Goal: Task Accomplishment & Management: Use online tool/utility

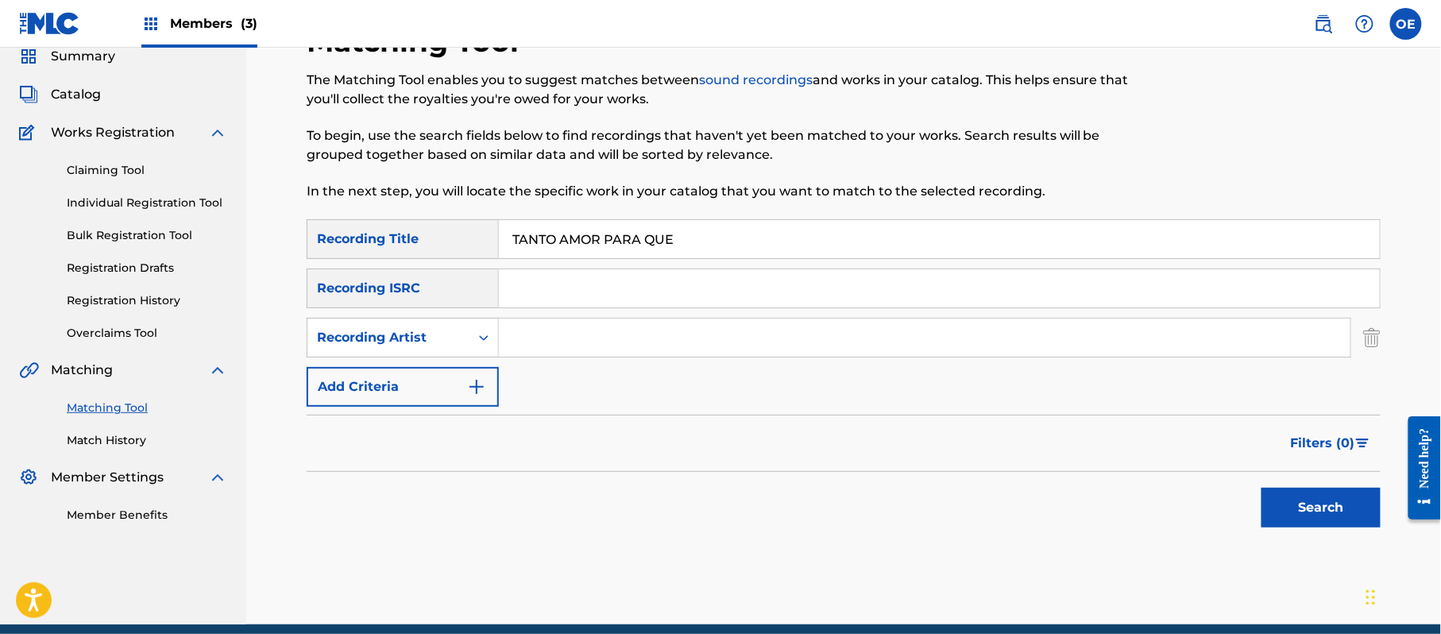
drag, startPoint x: 740, startPoint y: 359, endPoint x: 605, endPoint y: 328, distance: 138.5
paste input "LOS YINNS"
type input "LOS YINNS"
drag, startPoint x: 1336, startPoint y: 493, endPoint x: 846, endPoint y: 422, distance: 495.0
click at [1336, 494] on button "Search" at bounding box center [1320, 508] width 119 height 40
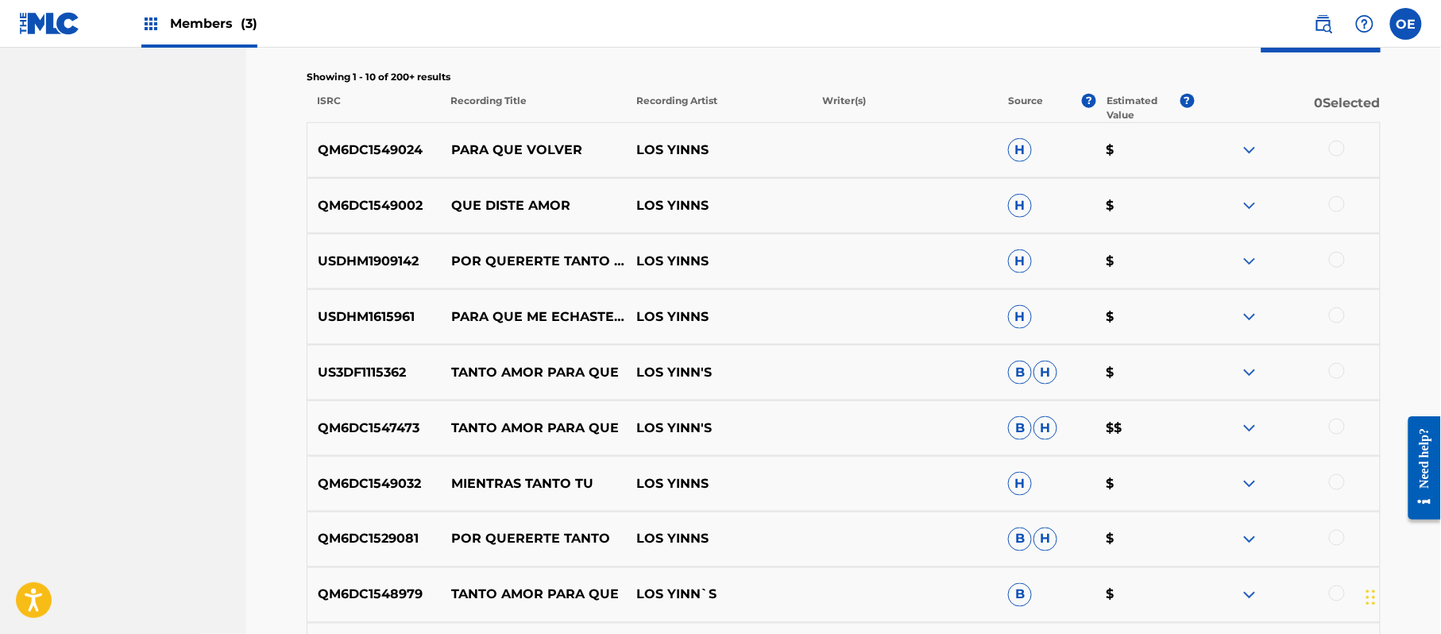
scroll to position [550, 0]
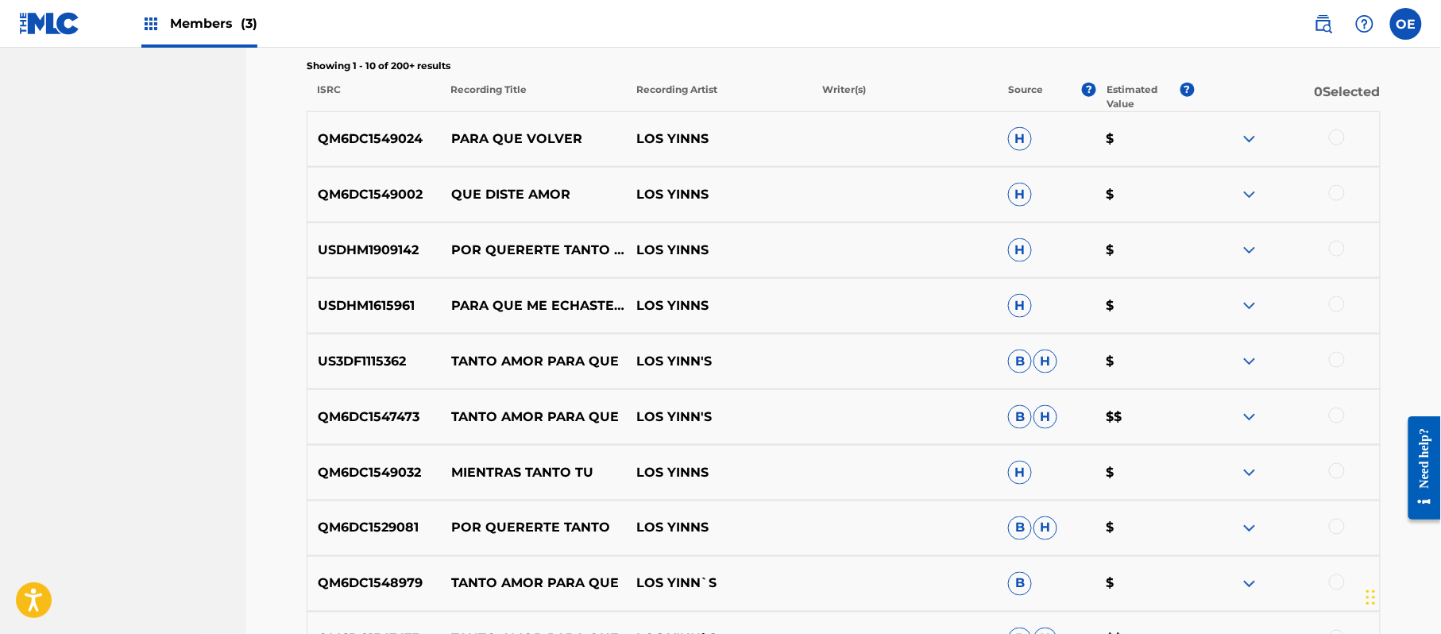
click at [1337, 360] on div at bounding box center [1337, 360] width 16 height 16
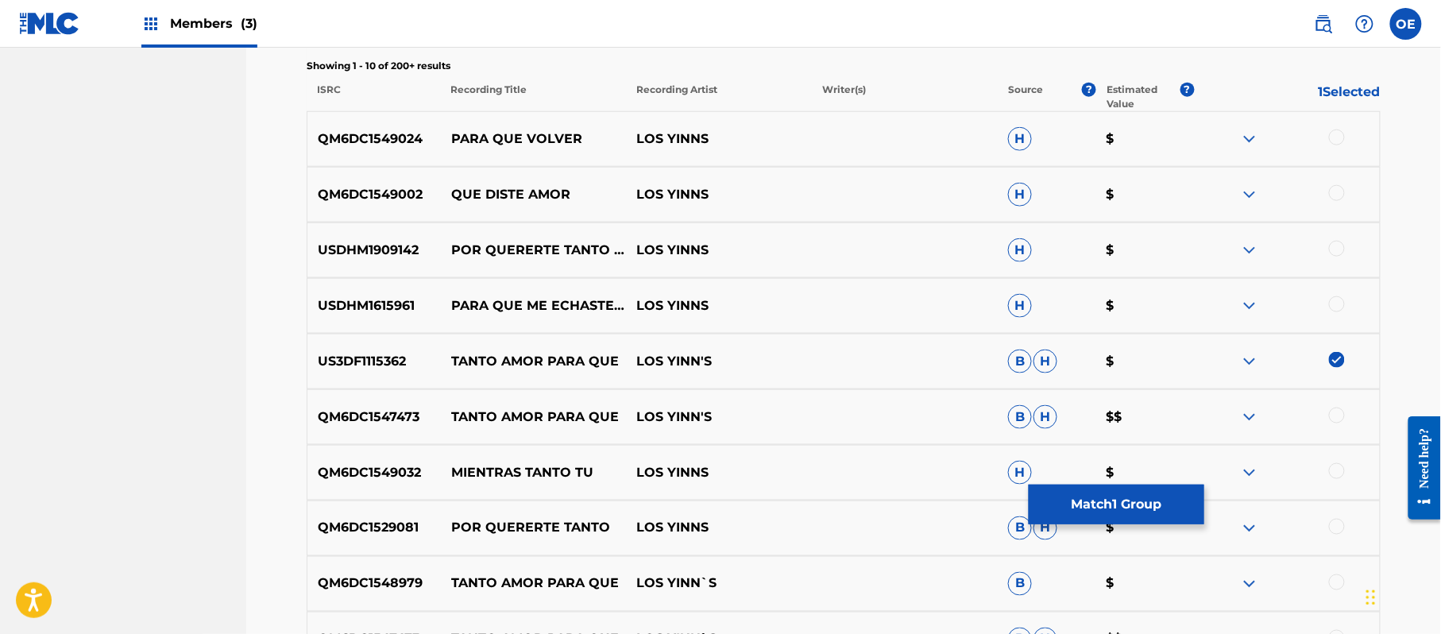
click at [1342, 411] on div at bounding box center [1337, 415] width 16 height 16
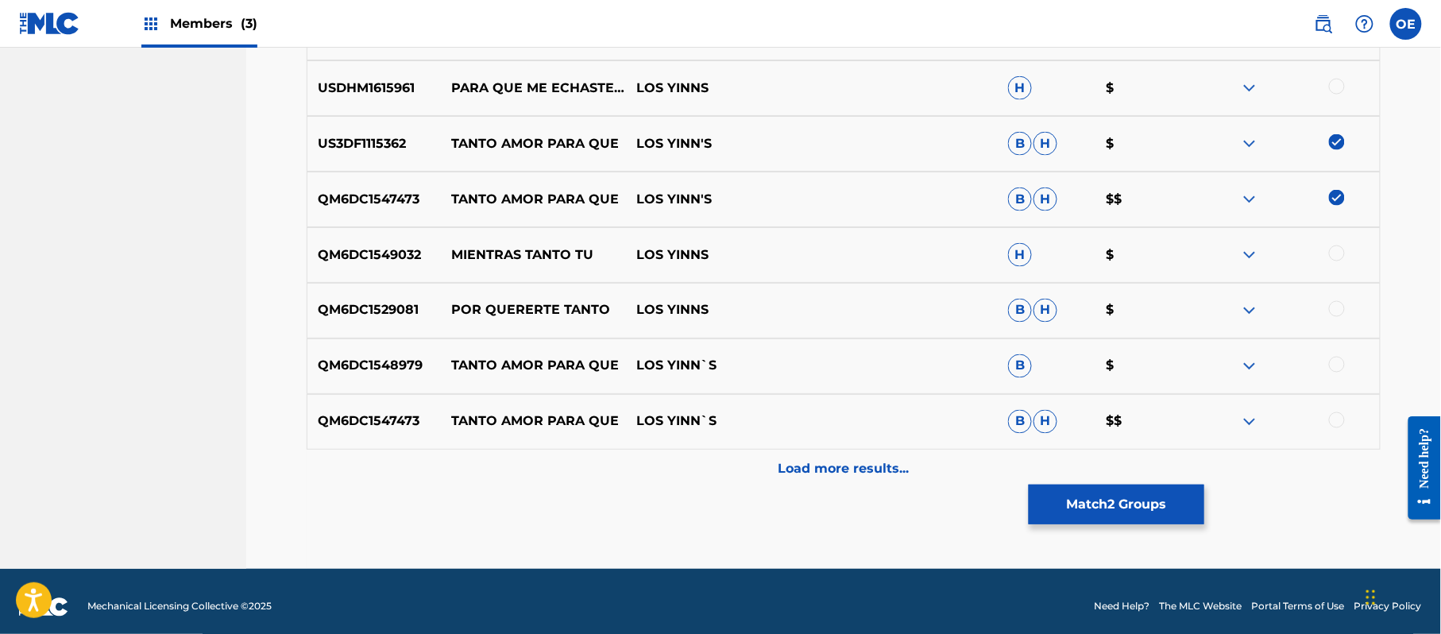
scroll to position [778, 0]
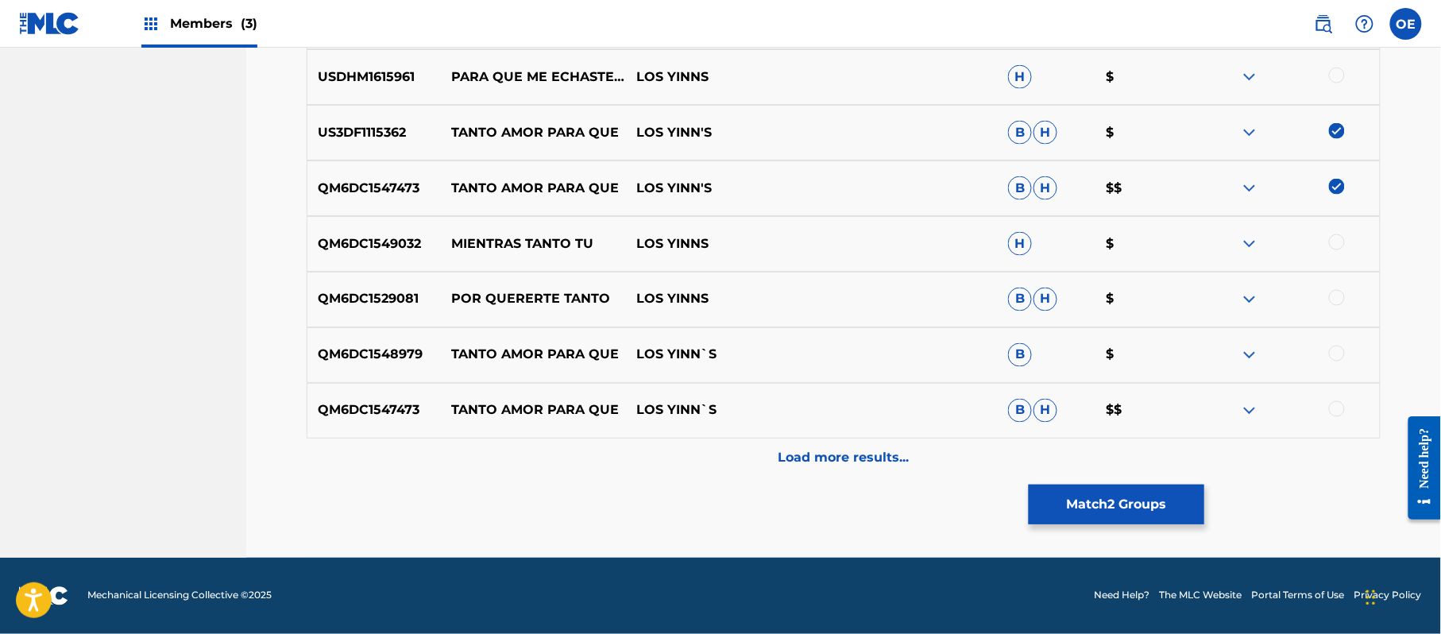
click at [1335, 357] on div at bounding box center [1337, 353] width 16 height 16
click at [1339, 416] on div at bounding box center [1337, 409] width 16 height 16
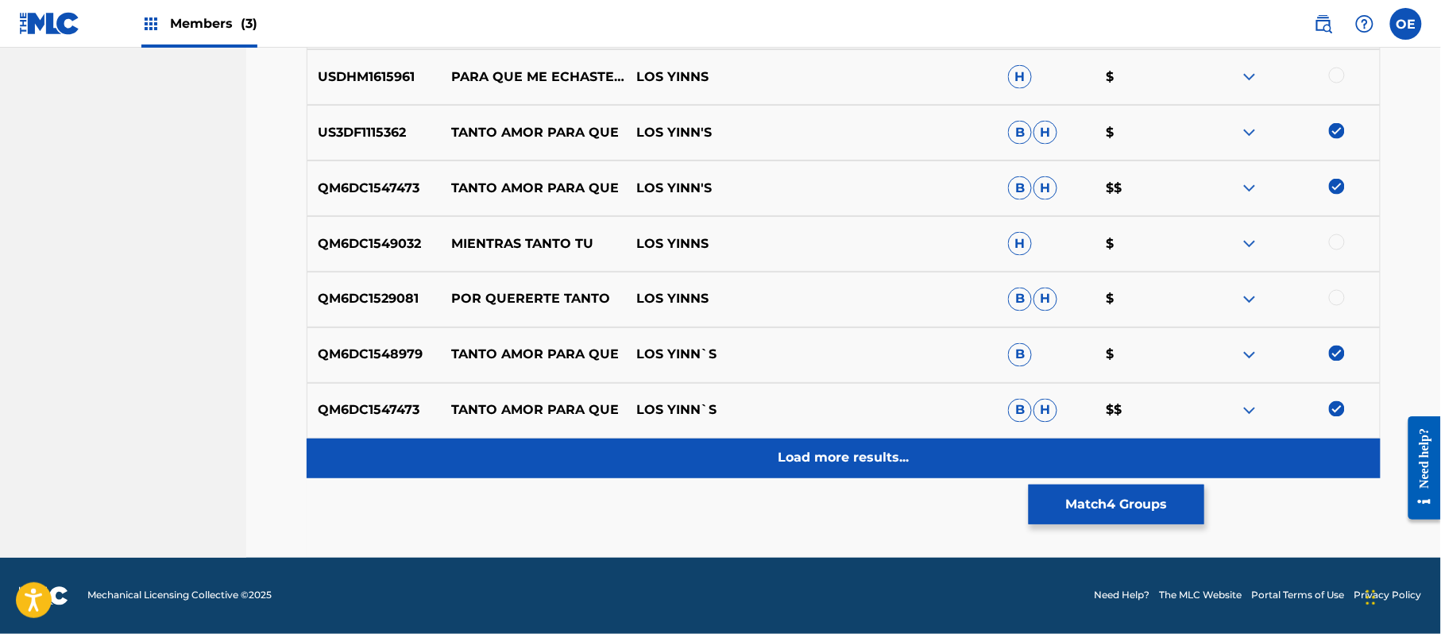
click at [1043, 465] on div "Load more results..." at bounding box center [844, 458] width 1074 height 40
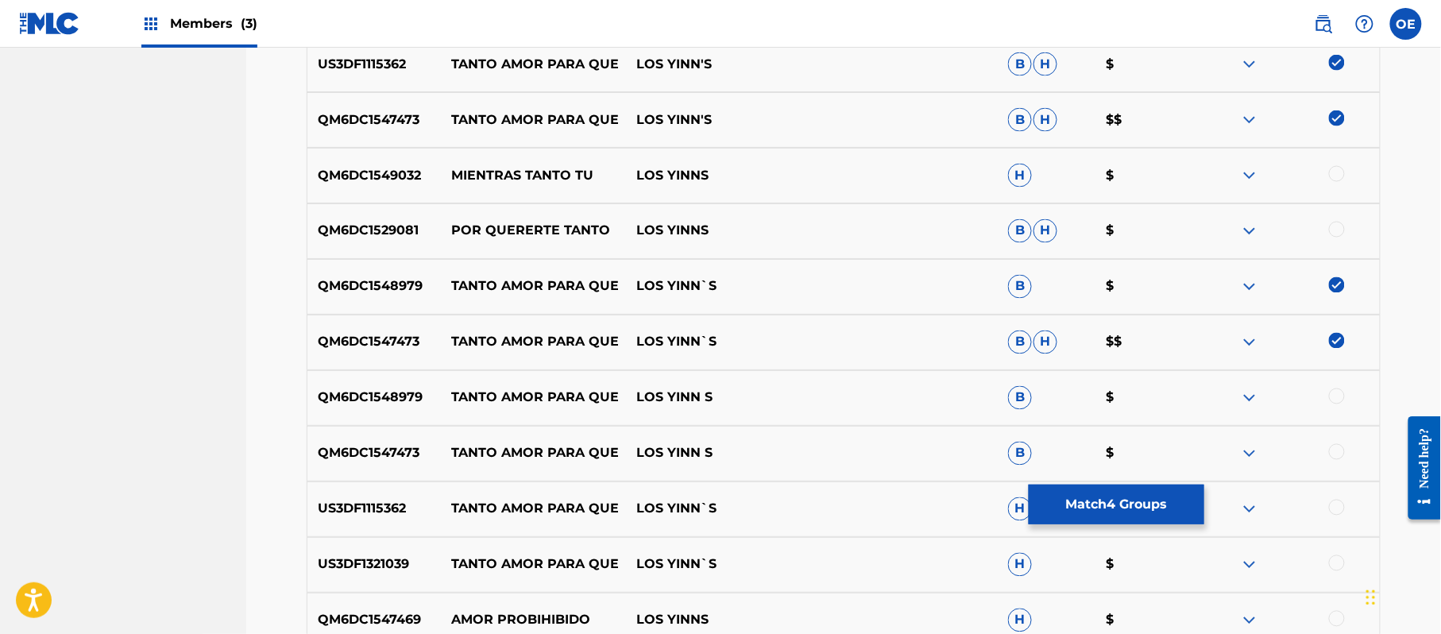
scroll to position [884, 0]
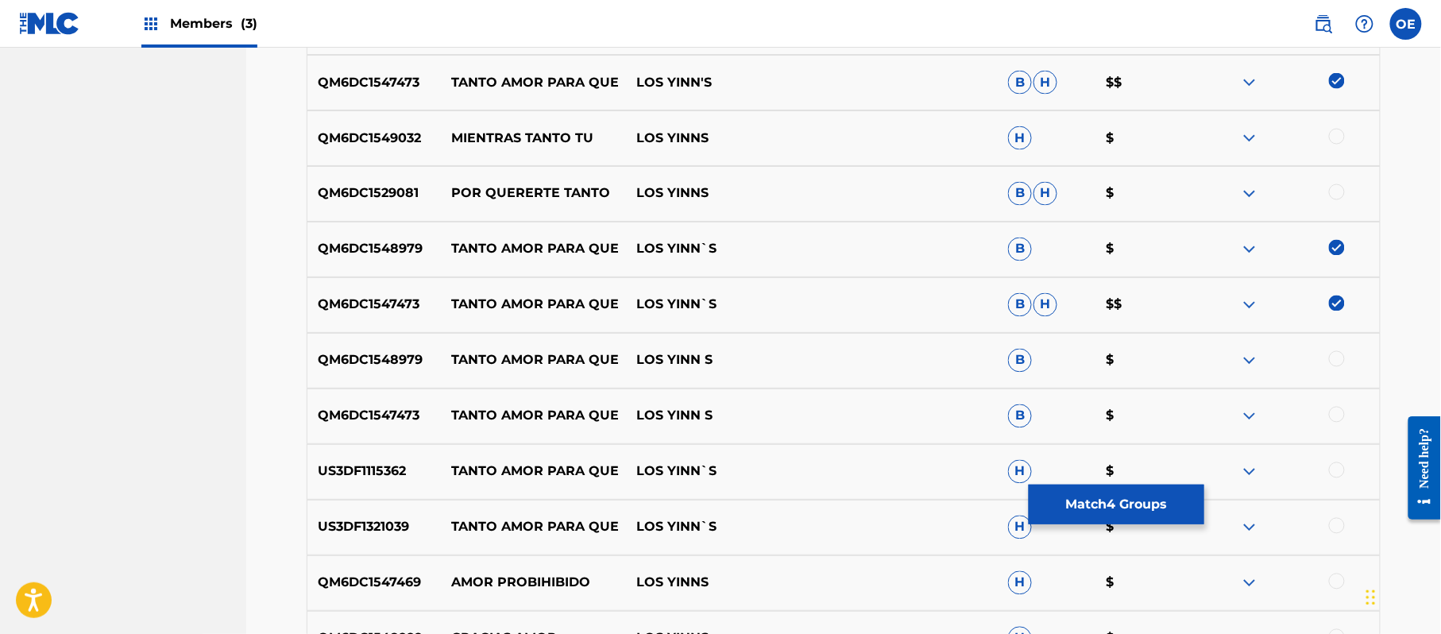
click at [1336, 357] on div at bounding box center [1337, 359] width 16 height 16
click at [1338, 417] on div at bounding box center [1337, 415] width 16 height 16
click at [1335, 465] on div at bounding box center [1337, 470] width 16 height 16
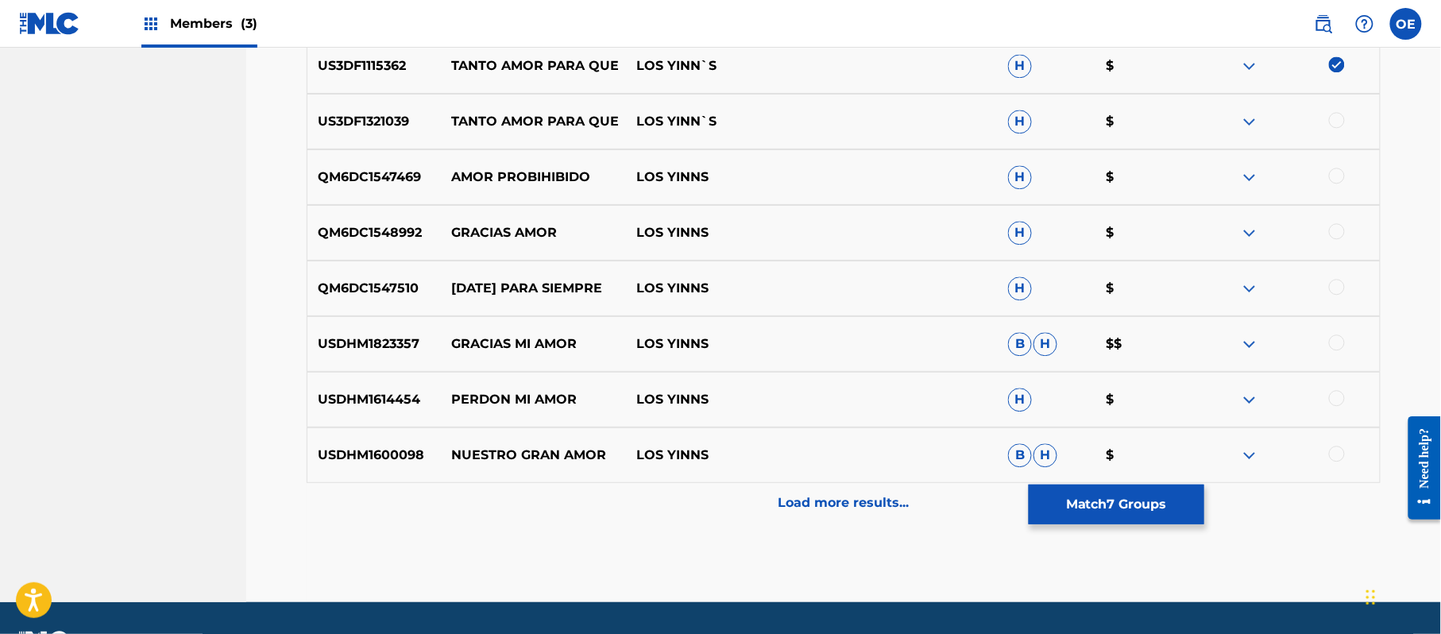
scroll to position [1307, 0]
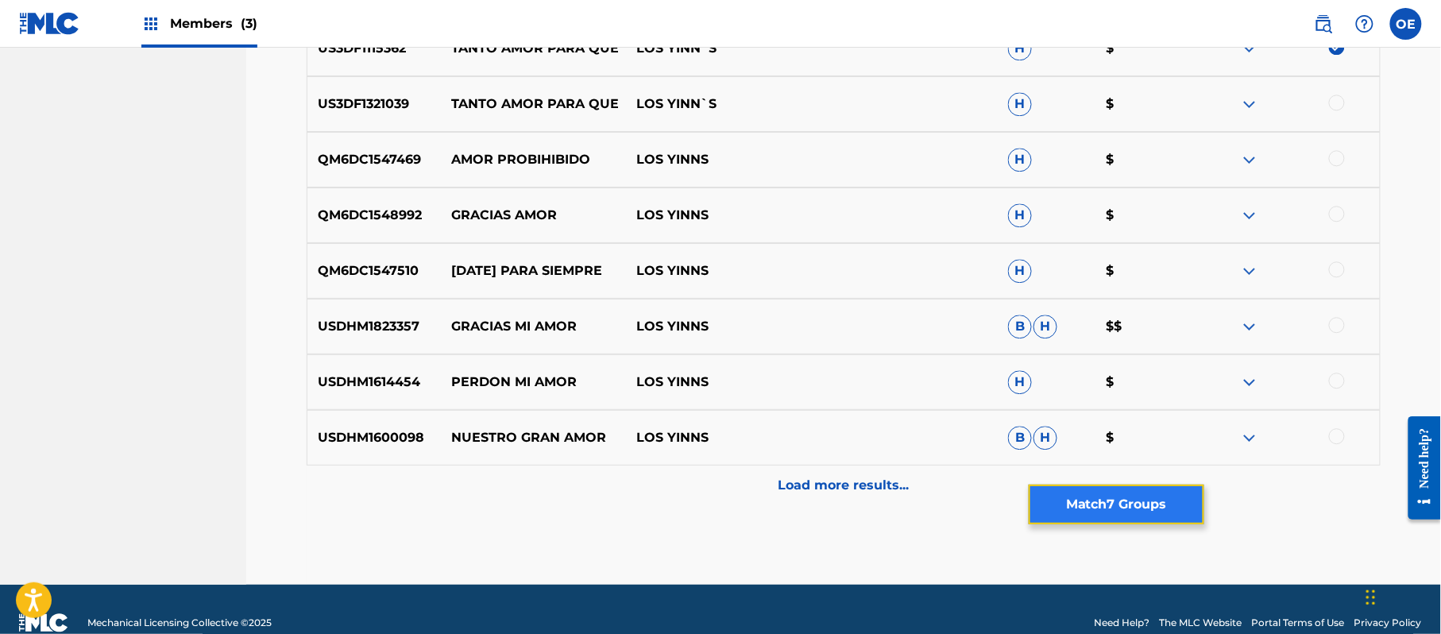
click at [1093, 511] on button "Match 7 Groups" at bounding box center [1116, 504] width 176 height 40
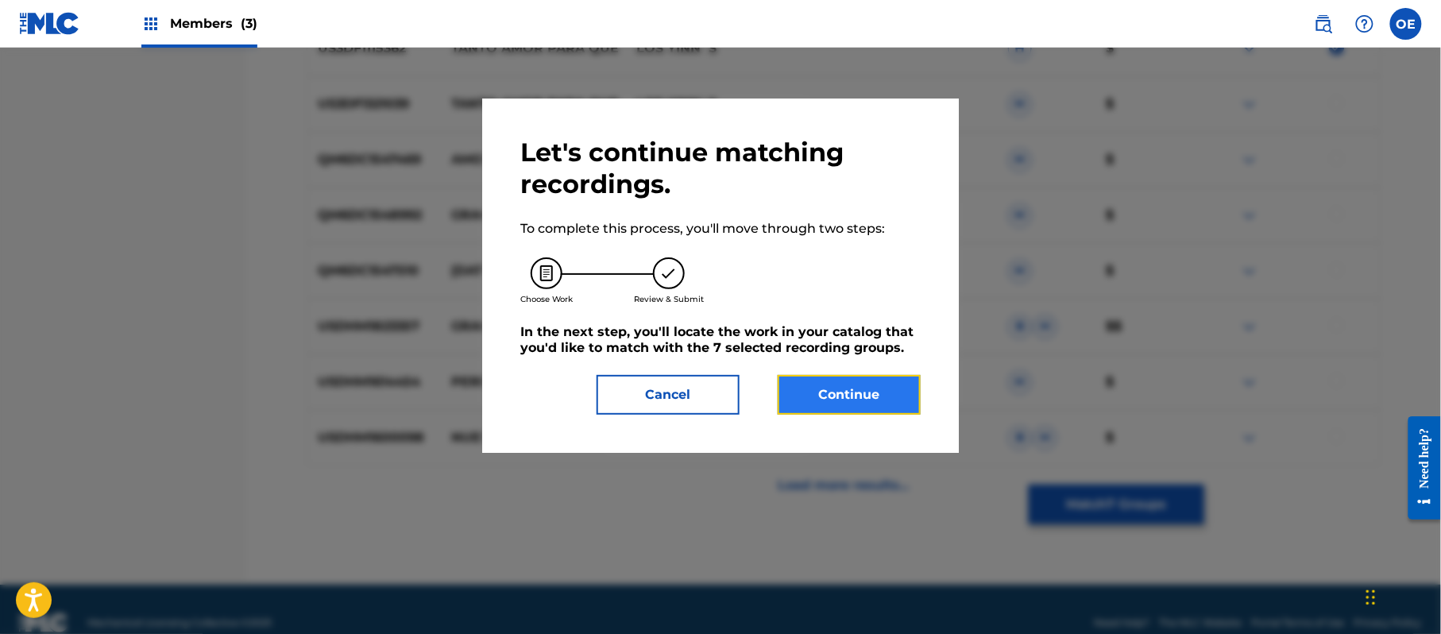
click at [862, 378] on button "Continue" at bounding box center [848, 395] width 143 height 40
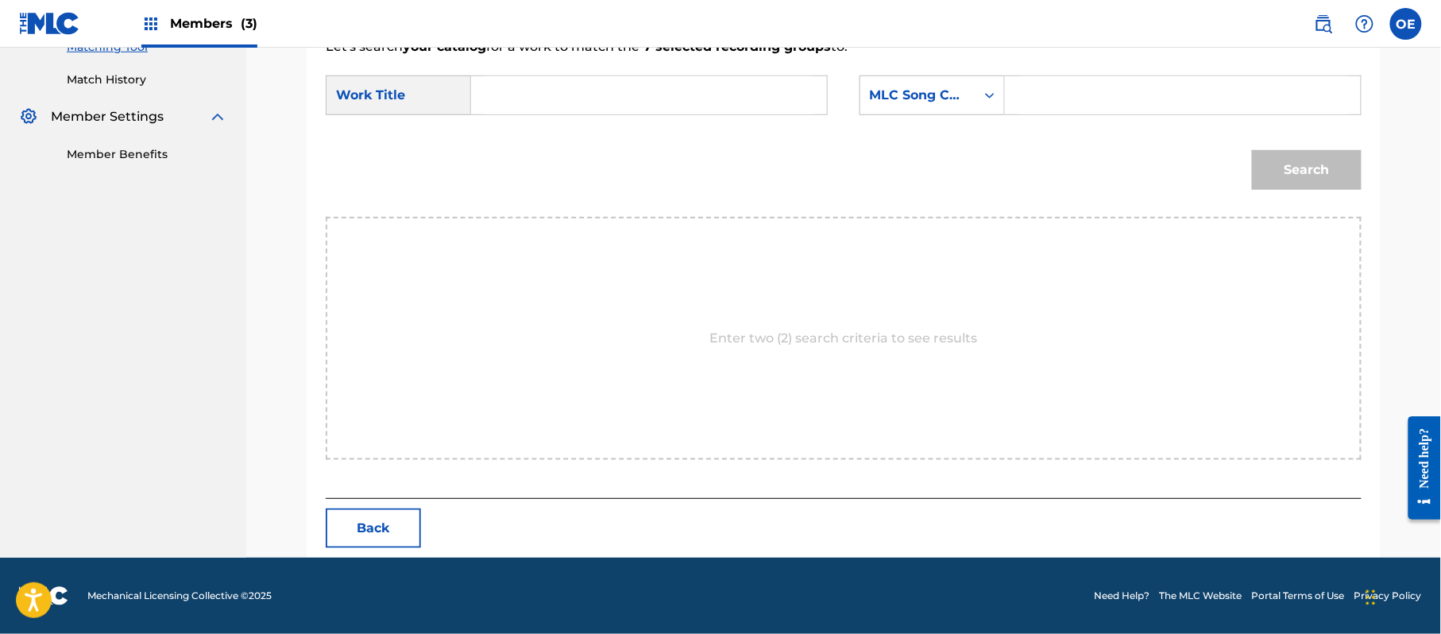
scroll to position [424, 0]
paste input "TANTO AMOR PARA QUE"
type input "TANTO AMOR PARA QUE"
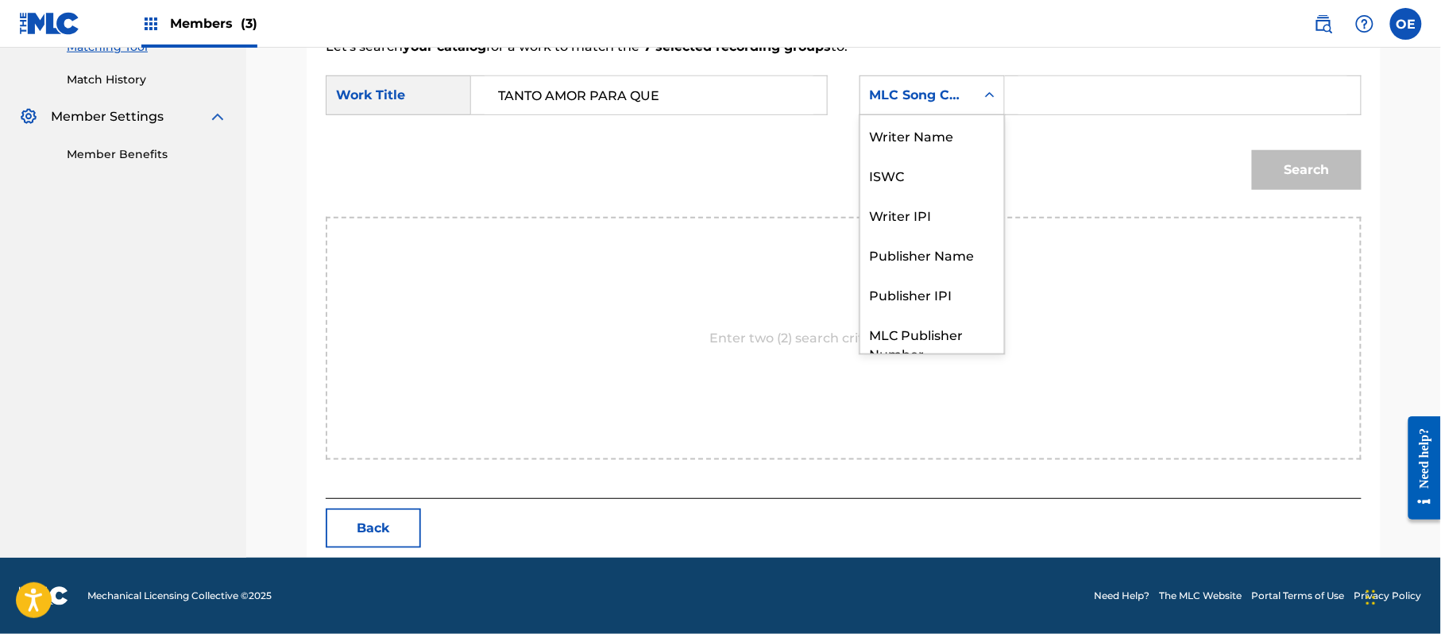
drag, startPoint x: 885, startPoint y: 99, endPoint x: 904, endPoint y: 233, distance: 134.8
click at [885, 100] on div "MLC Song Code" at bounding box center [918, 95] width 96 height 19
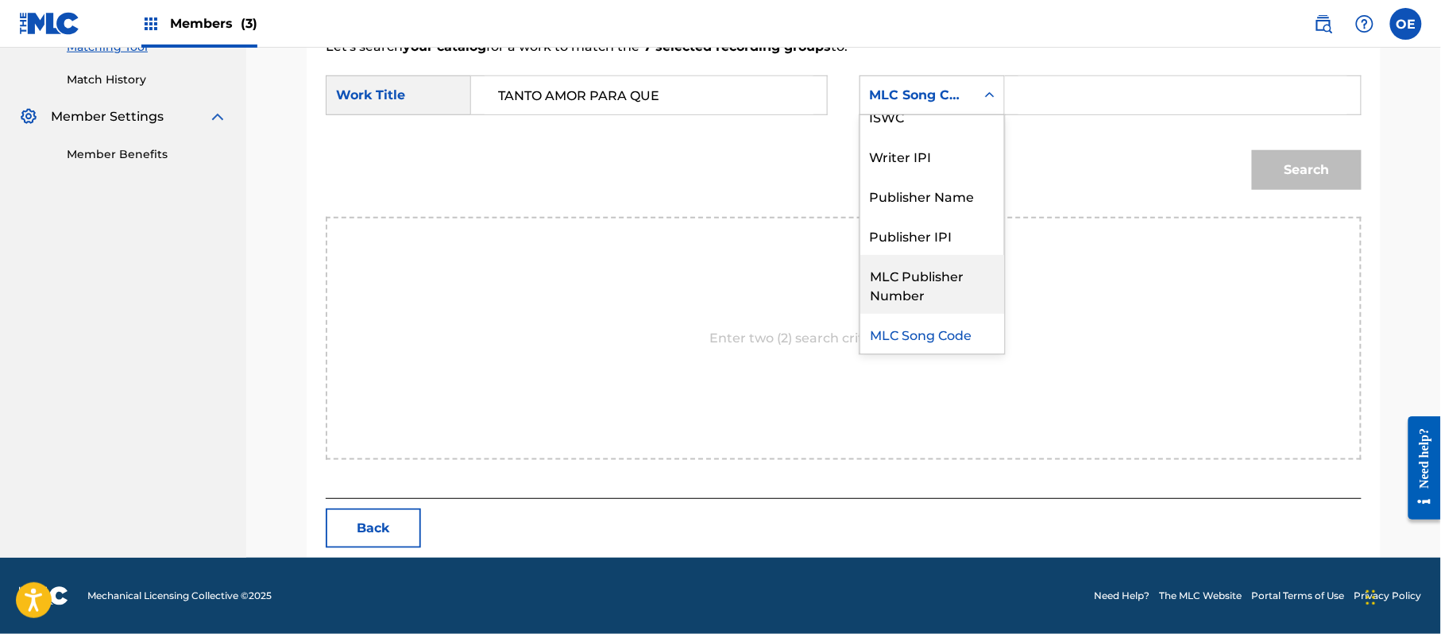
scroll to position [0, 0]
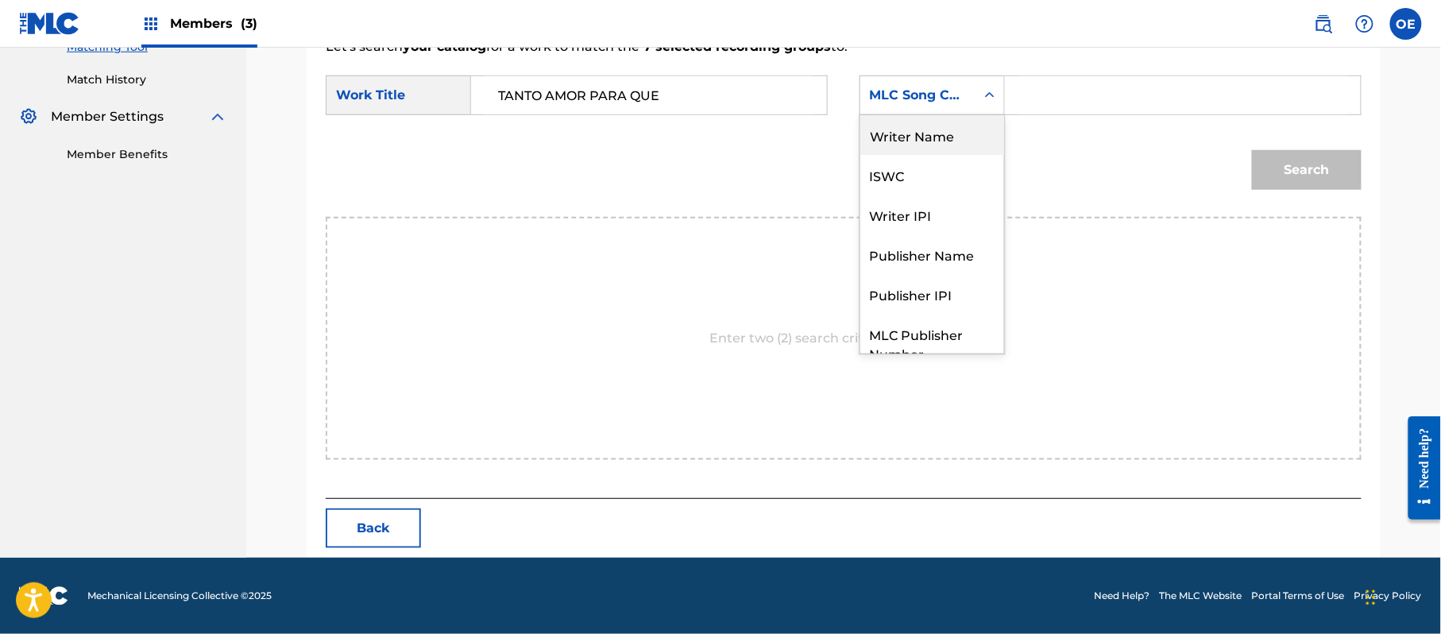
click at [896, 122] on div "Writer Name" at bounding box center [932, 135] width 144 height 40
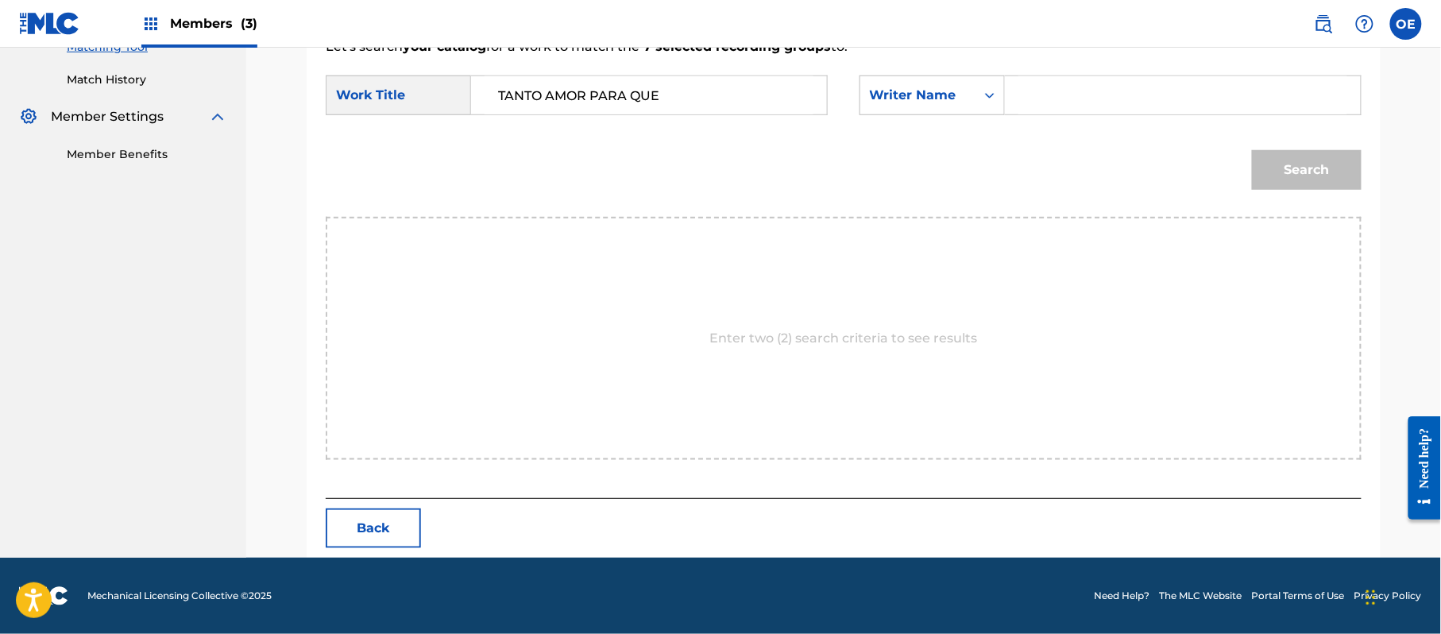
paste input "[PERSON_NAME]"
type input "[PERSON_NAME]"
click at [1275, 188] on button "Search" at bounding box center [1307, 170] width 110 height 40
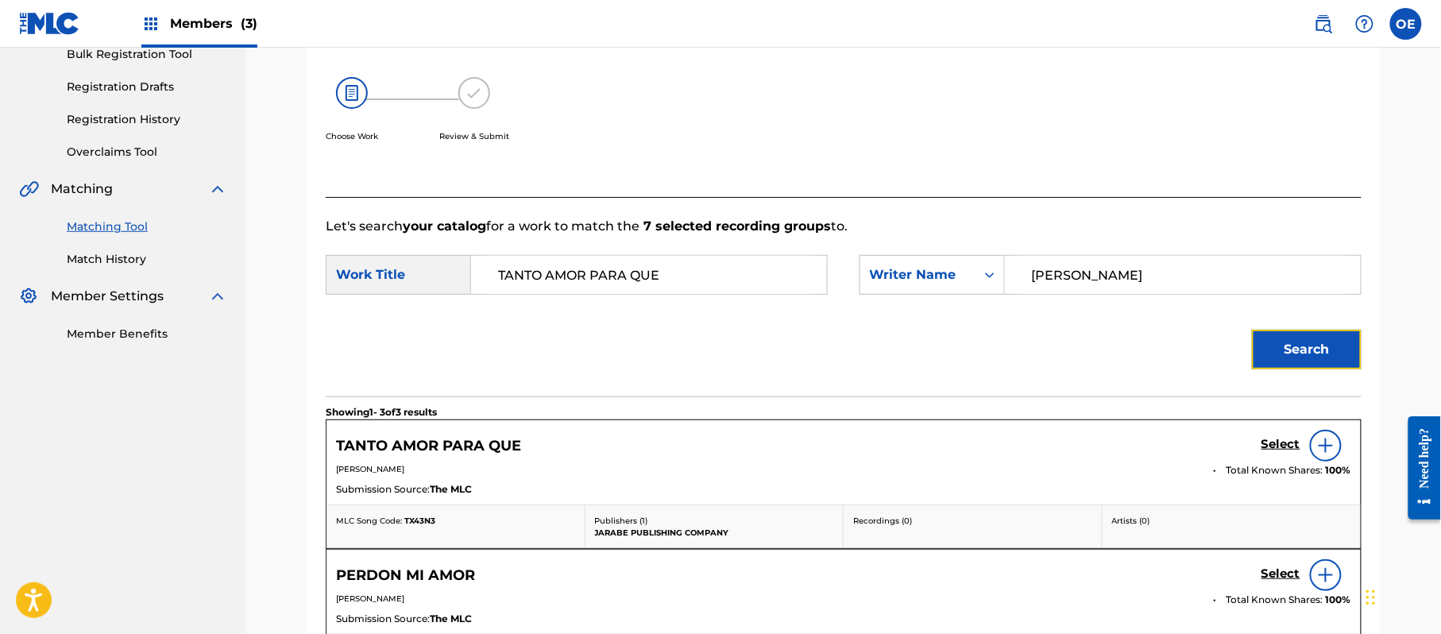
scroll to position [424, 0]
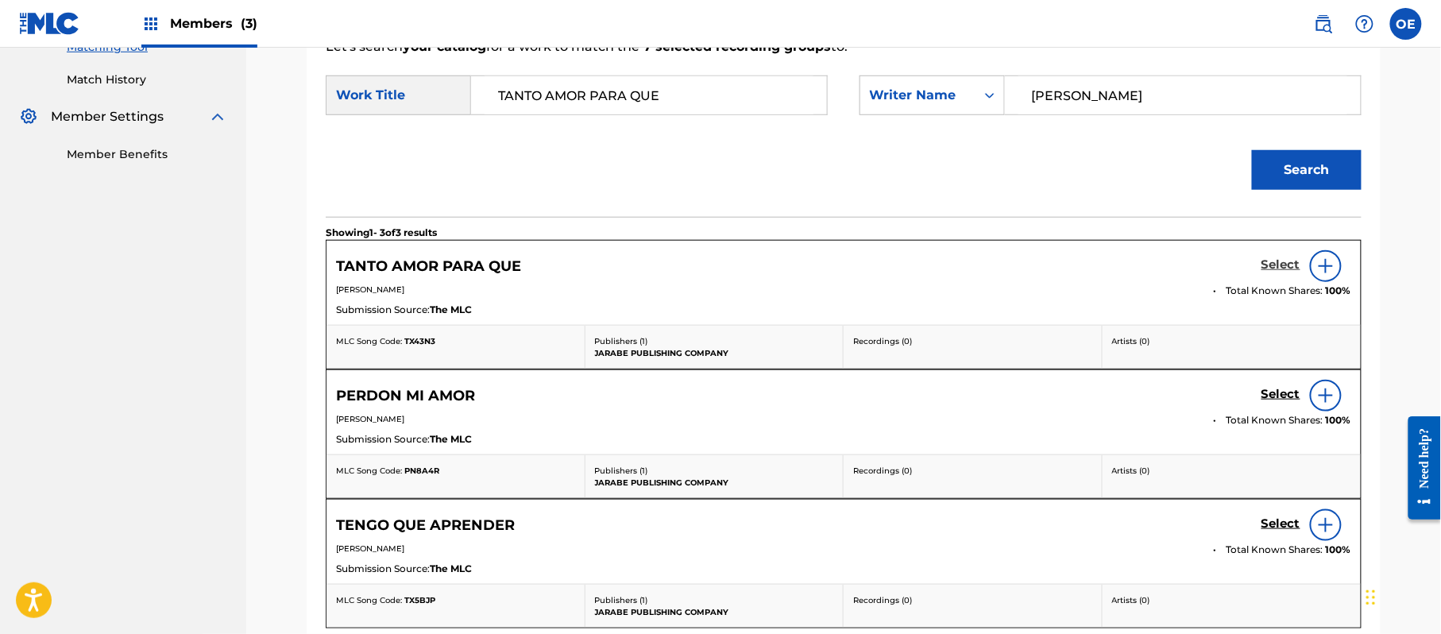
click at [1286, 268] on h5 "Select" at bounding box center [1280, 264] width 39 height 15
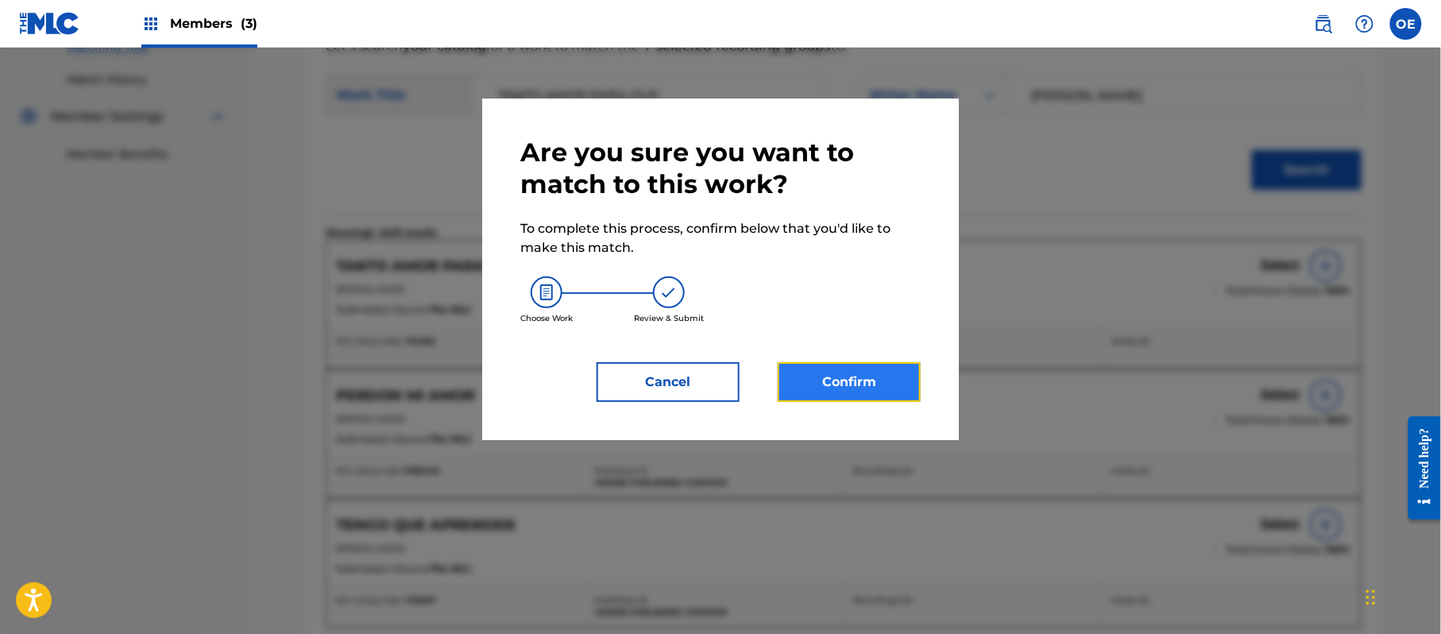
click at [861, 380] on button "Confirm" at bounding box center [848, 382] width 143 height 40
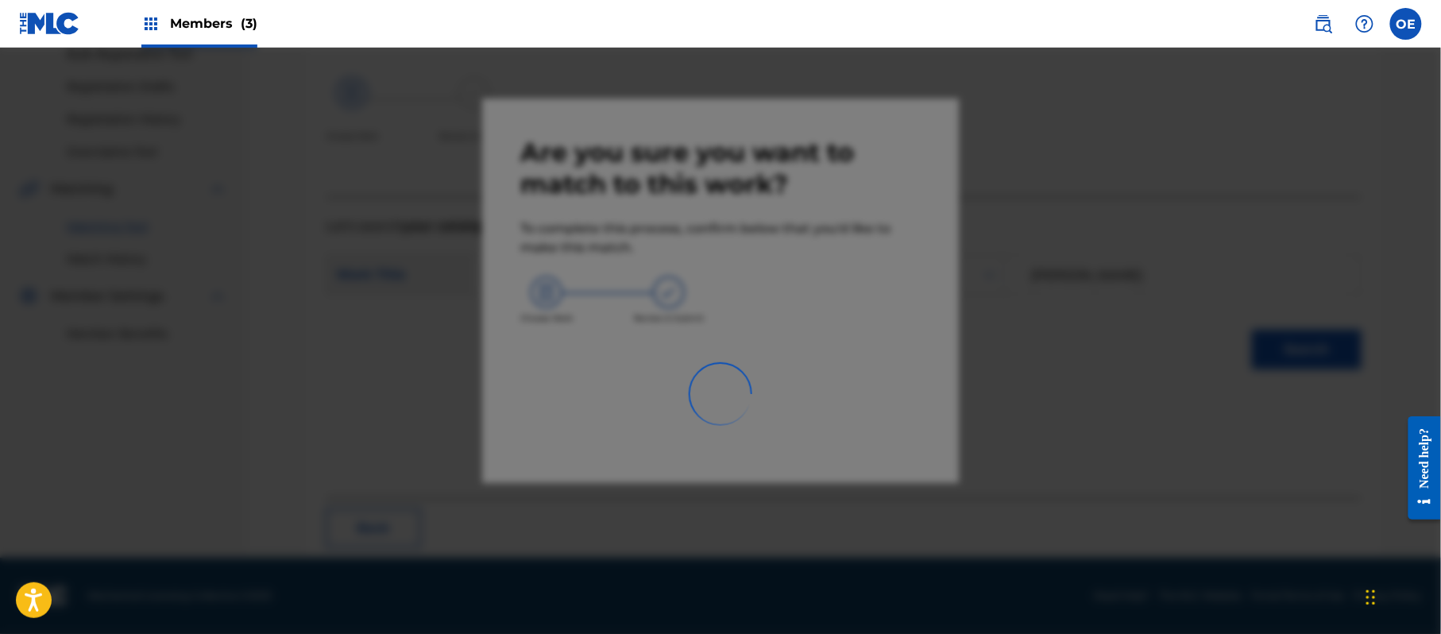
scroll to position [64, 0]
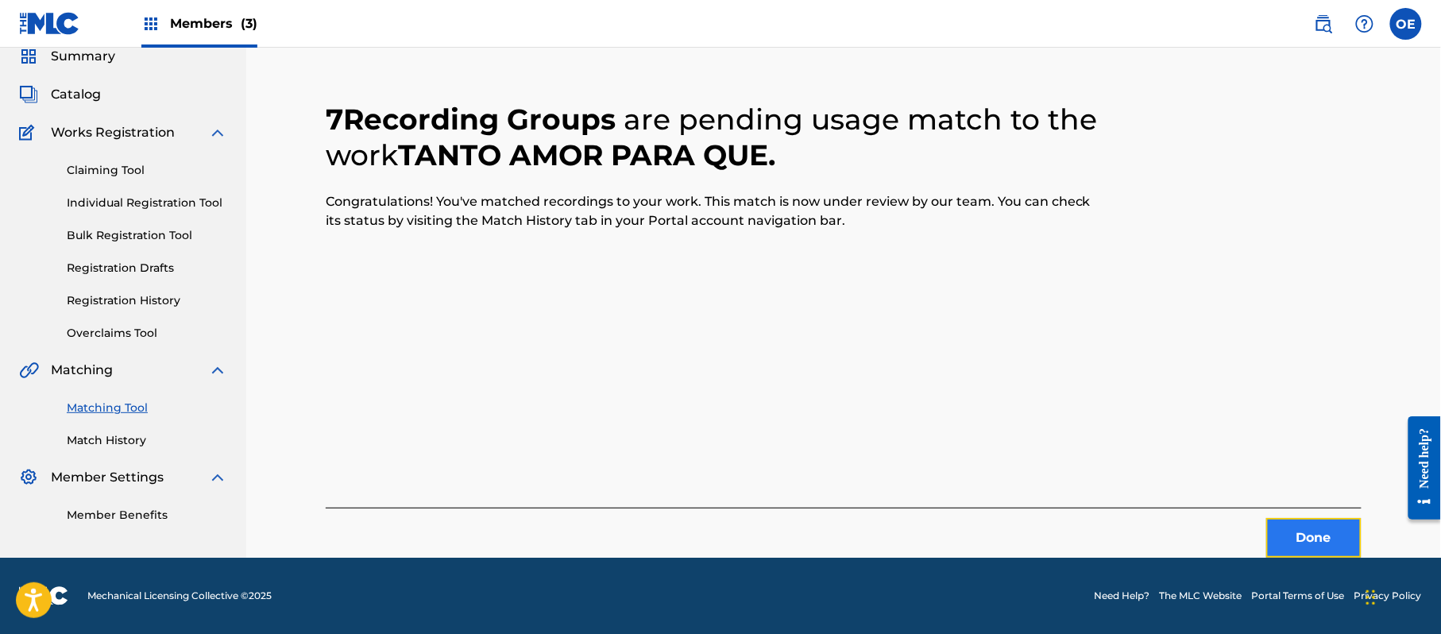
click at [1328, 528] on button "Done" at bounding box center [1313, 538] width 95 height 40
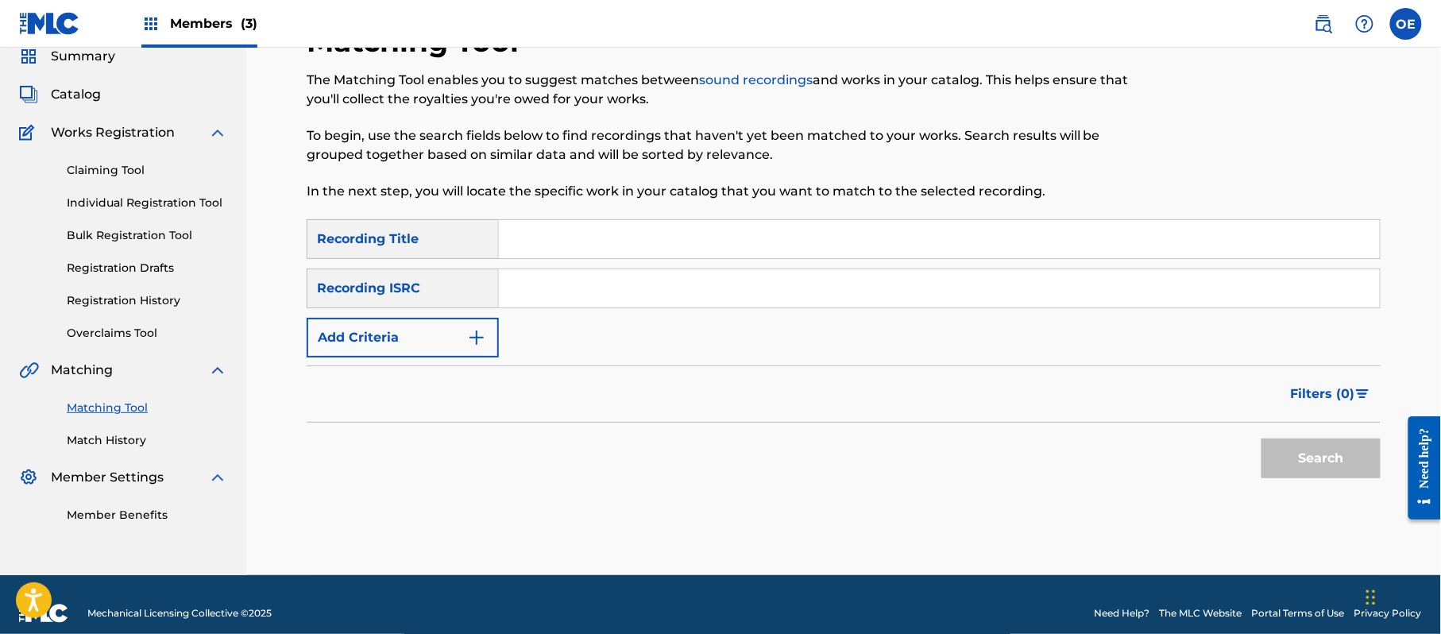
paste input "TENGO QUE APRENDER"
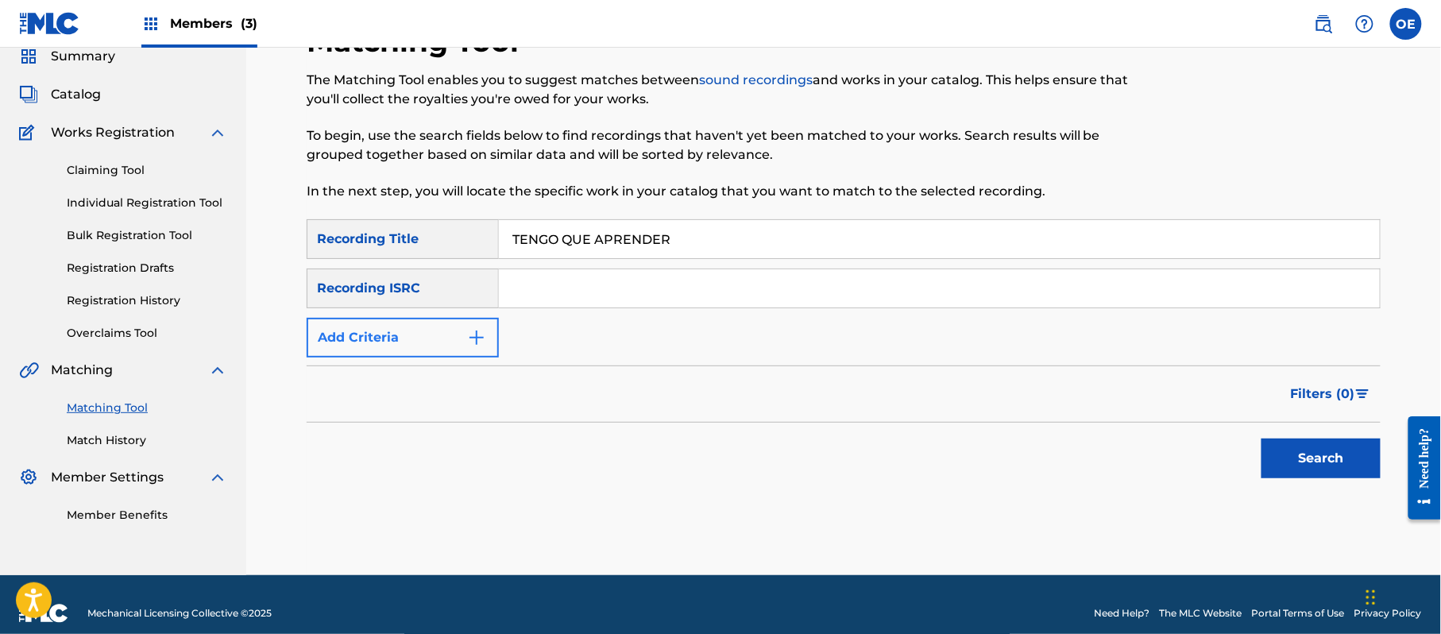
type input "TENGO QUE APRENDER"
click at [363, 334] on button "Add Criteria" at bounding box center [403, 338] width 192 height 40
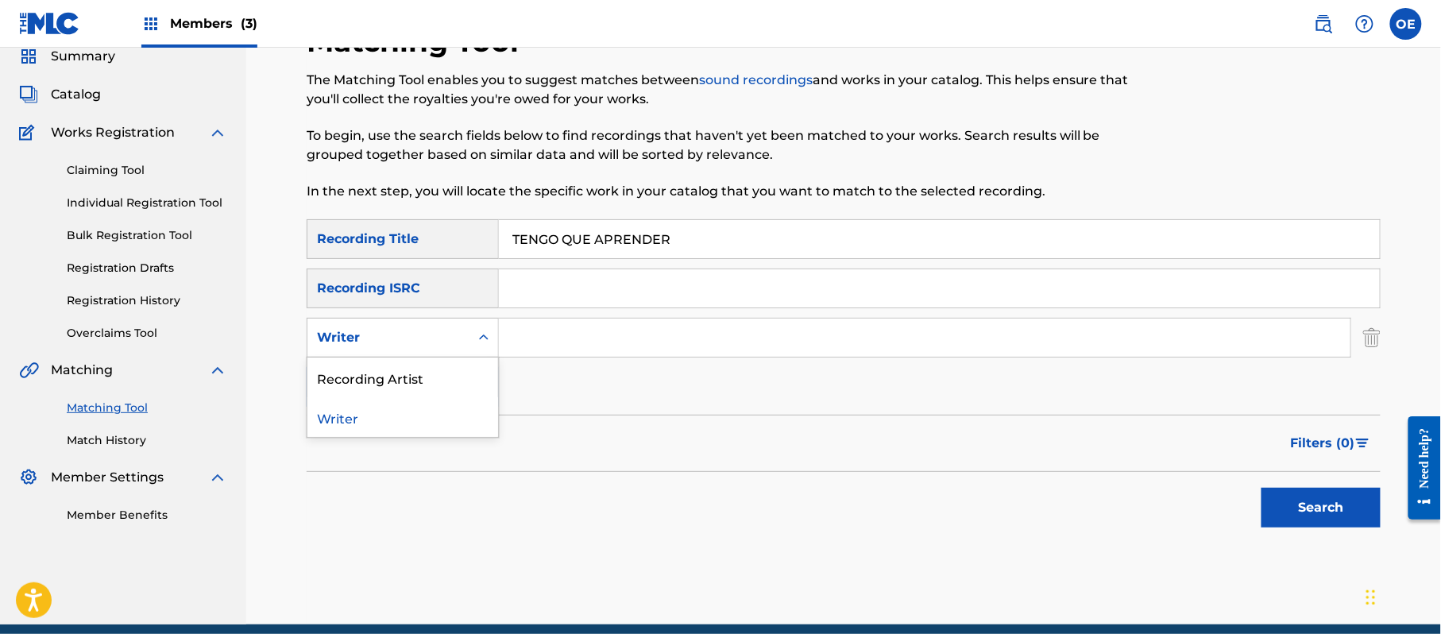
click at [363, 334] on div "Writer" at bounding box center [388, 337] width 143 height 19
click at [360, 360] on div "Recording Artist" at bounding box center [402, 377] width 191 height 40
drag, startPoint x: 648, startPoint y: 359, endPoint x: 565, endPoint y: 343, distance: 84.1
paste input "LOS YINNS"
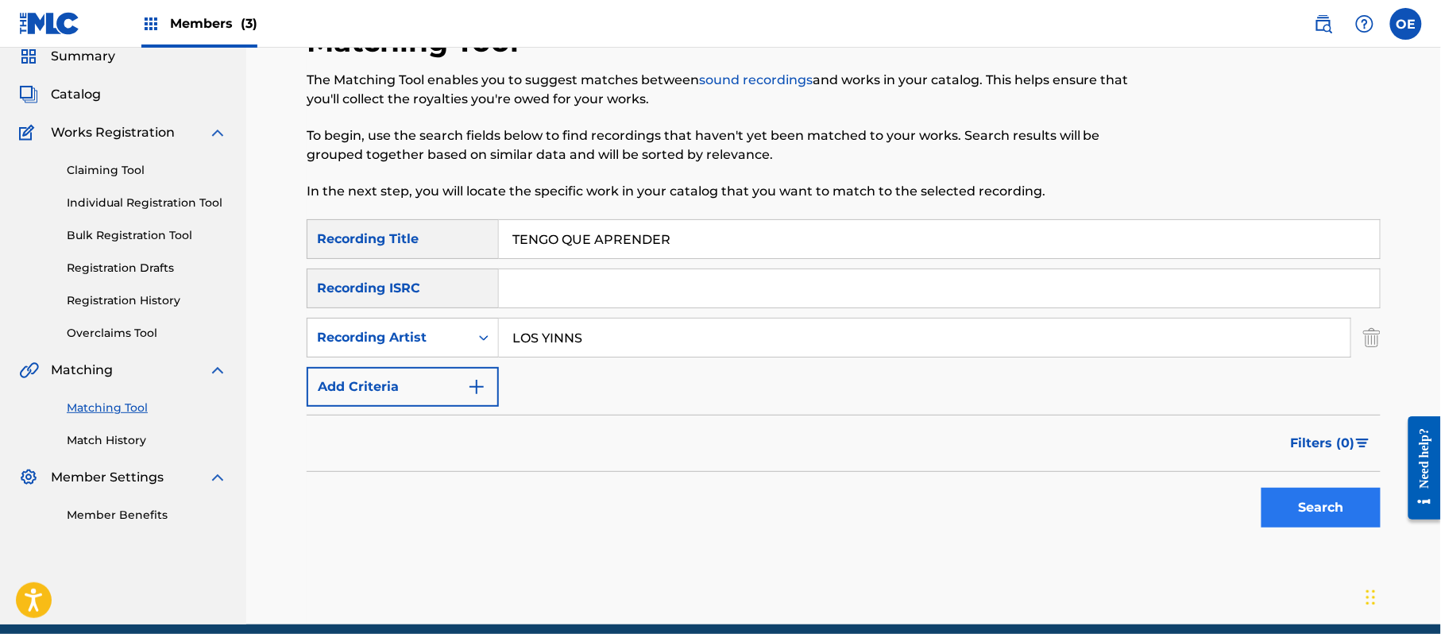
type input "LOS YINNS"
click at [1298, 503] on button "Search" at bounding box center [1320, 508] width 119 height 40
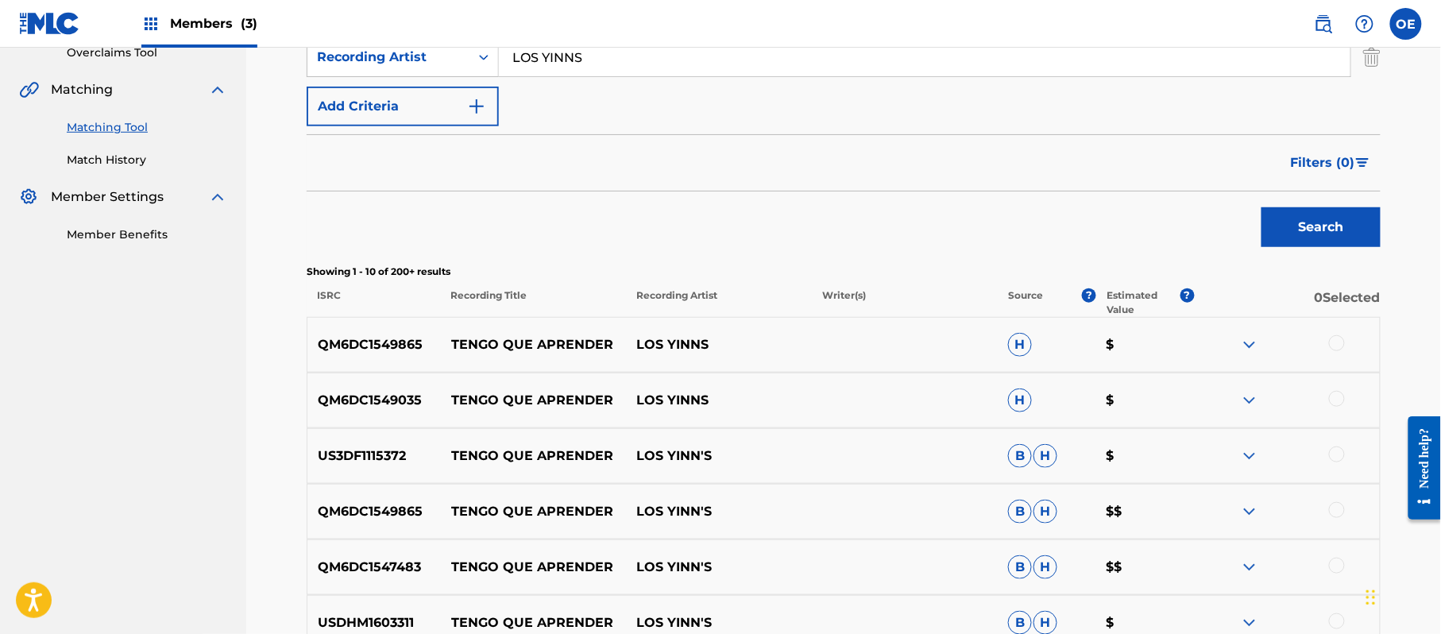
scroll to position [381, 0]
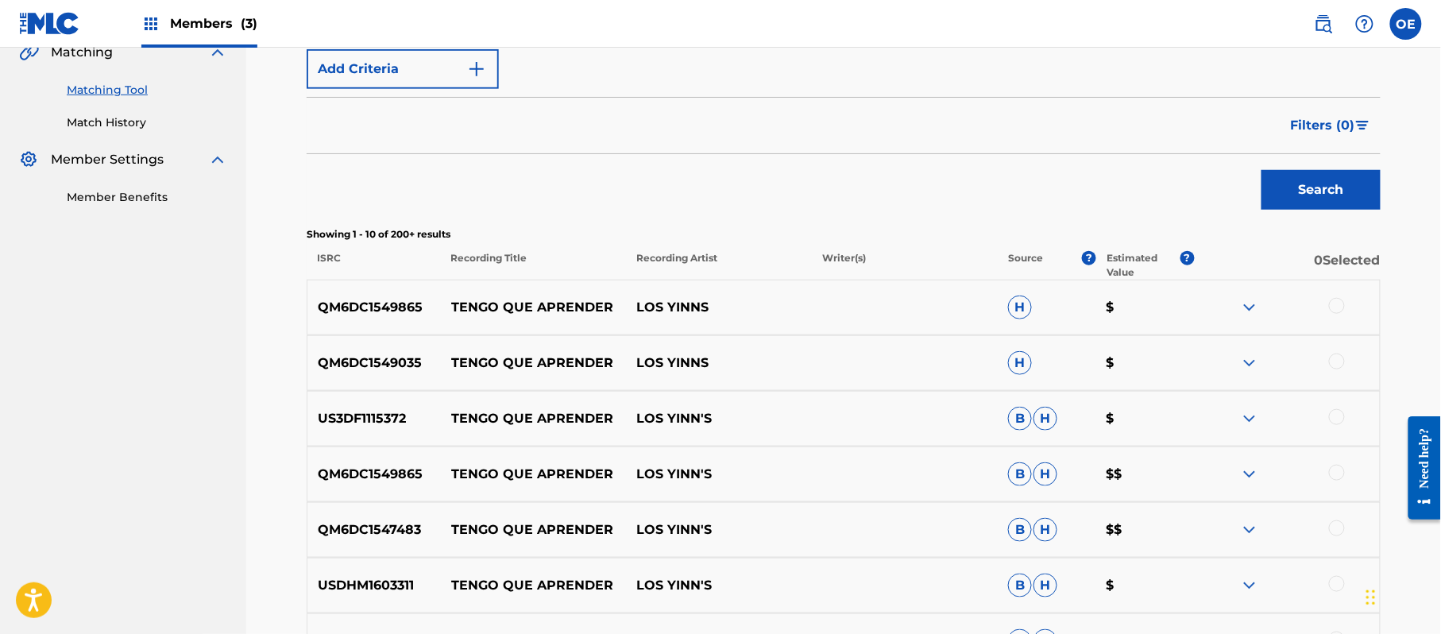
click at [1335, 303] on div at bounding box center [1337, 306] width 16 height 16
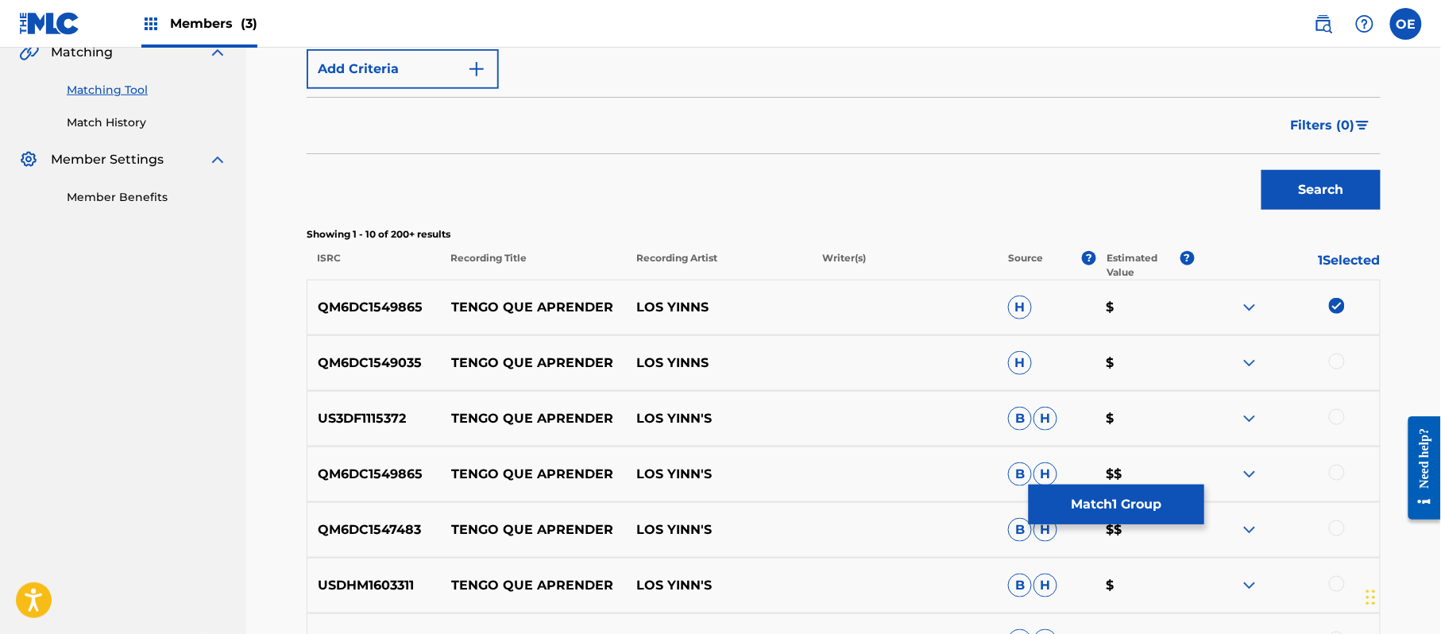
click at [1335, 356] on div at bounding box center [1337, 361] width 16 height 16
click at [1336, 421] on div at bounding box center [1337, 417] width 16 height 16
click at [1340, 483] on div at bounding box center [1287, 474] width 186 height 19
click at [1334, 475] on div at bounding box center [1337, 473] width 16 height 16
click at [1329, 515] on div "QM6DC1547483 TENGO QUE APRENDER LOS [PERSON_NAME] $$" at bounding box center [844, 530] width 1074 height 56
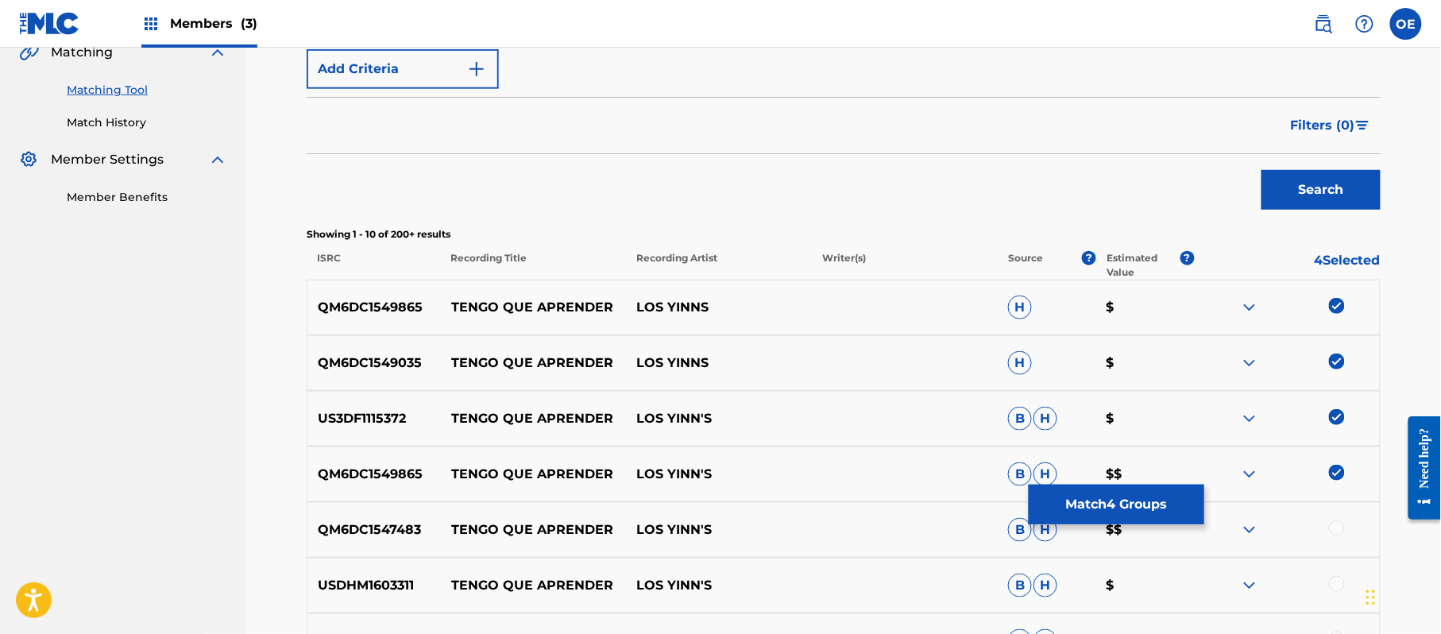
drag, startPoint x: 1332, startPoint y: 532, endPoint x: 1329, endPoint y: 551, distance: 19.3
click at [1331, 532] on div at bounding box center [1337, 528] width 16 height 16
click at [1329, 589] on div at bounding box center [1287, 585] width 186 height 19
click at [1333, 583] on div at bounding box center [1337, 584] width 16 height 16
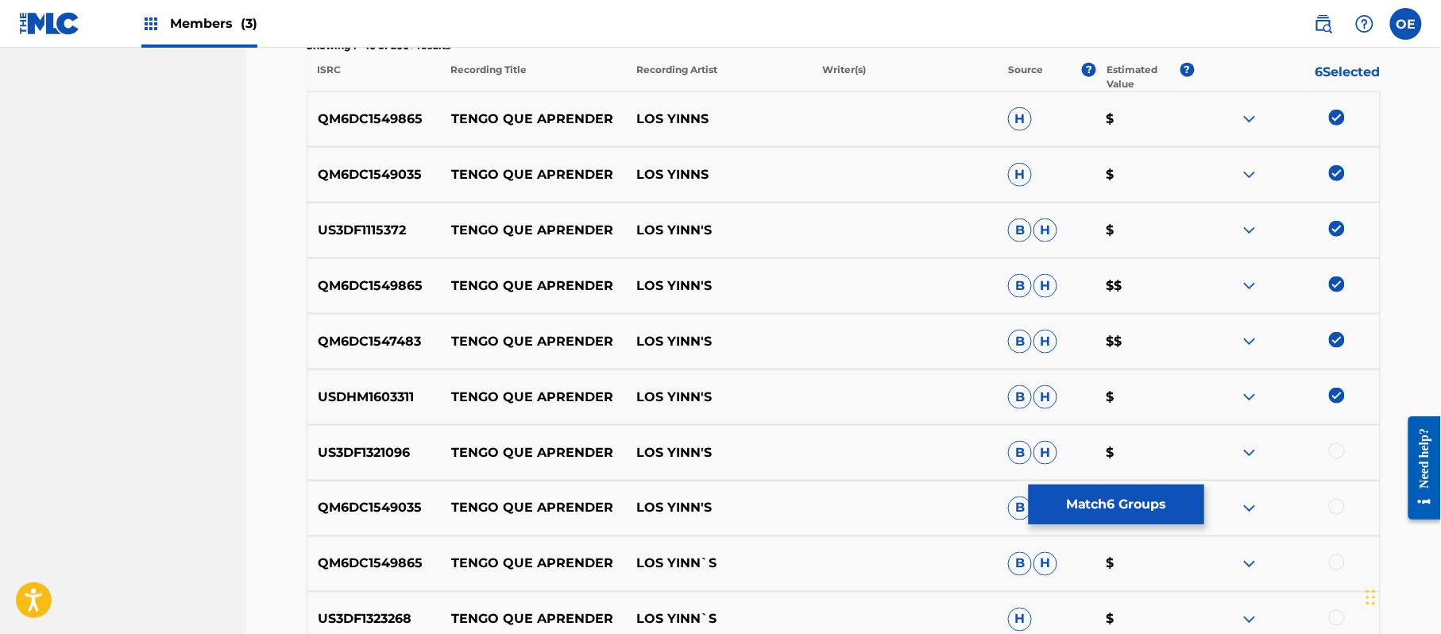
scroll to position [592, 0]
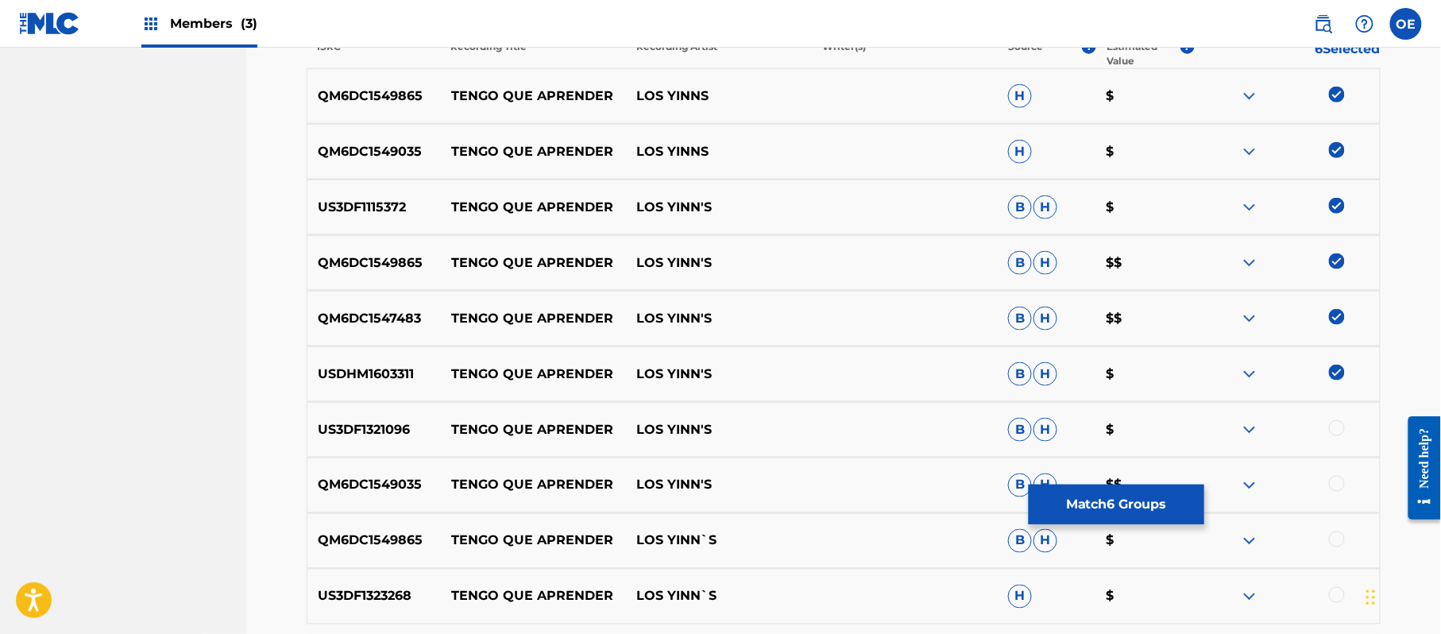
click at [1348, 584] on div "US3DF1323268 TENGO QUE APRENDER LOS YINN`S H $" at bounding box center [844, 597] width 1074 height 56
click at [1341, 588] on div at bounding box center [1337, 595] width 16 height 16
click at [1333, 540] on div at bounding box center [1337, 539] width 16 height 16
click at [1336, 489] on div at bounding box center [1337, 484] width 16 height 16
click at [1338, 422] on div at bounding box center [1337, 428] width 16 height 16
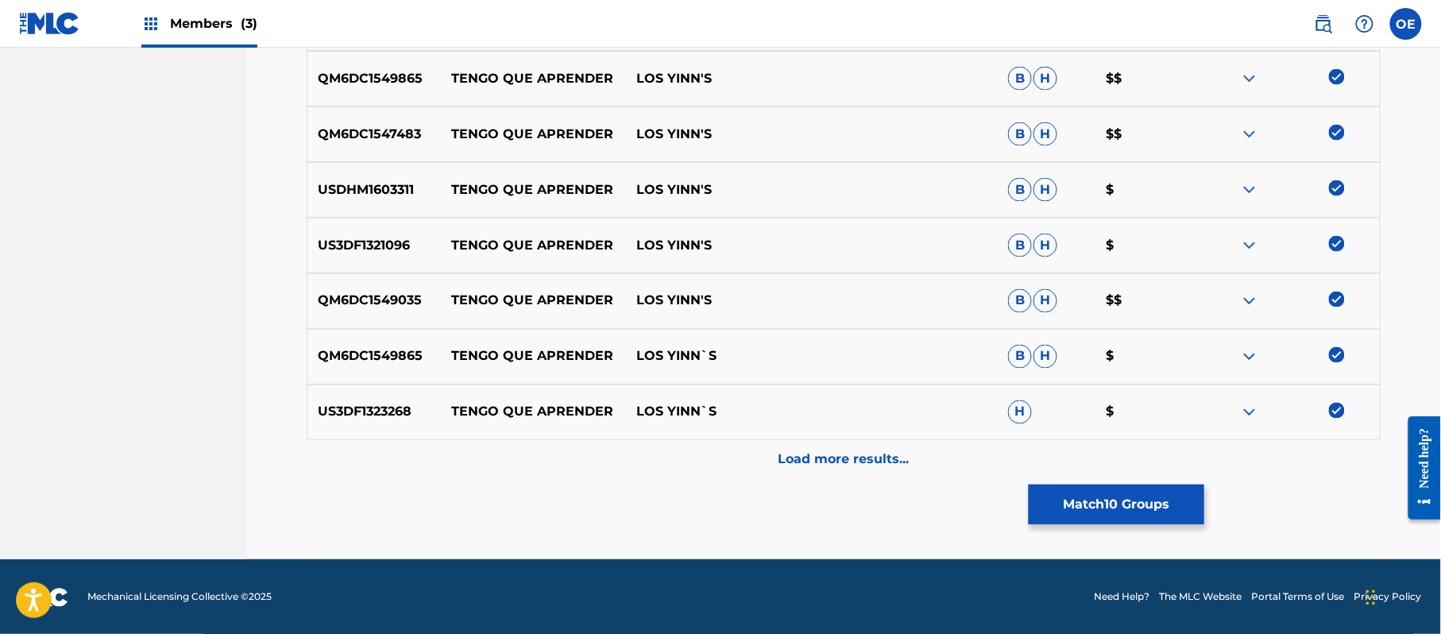
scroll to position [778, 0]
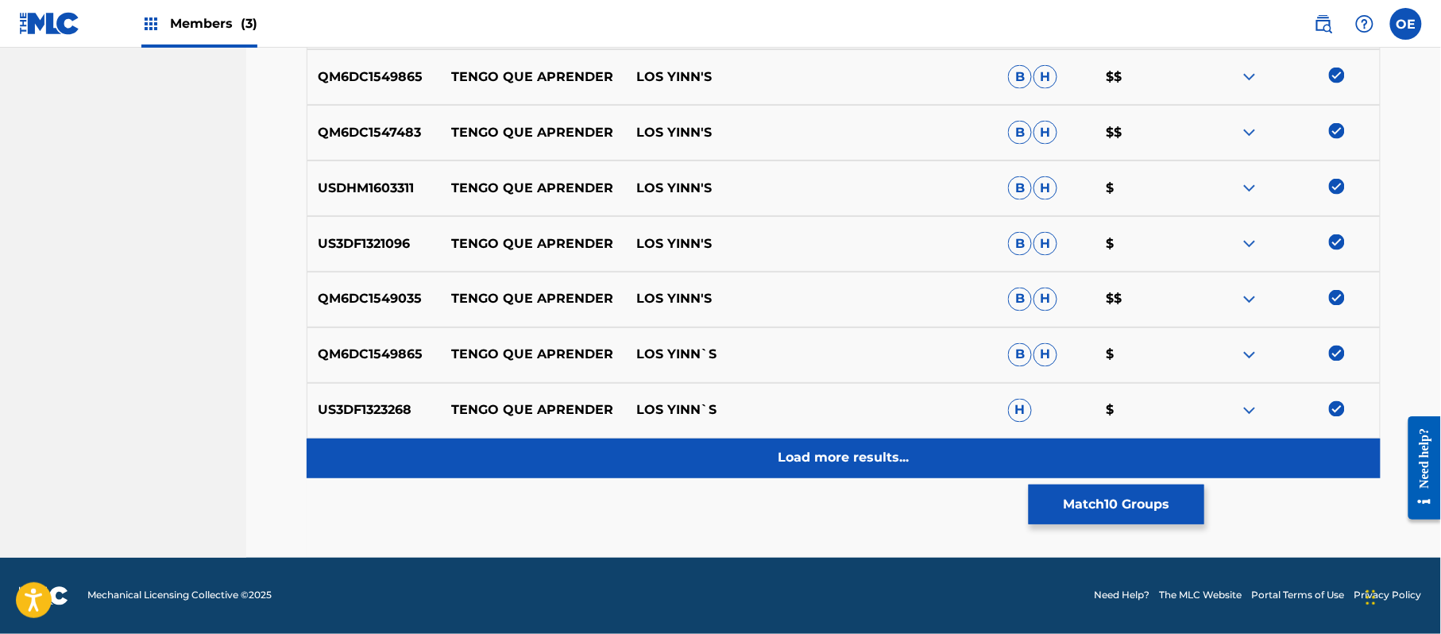
click at [940, 451] on div "Load more results..." at bounding box center [844, 458] width 1074 height 40
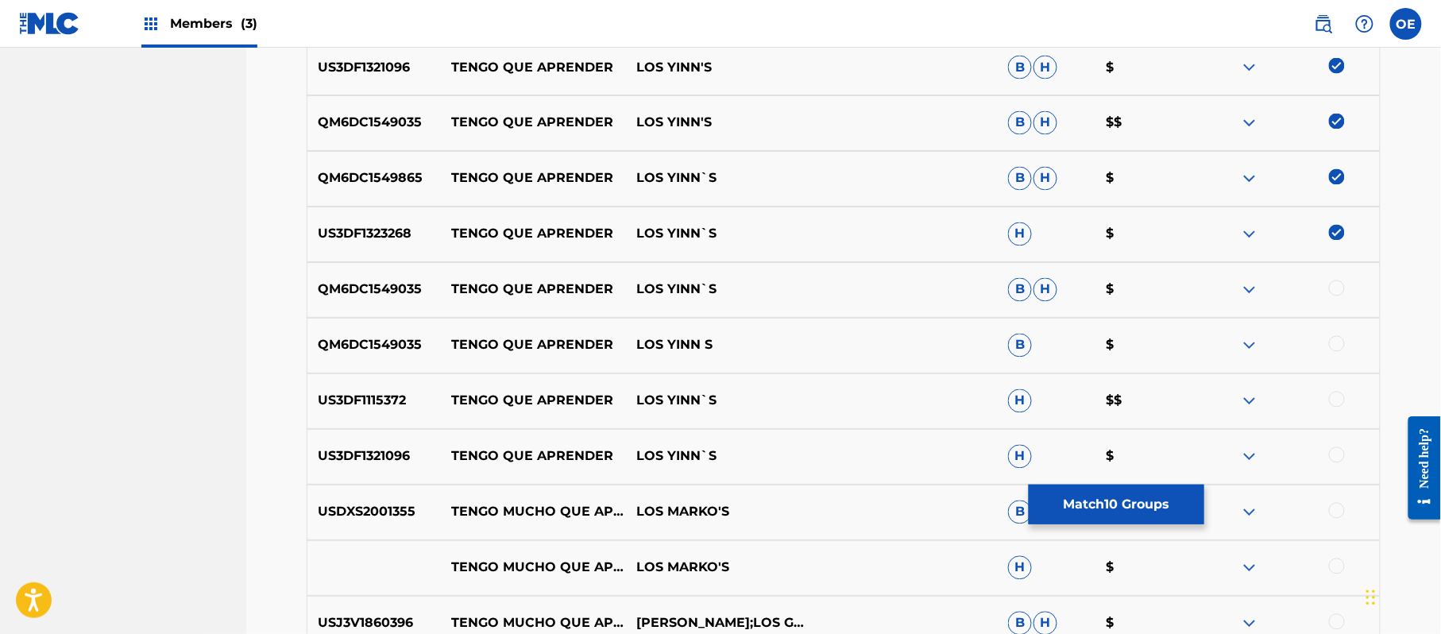
scroll to position [989, 0]
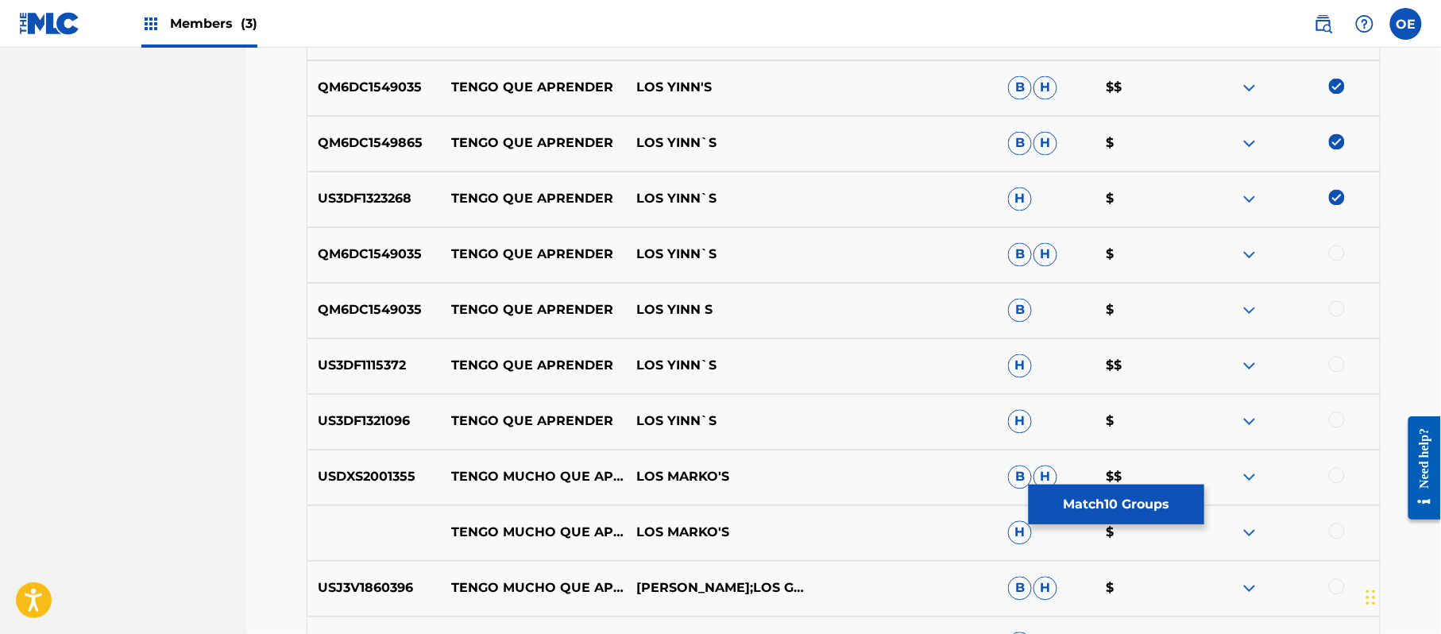
click at [1340, 420] on div at bounding box center [1337, 420] width 16 height 16
click at [1335, 369] on div at bounding box center [1337, 365] width 16 height 16
click at [1344, 306] on div at bounding box center [1287, 310] width 186 height 19
click at [1338, 306] on div at bounding box center [1337, 309] width 16 height 16
click at [1337, 259] on div at bounding box center [1337, 253] width 16 height 16
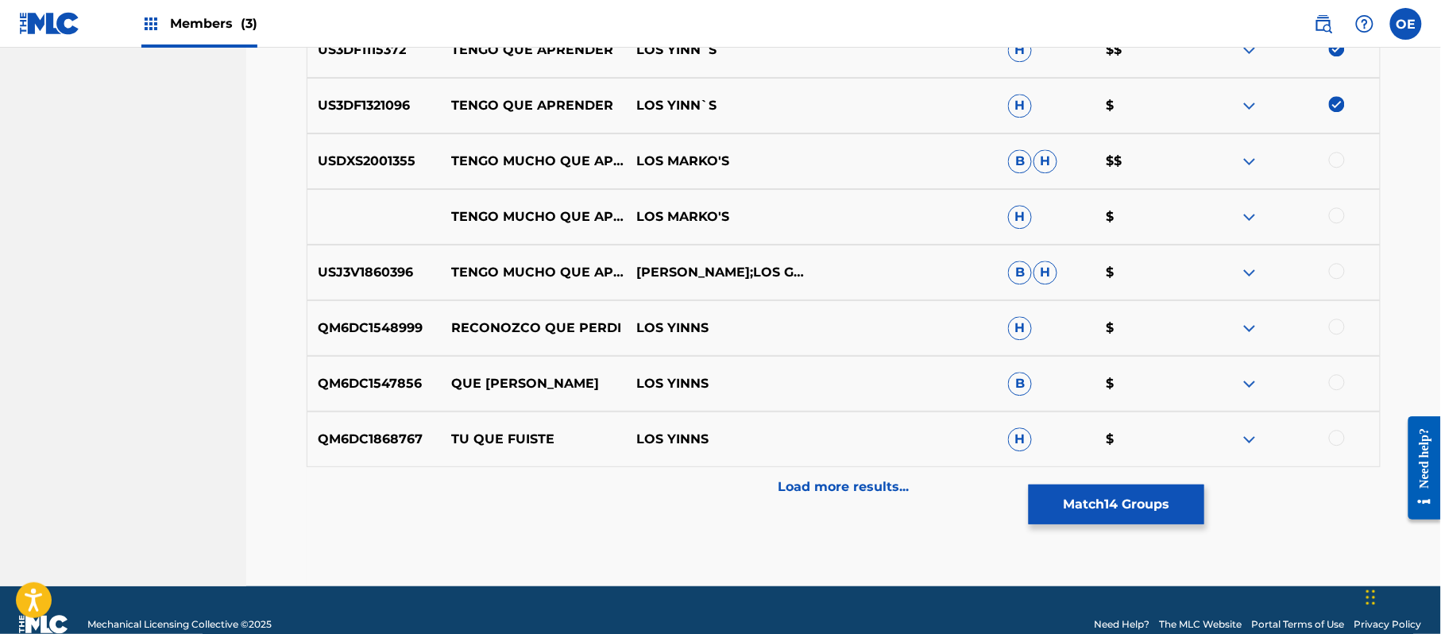
scroll to position [1307, 0]
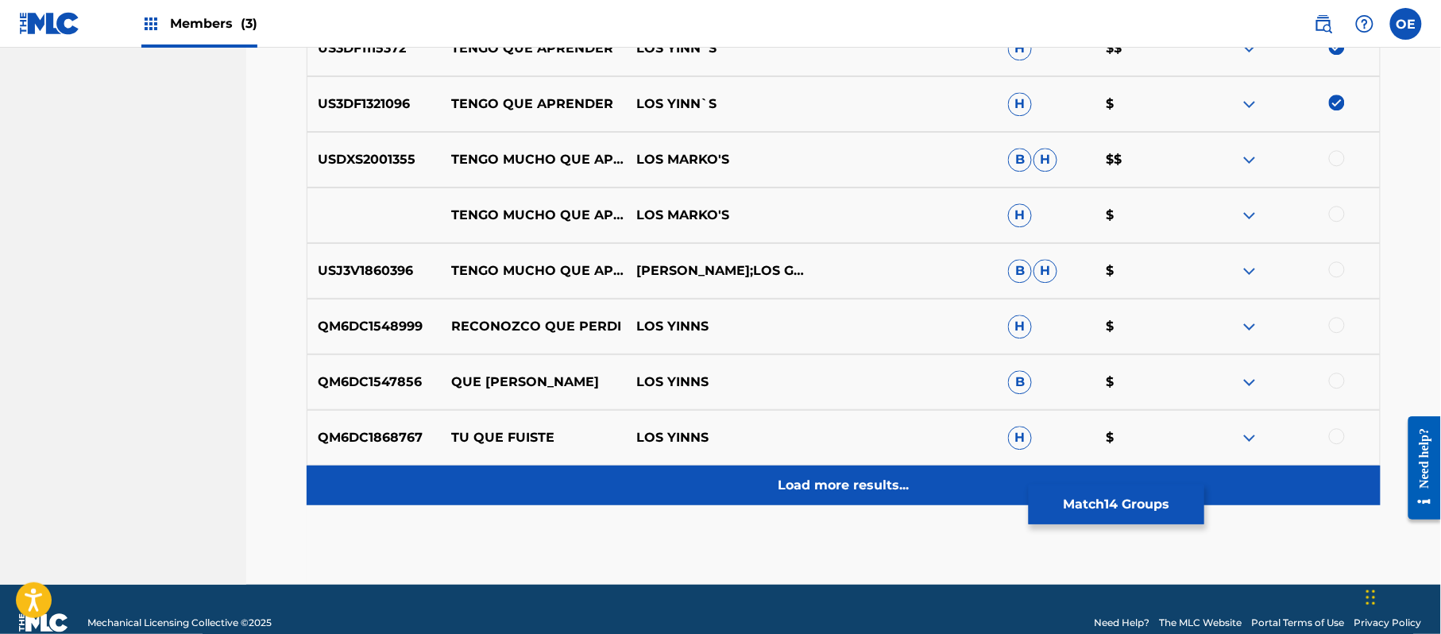
click at [861, 492] on p "Load more results..." at bounding box center [843, 485] width 131 height 19
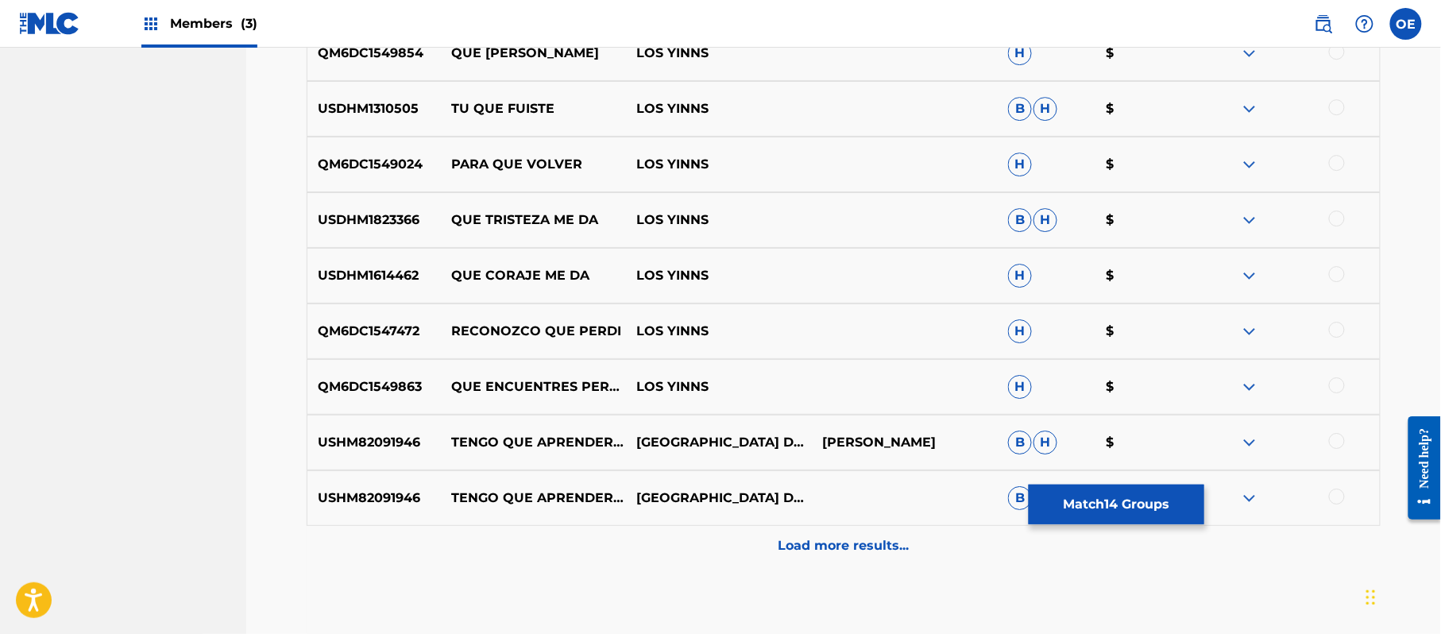
scroll to position [1837, 0]
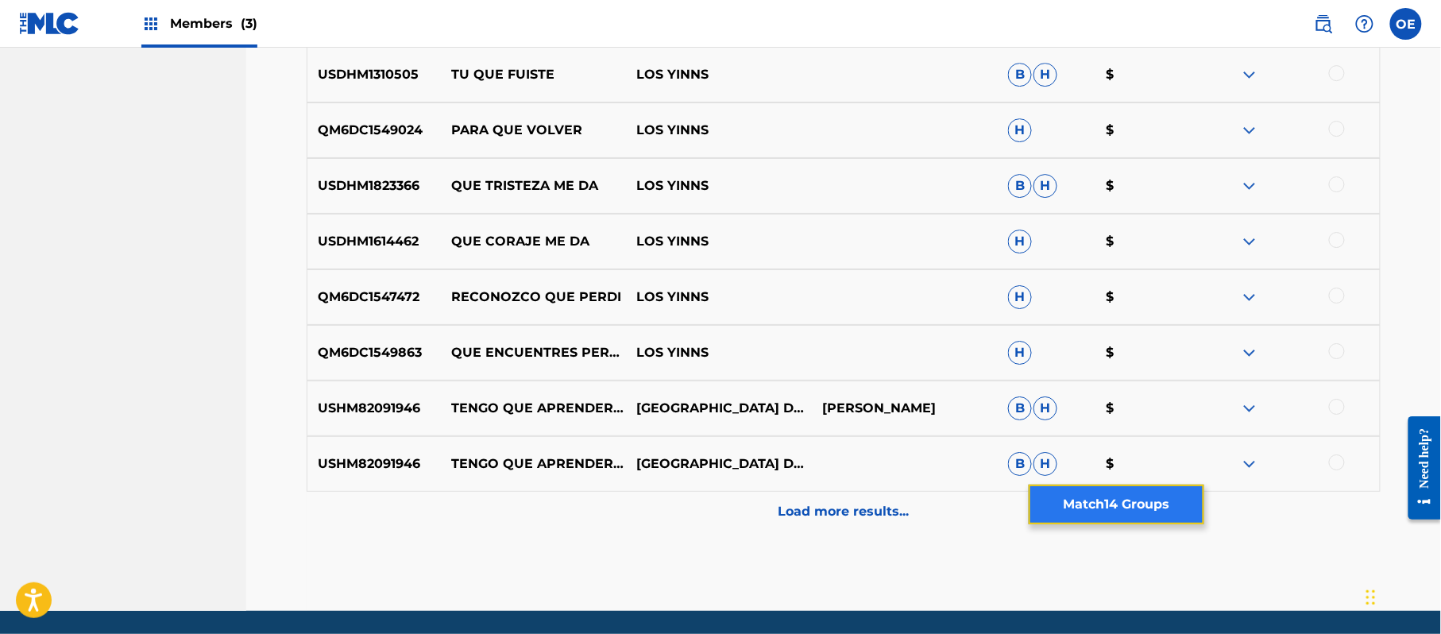
click at [1053, 516] on button "Match 14 Groups" at bounding box center [1116, 504] width 176 height 40
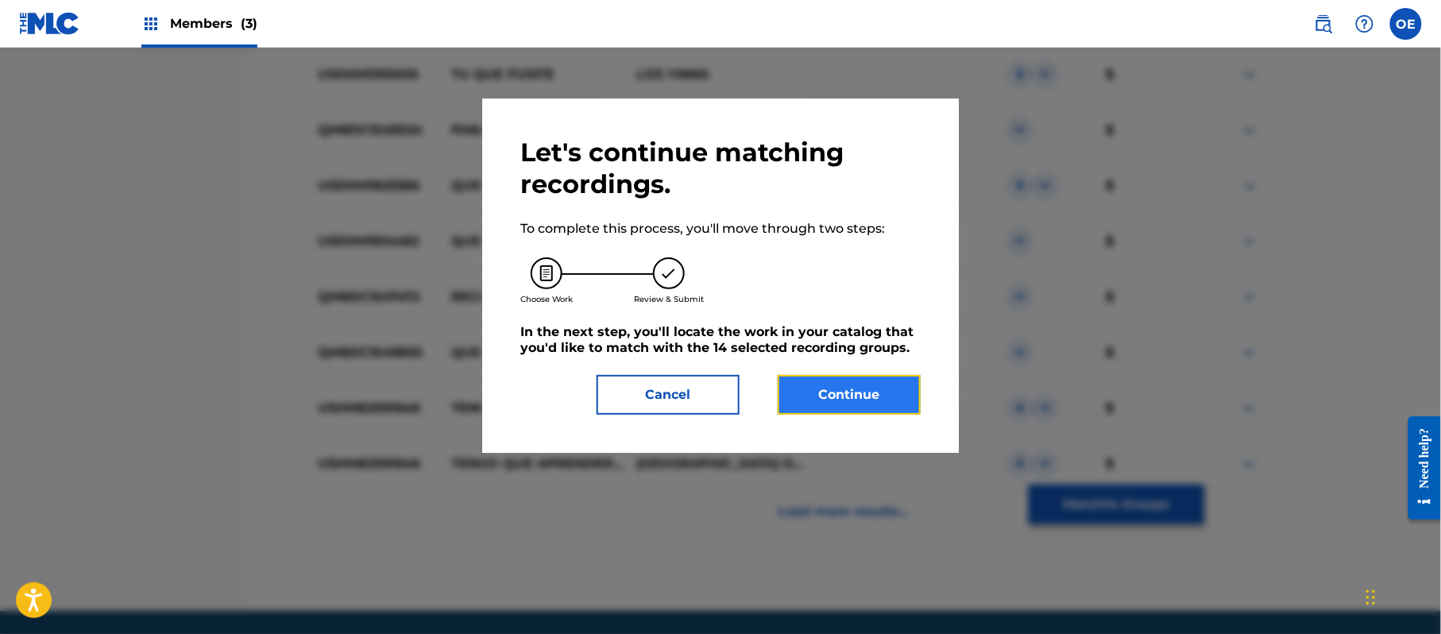
click at [802, 401] on button "Continue" at bounding box center [848, 395] width 143 height 40
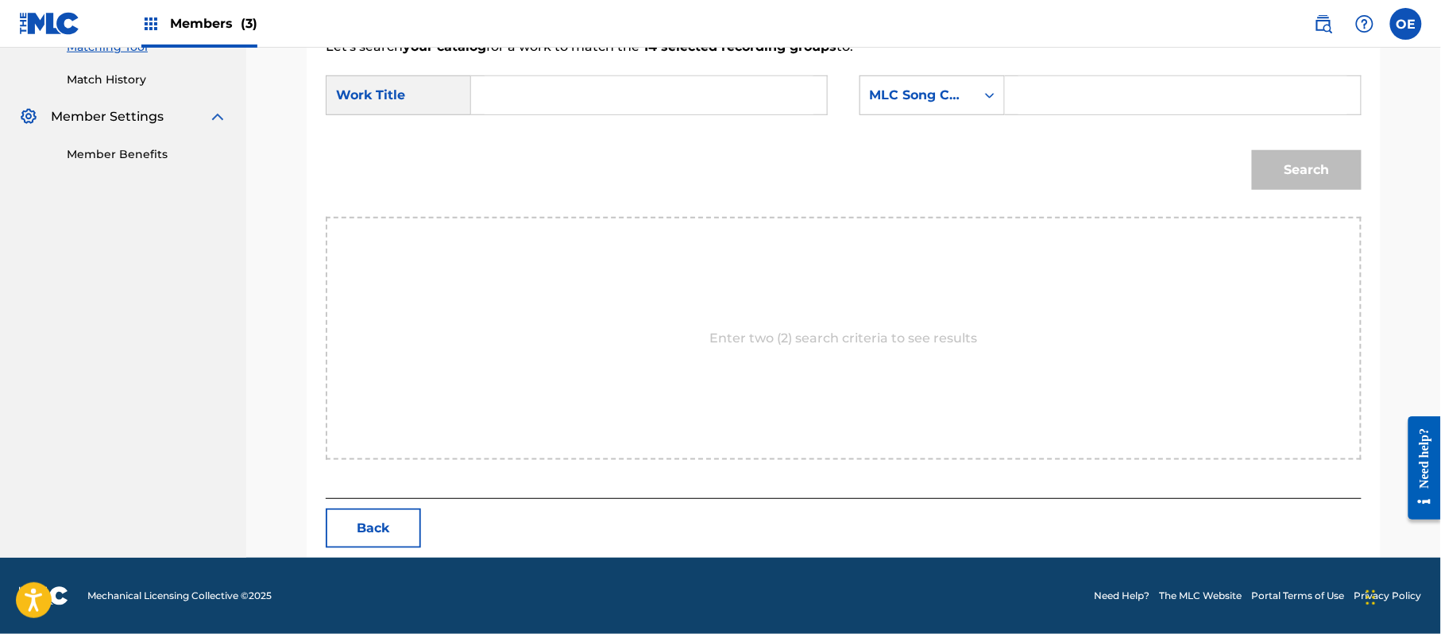
paste input "TENGO QUE APRENDER"
type input "TENGO QUE APRENDER"
click at [955, 95] on div "MLC Song Code" at bounding box center [918, 95] width 96 height 19
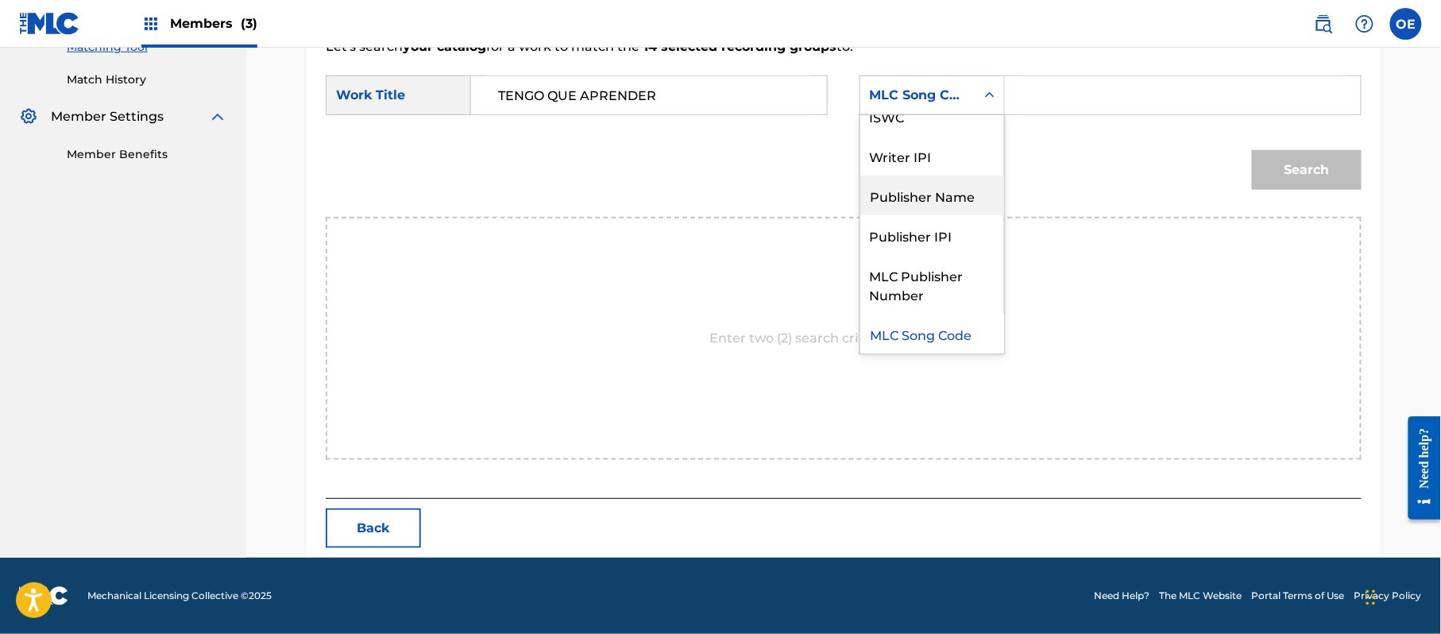
scroll to position [0, 0]
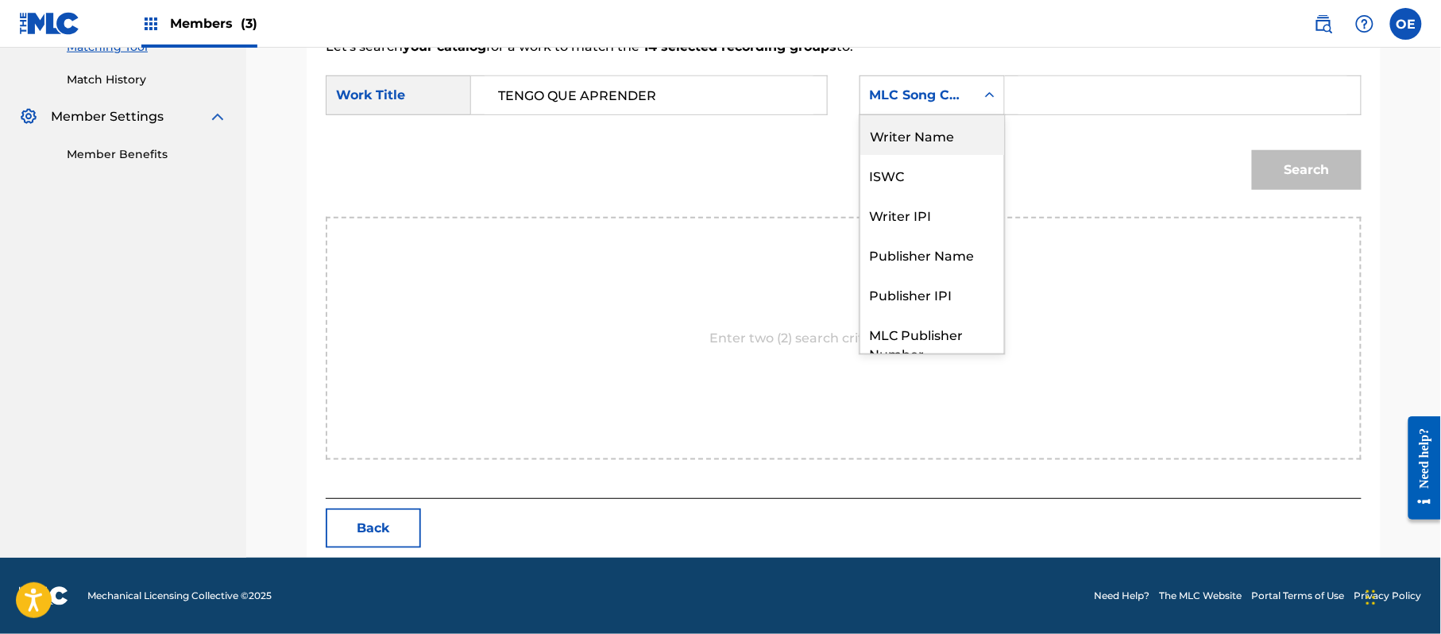
click at [928, 143] on div "Writer Name" at bounding box center [932, 135] width 144 height 40
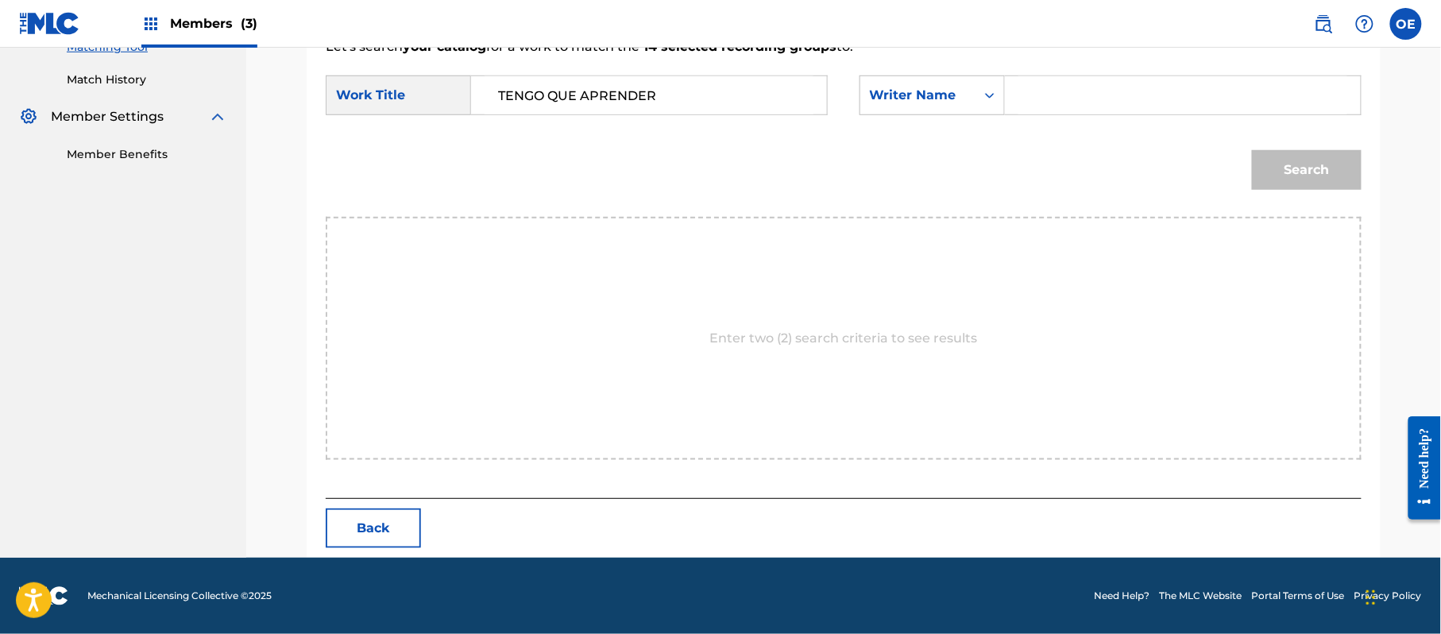
paste input "[PERSON_NAME]"
type input "[PERSON_NAME]"
click at [1283, 175] on button "Search" at bounding box center [1307, 170] width 110 height 40
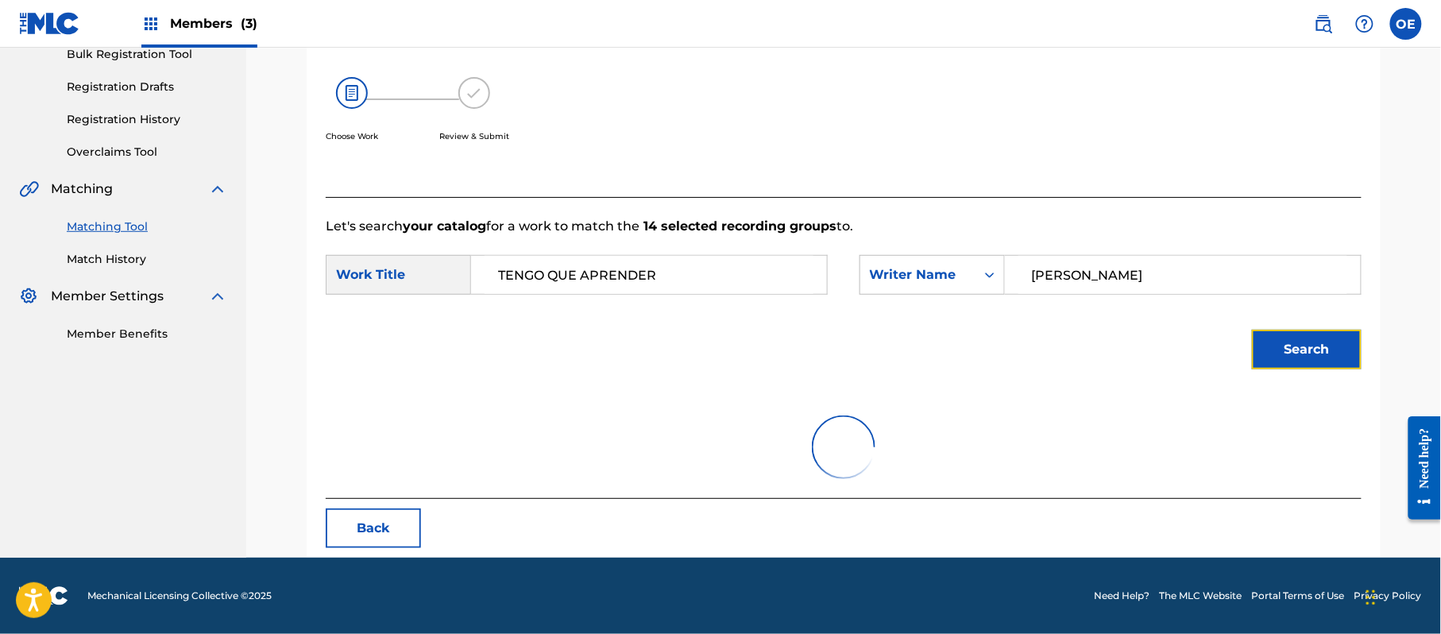
scroll to position [424, 0]
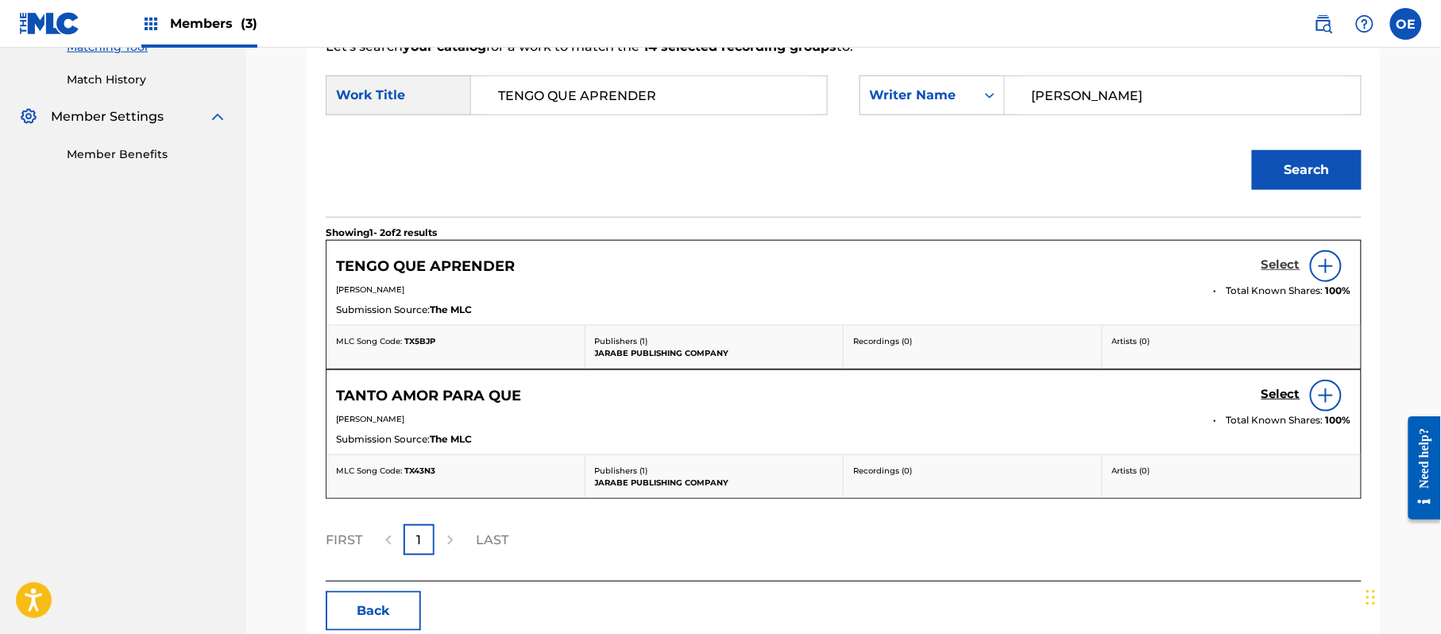
click at [1267, 264] on h5 "Select" at bounding box center [1280, 264] width 39 height 15
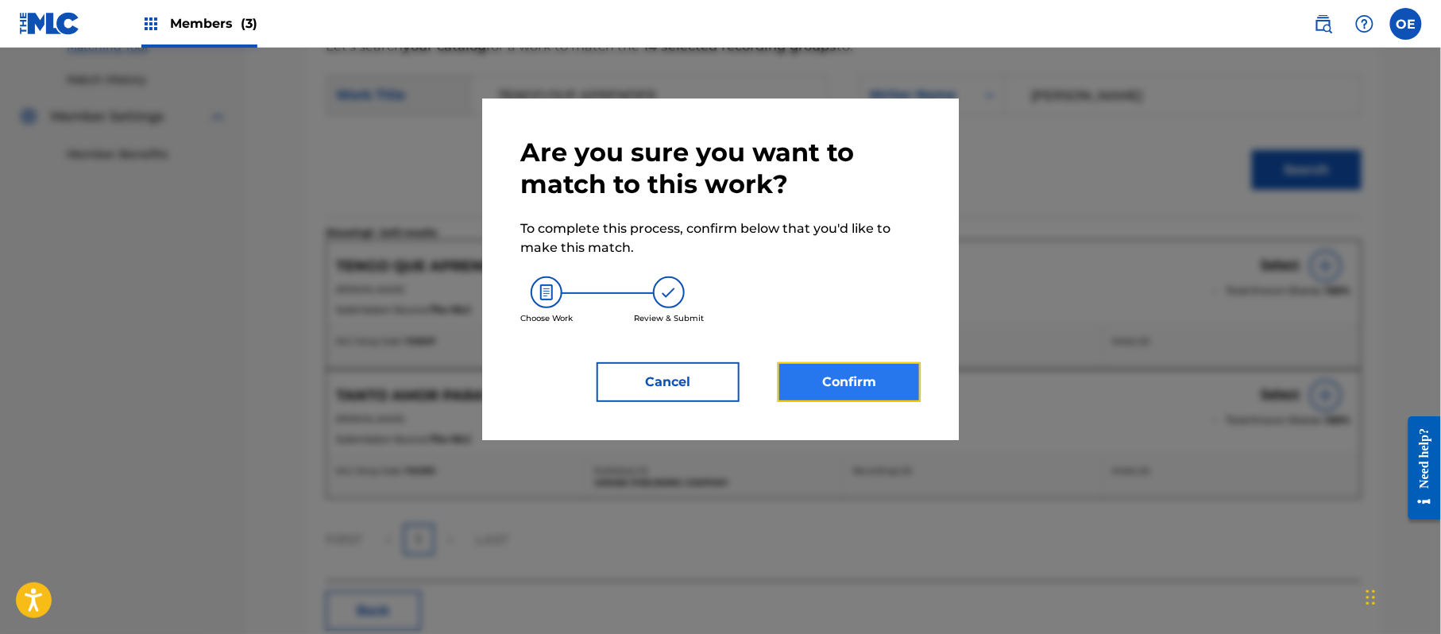
click at [884, 383] on button "Confirm" at bounding box center [848, 382] width 143 height 40
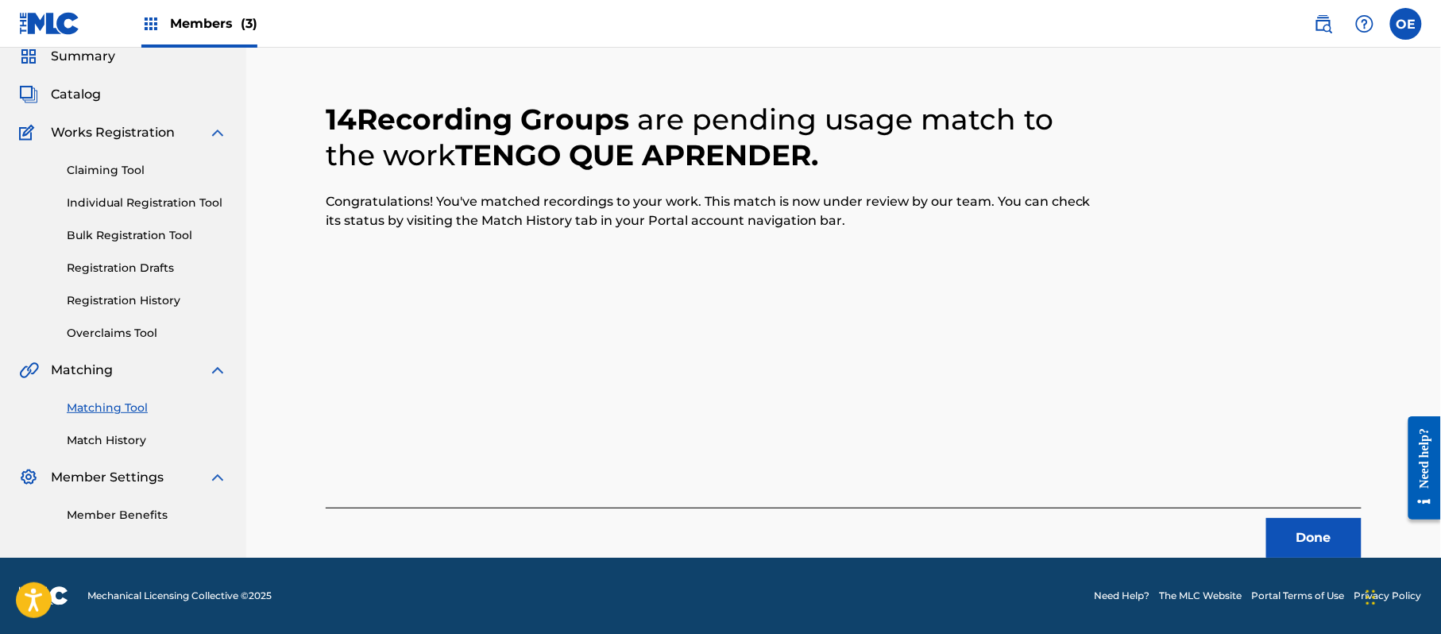
scroll to position [64, 0]
drag, startPoint x: 1247, startPoint y: 544, endPoint x: 1315, endPoint y: 544, distance: 68.3
click at [1248, 544] on div "Done" at bounding box center [844, 532] width 1036 height 50
click at [1315, 544] on button "Done" at bounding box center [1313, 538] width 95 height 40
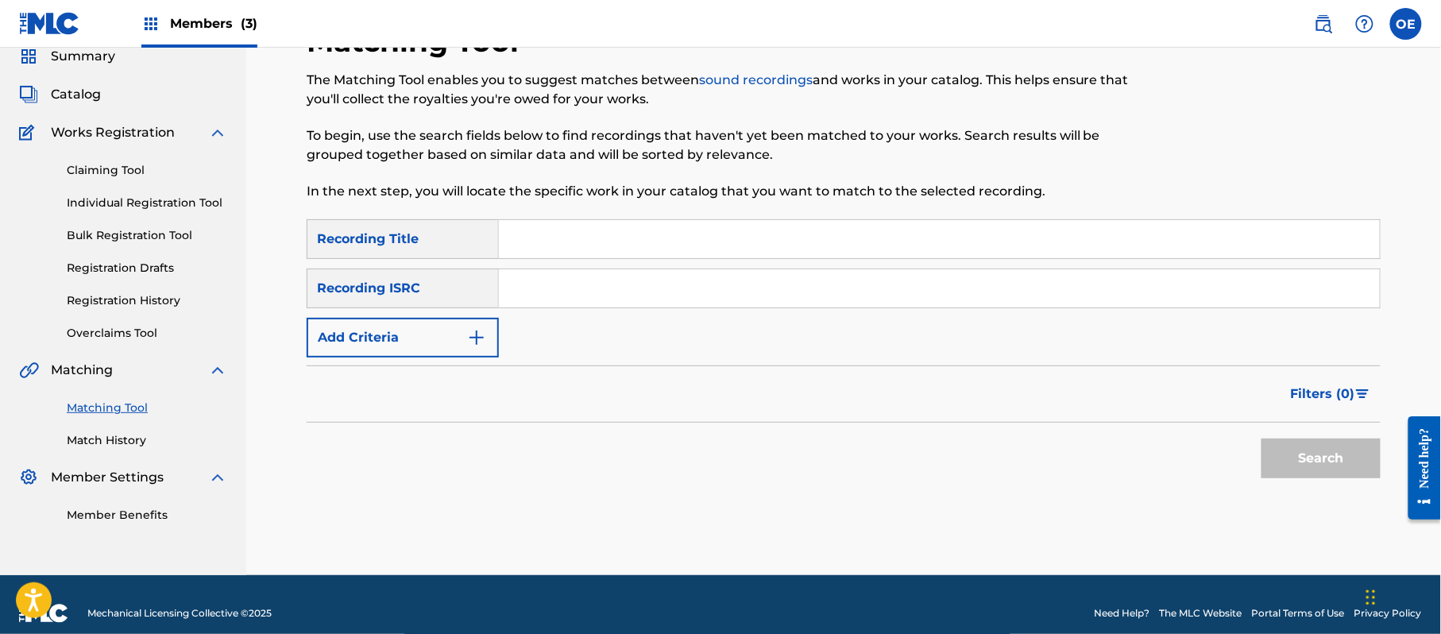
paste input "TUYO SERE"
type input "TUYO SERE"
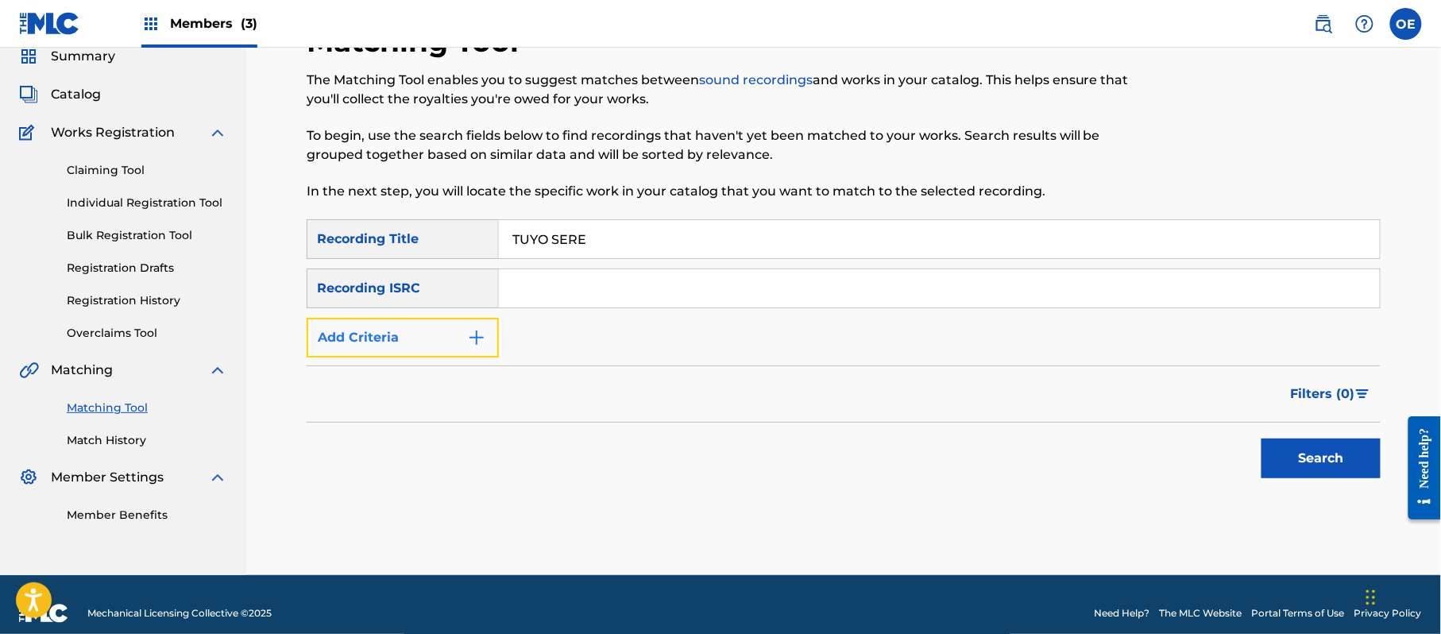
click at [404, 353] on button "Add Criteria" at bounding box center [403, 338] width 192 height 40
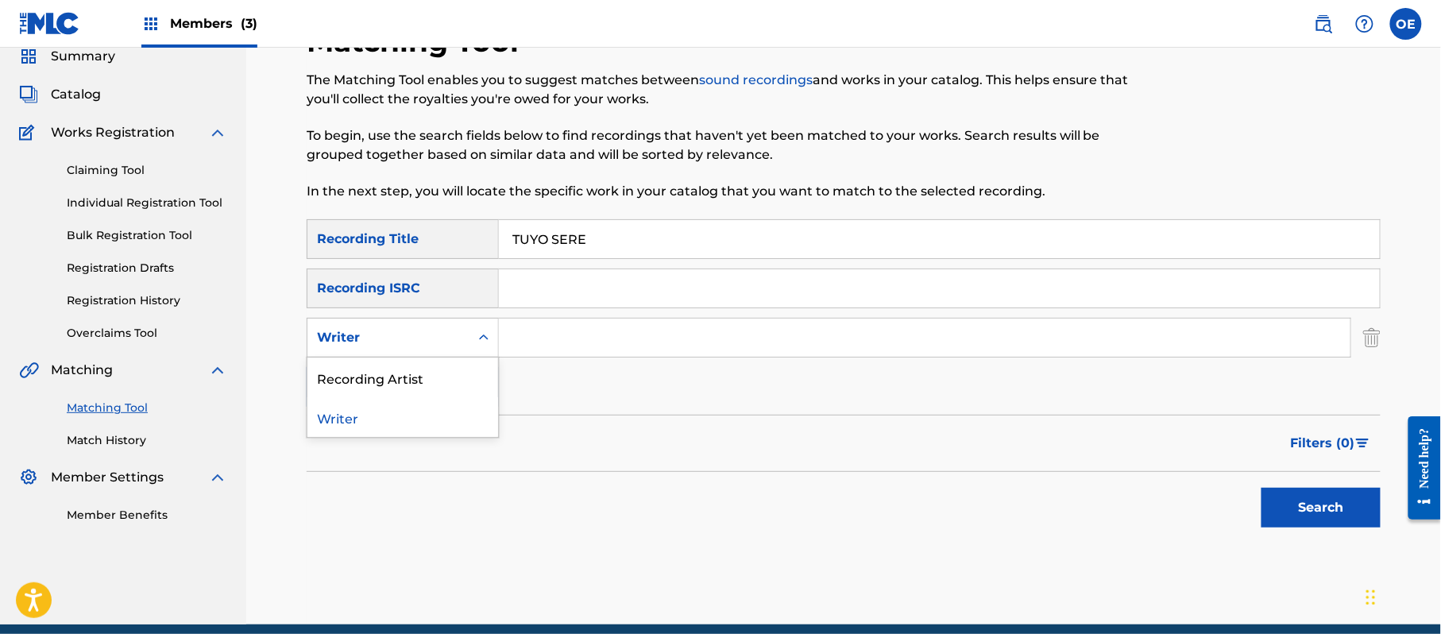
click at [400, 354] on div "Writer" at bounding box center [403, 338] width 192 height 40
click at [399, 379] on div "Recording Artist" at bounding box center [402, 377] width 191 height 40
paste input "LOS YINNS"
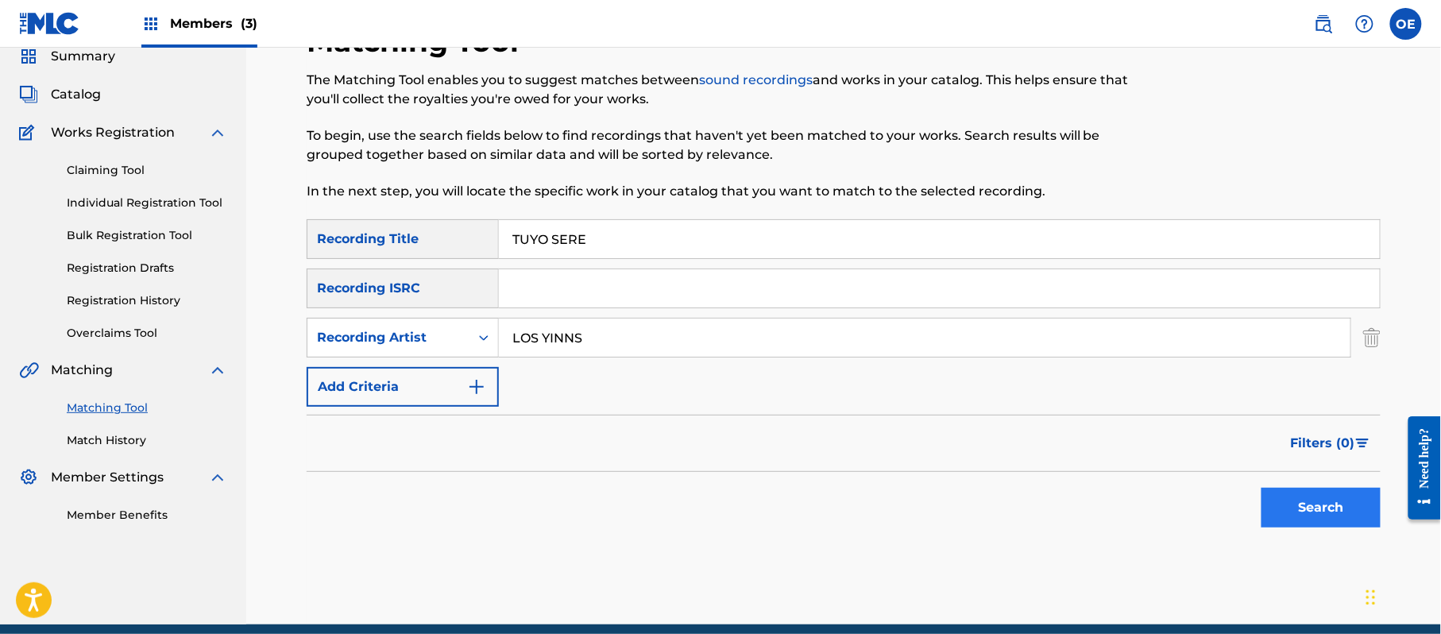
type input "LOS YINNS"
click at [1315, 527] on button "Search" at bounding box center [1320, 508] width 119 height 40
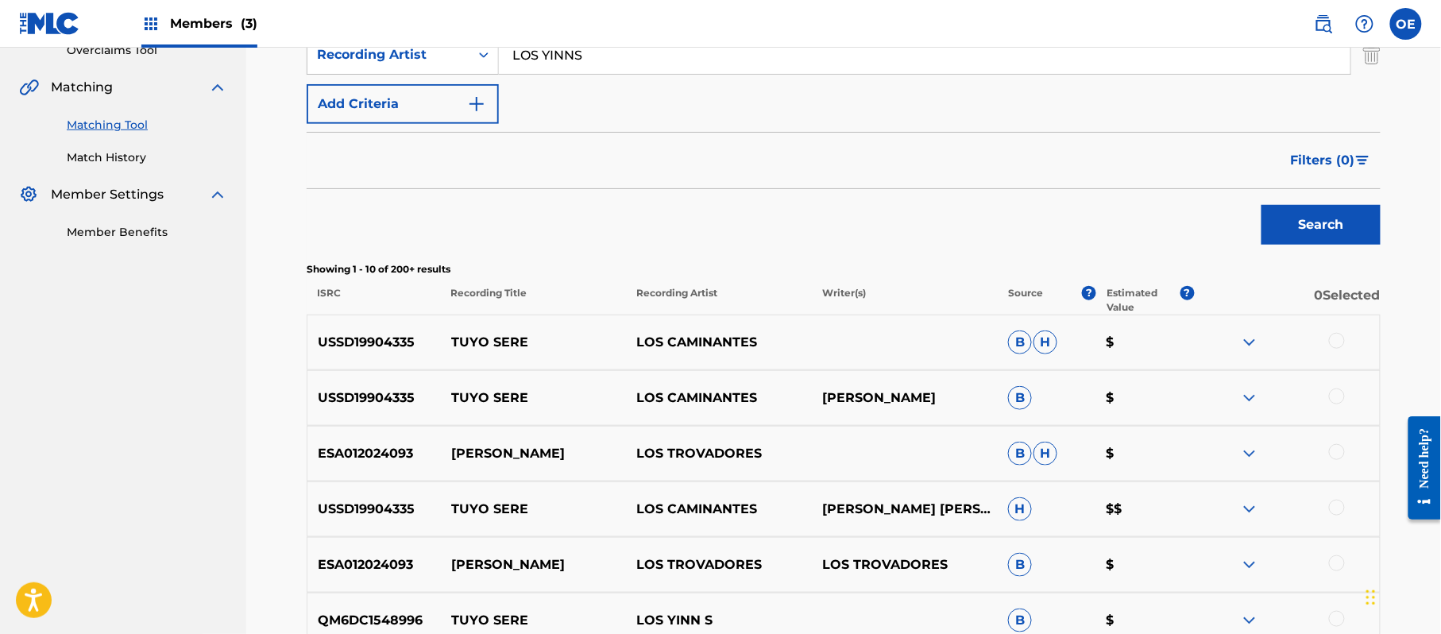
scroll to position [381, 0]
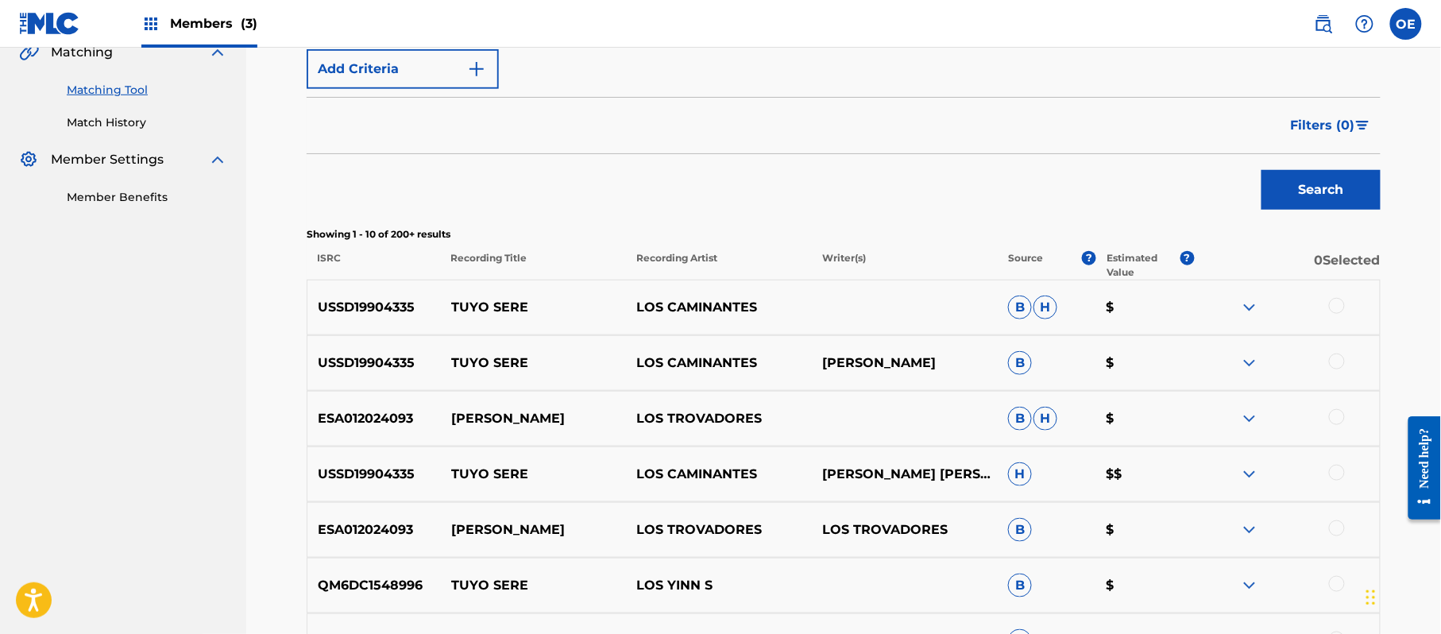
click at [1336, 419] on div at bounding box center [1337, 417] width 16 height 16
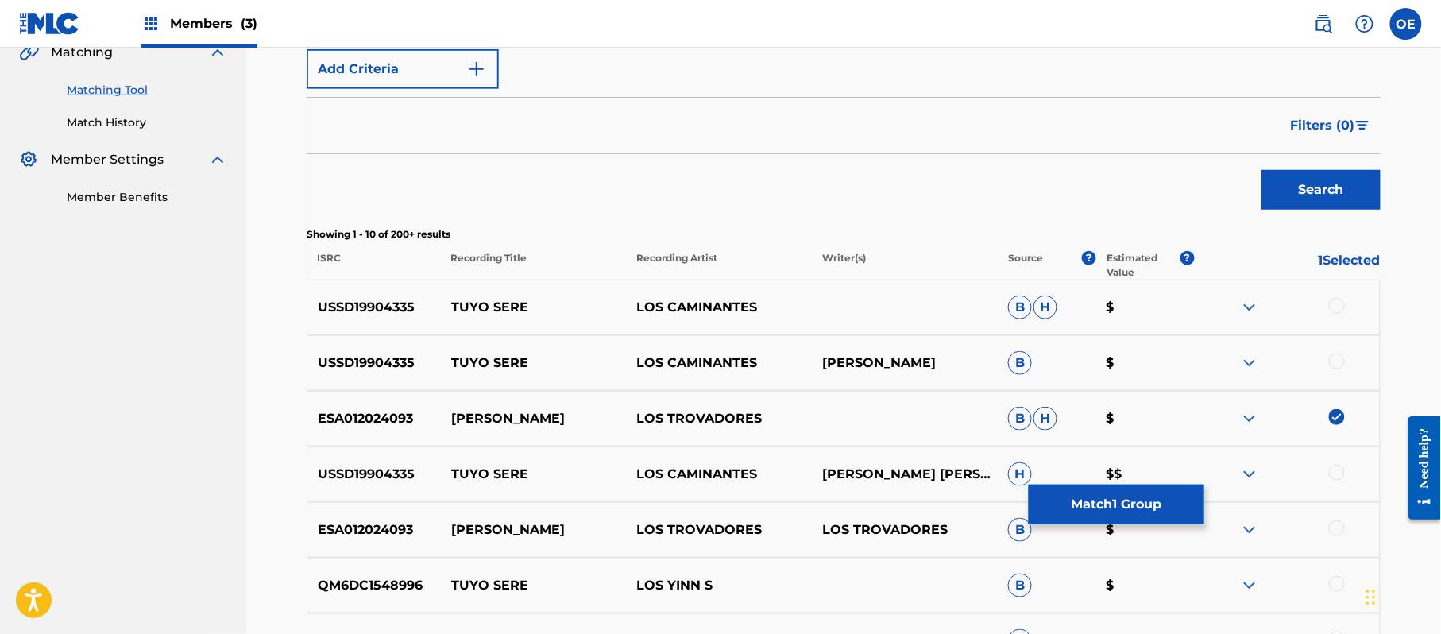
click at [1342, 424] on img at bounding box center [1337, 417] width 16 height 16
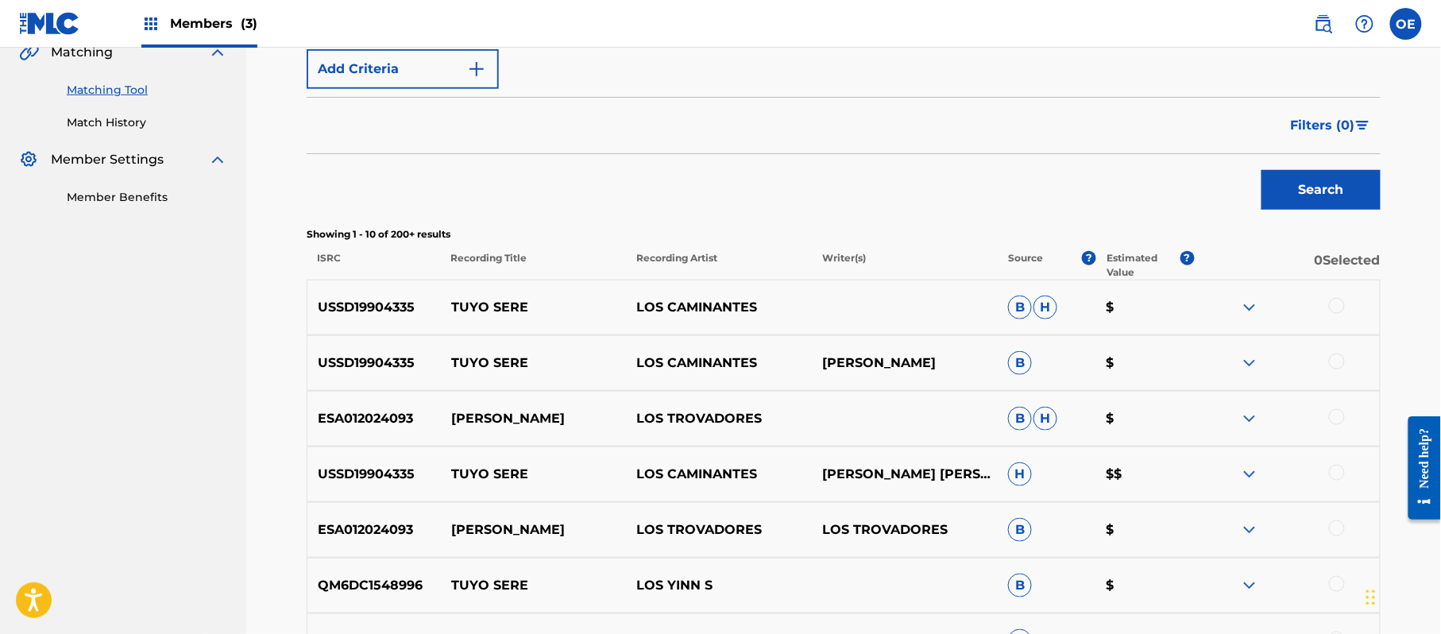
scroll to position [487, 0]
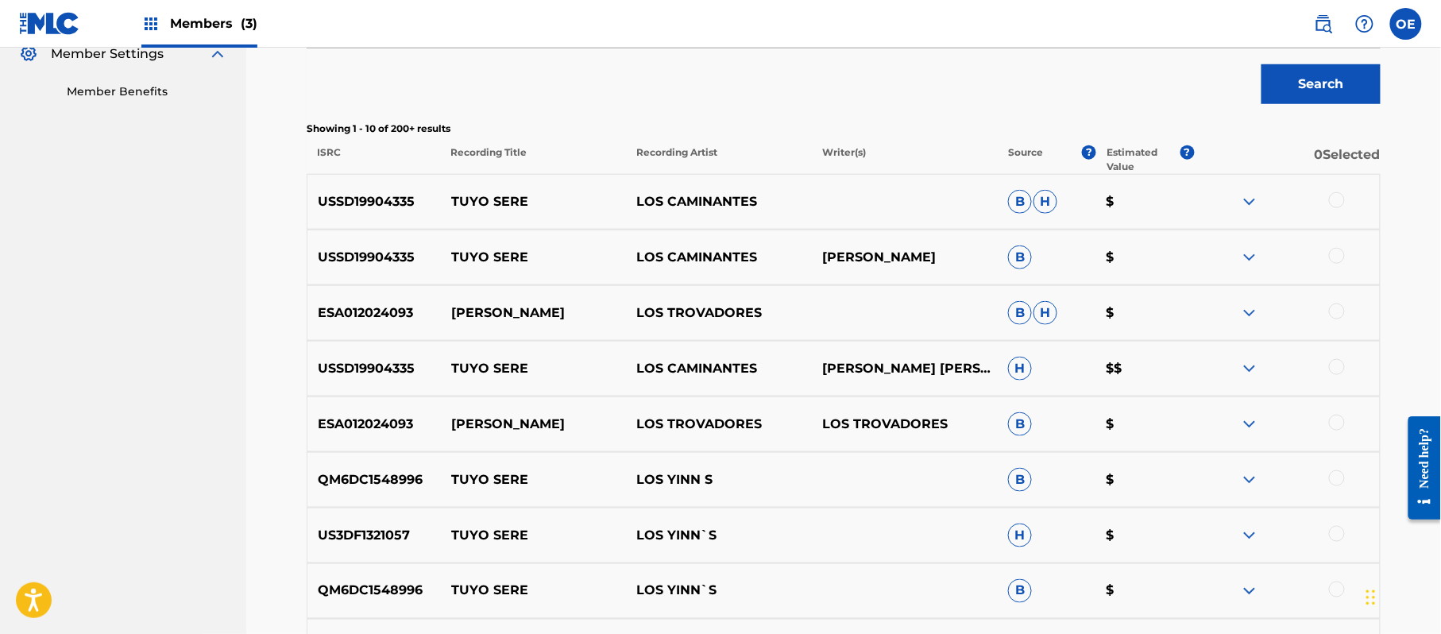
click at [1333, 477] on div at bounding box center [1337, 478] width 16 height 16
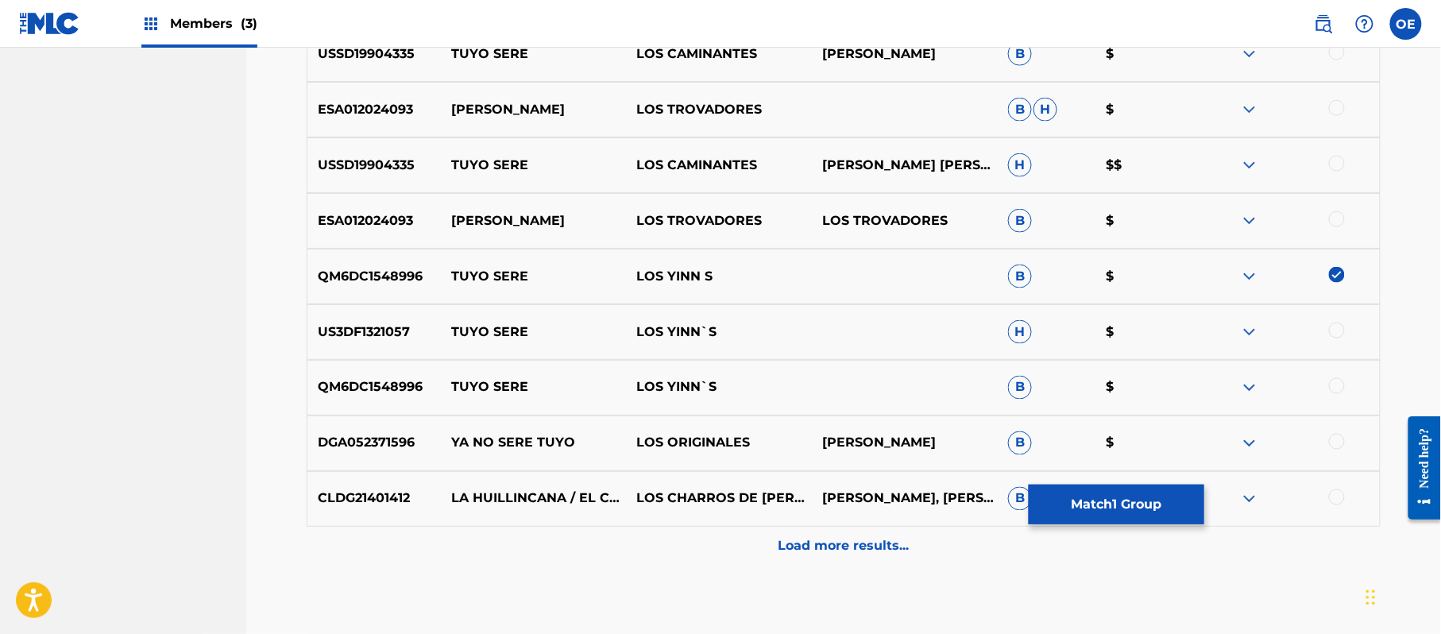
scroll to position [699, 0]
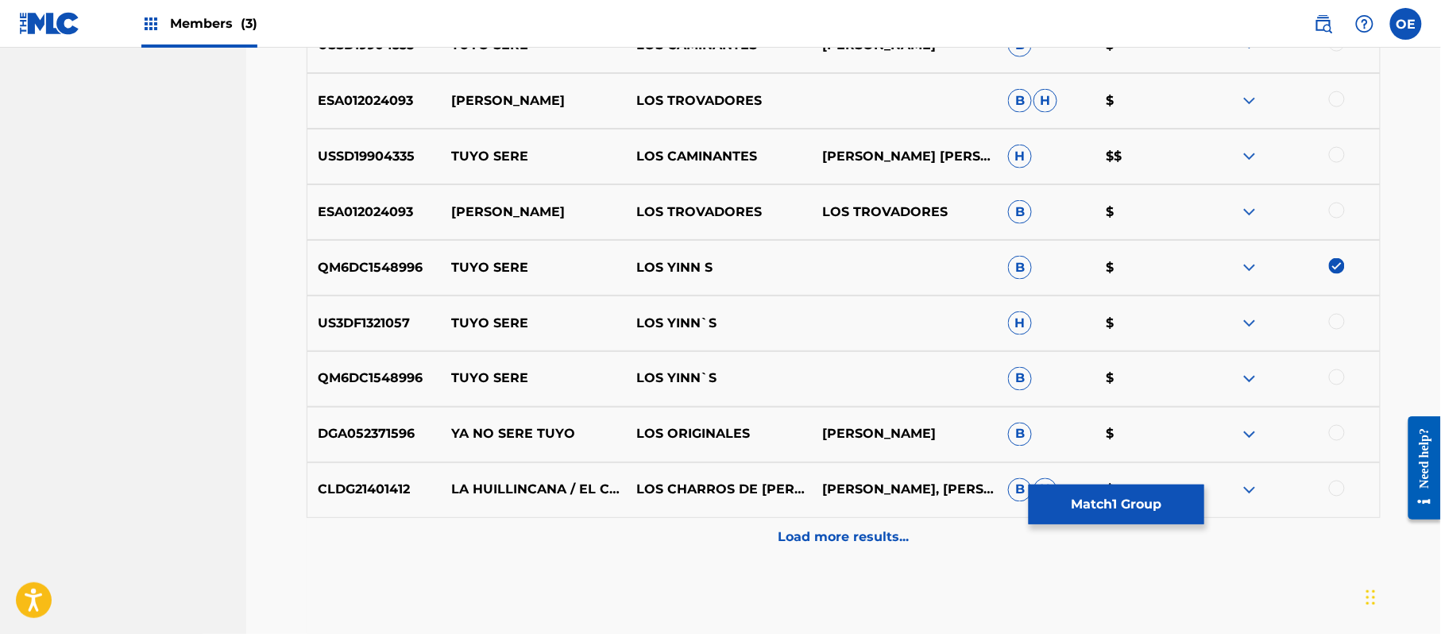
click at [1334, 326] on div at bounding box center [1337, 322] width 16 height 16
click at [1336, 382] on div at bounding box center [1337, 377] width 16 height 16
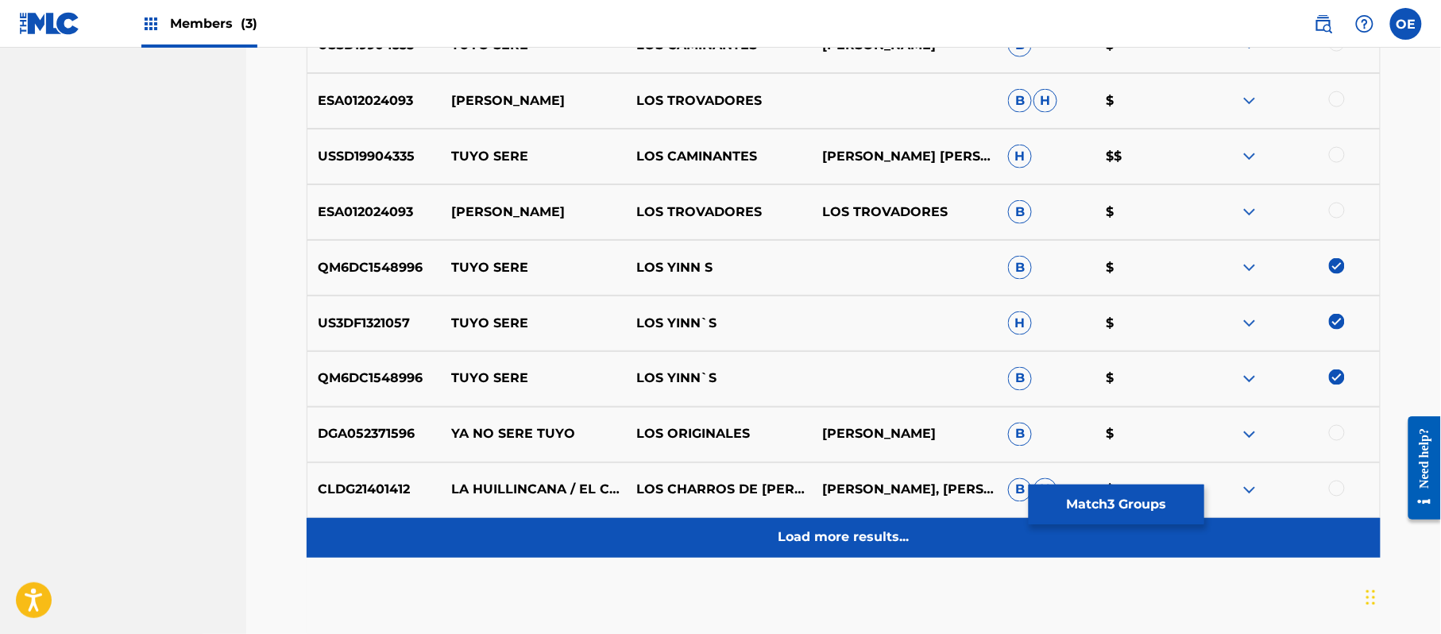
click at [858, 548] on div "Load more results..." at bounding box center [844, 538] width 1074 height 40
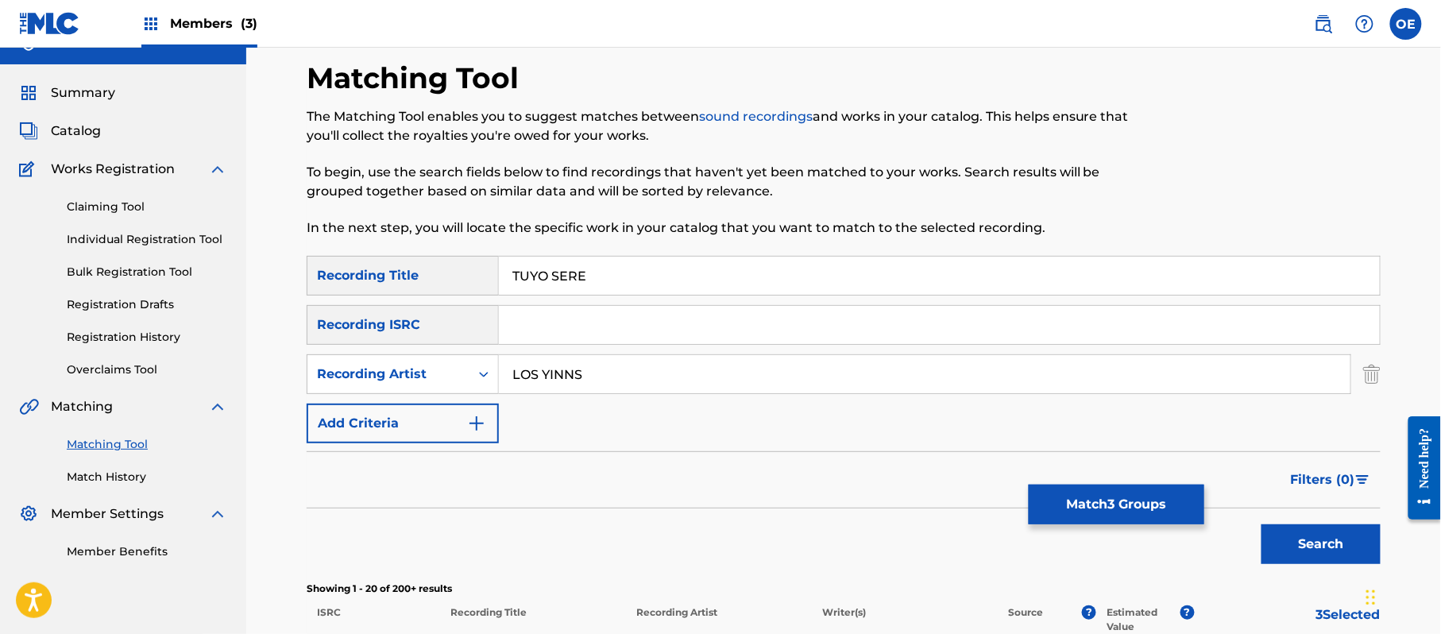
scroll to position [0, 0]
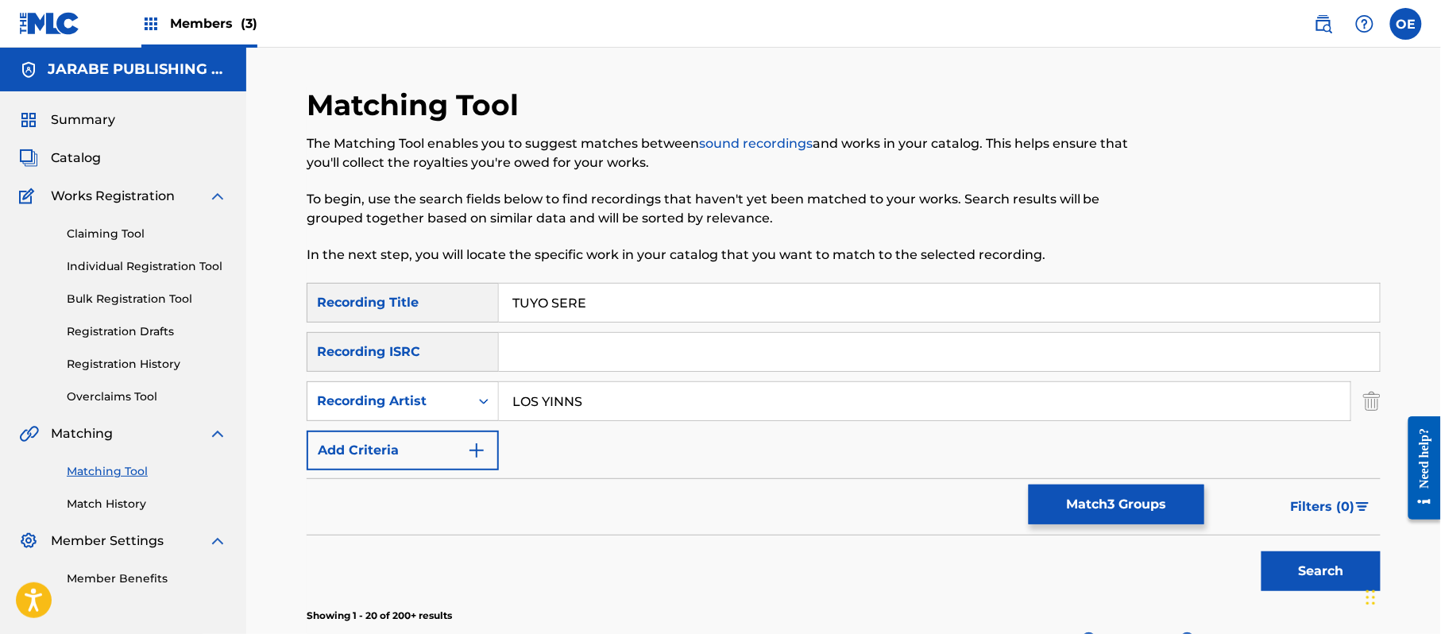
drag, startPoint x: 605, startPoint y: 310, endPoint x: 748, endPoint y: 312, distance: 143.0
click at [748, 312] on input "TUYO SERE" at bounding box center [939, 303] width 881 height 38
click at [1163, 515] on button "Match 3 Groups" at bounding box center [1116, 504] width 176 height 40
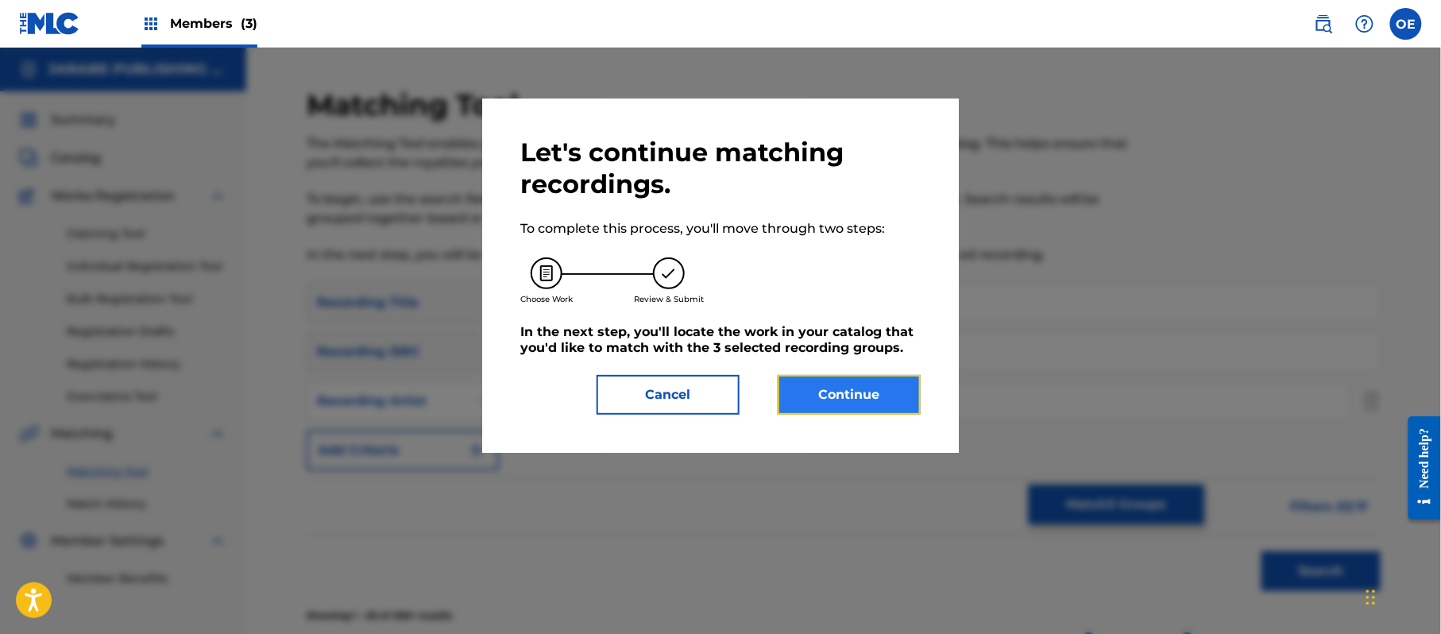
click at [823, 388] on button "Continue" at bounding box center [848, 395] width 143 height 40
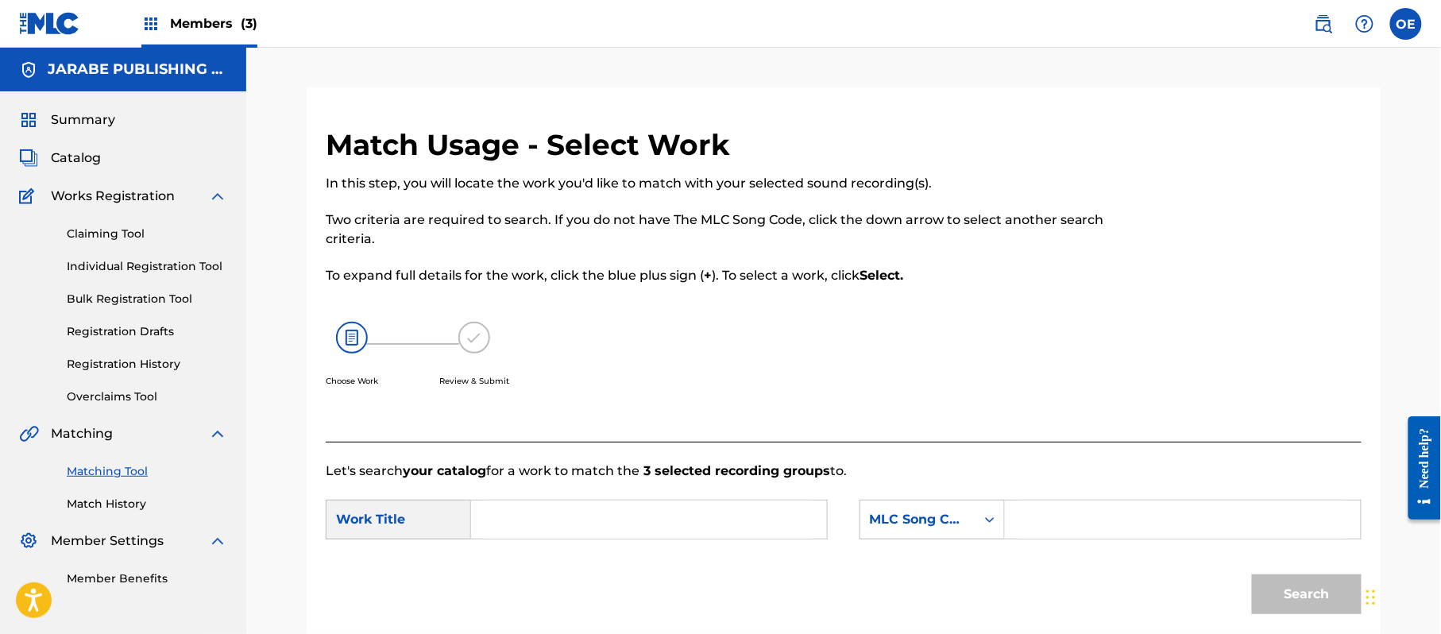
scroll to position [106, 0]
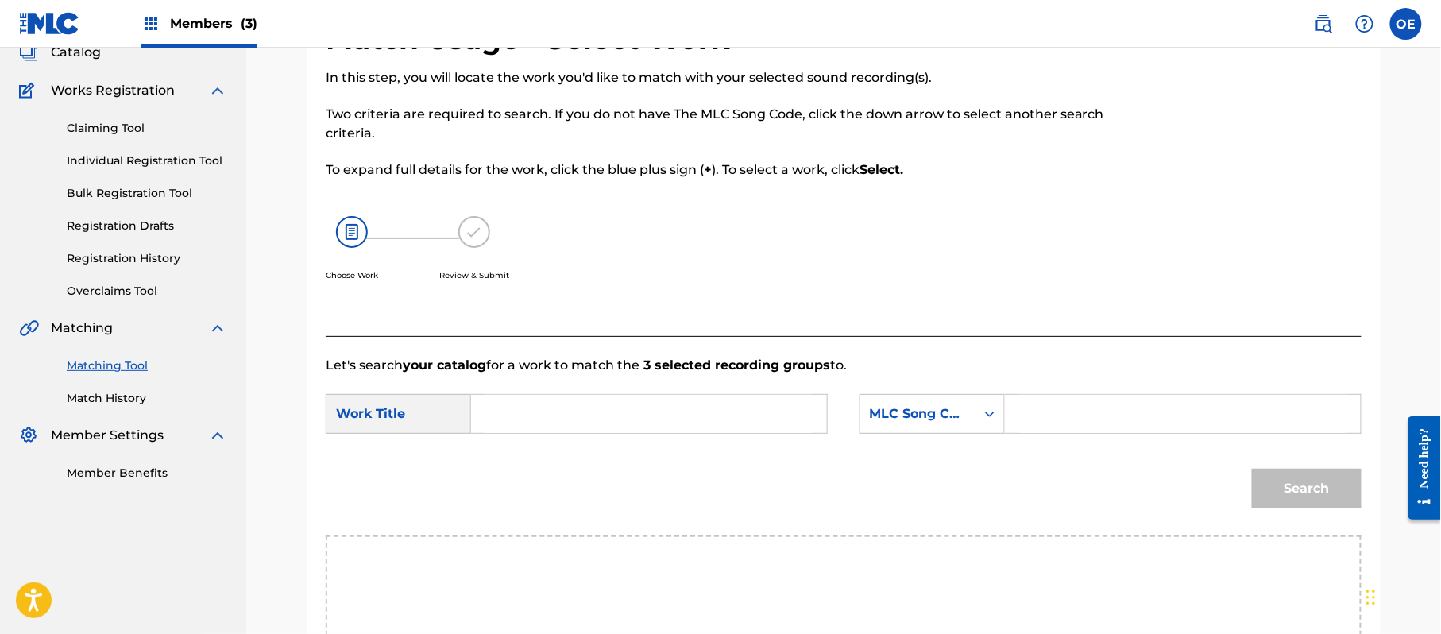
paste input "TUYO SERE"
type input "TUYO SERE"
click at [956, 415] on div "MLC Song Code" at bounding box center [918, 413] width 96 height 19
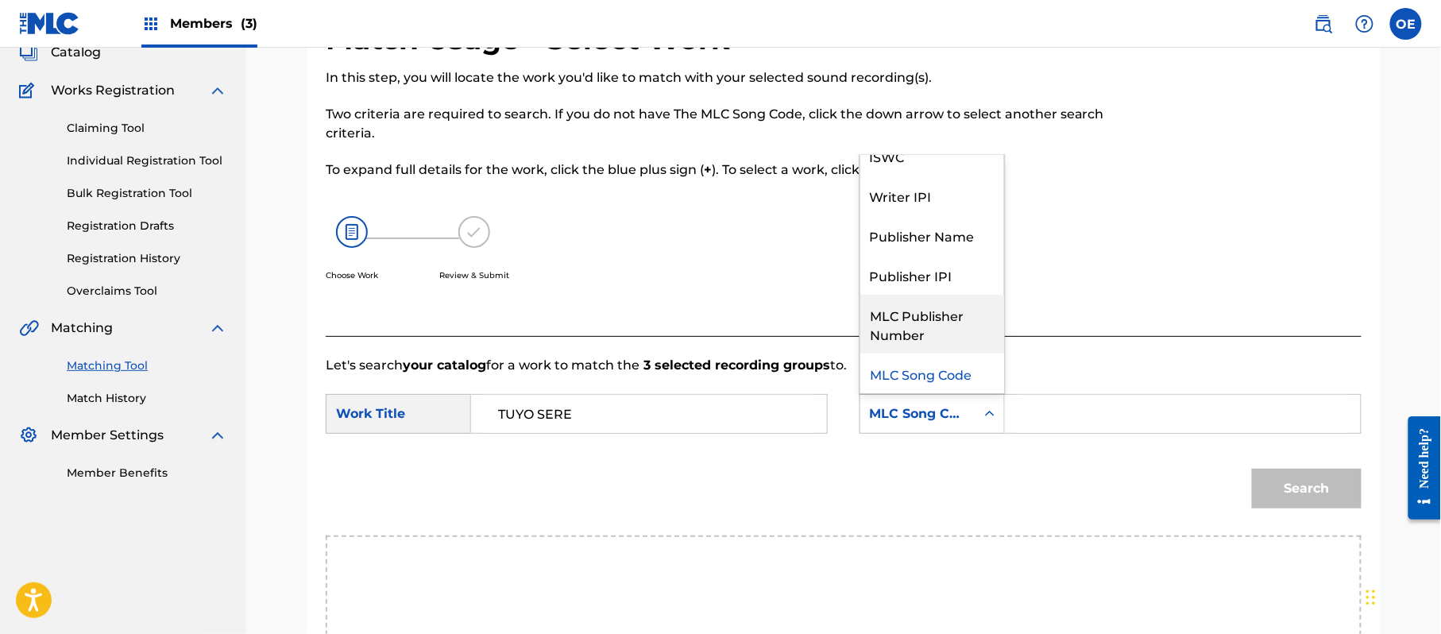
scroll to position [0, 0]
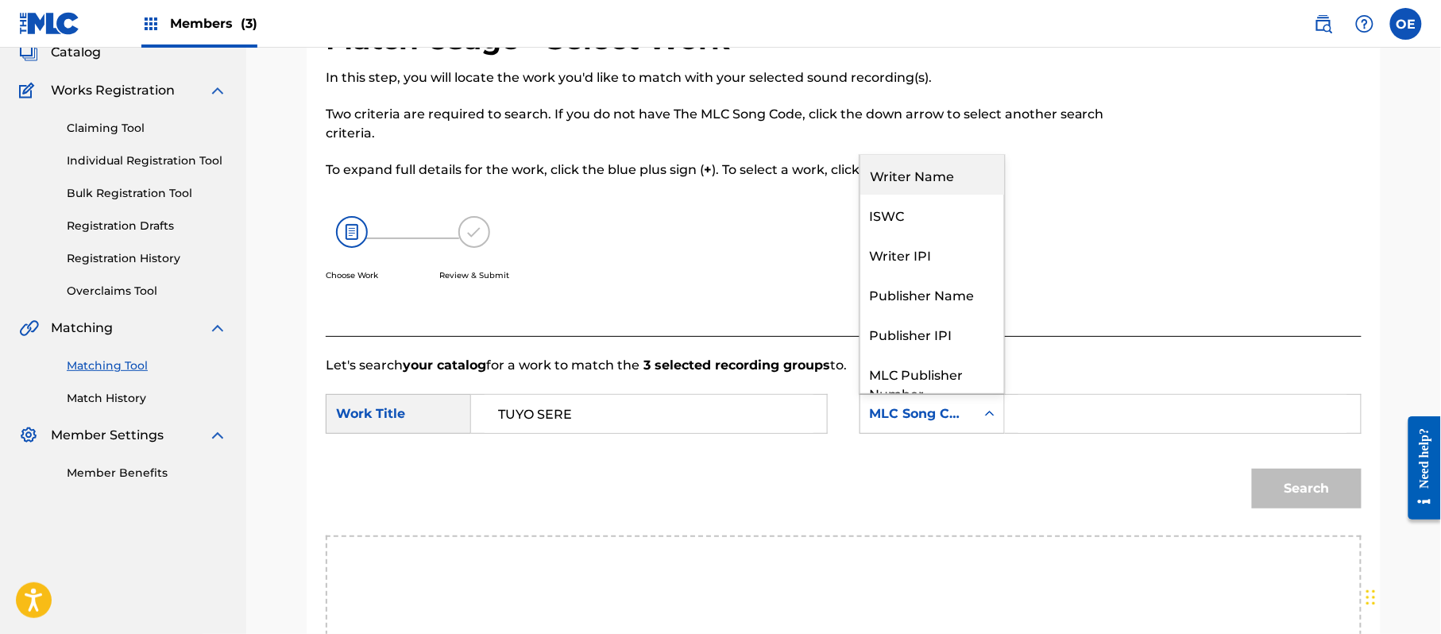
click at [945, 191] on div "Writer Name" at bounding box center [932, 175] width 144 height 40
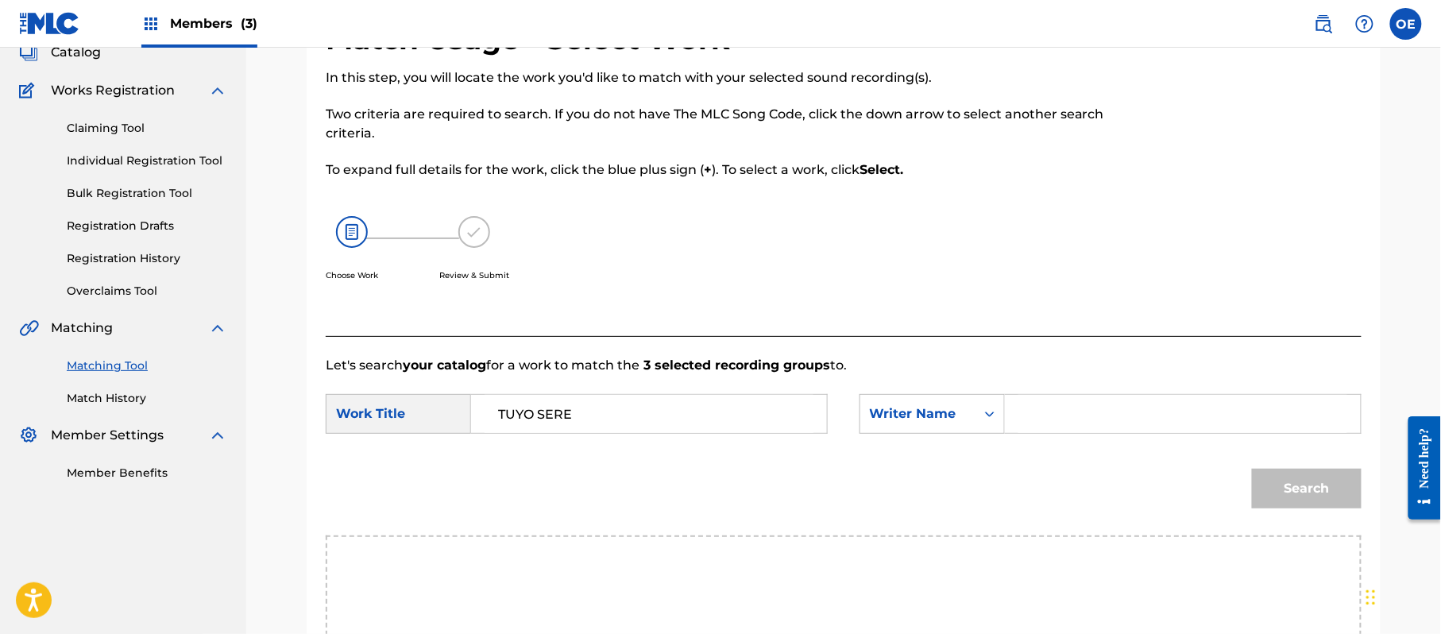
paste input "[PERSON_NAME]"
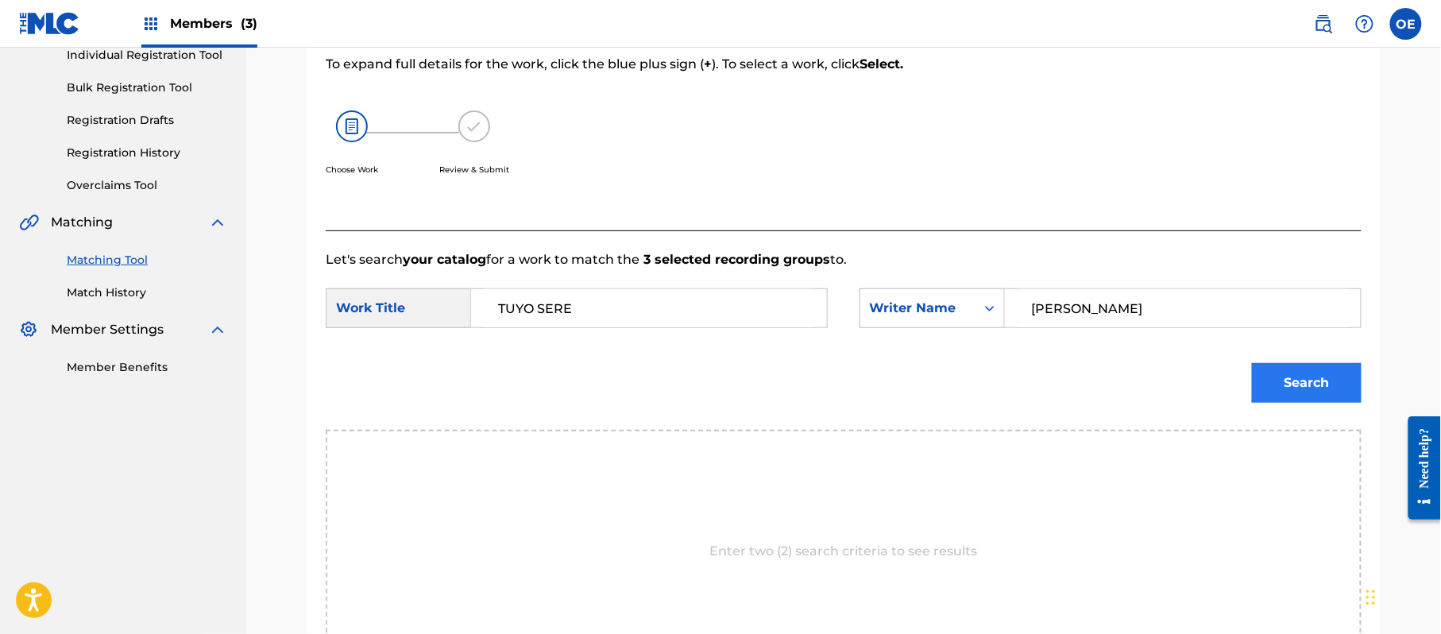
type input "[PERSON_NAME]"
click at [1331, 379] on button "Search" at bounding box center [1307, 383] width 110 height 40
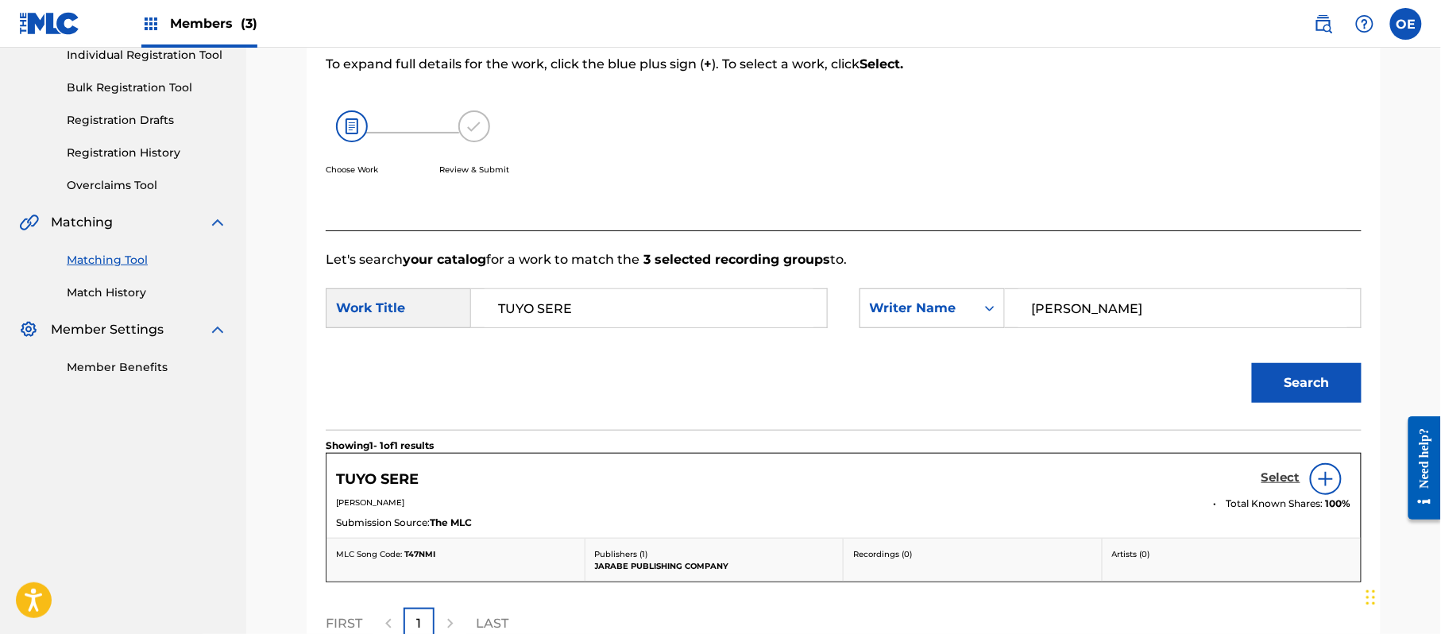
click at [1271, 470] on h5 "Select" at bounding box center [1280, 477] width 39 height 15
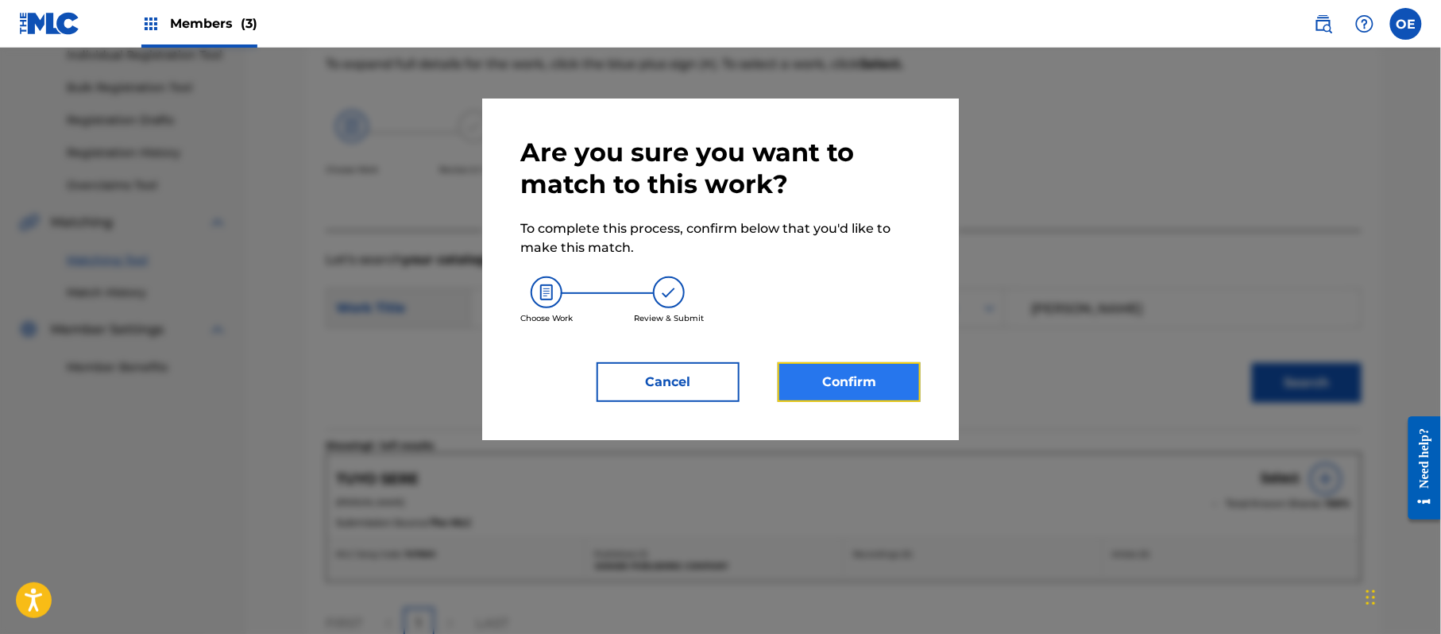
click at [866, 366] on button "Confirm" at bounding box center [848, 382] width 143 height 40
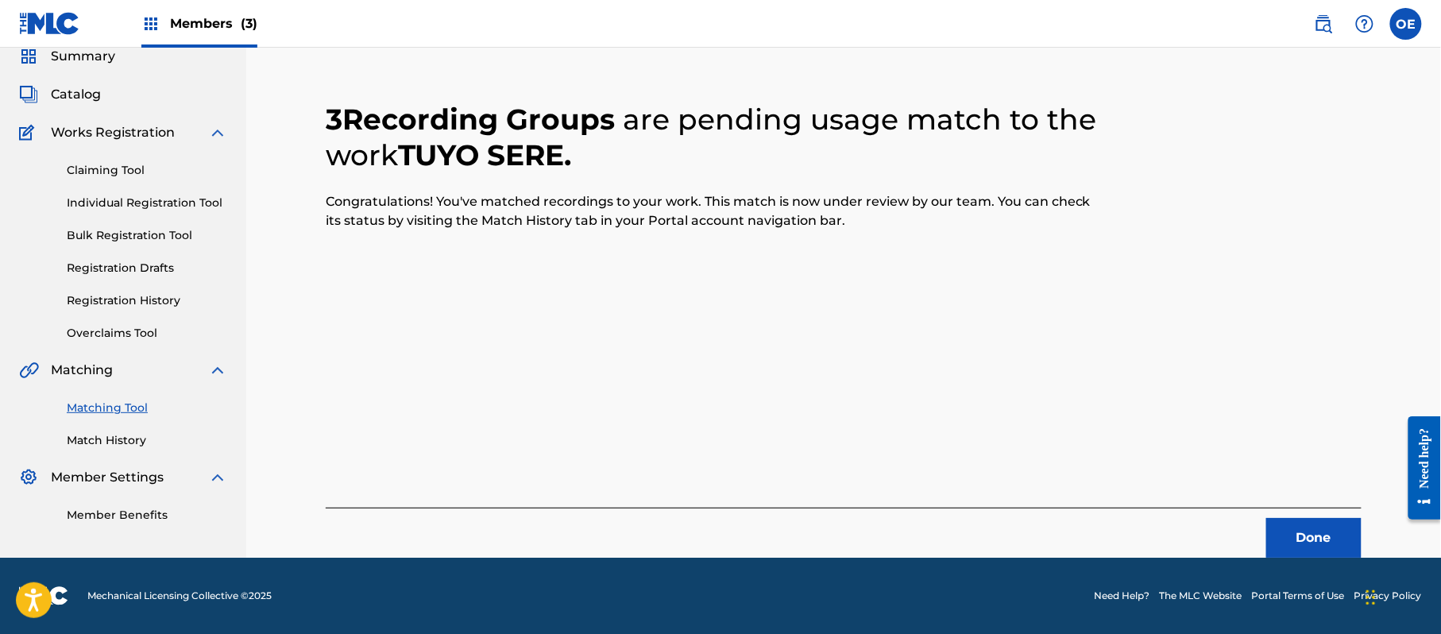
scroll to position [64, 0]
click at [1320, 548] on button "Done" at bounding box center [1313, 538] width 95 height 40
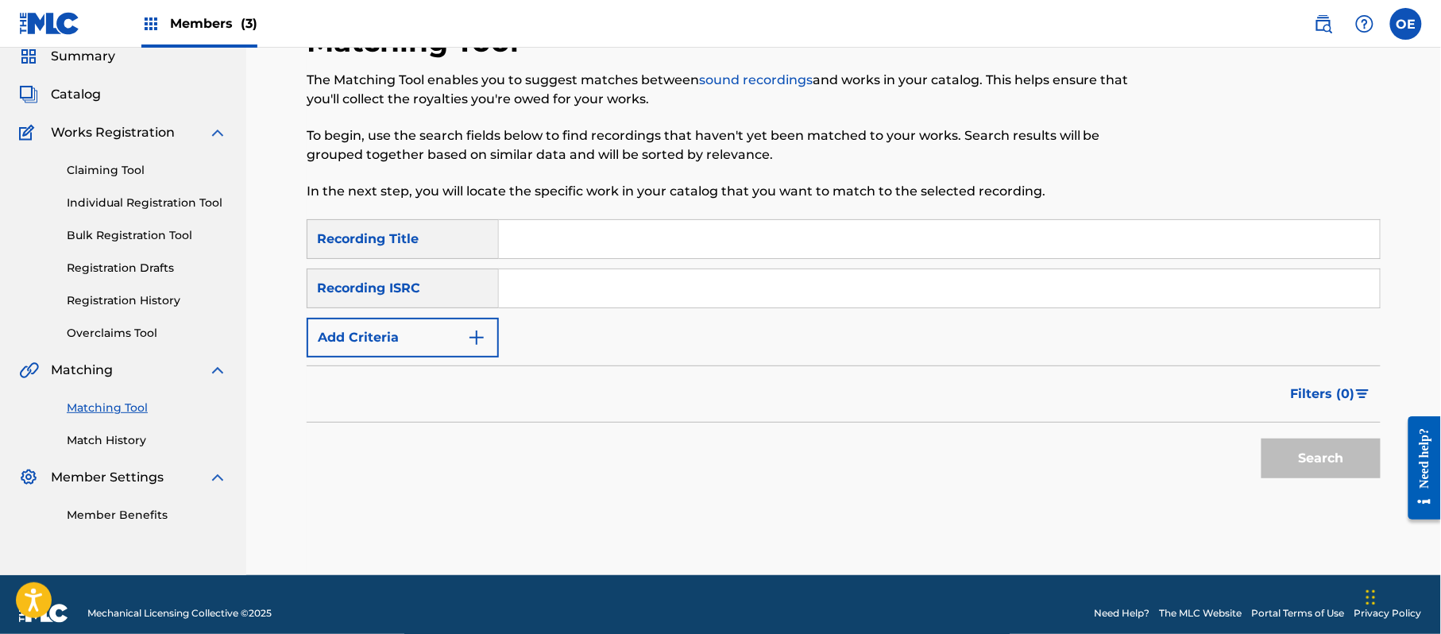
paste input "A MI VIEJO"
type input "A MI VIEJO"
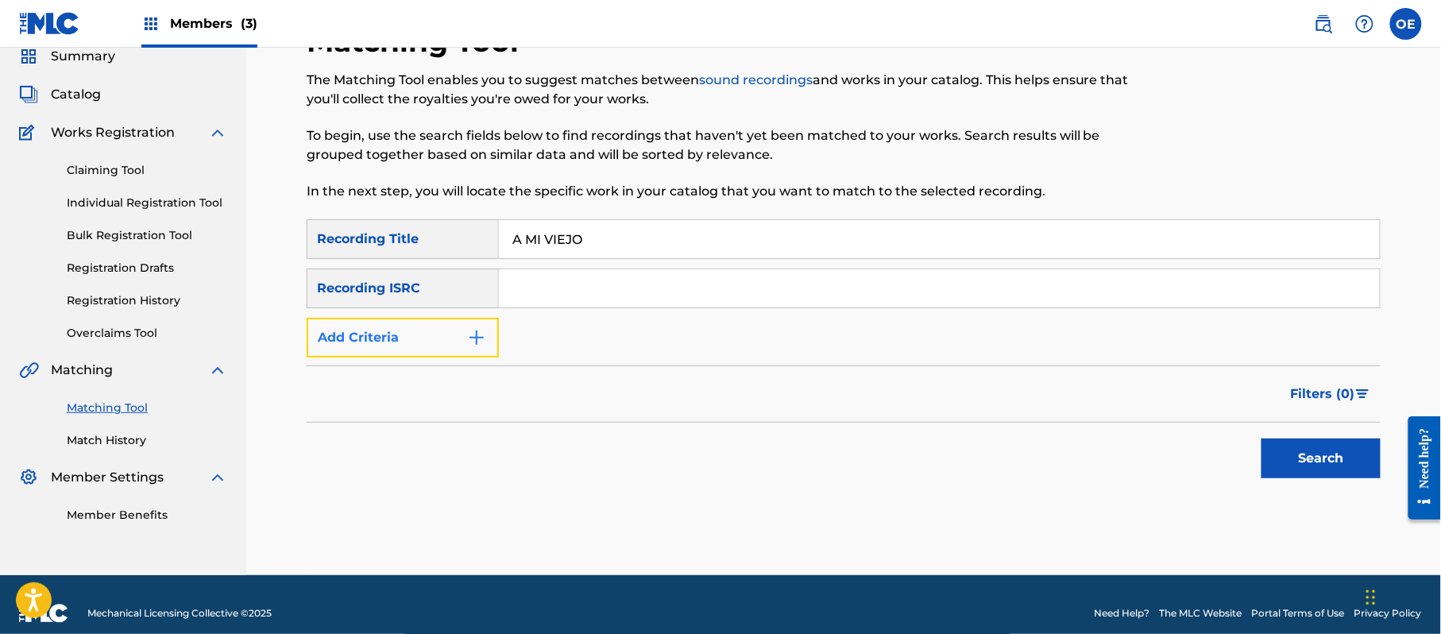
click at [442, 341] on button "Add Criteria" at bounding box center [403, 338] width 192 height 40
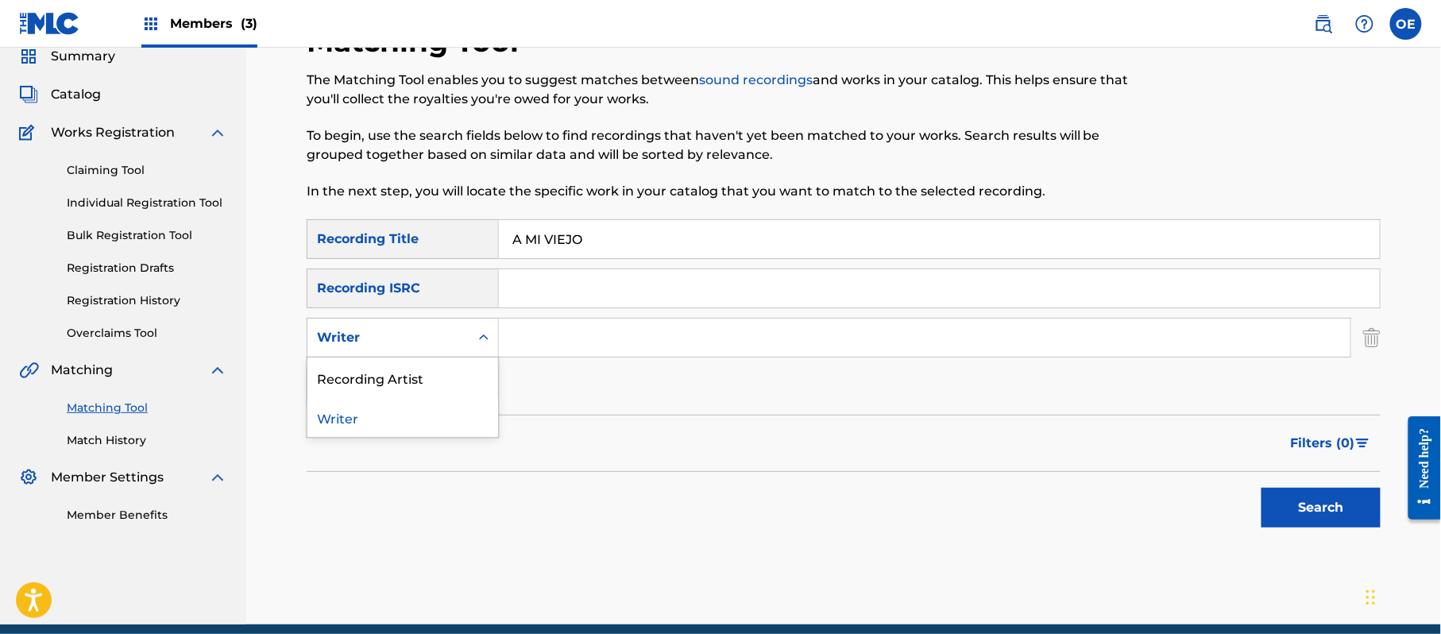
click at [439, 331] on div "Writer" at bounding box center [388, 337] width 143 height 19
click at [427, 366] on div "Recording Artist" at bounding box center [402, 377] width 191 height 40
paste input "LOS YINNS"
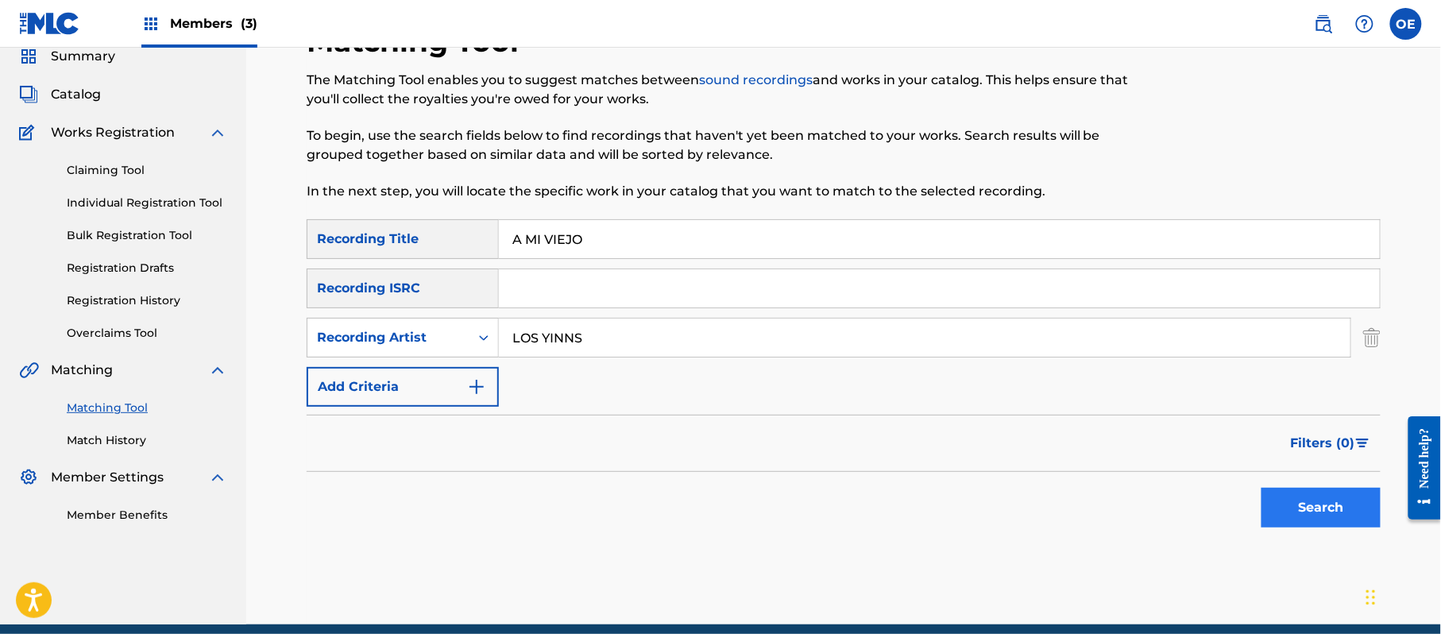
type input "LOS YINNS"
click at [1341, 509] on button "Search" at bounding box center [1320, 508] width 119 height 40
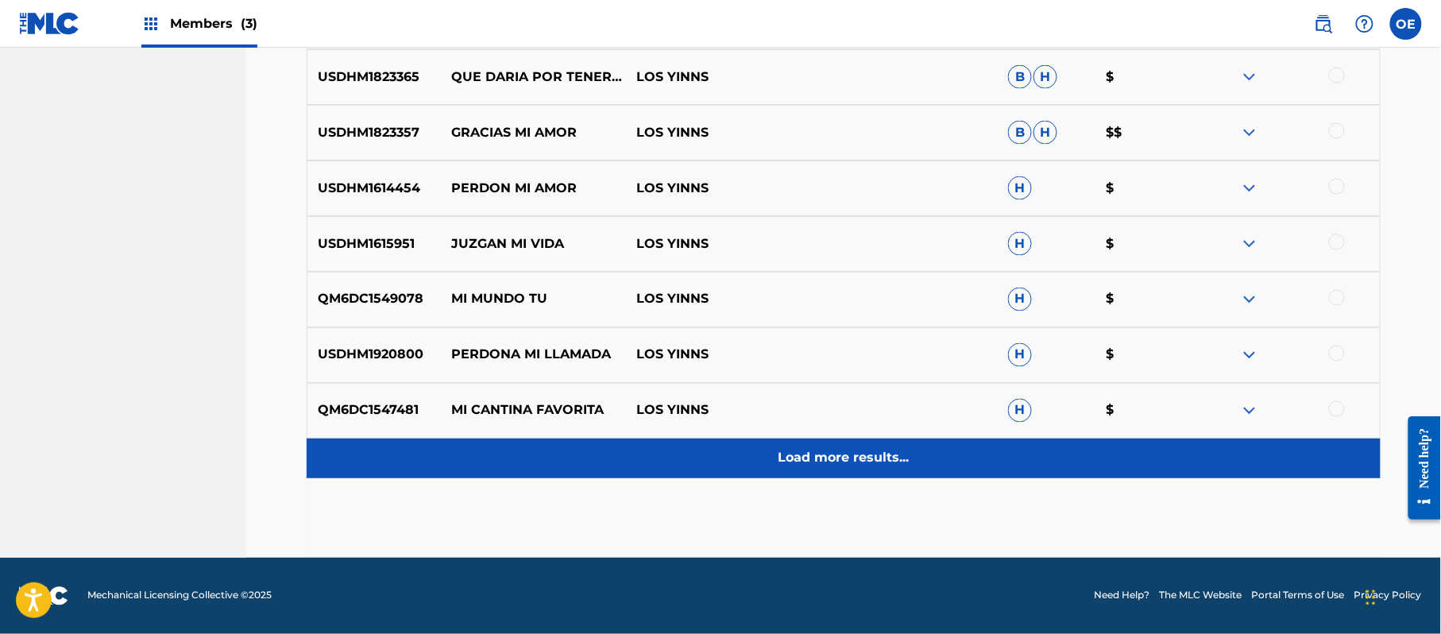
click at [754, 472] on div "Load more results..." at bounding box center [844, 458] width 1074 height 40
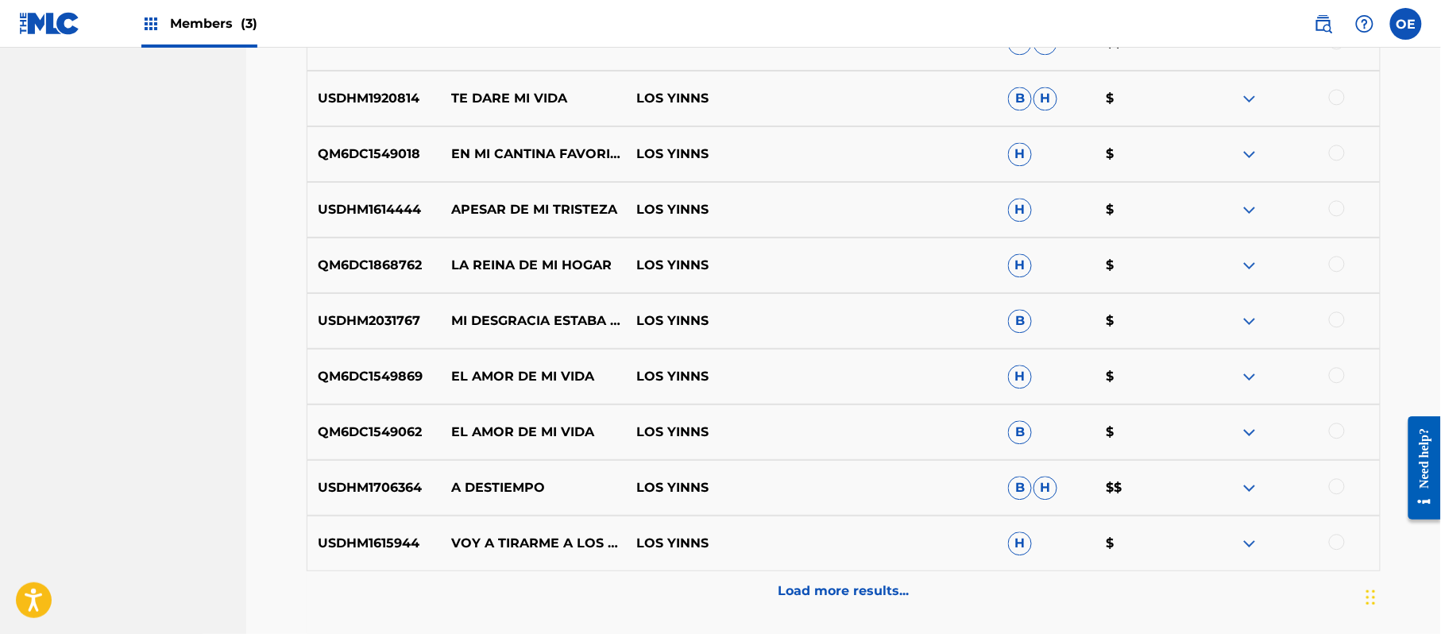
scroll to position [1307, 0]
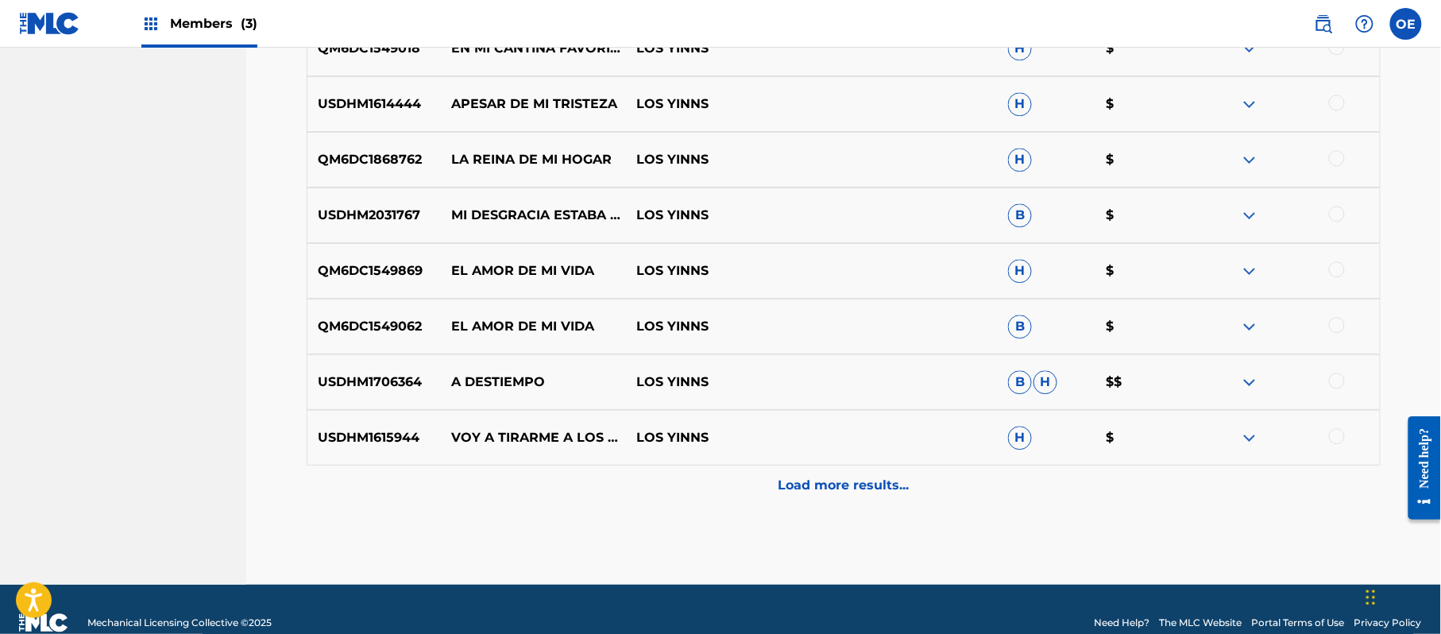
click at [646, 454] on div "USDHM1615944 VOY A TIRARME A LOS VICIOS LOS YINNS H $" at bounding box center [844, 438] width 1074 height 56
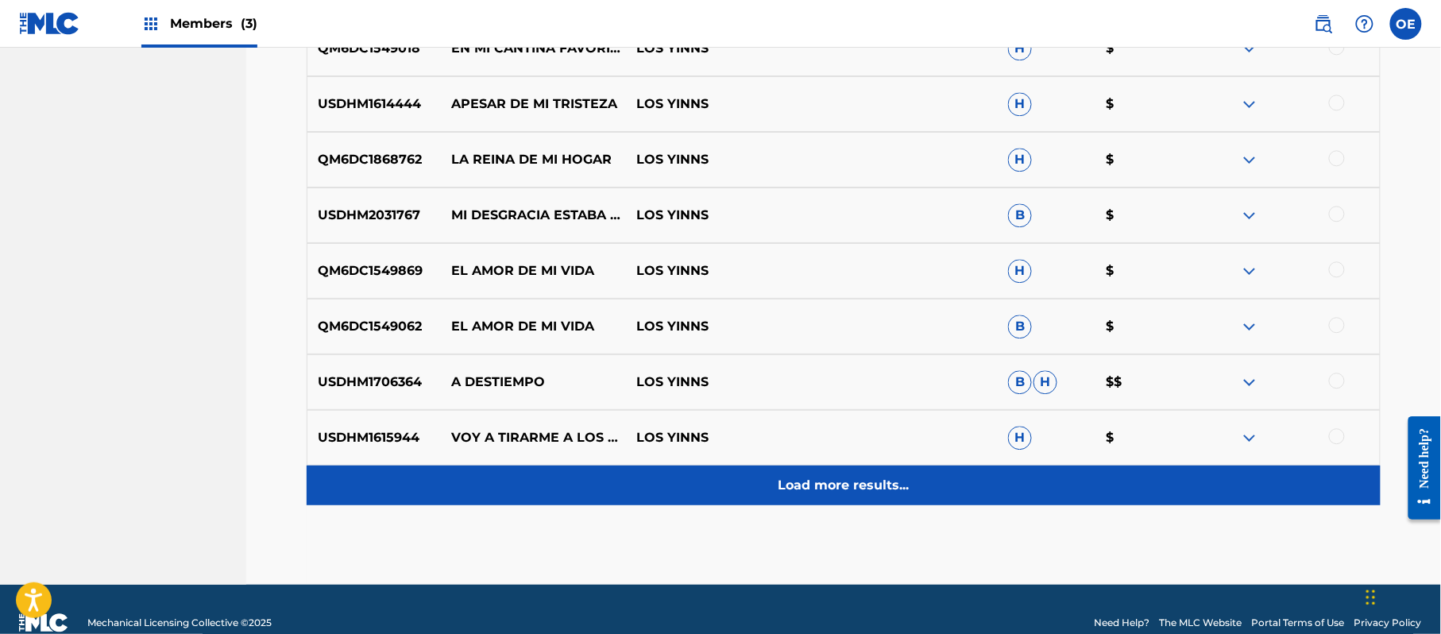
click at [747, 469] on div "Load more results..." at bounding box center [844, 485] width 1074 height 40
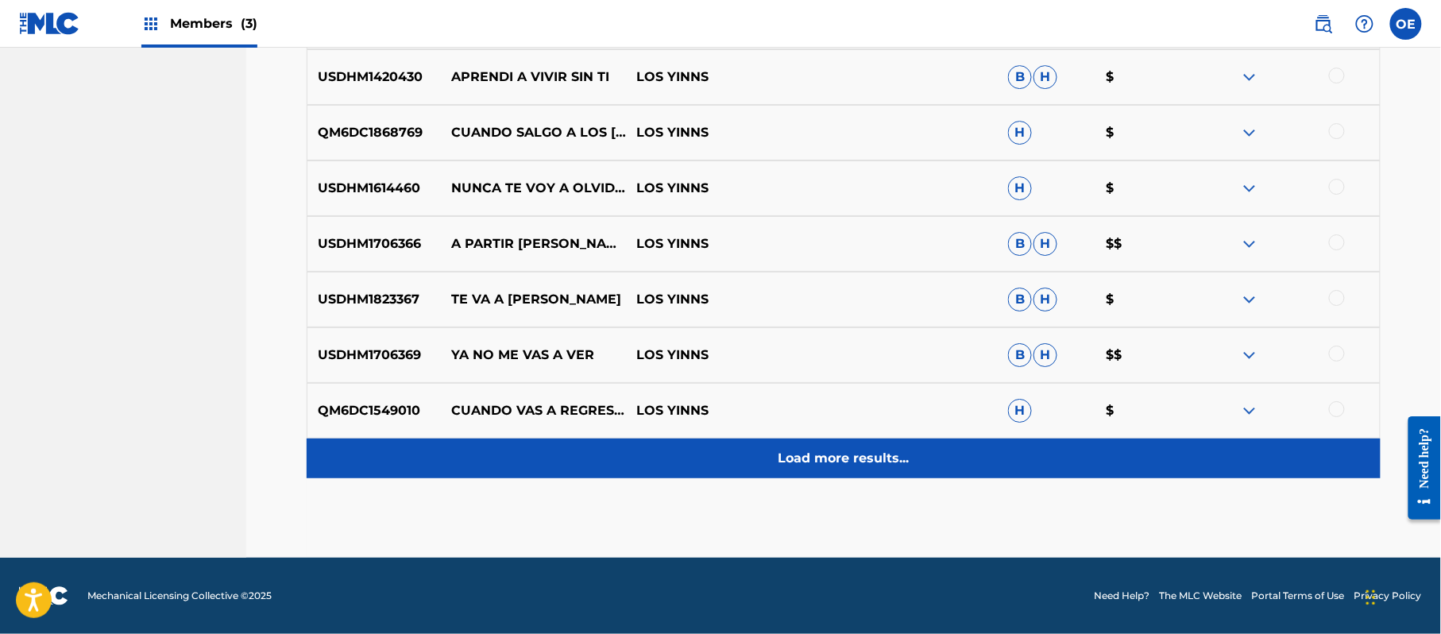
click at [678, 458] on div "Load more results..." at bounding box center [844, 458] width 1074 height 40
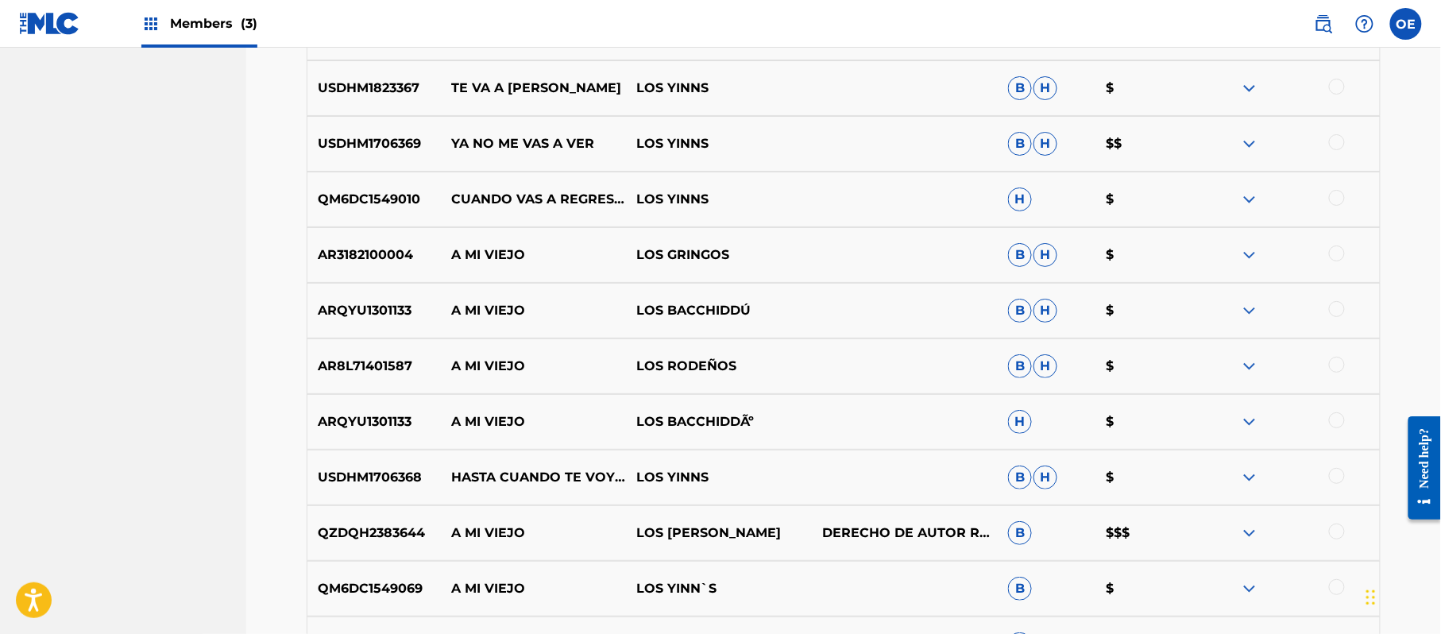
scroll to position [2208, 0]
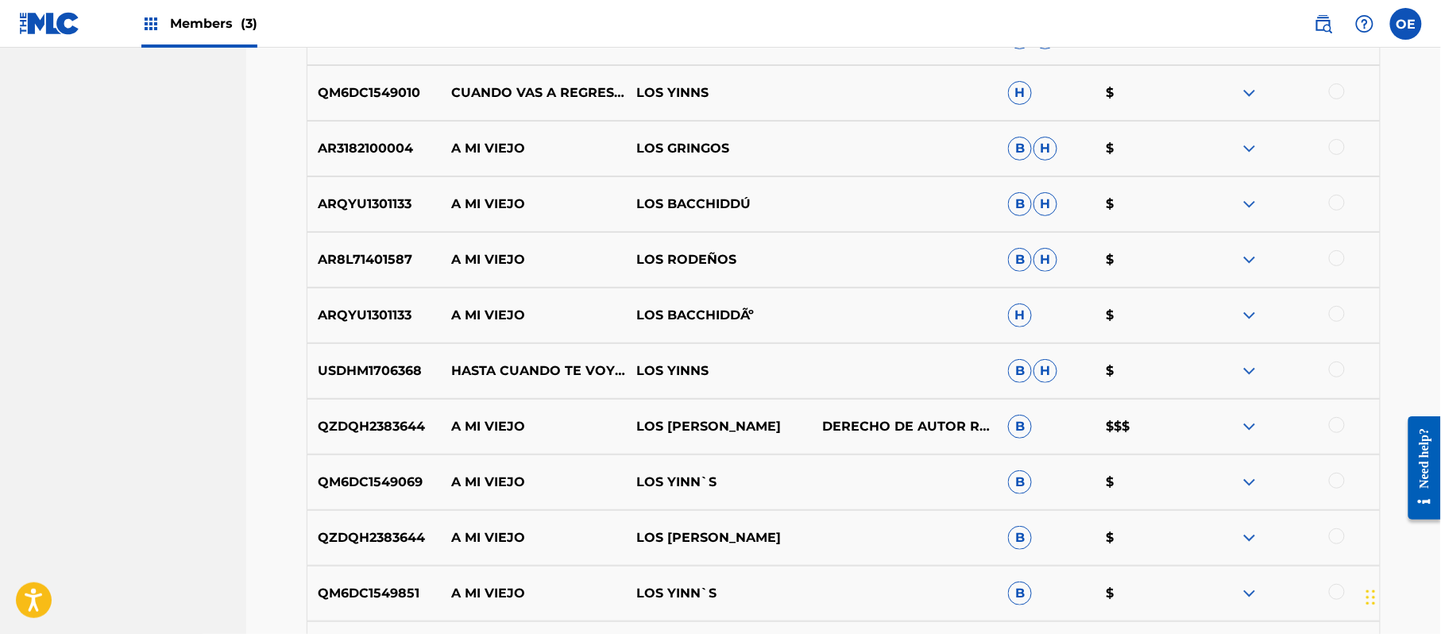
click at [1336, 478] on div at bounding box center [1337, 481] width 16 height 16
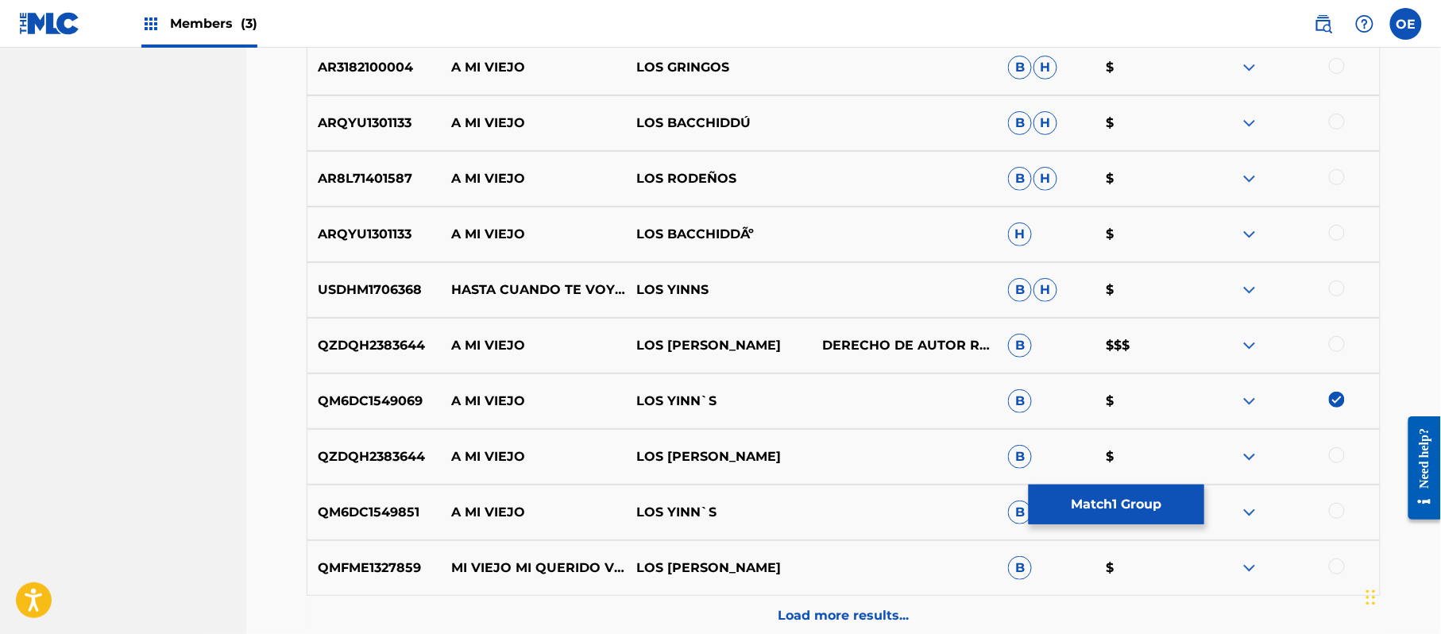
scroll to position [2313, 0]
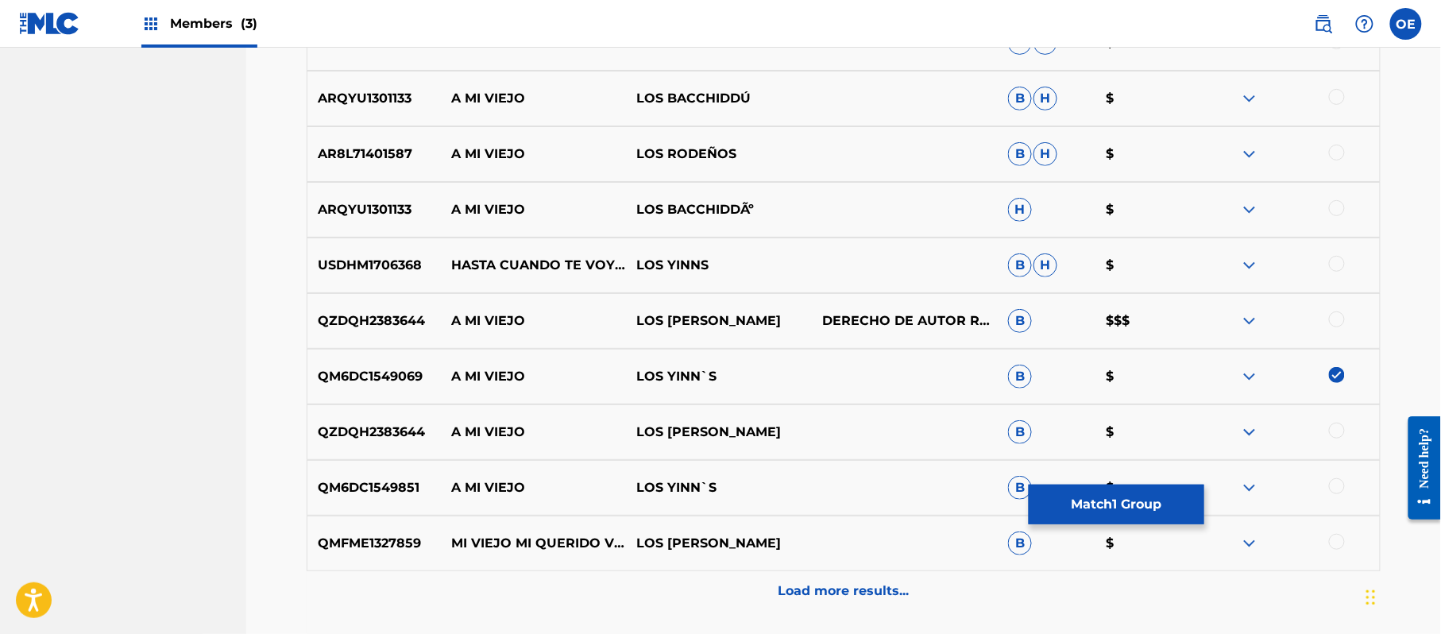
click at [1329, 487] on div at bounding box center [1337, 486] width 16 height 16
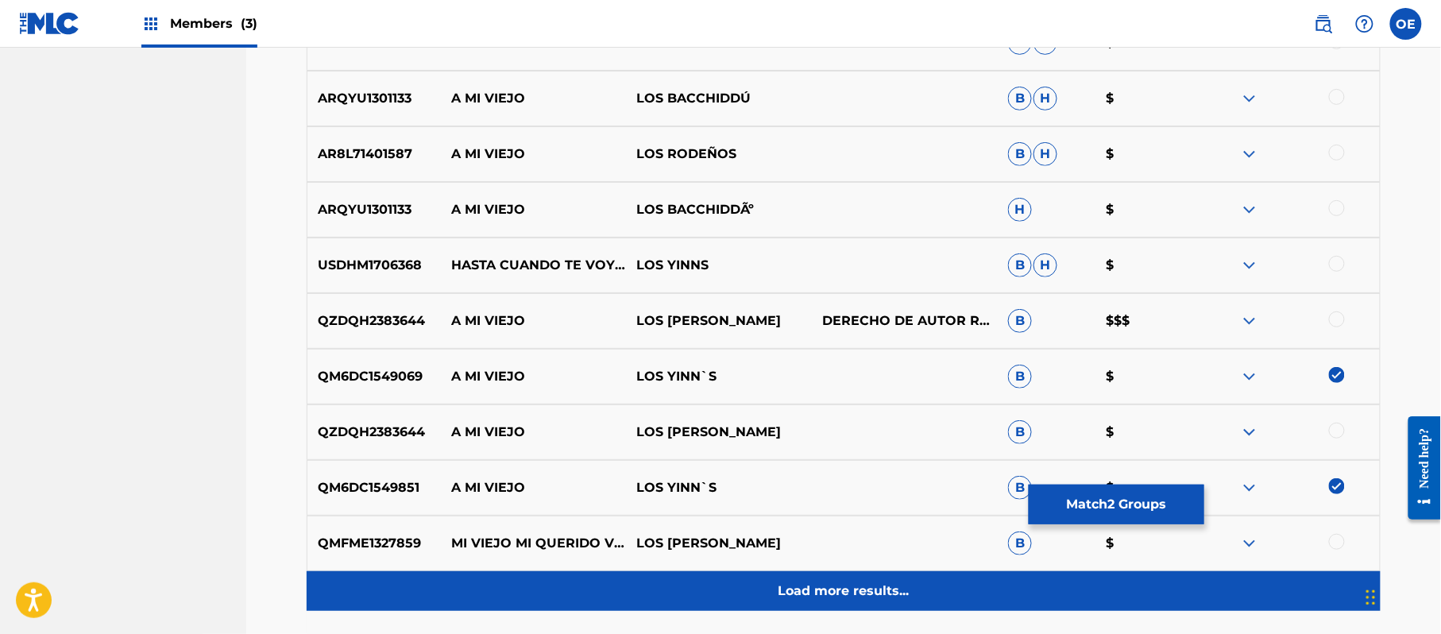
click at [804, 595] on p "Load more results..." at bounding box center [843, 590] width 131 height 19
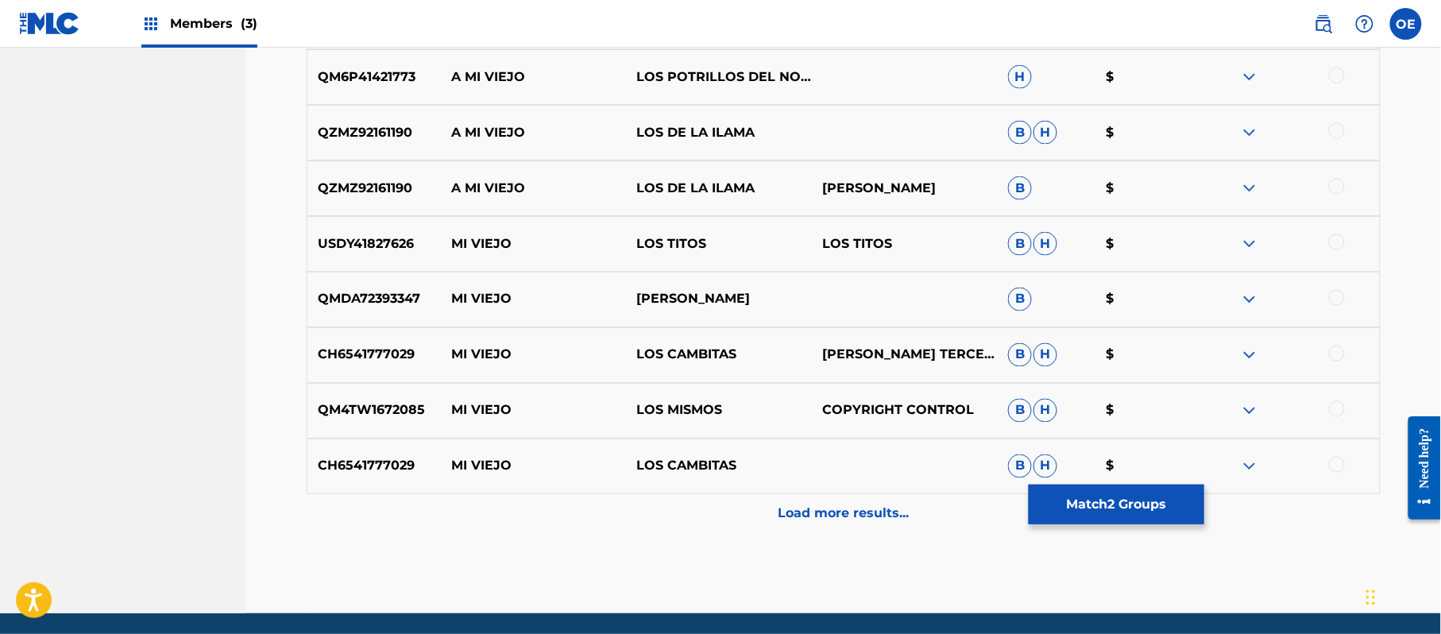
scroll to position [2949, 0]
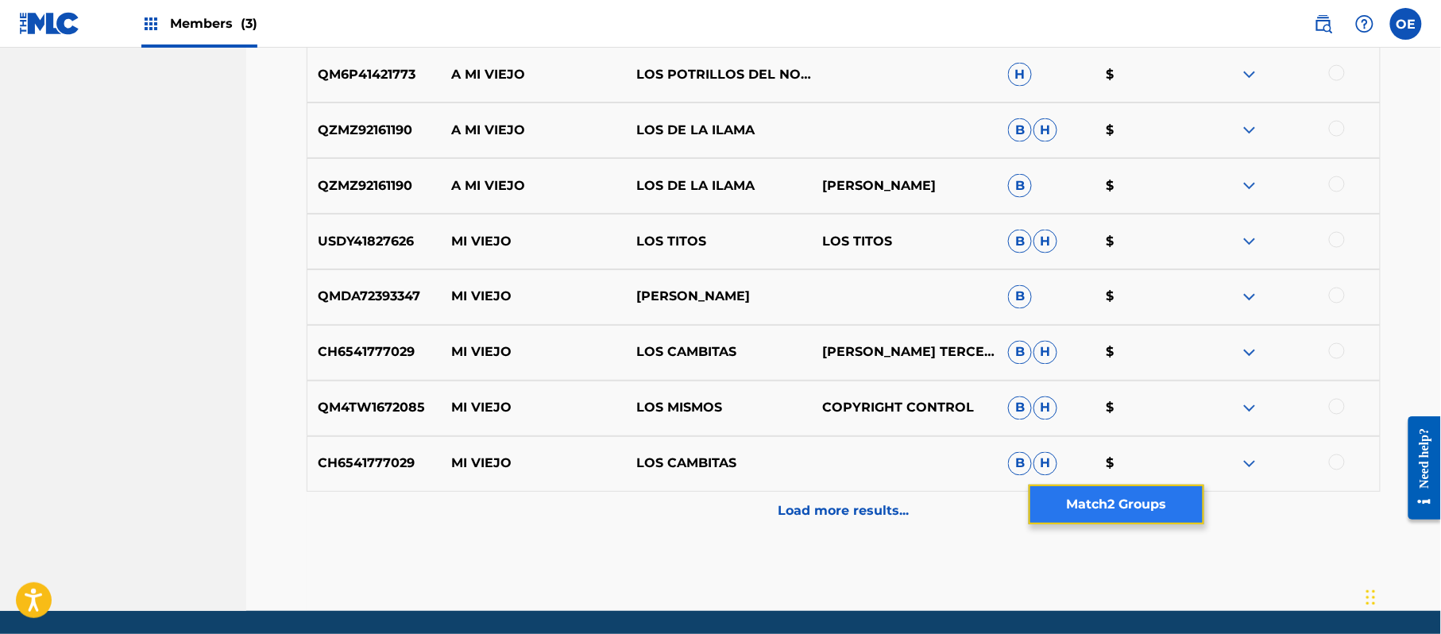
click at [1082, 516] on button "Match 2 Groups" at bounding box center [1116, 504] width 176 height 40
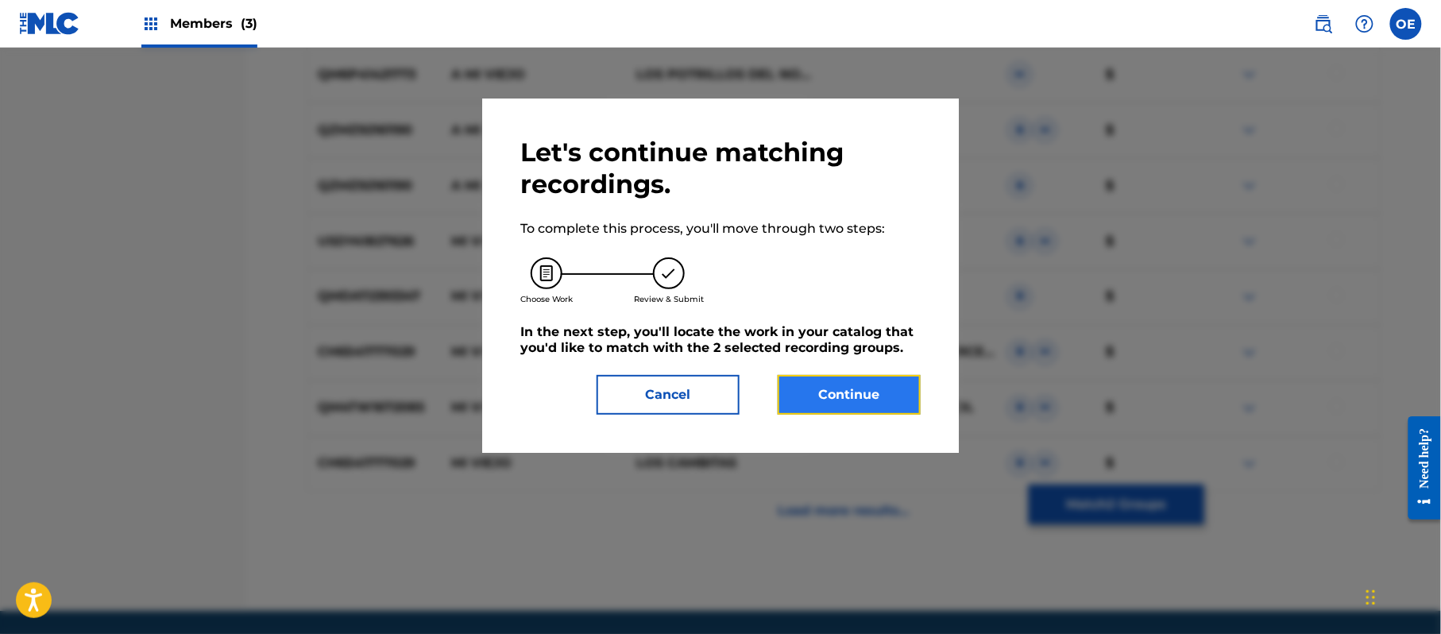
click at [848, 391] on button "Continue" at bounding box center [848, 395] width 143 height 40
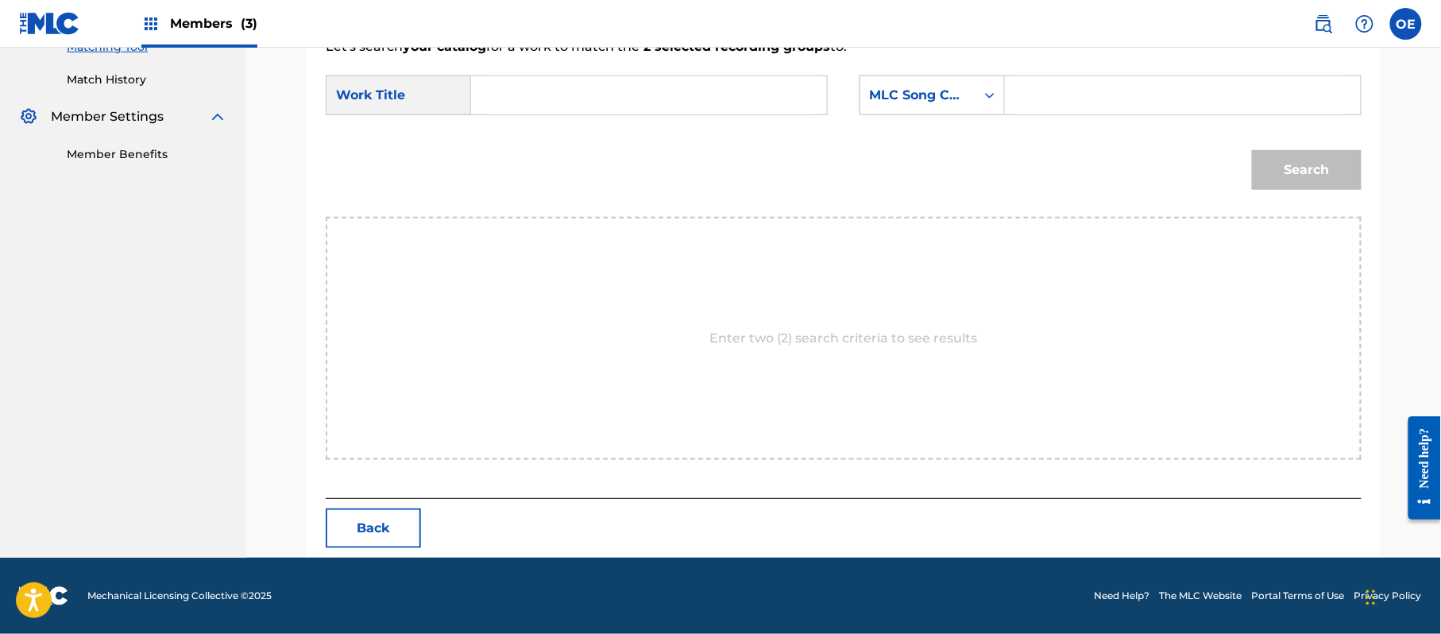
paste input "A MI VIEJO"
type input "A MI VIEJO"
click at [921, 86] on div "MLC Song Code" at bounding box center [918, 95] width 96 height 19
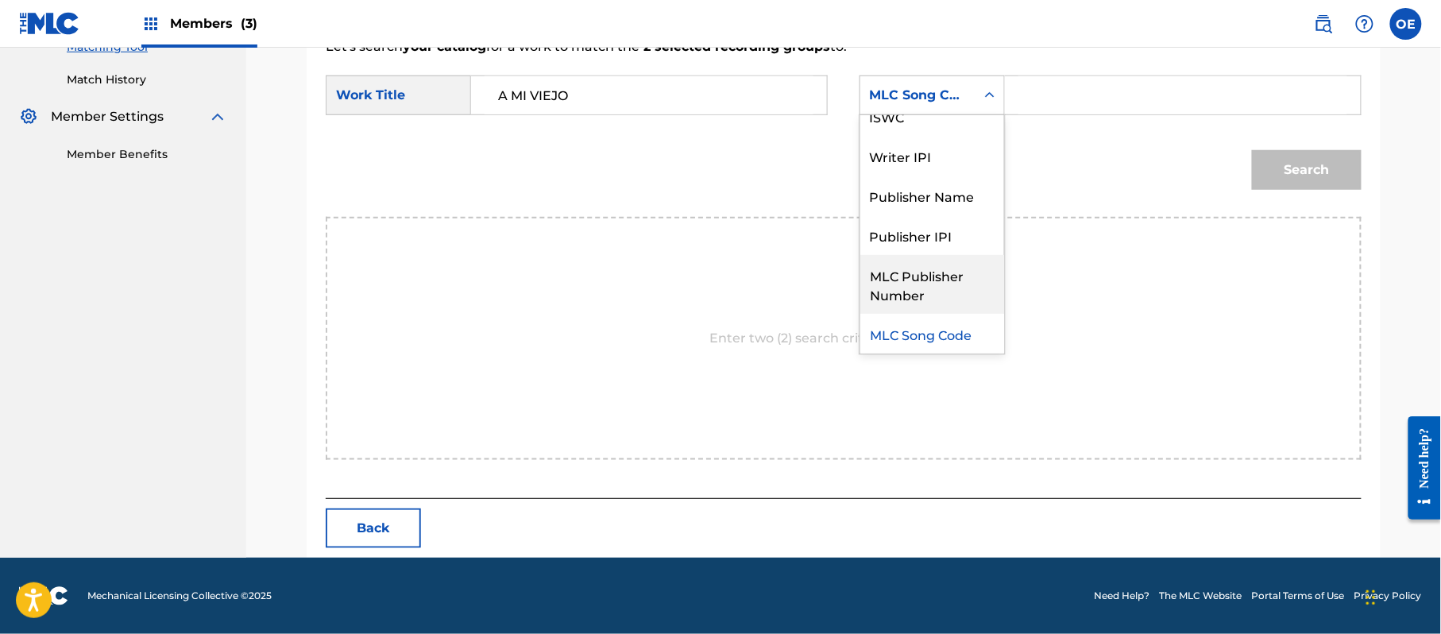
scroll to position [0, 0]
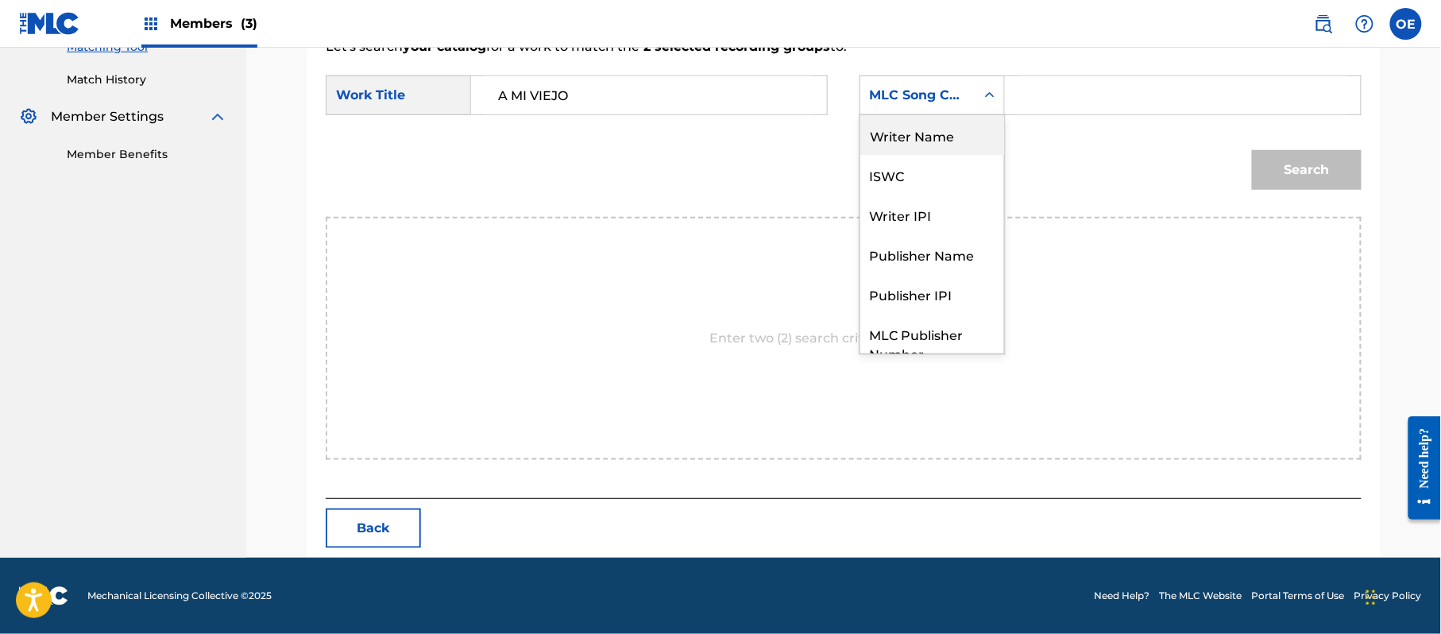
click at [907, 143] on div "Writer Name" at bounding box center [932, 135] width 144 height 40
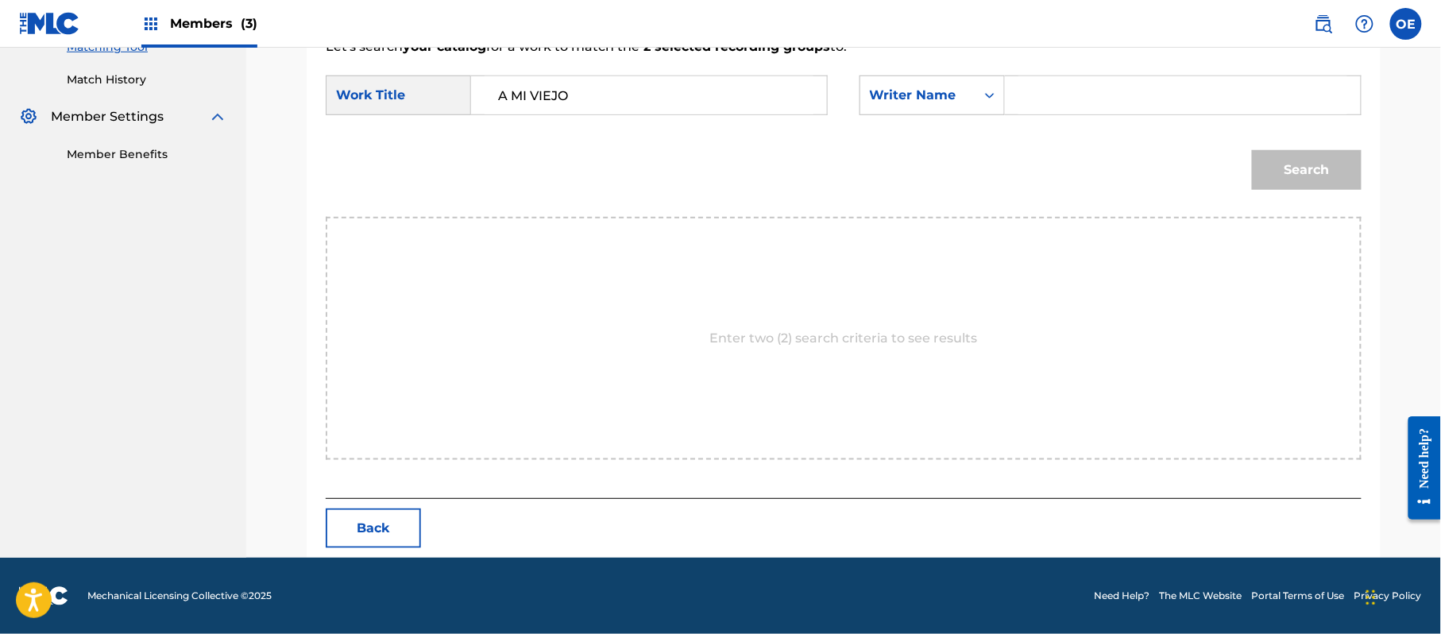
paste input "[PERSON_NAME]"
type input "[PERSON_NAME]"
click at [1261, 173] on button "Search" at bounding box center [1307, 170] width 110 height 40
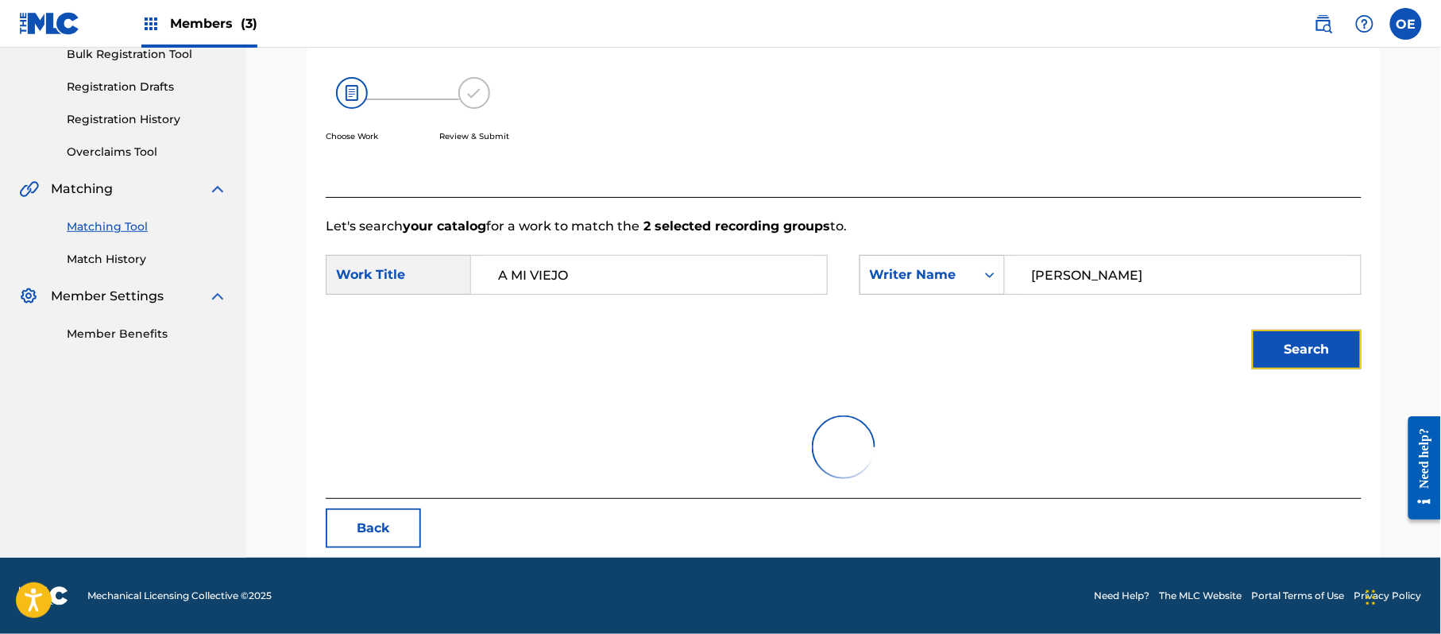
scroll to position [424, 0]
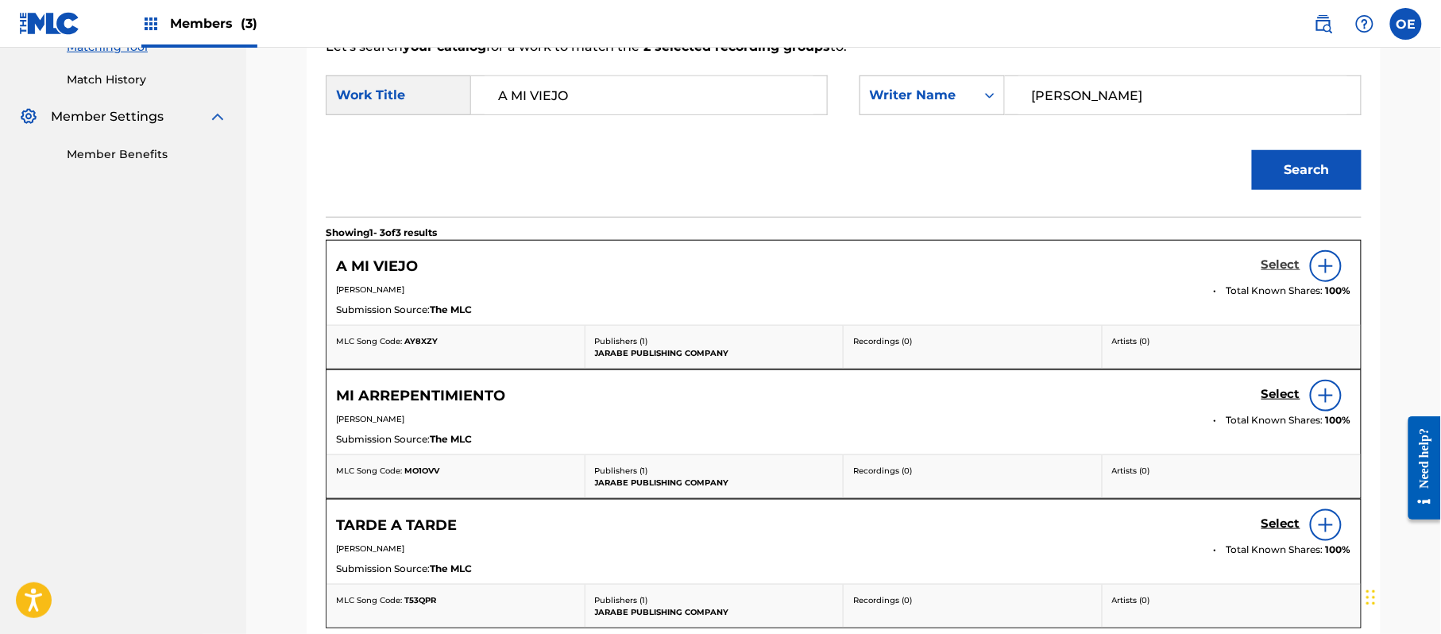
click at [1274, 268] on h5 "Select" at bounding box center [1280, 264] width 39 height 15
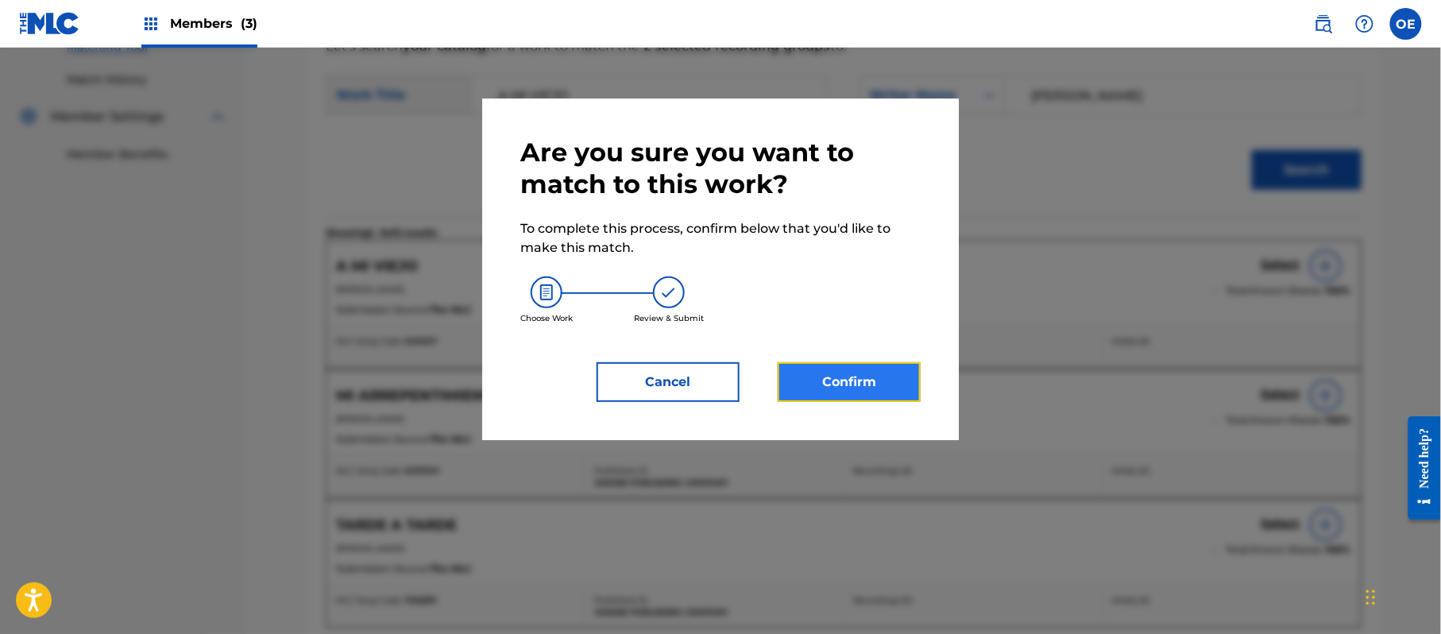
click at [865, 380] on button "Confirm" at bounding box center [848, 382] width 143 height 40
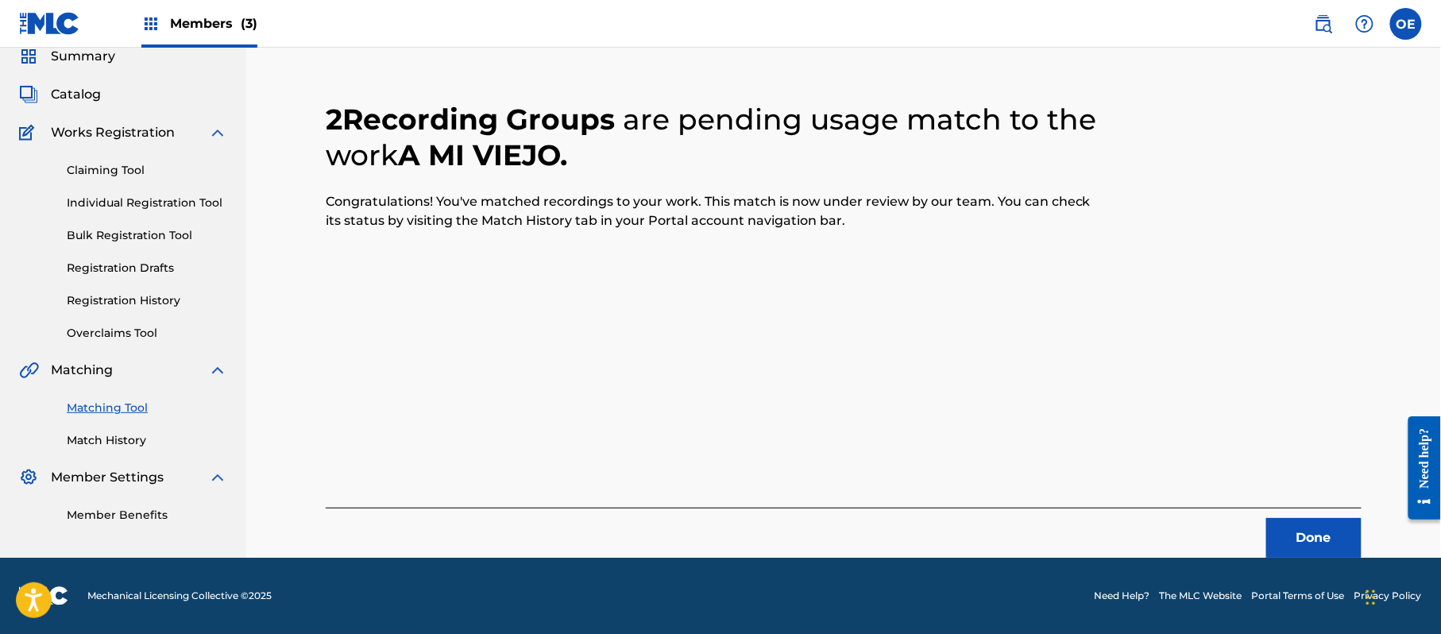
scroll to position [64, 0]
click at [1333, 519] on button "Done" at bounding box center [1313, 538] width 95 height 40
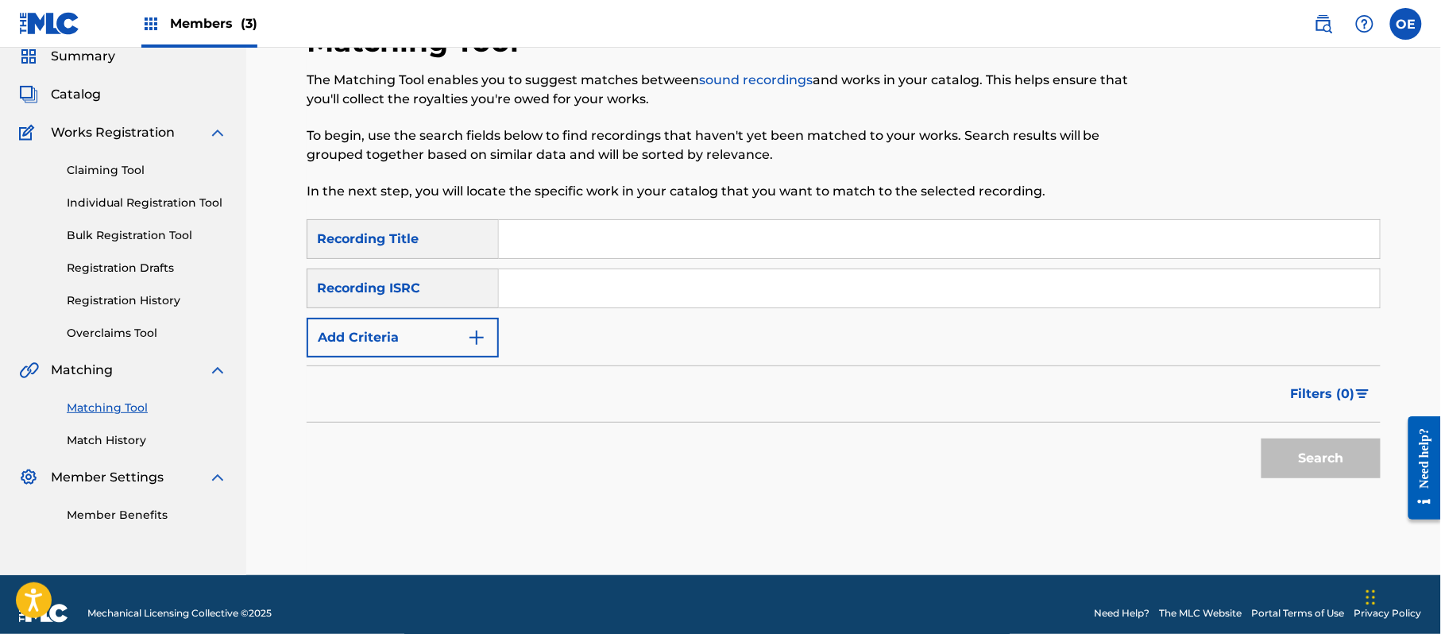
paste input "AGUA Y FUEGO"
type input "AGUA Y FUEGO"
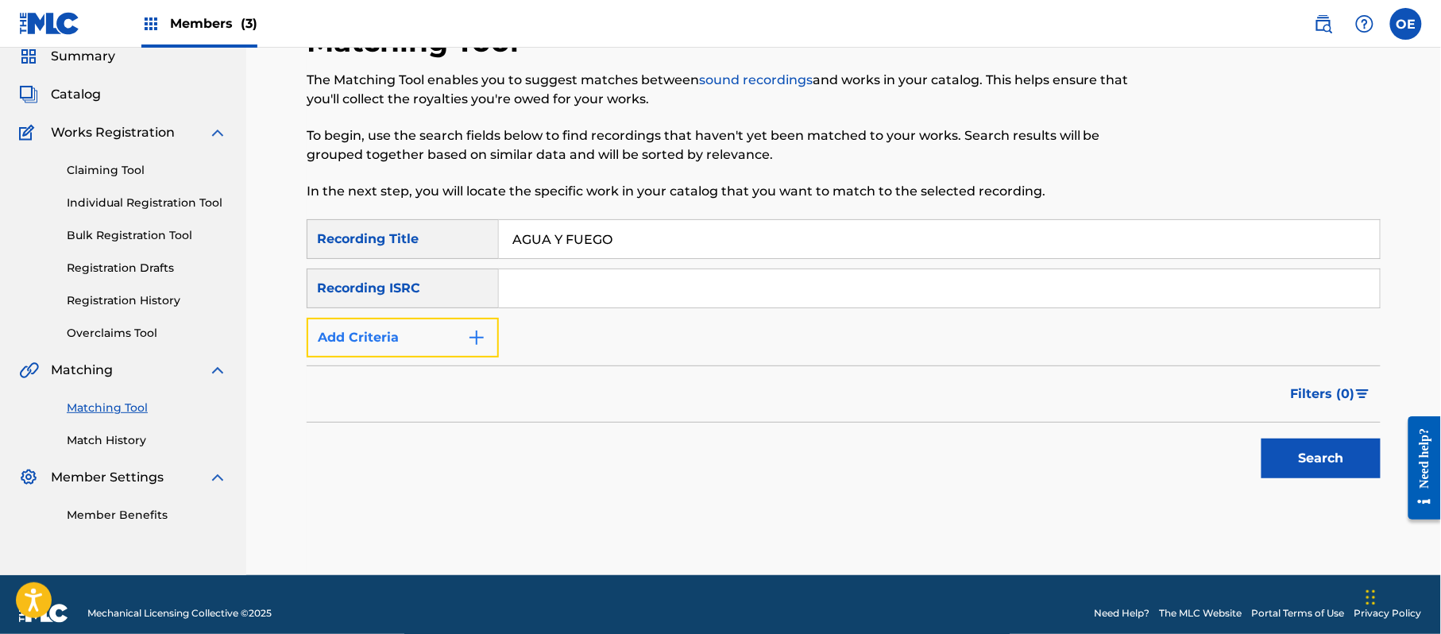
click at [435, 348] on button "Add Criteria" at bounding box center [403, 338] width 192 height 40
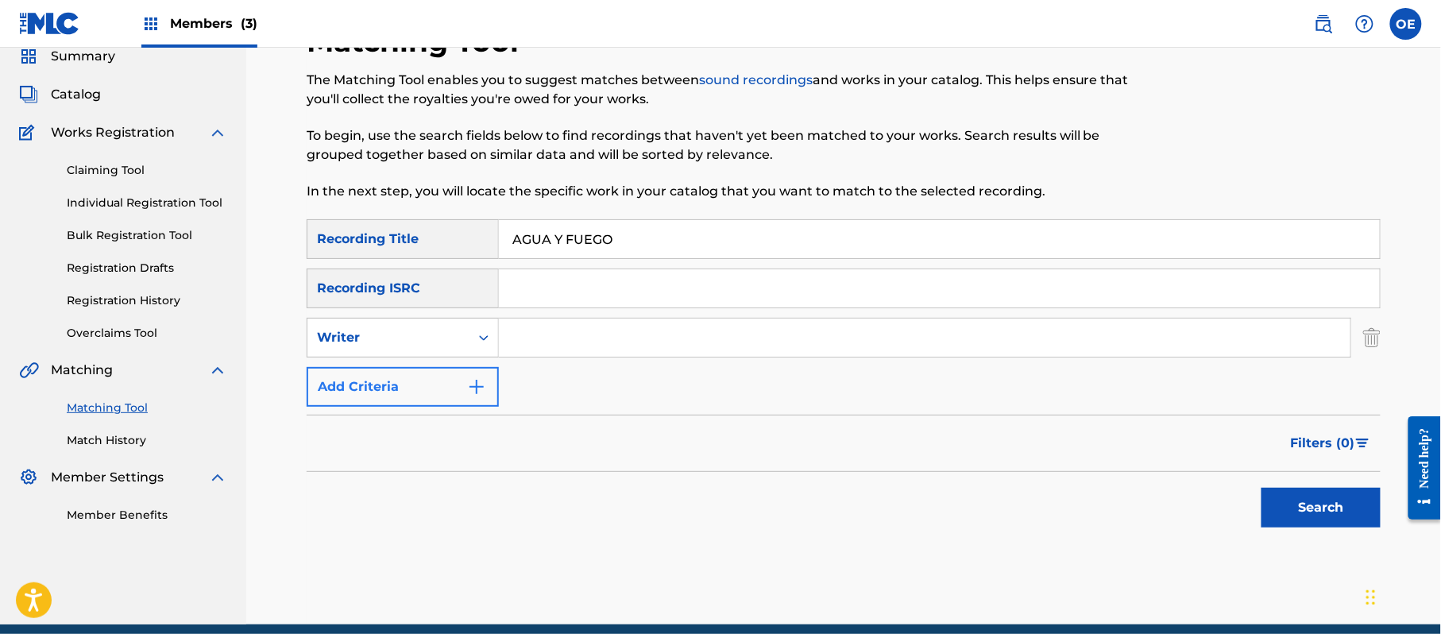
click at [435, 348] on div "Writer" at bounding box center [388, 337] width 162 height 30
click at [378, 373] on div "Recording Artist" at bounding box center [402, 377] width 191 height 40
paste input "LOS YINNS"
type input "LOS YINNS"
click at [1358, 502] on button "Search" at bounding box center [1320, 508] width 119 height 40
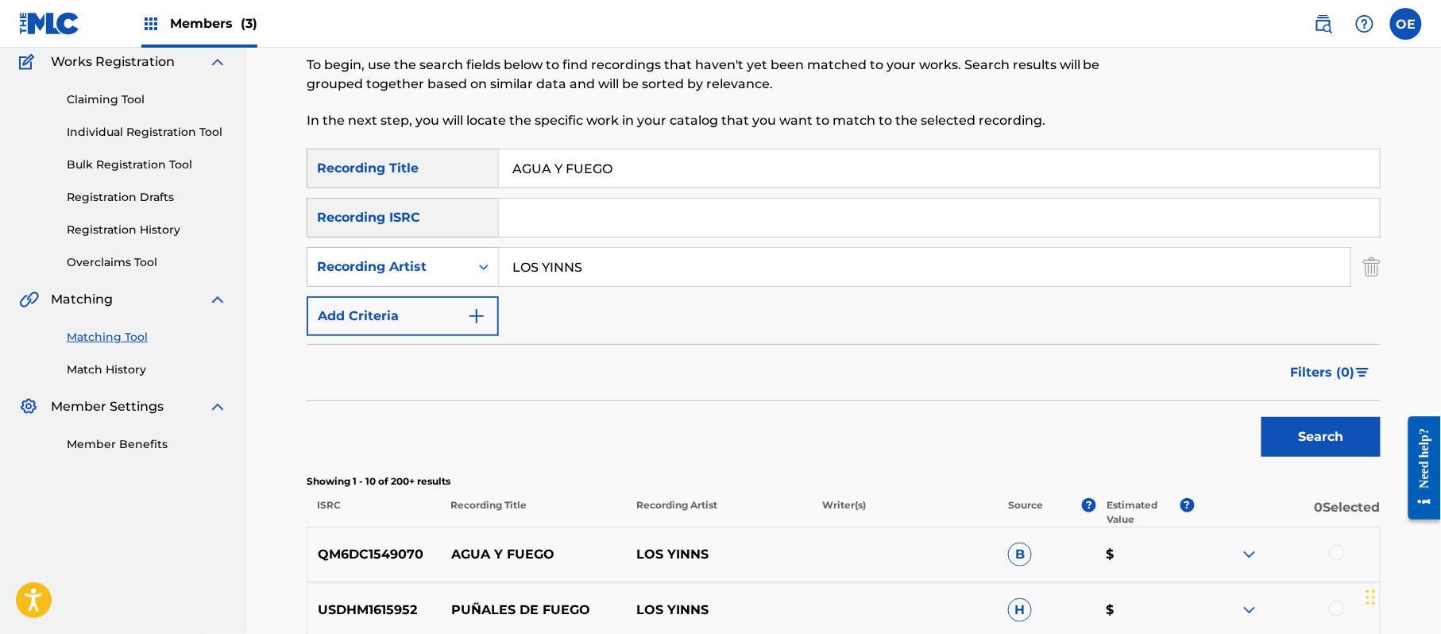
scroll to position [169, 0]
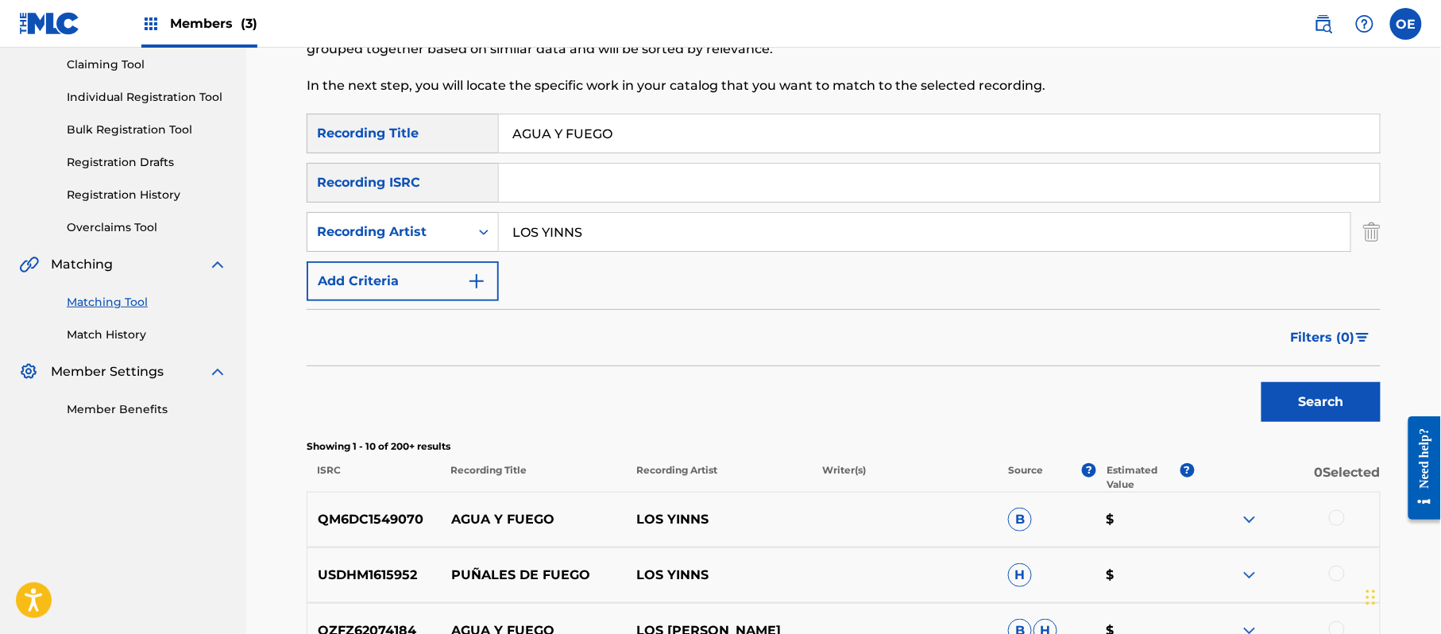
click at [1331, 508] on div "QM6DC1549070 AGUA Y FUEGO LOS YINNS B $" at bounding box center [844, 520] width 1074 height 56
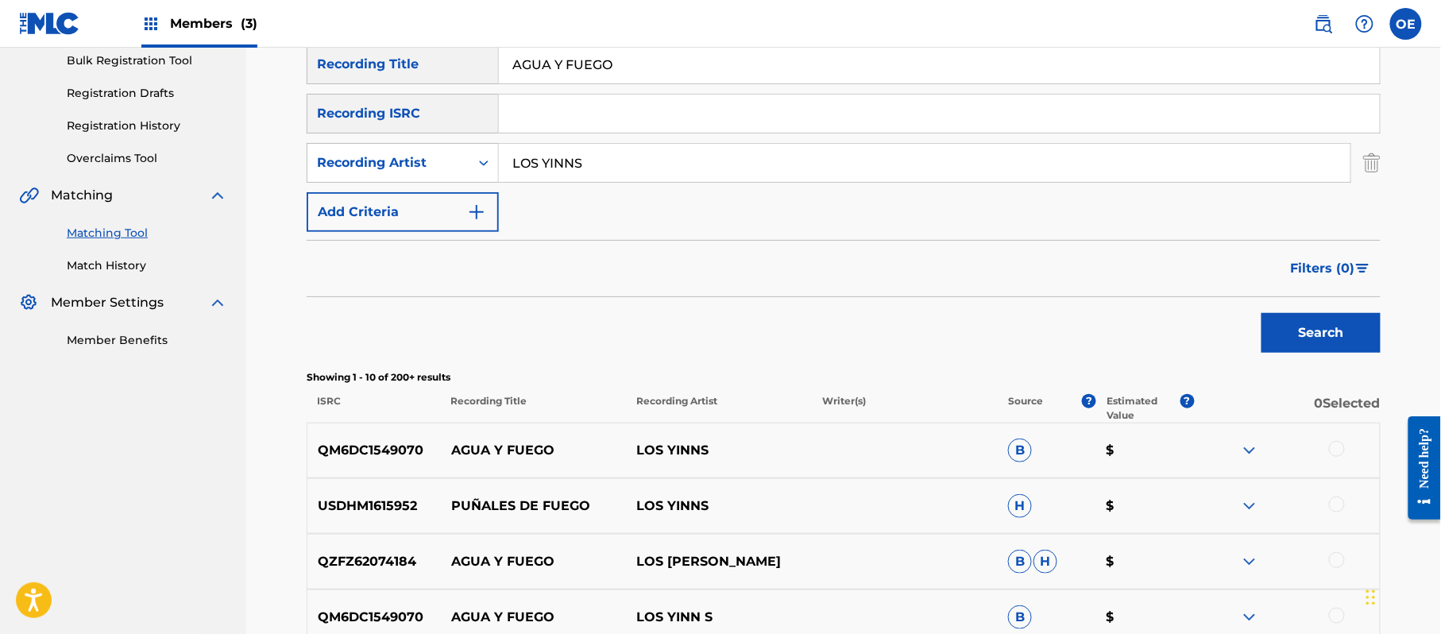
scroll to position [275, 0]
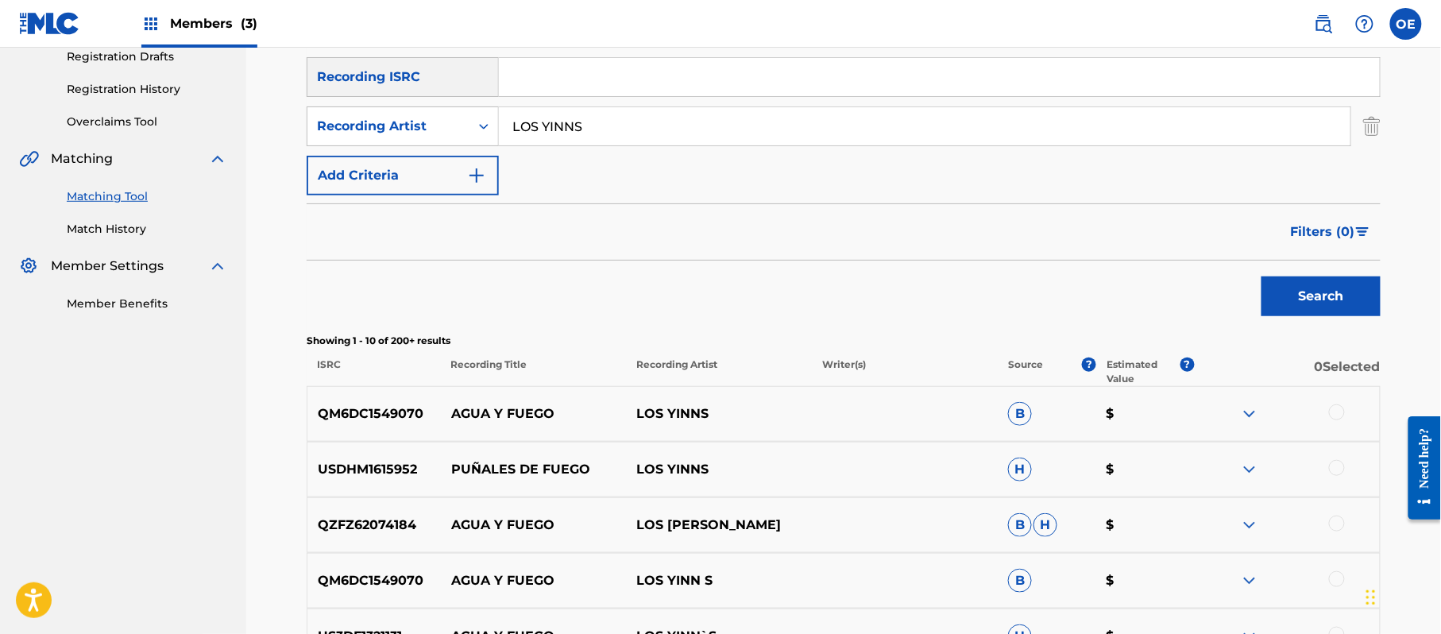
click at [1345, 407] on div at bounding box center [1287, 413] width 186 height 19
click at [1336, 411] on div at bounding box center [1337, 412] width 16 height 16
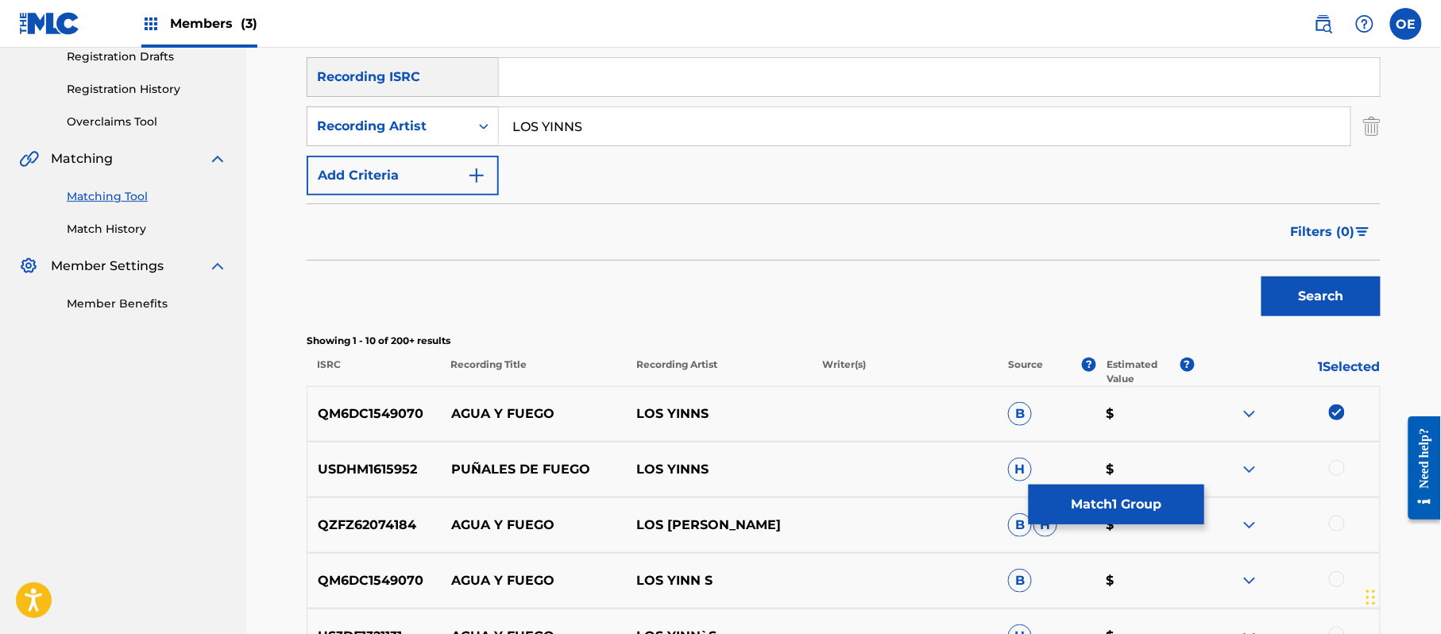
click at [1334, 581] on div at bounding box center [1337, 579] width 16 height 16
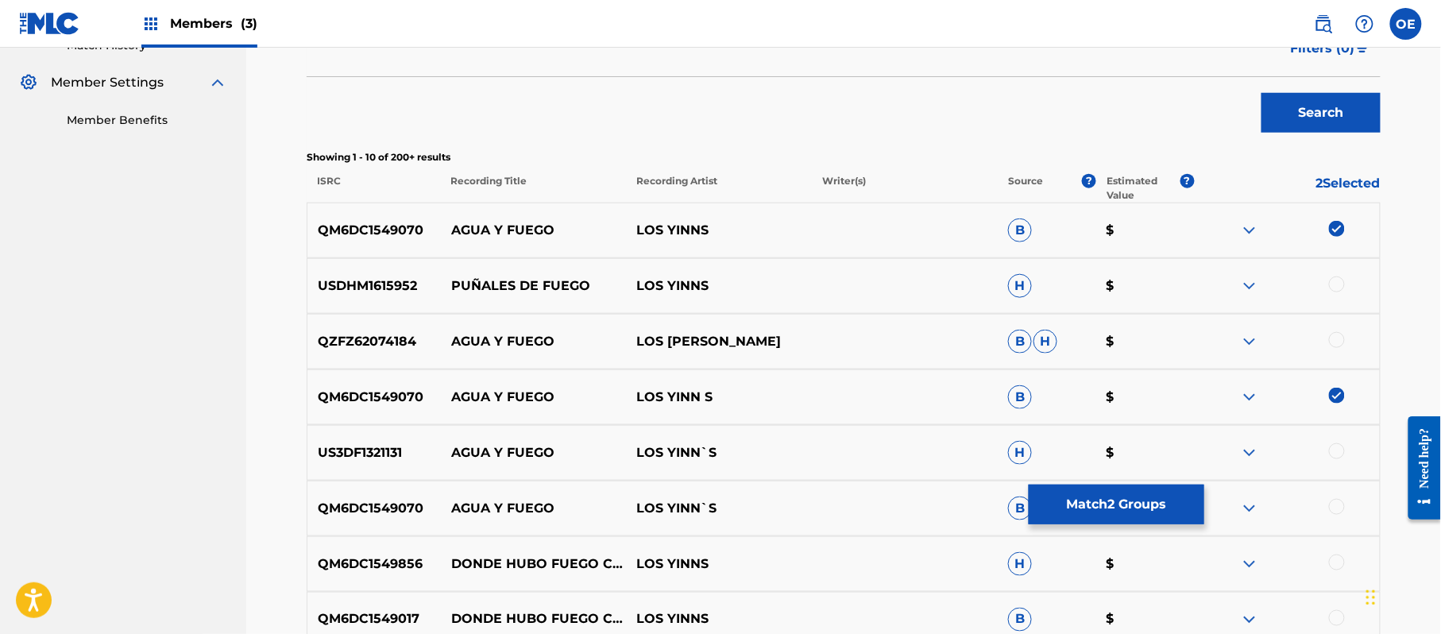
scroll to position [487, 0]
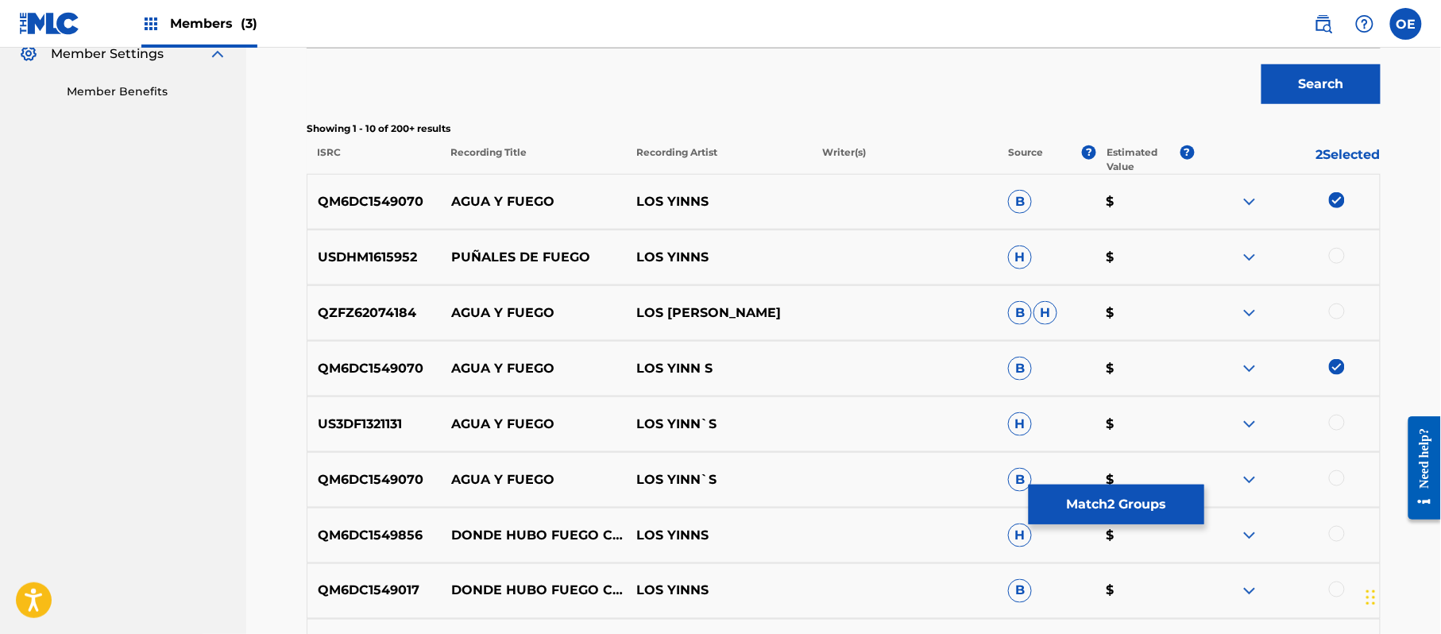
click at [1335, 421] on div at bounding box center [1337, 423] width 16 height 16
click at [1338, 477] on div at bounding box center [1337, 478] width 16 height 16
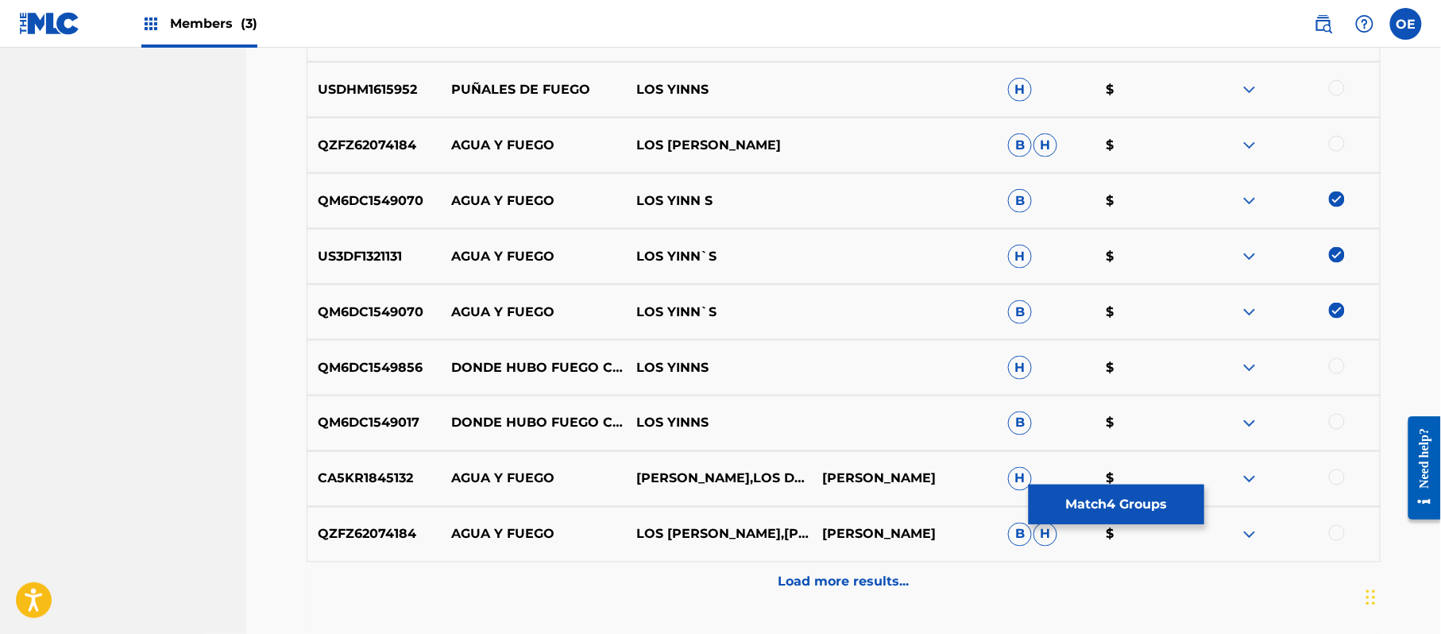
scroll to position [699, 0]
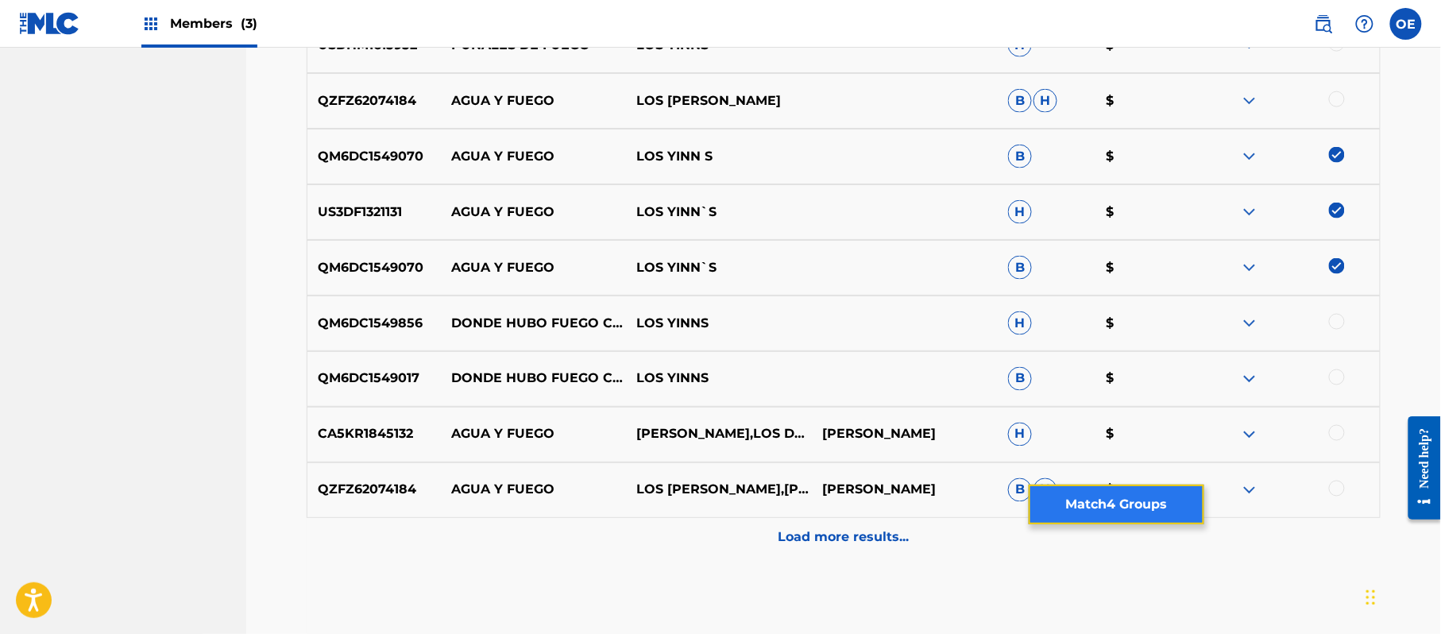
click at [1043, 497] on button "Match 4 Groups" at bounding box center [1116, 504] width 176 height 40
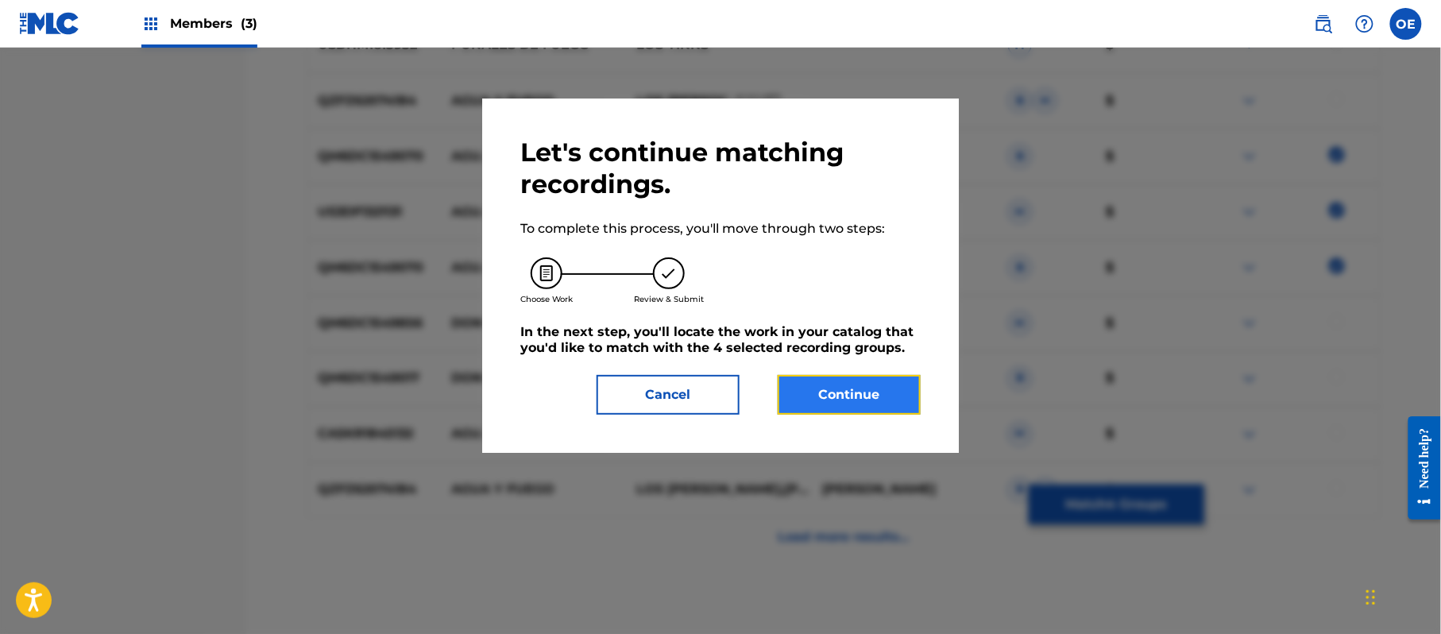
click at [843, 395] on button "Continue" at bounding box center [848, 395] width 143 height 40
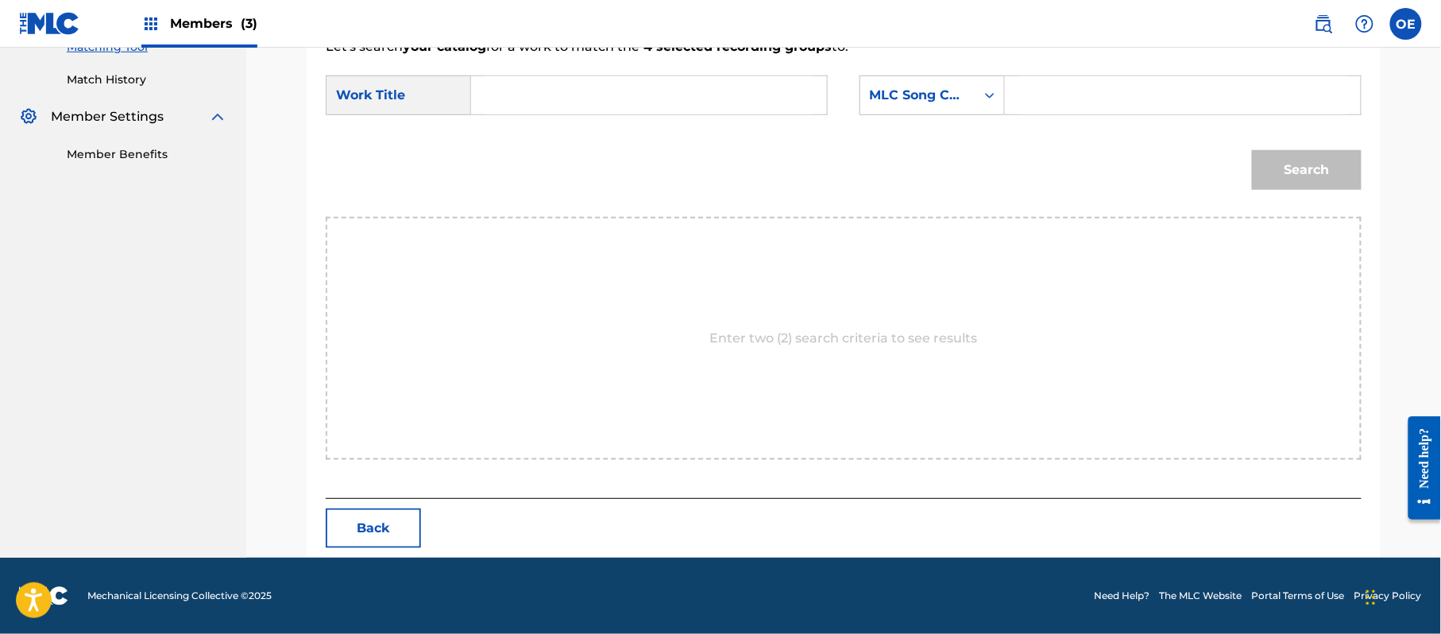
scroll to position [424, 0]
paste input "AGUA Y FUEGO"
type input "AGUA Y FUEGO"
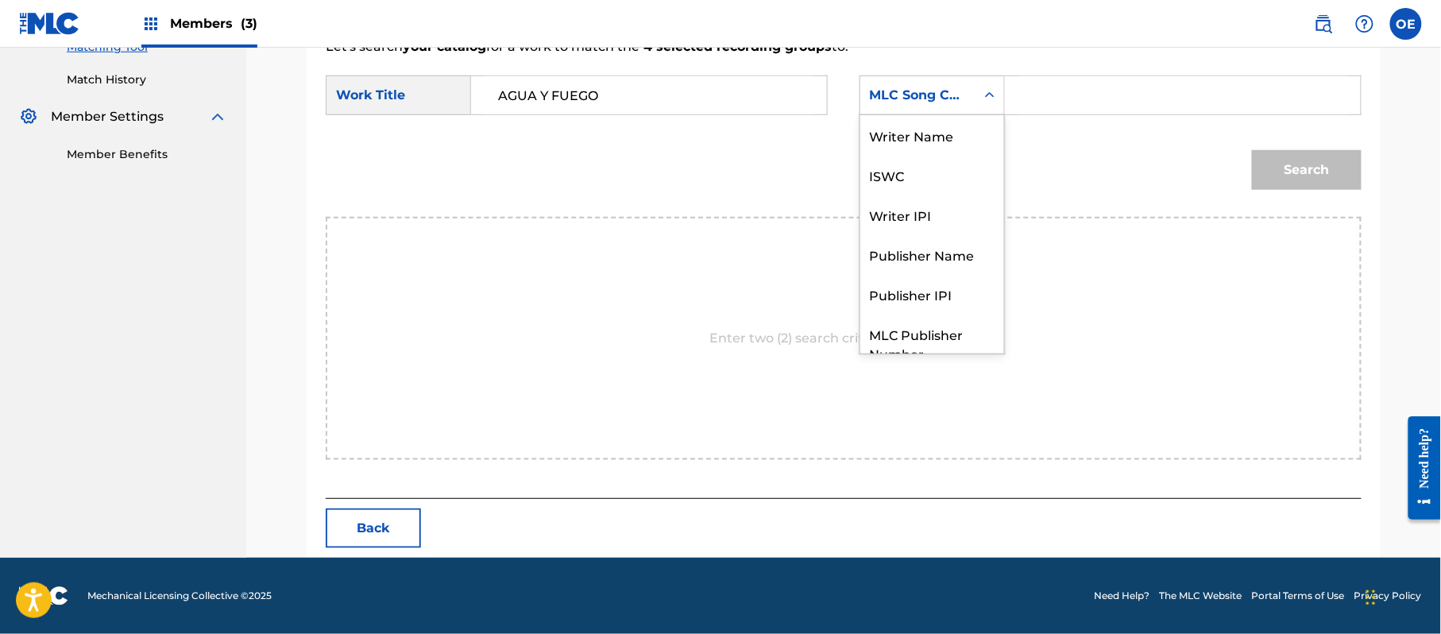
click at [896, 102] on div "MLC Song Code" at bounding box center [918, 95] width 96 height 19
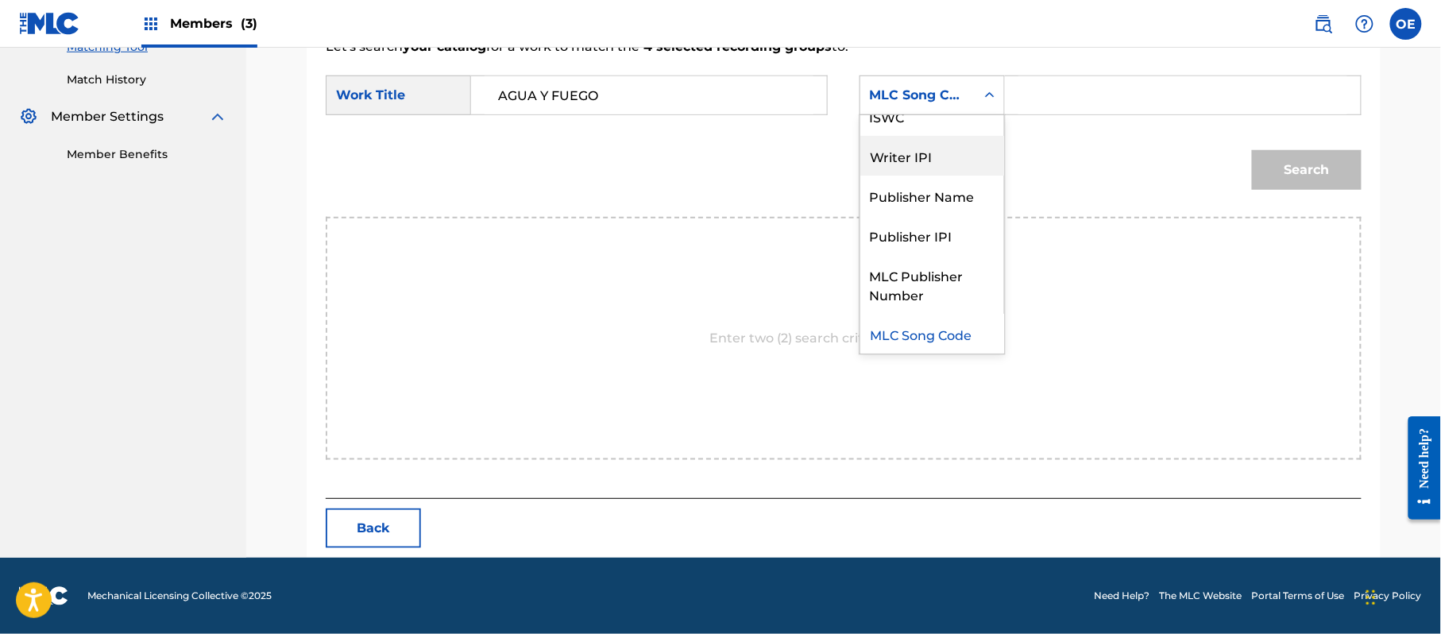
scroll to position [0, 0]
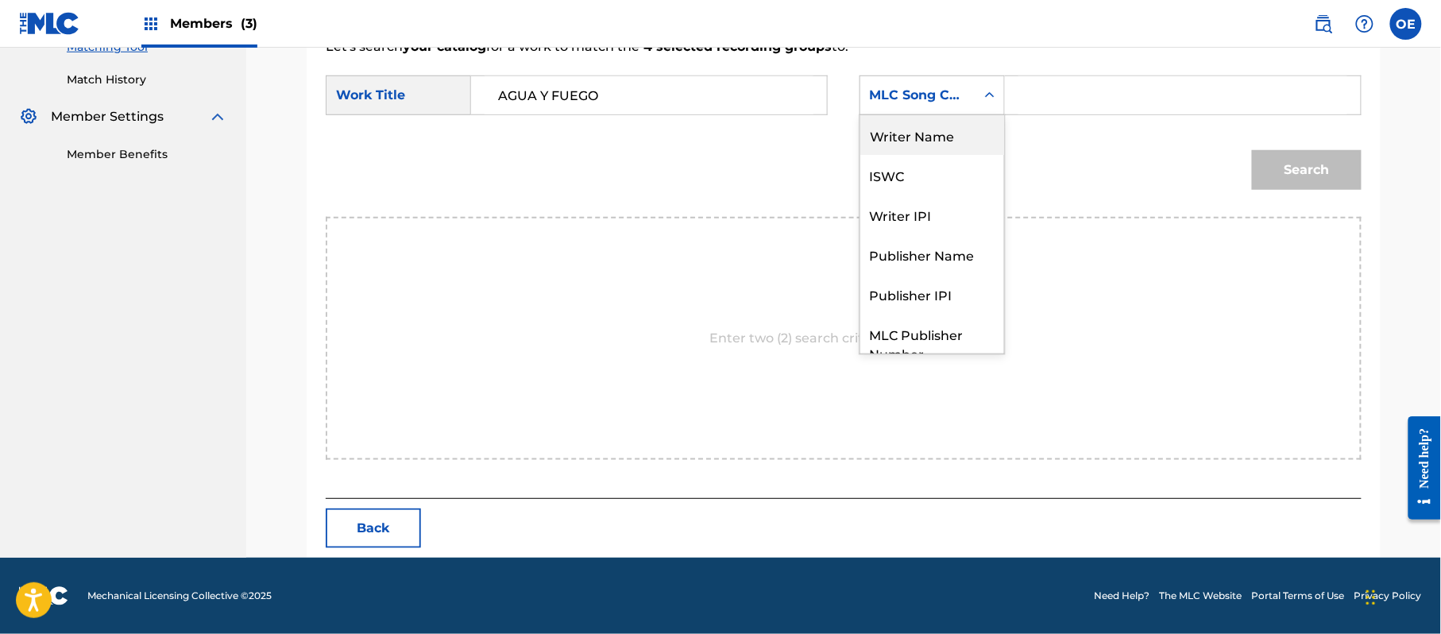
click at [920, 151] on div "Writer Name" at bounding box center [932, 135] width 144 height 40
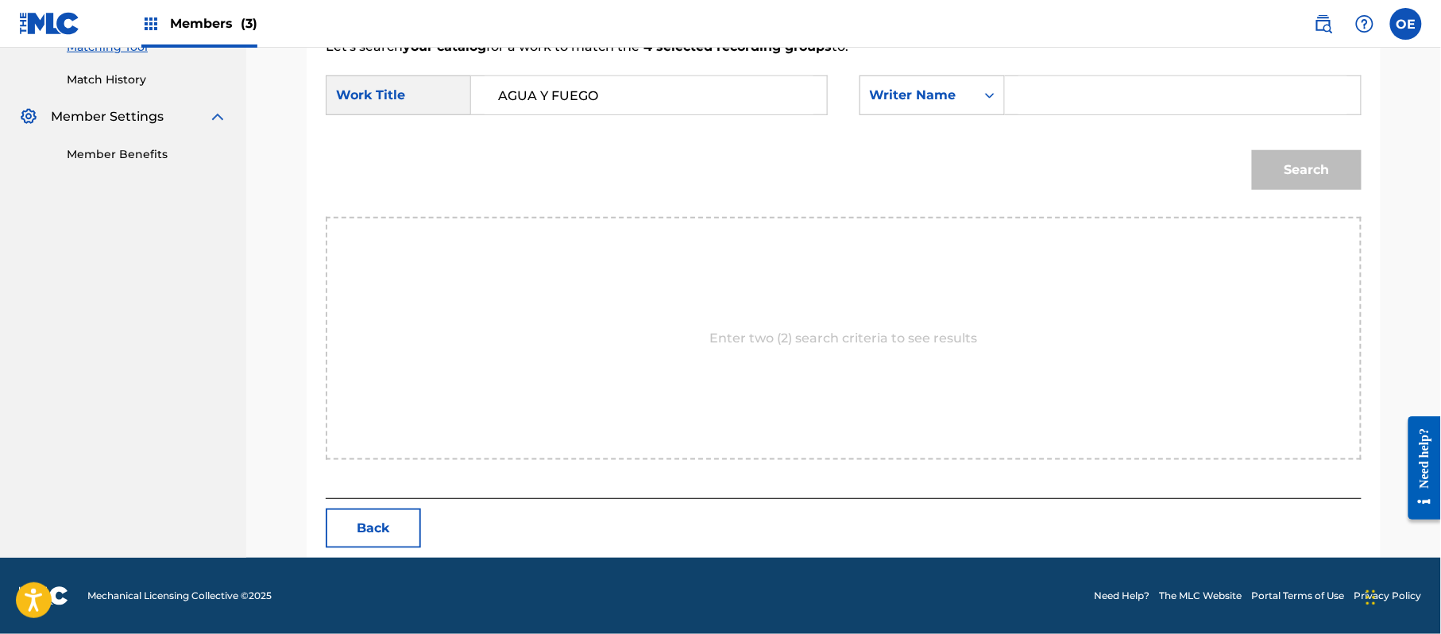
paste input "[PERSON_NAME]"
type input "[PERSON_NAME]"
click at [1313, 167] on button "Search" at bounding box center [1307, 170] width 110 height 40
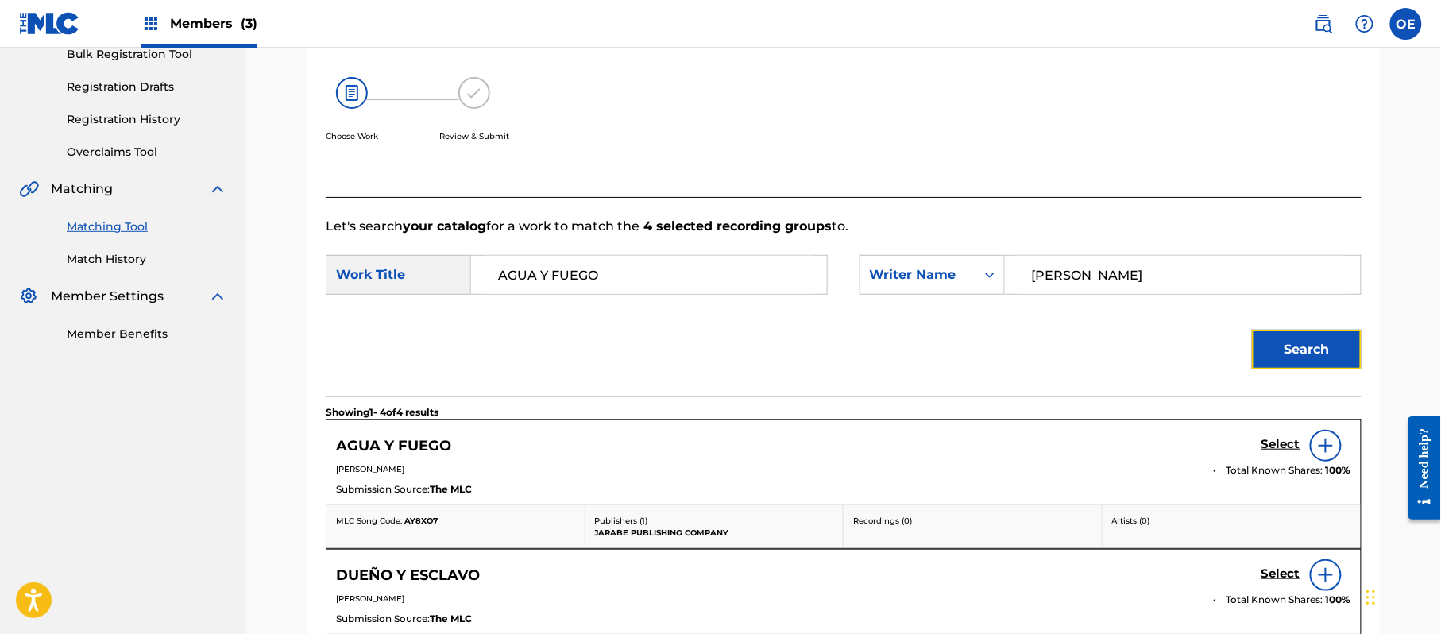
scroll to position [424, 0]
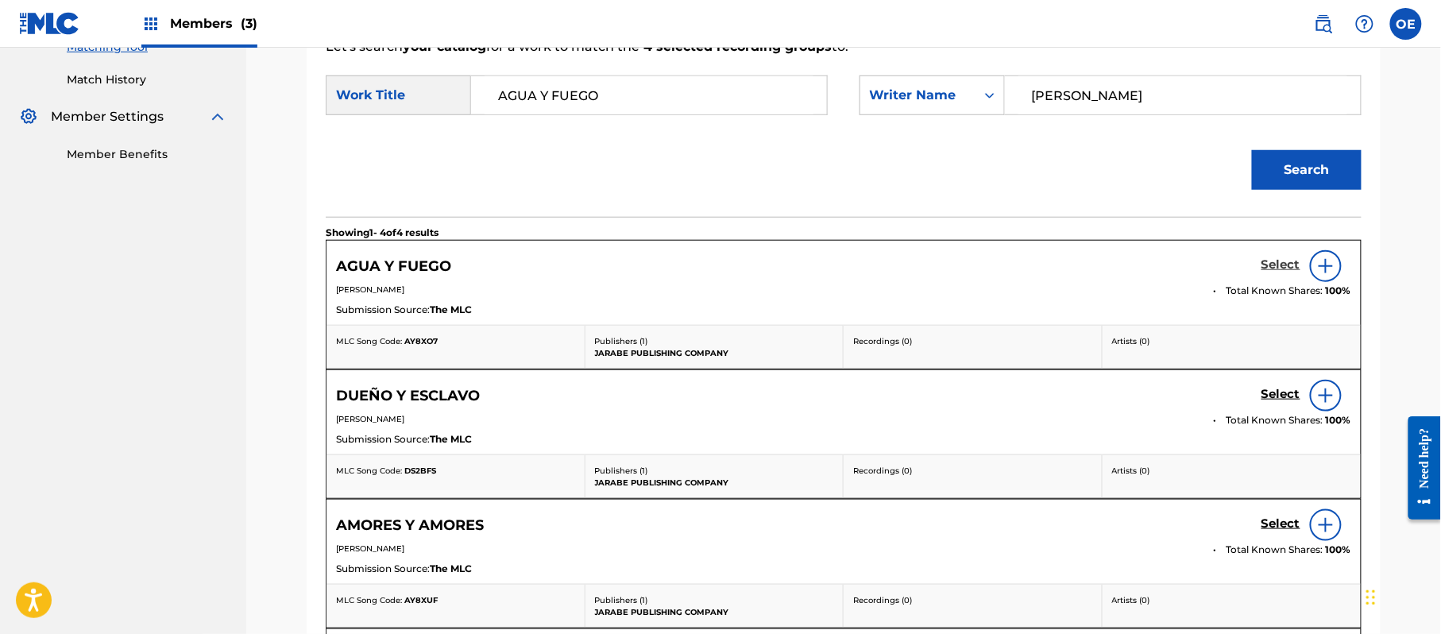
click at [1287, 271] on h5 "Select" at bounding box center [1280, 264] width 39 height 15
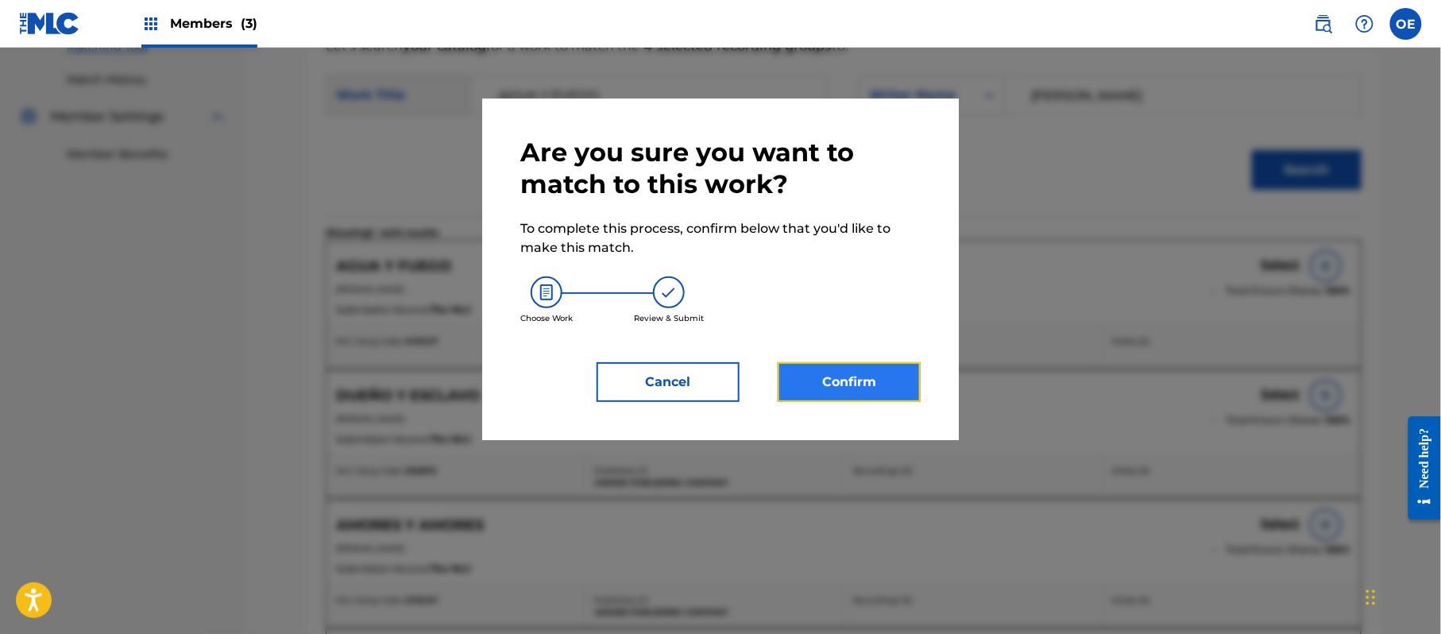
click at [878, 376] on button "Confirm" at bounding box center [848, 382] width 143 height 40
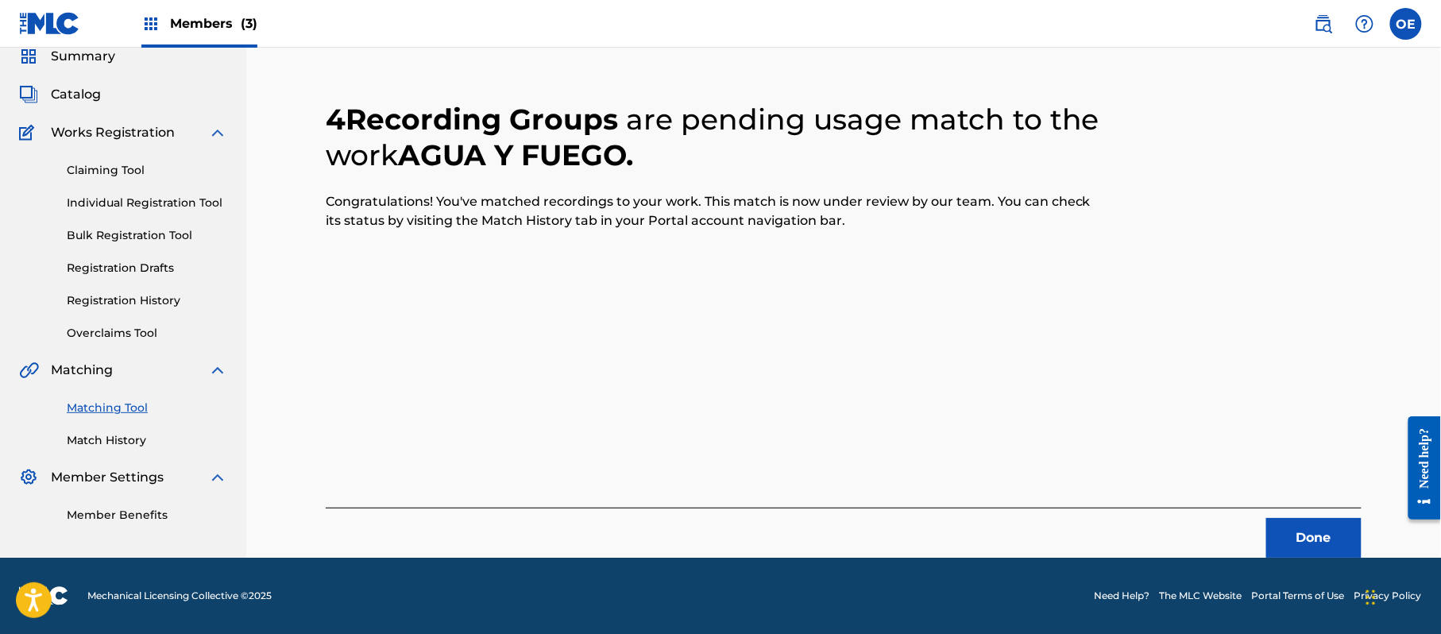
scroll to position [64, 0]
click at [1277, 522] on button "Done" at bounding box center [1313, 538] width 95 height 40
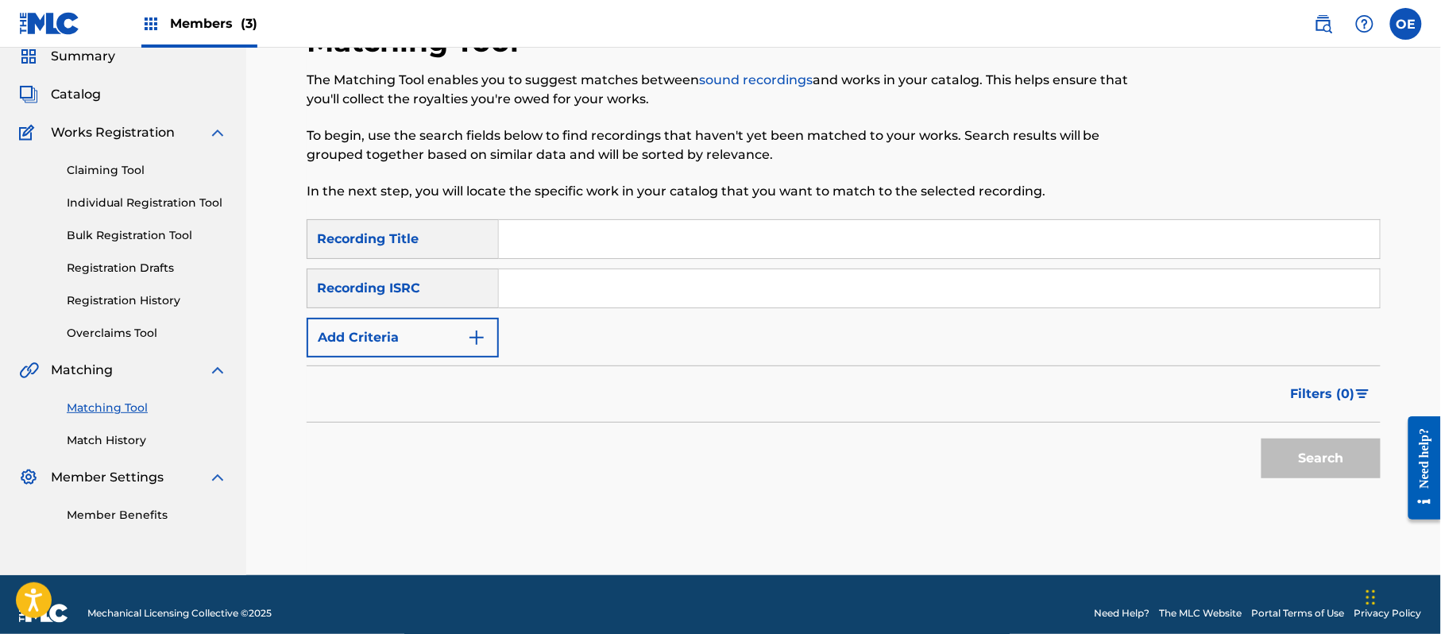
paste input "ALGUIEN ASI COMO TU"
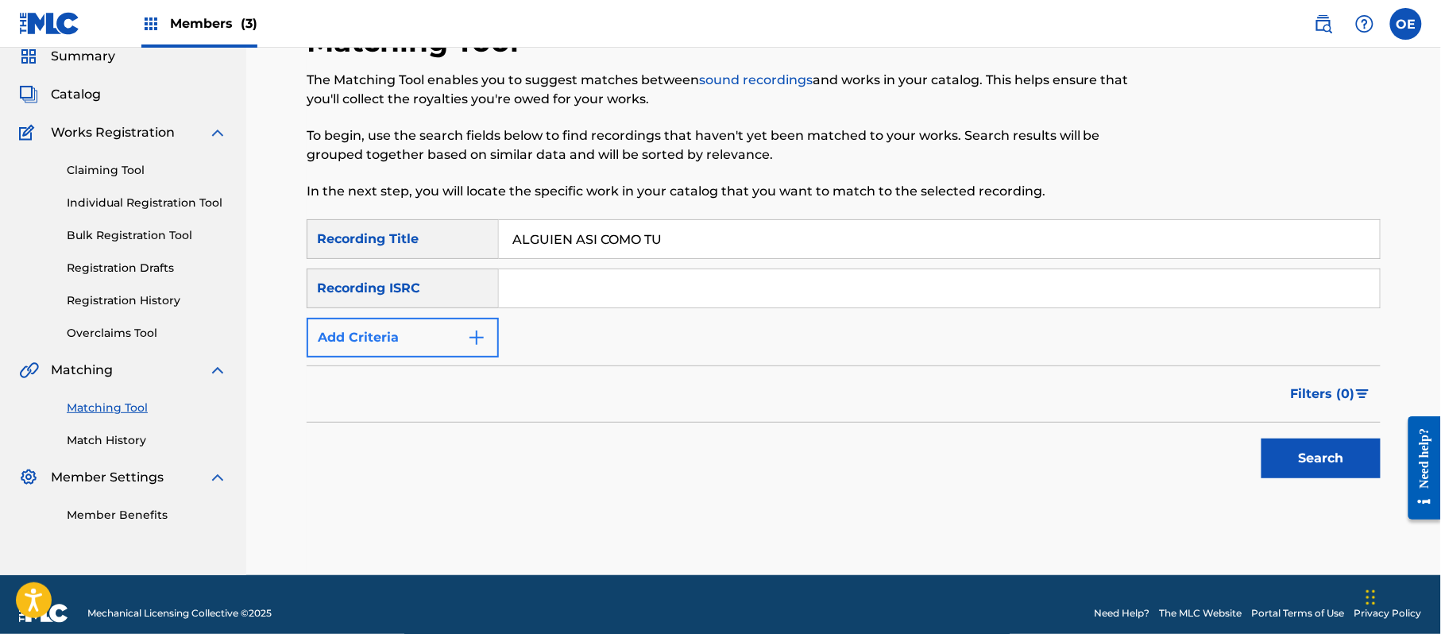
type input "ALGUIEN ASI COMO TU"
click at [403, 351] on button "Add Criteria" at bounding box center [403, 338] width 192 height 40
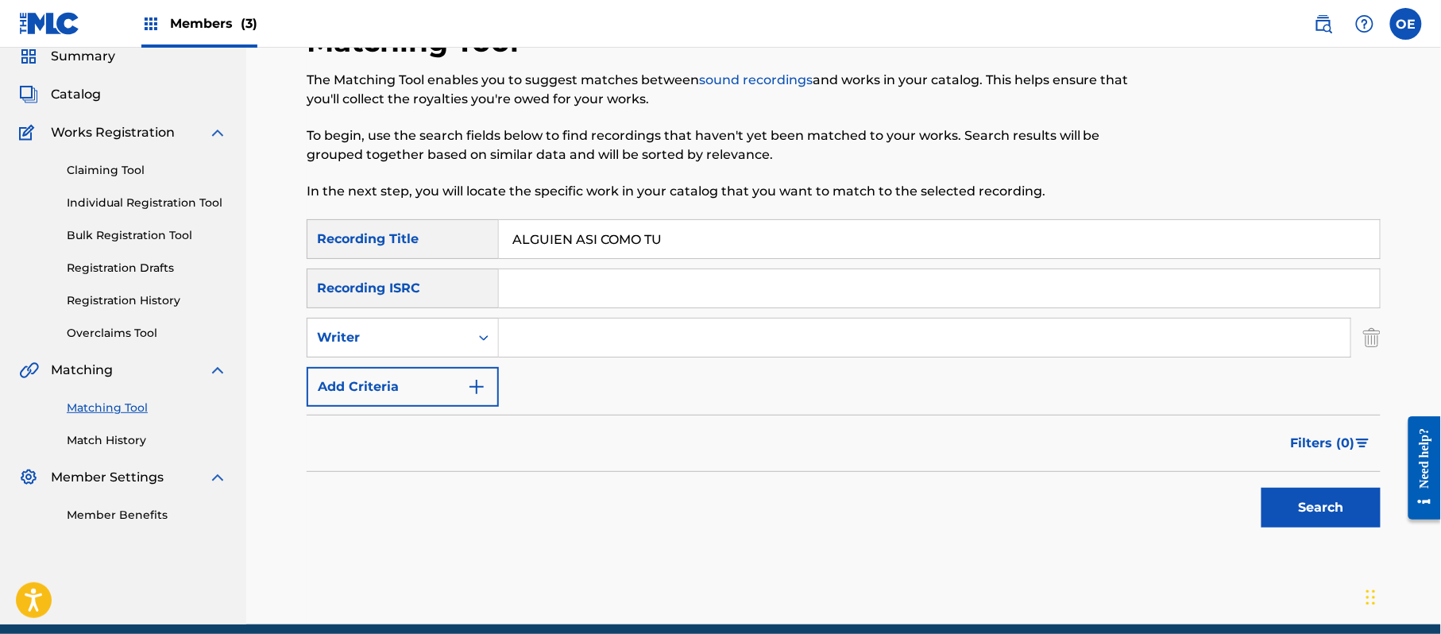
click at [401, 315] on div "SearchWithCriteria51db0763-038d-4764-afd7-292991536927 Recording Title ALGUIEN …" at bounding box center [844, 312] width 1074 height 187
click at [395, 326] on div "Writer" at bounding box center [388, 337] width 162 height 30
click at [395, 362] on div "Recording Artist" at bounding box center [402, 377] width 191 height 40
paste input "LOS YINNS"
type input "LOS YINNS"
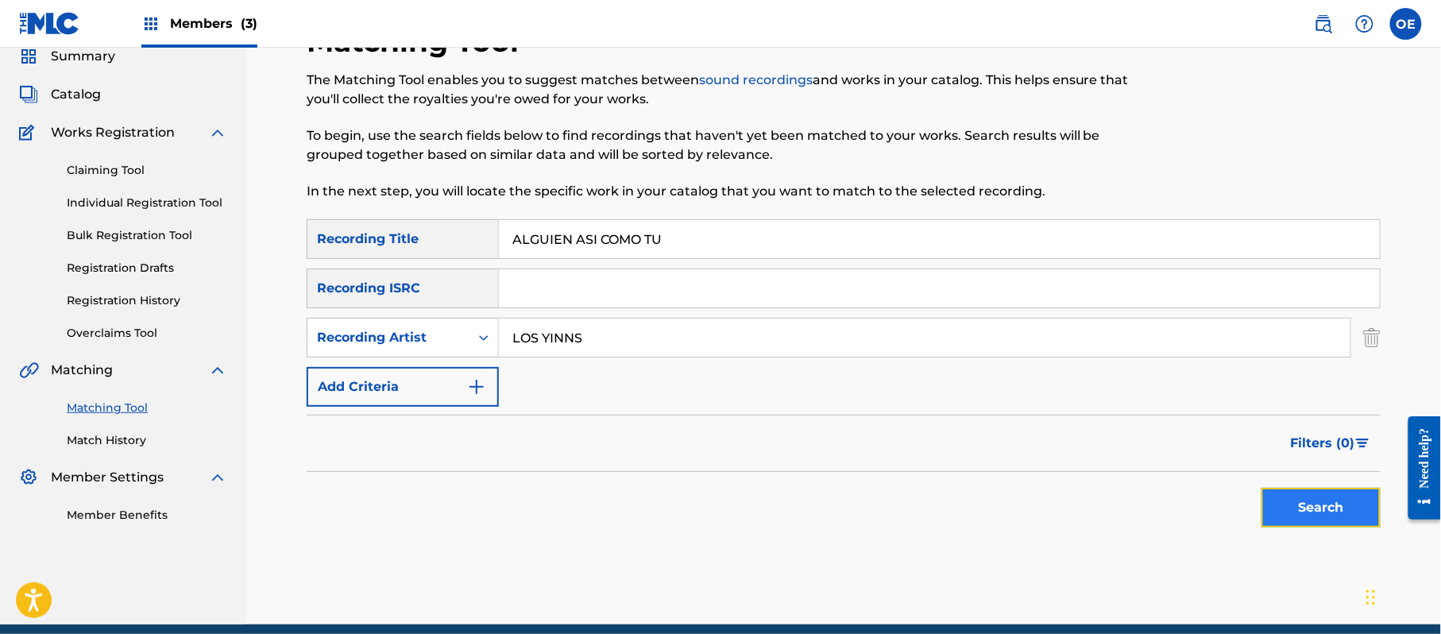
click at [1294, 500] on button "Search" at bounding box center [1320, 508] width 119 height 40
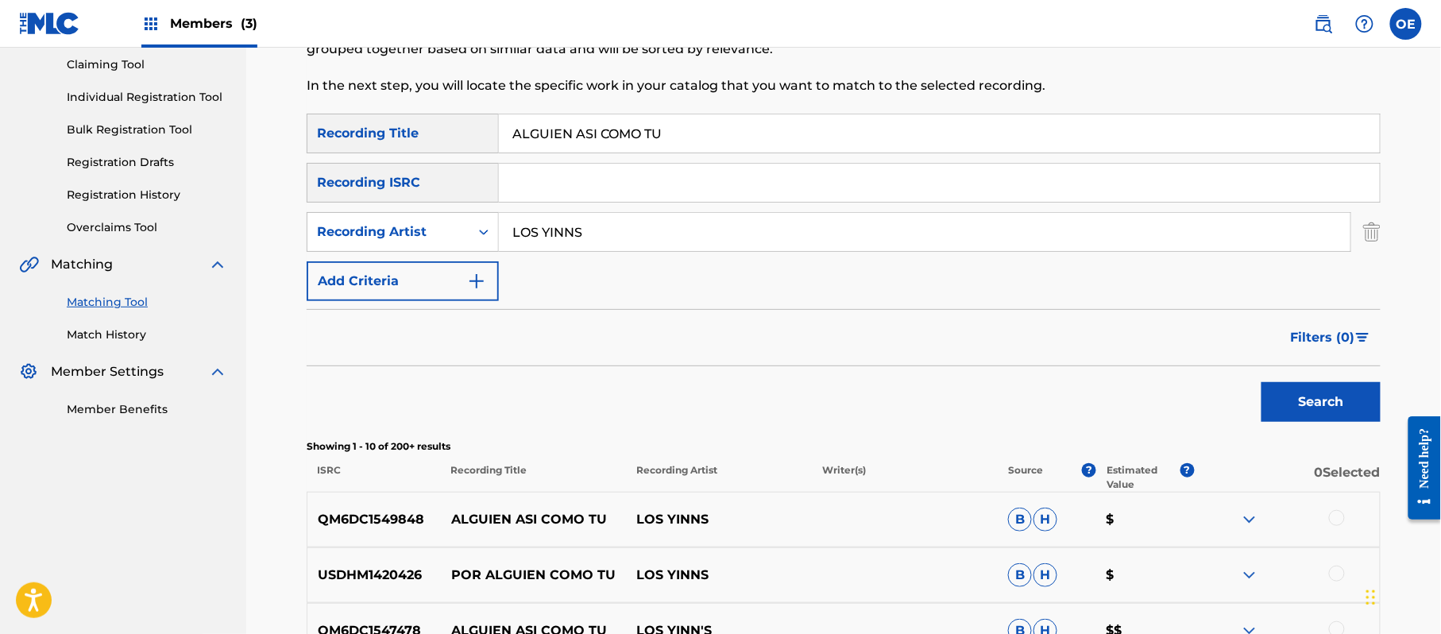
scroll to position [275, 0]
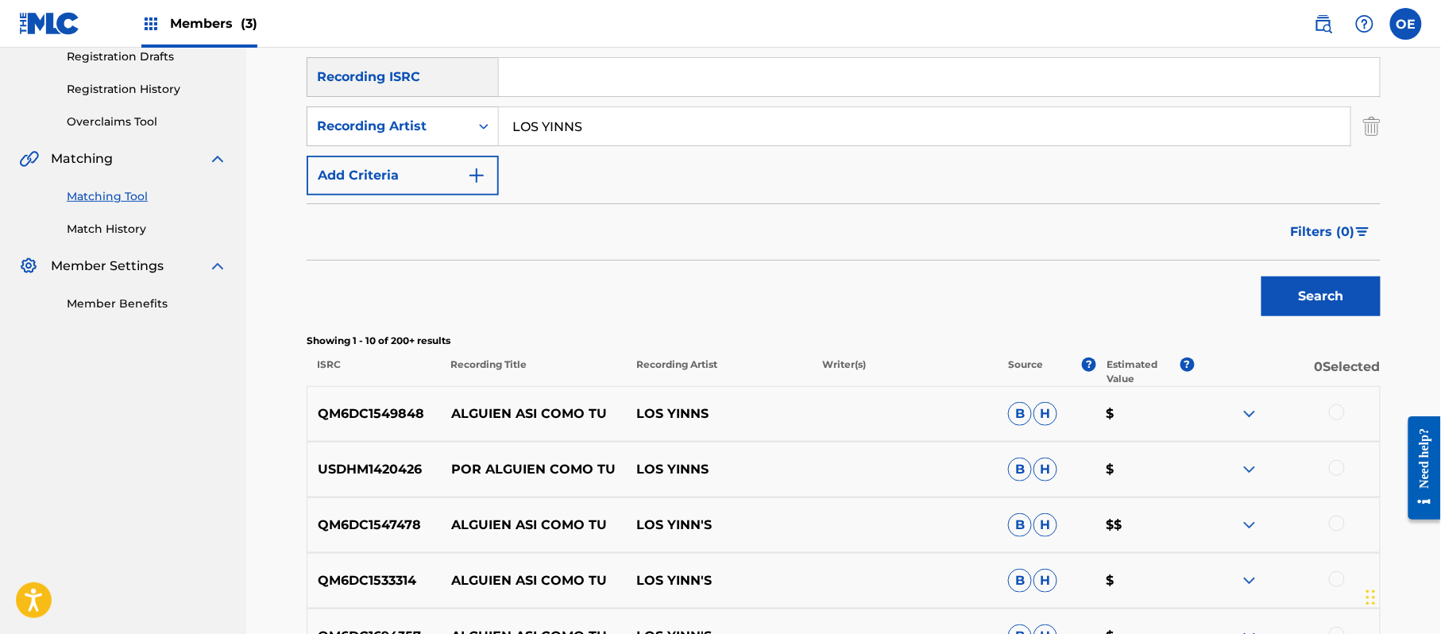
click at [1332, 404] on div at bounding box center [1337, 412] width 16 height 16
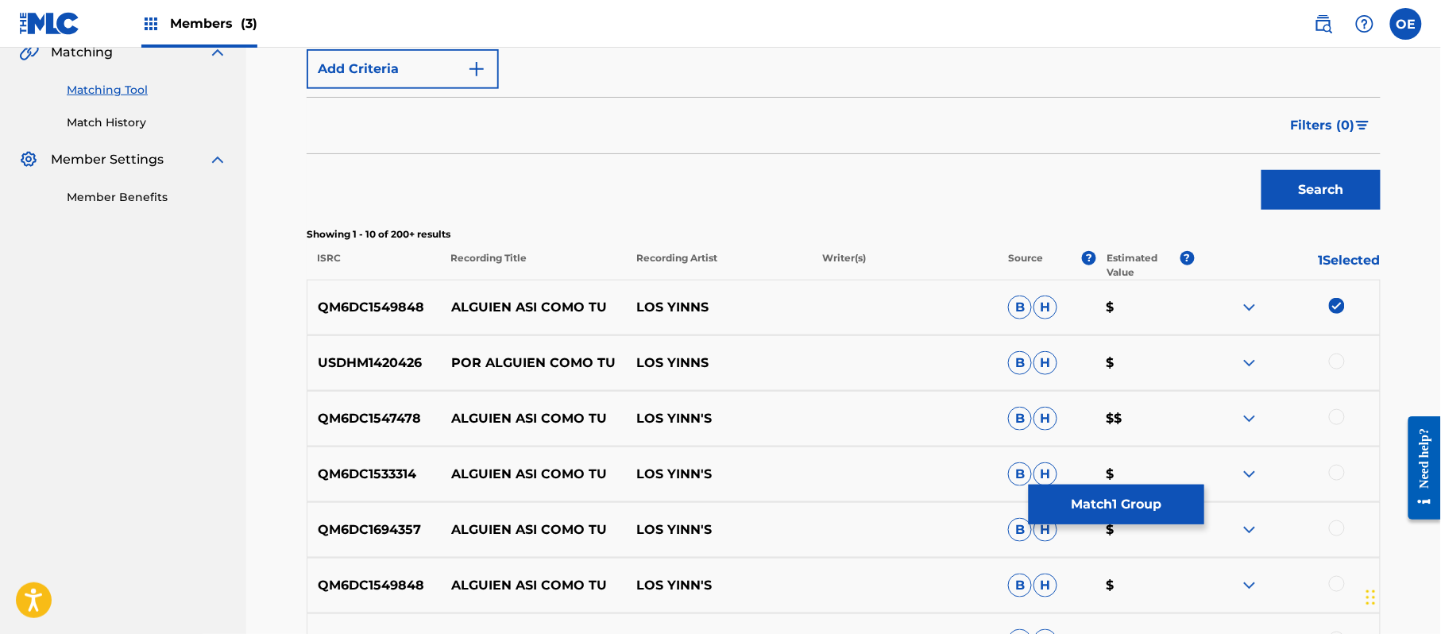
scroll to position [487, 0]
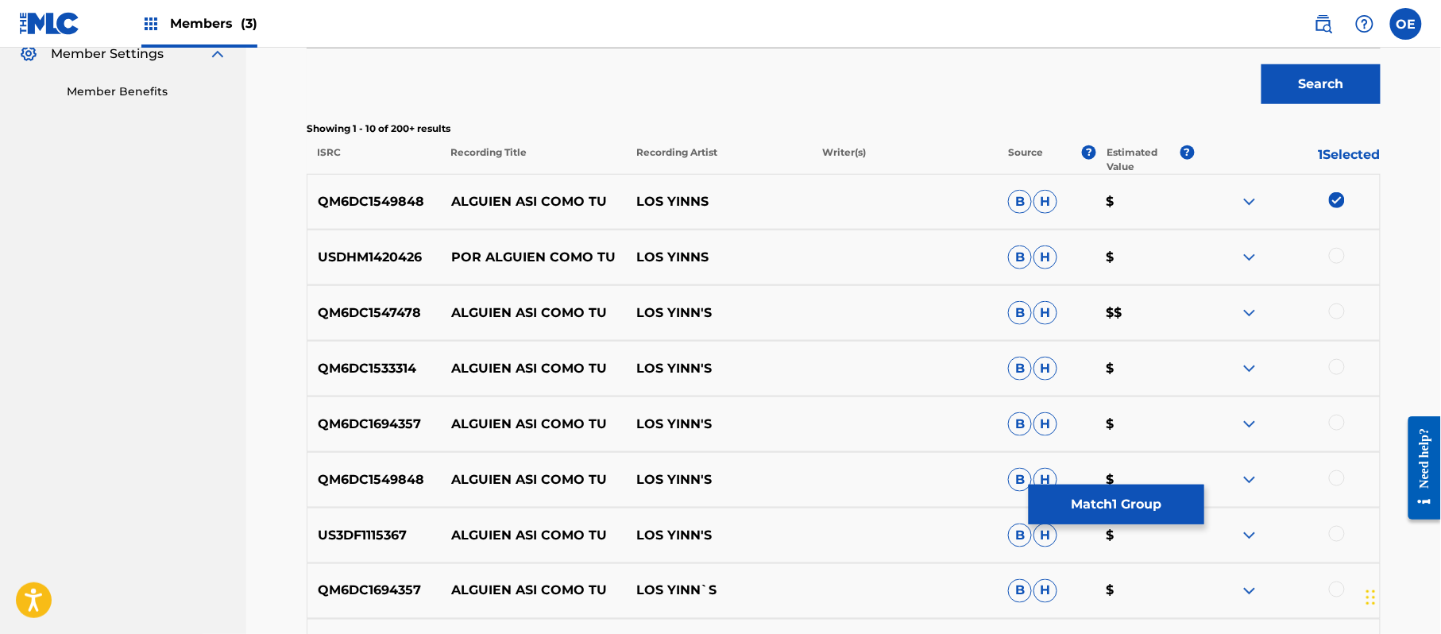
click at [1336, 303] on div at bounding box center [1337, 311] width 16 height 16
click at [1336, 364] on div at bounding box center [1337, 367] width 16 height 16
click at [1333, 422] on div at bounding box center [1337, 423] width 16 height 16
click at [1337, 480] on div at bounding box center [1337, 478] width 16 height 16
click at [1335, 534] on div at bounding box center [1337, 534] width 16 height 16
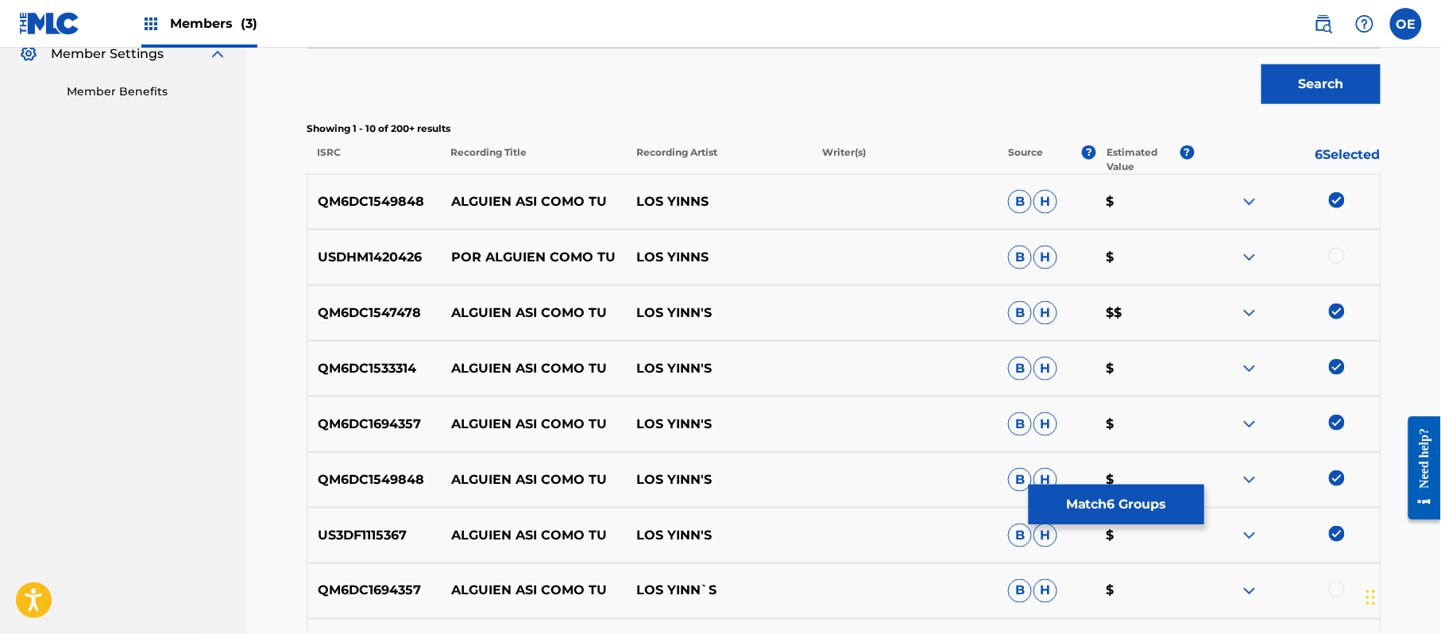
click at [1338, 592] on div at bounding box center [1337, 589] width 16 height 16
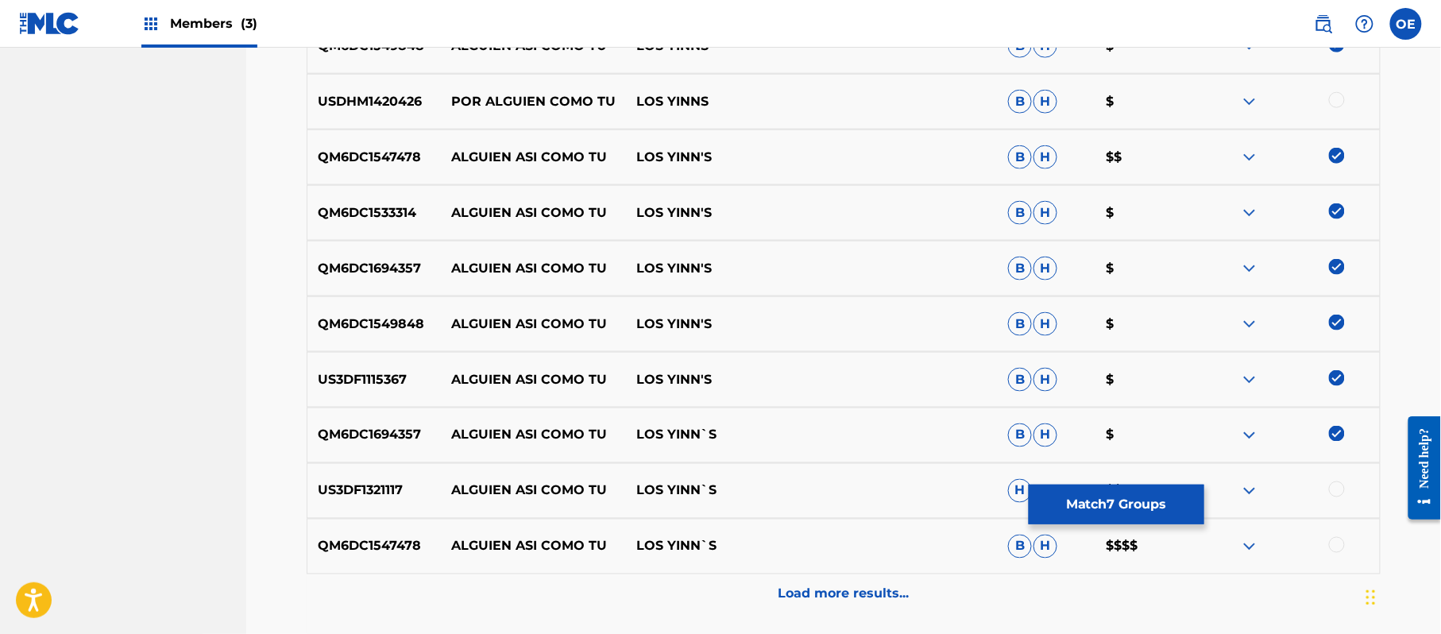
scroll to position [699, 0]
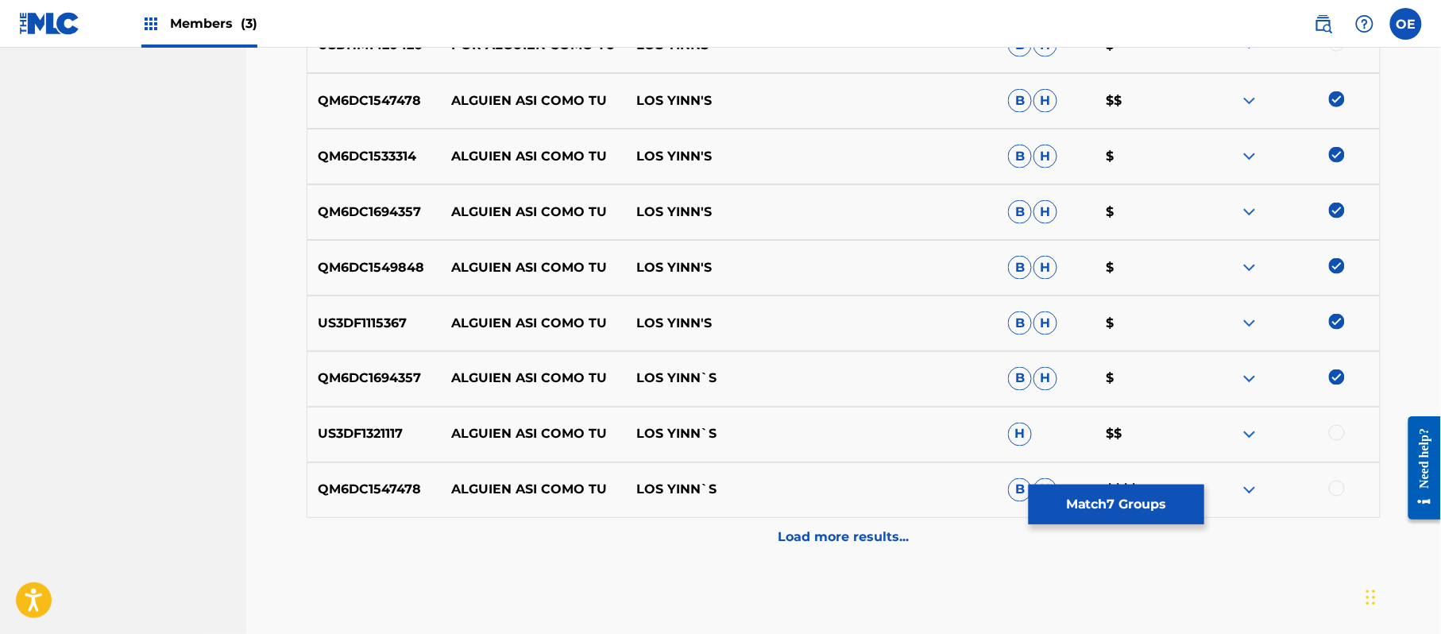
click at [1336, 440] on div at bounding box center [1337, 433] width 16 height 16
click at [1338, 493] on div at bounding box center [1337, 488] width 16 height 16
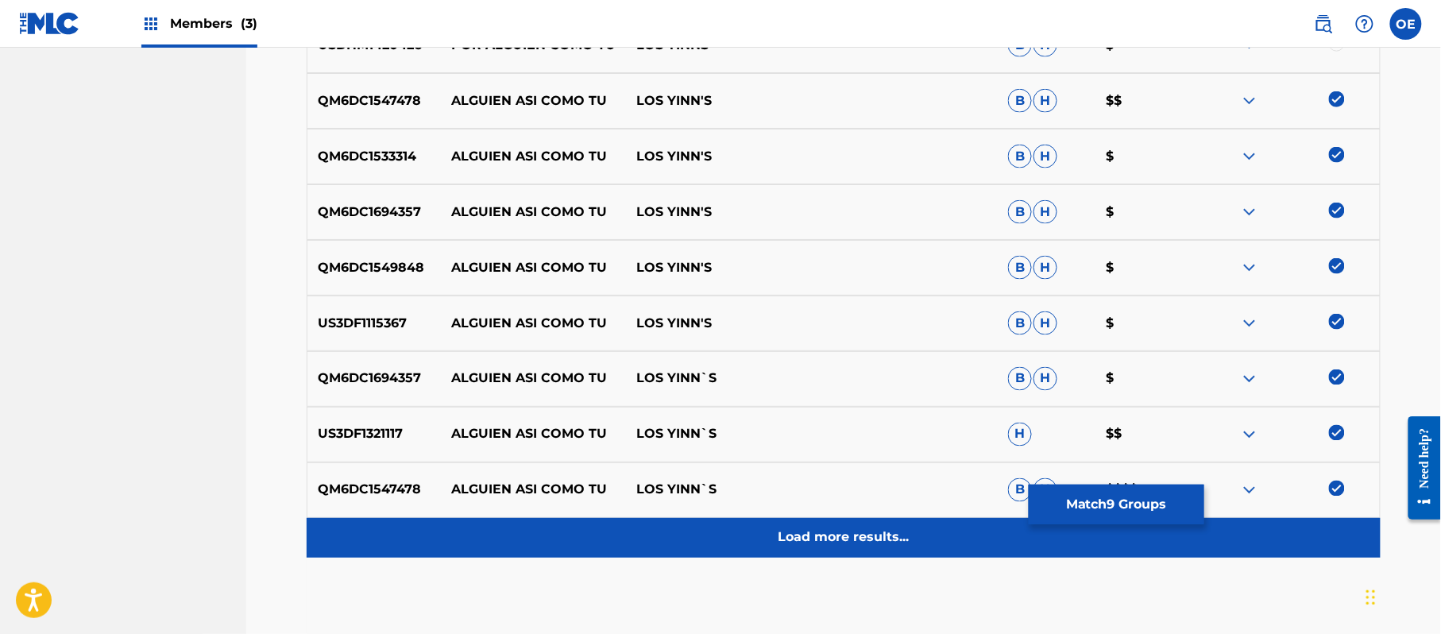
click at [897, 522] on div "Load more results..." at bounding box center [844, 538] width 1074 height 40
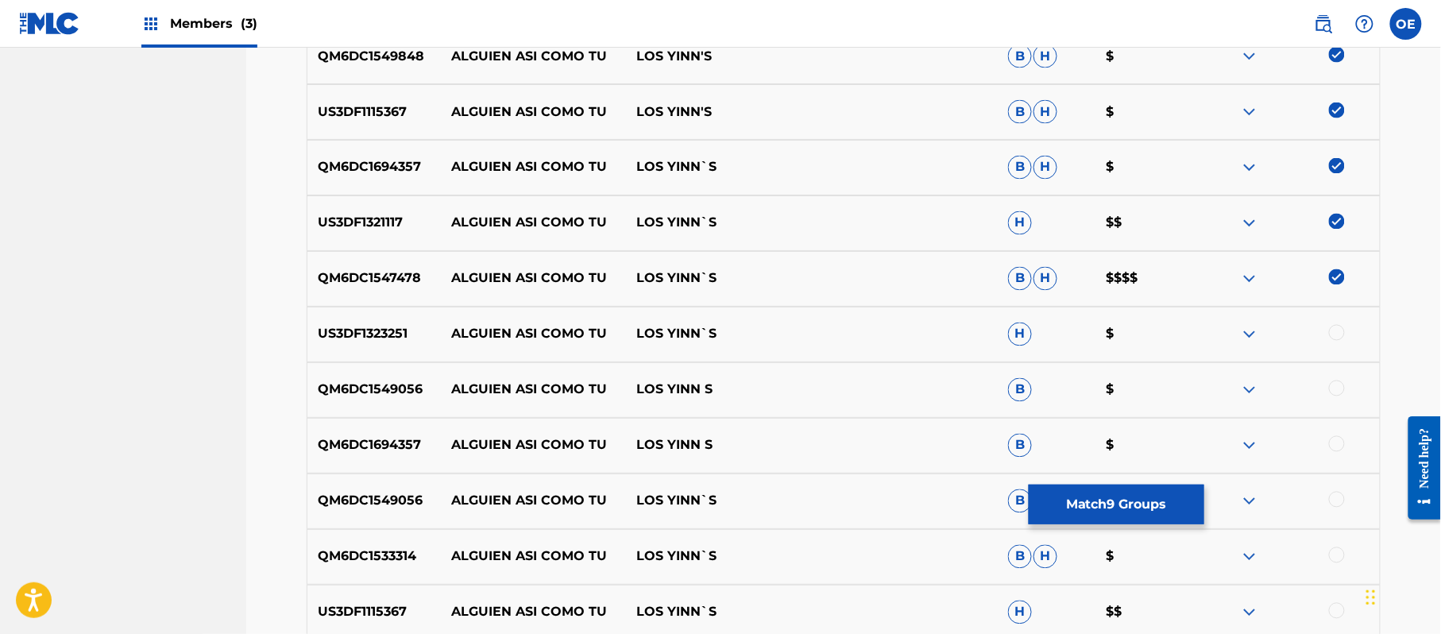
scroll to position [1016, 0]
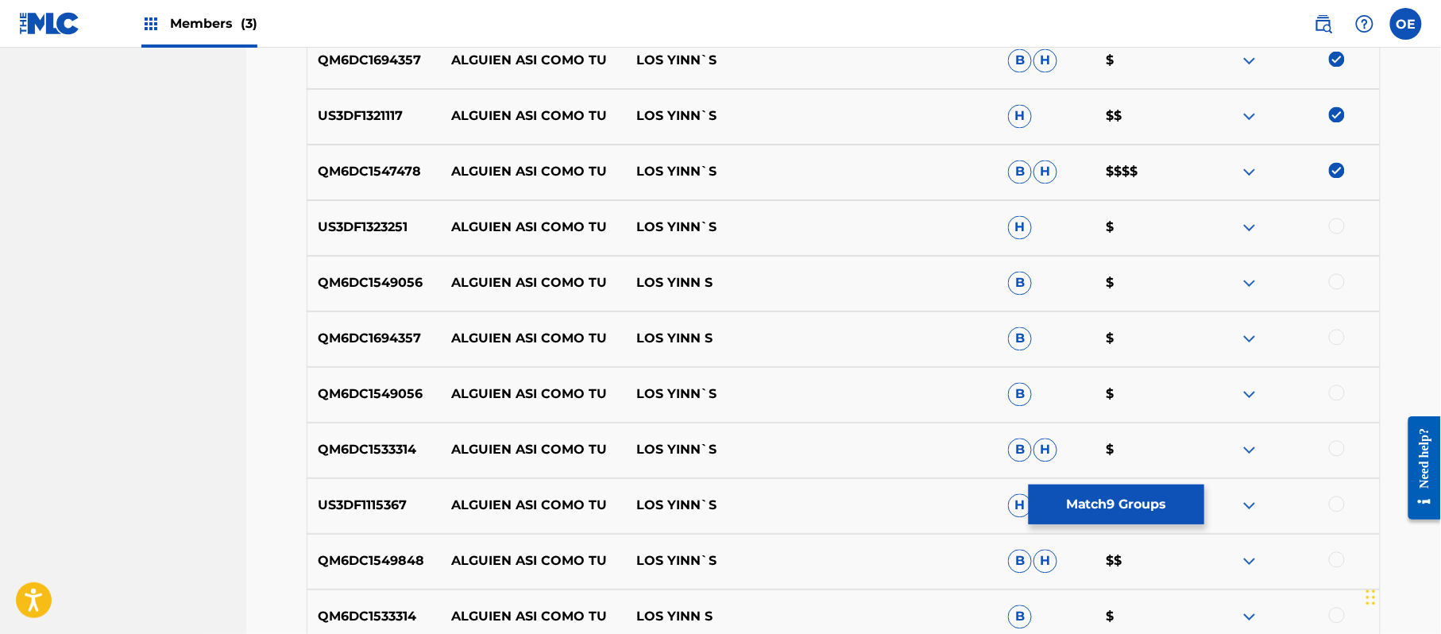
click at [1336, 229] on div at bounding box center [1337, 226] width 16 height 16
click at [1335, 284] on div at bounding box center [1337, 282] width 16 height 16
click at [1335, 341] on div at bounding box center [1337, 338] width 16 height 16
click at [1338, 388] on div at bounding box center [1337, 393] width 16 height 16
click at [1333, 446] on div at bounding box center [1337, 449] width 16 height 16
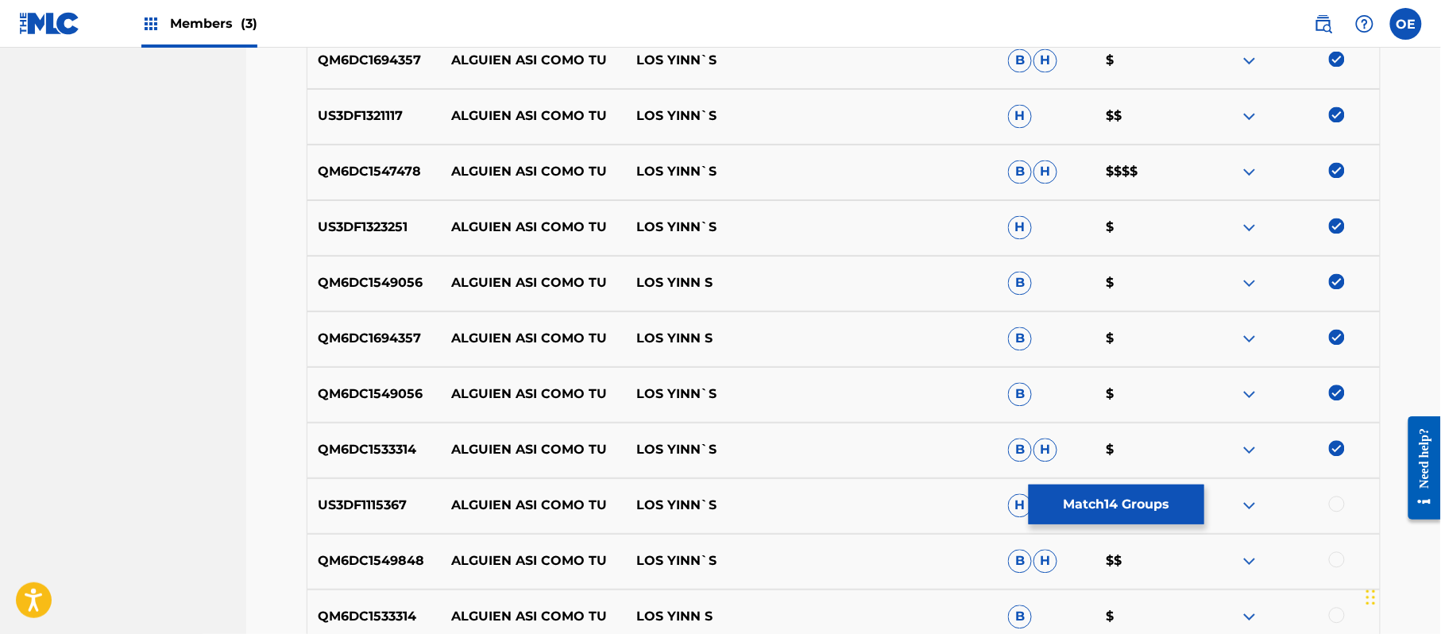
click at [1338, 509] on div at bounding box center [1337, 504] width 16 height 16
click at [1335, 560] on div at bounding box center [1337, 560] width 16 height 16
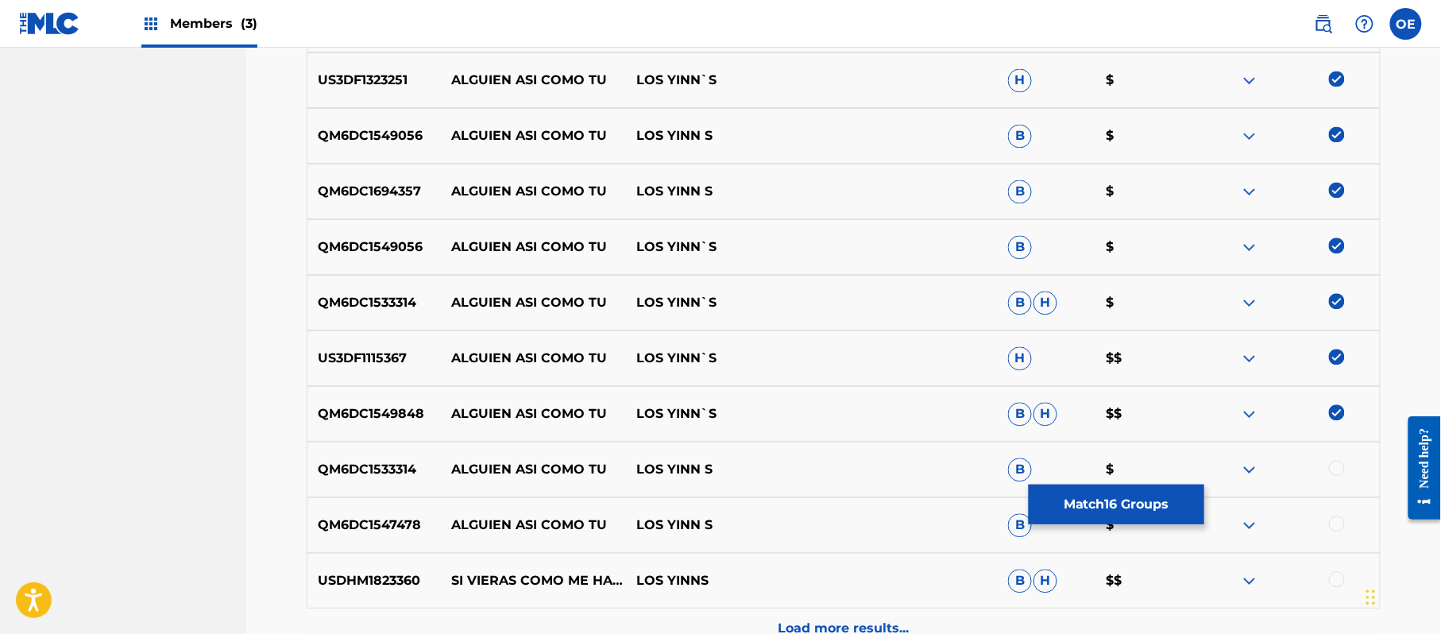
scroll to position [1228, 0]
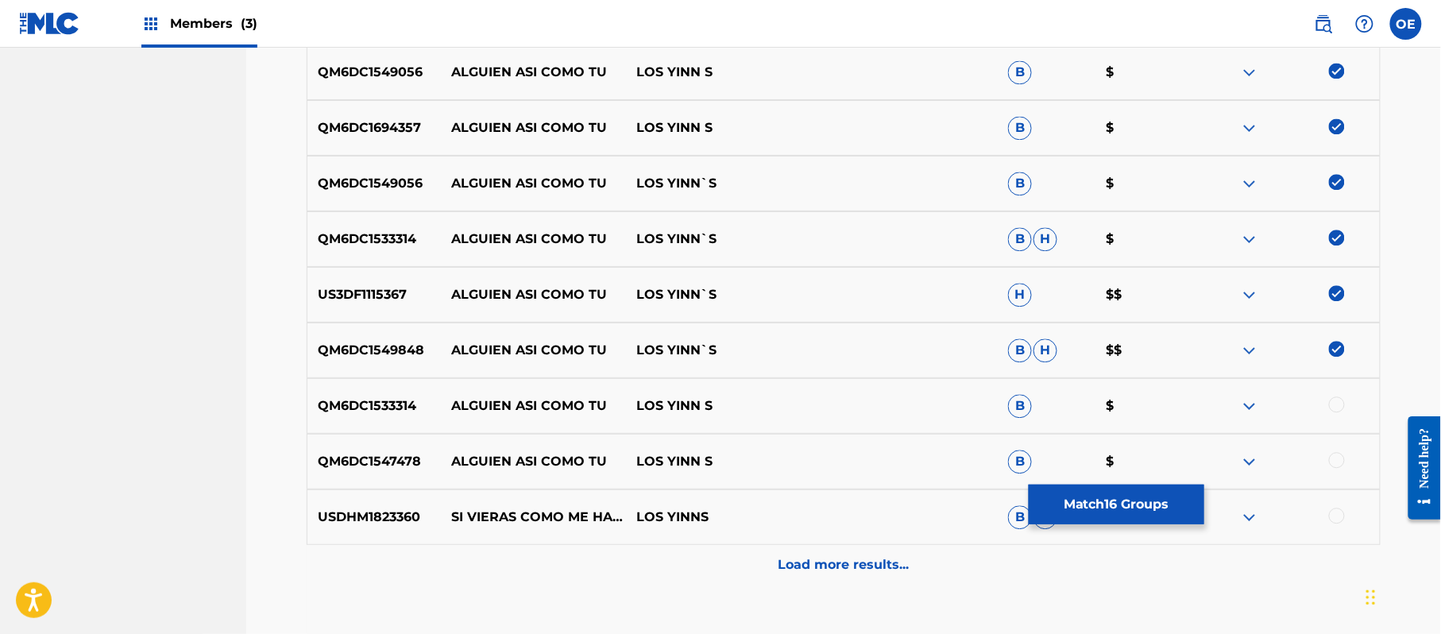
click at [1341, 402] on div at bounding box center [1337, 404] width 16 height 16
click at [1348, 461] on div at bounding box center [1287, 461] width 186 height 19
click at [1345, 461] on div at bounding box center [1287, 461] width 186 height 19
click at [1338, 461] on div at bounding box center [1337, 460] width 16 height 16
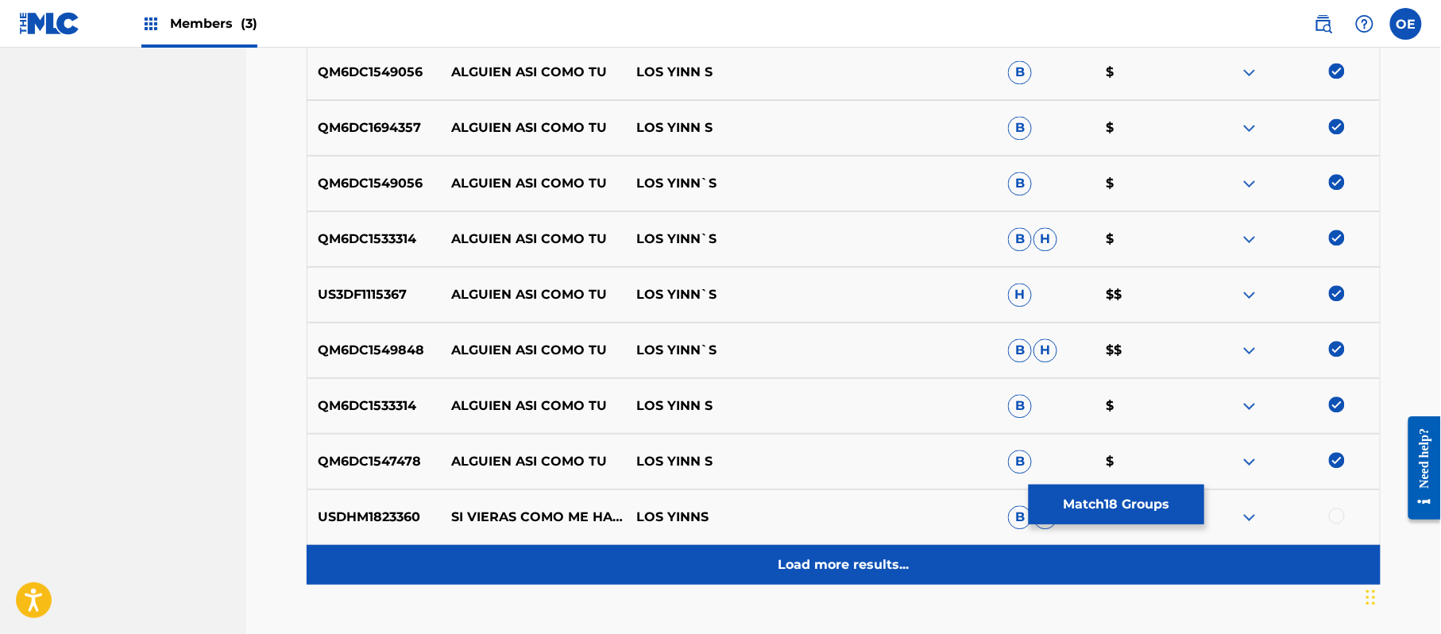
click at [868, 551] on div "Load more results..." at bounding box center [844, 565] width 1074 height 40
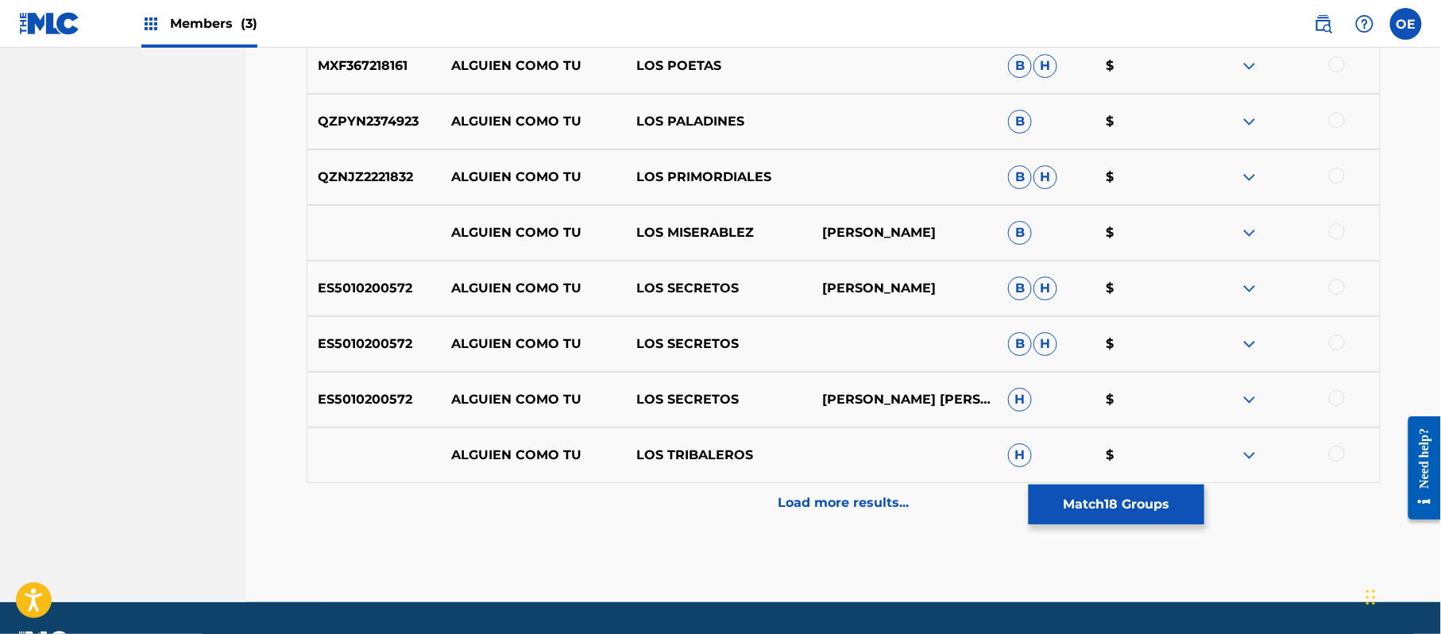
scroll to position [1863, 0]
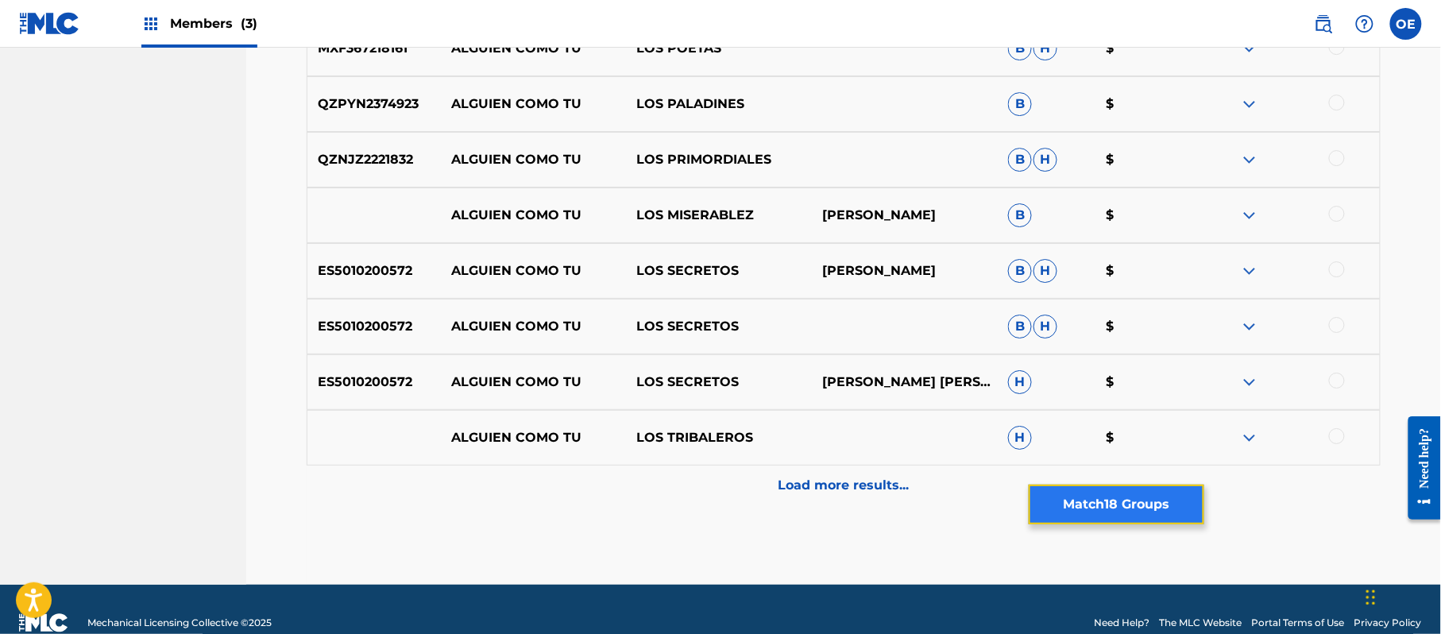
click at [1082, 509] on button "Match 18 Groups" at bounding box center [1116, 504] width 176 height 40
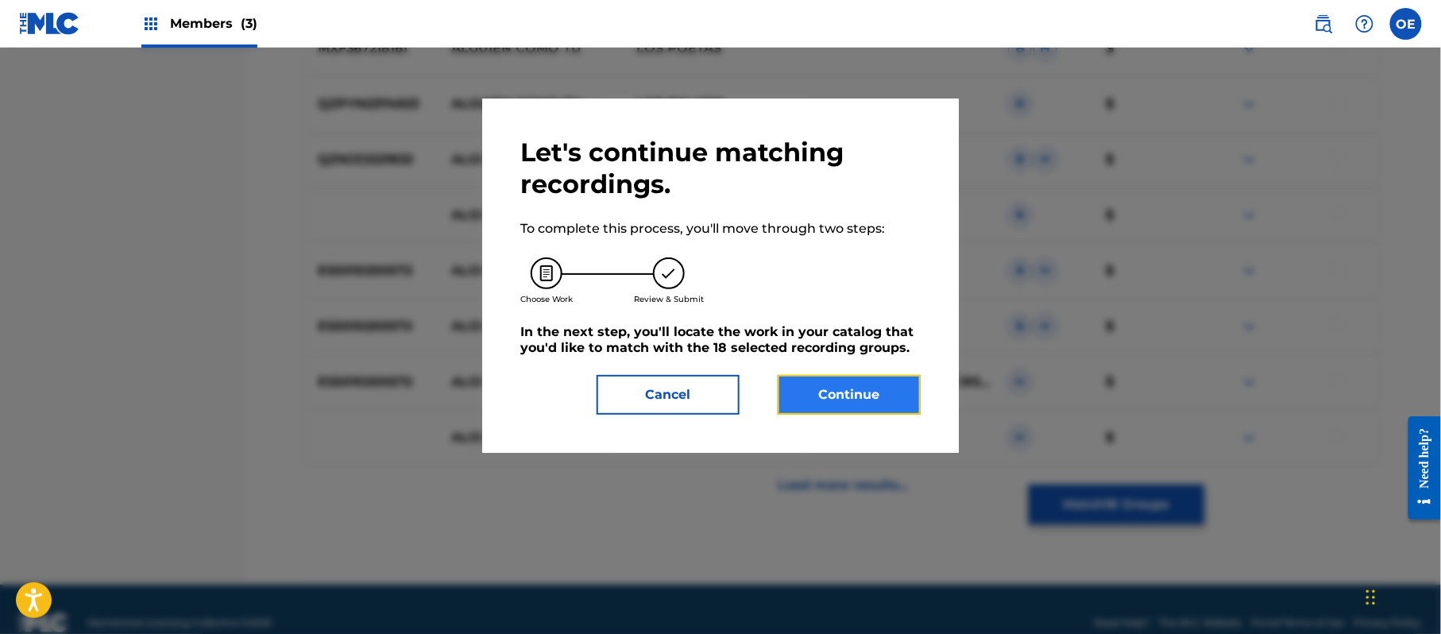
click at [868, 384] on button "Continue" at bounding box center [848, 395] width 143 height 40
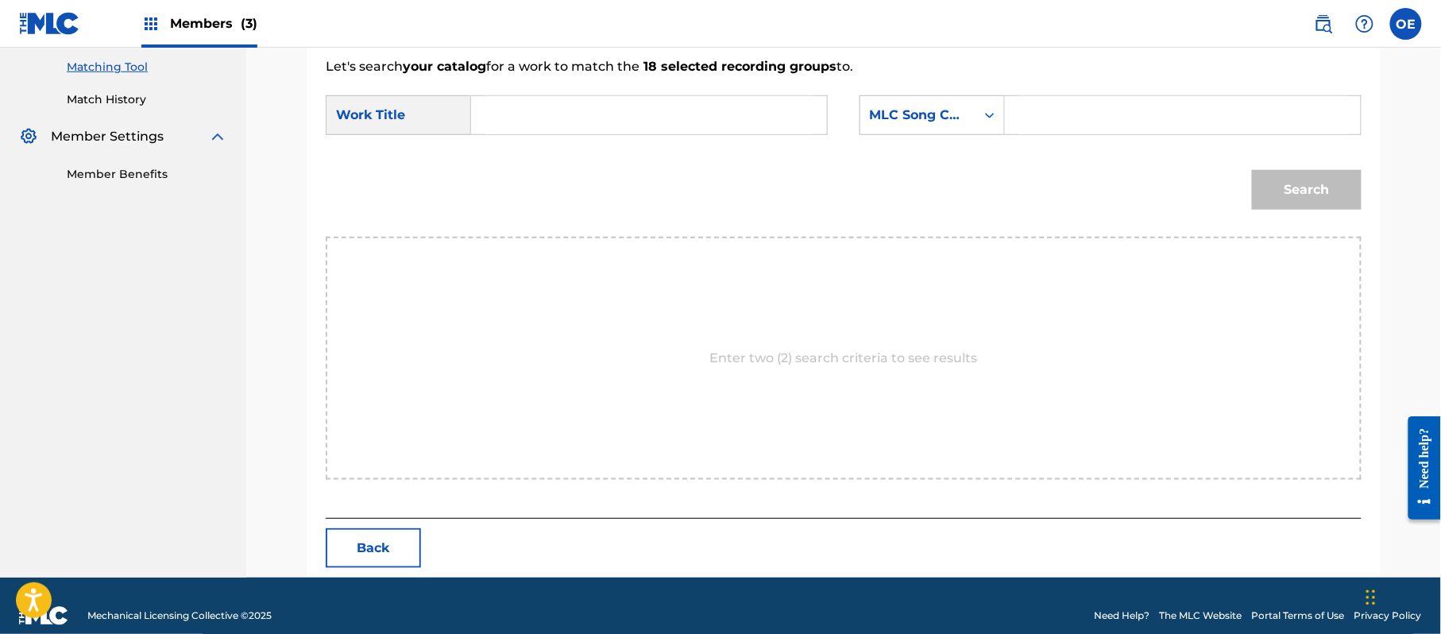
scroll to position [424, 0]
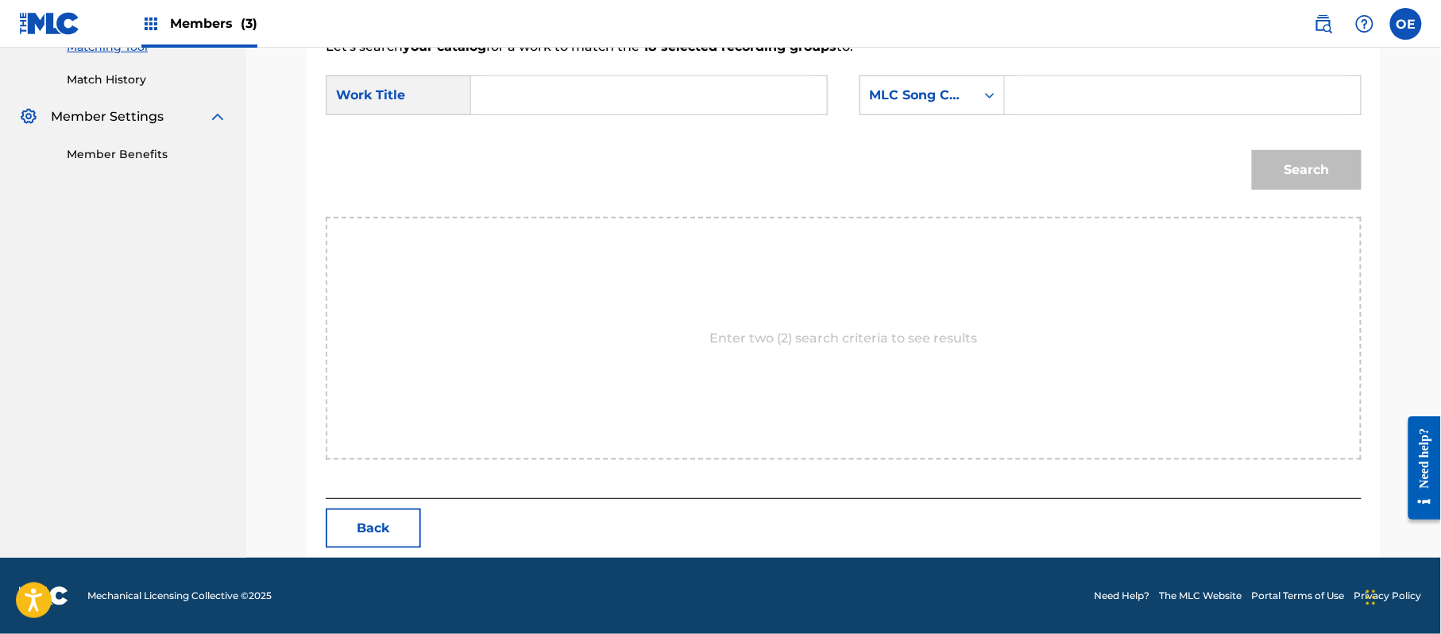
paste input "ALGUIEN ASI COMO TU"
type input "ALGUIEN ASI COMO TU"
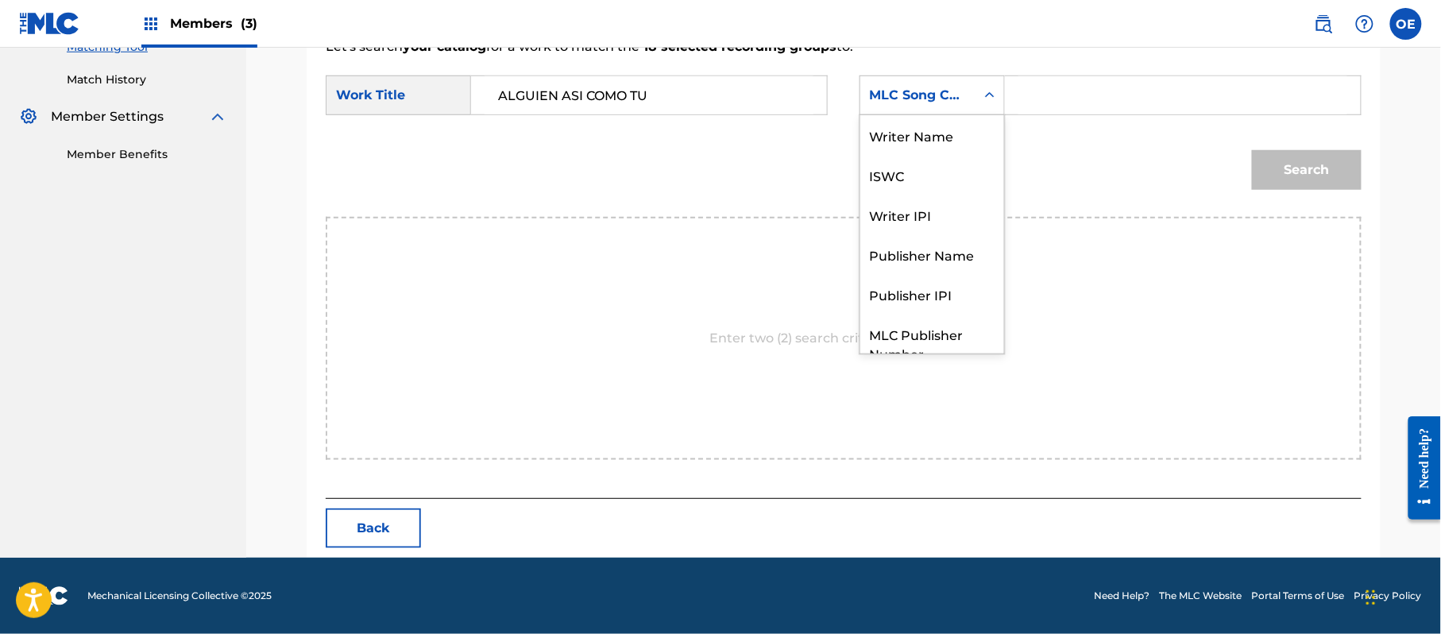
click at [889, 102] on div "MLC Song Code" at bounding box center [918, 95] width 96 height 19
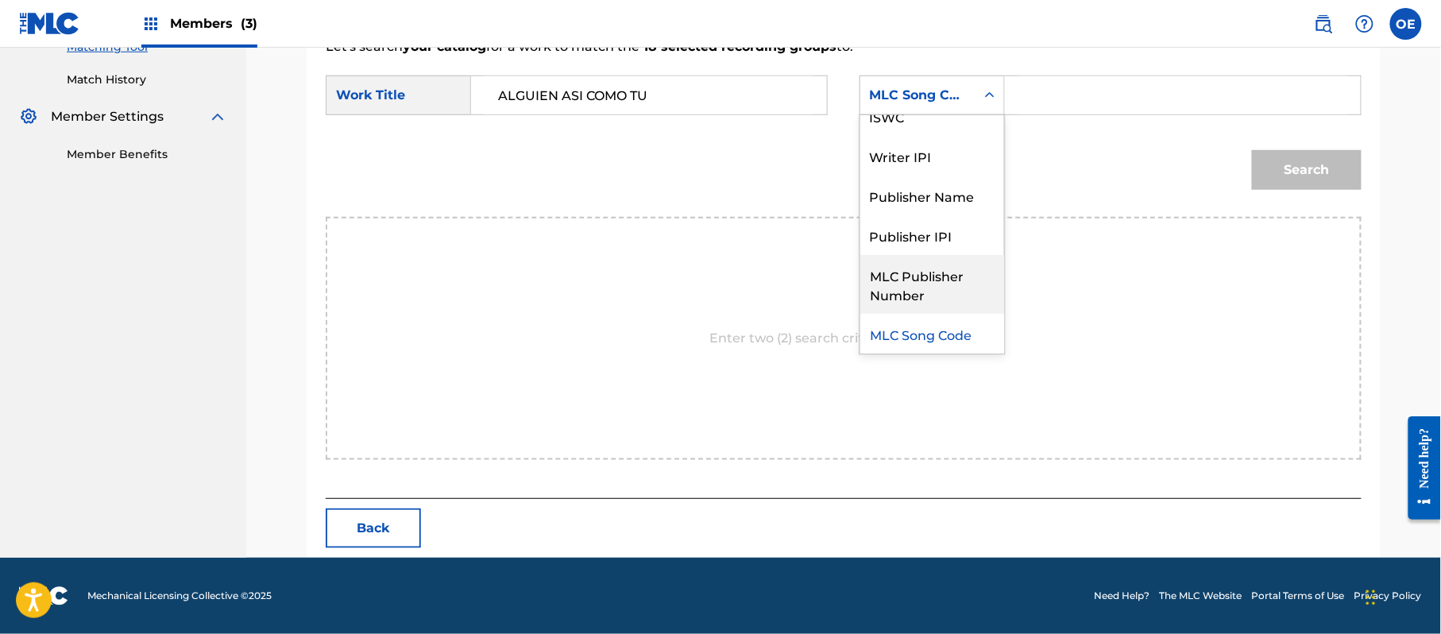
scroll to position [0, 0]
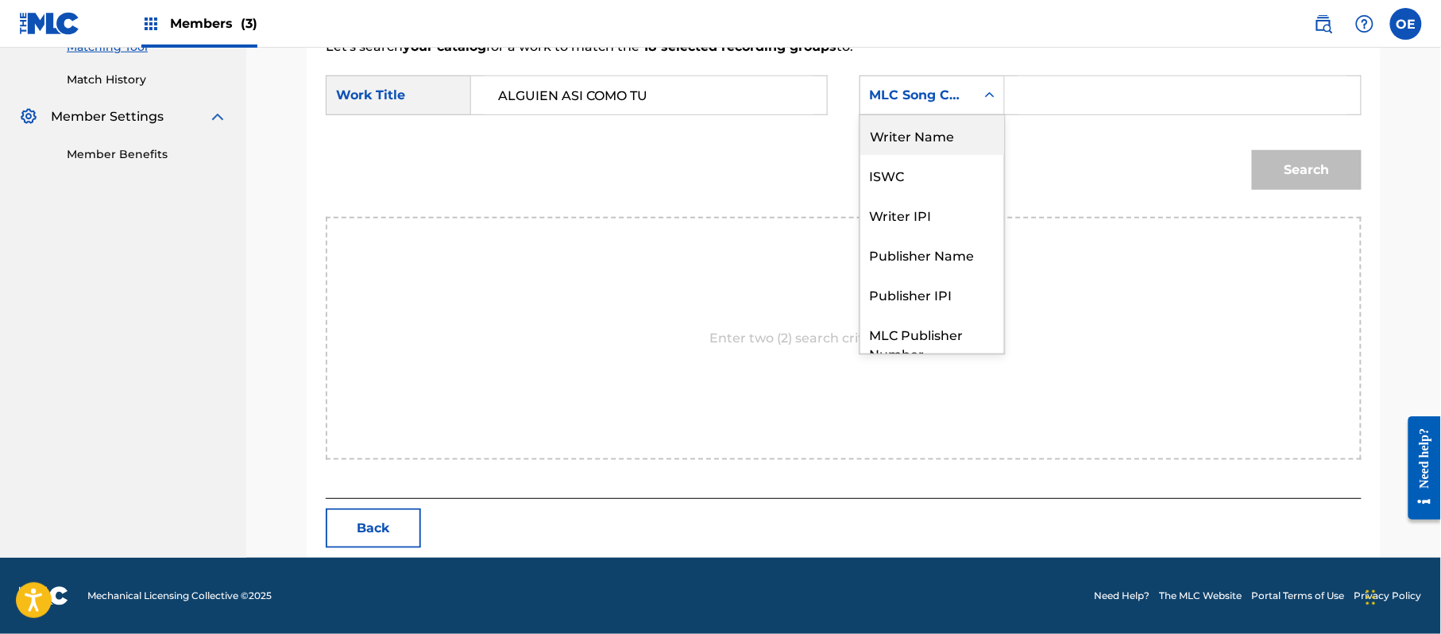
click at [934, 146] on div "Writer Name" at bounding box center [932, 135] width 144 height 40
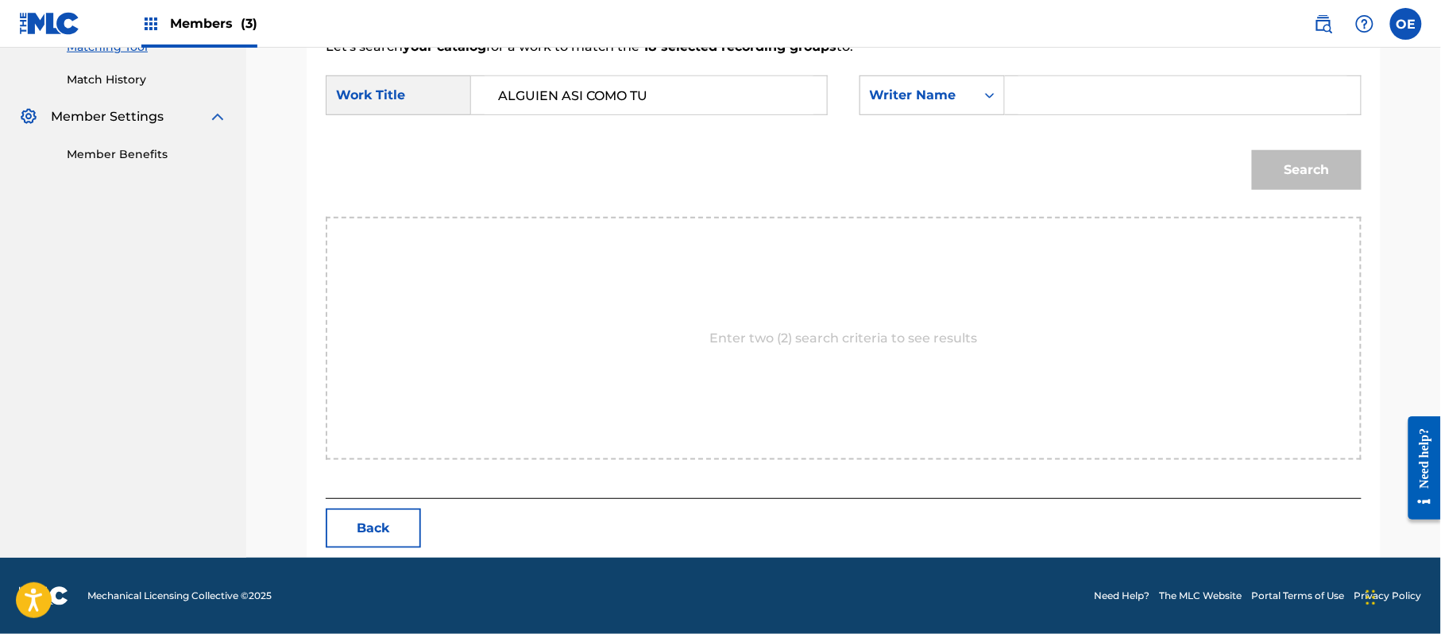
paste input "[PERSON_NAME]"
type input "[PERSON_NAME]"
click at [1259, 178] on button "Search" at bounding box center [1307, 170] width 110 height 40
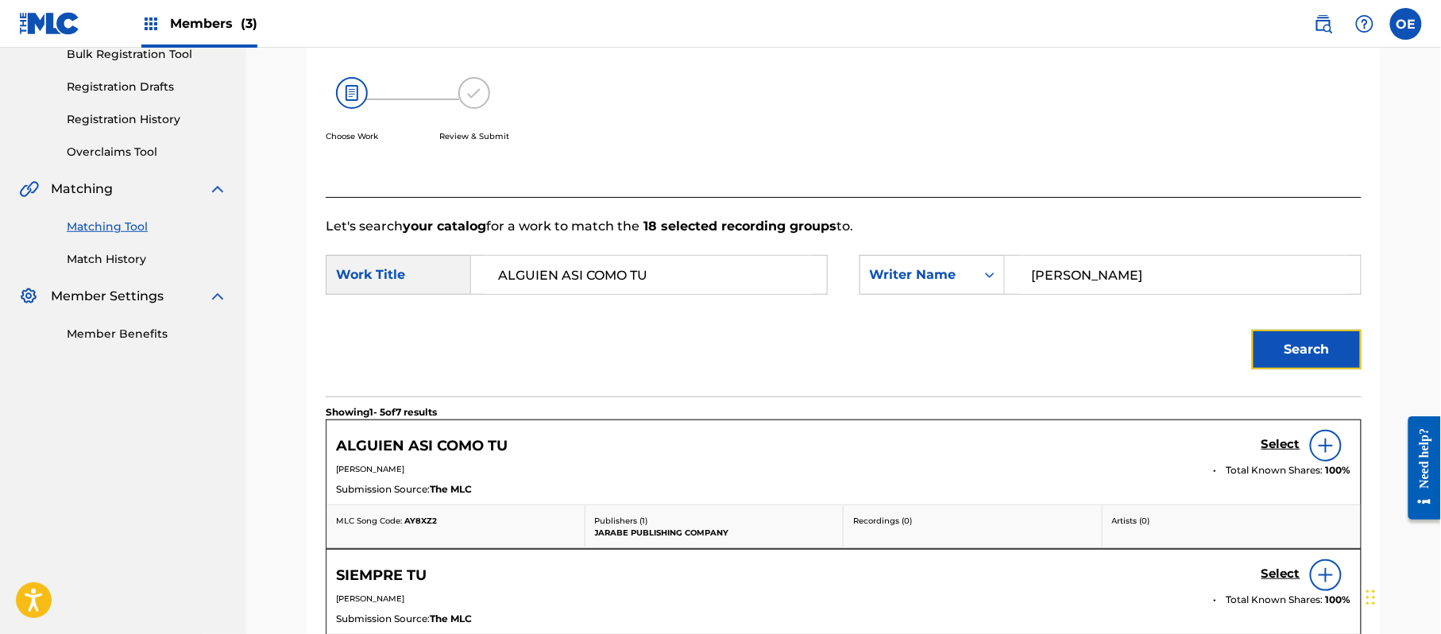
scroll to position [424, 0]
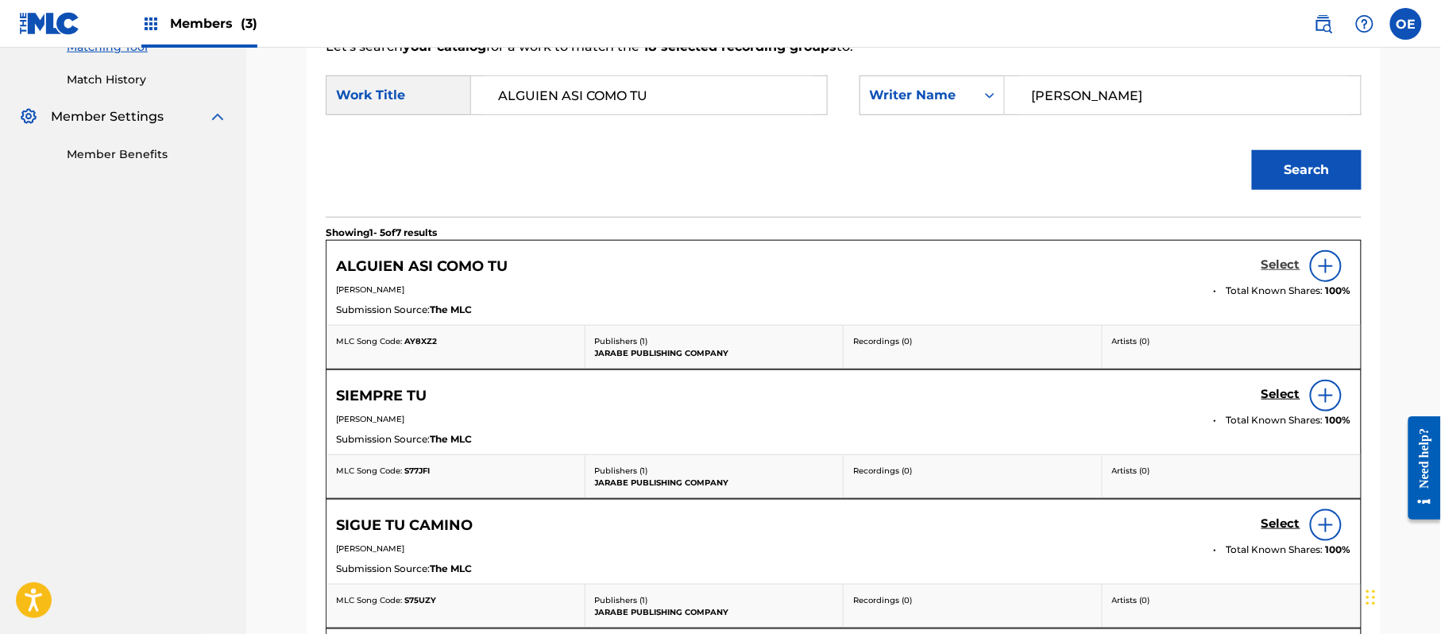
click at [1284, 273] on link "Select" at bounding box center [1280, 265] width 39 height 17
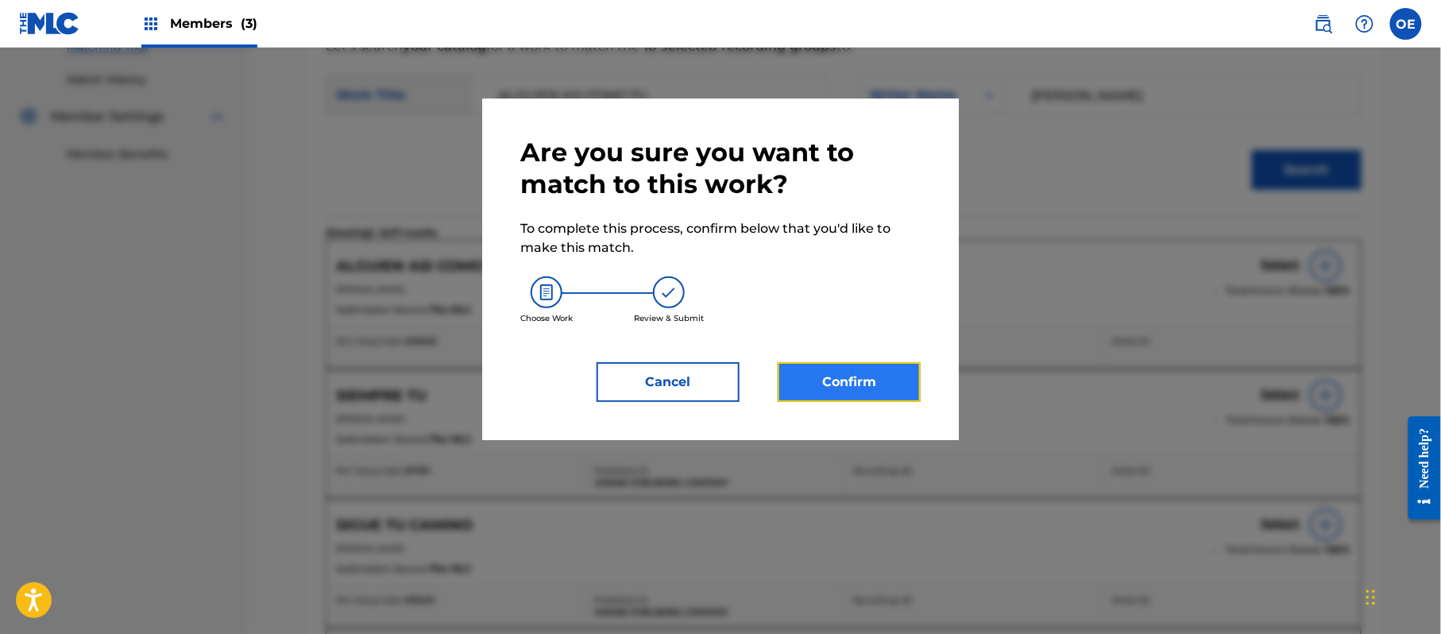
click at [856, 375] on button "Confirm" at bounding box center [848, 382] width 143 height 40
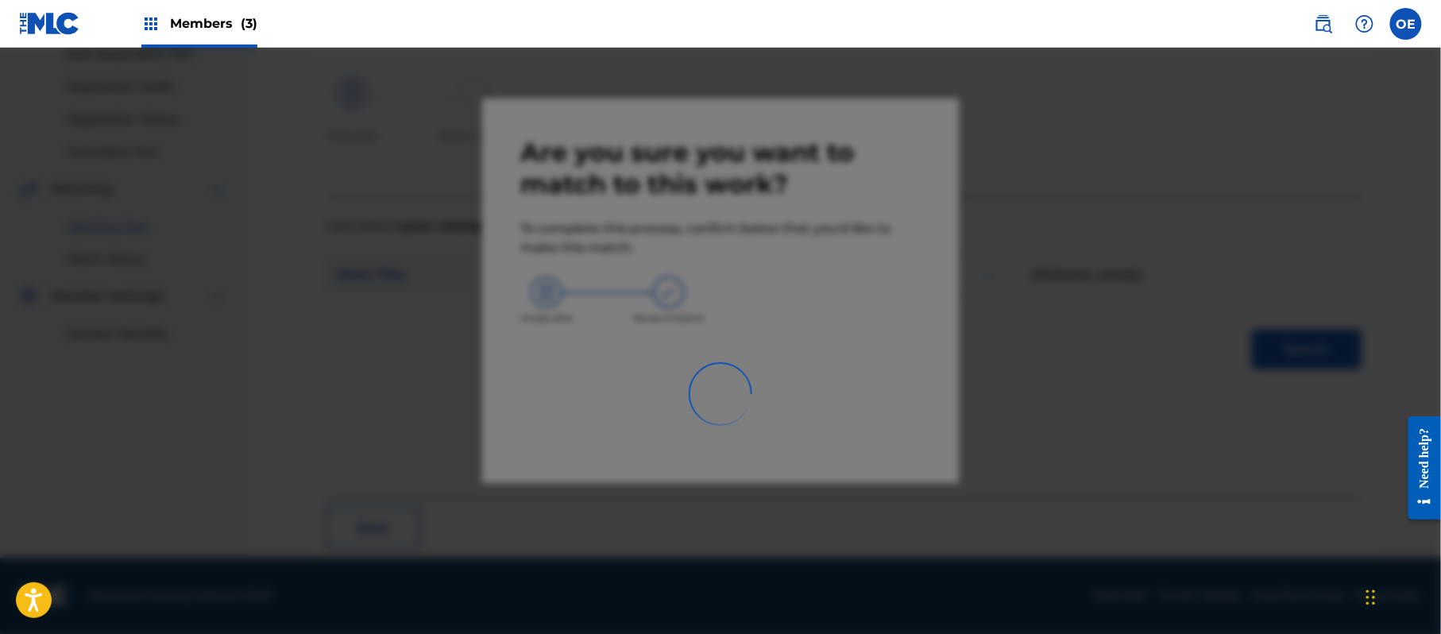
scroll to position [64, 0]
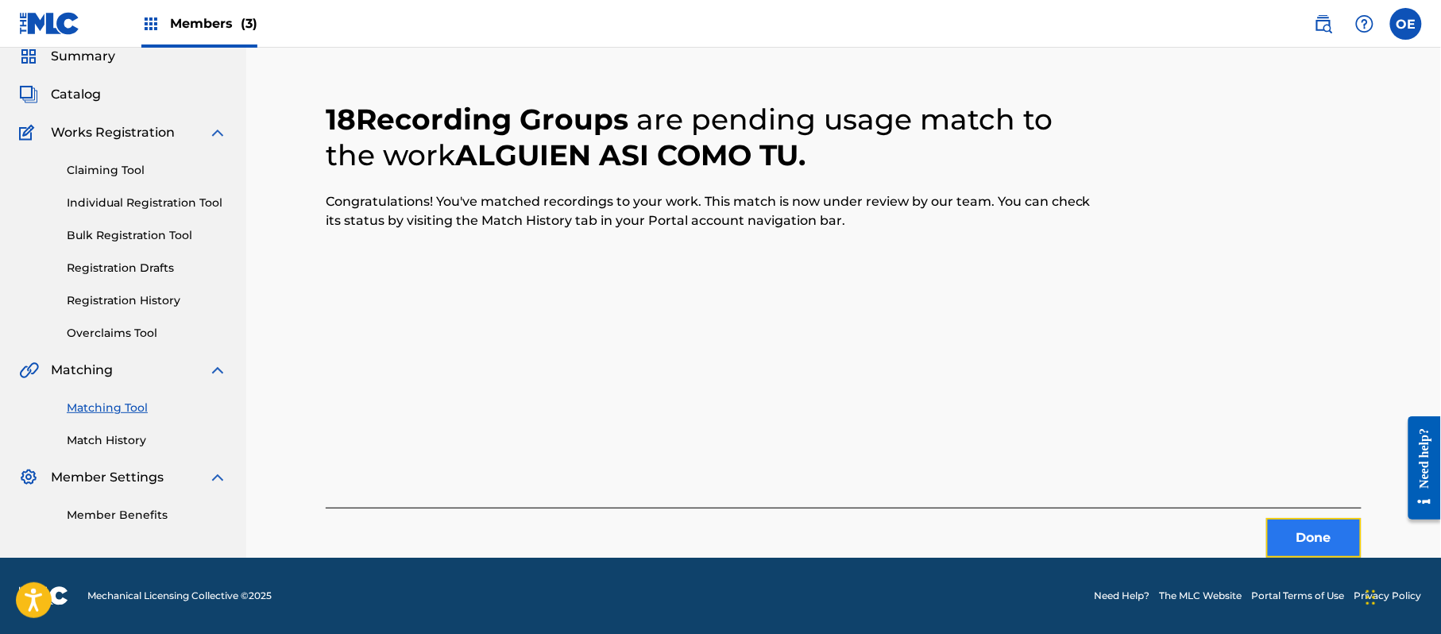
click at [1321, 545] on button "Done" at bounding box center [1313, 538] width 95 height 40
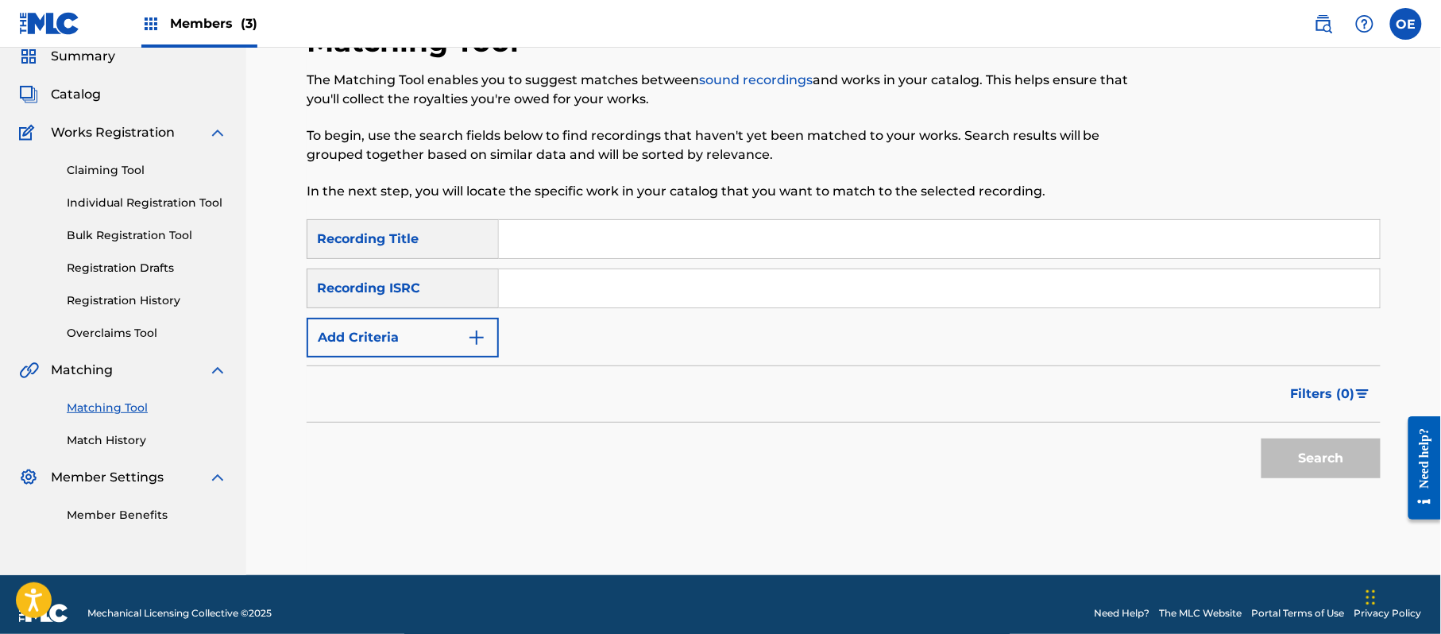
paste input "[PERSON_NAME] DE METAL"
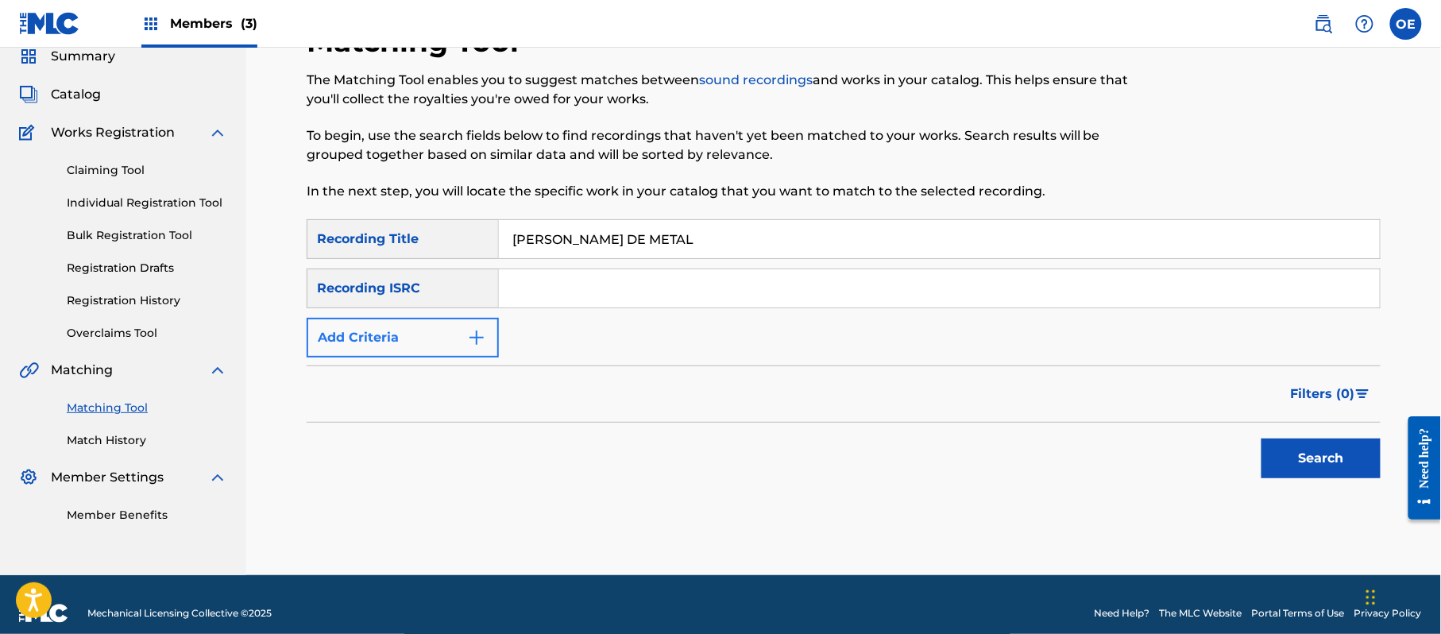
type input "[PERSON_NAME] DE METAL"
click at [464, 325] on button "Add Criteria" at bounding box center [403, 338] width 192 height 40
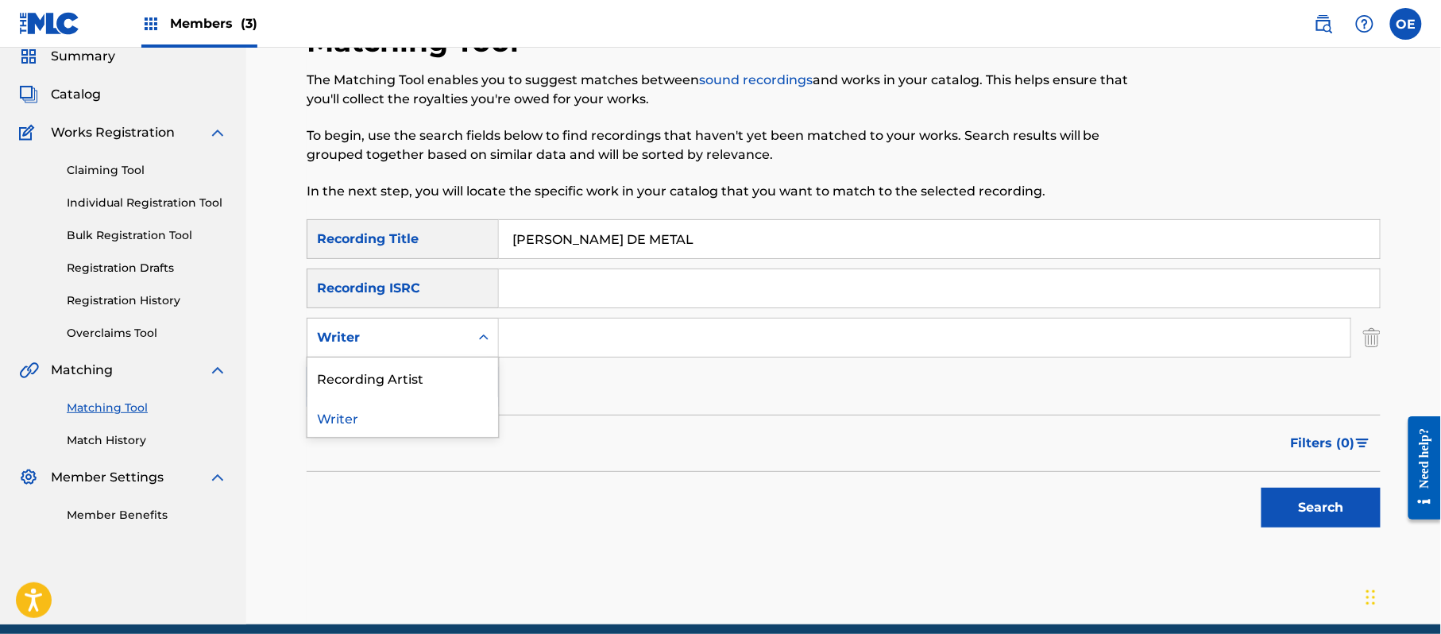
drag, startPoint x: 433, startPoint y: 318, endPoint x: 418, endPoint y: 329, distance: 18.3
click at [430, 318] on div "Writer" at bounding box center [403, 338] width 192 height 40
click at [395, 361] on div "Recording Artist" at bounding box center [402, 377] width 191 height 40
paste input "LOS YINNS"
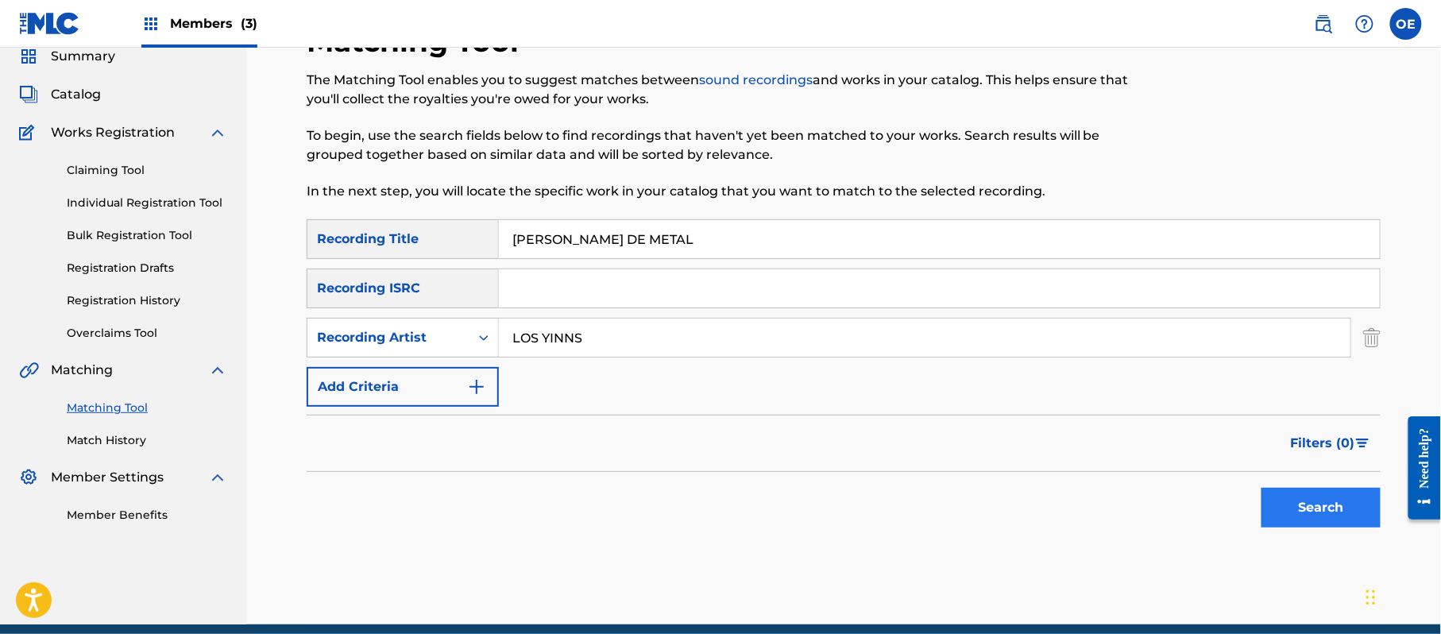
type input "LOS YINNS"
click at [1312, 524] on button "Search" at bounding box center [1320, 508] width 119 height 40
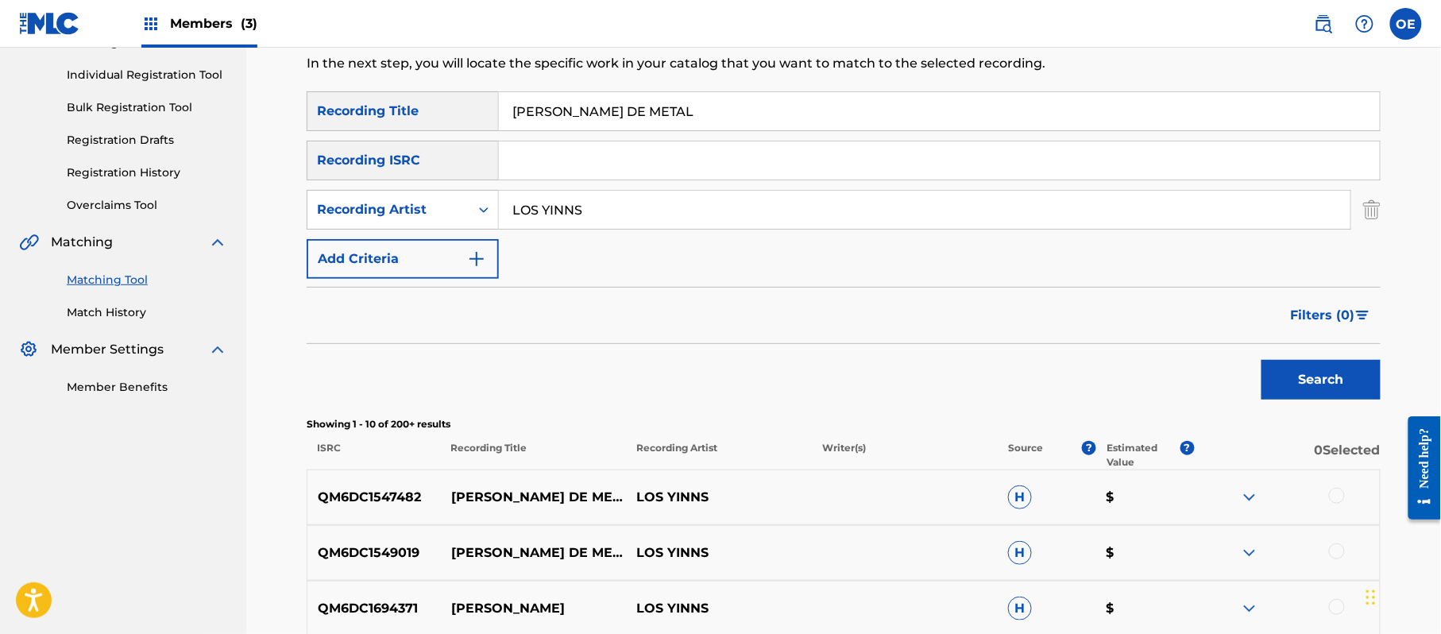
scroll to position [275, 0]
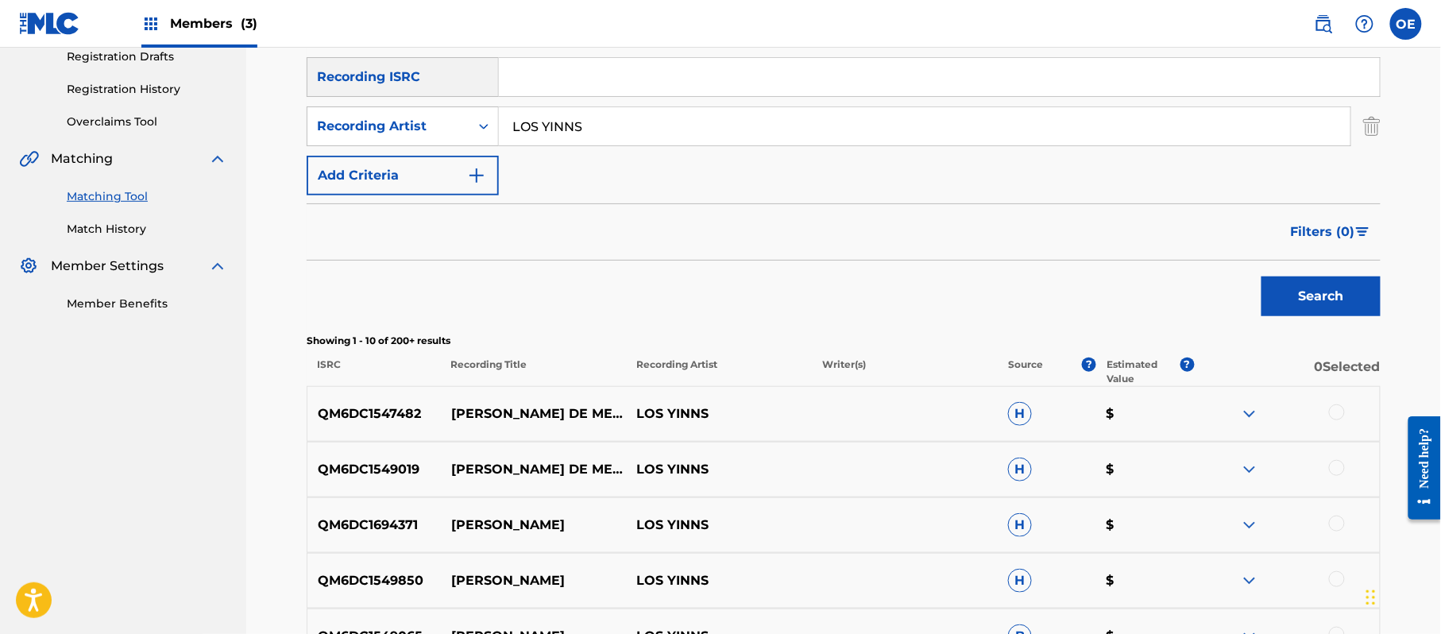
click at [1333, 407] on div at bounding box center [1337, 412] width 16 height 16
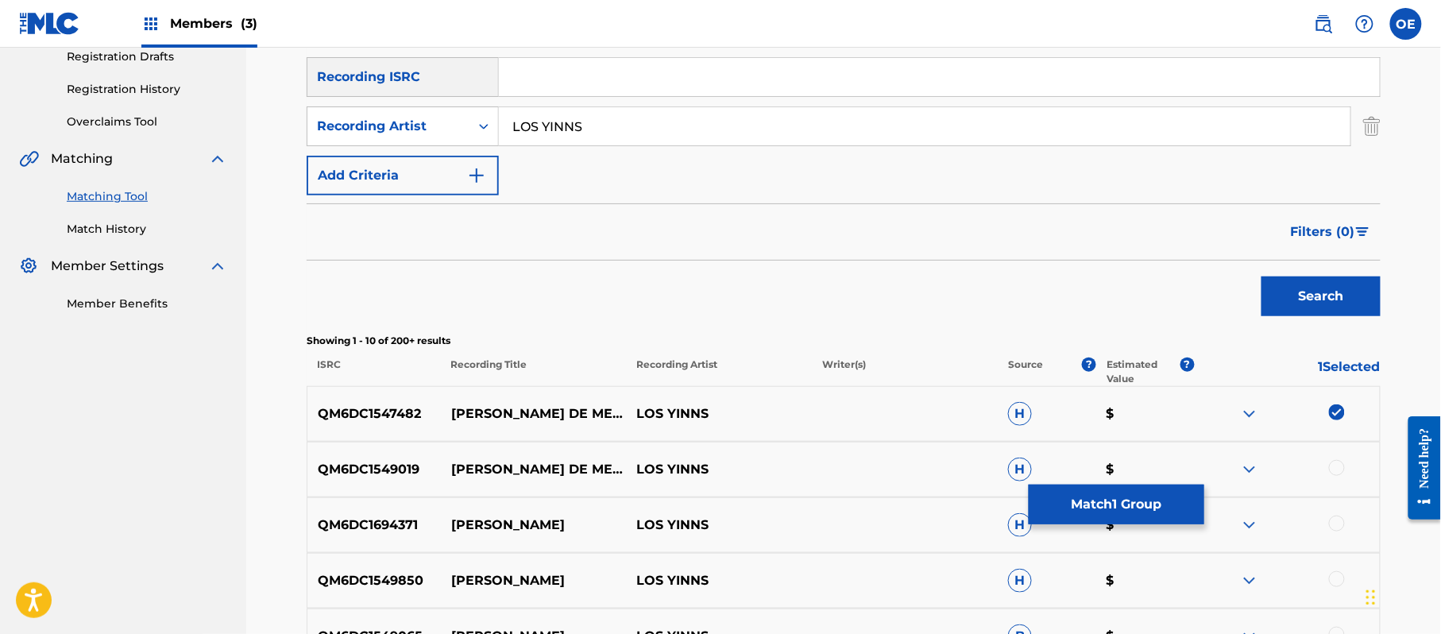
click at [1333, 461] on div at bounding box center [1337, 468] width 16 height 16
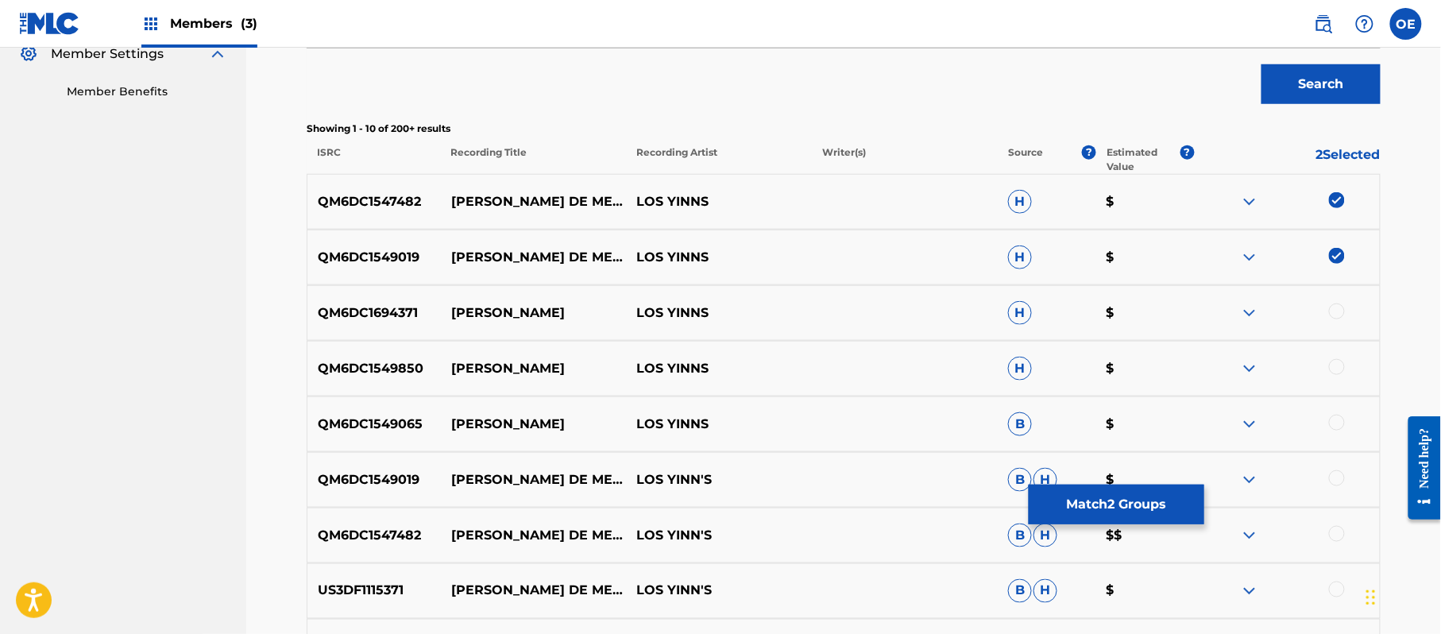
scroll to position [592, 0]
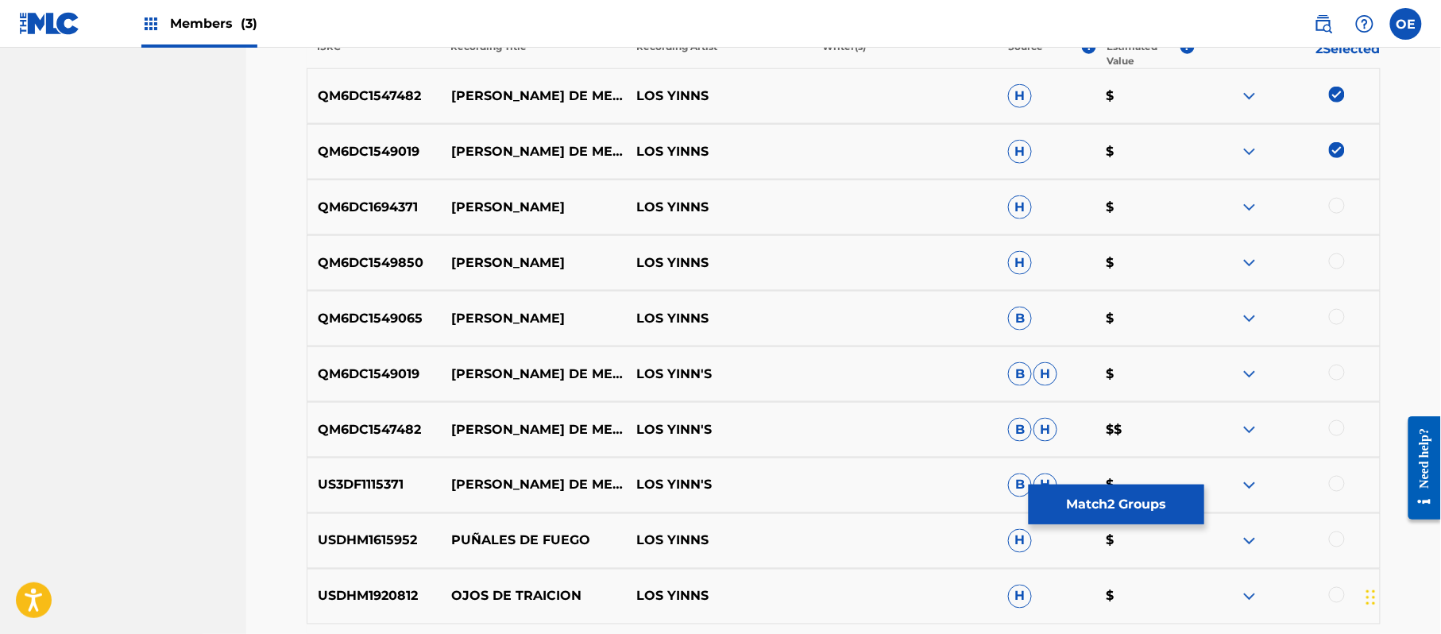
click at [1332, 376] on div at bounding box center [1337, 373] width 16 height 16
click at [1339, 434] on div at bounding box center [1337, 428] width 16 height 16
click at [1331, 483] on div at bounding box center [1337, 484] width 16 height 16
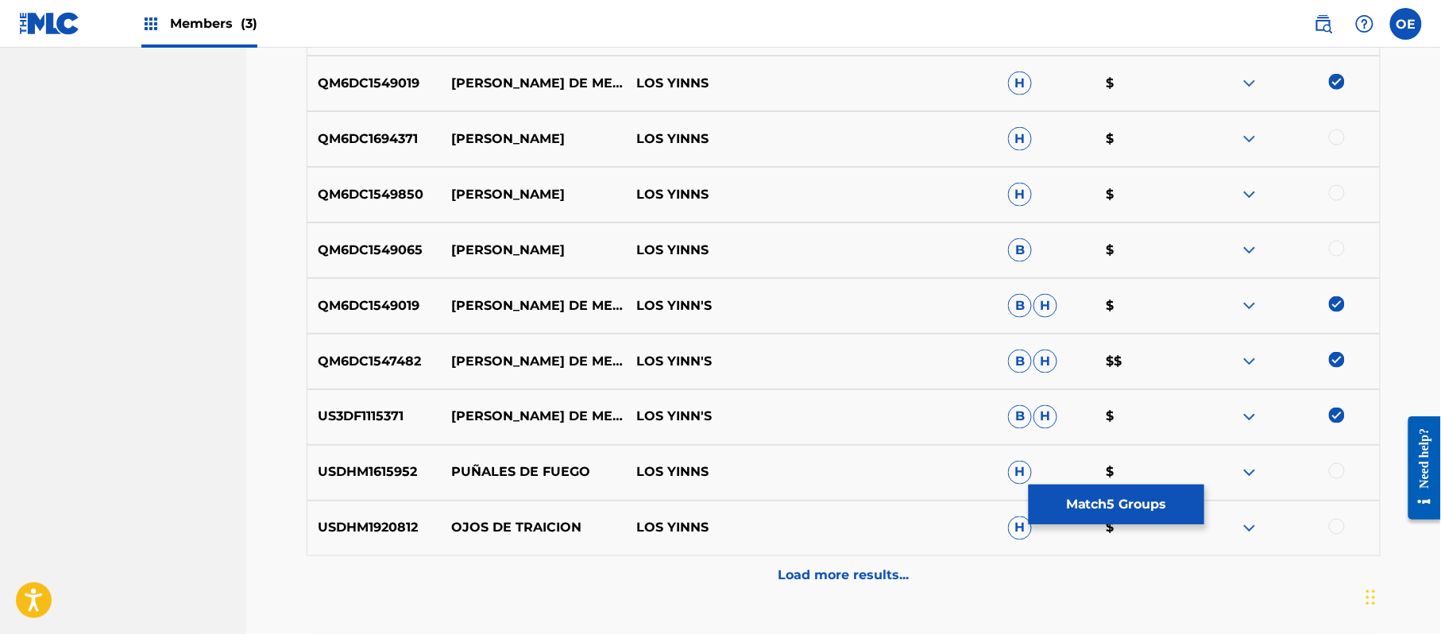
scroll to position [699, 0]
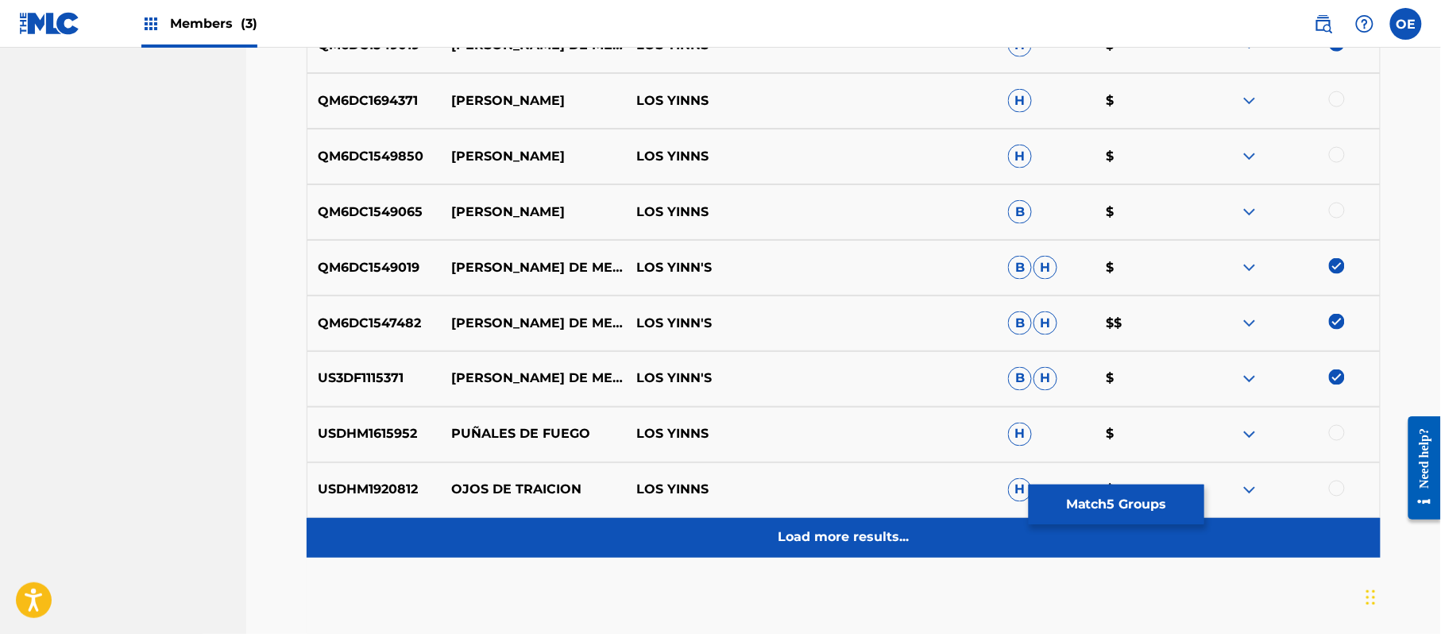
click at [884, 529] on p "Load more results..." at bounding box center [843, 537] width 131 height 19
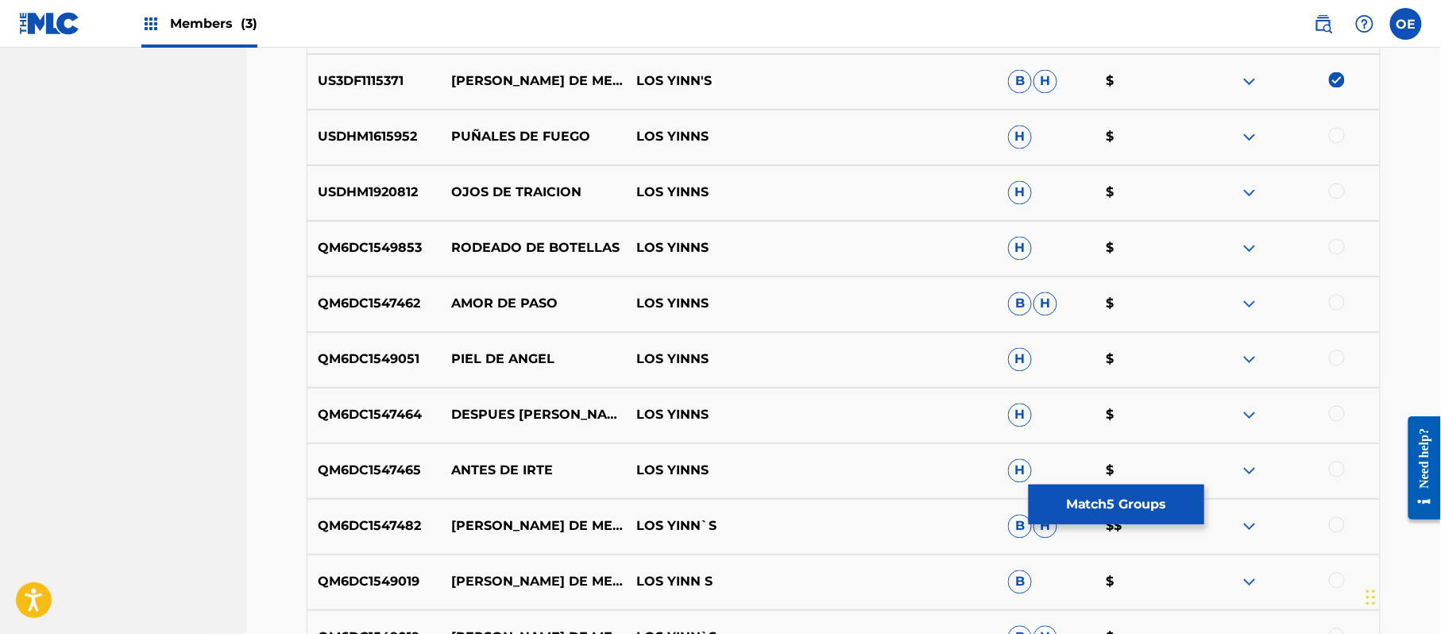
scroll to position [1122, 0]
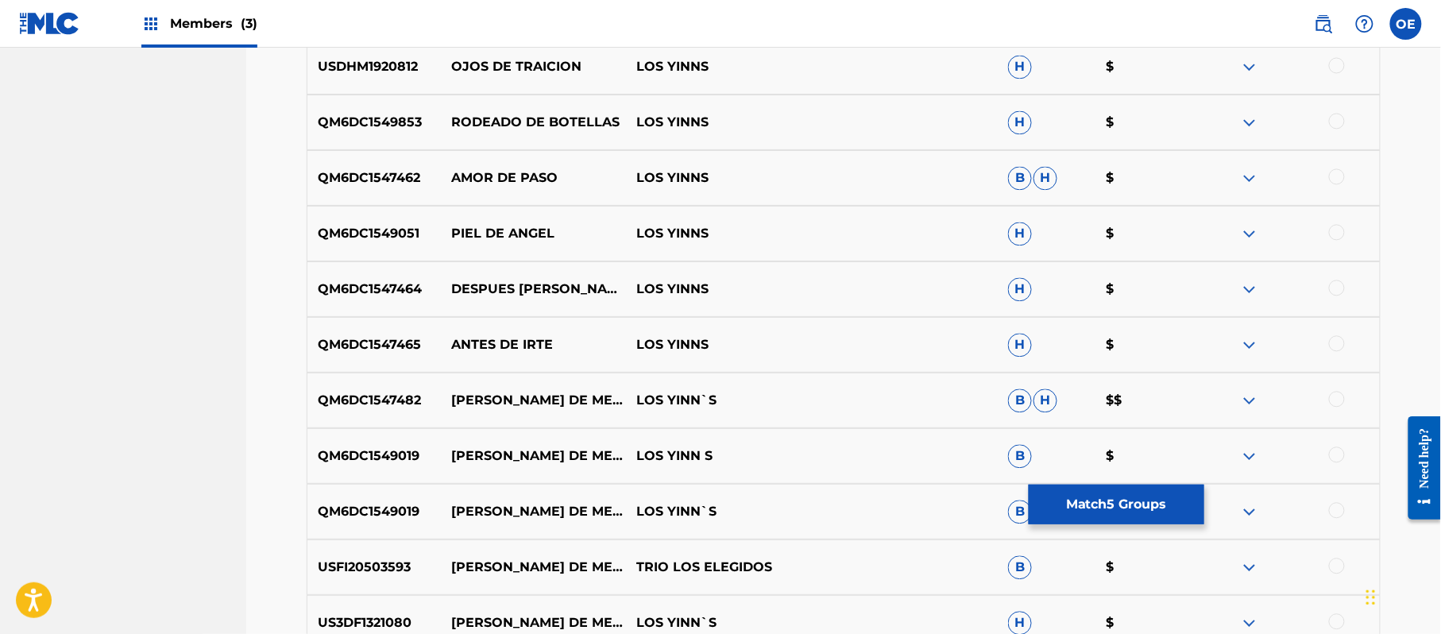
click at [1340, 399] on div at bounding box center [1337, 399] width 16 height 16
click at [1335, 458] on div at bounding box center [1337, 454] width 16 height 16
click at [1331, 506] on div at bounding box center [1337, 510] width 16 height 16
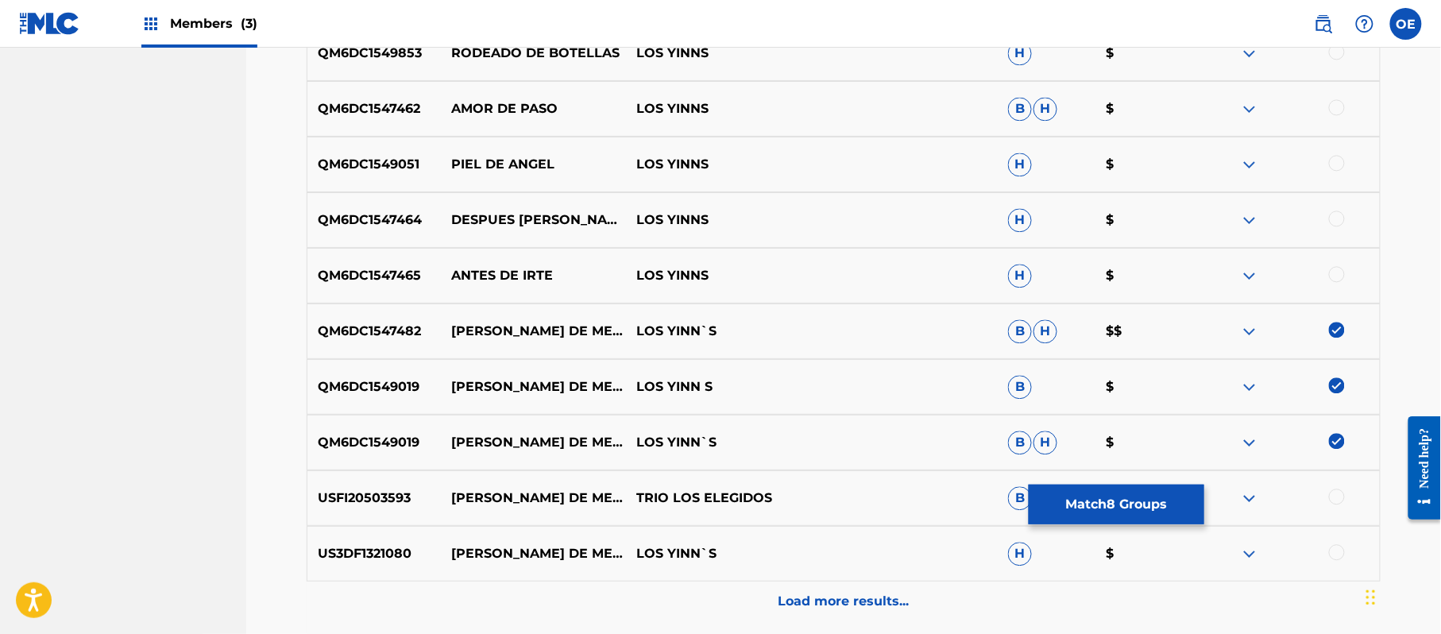
scroll to position [1228, 0]
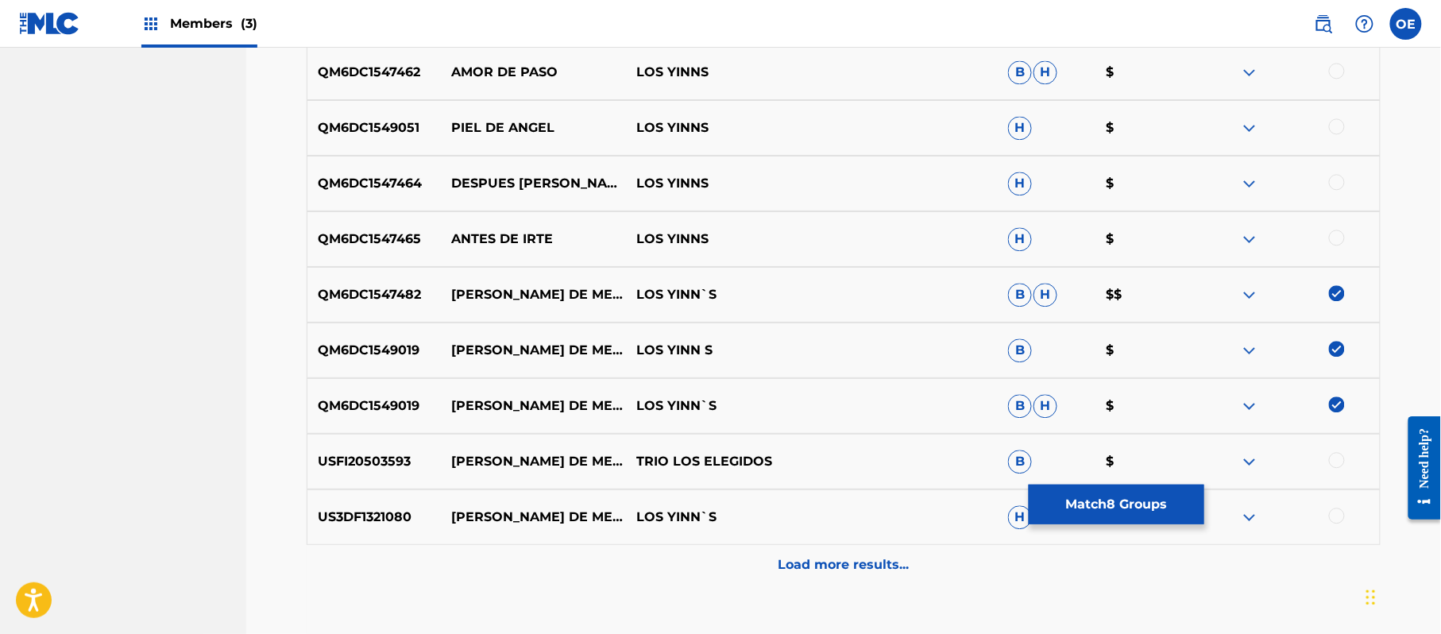
click at [1335, 505] on div "US3DF1321080 [PERSON_NAME] DE METAL LOS YINN`S H $" at bounding box center [844, 517] width 1074 height 56
click at [1331, 509] on div at bounding box center [1337, 515] width 16 height 16
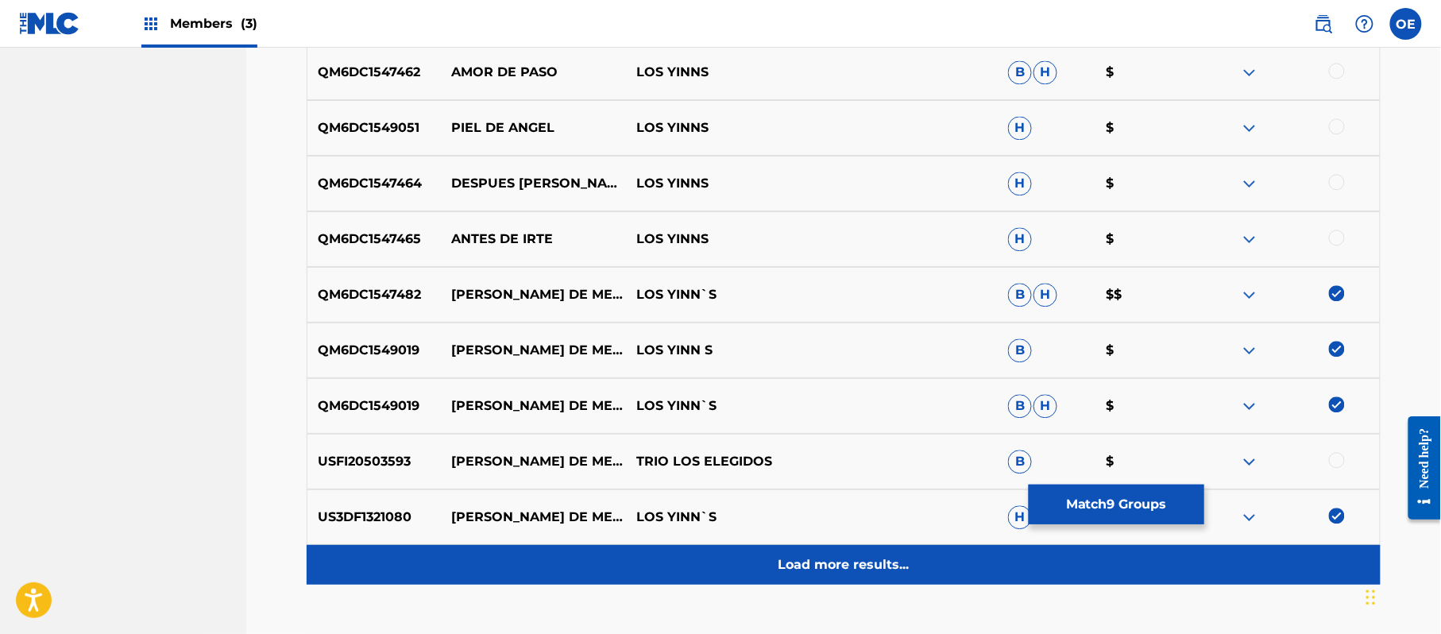
click at [874, 553] on div "Load more results..." at bounding box center [844, 565] width 1074 height 40
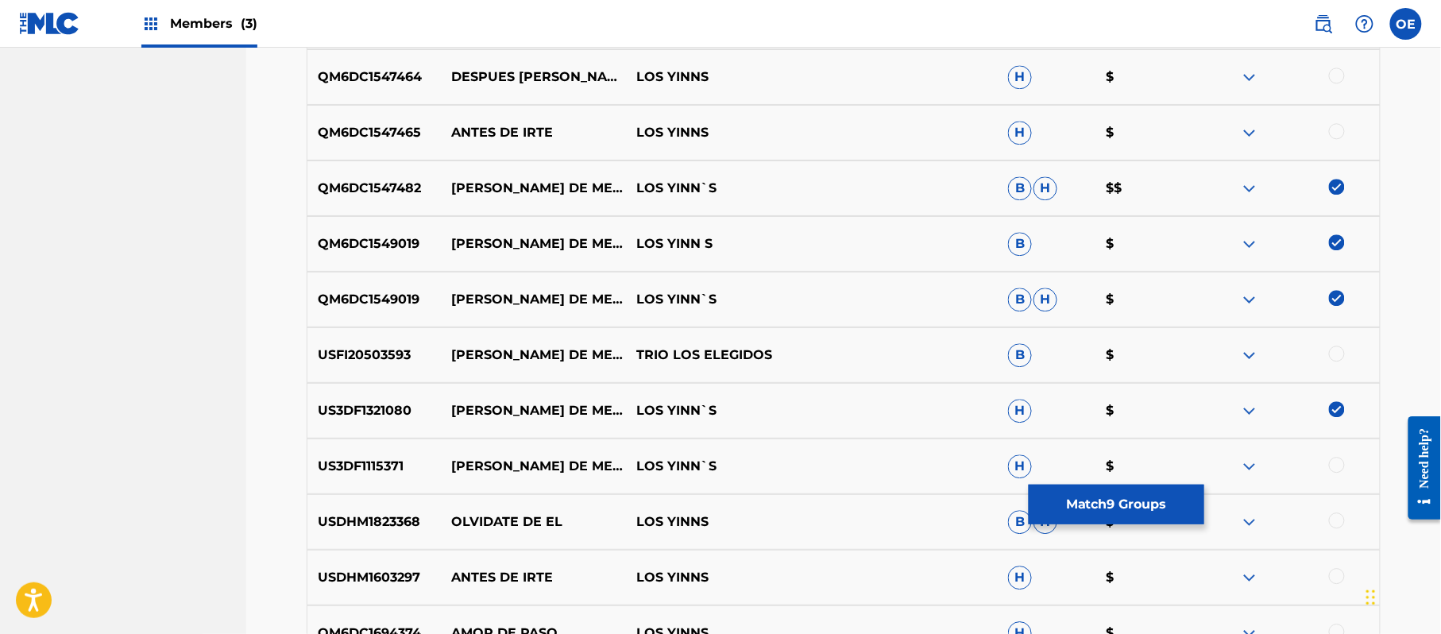
scroll to position [1440, 0]
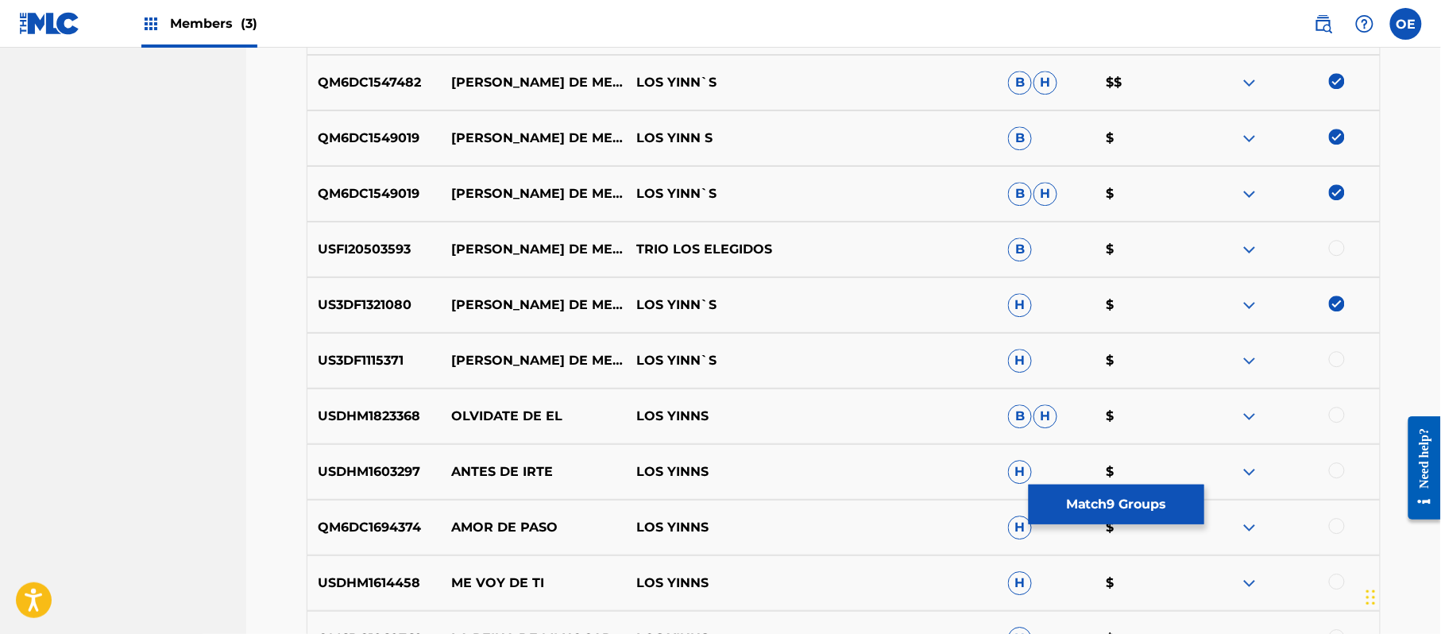
click at [1340, 365] on div at bounding box center [1337, 359] width 16 height 16
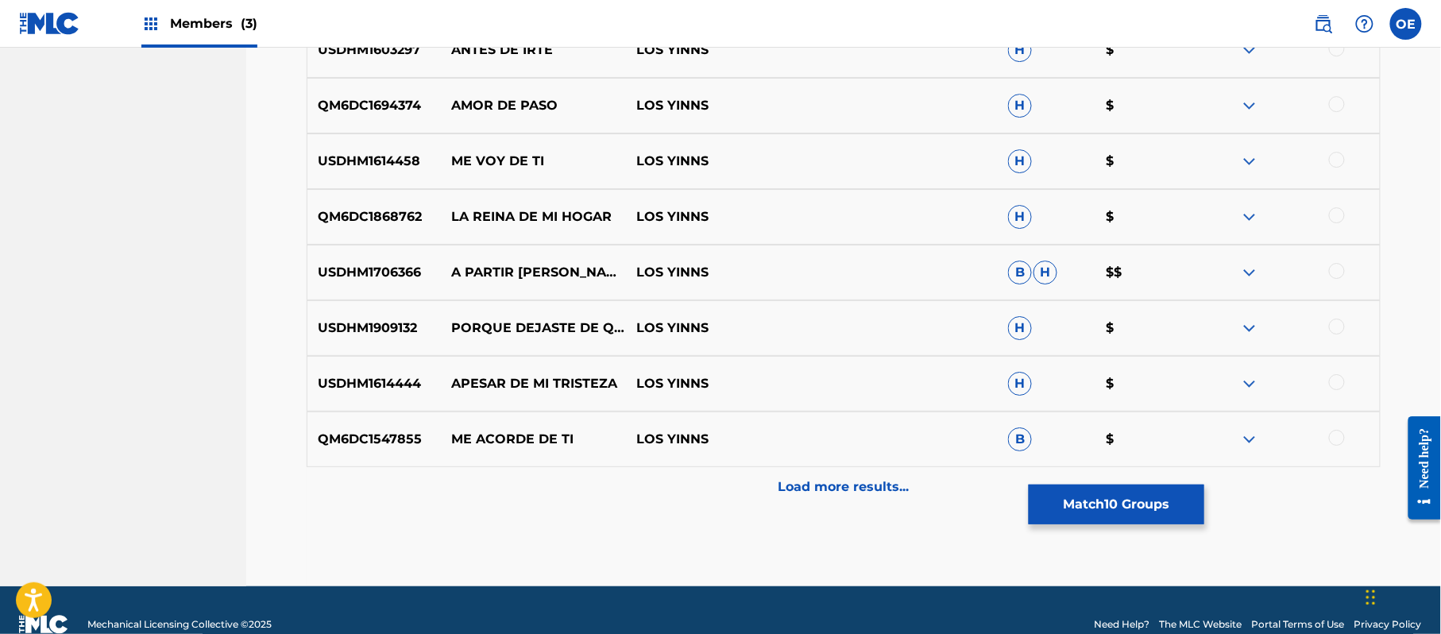
scroll to position [1863, 0]
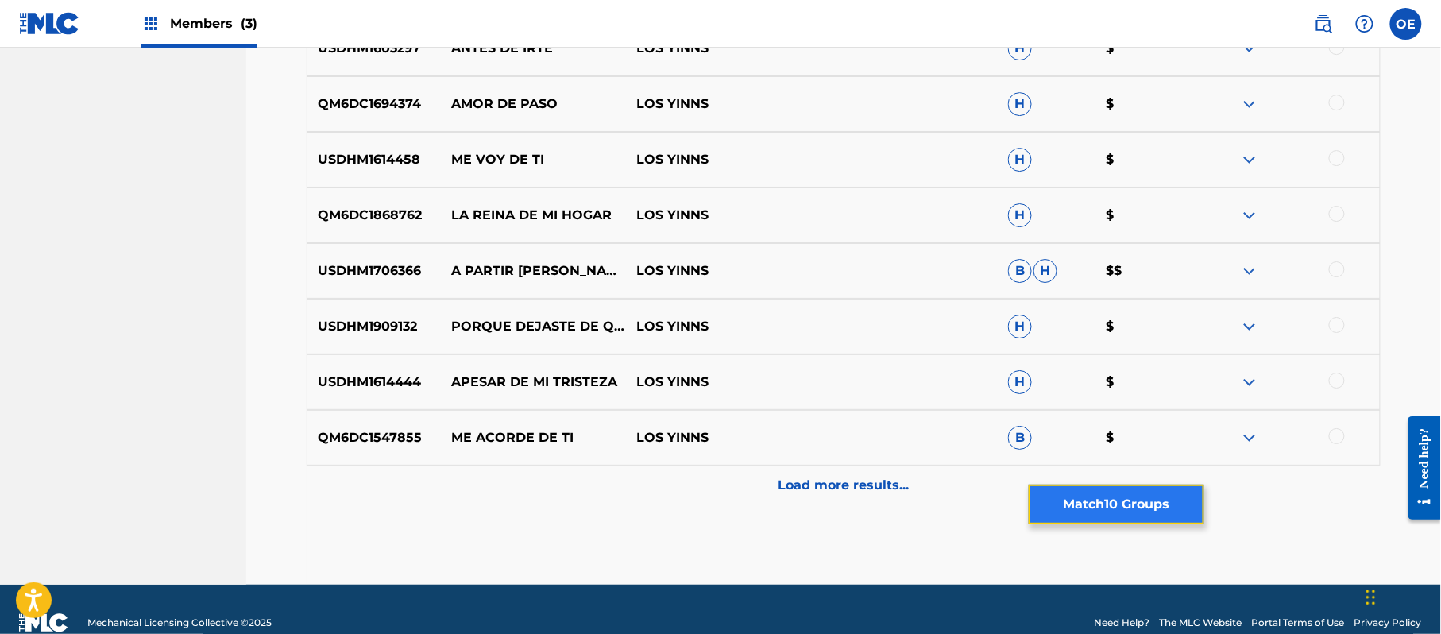
click at [1124, 488] on button "Match 10 Groups" at bounding box center [1116, 504] width 176 height 40
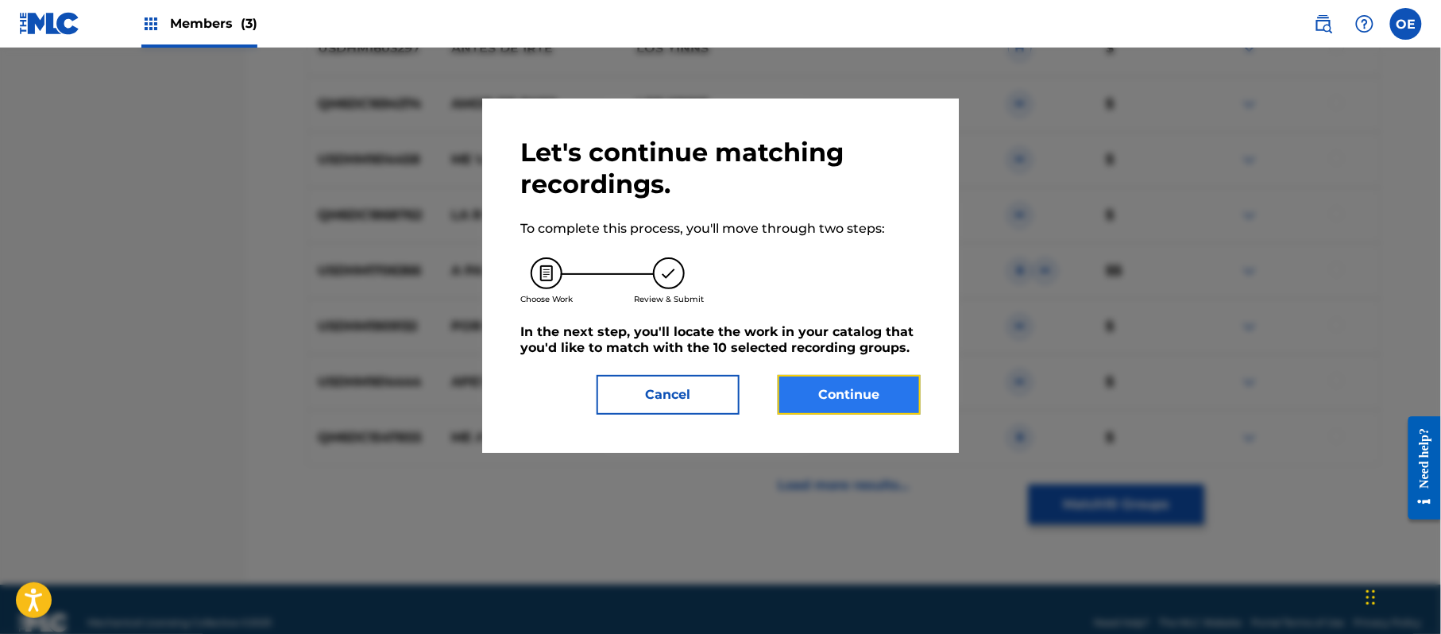
click at [858, 382] on button "Continue" at bounding box center [848, 395] width 143 height 40
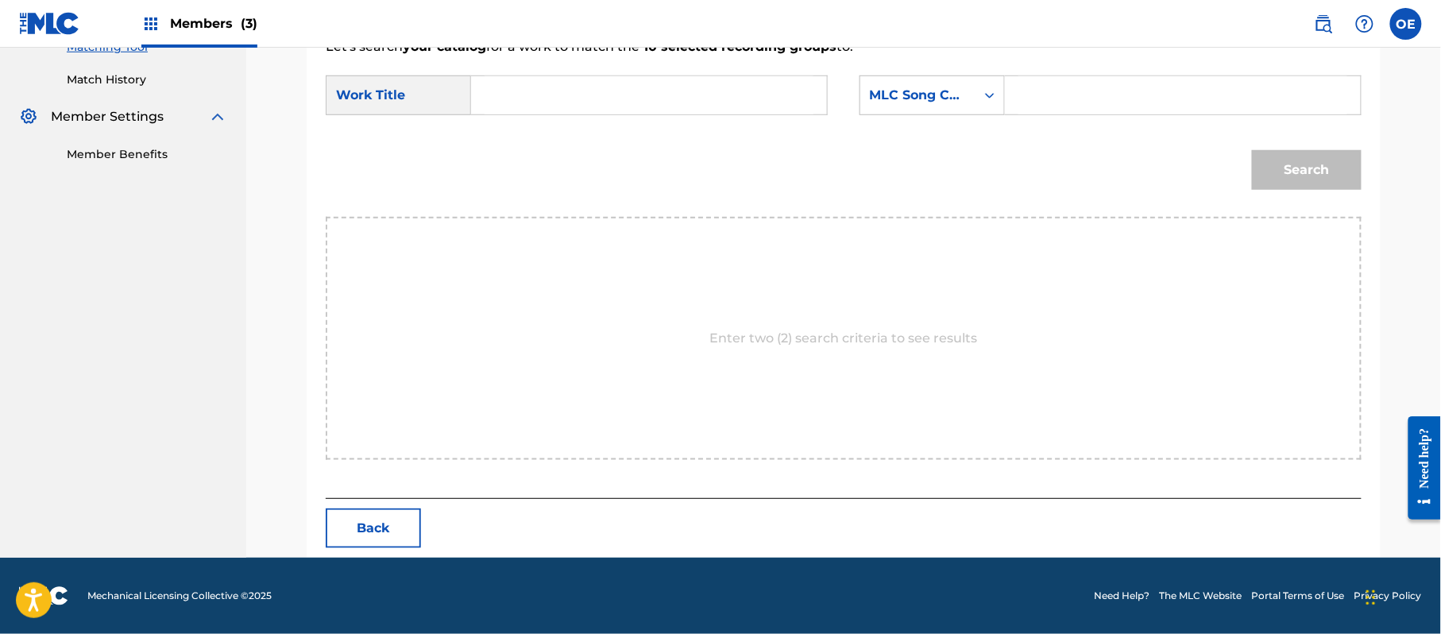
paste input "[PERSON_NAME] DE METAL"
type input "[PERSON_NAME] DE METAL"
click at [969, 74] on form "SearchWithCriteriaf89498bc-789c-4985-8487-5061a1897356 Work Title [PERSON_NAME]…" at bounding box center [844, 136] width 1036 height 160
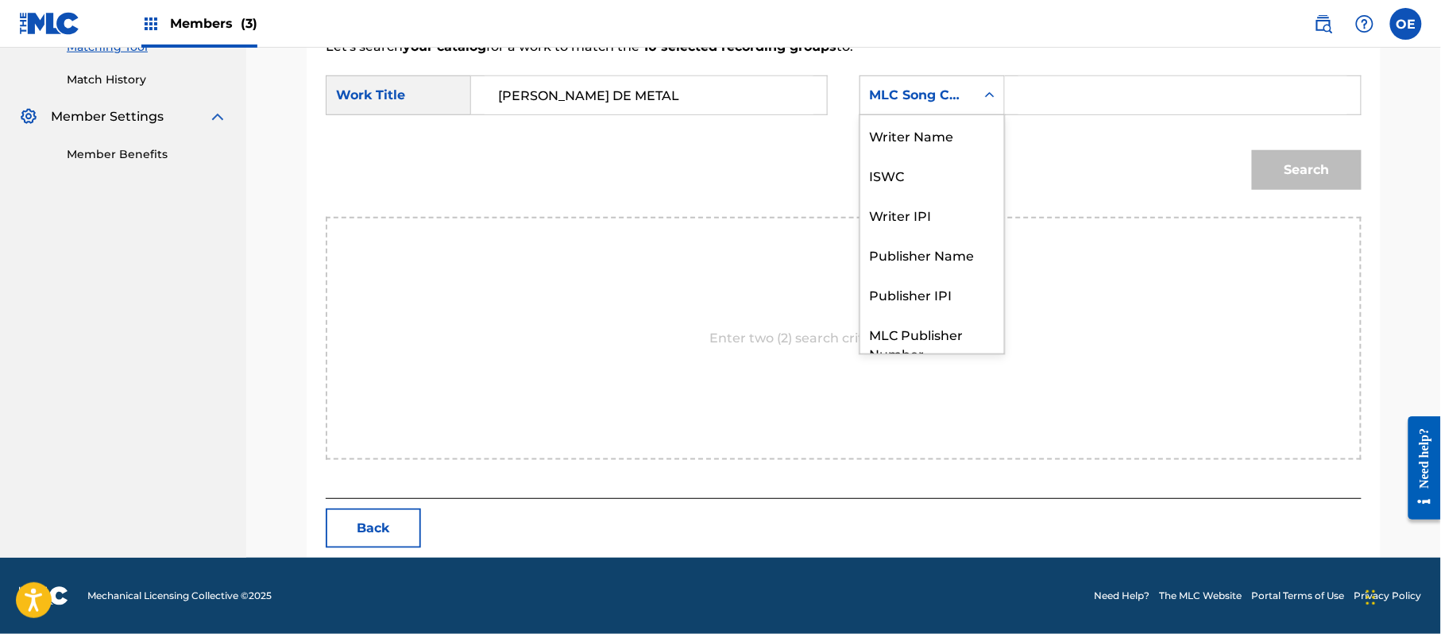
click at [943, 91] on div "MLC Song Code" at bounding box center [918, 95] width 96 height 19
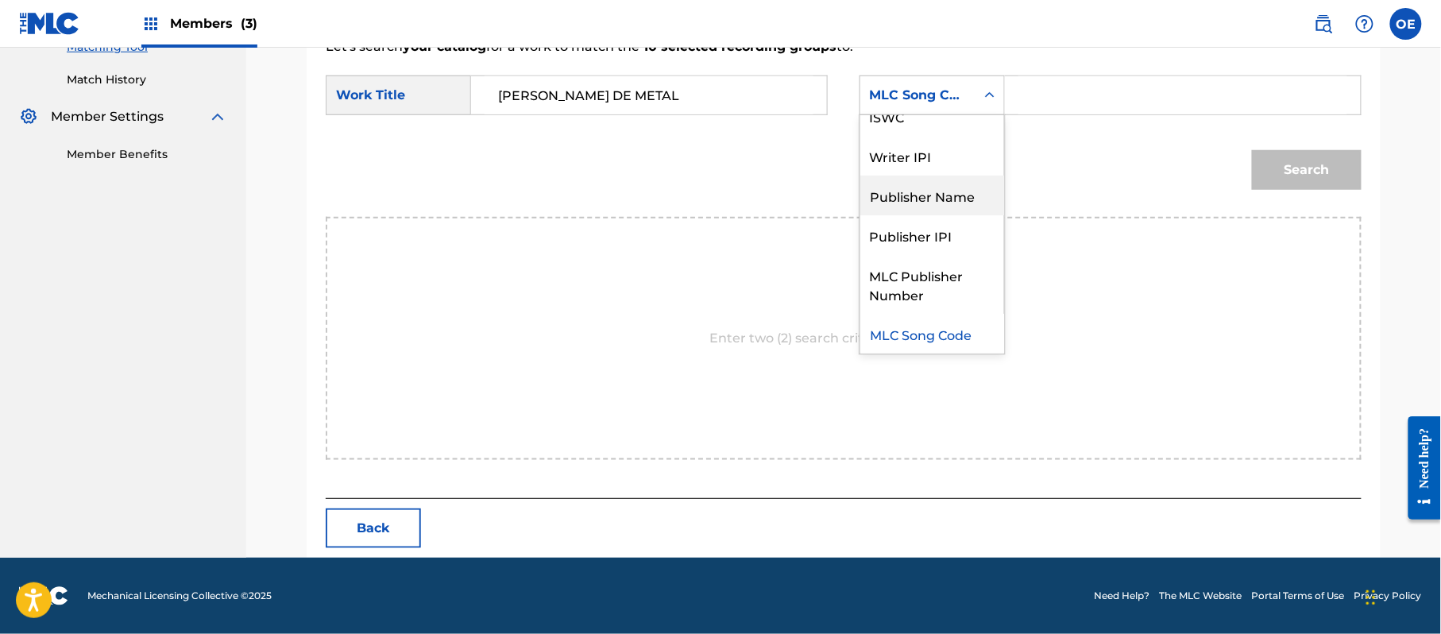
scroll to position [0, 0]
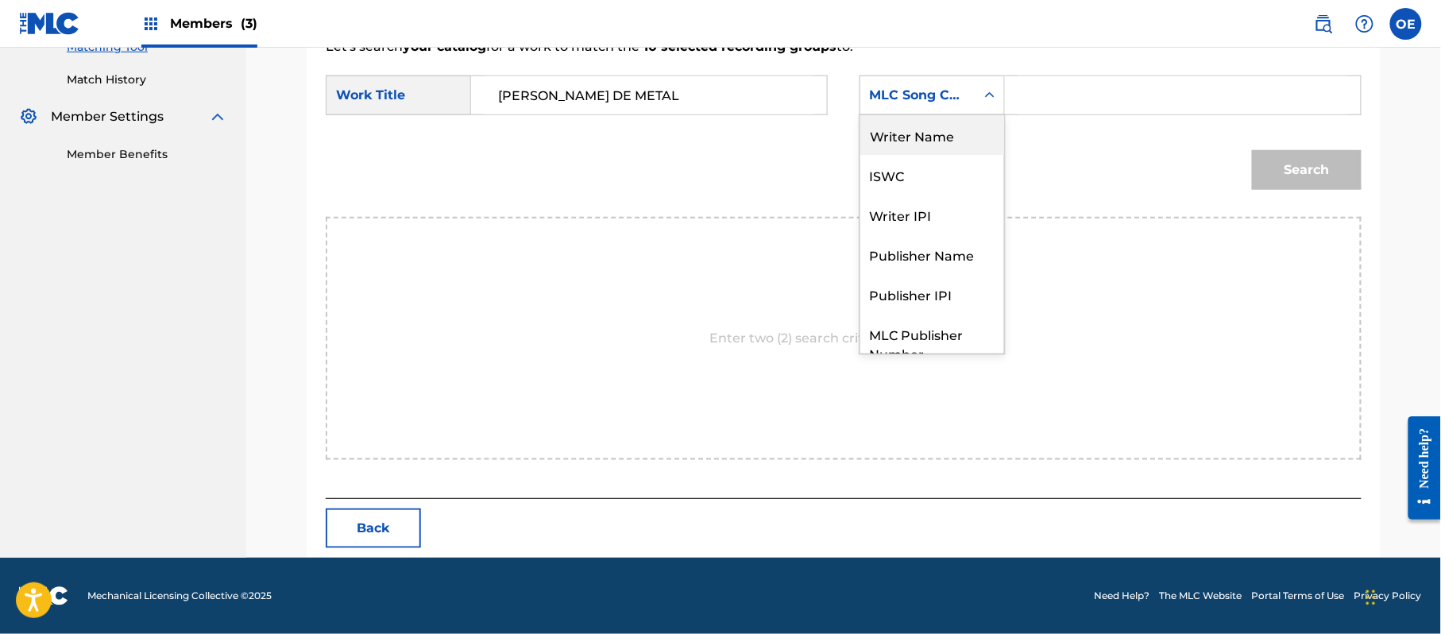
click at [944, 148] on div "Writer Name" at bounding box center [932, 135] width 144 height 40
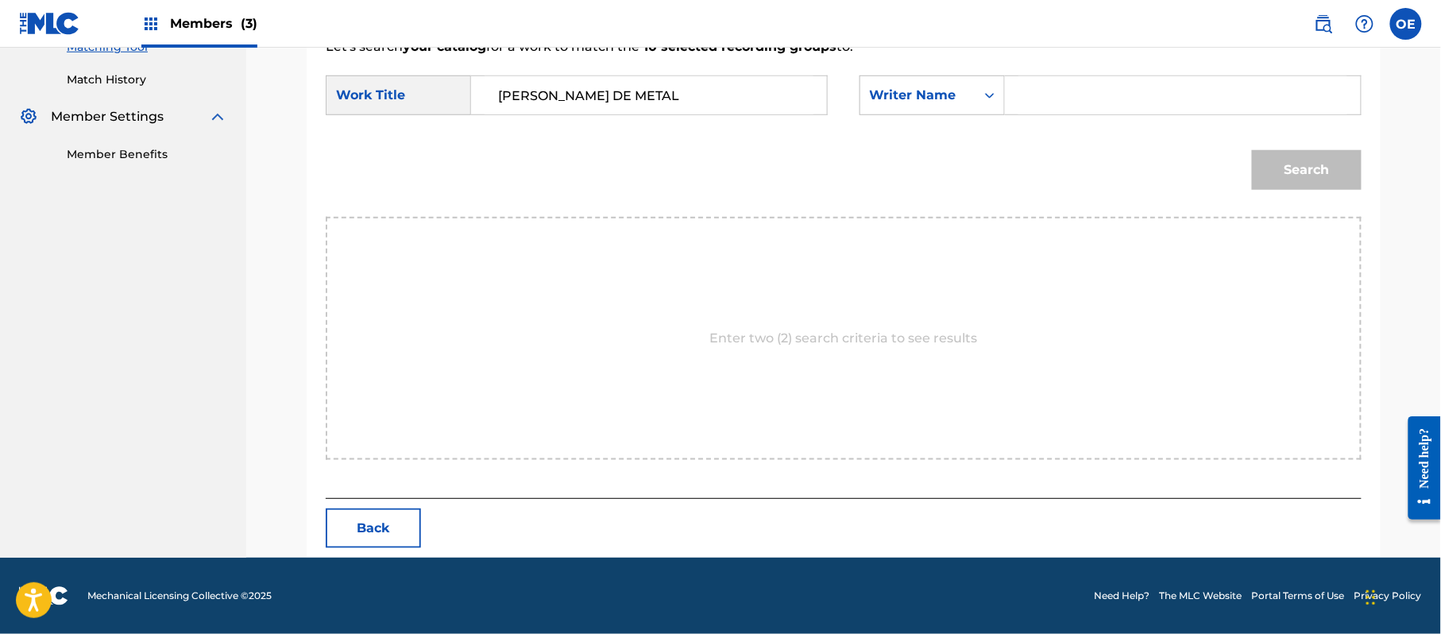
paste input "[PERSON_NAME]"
type input "[PERSON_NAME]"
click at [1267, 181] on button "Search" at bounding box center [1307, 170] width 110 height 40
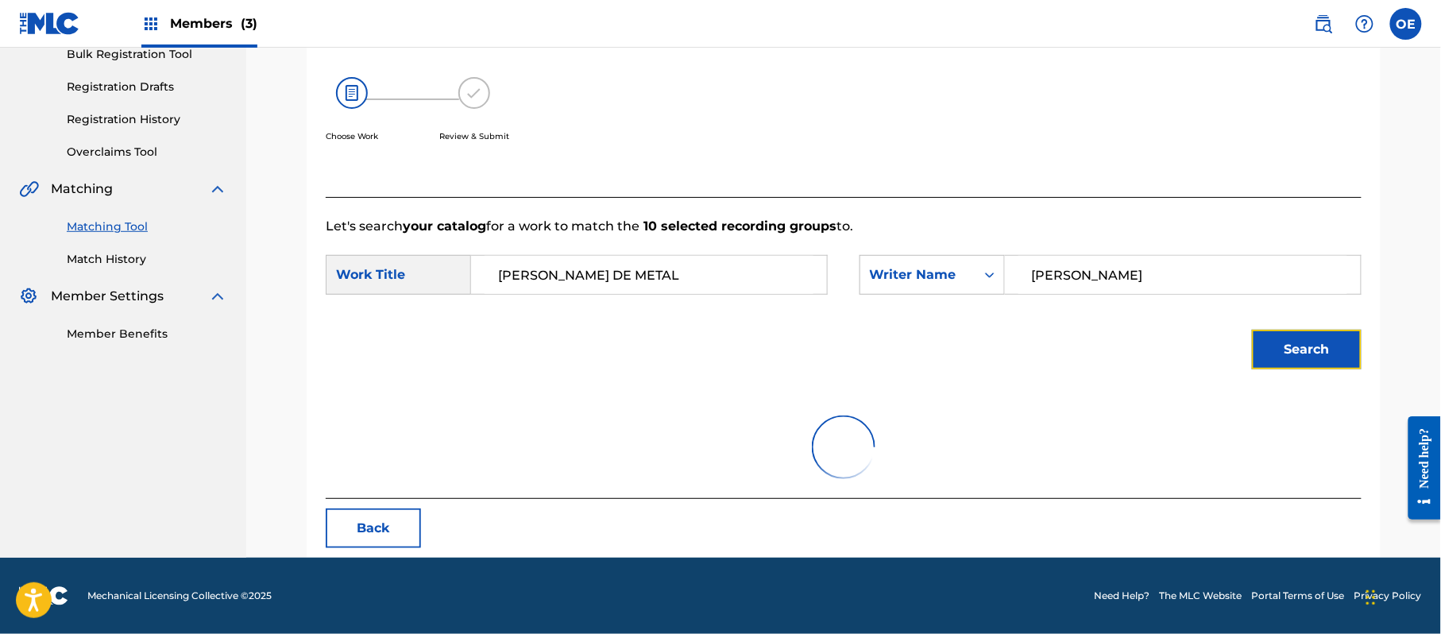
scroll to position [424, 0]
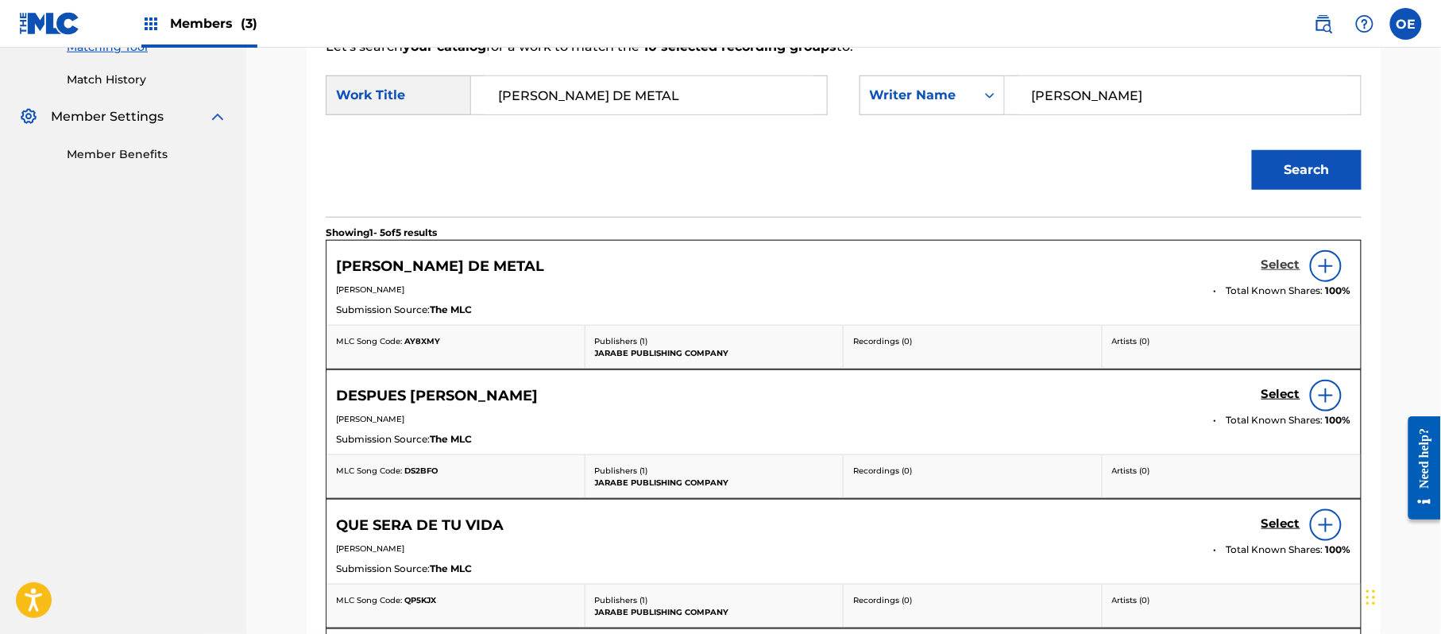
click at [1282, 264] on h5 "Select" at bounding box center [1280, 264] width 39 height 15
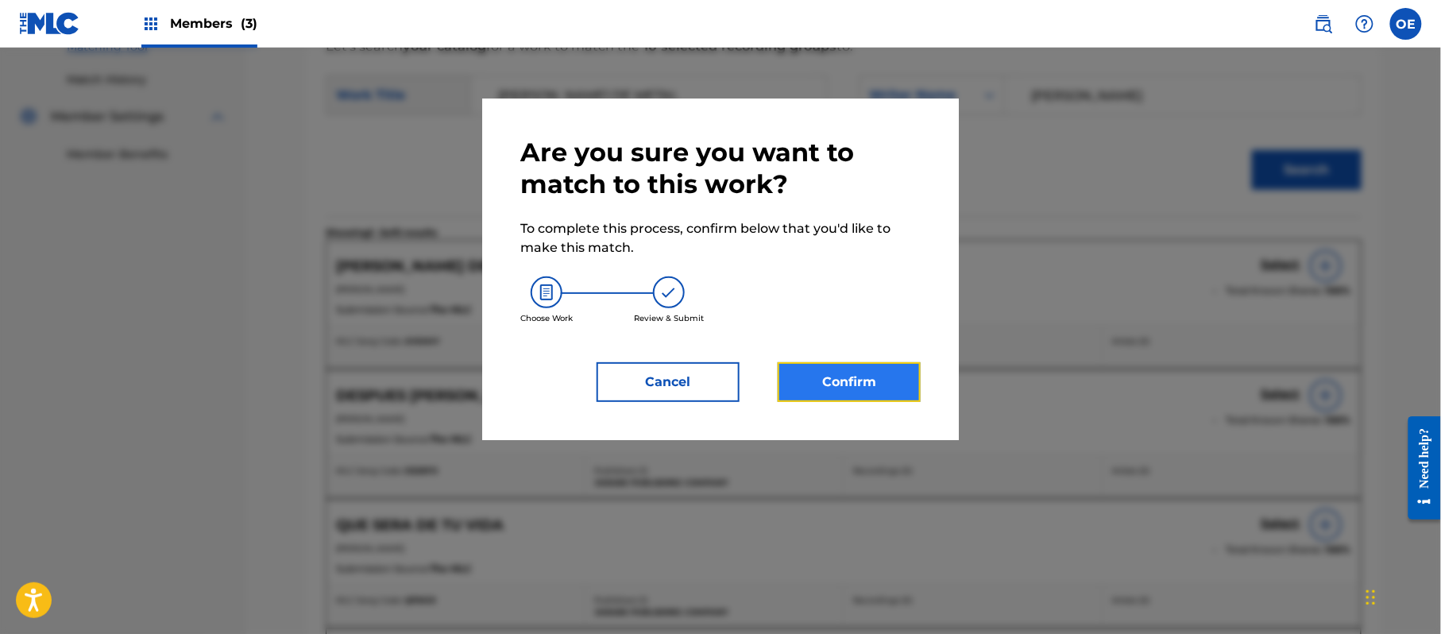
click at [824, 388] on button "Confirm" at bounding box center [848, 382] width 143 height 40
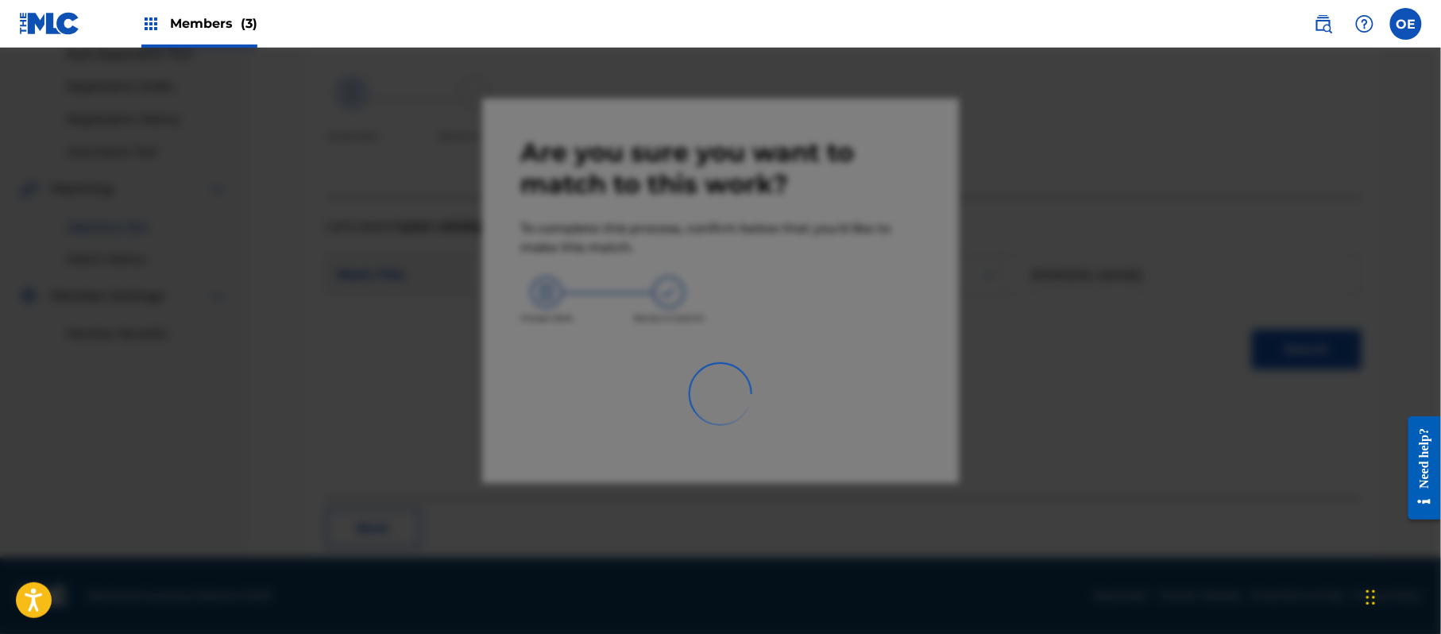
scroll to position [64, 0]
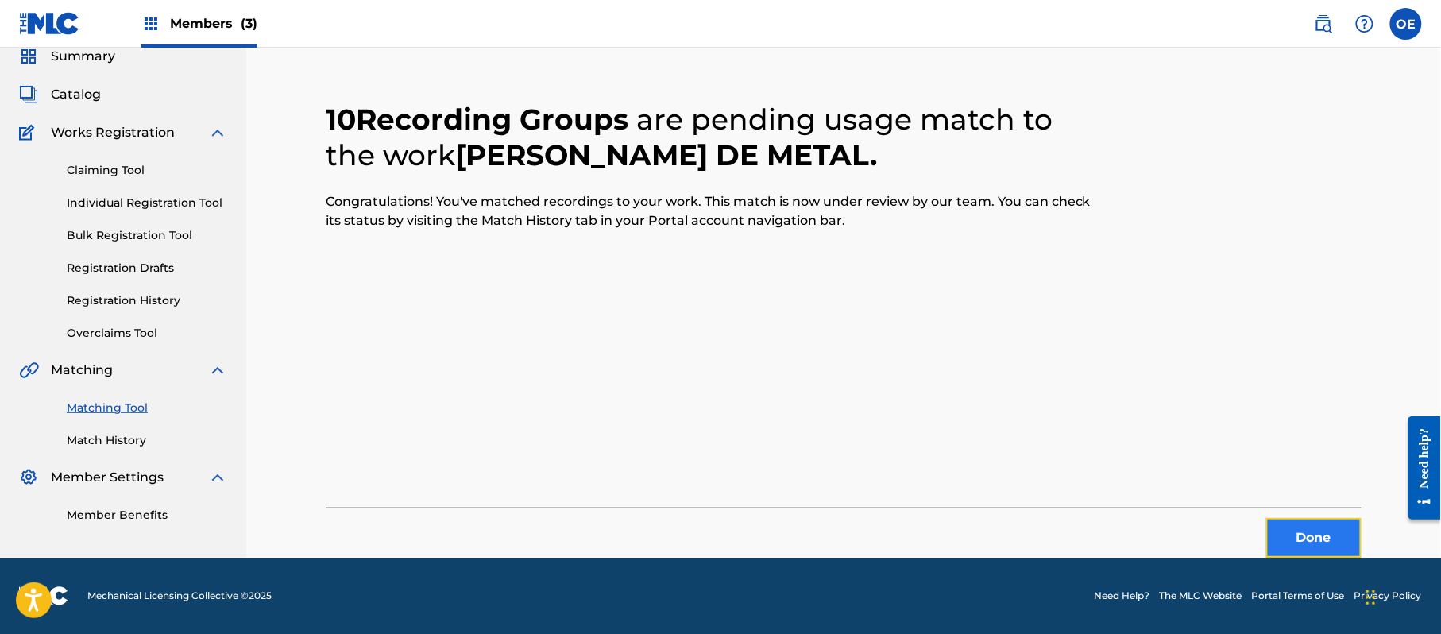
click at [1302, 545] on button "Done" at bounding box center [1313, 538] width 95 height 40
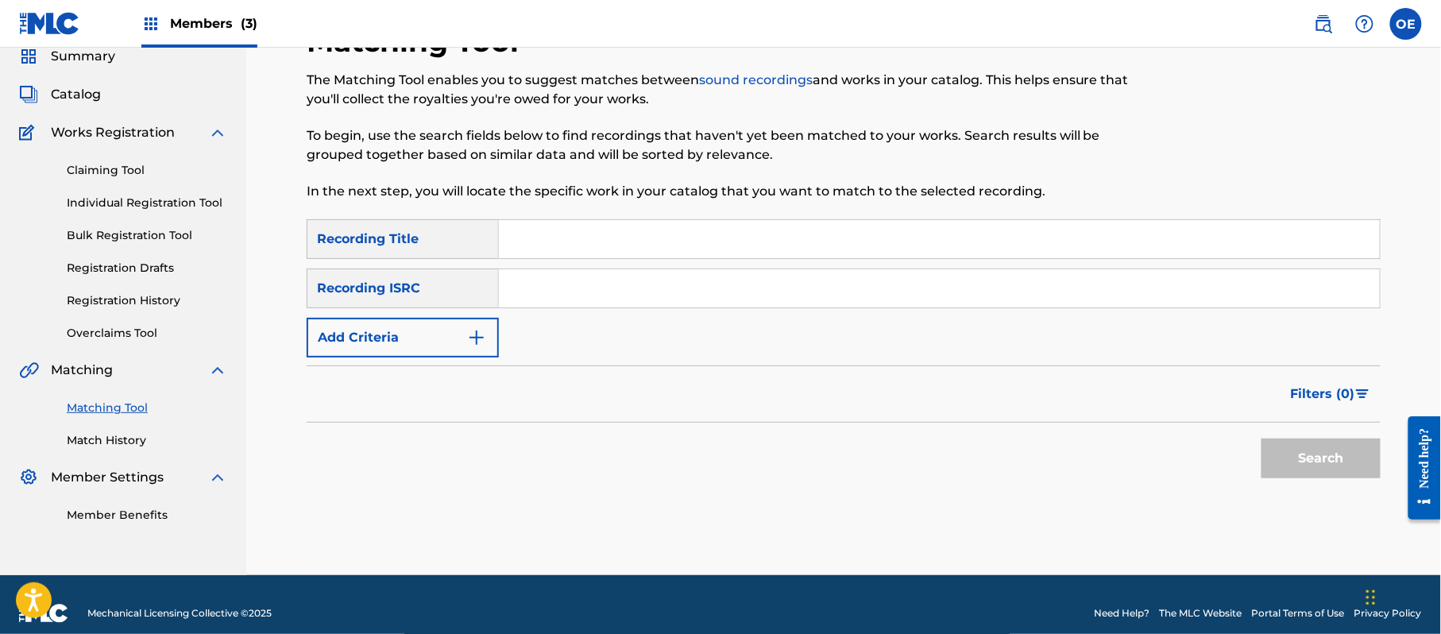
paste input "AMOR PROHIBIDO"
type input "AMOR PROHIBIDO"
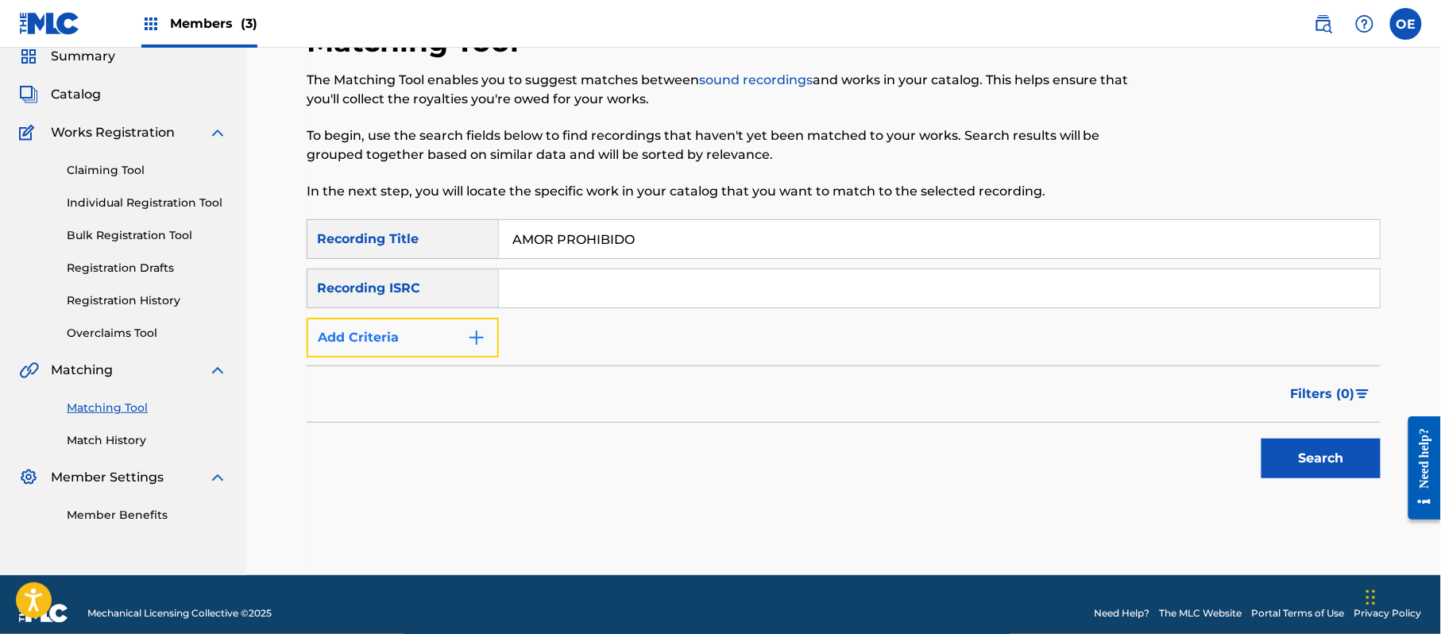
click at [470, 318] on button "Add Criteria" at bounding box center [403, 338] width 192 height 40
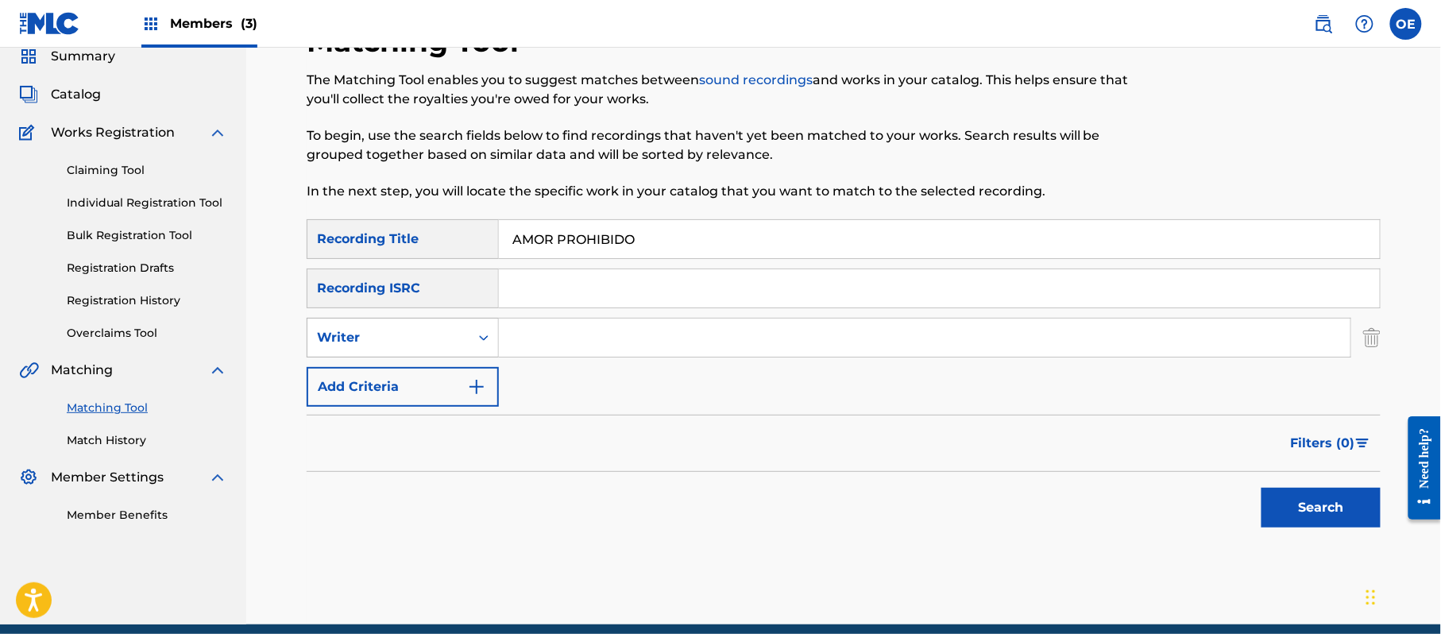
click at [461, 334] on div "Writer" at bounding box center [388, 337] width 162 height 30
click at [456, 365] on div "Recording Artist" at bounding box center [402, 377] width 191 height 40
paste input "LOS YINNS"
click at [1320, 500] on button "Search" at bounding box center [1320, 508] width 119 height 40
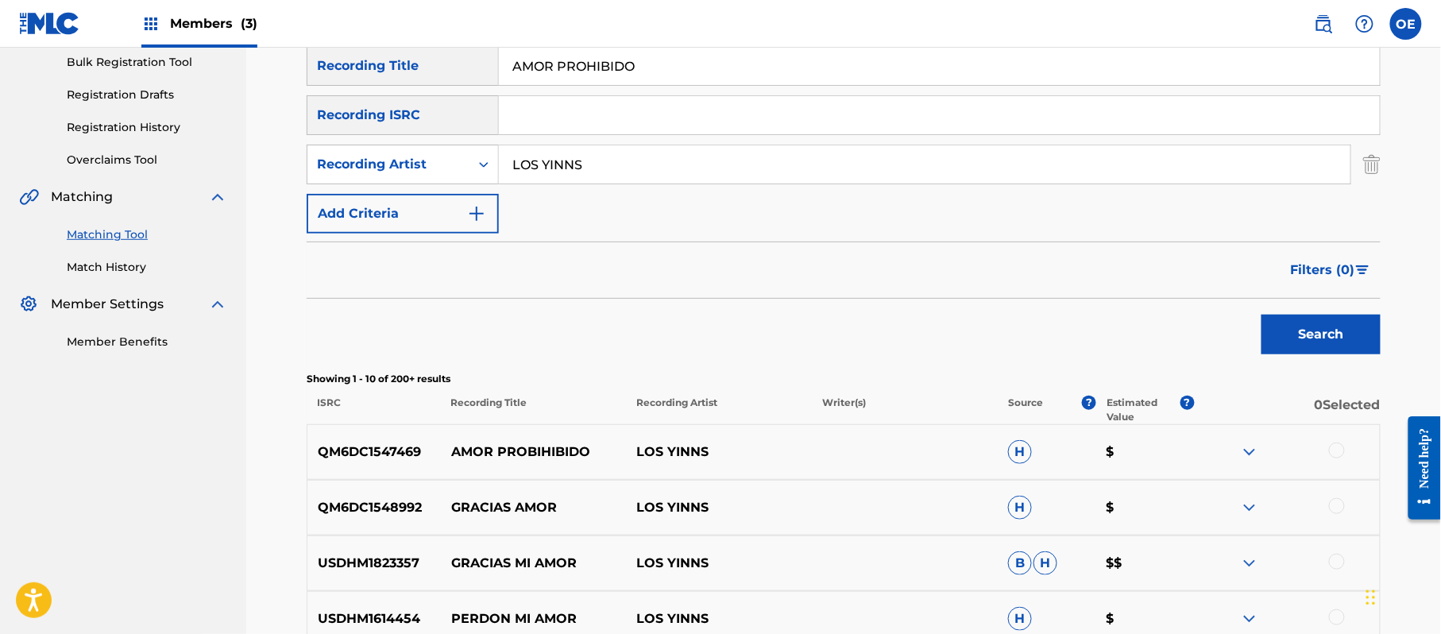
scroll to position [275, 0]
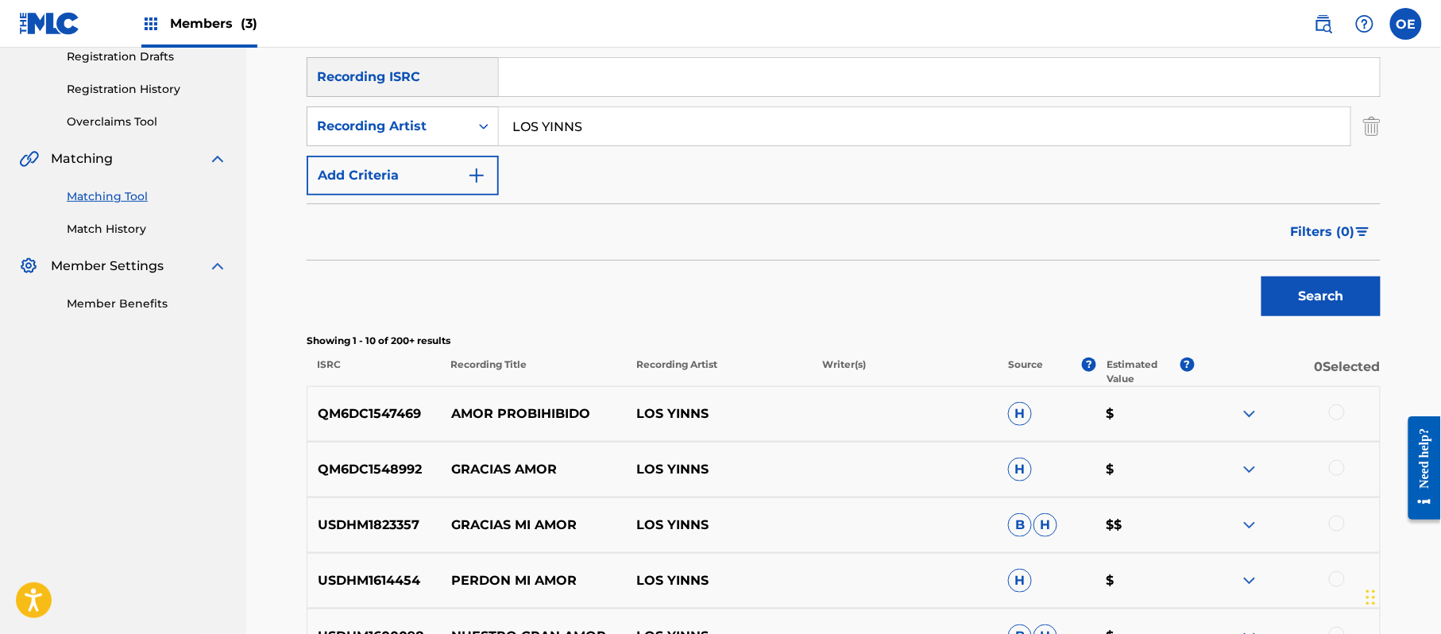
click at [1344, 414] on div at bounding box center [1337, 412] width 16 height 16
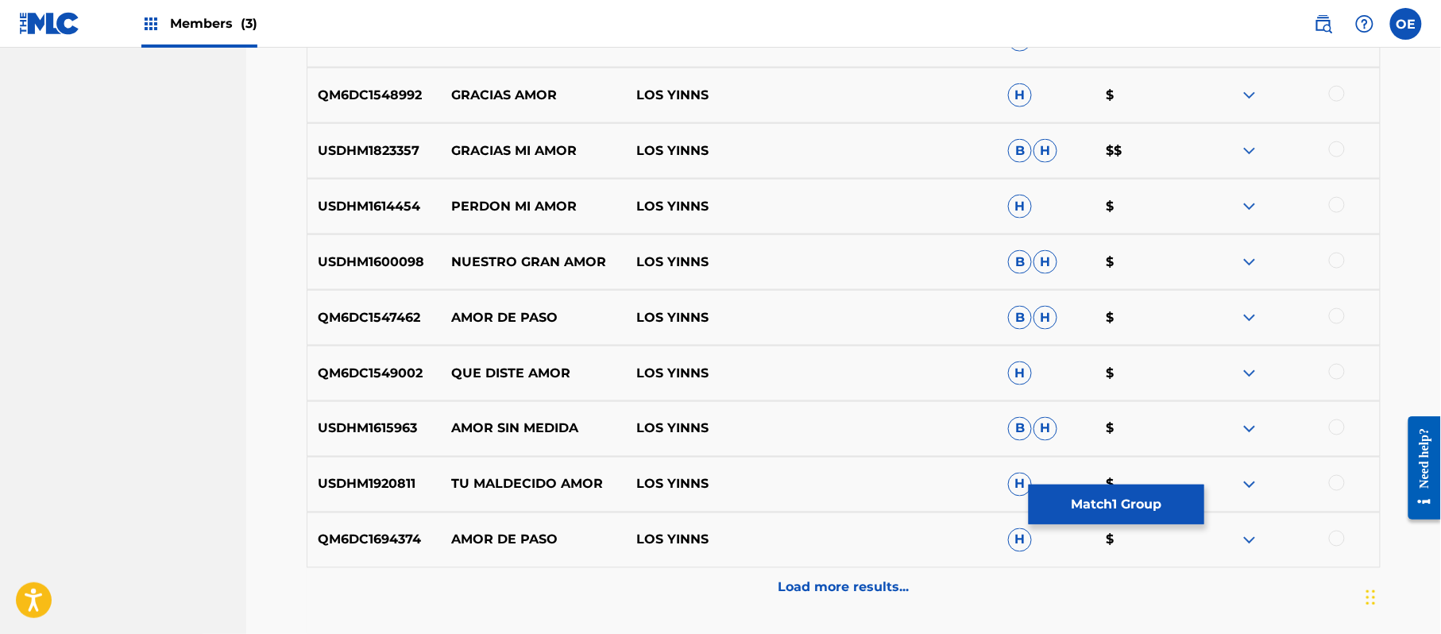
scroll to position [699, 0]
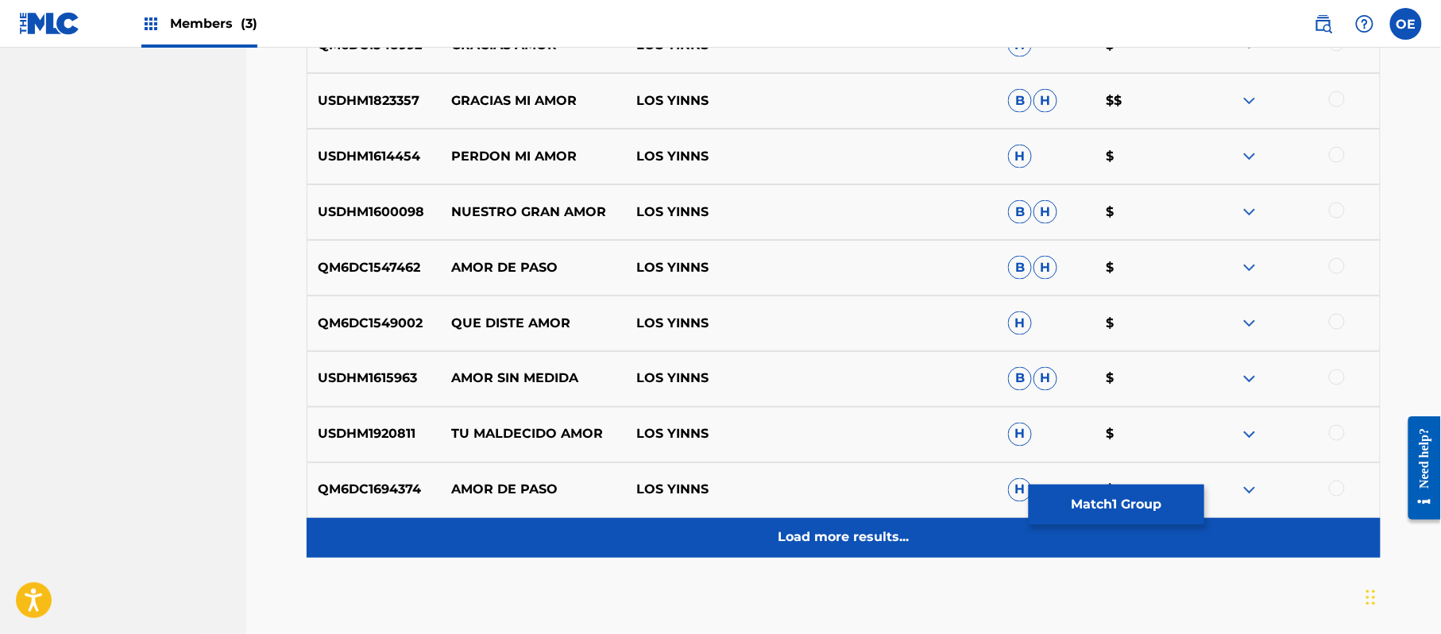
click at [699, 550] on div "Load more results..." at bounding box center [844, 538] width 1074 height 40
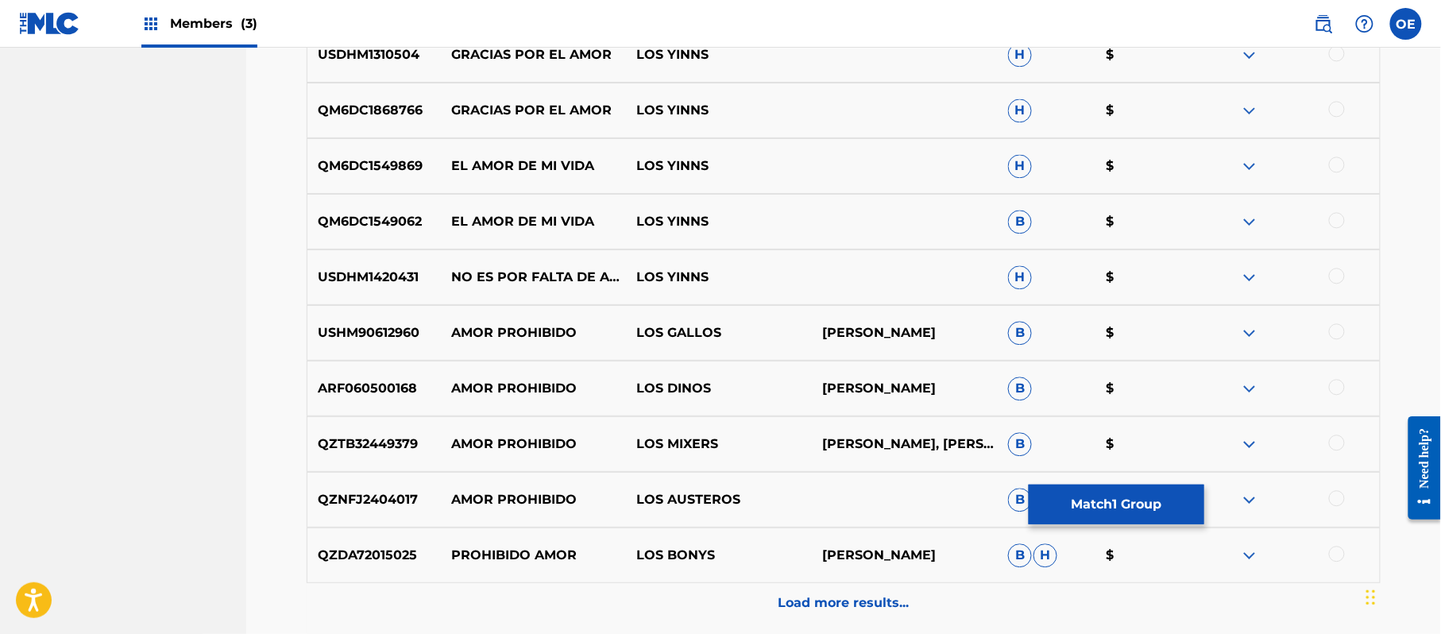
scroll to position [1228, 0]
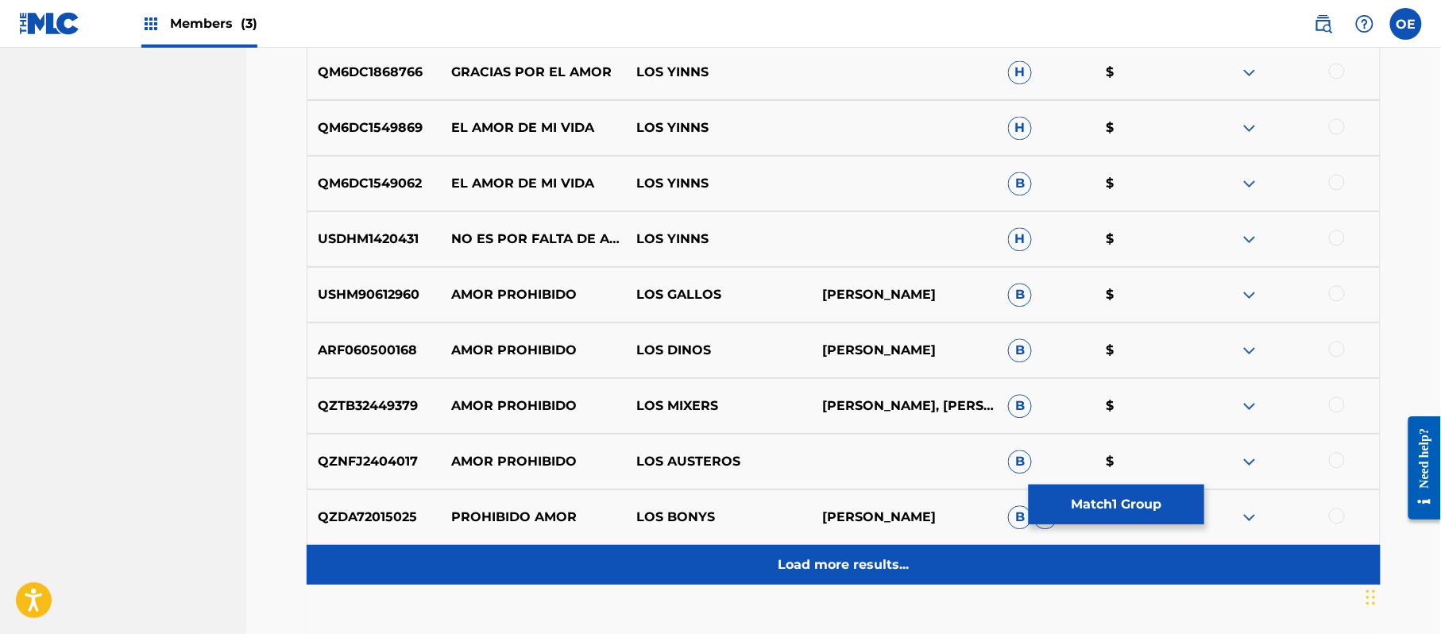
click at [696, 557] on div "Load more results..." at bounding box center [844, 565] width 1074 height 40
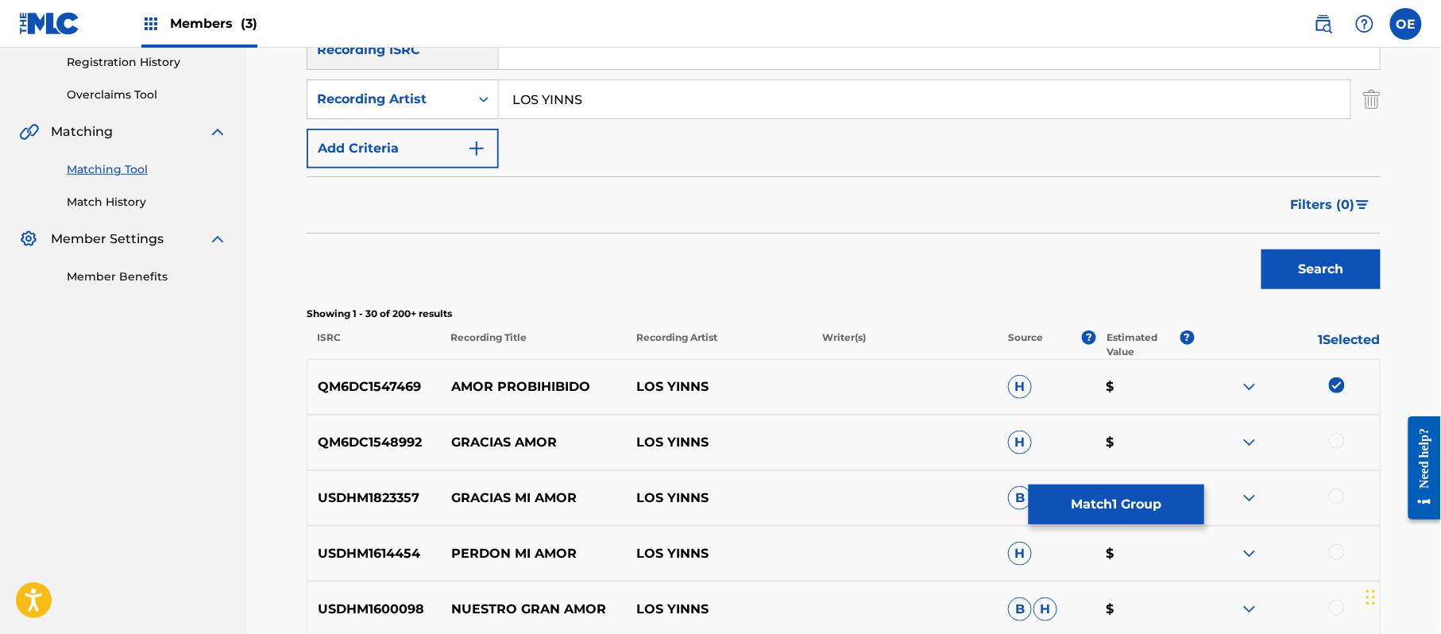
scroll to position [0, 0]
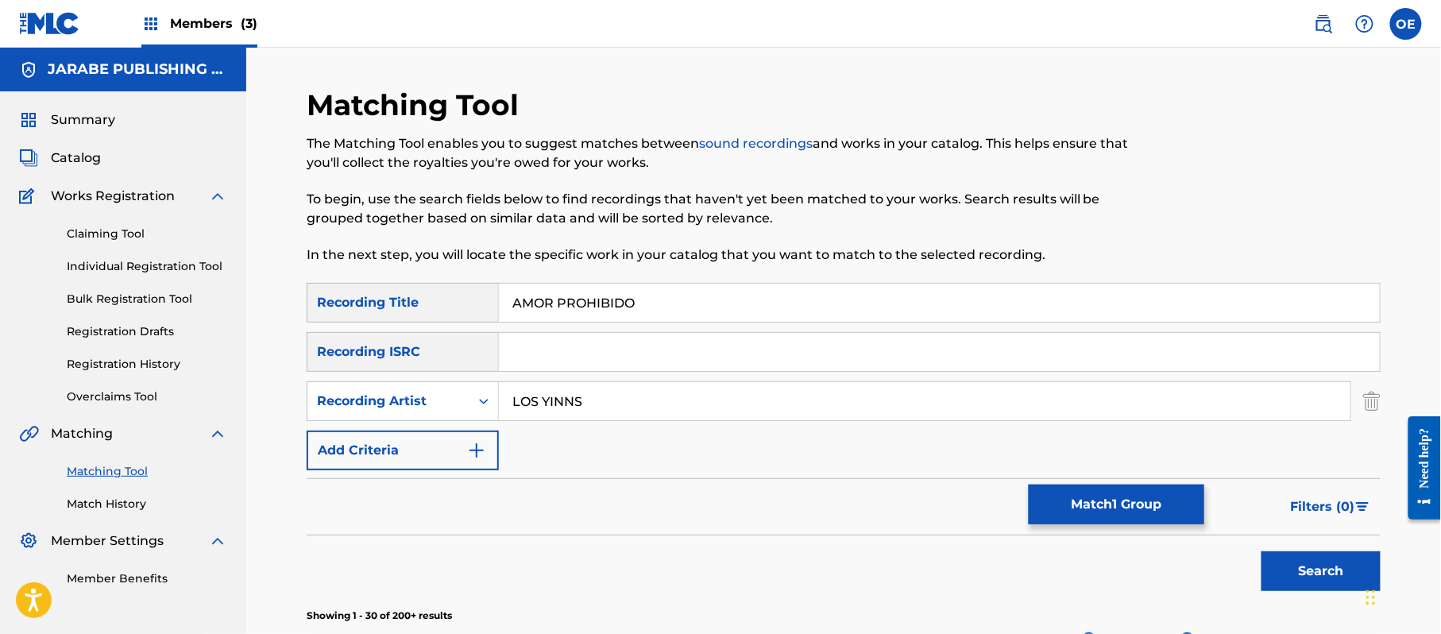
click at [572, 407] on input "LOS YINNS" at bounding box center [924, 401] width 851 height 38
click at [1261, 551] on button "Search" at bounding box center [1320, 571] width 119 height 40
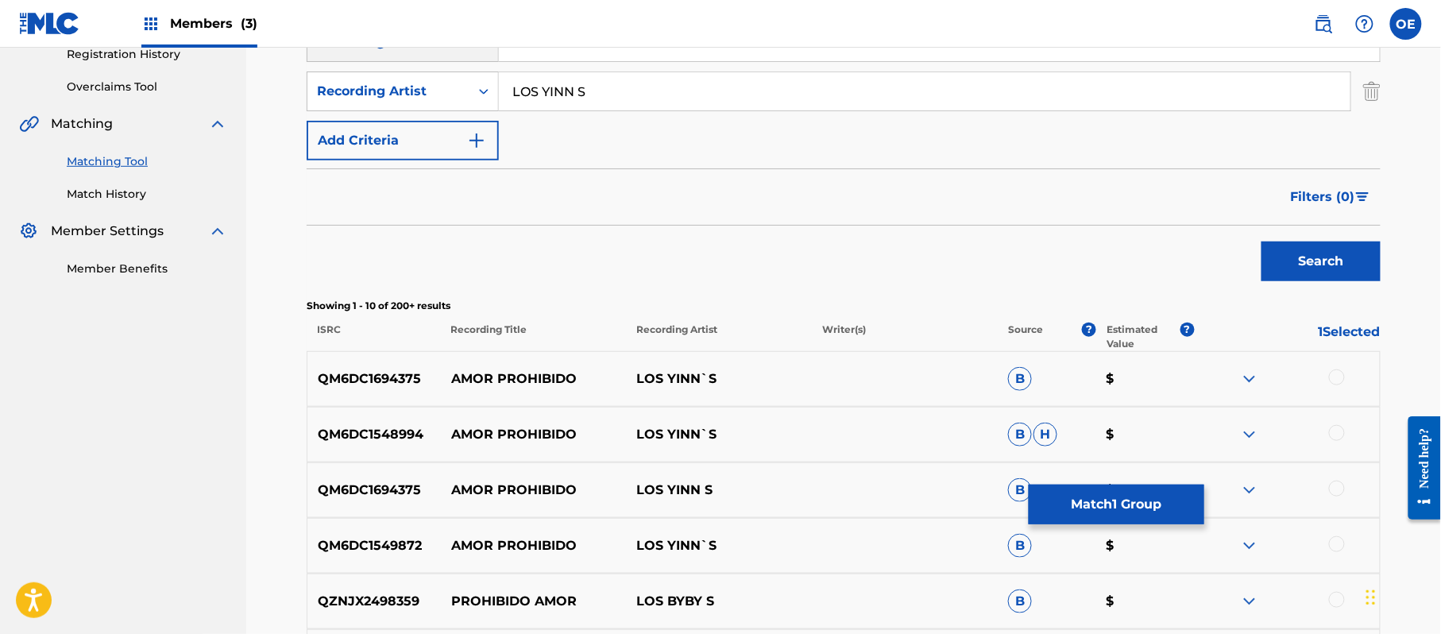
scroll to position [318, 0]
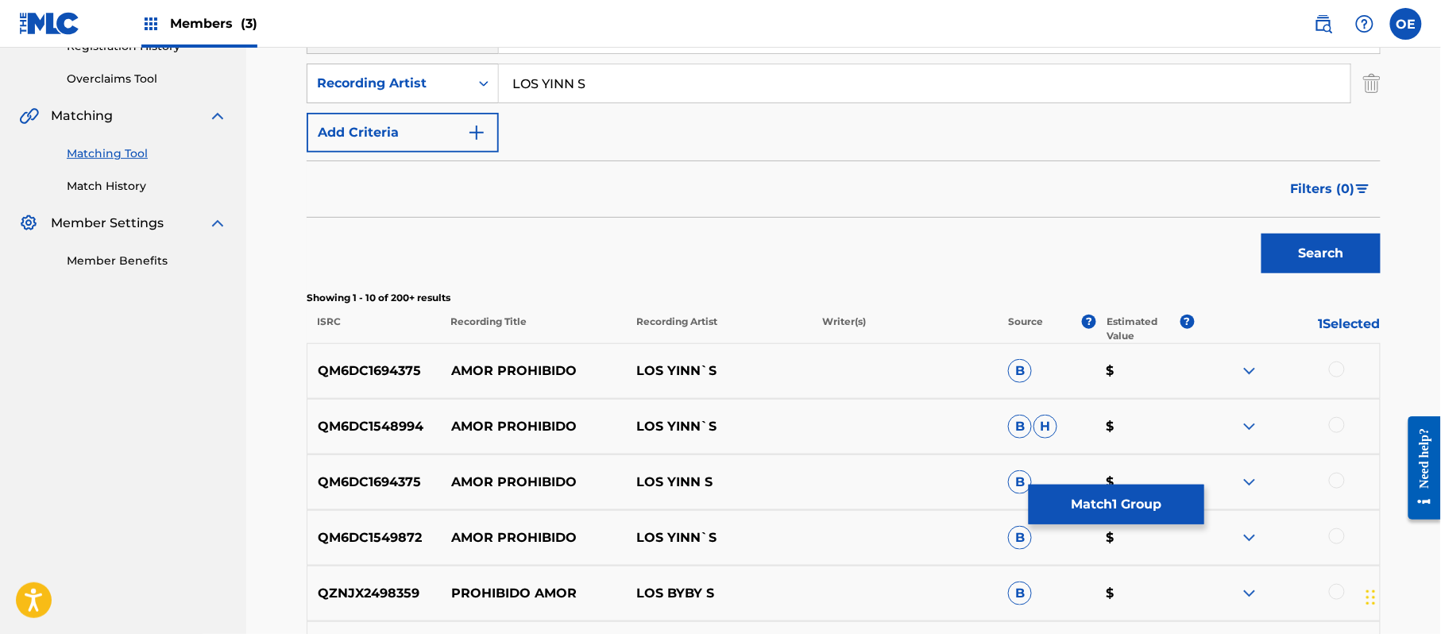
click at [1333, 369] on div at bounding box center [1337, 369] width 16 height 16
click at [1334, 426] on div at bounding box center [1337, 425] width 16 height 16
click at [1342, 475] on div at bounding box center [1287, 482] width 186 height 19
click at [1337, 477] on div at bounding box center [1337, 481] width 16 height 16
click at [1333, 527] on div "QM6DC1549872 AMOR PROHIBIDO LOS YINN`S B $" at bounding box center [844, 538] width 1074 height 56
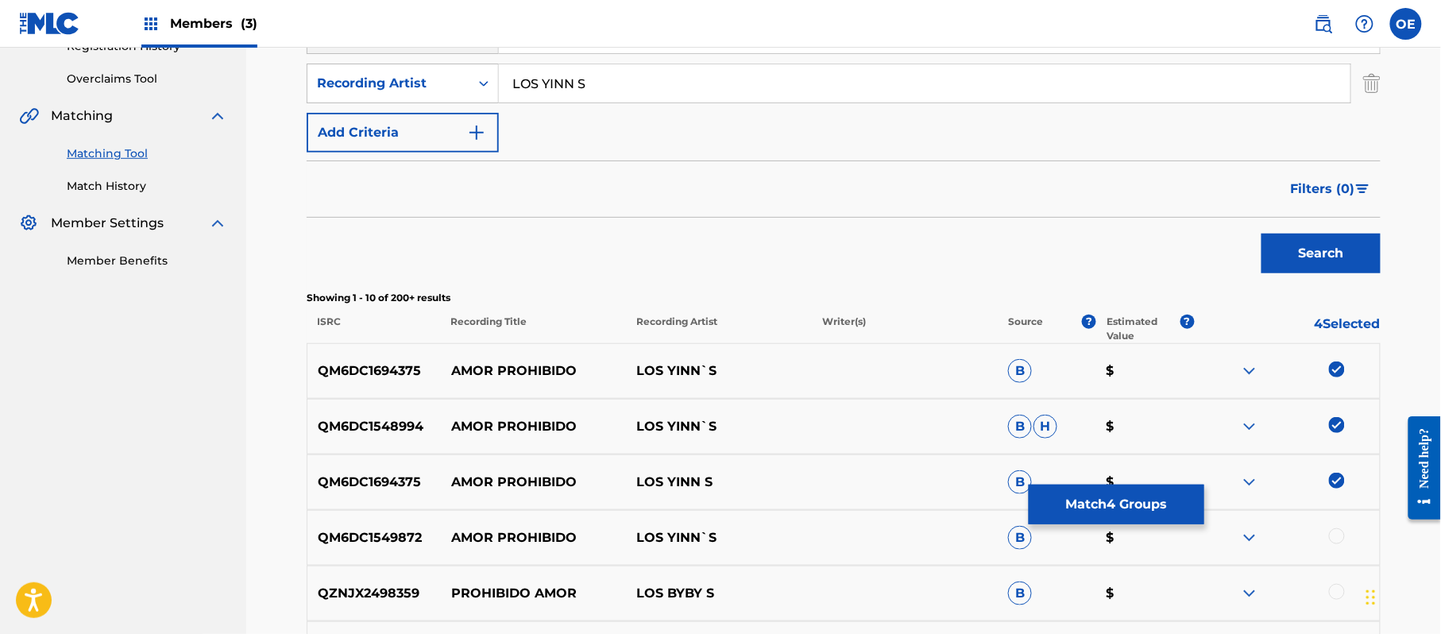
click at [1333, 532] on div at bounding box center [1337, 536] width 16 height 16
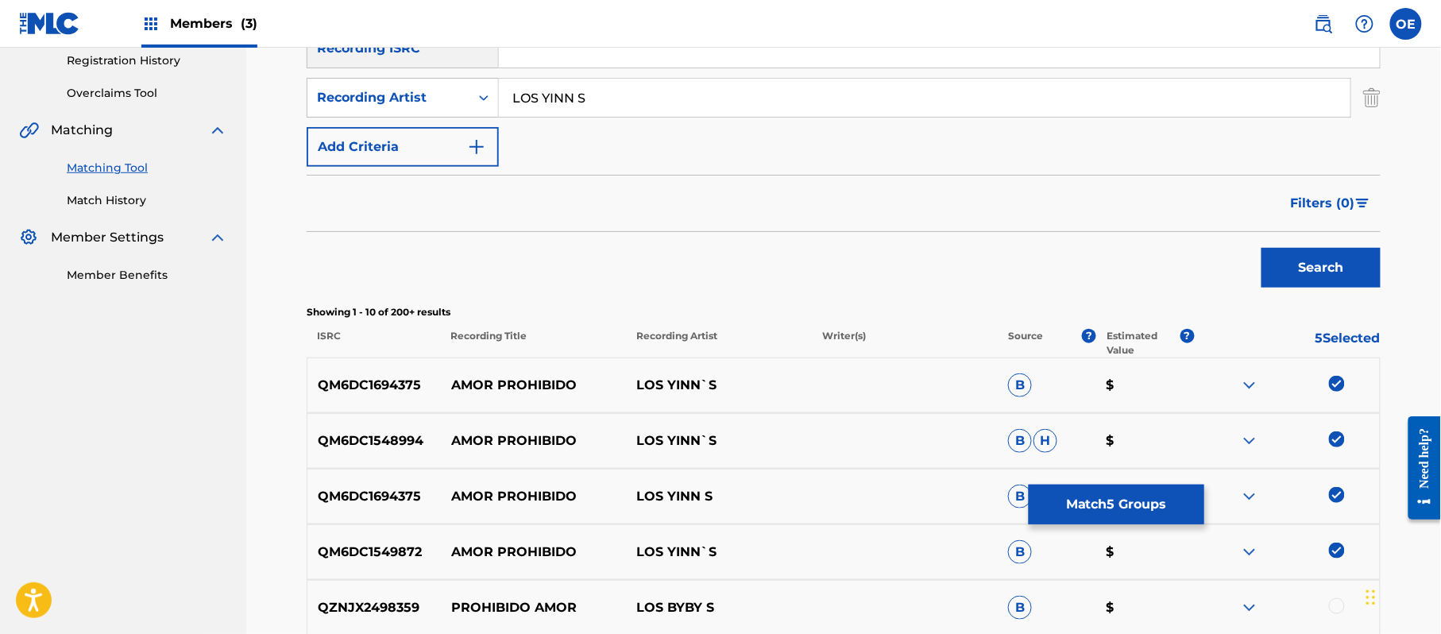
scroll to position [106, 0]
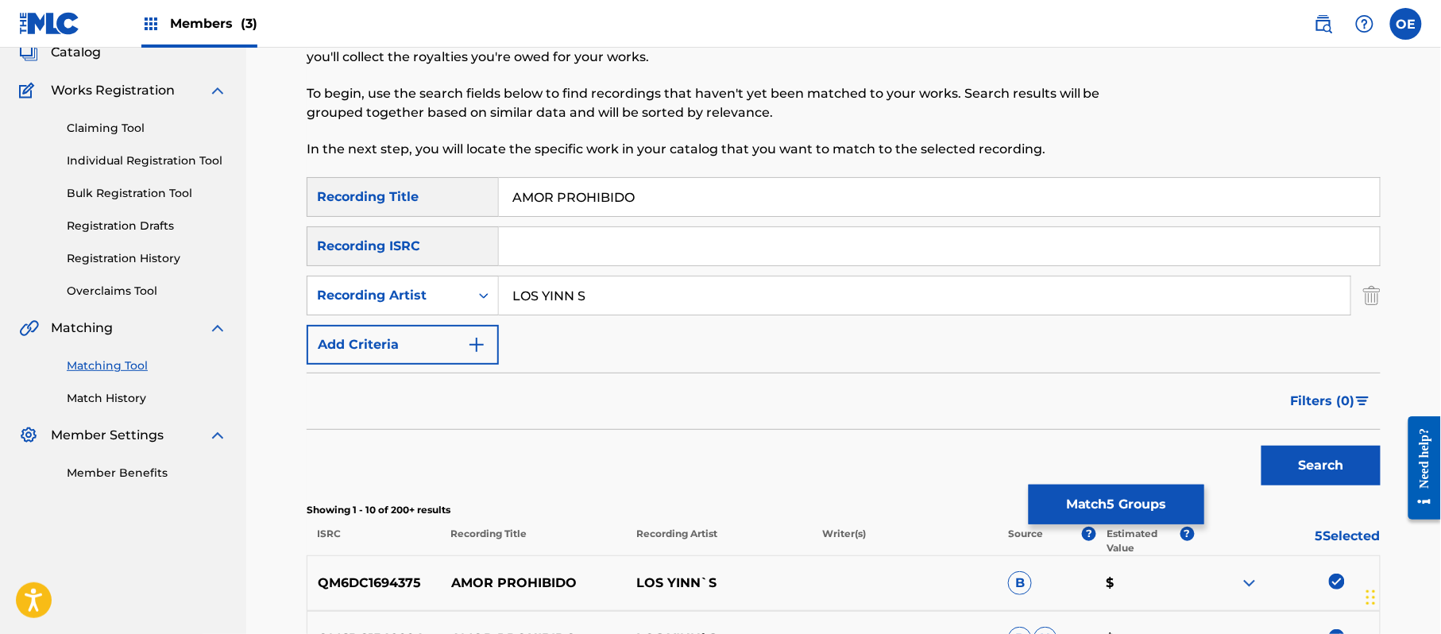
click at [575, 299] on input "LOS YINN S" at bounding box center [924, 295] width 851 height 38
type input "LOS YINN'S"
click at [1261, 446] on button "Search" at bounding box center [1320, 466] width 119 height 40
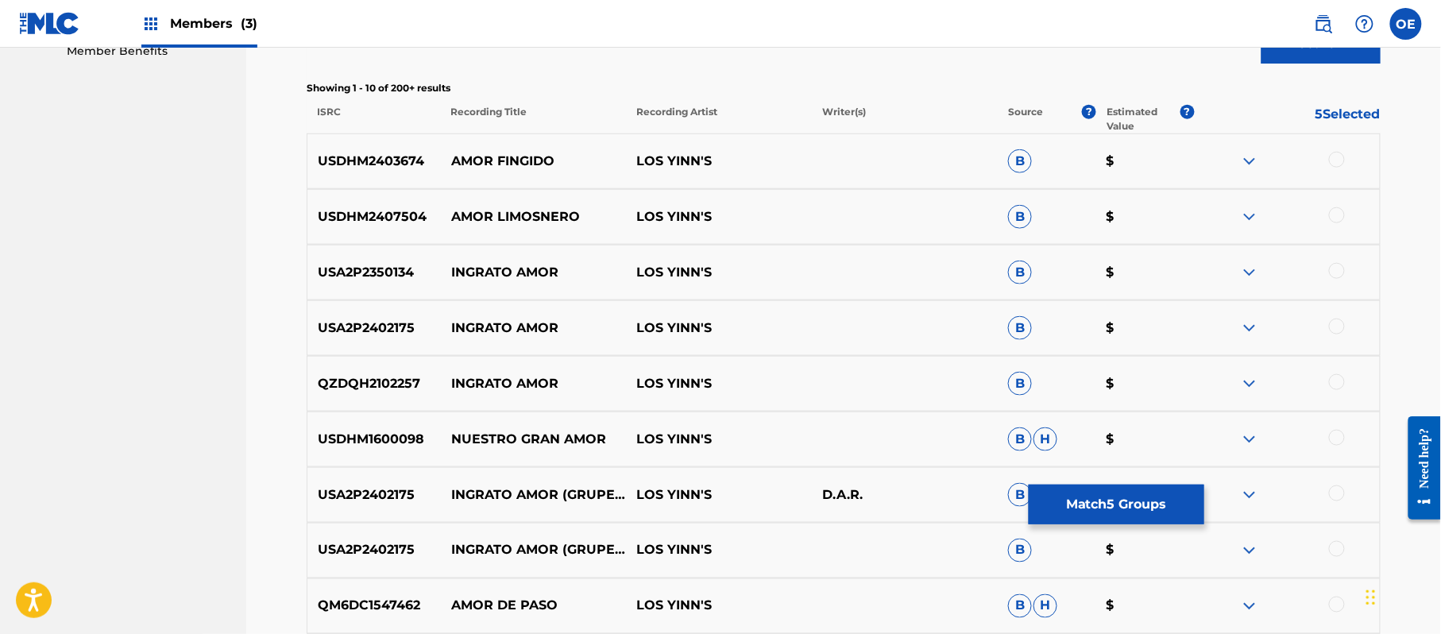
scroll to position [529, 0]
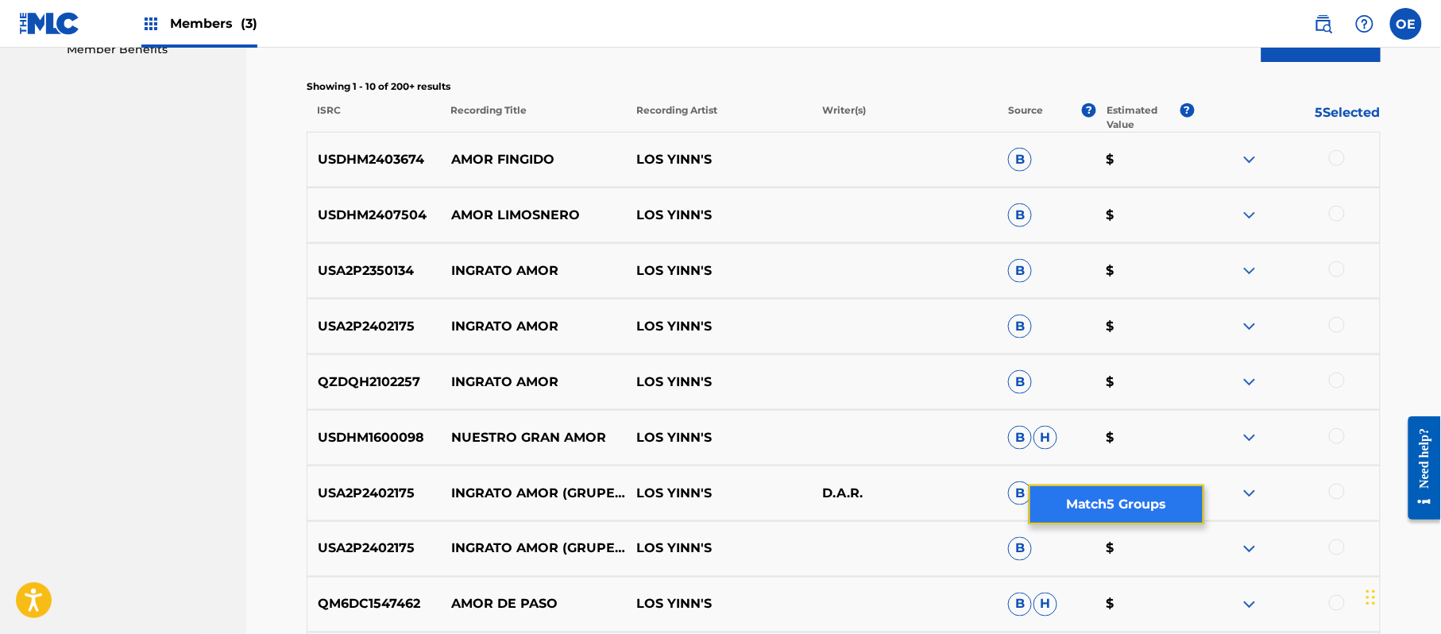
click at [1109, 494] on button "Match 5 Groups" at bounding box center [1116, 504] width 176 height 40
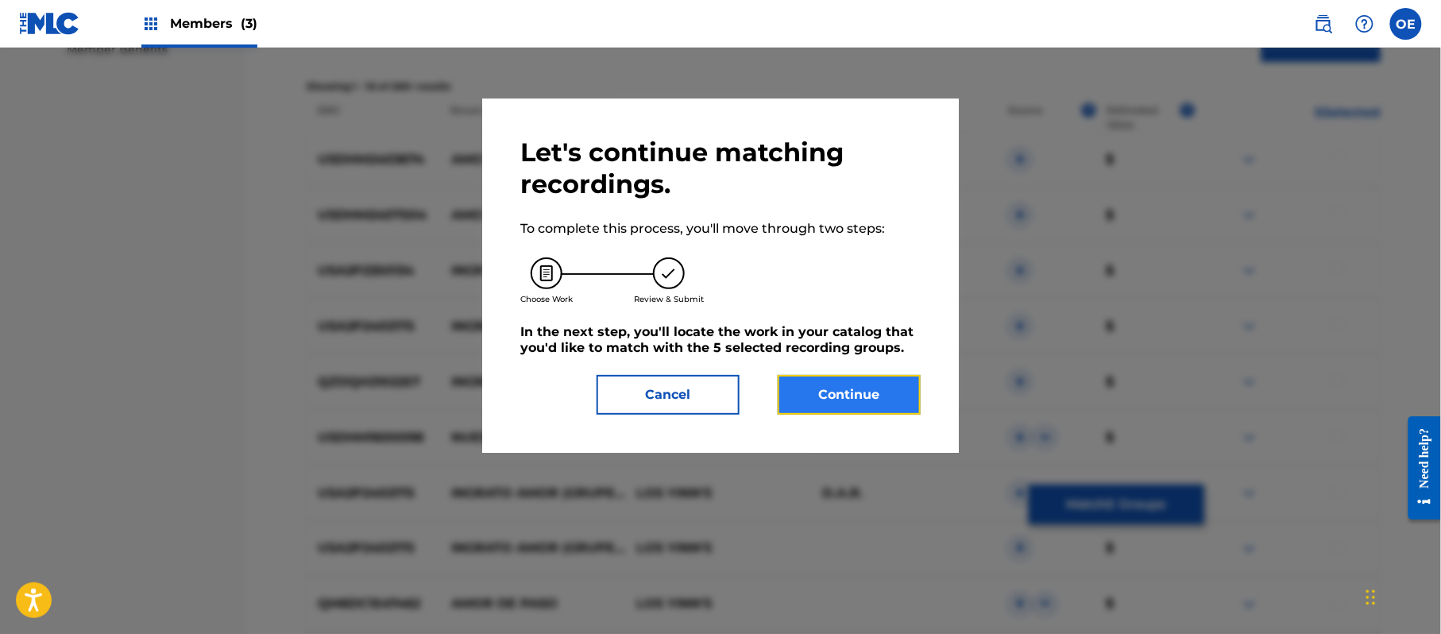
click at [837, 380] on button "Continue" at bounding box center [848, 395] width 143 height 40
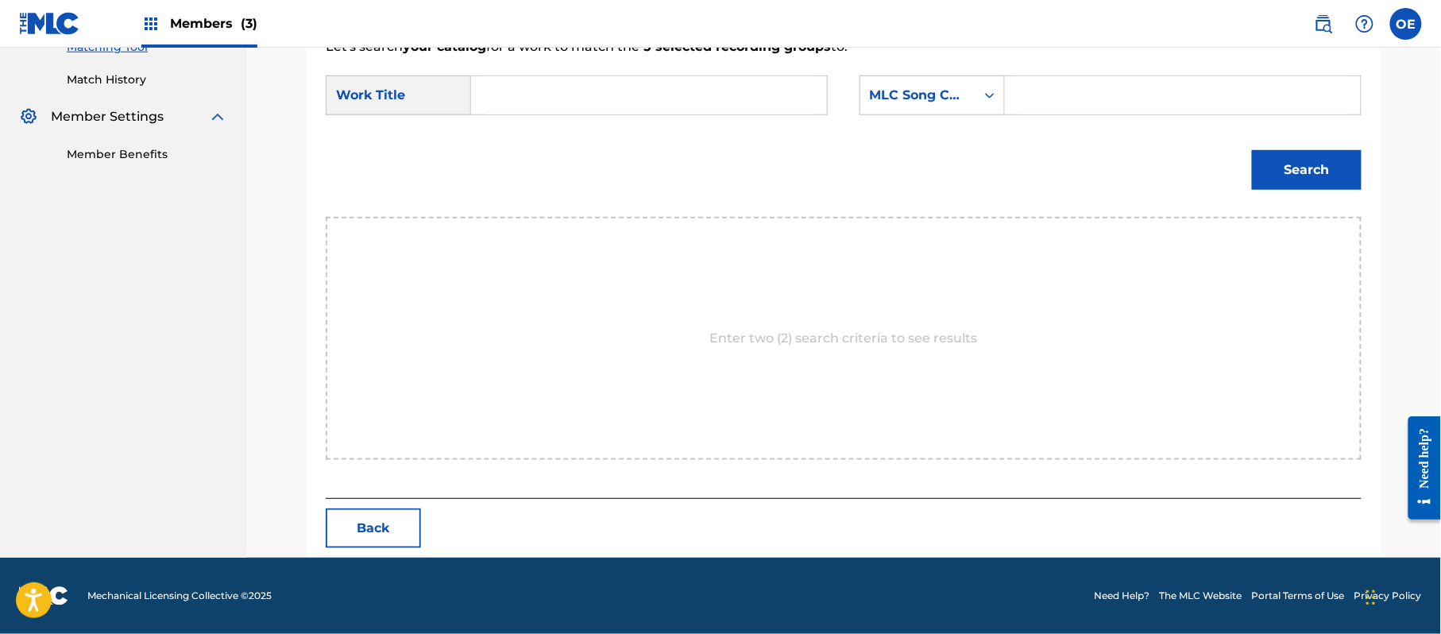
scroll to position [424, 0]
paste input "AMOR PROHIBIDO"
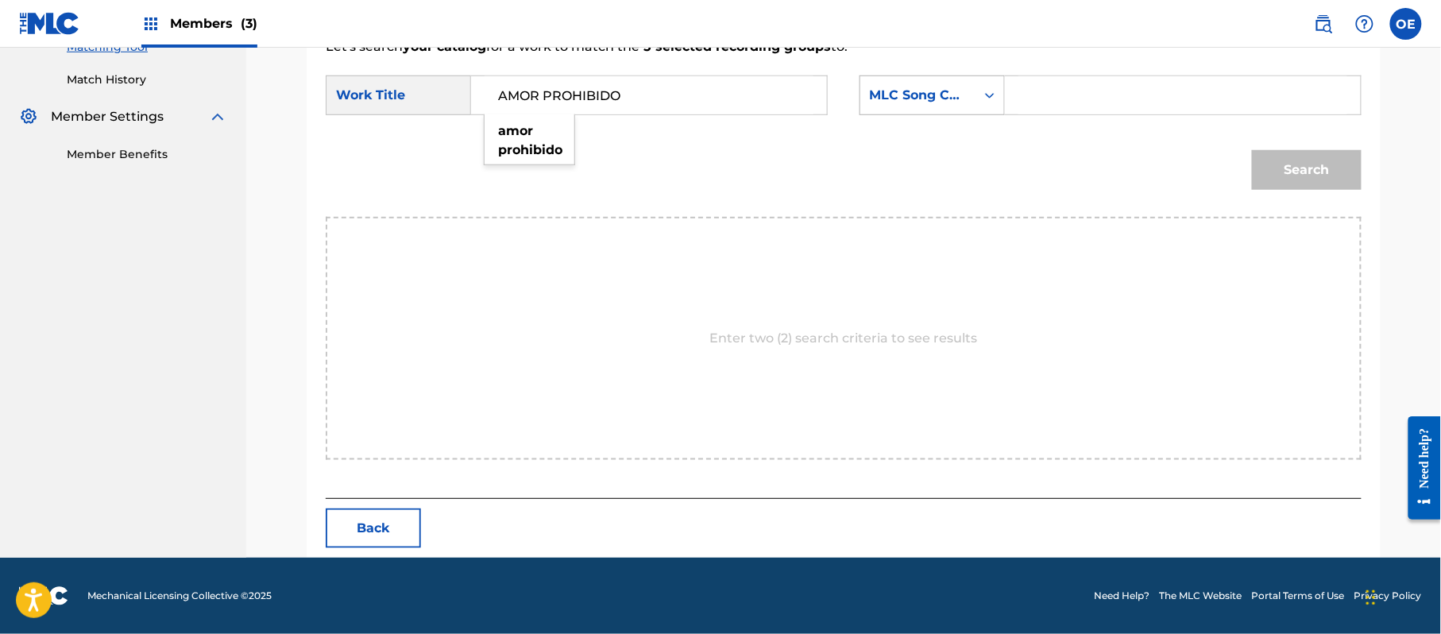
type input "AMOR PROHIBIDO"
drag, startPoint x: 925, startPoint y: 92, endPoint x: 919, endPoint y: 105, distance: 14.2
click at [924, 92] on div "MLC Song Code" at bounding box center [918, 95] width 96 height 19
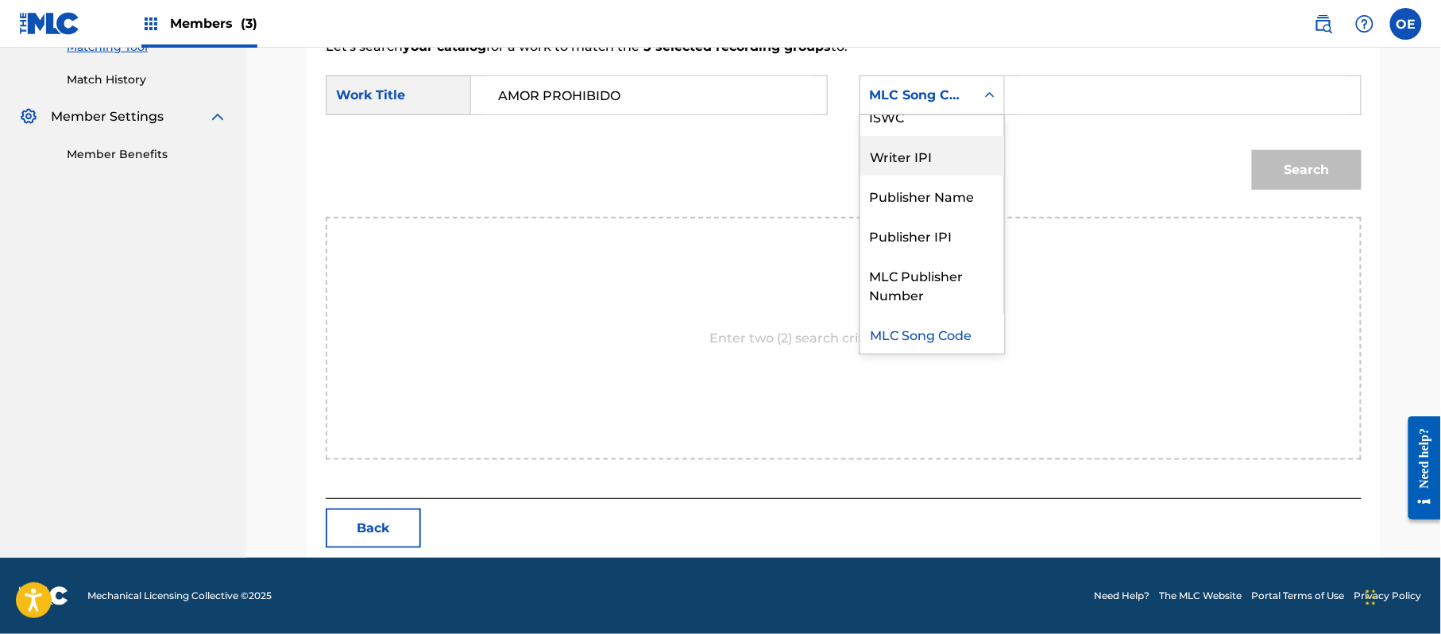
scroll to position [0, 0]
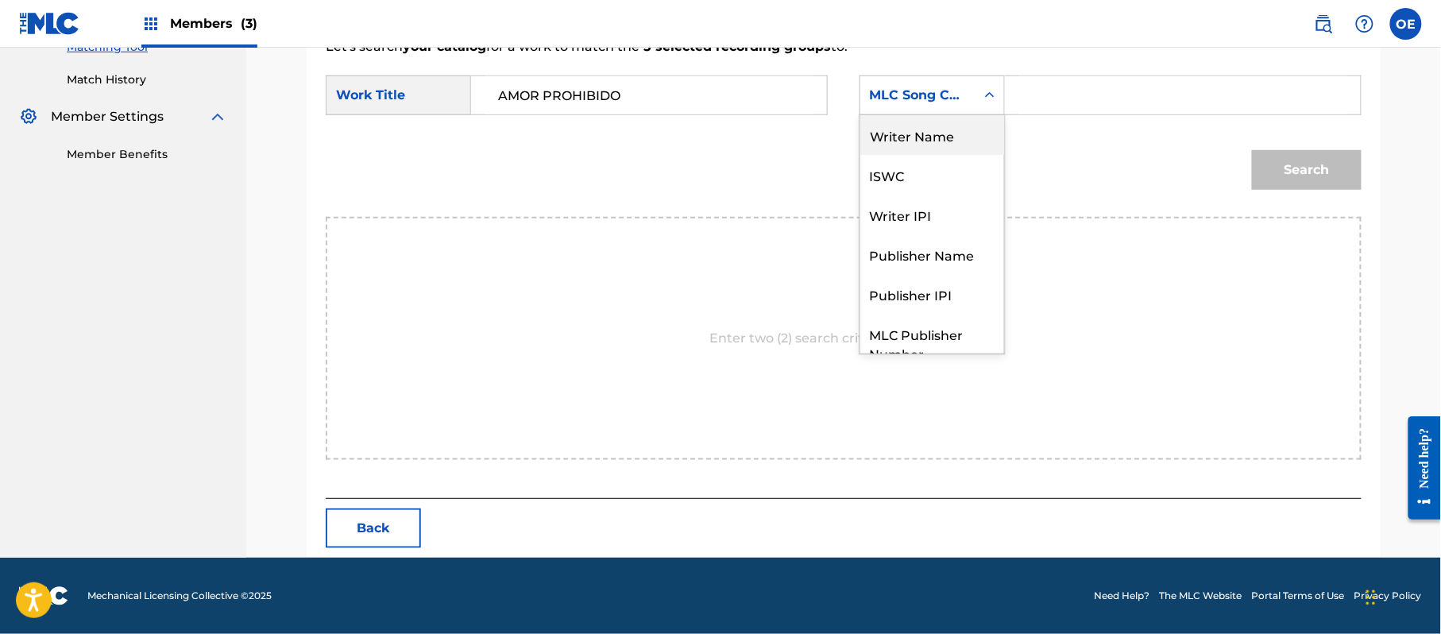
drag, startPoint x: 928, startPoint y: 154, endPoint x: 928, endPoint y: 143, distance: 11.1
click at [928, 143] on div "Writer Name ISWC Writer IPI Publisher Name Publisher IPI MLC Publisher Number M…" at bounding box center [932, 234] width 144 height 238
click at [928, 143] on div "Writer Name" at bounding box center [932, 135] width 144 height 40
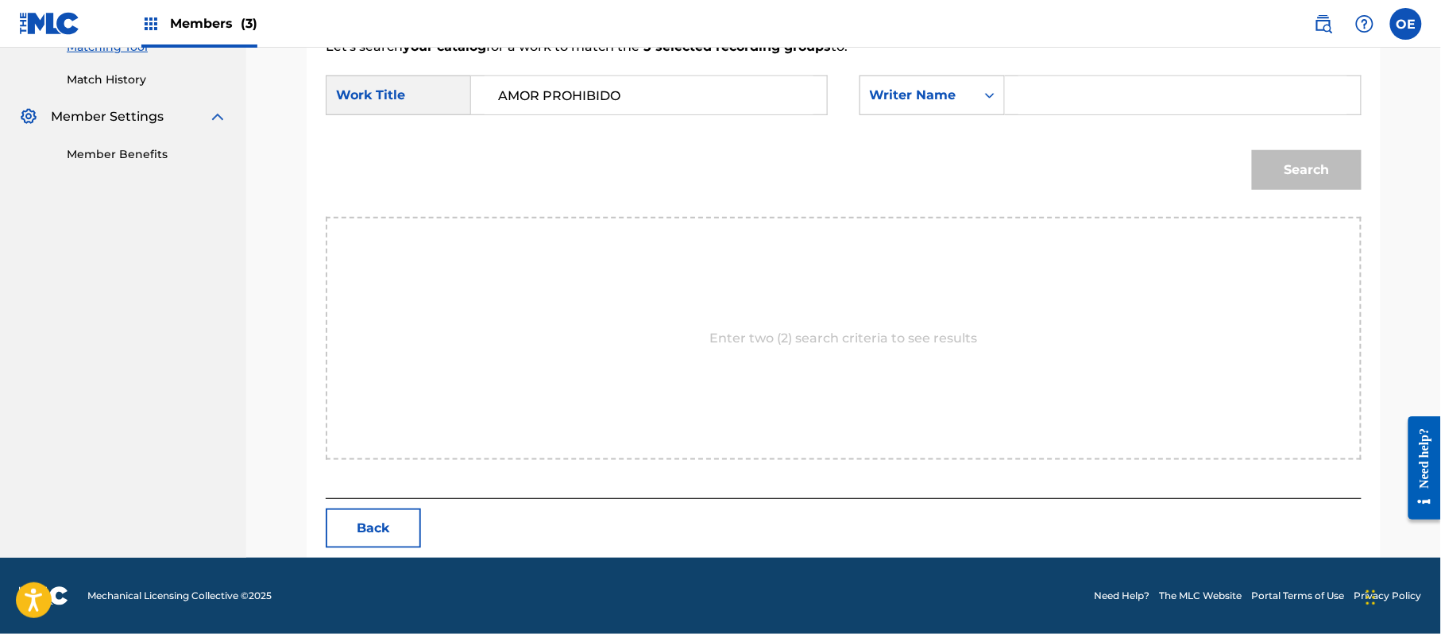
paste input "[PERSON_NAME]"
type input "[PERSON_NAME]"
click at [1304, 165] on button "Search" at bounding box center [1307, 170] width 110 height 40
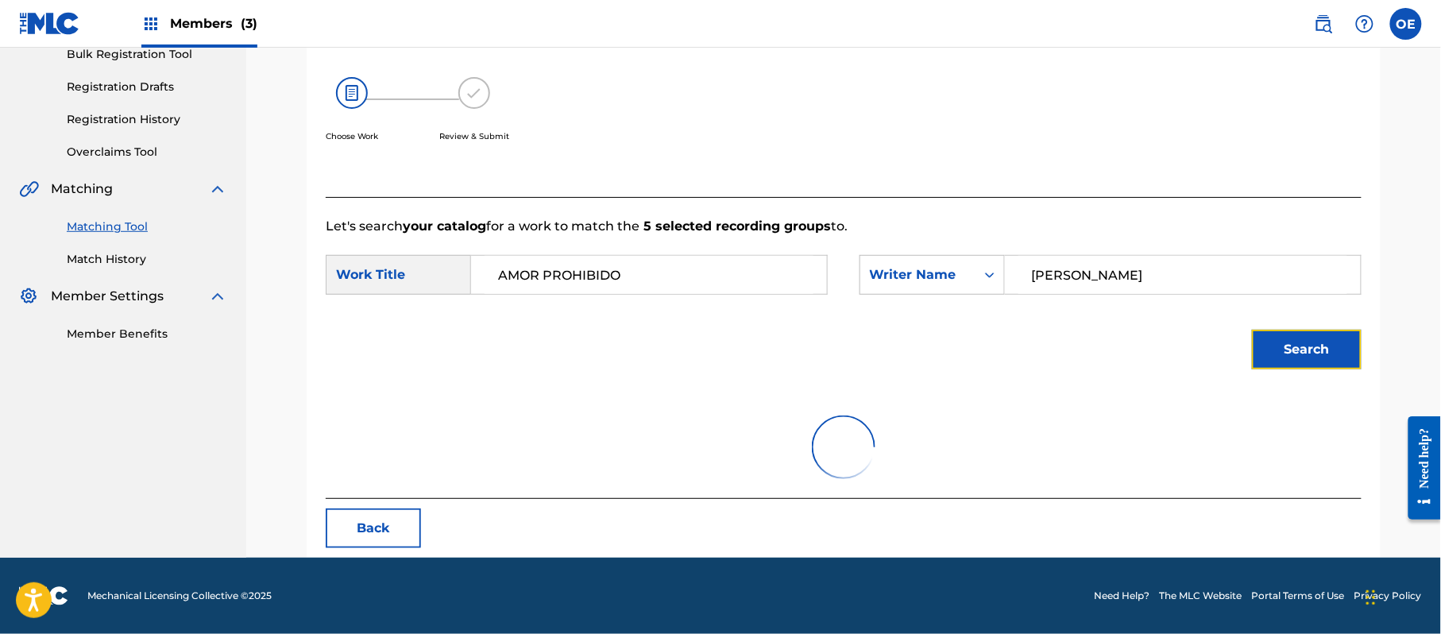
scroll to position [424, 0]
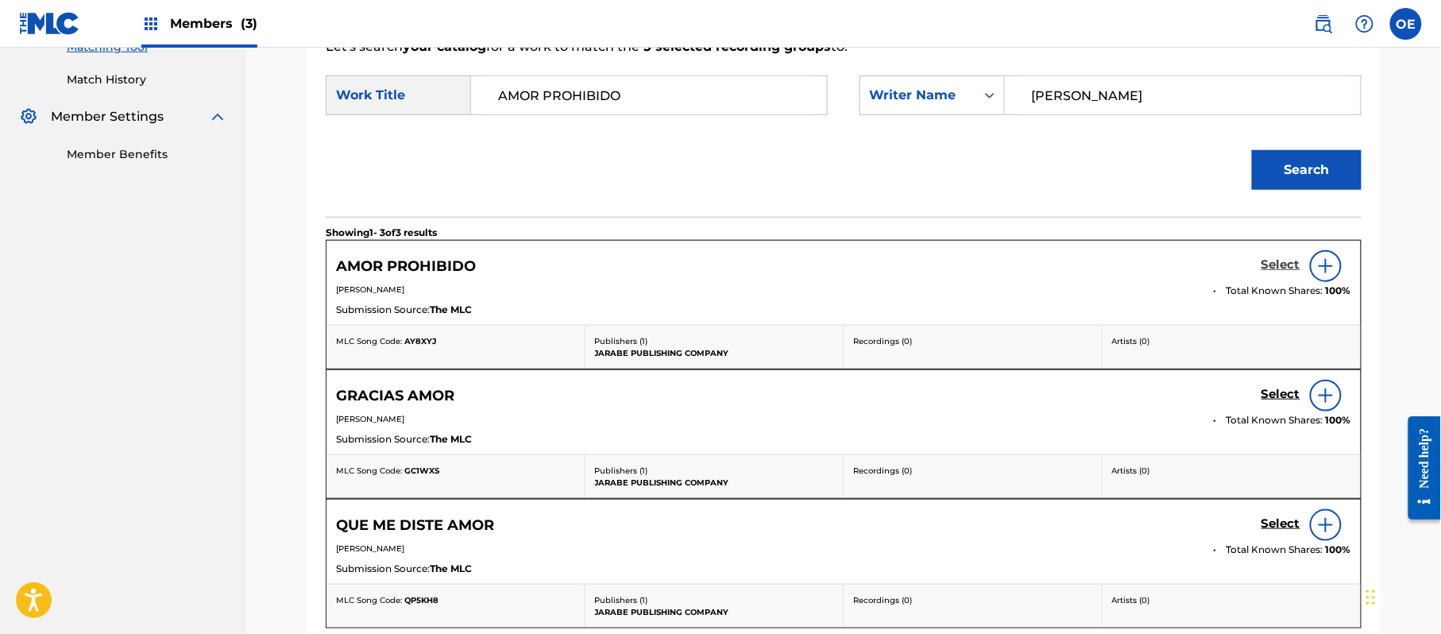
click at [1278, 268] on h5 "Select" at bounding box center [1280, 264] width 39 height 15
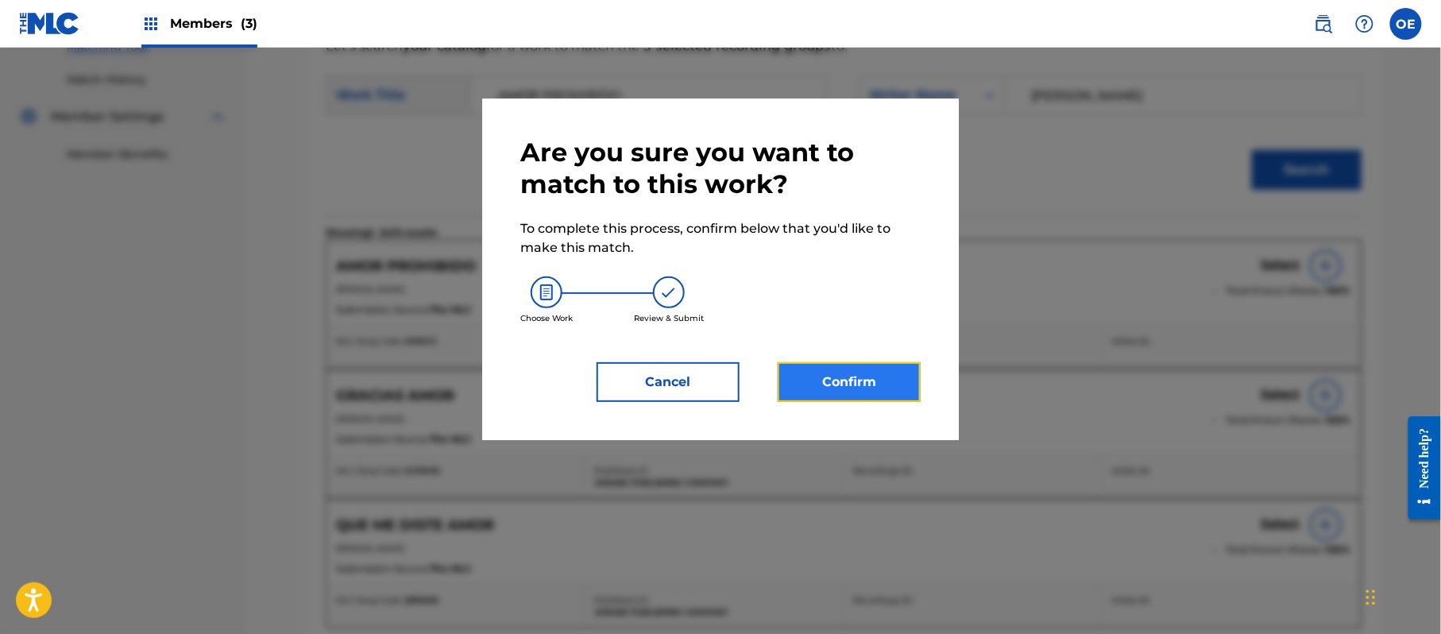
click at [877, 365] on button "Confirm" at bounding box center [848, 382] width 143 height 40
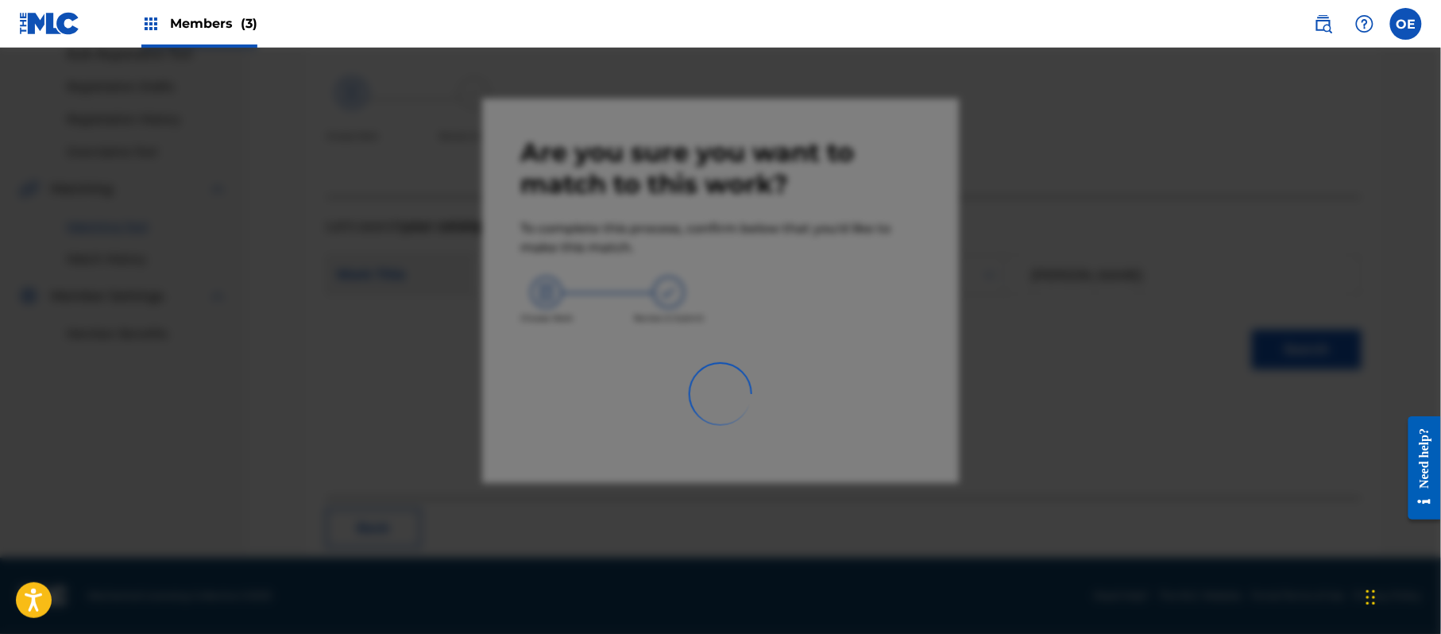
scroll to position [64, 0]
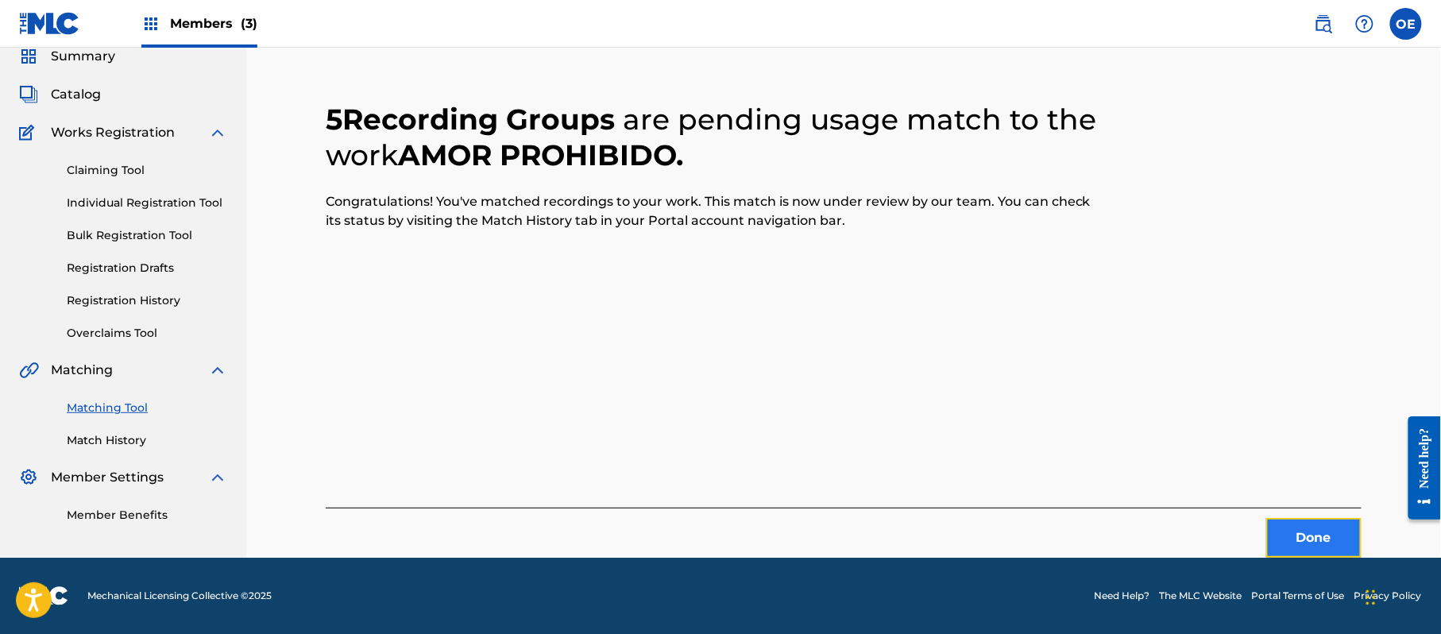
click at [1318, 541] on button "Done" at bounding box center [1313, 538] width 95 height 40
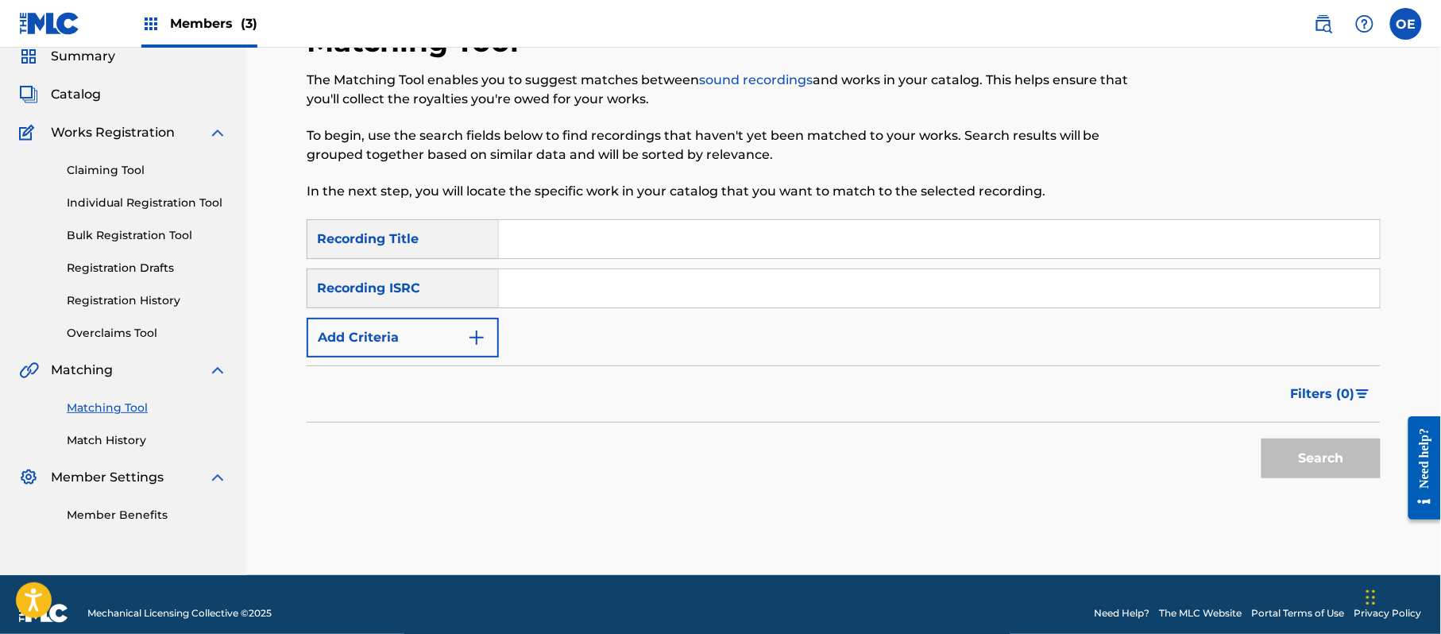
paste input "AMORES Y AMORES"
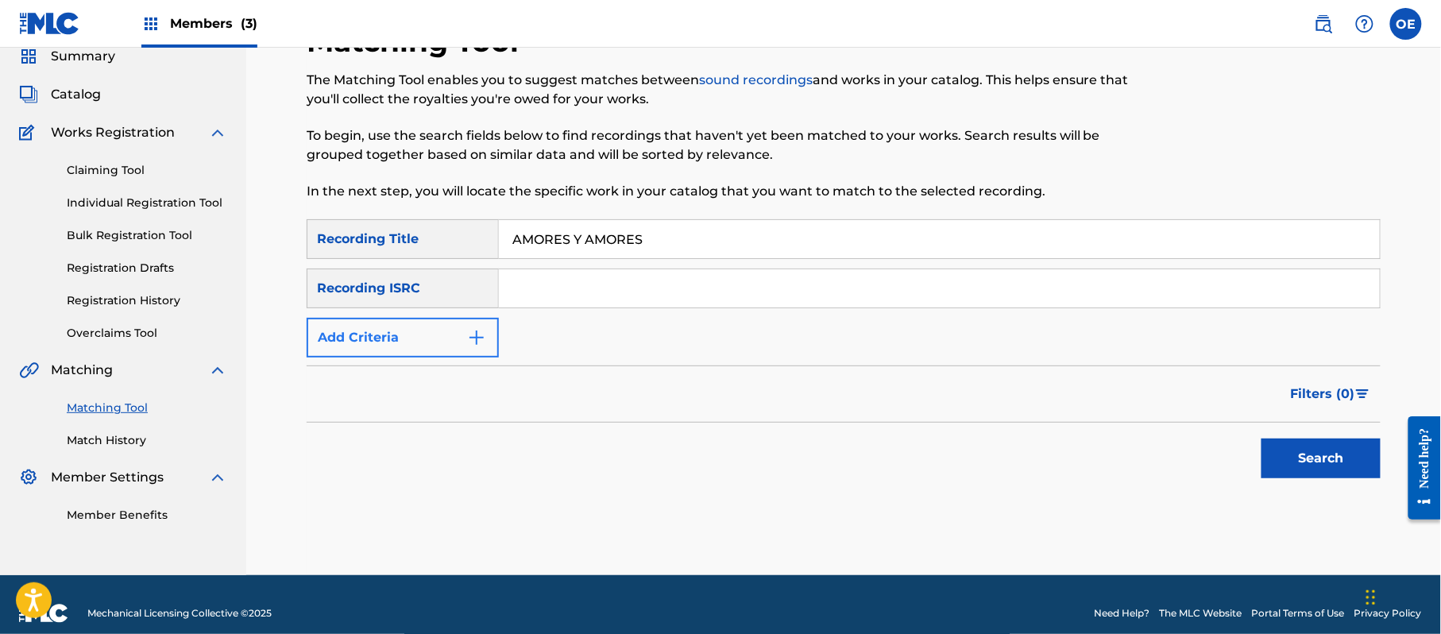
type input "AMORES Y AMORES"
click at [376, 341] on button "Add Criteria" at bounding box center [403, 338] width 192 height 40
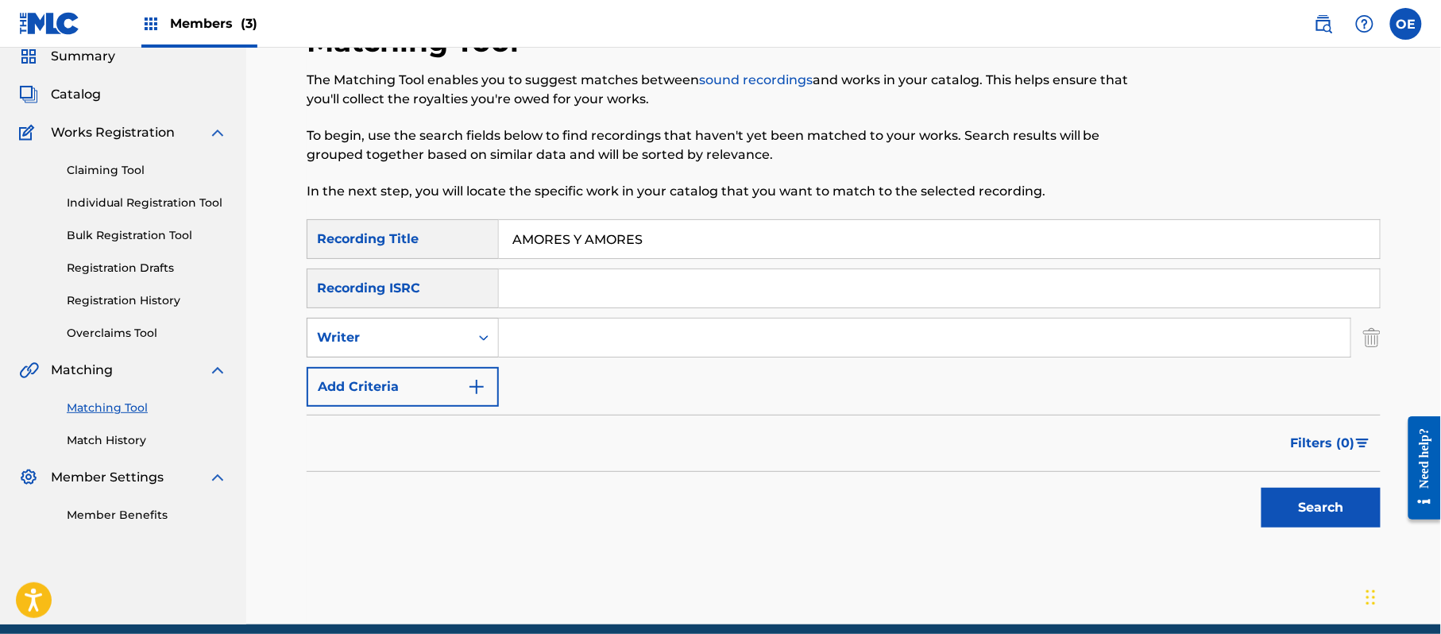
click at [430, 329] on div "Writer" at bounding box center [388, 337] width 143 height 19
click at [434, 375] on div "Recording Artist" at bounding box center [402, 377] width 191 height 40
paste input "LOS YINNS"
click at [1344, 521] on button "Search" at bounding box center [1320, 508] width 119 height 40
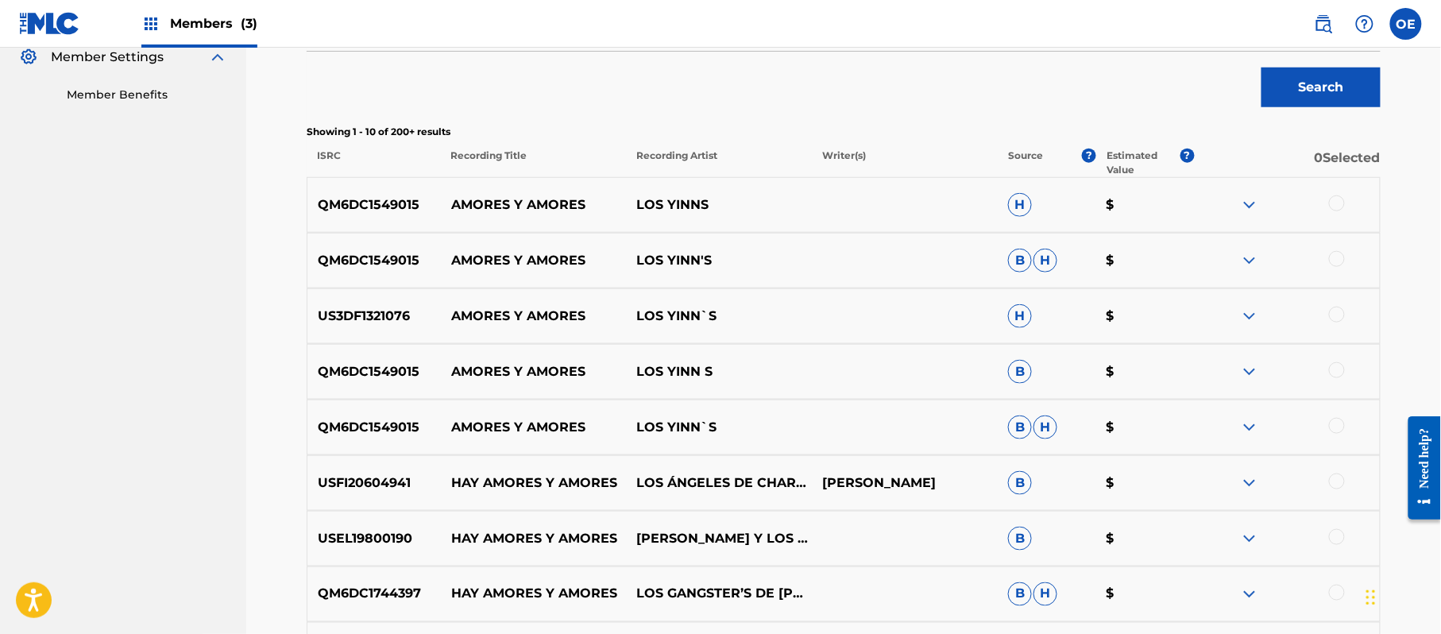
scroll to position [487, 0]
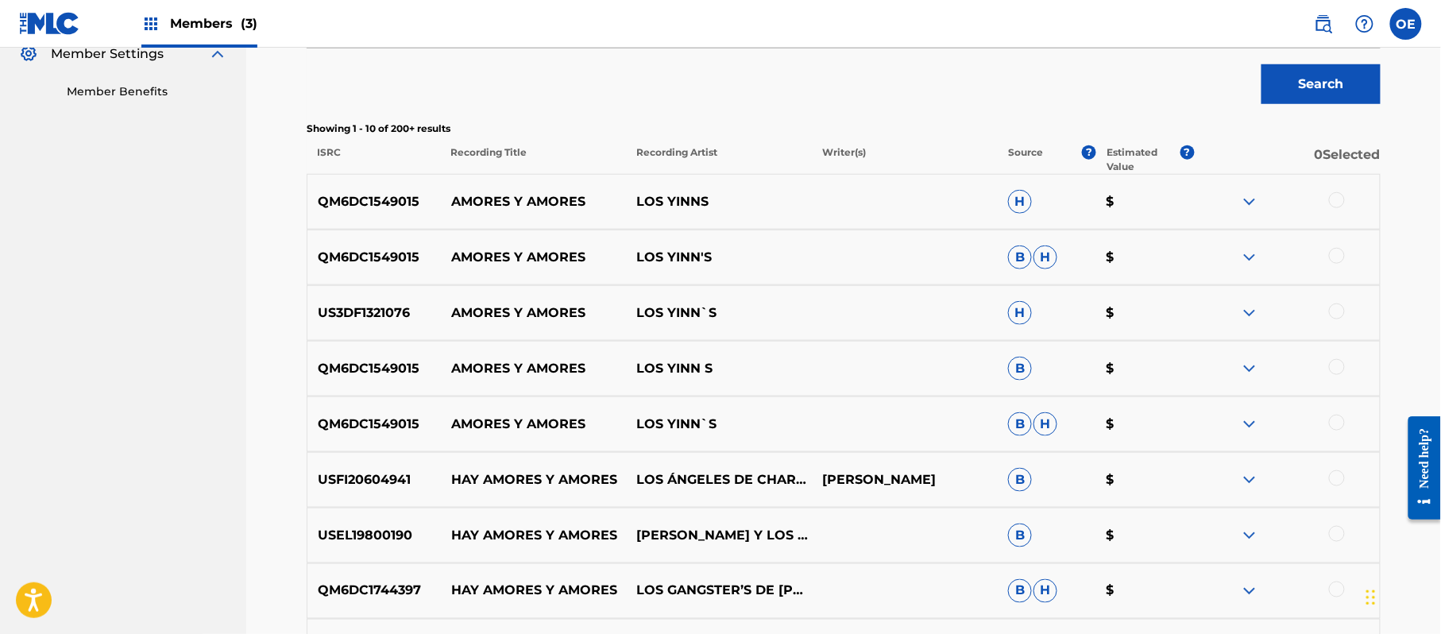
click at [1335, 418] on div at bounding box center [1337, 423] width 16 height 16
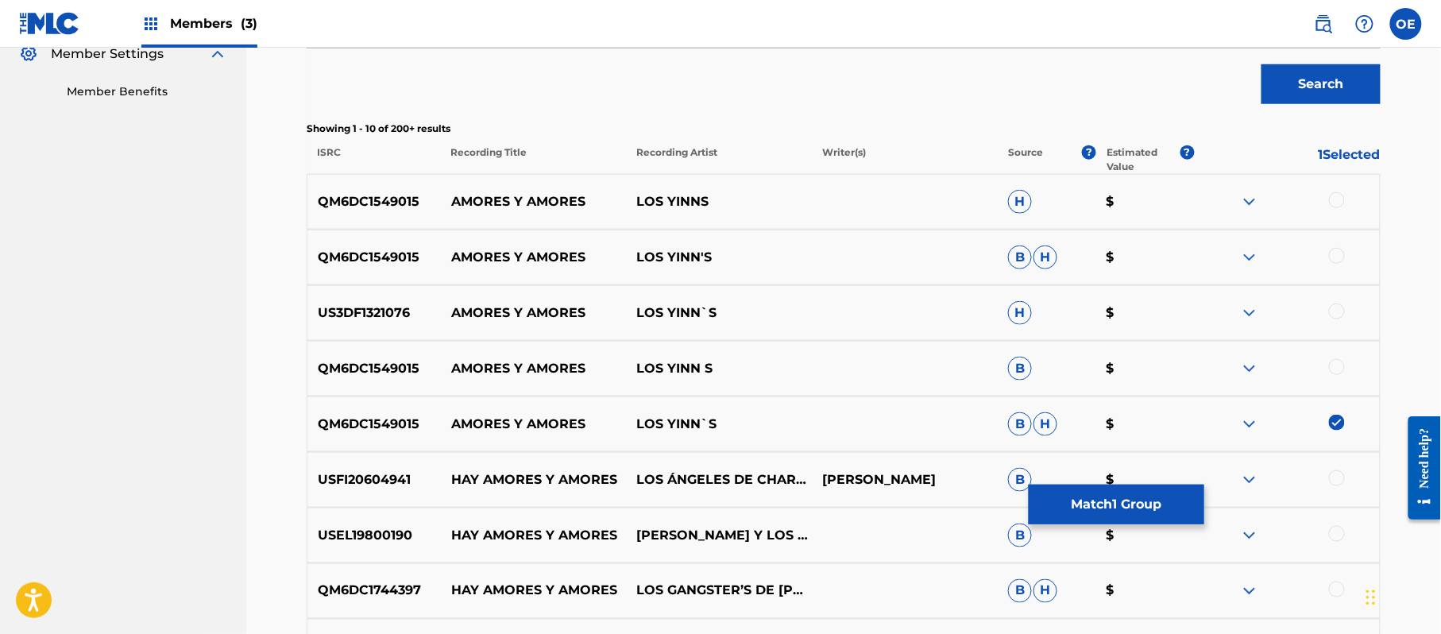
click at [1341, 372] on div at bounding box center [1337, 367] width 16 height 16
click at [1338, 311] on div at bounding box center [1337, 311] width 16 height 16
click at [1344, 259] on div at bounding box center [1287, 257] width 186 height 19
click at [1342, 256] on div at bounding box center [1337, 256] width 16 height 16
click at [1332, 201] on div at bounding box center [1337, 200] width 16 height 16
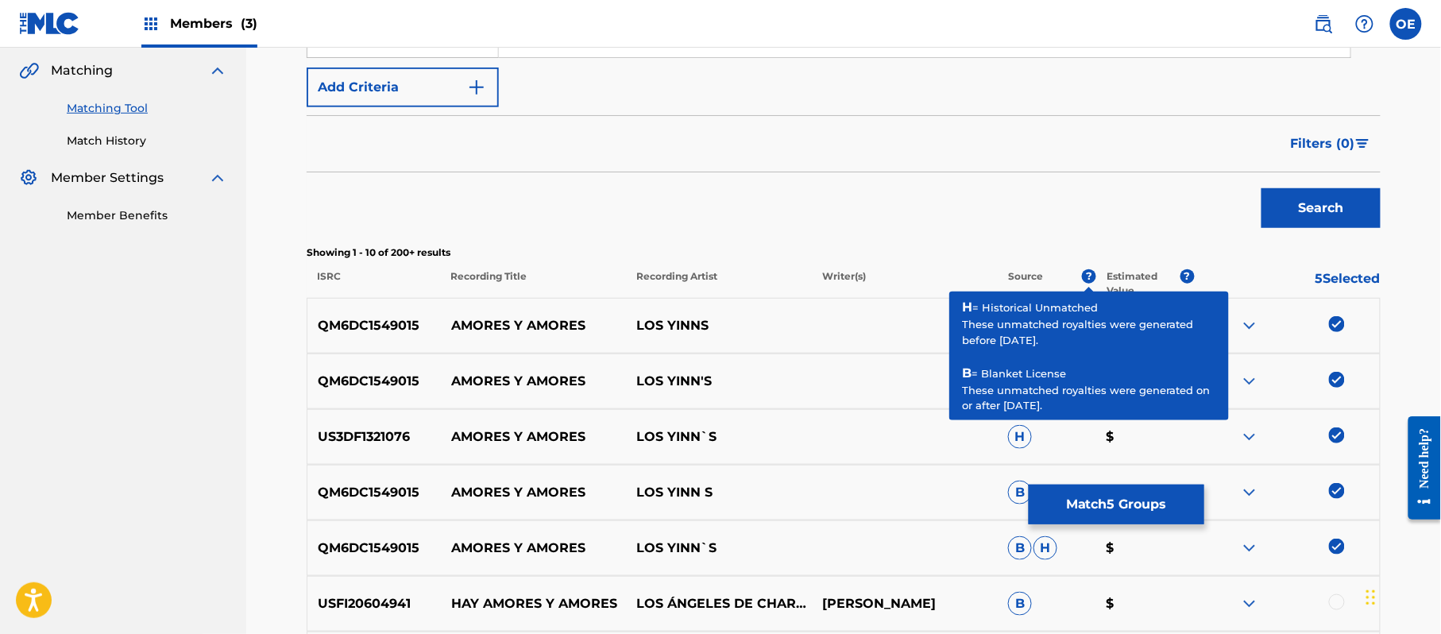
scroll to position [249, 0]
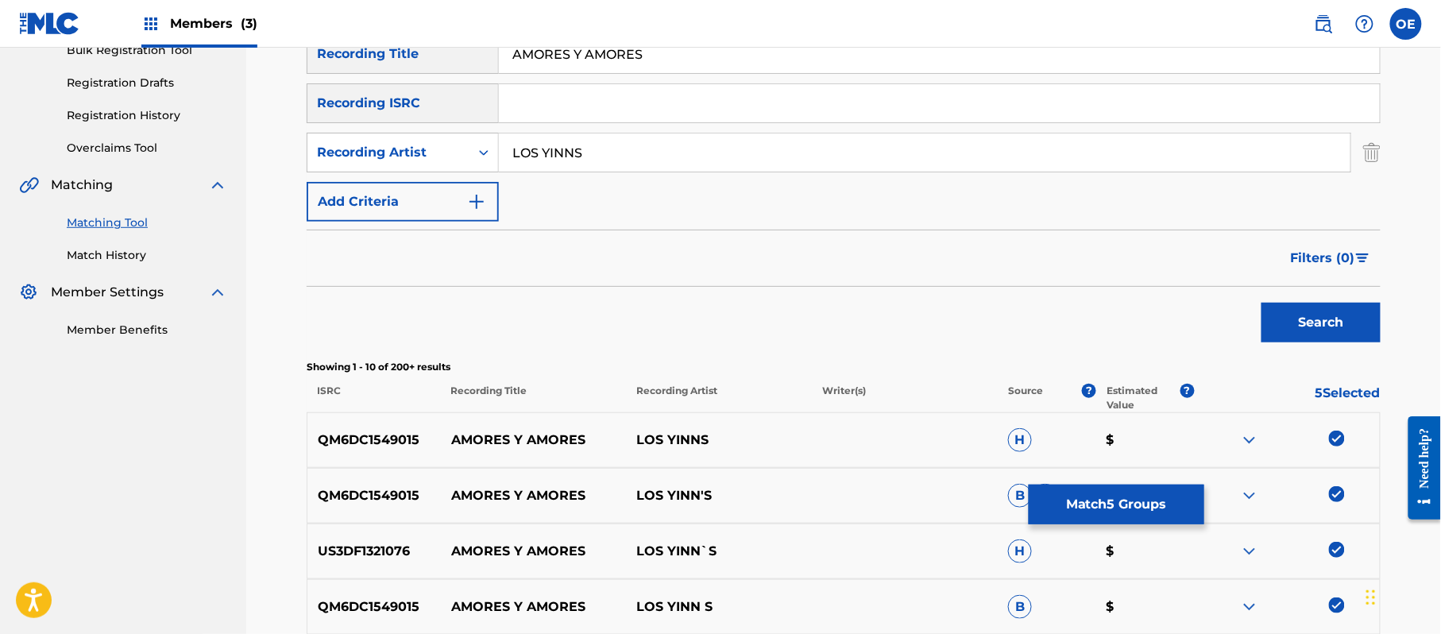
click at [577, 153] on input "LOS YINNS" at bounding box center [924, 152] width 851 height 38
click at [1261, 303] on button "Search" at bounding box center [1320, 323] width 119 height 40
click at [570, 151] on input "LOS YINN S" at bounding box center [924, 152] width 851 height 38
type input "LOS YINN'S"
click at [1261, 303] on button "Search" at bounding box center [1320, 323] width 119 height 40
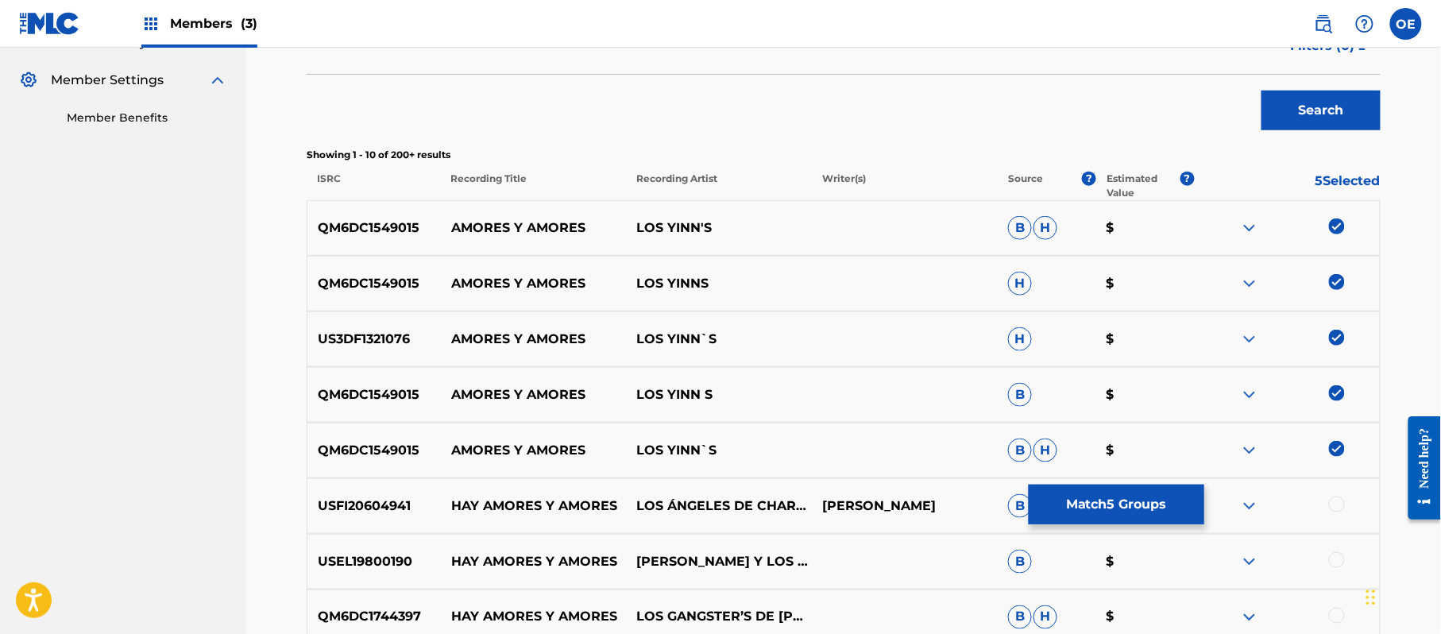
scroll to position [566, 0]
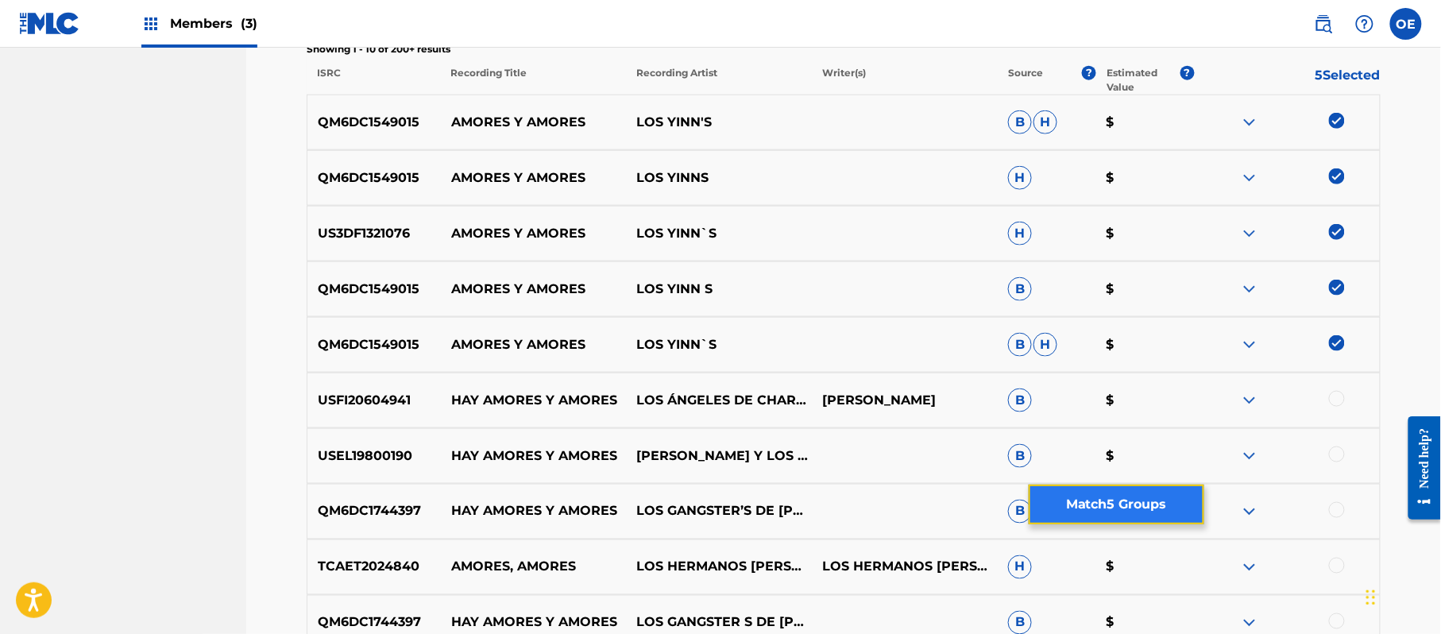
click at [1113, 502] on button "Match 5 Groups" at bounding box center [1116, 504] width 176 height 40
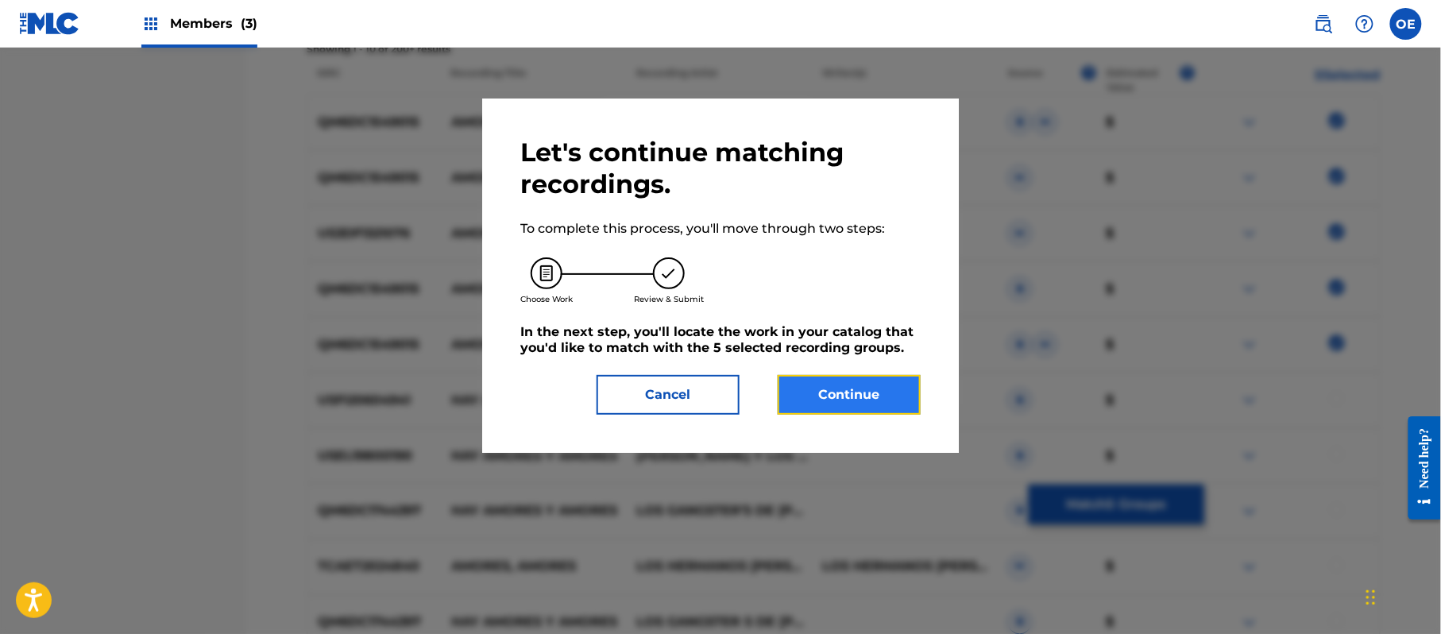
click at [823, 389] on button "Continue" at bounding box center [848, 395] width 143 height 40
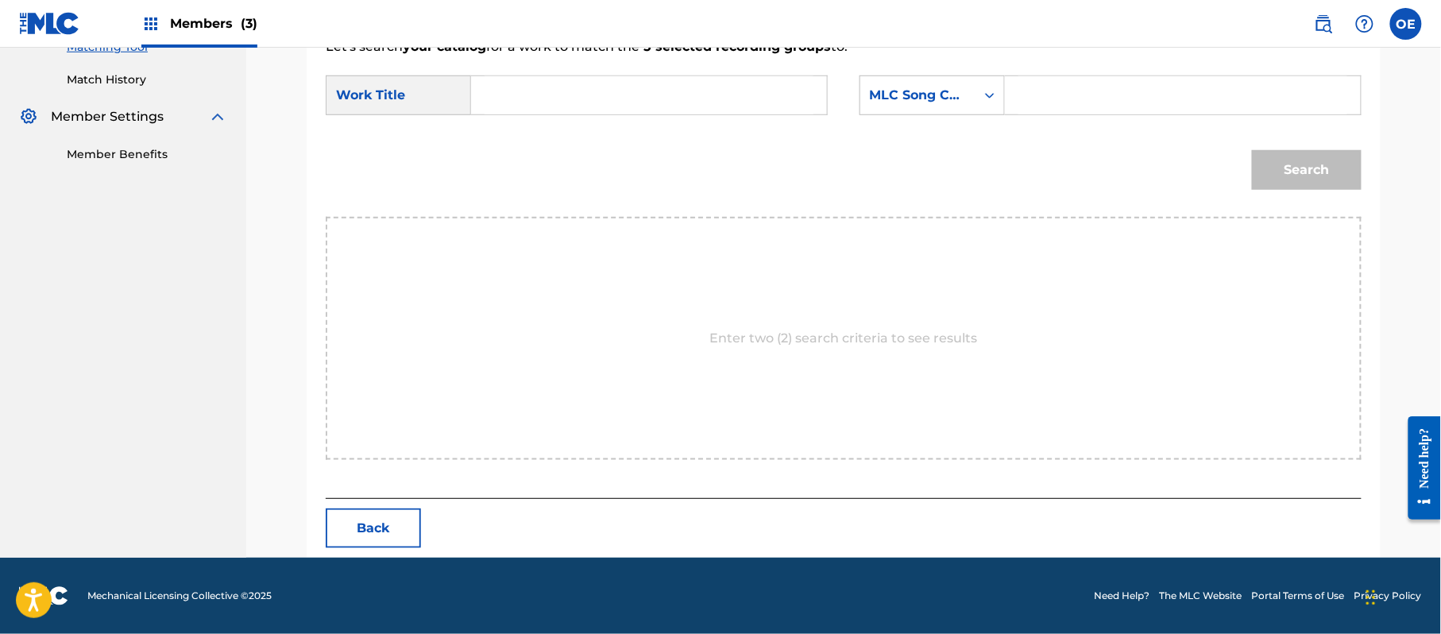
scroll to position [424, 0]
paste input "AMORES Y AMORES"
type input "AMORES Y AMORES"
drag, startPoint x: 937, startPoint y: 83, endPoint x: 932, endPoint y: 99, distance: 17.3
click at [937, 86] on div "MLC Song Code" at bounding box center [917, 95] width 115 height 30
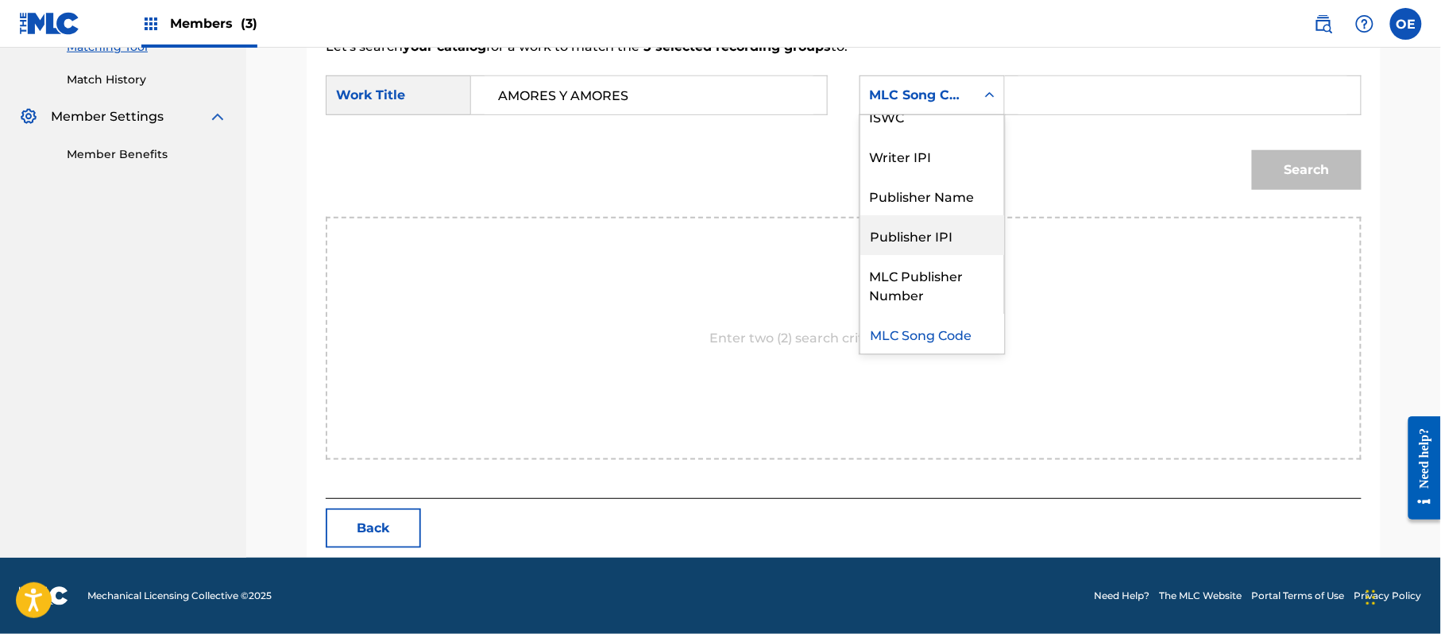
scroll to position [0, 0]
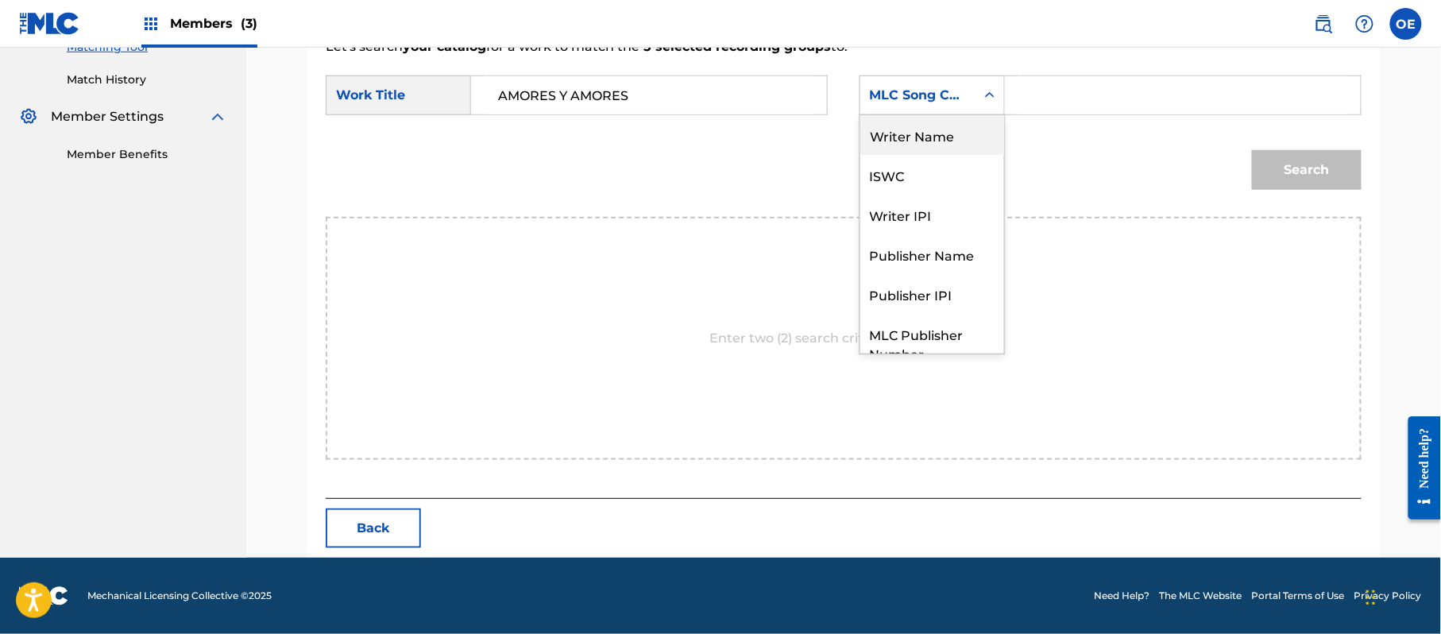
click at [910, 131] on div "Writer Name" at bounding box center [932, 135] width 144 height 40
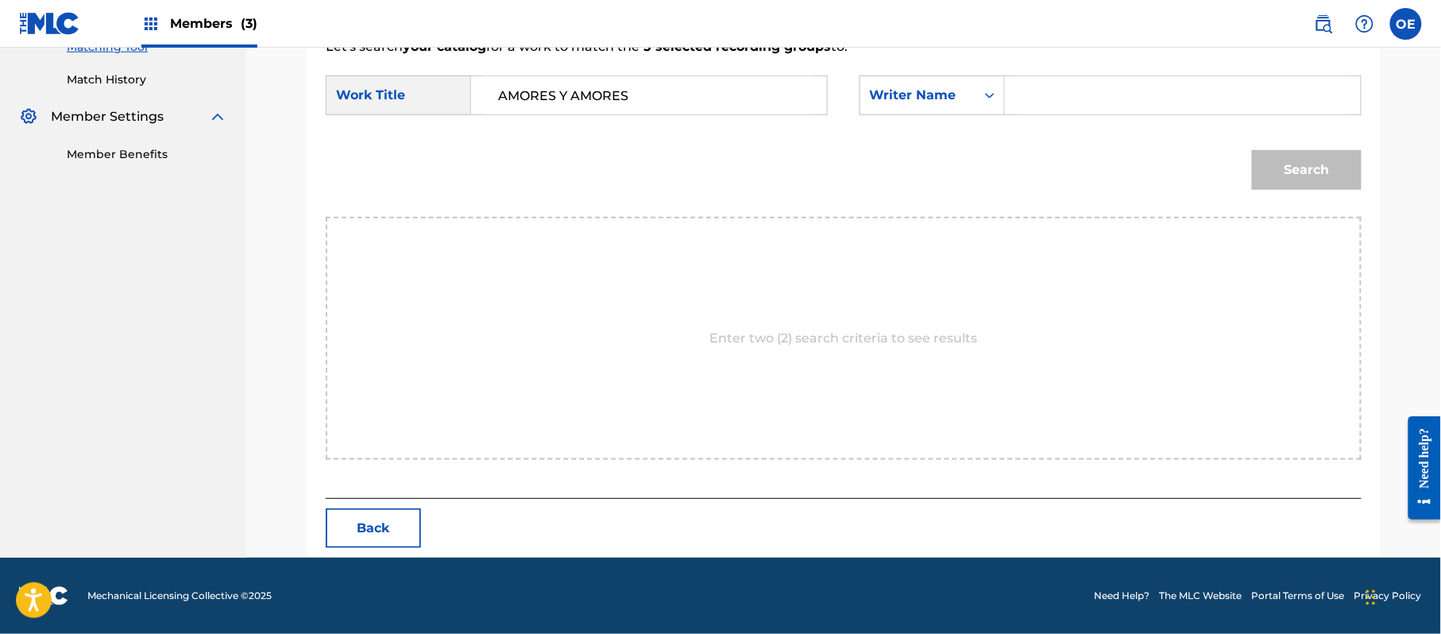
paste input "[PERSON_NAME]"
type input "[PERSON_NAME]"
click at [1281, 176] on button "Search" at bounding box center [1307, 170] width 110 height 40
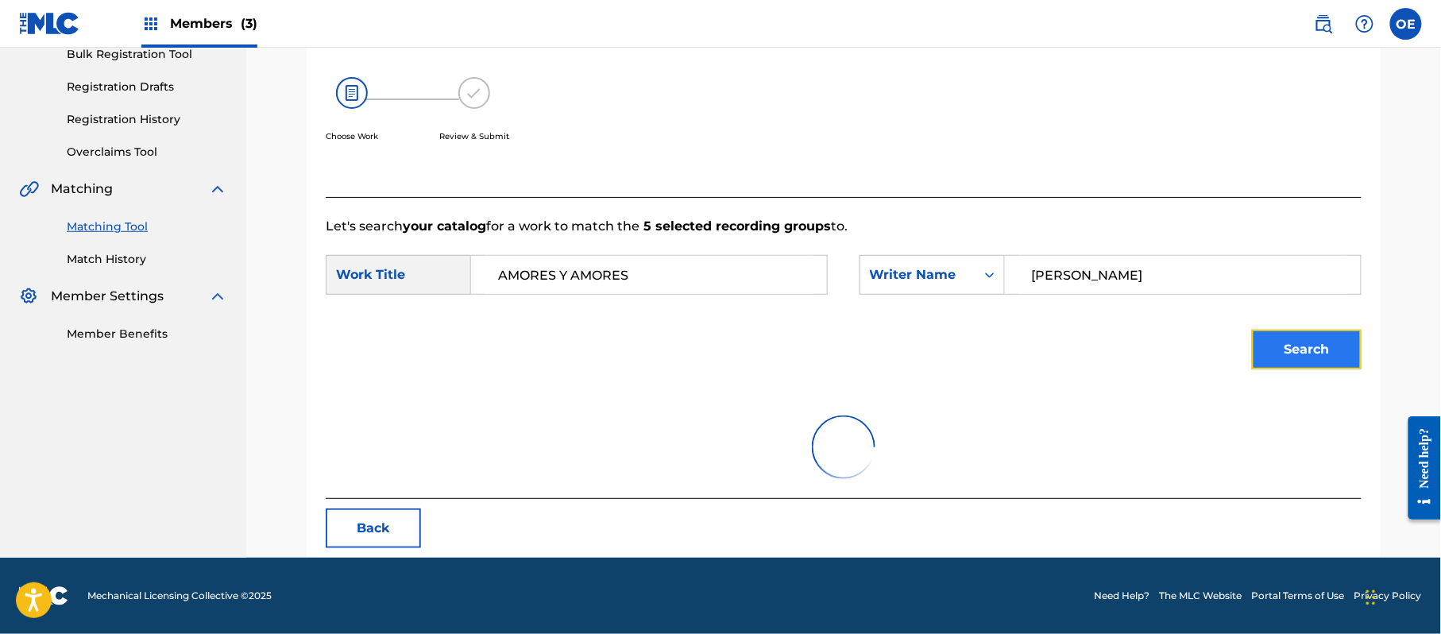
scroll to position [424, 0]
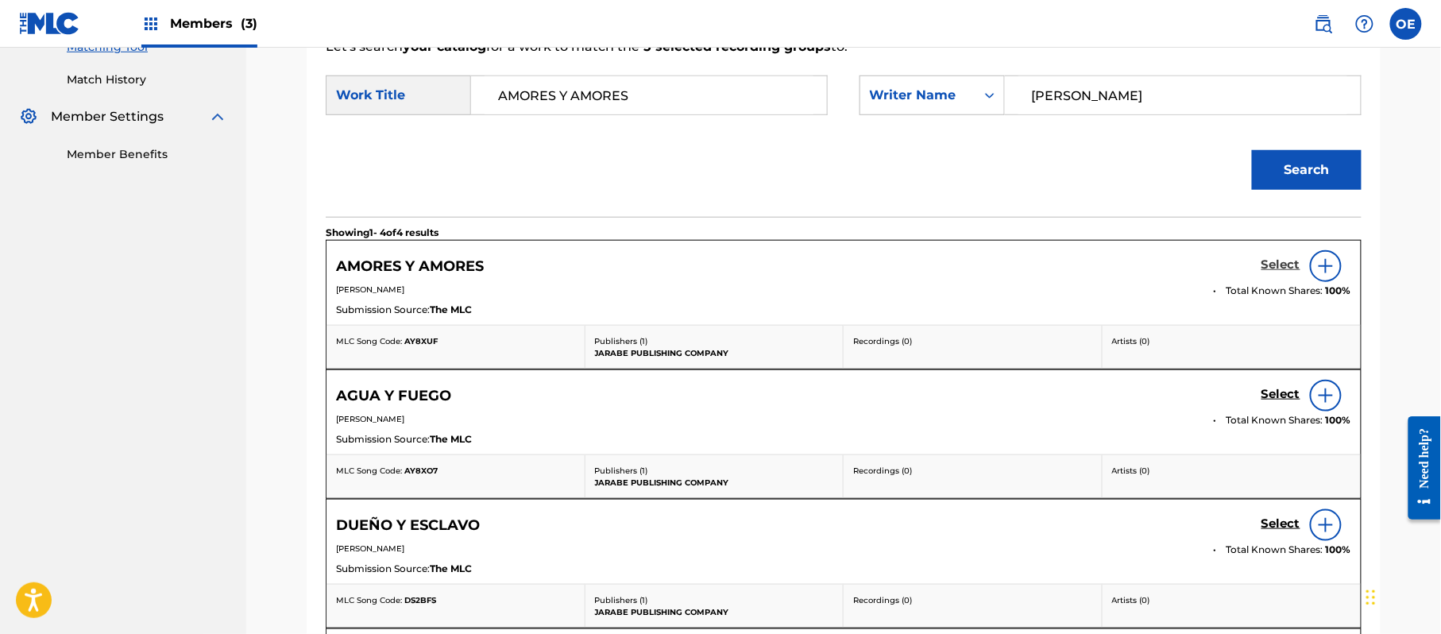
click at [1286, 264] on h5 "Select" at bounding box center [1280, 264] width 39 height 15
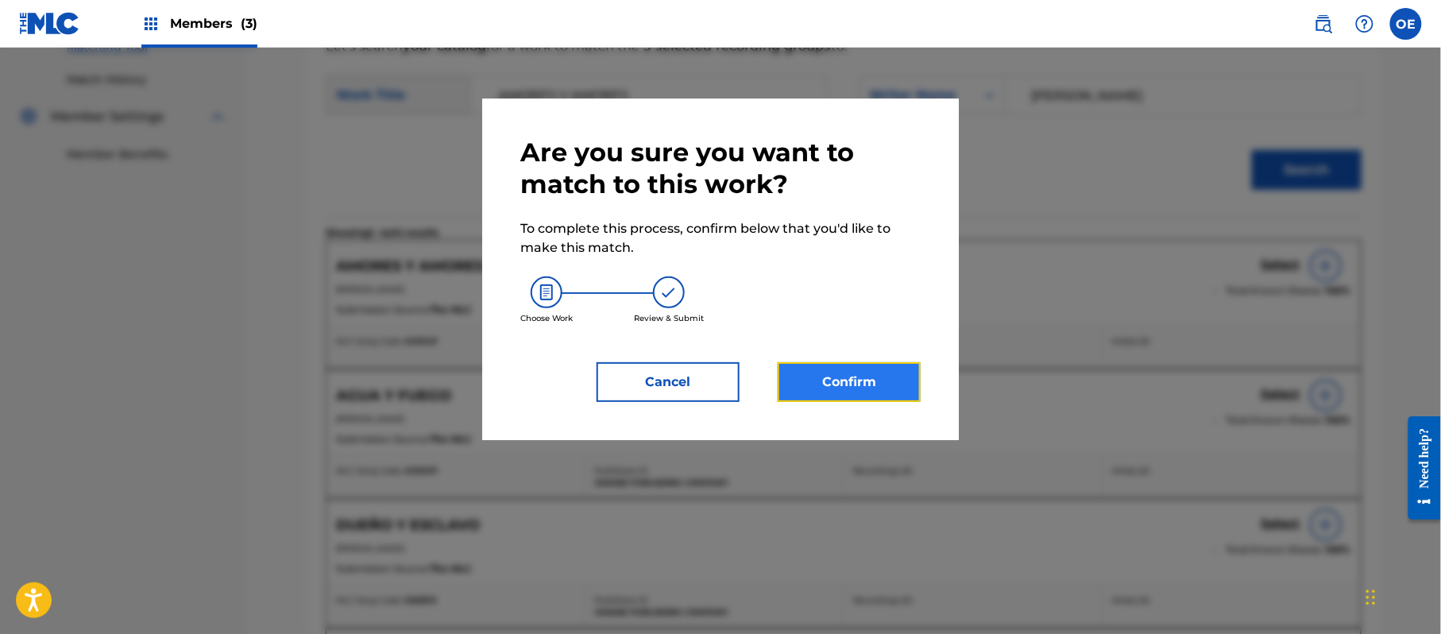
click at [840, 392] on button "Confirm" at bounding box center [848, 382] width 143 height 40
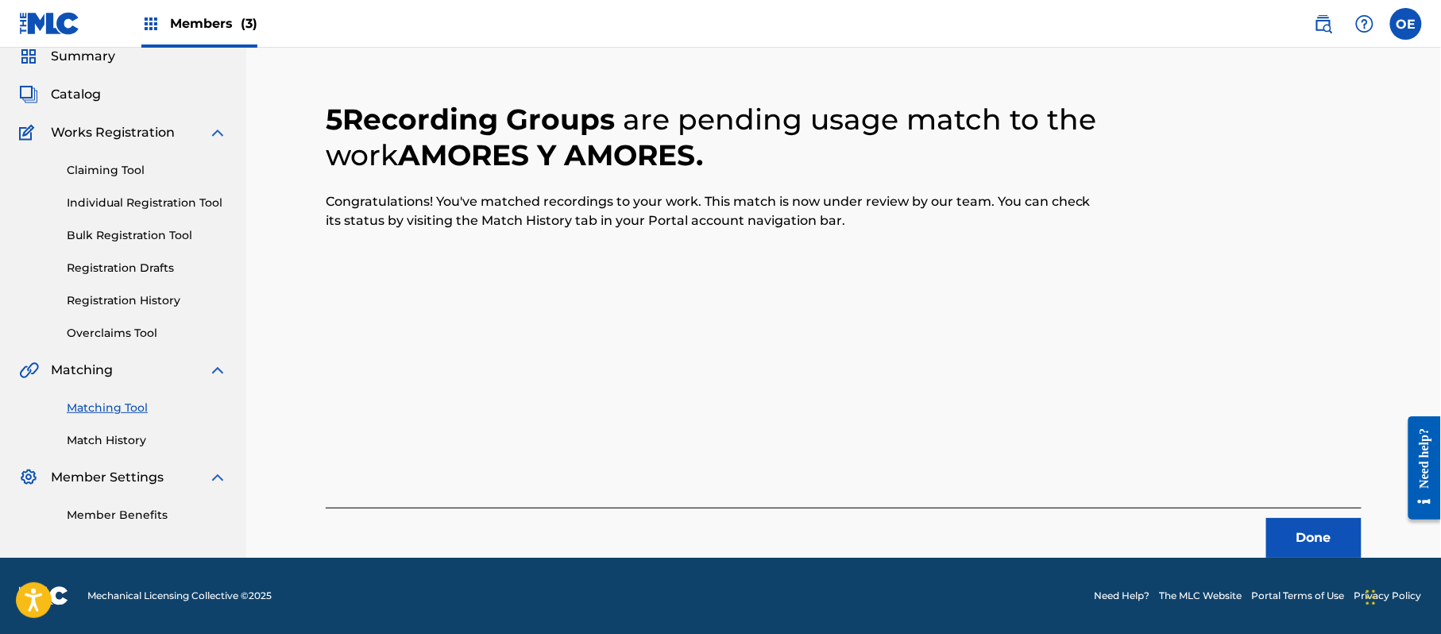
scroll to position [64, 0]
click at [1293, 523] on button "Done" at bounding box center [1313, 538] width 95 height 40
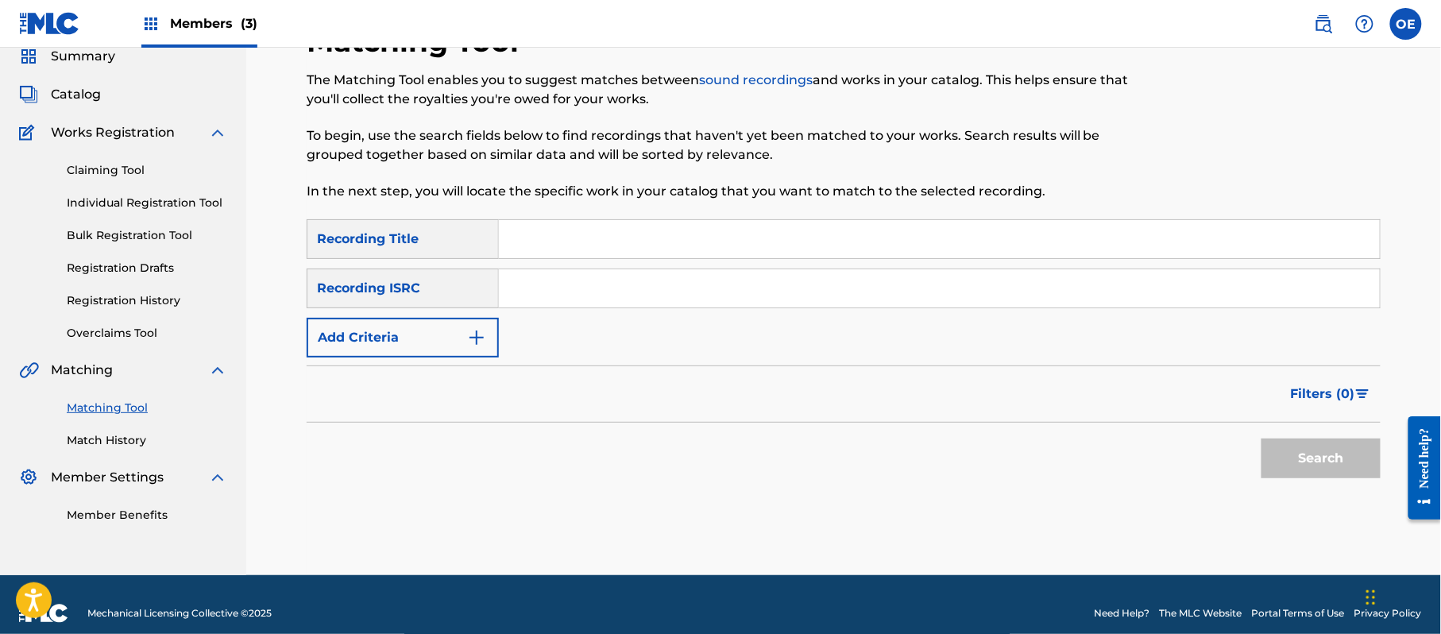
paste input "CON LAS MANOS VACIAS"
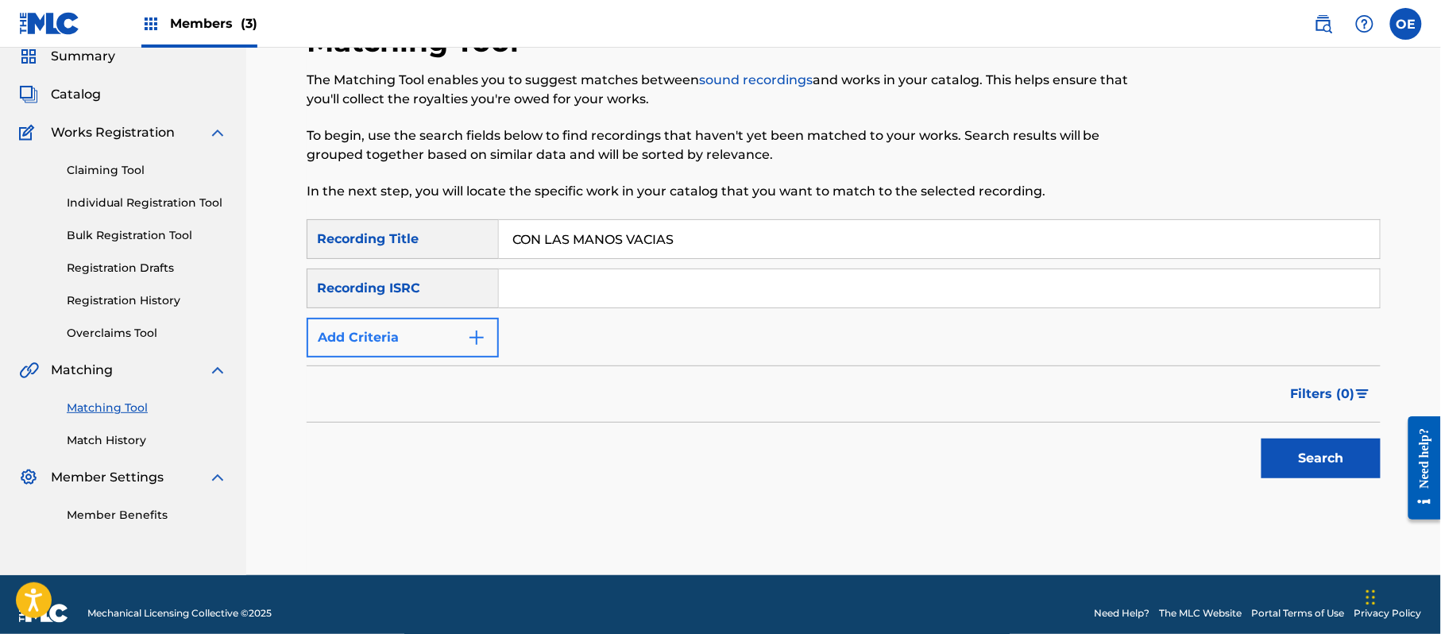
type input "CON LAS MANOS VACIAS"
click at [379, 319] on button "Add Criteria" at bounding box center [403, 338] width 192 height 40
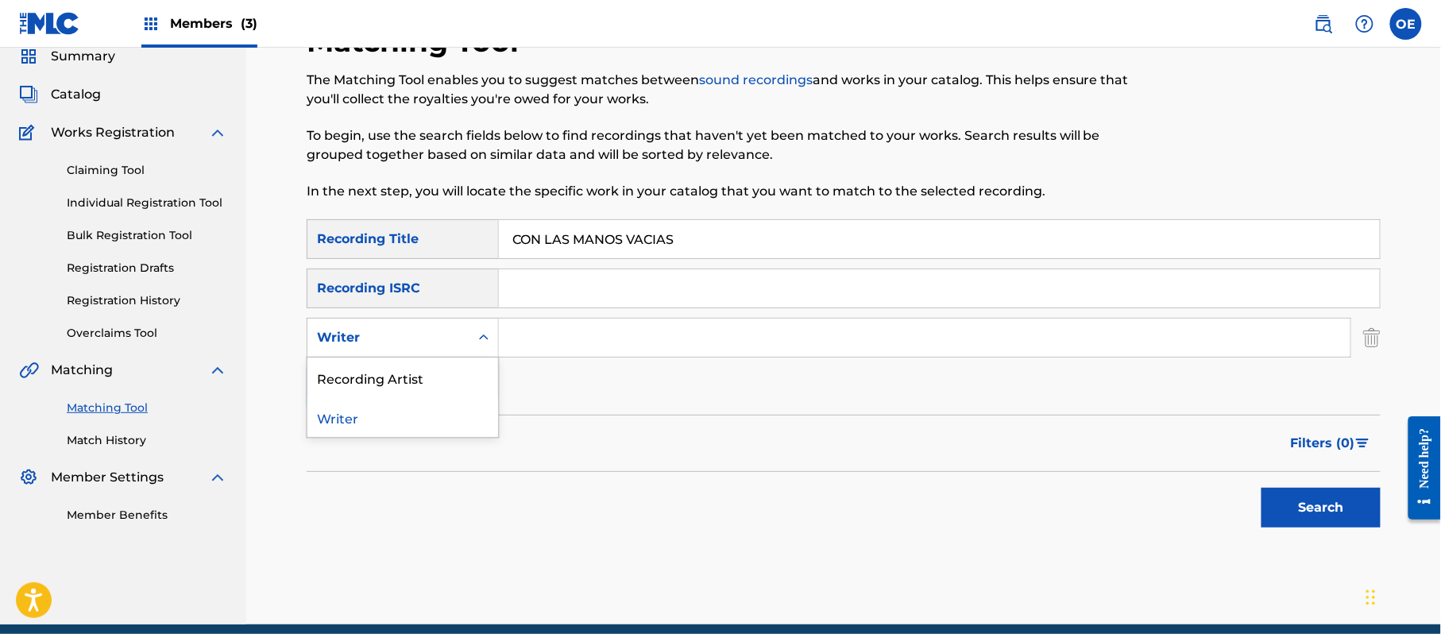
click at [381, 341] on div "Writer" at bounding box center [388, 337] width 143 height 19
click at [395, 381] on div "Recording Artist" at bounding box center [402, 377] width 191 height 40
paste input "LOS YINNS"
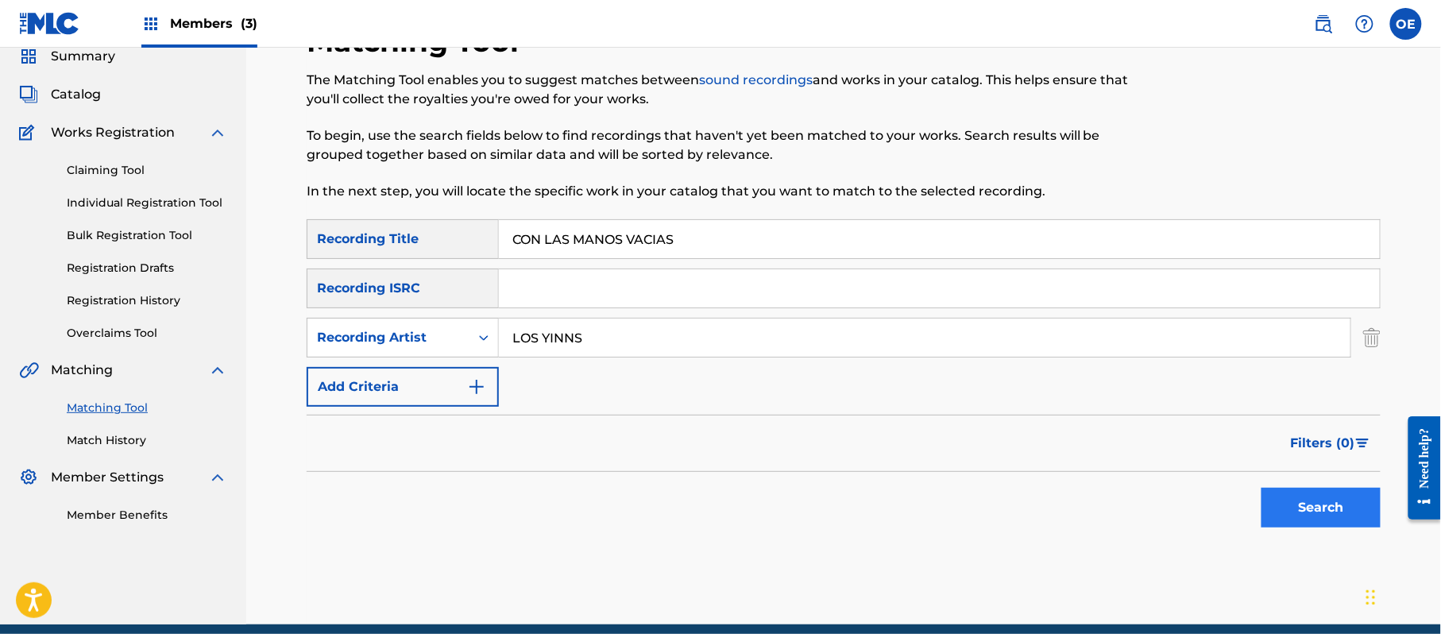
type input "LOS YINNS"
click at [1296, 503] on button "Search" at bounding box center [1320, 508] width 119 height 40
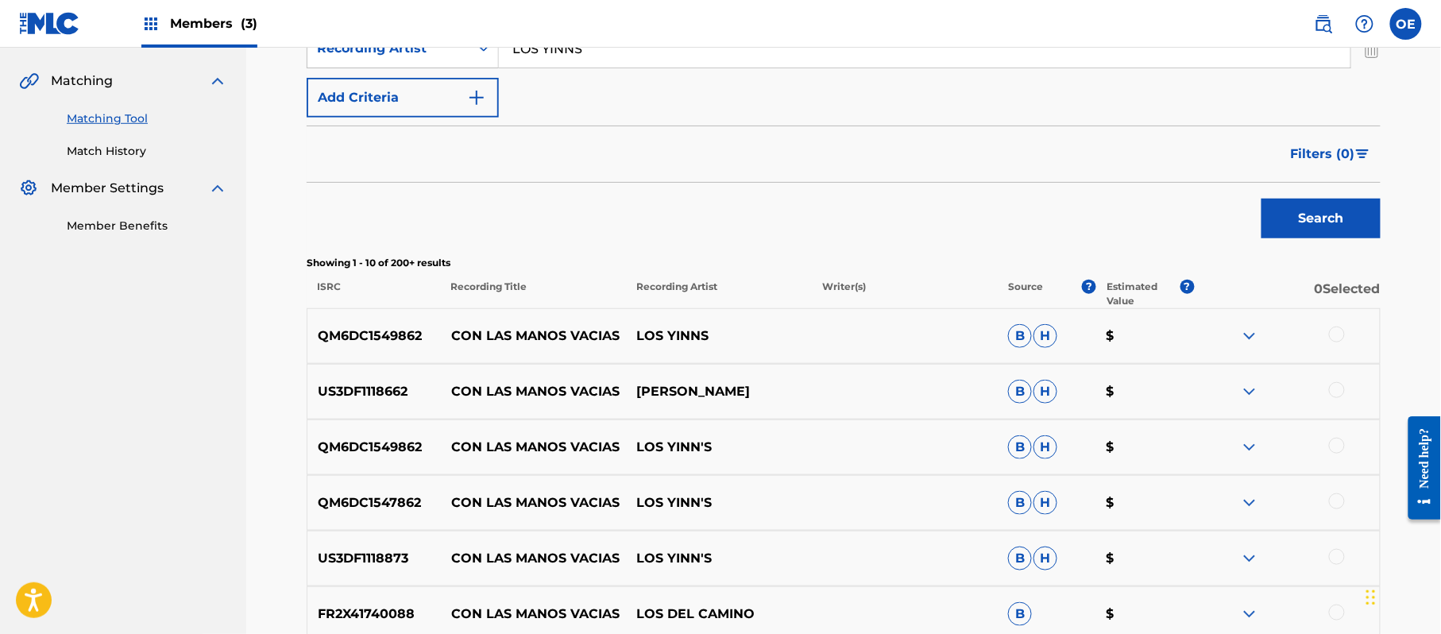
scroll to position [381, 0]
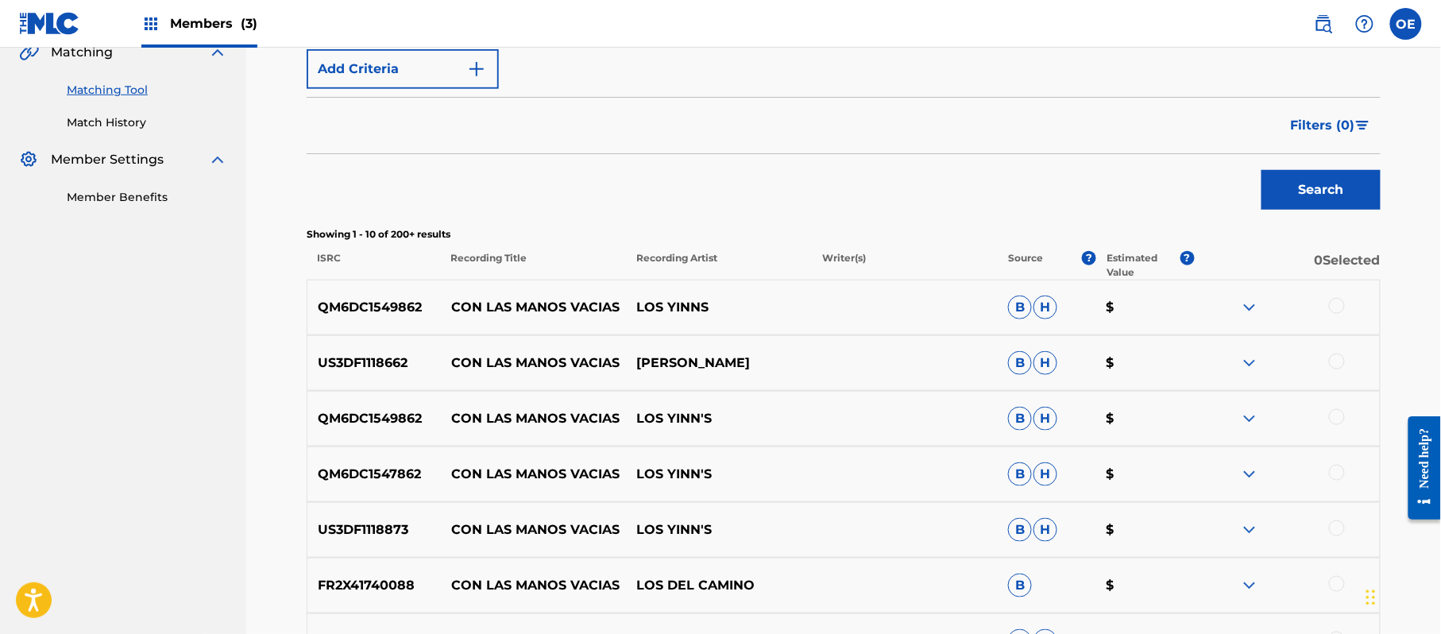
click at [1337, 303] on div at bounding box center [1337, 306] width 16 height 16
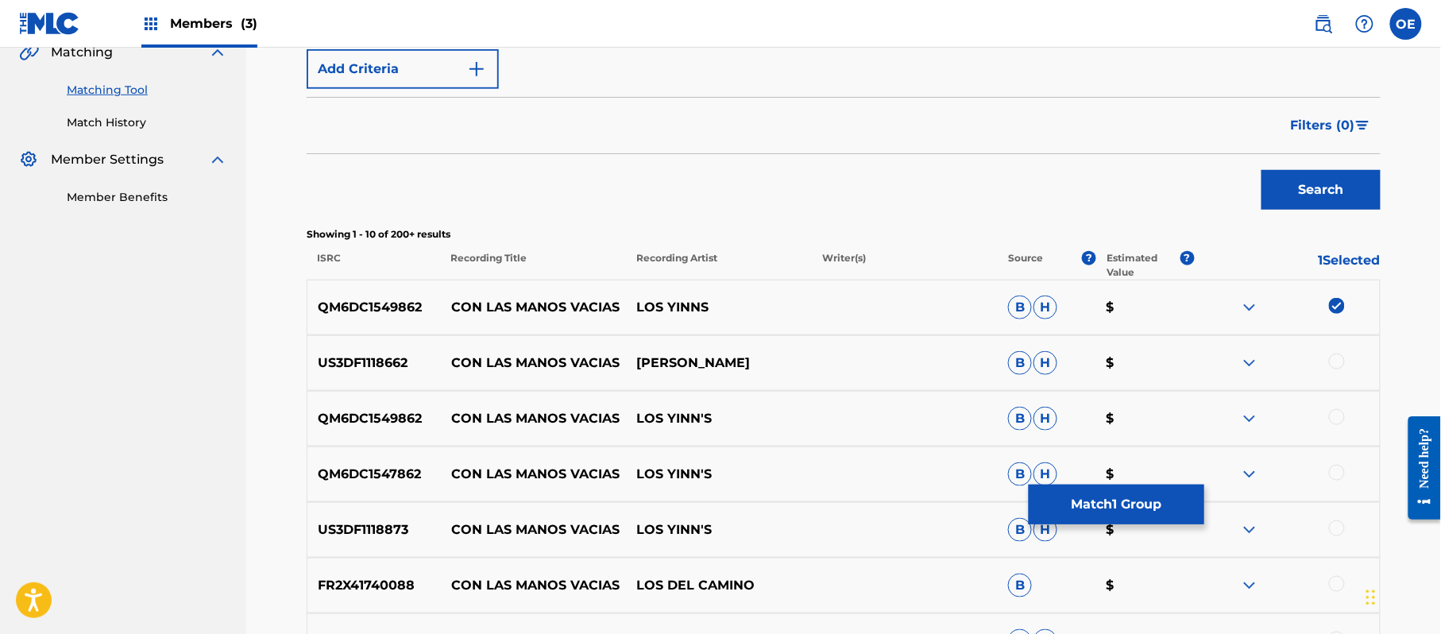
click at [1333, 411] on div at bounding box center [1337, 417] width 16 height 16
click at [1336, 480] on div at bounding box center [1337, 473] width 16 height 16
click at [1334, 528] on div at bounding box center [1337, 528] width 16 height 16
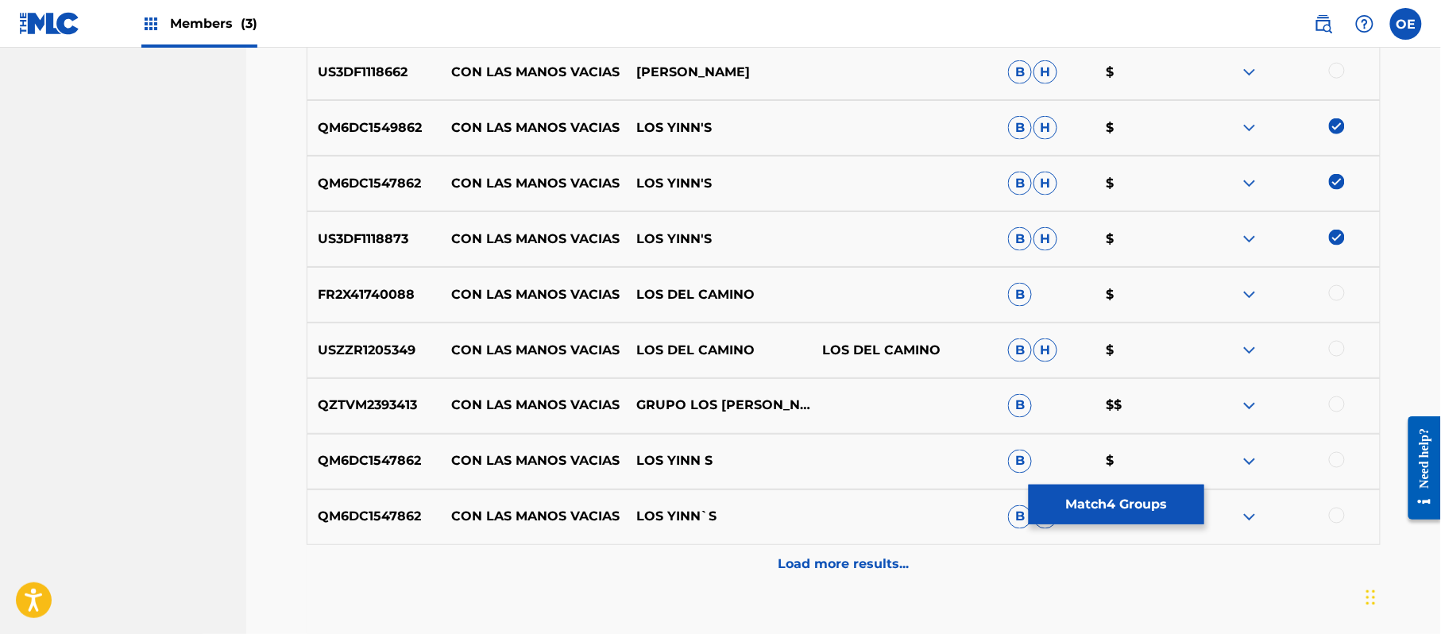
scroll to position [699, 0]
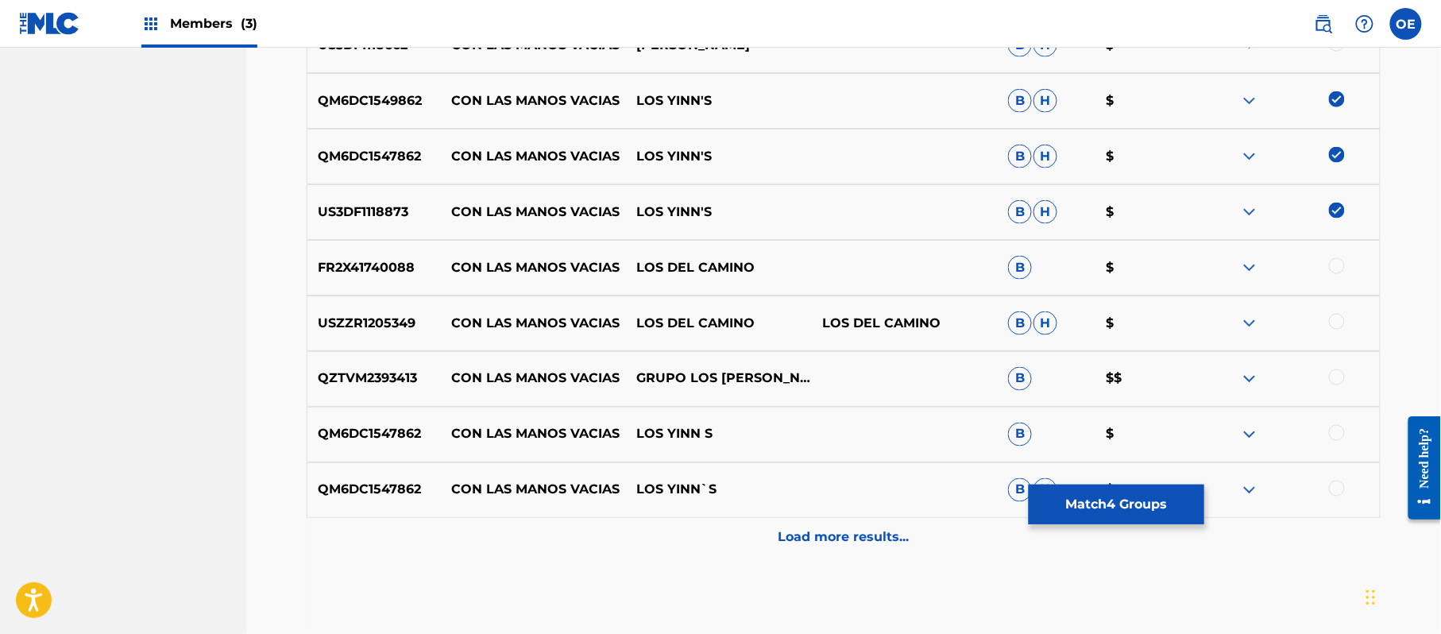
click at [1337, 435] on div at bounding box center [1337, 433] width 16 height 16
click at [1339, 486] on div at bounding box center [1337, 488] width 16 height 16
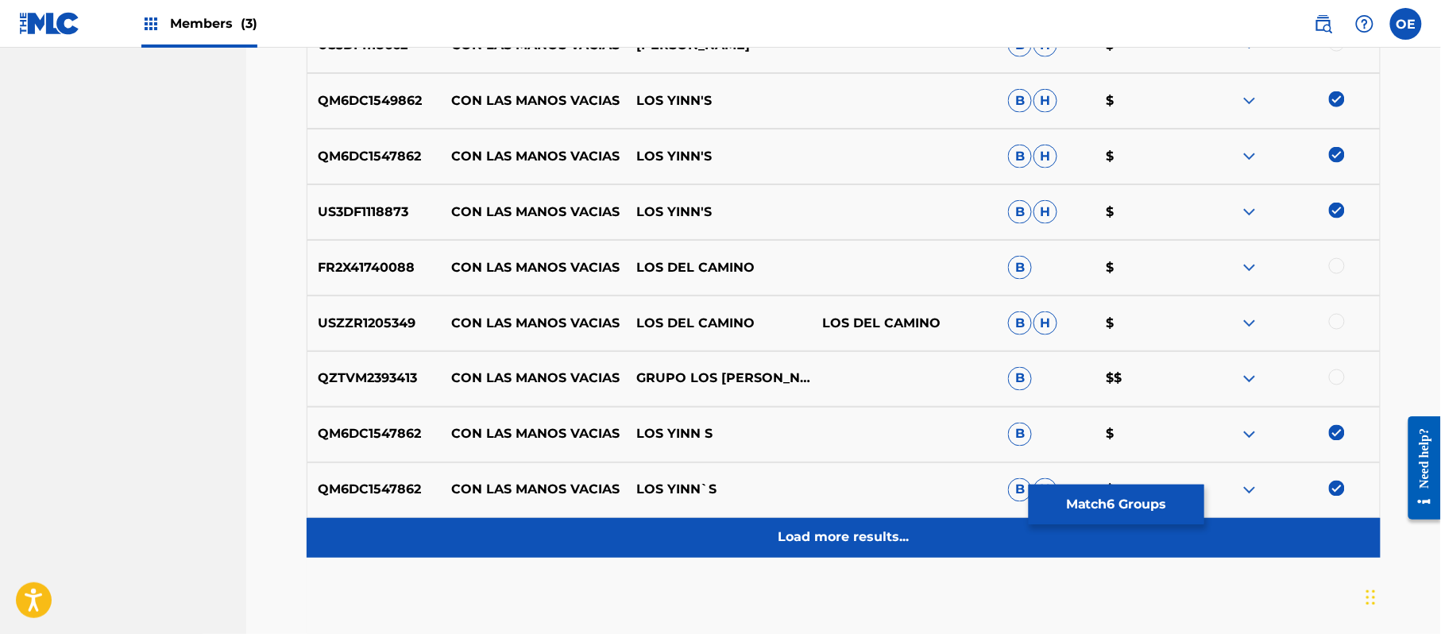
click at [710, 535] on div "Load more results..." at bounding box center [844, 538] width 1074 height 40
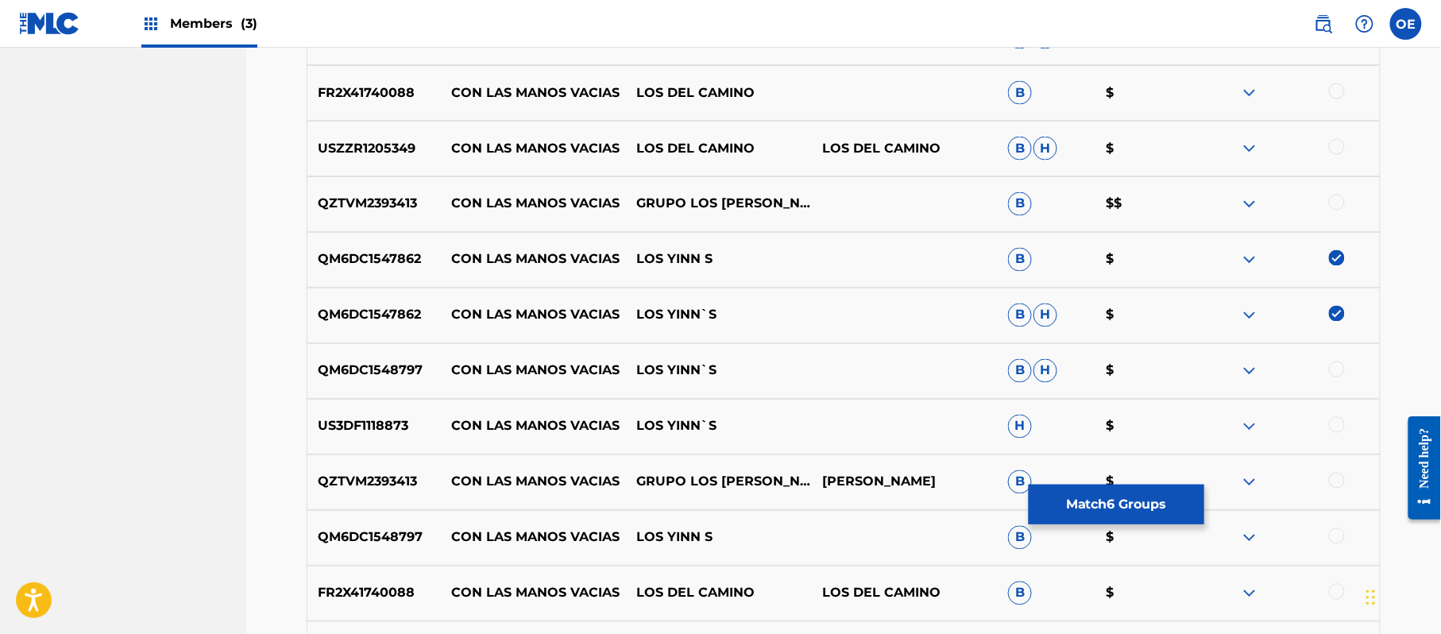
scroll to position [910, 0]
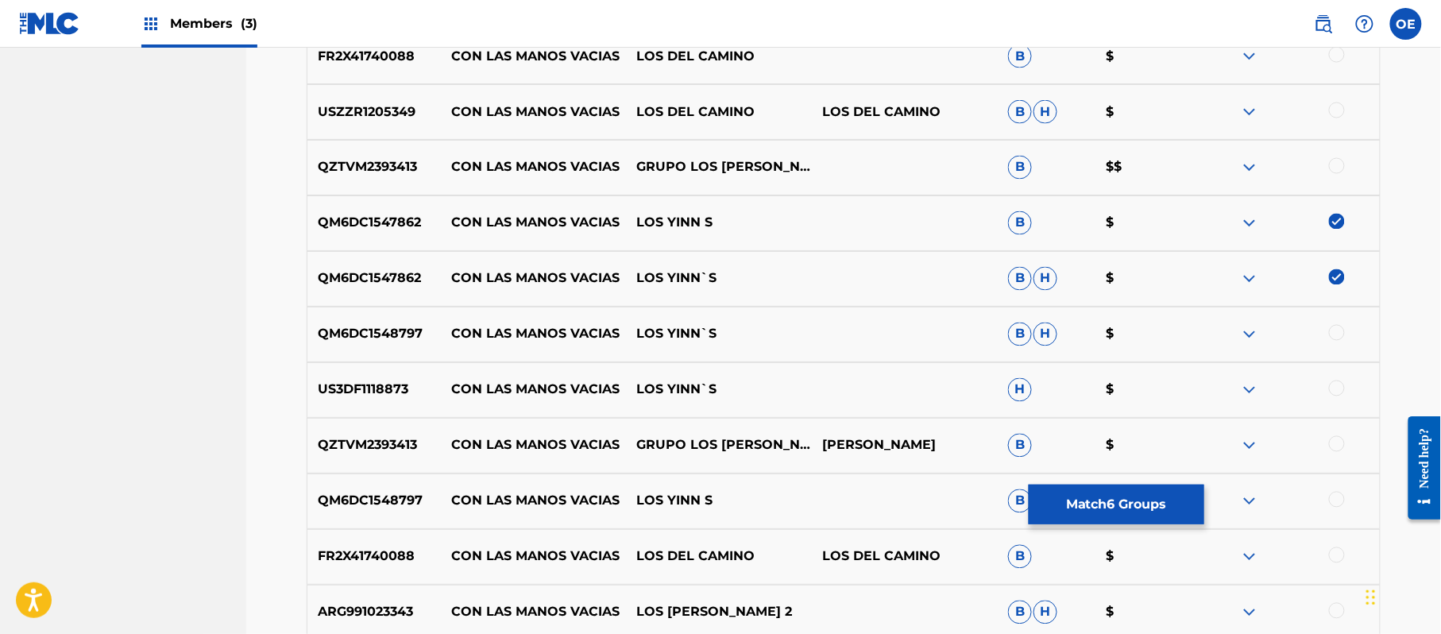
click at [1329, 334] on div at bounding box center [1337, 333] width 16 height 16
click at [1331, 378] on div "US3DF1118873 CON LAS MANOS VACIAS LOS YINN`S H $" at bounding box center [844, 390] width 1074 height 56
click at [1334, 489] on div "QM6DC1548797 CON LAS MANOS VACIAS LOS YINN S B $" at bounding box center [844, 501] width 1074 height 56
click at [1338, 392] on div at bounding box center [1337, 388] width 16 height 16
click at [1336, 502] on div at bounding box center [1337, 500] width 16 height 16
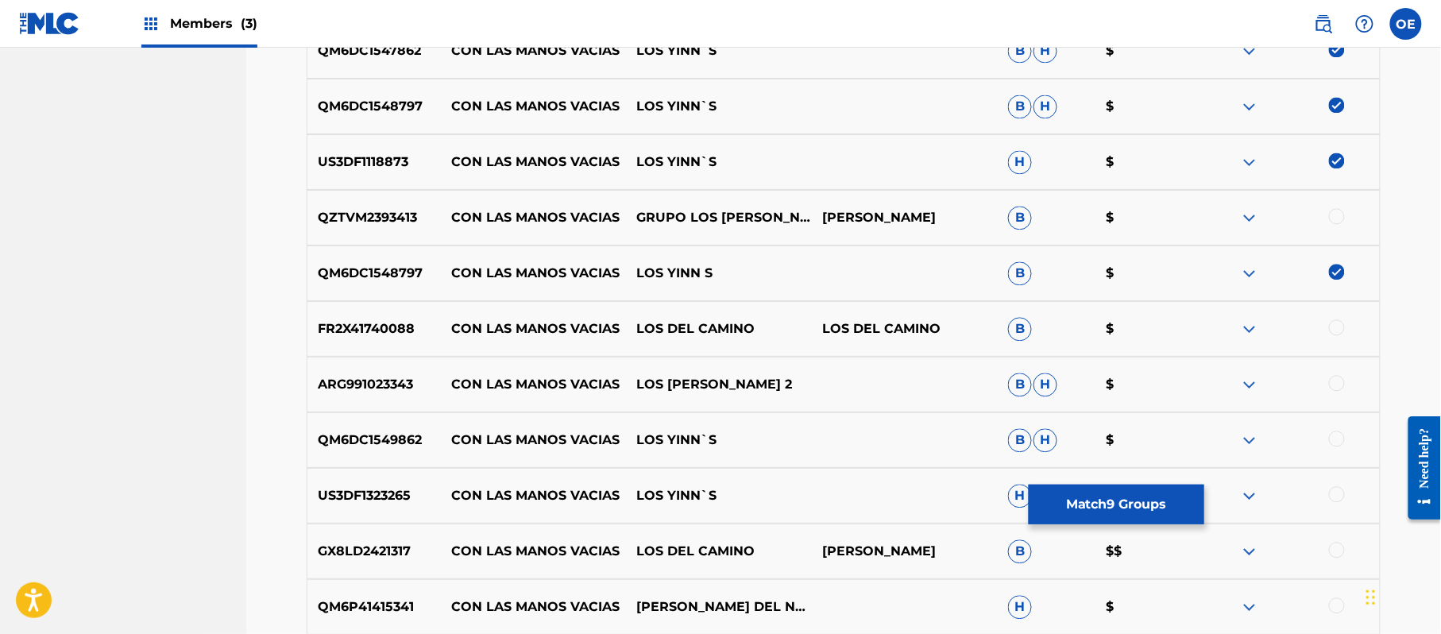
scroll to position [1228, 0]
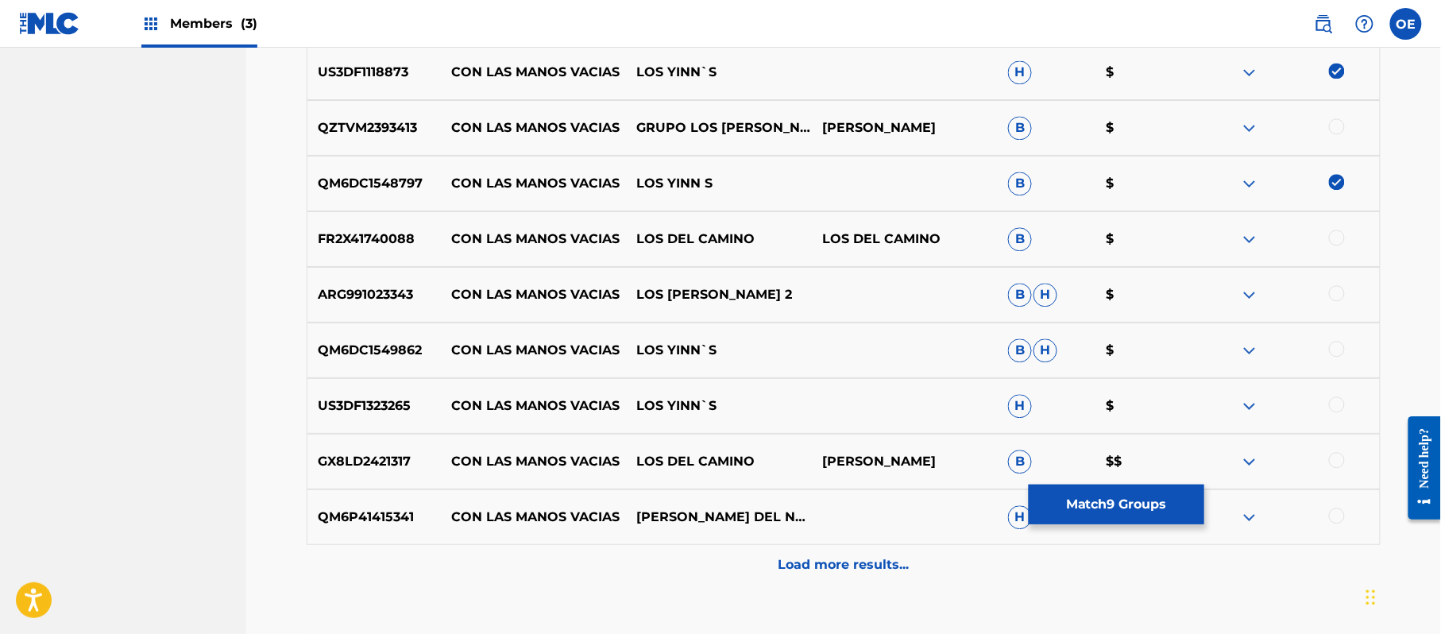
click at [1338, 344] on div at bounding box center [1337, 349] width 16 height 16
click at [1332, 395] on div "US3DF1323265 CON LAS MANOS VACIAS LOS YINN`S H $" at bounding box center [844, 406] width 1074 height 56
click at [1332, 397] on div at bounding box center [1337, 404] width 16 height 16
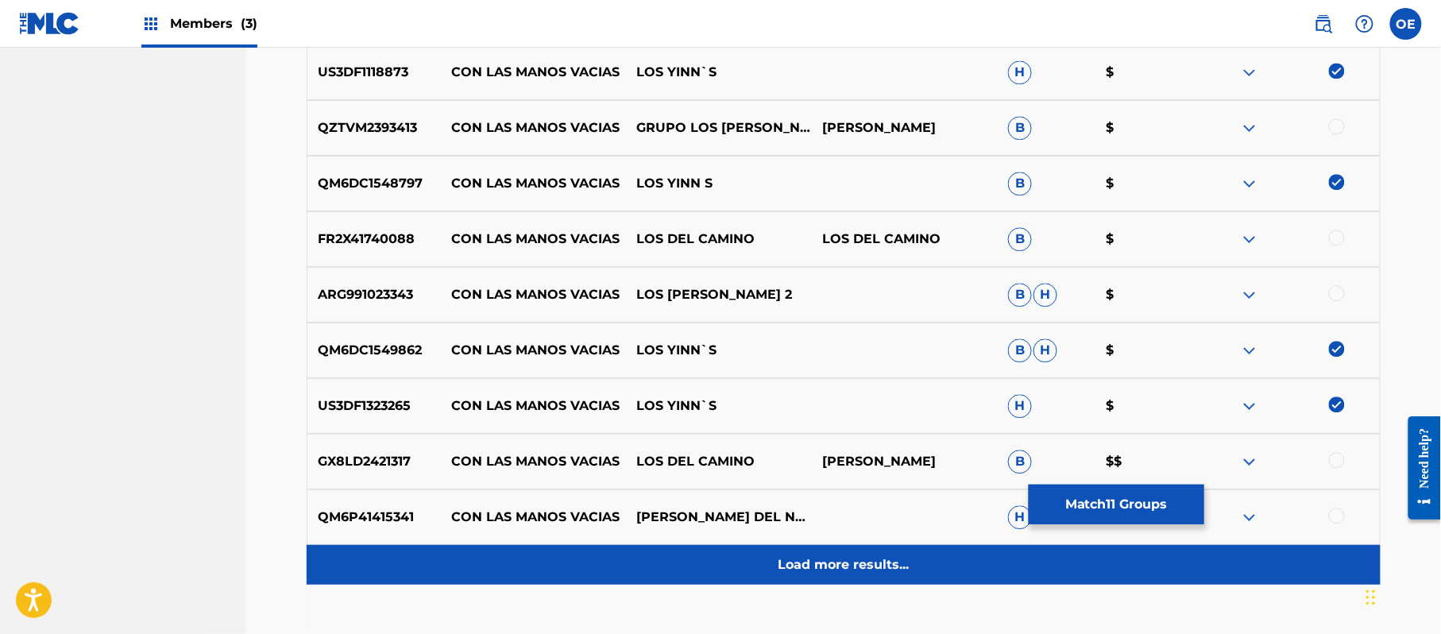
click at [748, 579] on div "Load more results..." at bounding box center [844, 565] width 1074 height 40
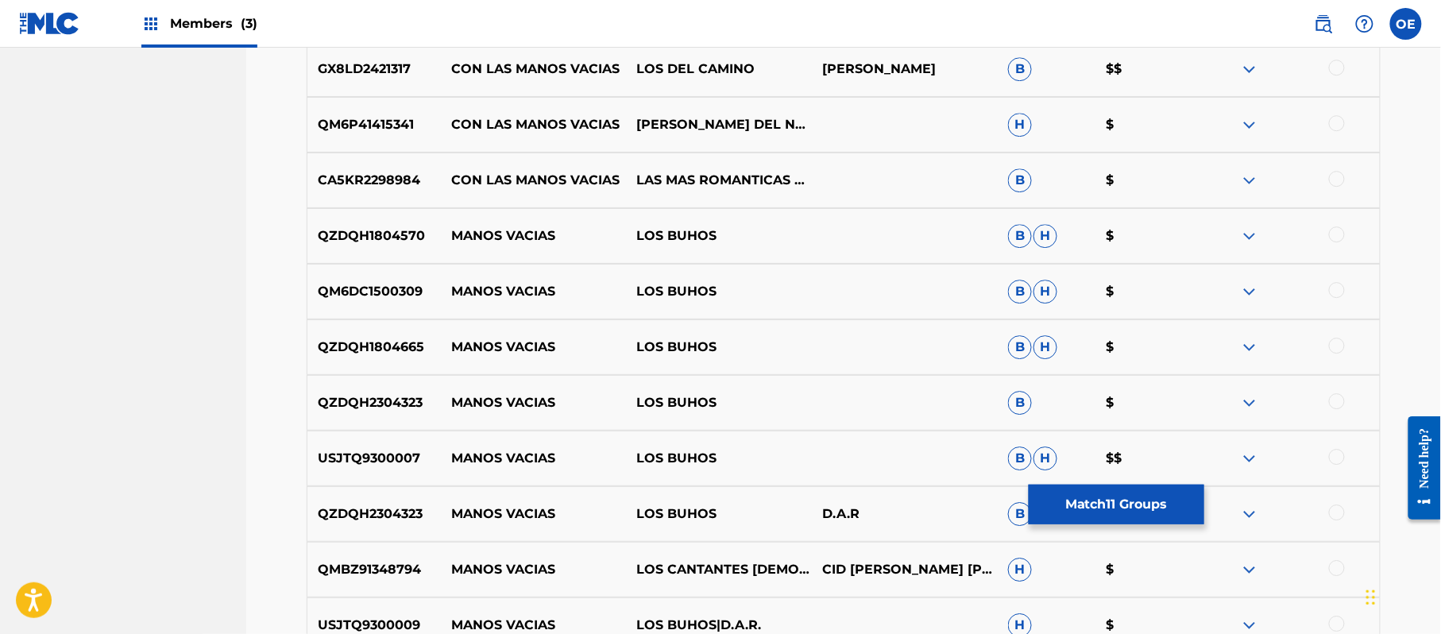
scroll to position [1652, 0]
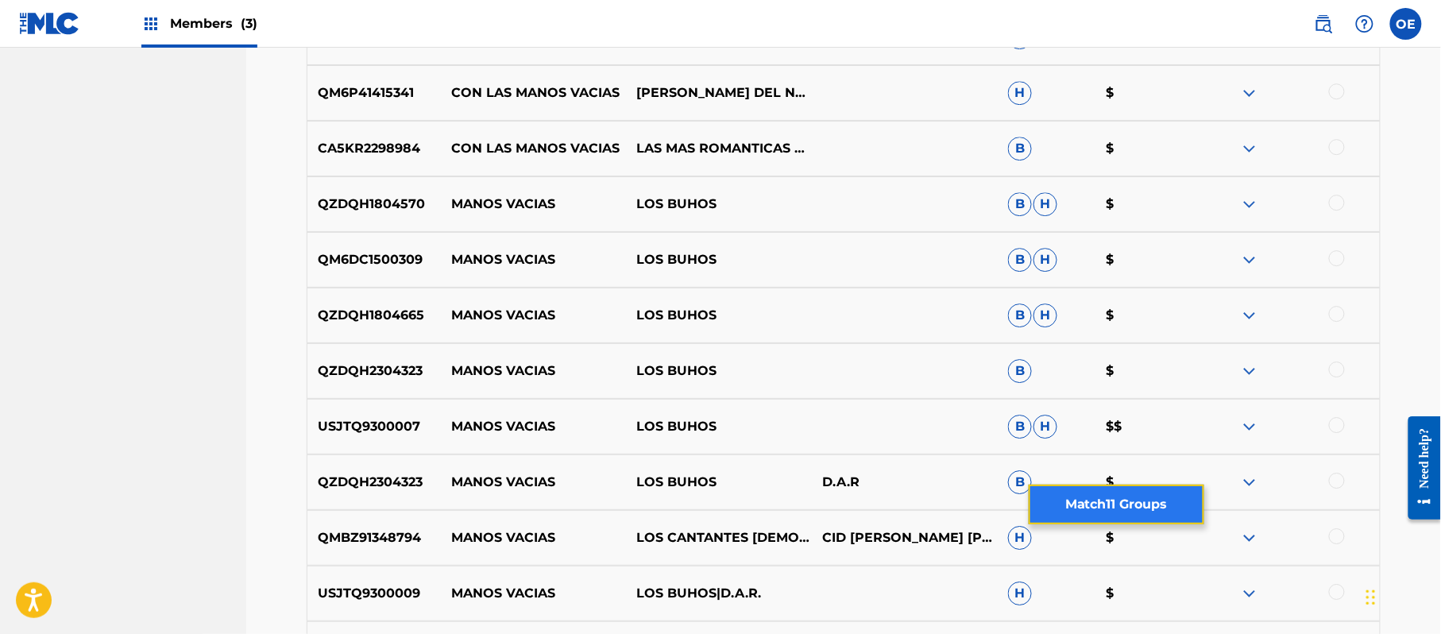
click at [1078, 490] on button "Match 11 Groups" at bounding box center [1116, 504] width 176 height 40
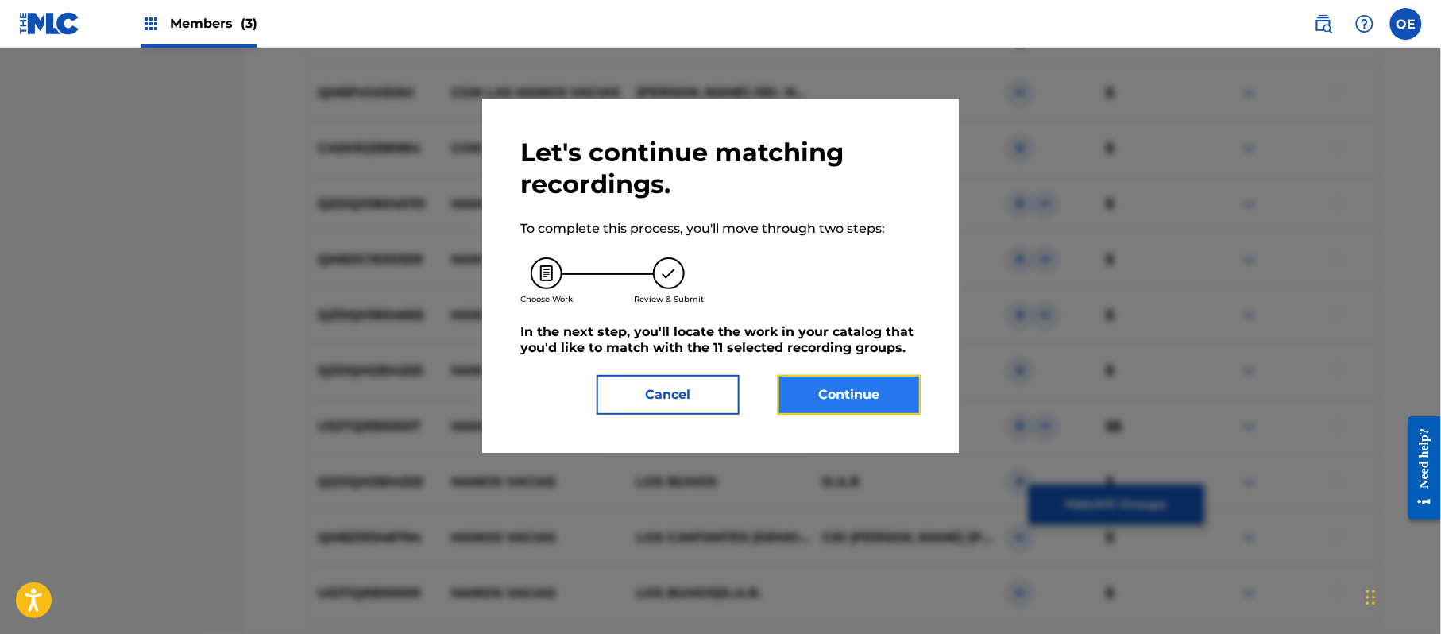
click at [832, 388] on button "Continue" at bounding box center [848, 395] width 143 height 40
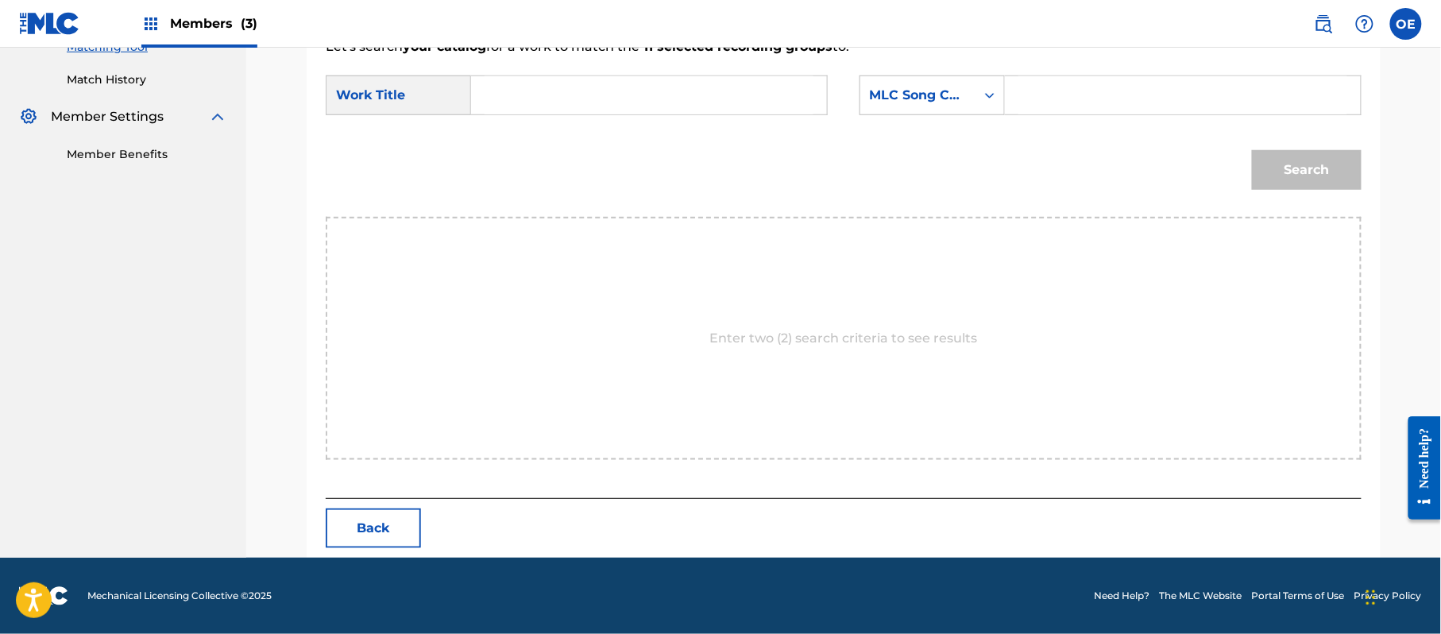
scroll to position [424, 0]
paste input "CON LAS MANOS VACIAS"
type input "CON LAS MANOS VACIAS"
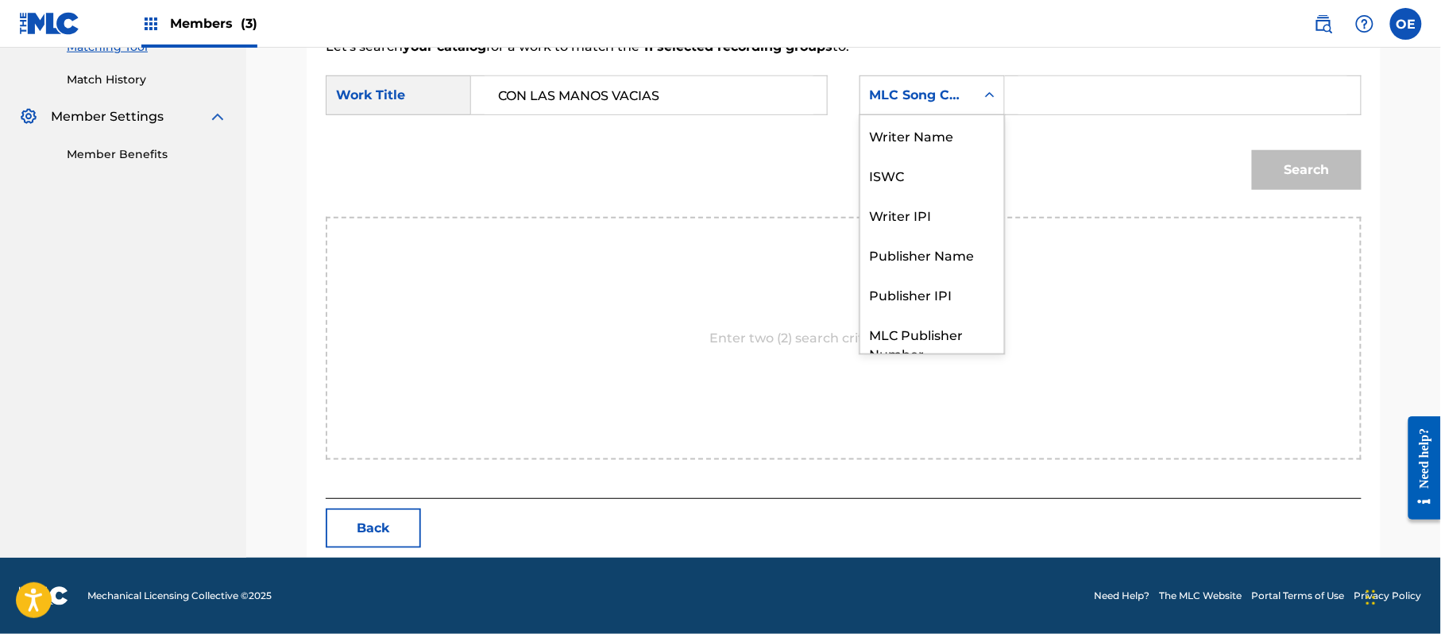
click at [900, 97] on div "MLC Song Code" at bounding box center [918, 95] width 96 height 19
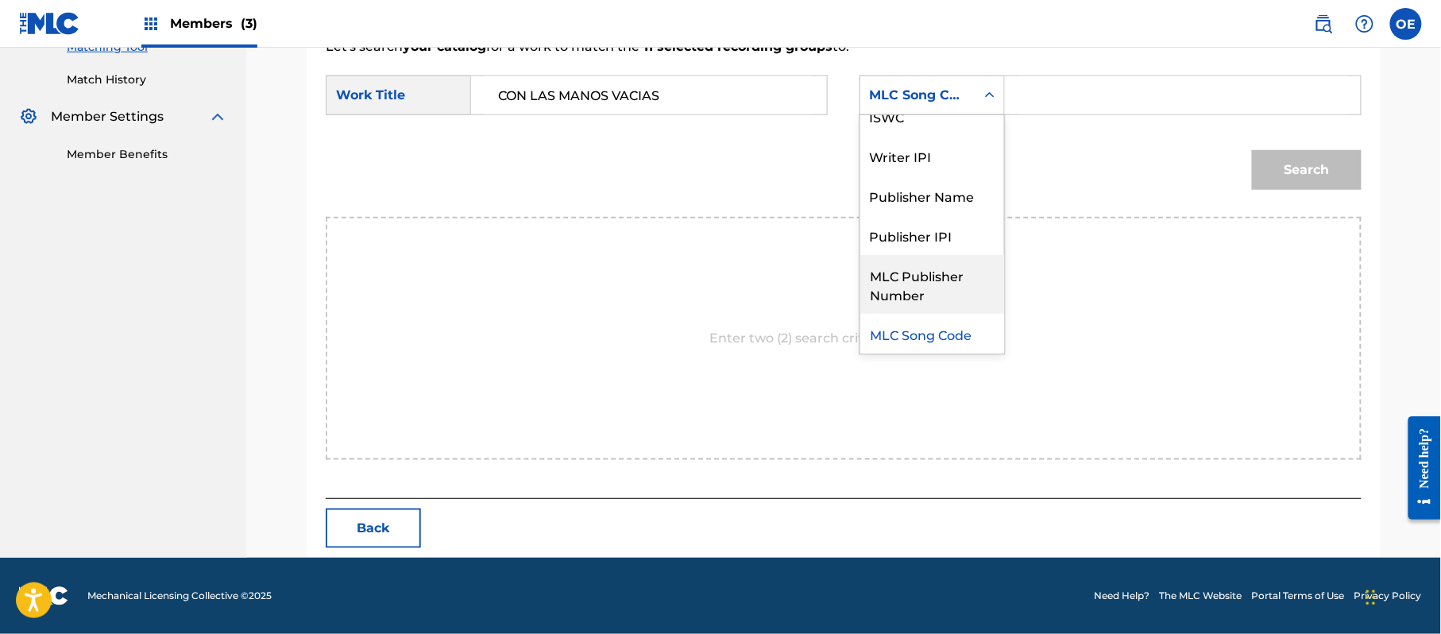
scroll to position [0, 0]
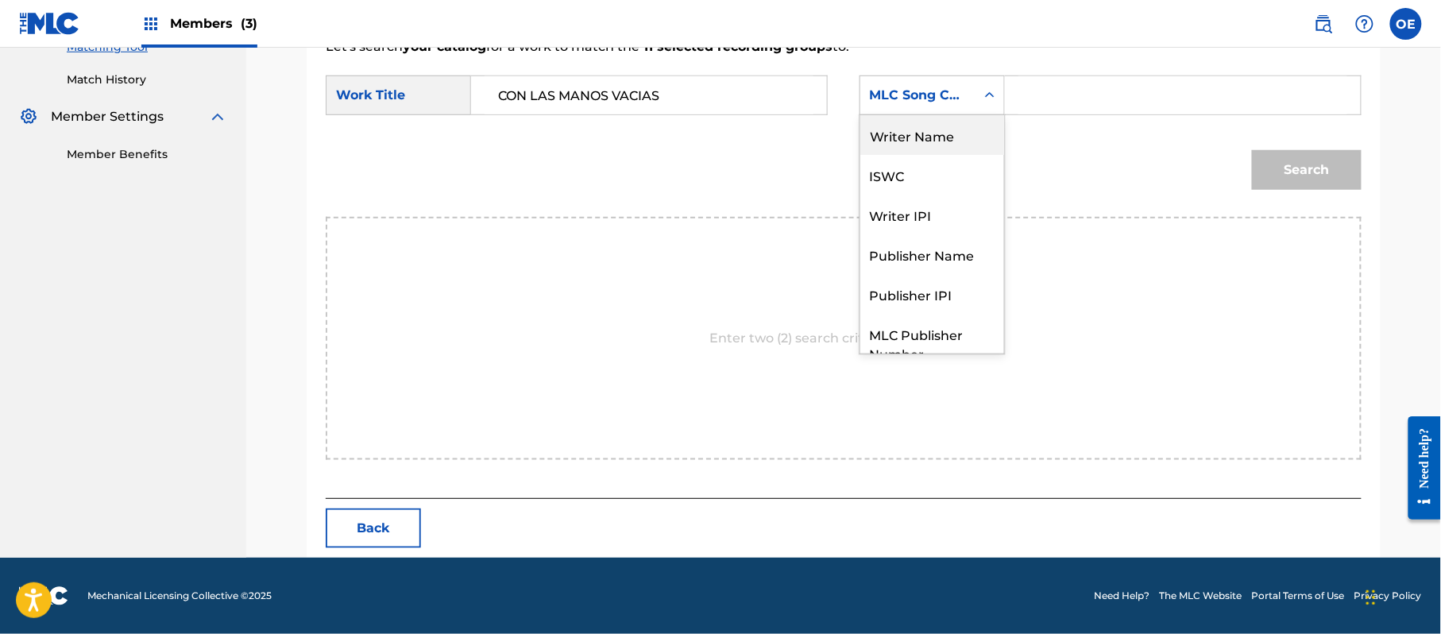
click at [920, 149] on div "Writer Name" at bounding box center [932, 135] width 144 height 40
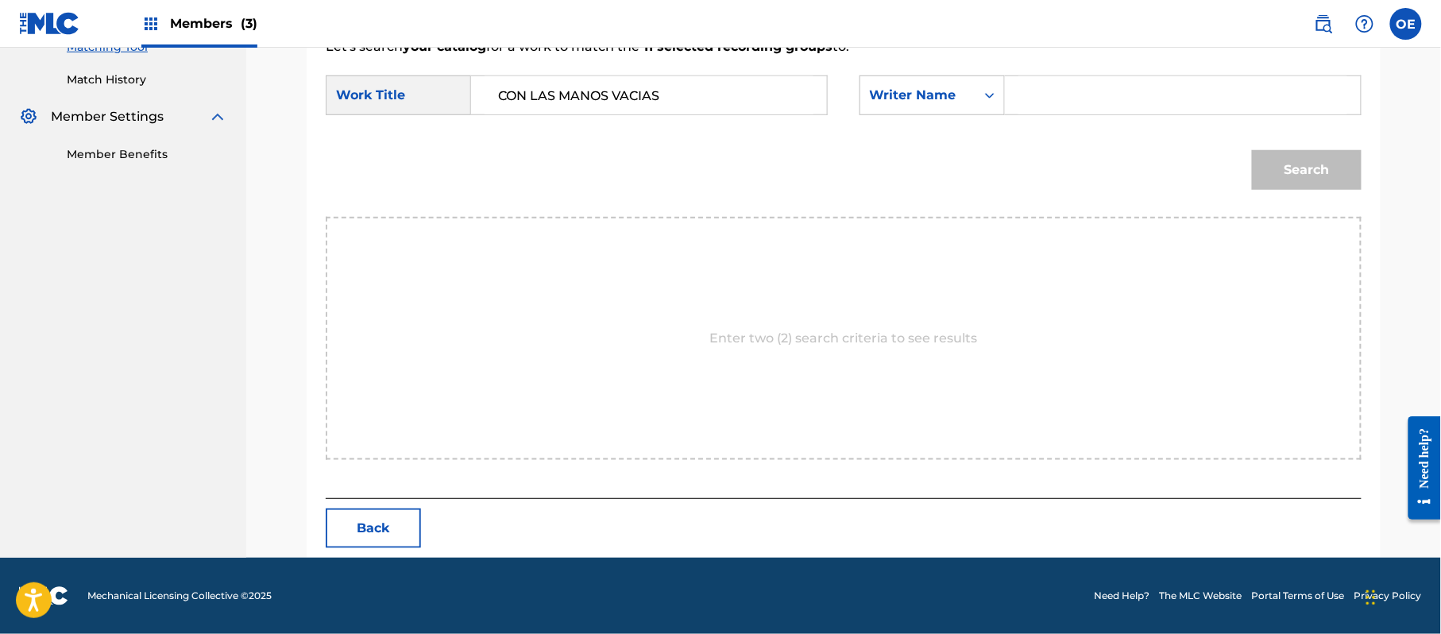
paste input "[PERSON_NAME]"
type input "[PERSON_NAME]"
click at [1300, 172] on button "Search" at bounding box center [1307, 170] width 110 height 40
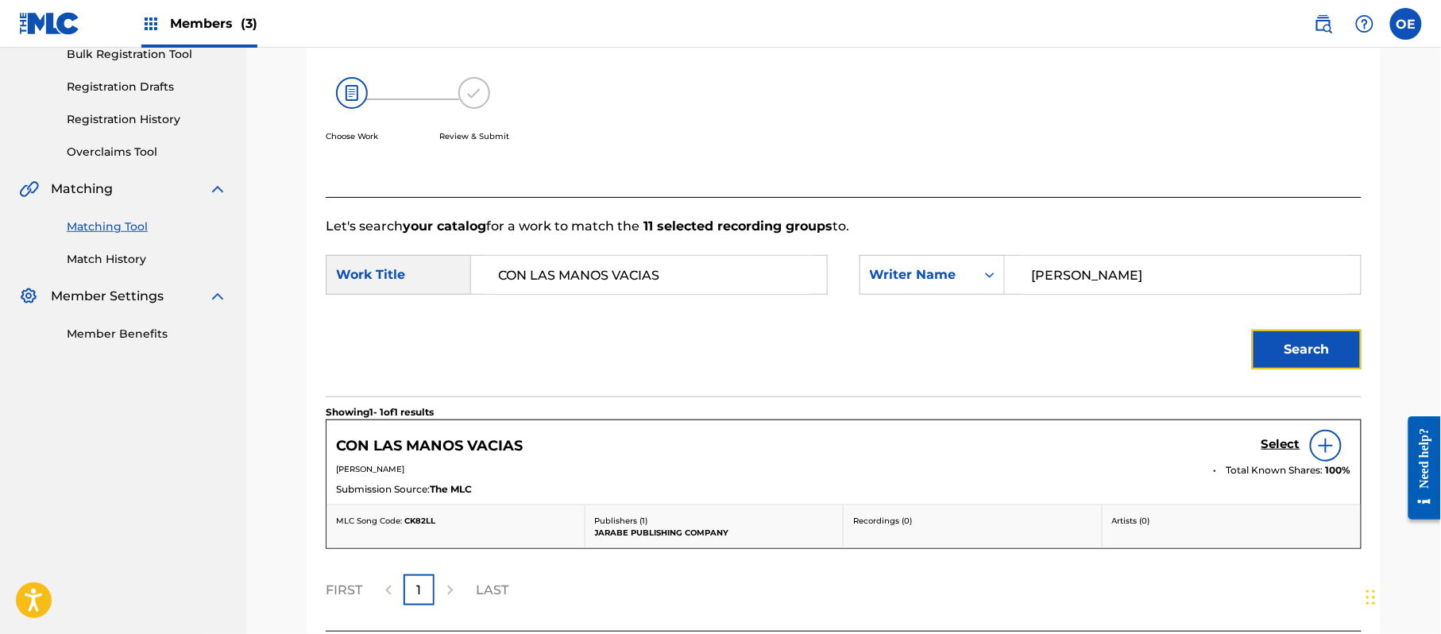
scroll to position [378, 0]
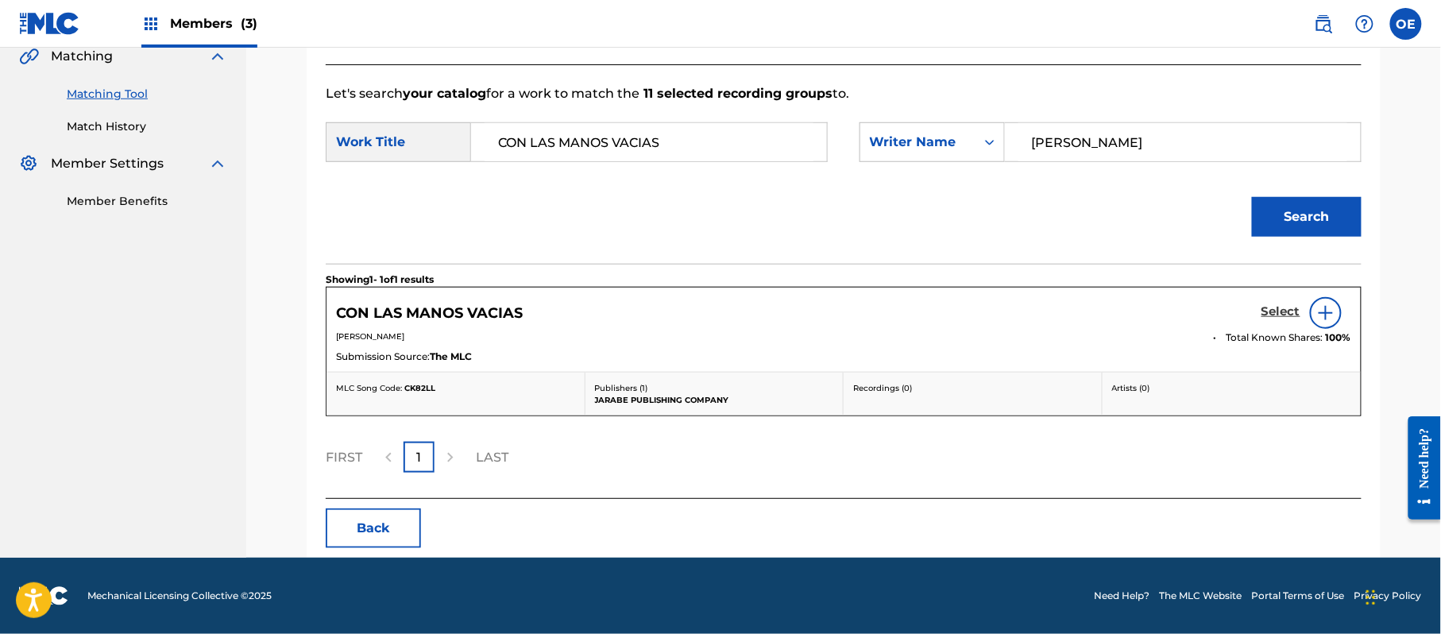
click at [1272, 315] on h5 "Select" at bounding box center [1280, 311] width 39 height 15
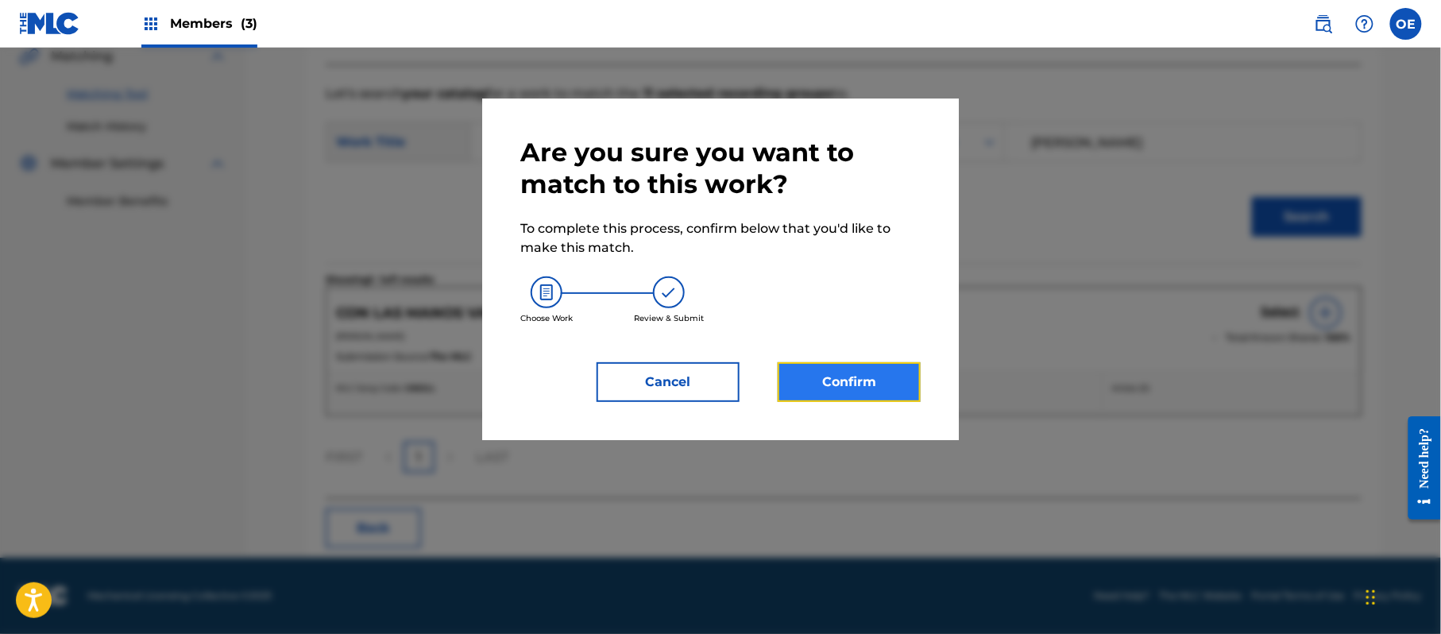
click at [807, 379] on button "Confirm" at bounding box center [848, 382] width 143 height 40
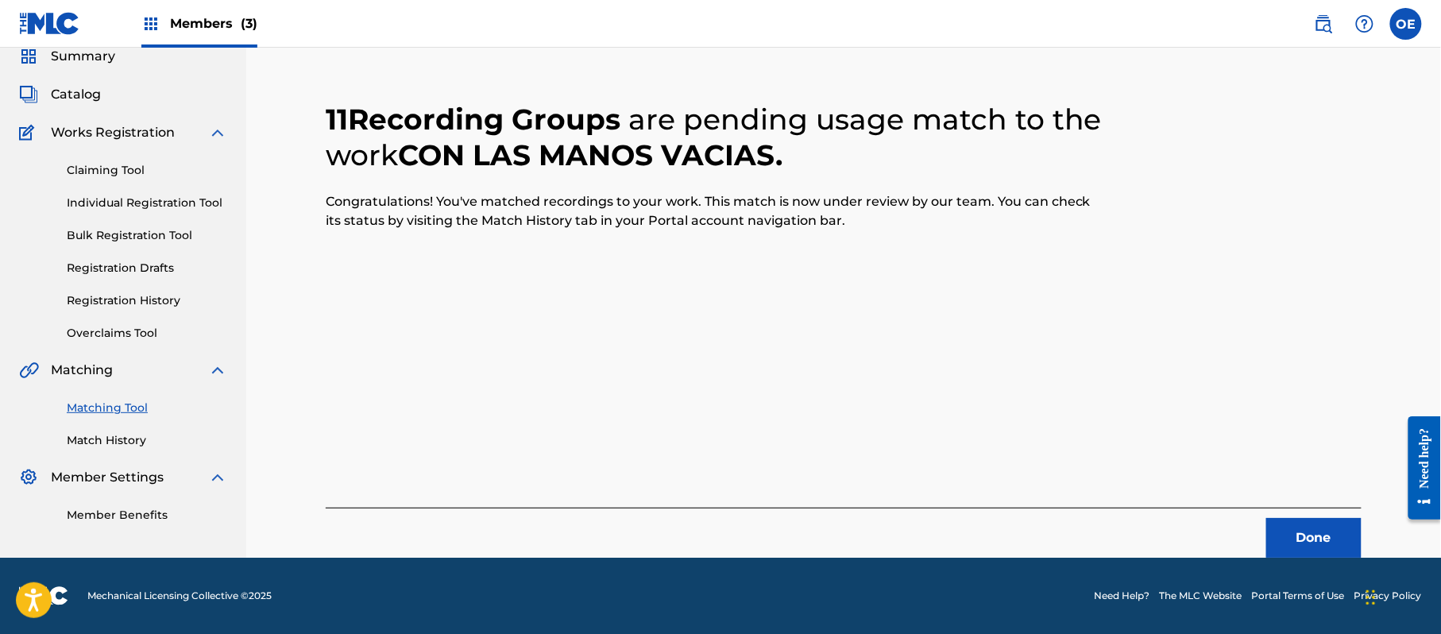
scroll to position [64, 0]
click at [1312, 534] on button "Done" at bounding box center [1313, 538] width 95 height 40
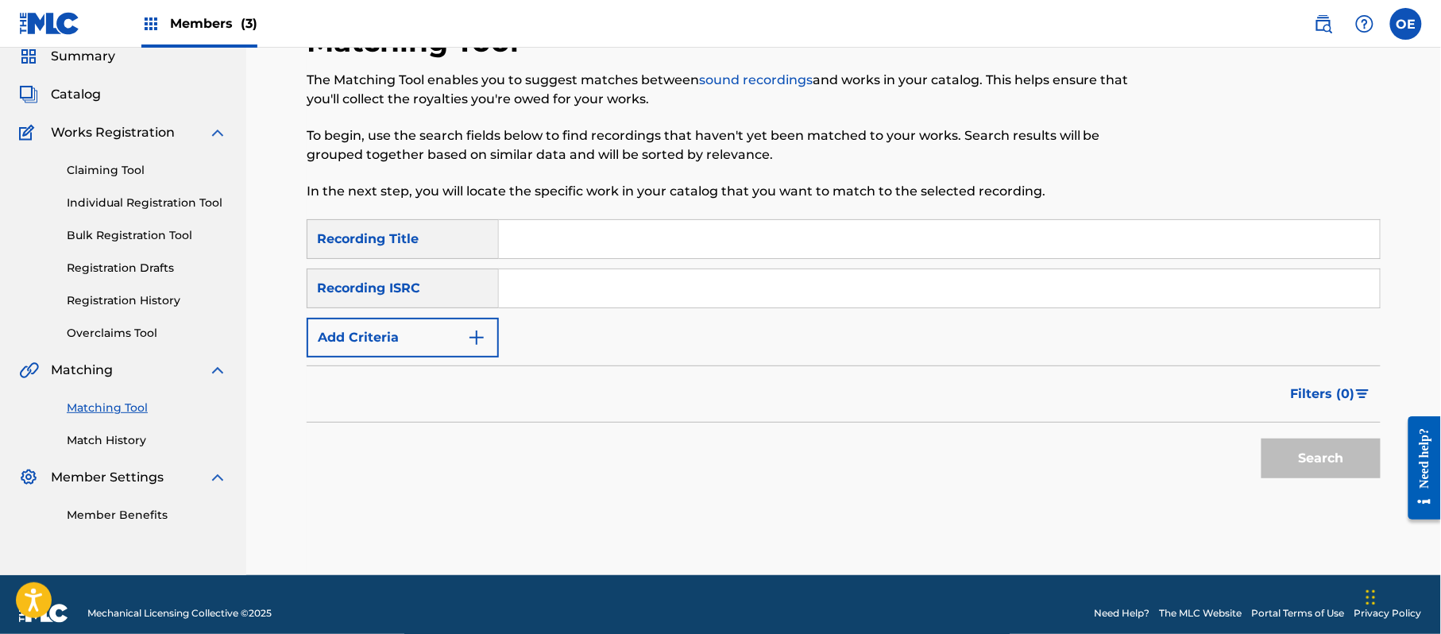
paste input "DE QUE CREES QUE SOY"
type input "DE QUE CREES QUE SOY"
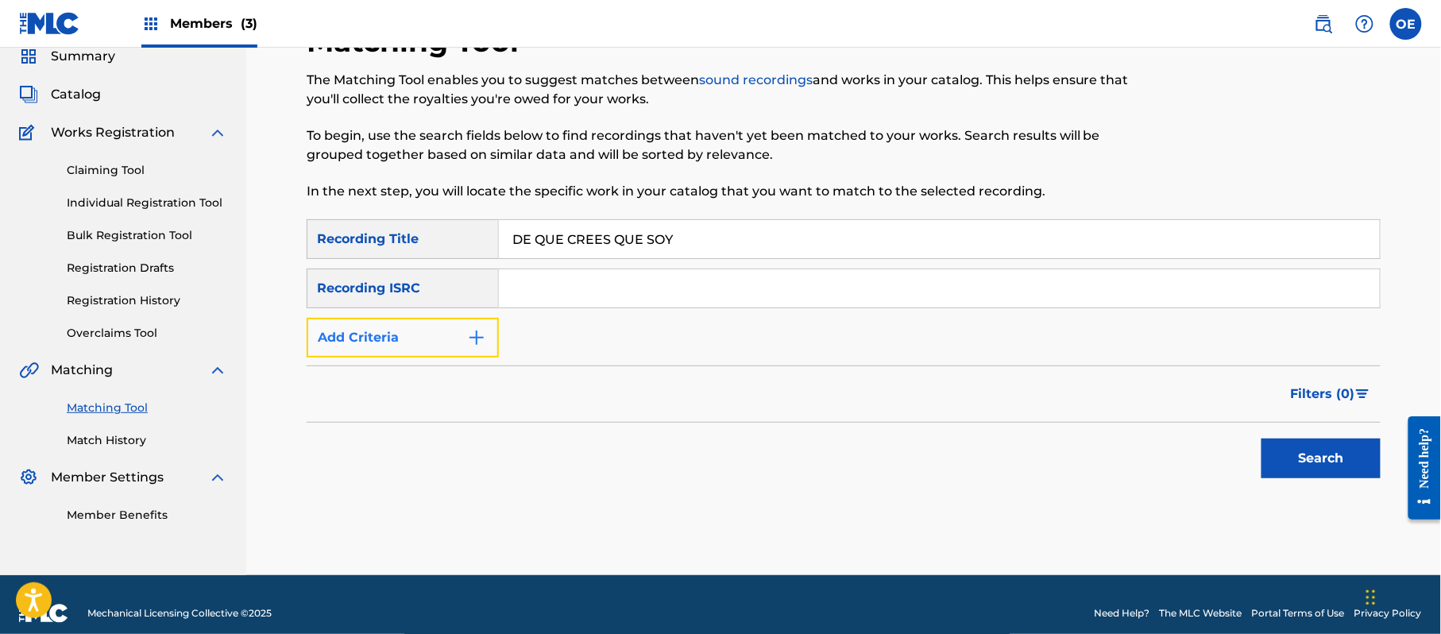
click at [427, 327] on button "Add Criteria" at bounding box center [403, 338] width 192 height 40
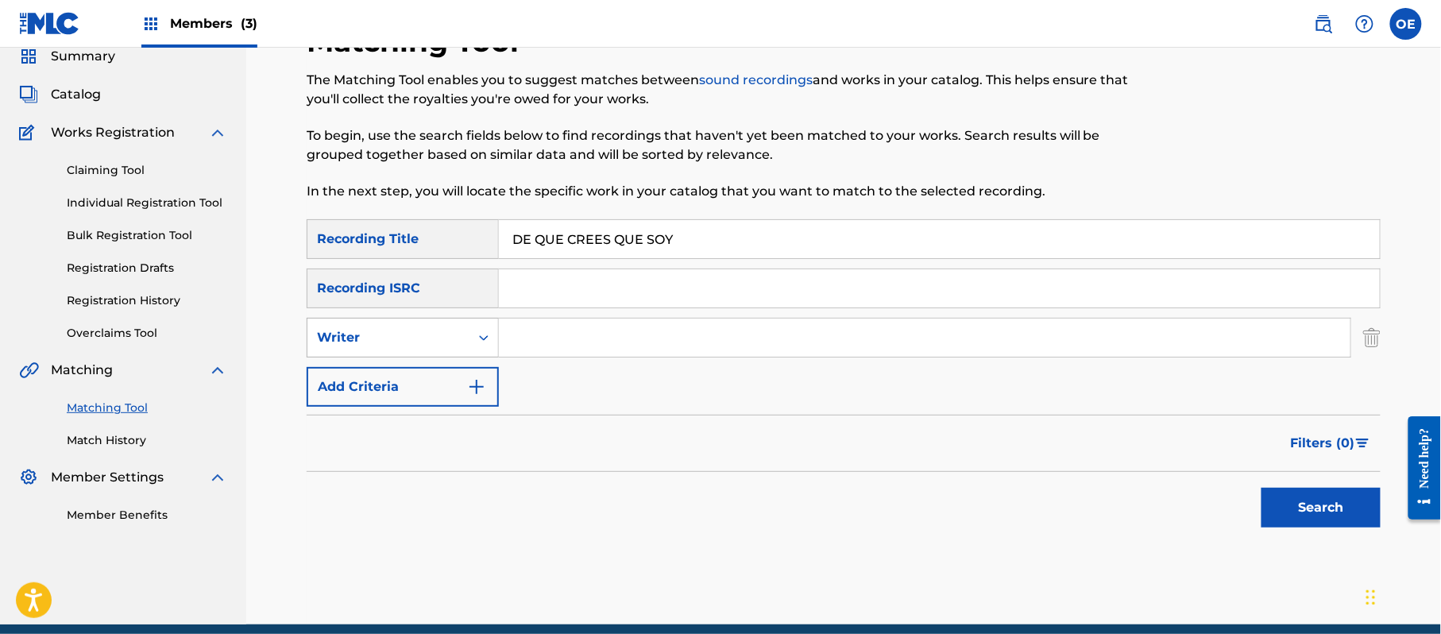
click at [424, 337] on div "Writer" at bounding box center [388, 337] width 143 height 19
click at [430, 378] on div "Recording Artist" at bounding box center [402, 377] width 191 height 40
paste input "LOS YINNS, [PERSON_NAME], LOS JEANS"
drag, startPoint x: 1334, startPoint y: 511, endPoint x: 540, endPoint y: 369, distance: 806.7
click at [1334, 510] on button "Search" at bounding box center [1320, 508] width 119 height 40
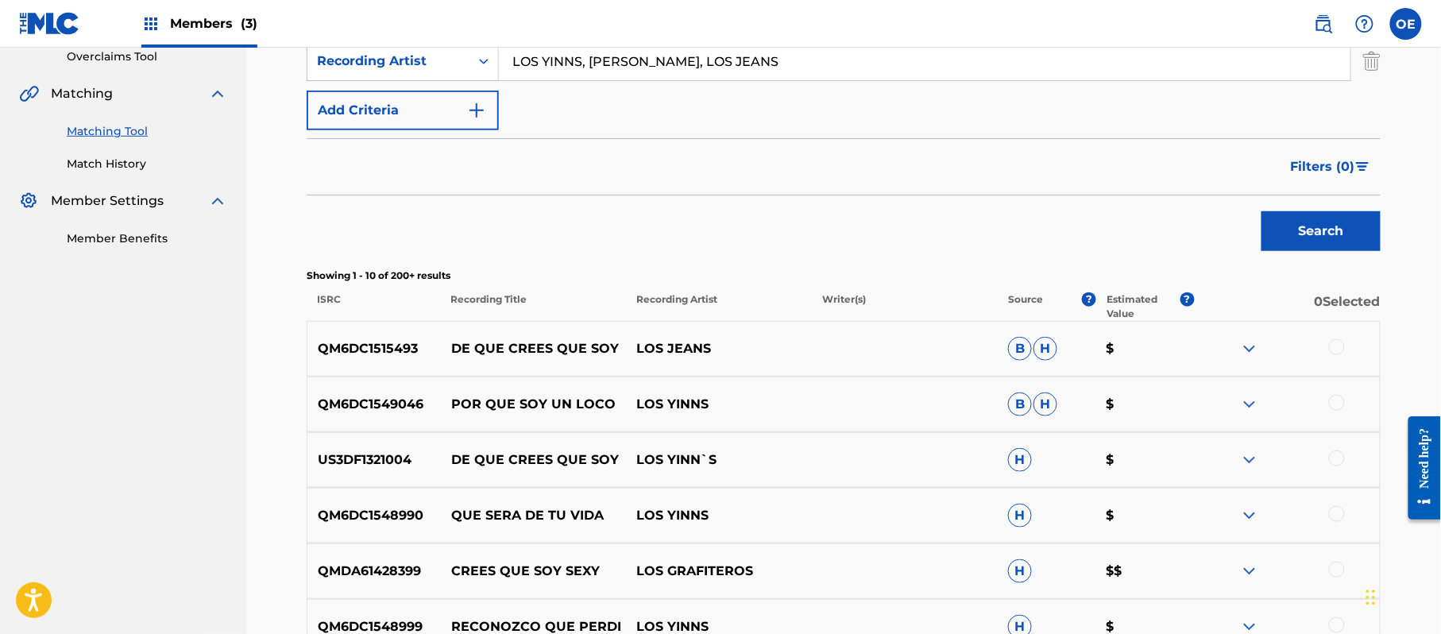
scroll to position [381, 0]
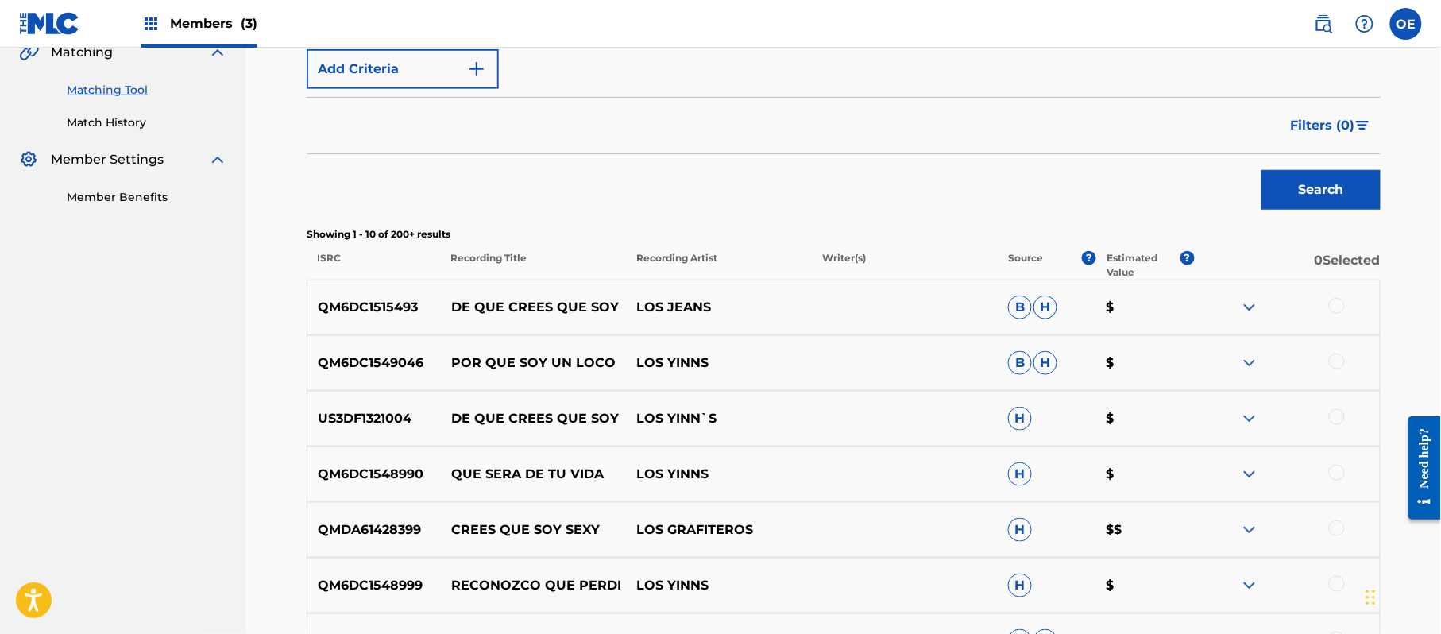
click at [1339, 300] on div at bounding box center [1337, 306] width 16 height 16
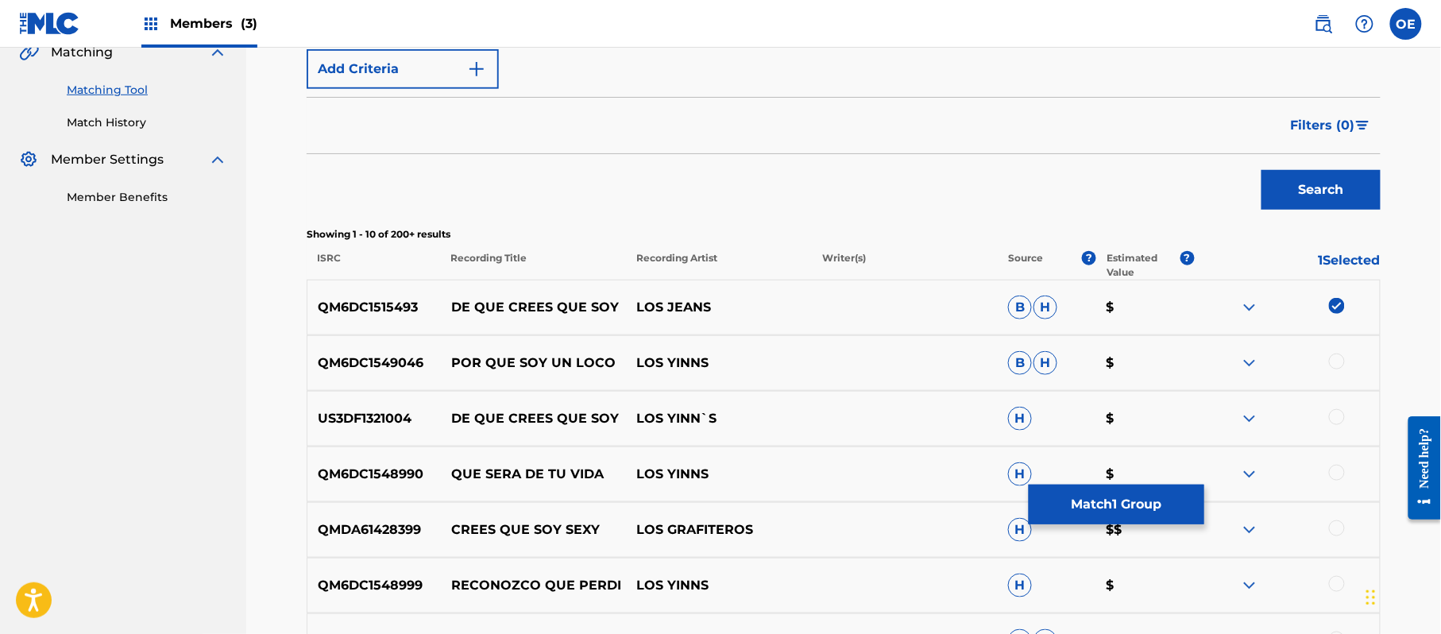
click at [1322, 362] on div at bounding box center [1287, 362] width 186 height 19
click at [1332, 363] on div at bounding box center [1337, 361] width 16 height 16
click at [1333, 421] on div at bounding box center [1337, 417] width 16 height 16
click at [1336, 363] on img at bounding box center [1337, 361] width 16 height 16
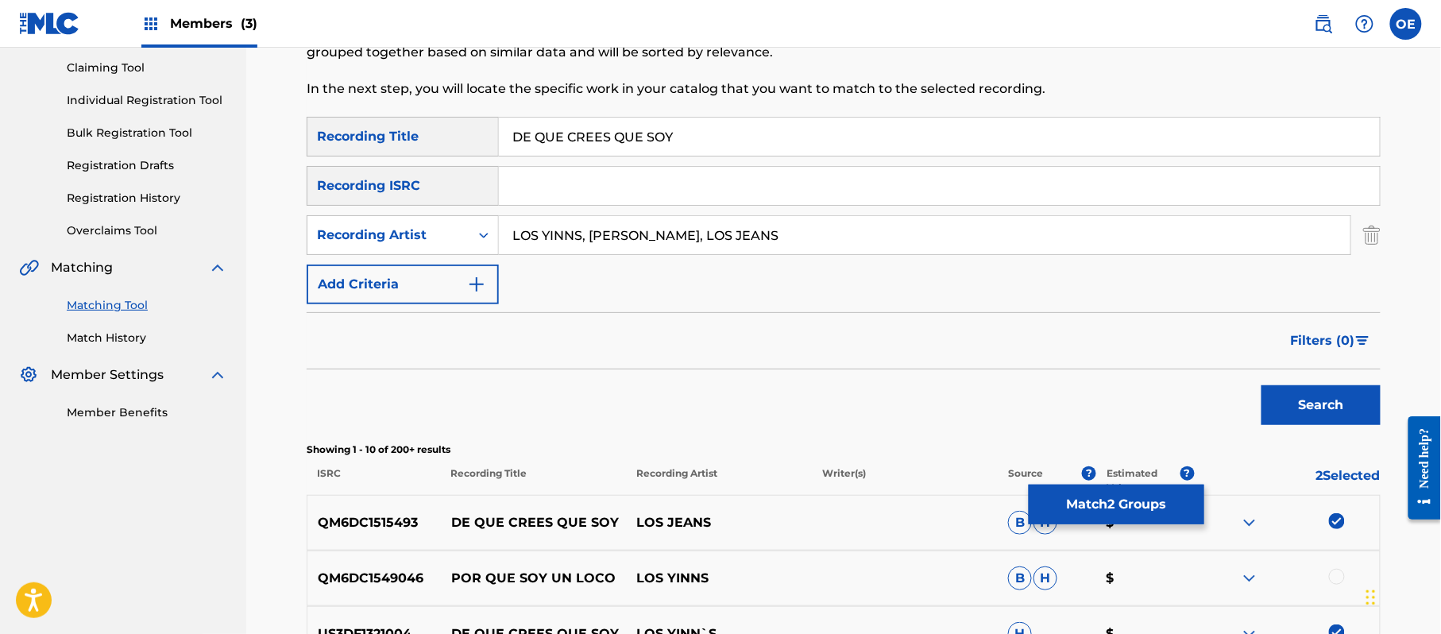
scroll to position [0, 0]
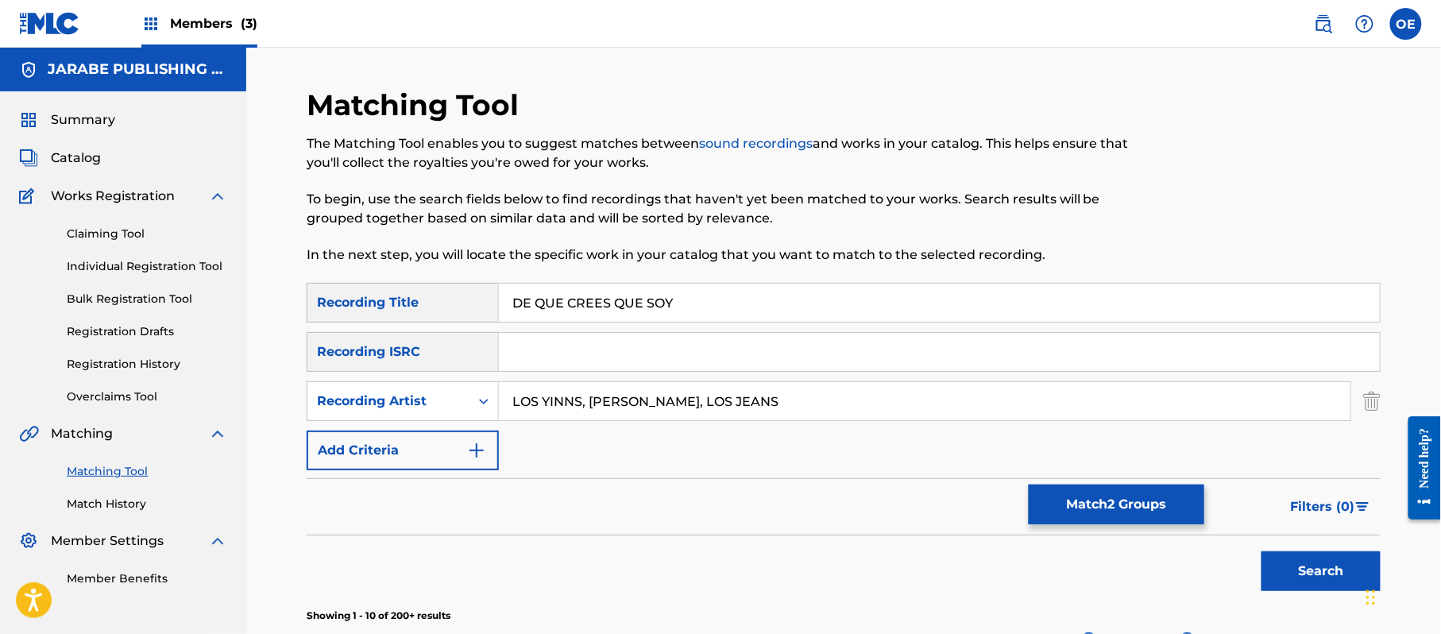
drag, startPoint x: 843, startPoint y: 399, endPoint x: 578, endPoint y: 379, distance: 266.0
click at [578, 379] on div "SearchWithCriteria51db0763-038d-4764-afd7-292991536927 Recording Title DE QUE C…" at bounding box center [844, 376] width 1074 height 187
type input "LOS YINN s"
click at [1261, 551] on button "Search" at bounding box center [1320, 571] width 119 height 40
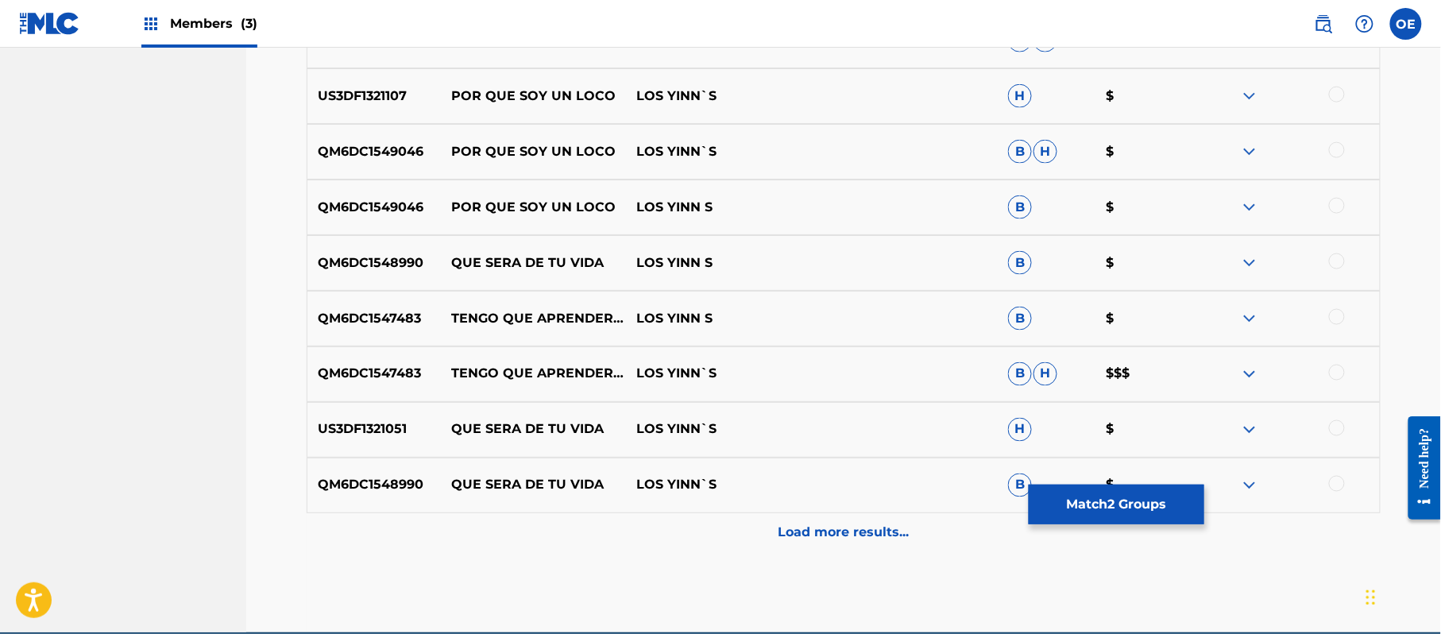
scroll to position [741, 0]
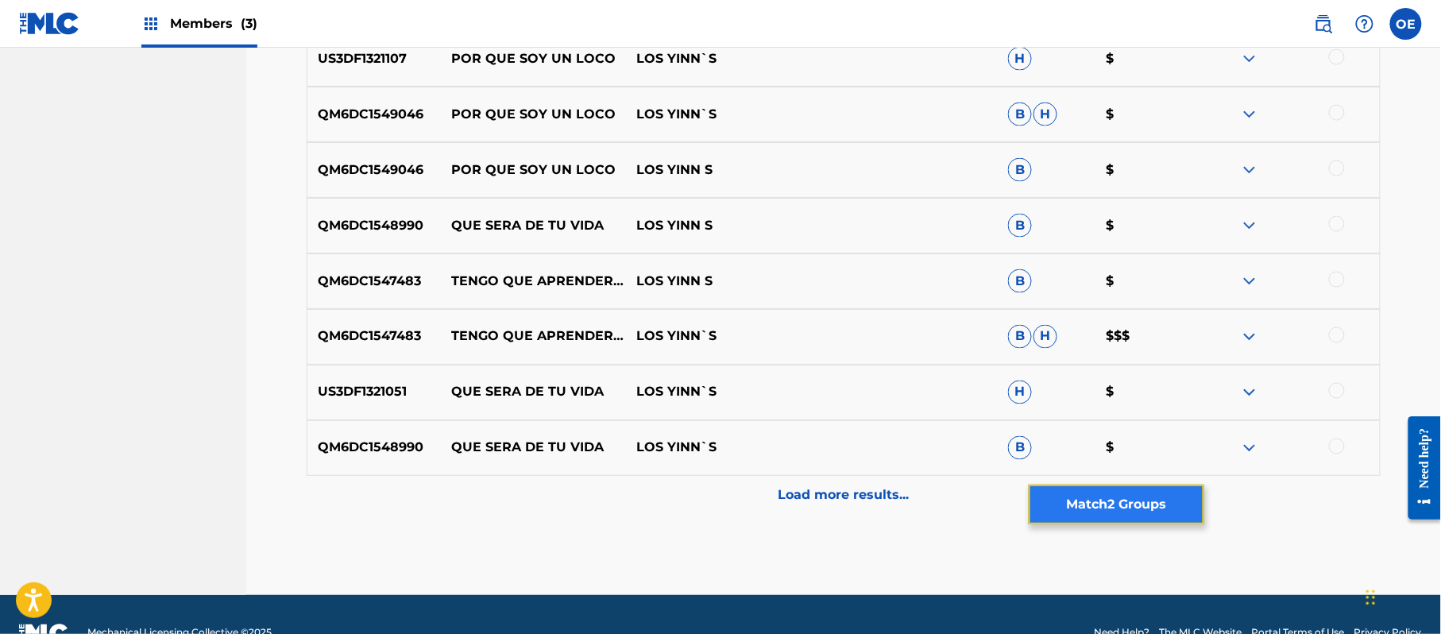
click at [1140, 493] on button "Match 2 Groups" at bounding box center [1116, 504] width 176 height 40
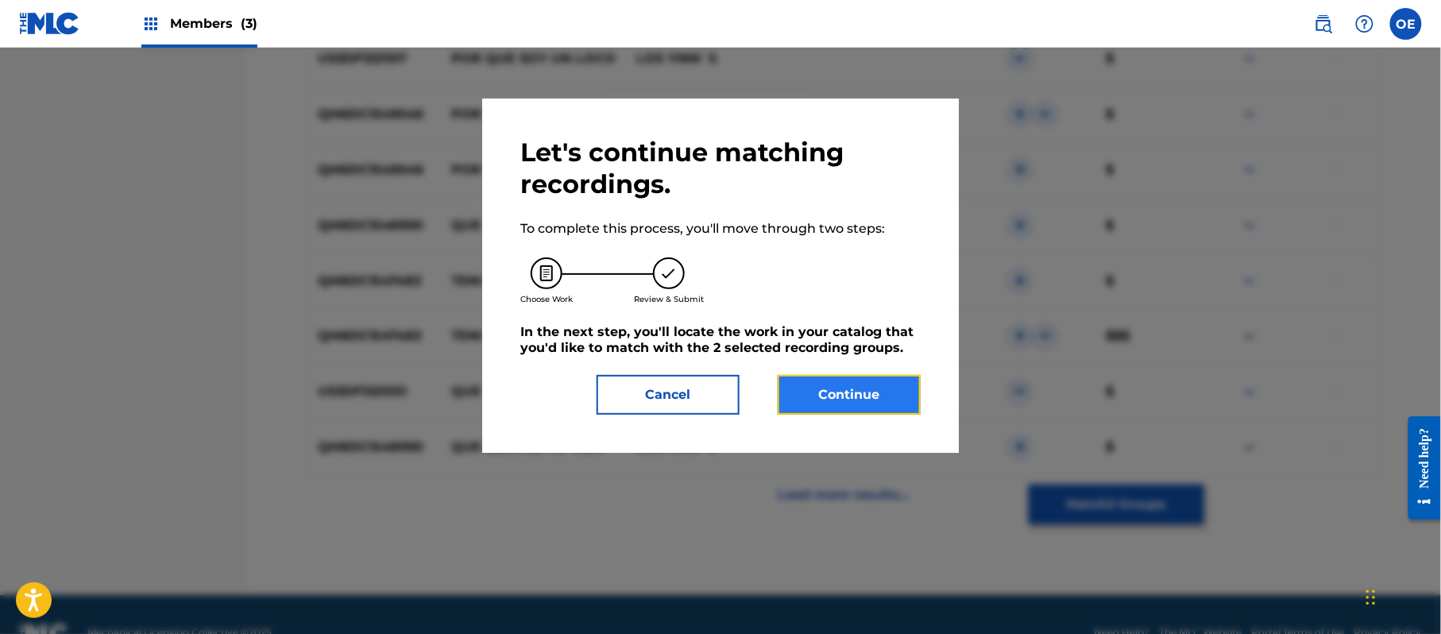
click at [798, 386] on button "Continue" at bounding box center [848, 395] width 143 height 40
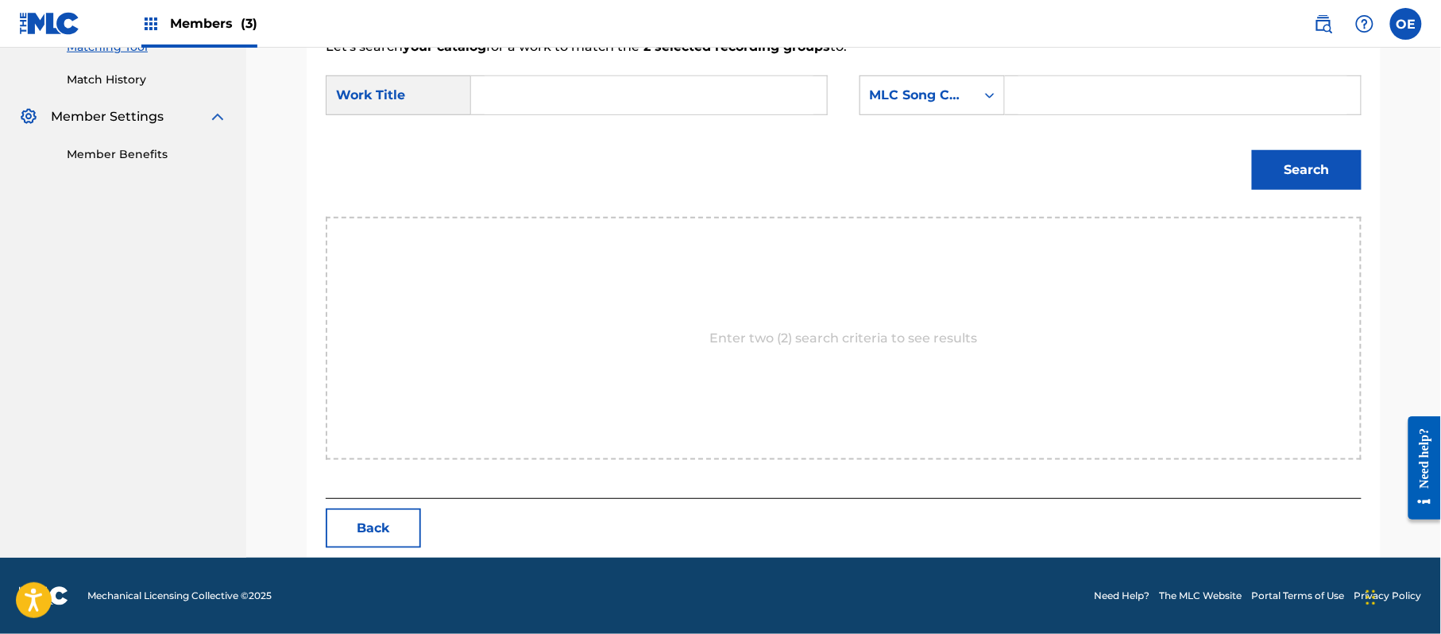
scroll to position [424, 0]
paste input "DE QUE CREES QUE SOY"
type input "DE QUE CREES QUE SOY"
click at [893, 121] on div "SearchWithCriteriaf89498bc-789c-4985-8487-5061a1897356 Work Title DE QUE CREES …" at bounding box center [844, 99] width 1036 height 49
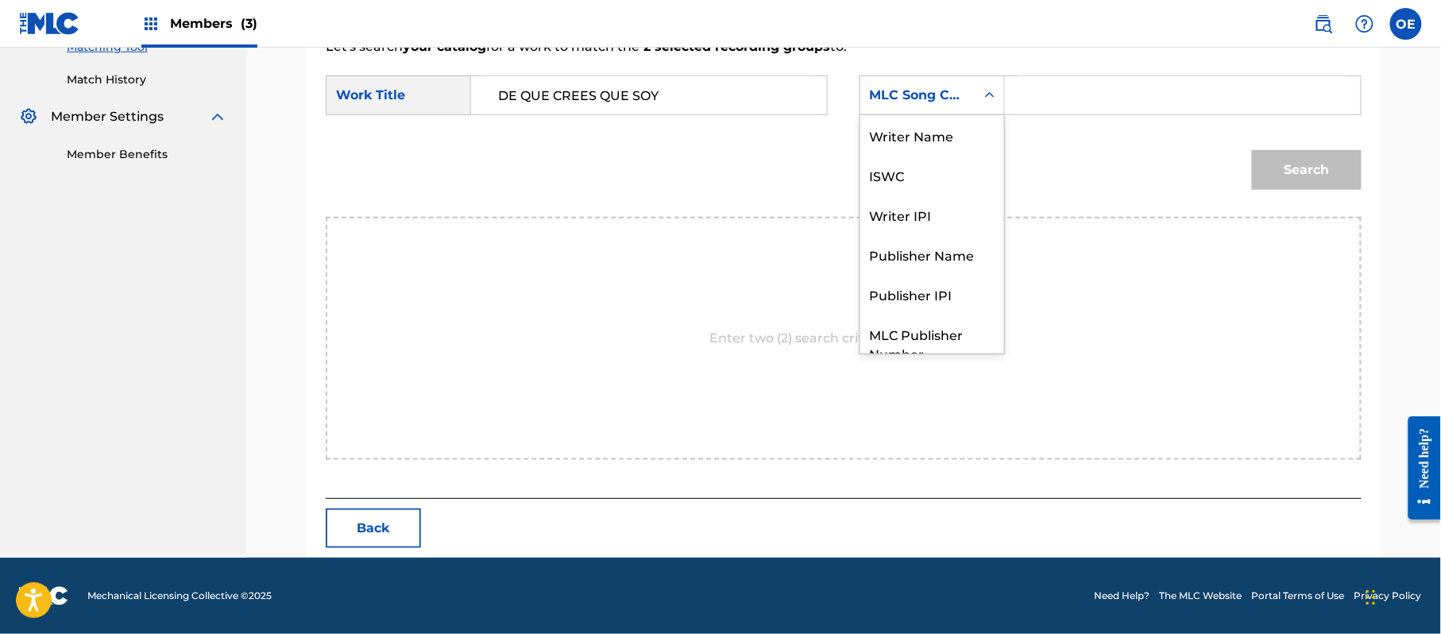
click at [921, 80] on div "MLC Song Code" at bounding box center [917, 95] width 115 height 30
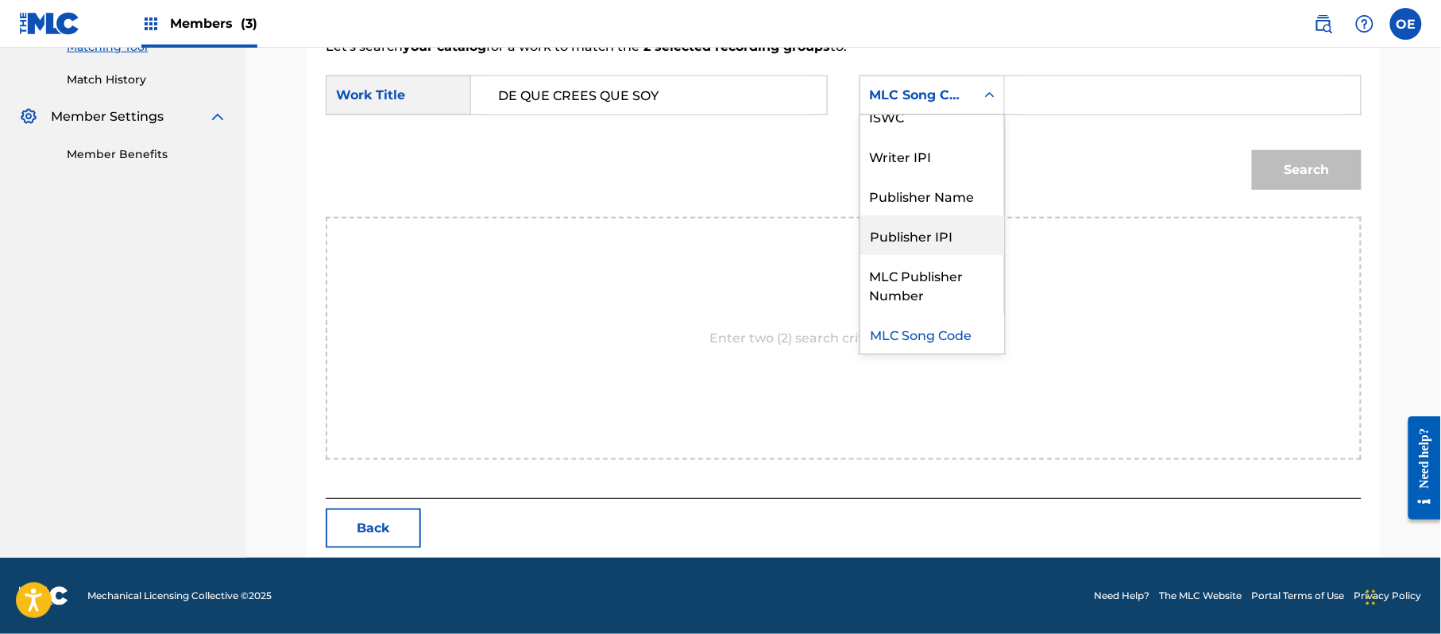
scroll to position [0, 0]
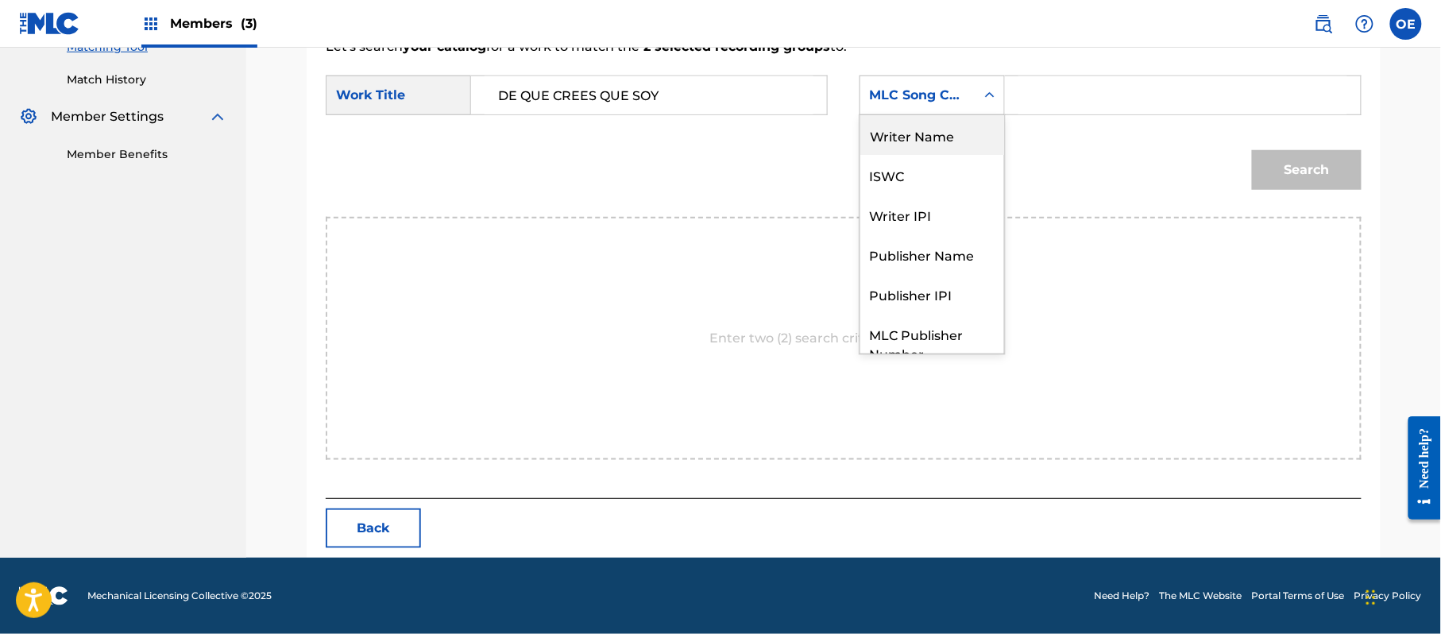
click at [896, 152] on div "Writer Name" at bounding box center [932, 135] width 144 height 40
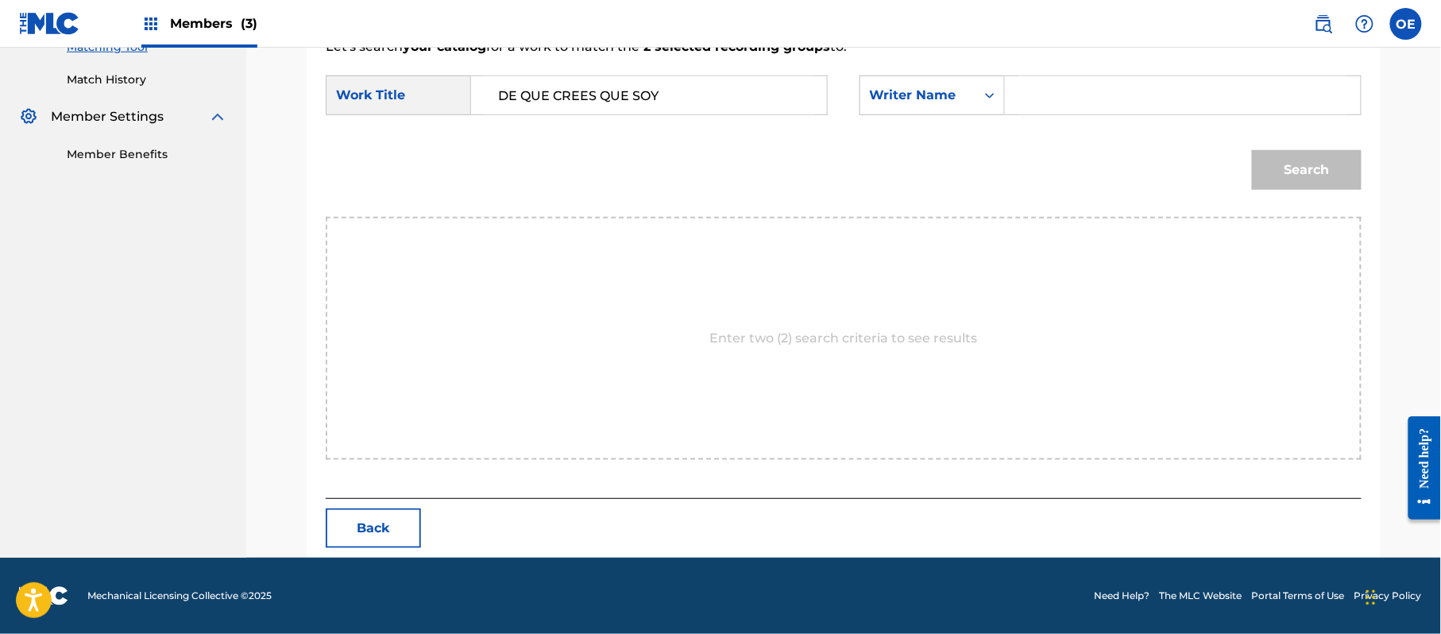
paste input "[PERSON_NAME]"
type input "[PERSON_NAME]"
click at [1265, 168] on button "Search" at bounding box center [1307, 170] width 110 height 40
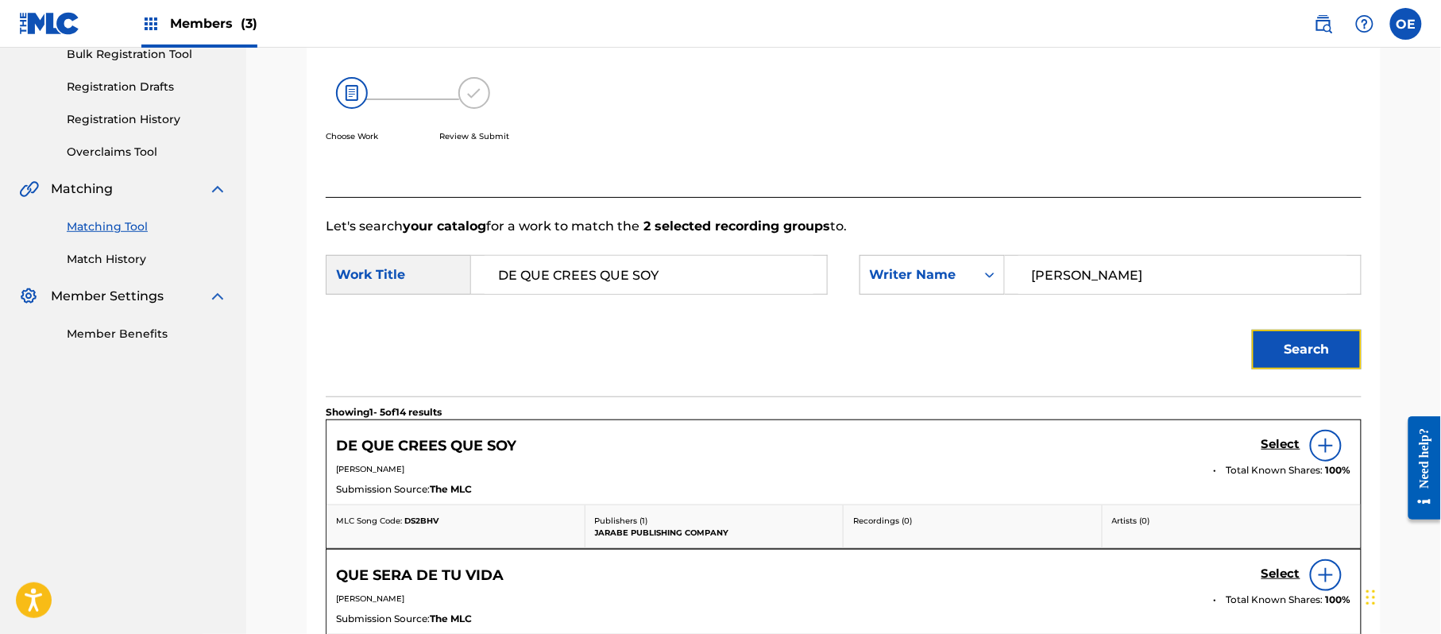
scroll to position [424, 0]
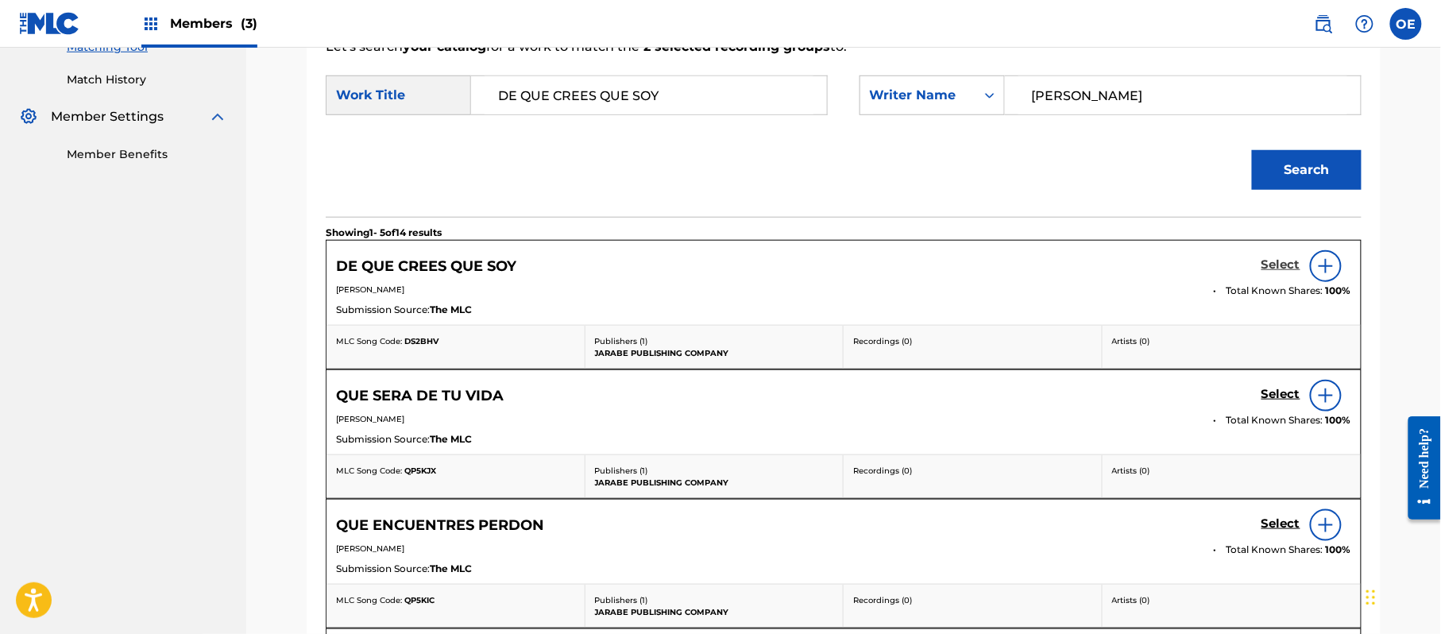
click at [1291, 268] on h5 "Select" at bounding box center [1280, 264] width 39 height 15
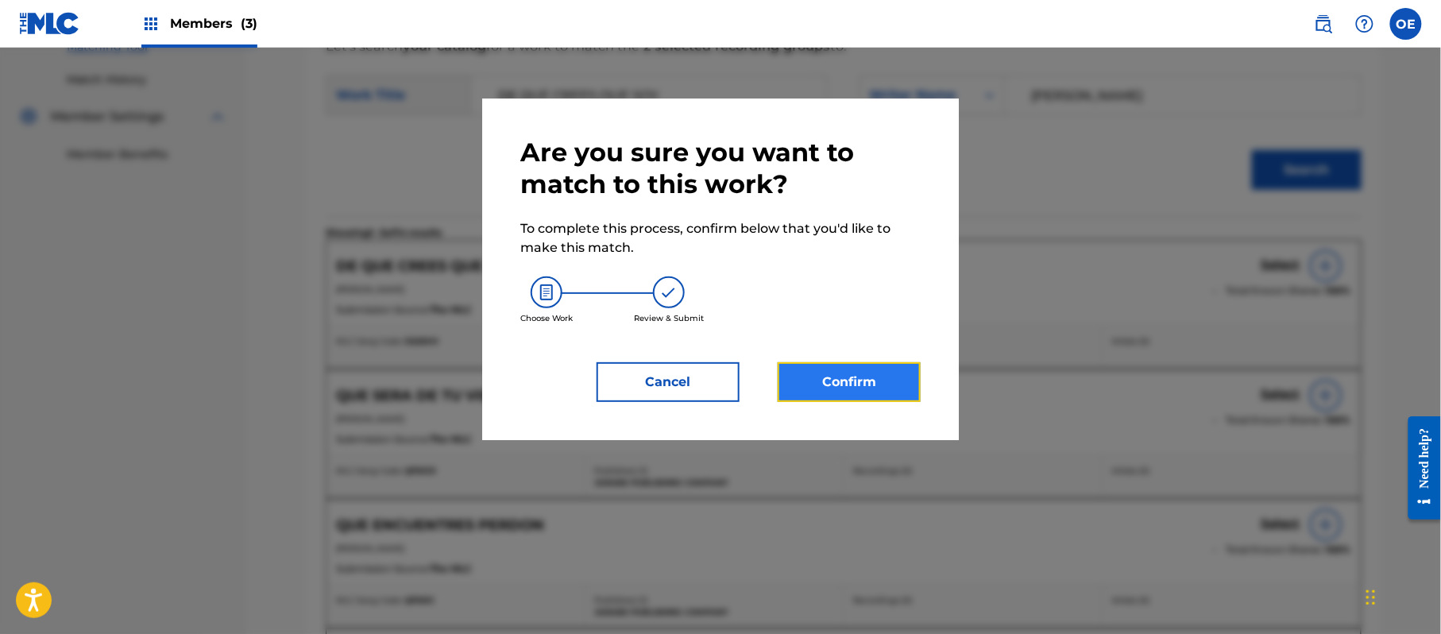
click at [893, 375] on button "Confirm" at bounding box center [848, 382] width 143 height 40
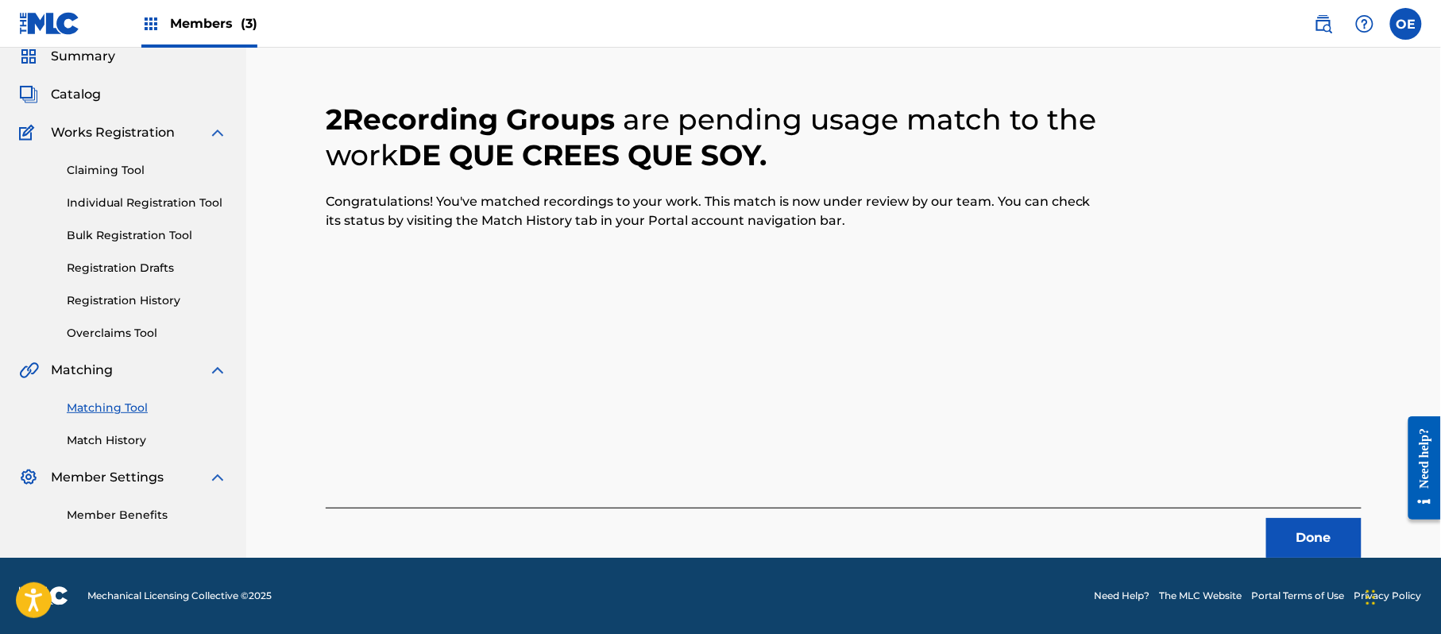
scroll to position [64, 0]
click at [1316, 534] on button "Done" at bounding box center [1313, 538] width 95 height 40
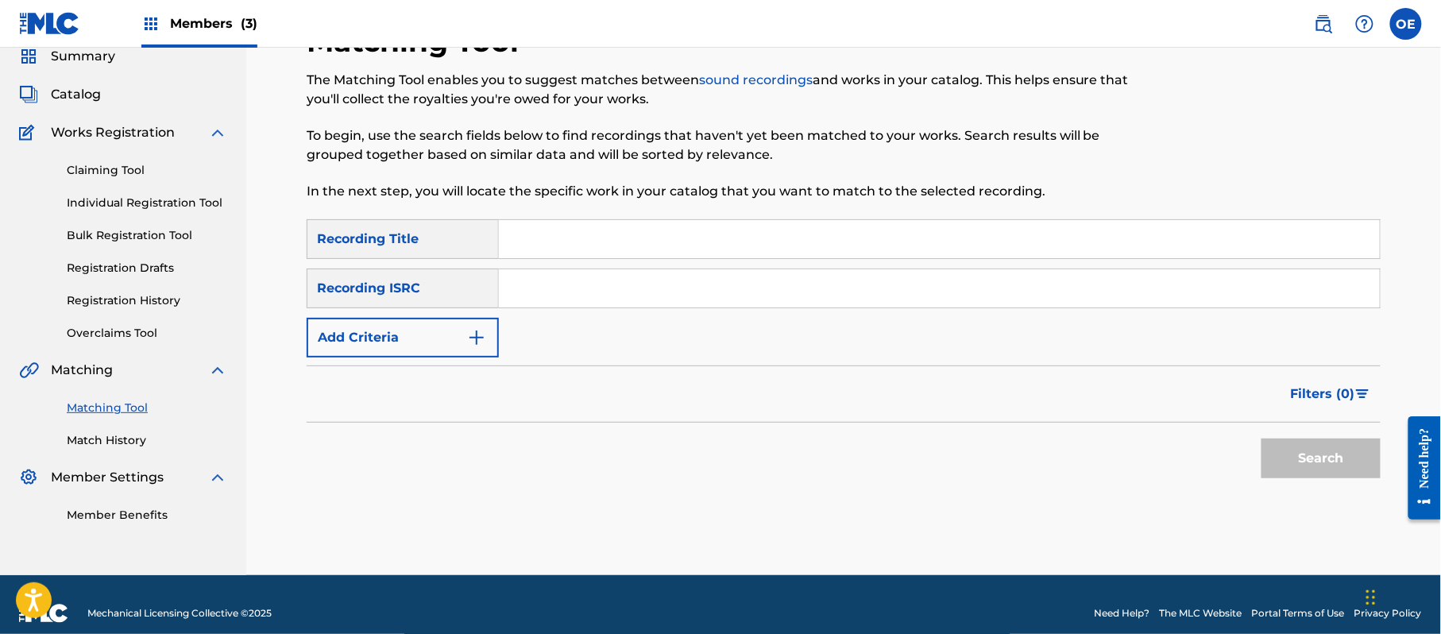
paste input "DE QUIEN FUE LA CULPA"
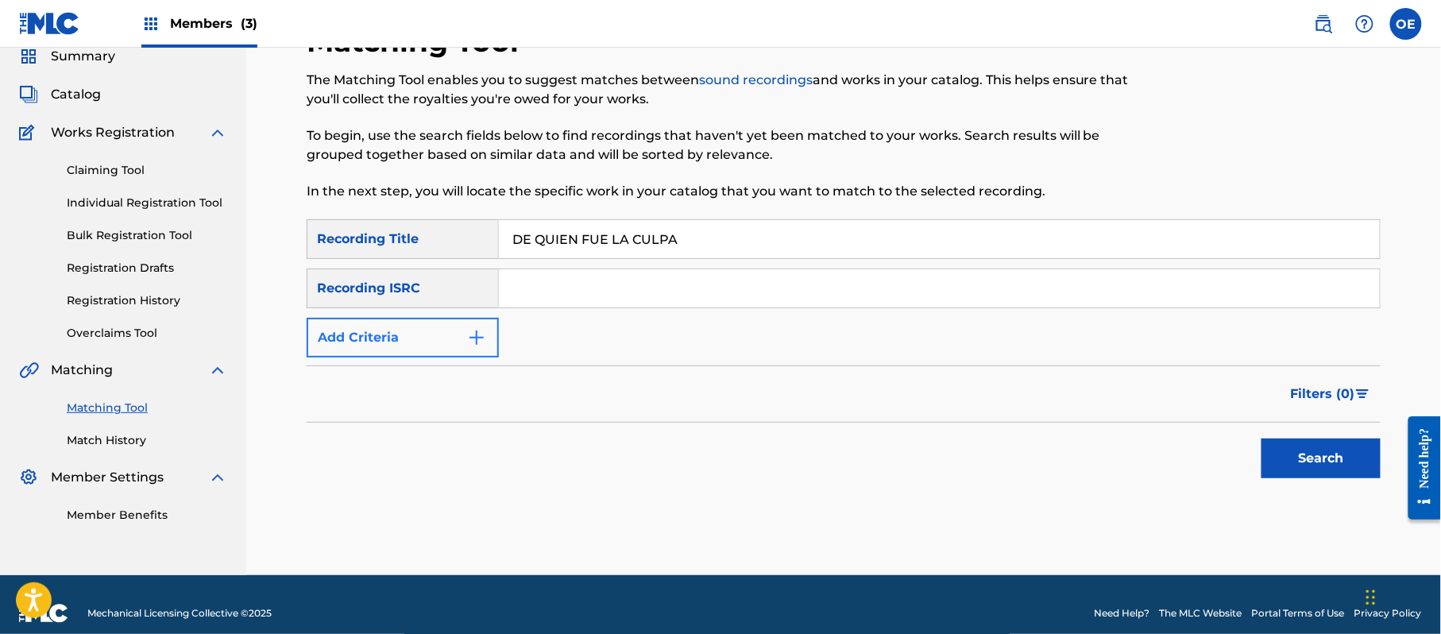
type input "DE QUIEN FUE LA CULPA"
click at [415, 322] on button "Add Criteria" at bounding box center [403, 338] width 192 height 40
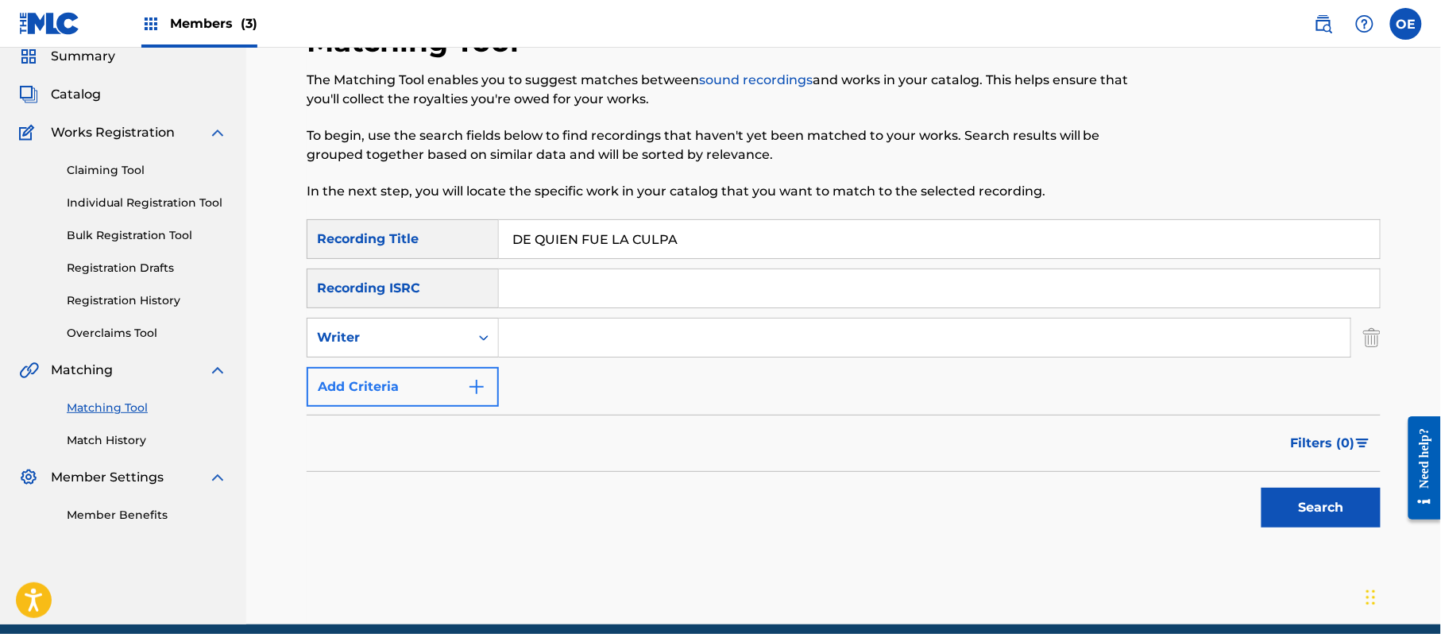
click at [413, 321] on div "Writer" at bounding box center [403, 338] width 192 height 40
click at [397, 362] on div "Recording Artist" at bounding box center [402, 377] width 191 height 40
paste input "LOS YINNS, [PERSON_NAME]"
drag, startPoint x: 1277, startPoint y: 496, endPoint x: 875, endPoint y: 403, distance: 412.3
click at [1277, 496] on button "Search" at bounding box center [1320, 508] width 119 height 40
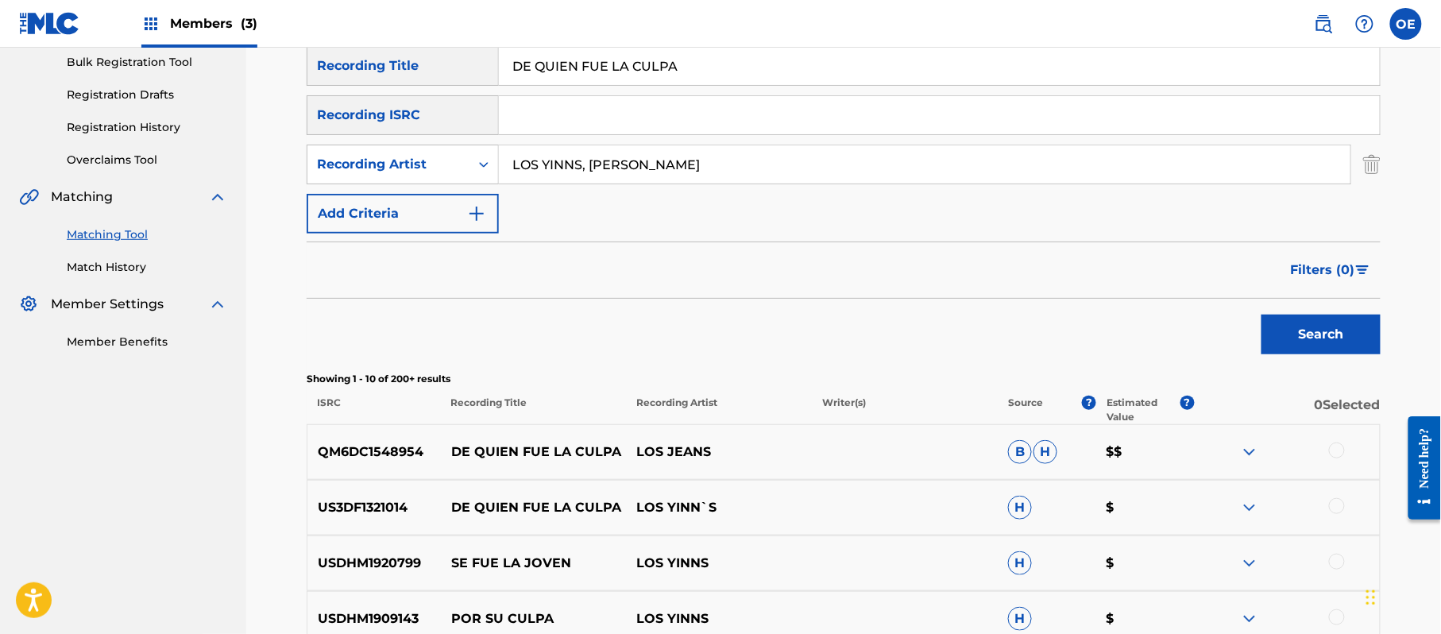
scroll to position [275, 0]
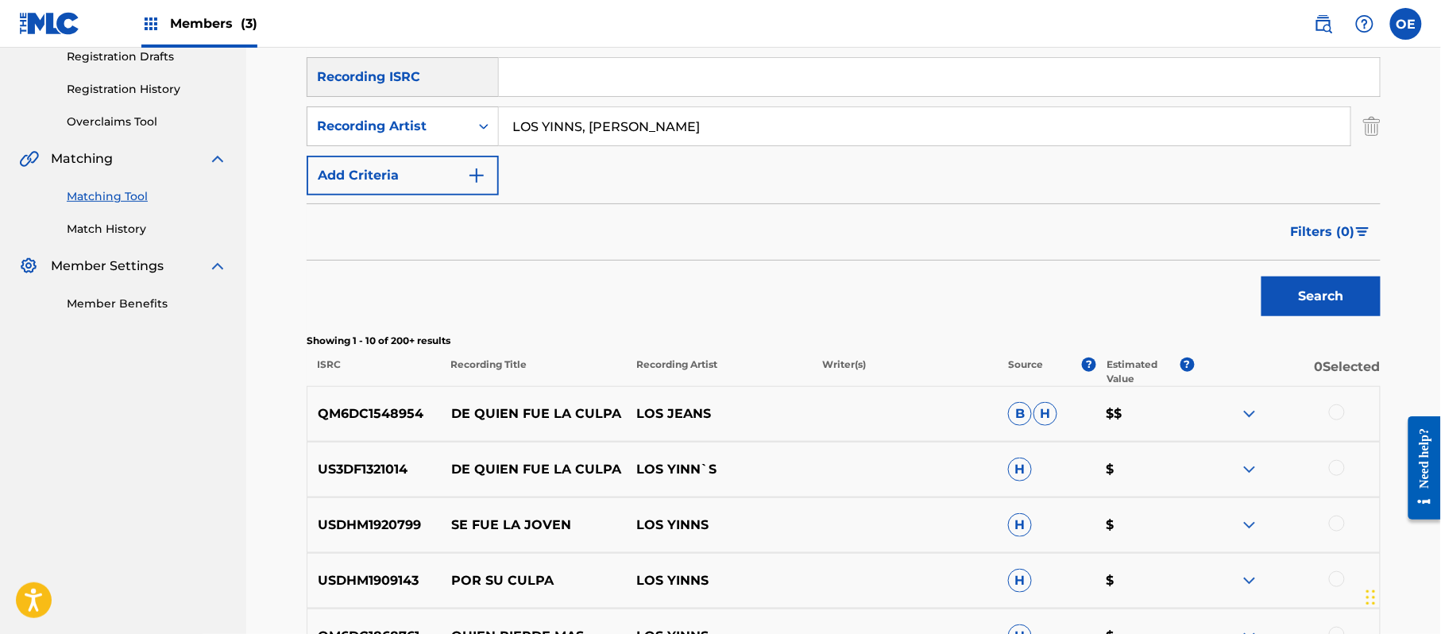
click at [1340, 416] on div at bounding box center [1337, 412] width 16 height 16
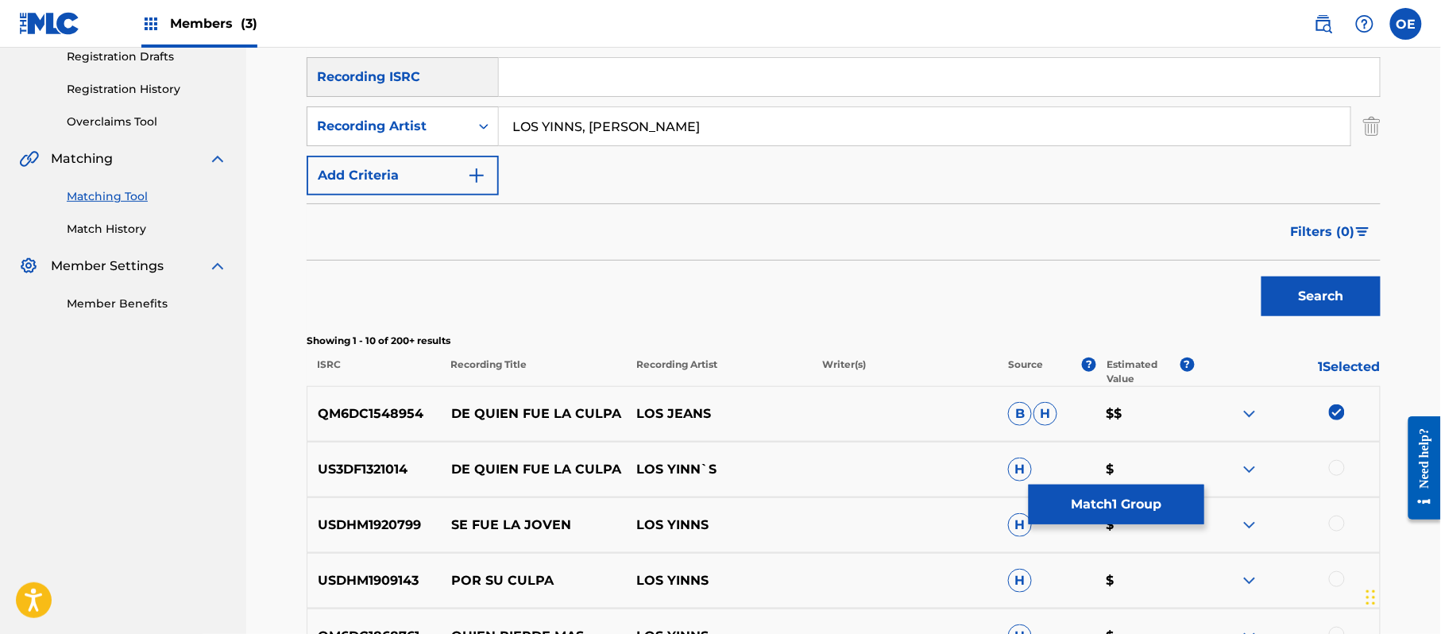
click at [1344, 465] on div at bounding box center [1287, 469] width 186 height 19
click at [1342, 465] on div at bounding box center [1337, 468] width 16 height 16
drag, startPoint x: 734, startPoint y: 133, endPoint x: 573, endPoint y: 147, distance: 161.0
click at [573, 147] on div "SearchWithCriteria51db0763-038d-4764-afd7-292991536927 Recording Title DE QUIEN…" at bounding box center [844, 101] width 1074 height 187
type input "LOS YINN's"
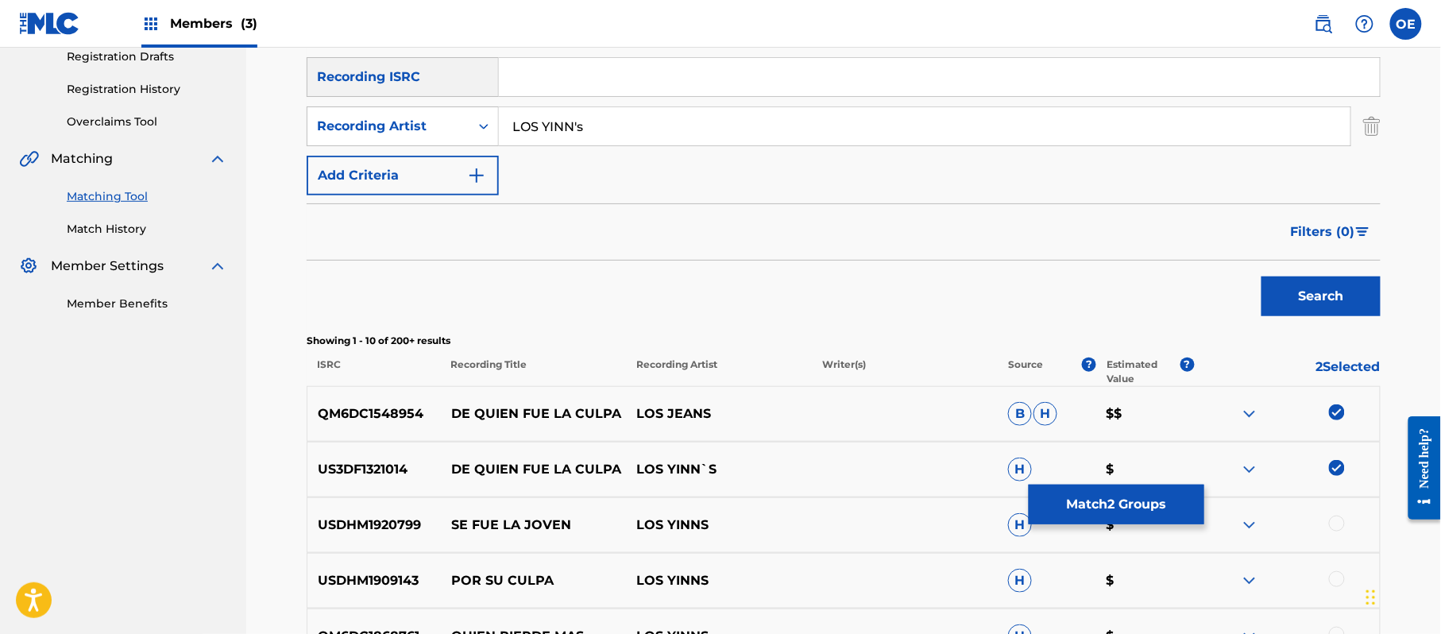
click at [1261, 276] on button "Search" at bounding box center [1320, 296] width 119 height 40
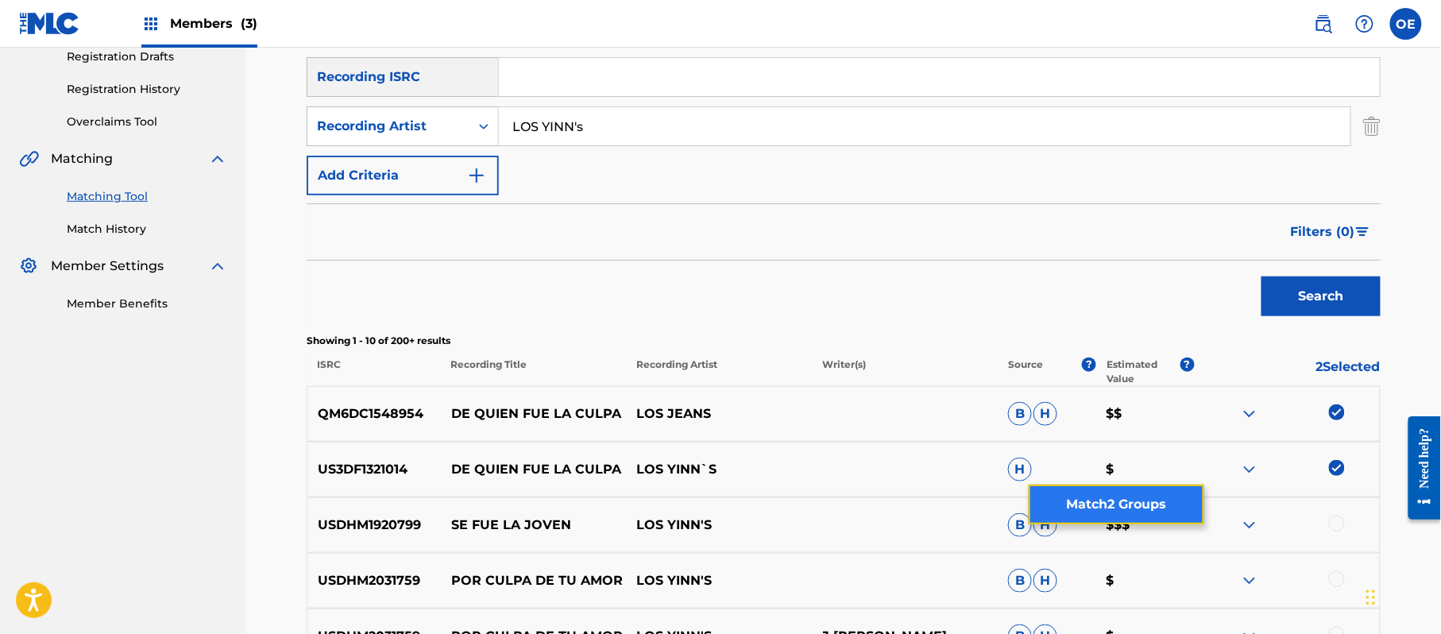
click at [1136, 492] on button "Match 2 Groups" at bounding box center [1116, 504] width 176 height 40
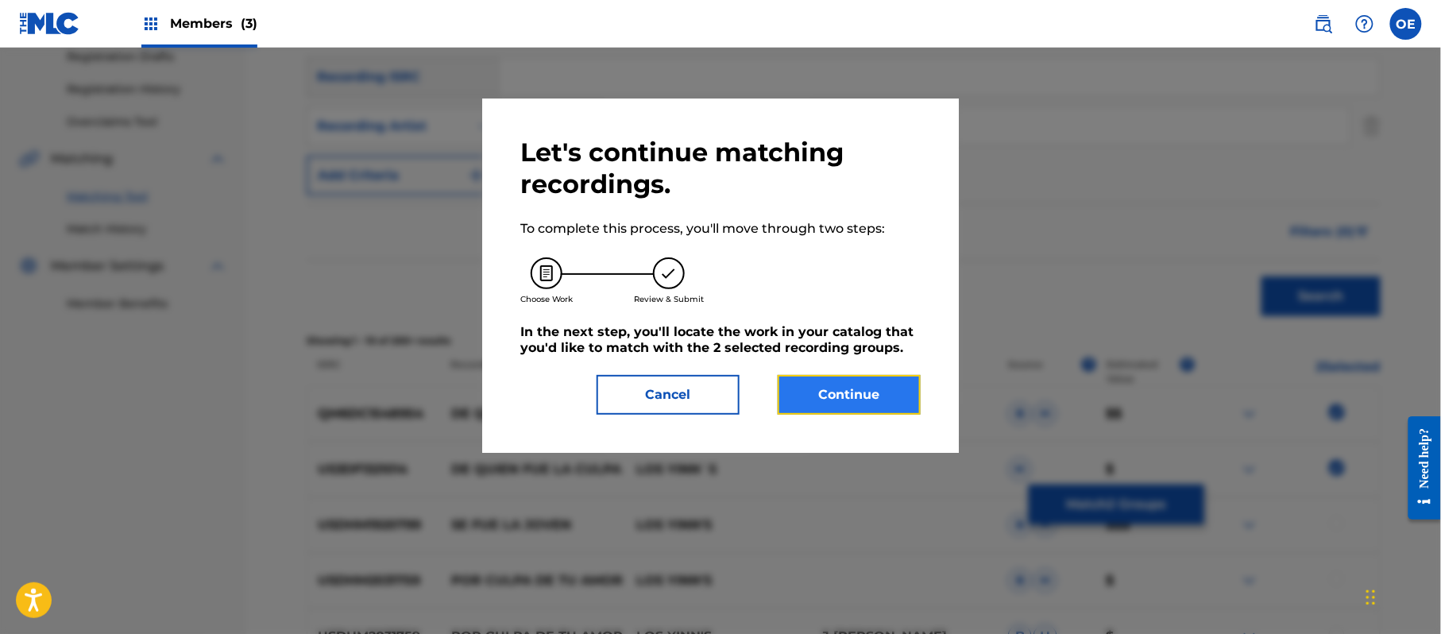
click at [843, 392] on button "Continue" at bounding box center [848, 395] width 143 height 40
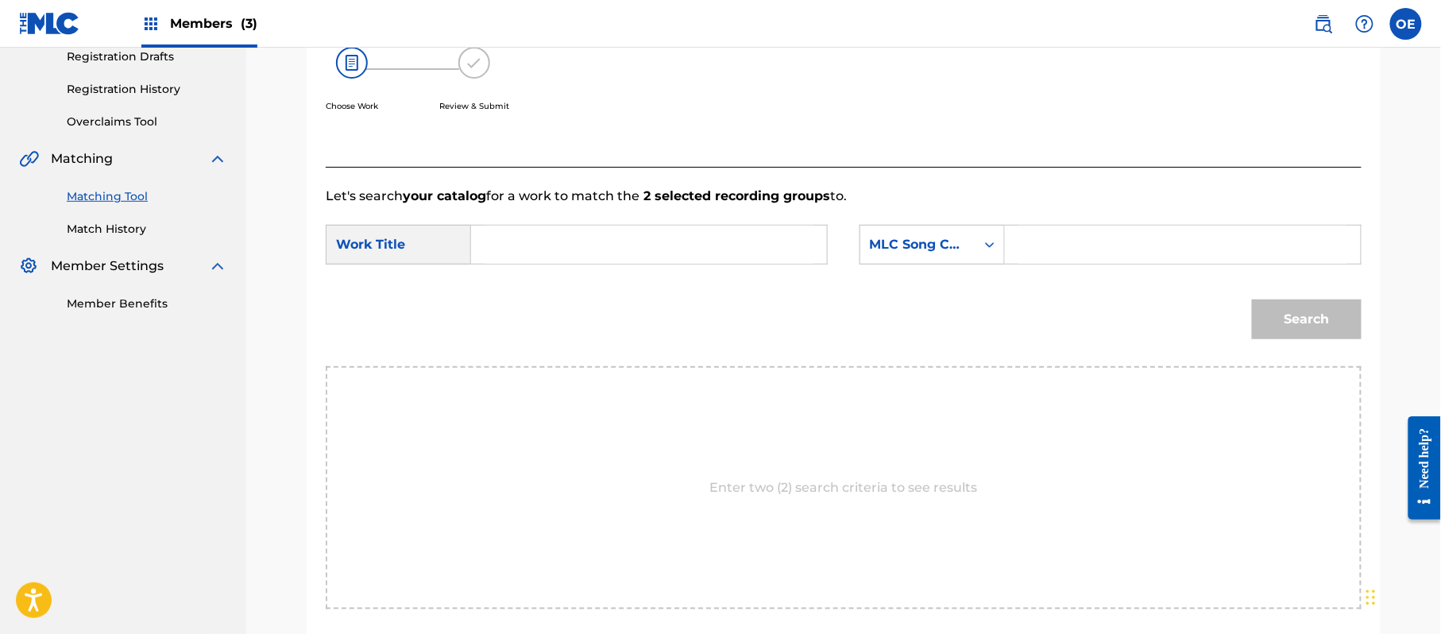
paste input "DE QUIEN FUE LA CULPA"
type input "DE QUIEN FUE LA CULPA"
click at [908, 254] on div "MLC Song Code" at bounding box center [917, 245] width 115 height 30
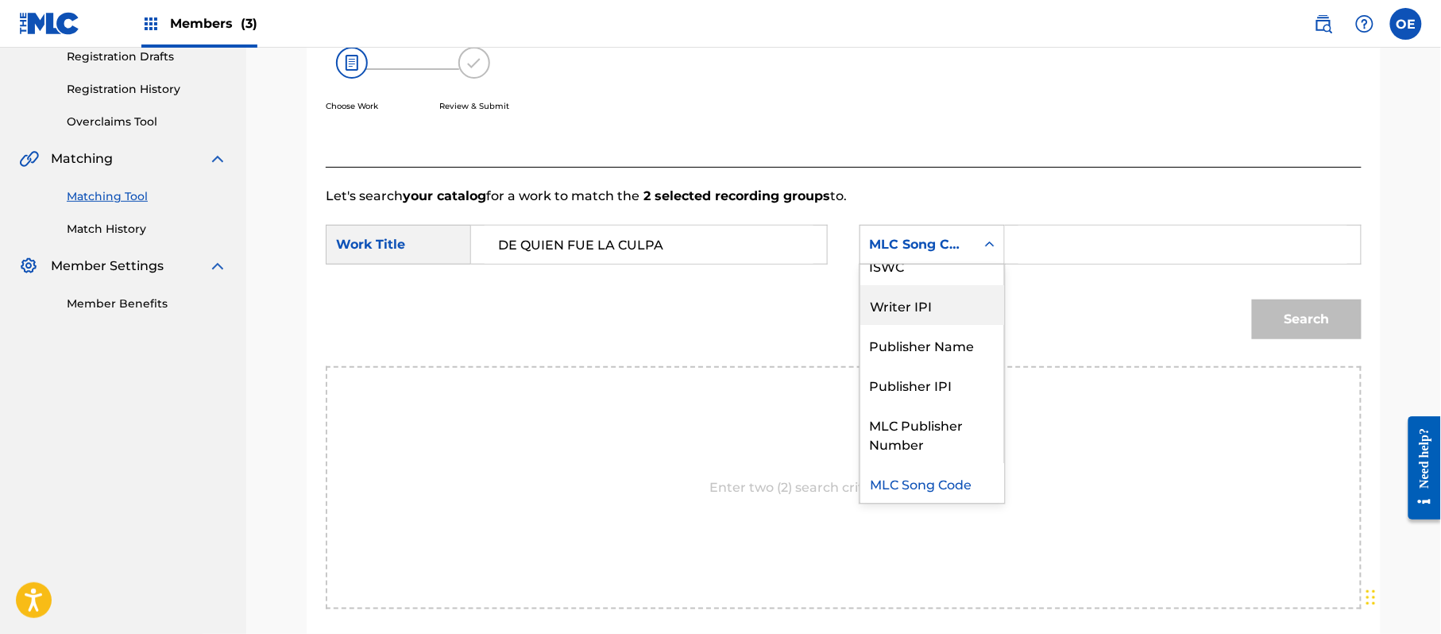
scroll to position [0, 0]
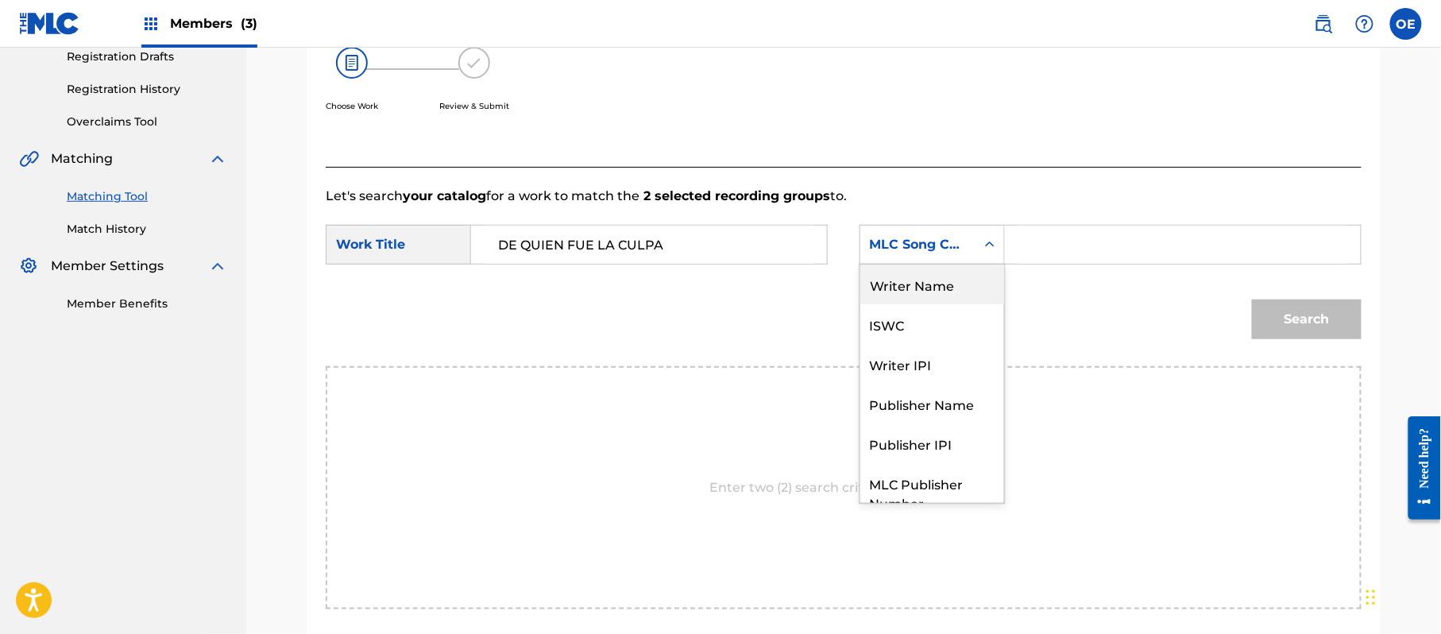
click at [939, 281] on div "Writer Name" at bounding box center [932, 284] width 144 height 40
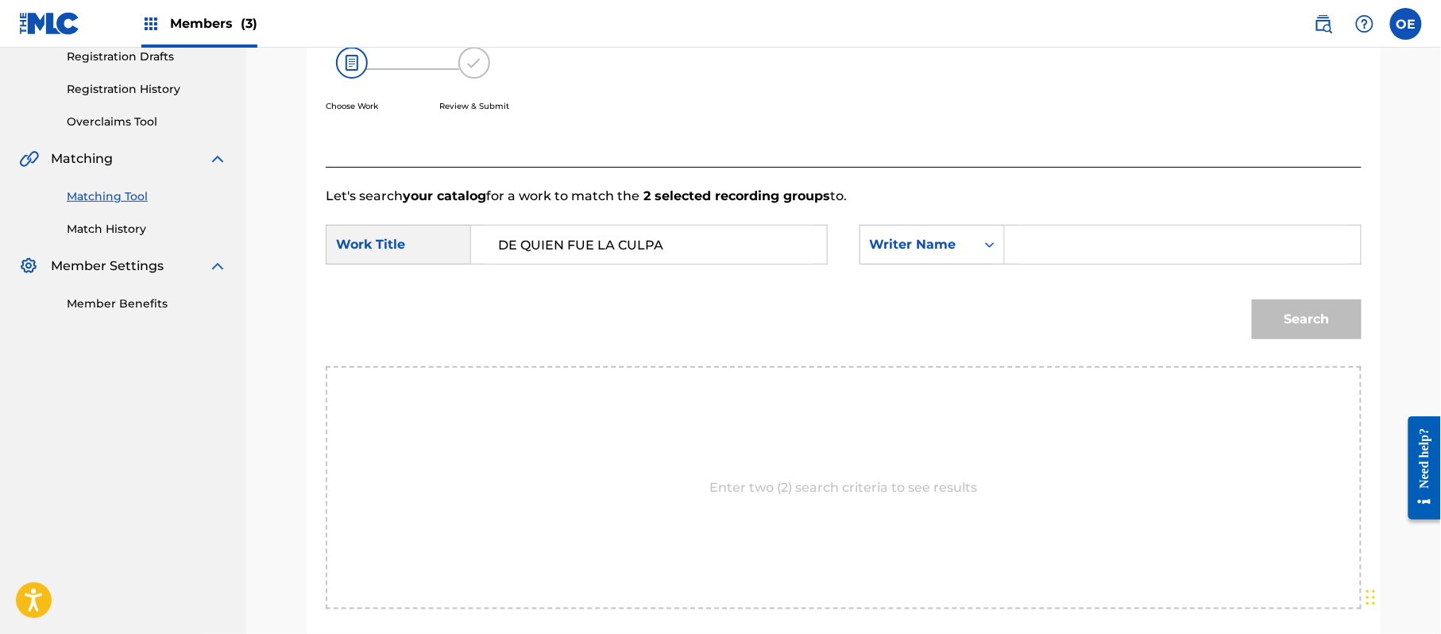
paste input "[PERSON_NAME]"
type input "[PERSON_NAME]"
click at [1286, 305] on button "Search" at bounding box center [1307, 319] width 110 height 40
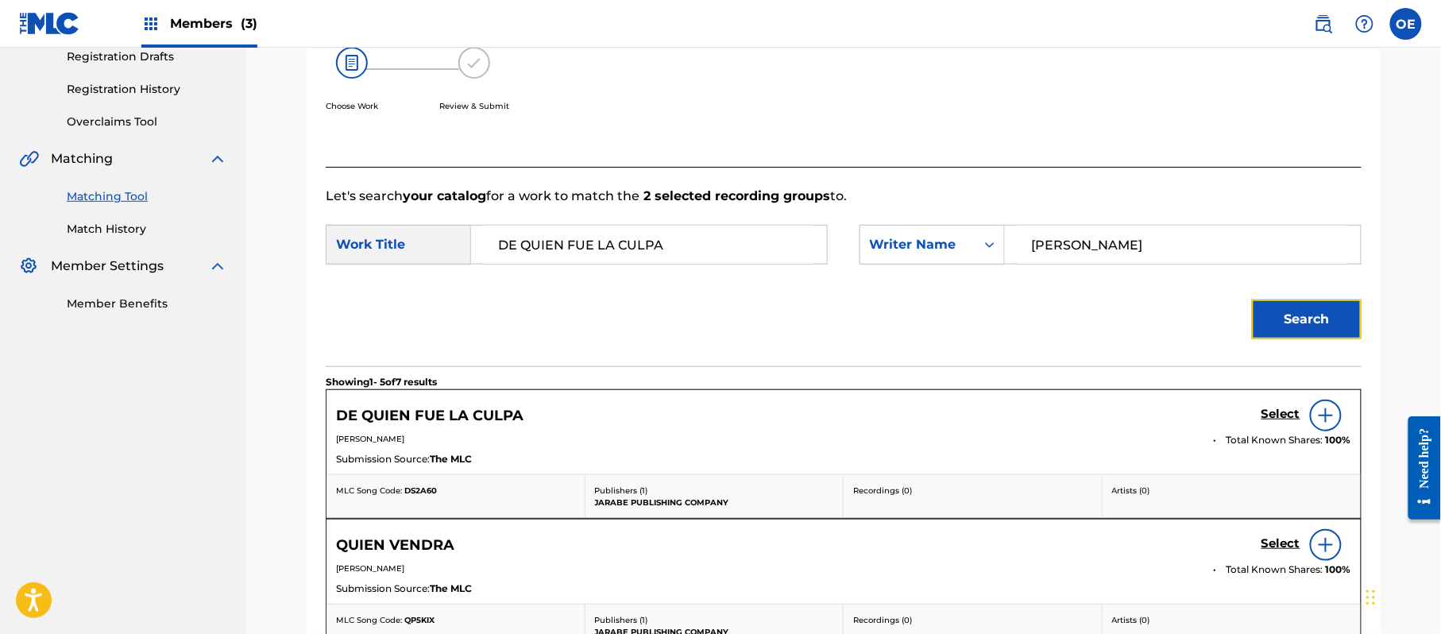
scroll to position [381, 0]
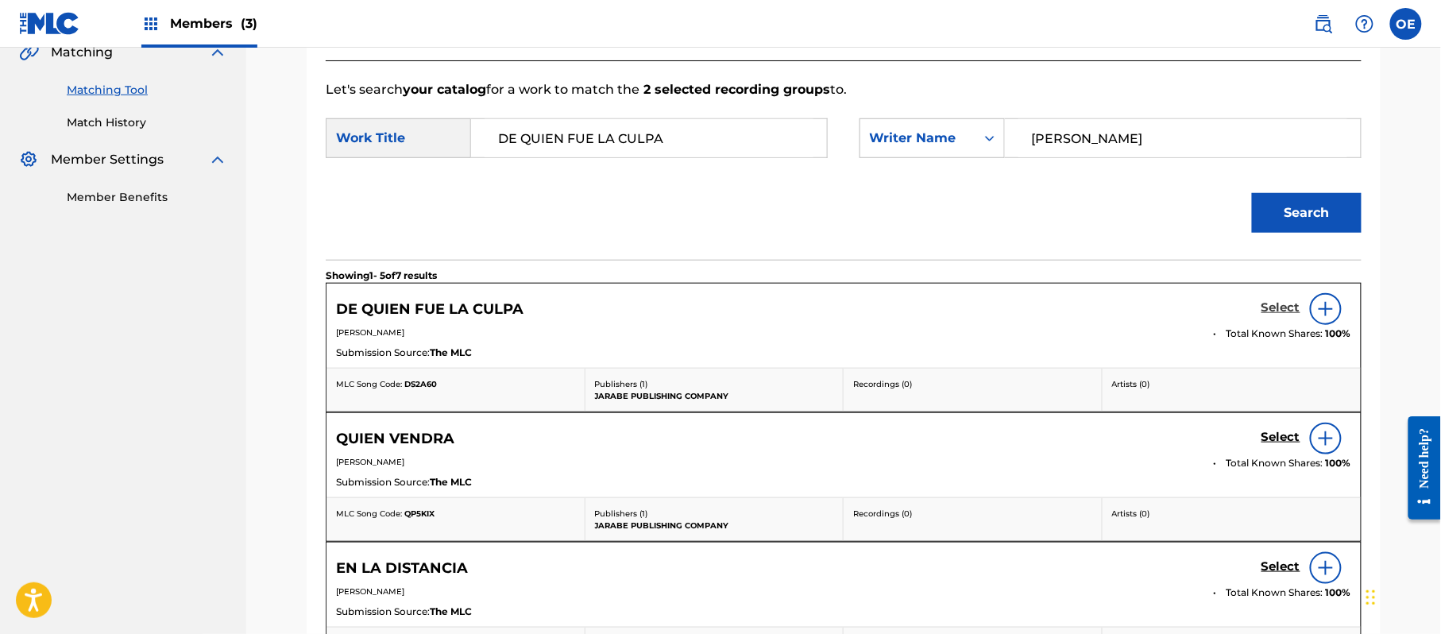
click at [1278, 308] on h5 "Select" at bounding box center [1280, 307] width 39 height 15
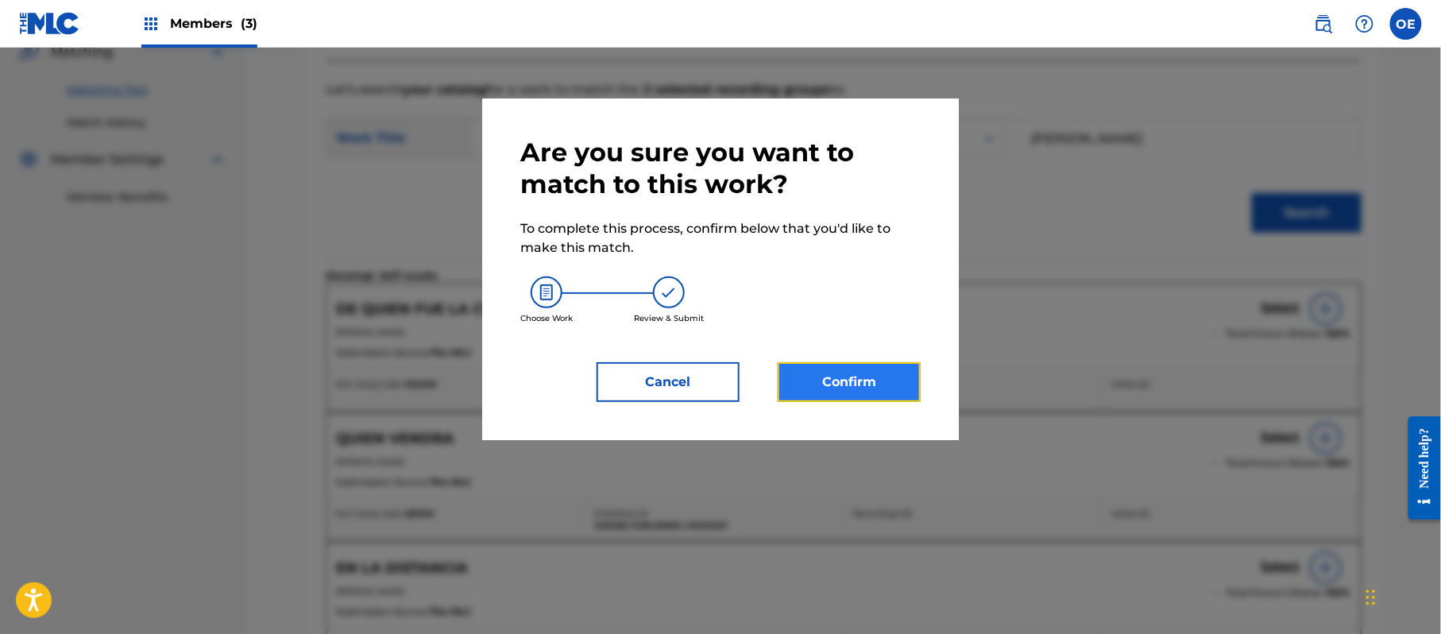
click at [896, 375] on button "Confirm" at bounding box center [848, 382] width 143 height 40
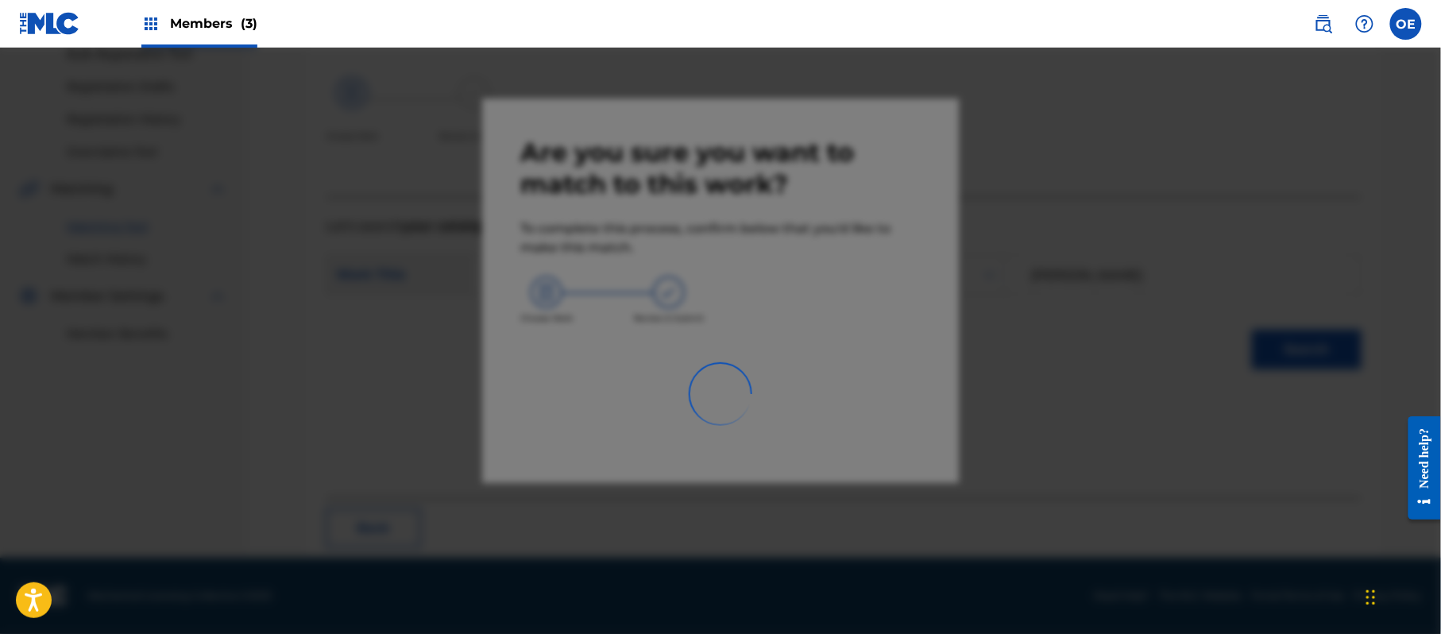
scroll to position [64, 0]
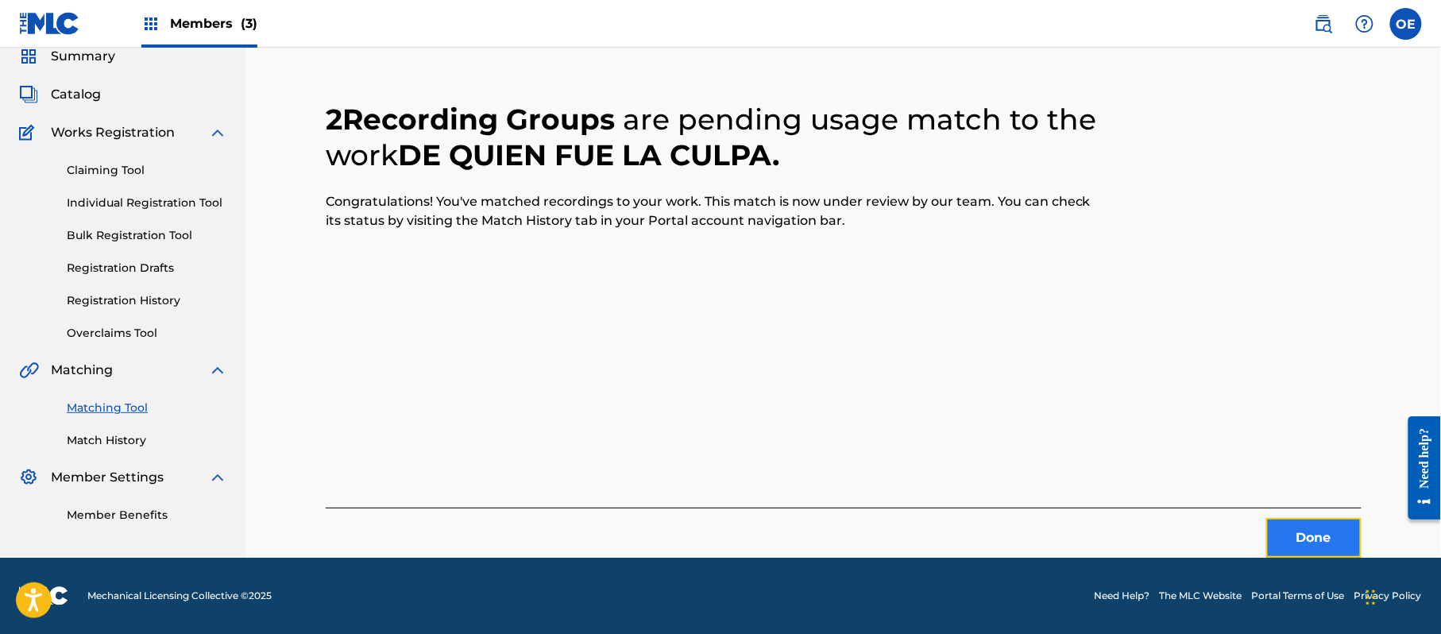
click at [1312, 530] on button "Done" at bounding box center [1313, 538] width 95 height 40
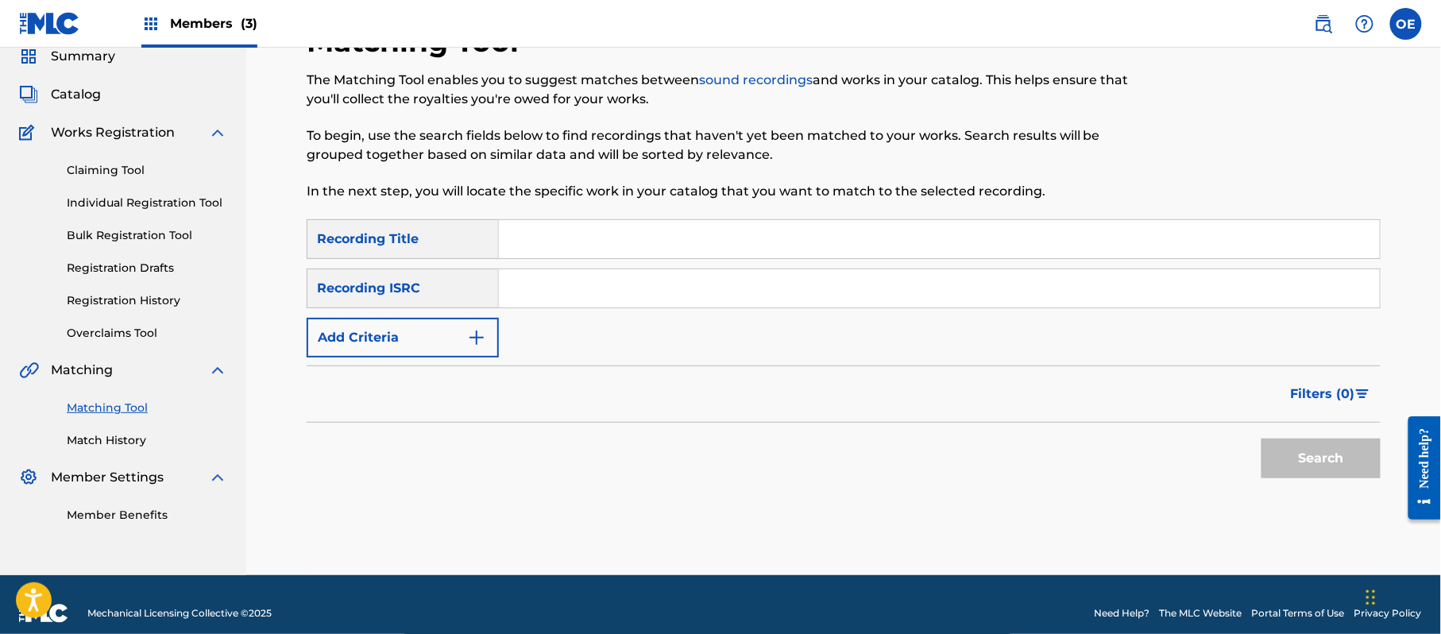
paste input "DESPEDIDA"
type input "DESPEDIDA"
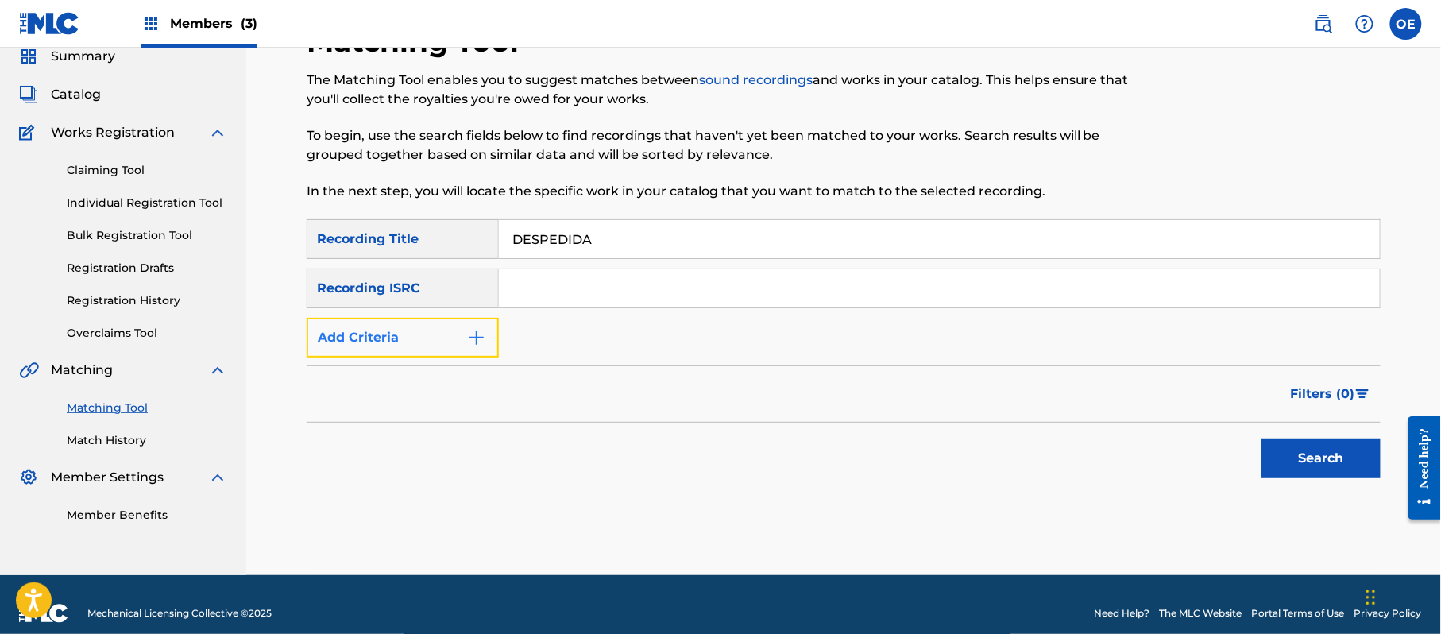
click at [423, 338] on button "Add Criteria" at bounding box center [403, 338] width 192 height 40
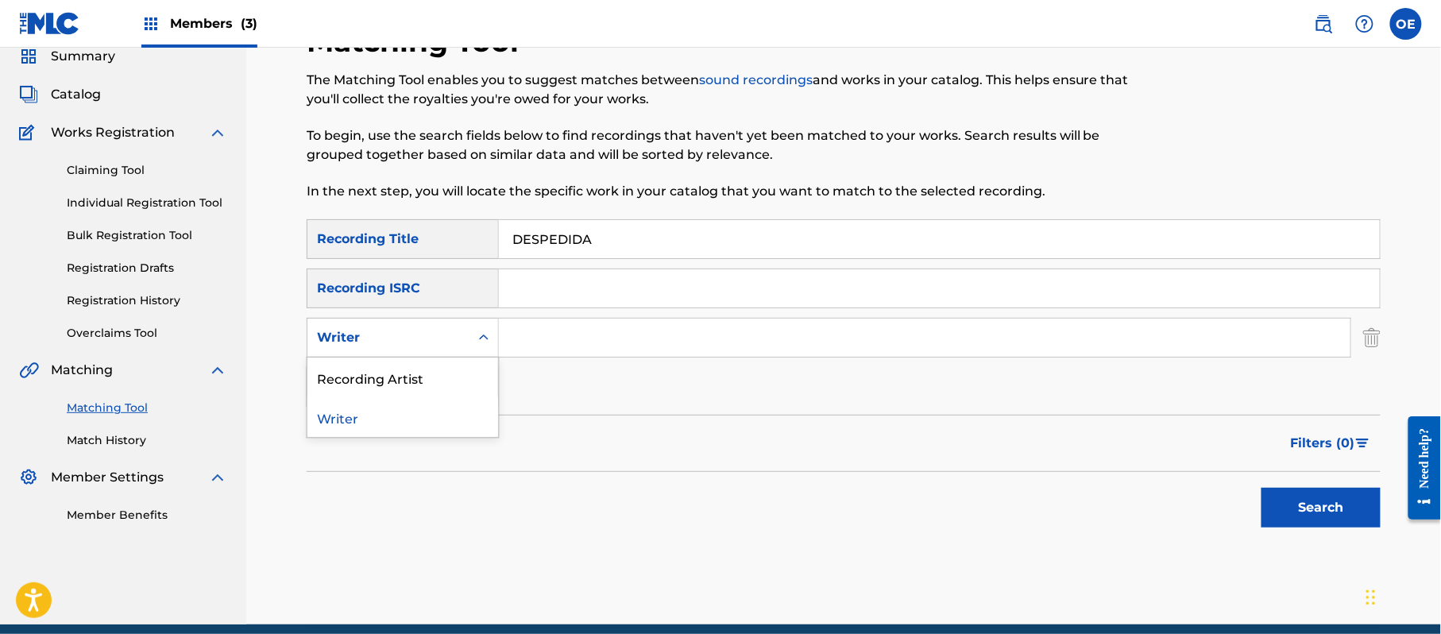
click at [449, 334] on div "Writer" at bounding box center [388, 337] width 143 height 19
click at [443, 360] on div "Recording Artist" at bounding box center [402, 377] width 191 height 40
paste input "LOS YINNS"
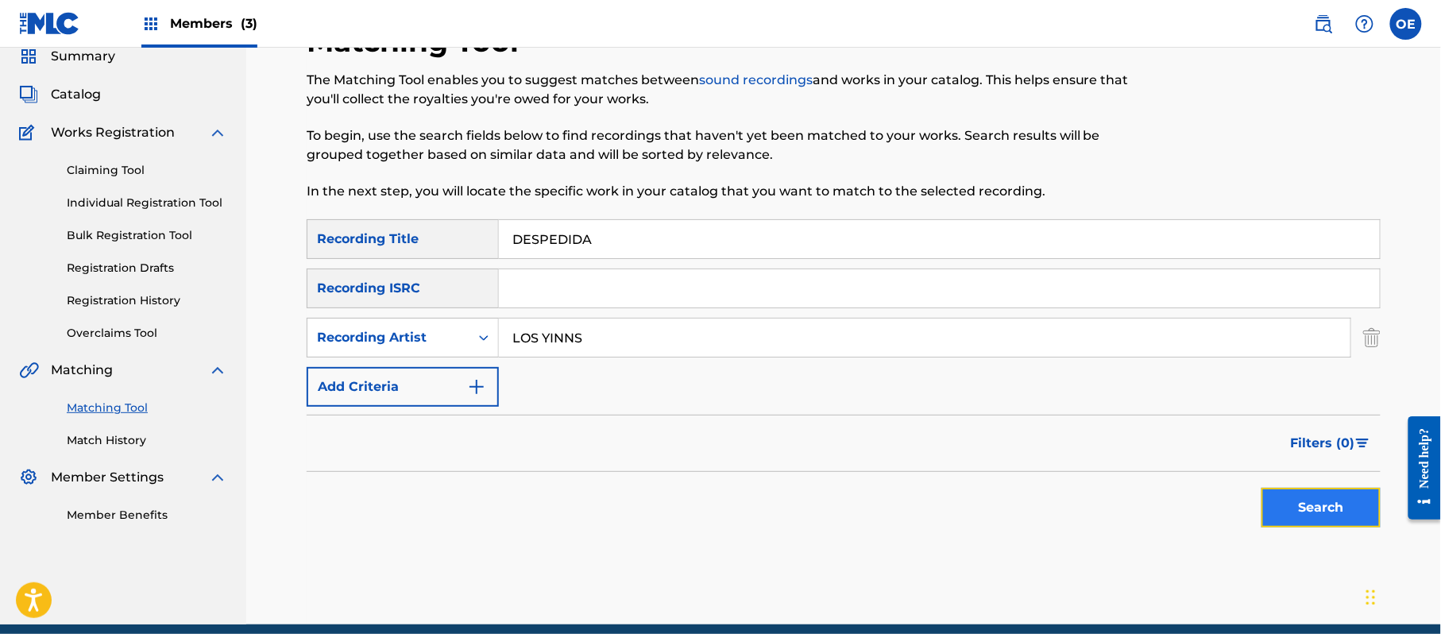
click at [1321, 515] on button "Search" at bounding box center [1320, 508] width 119 height 40
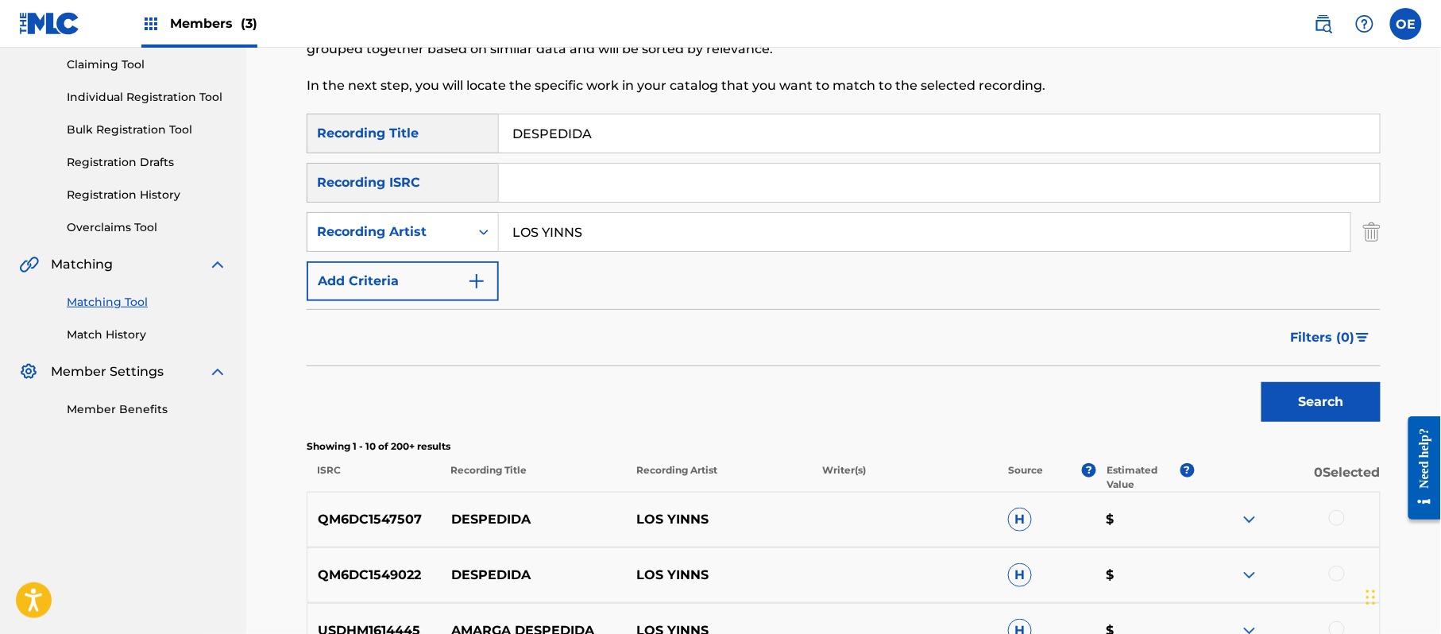
scroll to position [275, 0]
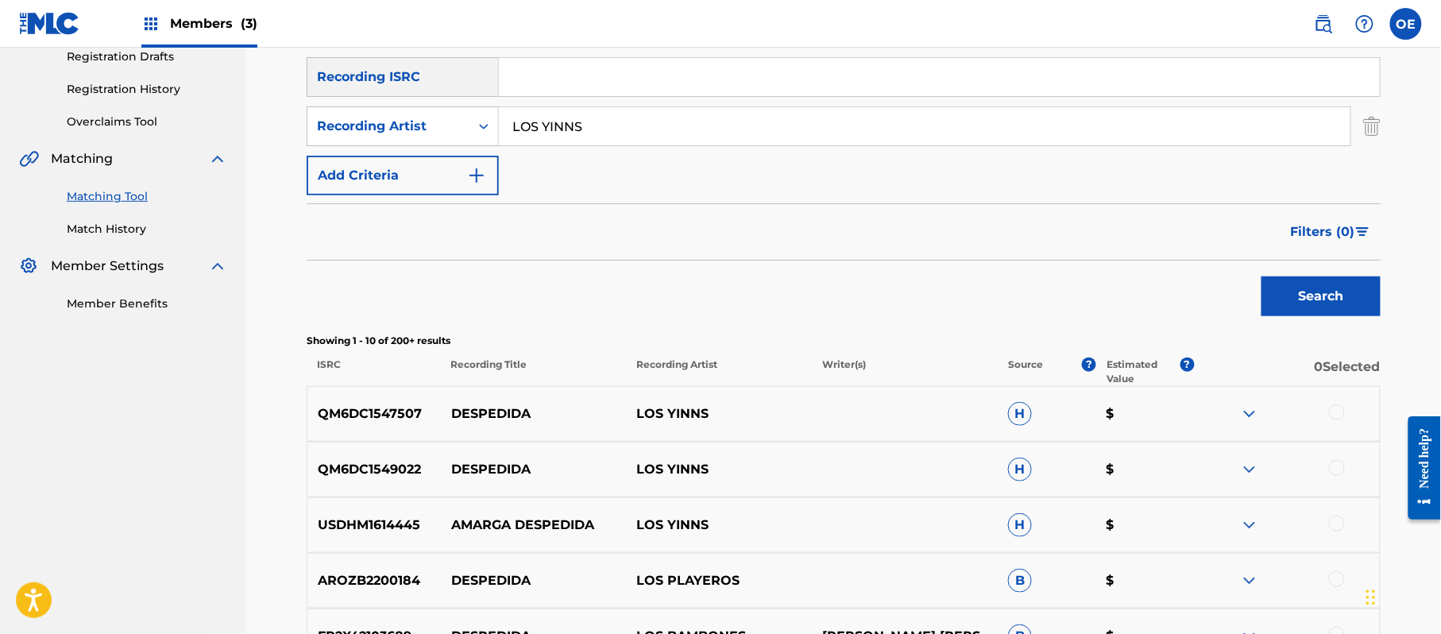
click at [1341, 415] on div at bounding box center [1337, 412] width 16 height 16
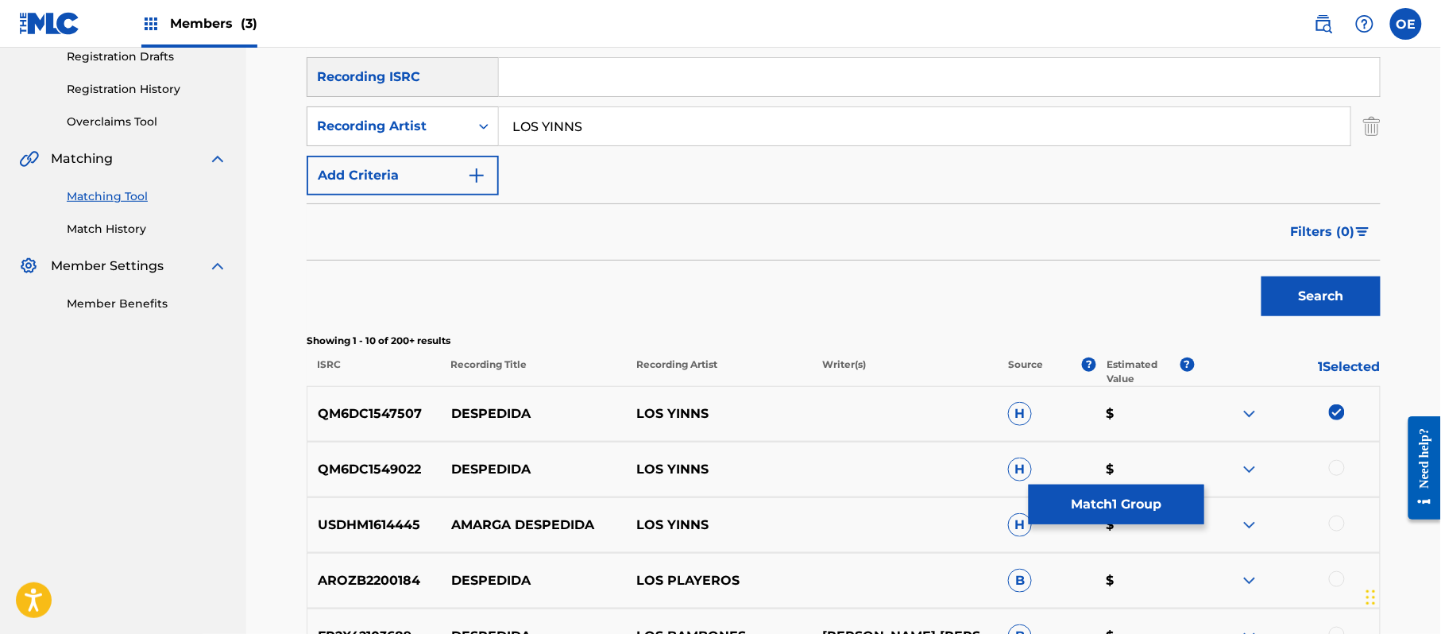
click at [1333, 462] on div at bounding box center [1337, 468] width 16 height 16
click at [575, 118] on input "LOS YINNS" at bounding box center [924, 126] width 851 height 38
click at [1261, 276] on button "Search" at bounding box center [1320, 296] width 119 height 40
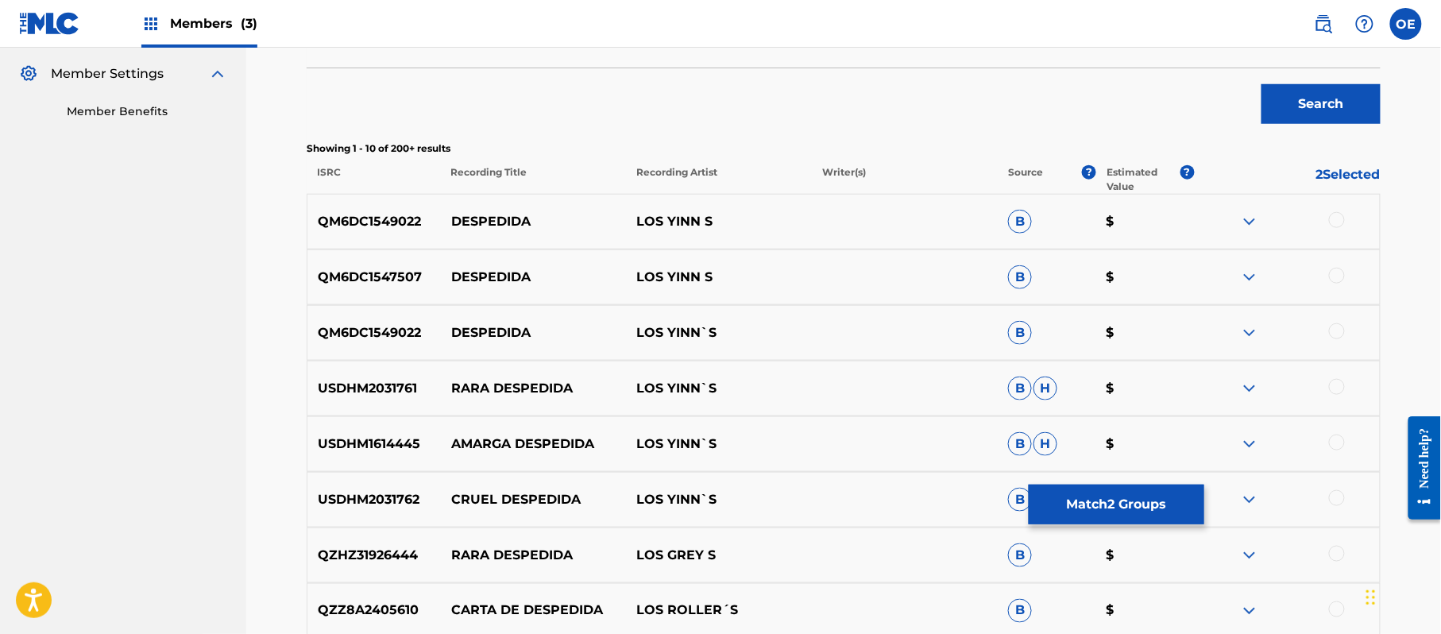
scroll to position [487, 0]
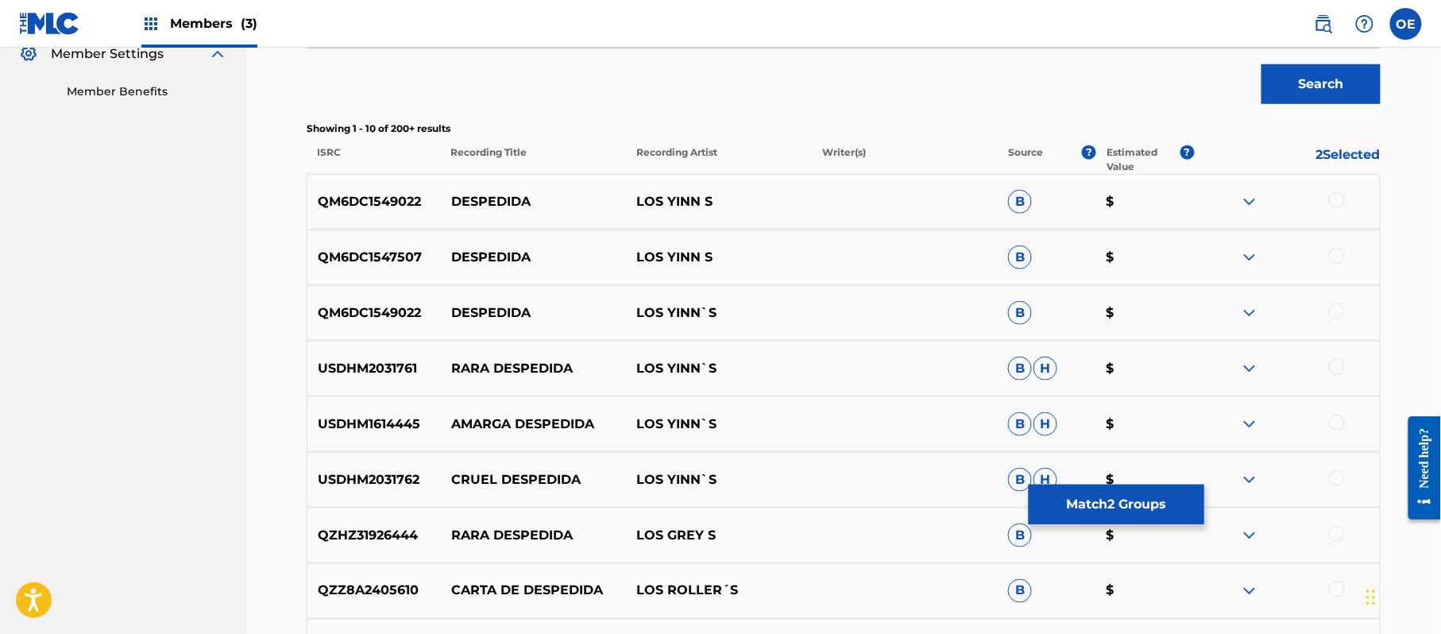
click at [1334, 314] on div at bounding box center [1337, 311] width 16 height 16
click at [1336, 256] on div at bounding box center [1337, 256] width 16 height 16
click at [1338, 203] on div at bounding box center [1337, 200] width 16 height 16
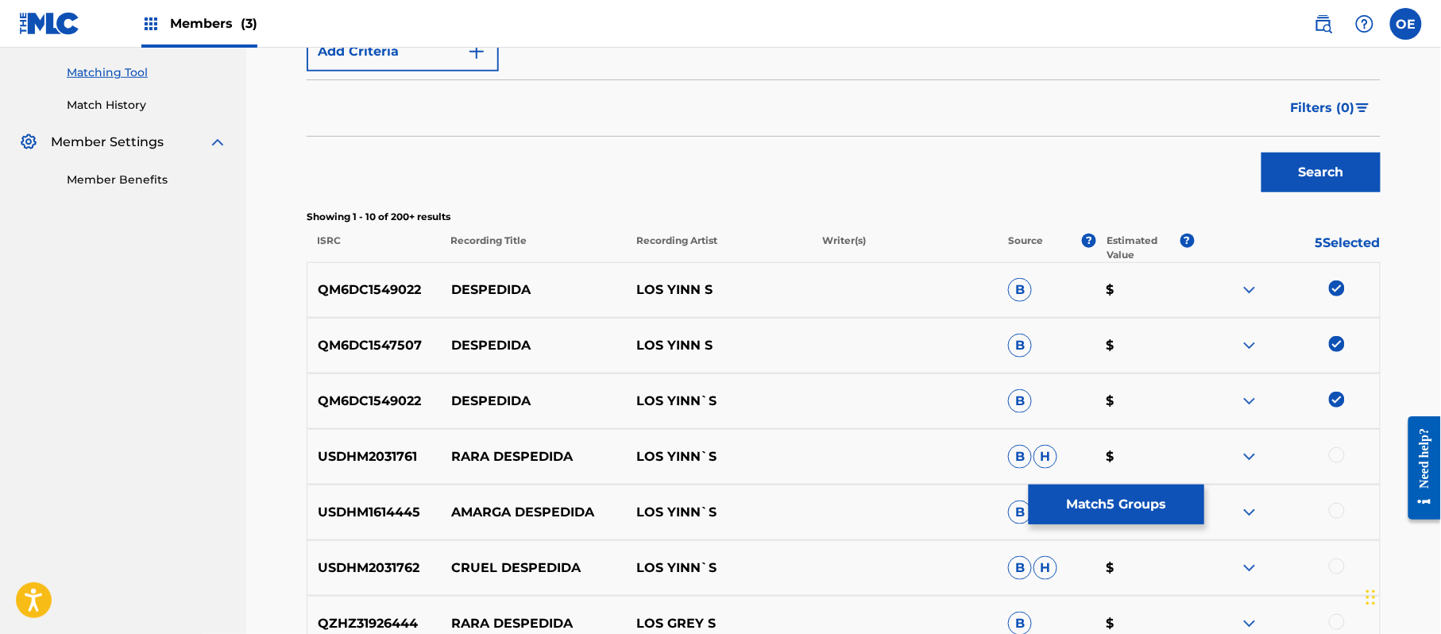
scroll to position [275, 0]
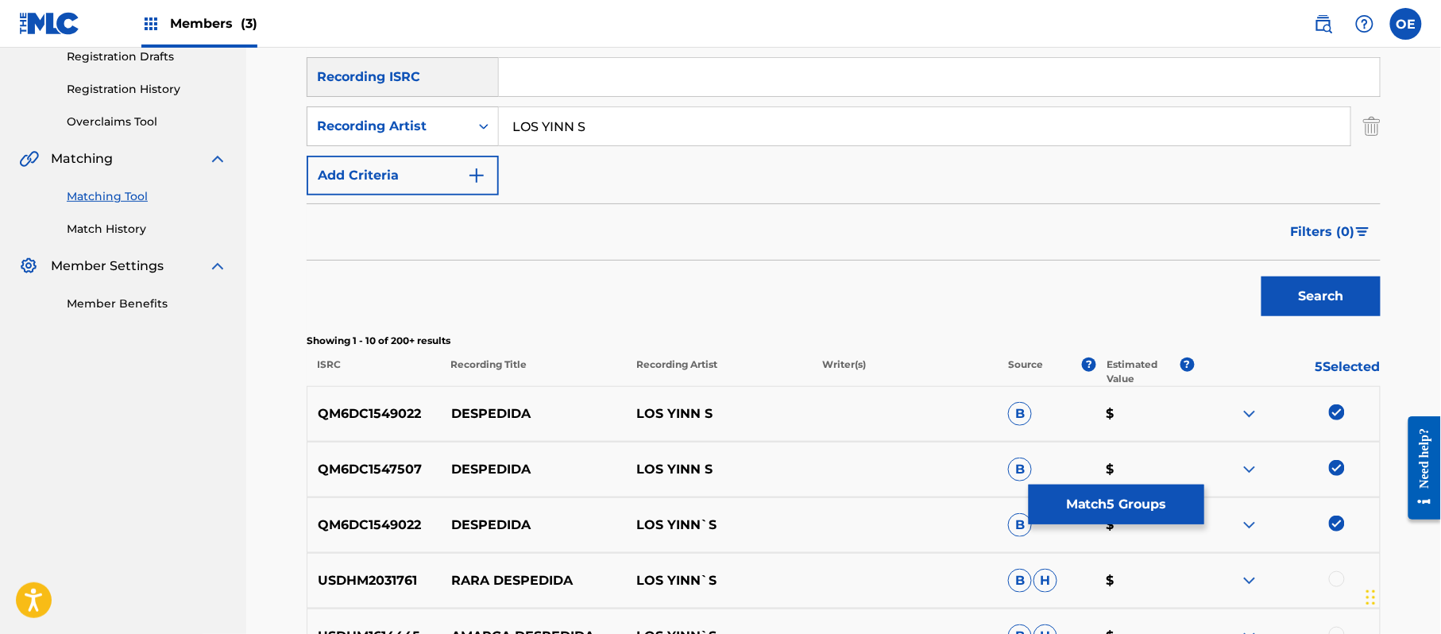
drag, startPoint x: 581, startPoint y: 121, endPoint x: 573, endPoint y: 127, distance: 10.2
click at [573, 127] on input "LOS YINN S" at bounding box center [924, 126] width 851 height 38
type input "LOS YINN'S"
click at [1261, 276] on button "Search" at bounding box center [1320, 296] width 119 height 40
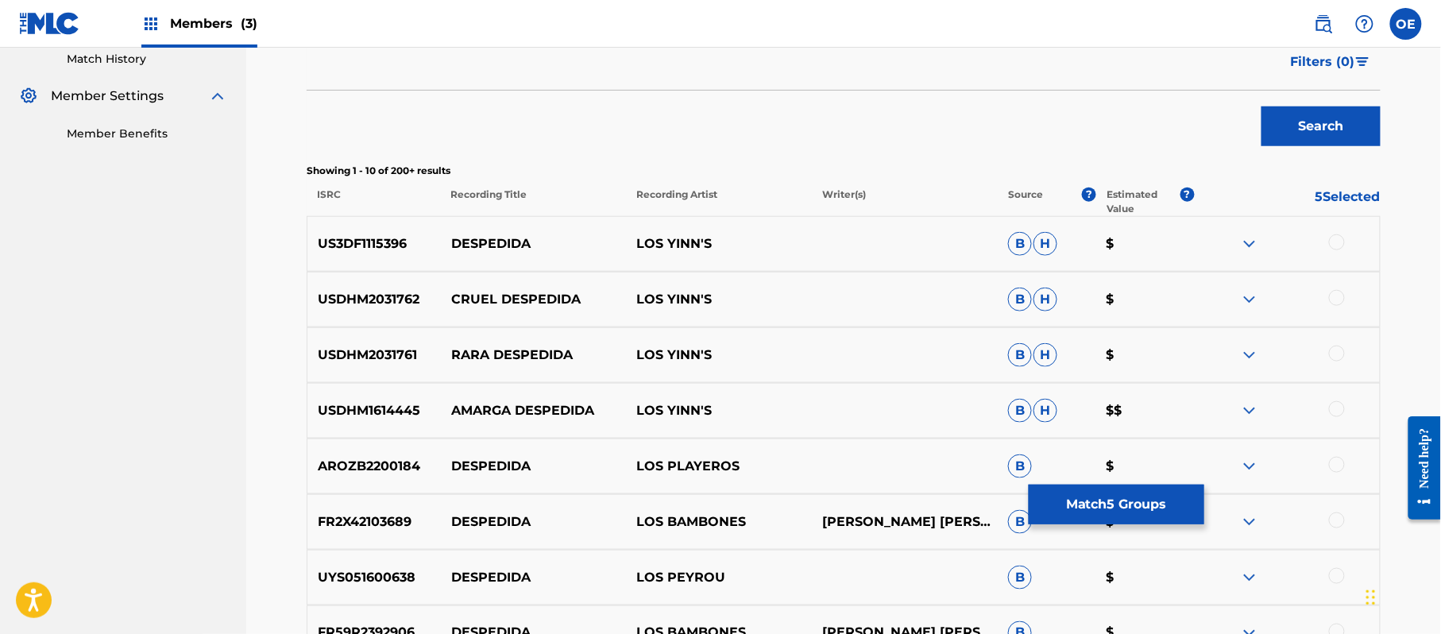
scroll to position [487, 0]
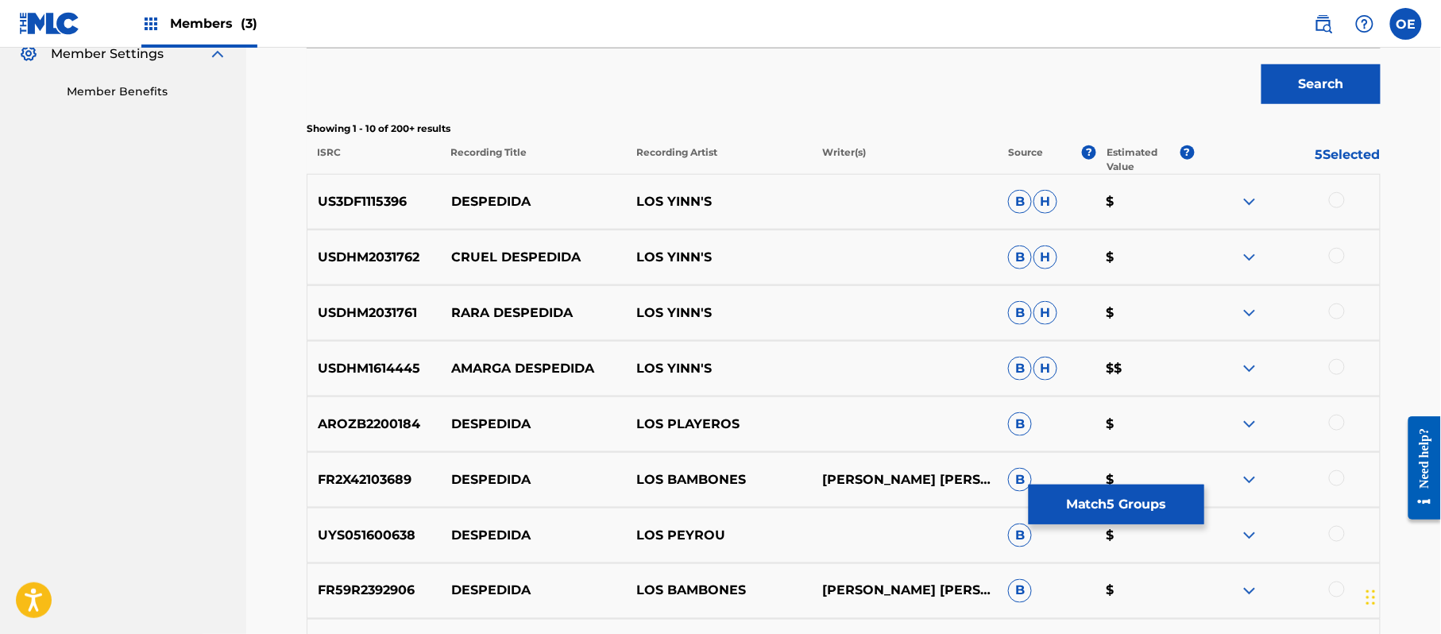
click at [1329, 210] on div at bounding box center [1287, 201] width 186 height 19
click at [1336, 206] on div at bounding box center [1337, 200] width 16 height 16
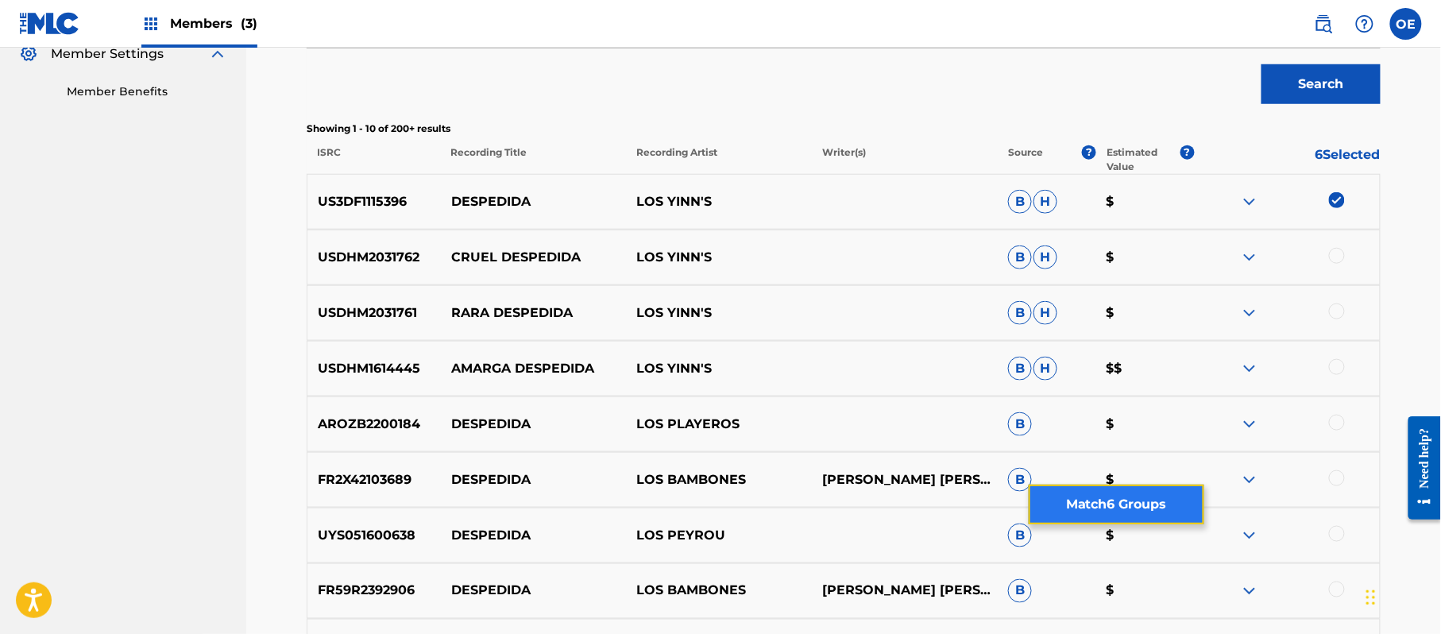
click at [1104, 506] on button "Match 6 Groups" at bounding box center [1116, 504] width 176 height 40
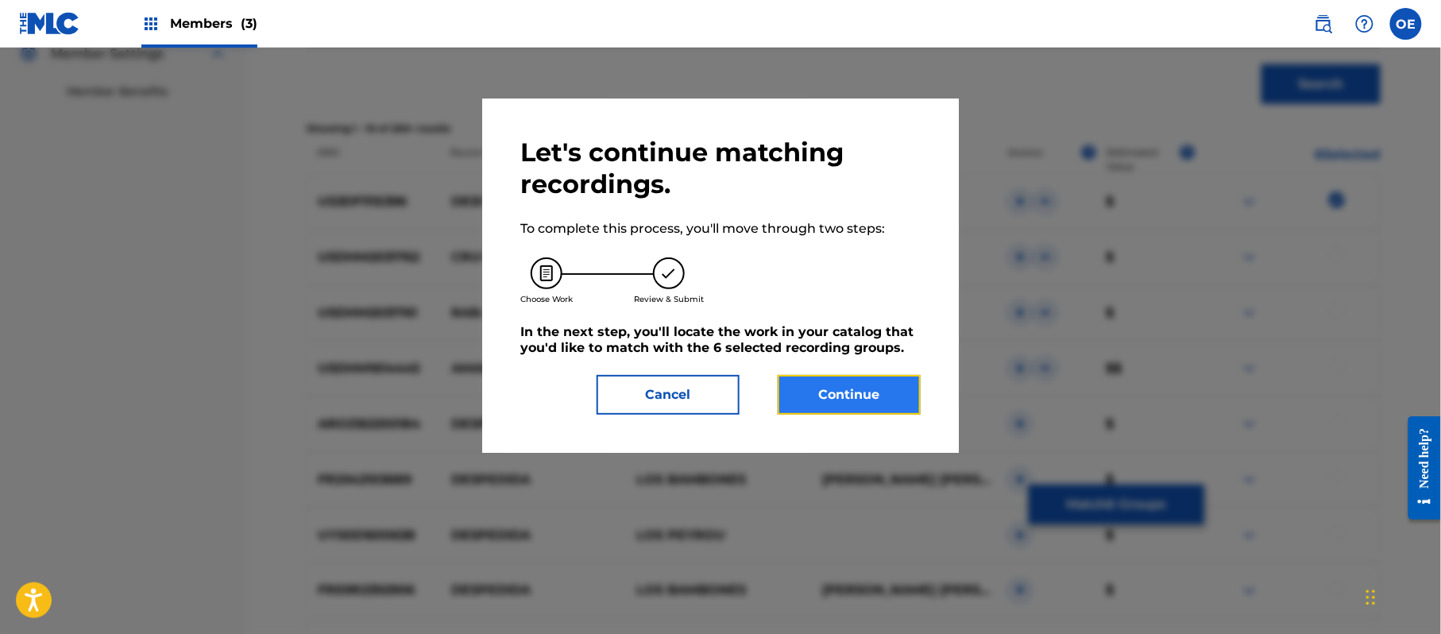
click at [893, 400] on button "Continue" at bounding box center [848, 395] width 143 height 40
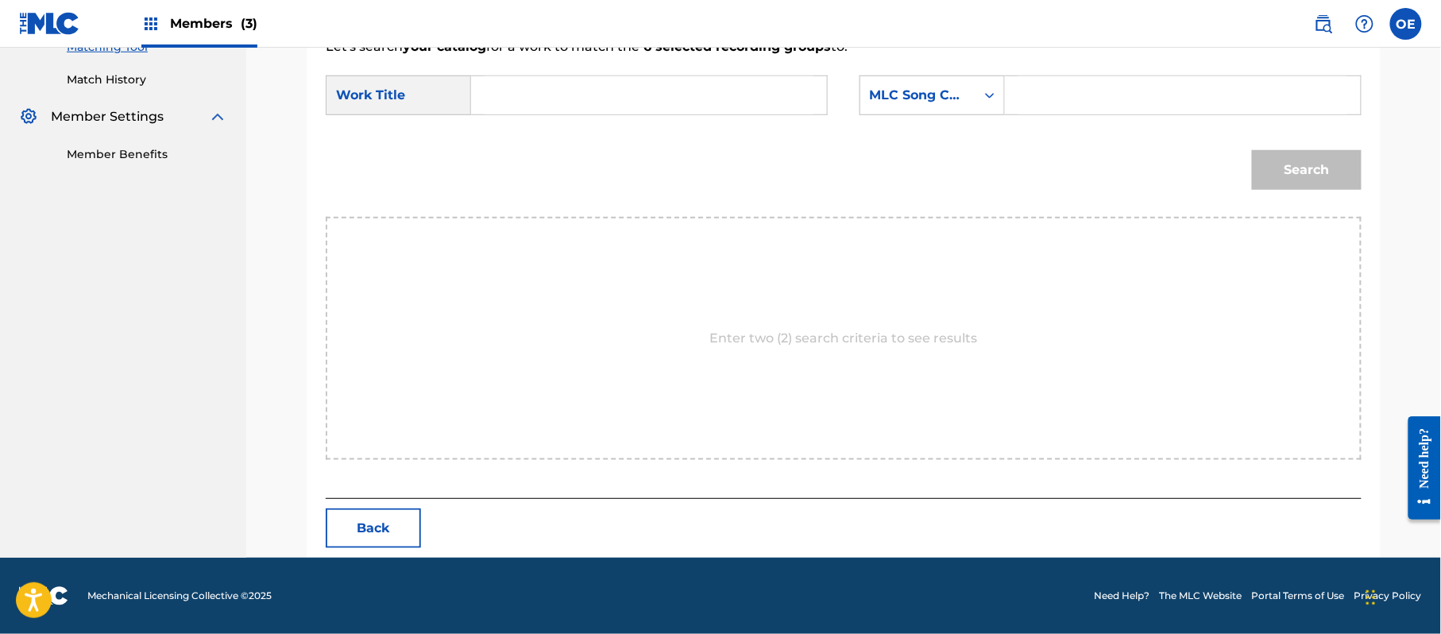
scroll to position [424, 0]
paste input "DESPEDIDA"
type input "DESPEDIDA"
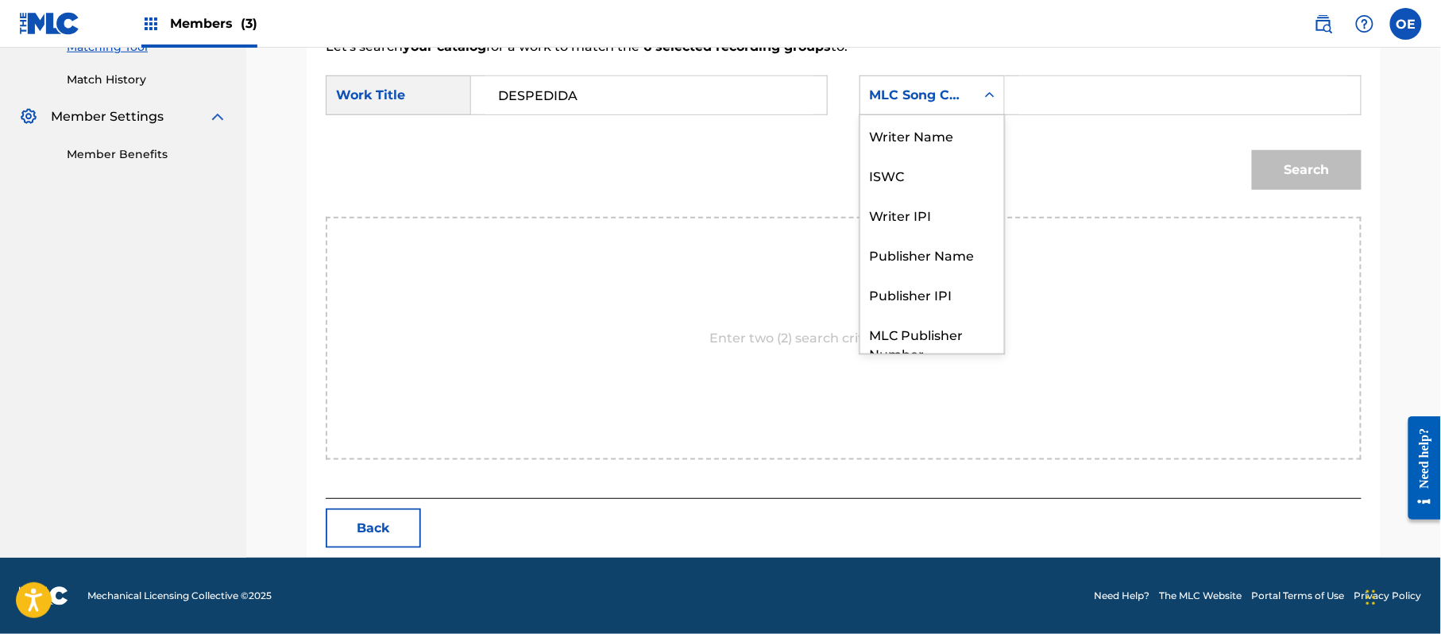
click at [894, 113] on div "MLC Song Code" at bounding box center [931, 95] width 145 height 40
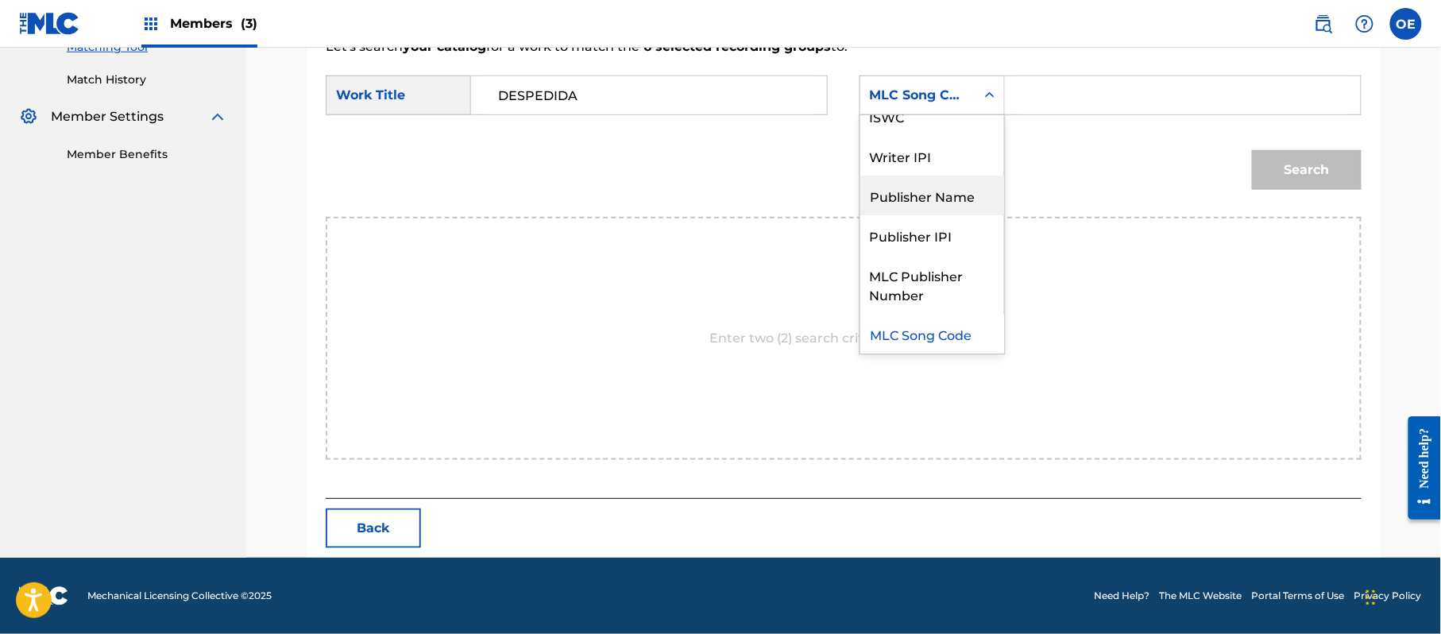
scroll to position [0, 0]
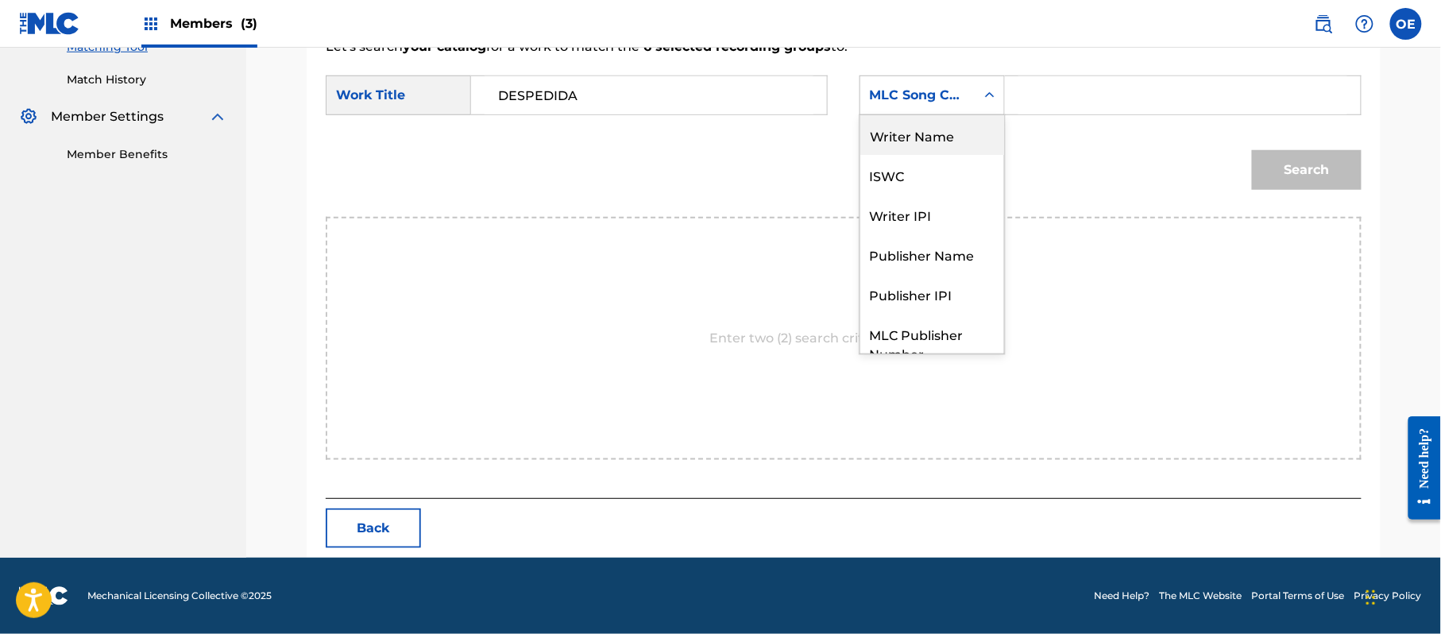
click at [919, 127] on div "Writer Name" at bounding box center [932, 135] width 144 height 40
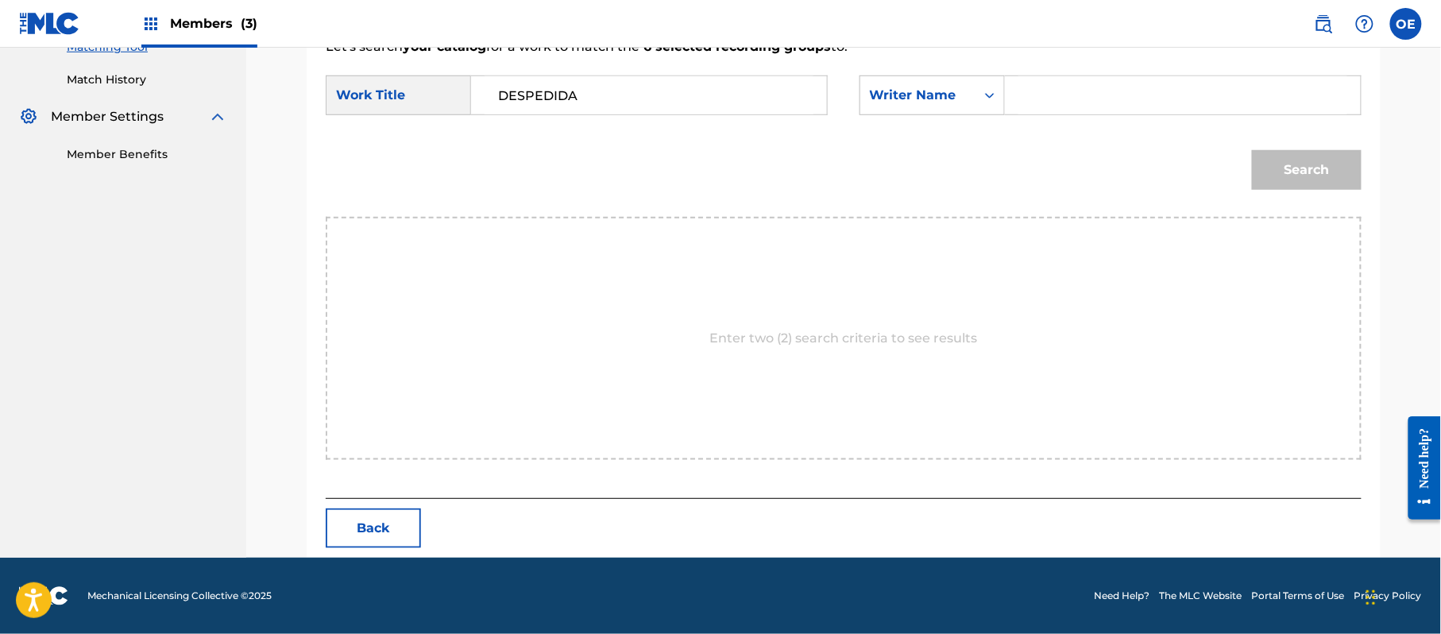
paste input "[PERSON_NAME]"
type input "[PERSON_NAME]"
click at [1290, 172] on button "Search" at bounding box center [1307, 170] width 110 height 40
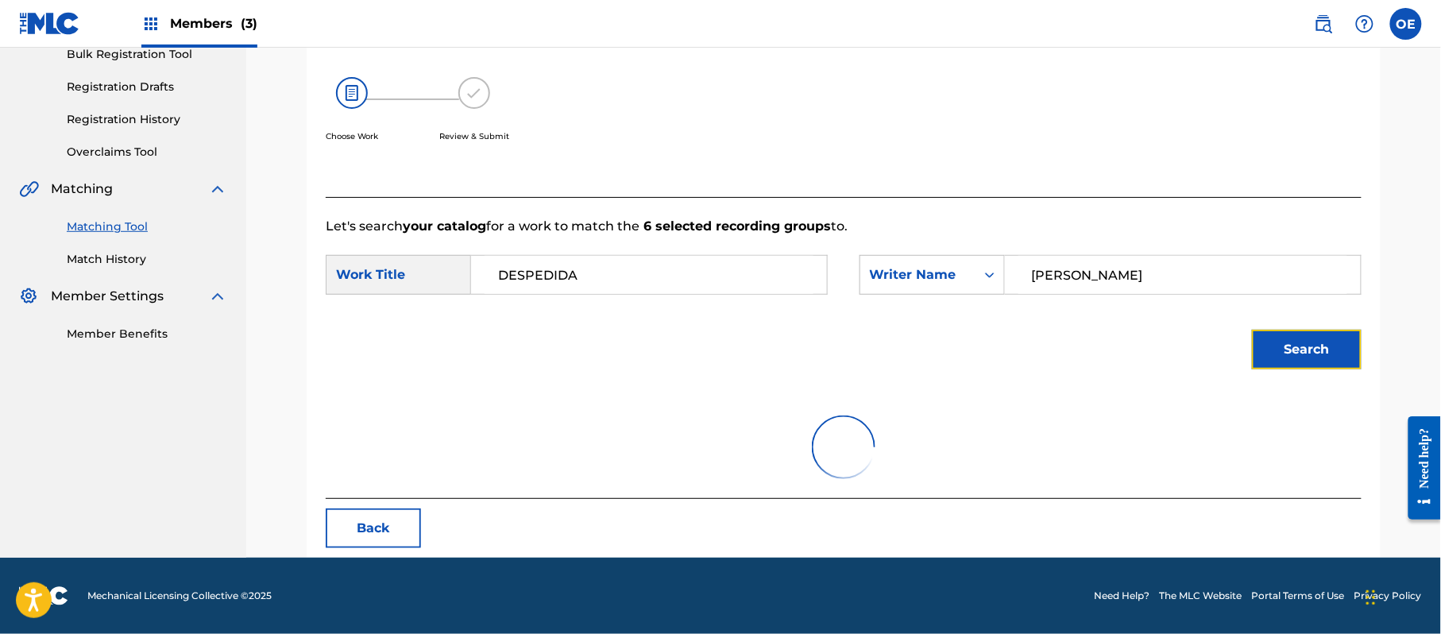
scroll to position [378, 0]
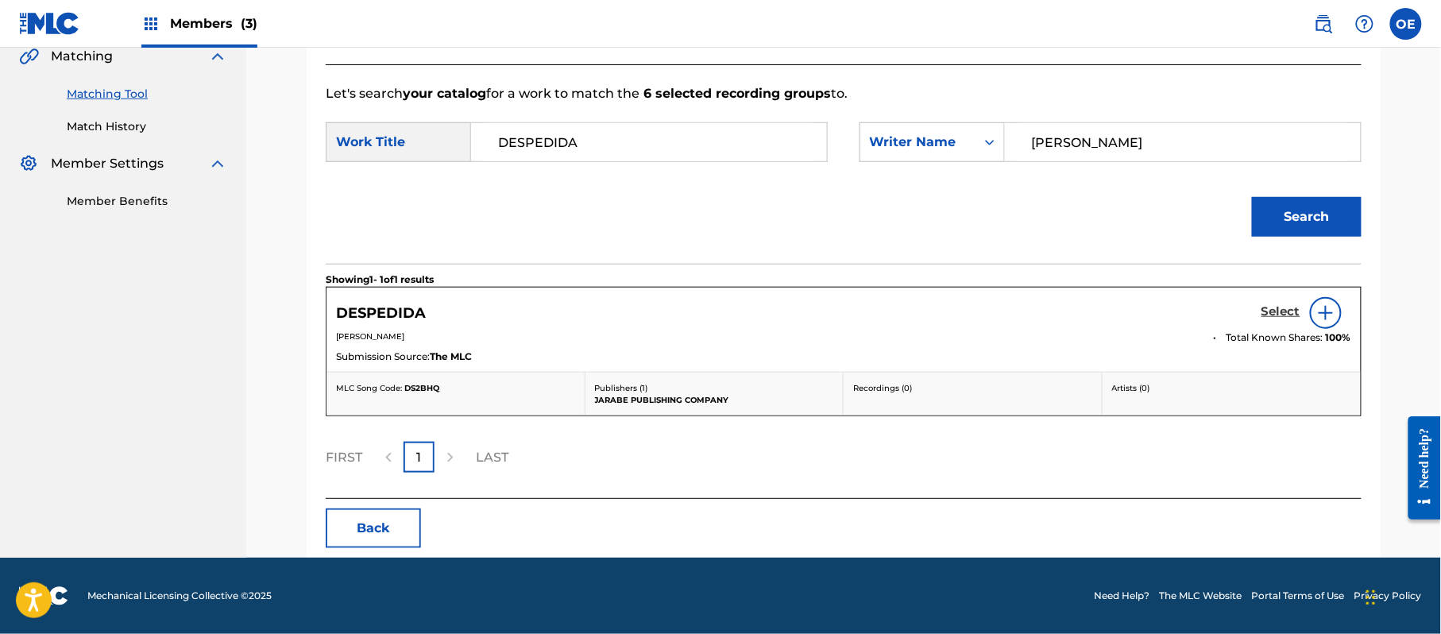
click at [1274, 309] on h5 "Select" at bounding box center [1280, 311] width 39 height 15
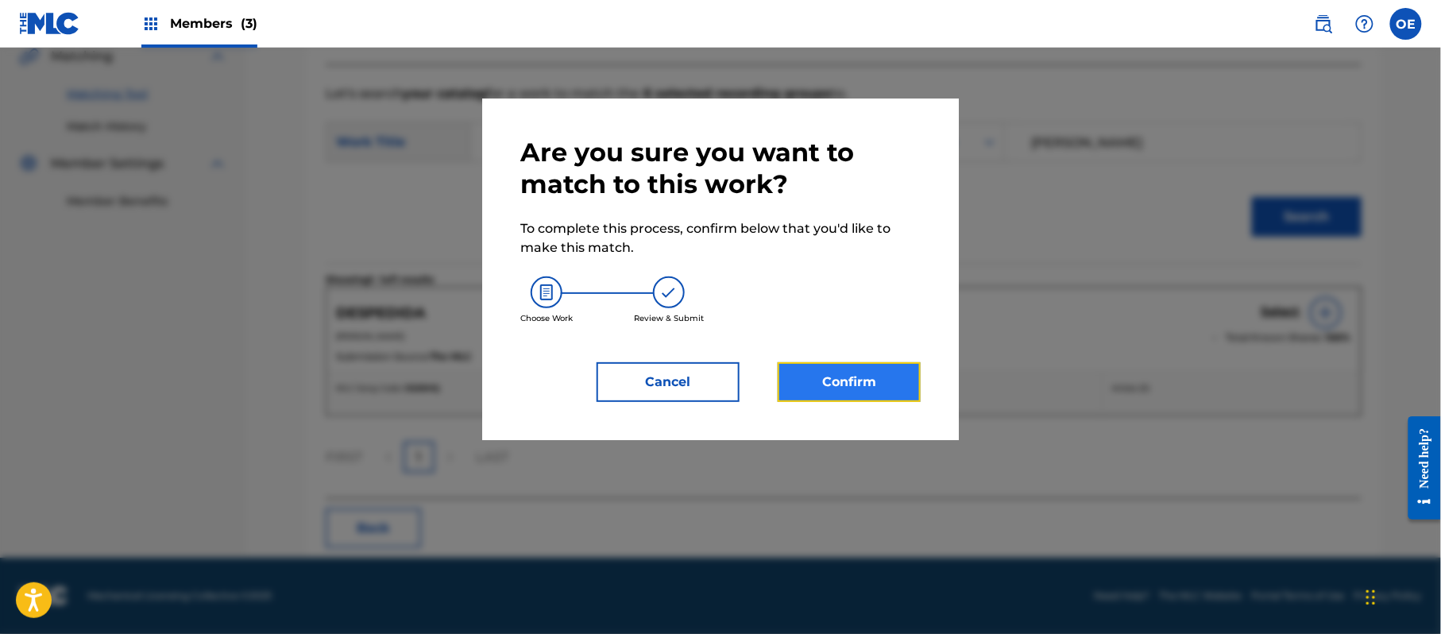
click at [831, 388] on button "Confirm" at bounding box center [848, 382] width 143 height 40
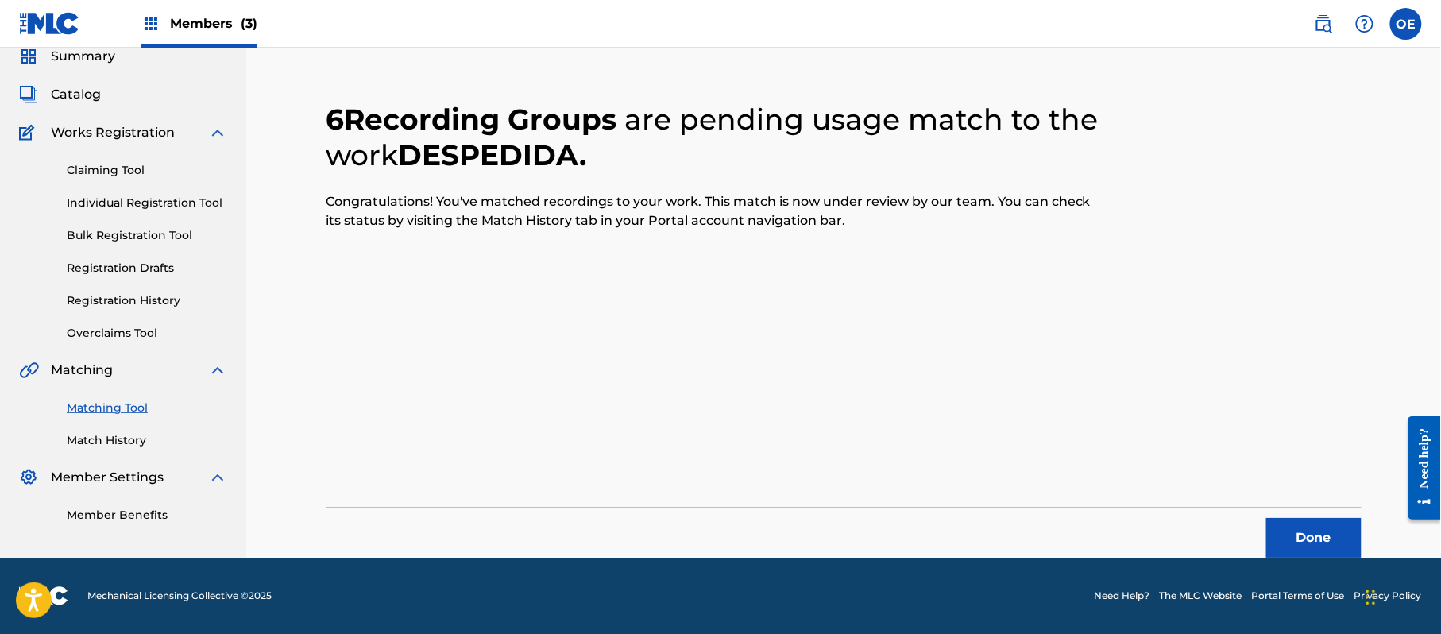
scroll to position [64, 0]
click at [1297, 519] on button "Done" at bounding box center [1313, 538] width 95 height 40
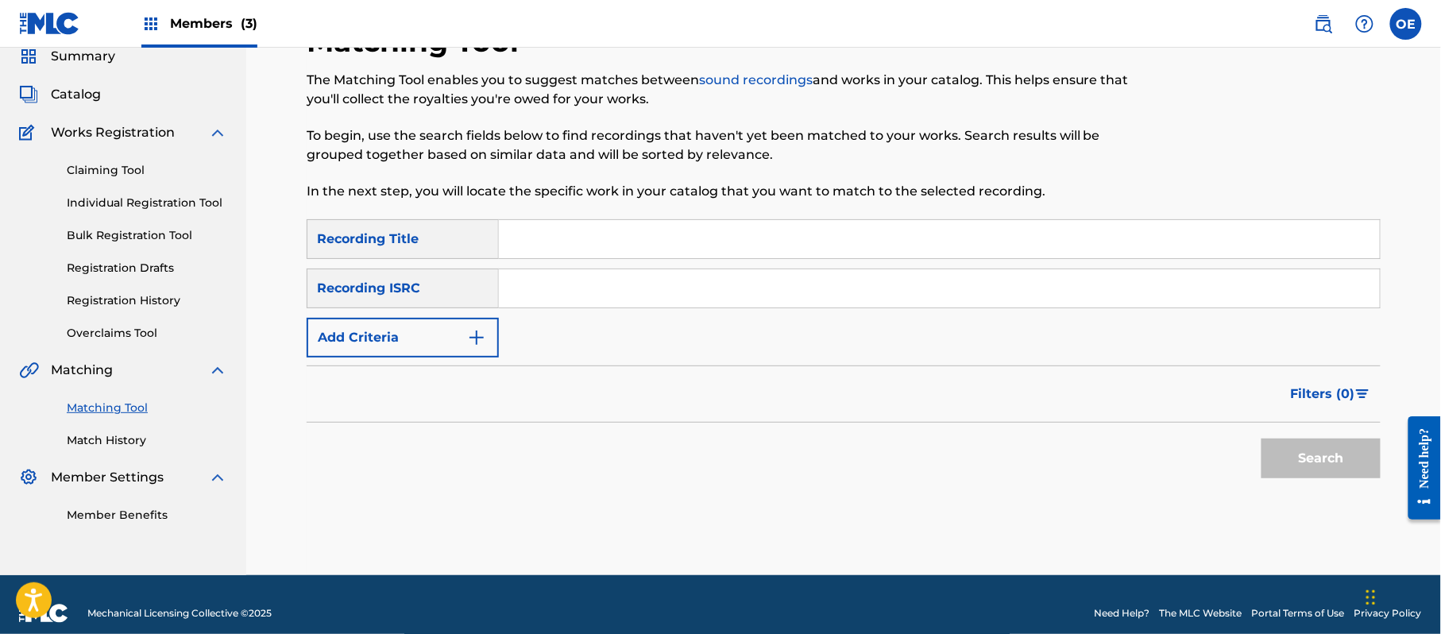
paste input "DESPUES [PERSON_NAME]"
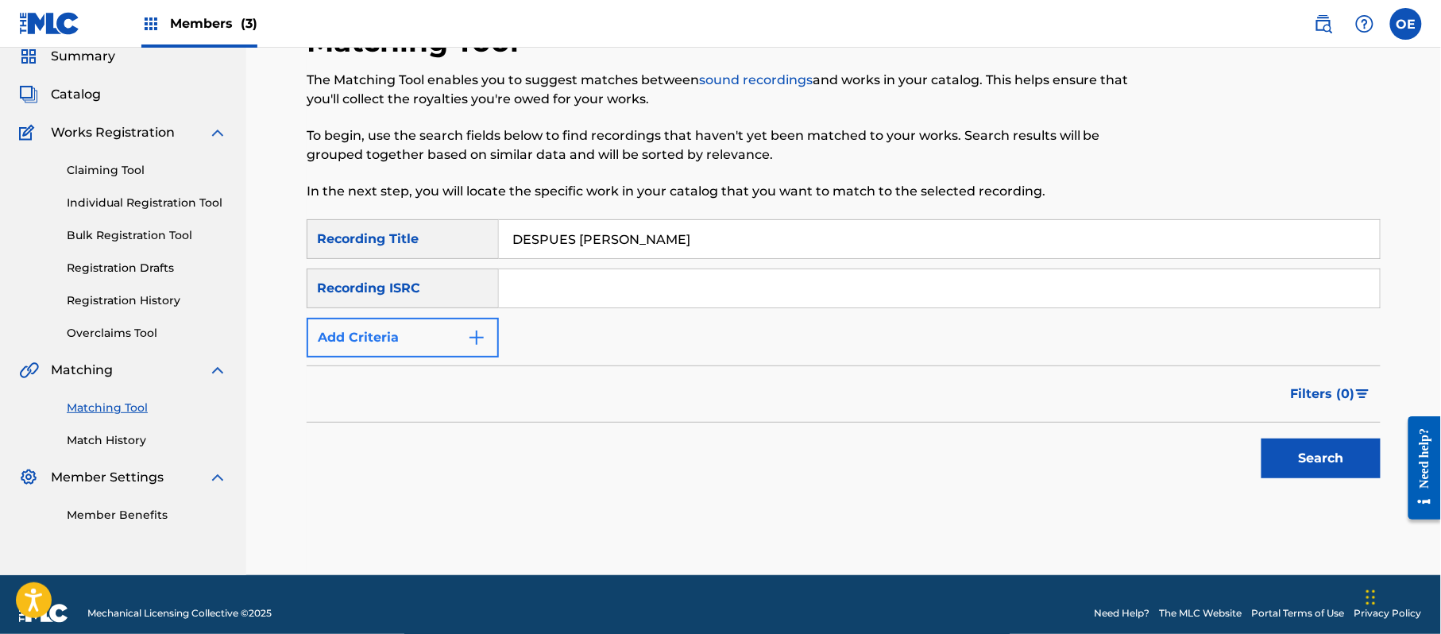
type input "DESPUES [PERSON_NAME]"
click at [461, 348] on button "Add Criteria" at bounding box center [403, 338] width 192 height 40
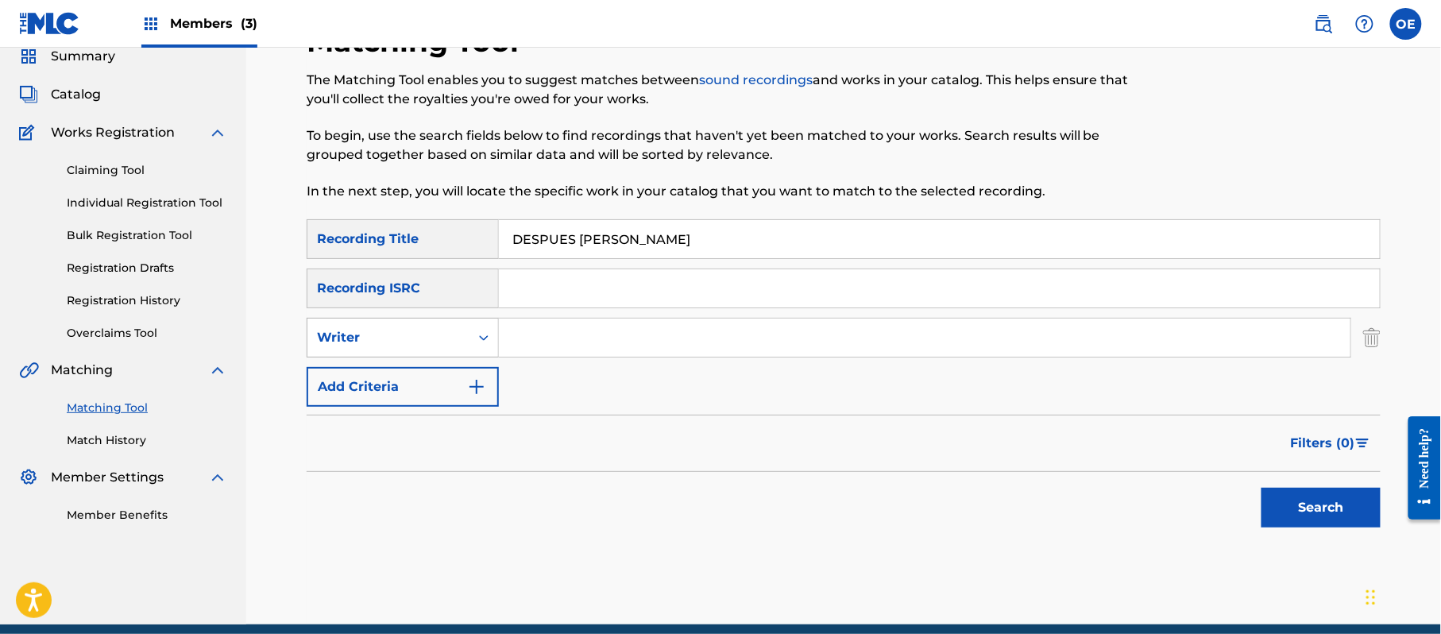
click at [442, 346] on div "Writer" at bounding box center [388, 337] width 162 height 30
click at [435, 375] on div "Recording Artist" at bounding box center [402, 377] width 191 height 40
paste input "LOS YINNS"
drag, startPoint x: 1303, startPoint y: 499, endPoint x: 760, endPoint y: 314, distance: 573.6
click at [1303, 499] on button "Search" at bounding box center [1320, 508] width 119 height 40
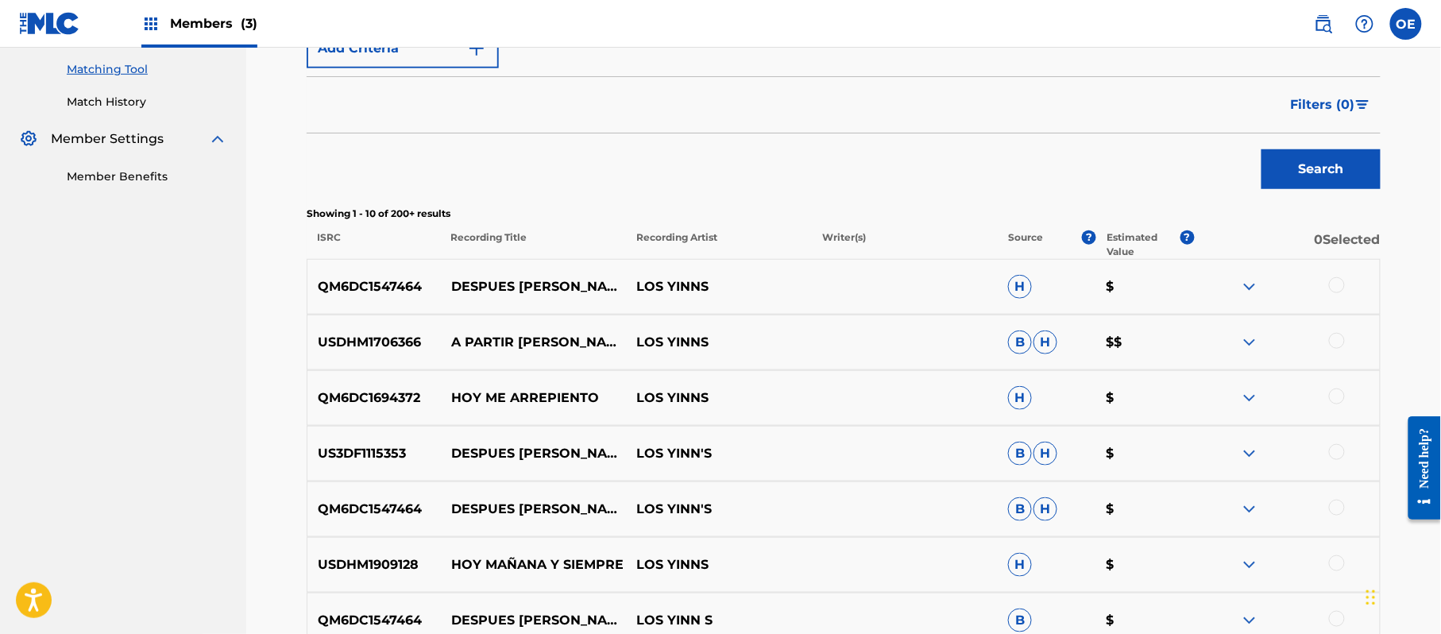
scroll to position [443, 0]
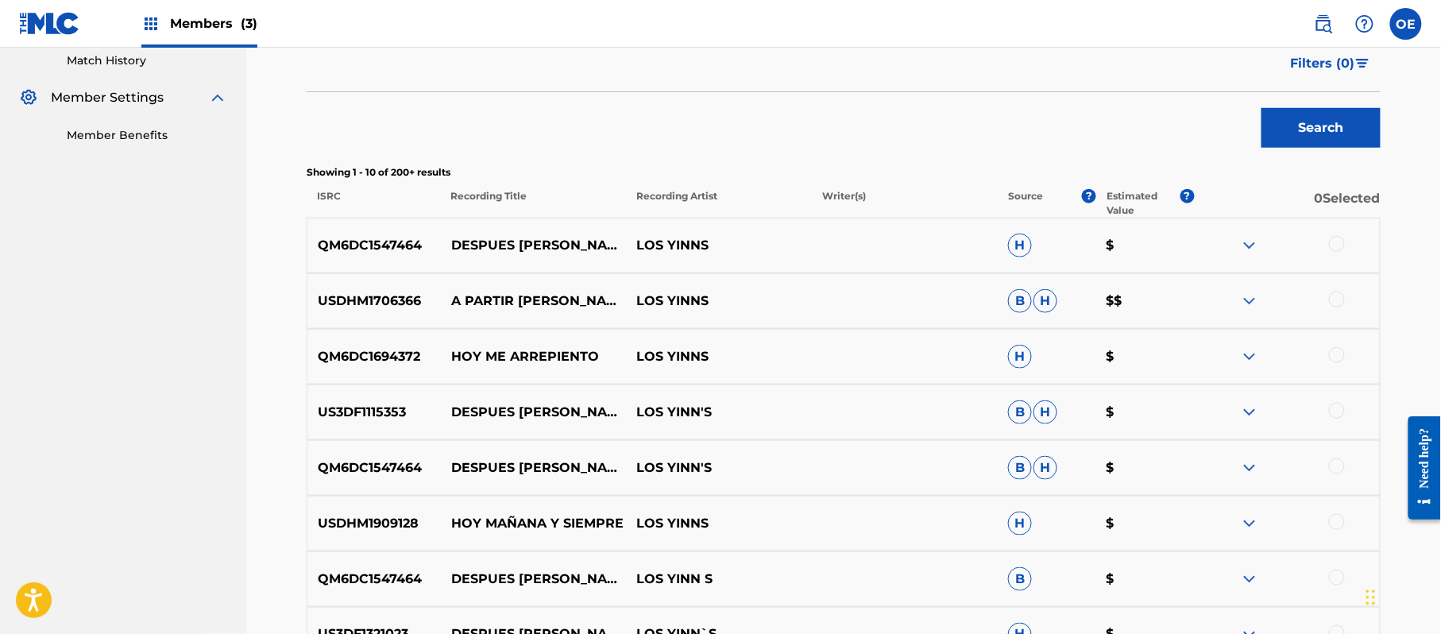
click at [1338, 245] on div at bounding box center [1337, 244] width 16 height 16
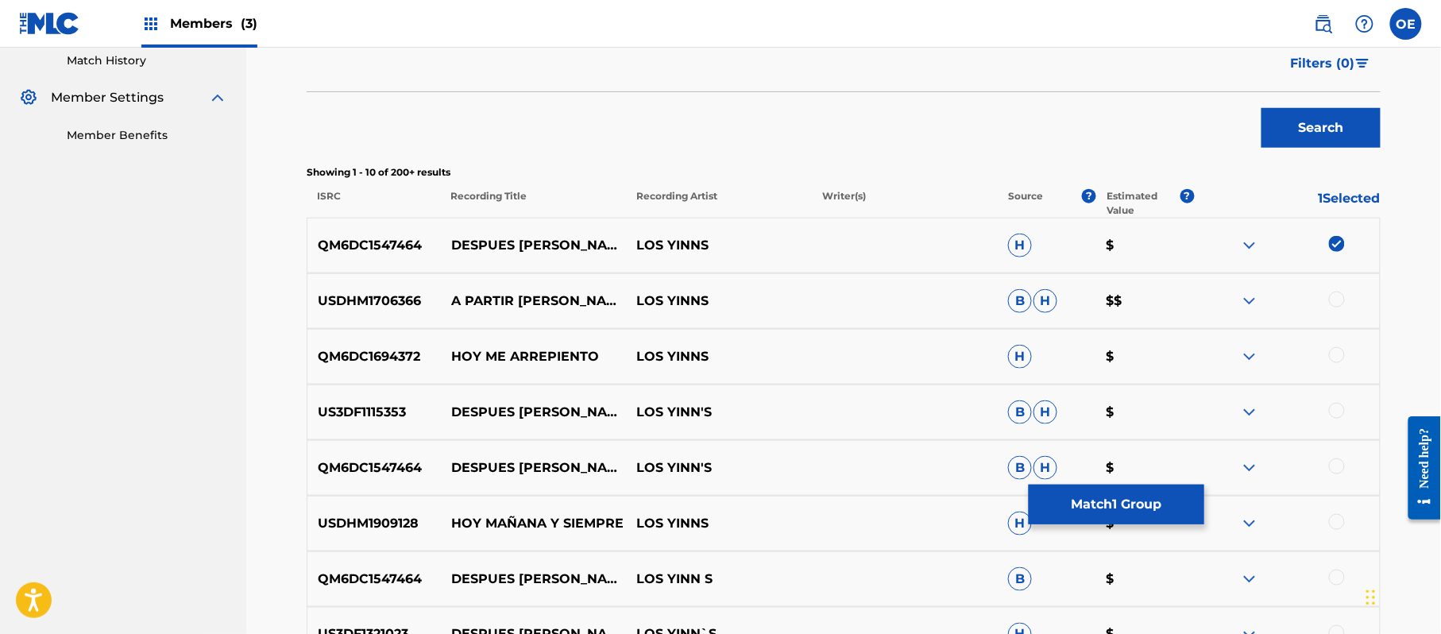
click at [1334, 417] on div at bounding box center [1337, 411] width 16 height 16
click at [1329, 465] on div at bounding box center [1337, 466] width 16 height 16
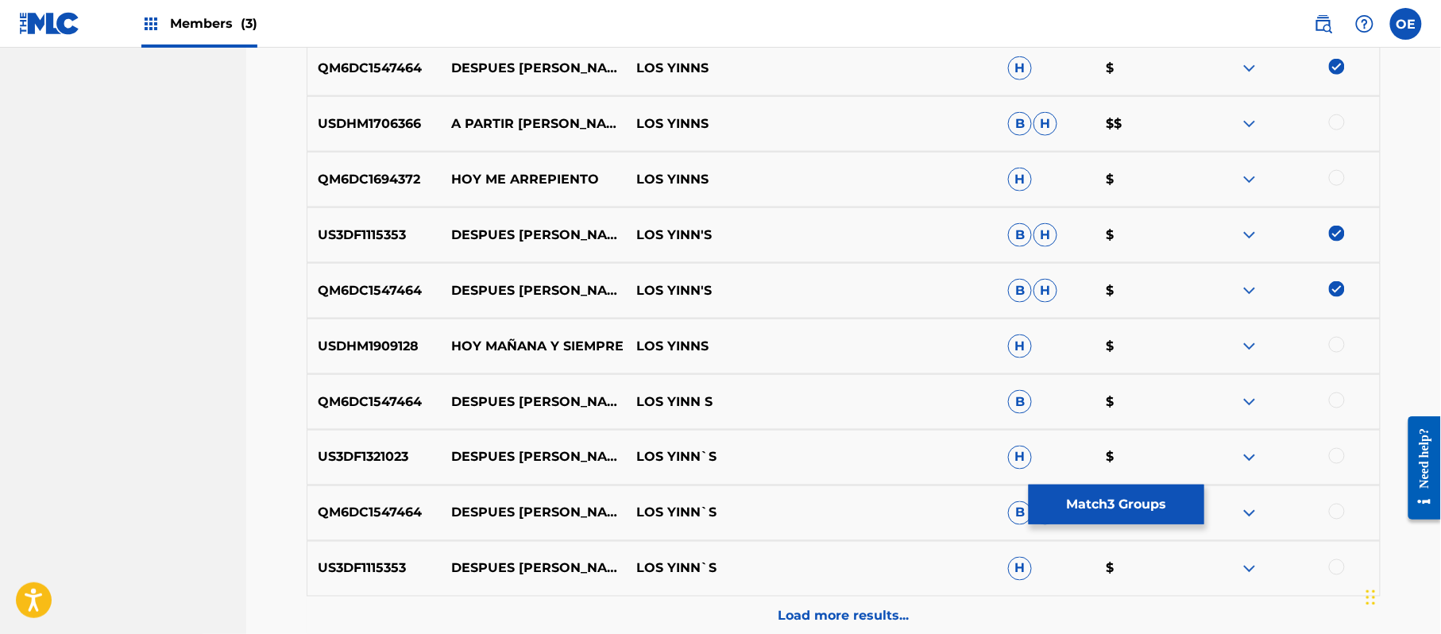
scroll to position [655, 0]
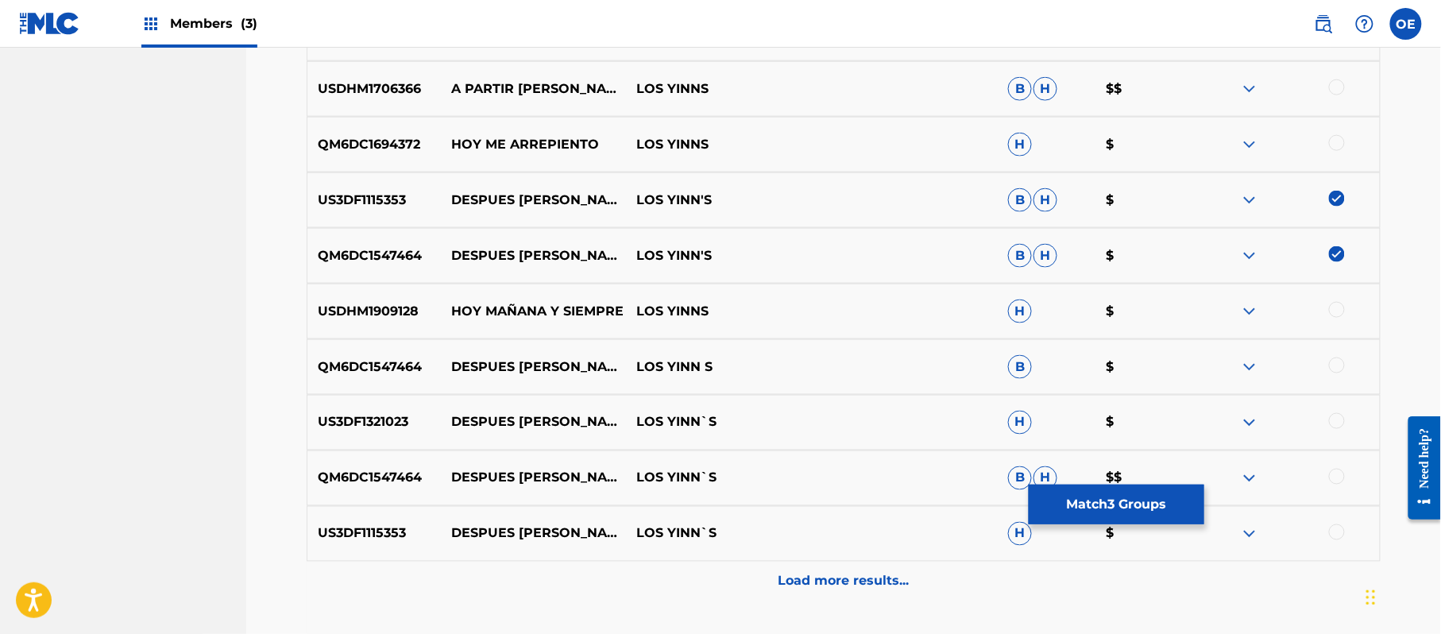
drag, startPoint x: 1342, startPoint y: 528, endPoint x: 1335, endPoint y: 515, distance: 15.3
click at [1341, 528] on div at bounding box center [1337, 532] width 16 height 16
click at [1334, 367] on div at bounding box center [1337, 365] width 16 height 16
click at [1337, 418] on div at bounding box center [1337, 421] width 16 height 16
click at [1337, 471] on div at bounding box center [1337, 477] width 16 height 16
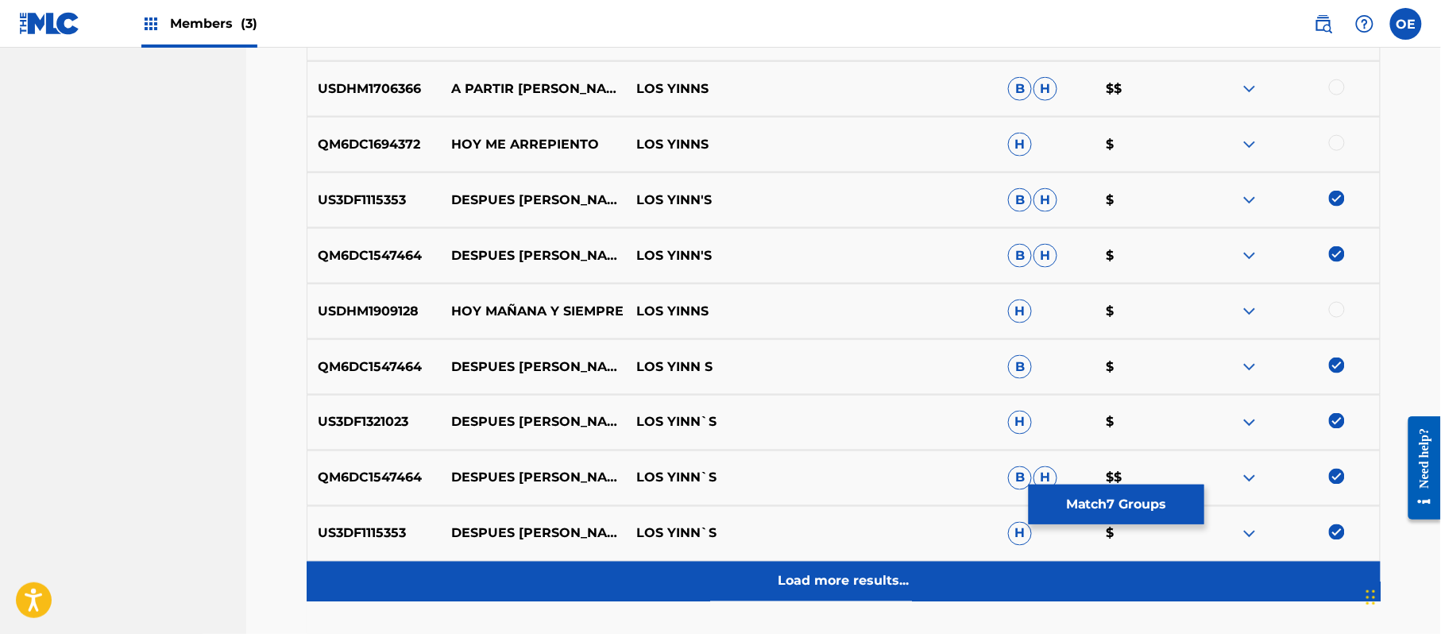
click at [824, 582] on p "Load more results..." at bounding box center [843, 581] width 131 height 19
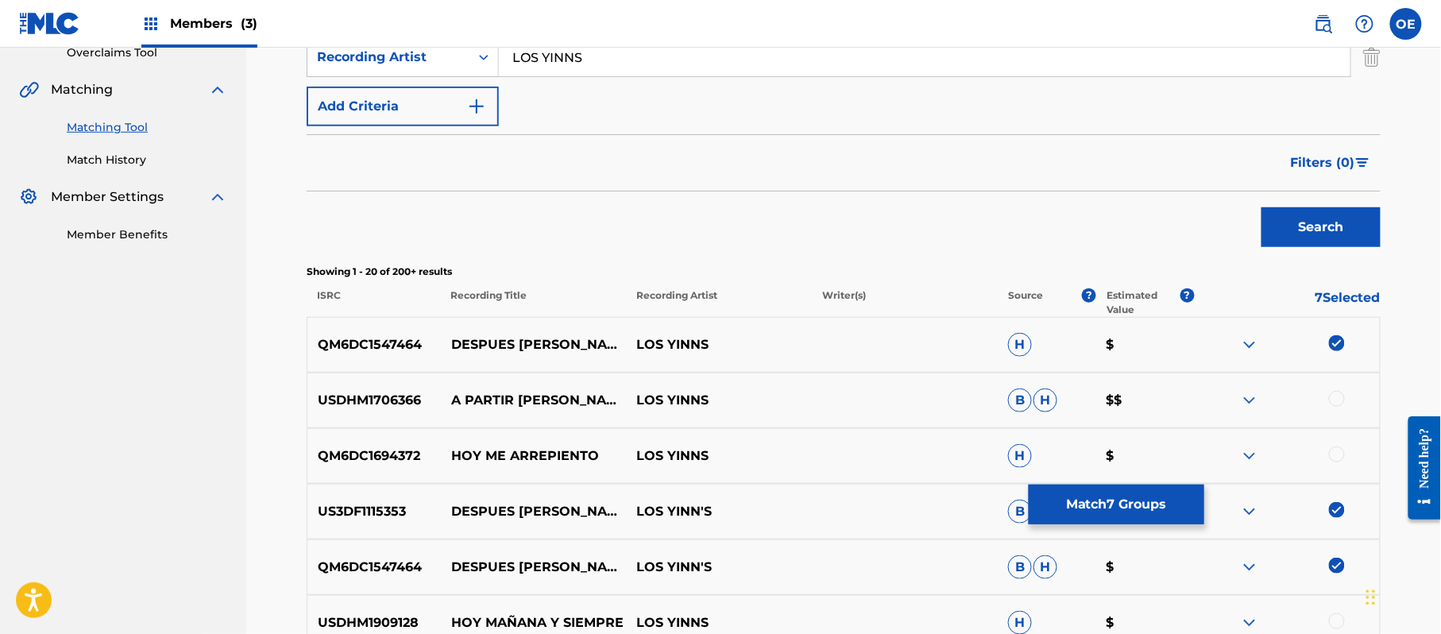
scroll to position [64, 0]
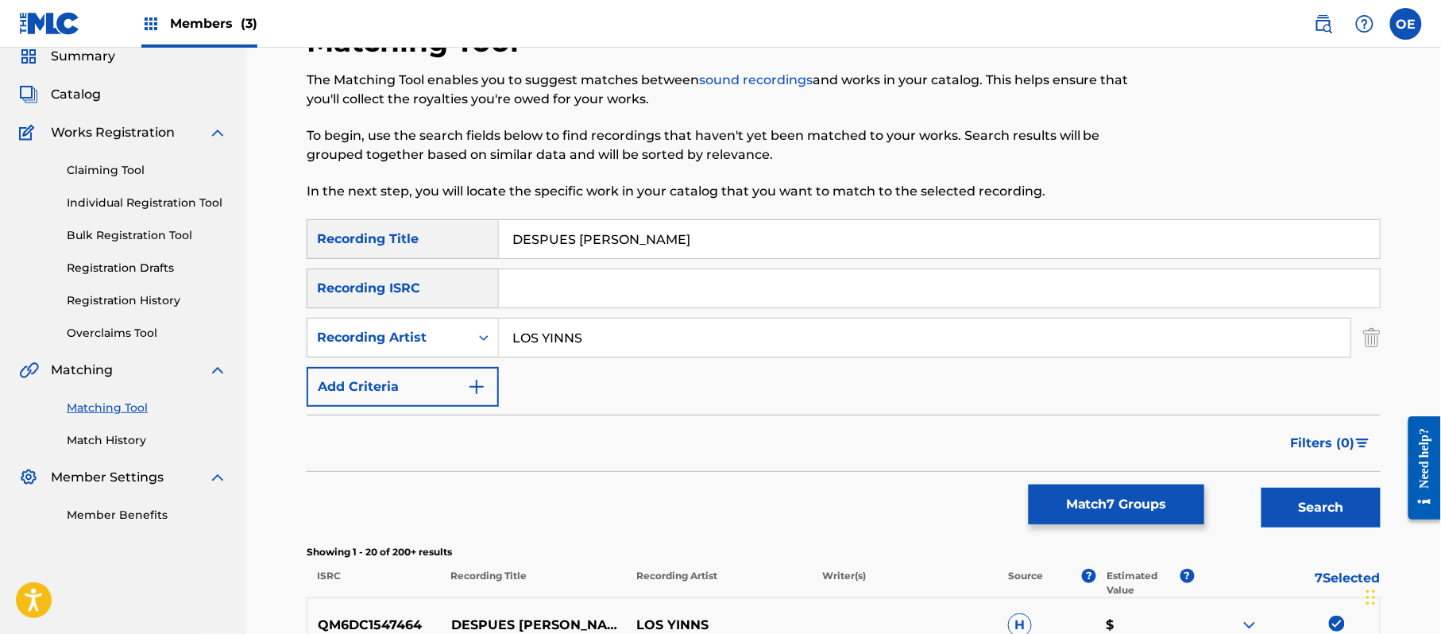
click at [578, 340] on input "LOS YINNS" at bounding box center [924, 337] width 851 height 38
click at [1261, 488] on button "Search" at bounding box center [1320, 508] width 119 height 40
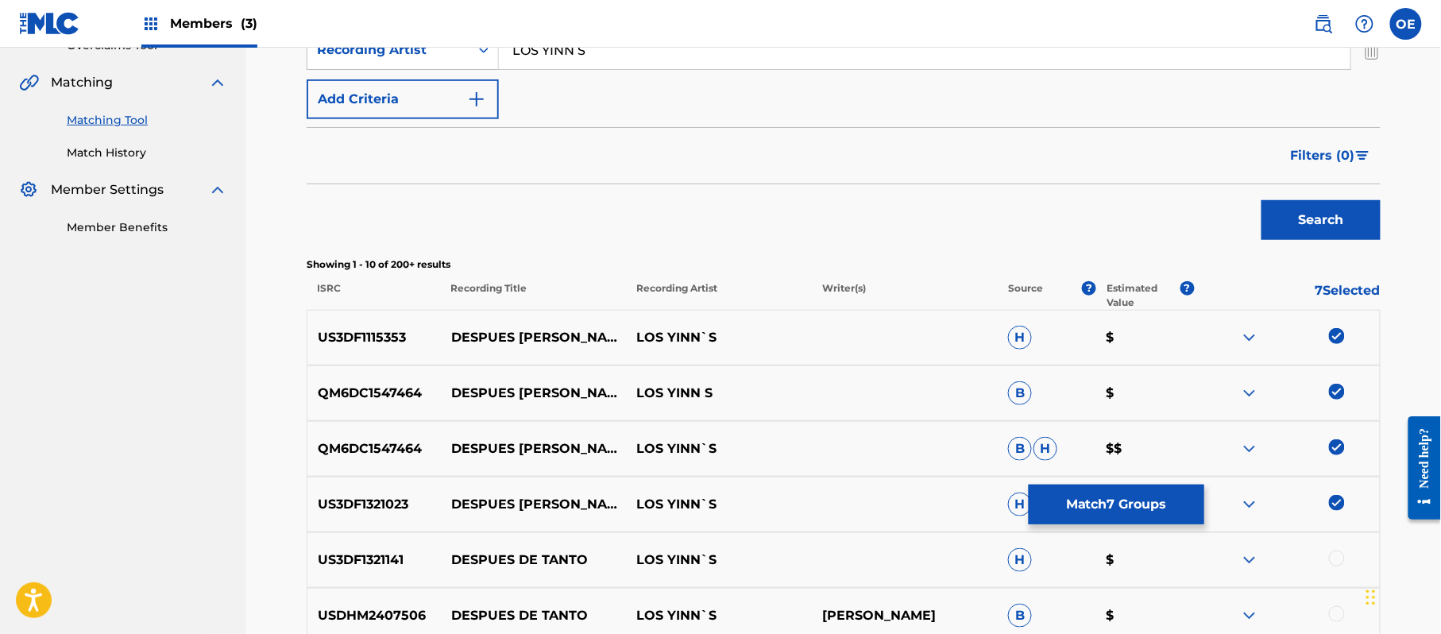
scroll to position [249, 0]
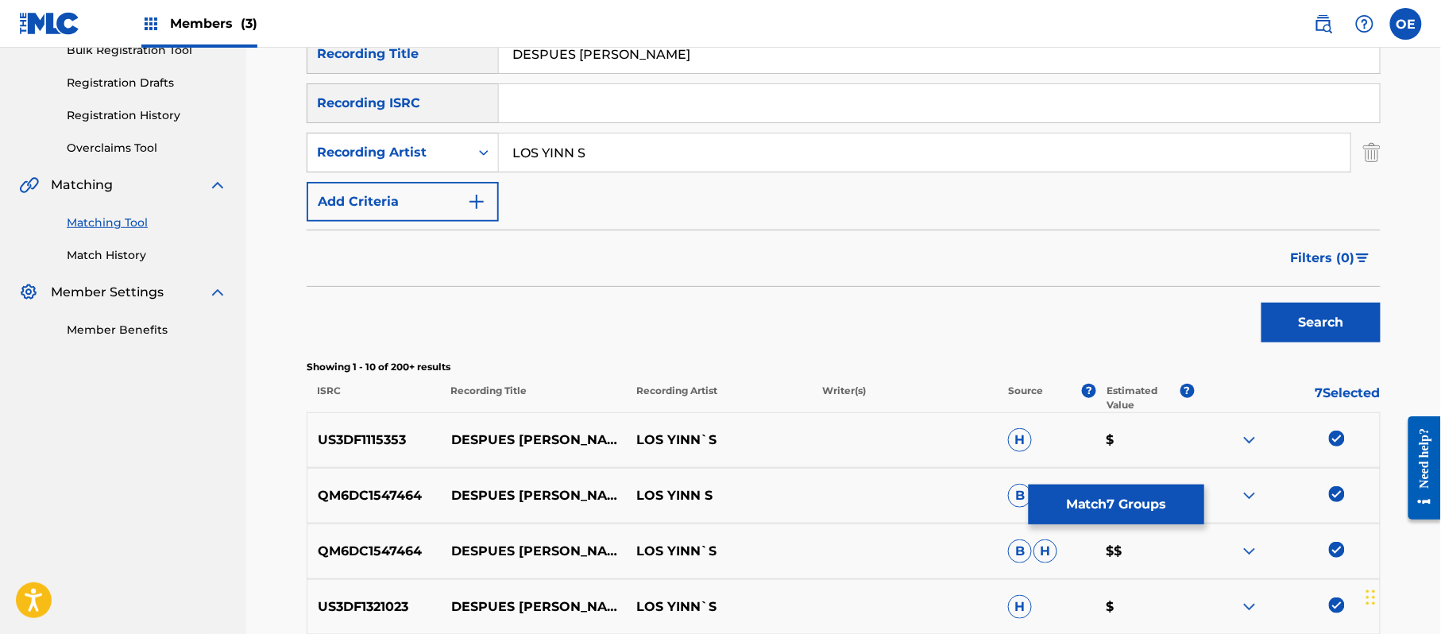
click at [579, 151] on input "LOS YINN S" at bounding box center [924, 152] width 851 height 38
type input "LOS YINN'S"
click at [1261, 303] on button "Search" at bounding box center [1320, 323] width 119 height 40
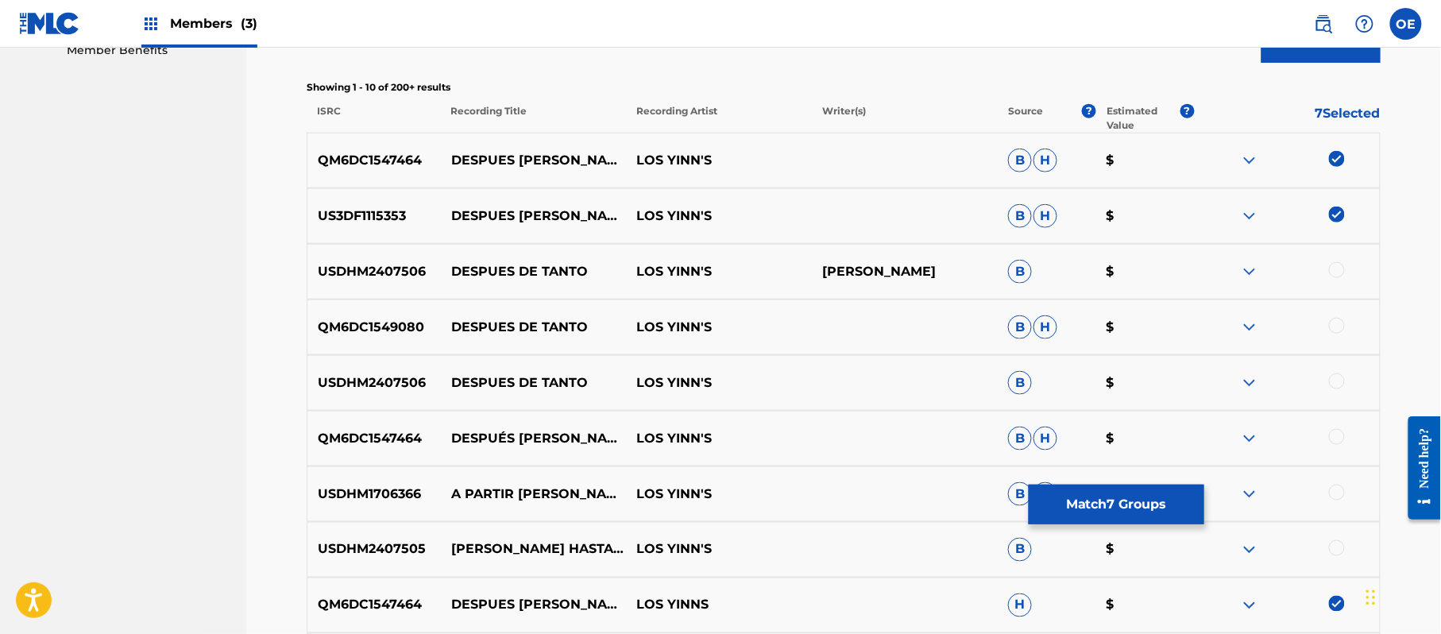
scroll to position [566, 0]
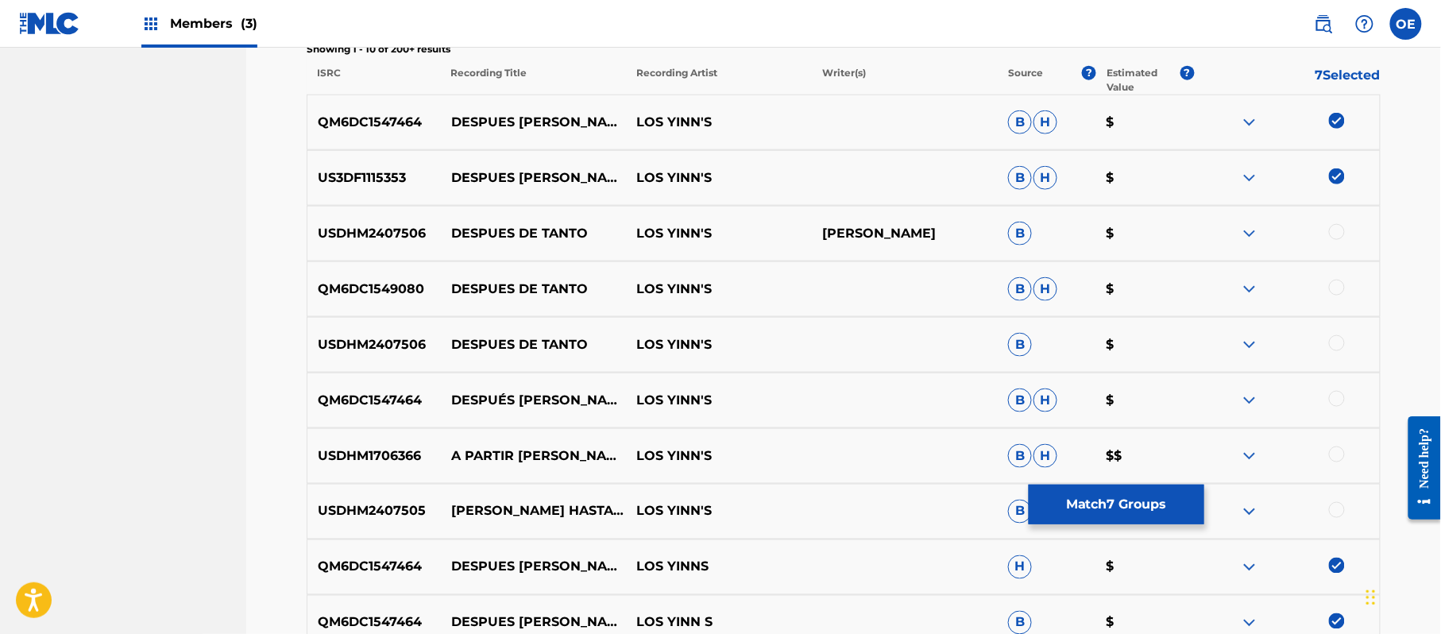
click at [1335, 397] on div at bounding box center [1337, 399] width 16 height 16
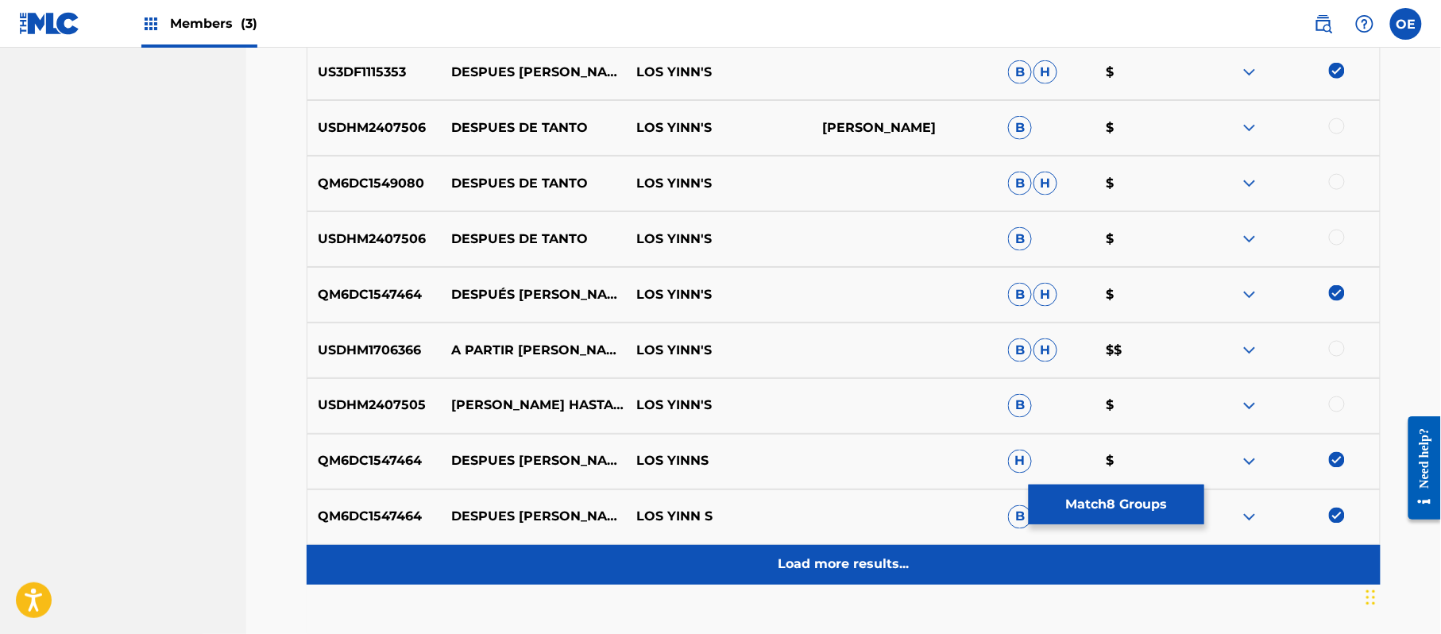
scroll to position [778, 0]
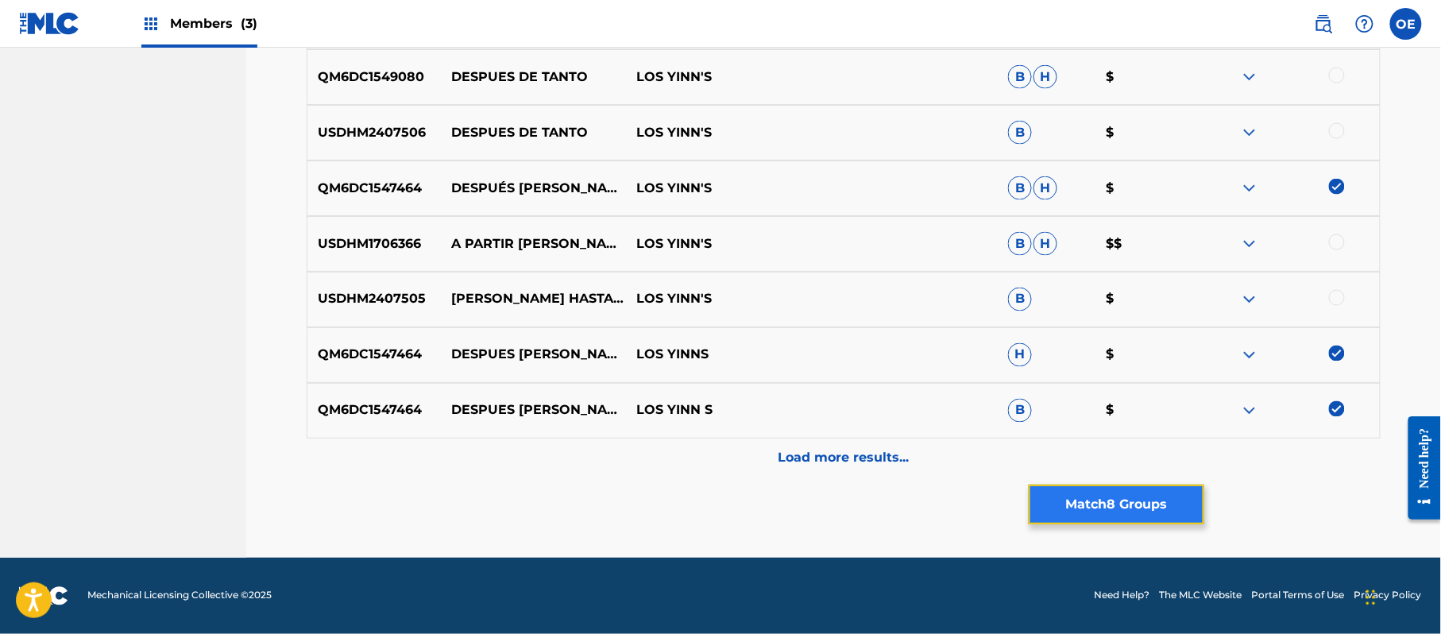
click at [1110, 497] on button "Match 8 Groups" at bounding box center [1116, 504] width 176 height 40
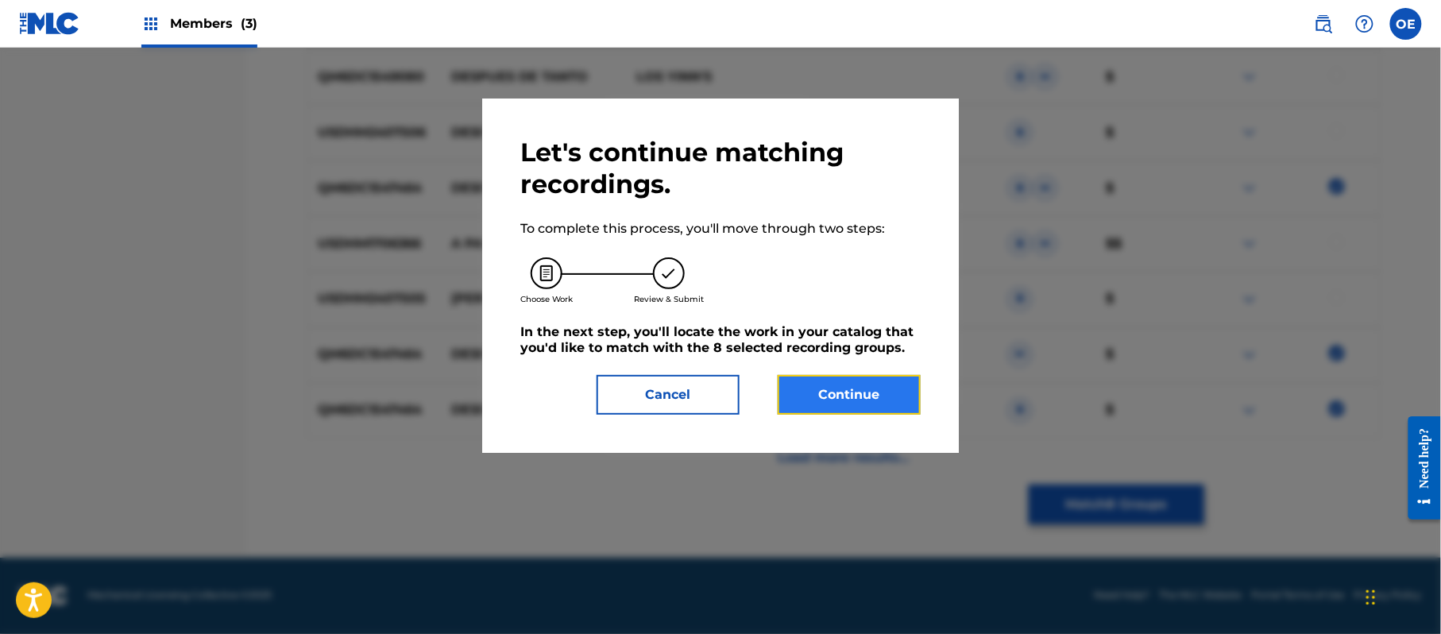
click at [853, 382] on button "Continue" at bounding box center [848, 395] width 143 height 40
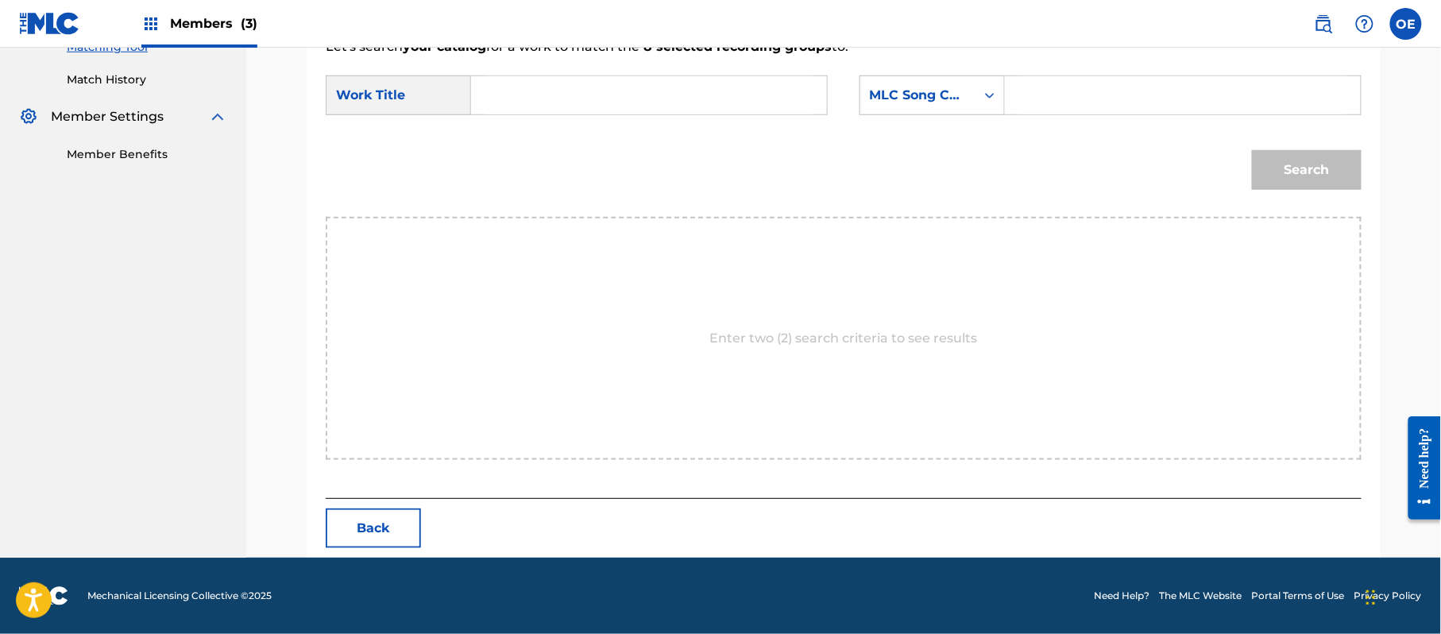
scroll to position [424, 0]
paste input "DESPUES [PERSON_NAME]"
type input "DESPUES [PERSON_NAME]"
click at [893, 98] on div "MLC Song Code" at bounding box center [918, 95] width 96 height 19
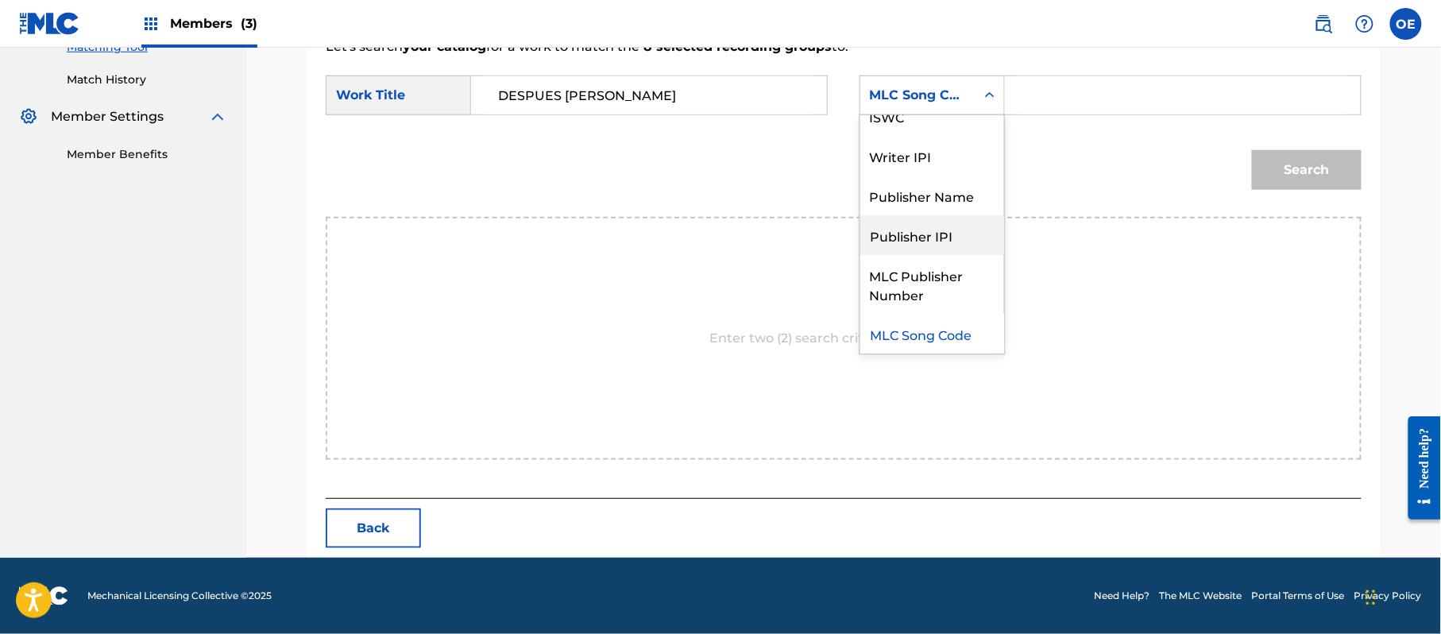
scroll to position [0, 0]
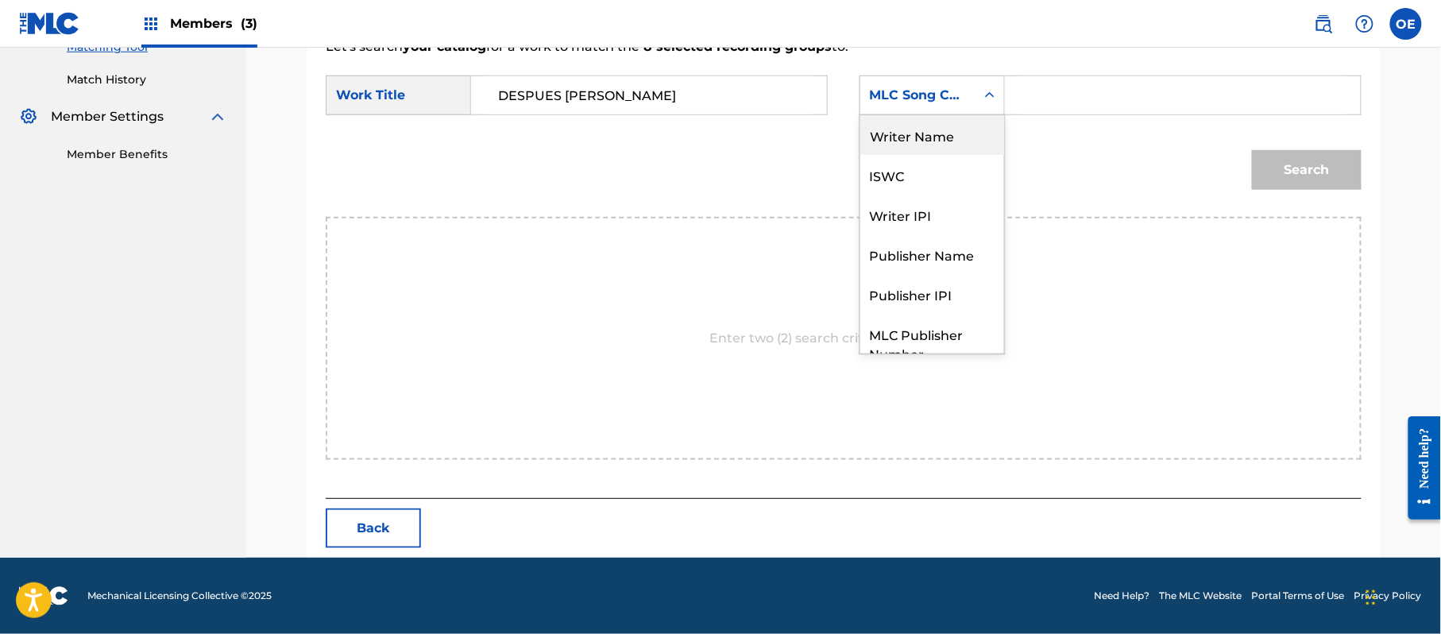
click at [912, 143] on div "Writer Name" at bounding box center [932, 135] width 144 height 40
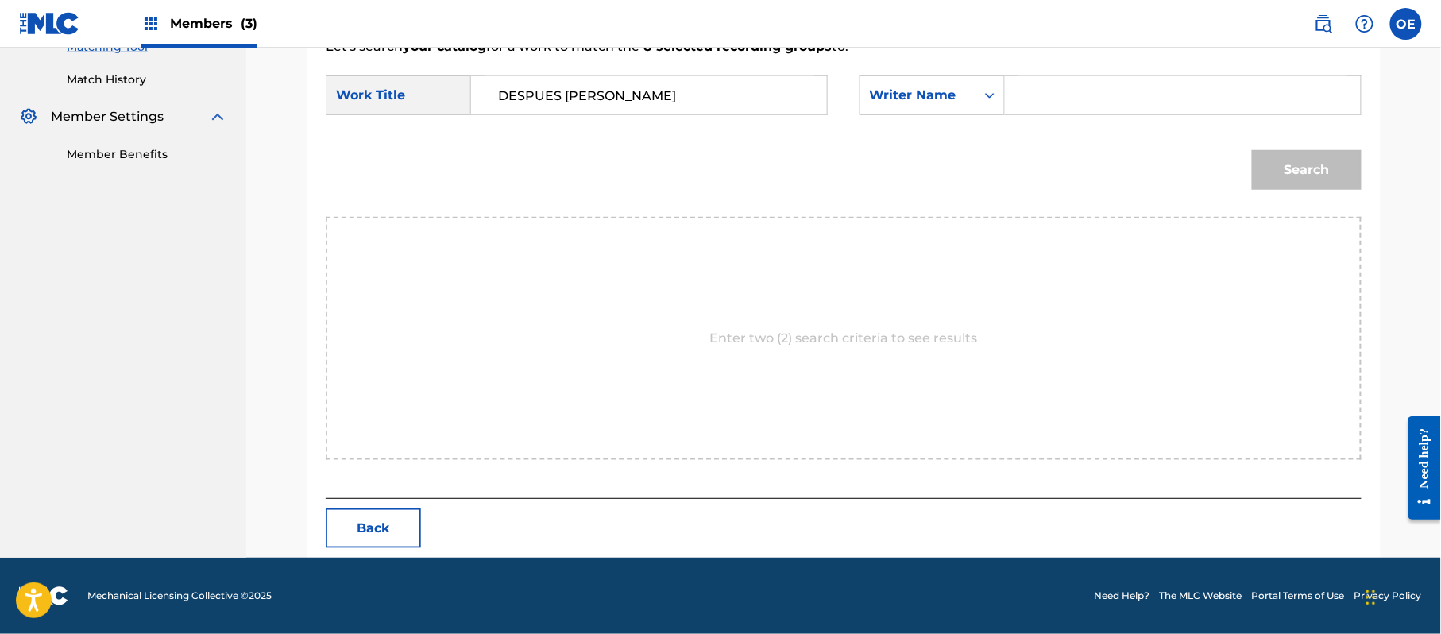
paste input "[PERSON_NAME]"
type input "[PERSON_NAME]"
click at [1282, 164] on button "Search" at bounding box center [1307, 170] width 110 height 40
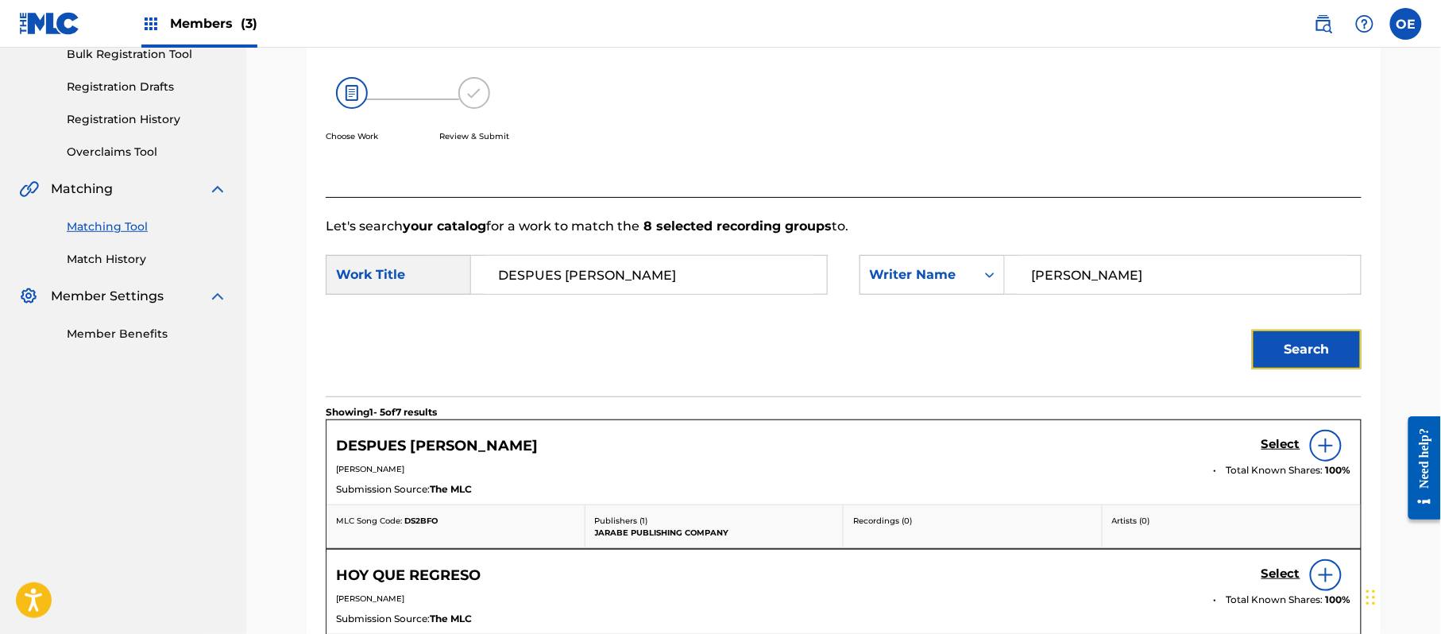
scroll to position [424, 0]
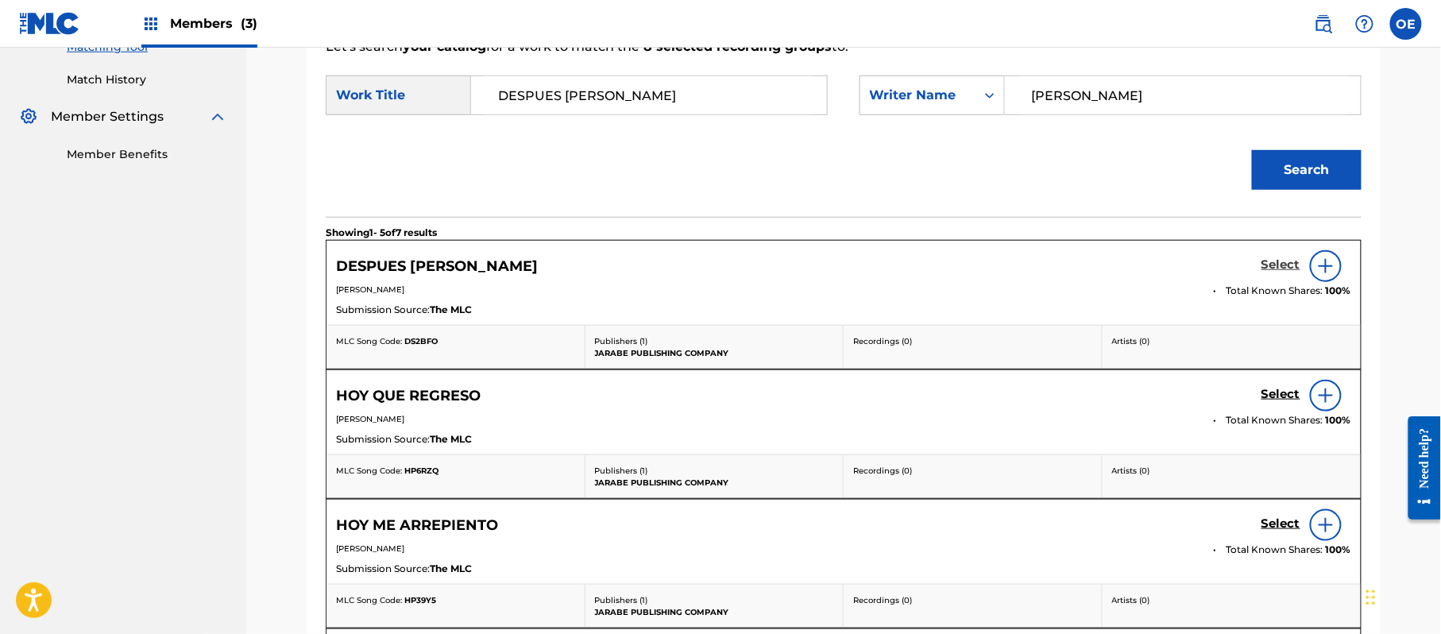
click at [1281, 267] on h5 "Select" at bounding box center [1280, 264] width 39 height 15
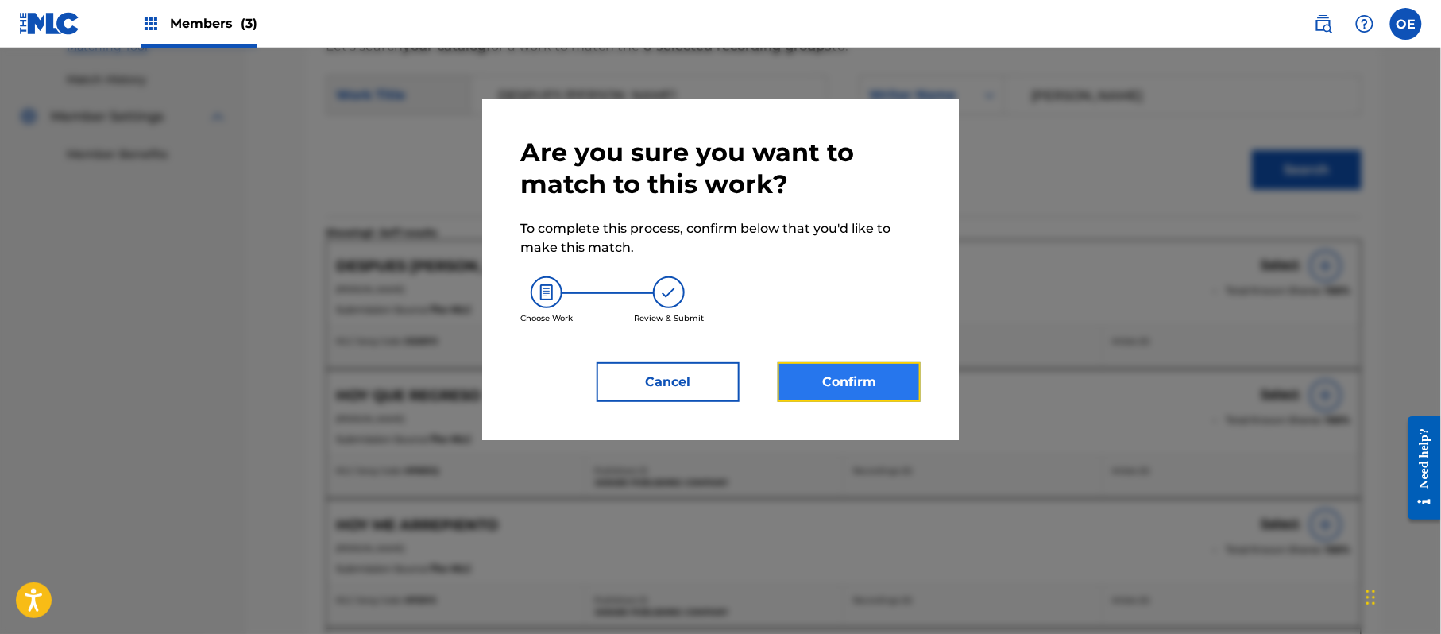
click at [893, 366] on button "Confirm" at bounding box center [848, 382] width 143 height 40
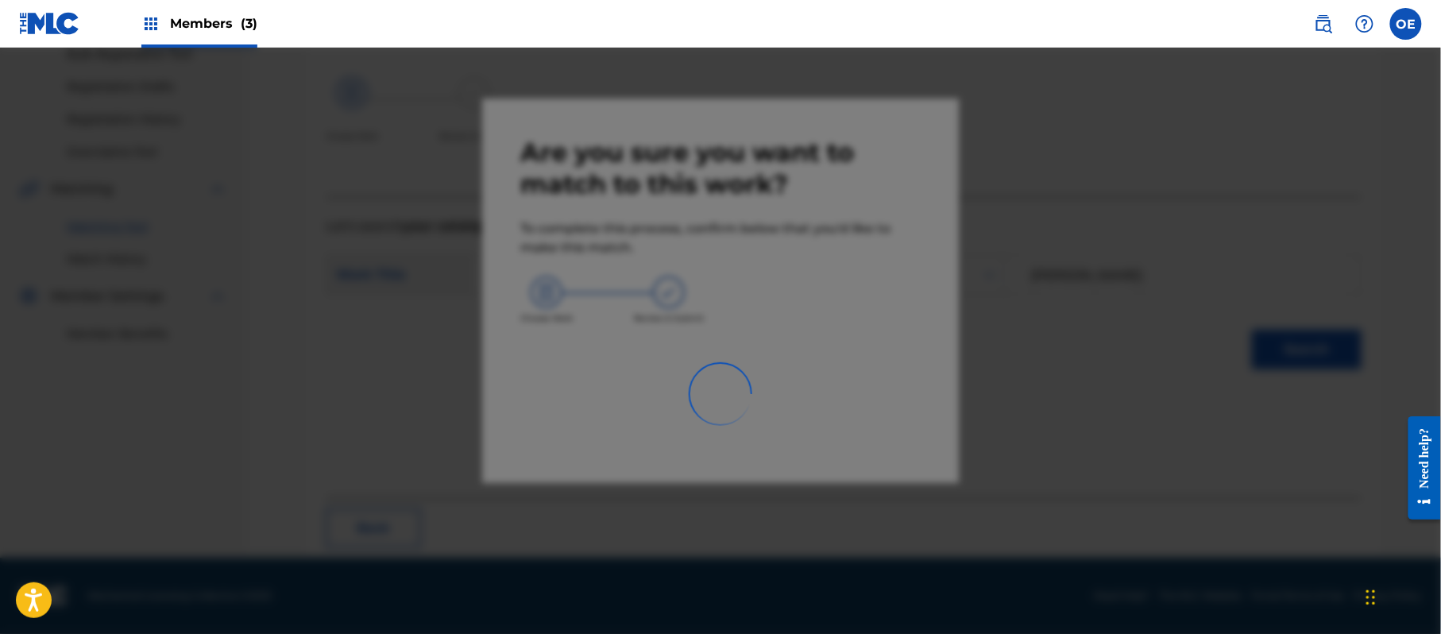
scroll to position [64, 0]
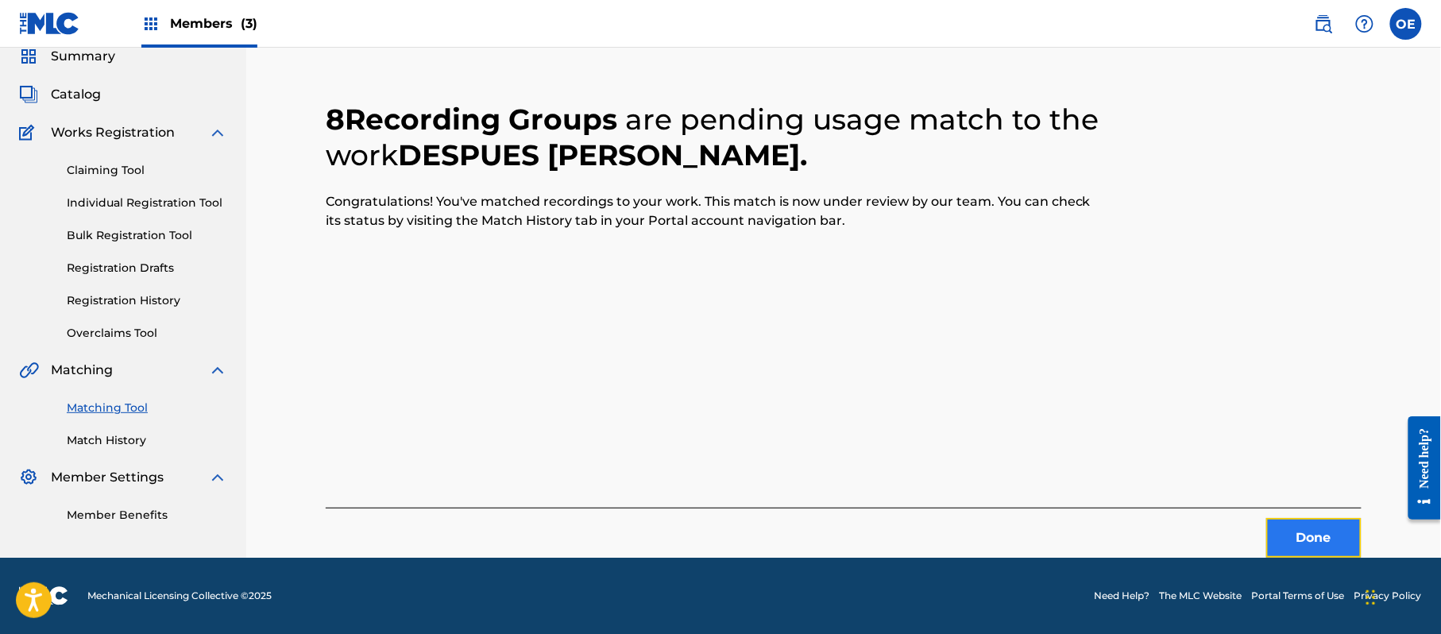
click at [1322, 521] on button "Done" at bounding box center [1313, 538] width 95 height 40
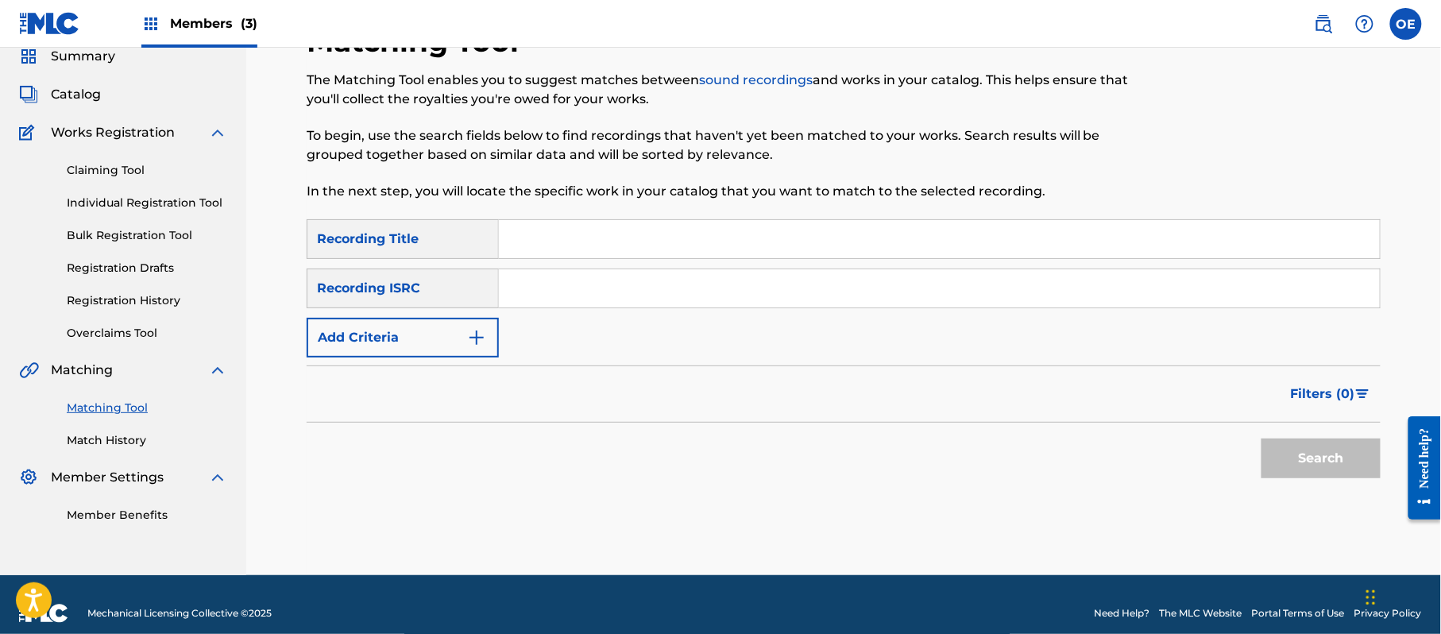
paste input "DONDE ESTAN LOS RECUERDOS"
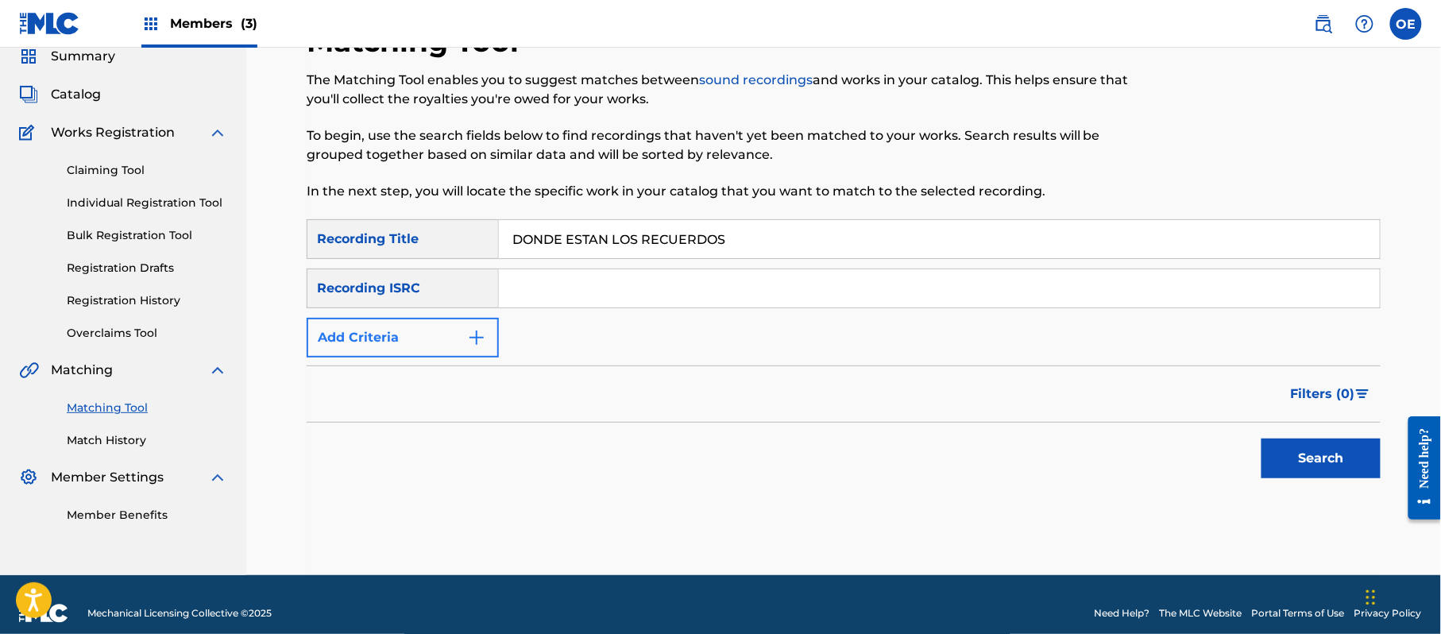
type input "DONDE ESTAN LOS RECUERDOS"
click at [407, 338] on button "Add Criteria" at bounding box center [403, 338] width 192 height 40
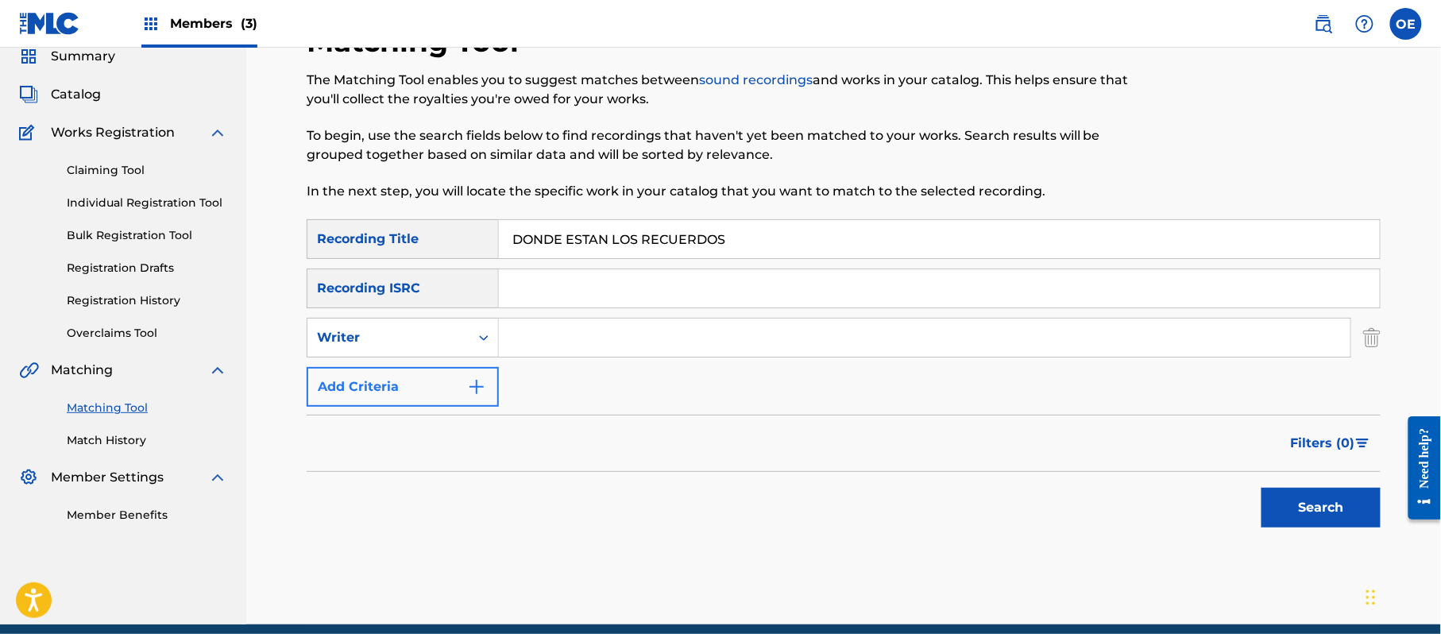
click at [404, 337] on div "Writer" at bounding box center [388, 337] width 143 height 19
click at [403, 364] on div "Recording Artist" at bounding box center [402, 377] width 191 height 40
paste input "LOS YINNS"
drag, startPoint x: 1296, startPoint y: 510, endPoint x: 1056, endPoint y: 487, distance: 240.9
click at [1296, 510] on button "Search" at bounding box center [1320, 508] width 119 height 40
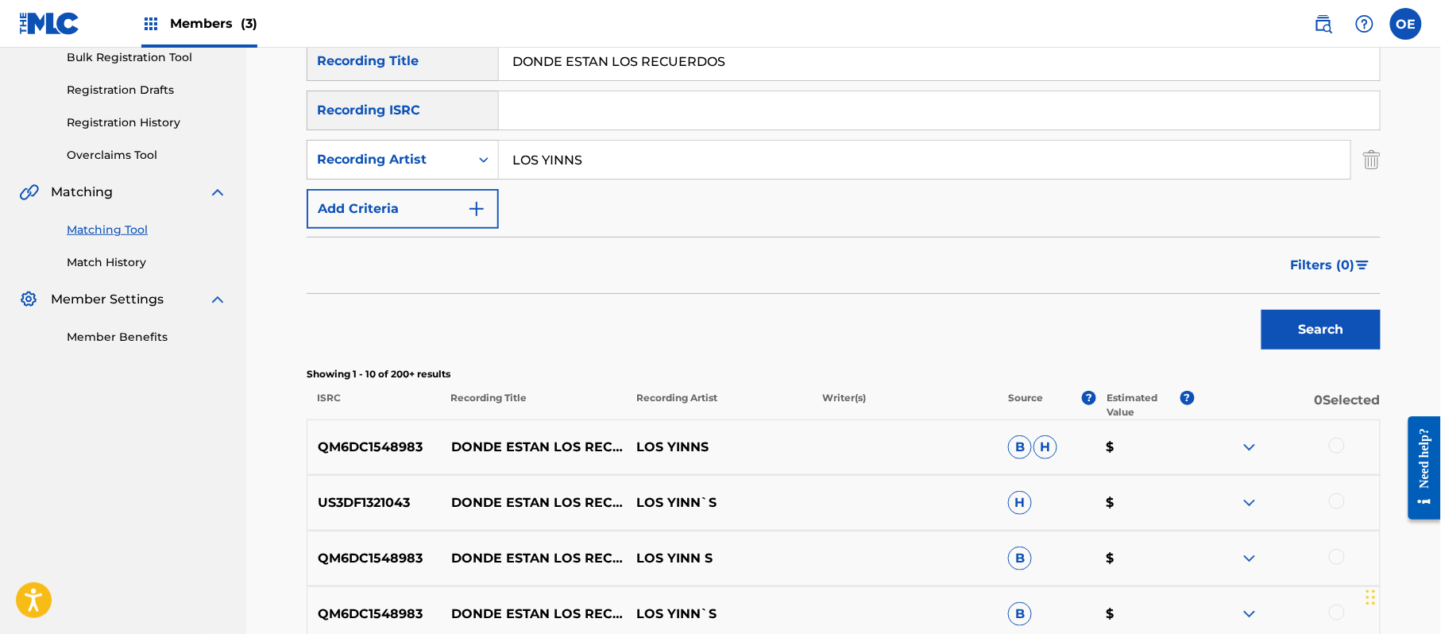
scroll to position [275, 0]
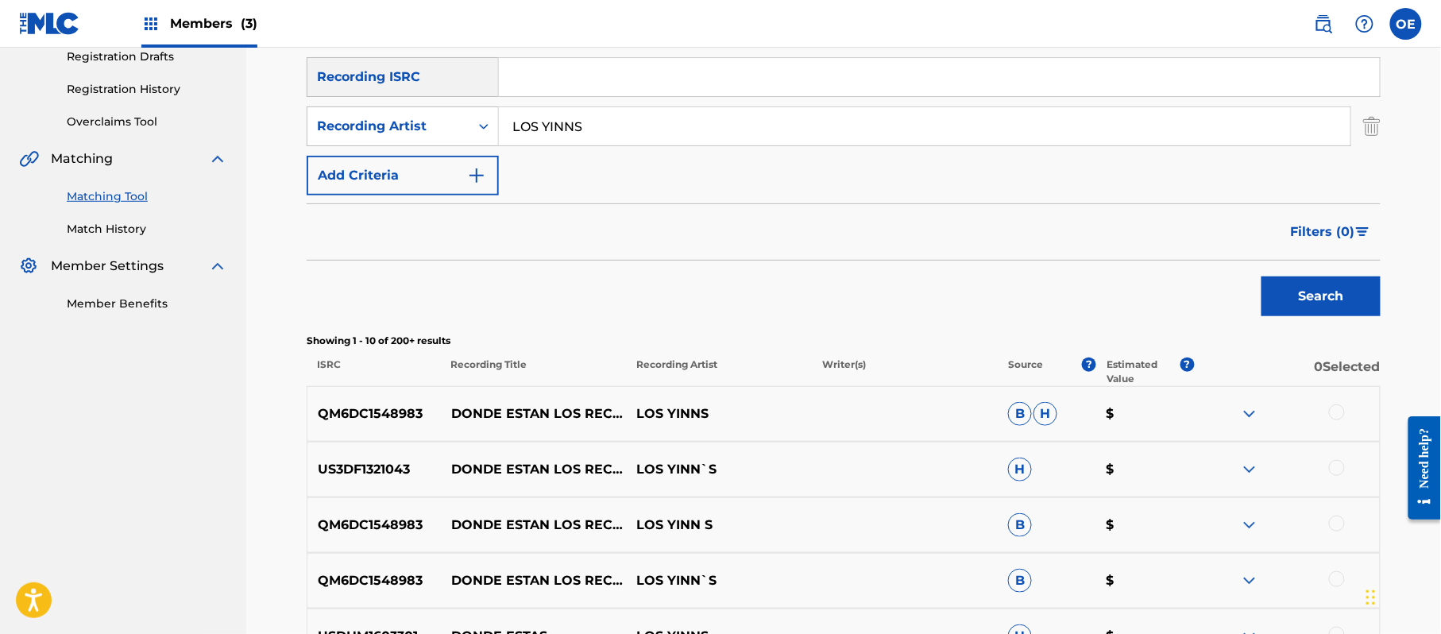
click at [1329, 416] on div at bounding box center [1337, 412] width 16 height 16
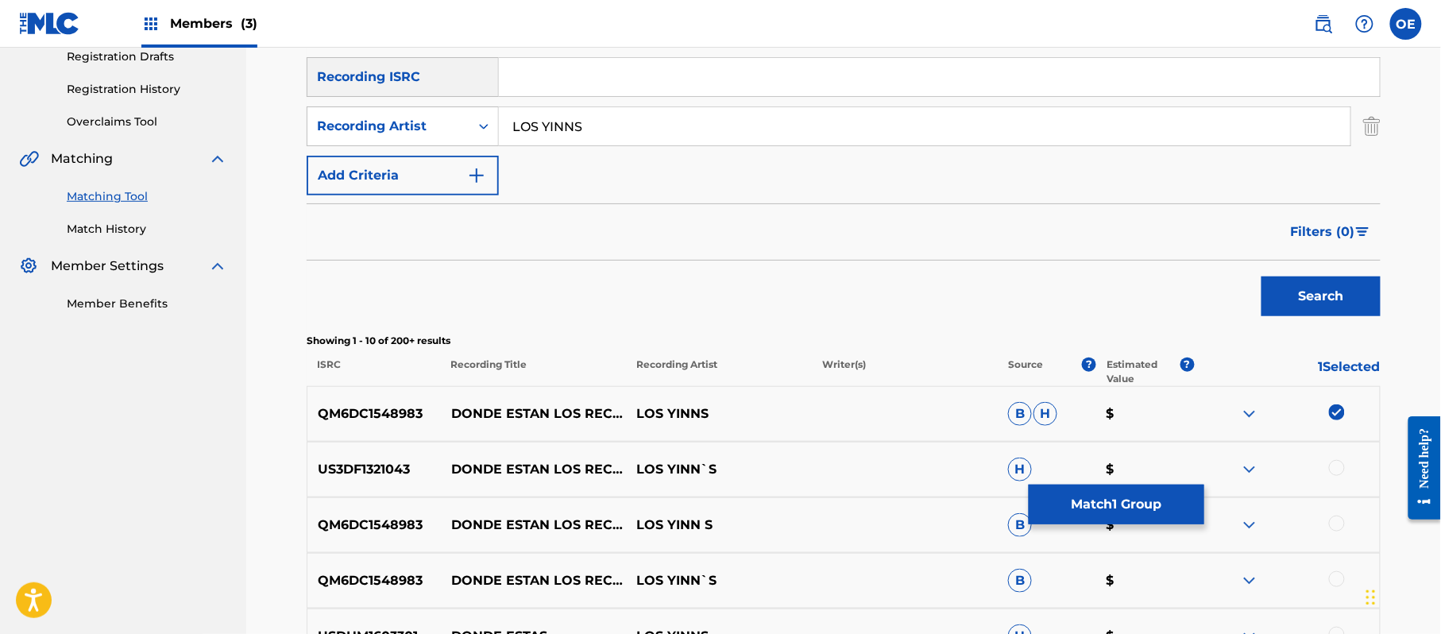
click at [1331, 461] on div at bounding box center [1337, 468] width 16 height 16
click at [1336, 524] on div at bounding box center [1337, 523] width 16 height 16
click at [1337, 578] on div at bounding box center [1337, 579] width 16 height 16
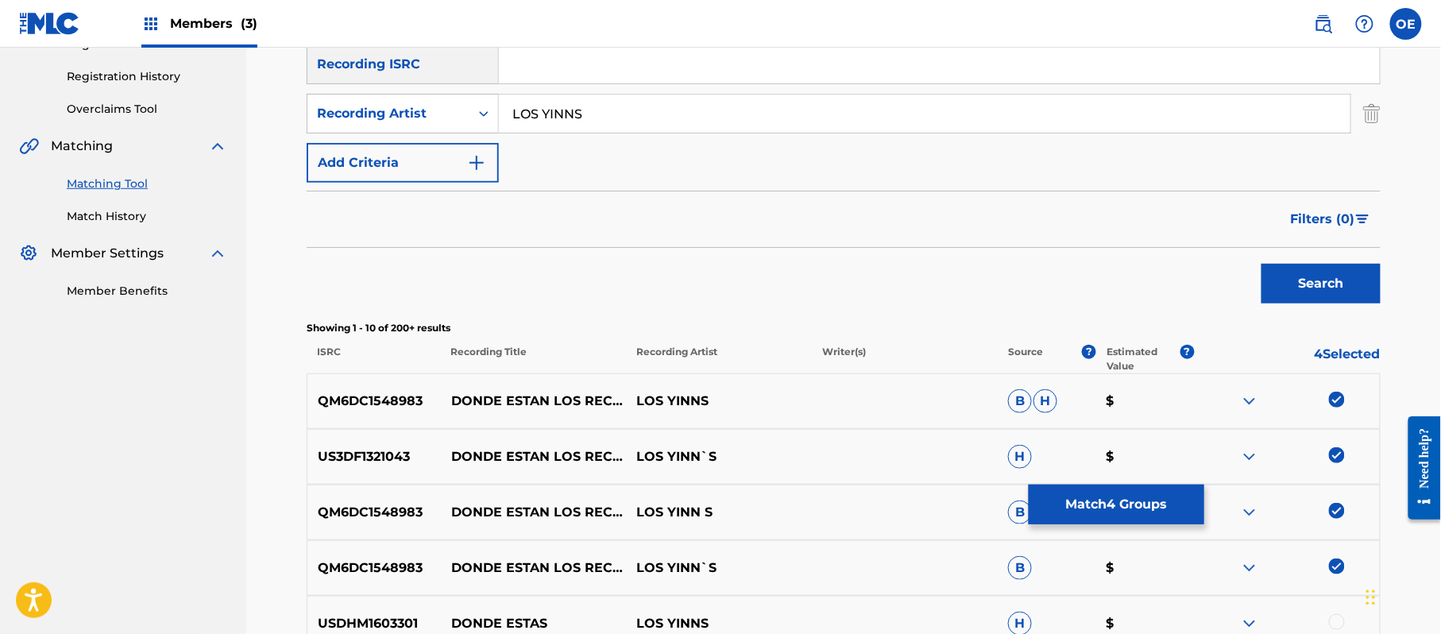
scroll to position [169, 0]
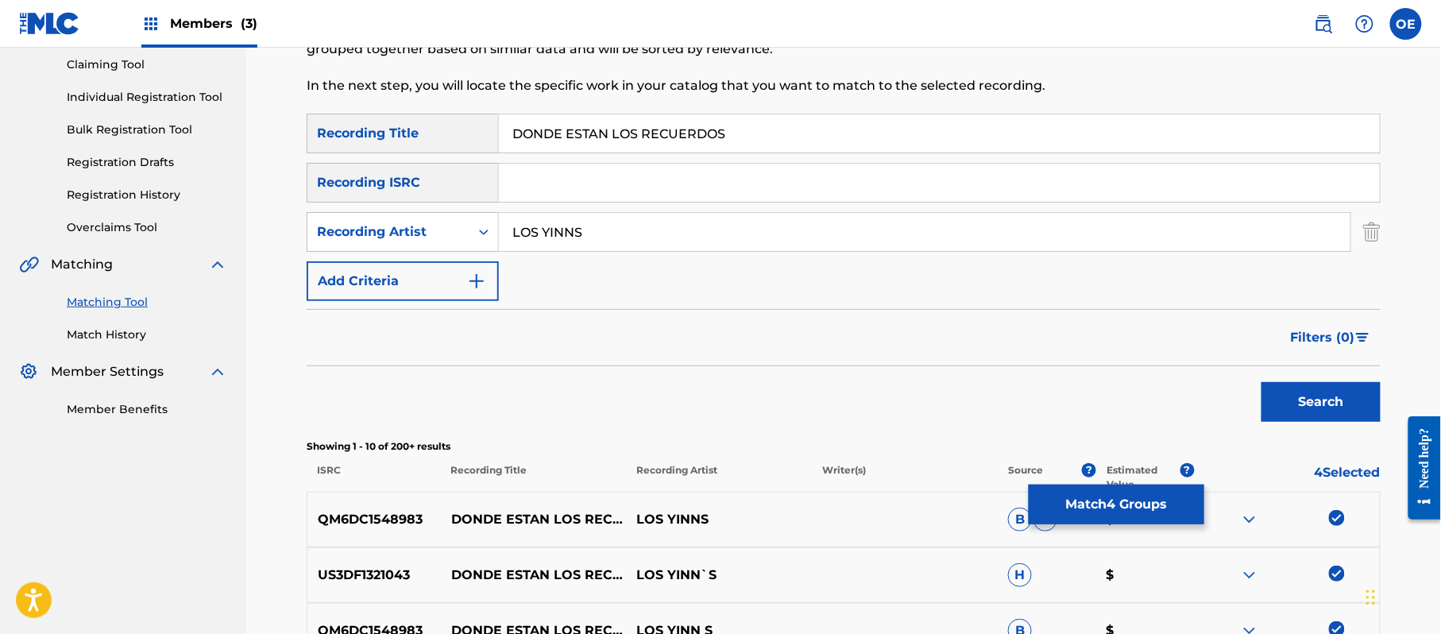
drag, startPoint x: 573, startPoint y: 235, endPoint x: 576, endPoint y: 243, distance: 8.3
click at [573, 235] on input "LOS YINNS" at bounding box center [924, 232] width 851 height 38
click at [1261, 382] on button "Search" at bounding box center [1320, 402] width 119 height 40
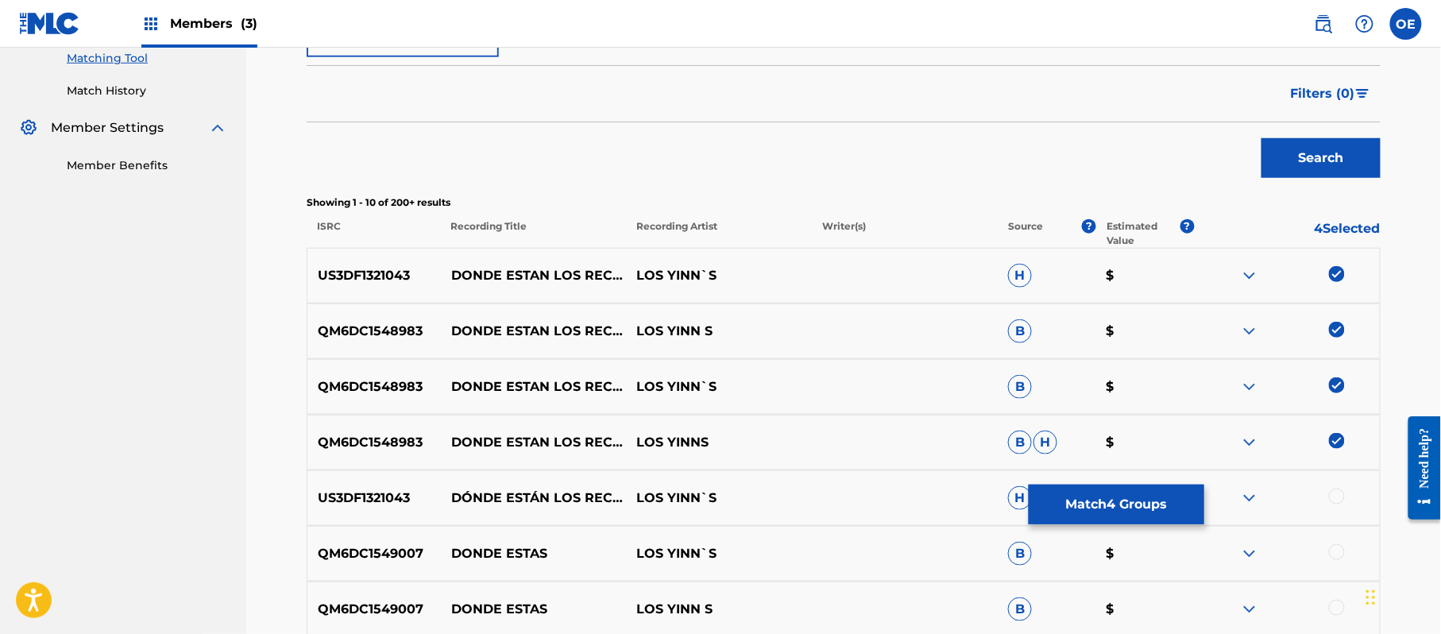
scroll to position [487, 0]
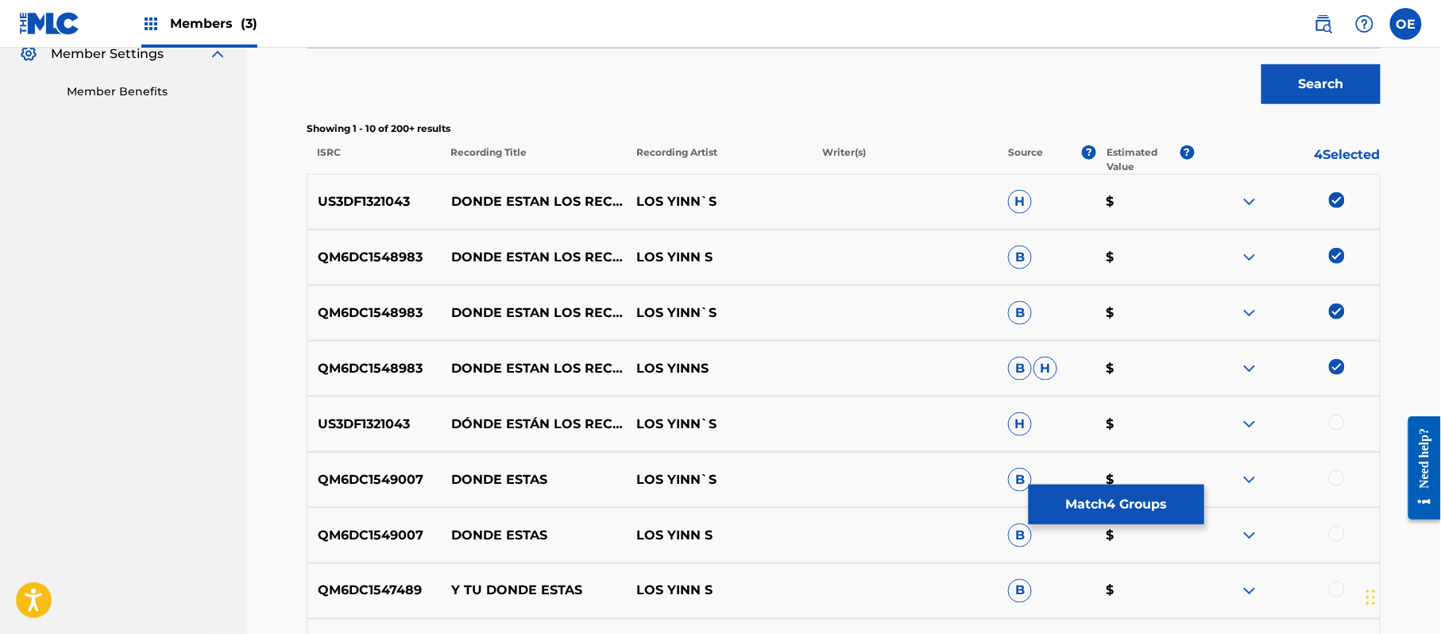
click at [1336, 422] on div at bounding box center [1337, 423] width 16 height 16
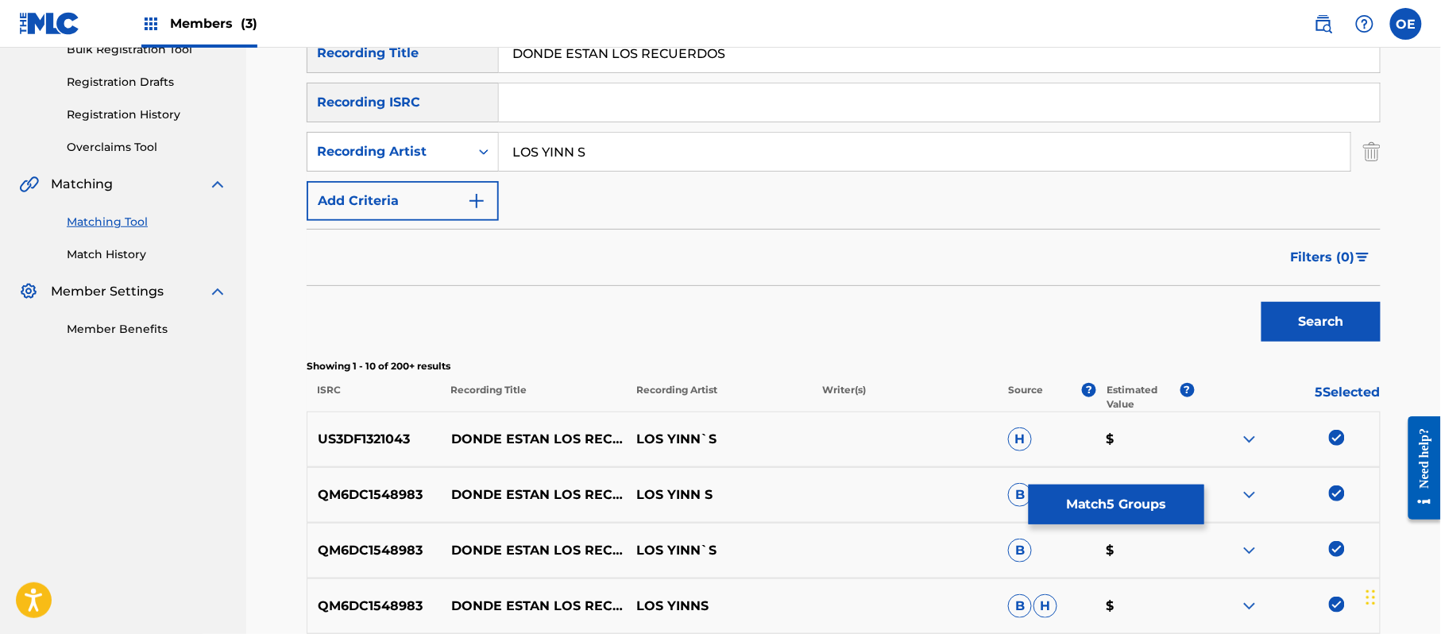
scroll to position [249, 0]
click at [579, 160] on input "LOS YINN S" at bounding box center [924, 152] width 851 height 38
type input "LOS YINN'S"
click at [1261, 303] on button "Search" at bounding box center [1320, 323] width 119 height 40
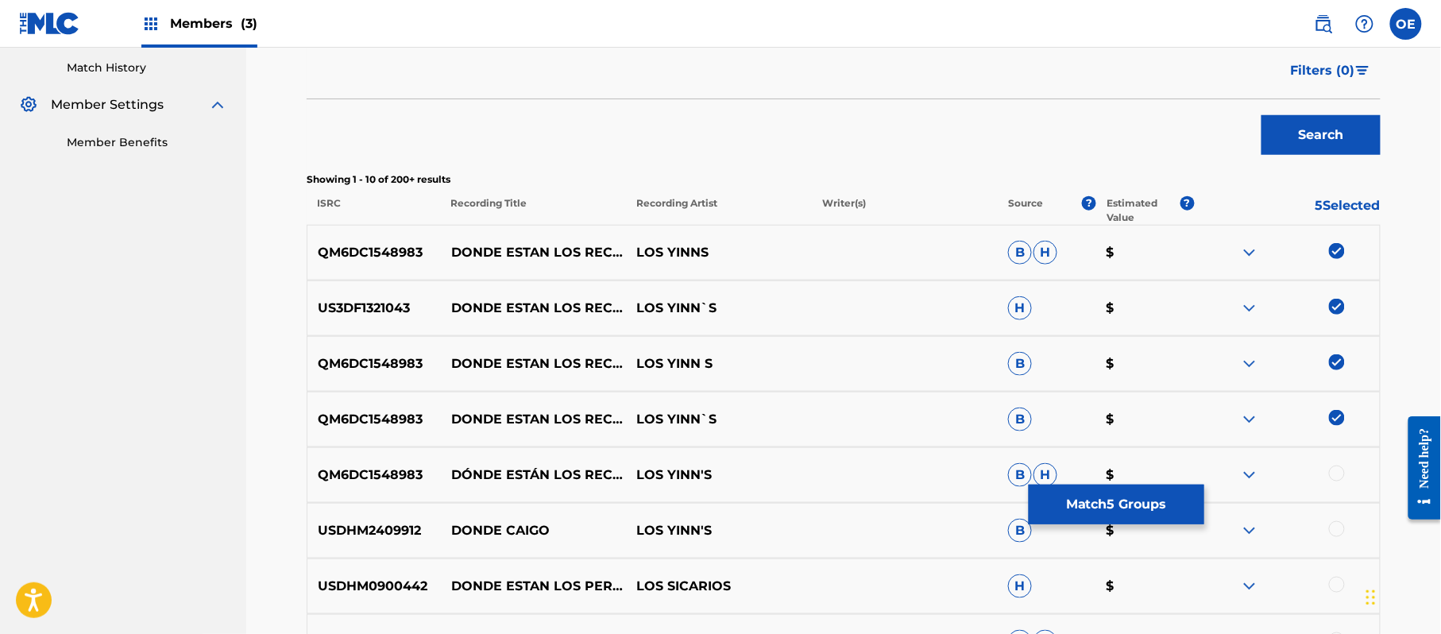
scroll to position [566, 0]
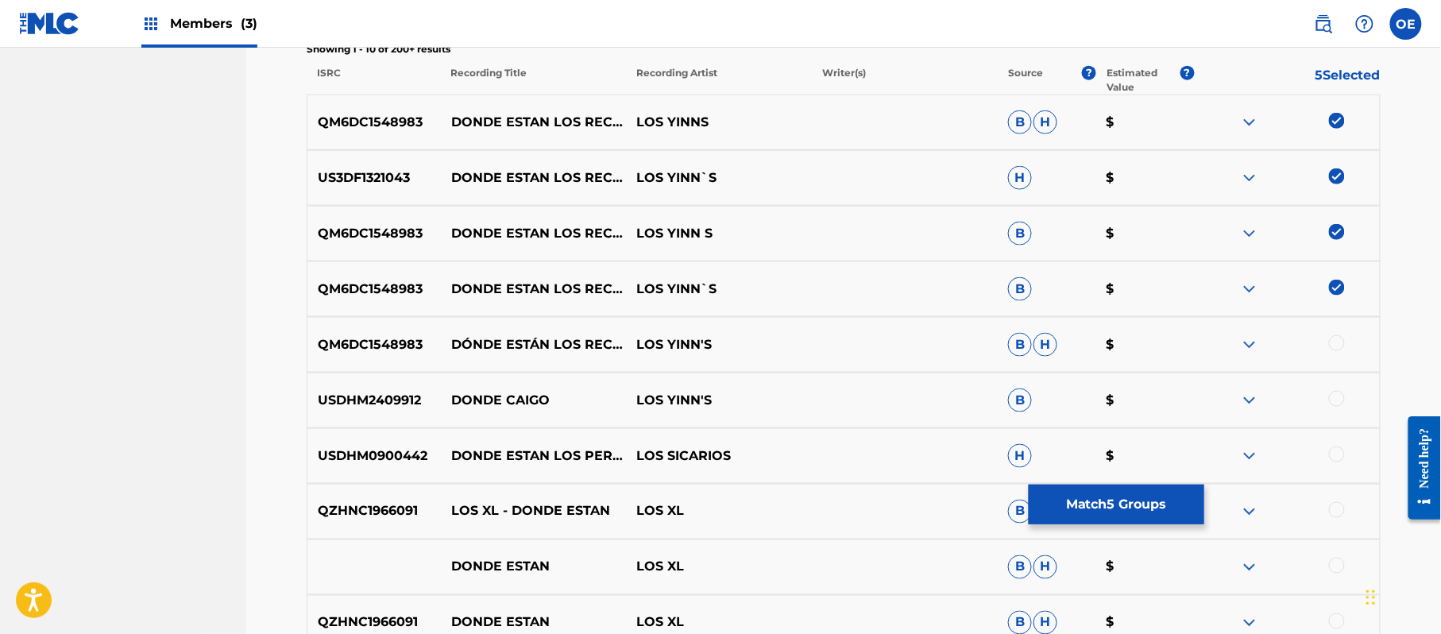
click at [1339, 345] on div at bounding box center [1337, 343] width 16 height 16
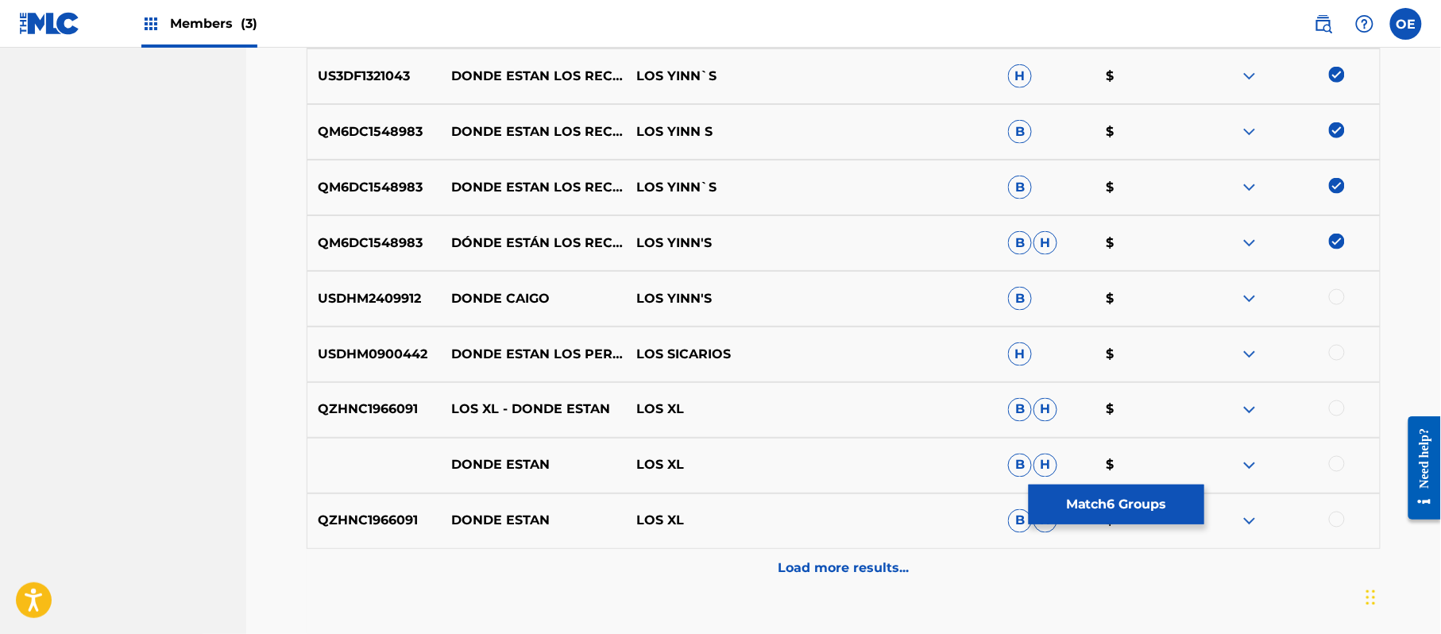
scroll to position [778, 0]
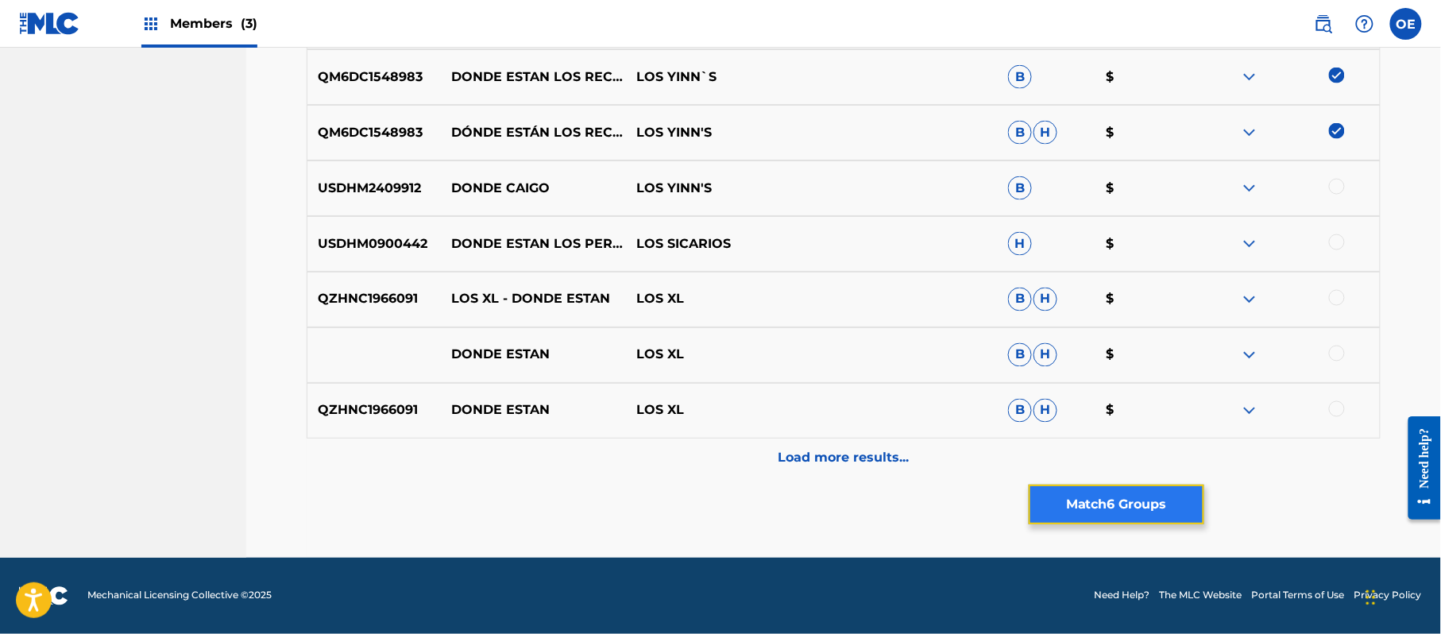
click at [1088, 507] on button "Match 6 Groups" at bounding box center [1116, 504] width 176 height 40
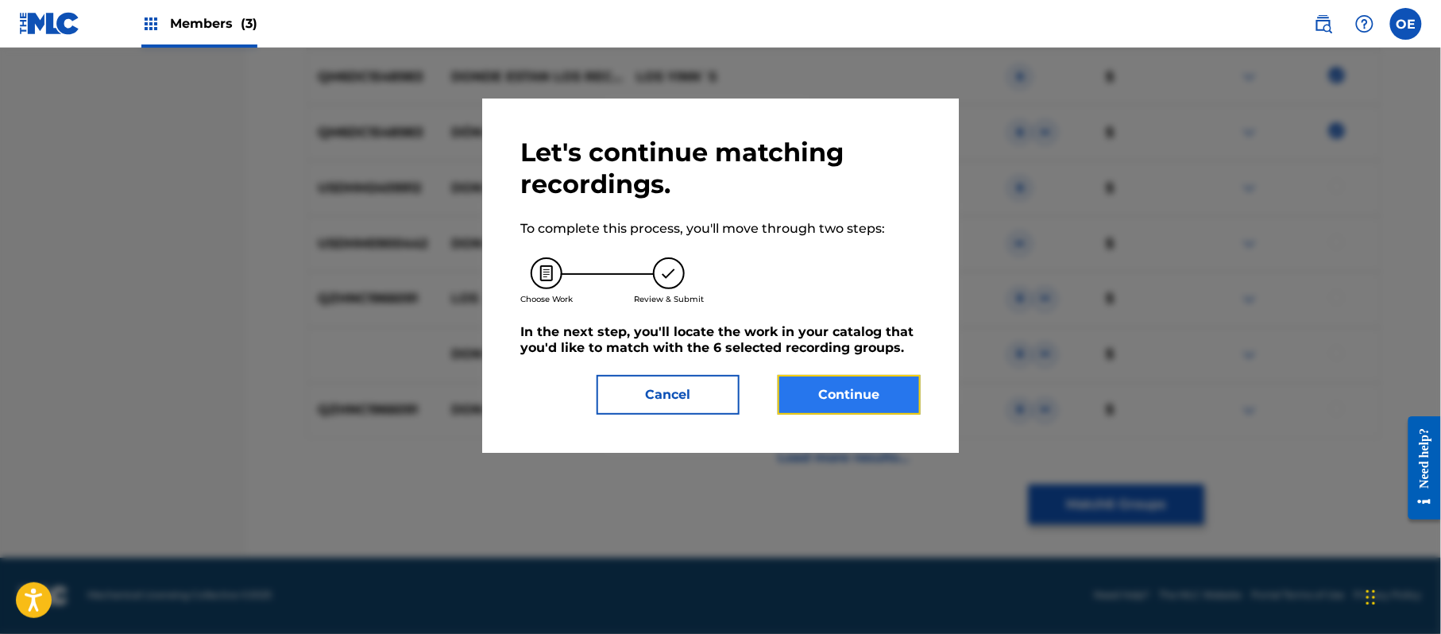
click at [840, 403] on button "Continue" at bounding box center [848, 395] width 143 height 40
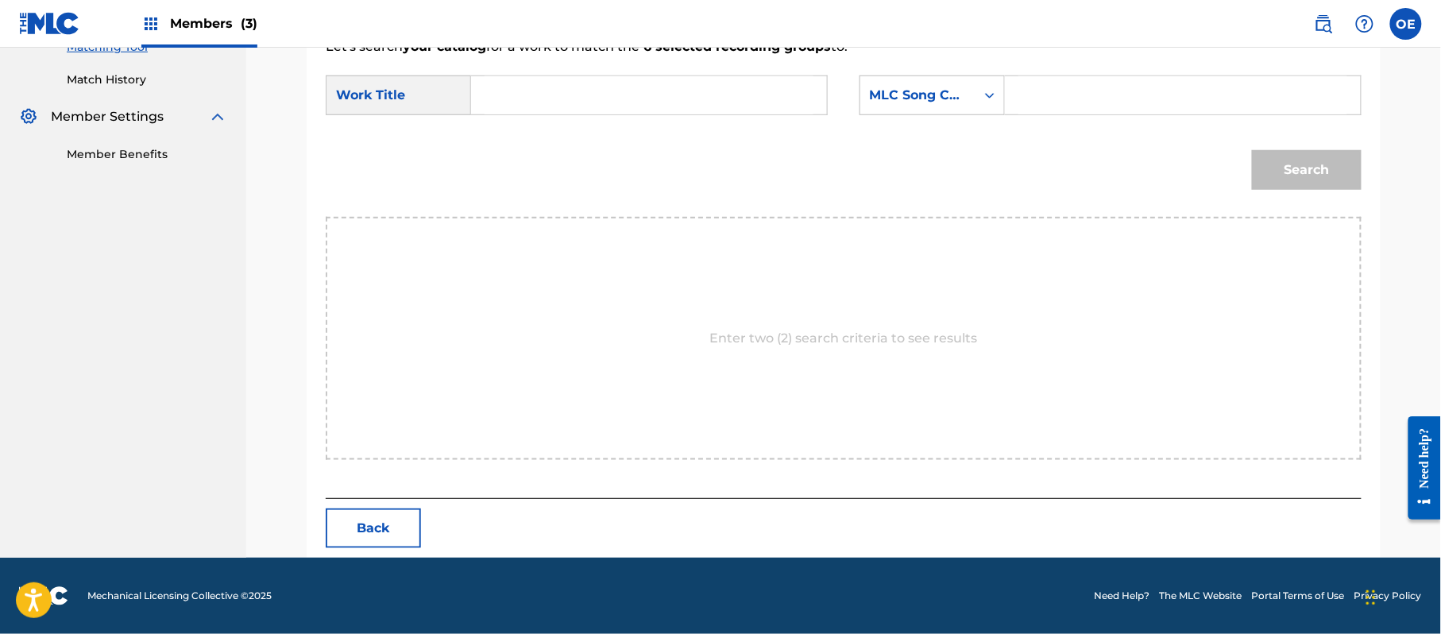
paste input "DONDE ESTAN LOS RECUERDOS"
type input "DONDE ESTAN LOS RECUERDOS"
click at [932, 71] on form "SearchWithCriteriaf89498bc-789c-4985-8487-5061a1897356 Work Title DONDE ESTAN L…" at bounding box center [844, 136] width 1036 height 160
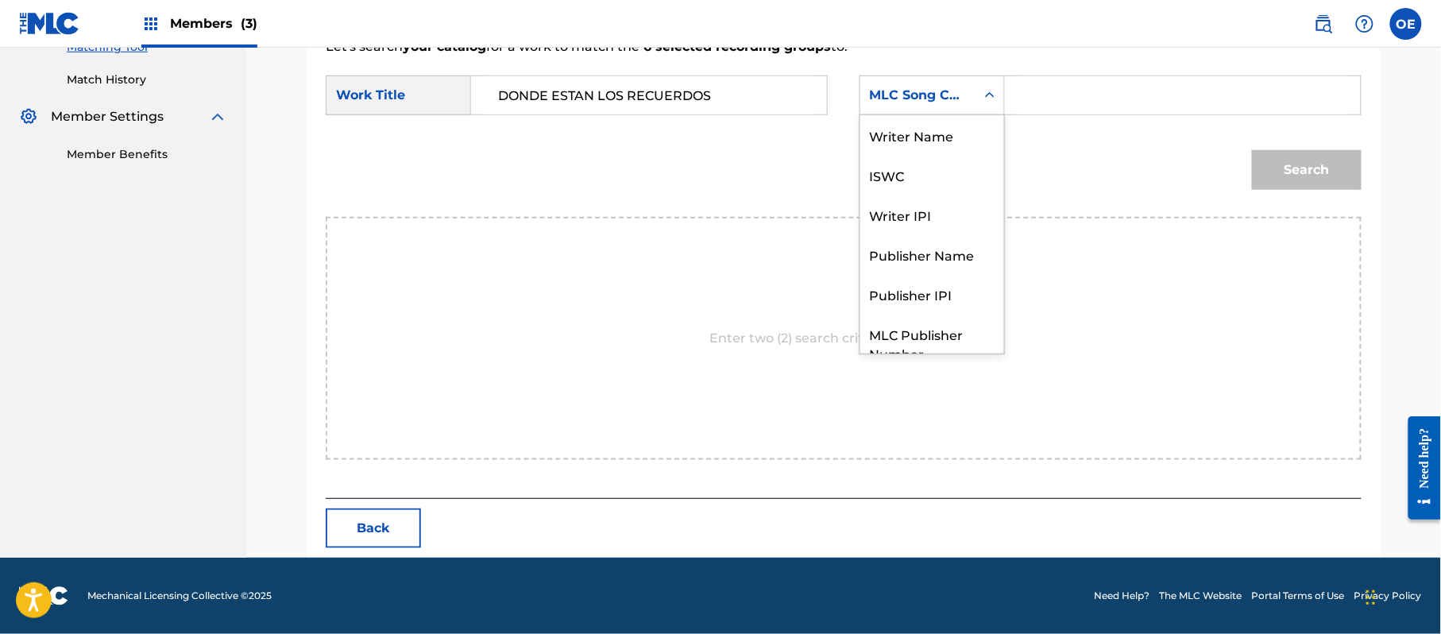
click at [932, 84] on div "MLC Song Code" at bounding box center [917, 95] width 115 height 30
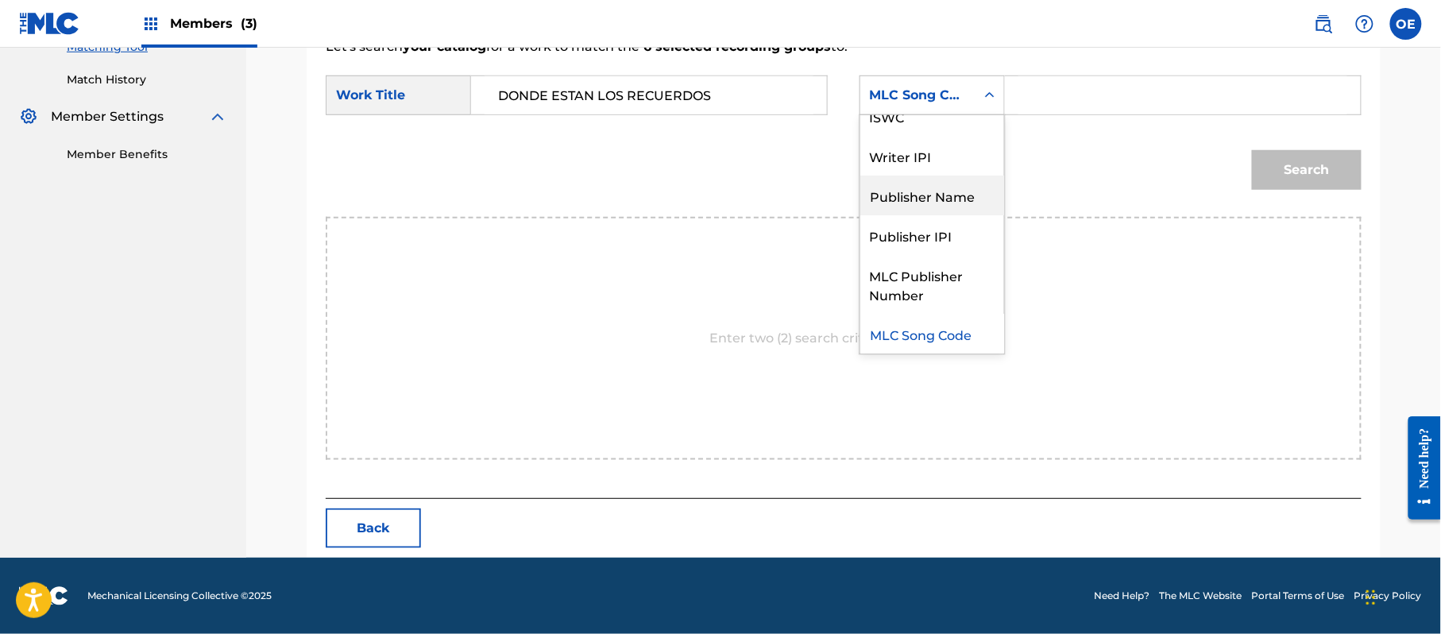
scroll to position [0, 0]
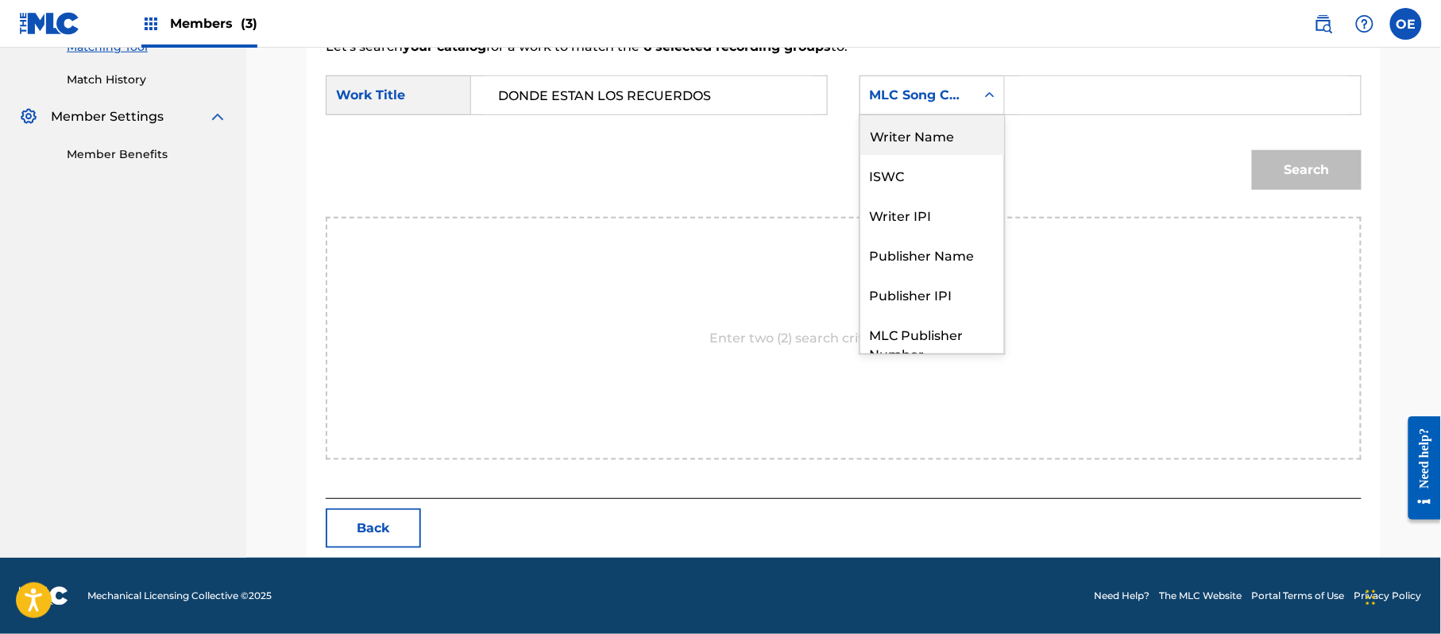
click at [945, 141] on div "Writer Name" at bounding box center [932, 135] width 144 height 40
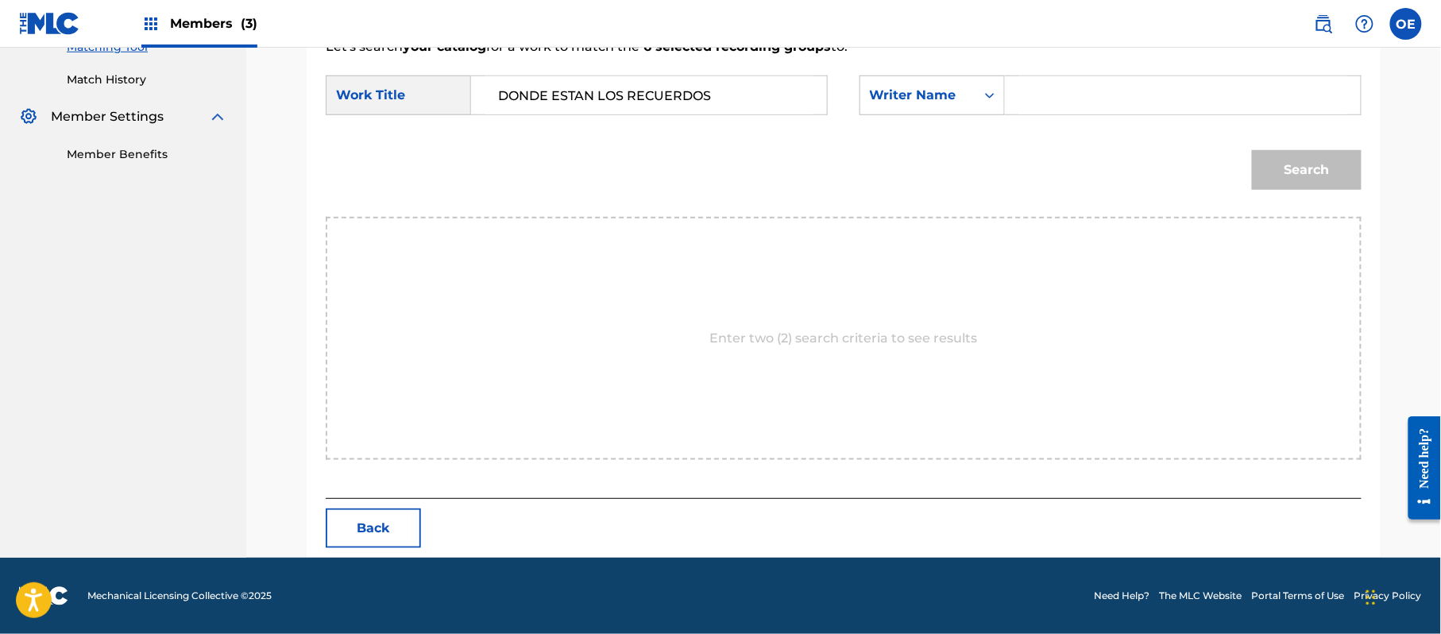
paste input "LOS YINNS"
type input "LOS YINNS"
click at [1297, 170] on button "Search" at bounding box center [1307, 170] width 110 height 40
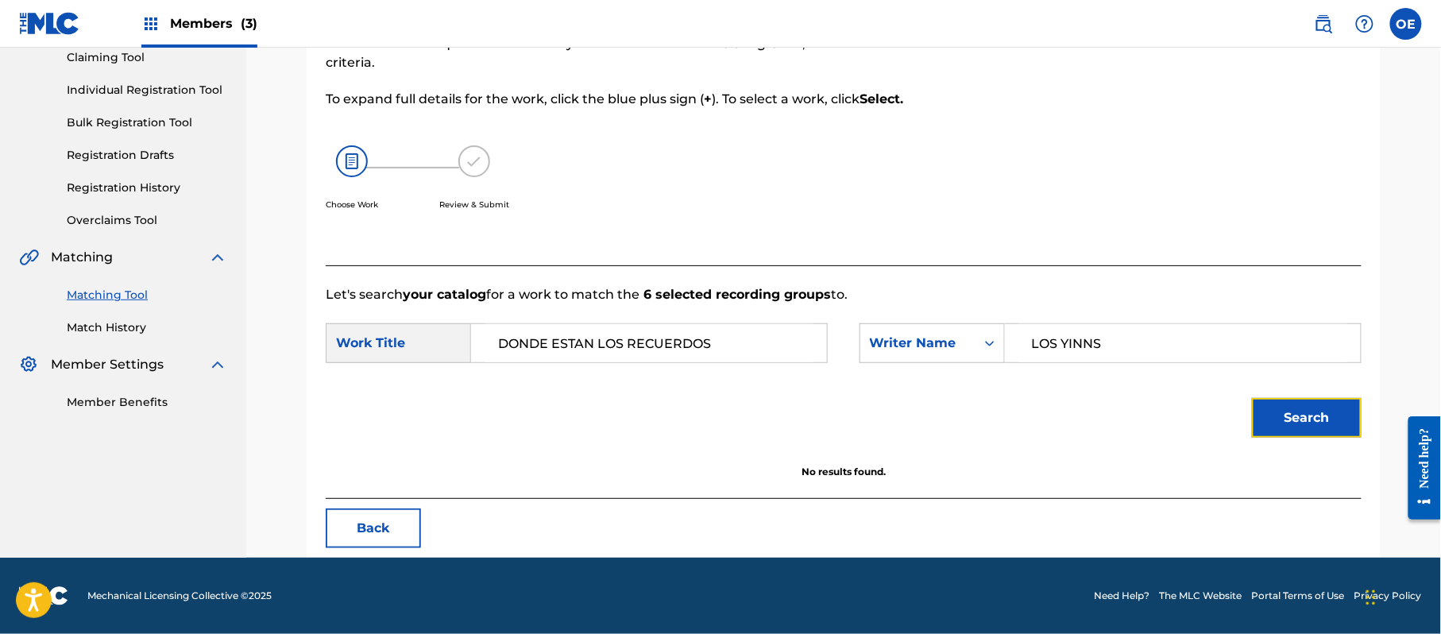
scroll to position [176, 0]
drag, startPoint x: 1153, startPoint y: 335, endPoint x: 928, endPoint y: 327, distance: 225.7
click at [941, 334] on div "SearchWithCriteria98bb5429-9906-4f8f-9425-01bdee1a95c5 Writer Name LOS YINNS" at bounding box center [1110, 343] width 502 height 40
paste input "[PERSON_NAME]"
type input "[PERSON_NAME]"
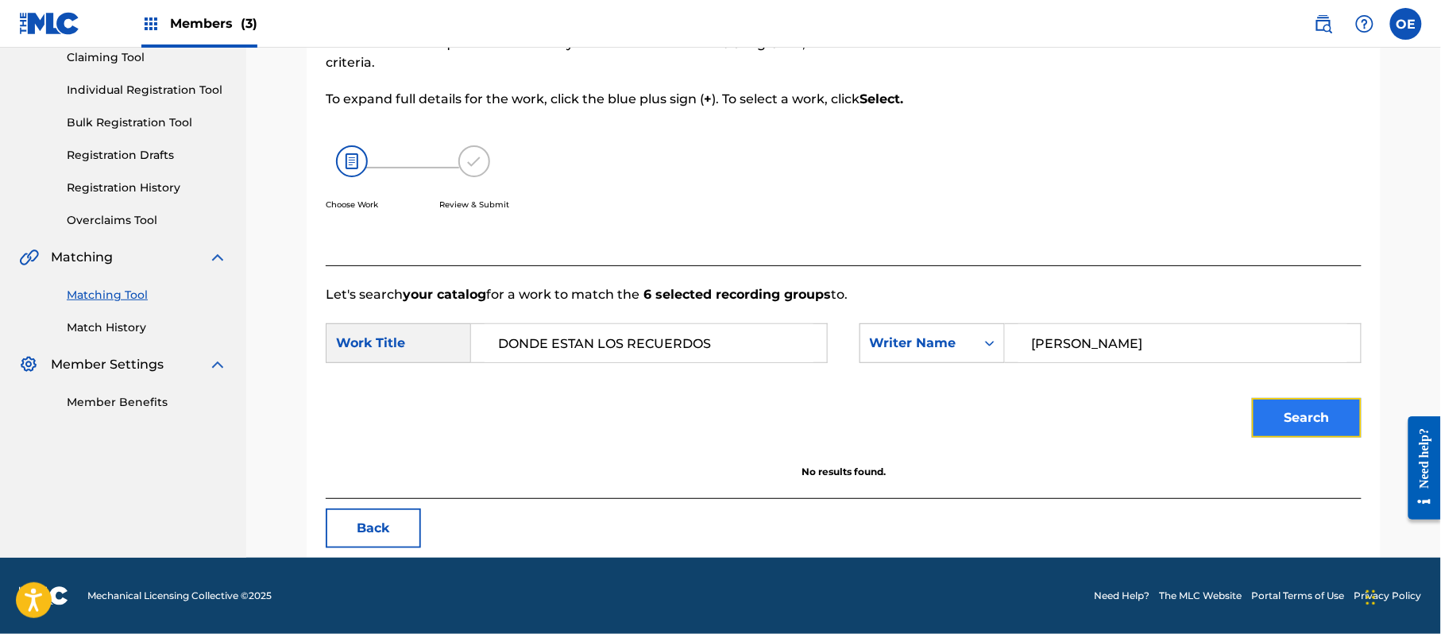
click at [1271, 401] on button "Search" at bounding box center [1307, 418] width 110 height 40
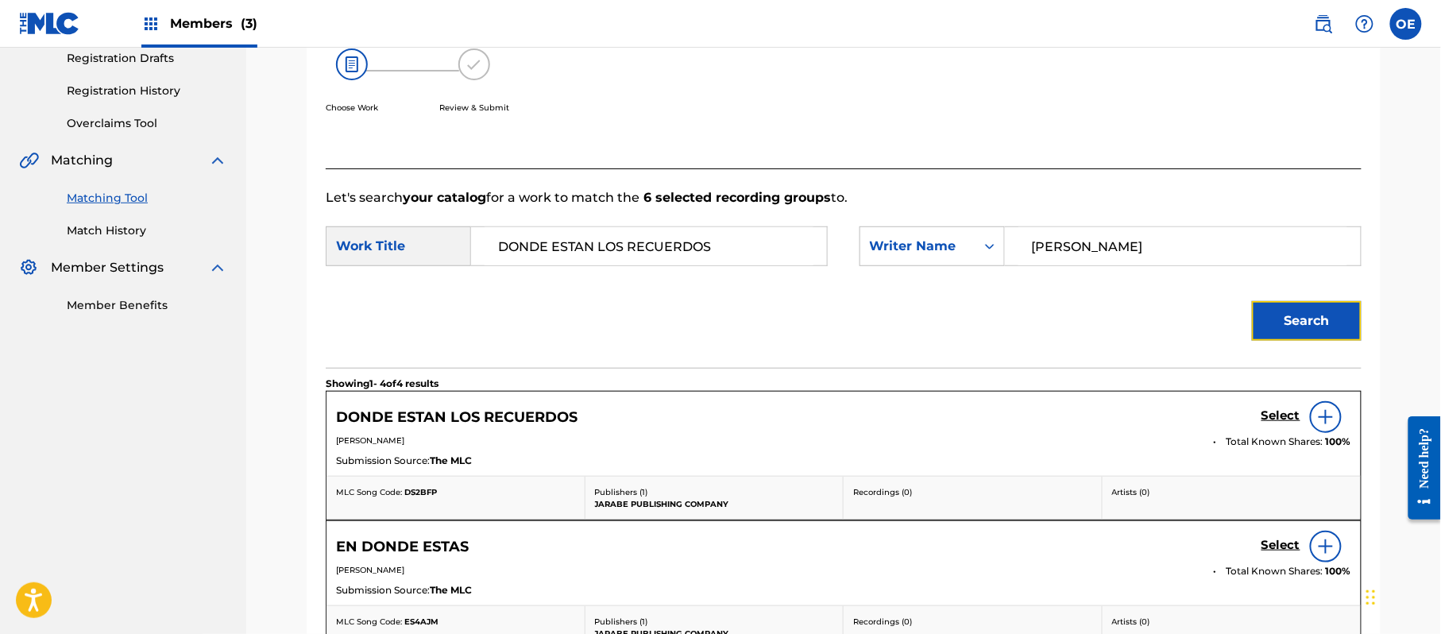
scroll to position [388, 0]
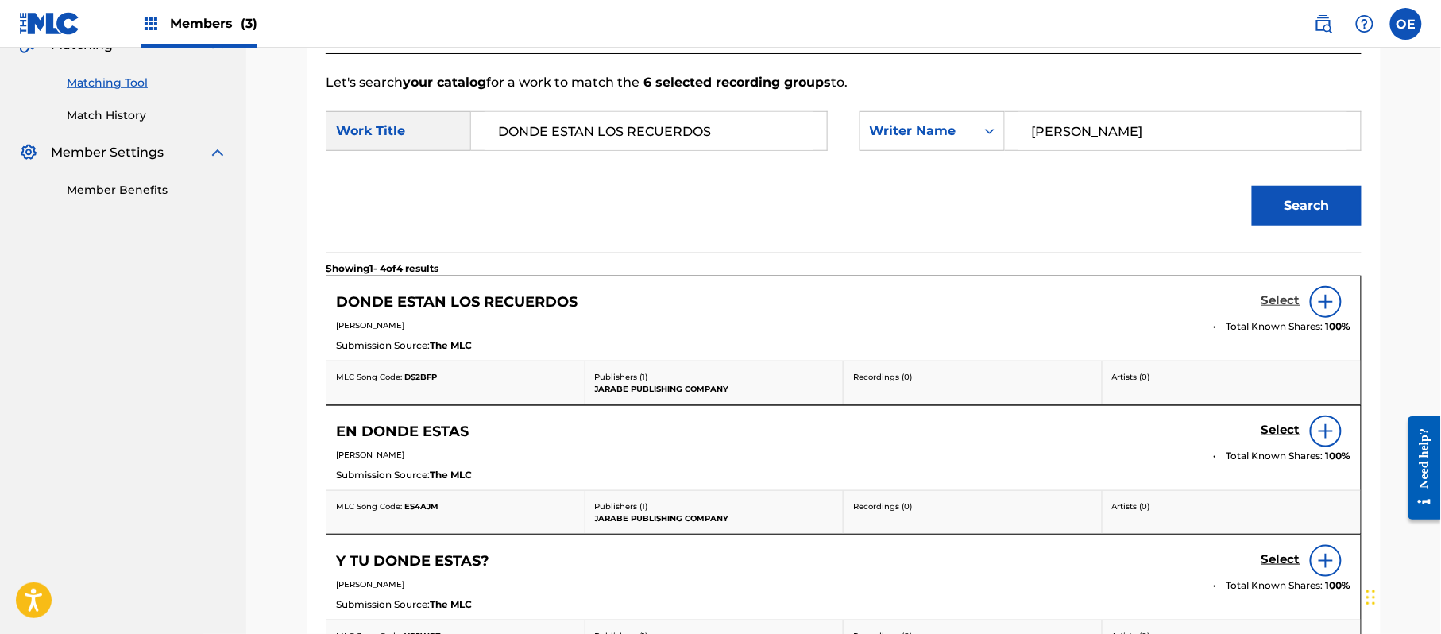
click at [1271, 308] on h5 "Select" at bounding box center [1280, 300] width 39 height 15
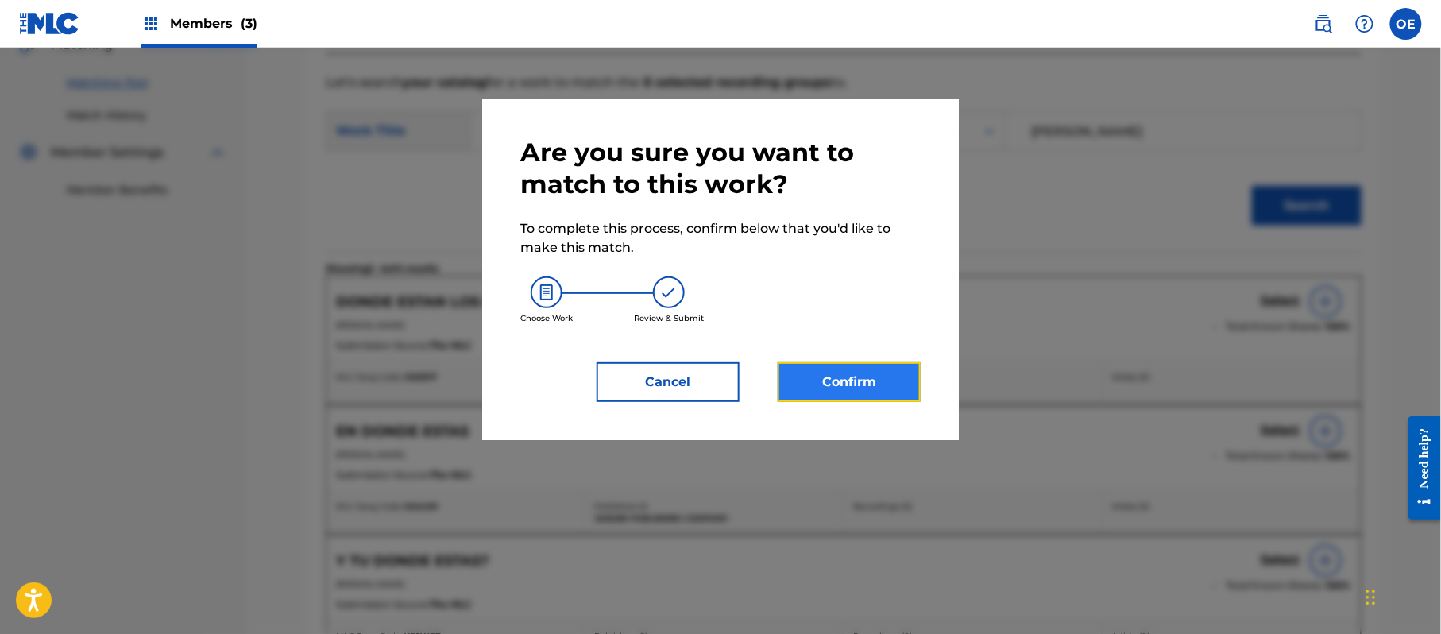
click at [880, 369] on button "Confirm" at bounding box center [848, 382] width 143 height 40
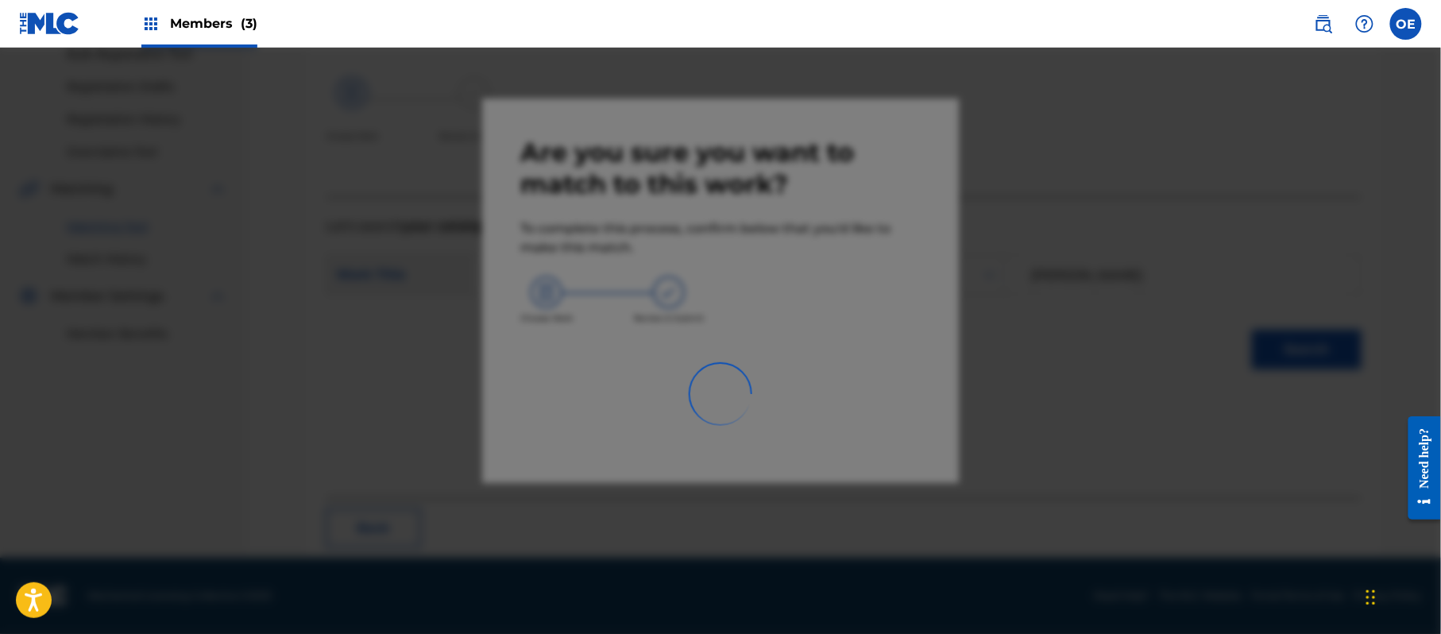
scroll to position [64, 0]
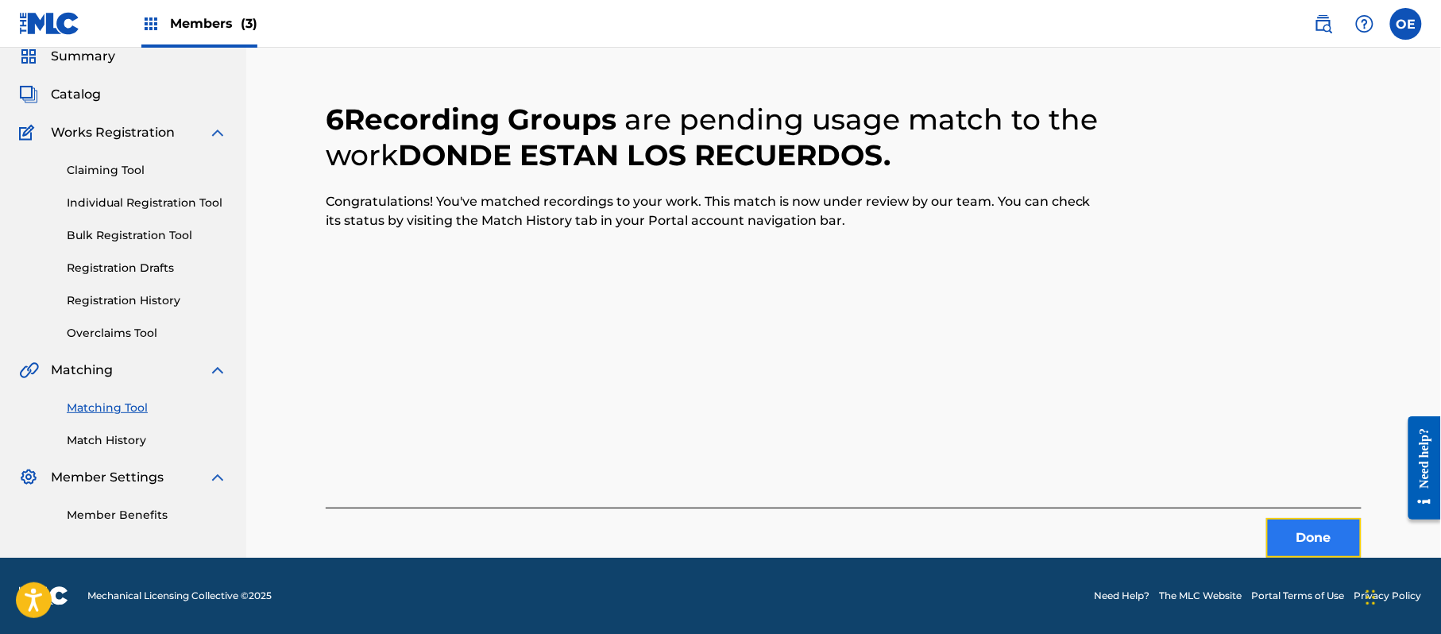
click at [1317, 521] on button "Done" at bounding box center [1313, 538] width 95 height 40
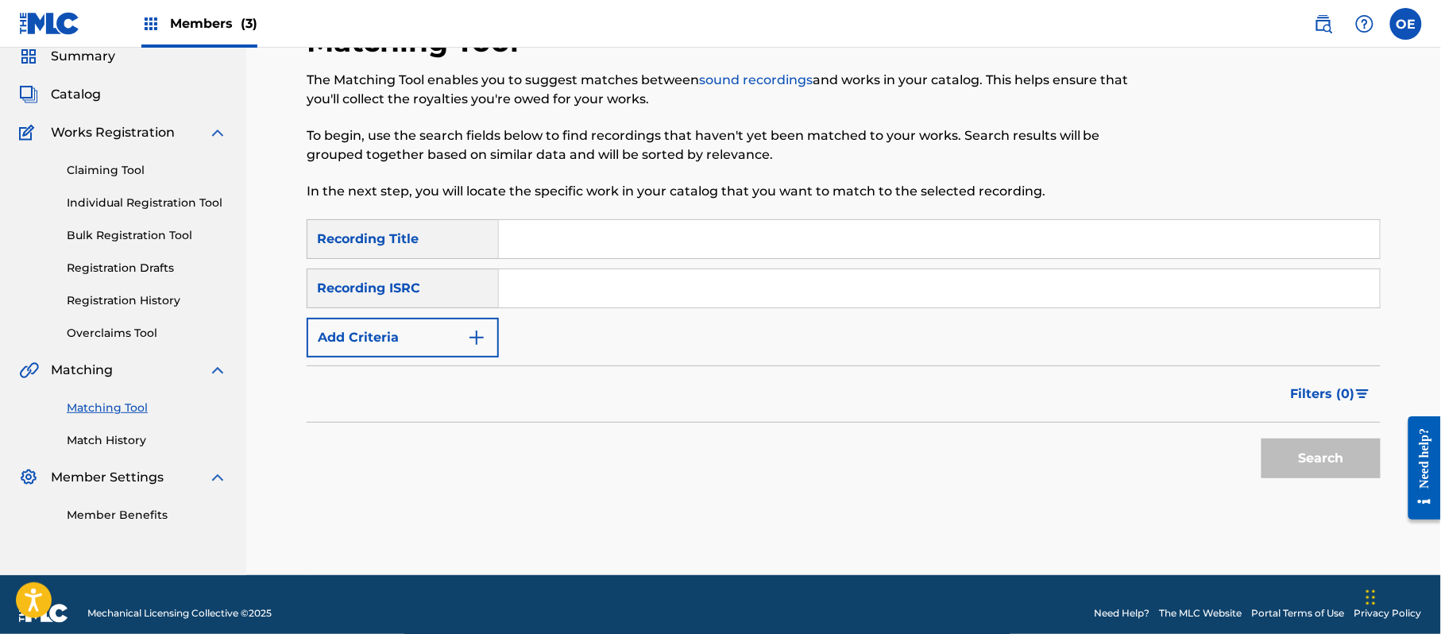
paste input "DONDE QUIERA QUE [PERSON_NAME]"
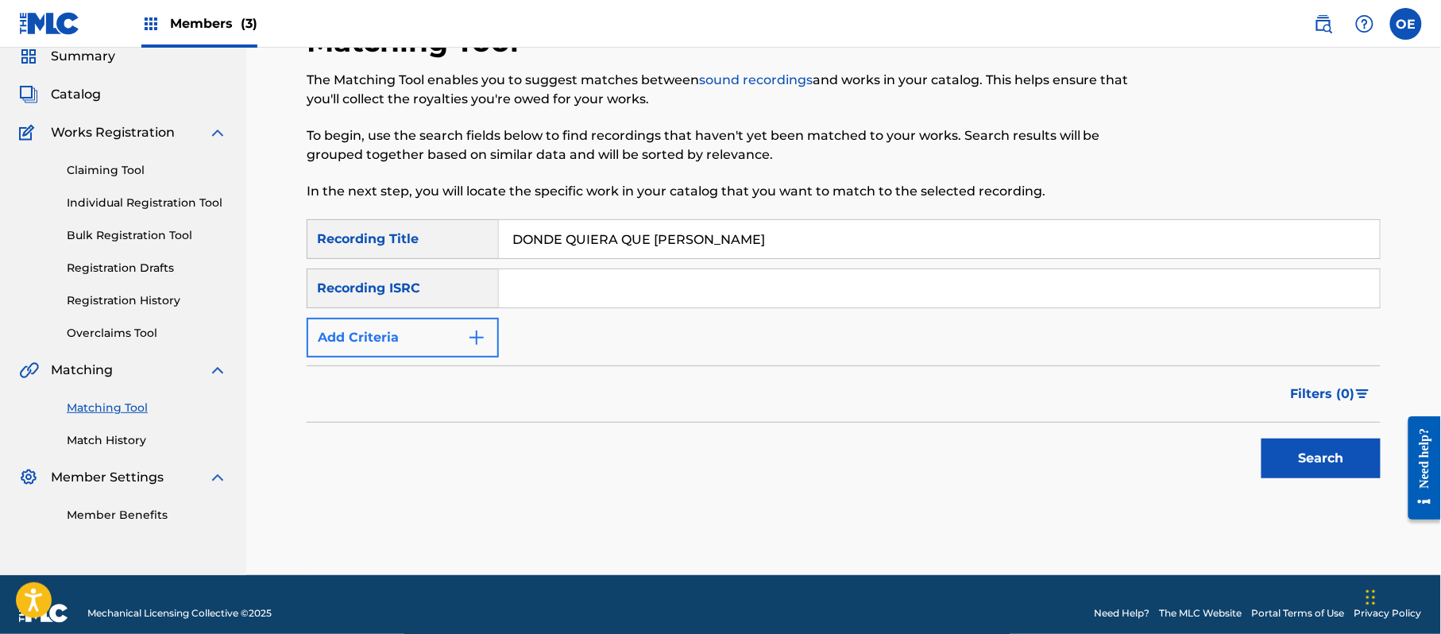
type input "DONDE QUIERA QUE [PERSON_NAME]"
click at [468, 348] on button "Add Criteria" at bounding box center [403, 338] width 192 height 40
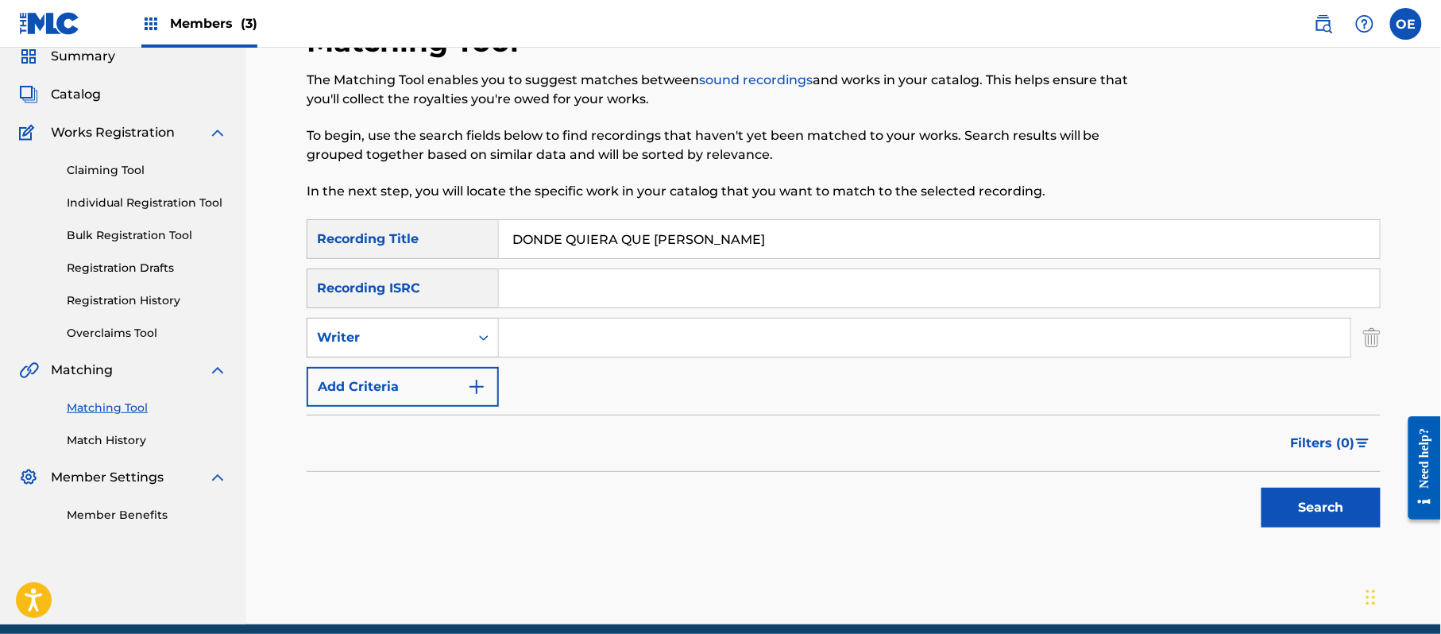
click at [395, 353] on div "Writer" at bounding box center [403, 338] width 192 height 40
click at [407, 385] on div "Recording Artist" at bounding box center [402, 377] width 191 height 40
paste input "LA MIGRA"
type input "LA MIGRA"
click at [1341, 508] on button "Search" at bounding box center [1320, 508] width 119 height 40
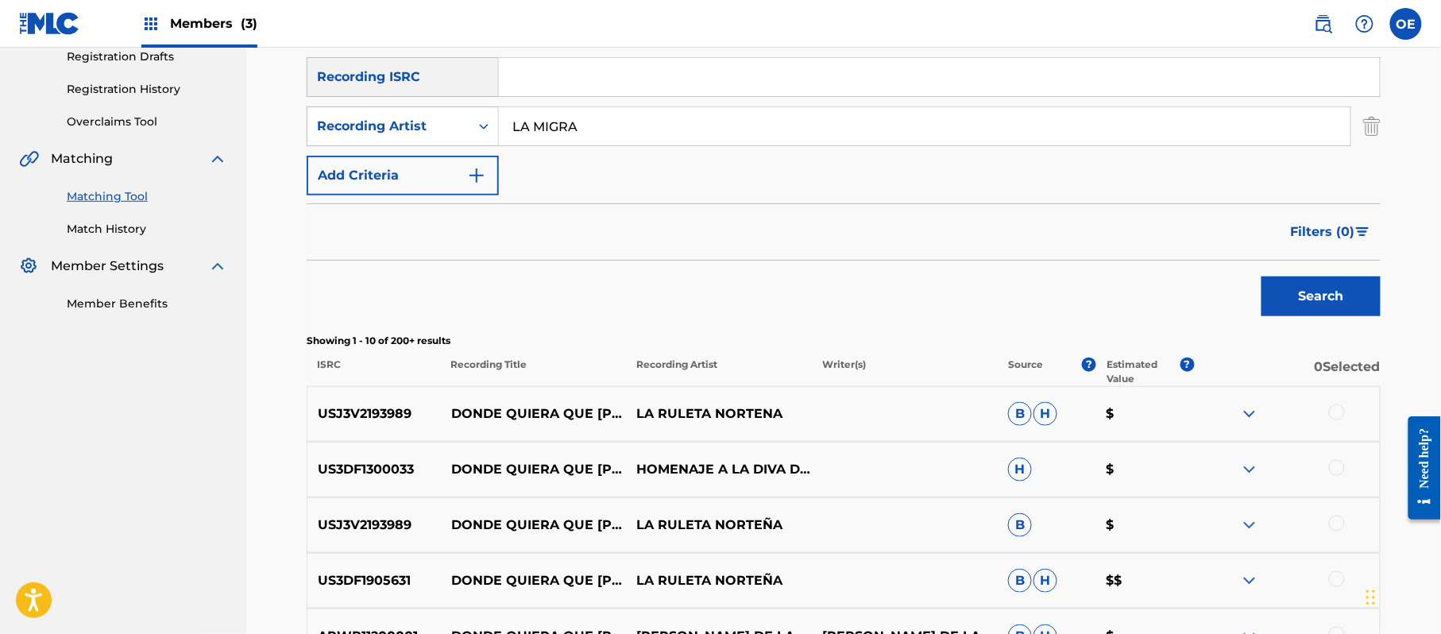
scroll to position [169, 0]
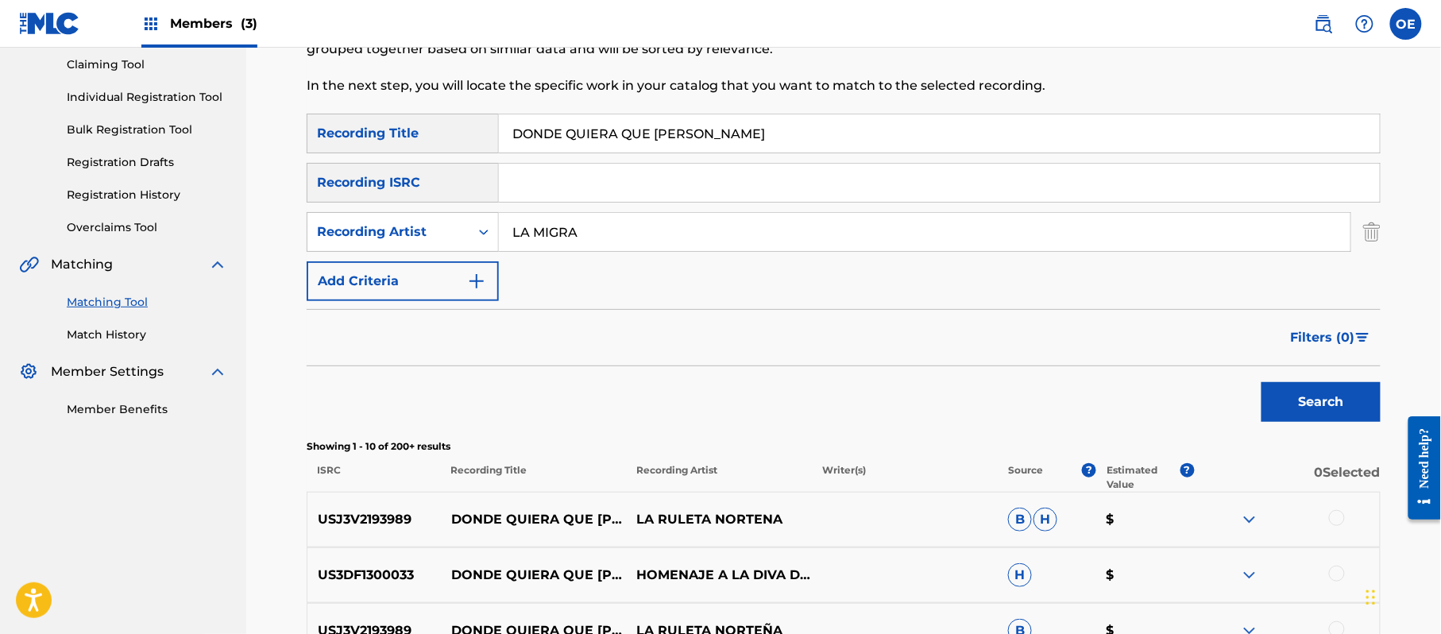
drag, startPoint x: 721, startPoint y: 146, endPoint x: 502, endPoint y: 137, distance: 219.4
click at [502, 137] on input "DONDE QUIERA QUE [PERSON_NAME]" at bounding box center [939, 133] width 881 height 38
paste input "UEÑO Y ESCLAVO"
type input "DUEÑO Y ESCLAVO"
drag, startPoint x: 600, startPoint y: 240, endPoint x: 515, endPoint y: 240, distance: 85.8
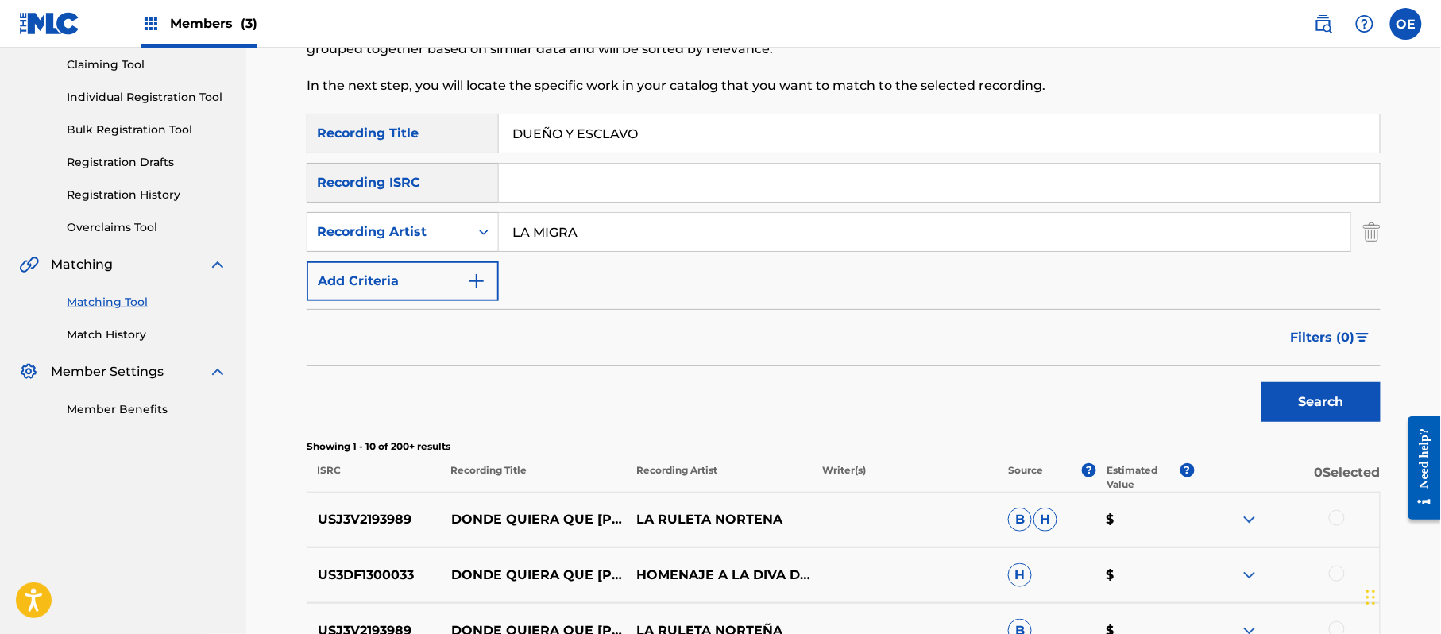
click at [515, 240] on input "LA MIGRA" at bounding box center [924, 232] width 851 height 38
paste input "OS YINNS"
type input "LOS YINNS"
click at [1344, 415] on button "Search" at bounding box center [1320, 402] width 119 height 40
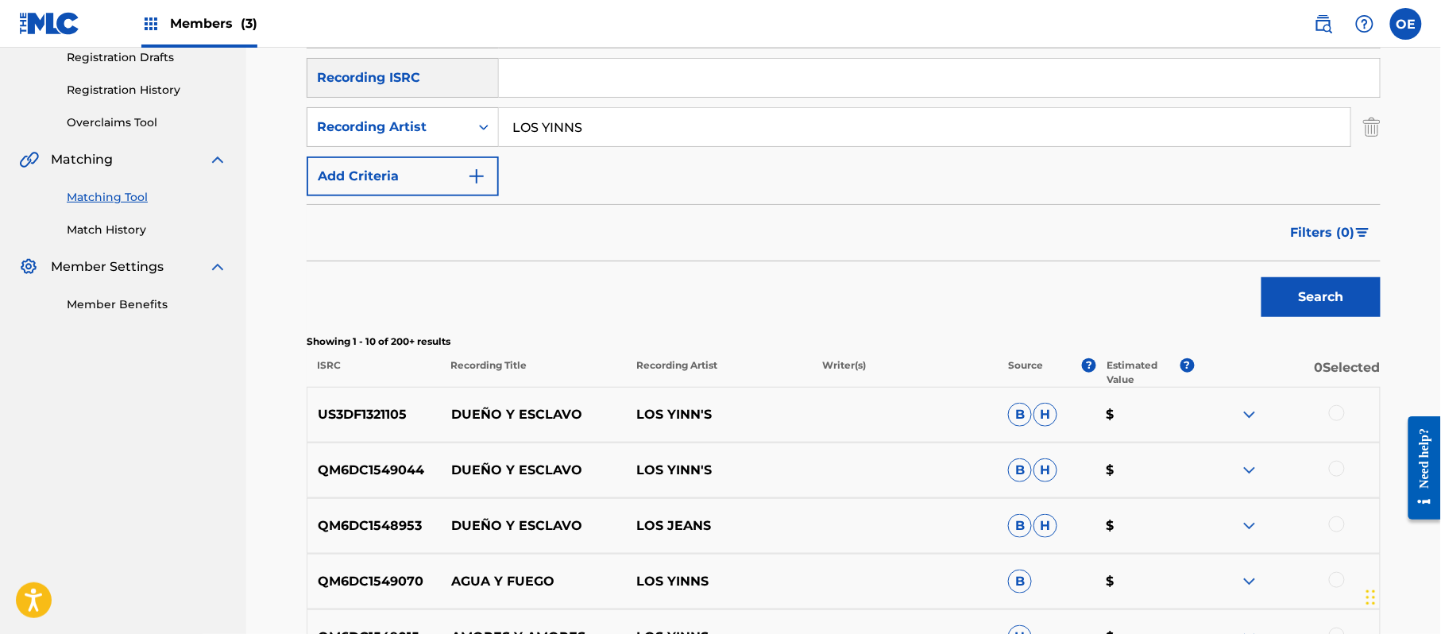
scroll to position [275, 0]
click at [1335, 417] on div at bounding box center [1337, 412] width 16 height 16
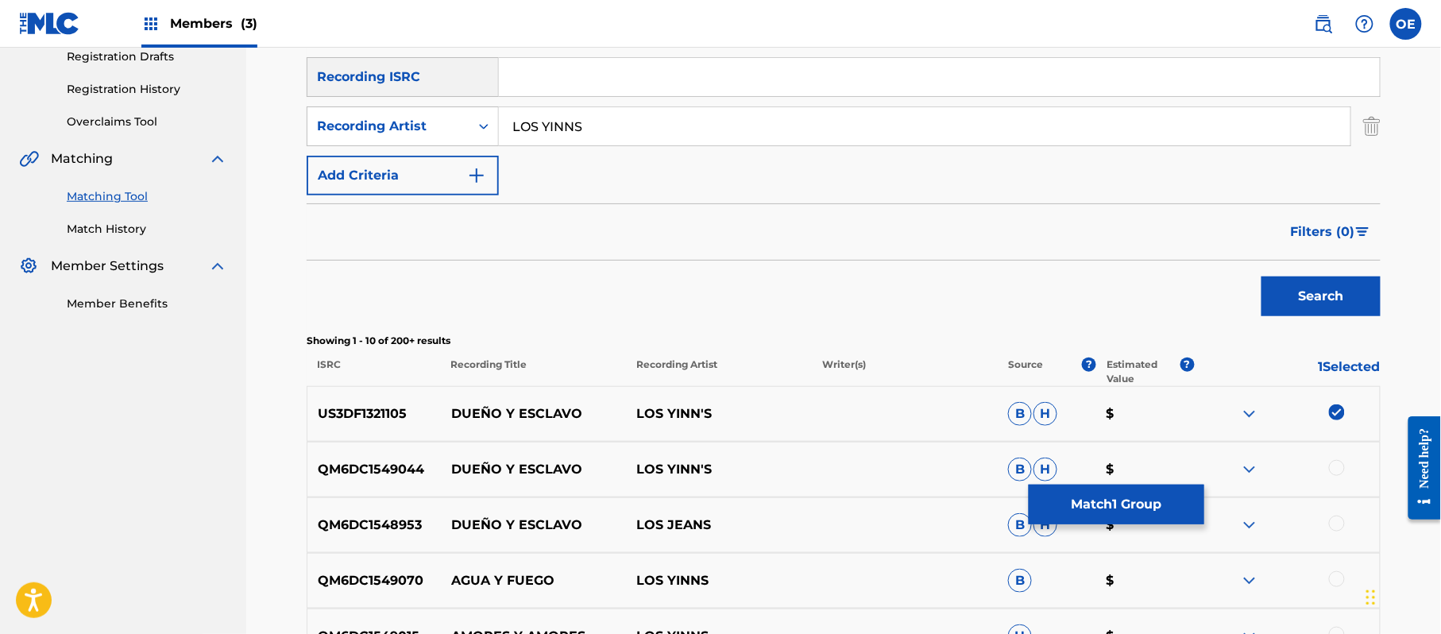
click at [1333, 467] on div at bounding box center [1337, 468] width 16 height 16
click at [1341, 519] on div at bounding box center [1337, 523] width 16 height 16
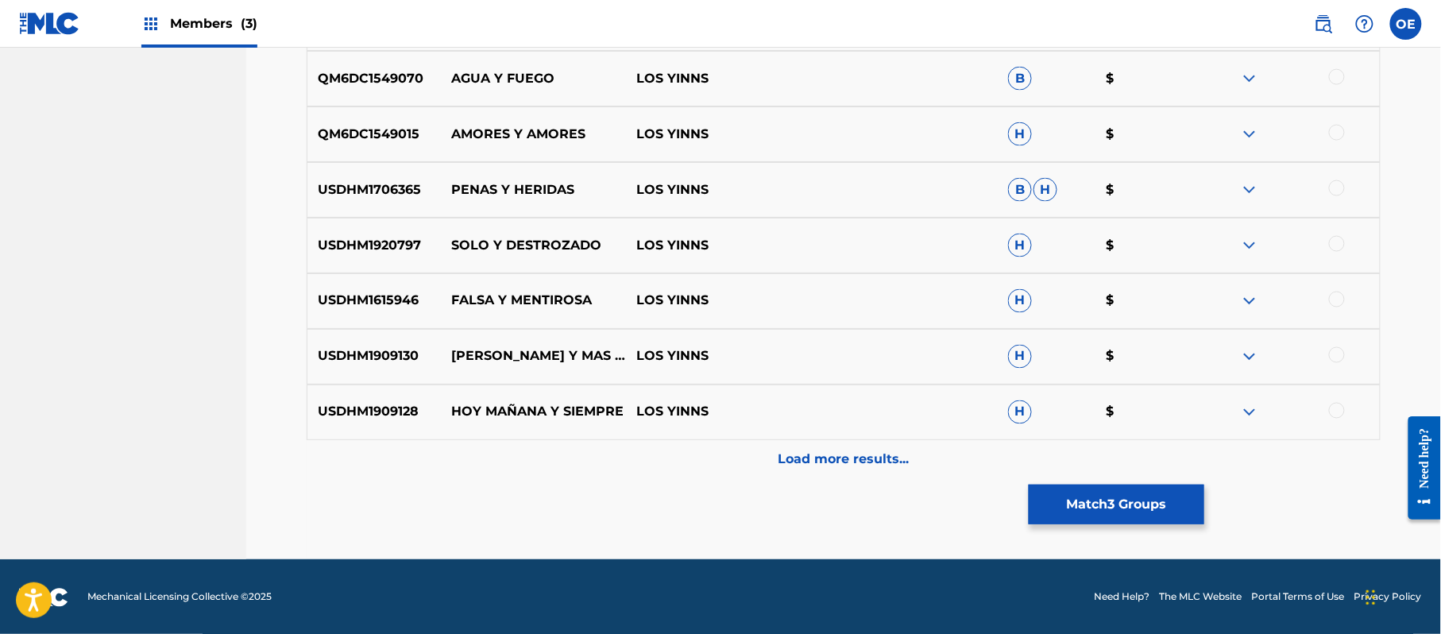
scroll to position [778, 0]
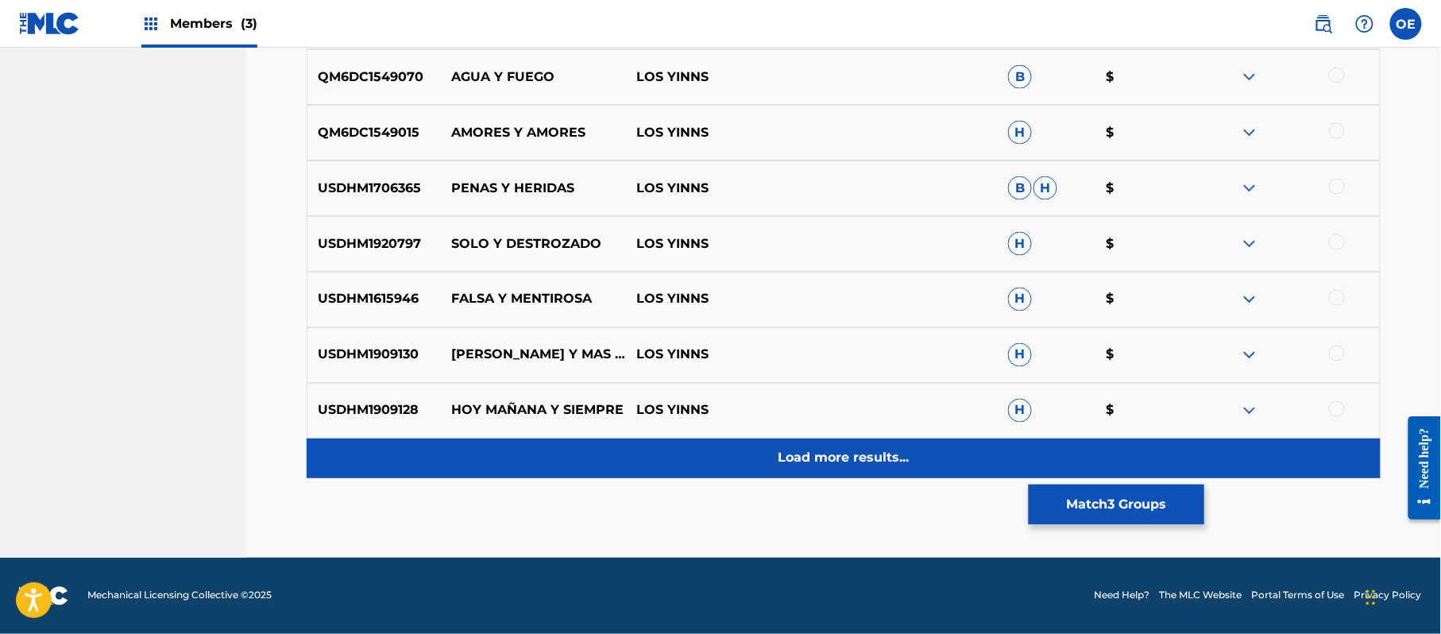
click at [868, 442] on div "Load more results..." at bounding box center [844, 458] width 1074 height 40
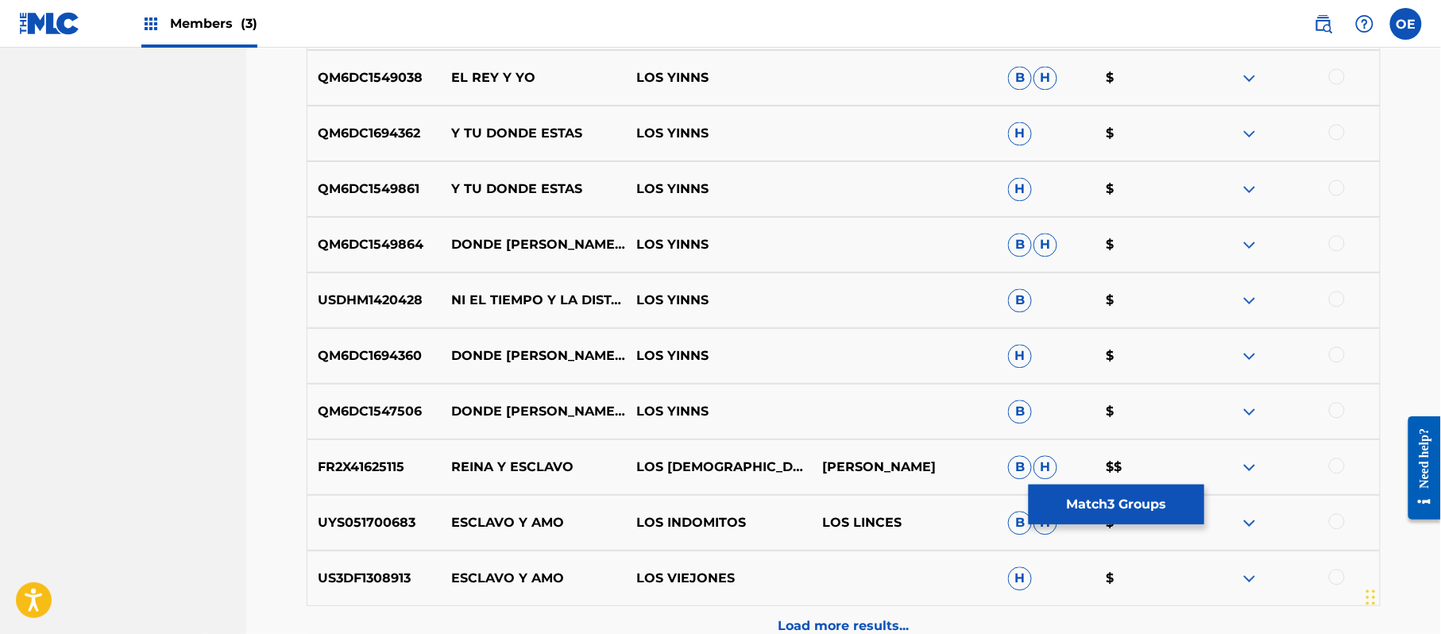
scroll to position [1202, 0]
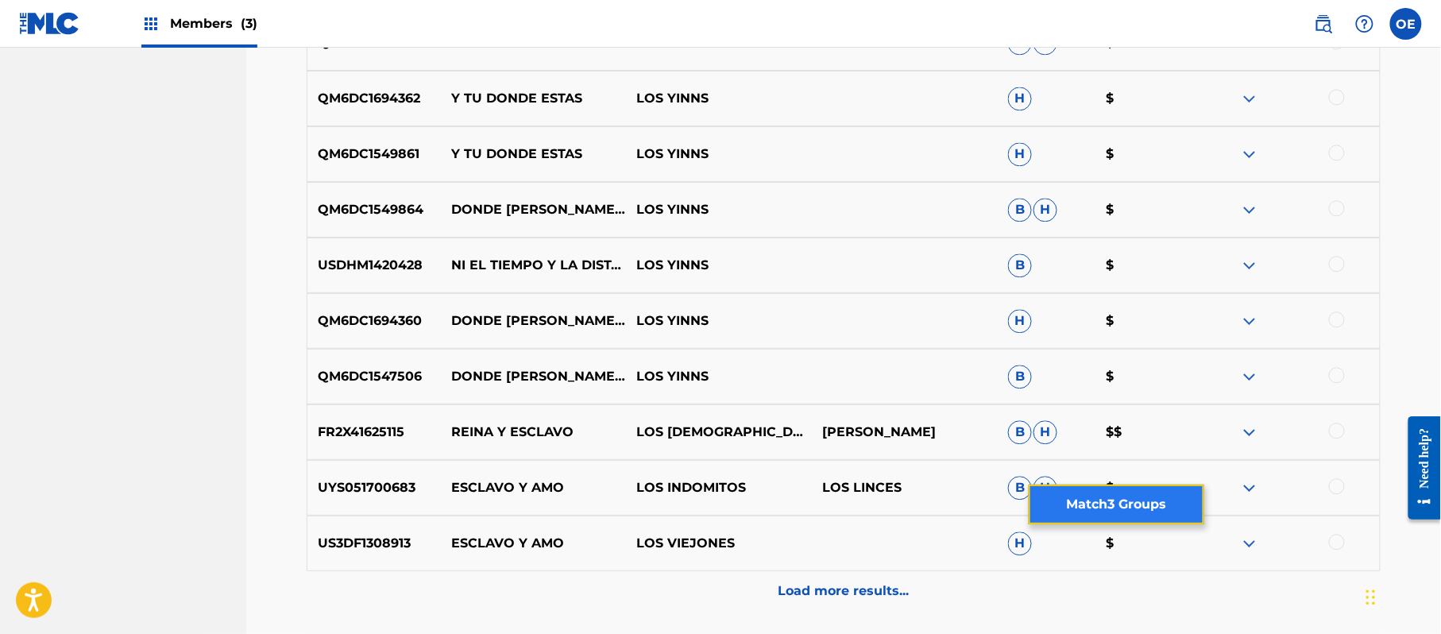
click at [1123, 515] on button "Match 3 Groups" at bounding box center [1116, 504] width 176 height 40
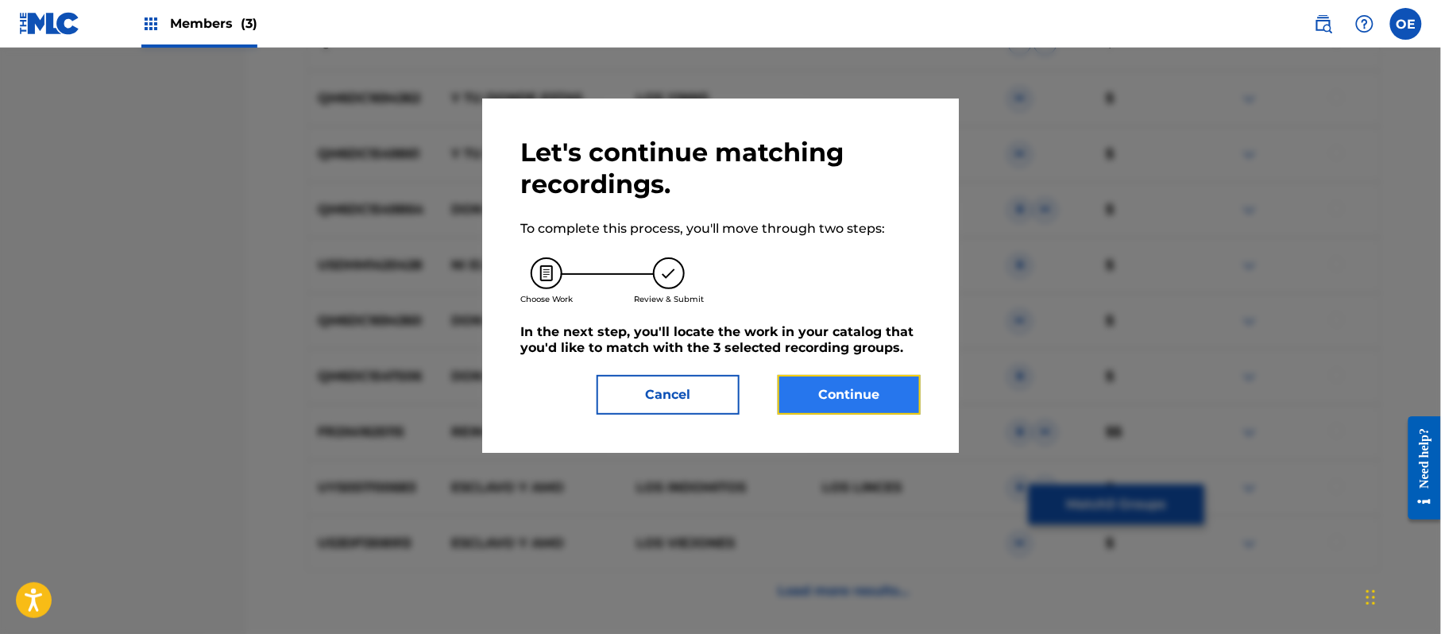
click at [814, 404] on button "Continue" at bounding box center [848, 395] width 143 height 40
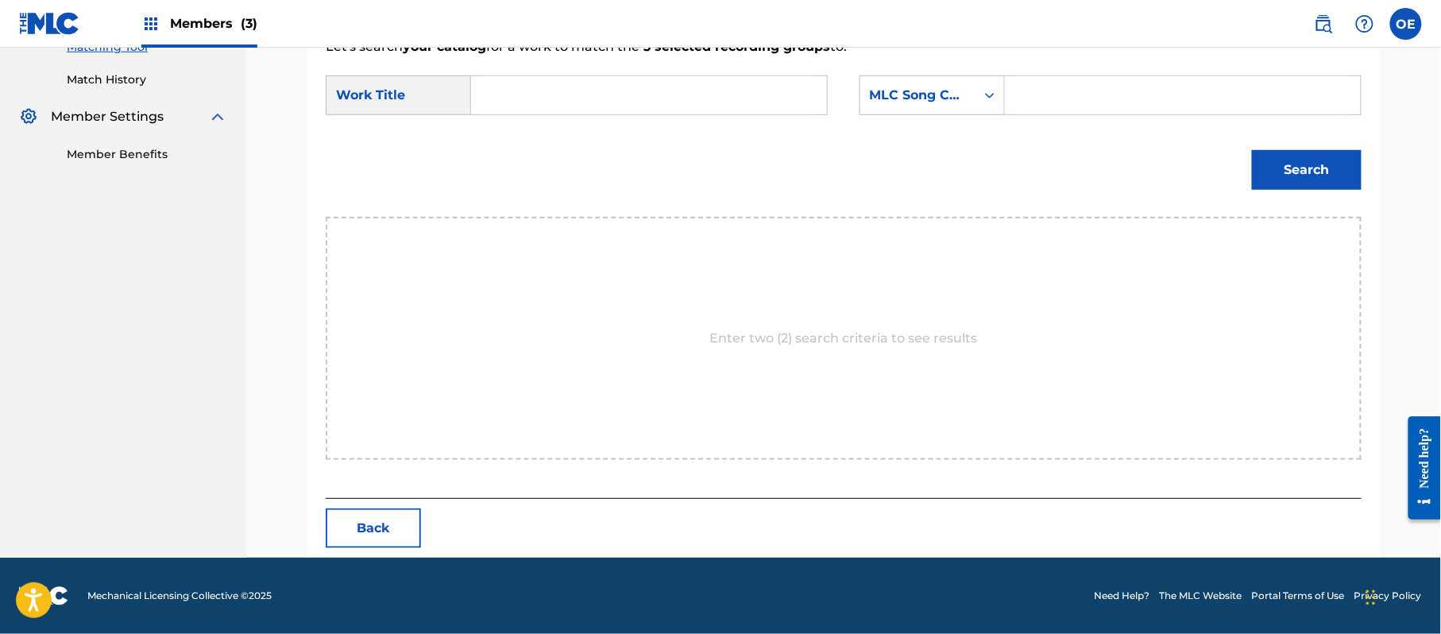
scroll to position [424, 0]
paste input "DUEÑO Y ESCLAVO"
type input "DUEÑO Y ESCLAVO"
click at [893, 106] on div "MLC Song Code" at bounding box center [917, 95] width 115 height 30
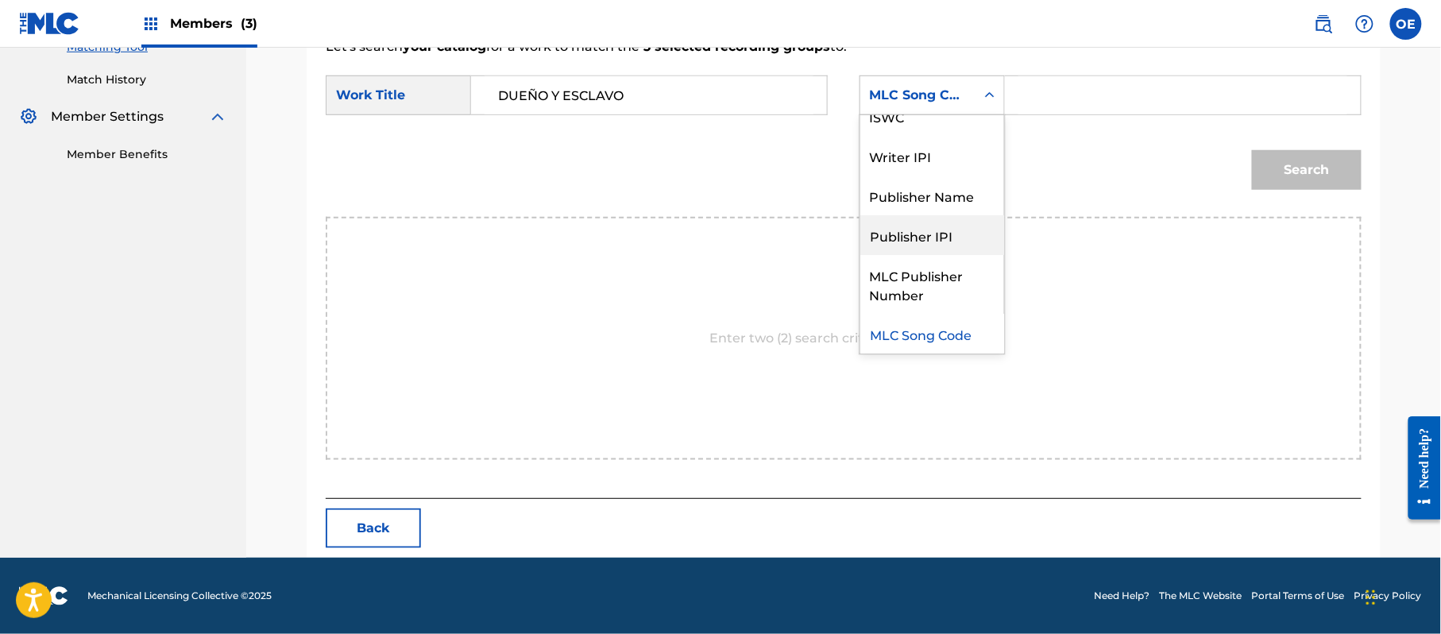
scroll to position [0, 0]
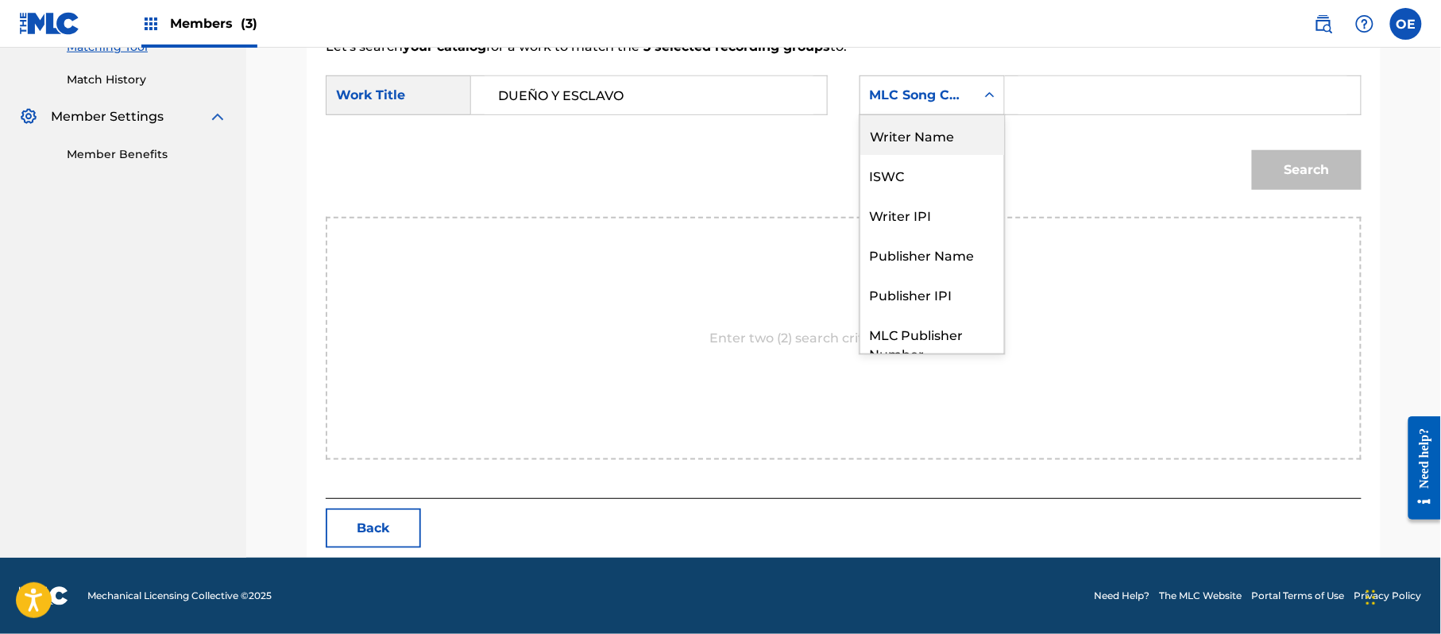
click at [932, 124] on div "Writer Name" at bounding box center [932, 135] width 144 height 40
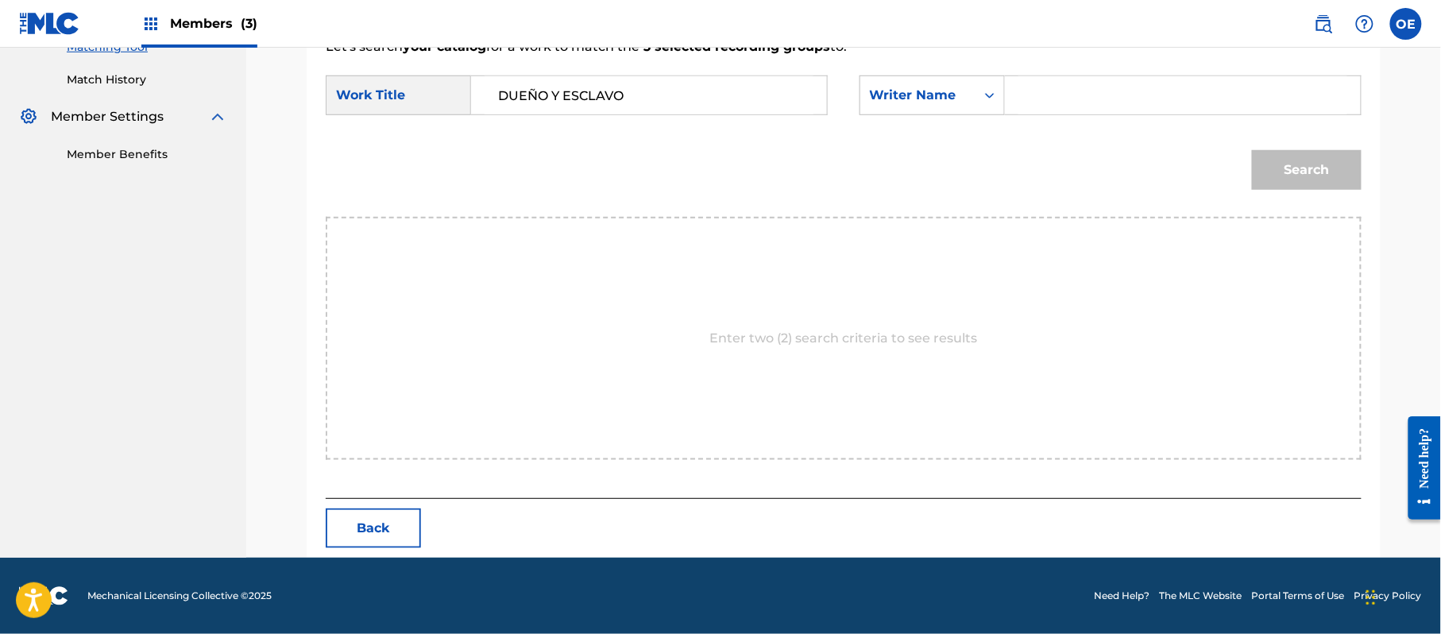
paste input "LOS YINNS"
click at [1274, 169] on button "Search" at bounding box center [1307, 170] width 110 height 40
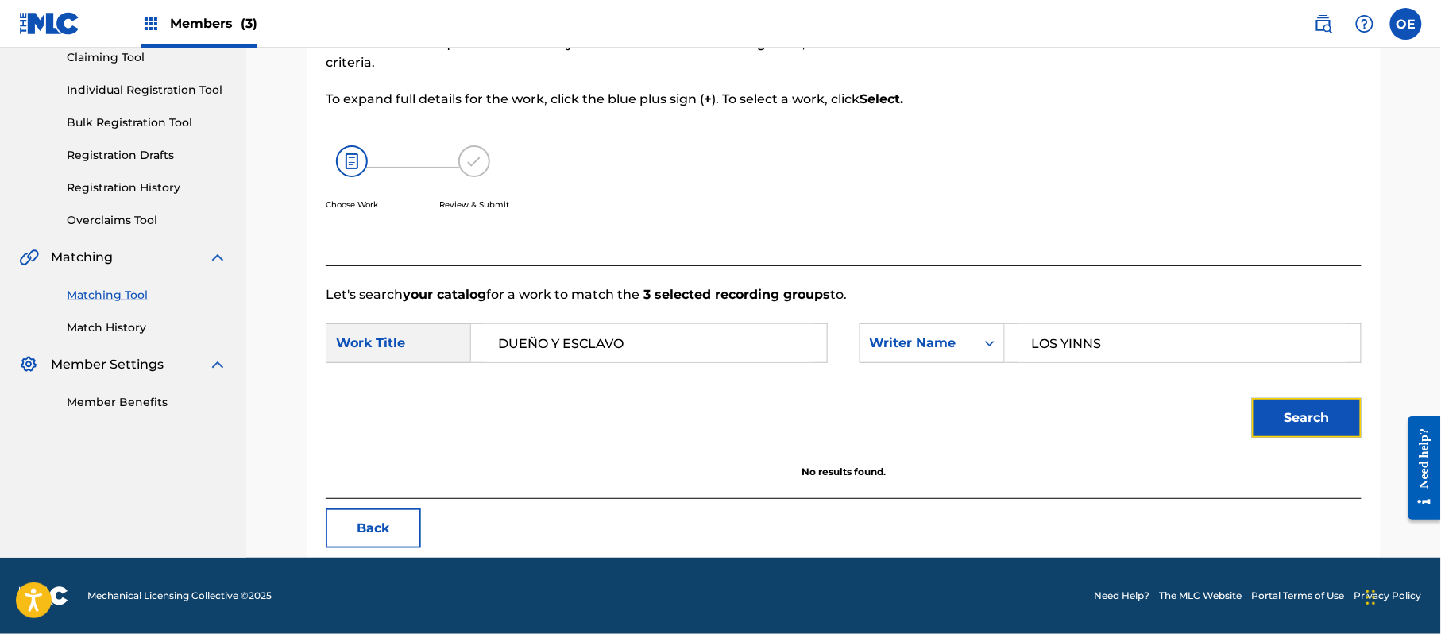
scroll to position [176, 0]
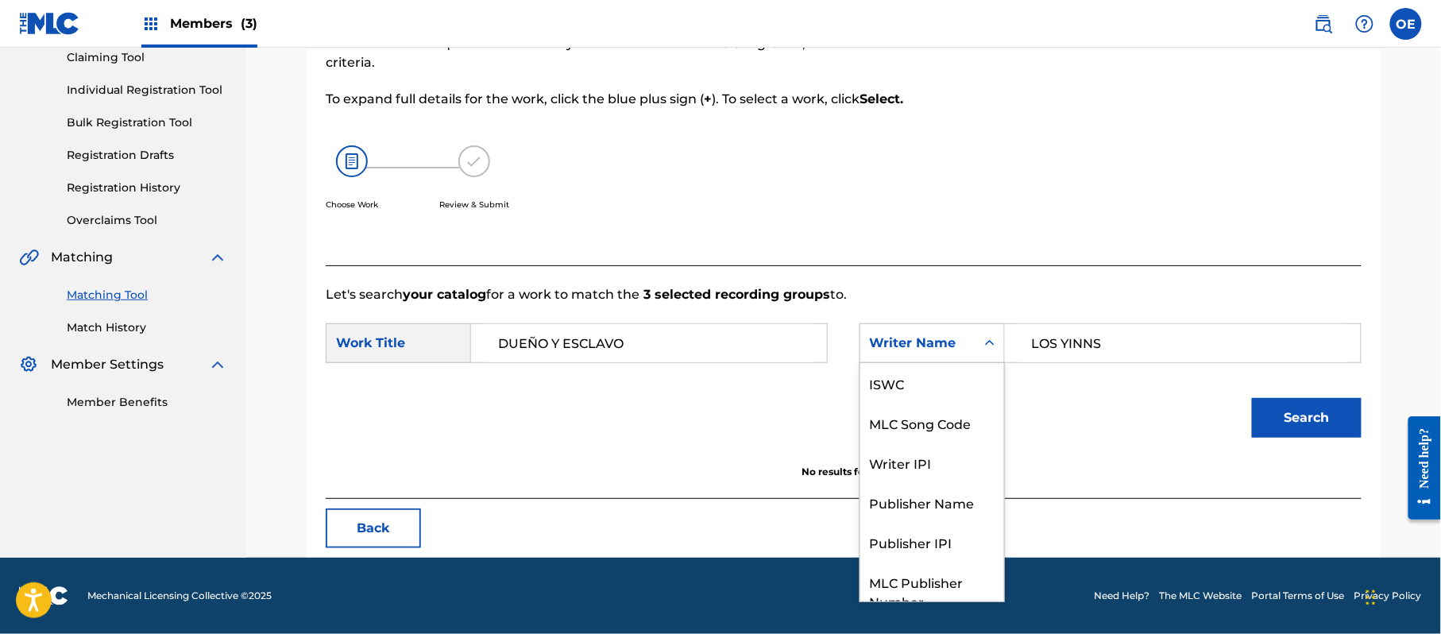
click at [896, 353] on div "Writer Name" at bounding box center [917, 343] width 115 height 30
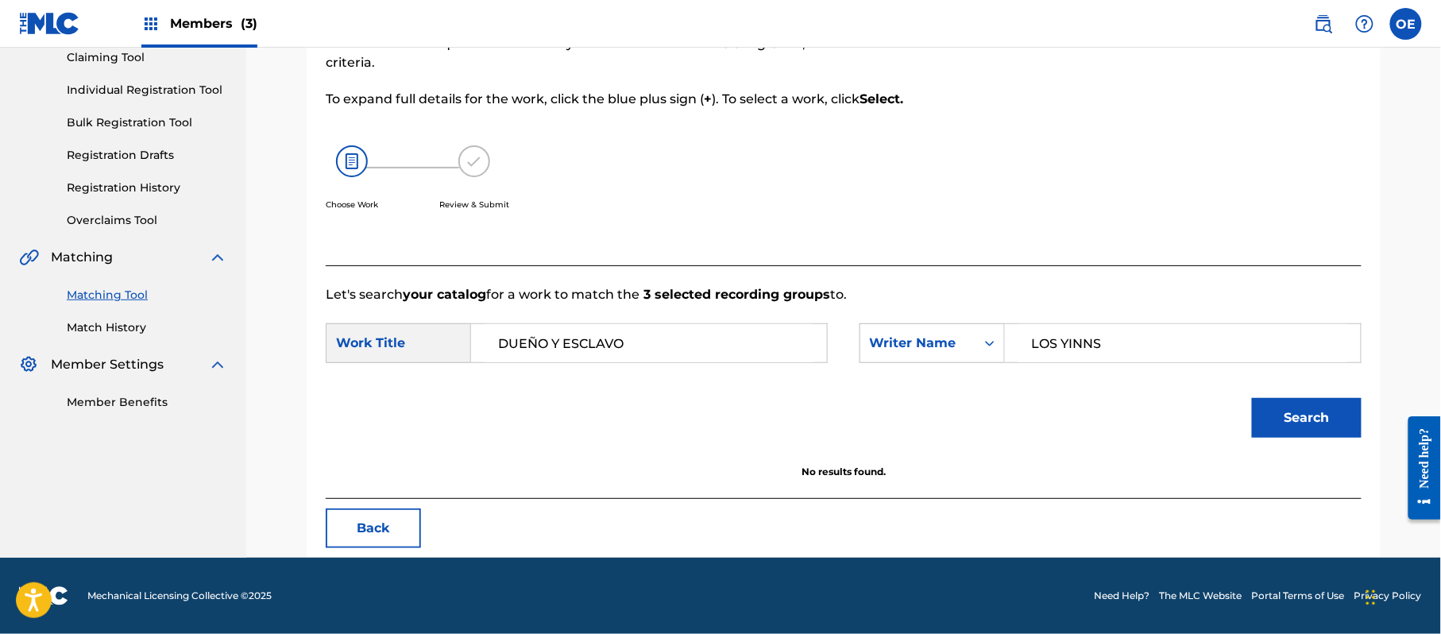
drag, startPoint x: 1087, startPoint y: 341, endPoint x: 1013, endPoint y: 344, distance: 73.9
click at [1012, 344] on div "LOS YINNS" at bounding box center [1183, 343] width 357 height 40
paste input "[PERSON_NAME]"
type input "[PERSON_NAME]"
click at [1274, 419] on button "Search" at bounding box center [1307, 418] width 110 height 40
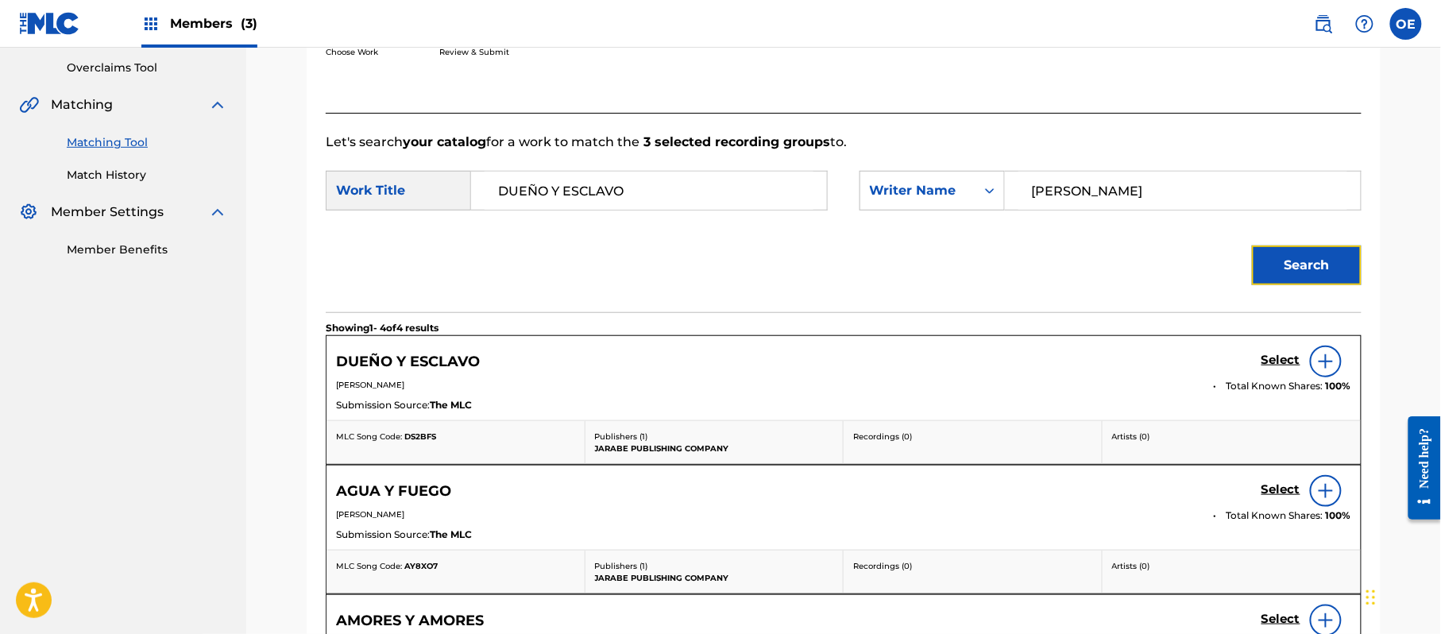
scroll to position [388, 0]
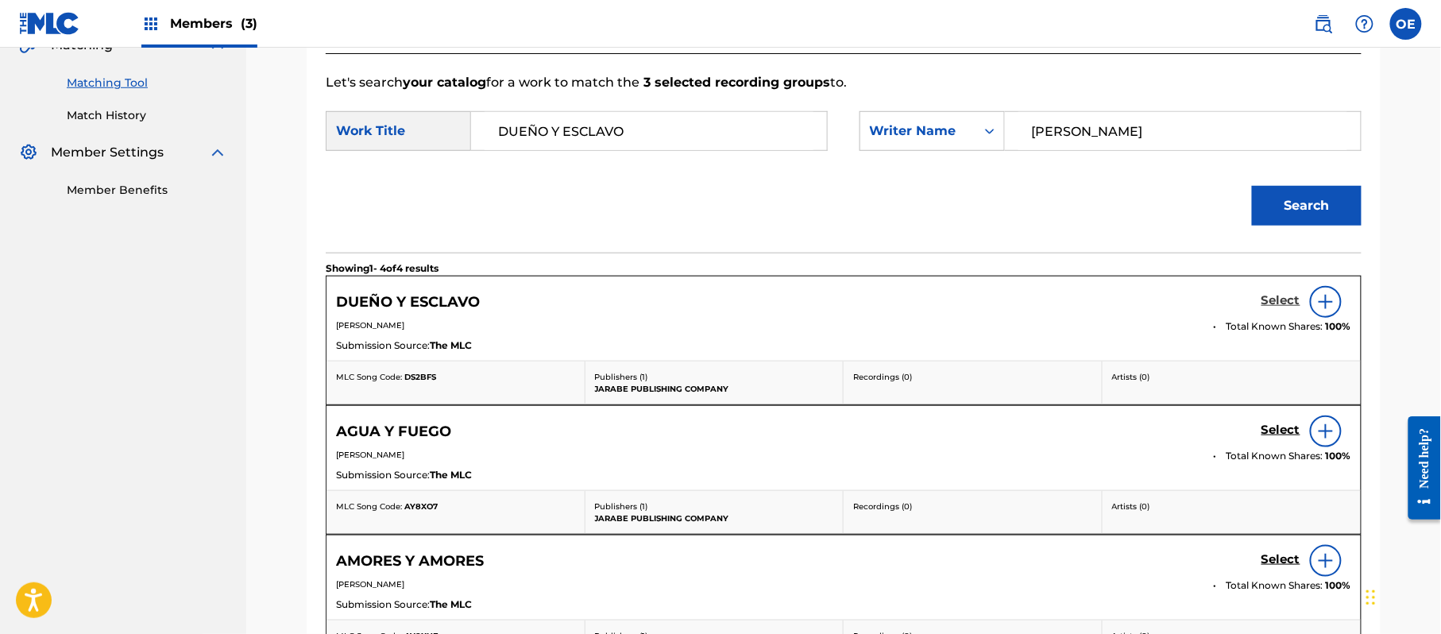
click at [1275, 294] on h5 "Select" at bounding box center [1280, 300] width 39 height 15
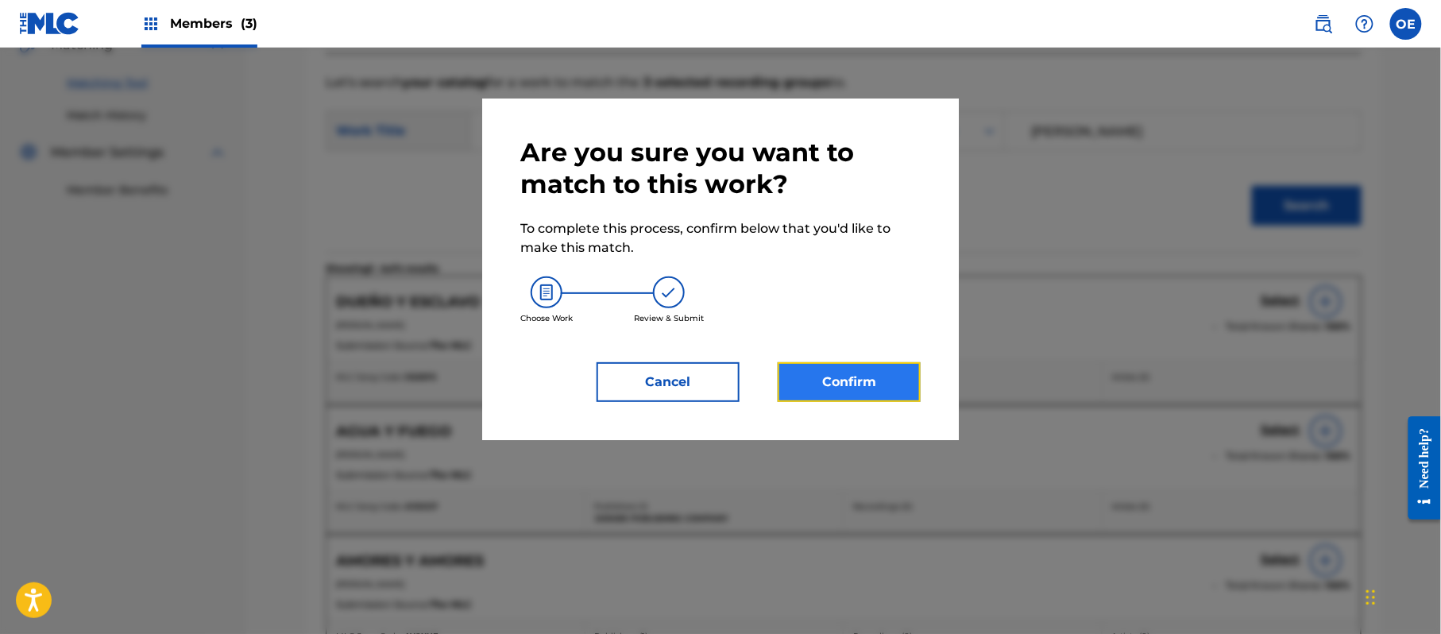
click at [868, 373] on button "Confirm" at bounding box center [848, 382] width 143 height 40
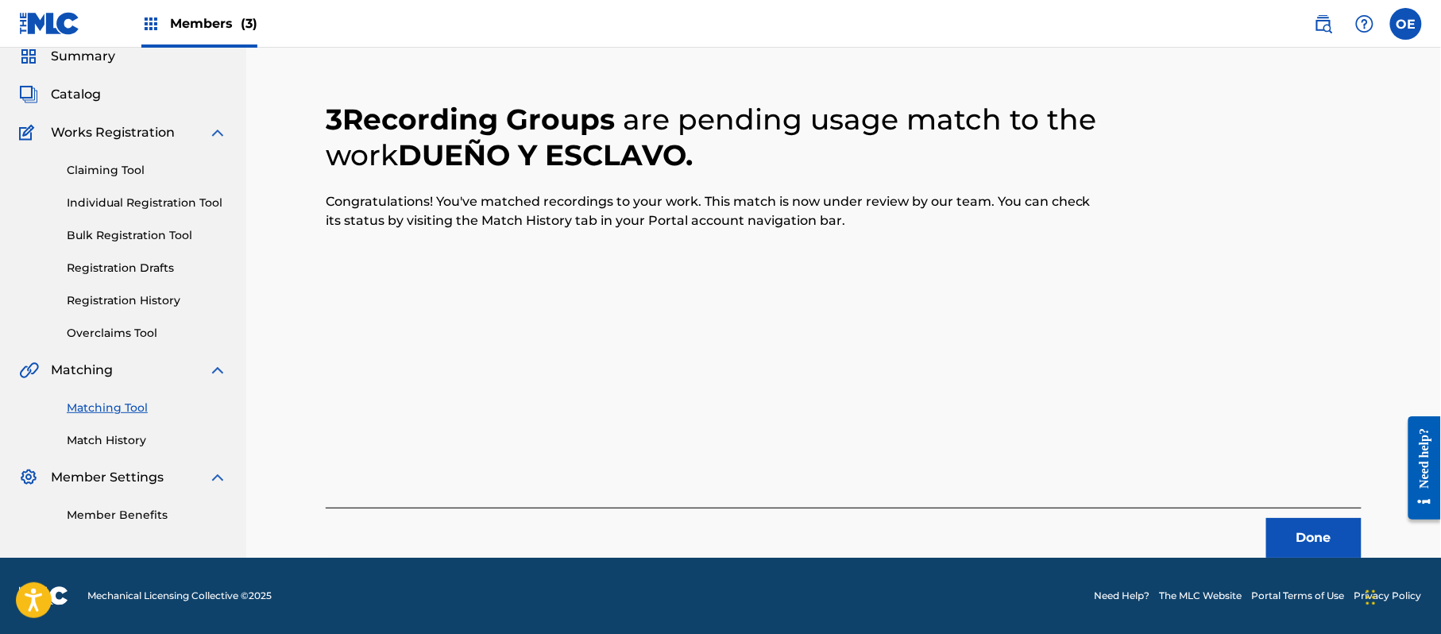
scroll to position [64, 0]
click at [1291, 540] on button "Done" at bounding box center [1313, 538] width 95 height 40
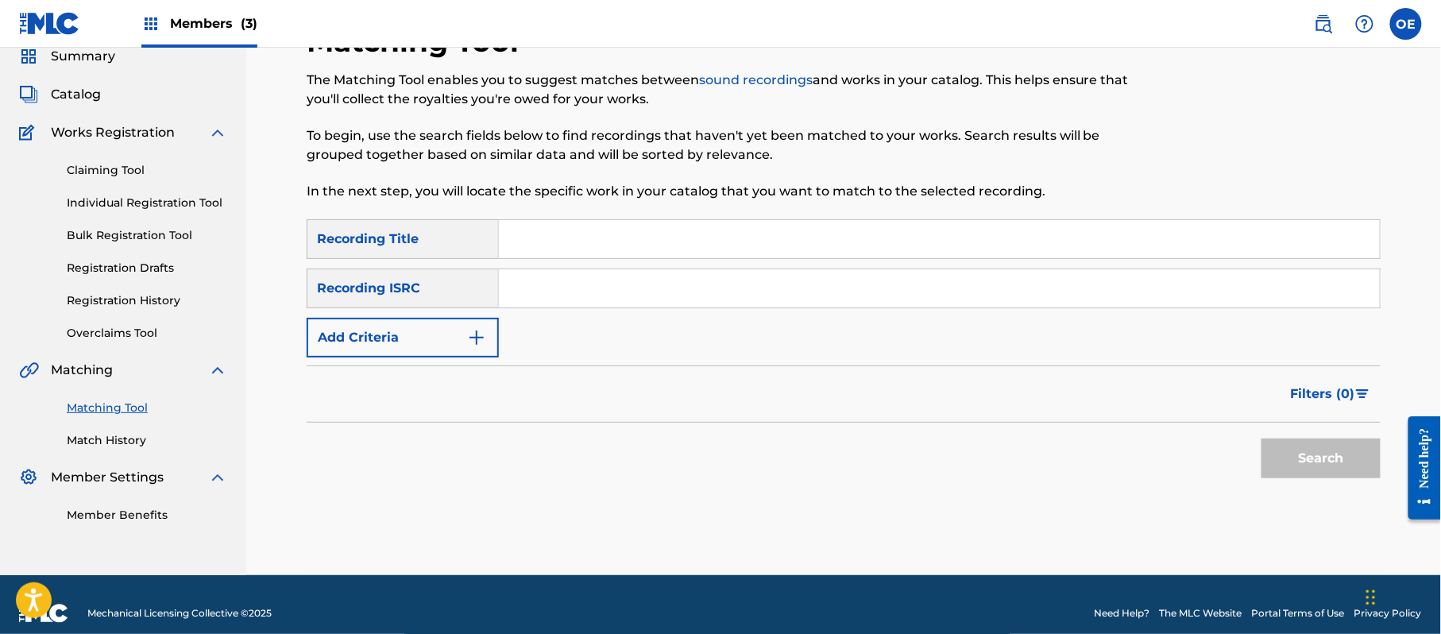
paste input "EN DONDE ESTAS"
type input "EN DONDE ESTAS"
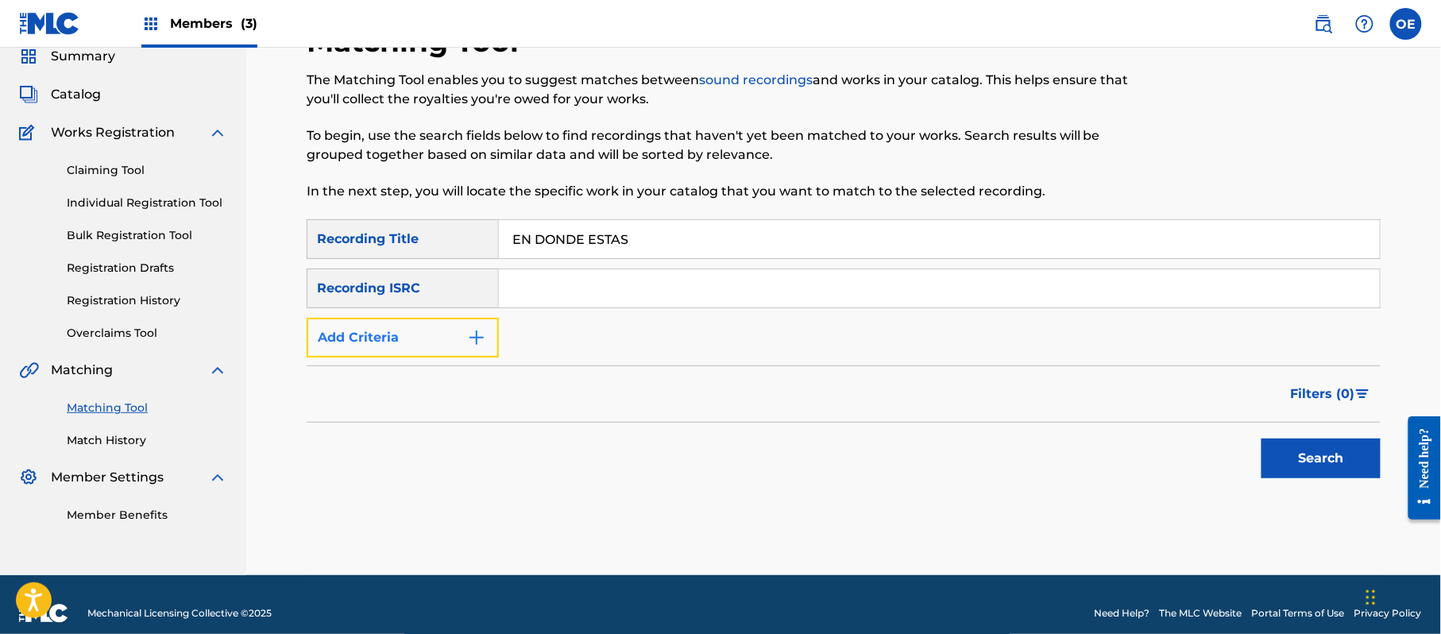
click at [448, 319] on button "Add Criteria" at bounding box center [403, 338] width 192 height 40
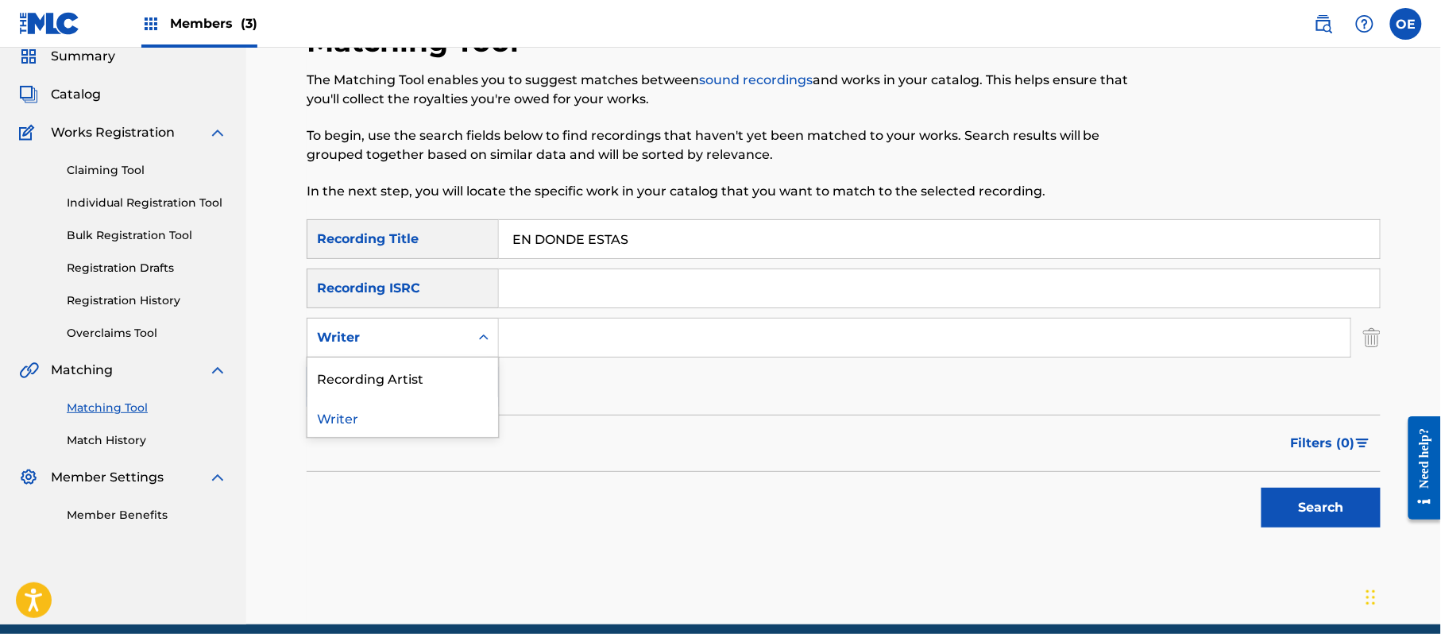
click at [442, 330] on div "Writer" at bounding box center [388, 337] width 143 height 19
click at [407, 370] on div "Recording Artist" at bounding box center [402, 377] width 191 height 40
paste input "LOS YINNS, LOS JEANS"
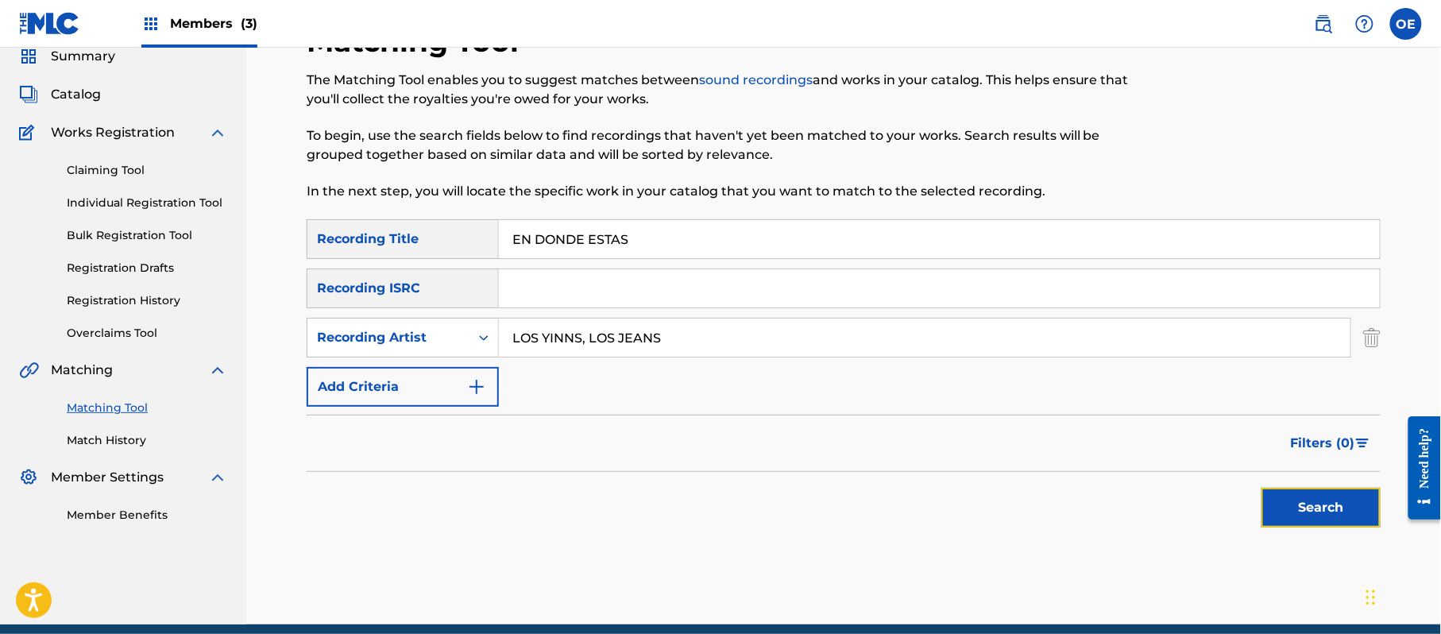
drag, startPoint x: 1306, startPoint y: 496, endPoint x: 1204, endPoint y: 497, distance: 102.4
click at [1306, 497] on button "Search" at bounding box center [1320, 508] width 119 height 40
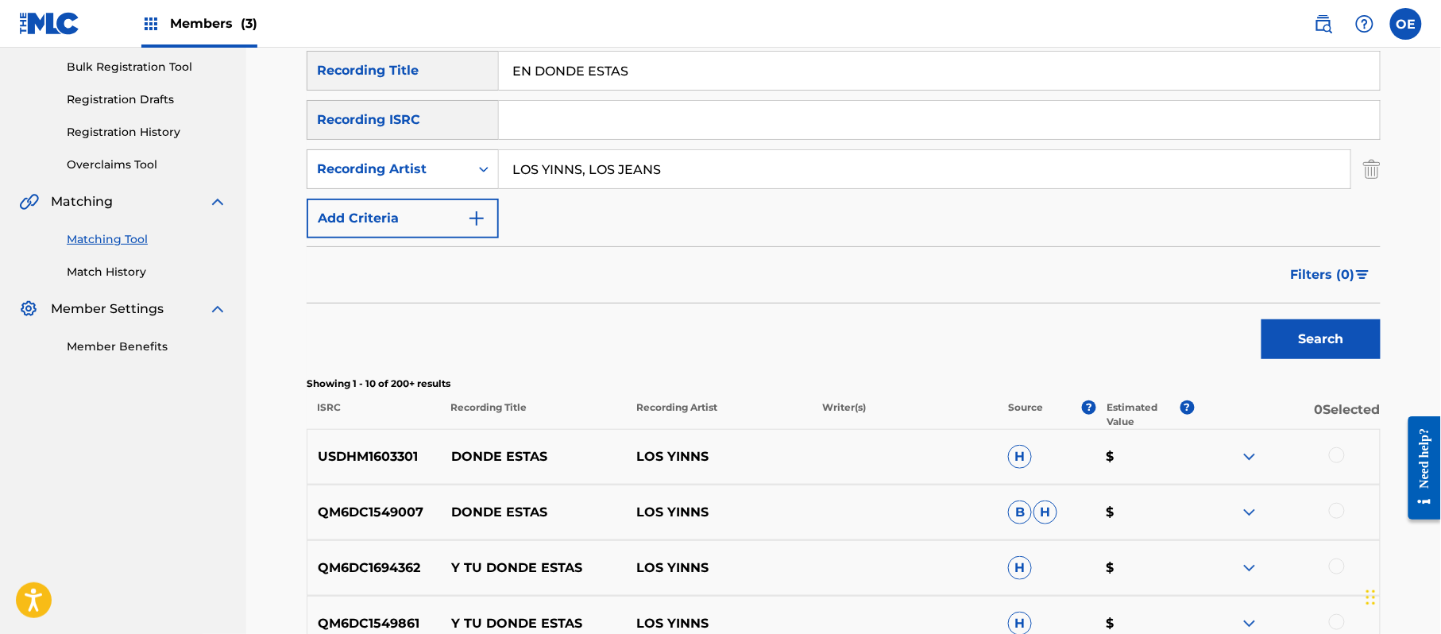
scroll to position [125, 0]
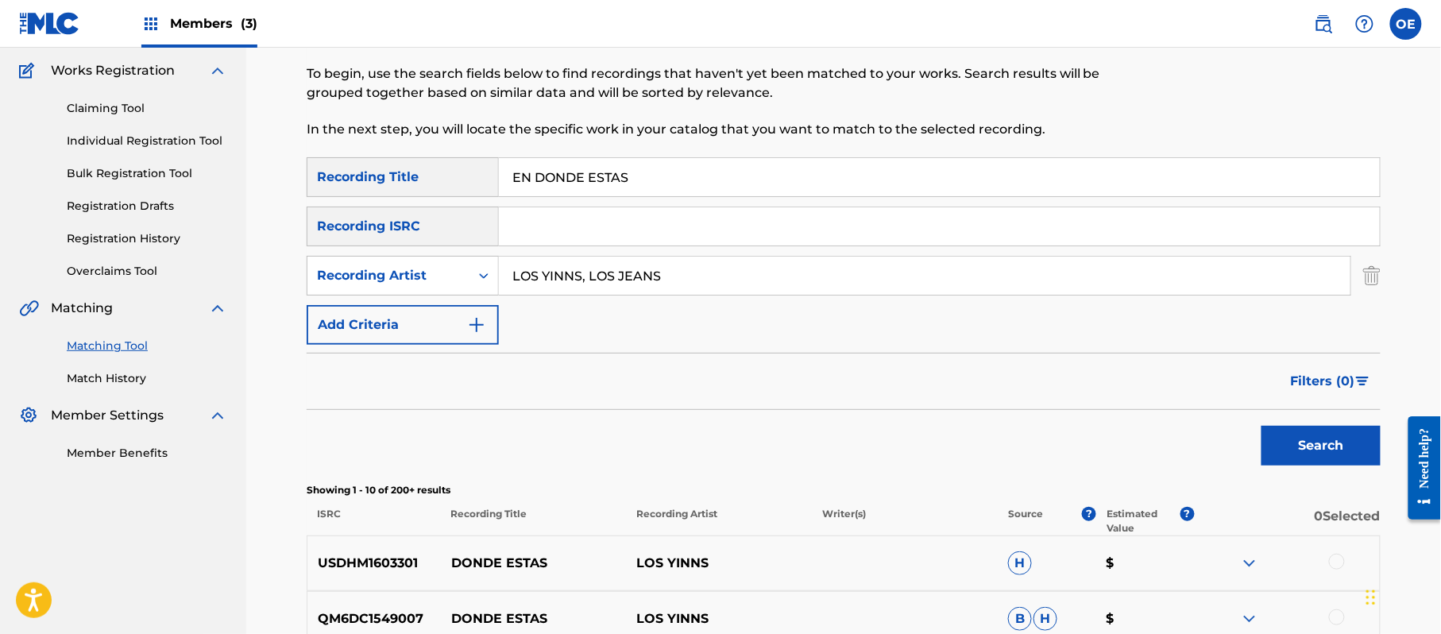
drag, startPoint x: 757, startPoint y: 283, endPoint x: 577, endPoint y: 293, distance: 180.6
click at [577, 293] on input "LOS YINNS, LOS JEANS" at bounding box center [924, 276] width 851 height 38
type input "LOS YINN s"
click at [1261, 426] on button "Search" at bounding box center [1320, 446] width 119 height 40
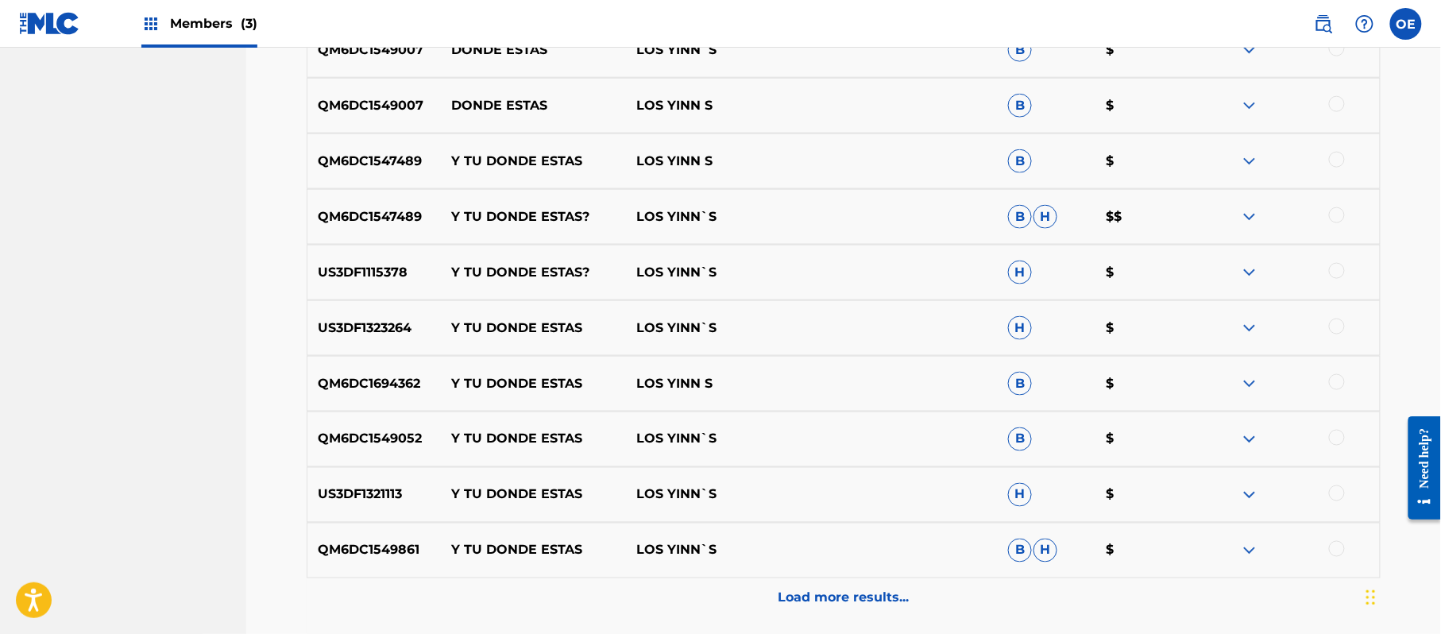
scroll to position [443, 0]
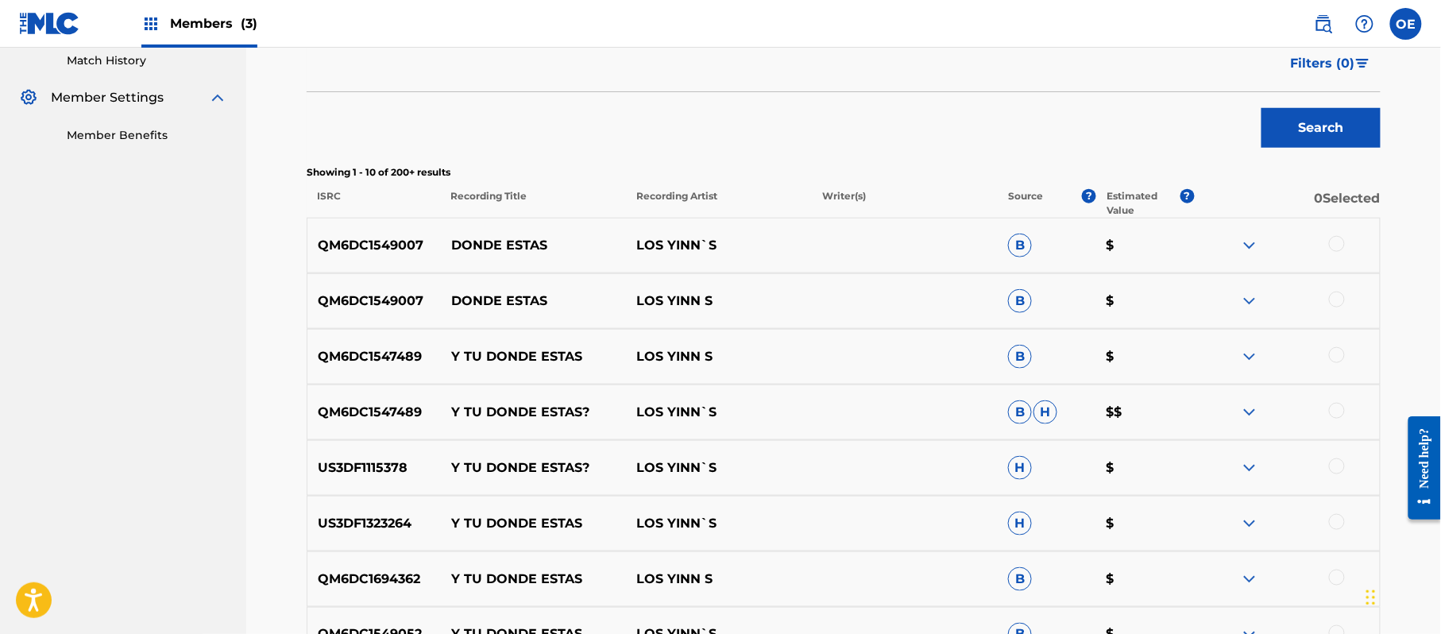
drag, startPoint x: 1341, startPoint y: 241, endPoint x: 1337, endPoint y: 256, distance: 14.8
click at [1341, 241] on div at bounding box center [1337, 244] width 16 height 16
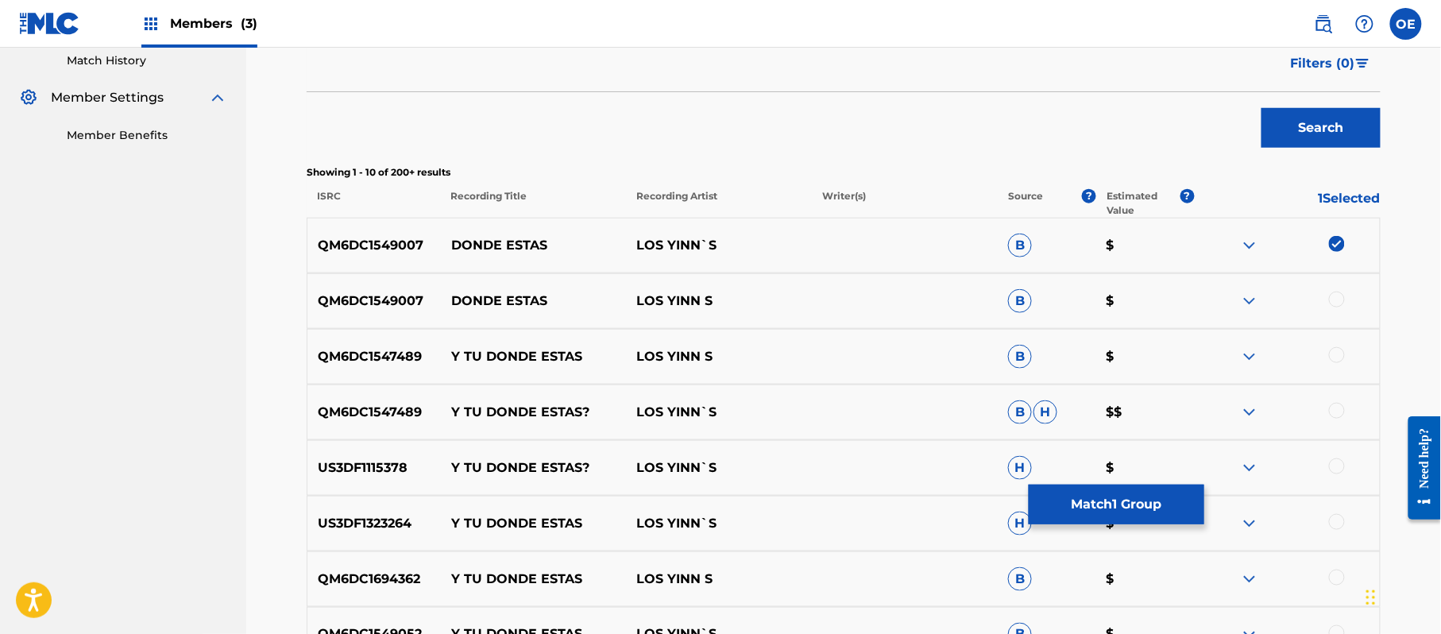
click at [1336, 295] on div at bounding box center [1337, 299] width 16 height 16
click at [1068, 511] on button "Match 2 Groups" at bounding box center [1116, 504] width 176 height 40
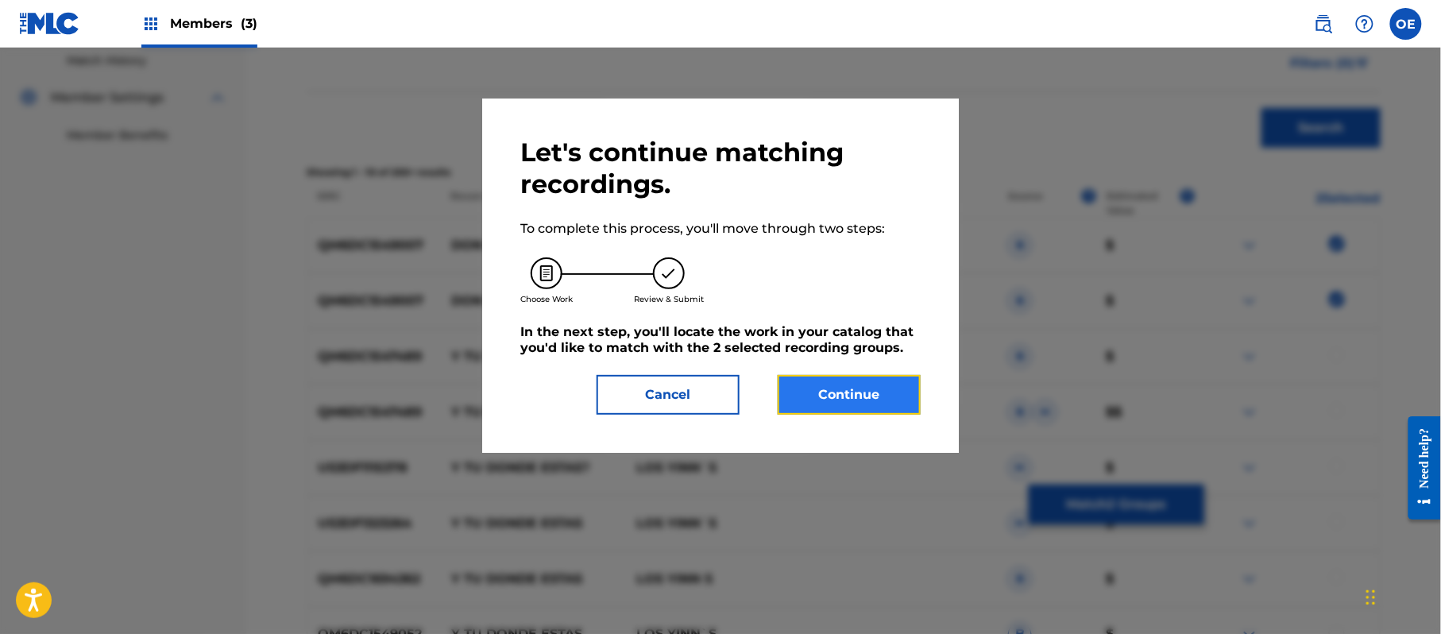
click at [833, 399] on button "Continue" at bounding box center [848, 395] width 143 height 40
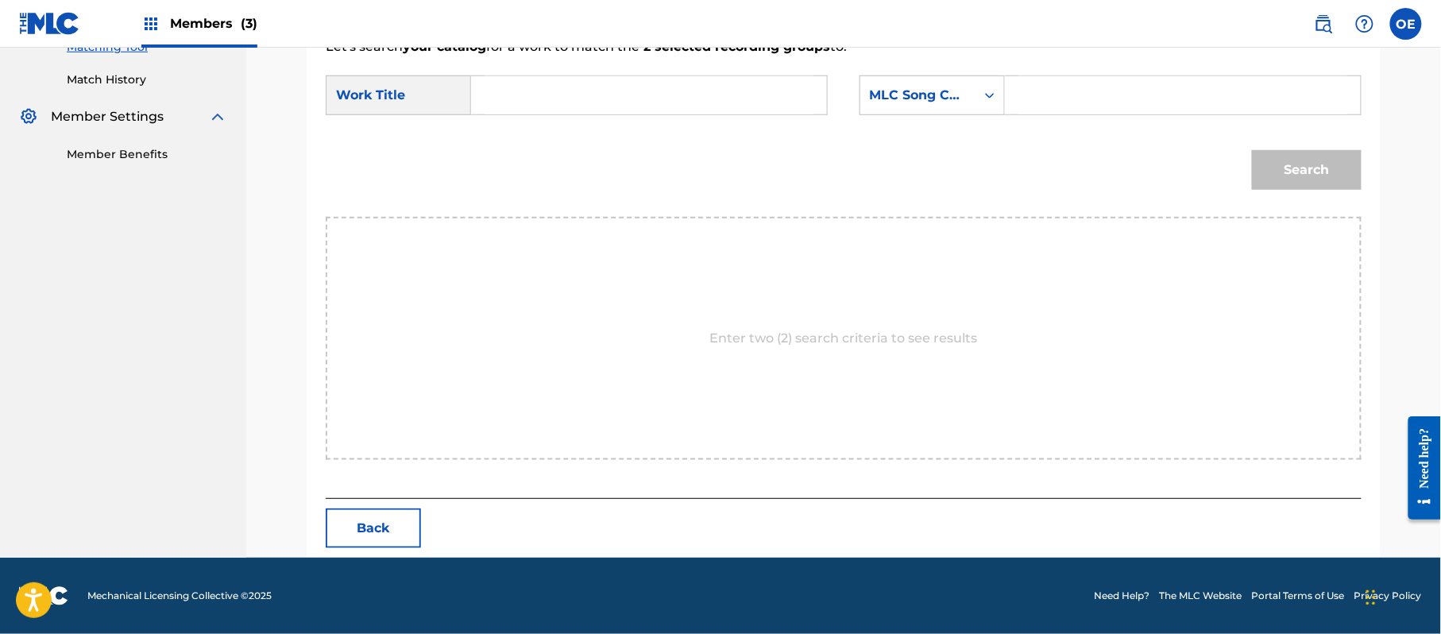
scroll to position [424, 0]
paste input "EN DONDE ESTAS"
type input "EN DONDE ESTAS"
click at [931, 94] on div "MLC Song Code" at bounding box center [918, 95] width 96 height 19
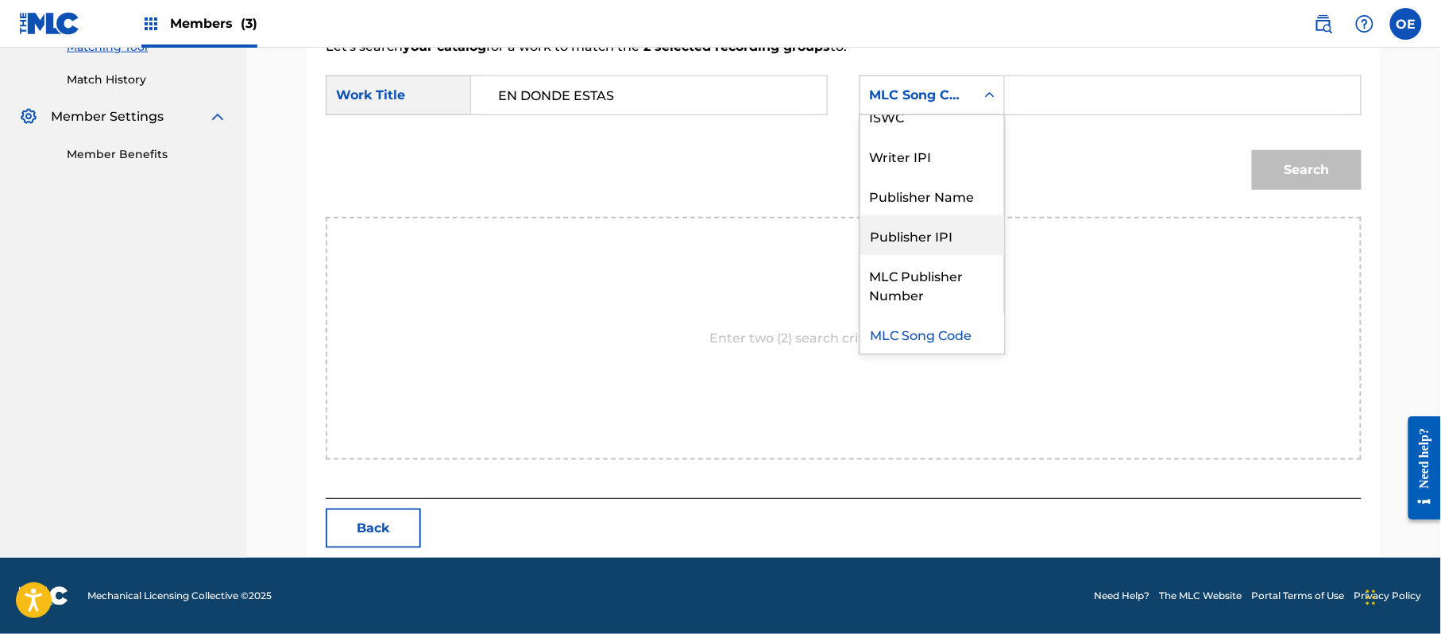
scroll to position [0, 0]
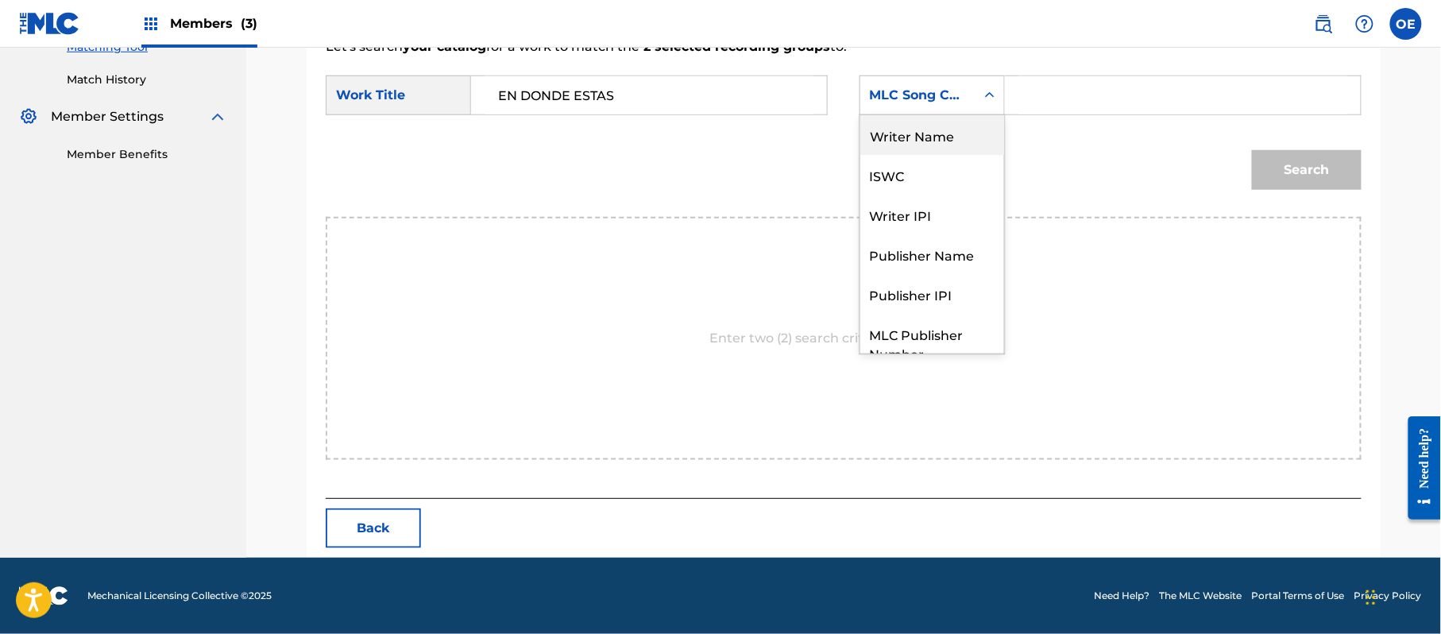
drag, startPoint x: 912, startPoint y: 146, endPoint x: 883, endPoint y: 152, distance: 30.1
click at [912, 147] on div "Writer Name" at bounding box center [932, 135] width 144 height 40
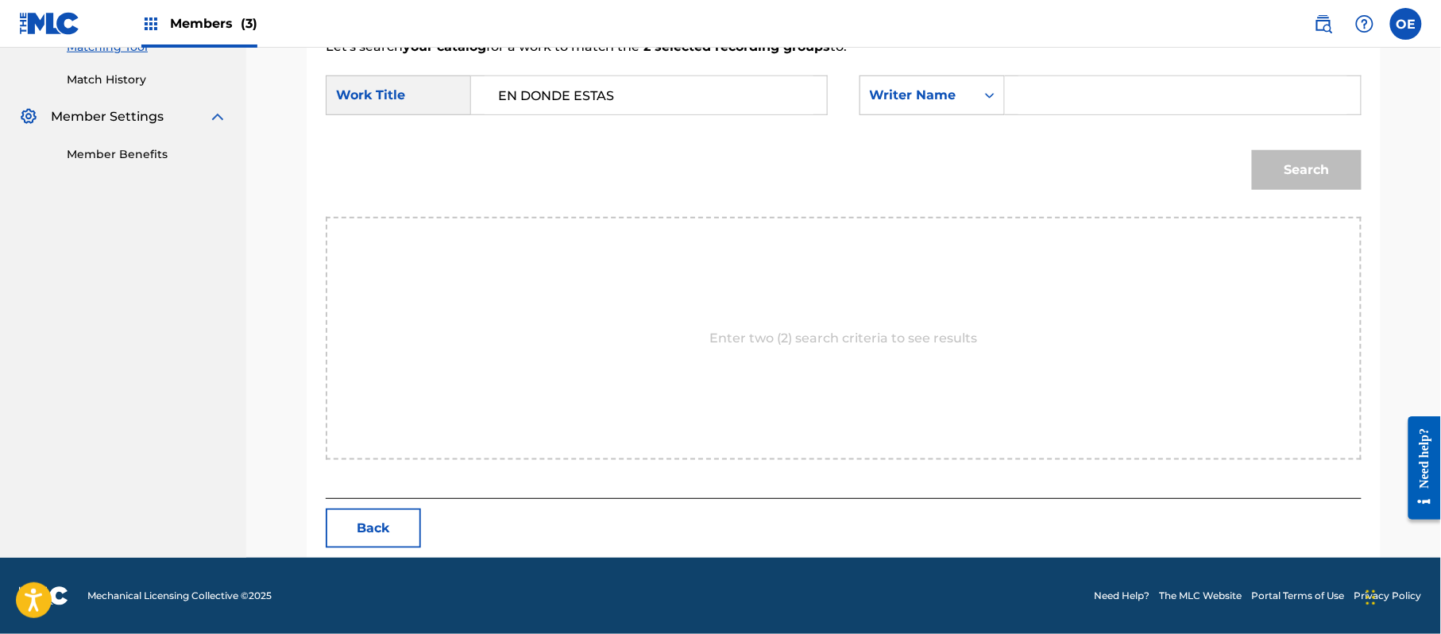
paste input "[PERSON_NAME]"
type input "[PERSON_NAME]"
click at [1297, 186] on button "Search" at bounding box center [1307, 170] width 110 height 40
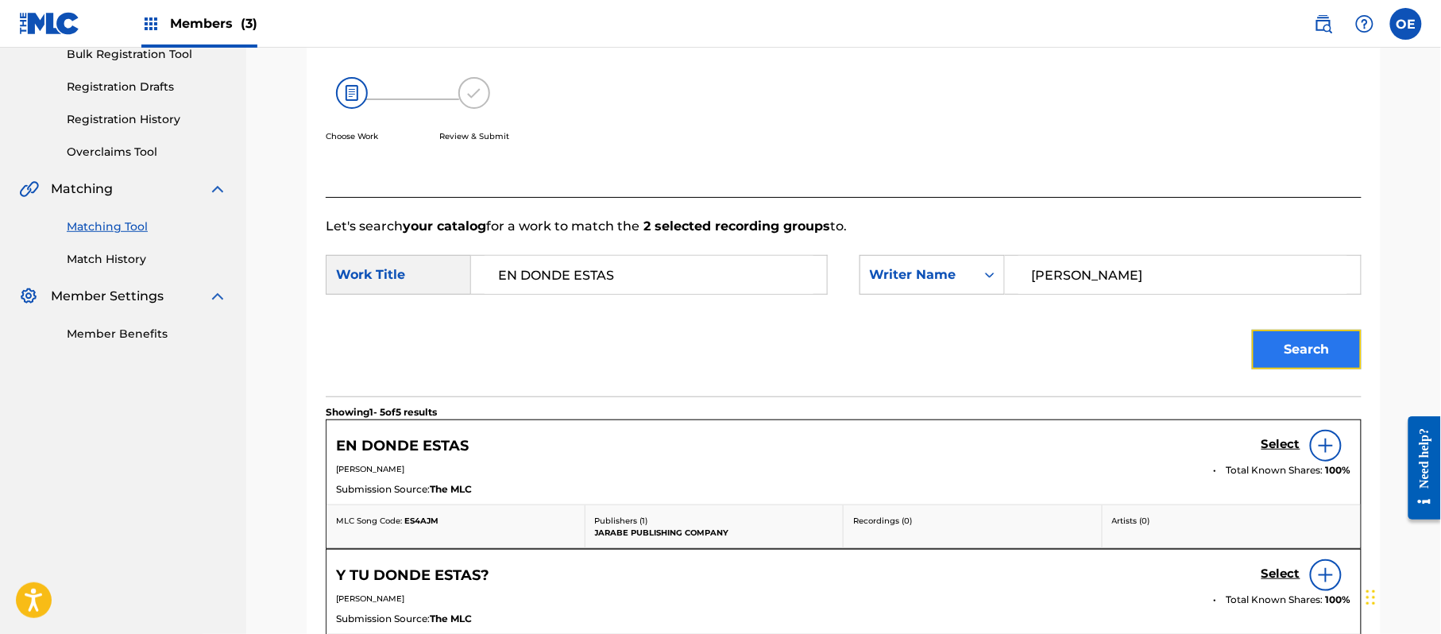
scroll to position [424, 0]
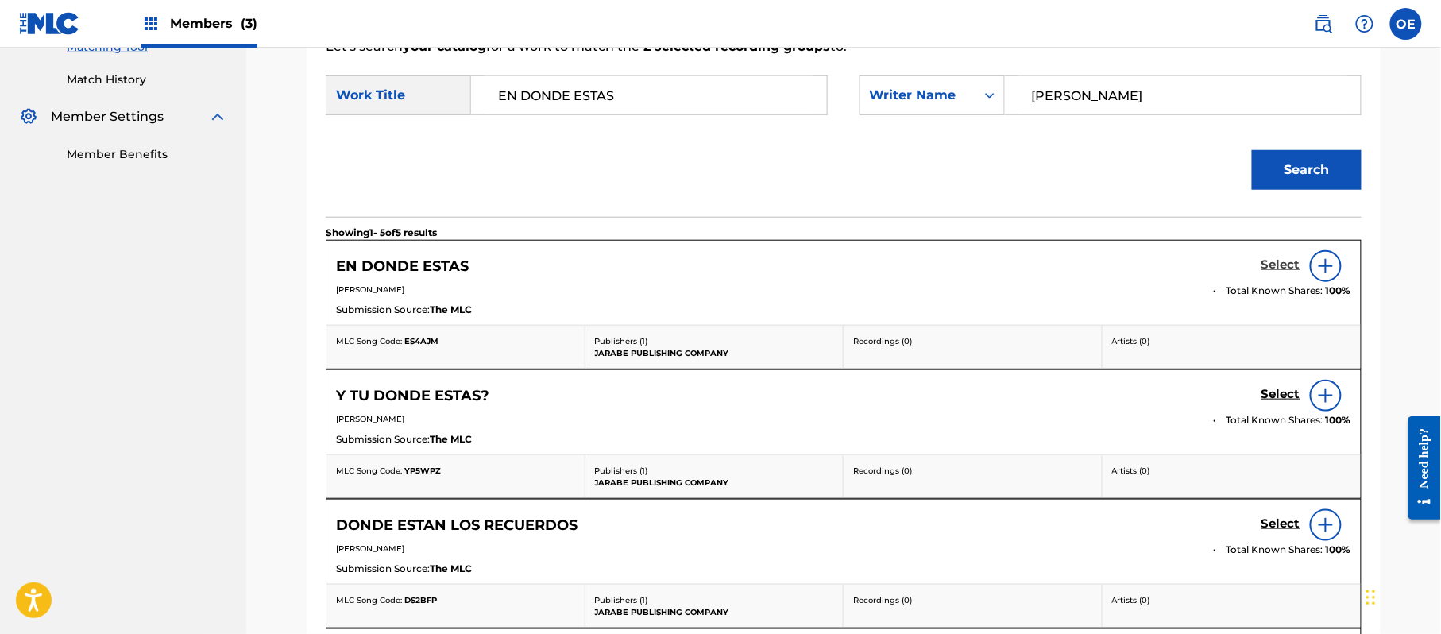
click at [1290, 268] on h5 "Select" at bounding box center [1280, 264] width 39 height 15
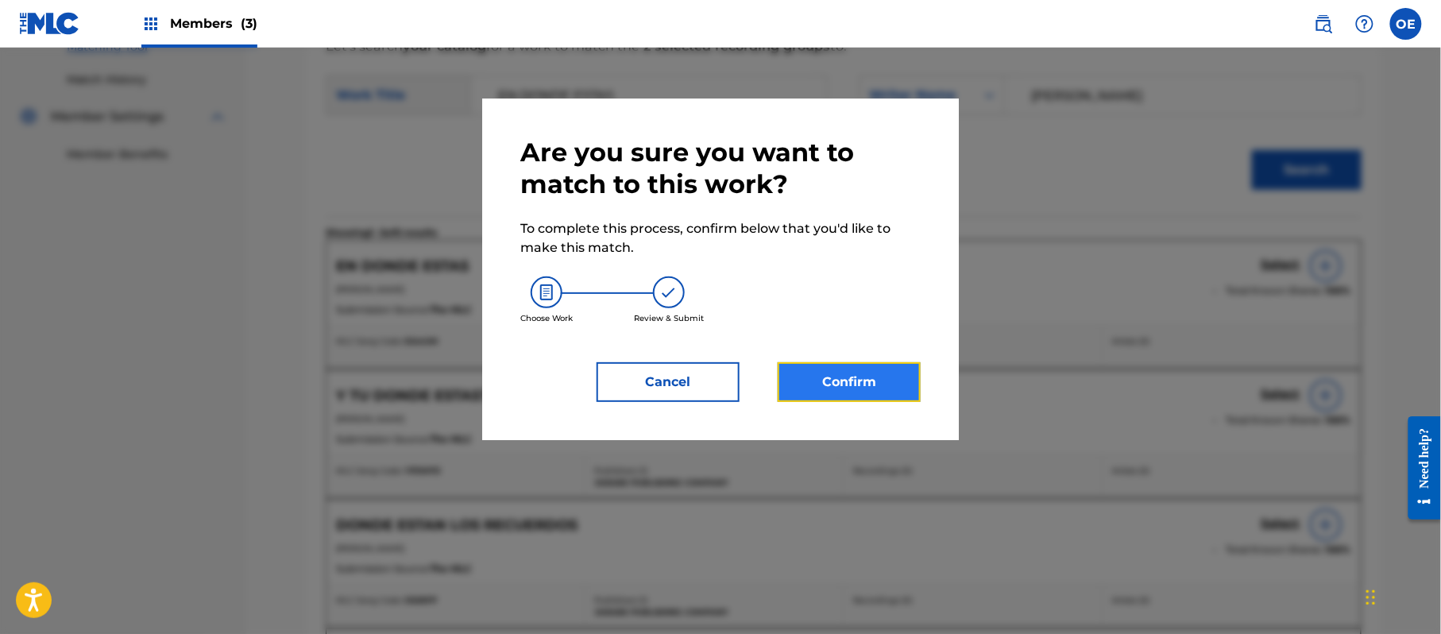
click at [862, 379] on button "Confirm" at bounding box center [848, 382] width 143 height 40
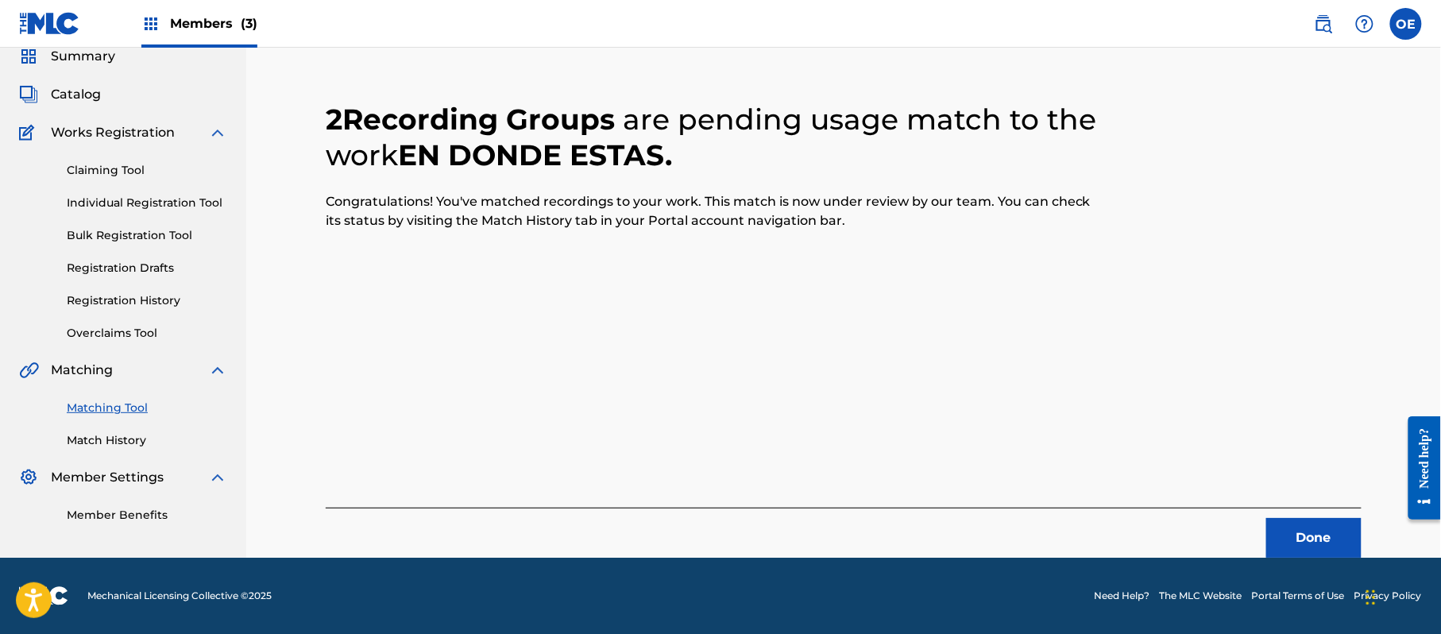
scroll to position [64, 0]
click at [1303, 525] on button "Done" at bounding box center [1313, 538] width 95 height 40
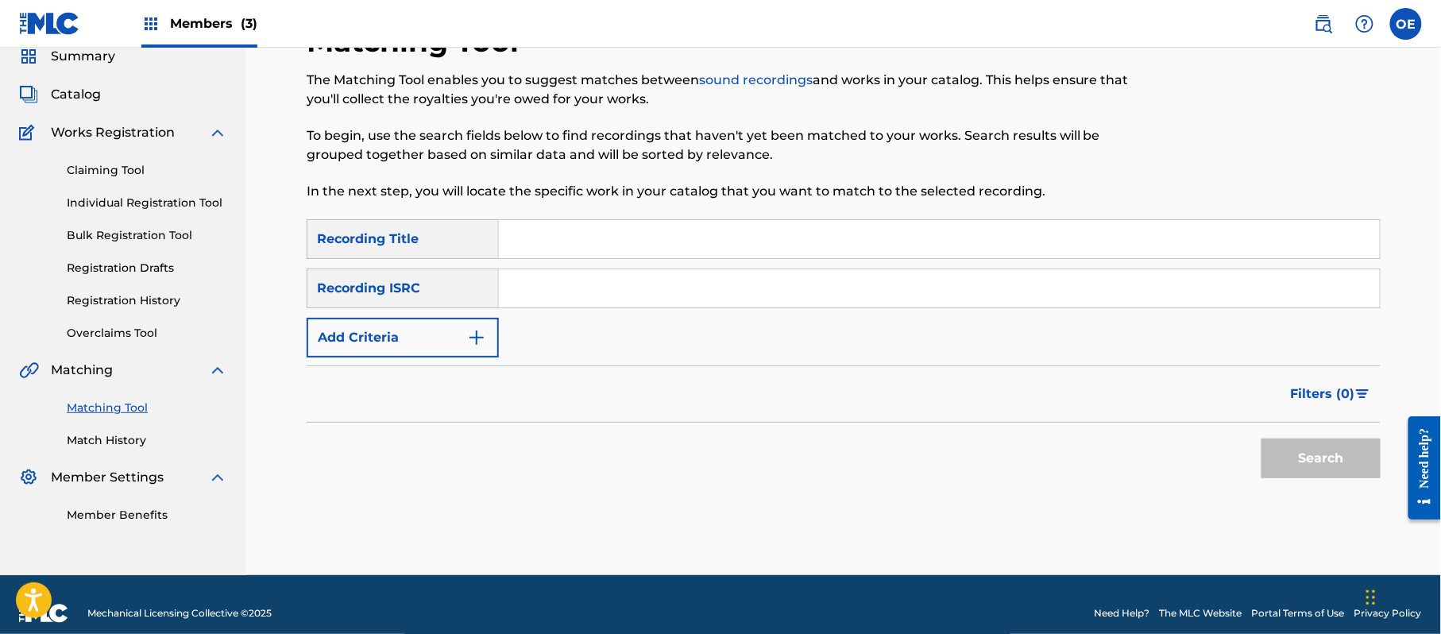
paste input "EN LA DISTANCIA"
type input "EN LA DISTANCIA"
click at [473, 365] on div "Filters ( 0 )" at bounding box center [844, 393] width 1074 height 57
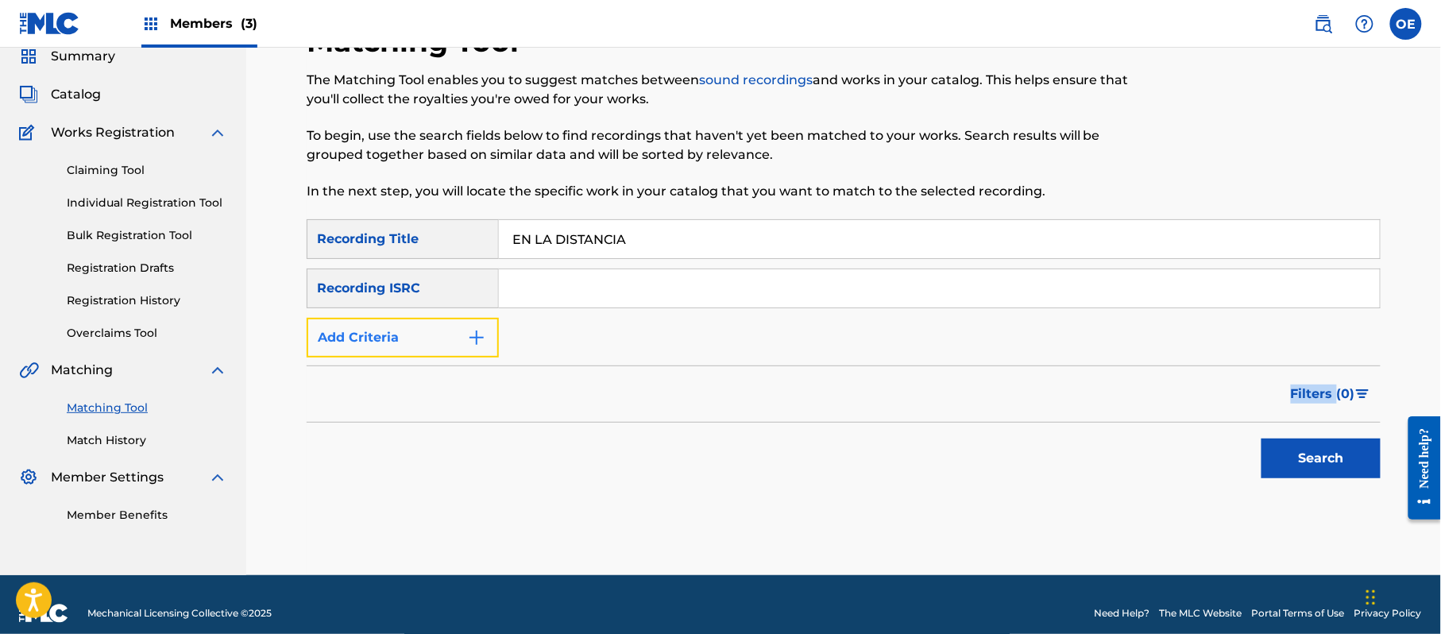
click at [423, 322] on button "Add Criteria" at bounding box center [403, 338] width 192 height 40
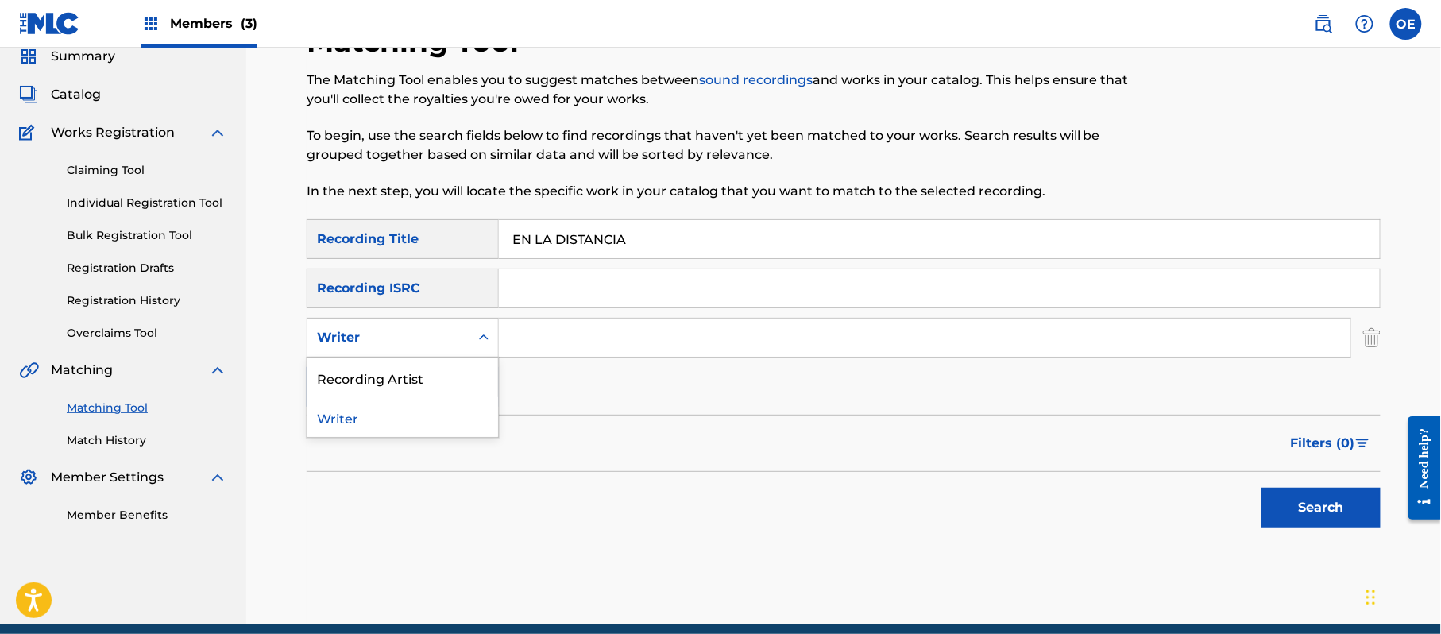
drag, startPoint x: 405, startPoint y: 322, endPoint x: 433, endPoint y: 427, distance: 108.4
click at [405, 324] on div "Writer" at bounding box center [388, 337] width 162 height 30
click at [411, 370] on div "Recording Artist" at bounding box center [402, 377] width 191 height 40
paste input "LOS YINNS"
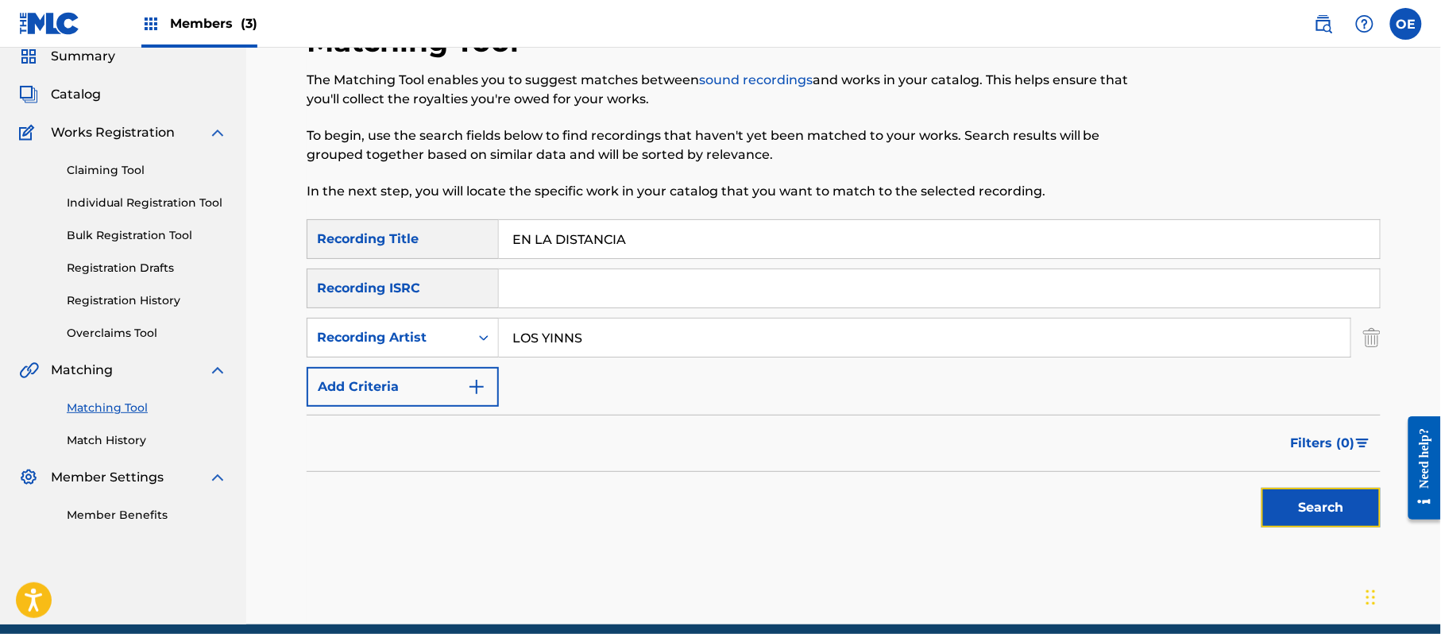
drag, startPoint x: 1298, startPoint y: 508, endPoint x: 1261, endPoint y: 503, distance: 36.8
click at [1298, 508] on button "Search" at bounding box center [1320, 508] width 119 height 40
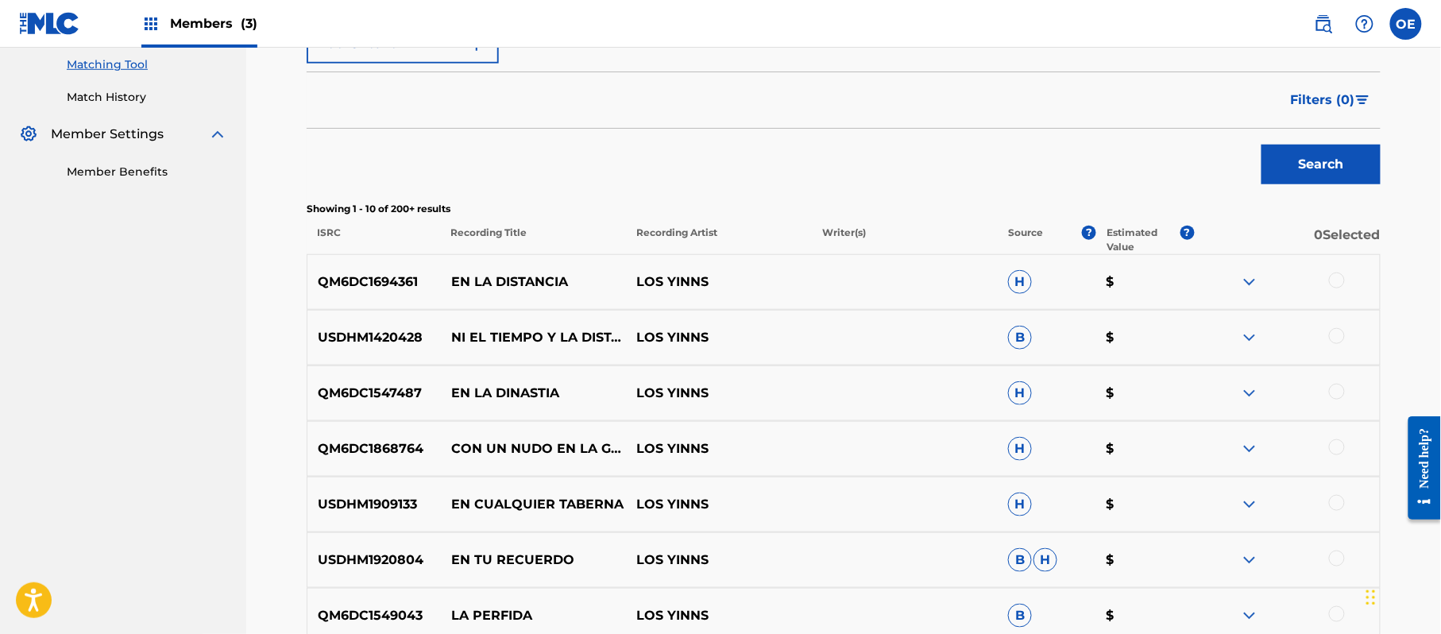
scroll to position [443, 0]
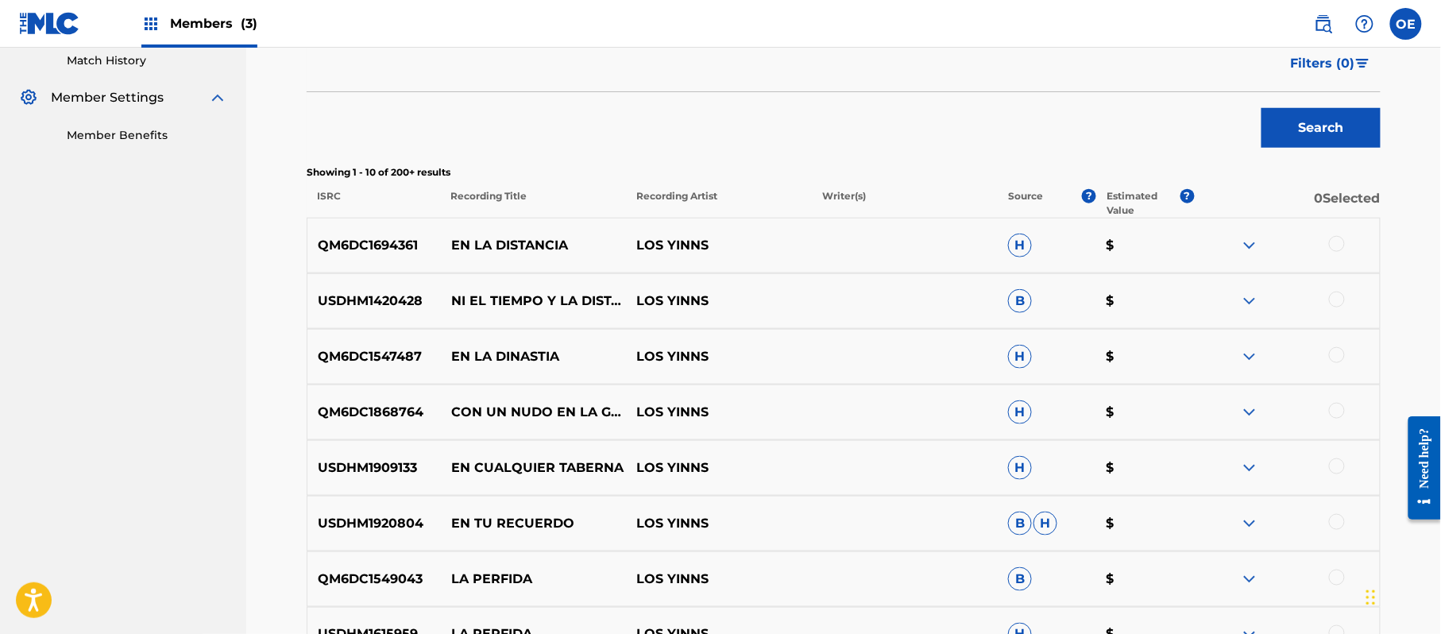
click at [1331, 246] on div at bounding box center [1337, 244] width 16 height 16
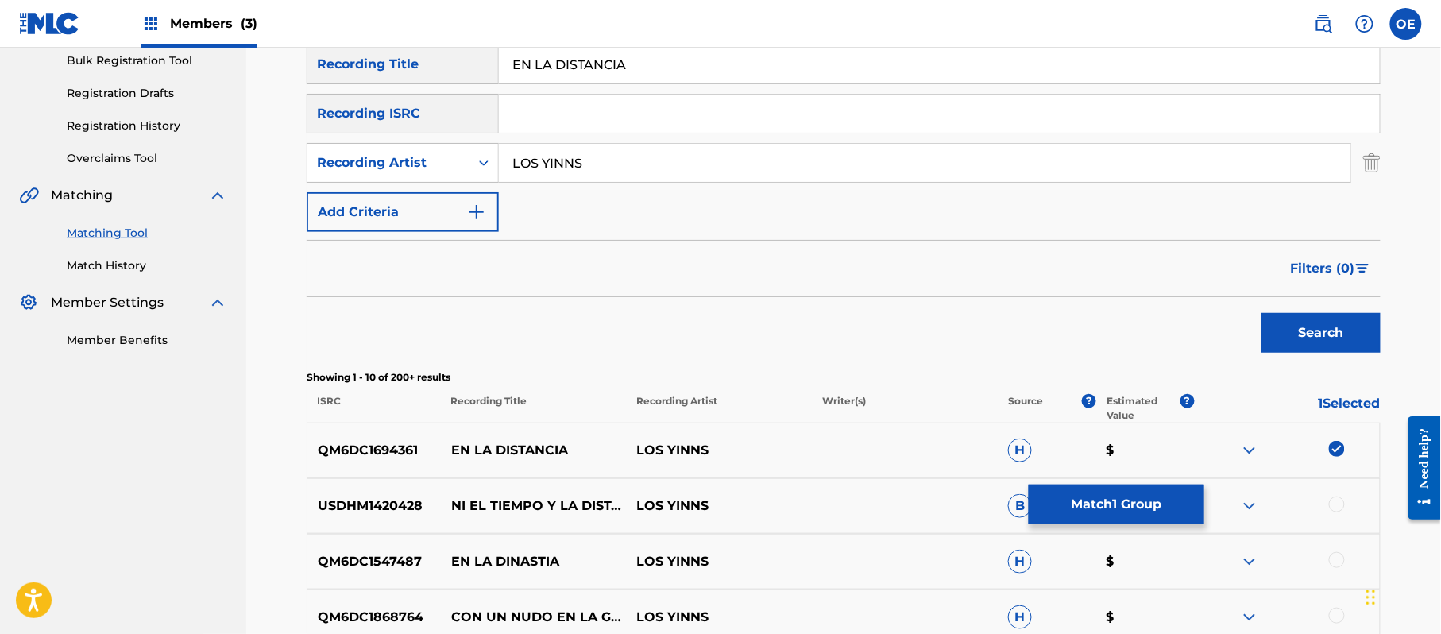
scroll to position [232, 0]
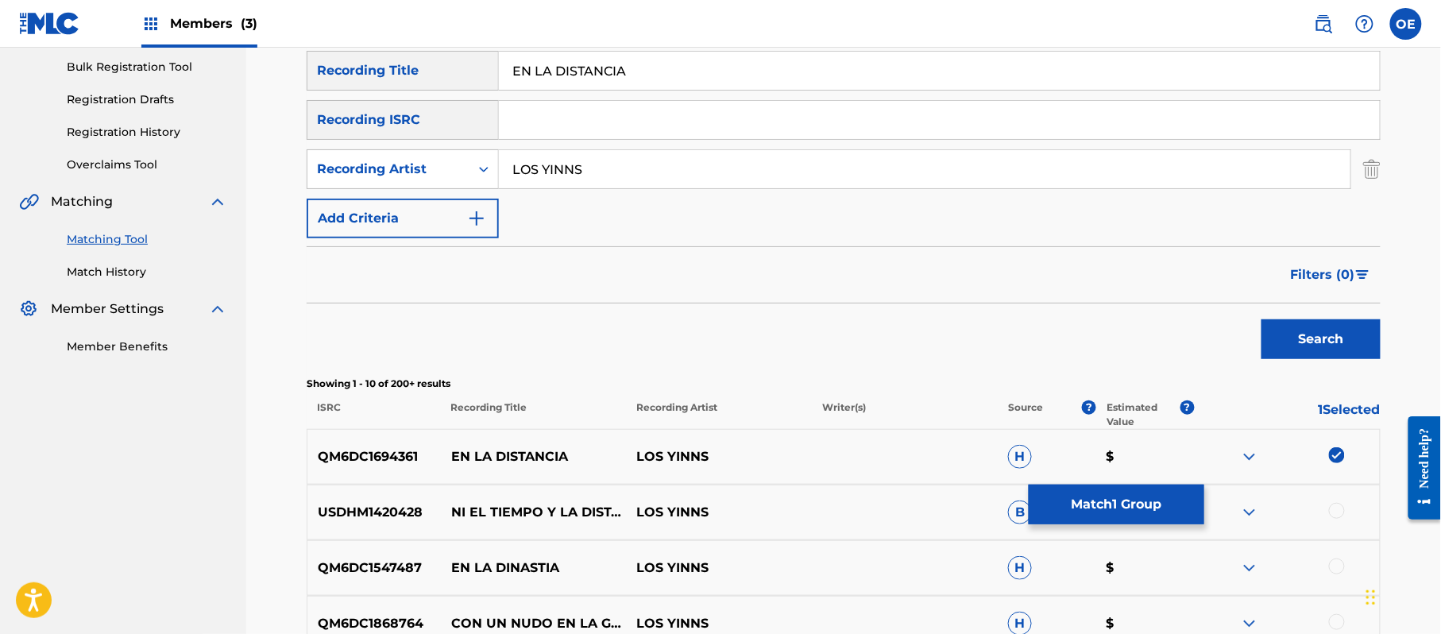
click at [572, 173] on input "LOS YINNS" at bounding box center [924, 169] width 851 height 38
type input "LOS YINN S"
click at [1261, 319] on button "Search" at bounding box center [1320, 339] width 119 height 40
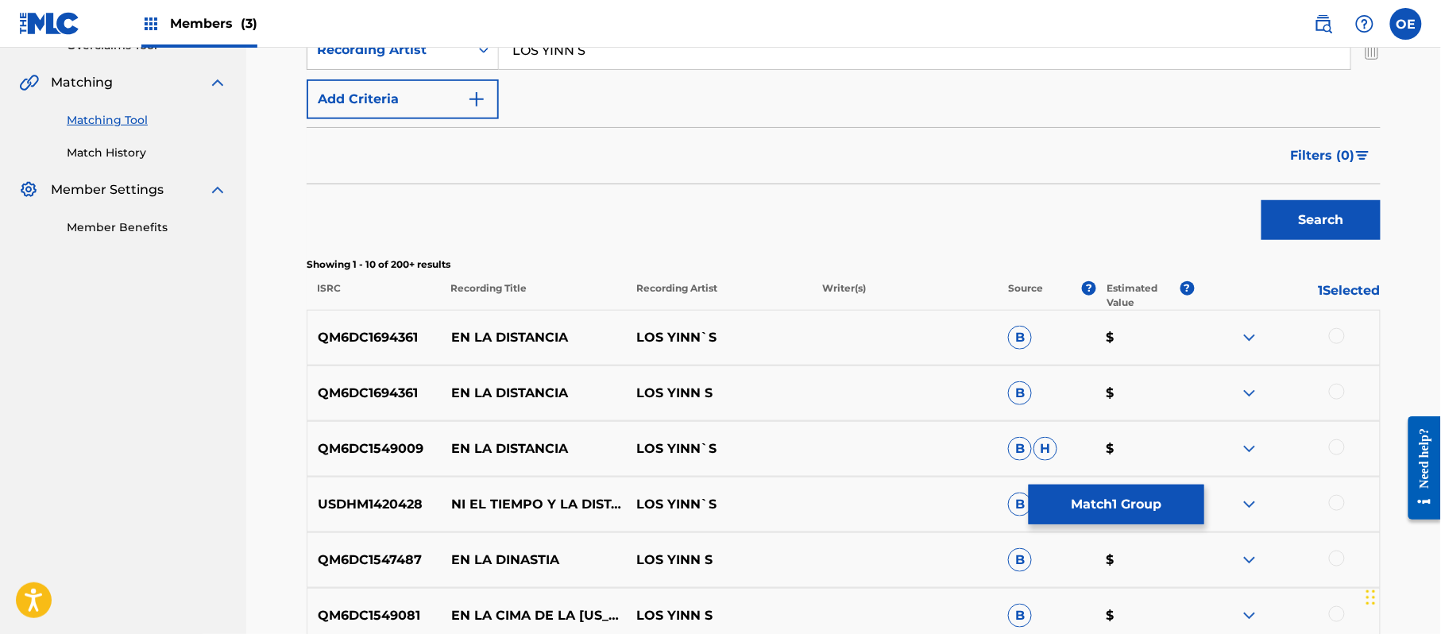
scroll to position [443, 0]
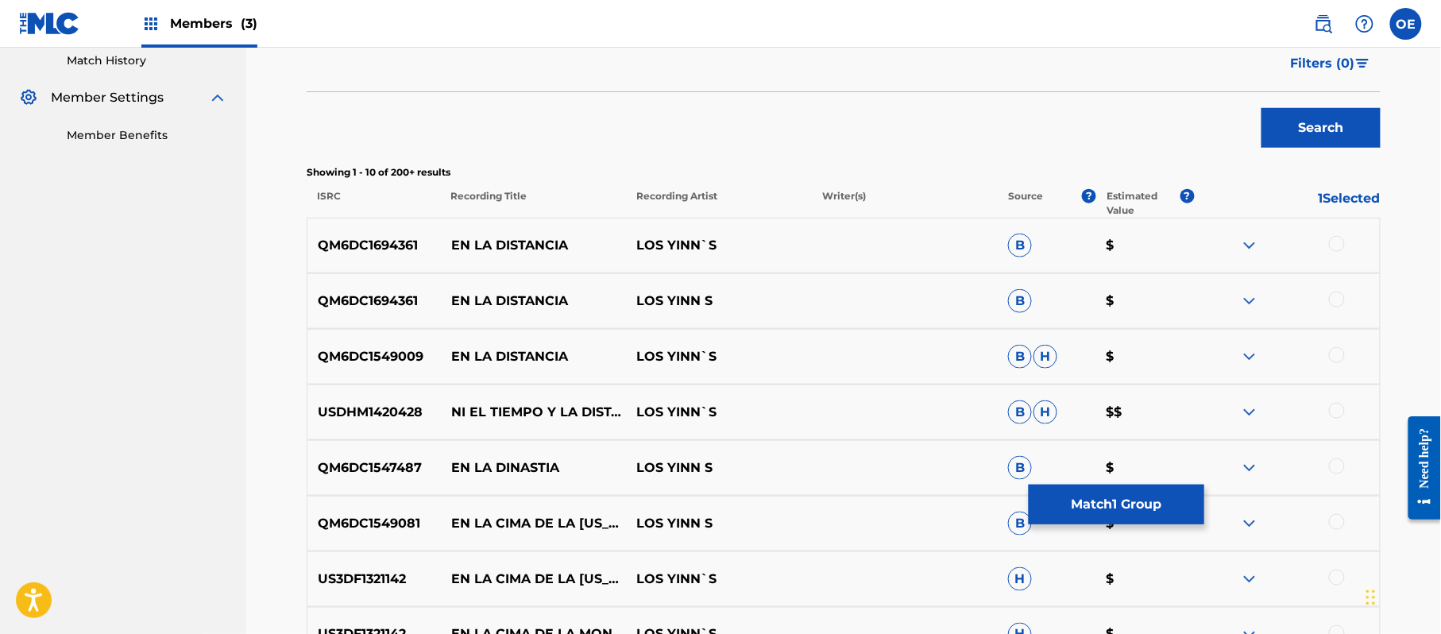
click at [1341, 251] on div at bounding box center [1287, 245] width 186 height 19
click at [1338, 245] on div at bounding box center [1337, 244] width 16 height 16
click at [1338, 296] on div at bounding box center [1337, 299] width 16 height 16
click at [1337, 359] on div at bounding box center [1337, 355] width 16 height 16
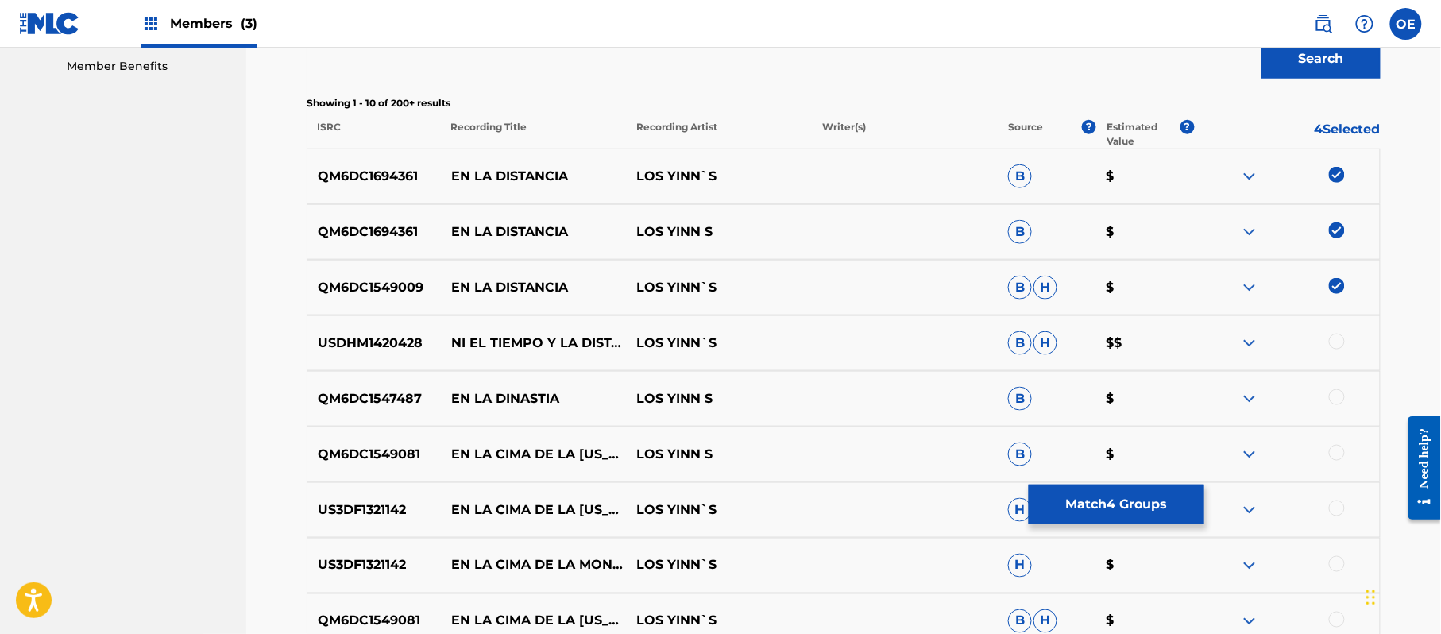
scroll to position [550, 0]
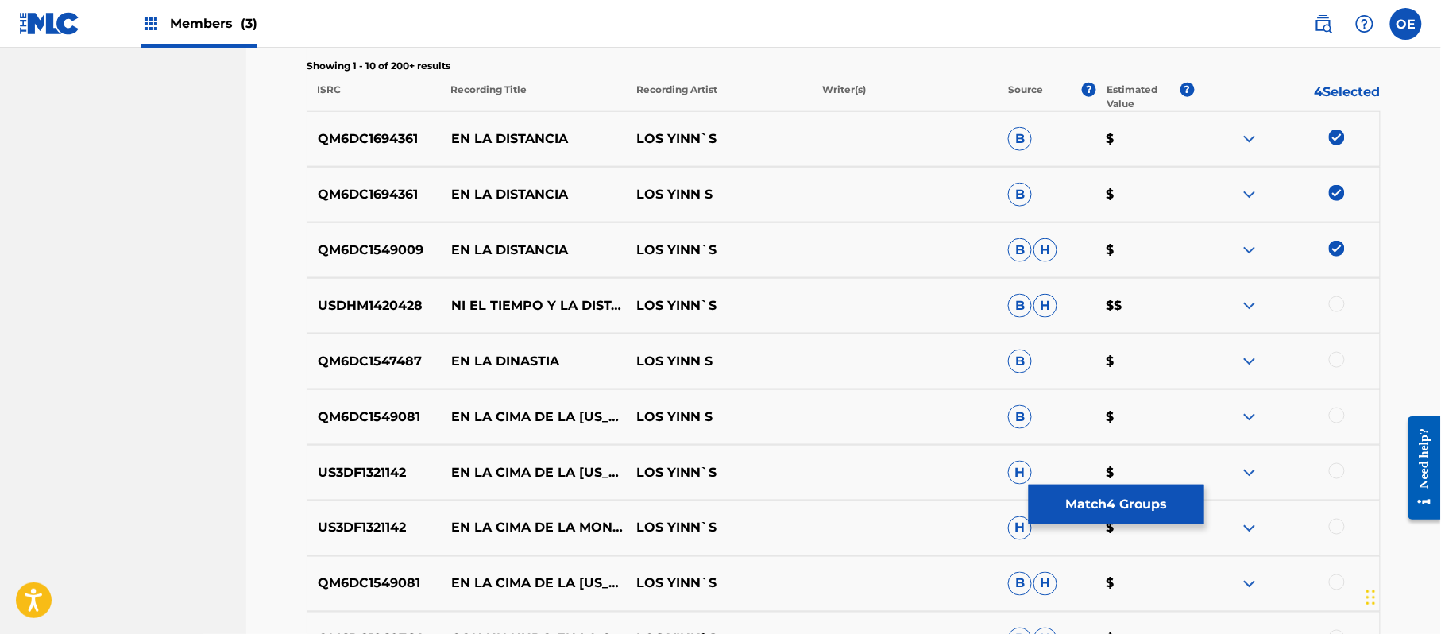
click at [1336, 354] on div at bounding box center [1337, 360] width 16 height 16
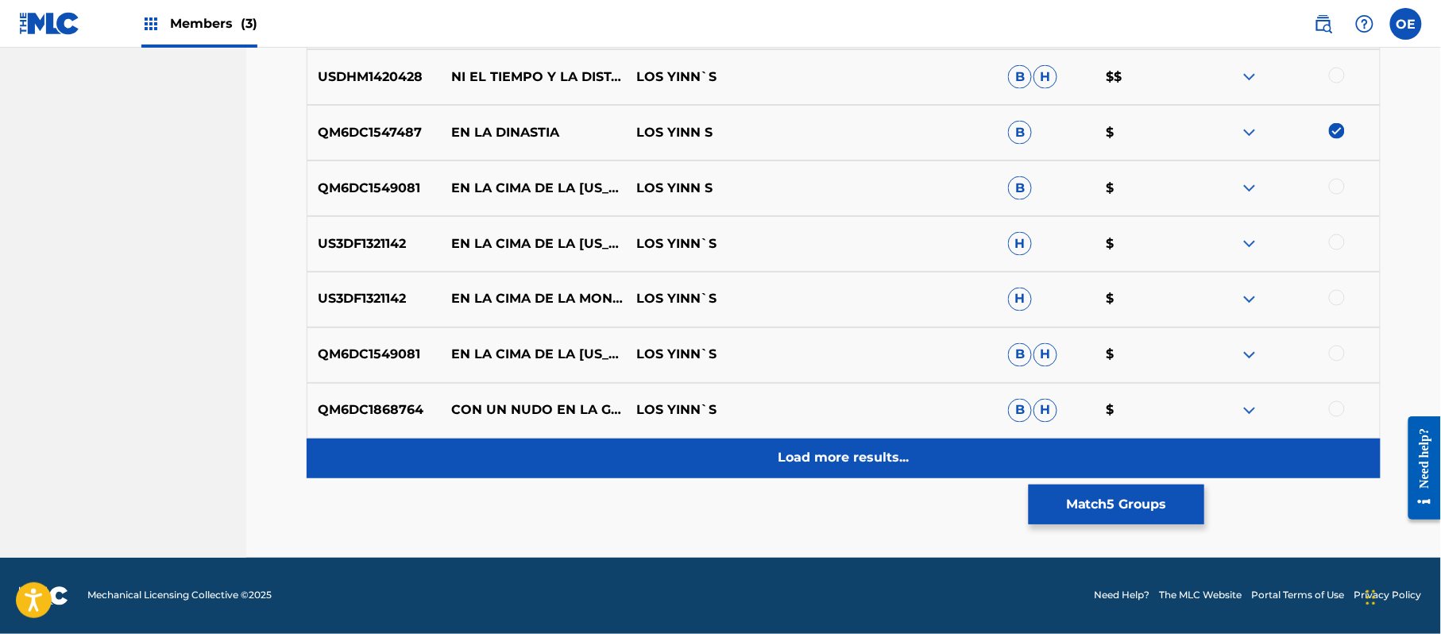
click at [757, 468] on div "Load more results..." at bounding box center [844, 458] width 1074 height 40
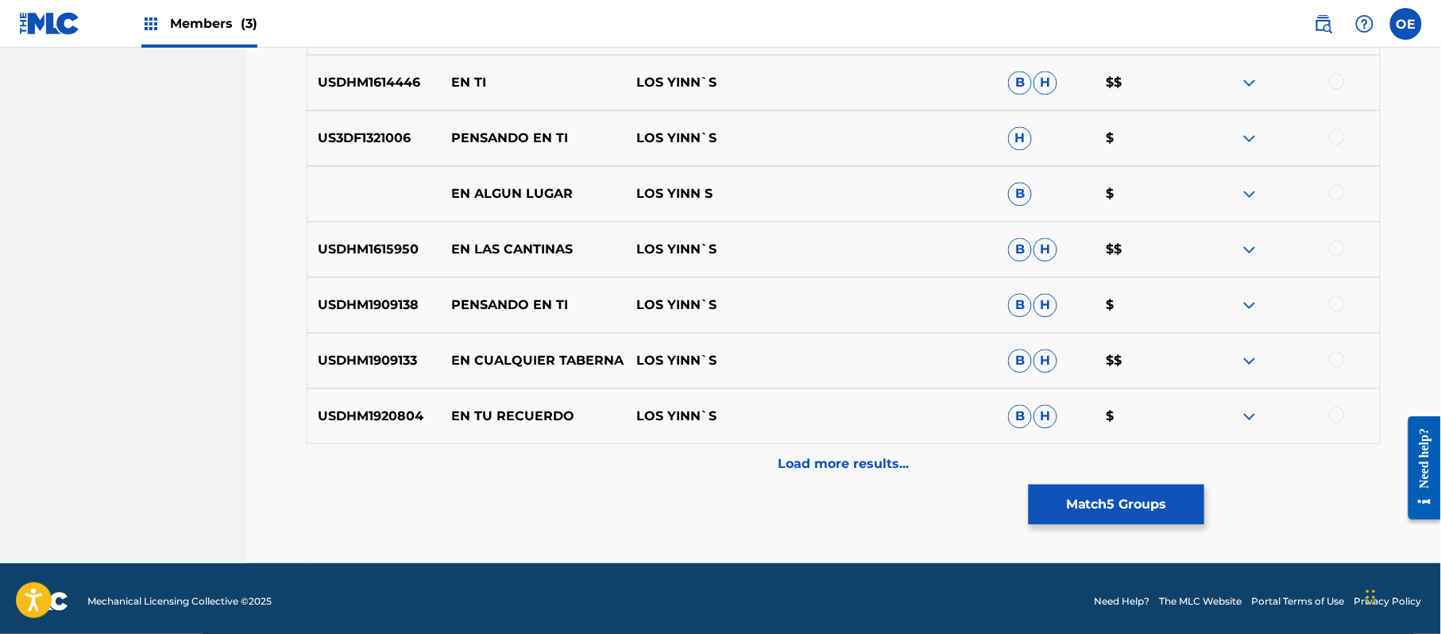
scroll to position [1334, 0]
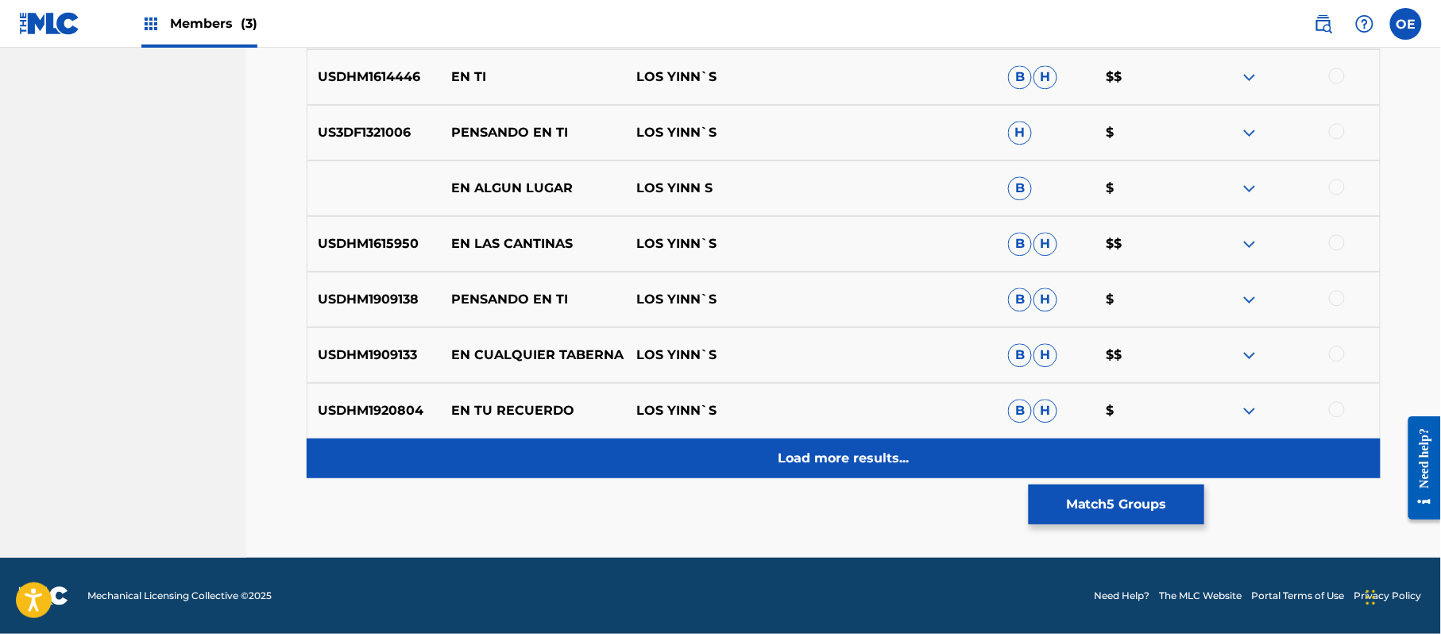
click at [767, 449] on div "Load more results..." at bounding box center [844, 458] width 1074 height 40
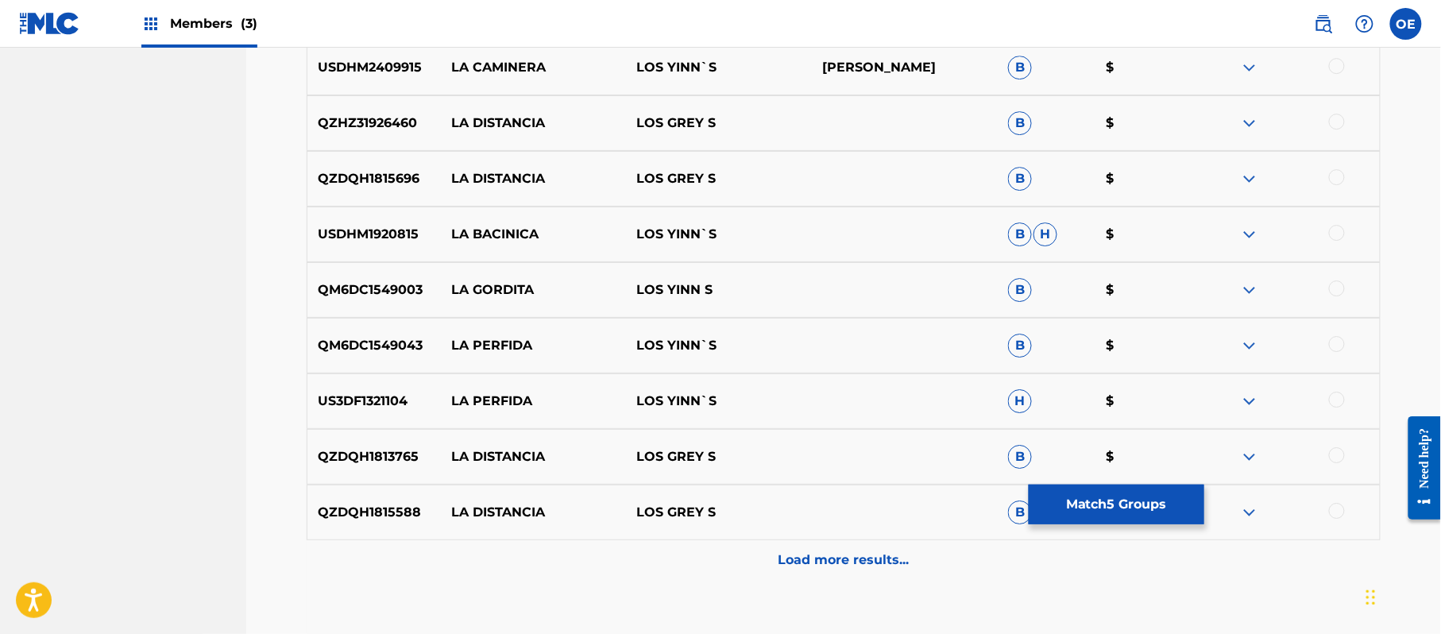
scroll to position [1890, 0]
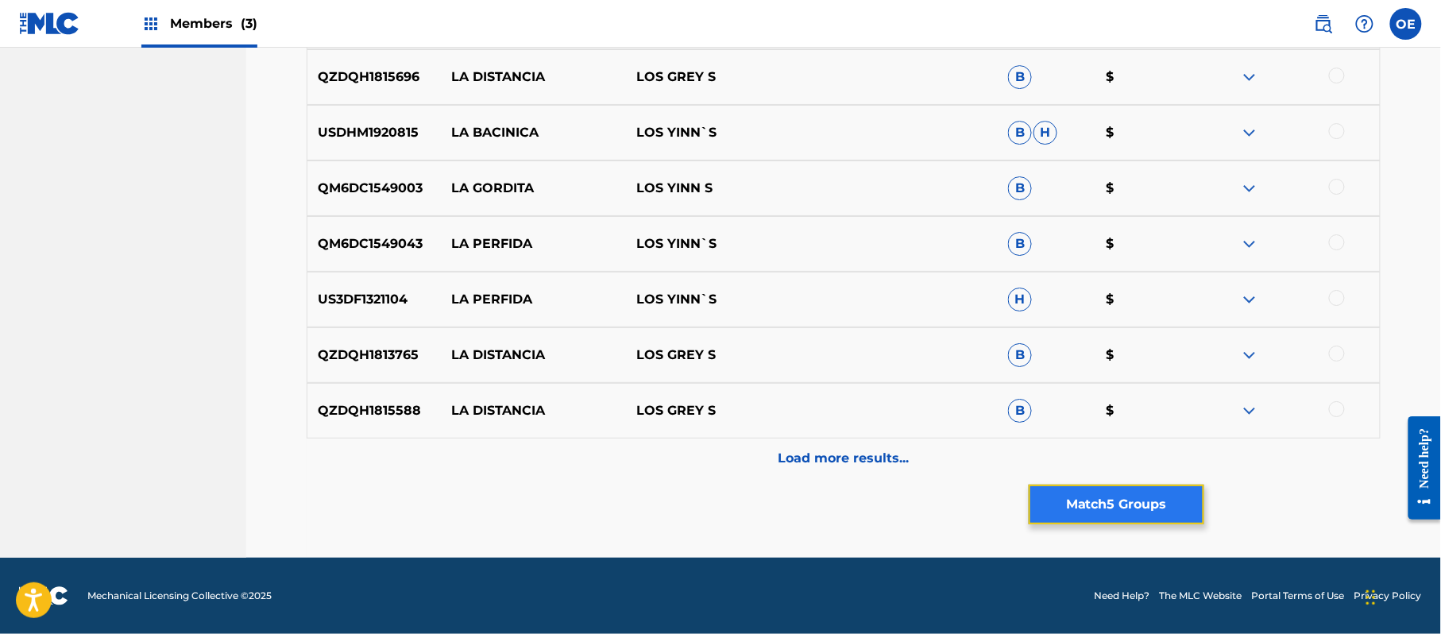
click at [1144, 511] on button "Match 5 Groups" at bounding box center [1116, 504] width 176 height 40
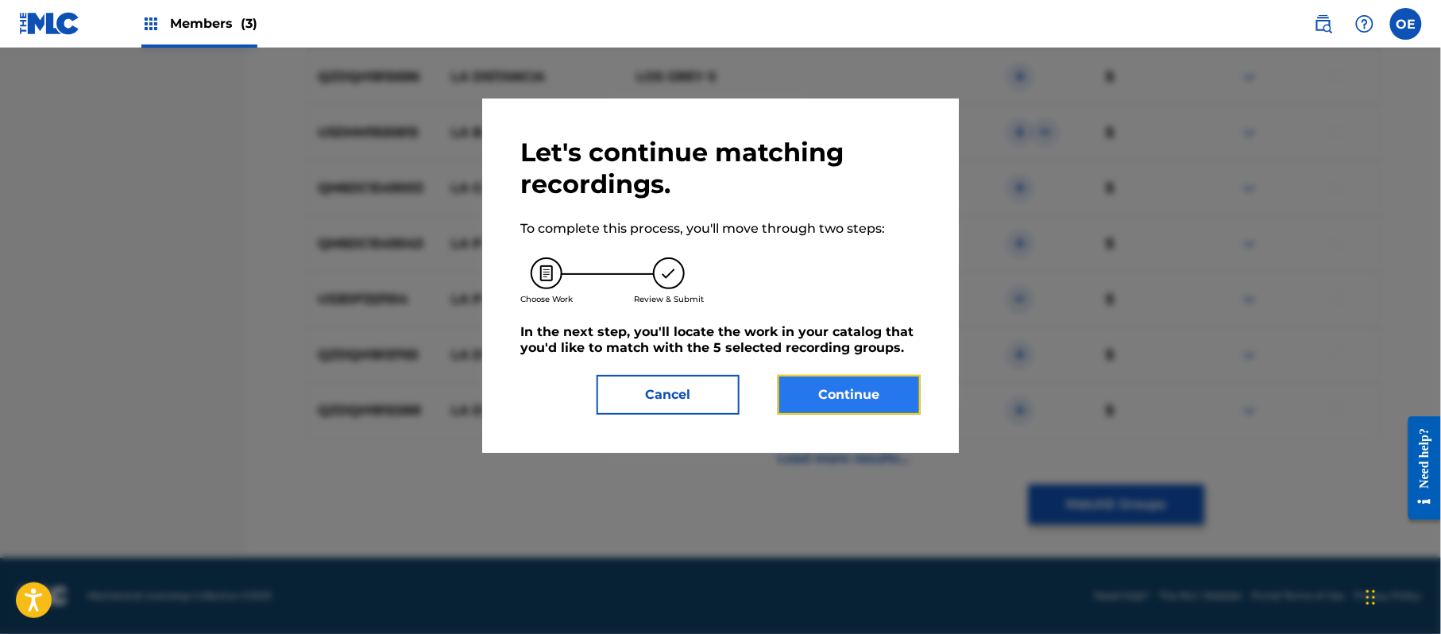
click at [900, 404] on button "Continue" at bounding box center [848, 395] width 143 height 40
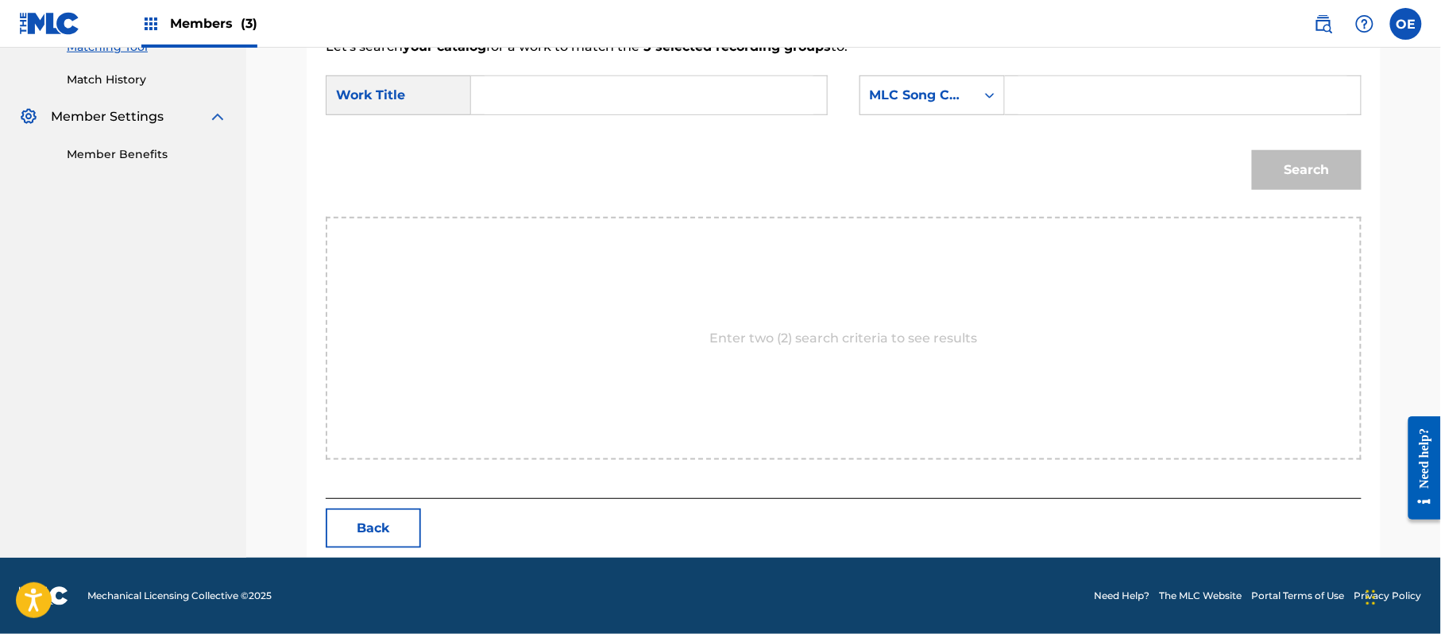
paste input "EN LA DISTANCIA"
type input "EN LA DISTANCIA"
click at [928, 98] on div "MLC Song Code" at bounding box center [918, 95] width 96 height 19
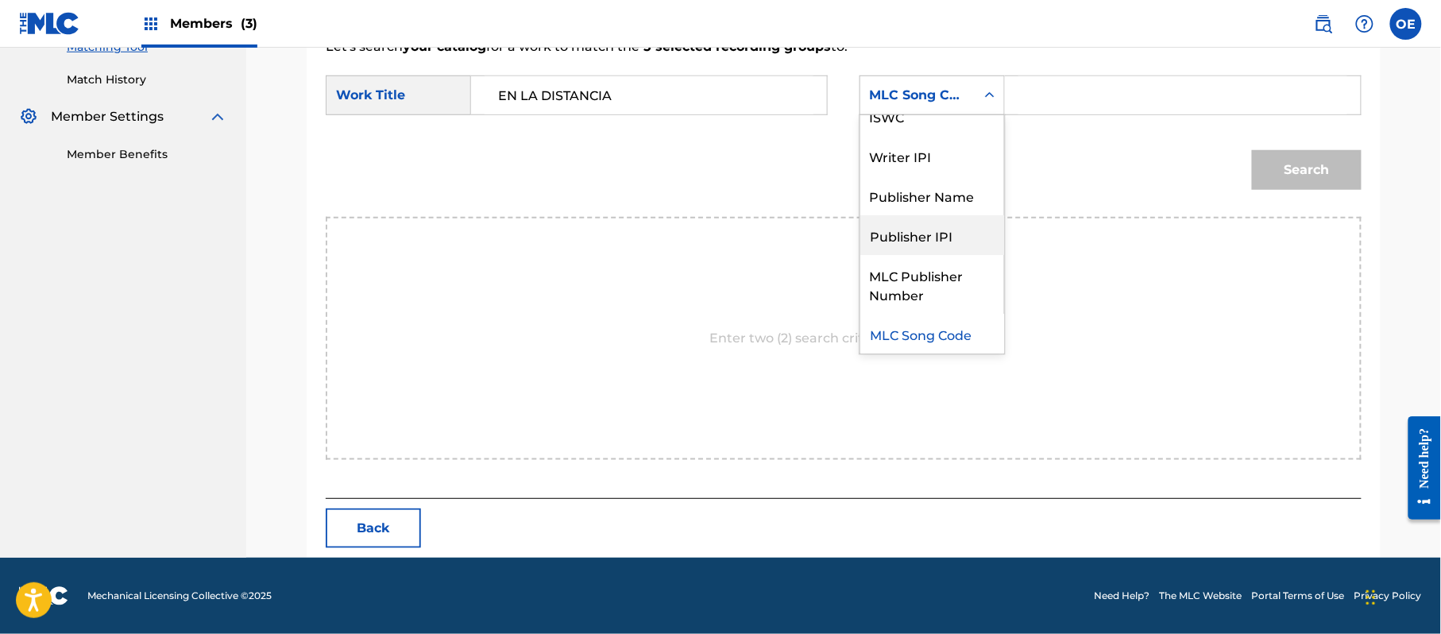
scroll to position [0, 0]
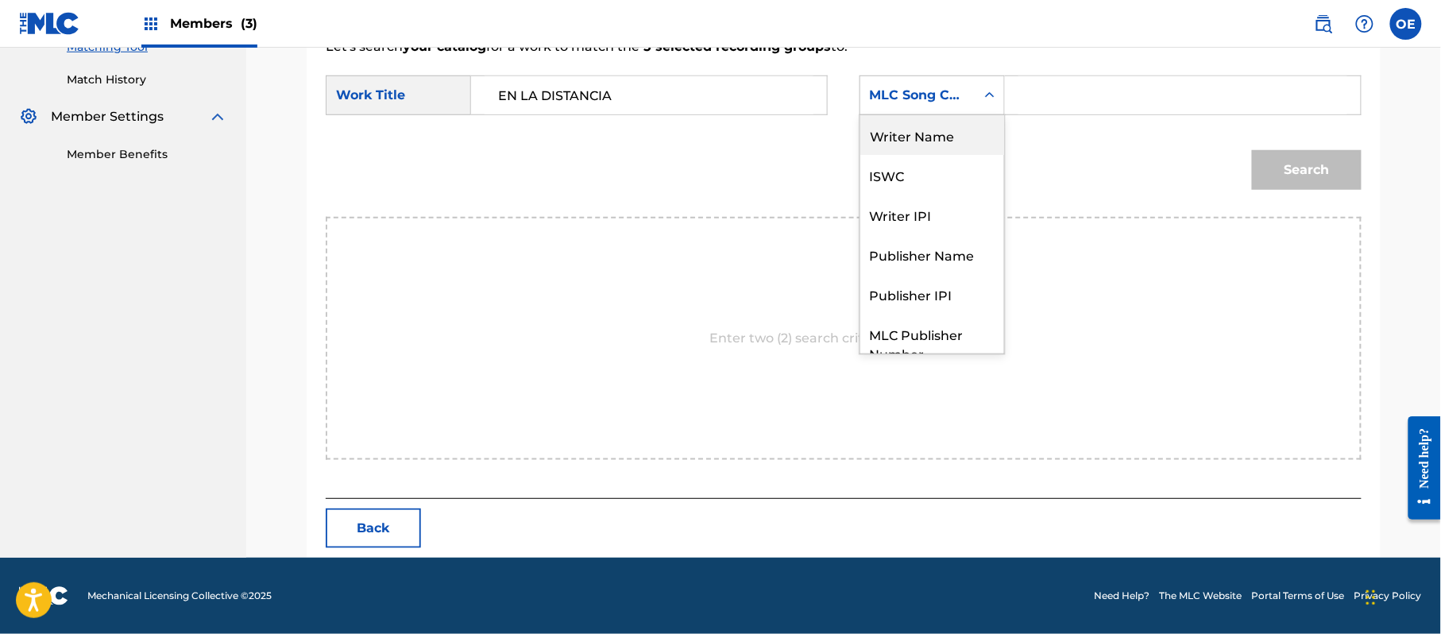
click at [928, 135] on div "Writer Name" at bounding box center [932, 135] width 144 height 40
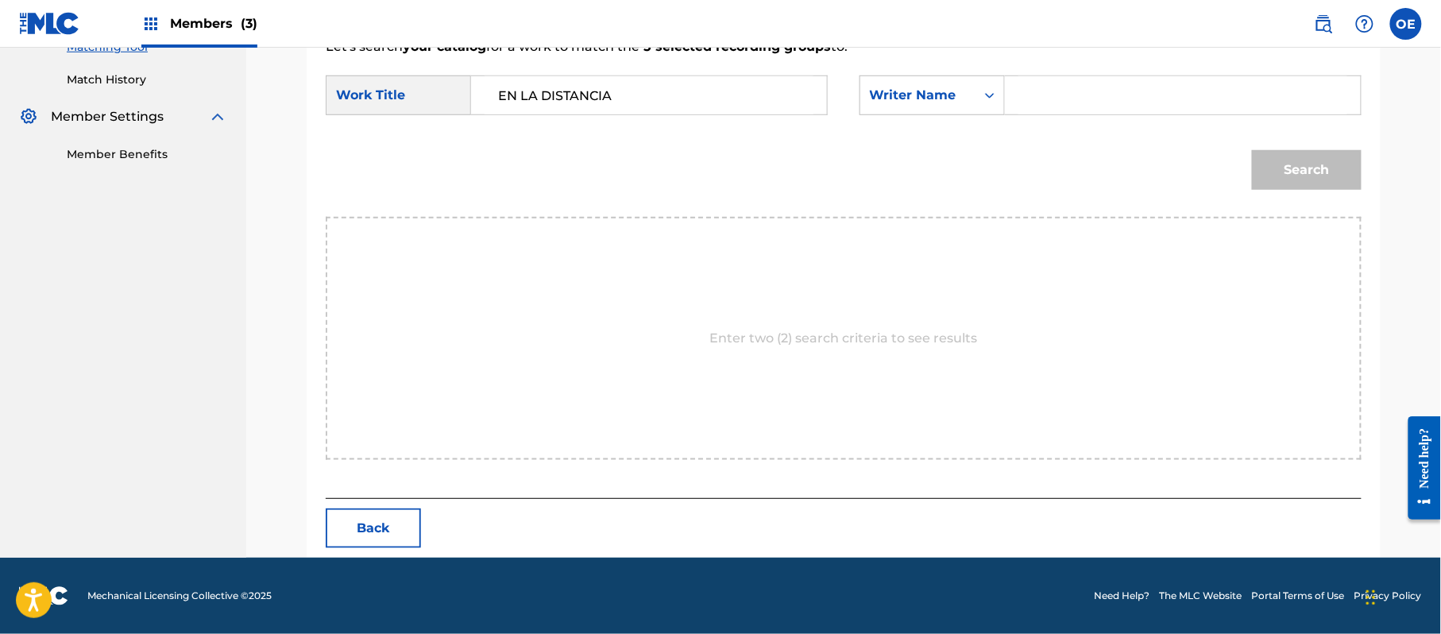
paste input "[PERSON_NAME]"
type input "[PERSON_NAME]"
click at [1310, 170] on button "Search" at bounding box center [1307, 170] width 110 height 40
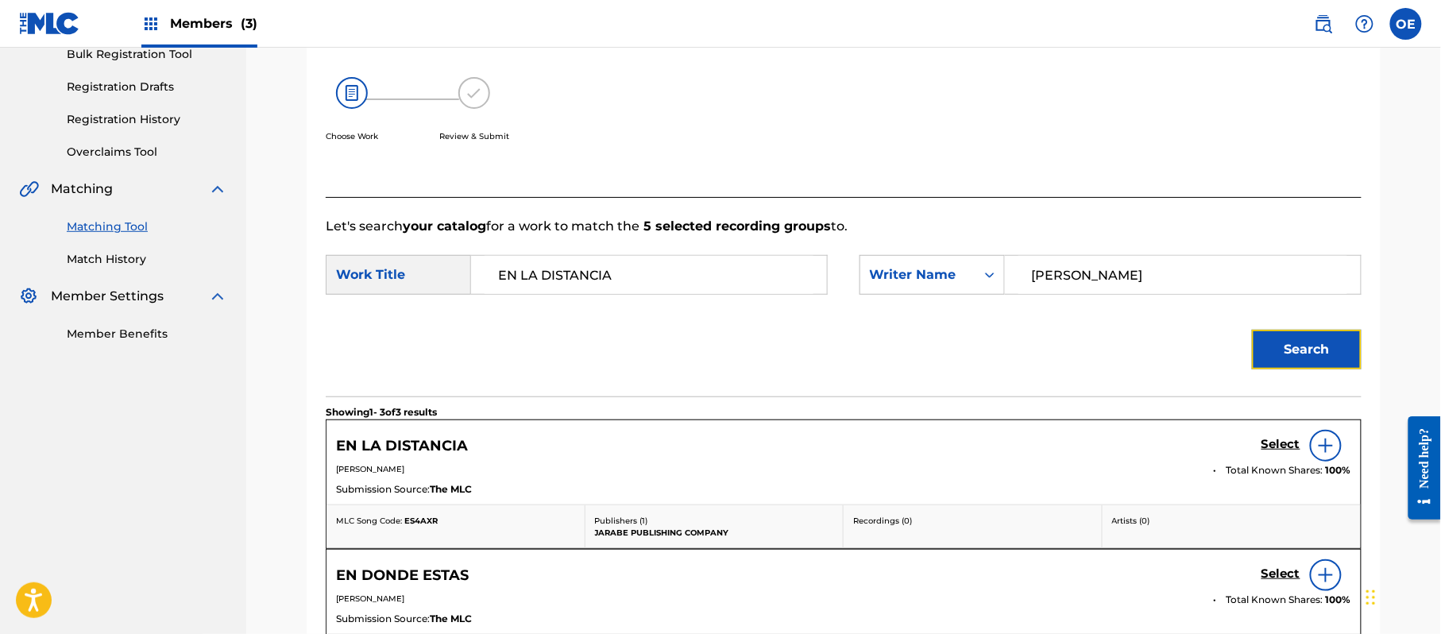
scroll to position [424, 0]
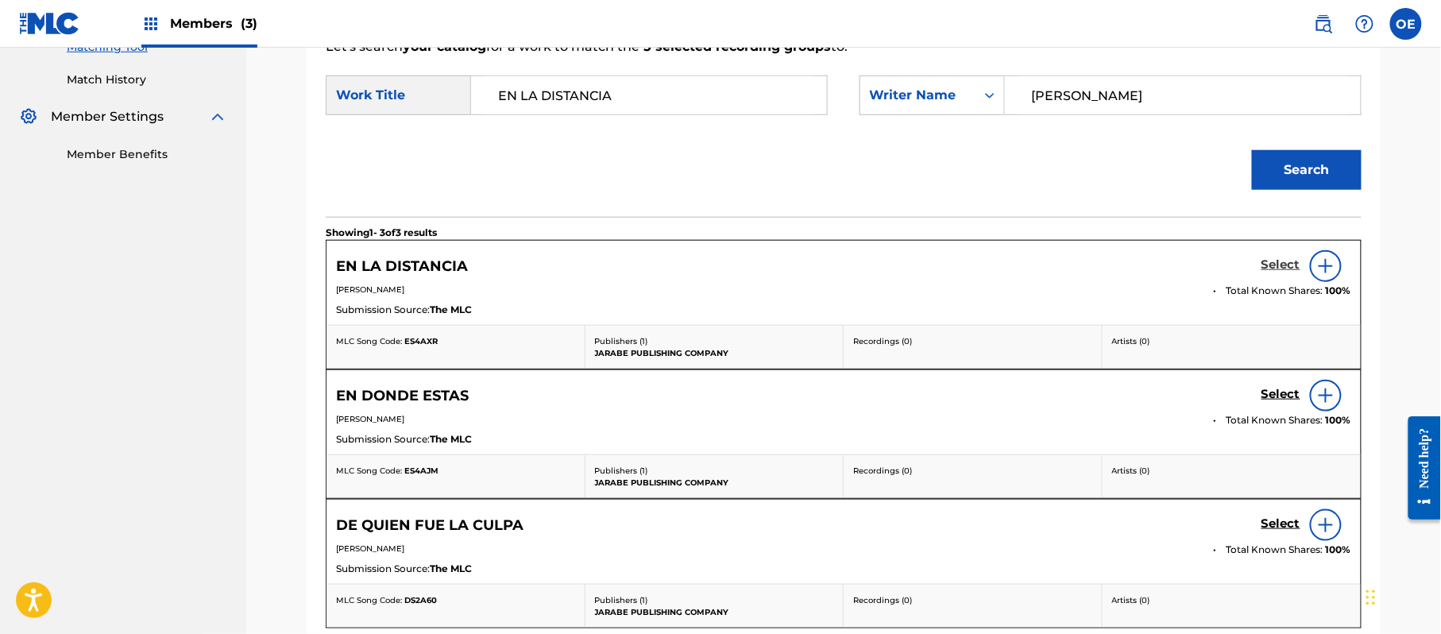
click at [1278, 264] on h5 "Select" at bounding box center [1280, 264] width 39 height 15
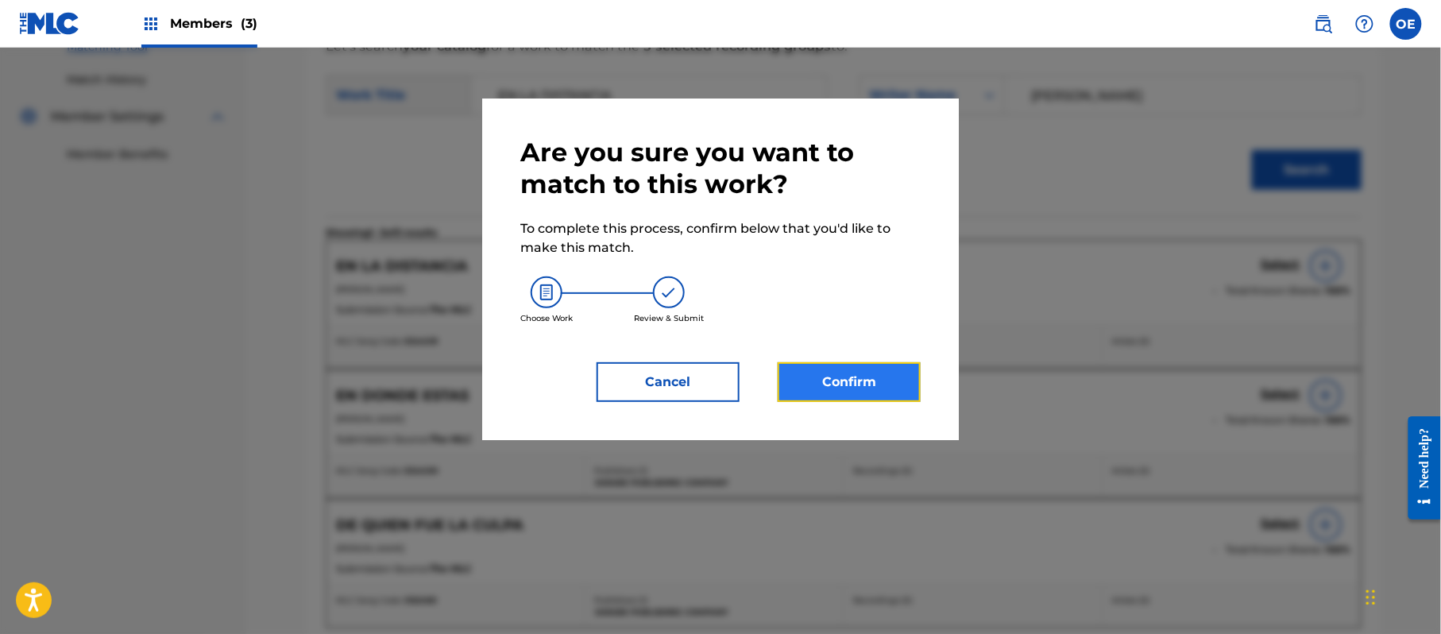
click at [883, 383] on button "Confirm" at bounding box center [848, 382] width 143 height 40
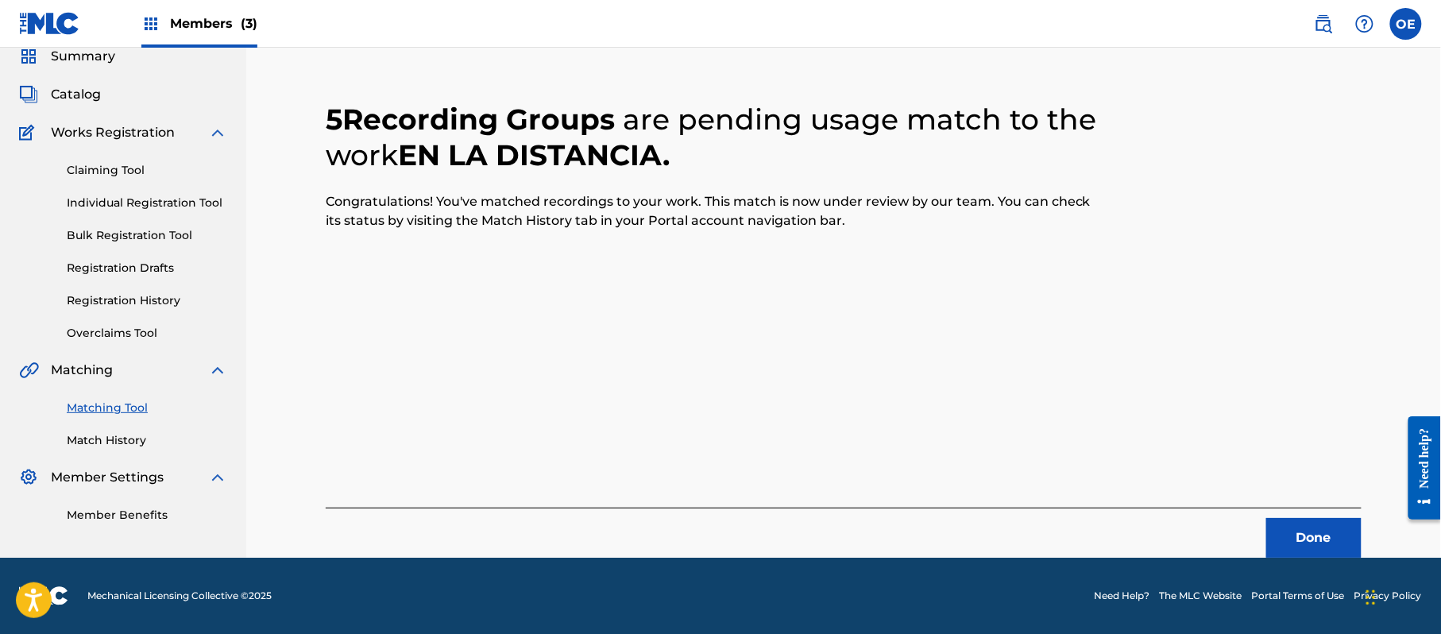
scroll to position [64, 0]
click at [1301, 529] on button "Done" at bounding box center [1313, 538] width 95 height 40
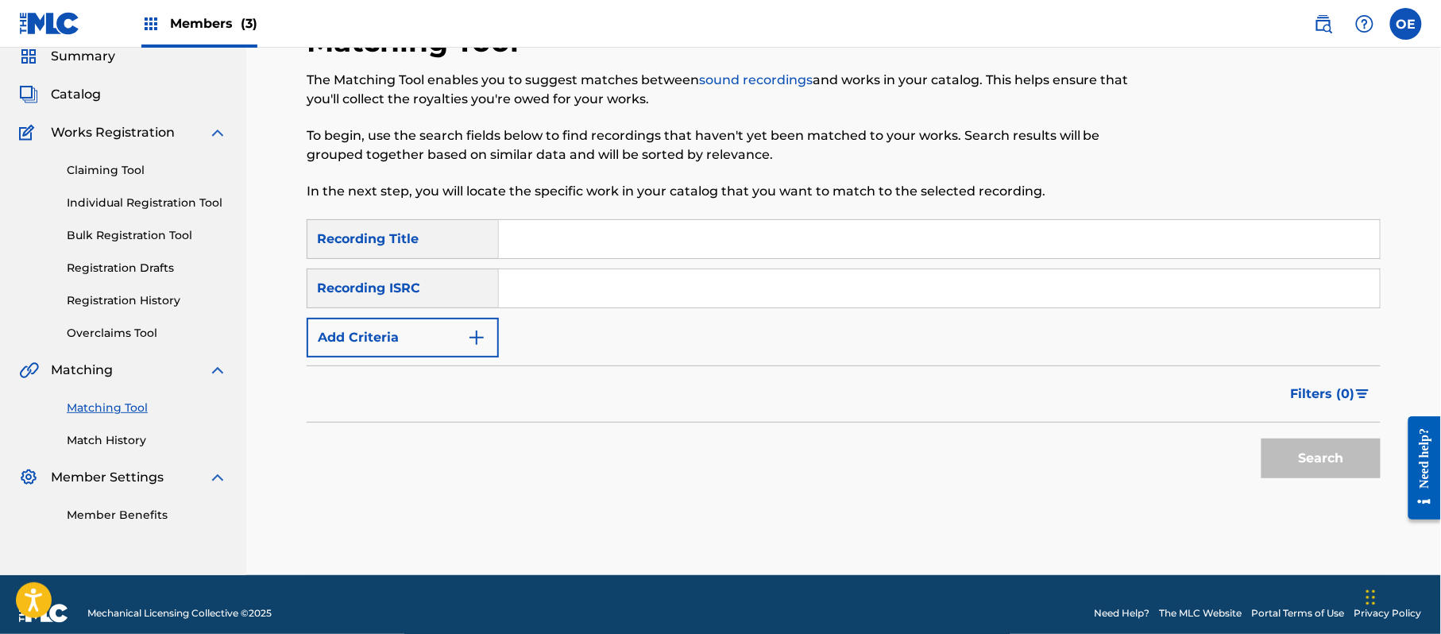
paste input "ENAMORADOS"
type input "ENAMORADOS"
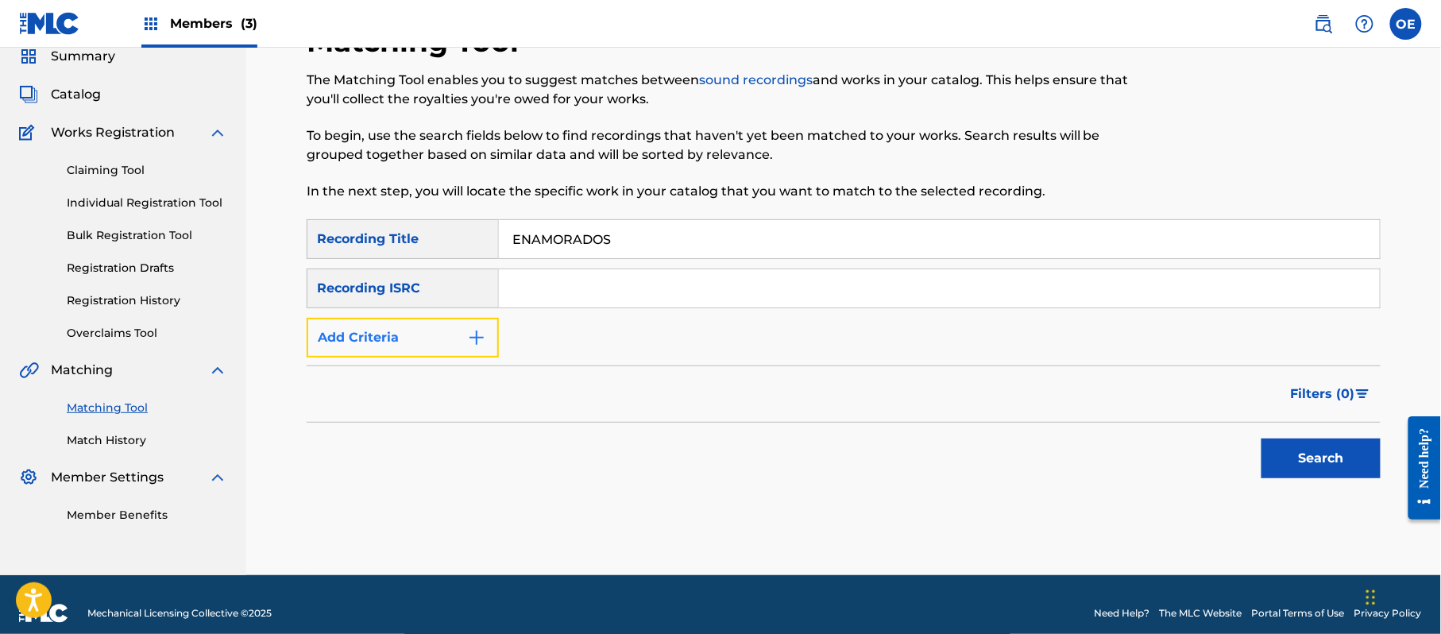
click at [430, 344] on button "Add Criteria" at bounding box center [403, 338] width 192 height 40
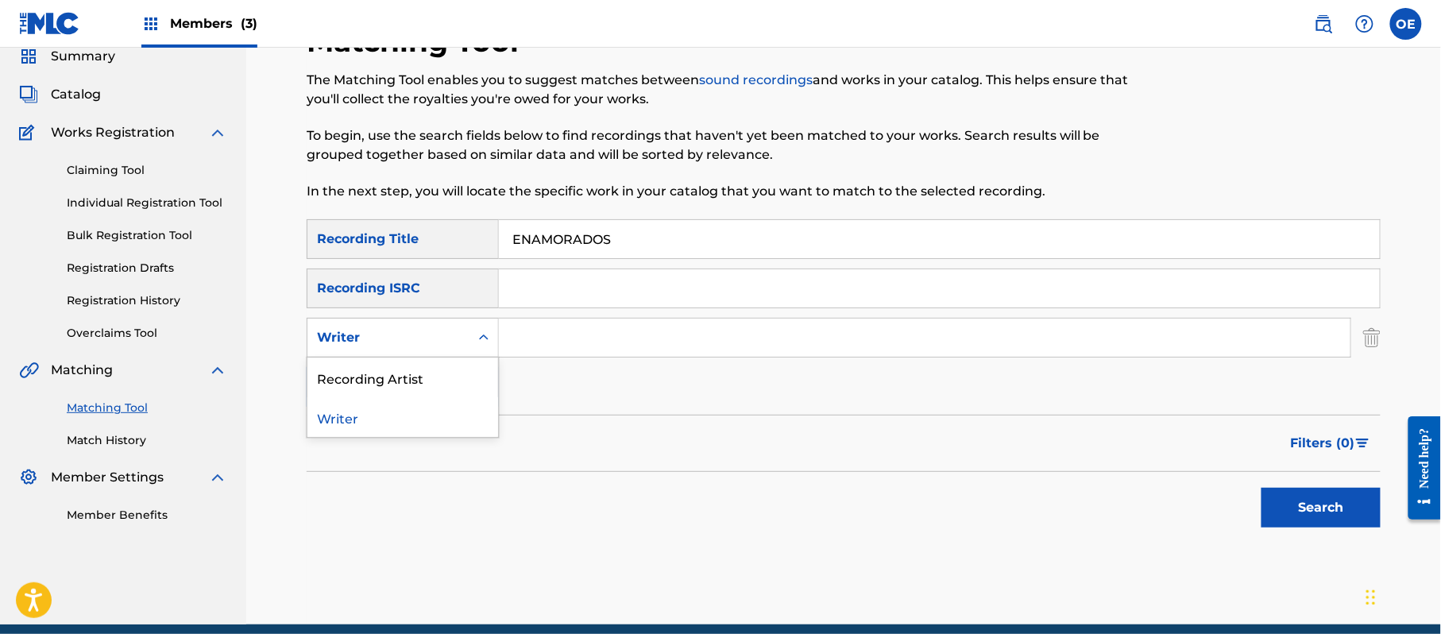
click at [429, 338] on div "Writer" at bounding box center [388, 337] width 143 height 19
click at [429, 360] on div "Recording Artist" at bounding box center [402, 377] width 191 height 40
paste input "LOS YINNS"
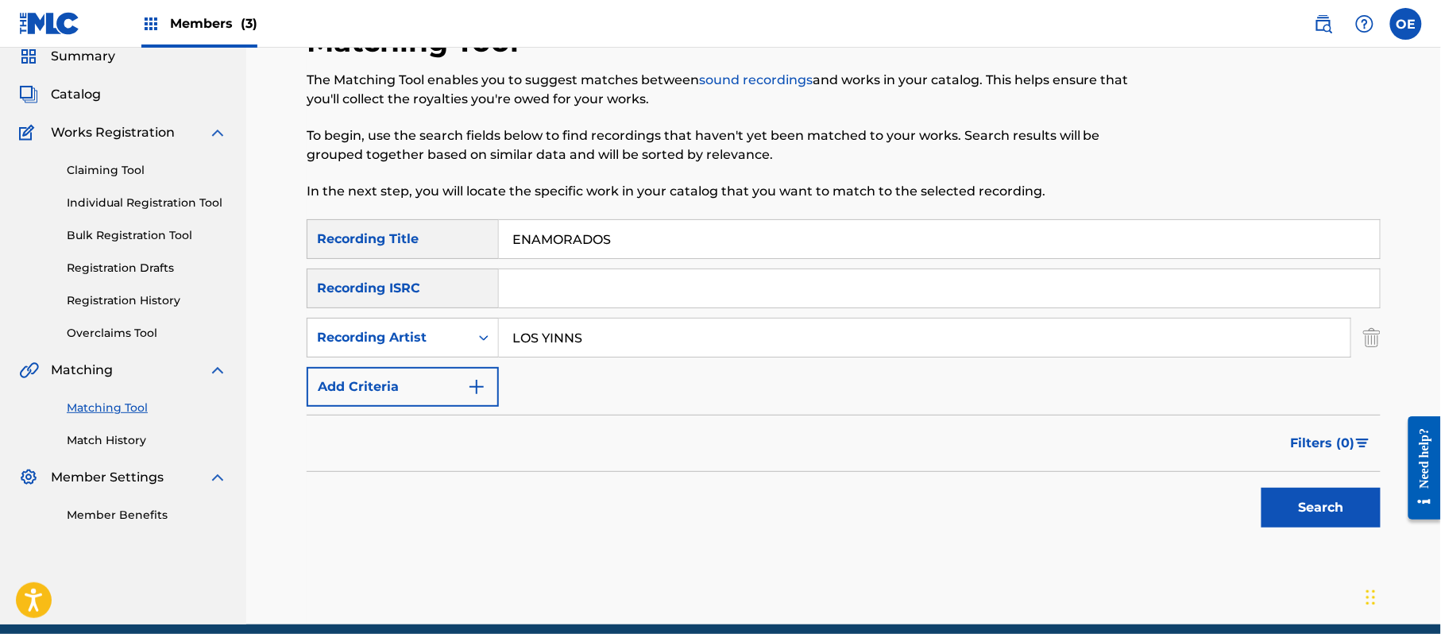
click at [1321, 481] on div "Search" at bounding box center [1316, 504] width 127 height 64
click at [1320, 499] on button "Search" at bounding box center [1320, 508] width 119 height 40
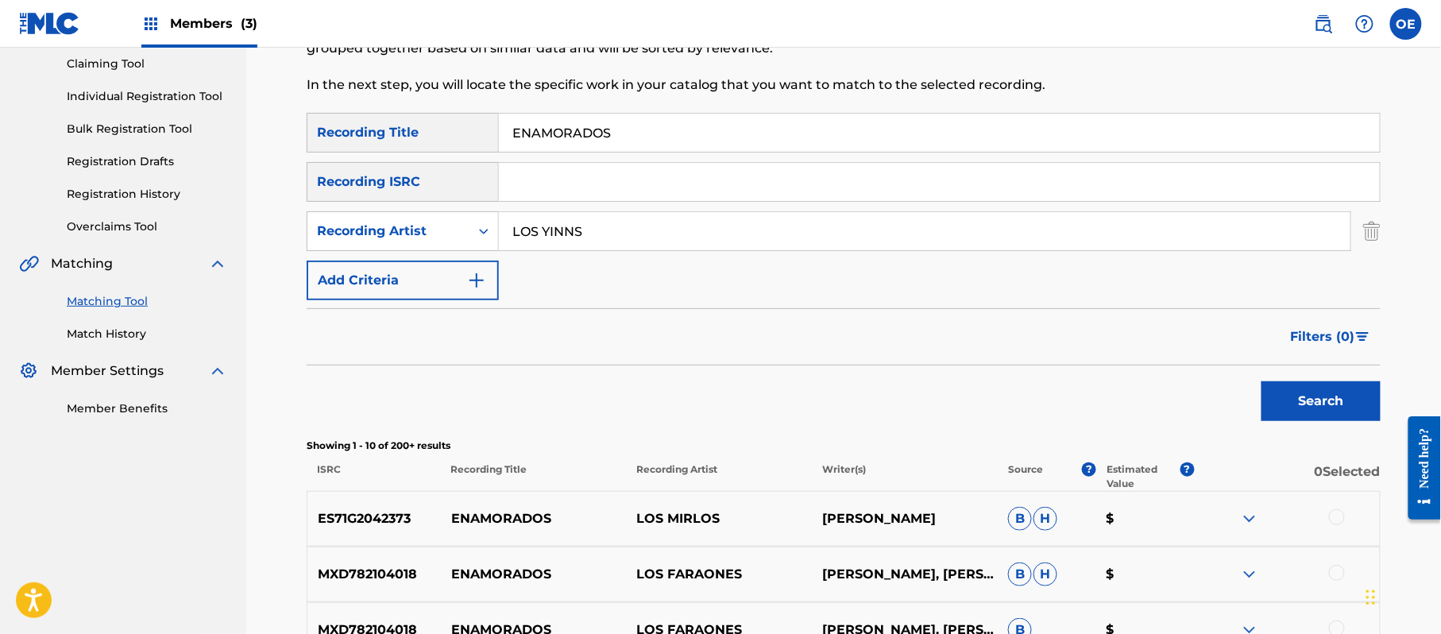
scroll to position [169, 0]
click at [570, 233] on input "LOS YINNS" at bounding box center [924, 232] width 851 height 38
click at [1261, 382] on button "Search" at bounding box center [1320, 402] width 119 height 40
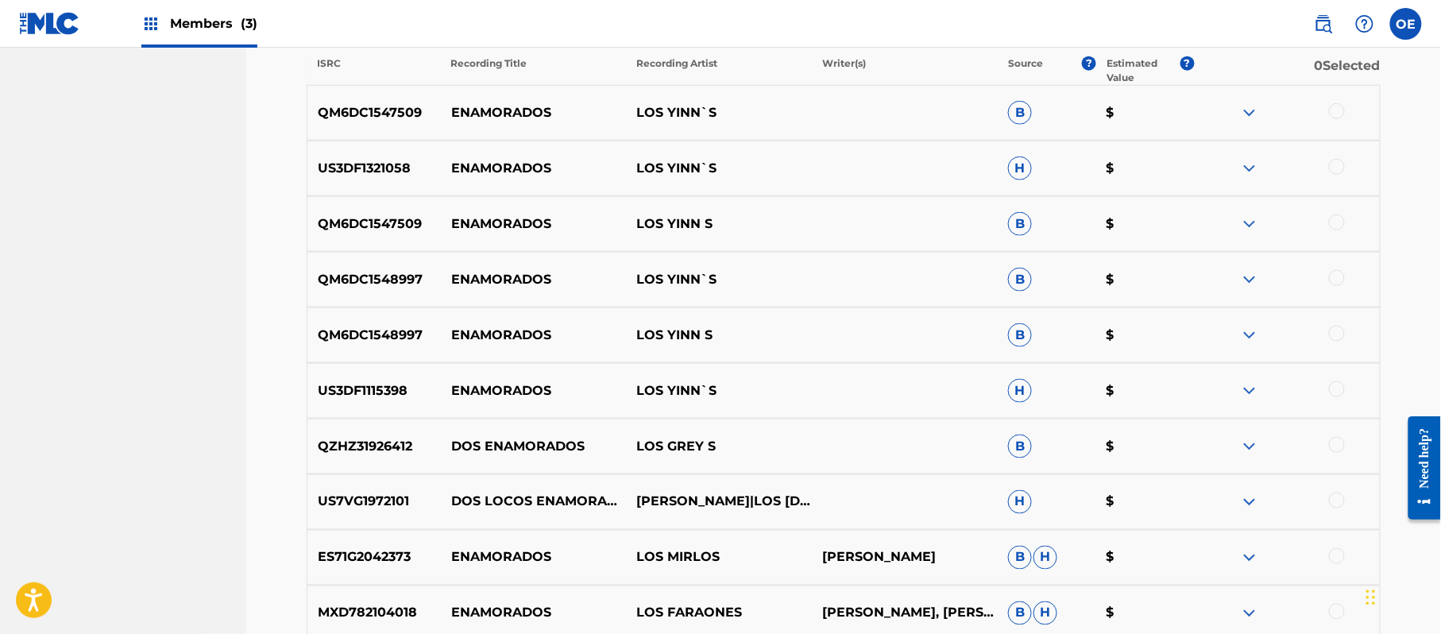
scroll to position [592, 0]
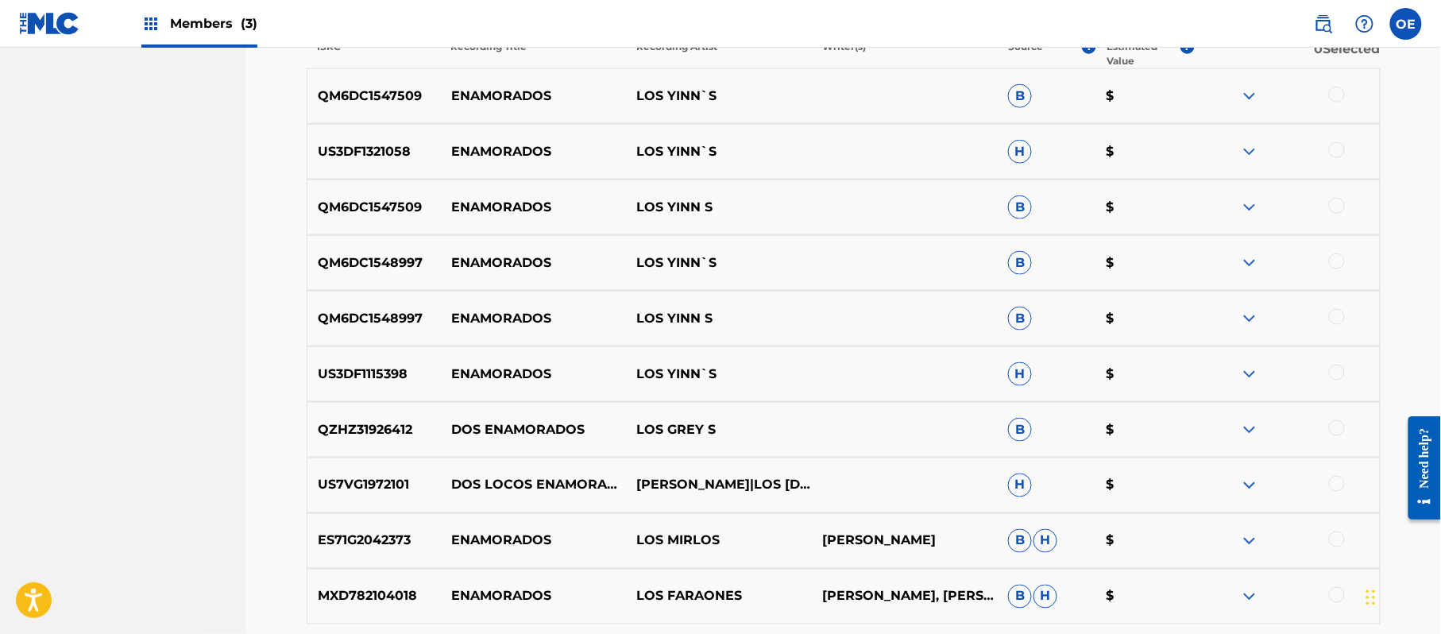
click at [1338, 378] on div at bounding box center [1337, 373] width 16 height 16
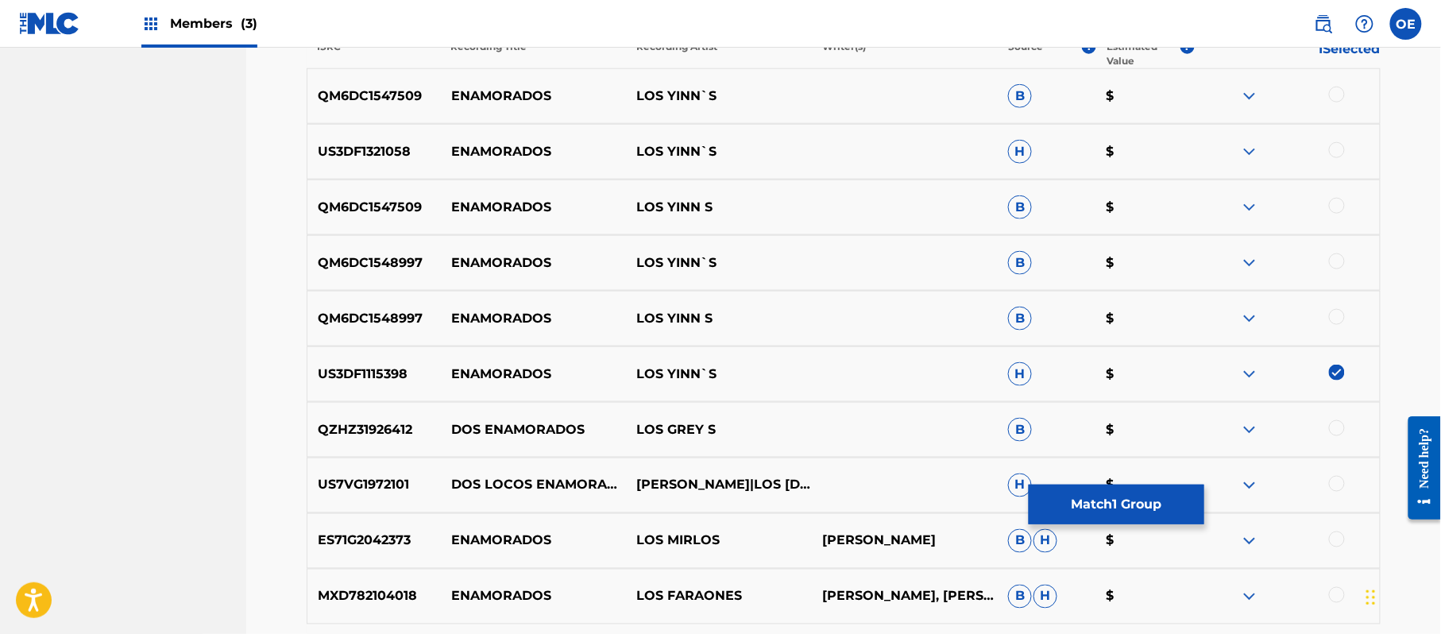
click at [1344, 319] on div at bounding box center [1337, 317] width 16 height 16
click at [1336, 271] on div at bounding box center [1287, 262] width 186 height 19
click at [1338, 267] on div at bounding box center [1337, 261] width 16 height 16
click at [1333, 206] on div at bounding box center [1337, 206] width 16 height 16
click at [1339, 142] on div at bounding box center [1337, 150] width 16 height 16
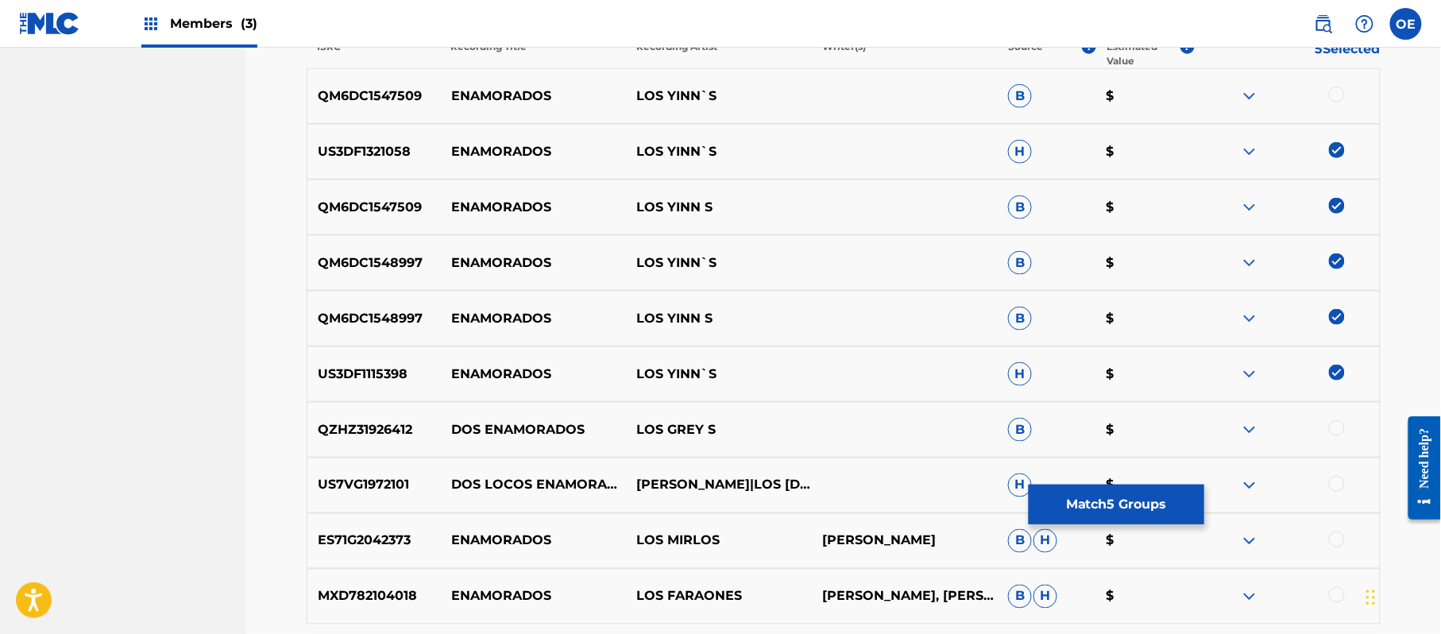
click at [1329, 89] on div at bounding box center [1287, 96] width 186 height 19
click at [1329, 90] on div at bounding box center [1337, 95] width 16 height 16
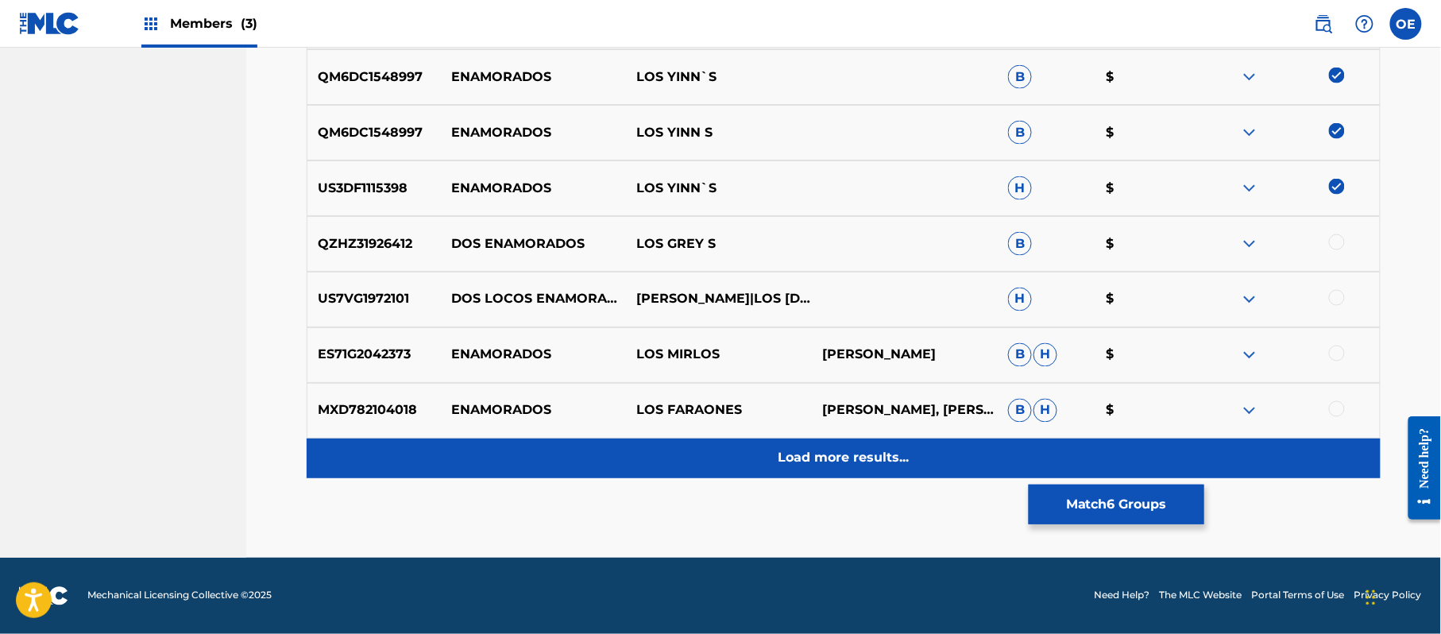
click at [902, 452] on p "Load more results..." at bounding box center [843, 458] width 131 height 19
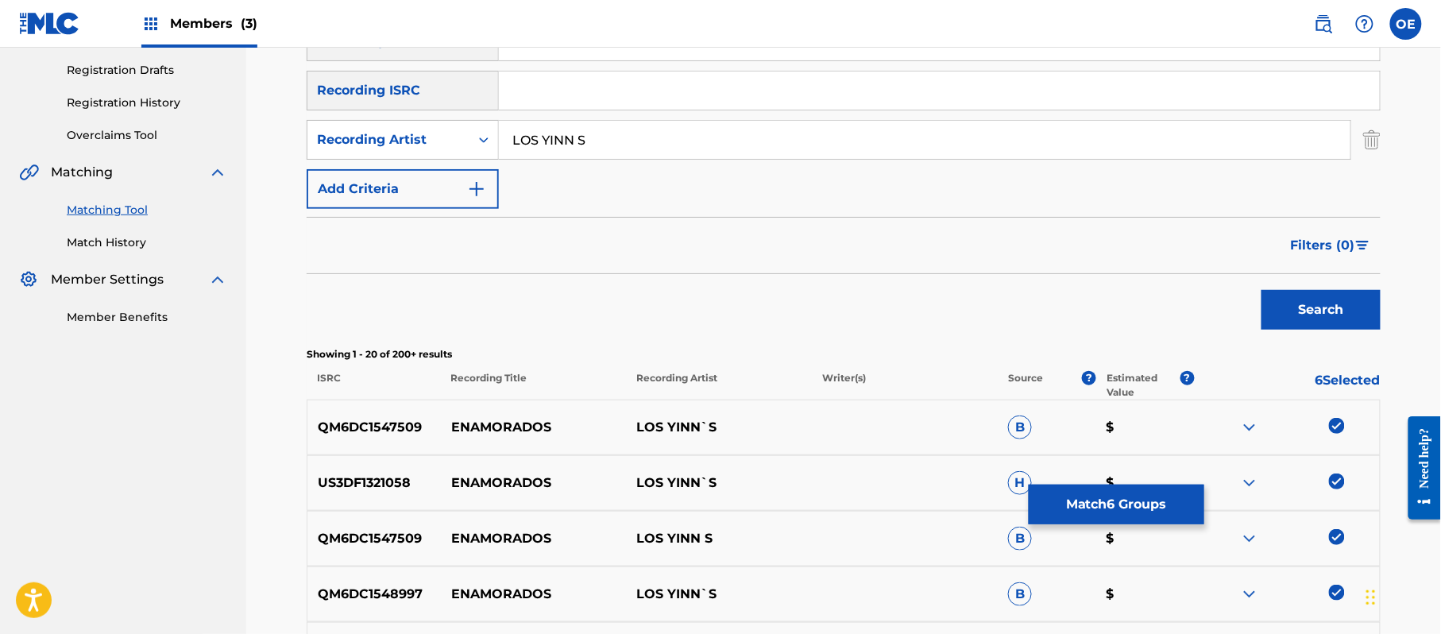
scroll to position [249, 0]
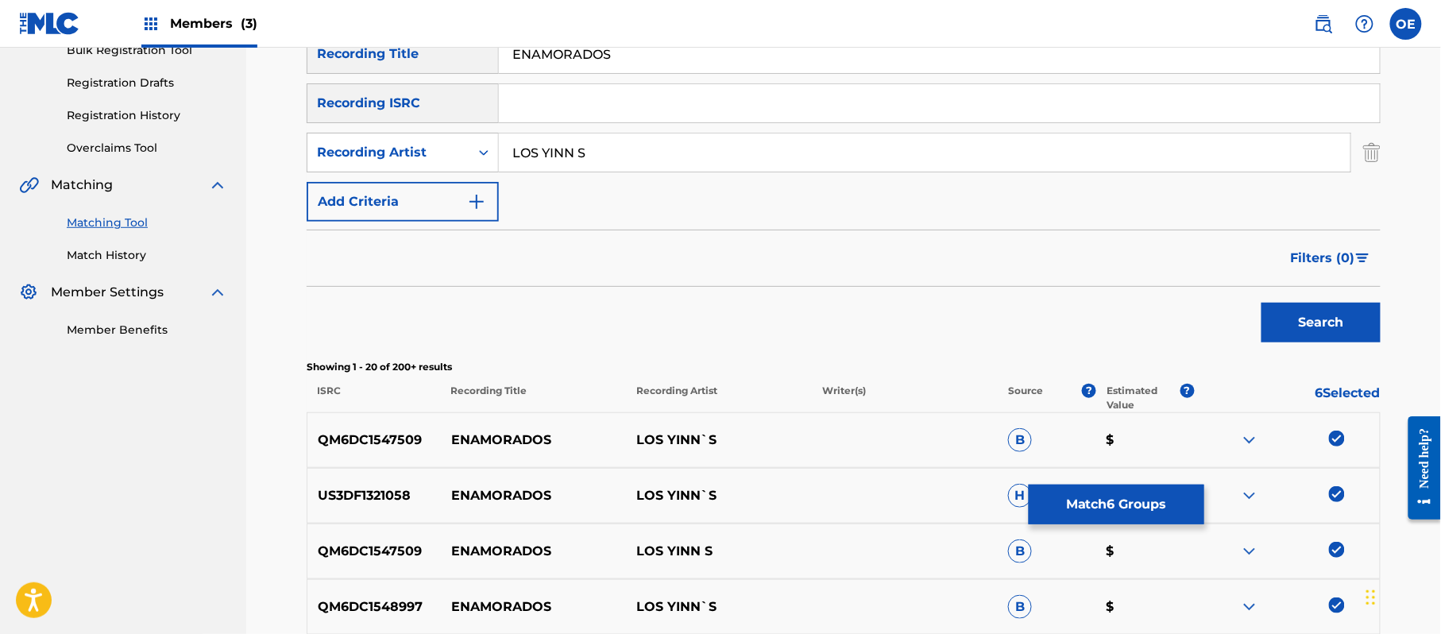
drag, startPoint x: 581, startPoint y: 148, endPoint x: 572, endPoint y: 156, distance: 12.4
click at [572, 156] on input "LOS YINN S" at bounding box center [924, 152] width 851 height 38
type input "LOS YINN'S"
click at [1261, 303] on button "Search" at bounding box center [1320, 323] width 119 height 40
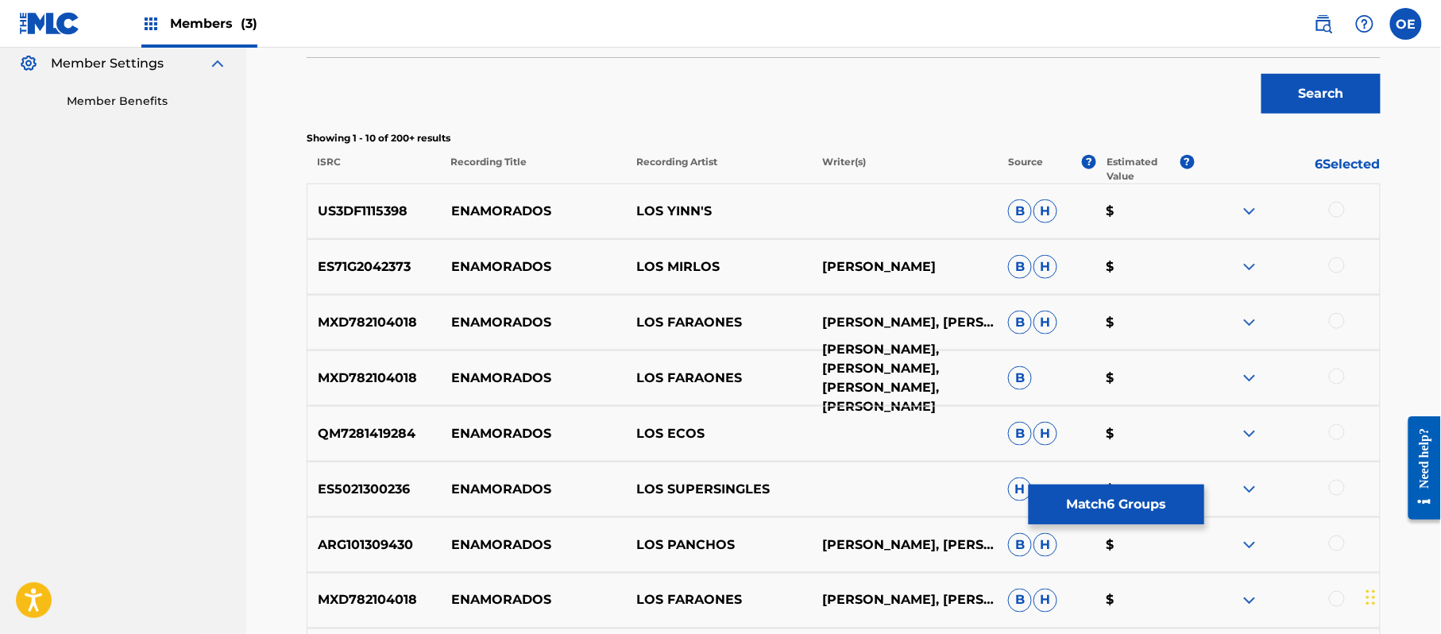
scroll to position [461, 0]
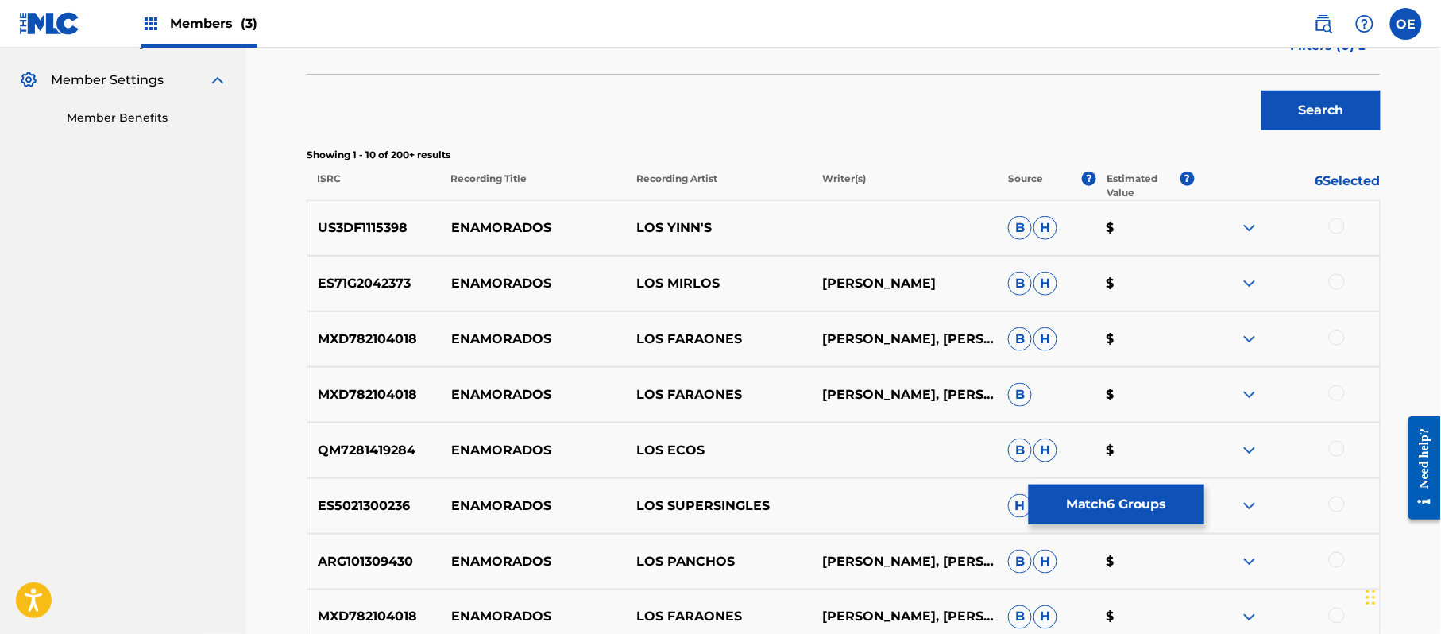
click at [1336, 226] on div at bounding box center [1337, 226] width 16 height 16
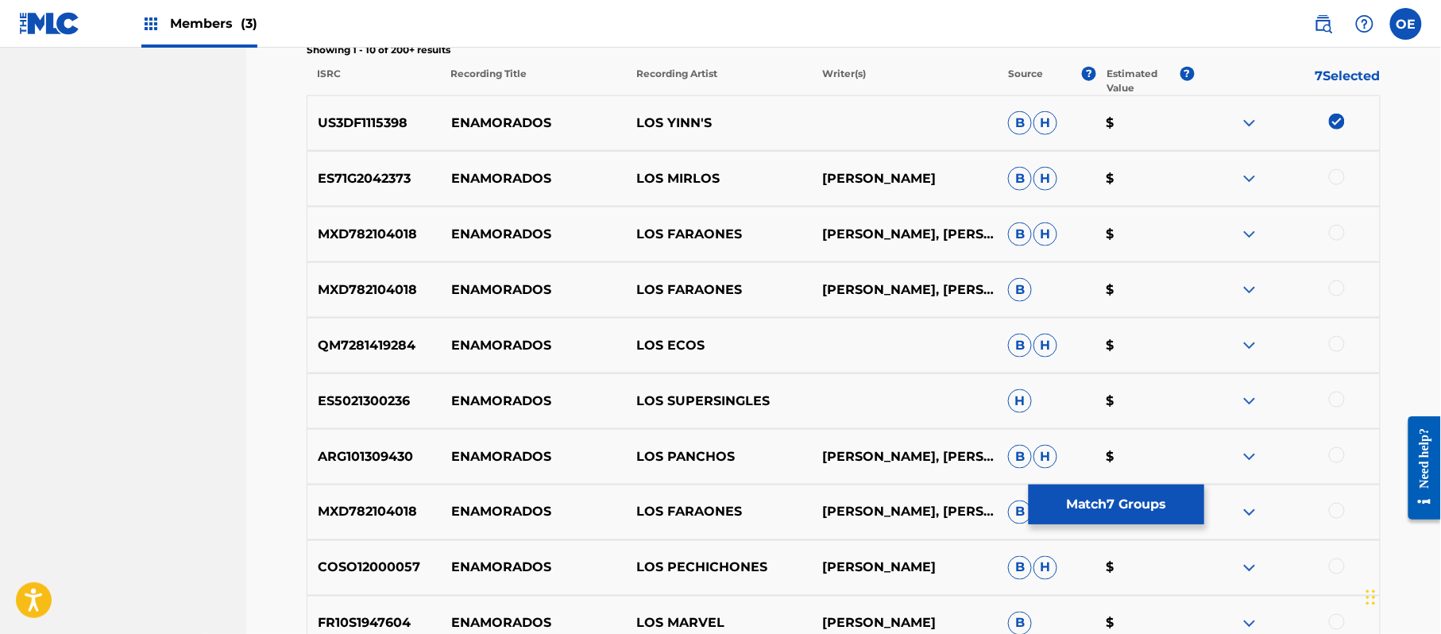
scroll to position [566, 0]
click at [1115, 499] on button "Match 7 Groups" at bounding box center [1116, 504] width 176 height 40
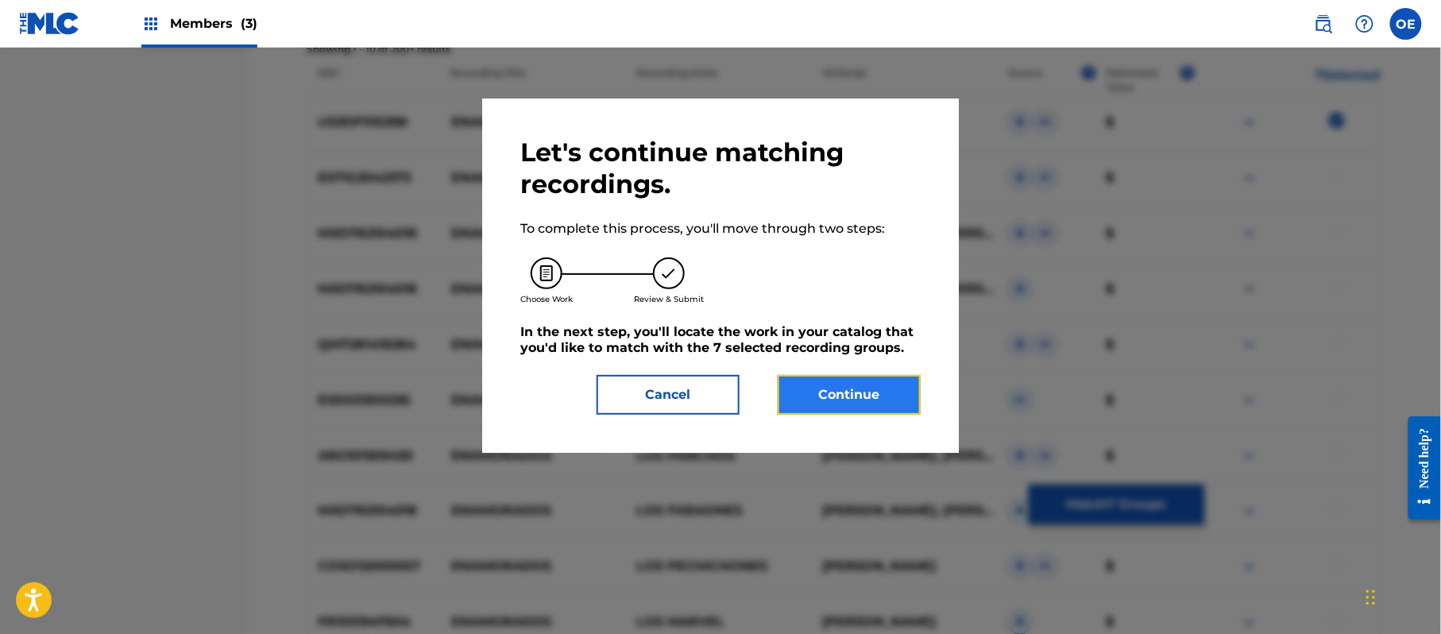
click at [878, 392] on button "Continue" at bounding box center [848, 395] width 143 height 40
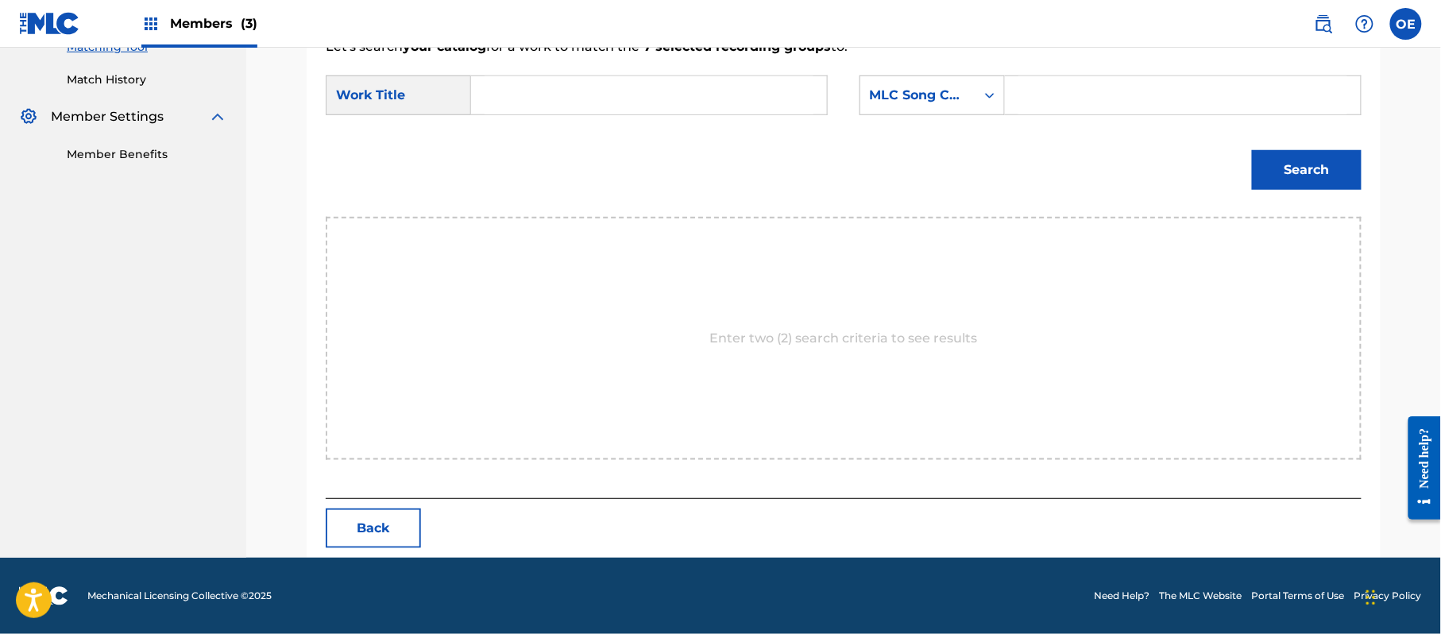
scroll to position [424, 0]
paste input "ENAMORADOS"
type input "ENAMORADOS"
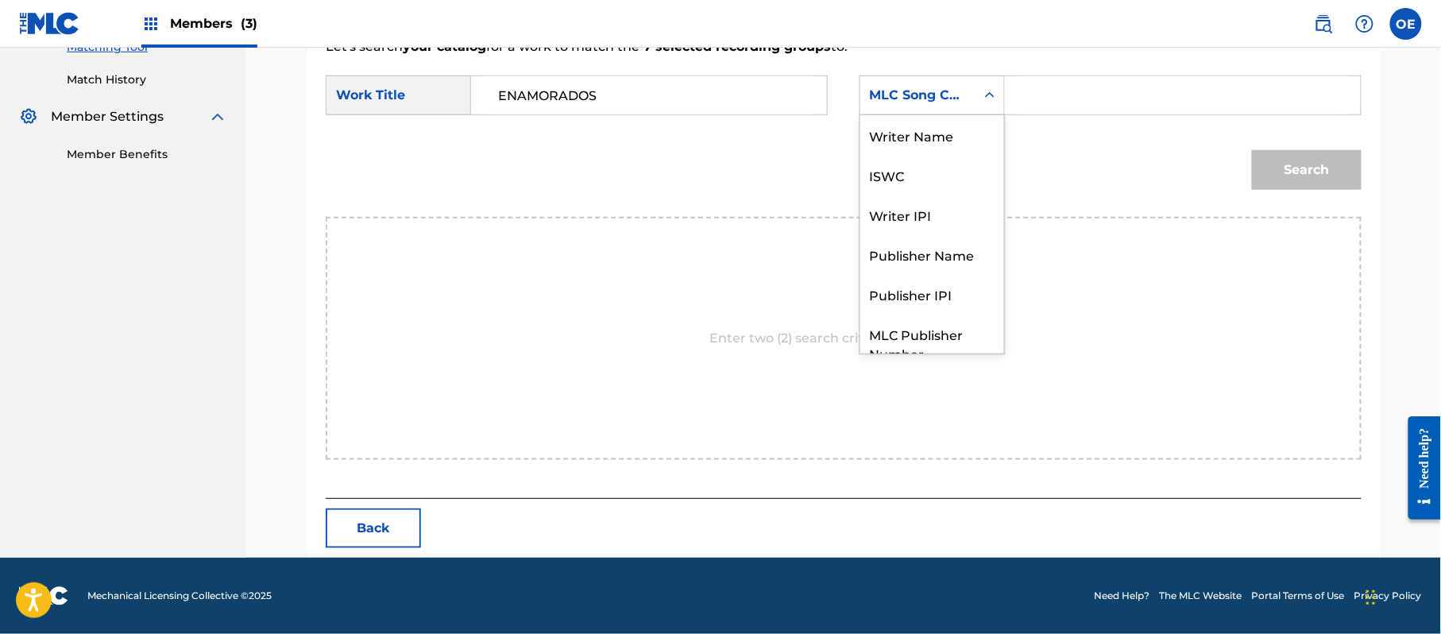
drag, startPoint x: 901, startPoint y: 79, endPoint x: 901, endPoint y: 129, distance: 49.2
click at [901, 81] on div "MLC Song Code" at bounding box center [917, 95] width 115 height 30
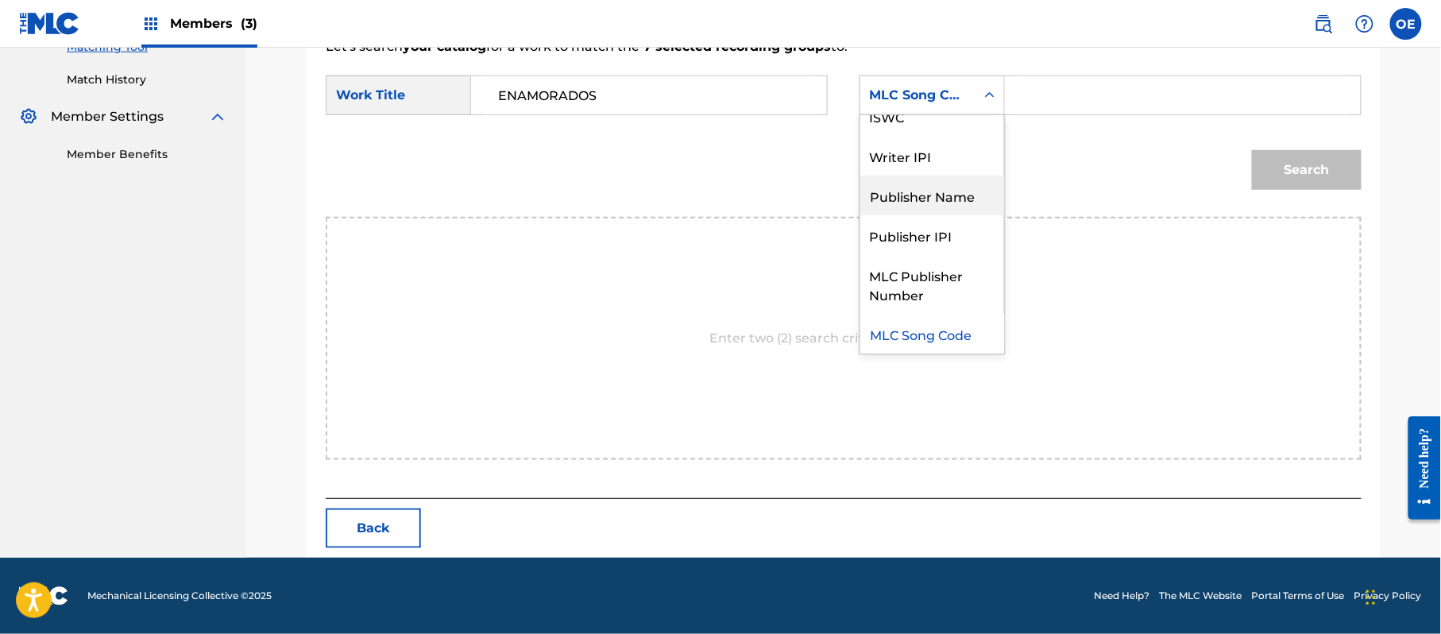
scroll to position [0, 0]
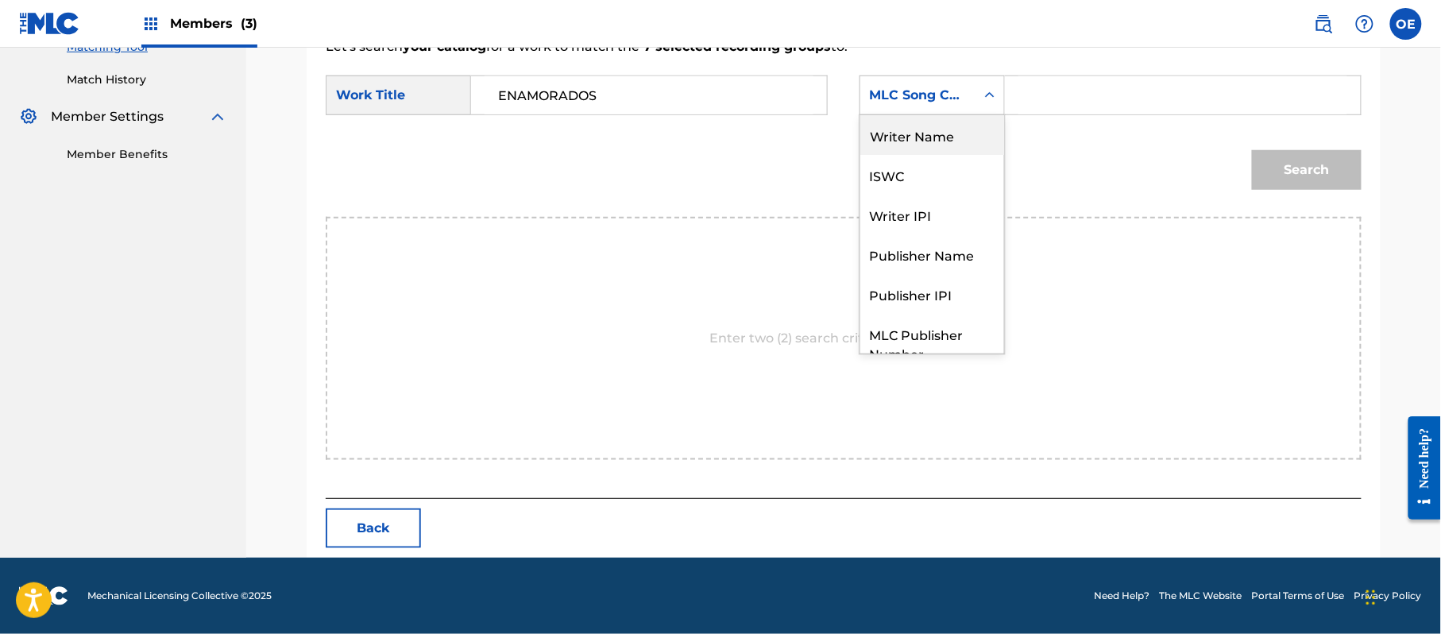
click at [922, 151] on div "Writer Name" at bounding box center [932, 135] width 144 height 40
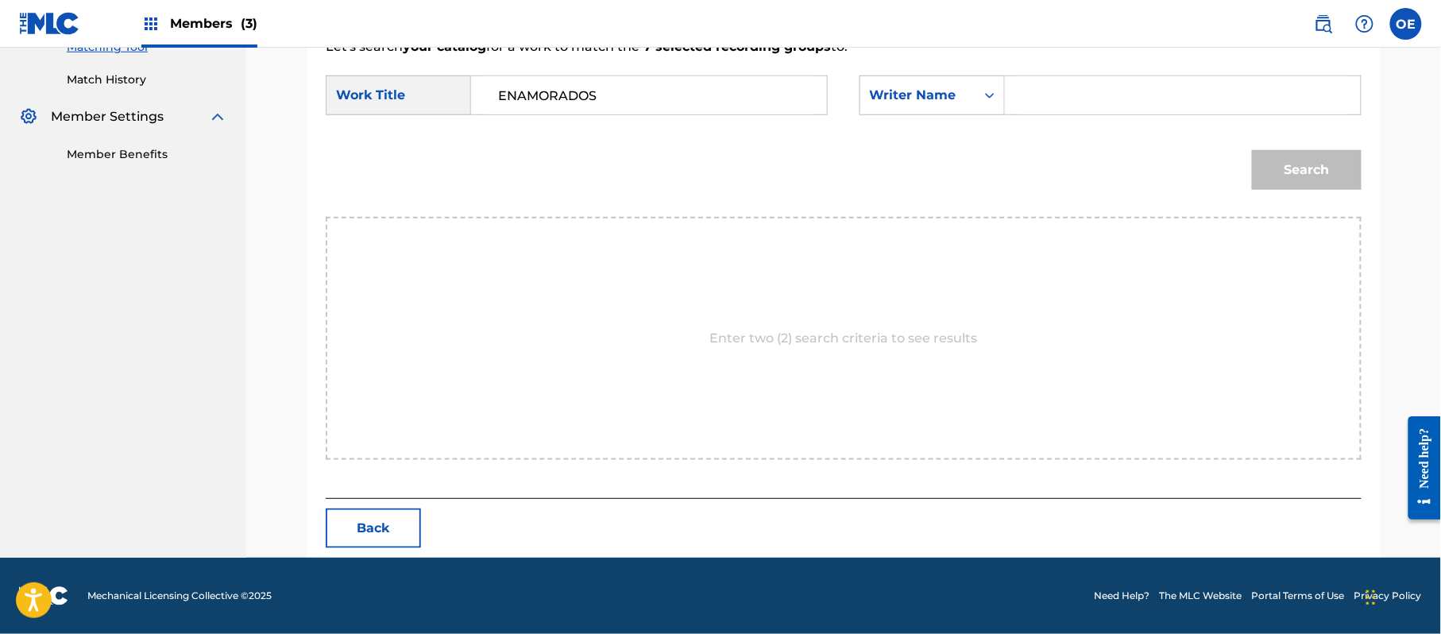
paste input "[PERSON_NAME]"
type input "[PERSON_NAME]"
click at [1310, 156] on button "Search" at bounding box center [1307, 170] width 110 height 40
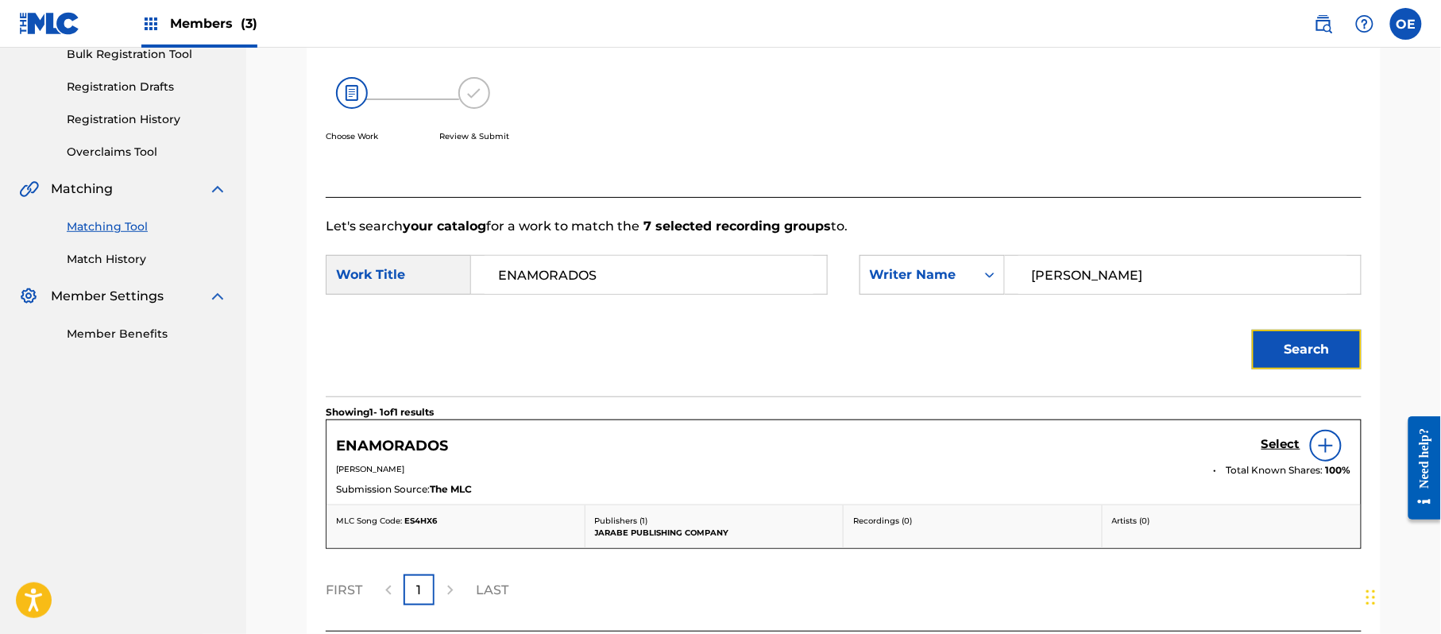
scroll to position [378, 0]
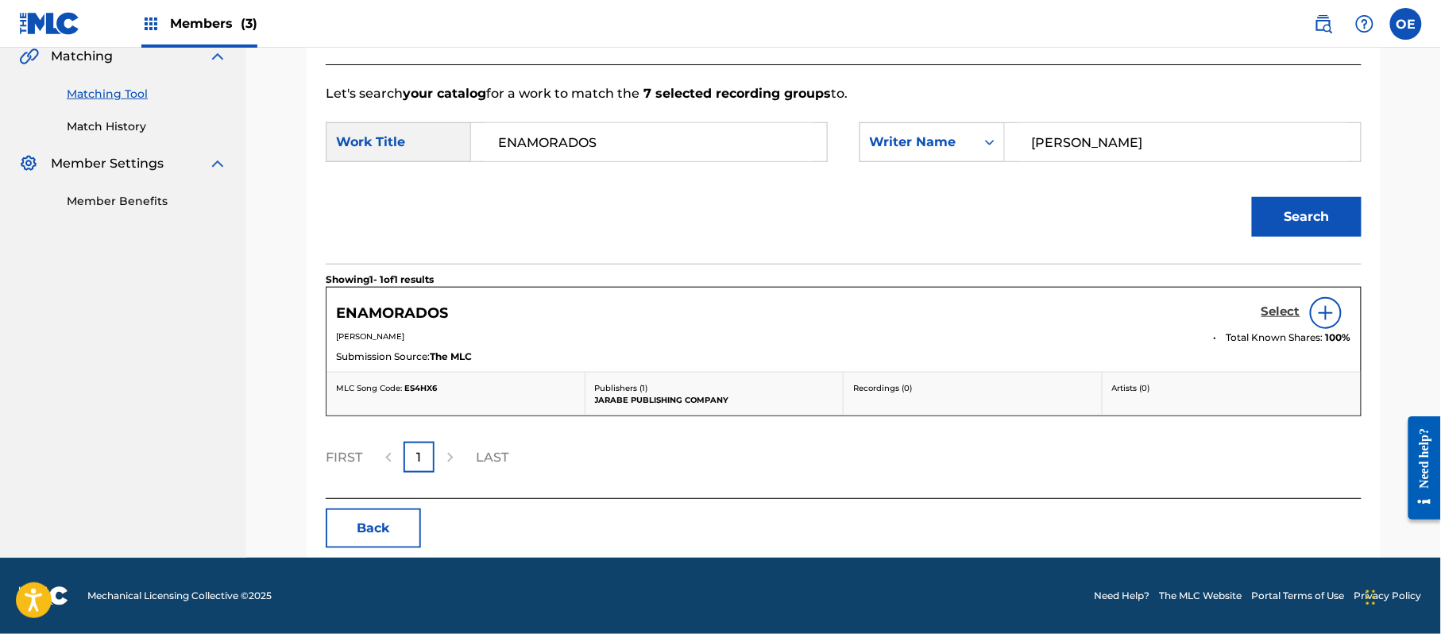
click at [1275, 318] on h5 "Select" at bounding box center [1280, 311] width 39 height 15
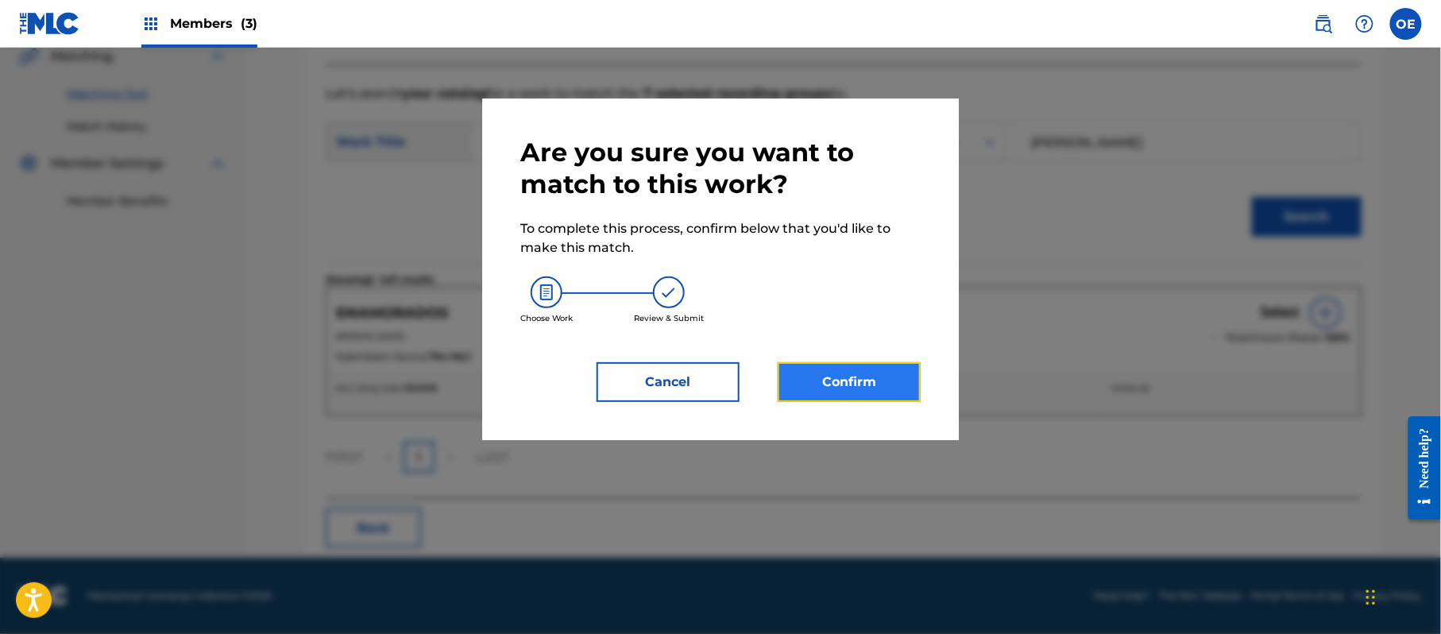
click at [883, 399] on button "Confirm" at bounding box center [848, 382] width 143 height 40
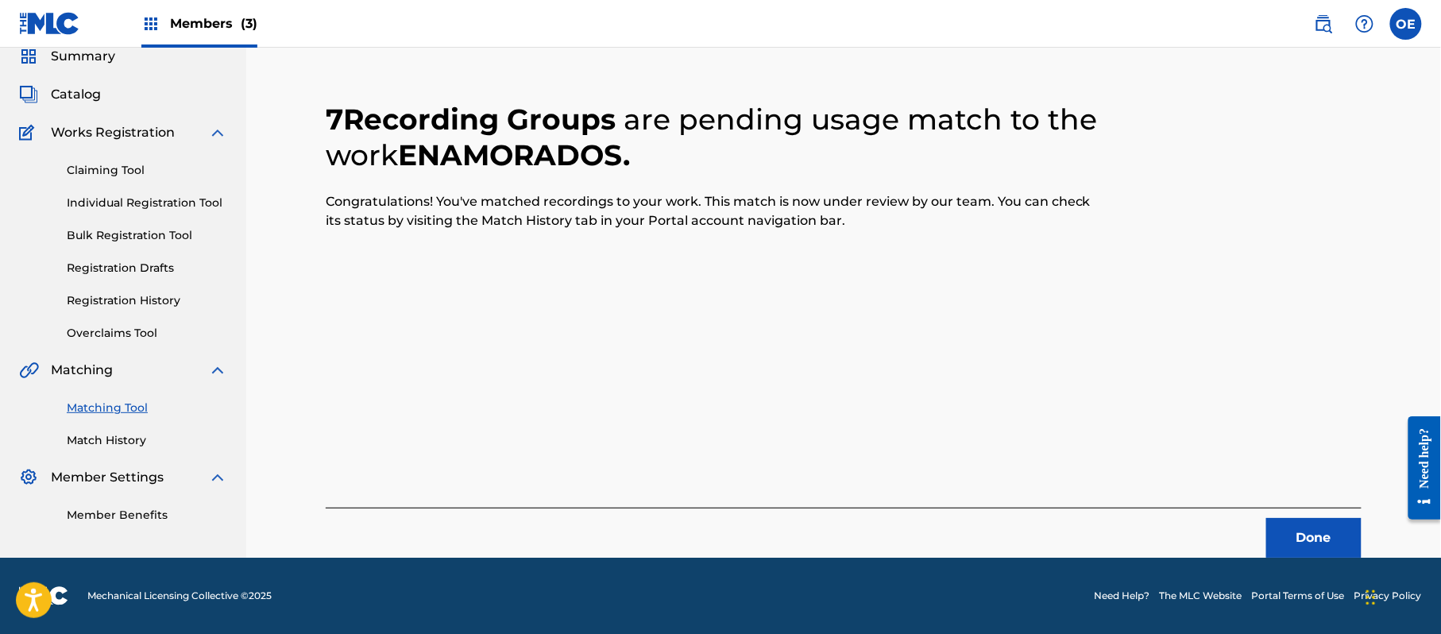
scroll to position [64, 0]
click at [1322, 519] on div "Done" at bounding box center [844, 532] width 1036 height 50
click at [1300, 532] on button "Done" at bounding box center [1313, 538] width 95 height 40
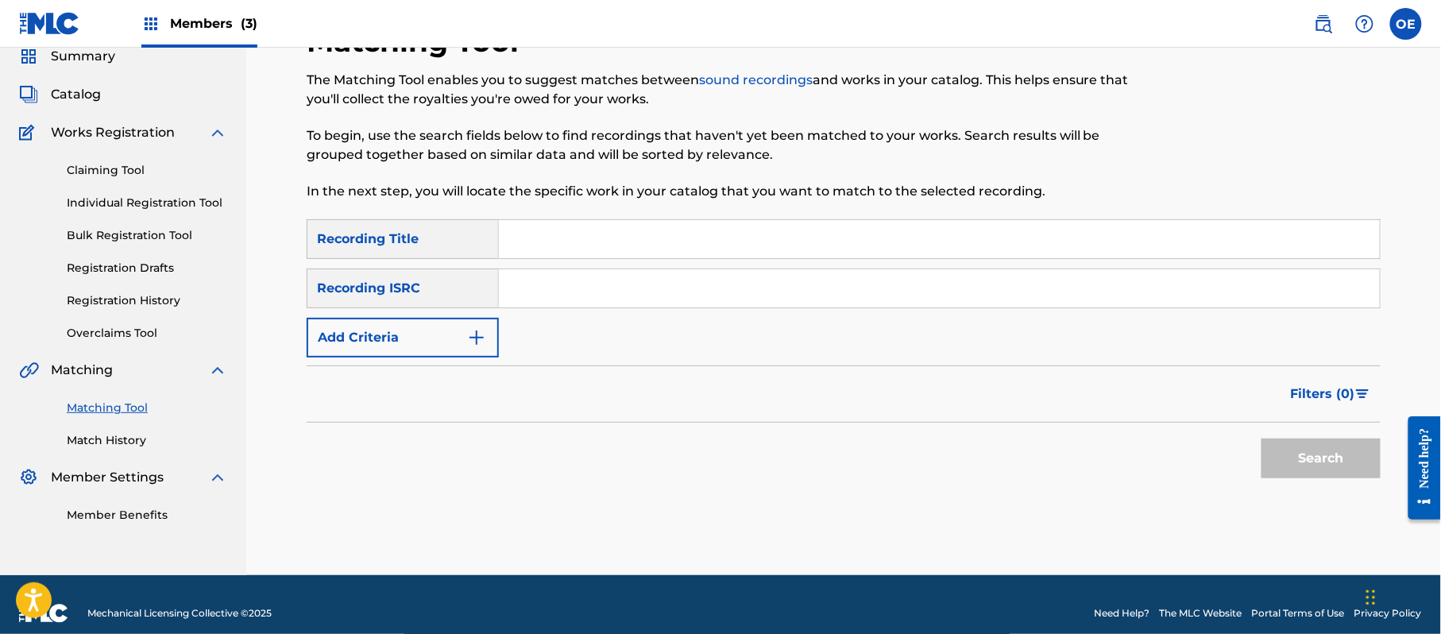
paste input "ES QUE TE AMO"
type input "ES QUE TE AMO"
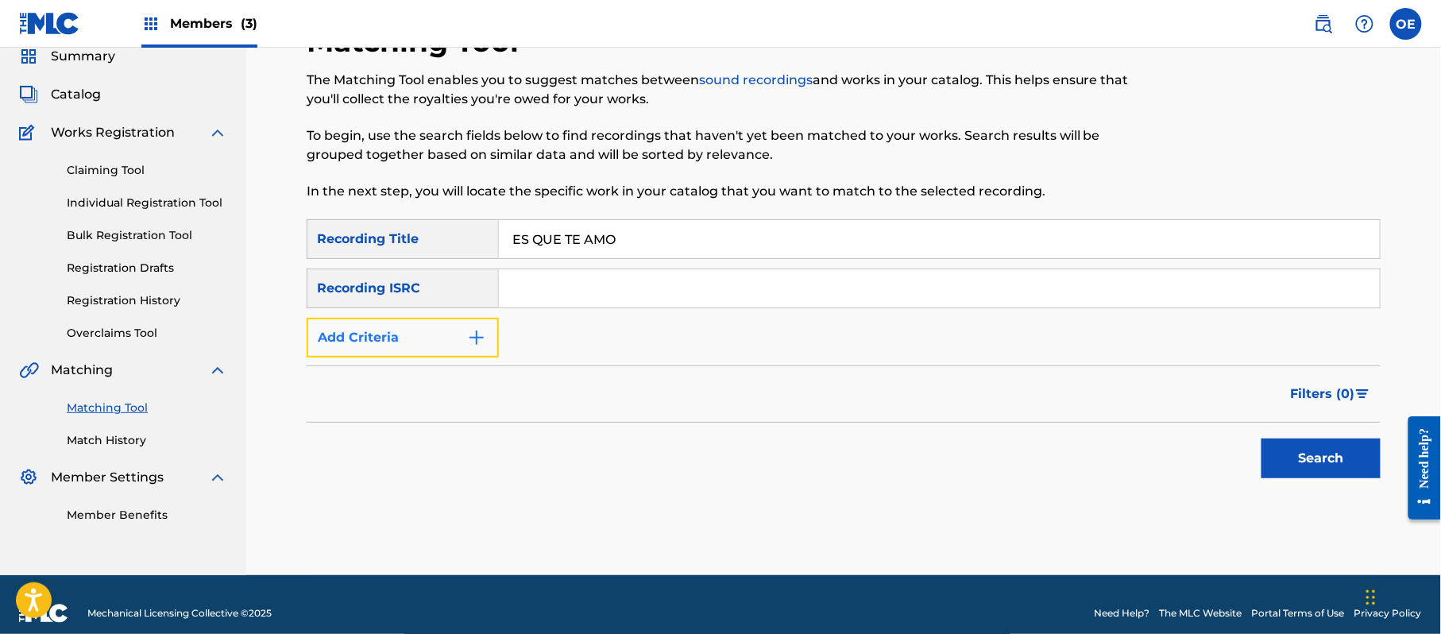
click at [457, 334] on button "Add Criteria" at bounding box center [403, 338] width 192 height 40
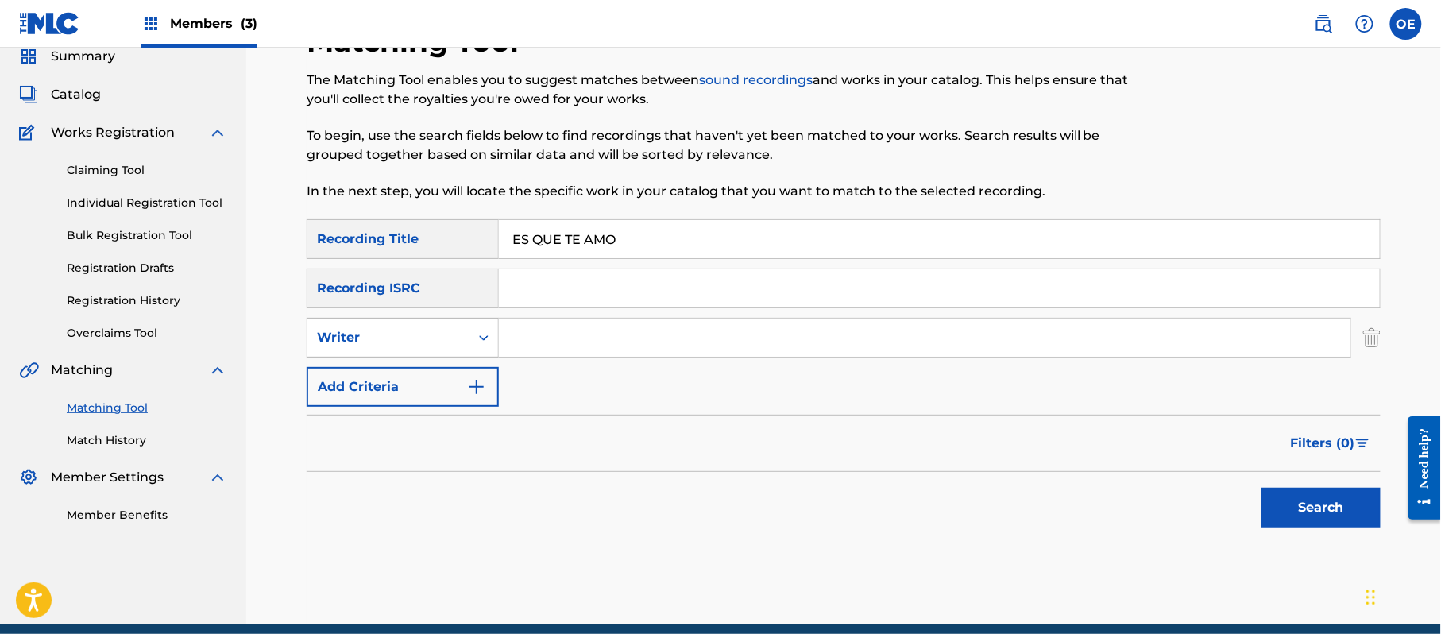
click at [394, 338] on div "Writer" at bounding box center [388, 337] width 143 height 19
click at [399, 375] on div "Recording Artist" at bounding box center [402, 377] width 191 height 40
paste input "LOS YINNS, LOS JEANS, [PERSON_NAME]"
type input "LOS YINNS, LOS JEANS, [PERSON_NAME]"
click at [1310, 523] on button "Search" at bounding box center [1320, 508] width 119 height 40
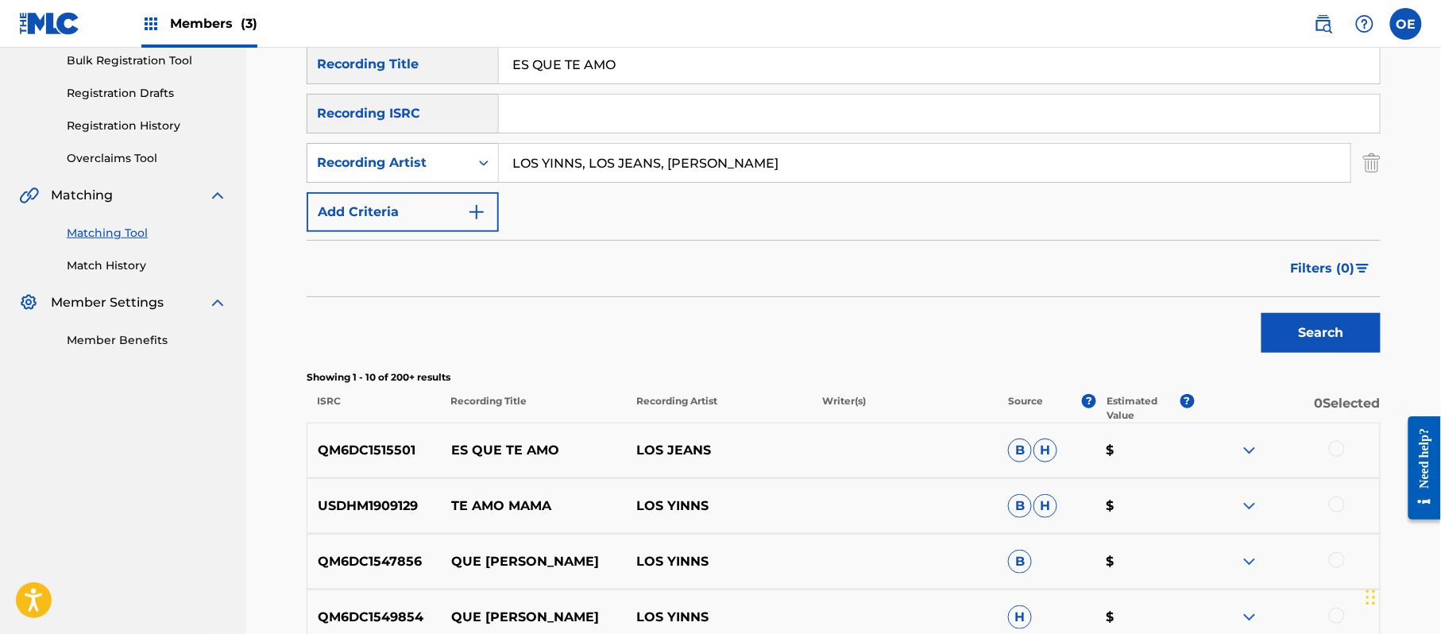
scroll to position [275, 0]
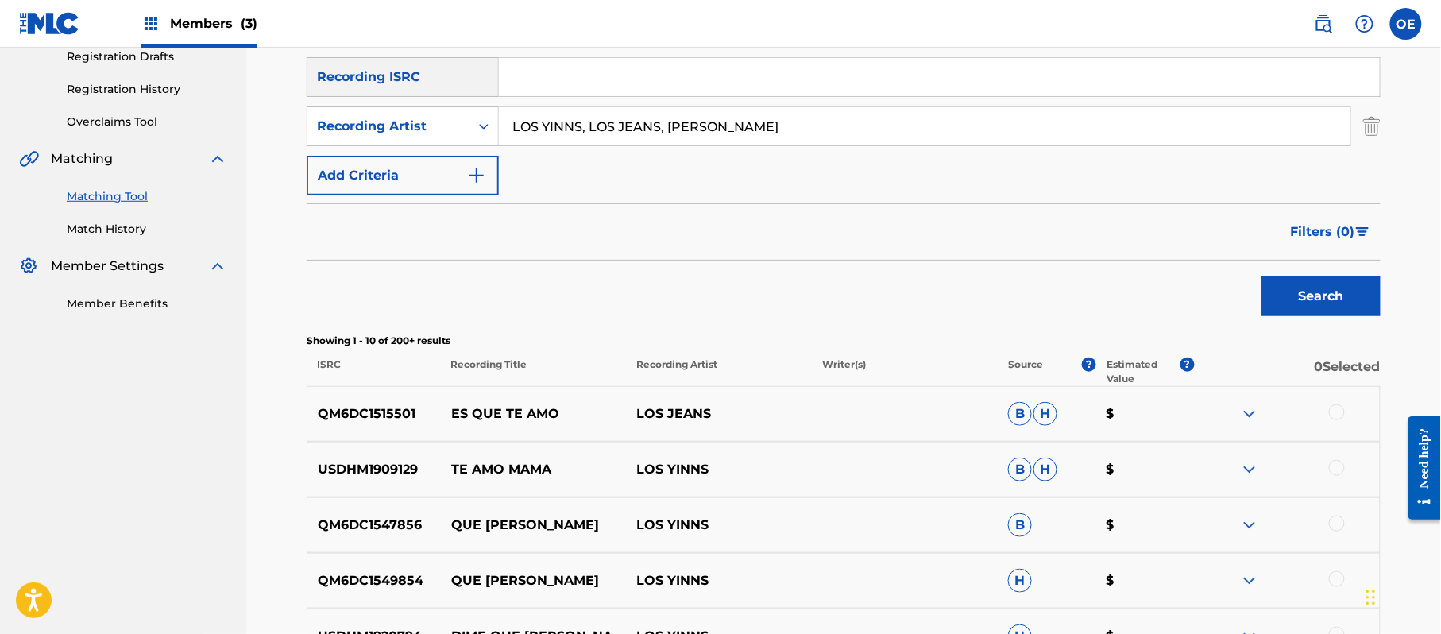
click at [1340, 410] on div at bounding box center [1337, 412] width 16 height 16
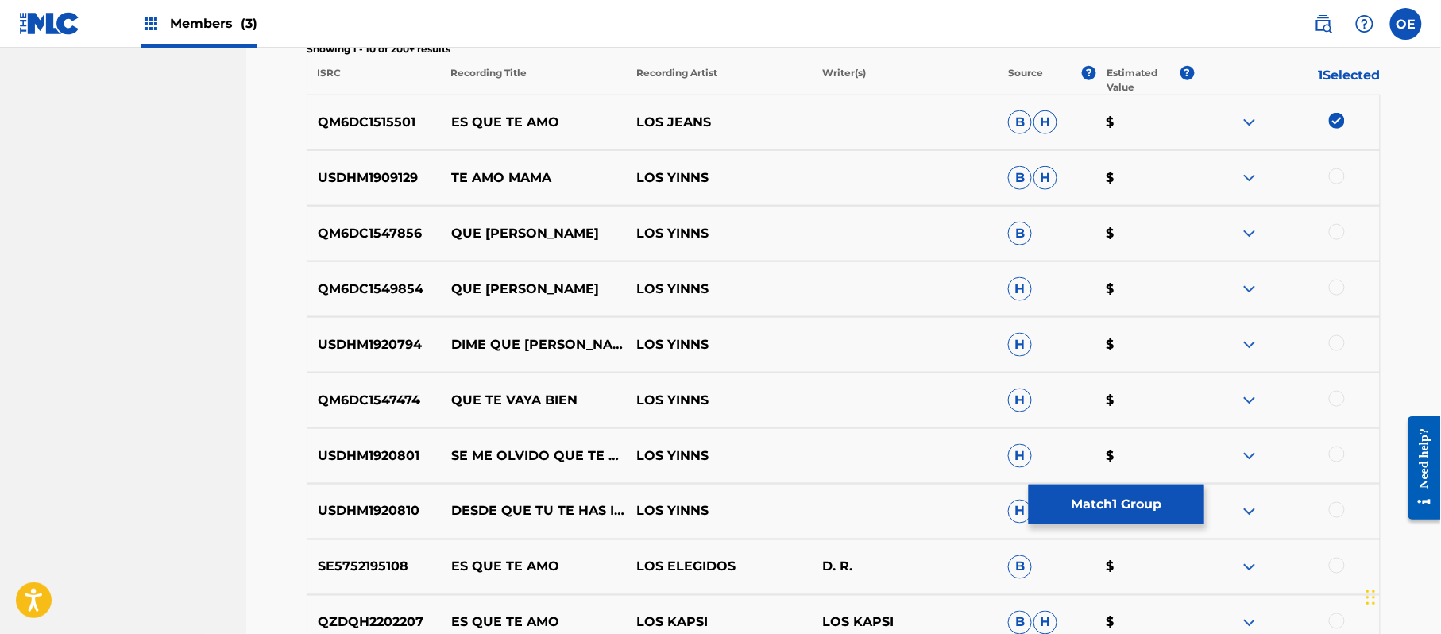
scroll to position [672, 0]
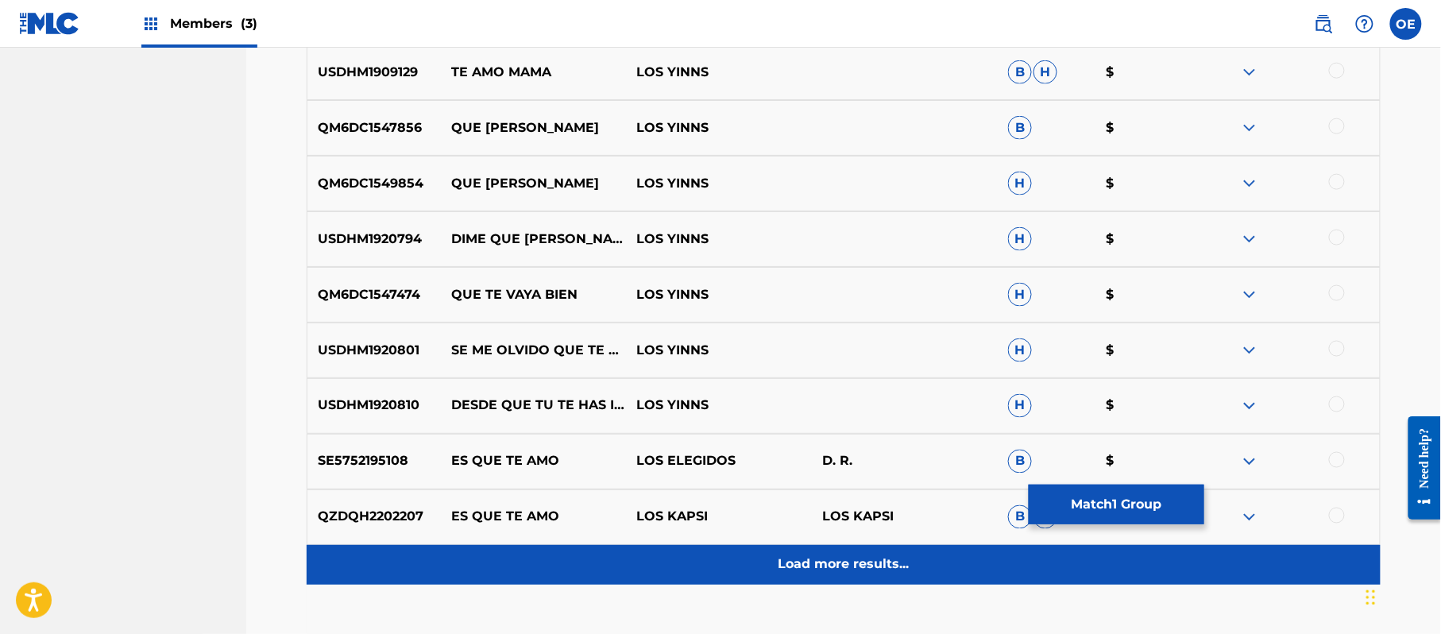
click at [861, 553] on div "Load more results..." at bounding box center [844, 565] width 1074 height 40
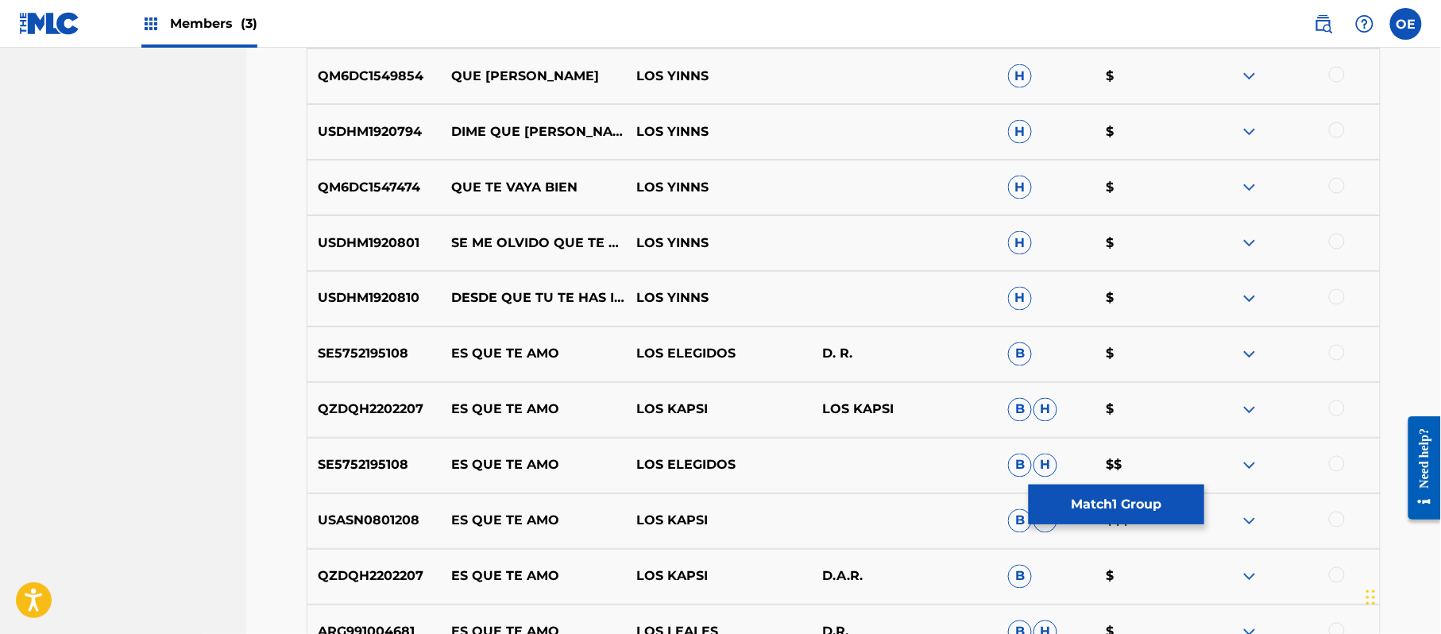
scroll to position [778, 0]
click at [1078, 507] on button "Match 1 Group" at bounding box center [1116, 504] width 176 height 40
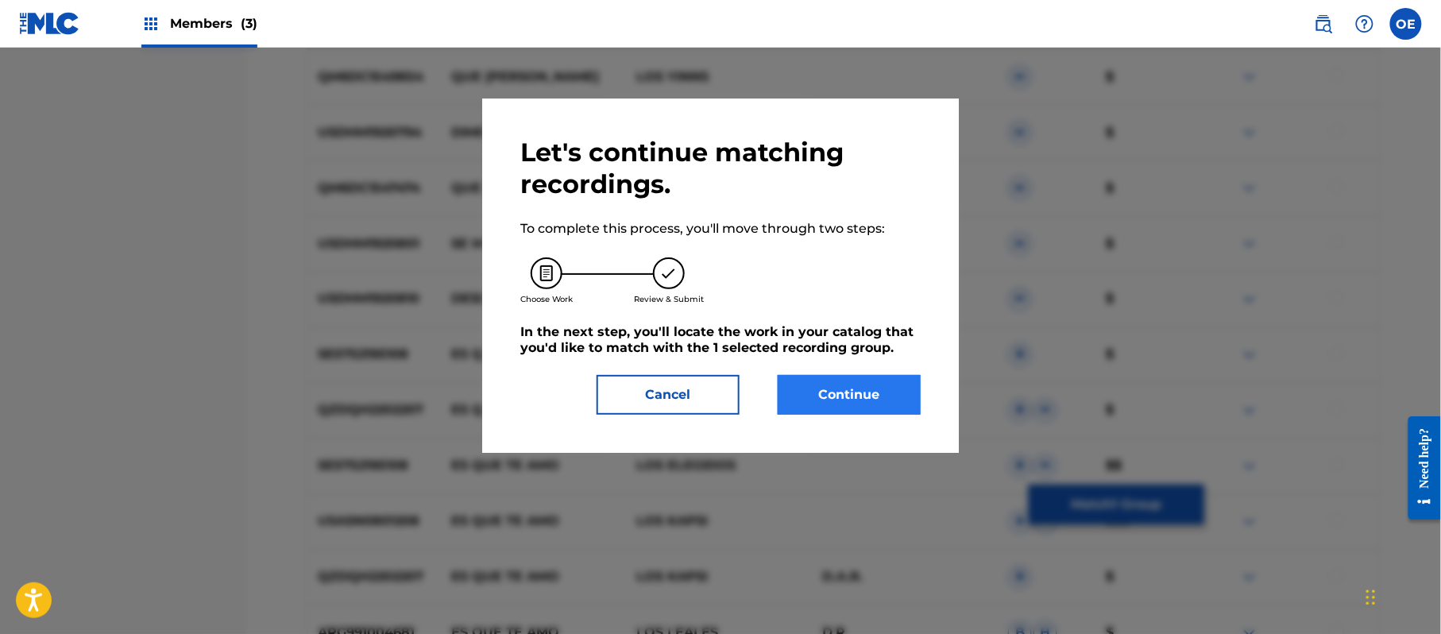
drag, startPoint x: 764, startPoint y: 386, endPoint x: 816, endPoint y: 392, distance: 52.7
click at [767, 386] on div "Continue" at bounding box center [839, 395] width 162 height 40
click at [816, 392] on button "Continue" at bounding box center [848, 395] width 143 height 40
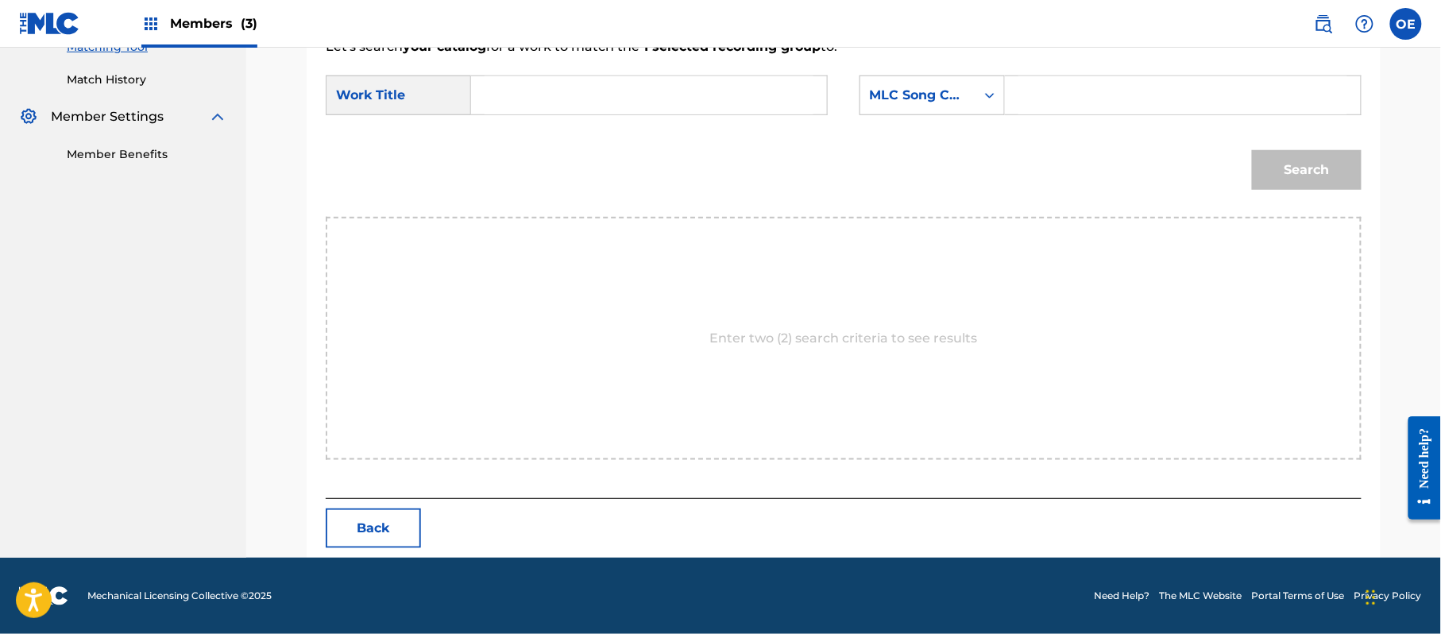
scroll to position [424, 0]
paste input "ES QUE TE AMO"
type input "ES QUE TE AMO"
click at [897, 110] on div "MLC Song Code" at bounding box center [931, 95] width 145 height 40
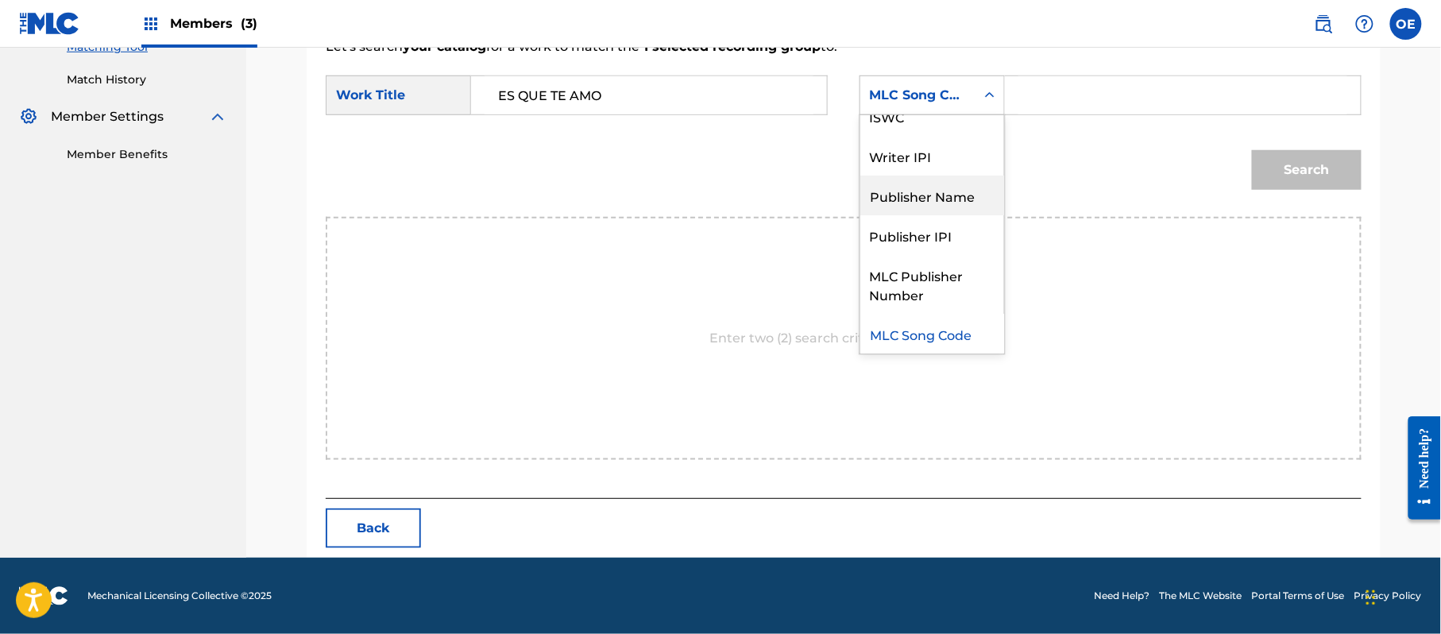
scroll to position [0, 0]
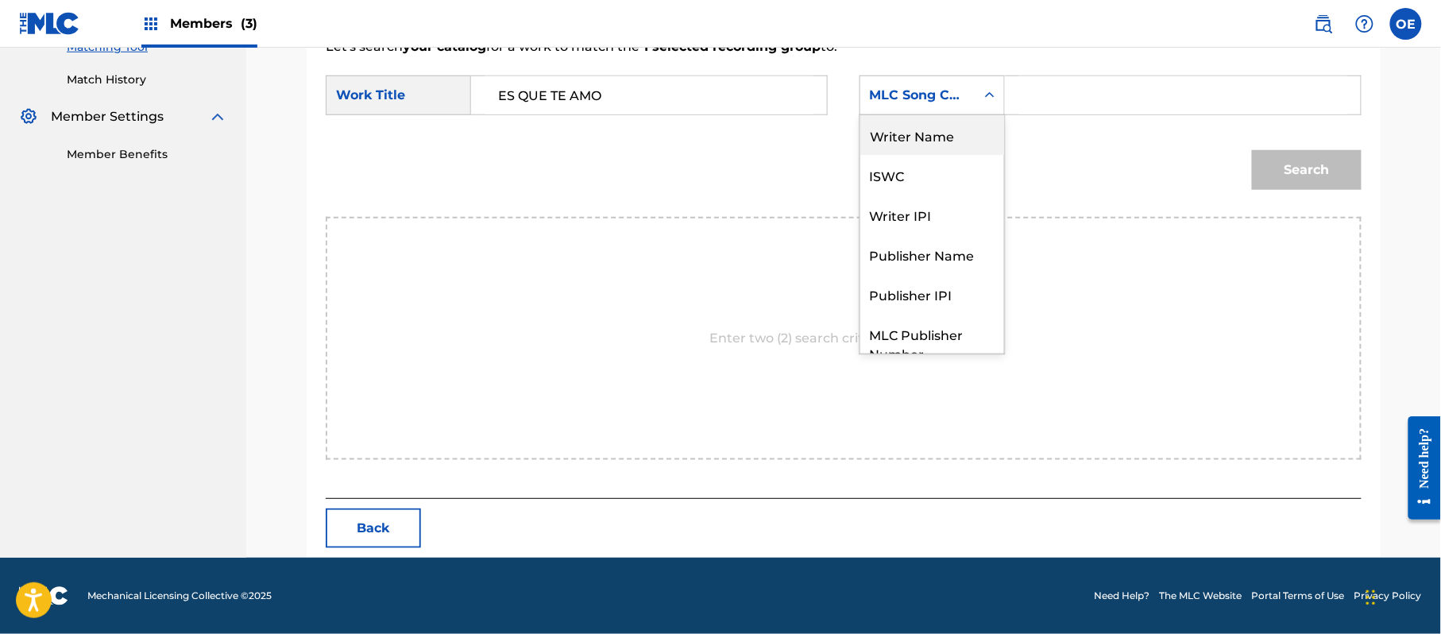
click at [935, 129] on div "Writer Name" at bounding box center [932, 135] width 144 height 40
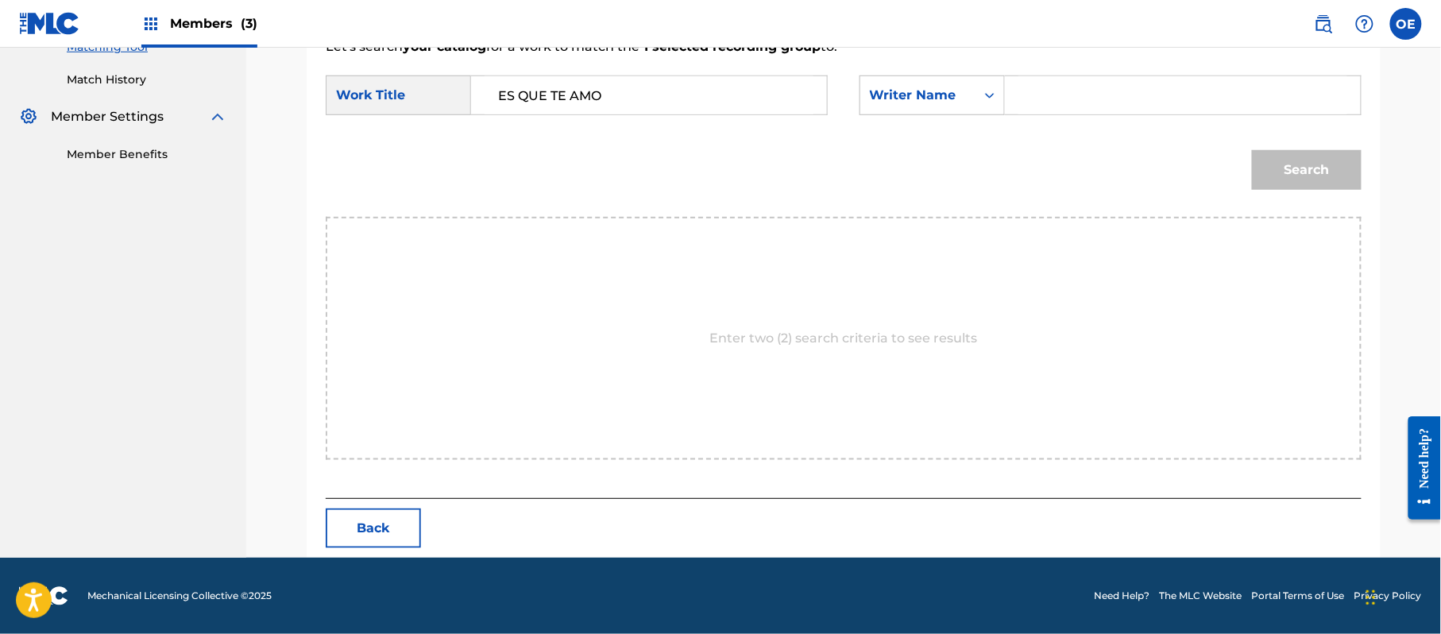
paste input "[PERSON_NAME]"
type input "[PERSON_NAME]"
click at [1283, 160] on button "Search" at bounding box center [1307, 170] width 110 height 40
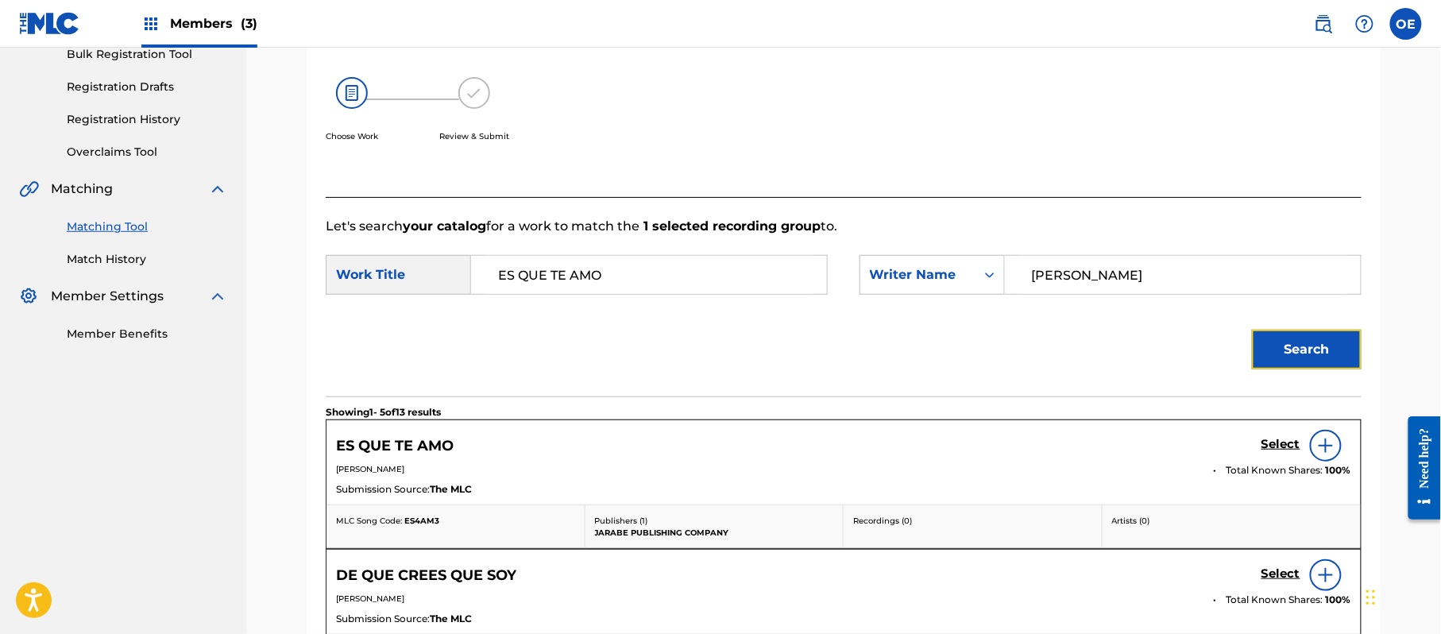
scroll to position [424, 0]
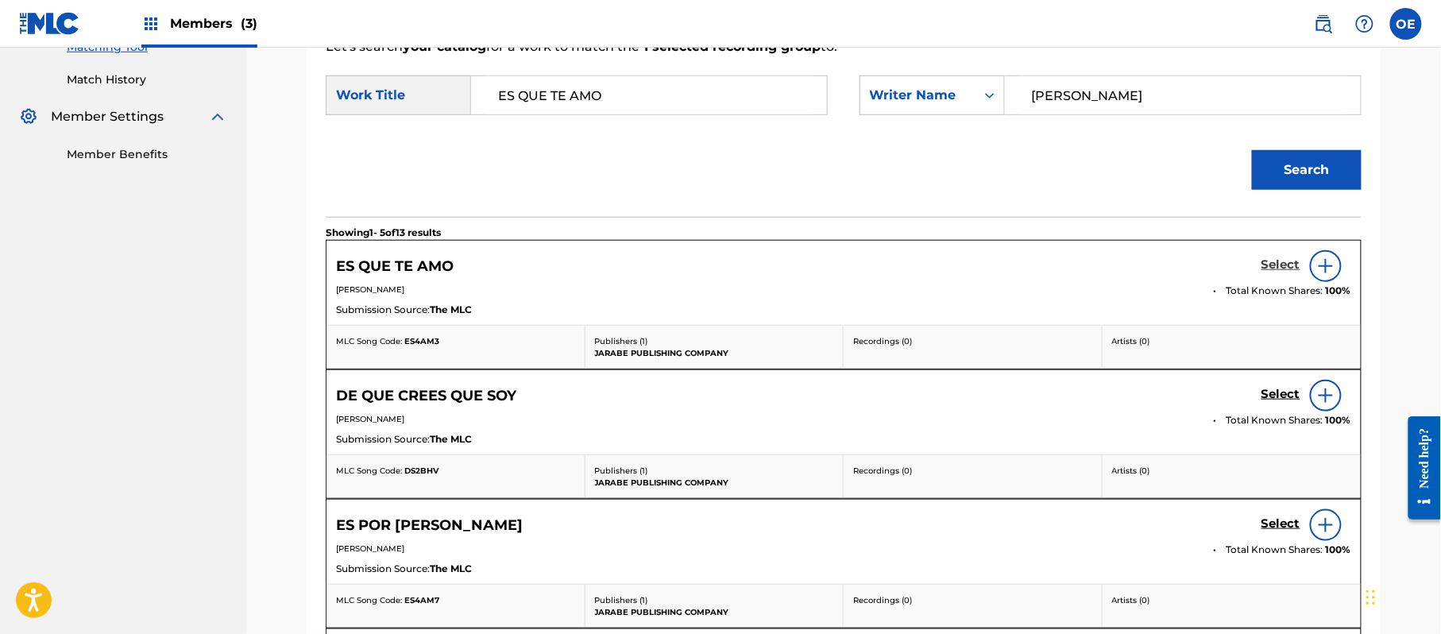
click at [1280, 265] on h5 "Select" at bounding box center [1280, 264] width 39 height 15
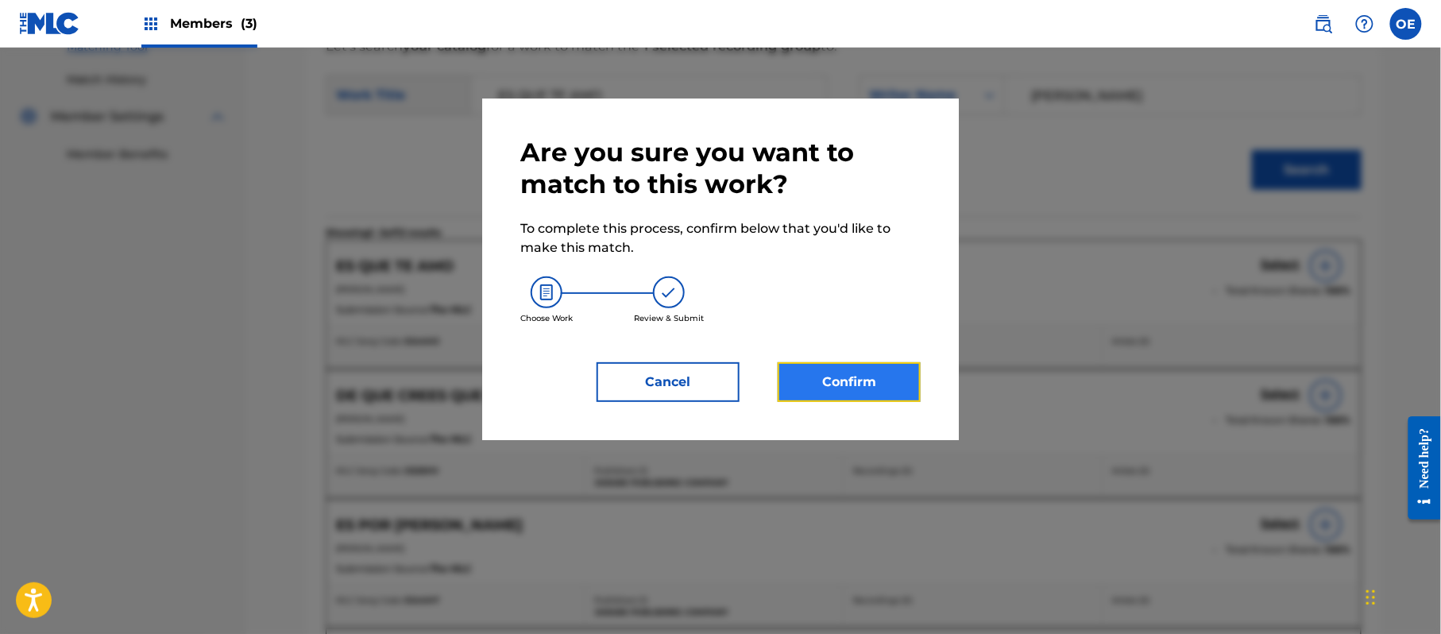
click at [855, 385] on button "Confirm" at bounding box center [848, 382] width 143 height 40
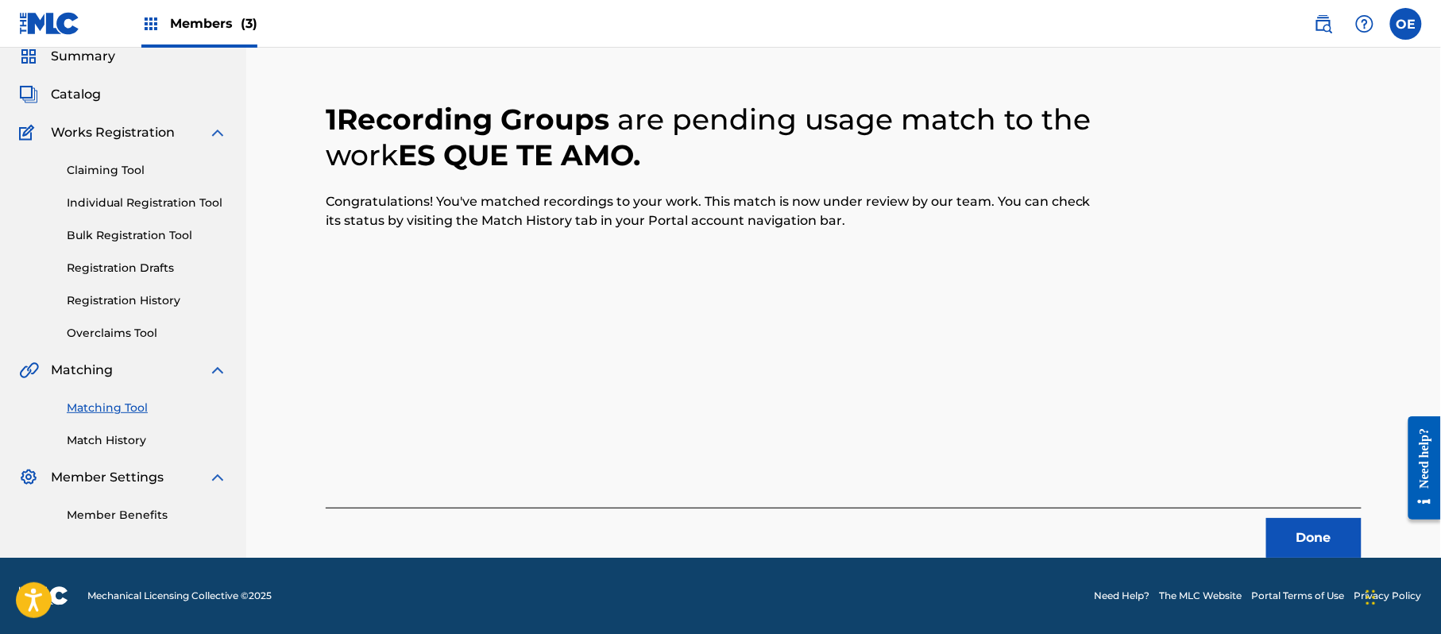
scroll to position [64, 0]
click at [1339, 537] on button "Done" at bounding box center [1313, 538] width 95 height 40
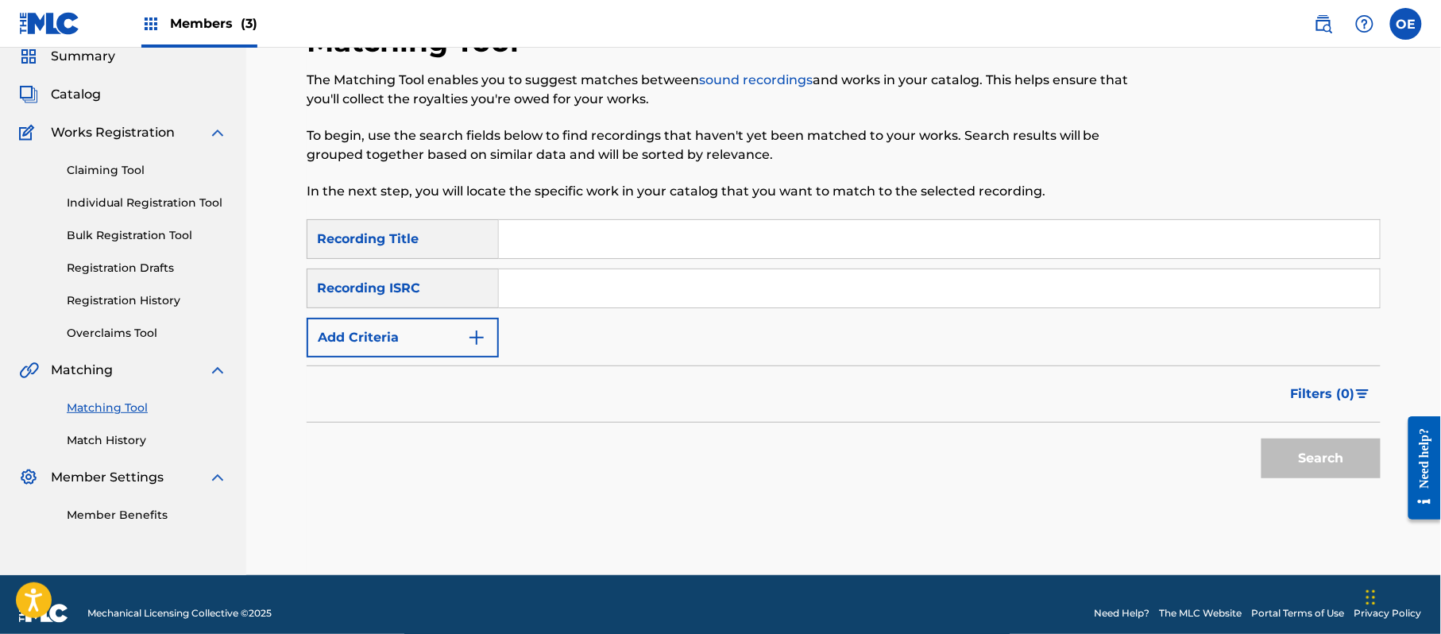
scroll to position [81, 0]
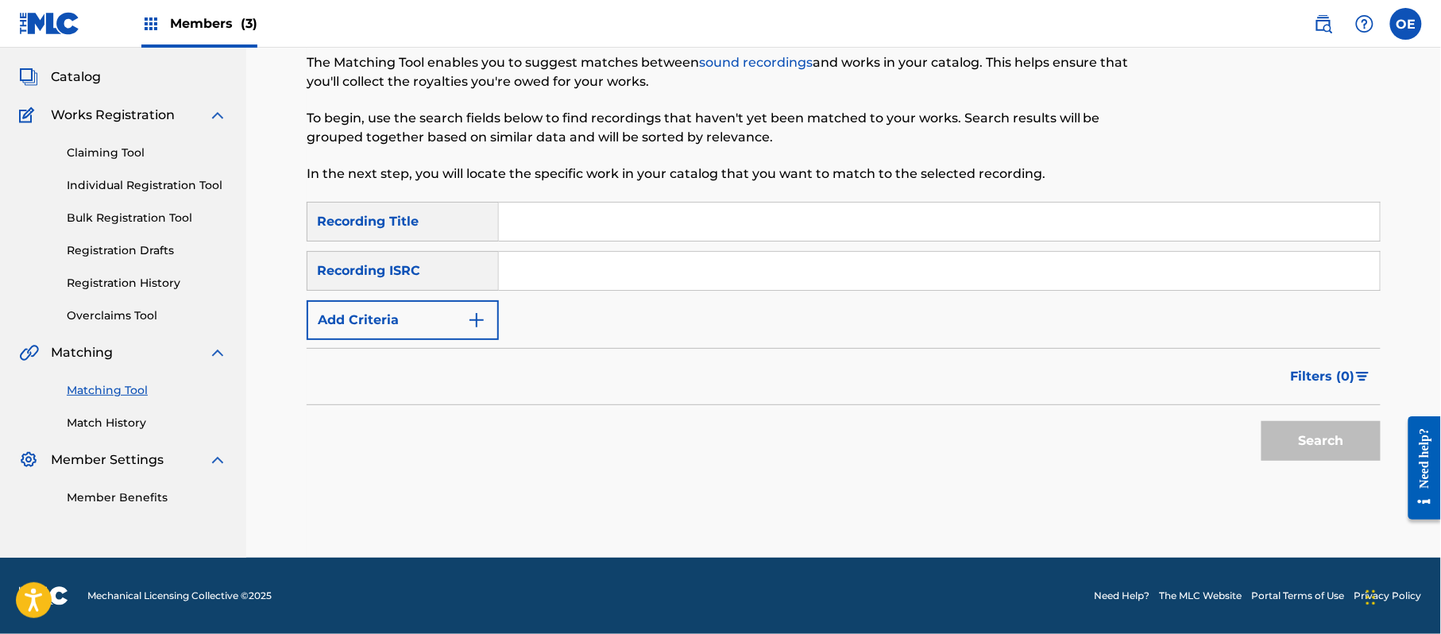
paste input "ES QUE TE AMO"
type input "ES QUE TE AMO"
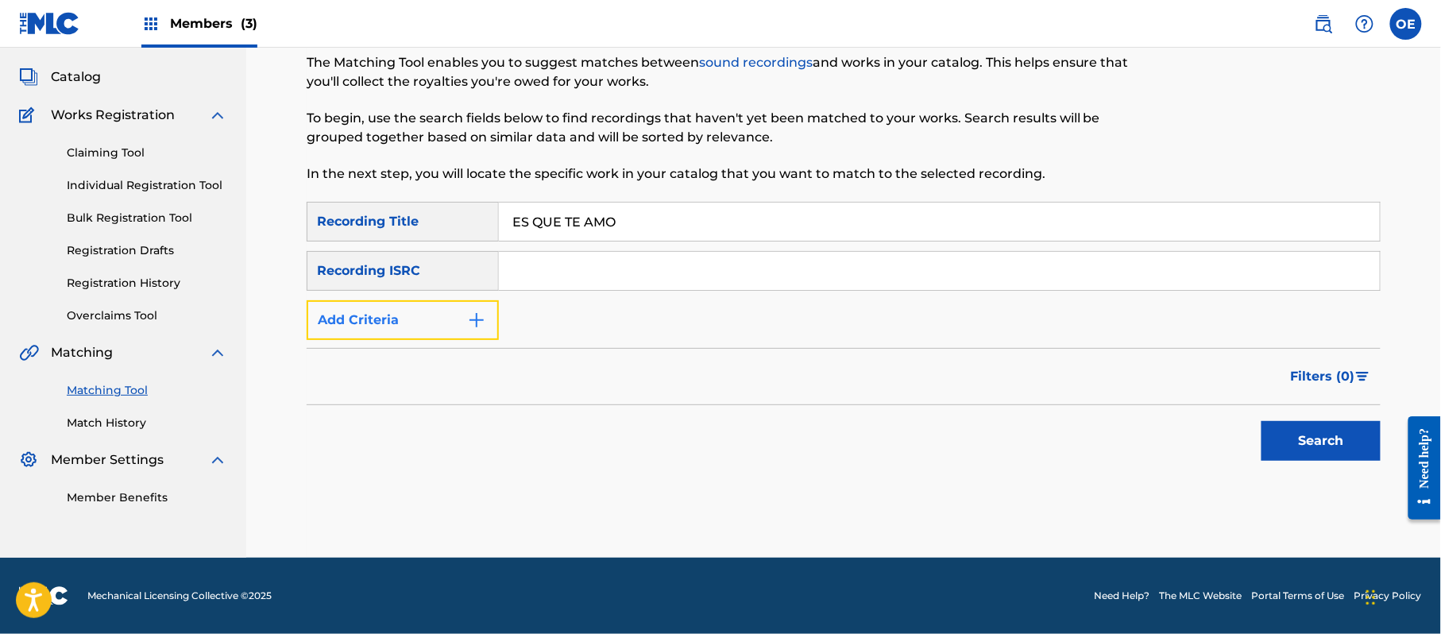
click at [452, 321] on button "Add Criteria" at bounding box center [403, 320] width 192 height 40
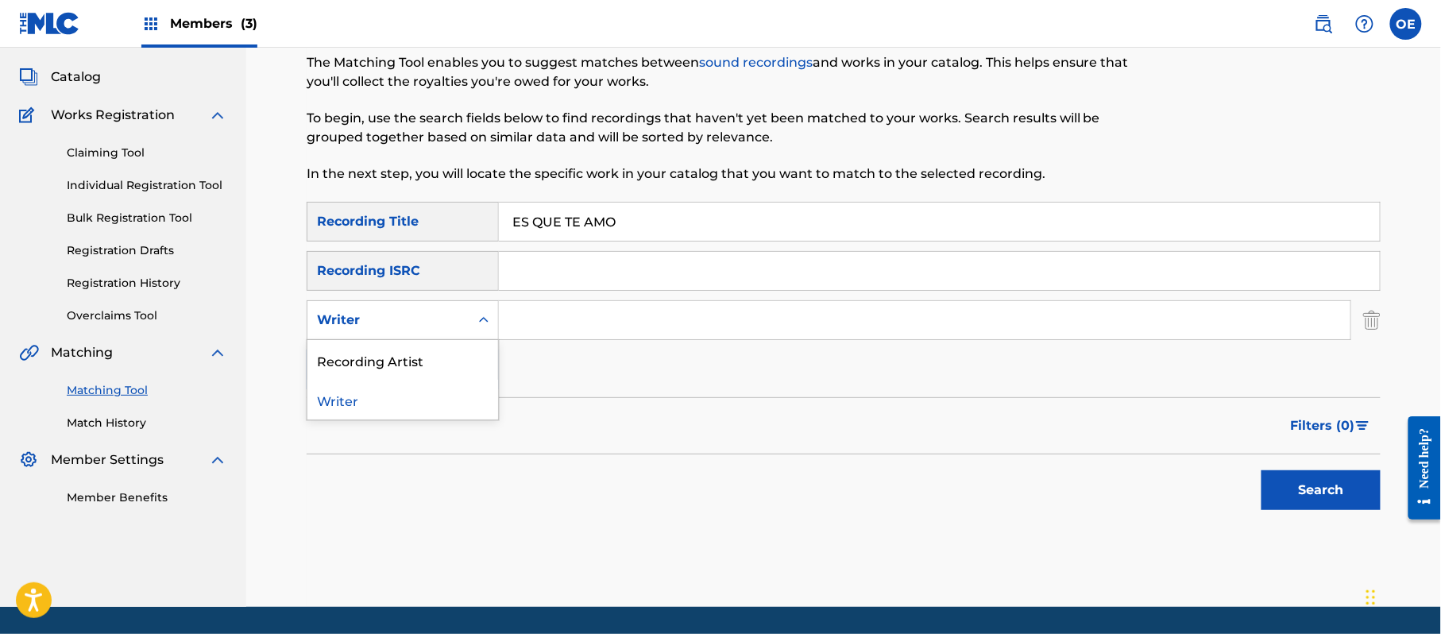
click at [452, 321] on div "Writer" at bounding box center [388, 320] width 143 height 19
click at [426, 361] on div "Recording Artist" at bounding box center [402, 360] width 191 height 40
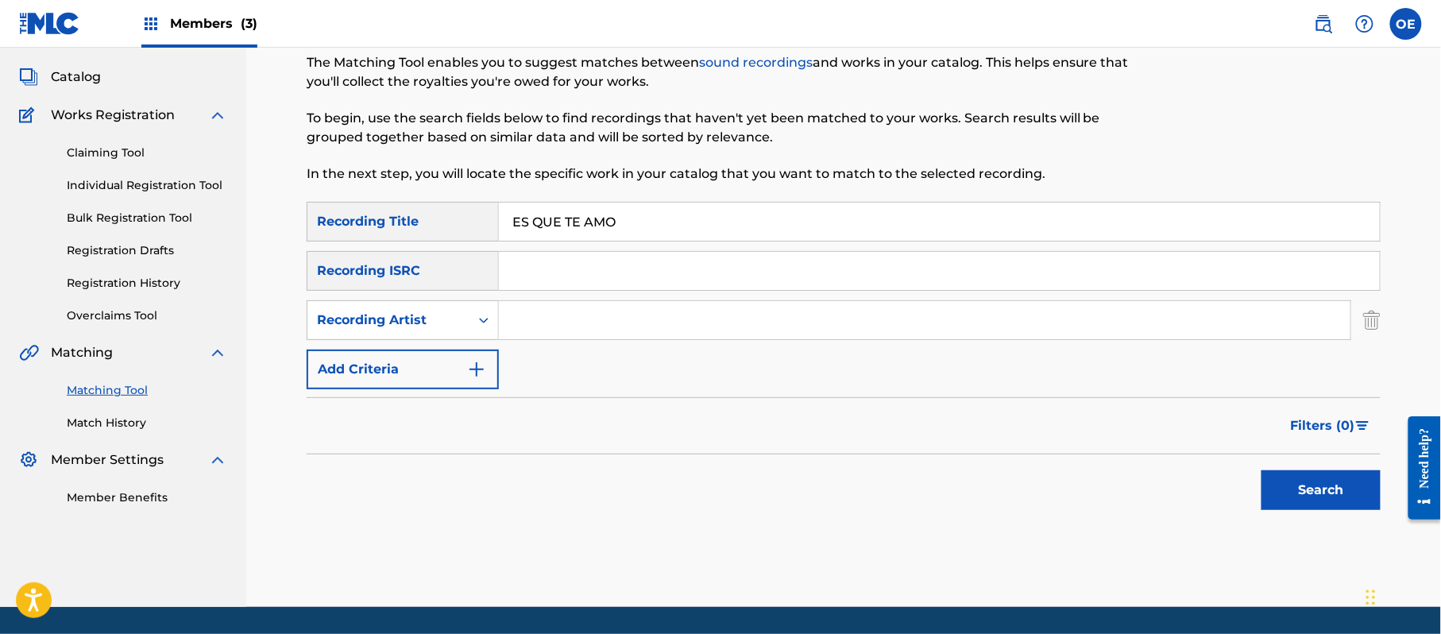
paste input "LOS YINNS, LOS JEANS, [PERSON_NAME]"
click at [1291, 469] on div "Search" at bounding box center [1316, 486] width 127 height 64
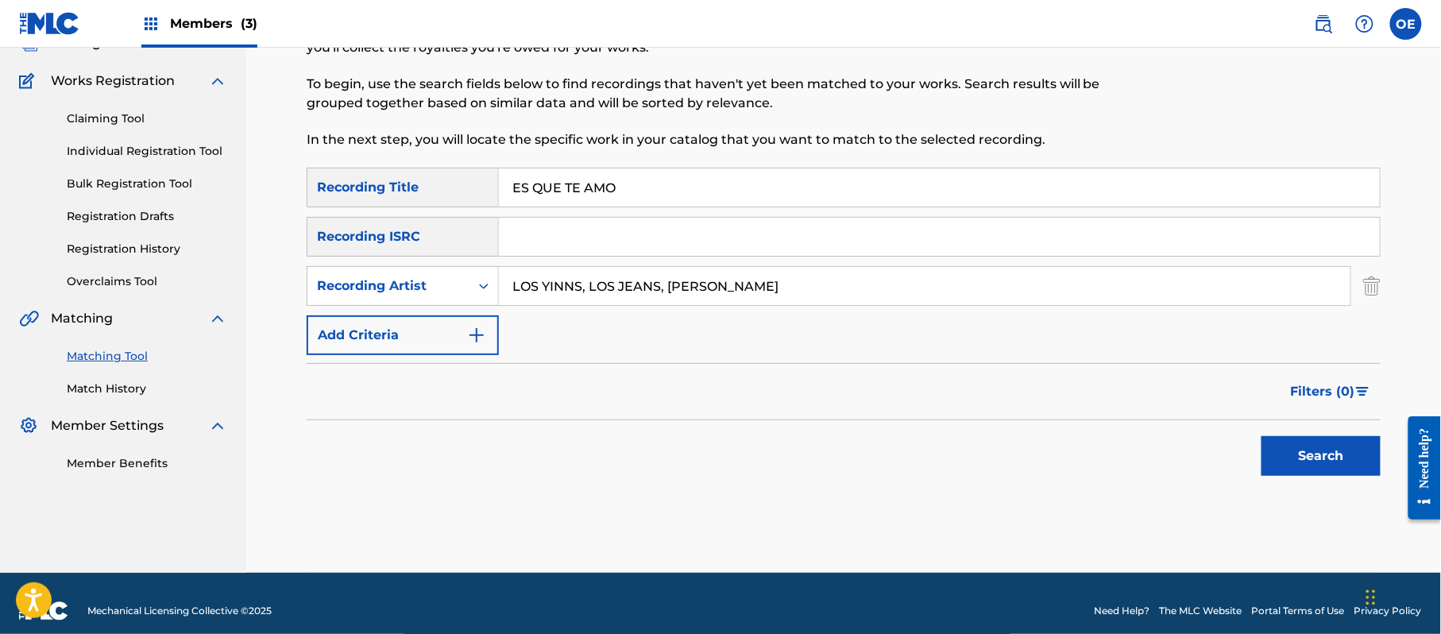
scroll to position [130, 0]
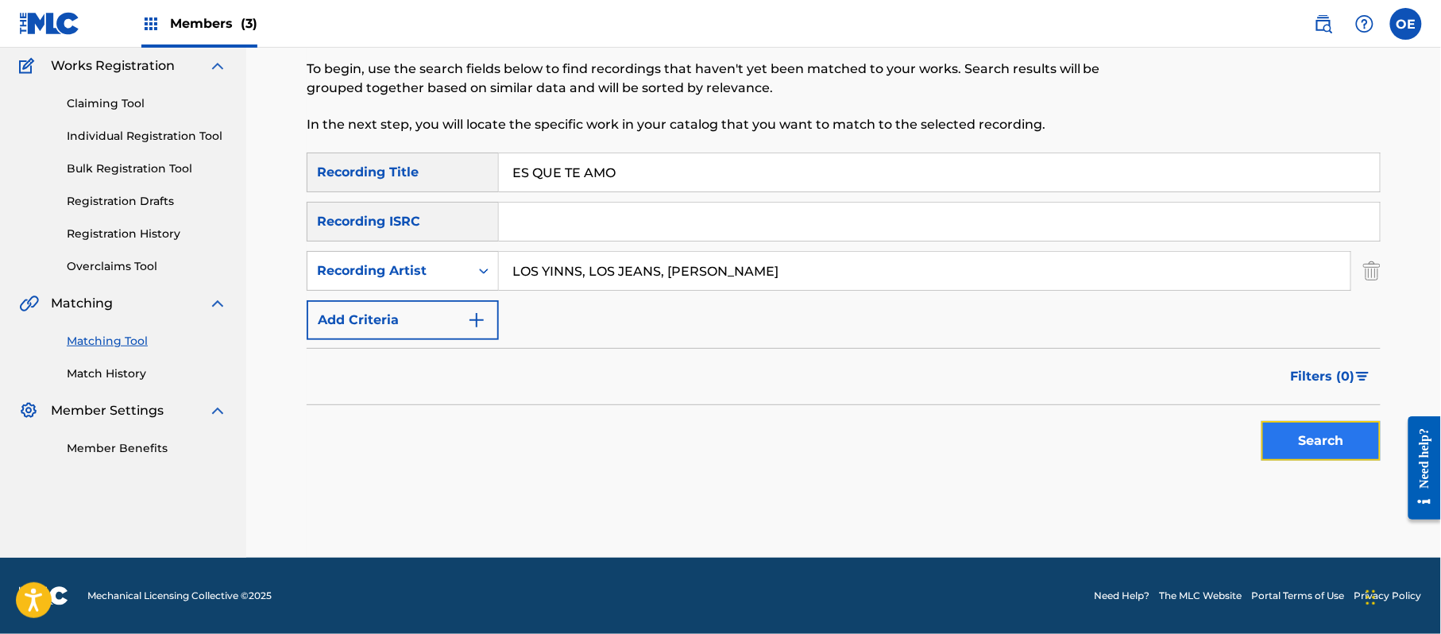
click at [1326, 434] on button "Search" at bounding box center [1320, 441] width 119 height 40
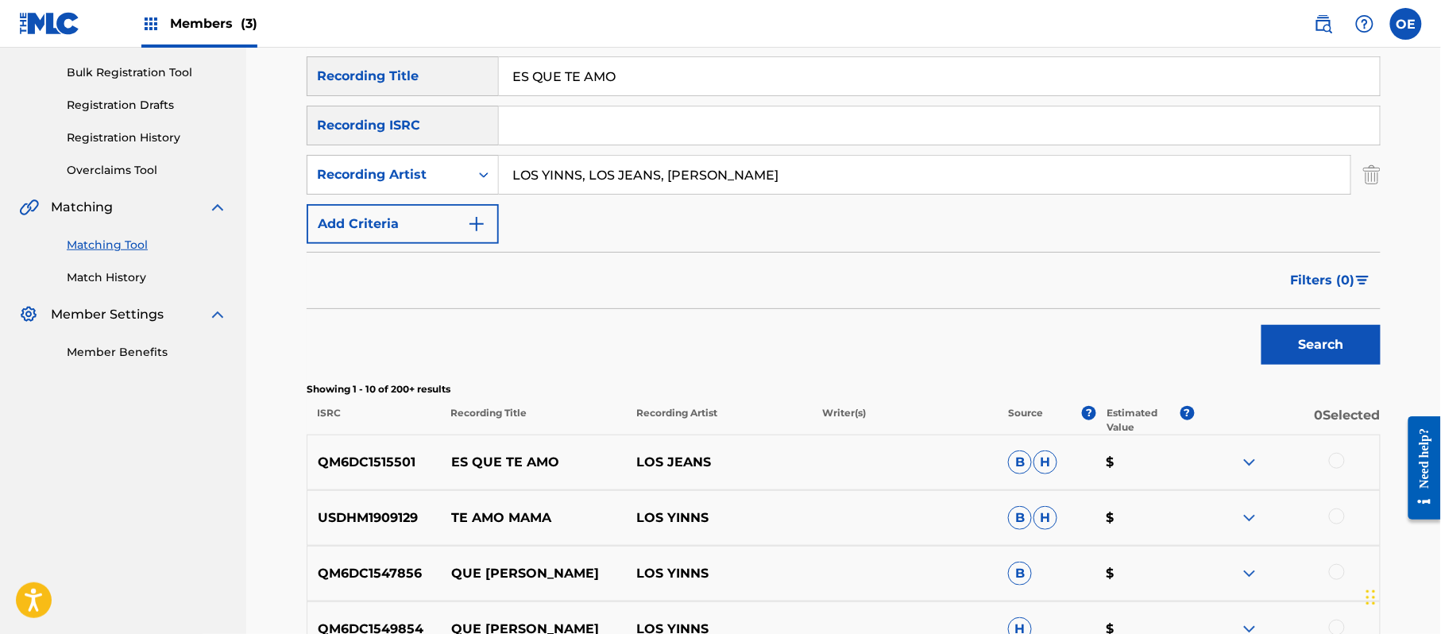
scroll to position [232, 0]
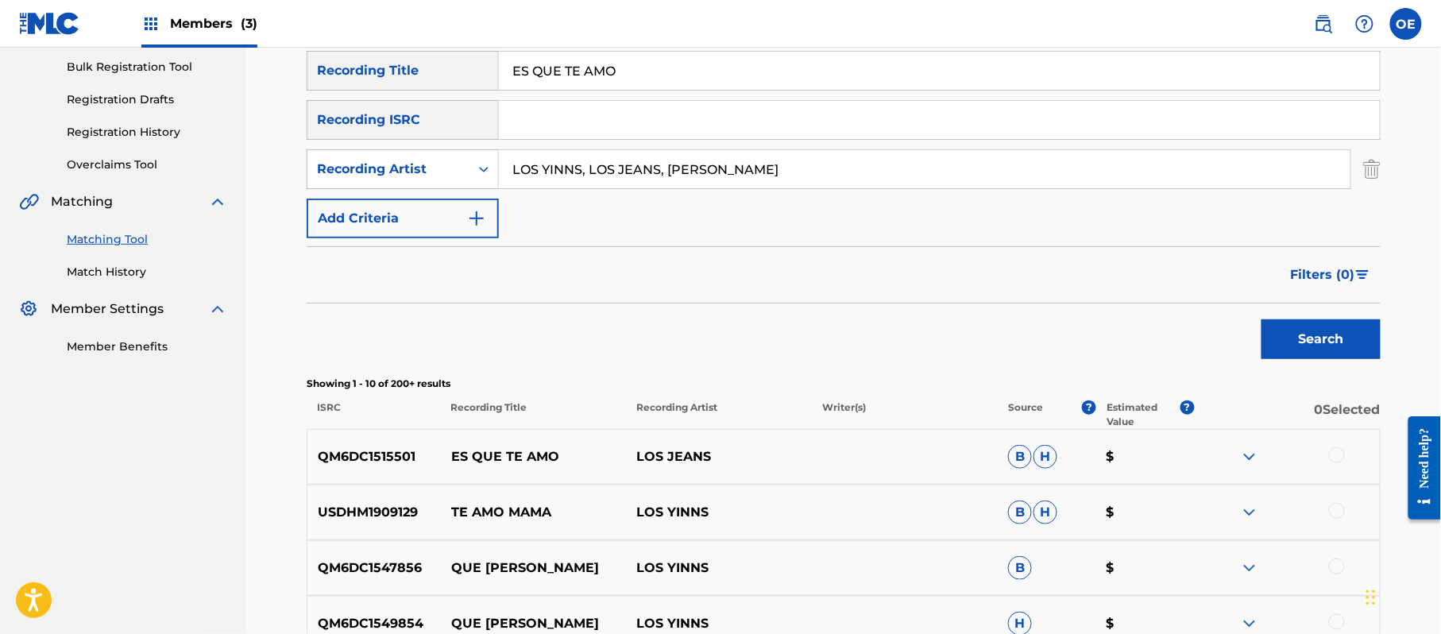
click at [1344, 453] on div at bounding box center [1337, 455] width 16 height 16
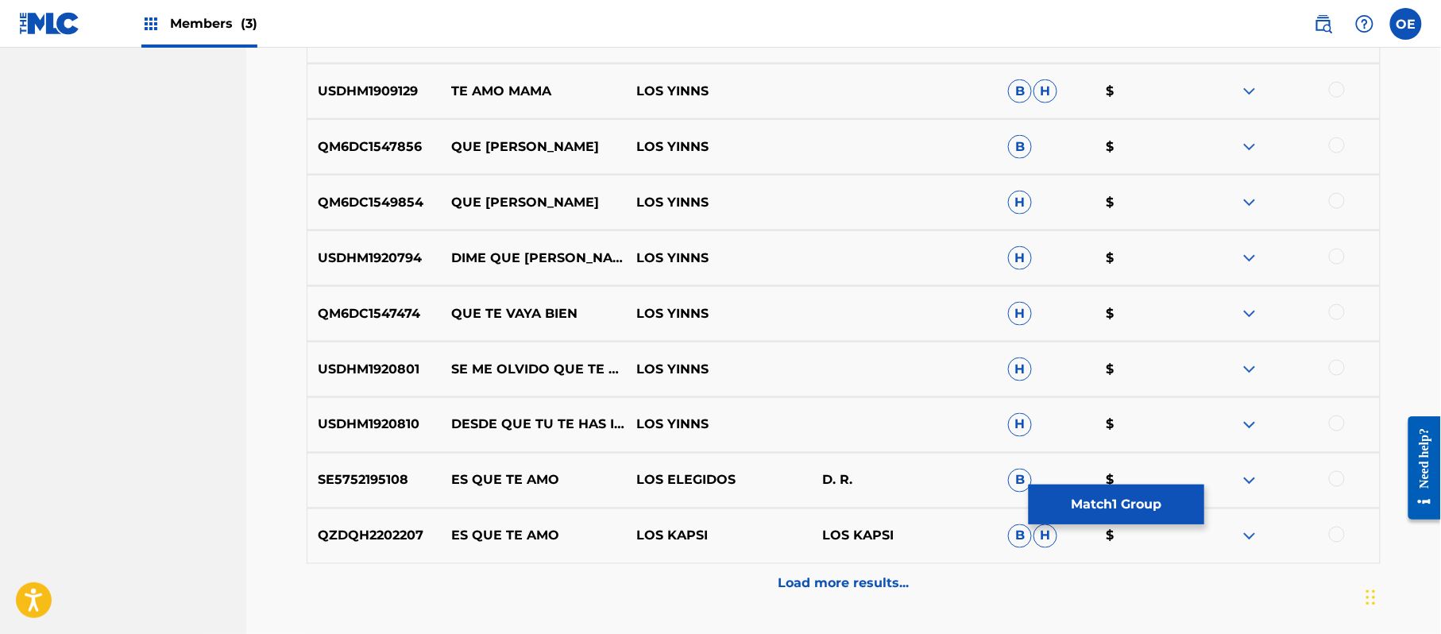
scroll to position [655, 0]
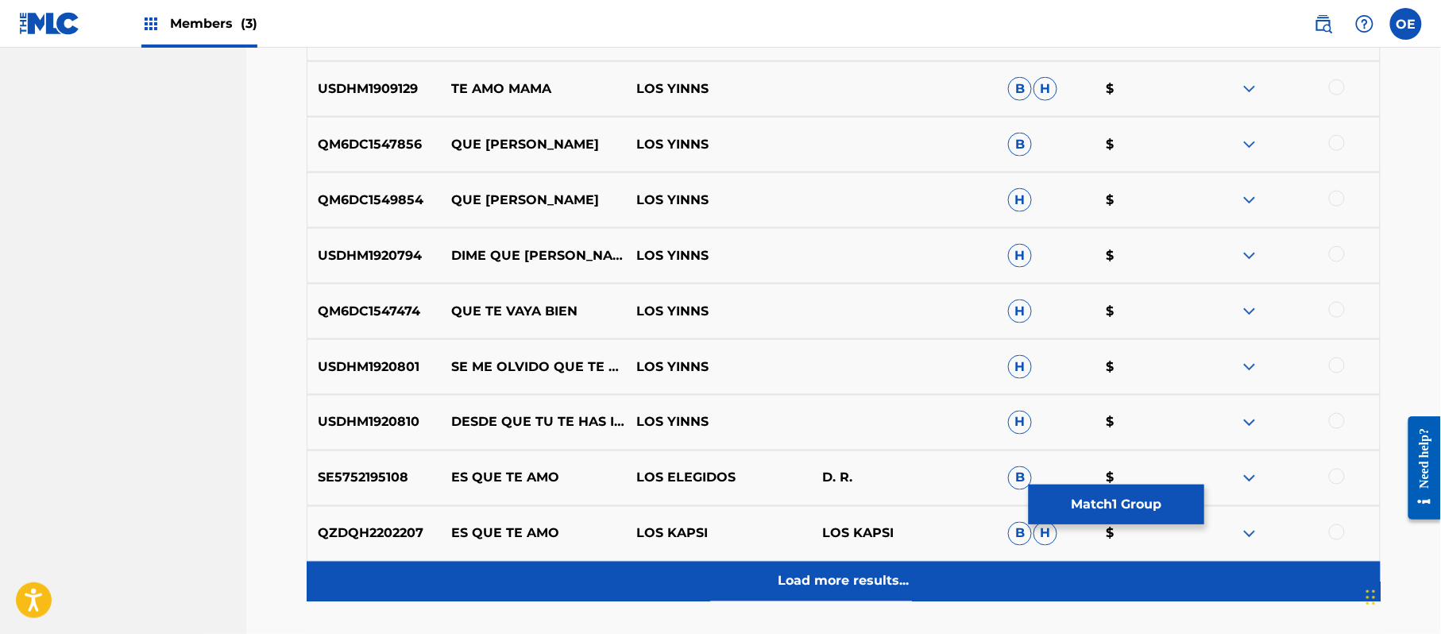
click at [834, 585] on p "Load more results..." at bounding box center [843, 581] width 131 height 19
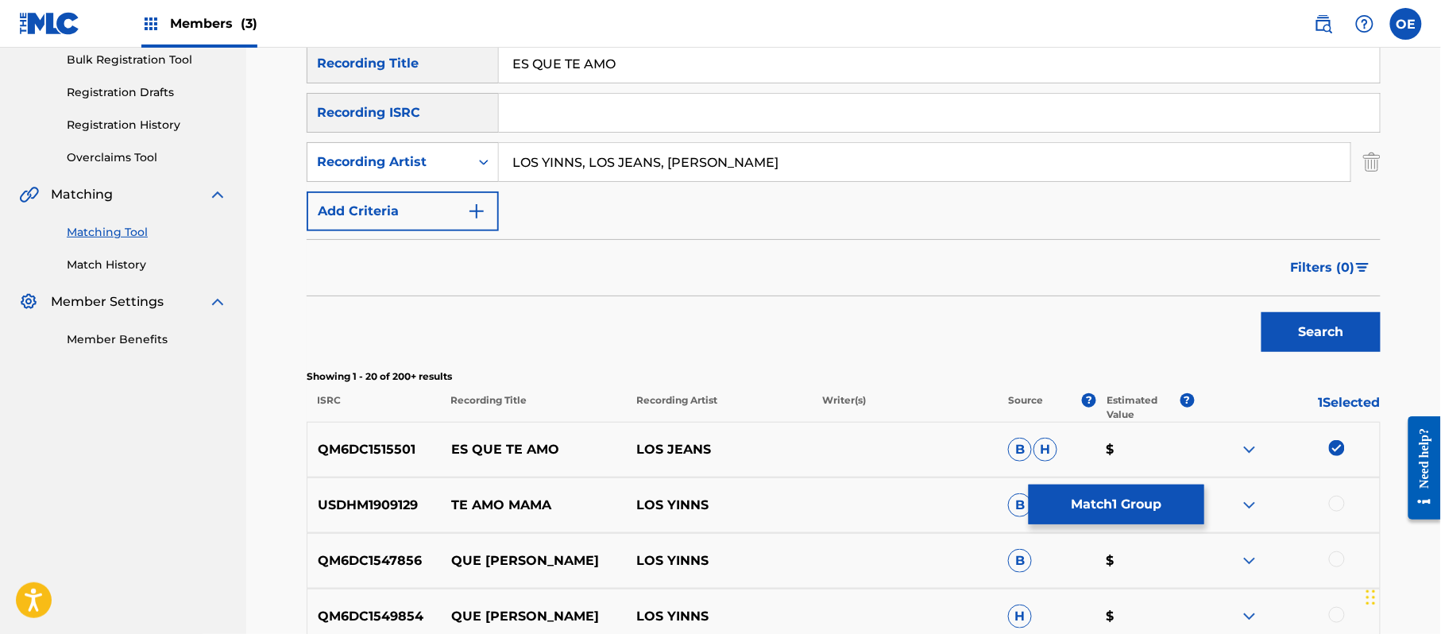
scroll to position [275, 0]
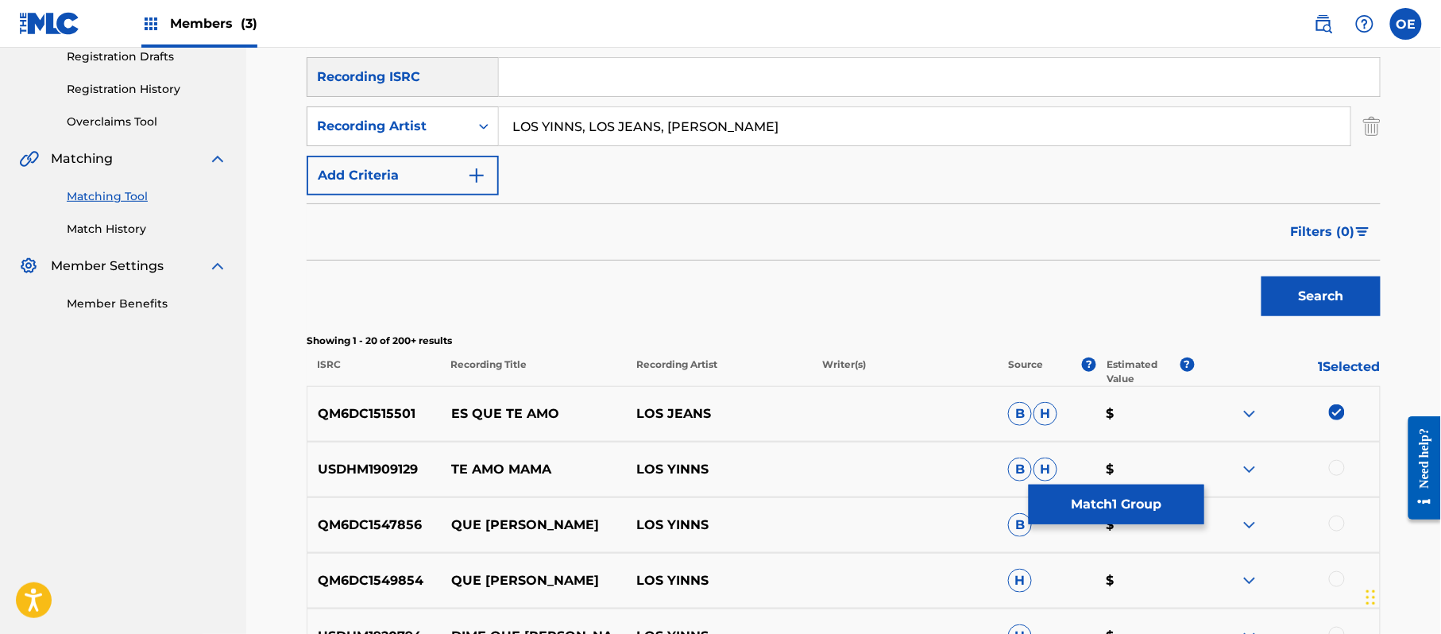
drag, startPoint x: 875, startPoint y: 122, endPoint x: 578, endPoint y: 133, distance: 297.2
click at [578, 133] on input "LOS YINNS, LOS JEANS, [PERSON_NAME]" at bounding box center [924, 126] width 851 height 38
type input "LOS YINN s"
click at [1261, 276] on button "Search" at bounding box center [1320, 296] width 119 height 40
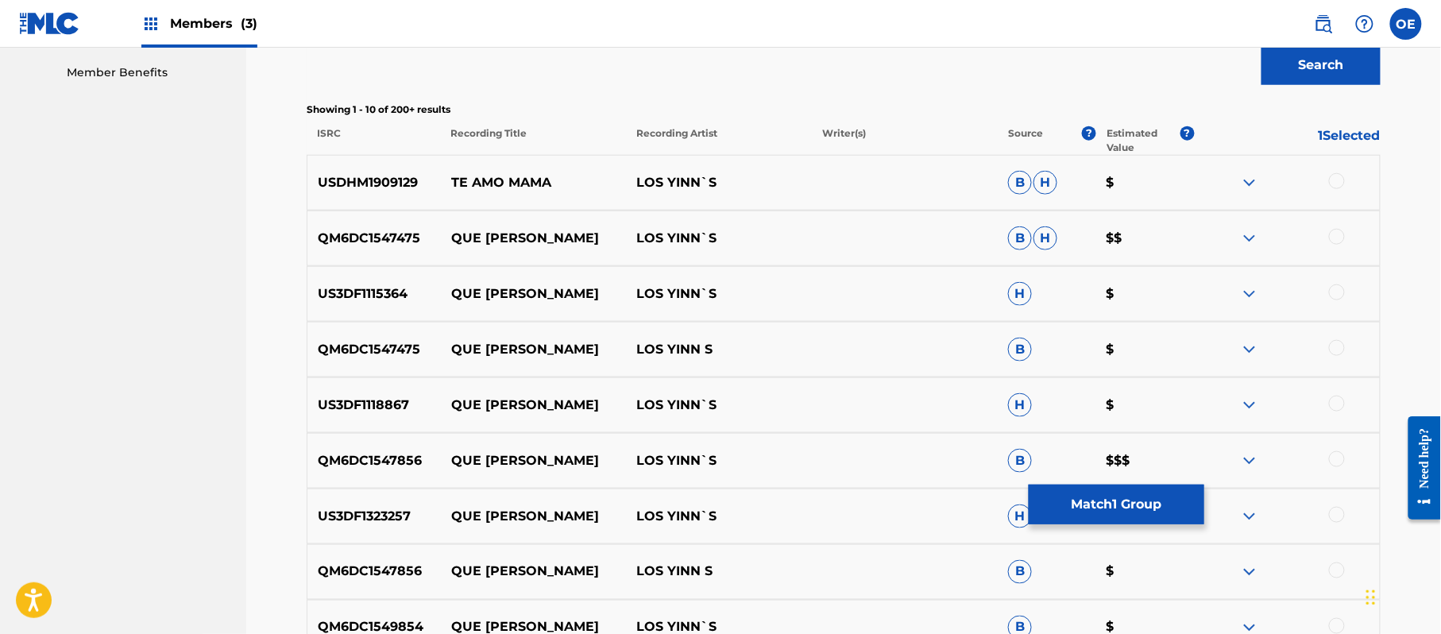
scroll to position [778, 0]
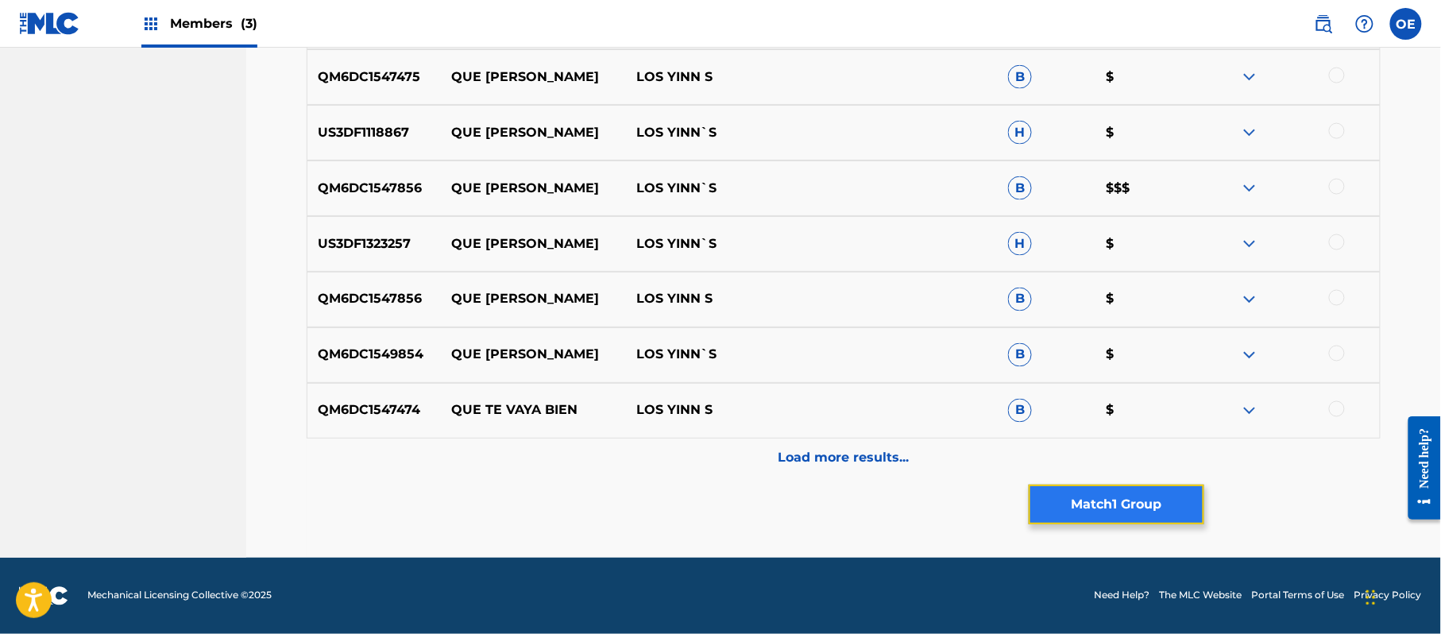
click at [1161, 496] on button "Match 1 Group" at bounding box center [1116, 504] width 176 height 40
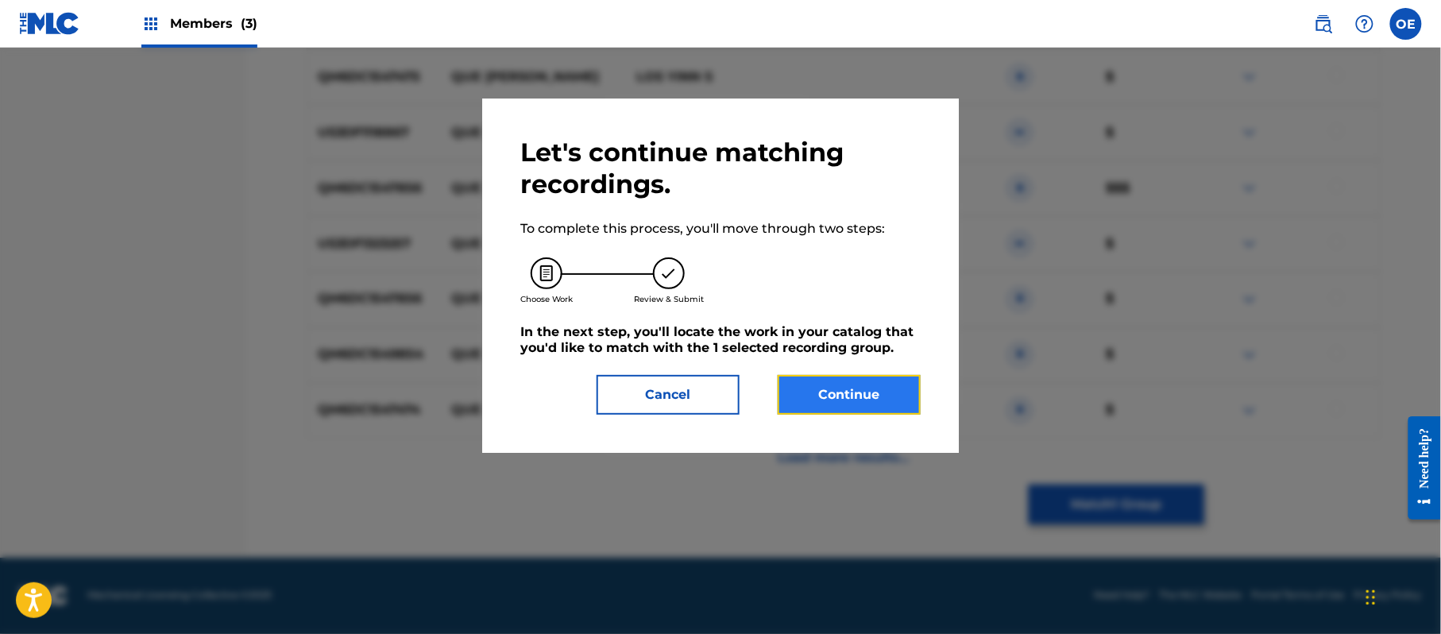
click at [862, 399] on button "Continue" at bounding box center [848, 395] width 143 height 40
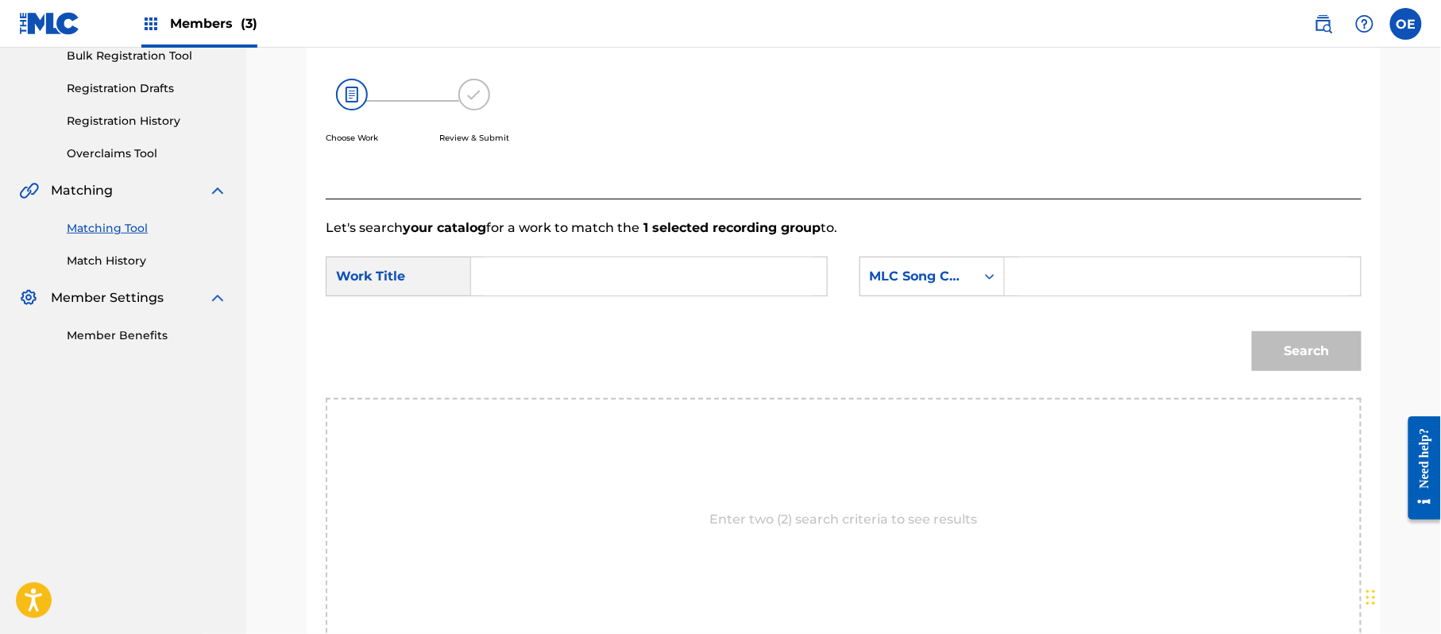
scroll to position [424, 0]
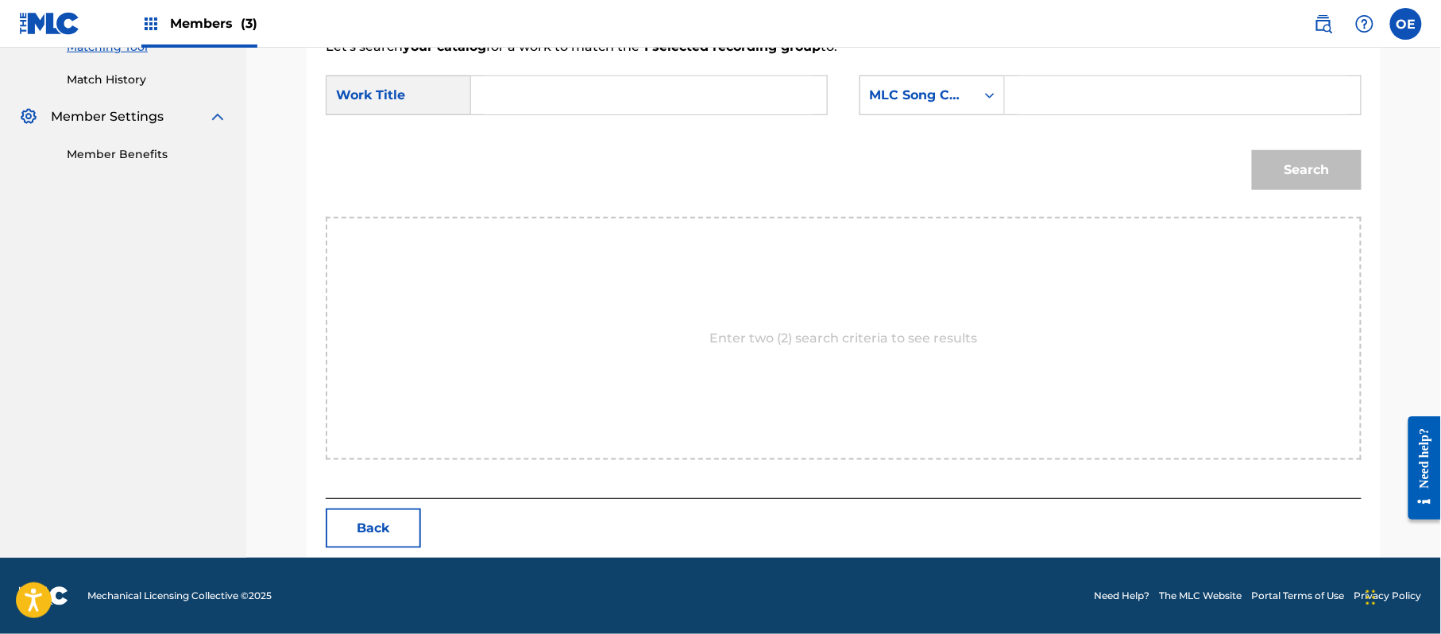
paste input "ES QUE TE AMO"
type input "ES QUE TE AMO"
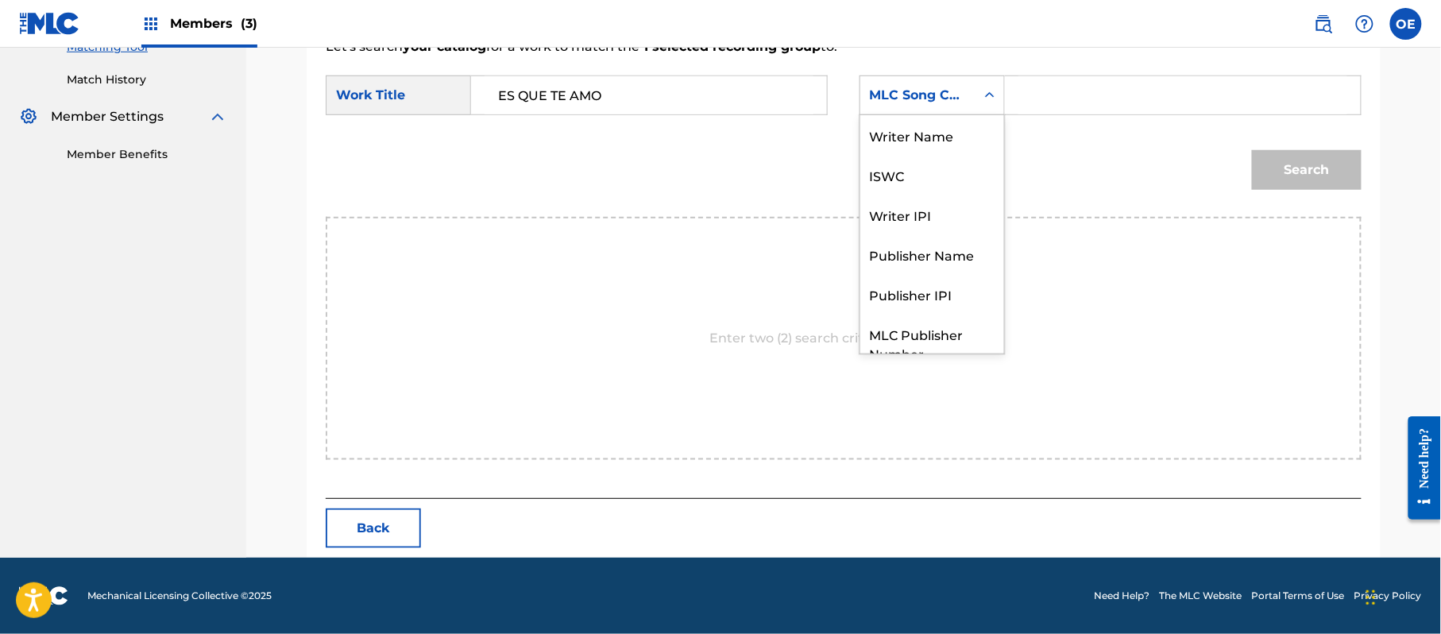
click at [967, 80] on div "MLC Song Code" at bounding box center [917, 95] width 115 height 30
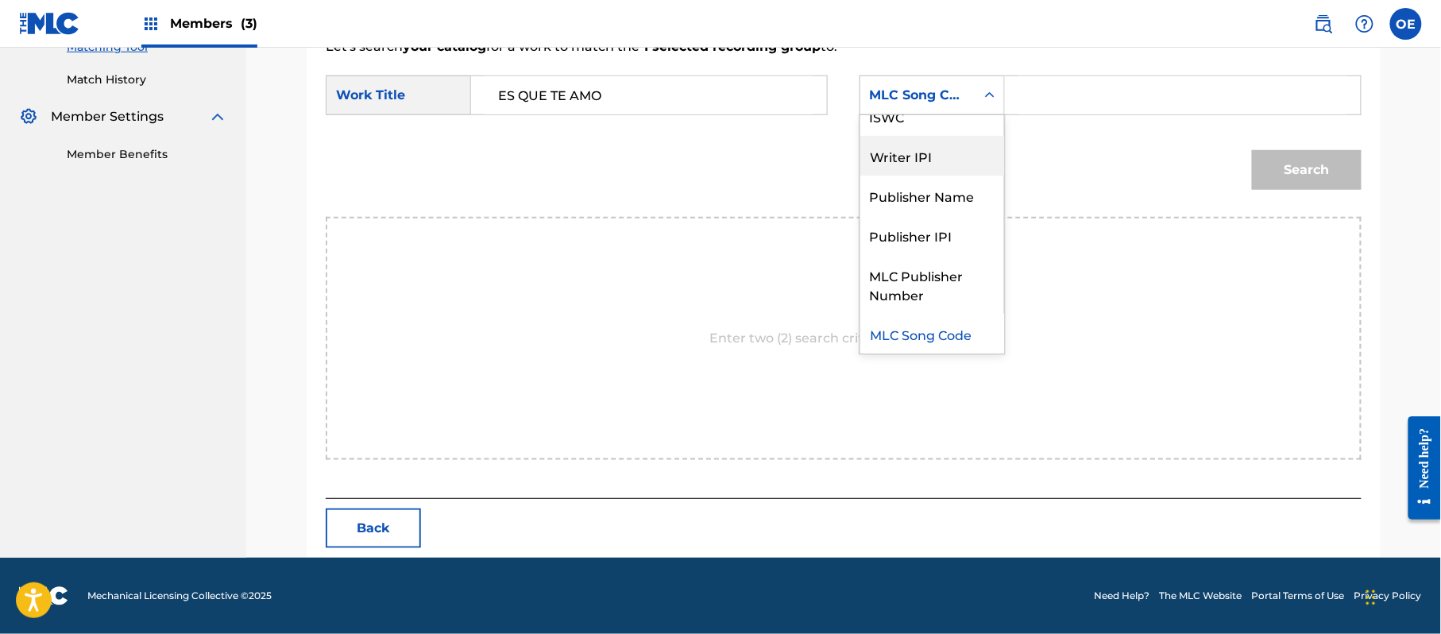
scroll to position [0, 0]
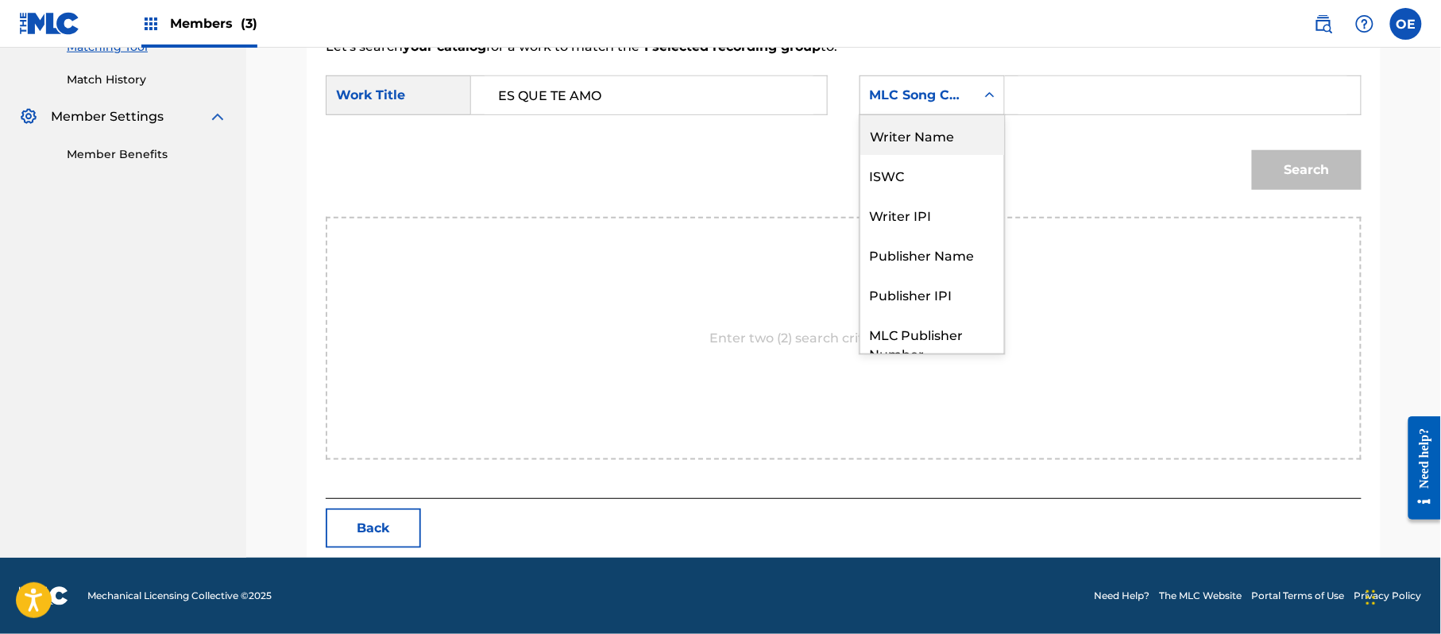
click at [926, 131] on div "Writer Name" at bounding box center [932, 135] width 144 height 40
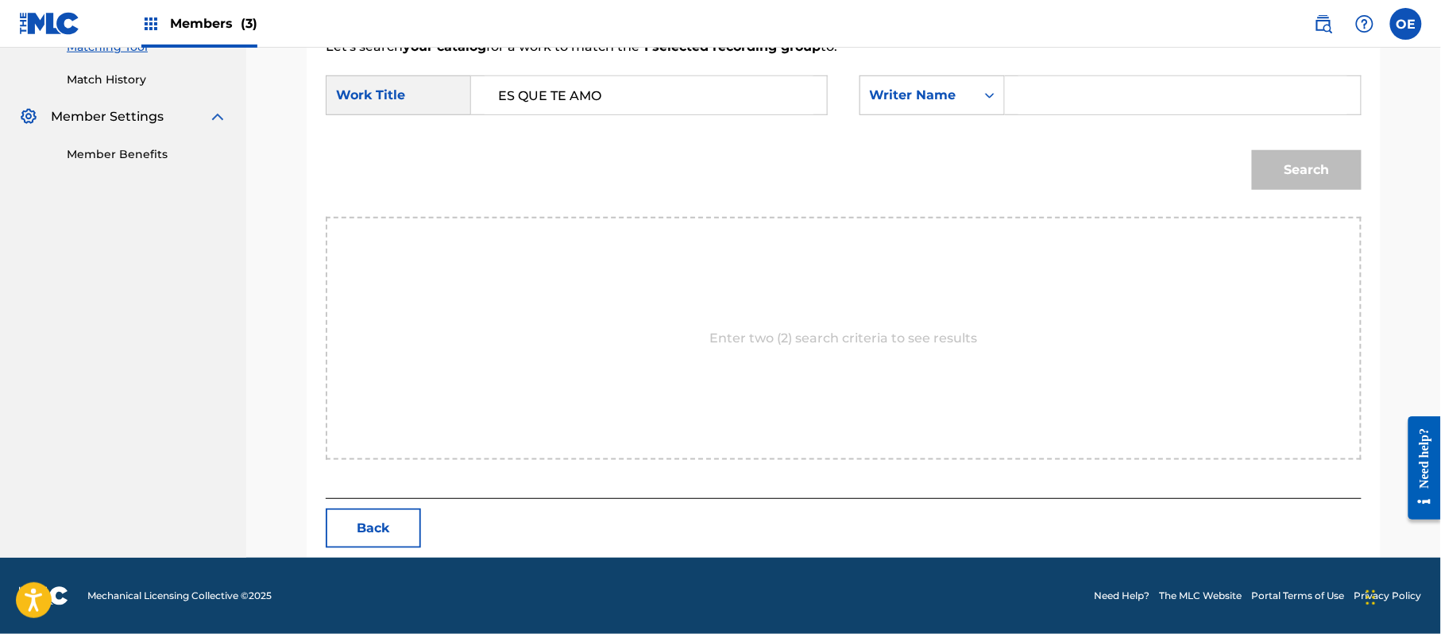
paste input "[PERSON_NAME]"
type input "[PERSON_NAME]"
click at [1291, 150] on button "Search" at bounding box center [1307, 170] width 110 height 40
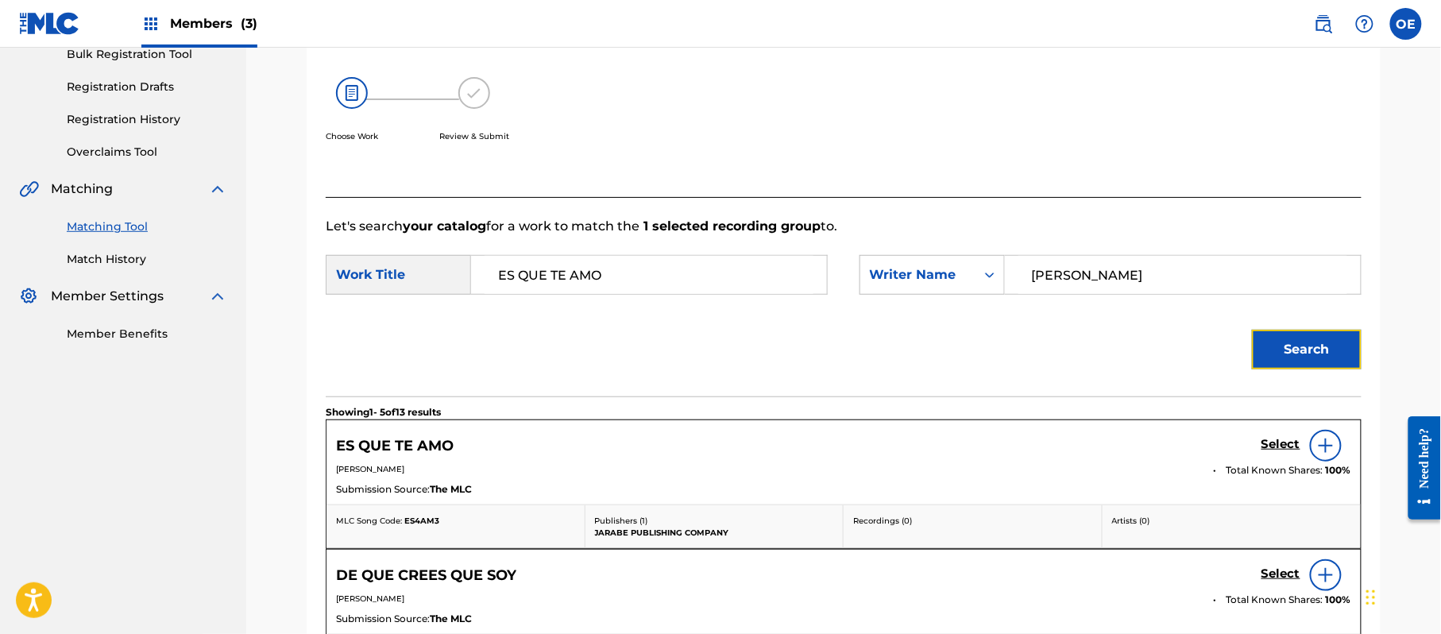
scroll to position [424, 0]
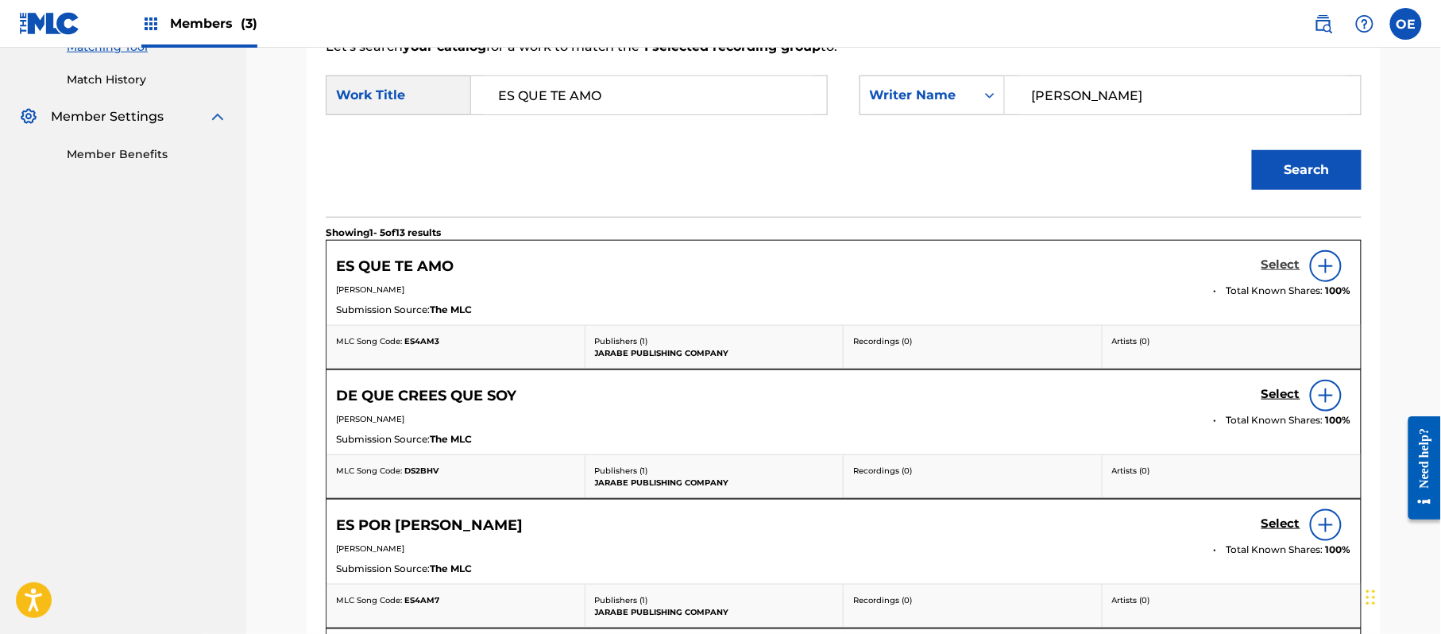
click at [1271, 260] on h5 "Select" at bounding box center [1280, 264] width 39 height 15
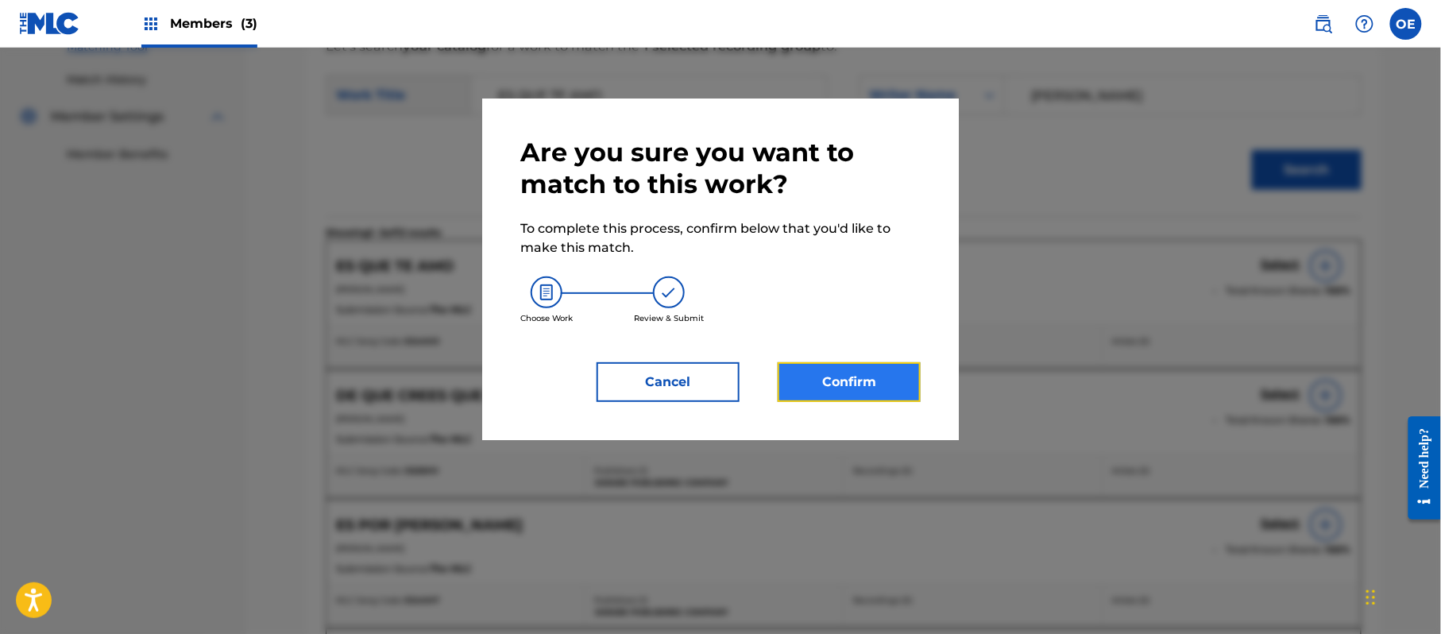
click at [908, 392] on button "Confirm" at bounding box center [848, 382] width 143 height 40
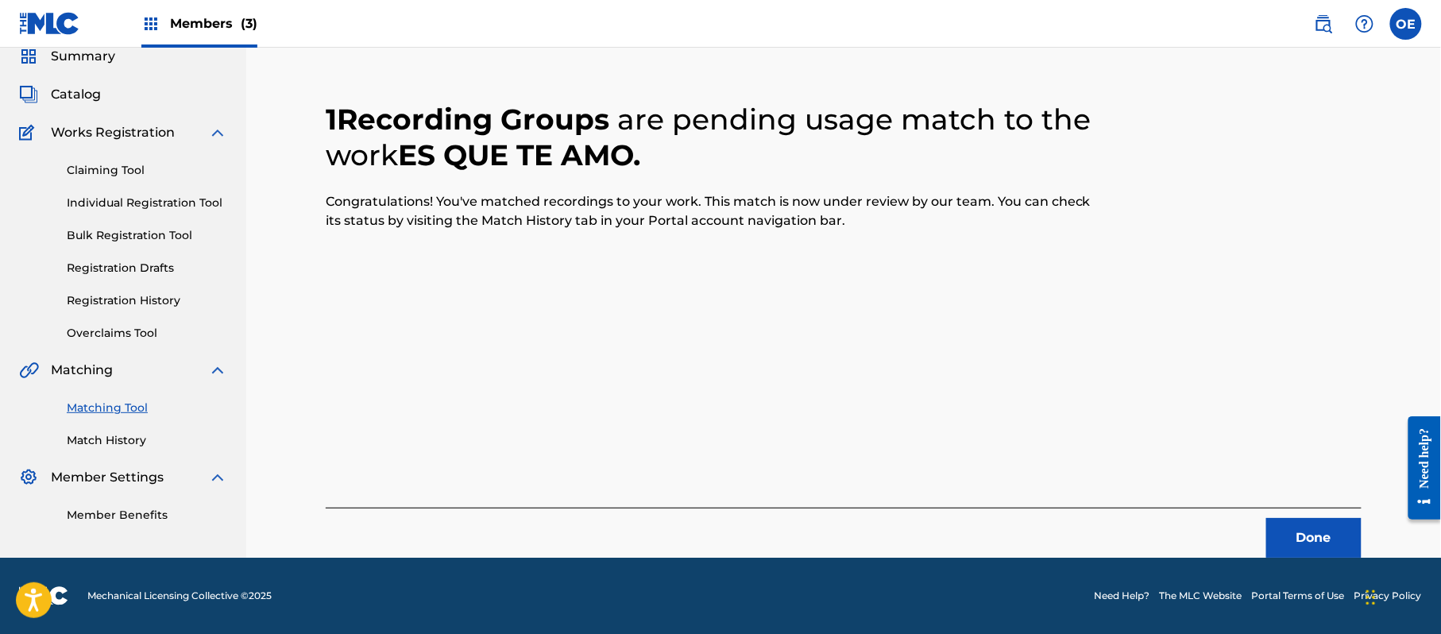
scroll to position [64, 0]
click at [1306, 525] on button "Done" at bounding box center [1313, 538] width 95 height 40
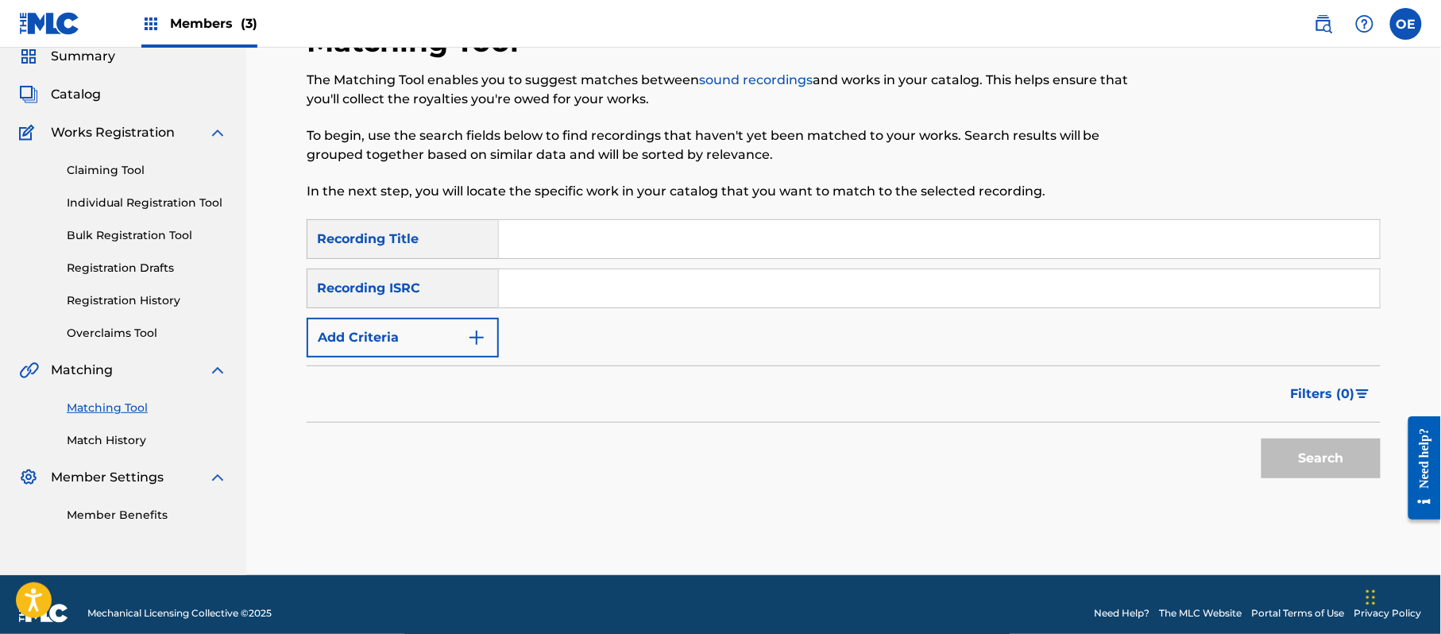
paste input "ESPERARE TU REGRESO"
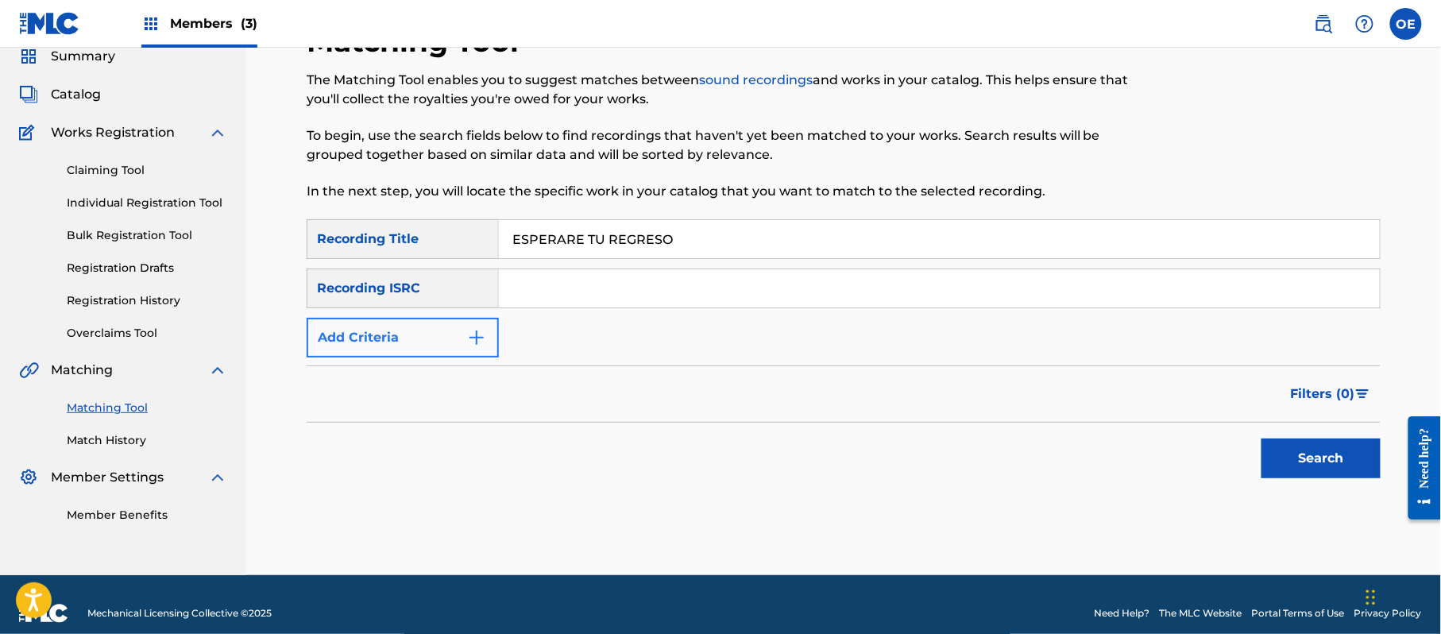
type input "ESPERARE TU REGRESO"
click at [462, 349] on button "Add Criteria" at bounding box center [403, 338] width 192 height 40
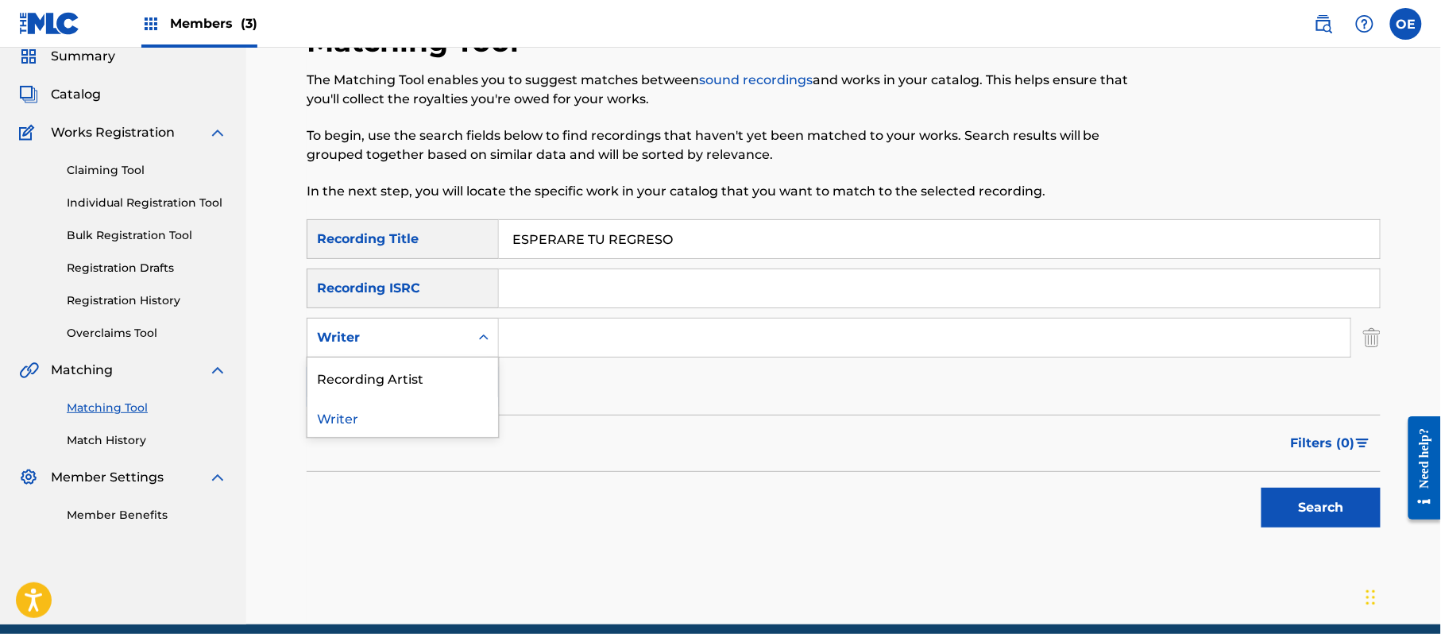
click at [427, 340] on div "Writer" at bounding box center [388, 337] width 143 height 19
click at [401, 372] on div "Recording Artist" at bounding box center [402, 377] width 191 height 40
paste input "LOS YINNS, [PERSON_NAME]"
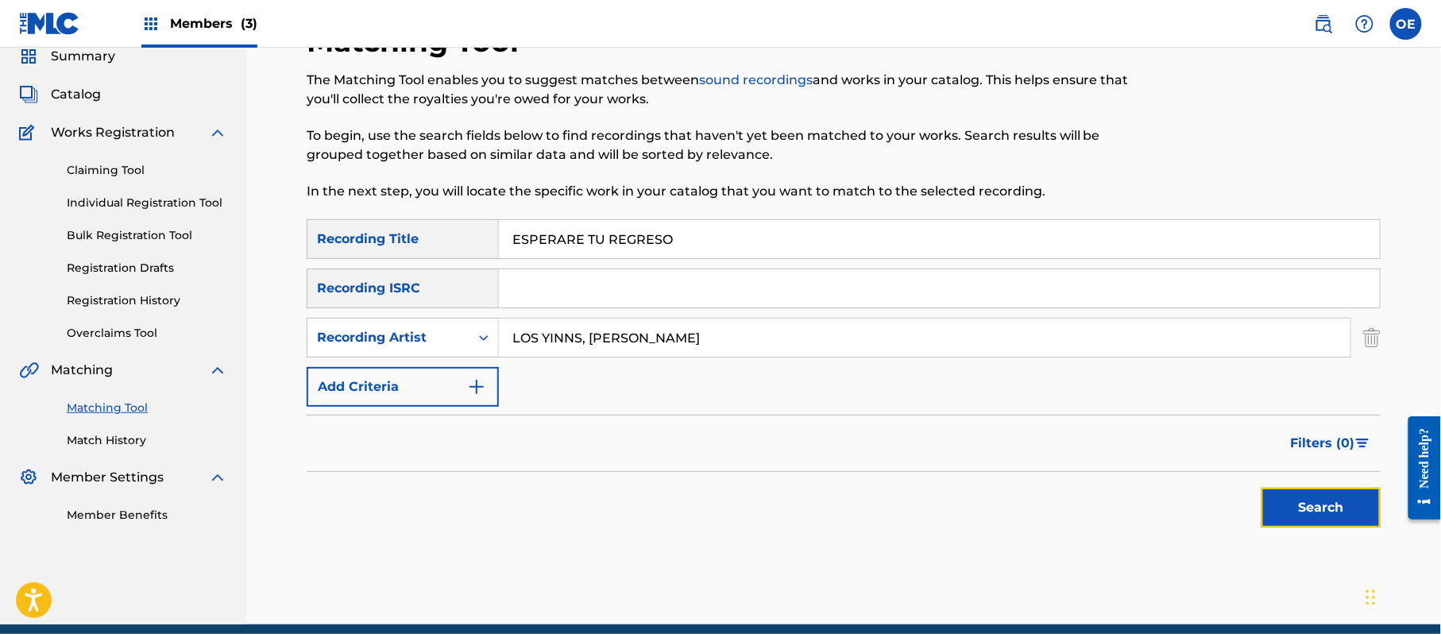
drag, startPoint x: 1313, startPoint y: 500, endPoint x: 983, endPoint y: 436, distance: 336.4
click at [1313, 500] on button "Search" at bounding box center [1320, 508] width 119 height 40
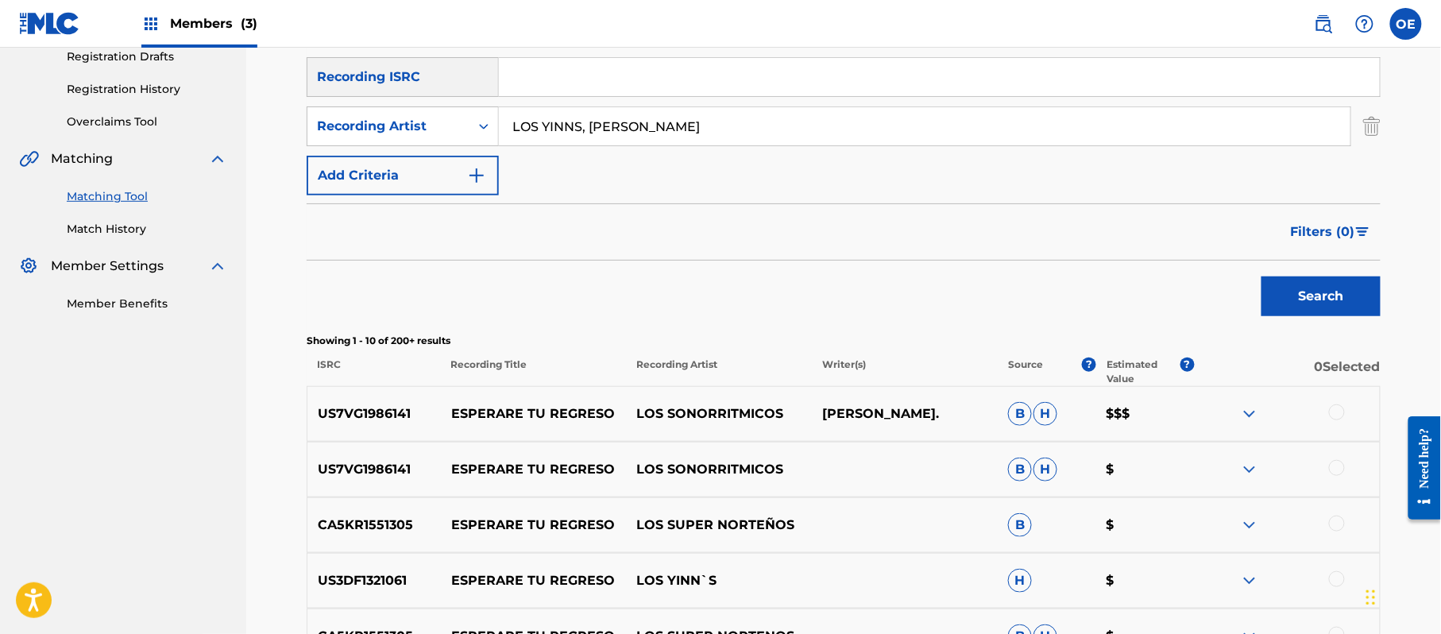
scroll to position [169, 0]
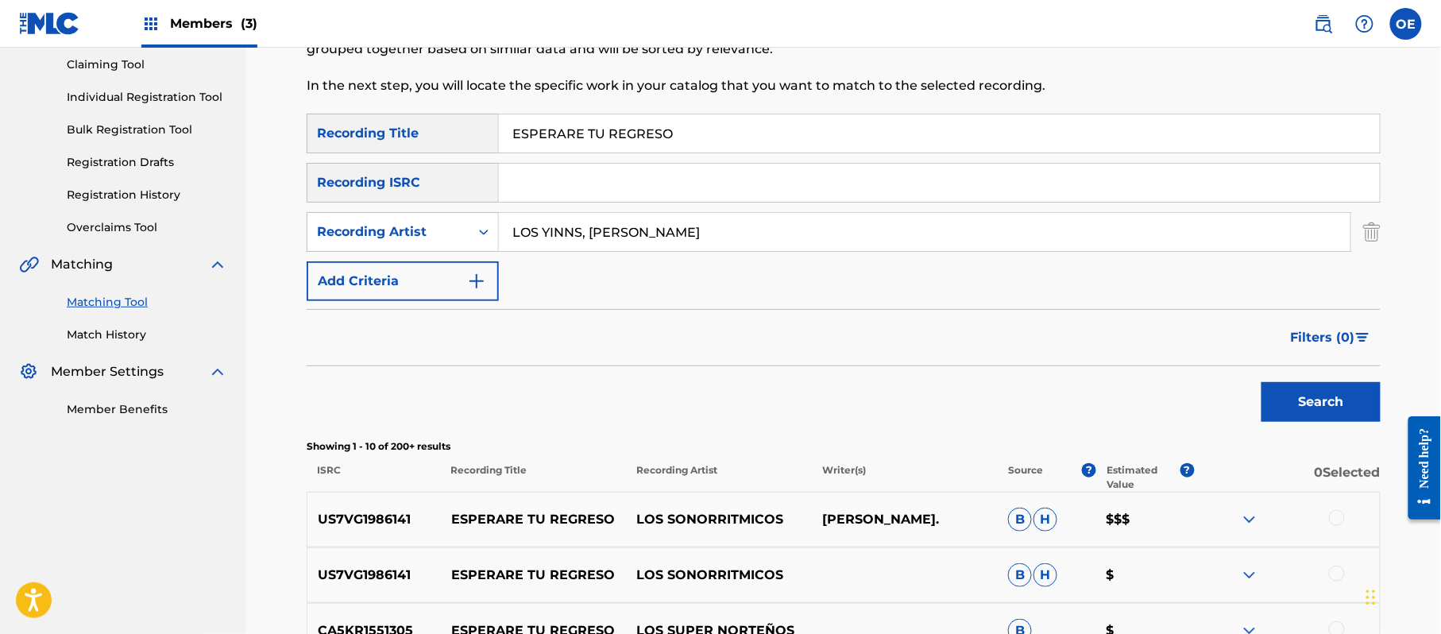
drag, startPoint x: 756, startPoint y: 235, endPoint x: 580, endPoint y: 249, distance: 176.9
click at [580, 249] on input "LOS YINNS, [PERSON_NAME]" at bounding box center [924, 232] width 851 height 38
click at [1261, 382] on button "Search" at bounding box center [1320, 402] width 119 height 40
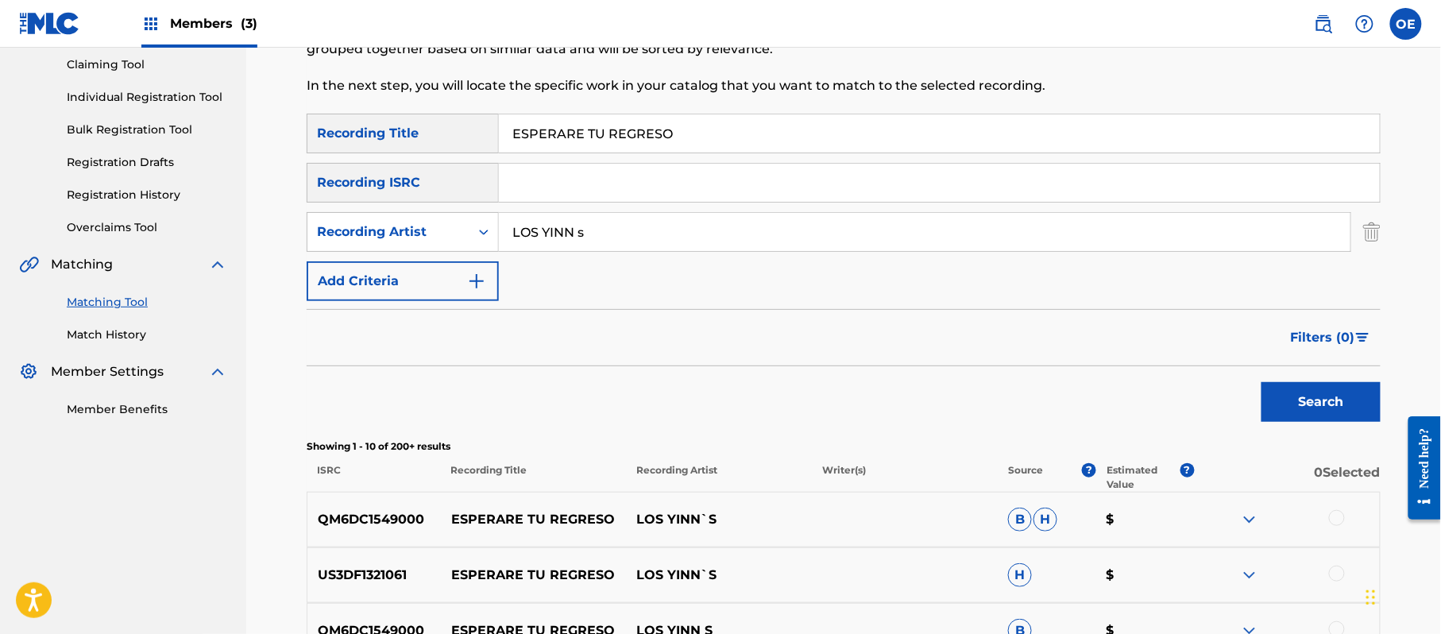
scroll to position [381, 0]
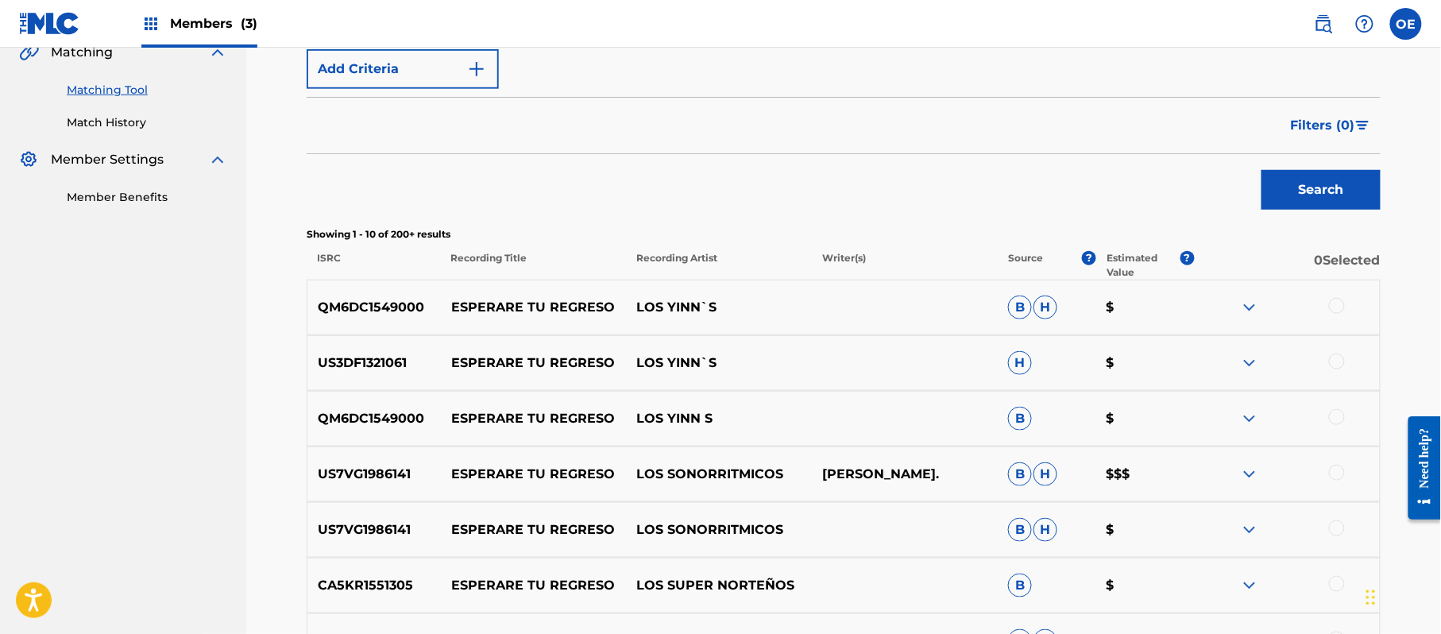
click at [1344, 306] on div at bounding box center [1337, 306] width 16 height 16
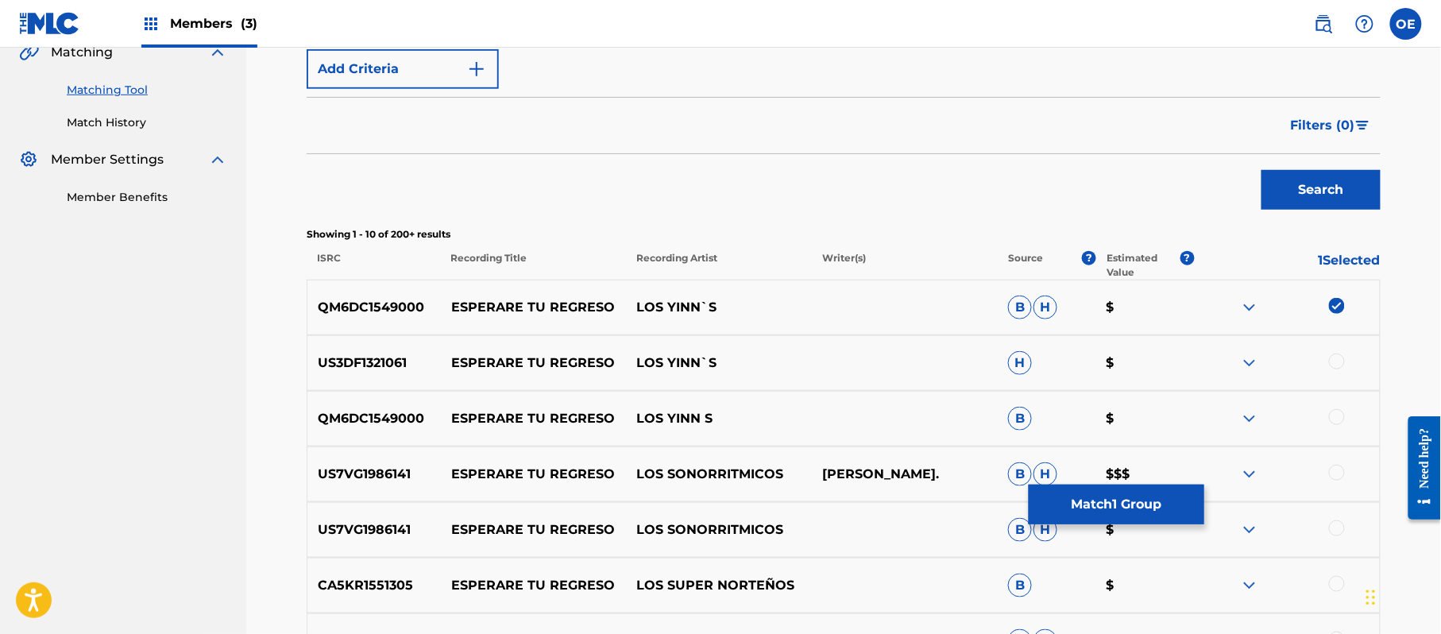
click at [1335, 357] on div at bounding box center [1337, 361] width 16 height 16
click at [1344, 420] on div at bounding box center [1337, 417] width 16 height 16
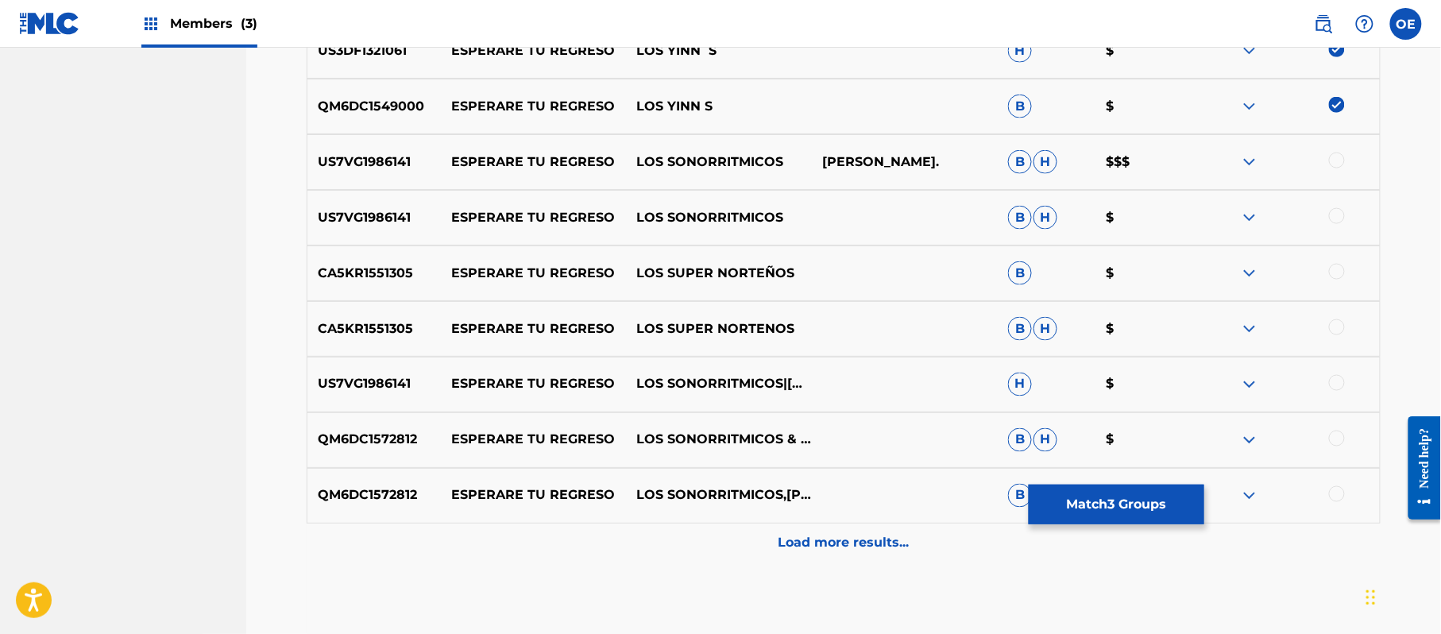
scroll to position [699, 0]
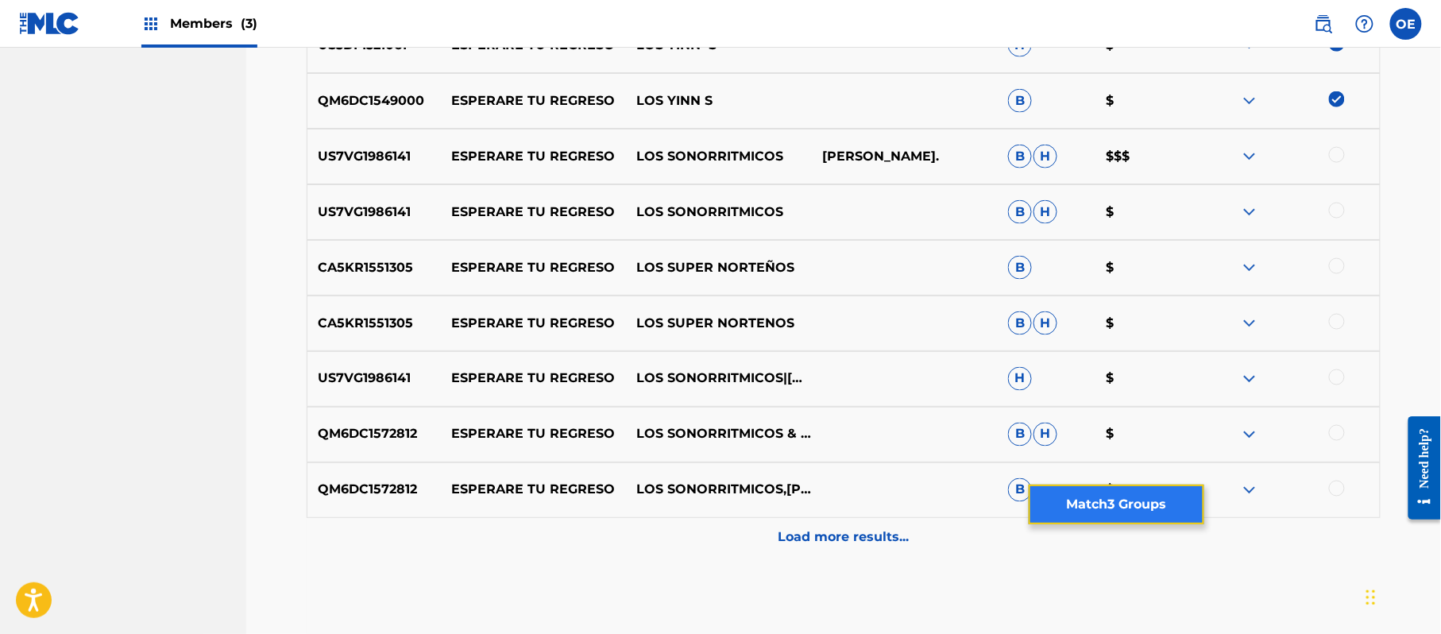
click at [1106, 494] on button "Match 3 Groups" at bounding box center [1116, 504] width 176 height 40
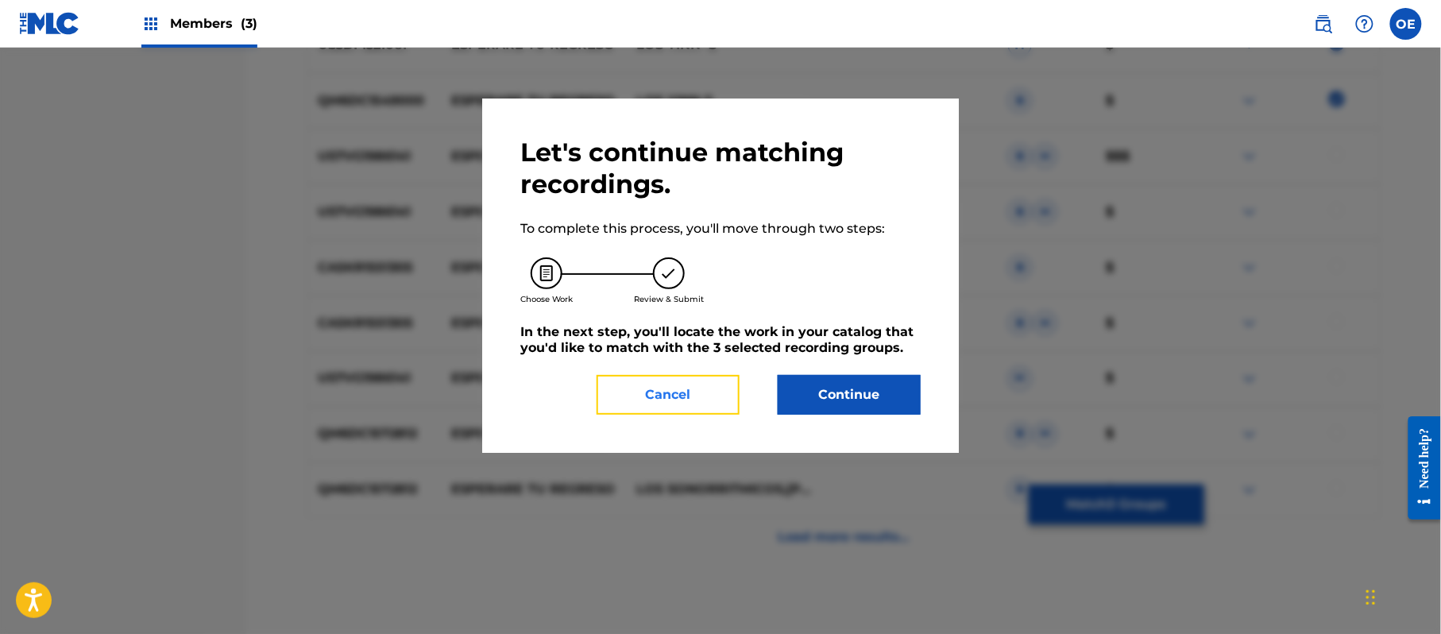
click at [677, 388] on button "Cancel" at bounding box center [667, 395] width 143 height 40
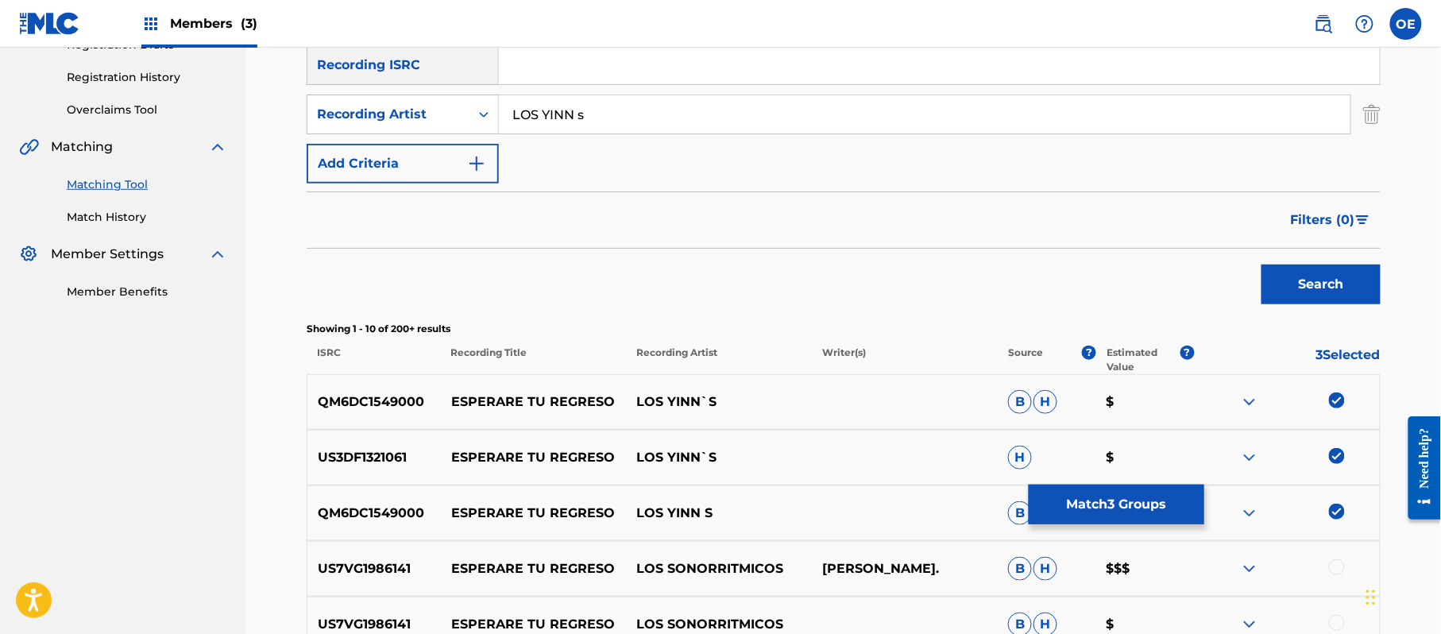
scroll to position [275, 0]
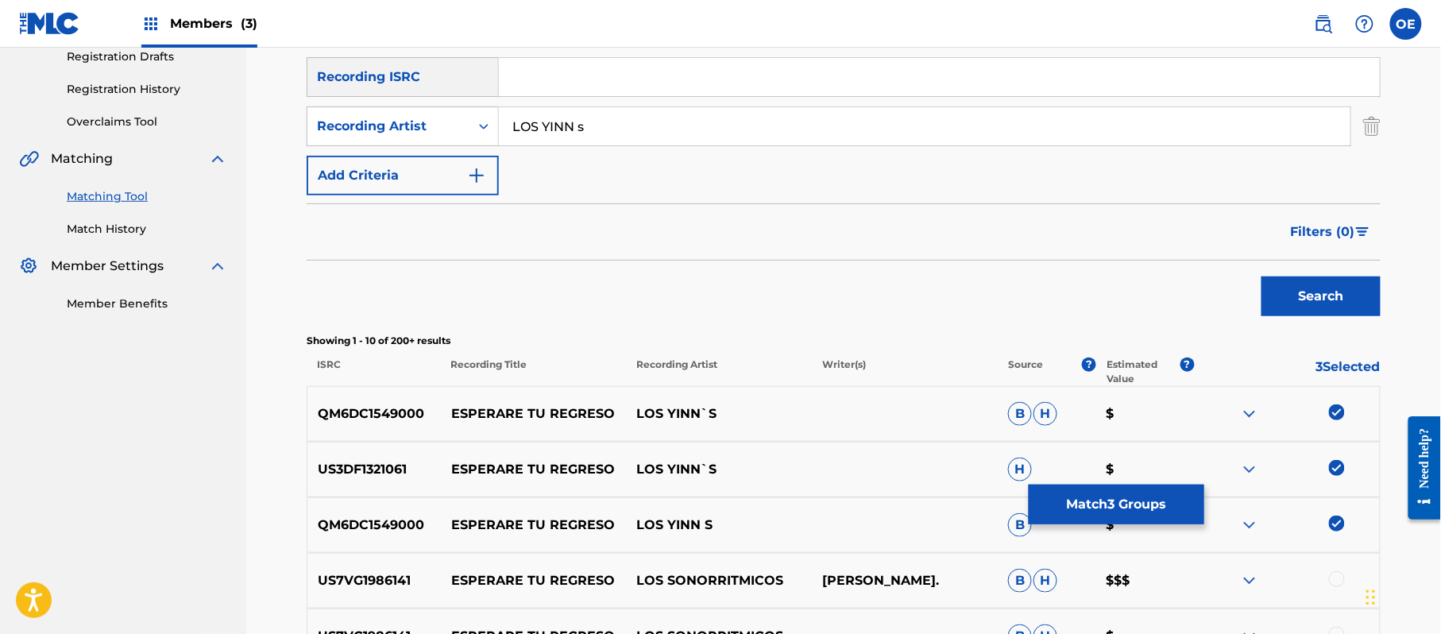
drag, startPoint x: 607, startPoint y: 131, endPoint x: 576, endPoint y: 140, distance: 32.2
click at [576, 140] on input "LOS YINN s" at bounding box center [924, 126] width 851 height 38
type input "LOS YINN's"
click at [1261, 276] on button "Search" at bounding box center [1320, 296] width 119 height 40
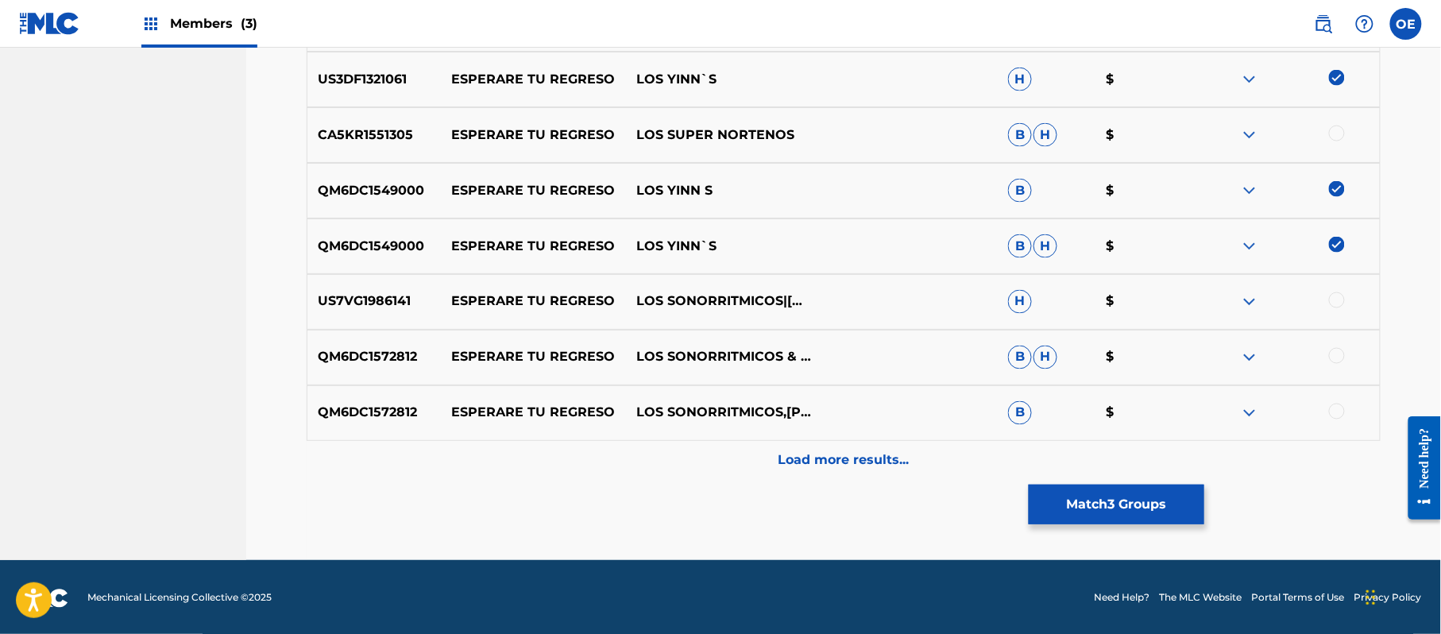
scroll to position [778, 0]
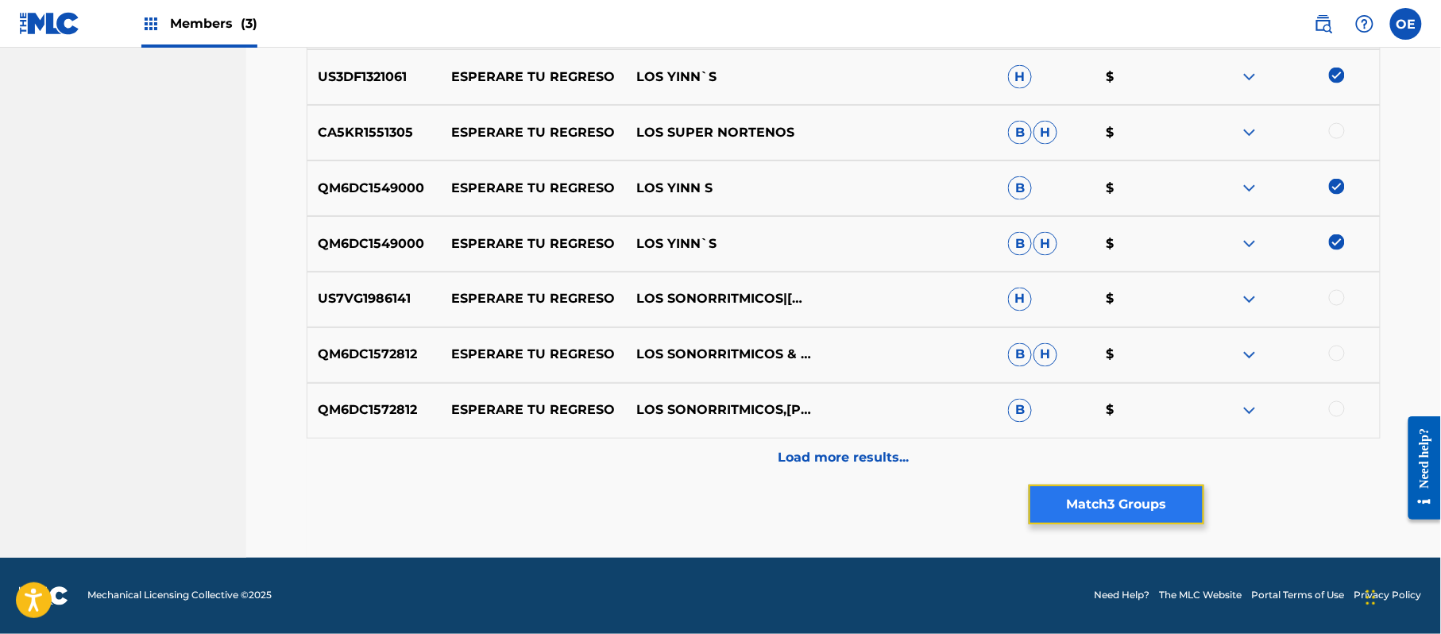
click at [1064, 508] on button "Match 3 Groups" at bounding box center [1116, 504] width 176 height 40
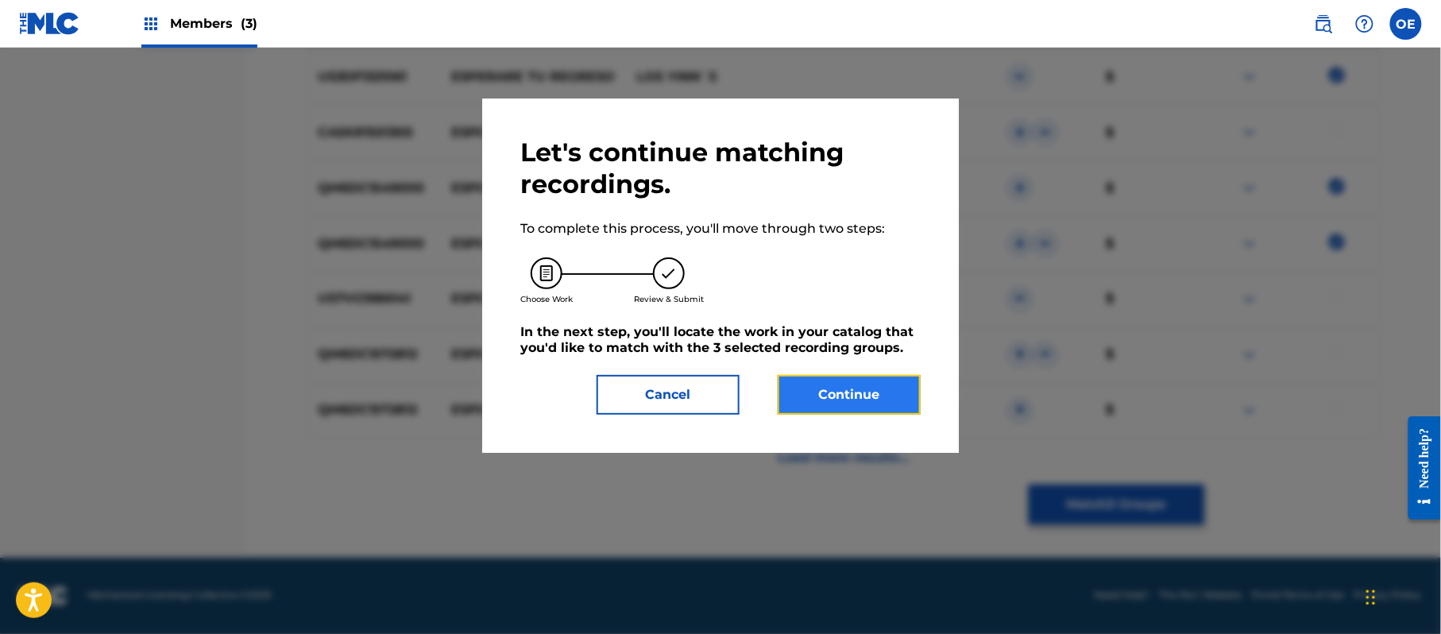
click at [802, 399] on button "Continue" at bounding box center [848, 395] width 143 height 40
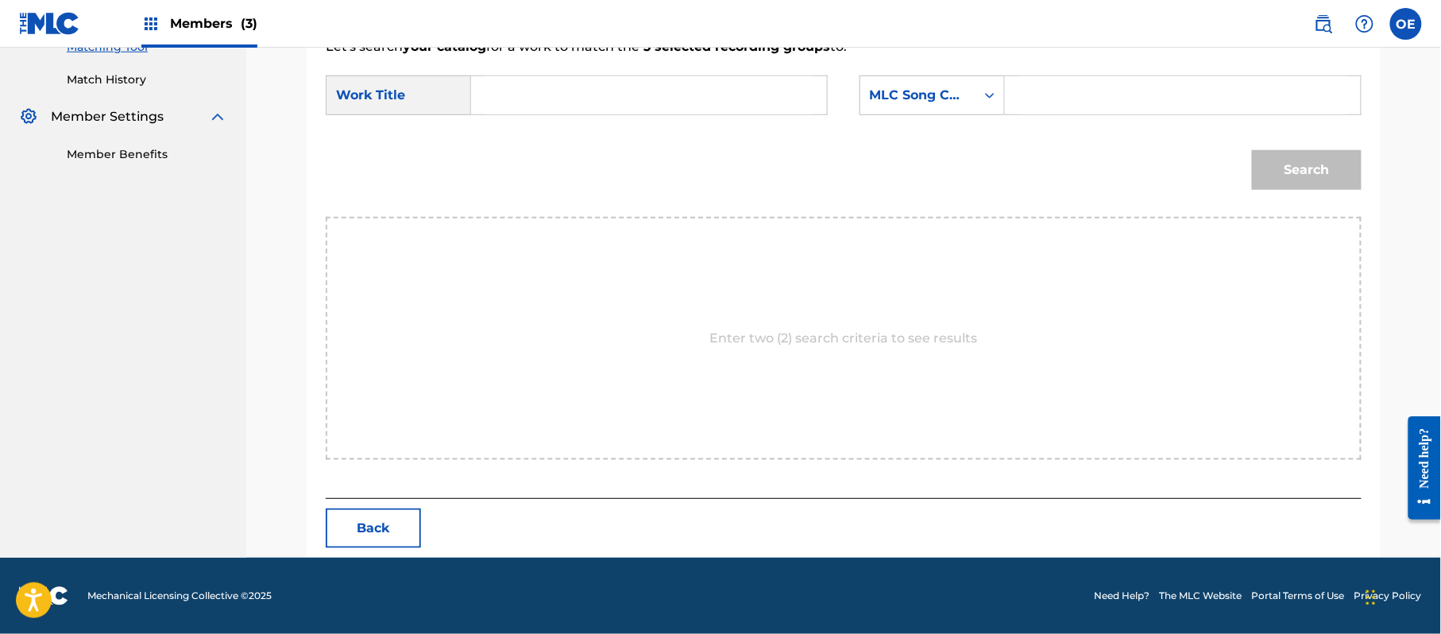
scroll to position [424, 0]
paste input "ESPERARE TU REGRESO"
type input "ESPERARE TU REGRESO"
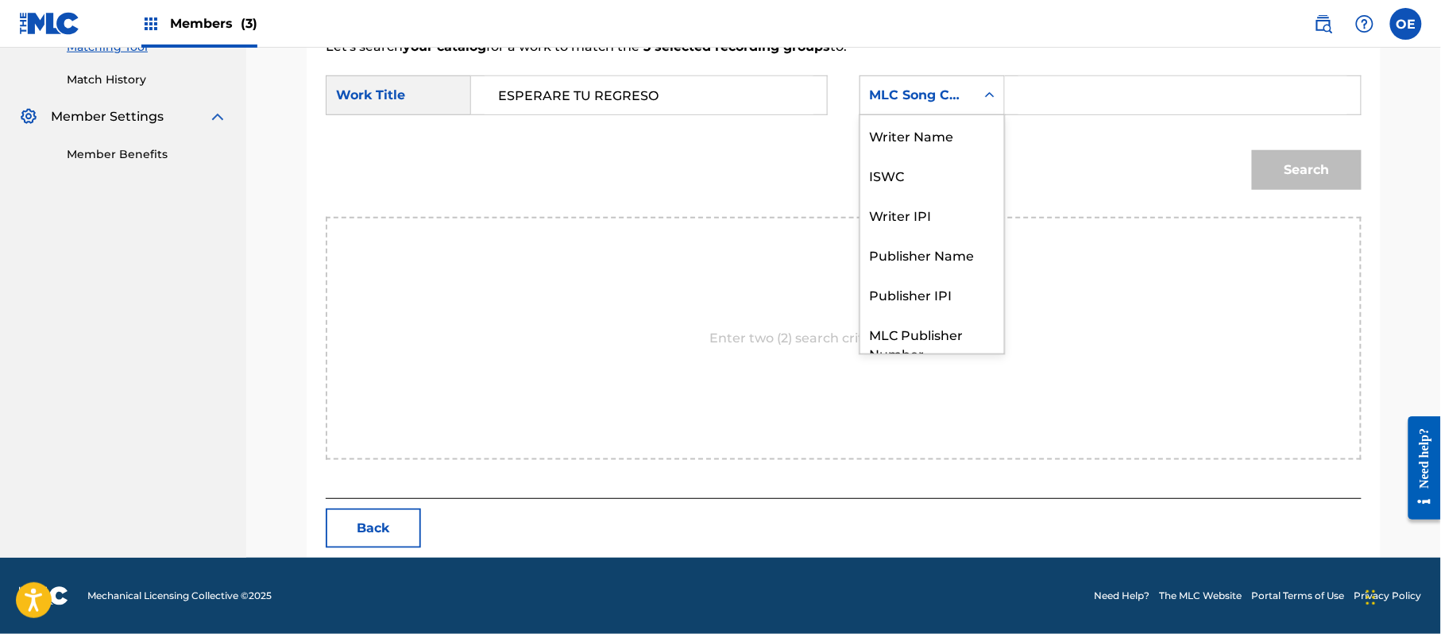
click at [887, 87] on div "MLC Song Code" at bounding box center [918, 95] width 96 height 19
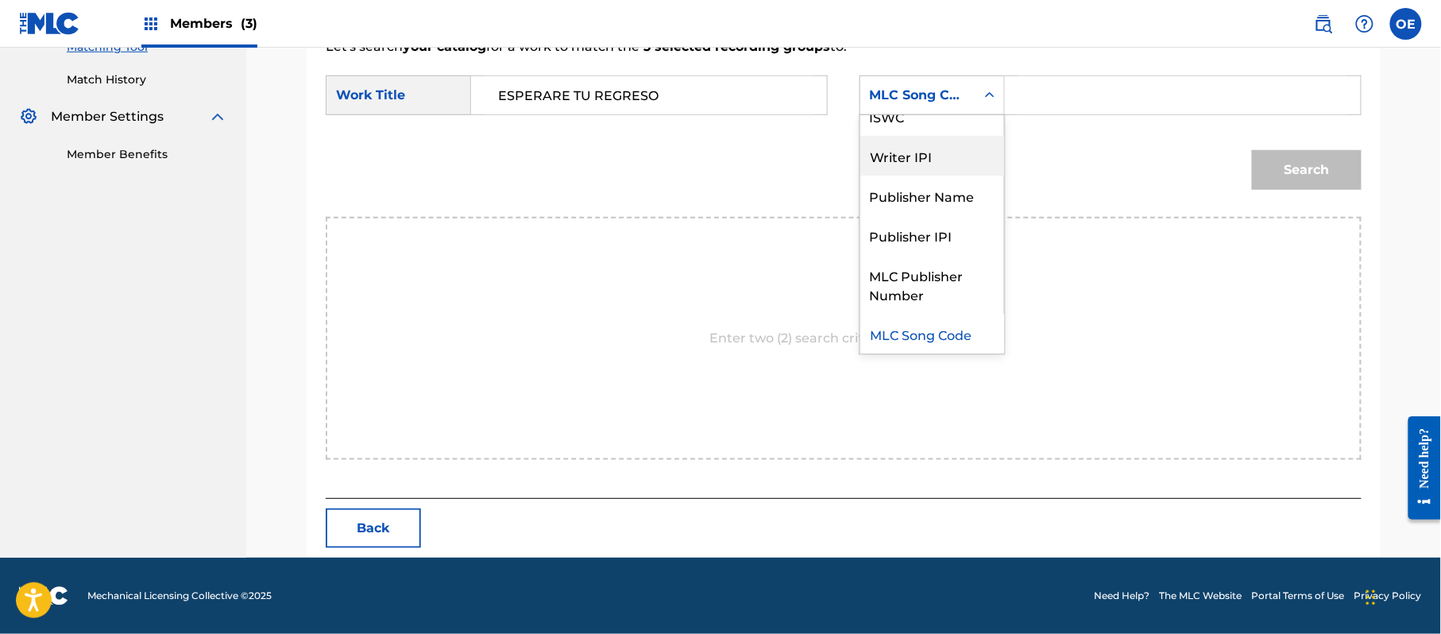
scroll to position [0, 0]
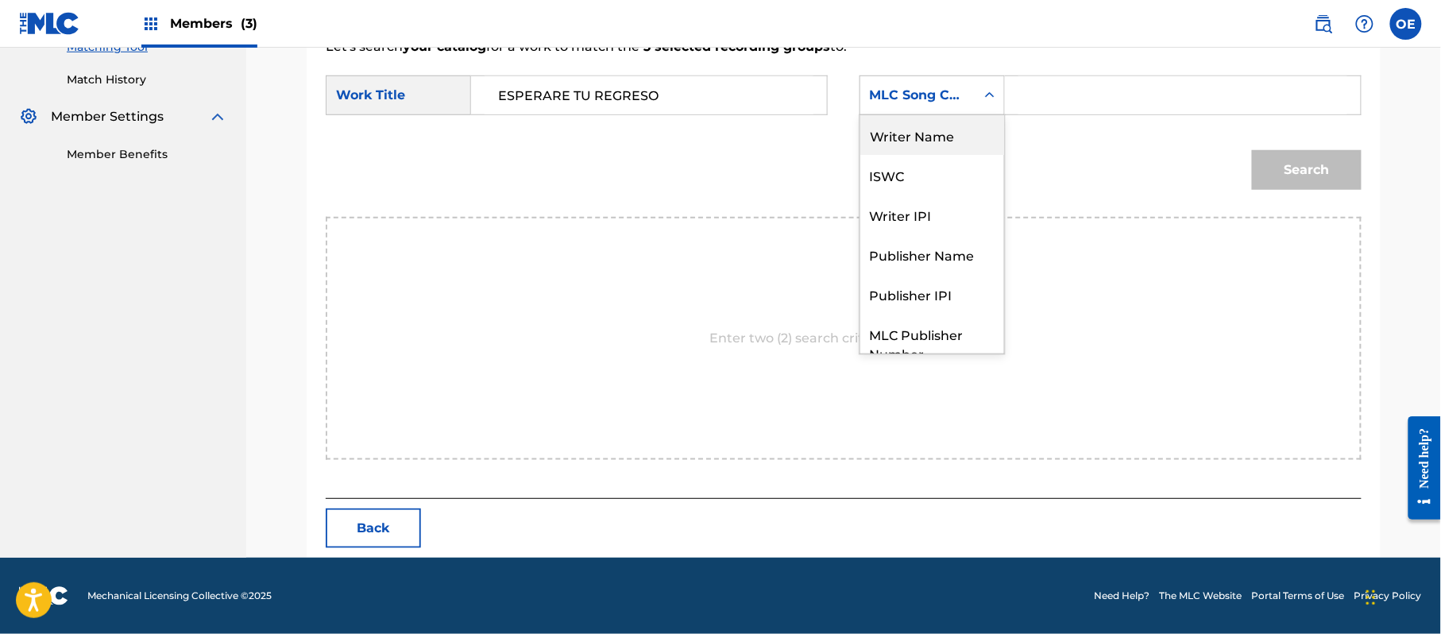
click at [921, 143] on div "Writer Name" at bounding box center [932, 135] width 144 height 40
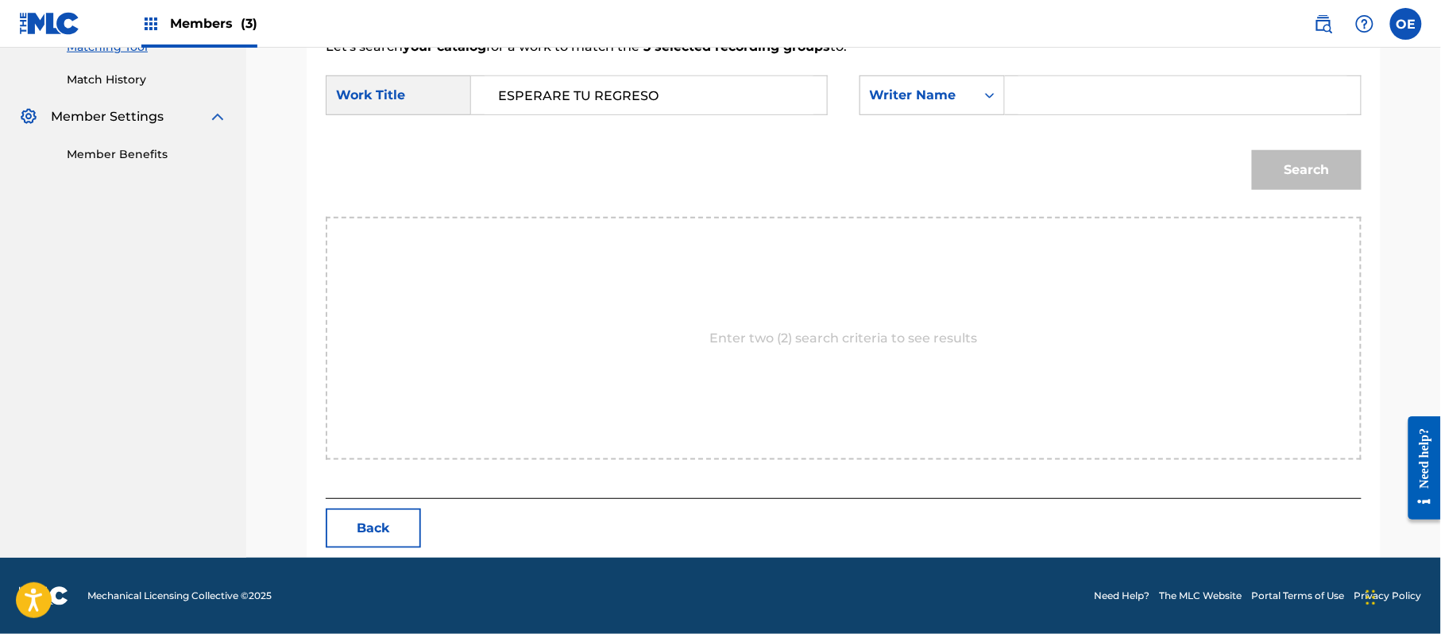
drag, startPoint x: 1004, startPoint y: 91, endPoint x: 1097, endPoint y: 61, distance: 98.2
drag, startPoint x: 1097, startPoint y: 61, endPoint x: 1043, endPoint y: 99, distance: 66.7
paste input "[PERSON_NAME]"
type input "[PERSON_NAME]"
click at [1304, 159] on button "Search" at bounding box center [1307, 170] width 110 height 40
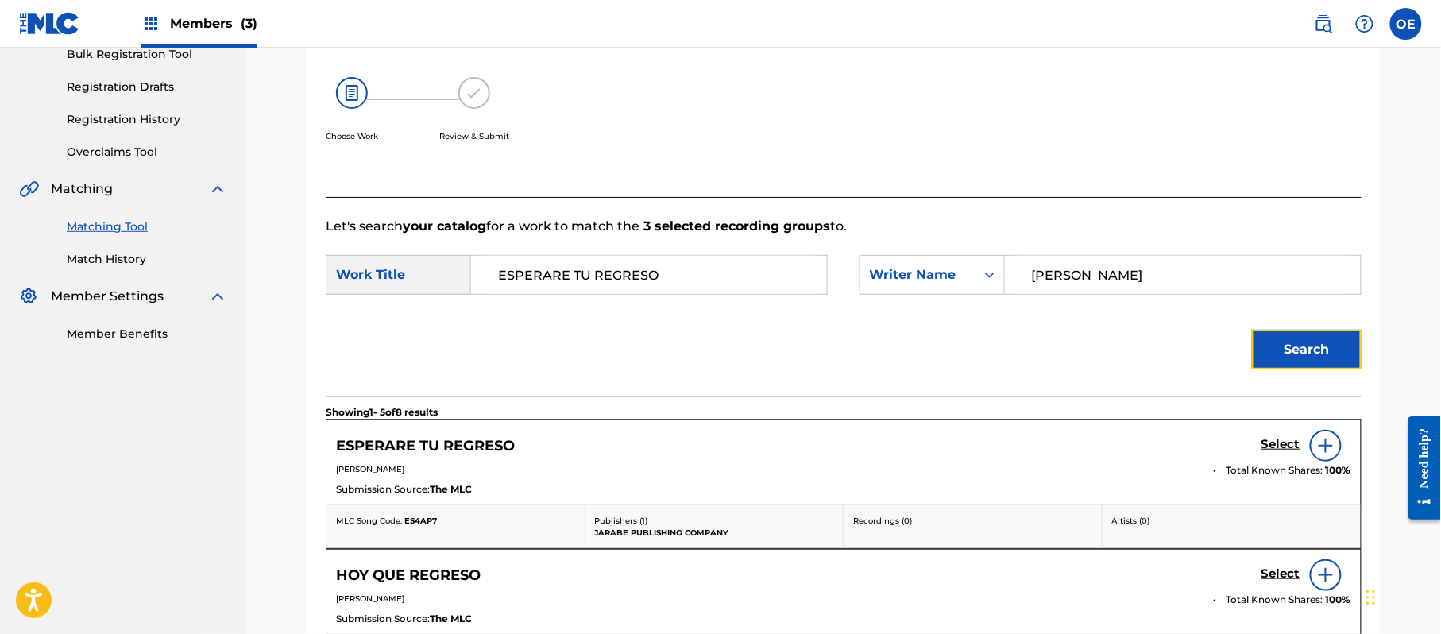
scroll to position [424, 0]
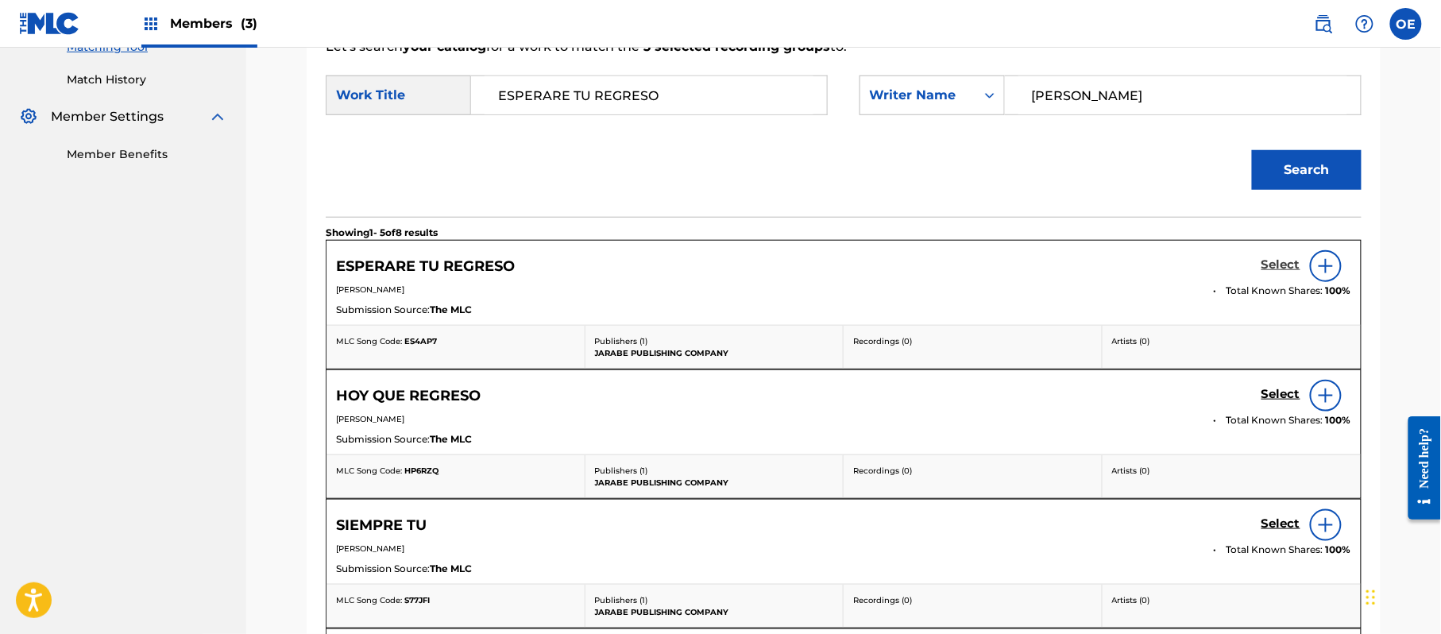
click at [1281, 264] on h5 "Select" at bounding box center [1280, 264] width 39 height 15
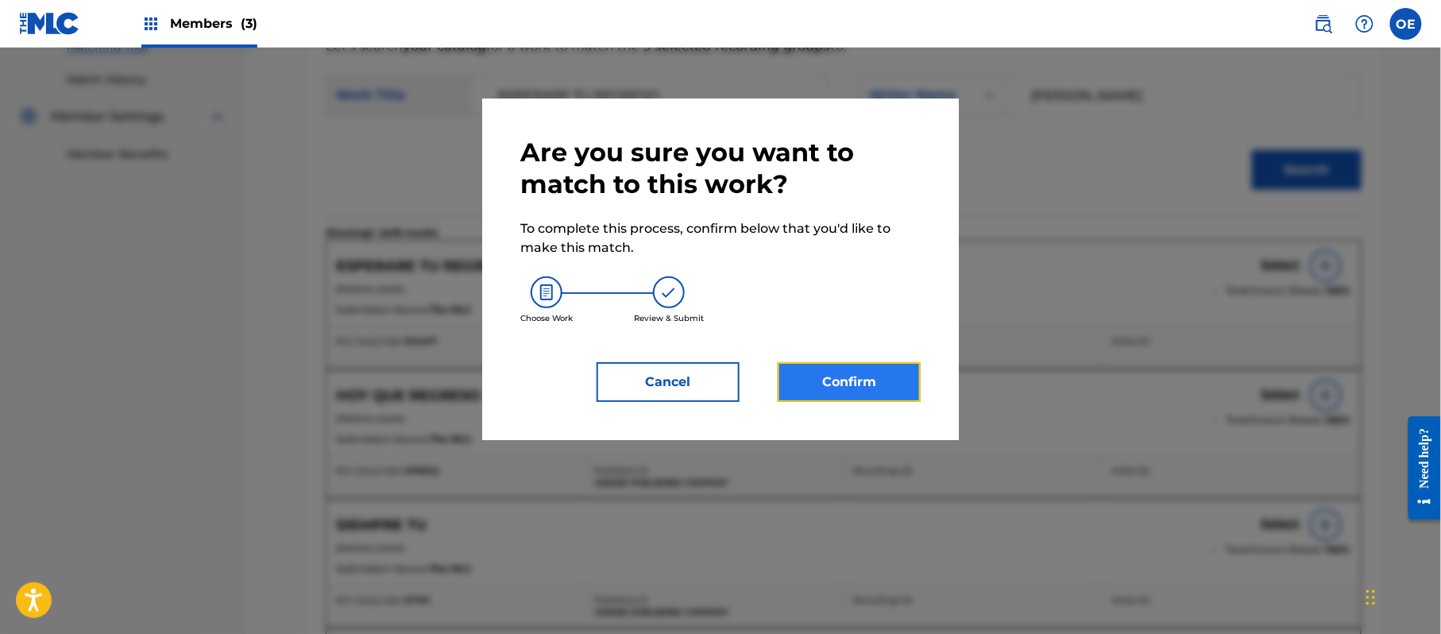
click at [855, 388] on button "Confirm" at bounding box center [848, 382] width 143 height 40
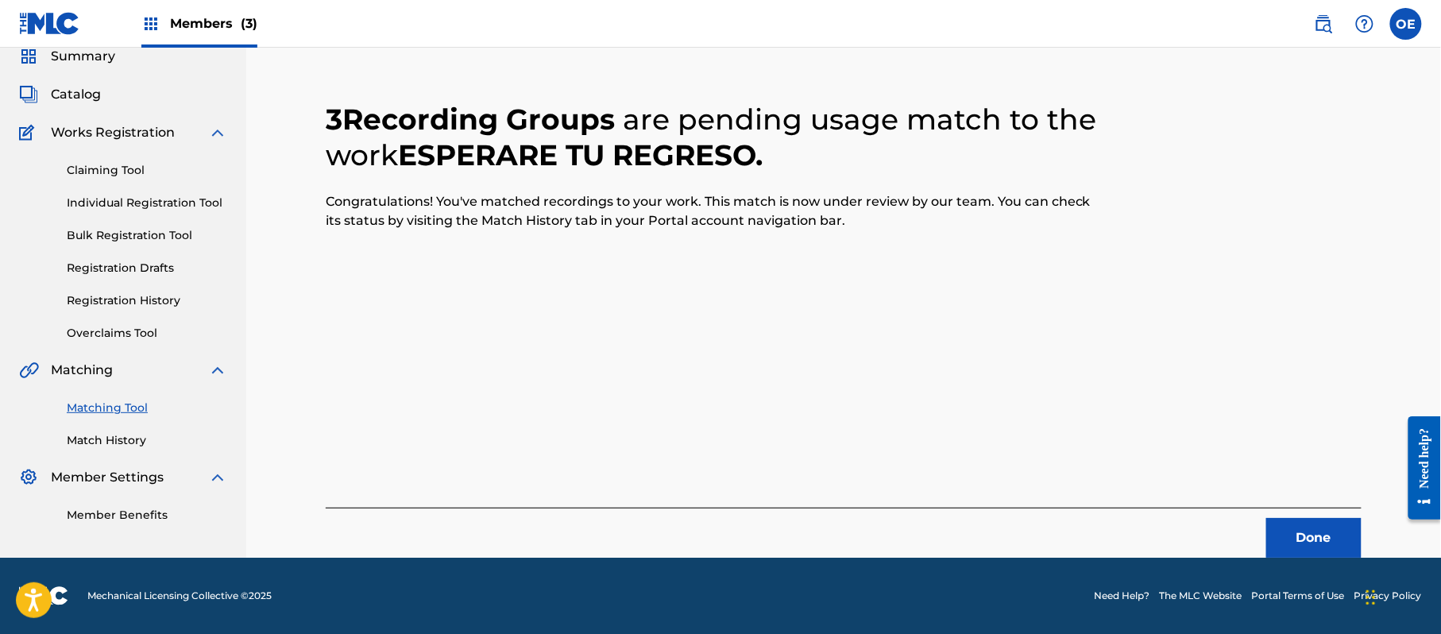
scroll to position [64, 0]
click at [1294, 532] on button "Done" at bounding box center [1313, 538] width 95 height 40
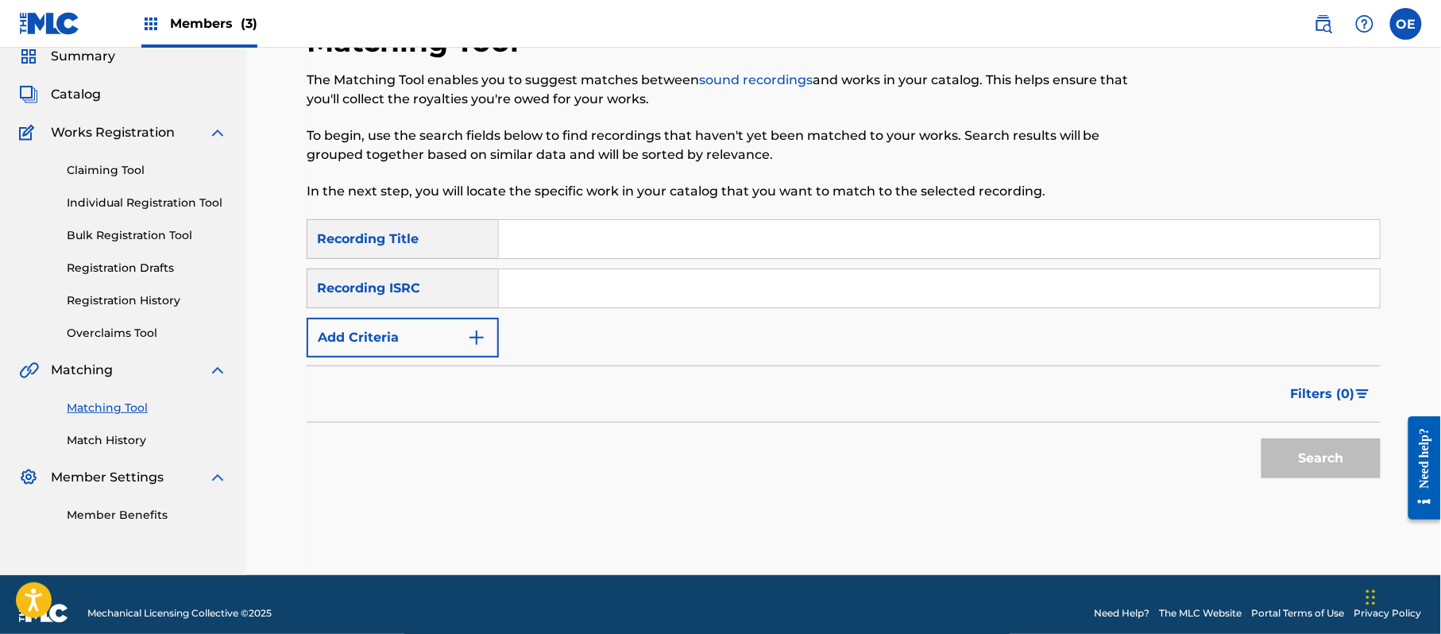
paste input "GRACIAS AMOR"
type input "GRACIAS AMOR"
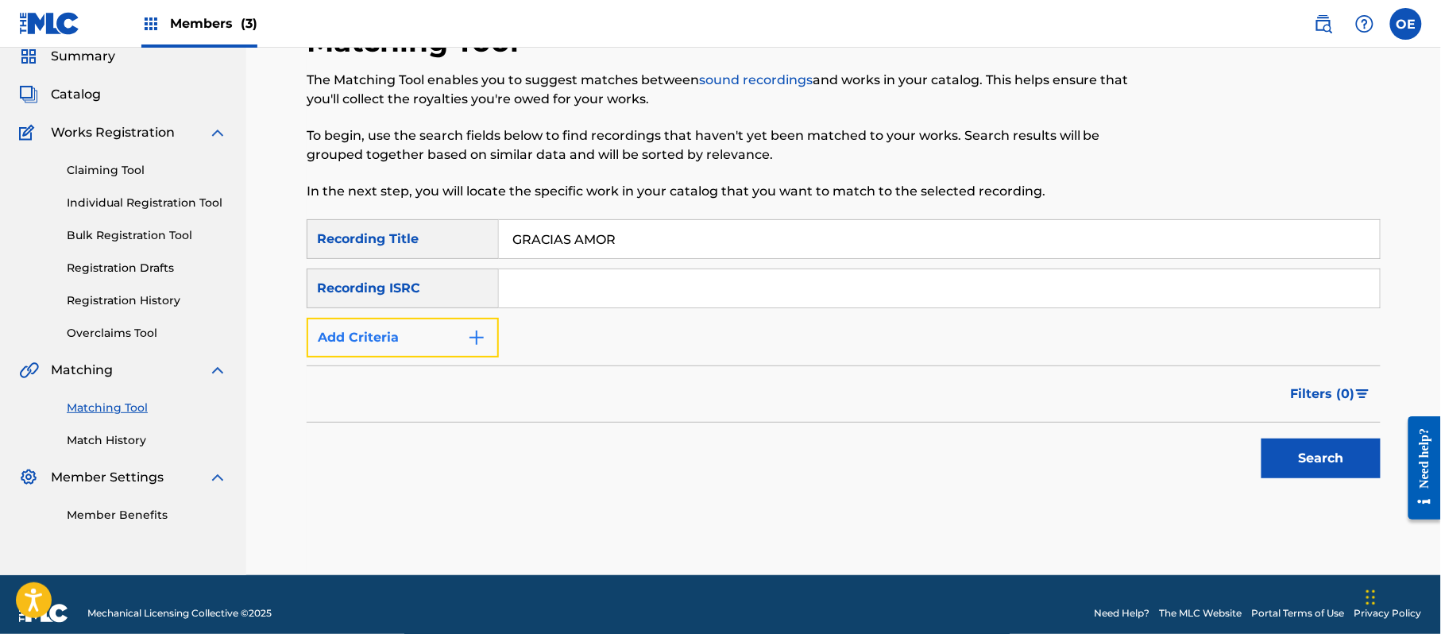
click at [419, 354] on button "Add Criteria" at bounding box center [403, 338] width 192 height 40
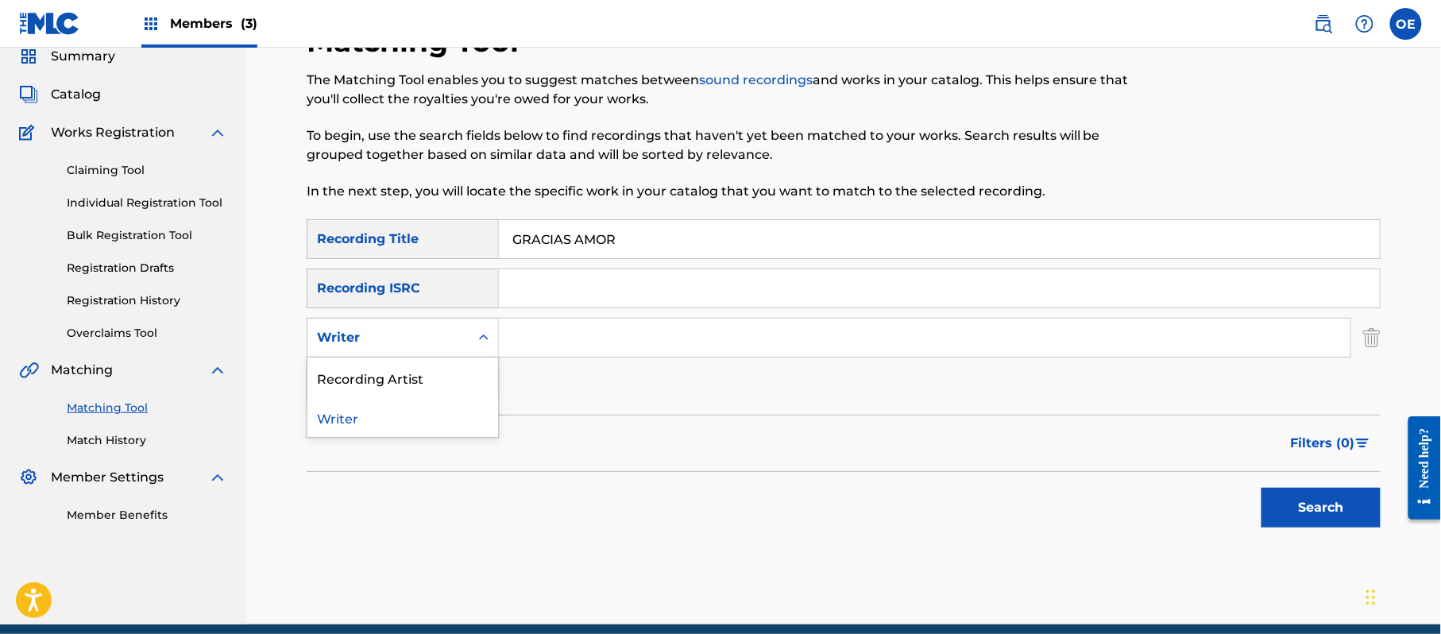
click at [458, 332] on div "Writer" at bounding box center [388, 337] width 143 height 19
click at [455, 366] on div "Recording Artist" at bounding box center [402, 377] width 191 height 40
paste input "LOS YINNS"
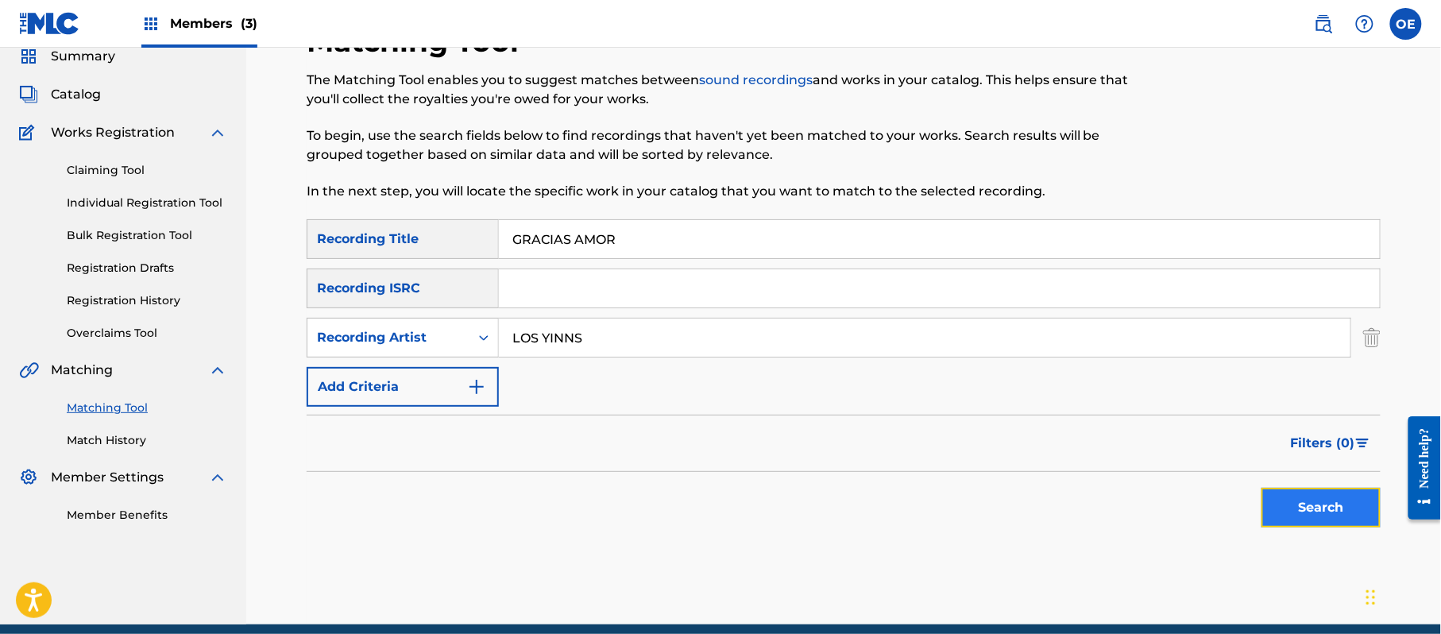
click at [1316, 503] on button "Search" at bounding box center [1320, 508] width 119 height 40
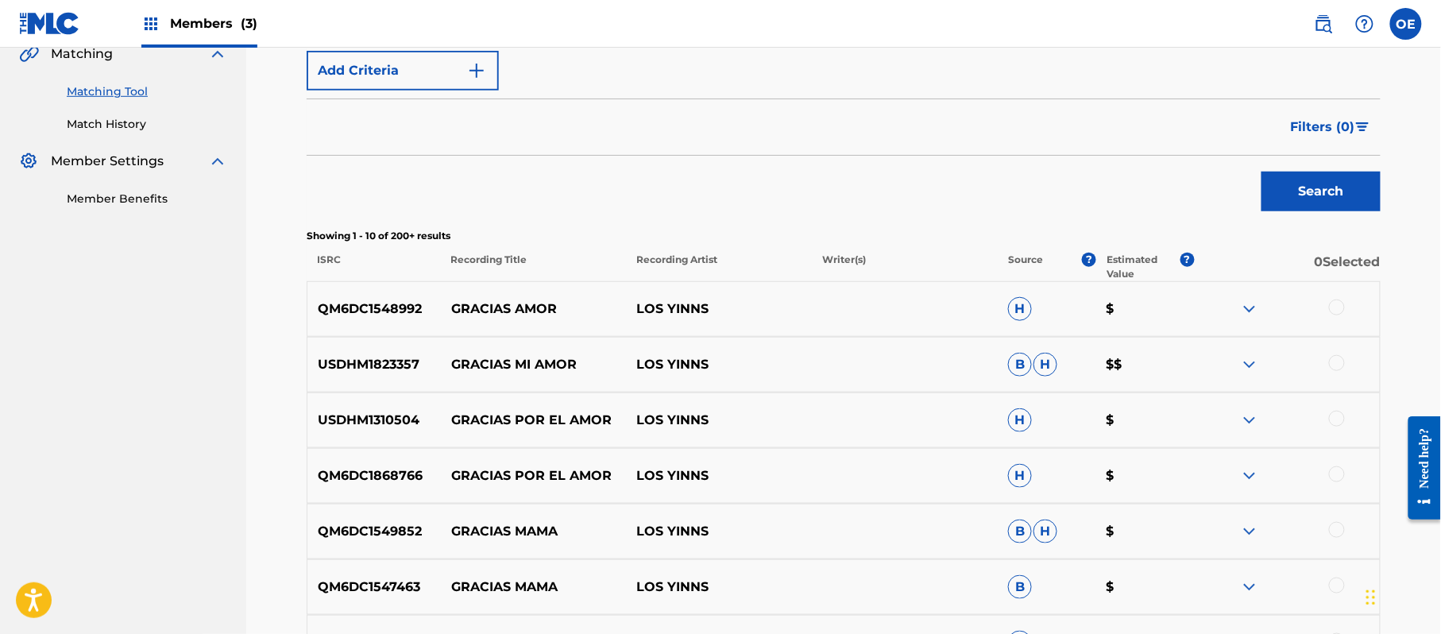
scroll to position [381, 0]
click at [1331, 309] on div at bounding box center [1337, 306] width 16 height 16
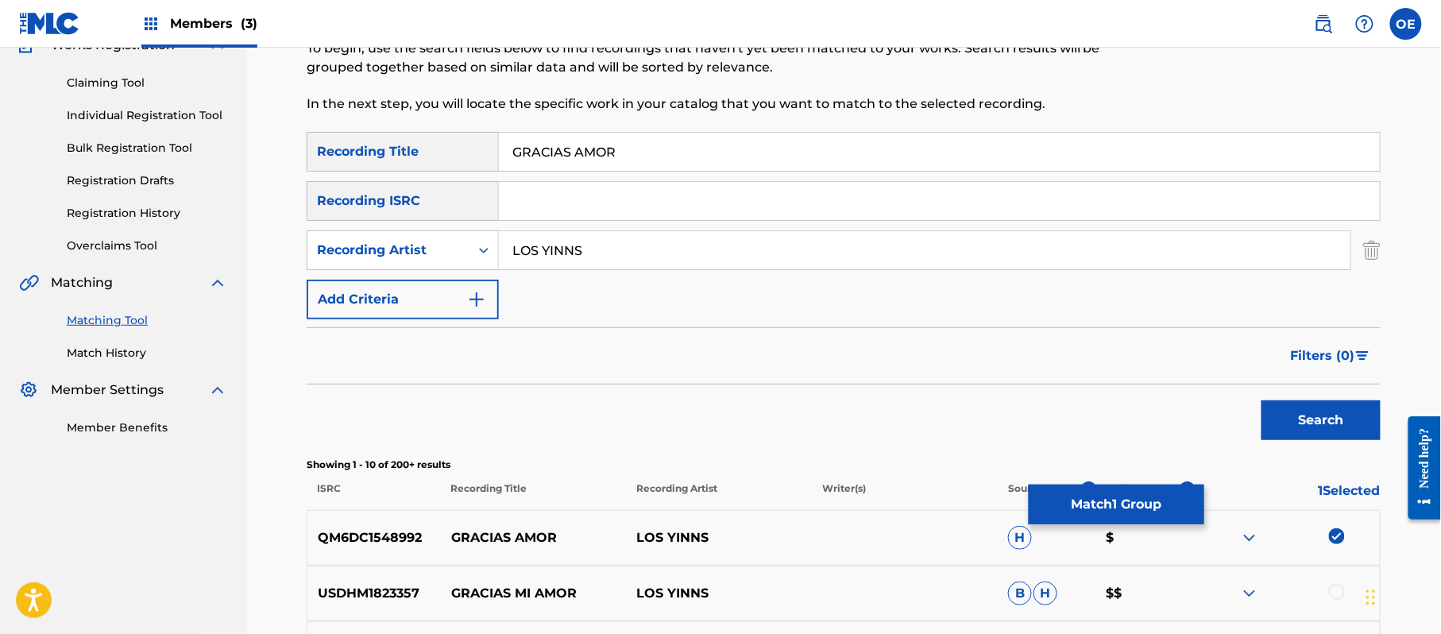
scroll to position [143, 0]
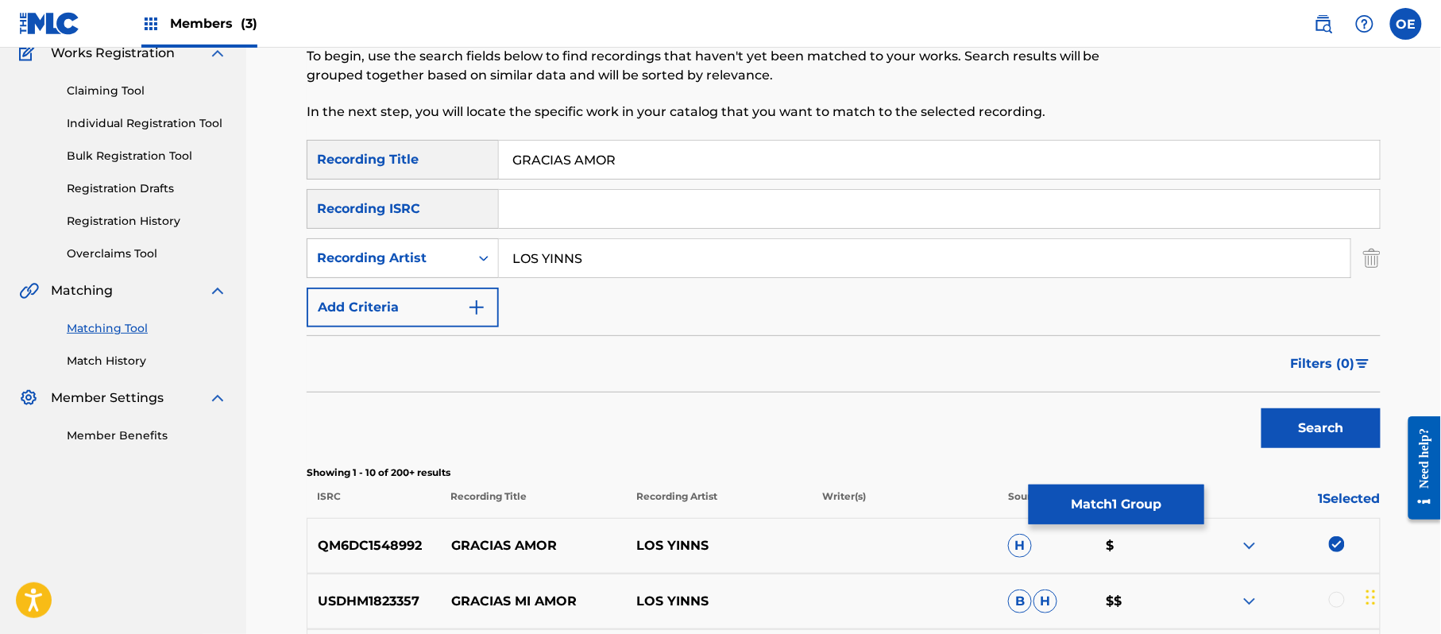
click at [570, 255] on input "LOS YINNS" at bounding box center [924, 258] width 851 height 38
type input "LOS YINN S"
click at [1261, 408] on button "Search" at bounding box center [1320, 428] width 119 height 40
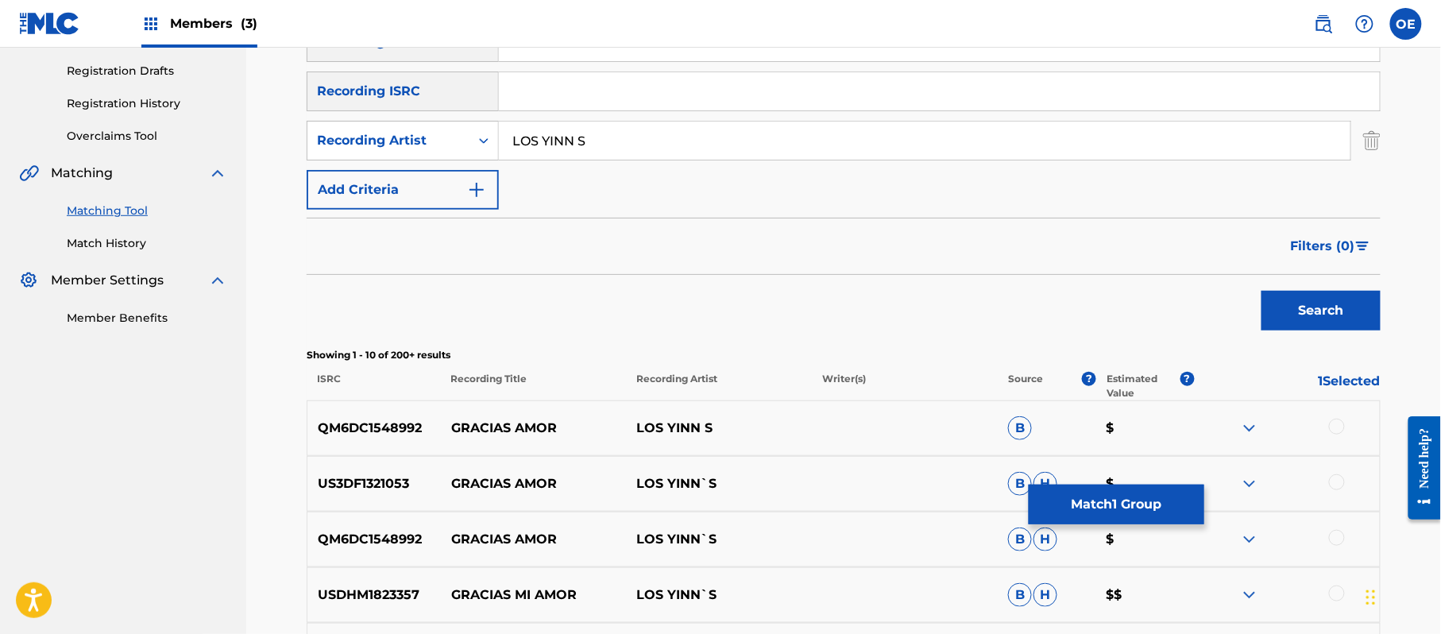
scroll to position [354, 0]
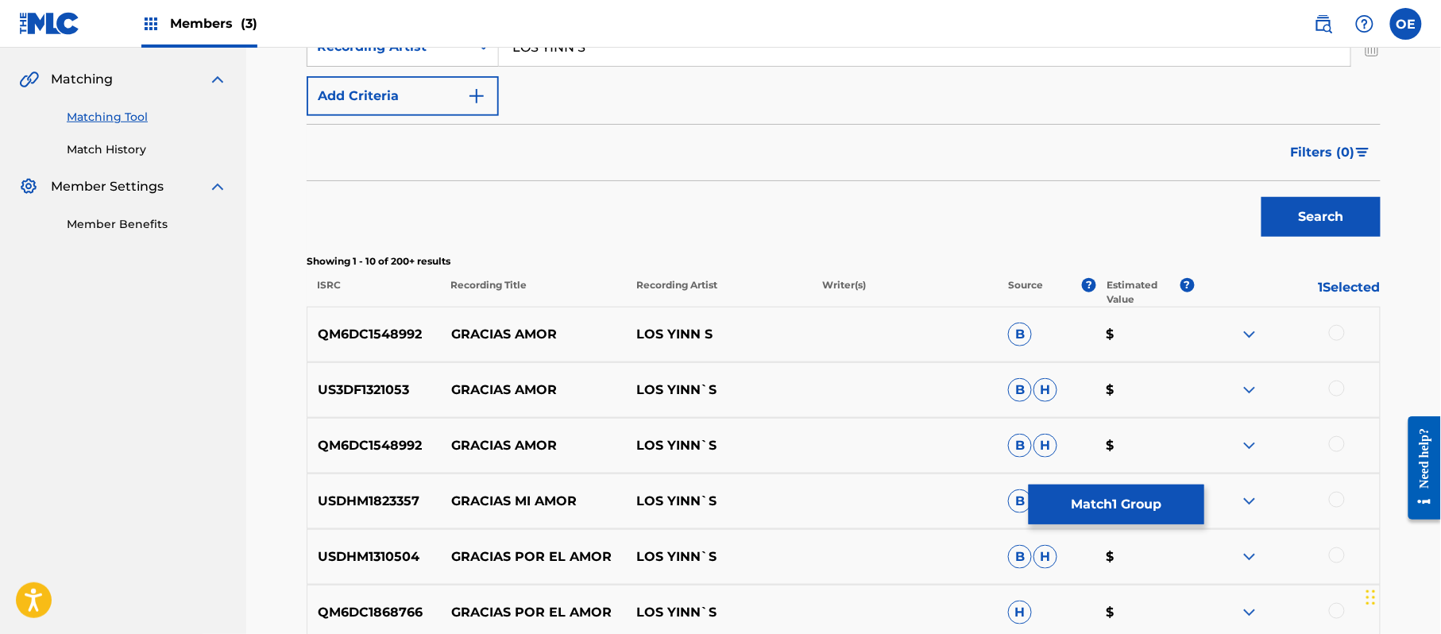
click at [1334, 329] on div at bounding box center [1337, 333] width 16 height 16
click at [1337, 388] on div at bounding box center [1337, 388] width 16 height 16
click at [1340, 442] on div at bounding box center [1337, 444] width 16 height 16
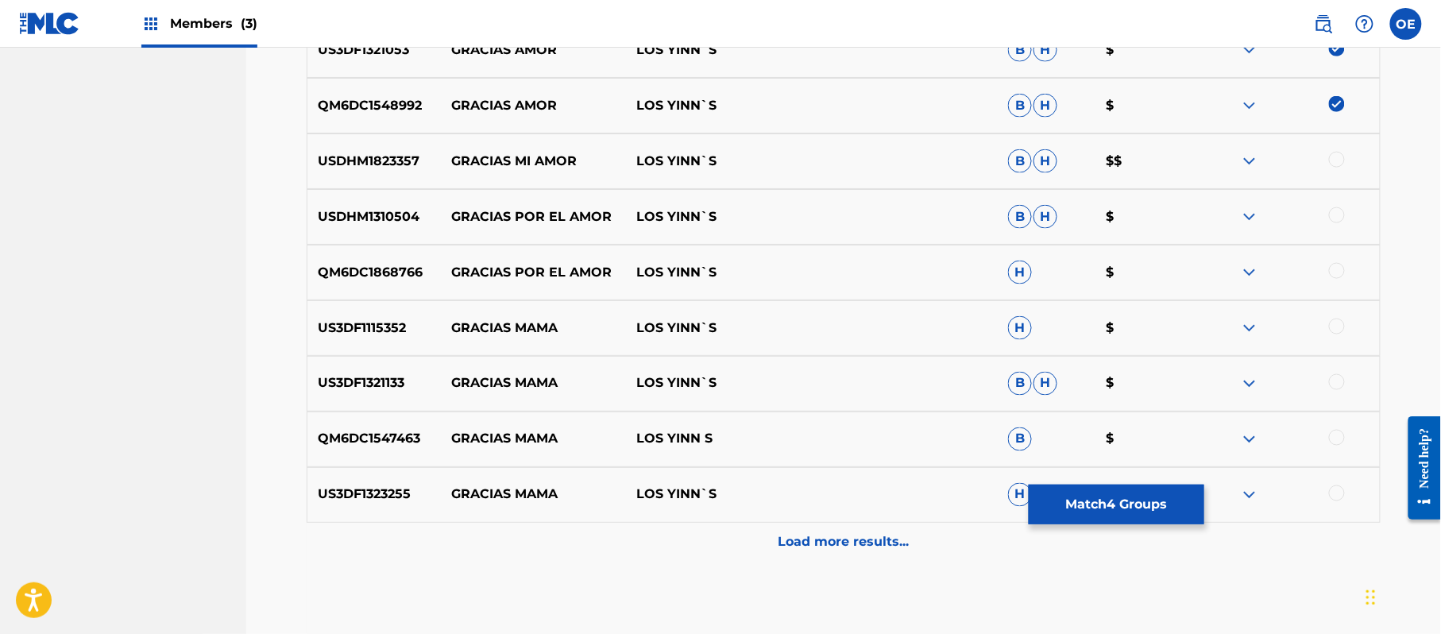
scroll to position [778, 0]
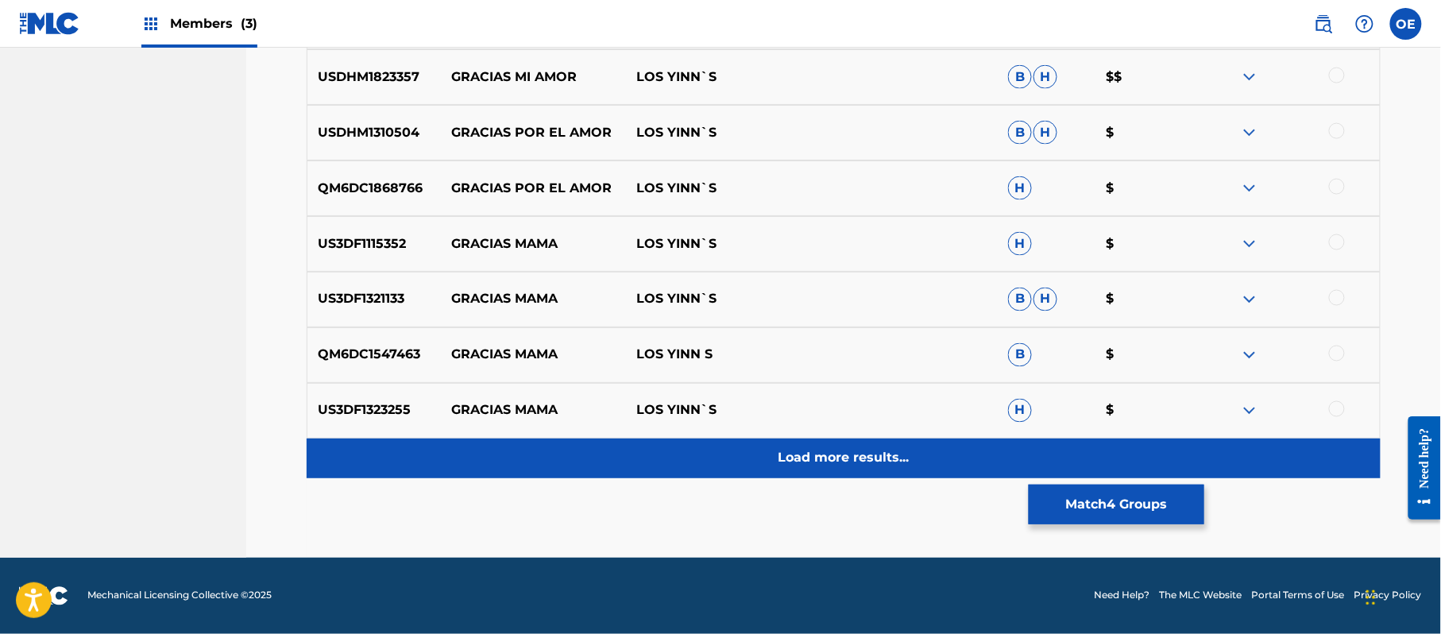
click at [847, 446] on div "Load more results..." at bounding box center [844, 458] width 1074 height 40
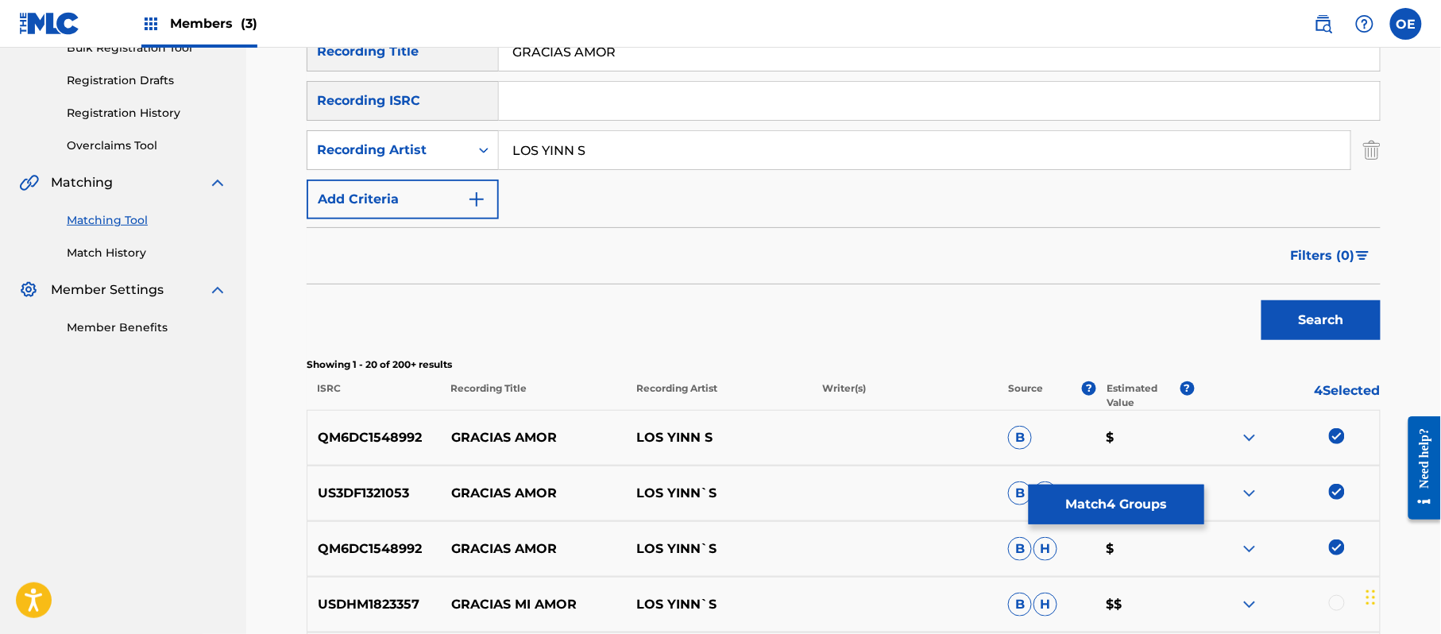
scroll to position [249, 0]
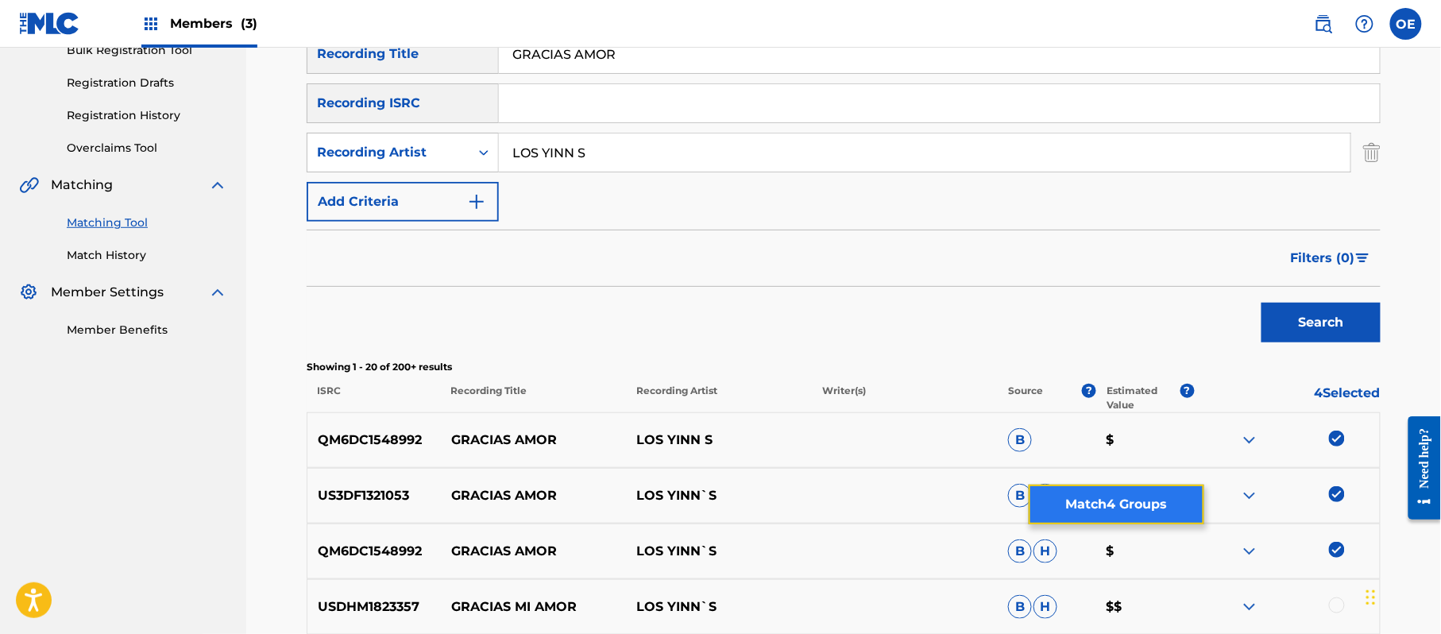
click at [1090, 500] on button "Match 4 Groups" at bounding box center [1116, 504] width 176 height 40
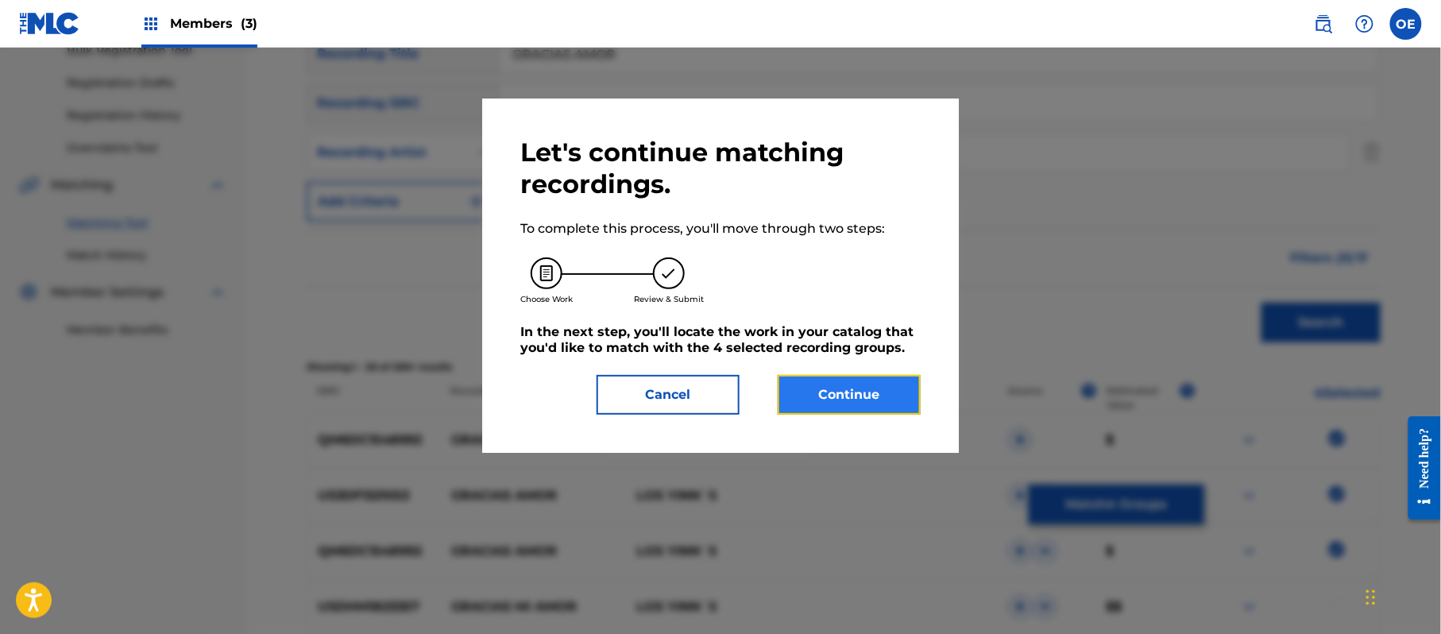
click at [867, 410] on button "Continue" at bounding box center [848, 395] width 143 height 40
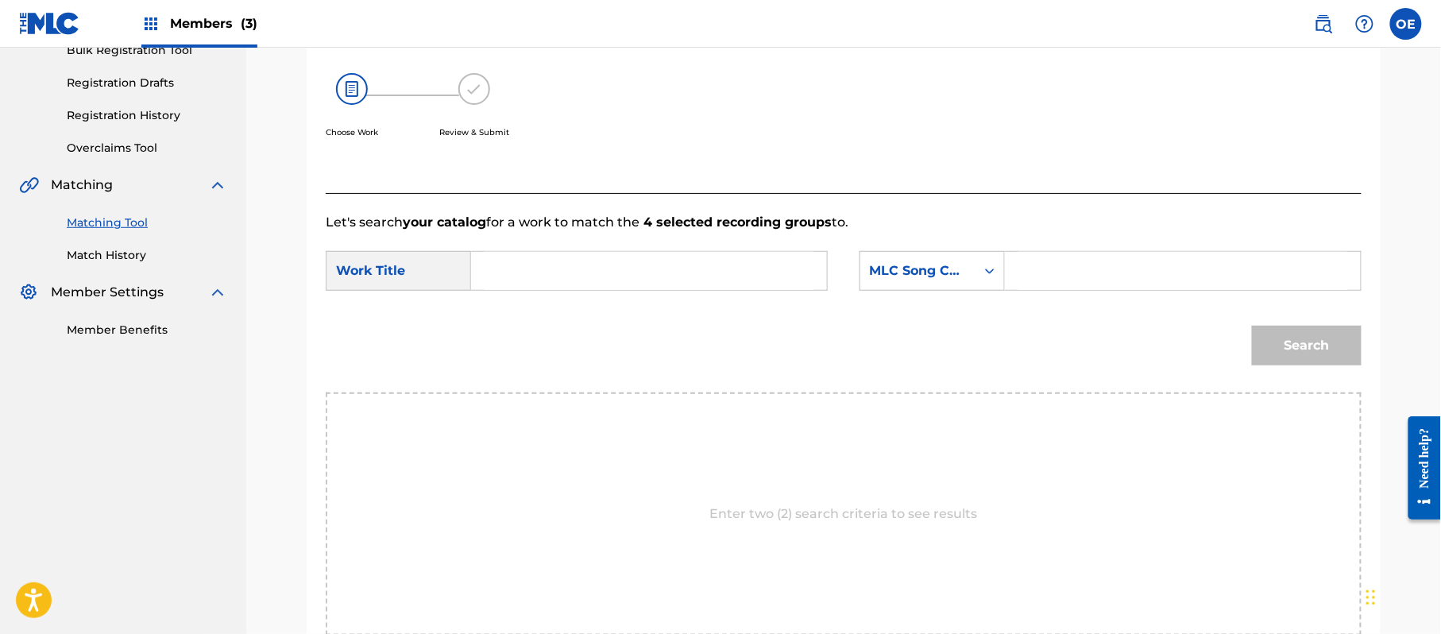
paste input "GRACIAS AMOR"
type input "GRACIAS AMOR"
click at [957, 277] on div "MLC Song Code" at bounding box center [918, 270] width 96 height 19
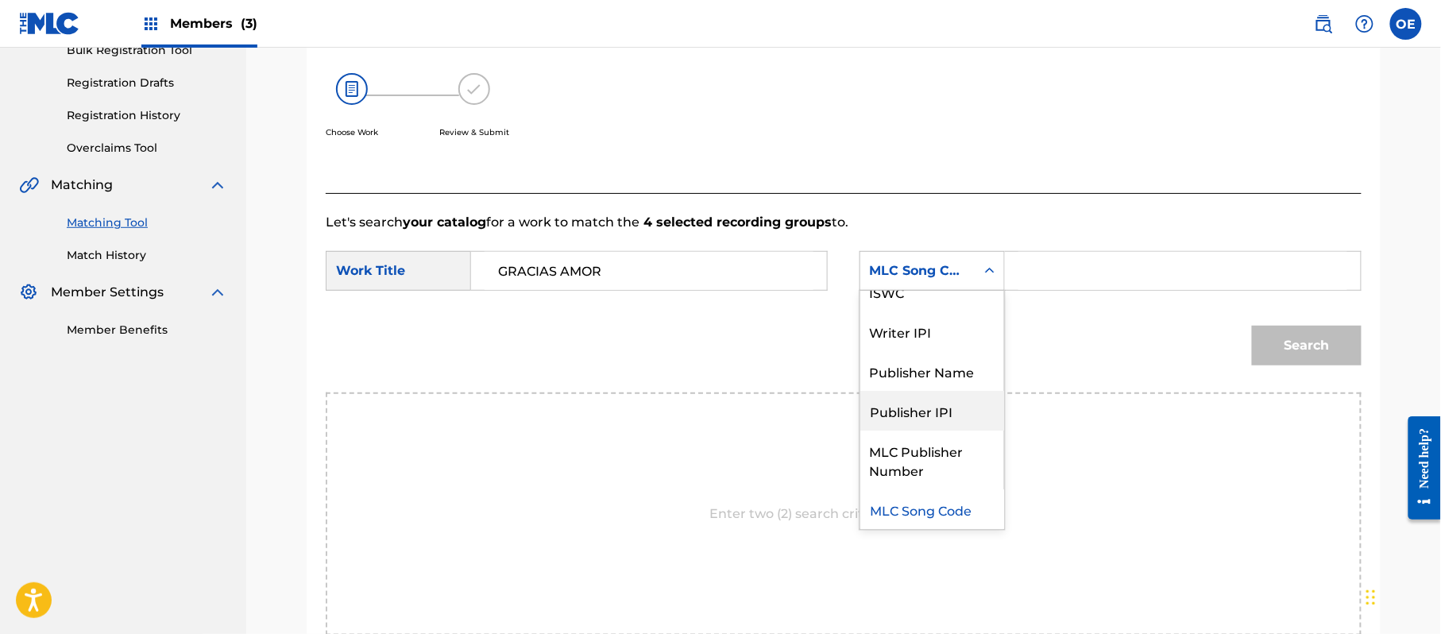
scroll to position [0, 0]
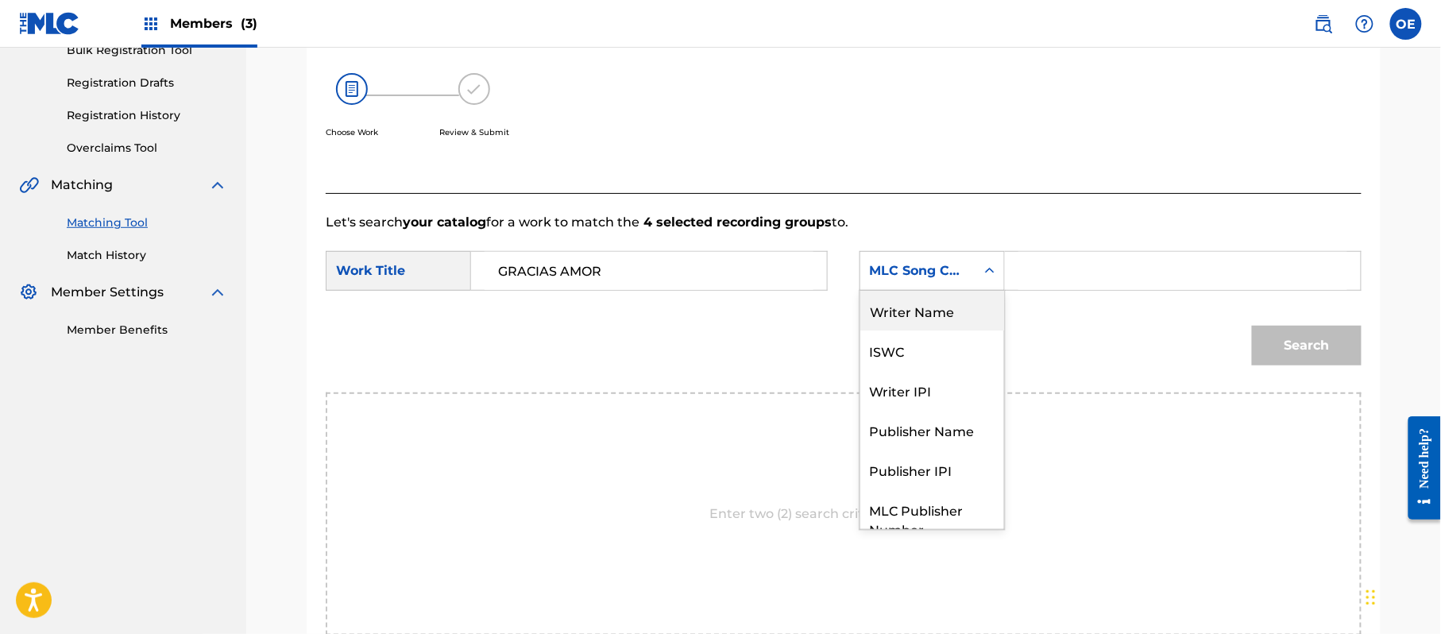
click at [925, 313] on div "Writer Name" at bounding box center [932, 311] width 144 height 40
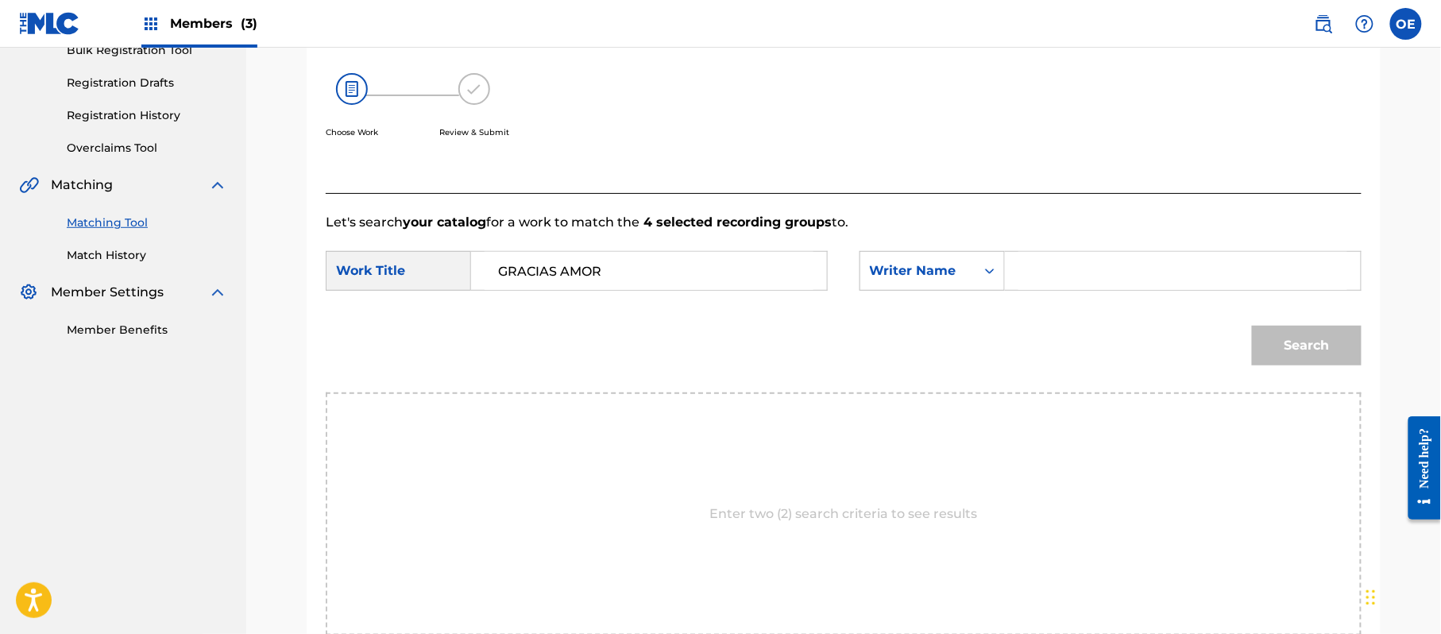
paste input "[PERSON_NAME]"
type input "[PERSON_NAME]"
click at [1337, 331] on button "Search" at bounding box center [1307, 346] width 110 height 40
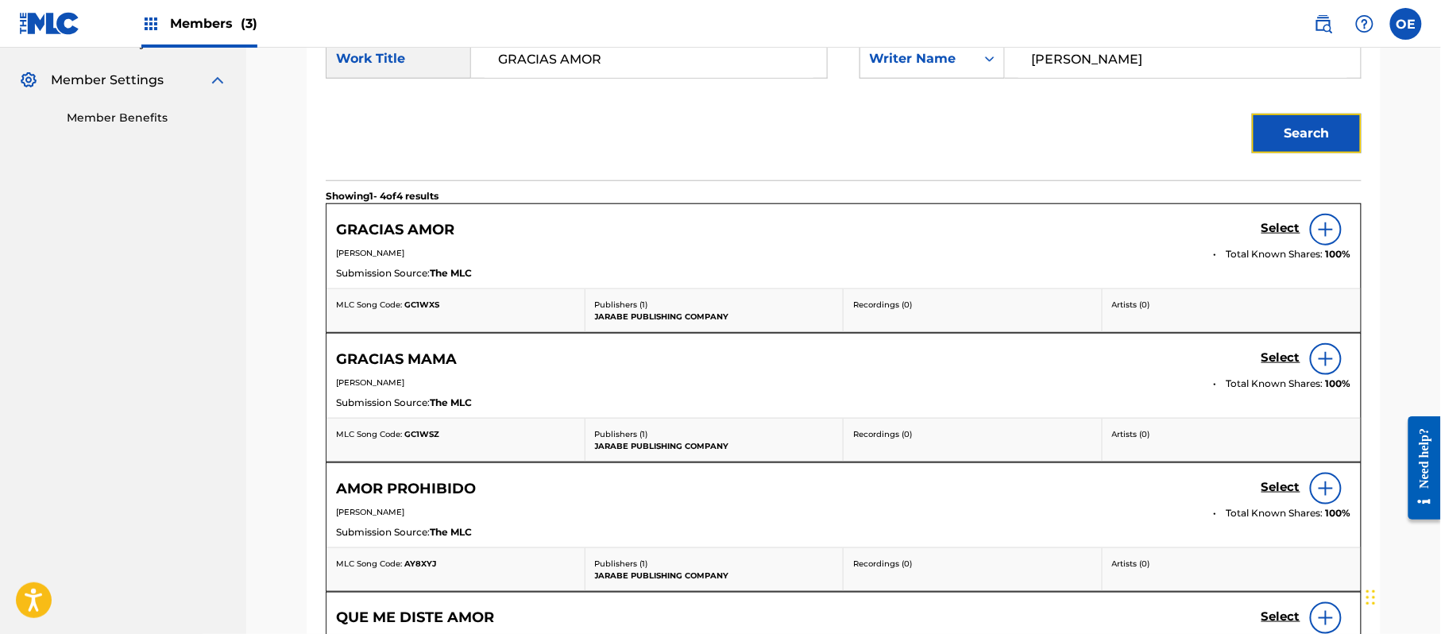
scroll to position [354, 0]
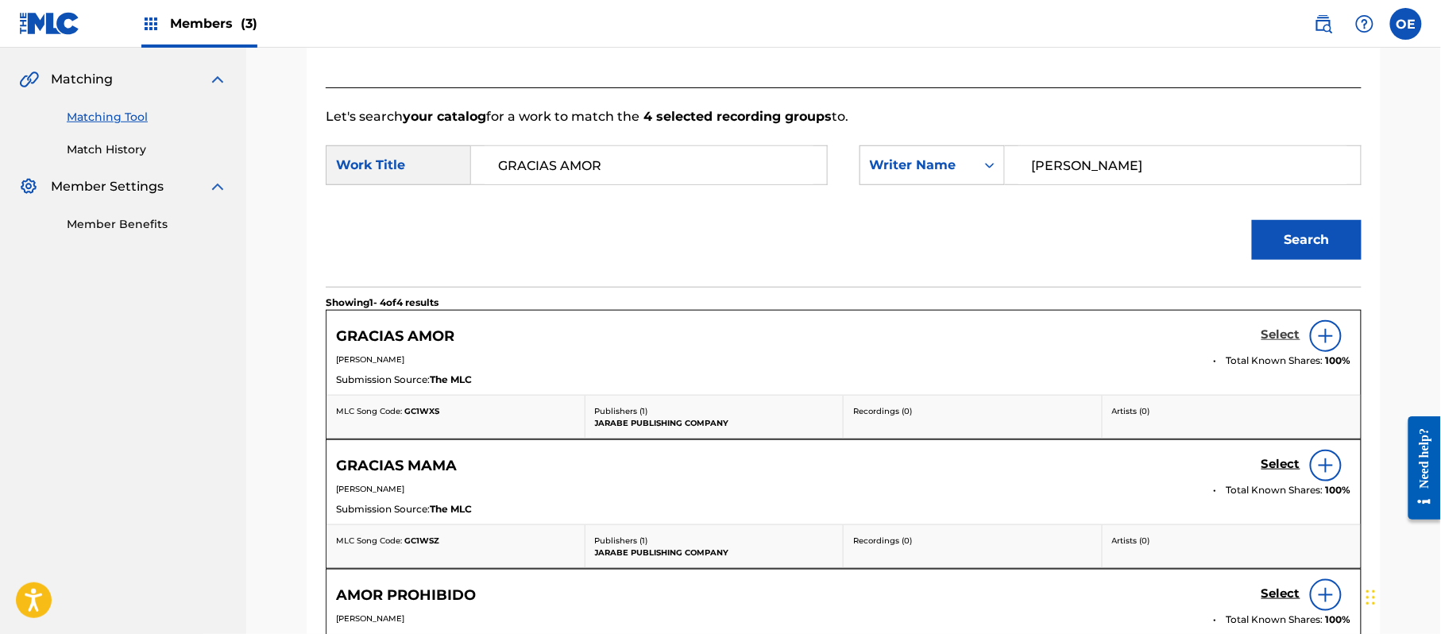
click at [1283, 331] on h5 "Select" at bounding box center [1280, 334] width 39 height 15
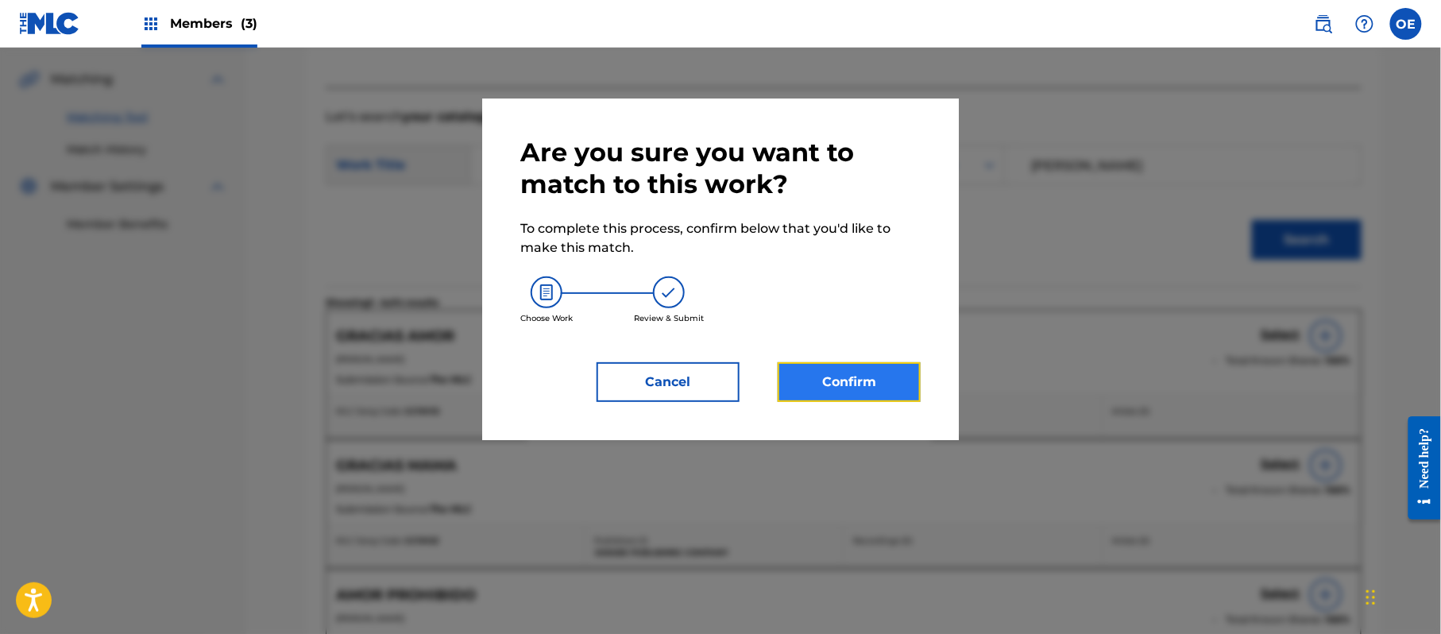
click at [862, 383] on button "Confirm" at bounding box center [848, 382] width 143 height 40
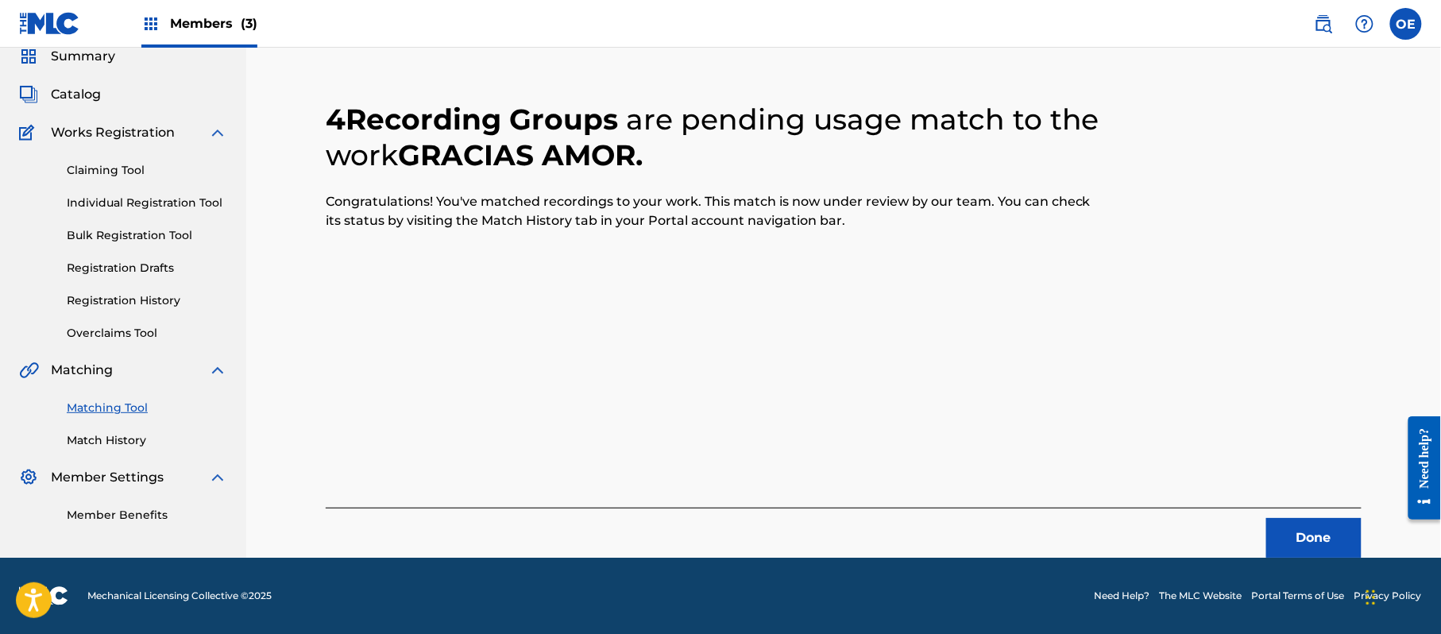
scroll to position [64, 0]
click at [1286, 522] on button "Done" at bounding box center [1313, 538] width 95 height 40
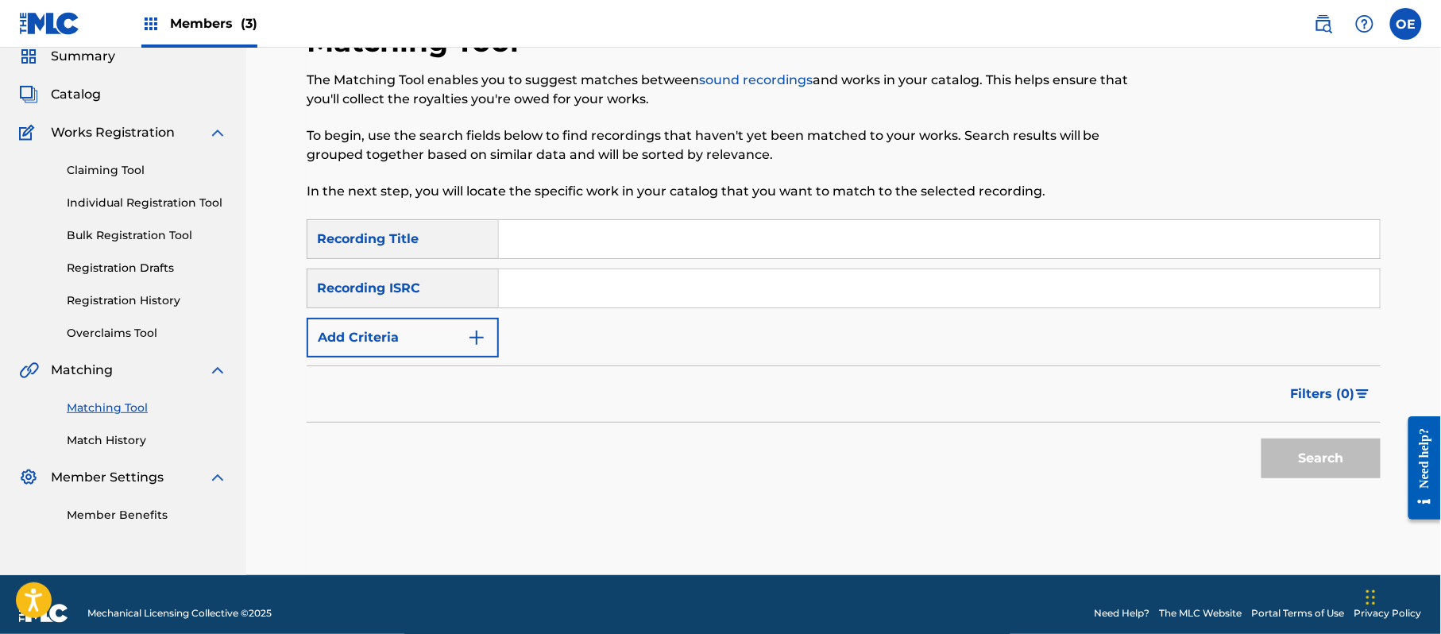
paste input "GRACIAS MAMA"
type input "GRACIAS MAMA"
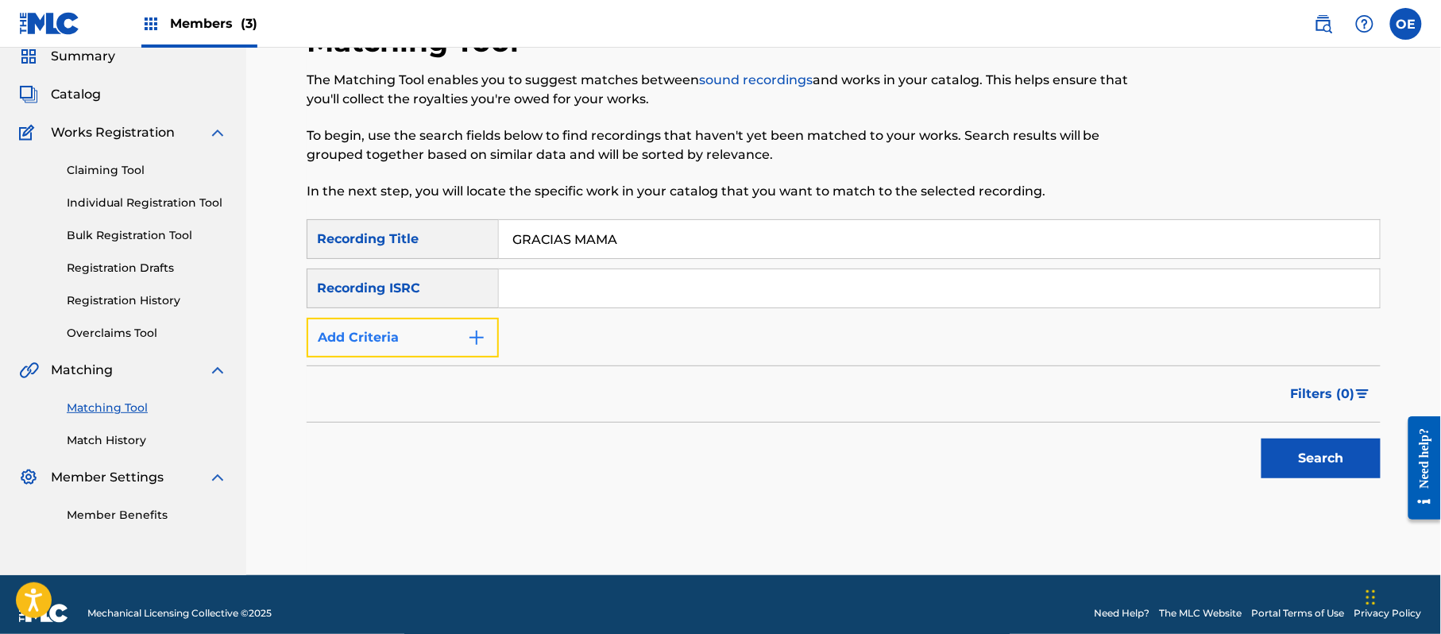
click at [398, 354] on button "Add Criteria" at bounding box center [403, 338] width 192 height 40
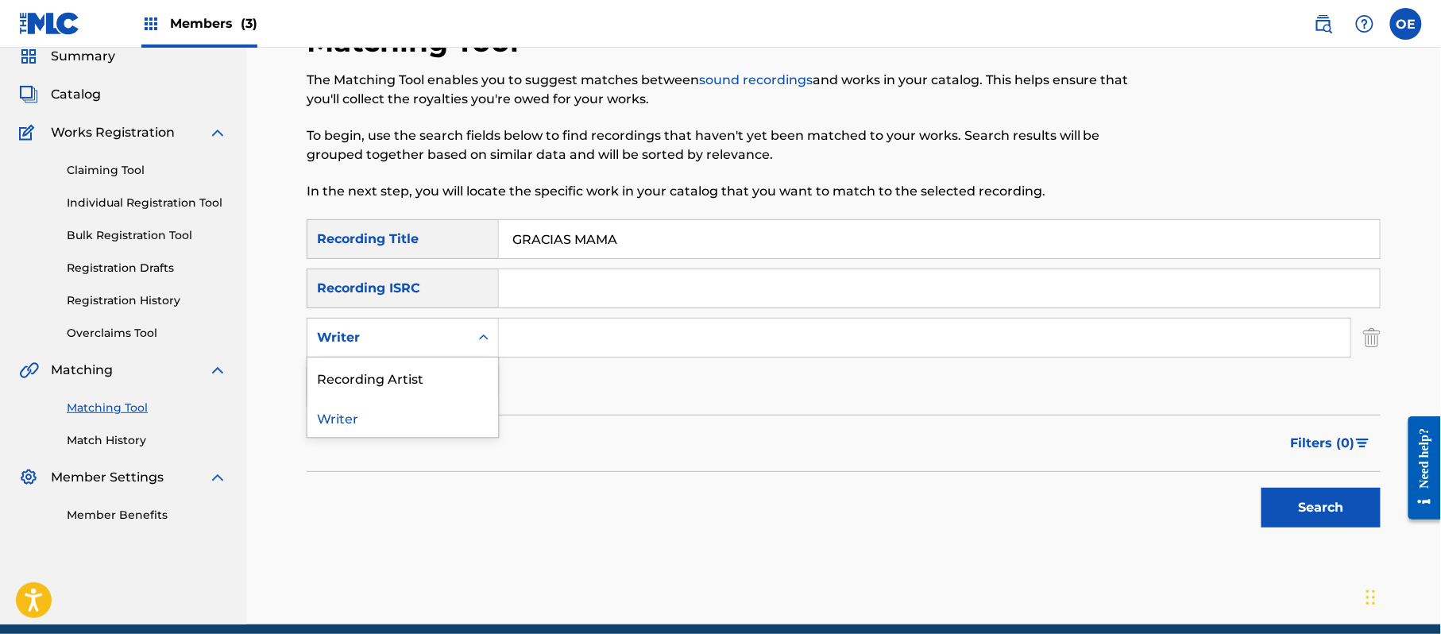
click at [413, 348] on div "Writer" at bounding box center [388, 337] width 162 height 30
click at [420, 375] on div "Recording Artist" at bounding box center [402, 377] width 191 height 40
paste input "LOS YINNS"
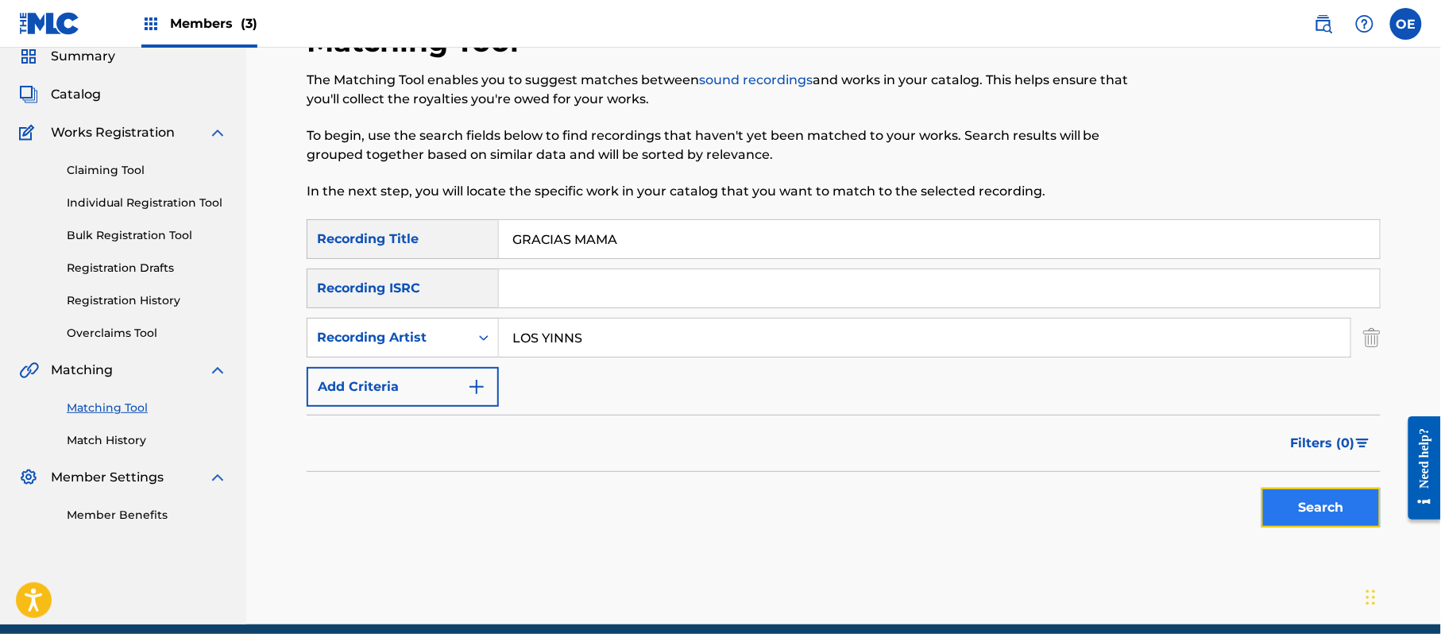
click at [1300, 492] on button "Search" at bounding box center [1320, 508] width 119 height 40
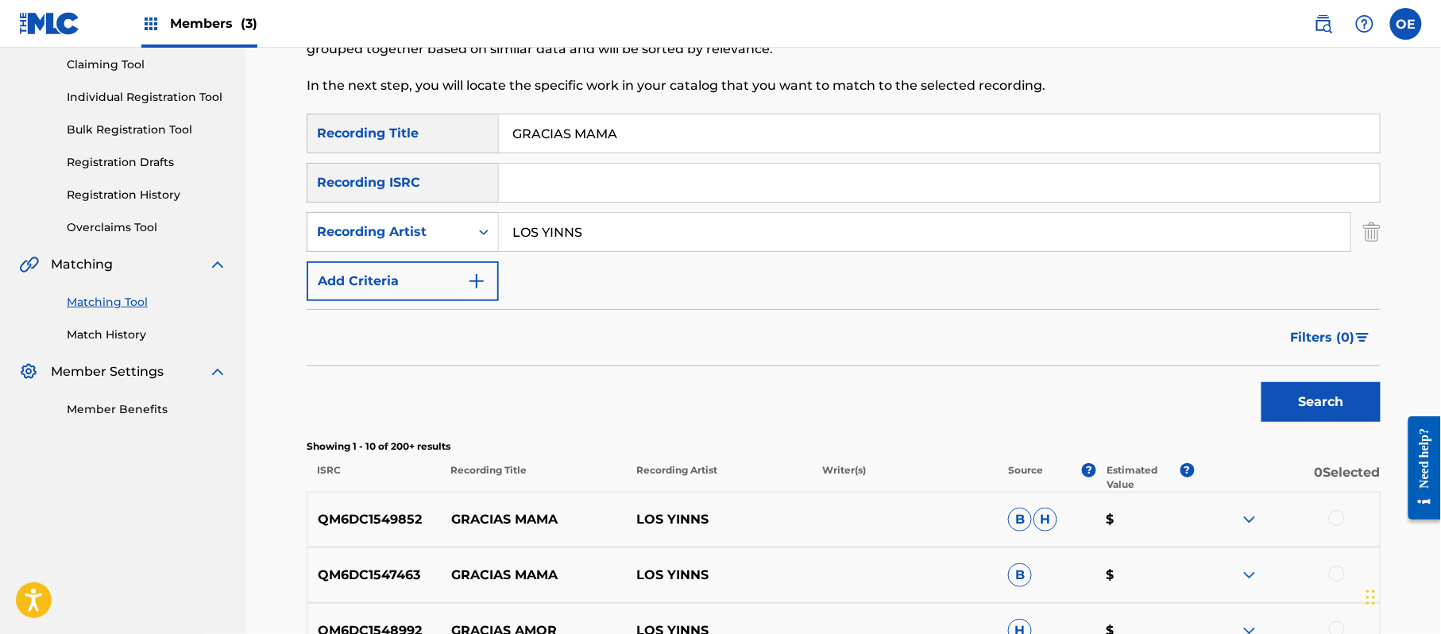
scroll to position [275, 0]
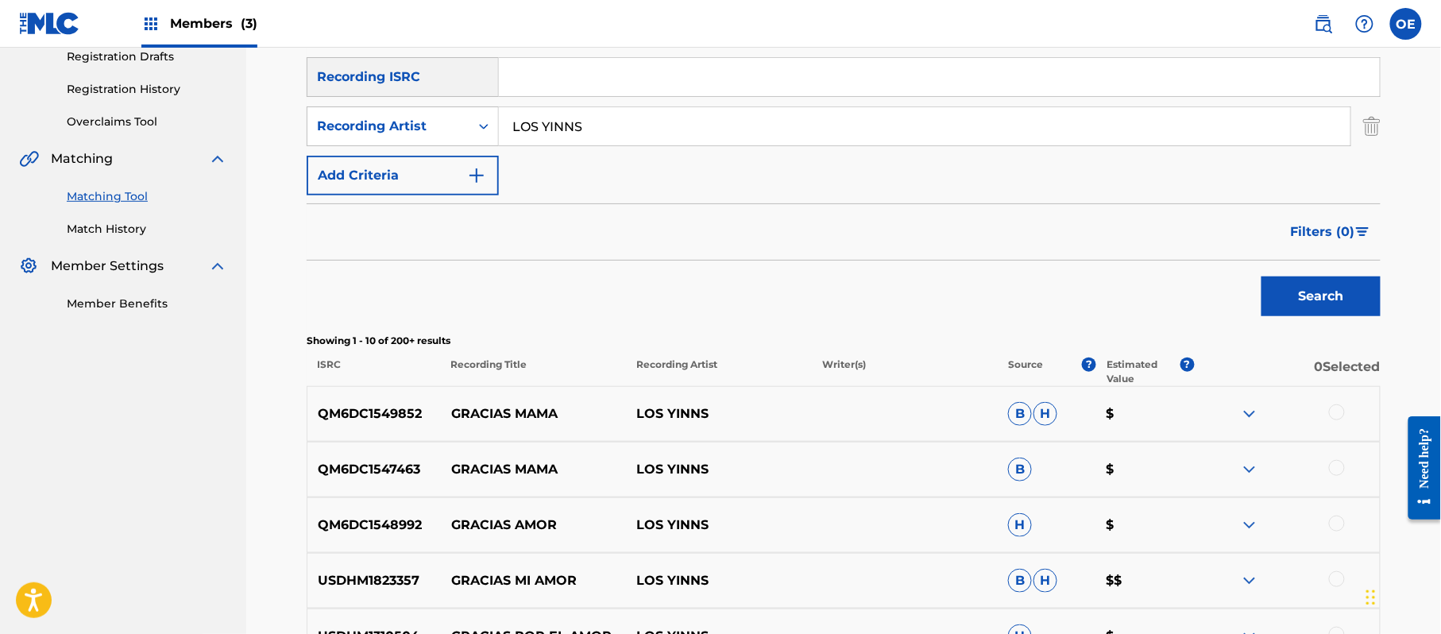
click at [1337, 410] on div at bounding box center [1337, 412] width 16 height 16
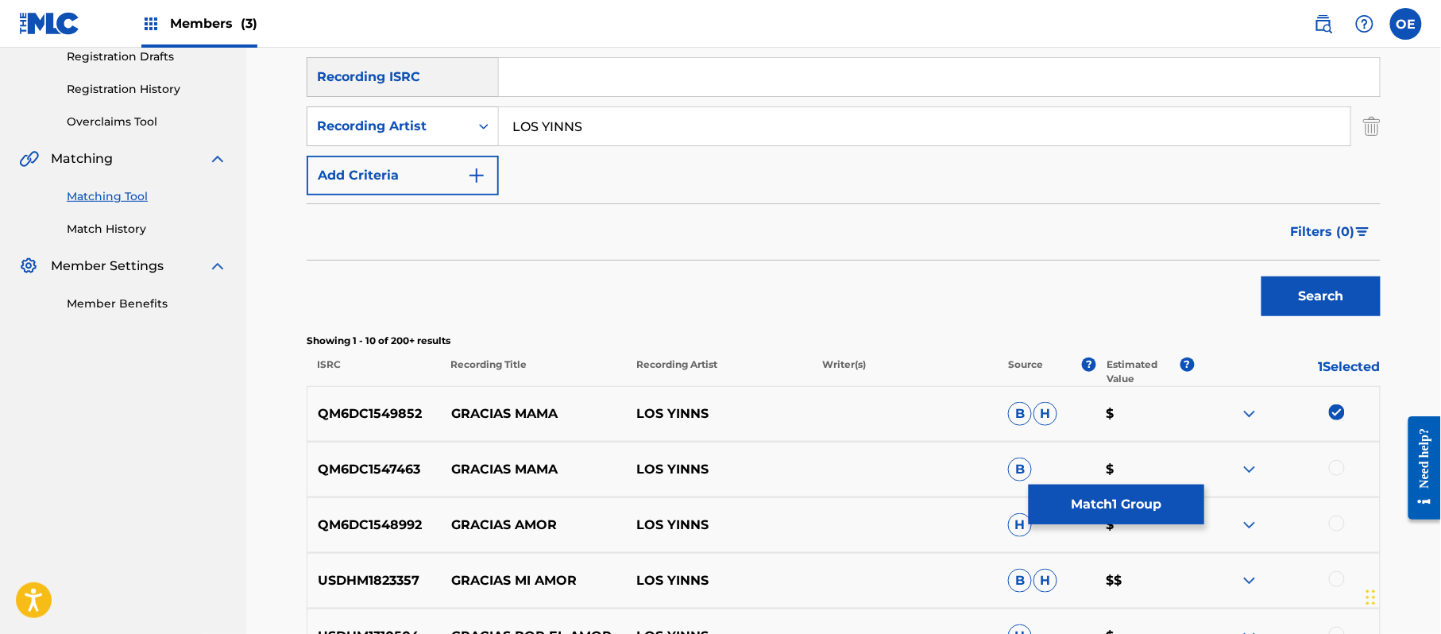
click at [1338, 461] on div at bounding box center [1337, 468] width 16 height 16
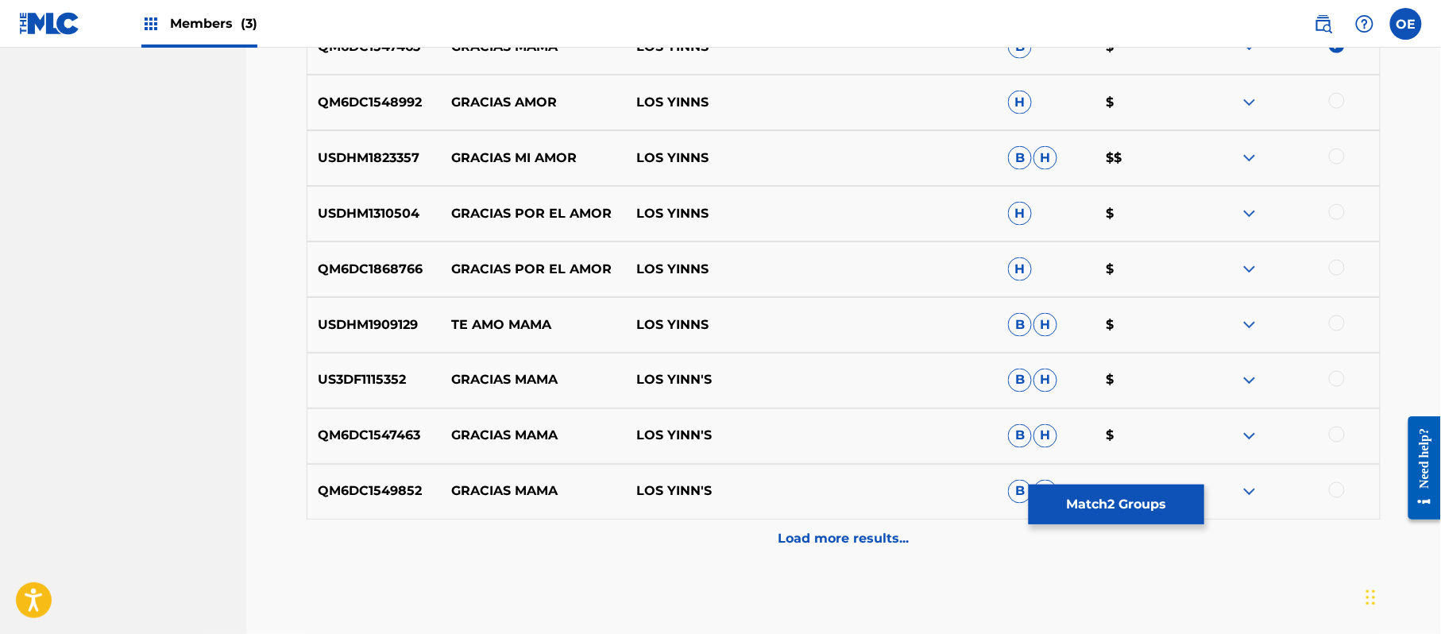
scroll to position [699, 0]
click at [1332, 372] on div at bounding box center [1337, 377] width 16 height 16
click at [1339, 432] on div at bounding box center [1337, 433] width 16 height 16
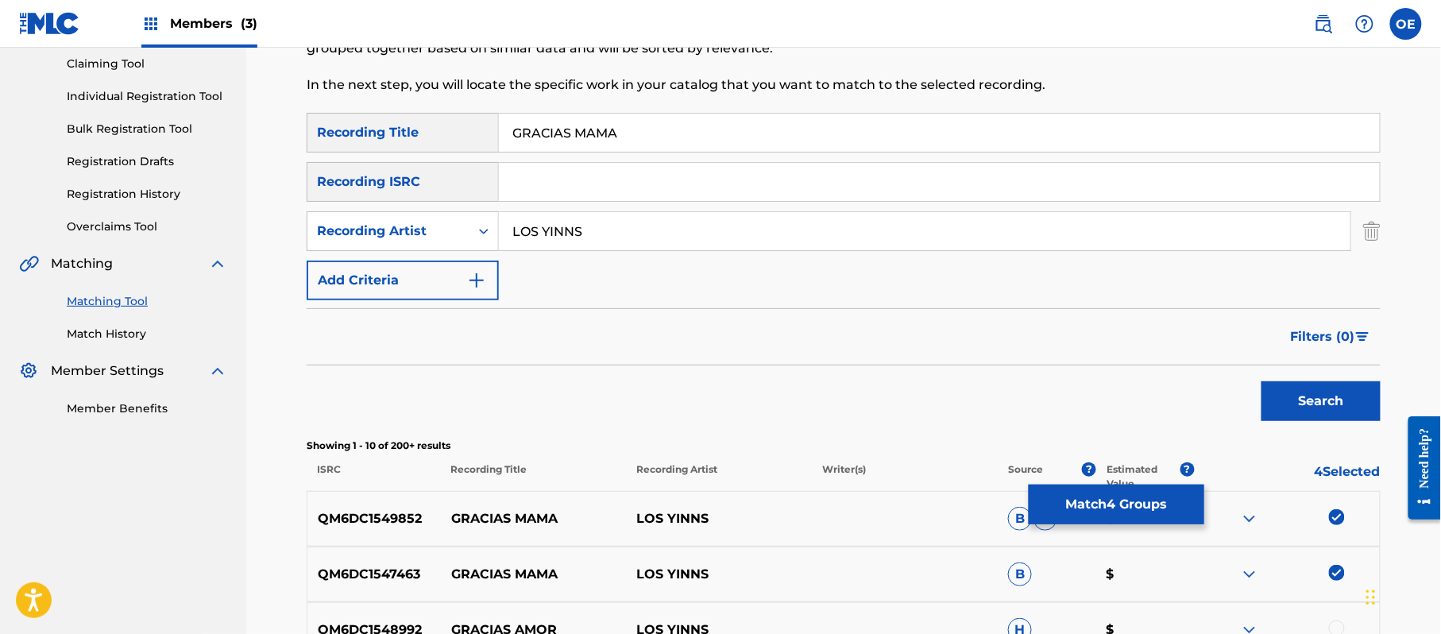
scroll to position [169, 0]
drag, startPoint x: 573, startPoint y: 240, endPoint x: 578, endPoint y: 257, distance: 18.1
click at [573, 240] on input "LOS YINNS" at bounding box center [924, 232] width 851 height 38
type input "LOS YINN S"
click at [1261, 382] on button "Search" at bounding box center [1320, 402] width 119 height 40
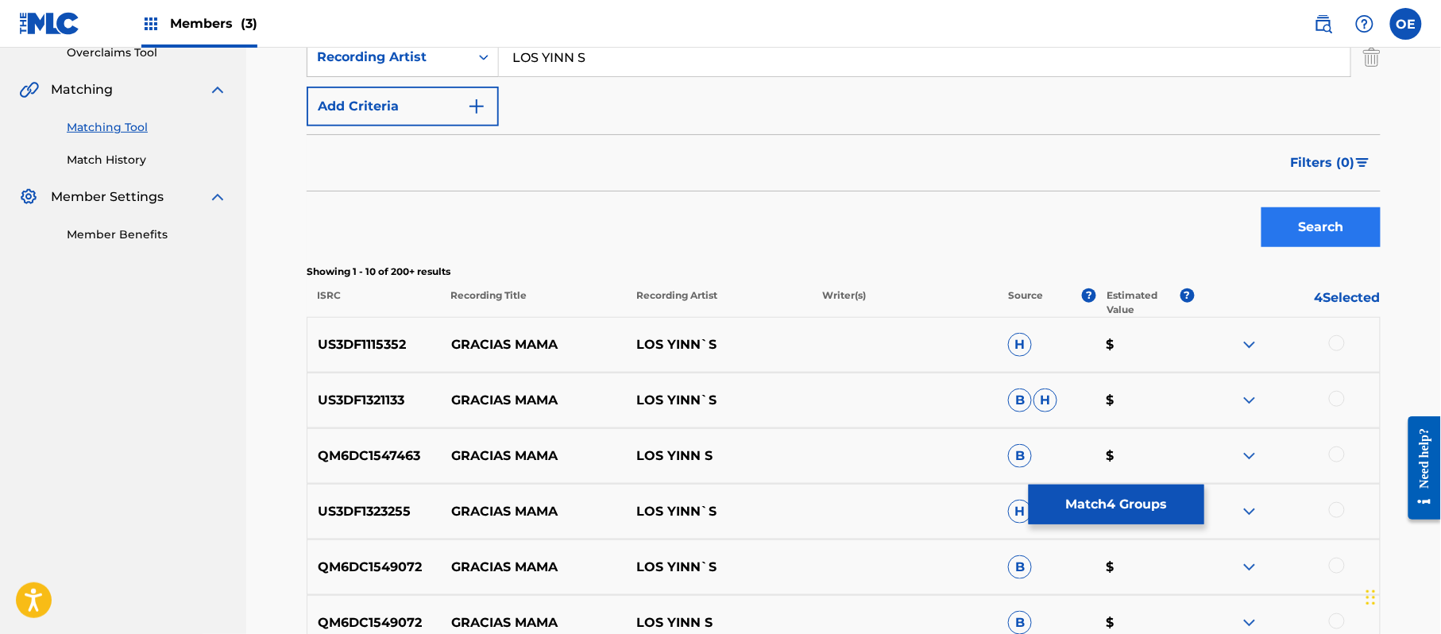
scroll to position [381, 0]
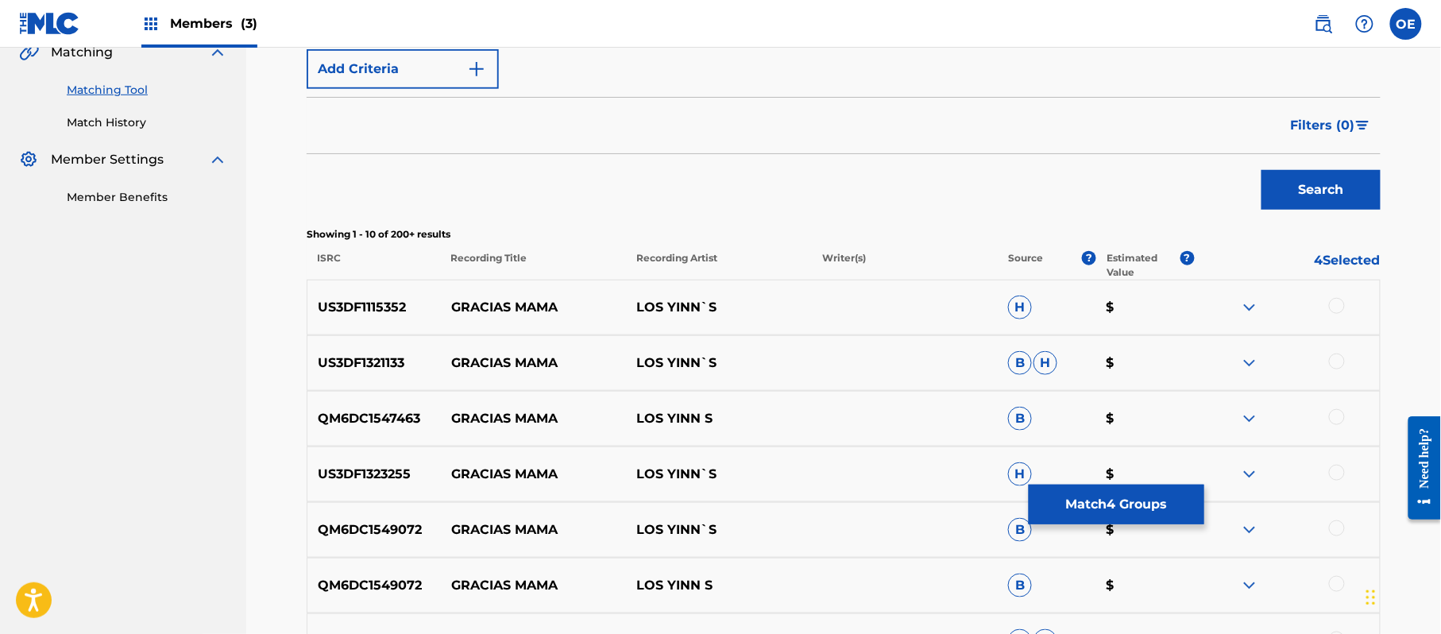
click at [1339, 310] on div at bounding box center [1337, 306] width 16 height 16
click at [1335, 354] on div at bounding box center [1337, 361] width 16 height 16
click at [1335, 414] on div at bounding box center [1337, 417] width 16 height 16
click at [1333, 480] on div at bounding box center [1287, 474] width 186 height 19
click at [1336, 476] on div at bounding box center [1337, 473] width 16 height 16
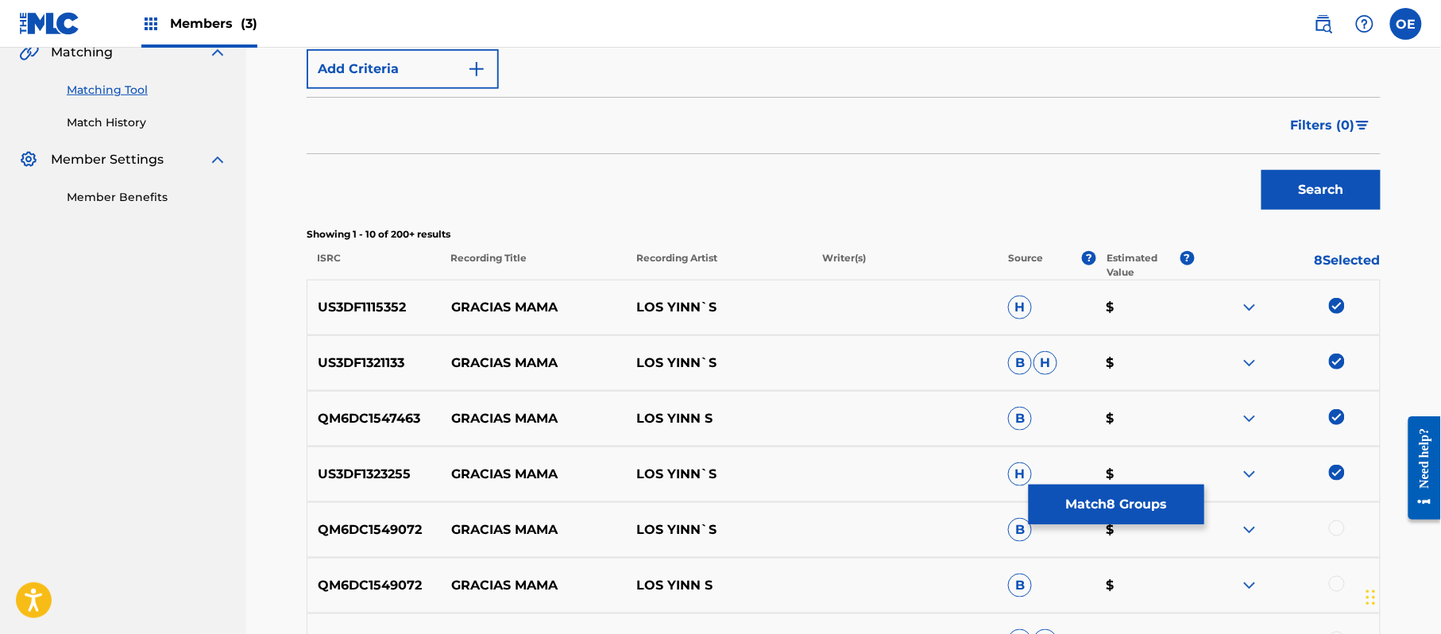
click at [1333, 534] on div at bounding box center [1337, 528] width 16 height 16
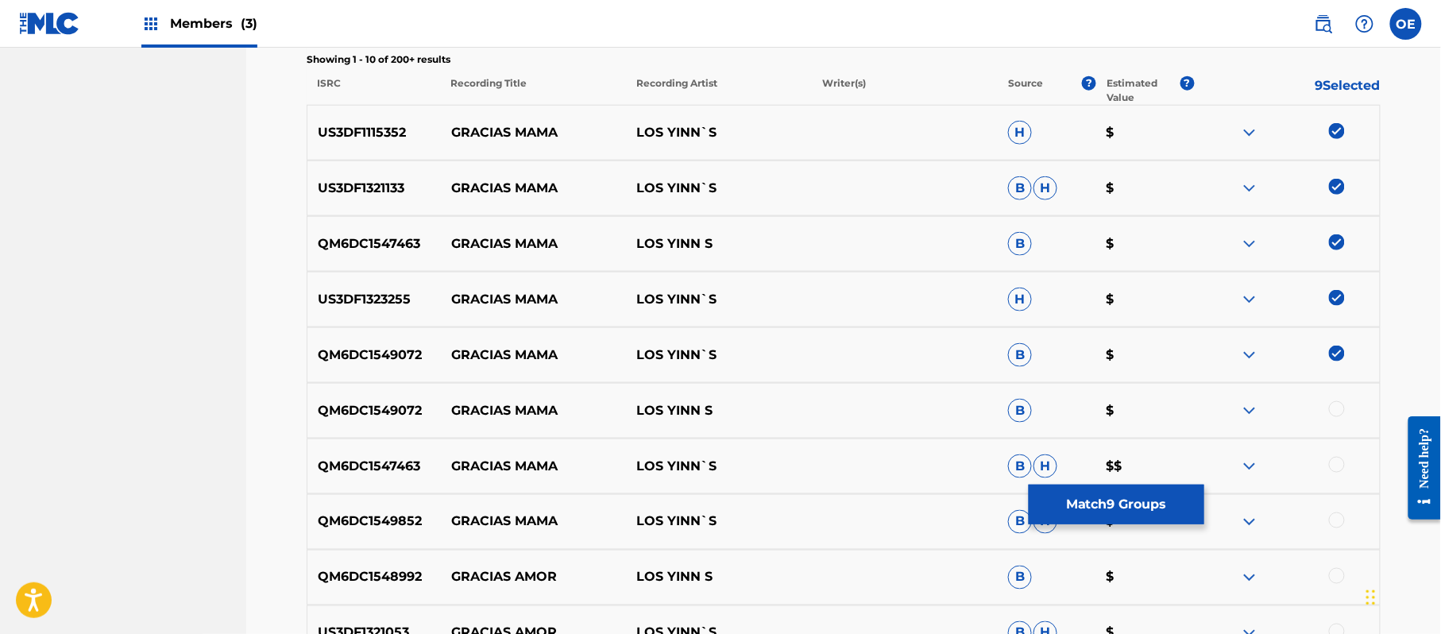
scroll to position [592, 0]
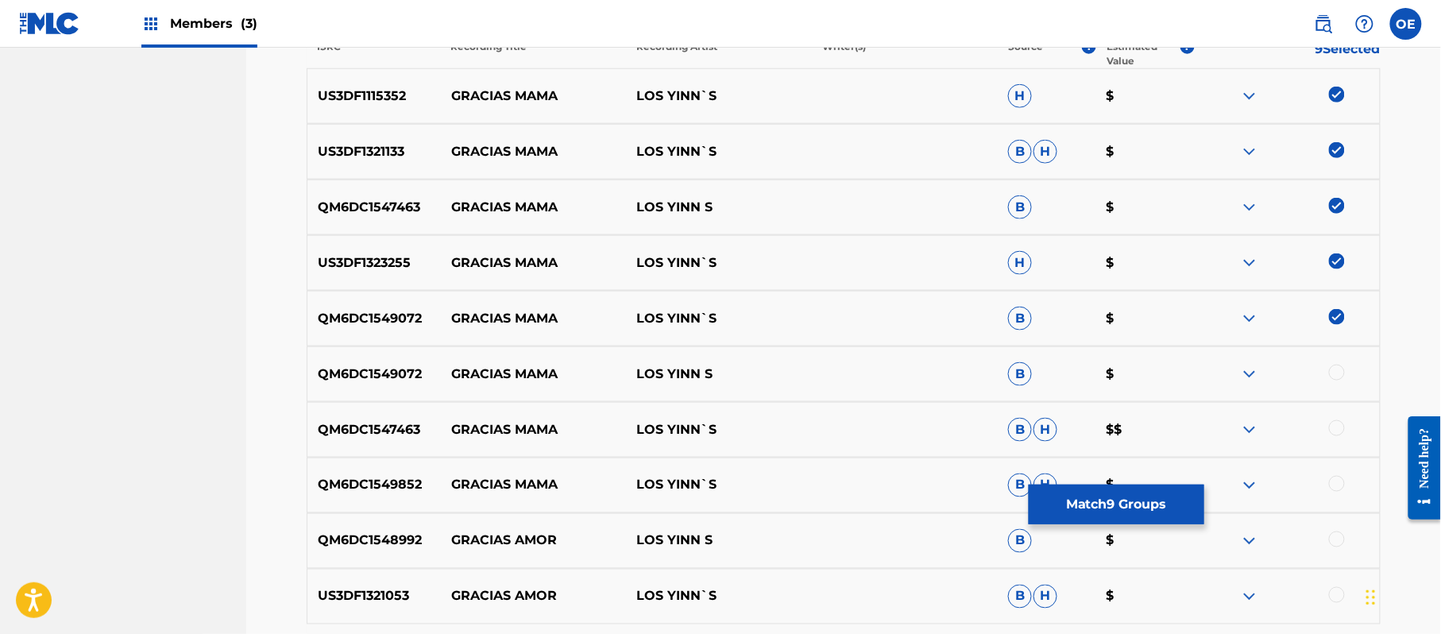
click at [1335, 366] on div at bounding box center [1337, 373] width 16 height 16
click at [1339, 426] on div at bounding box center [1337, 428] width 16 height 16
click at [1341, 484] on div at bounding box center [1337, 484] width 16 height 16
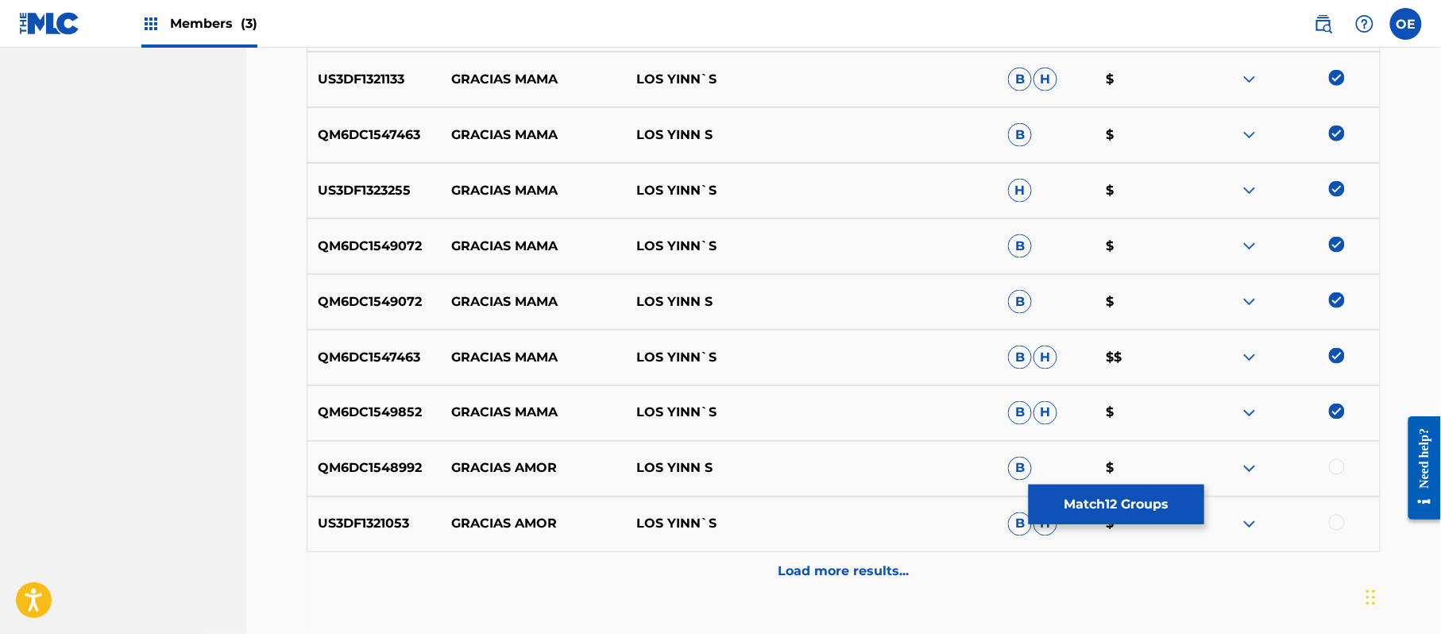
scroll to position [778, 0]
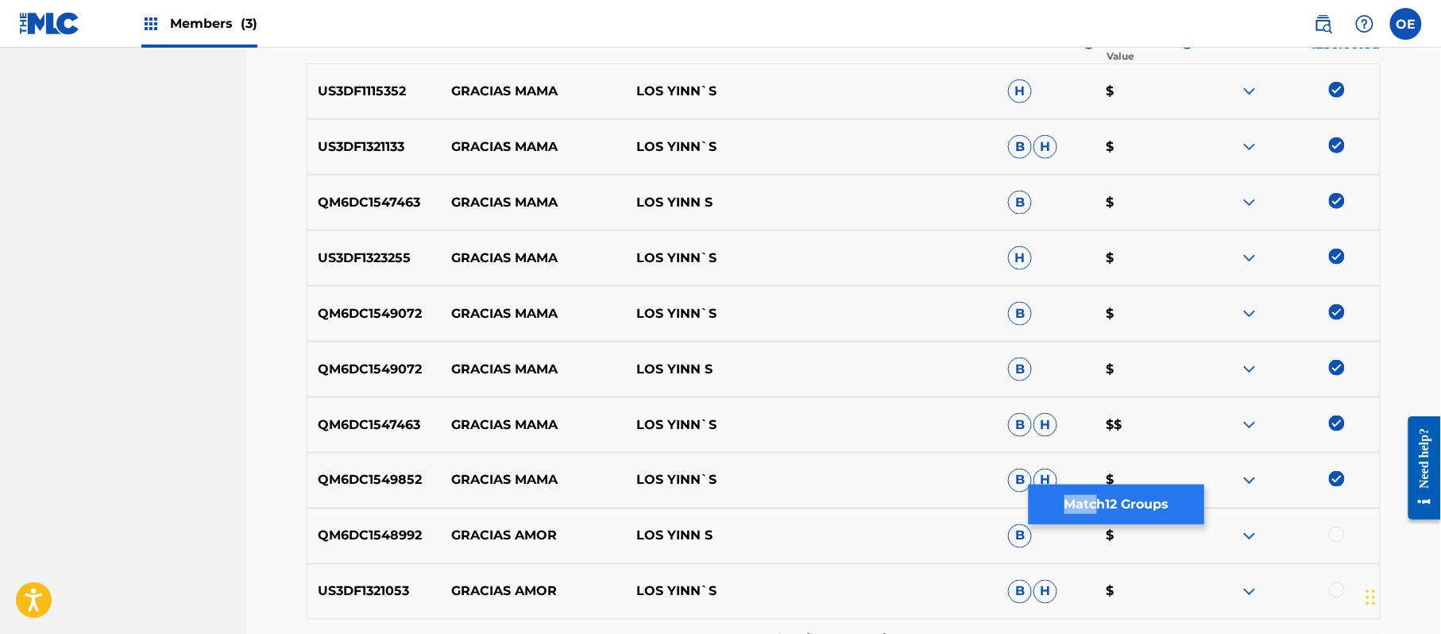
scroll to position [566, 0]
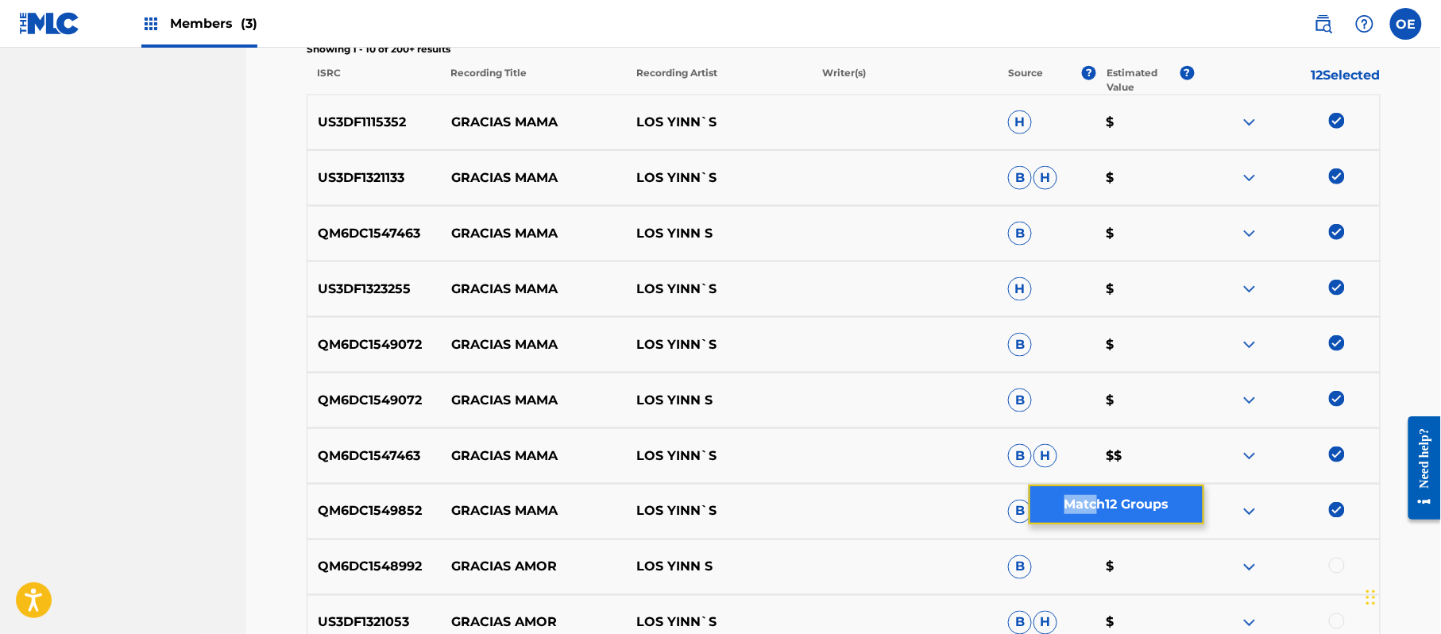
click at [1109, 513] on button "Match 12 Groups" at bounding box center [1116, 504] width 176 height 40
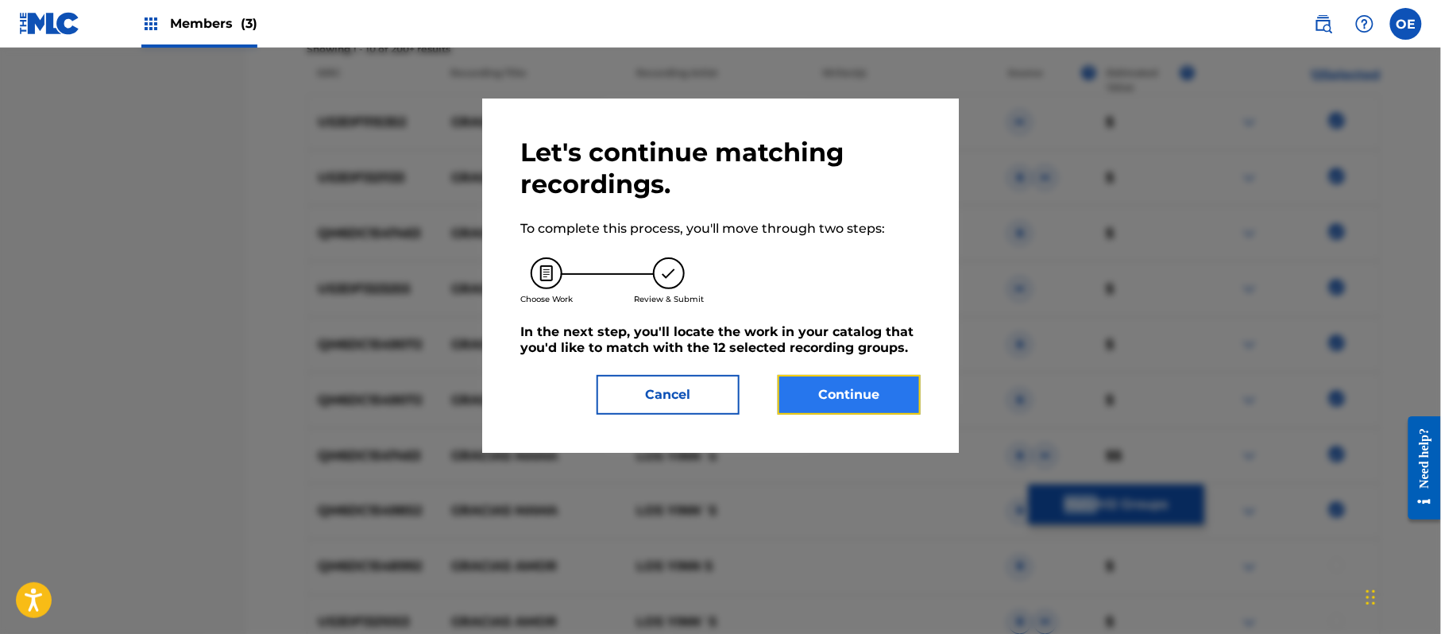
click at [812, 395] on button "Continue" at bounding box center [848, 395] width 143 height 40
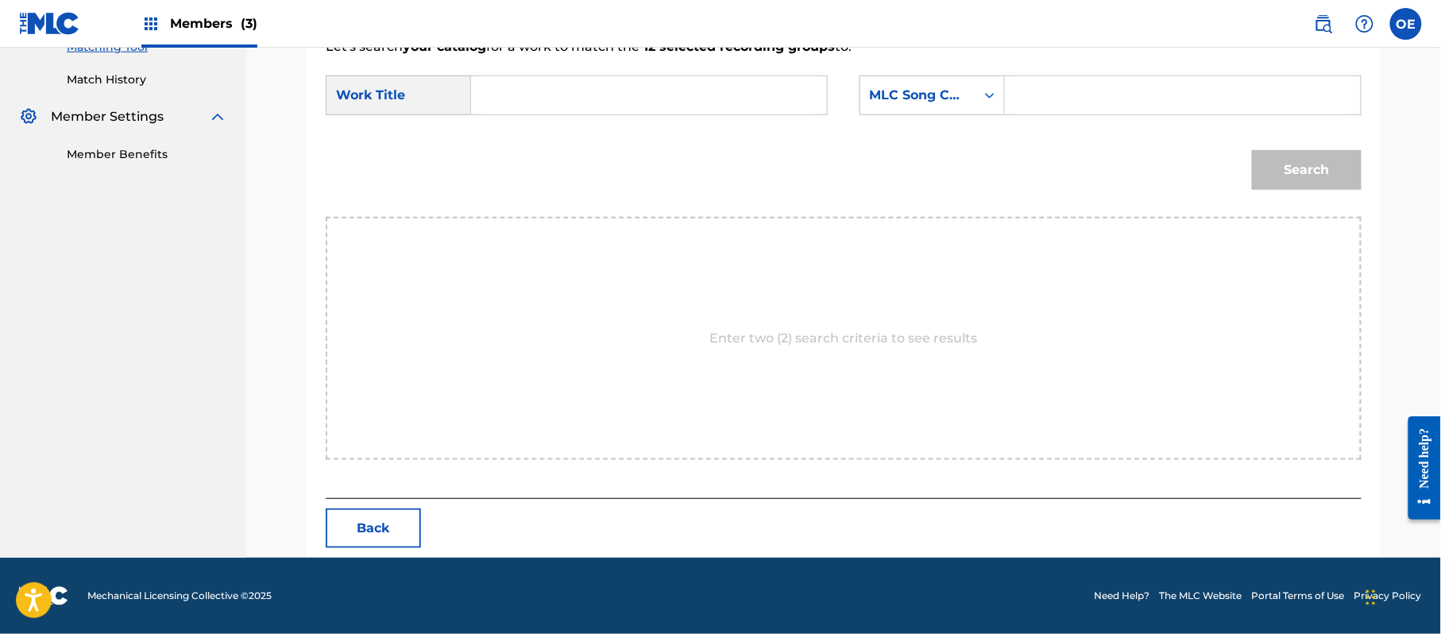
scroll to position [424, 0]
paste input "GRACIAS MAMA"
type input "GRACIAS MAMA"
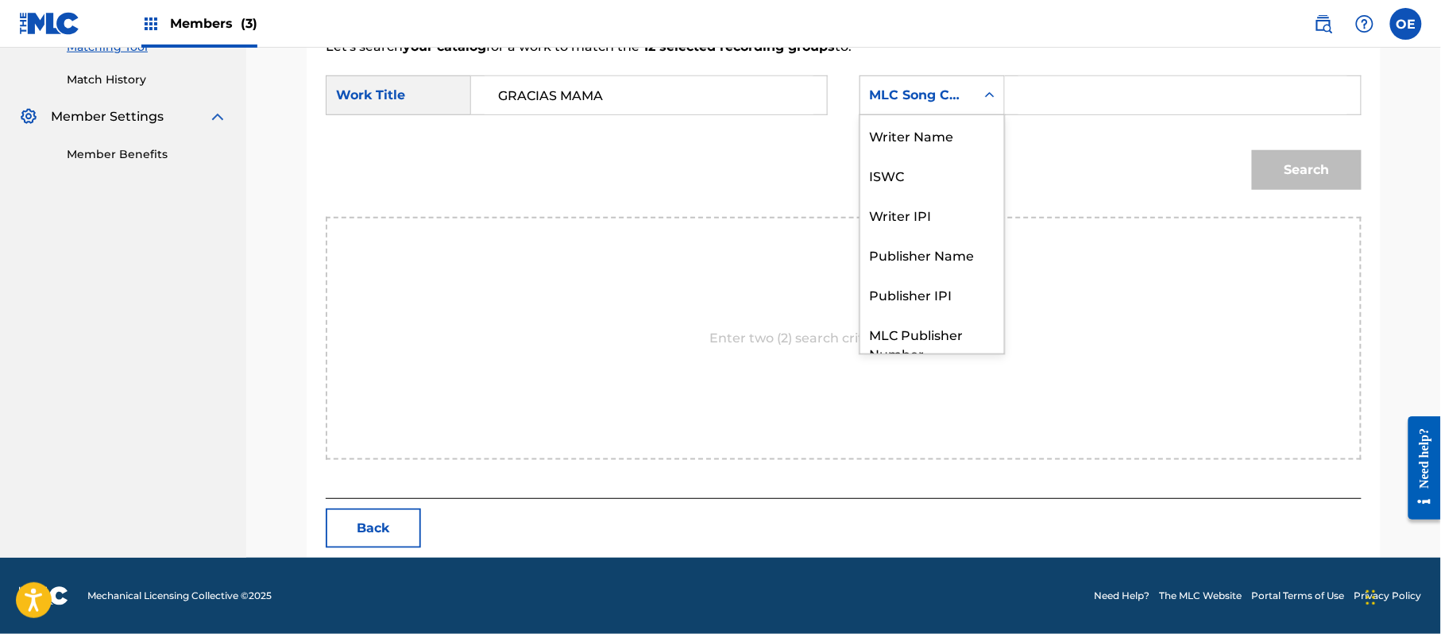
click at [915, 99] on div "MLC Song Code" at bounding box center [918, 95] width 96 height 19
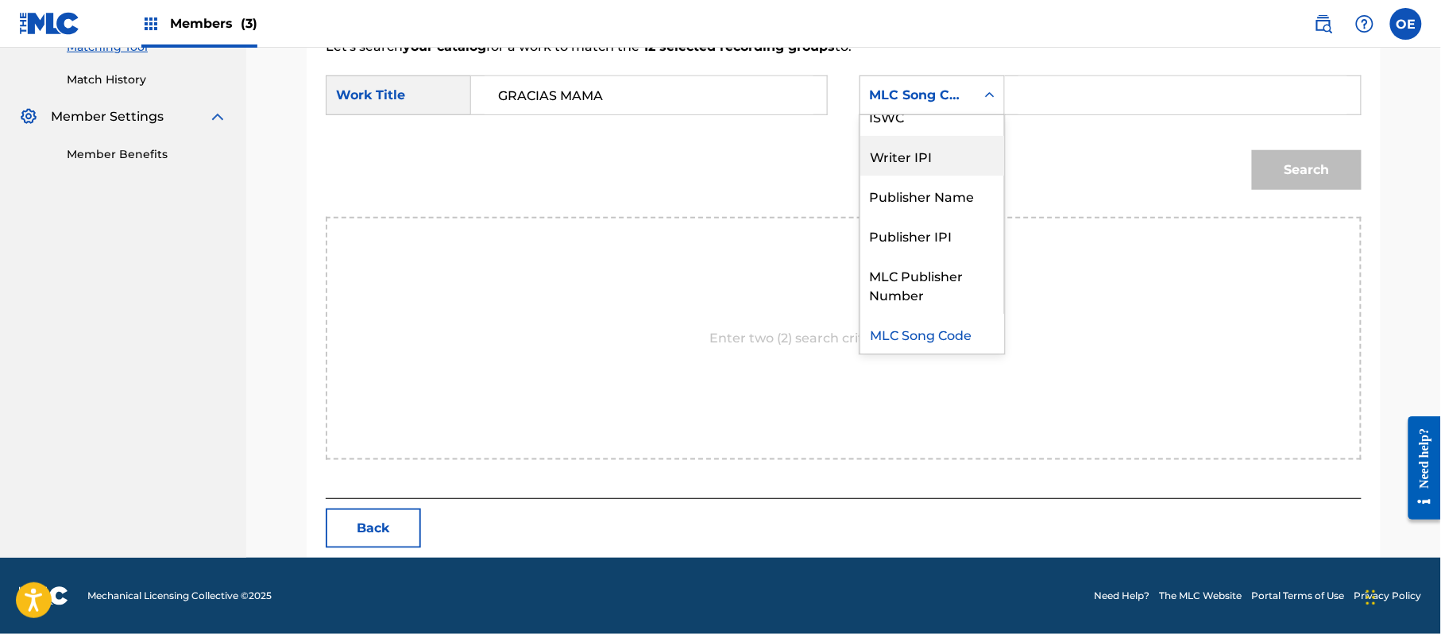
scroll to position [0, 0]
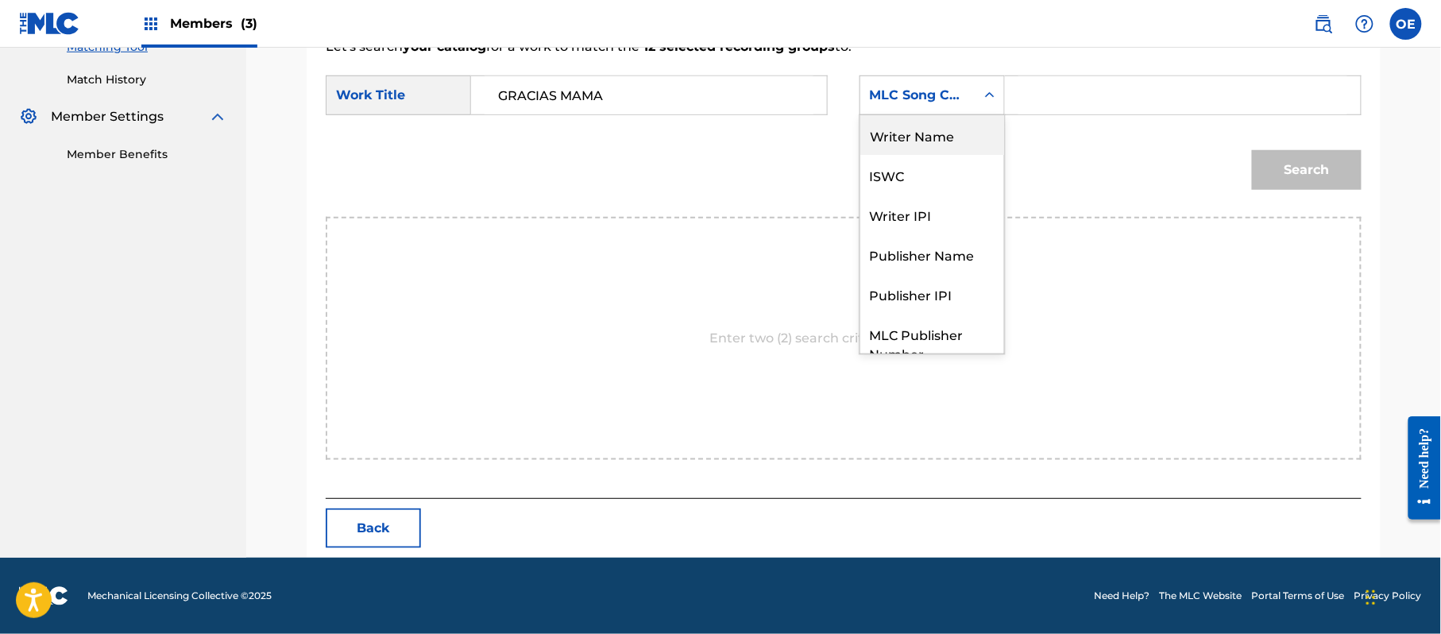
click at [913, 144] on div "Writer Name" at bounding box center [932, 135] width 144 height 40
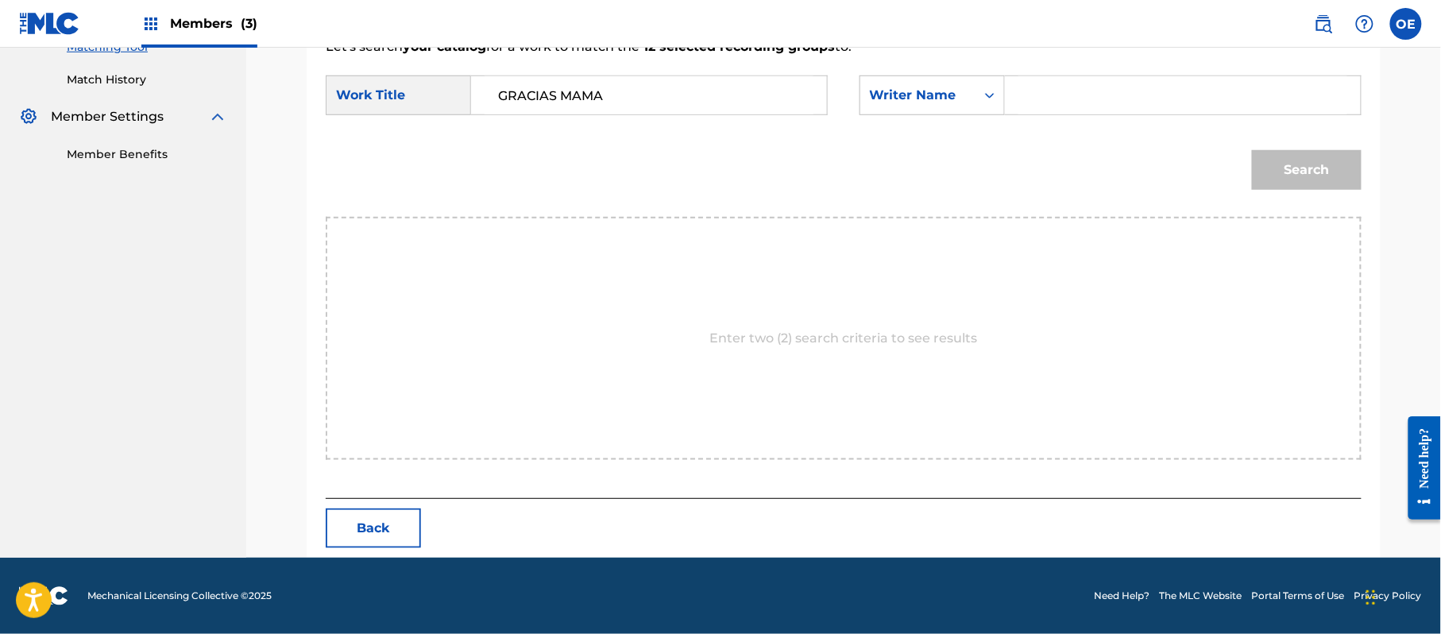
paste input "[PERSON_NAME]"
type input "[PERSON_NAME]"
drag, startPoint x: 1282, startPoint y: 176, endPoint x: 1148, endPoint y: 214, distance: 139.7
click at [1284, 176] on button "Search" at bounding box center [1307, 170] width 110 height 40
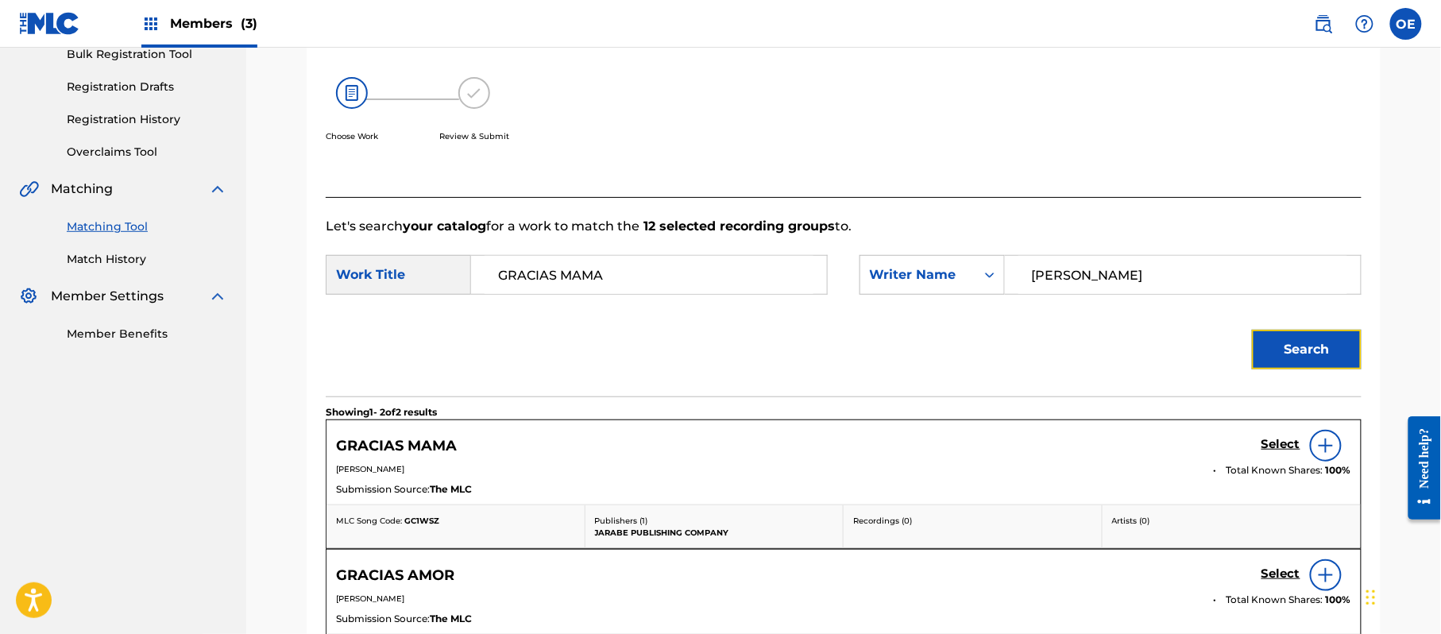
scroll to position [424, 0]
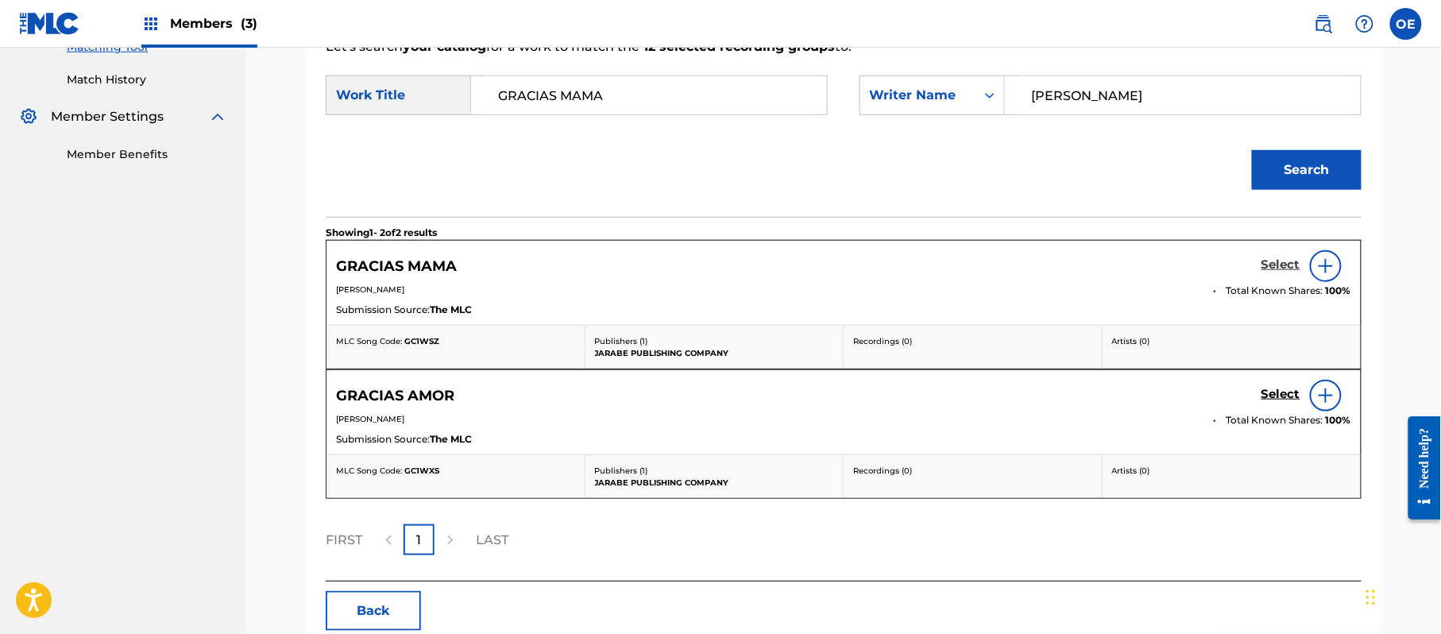
click at [1271, 267] on h5 "Select" at bounding box center [1280, 264] width 39 height 15
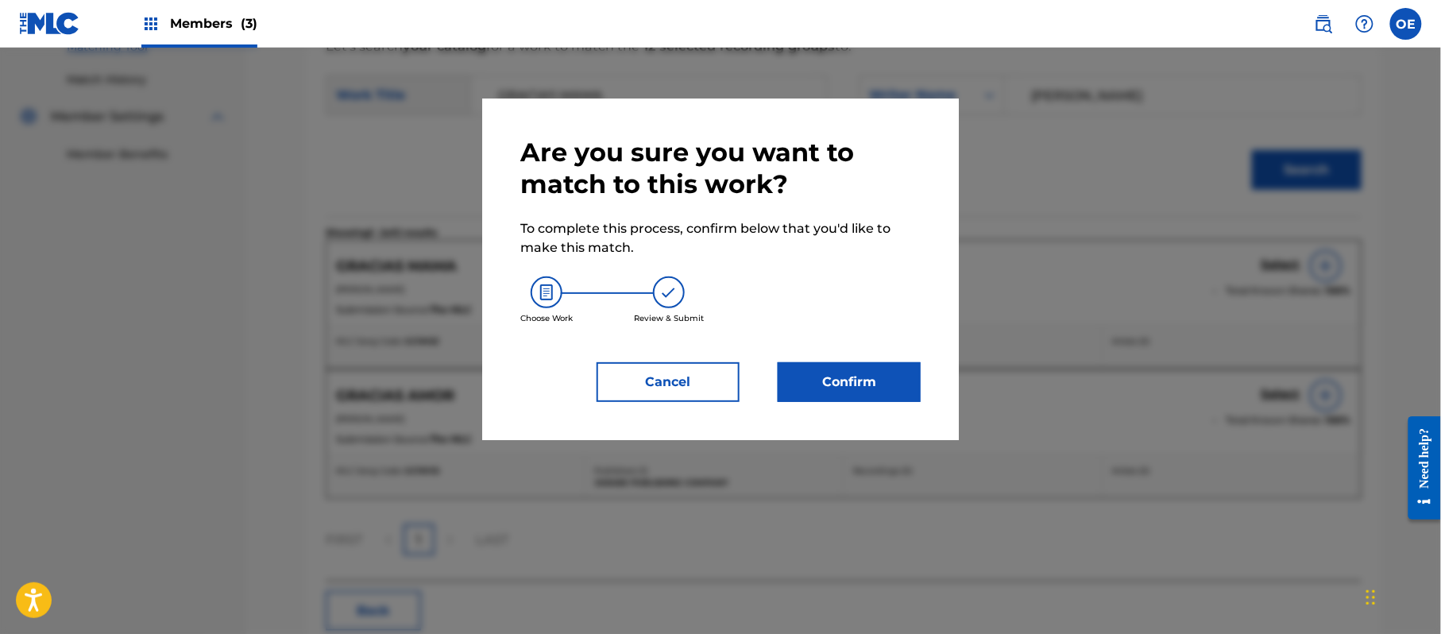
click at [839, 404] on div "Are you sure you want to match to this work? To complete this process, confirm …" at bounding box center [720, 268] width 476 height 341
click at [843, 392] on button "Confirm" at bounding box center [848, 382] width 143 height 40
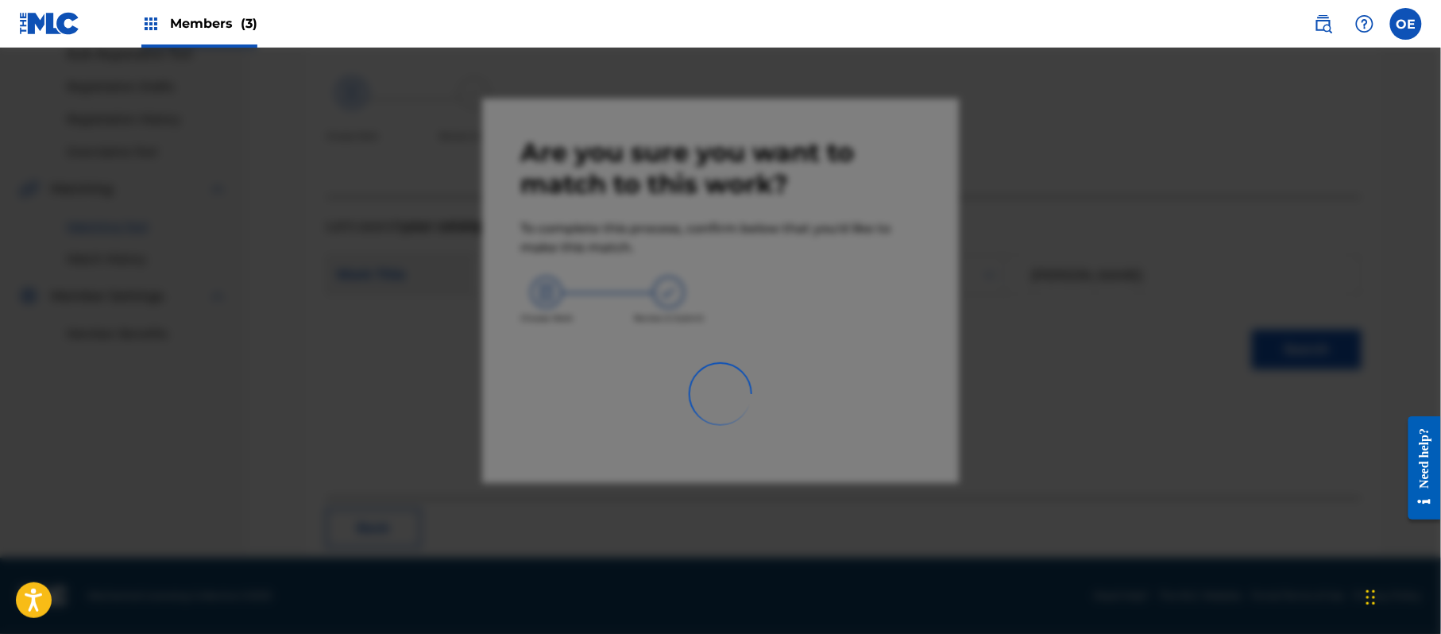
scroll to position [64, 0]
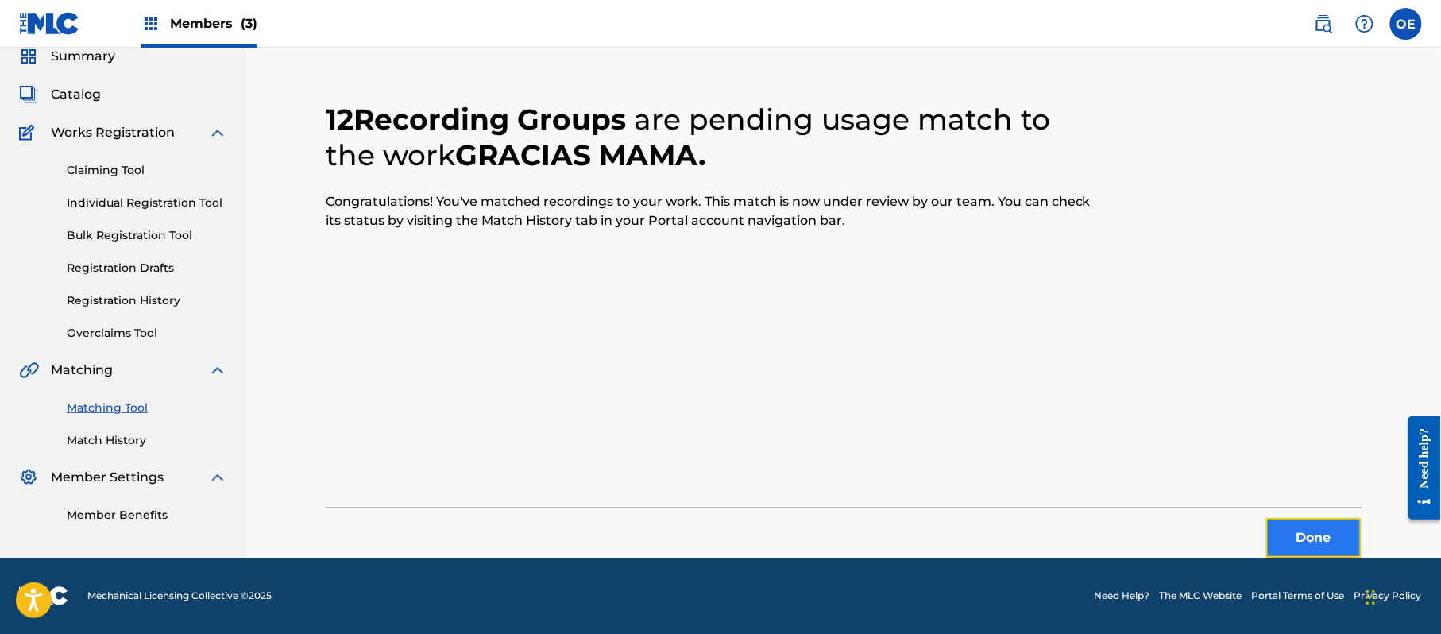
click at [1301, 528] on button "Done" at bounding box center [1313, 538] width 95 height 40
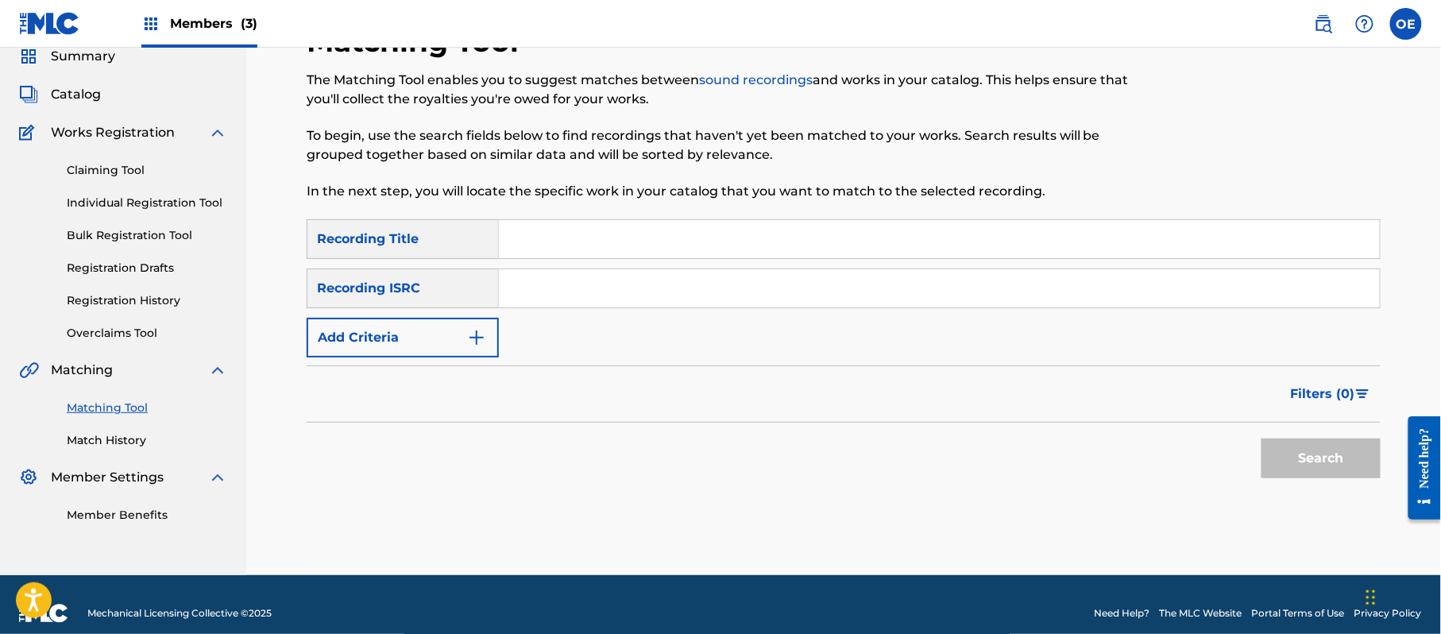
paste input "HASTA EL FIN"
type input "HASTA EL FIN"
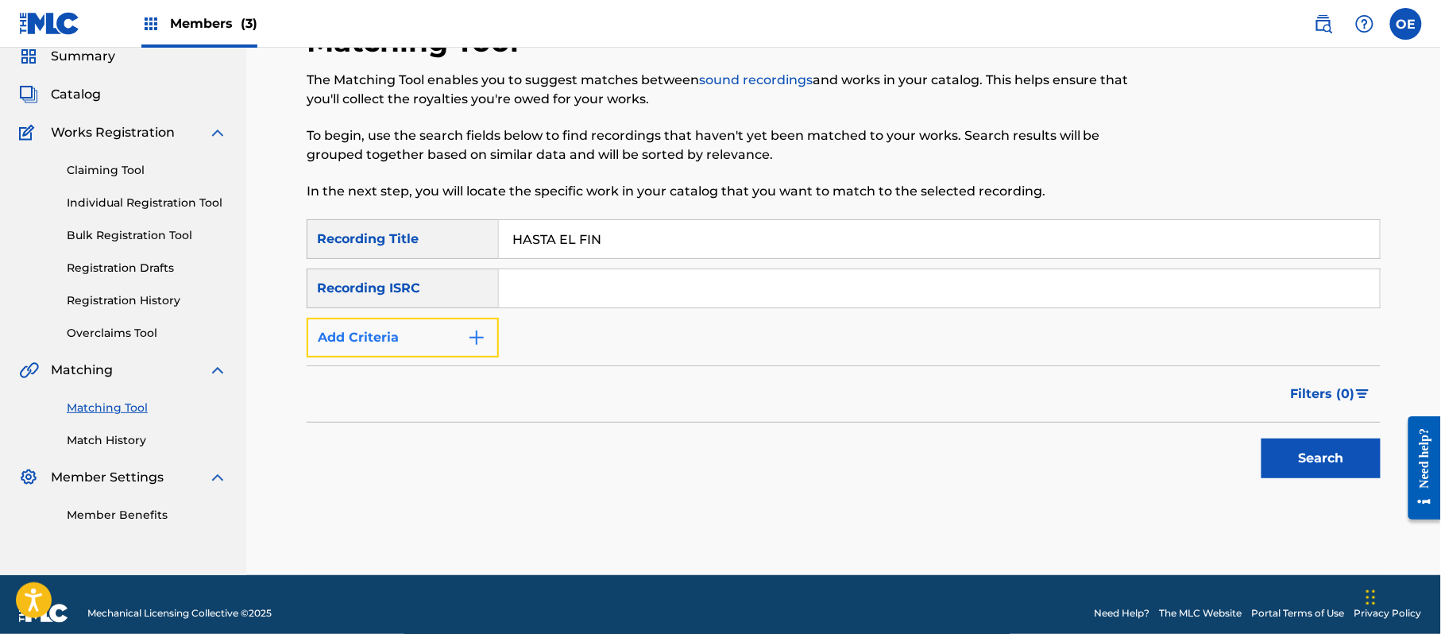
click at [413, 338] on button "Add Criteria" at bounding box center [403, 338] width 192 height 40
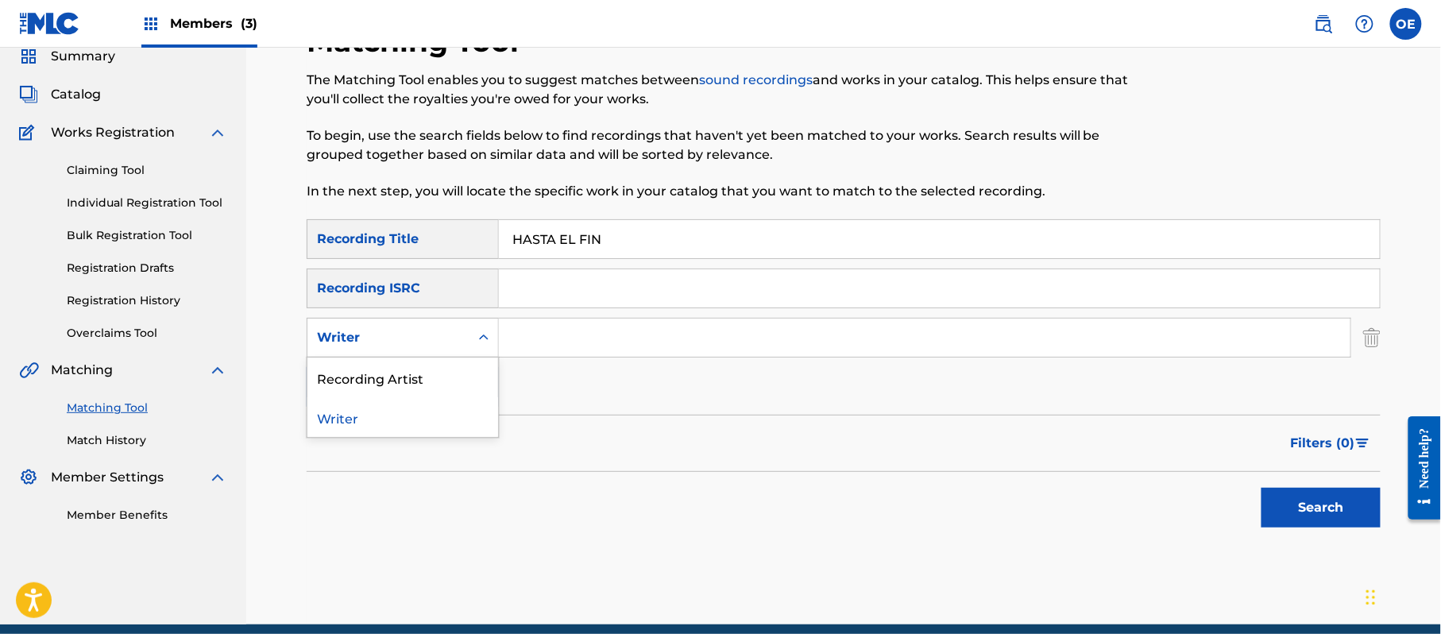
click at [413, 337] on div "Writer" at bounding box center [388, 337] width 143 height 19
click at [392, 370] on div "Recording Artist" at bounding box center [402, 377] width 191 height 40
paste
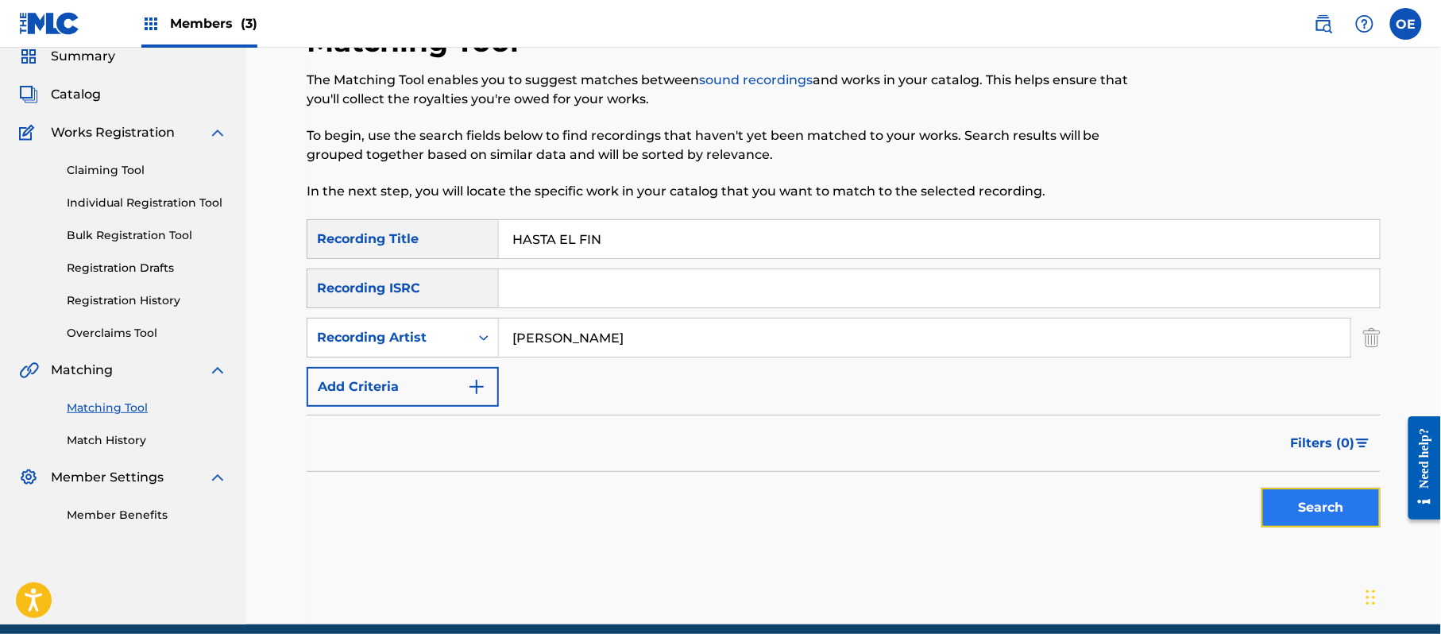
click at [1297, 503] on button "Search" at bounding box center [1320, 508] width 119 height 40
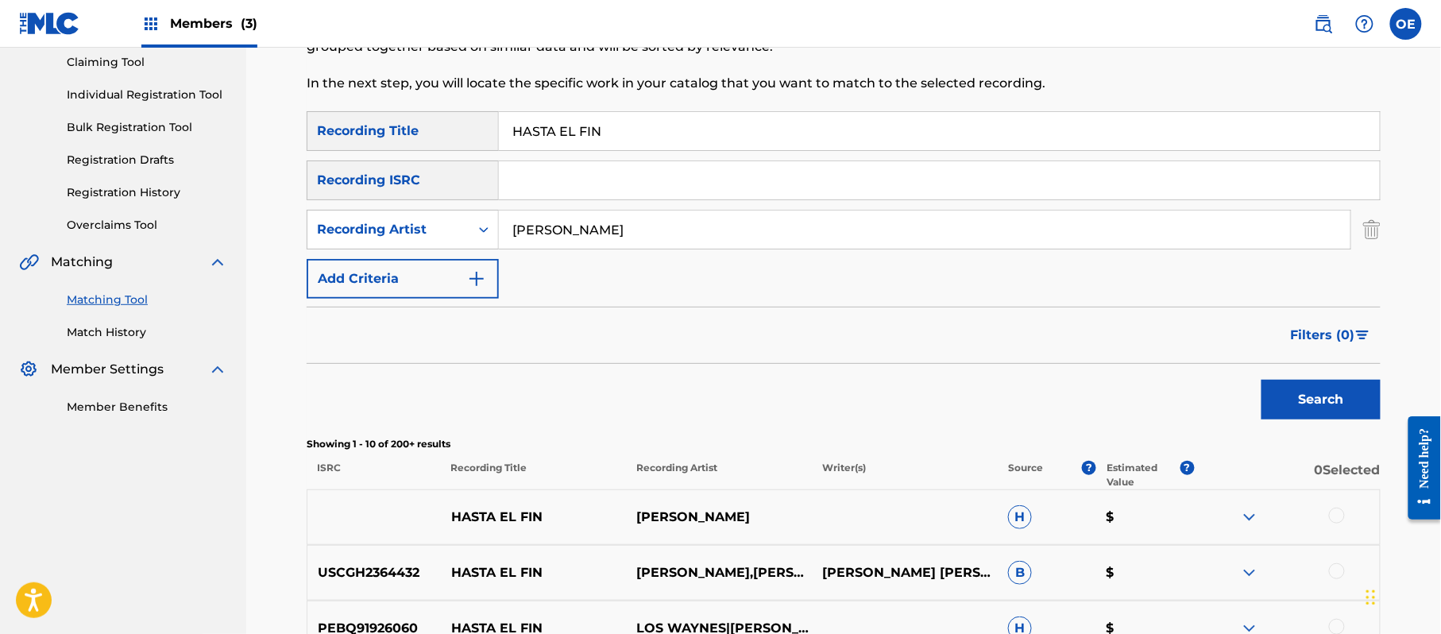
scroll to position [169, 0]
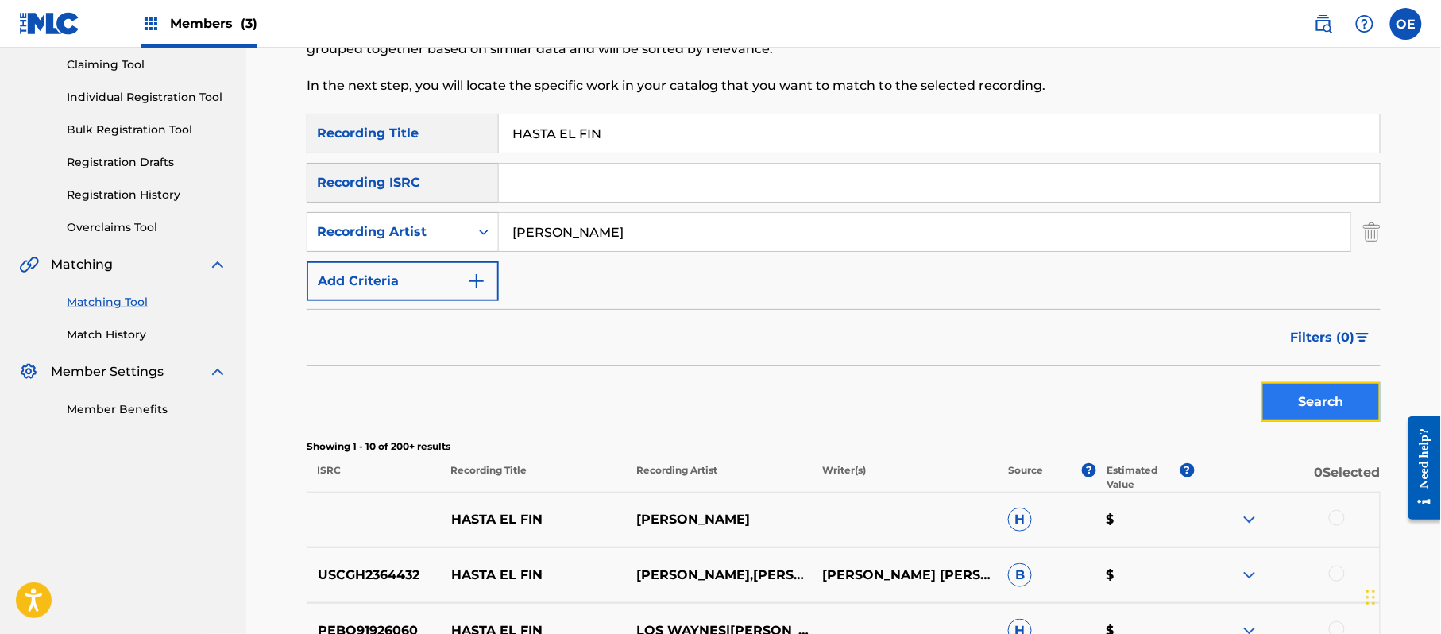
click at [1315, 398] on button "Search" at bounding box center [1320, 402] width 119 height 40
drag, startPoint x: 722, startPoint y: 217, endPoint x: 442, endPoint y: 236, distance: 281.0
click at [442, 236] on div "SearchWithCriteria81a8db6d-c0af-4a4c-87e6-d417e4fef25d Recording Artist [PERSON…" at bounding box center [844, 232] width 1074 height 40
type input "LOS YINNS"
click at [1313, 388] on button "Search" at bounding box center [1320, 402] width 119 height 40
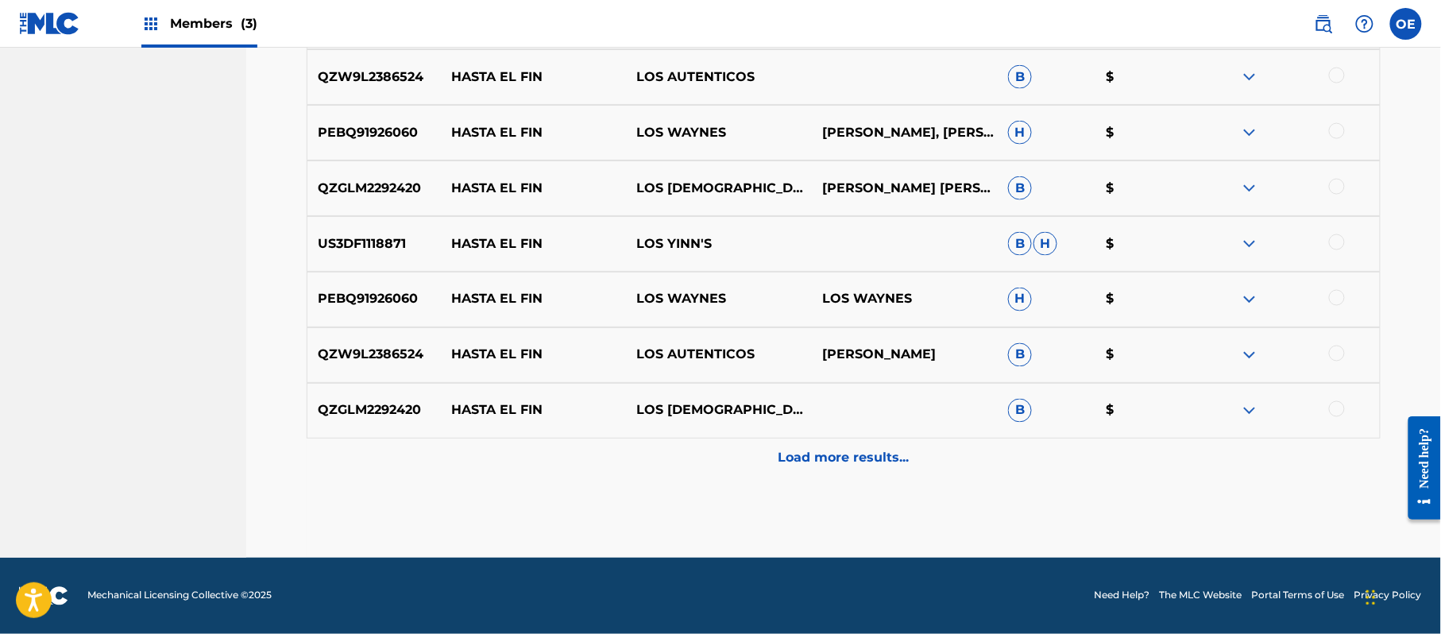
scroll to position [672, 0]
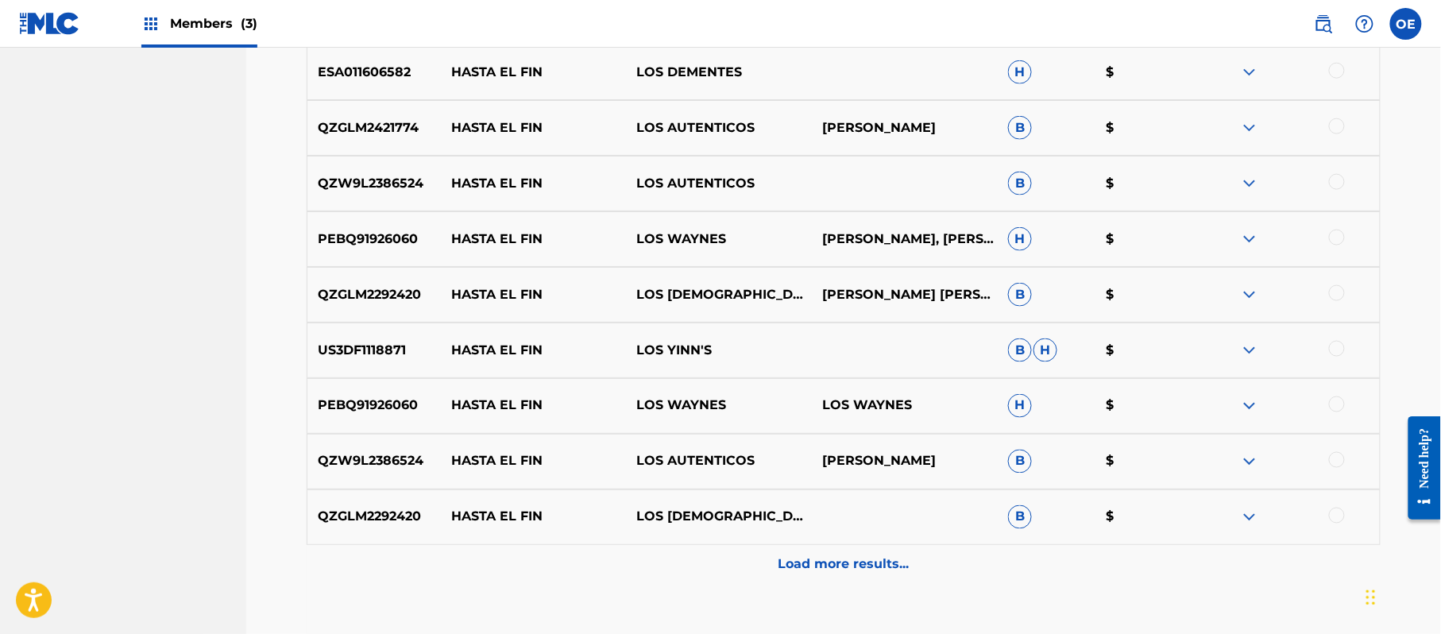
click at [1334, 353] on div at bounding box center [1337, 349] width 16 height 16
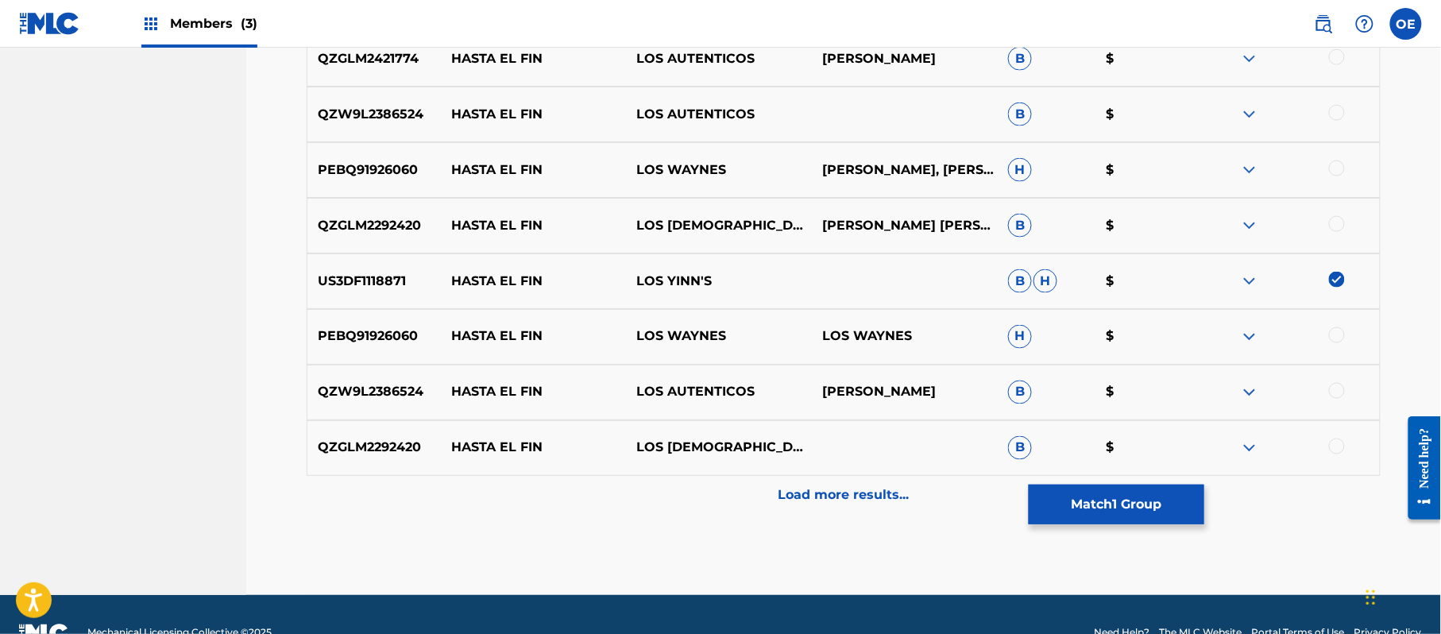
scroll to position [778, 0]
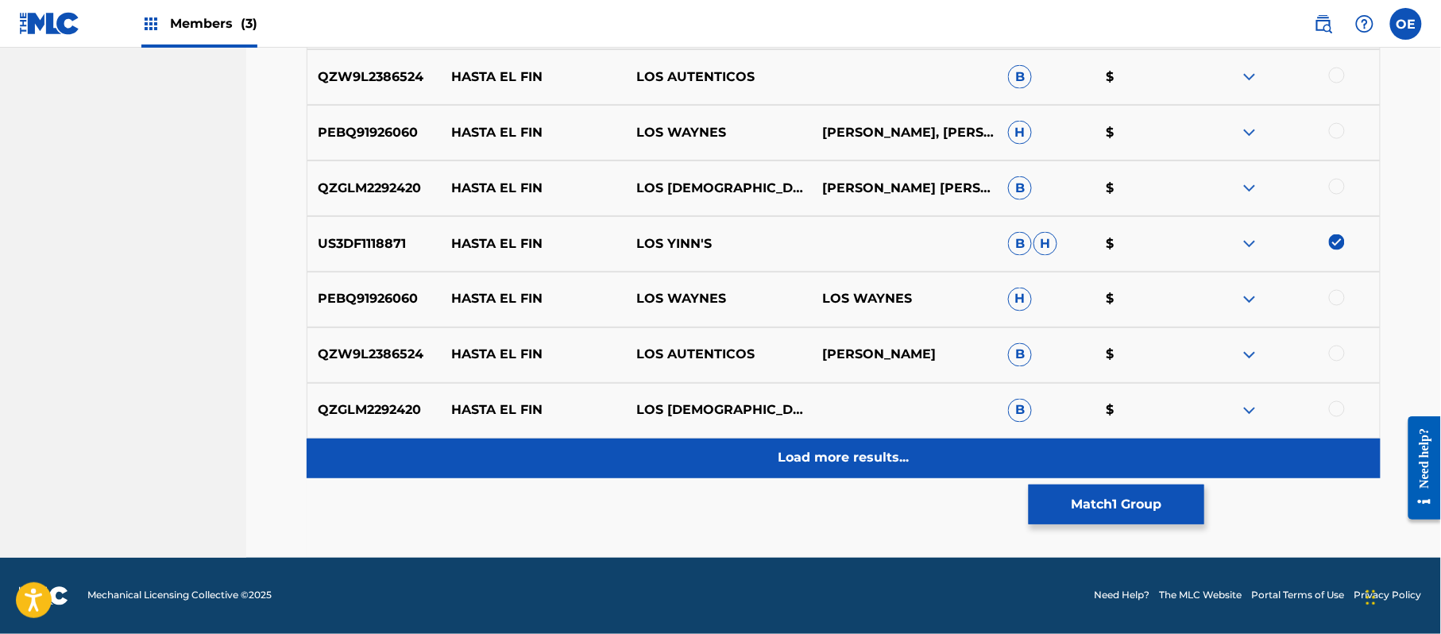
click at [778, 452] on p "Load more results..." at bounding box center [843, 458] width 131 height 19
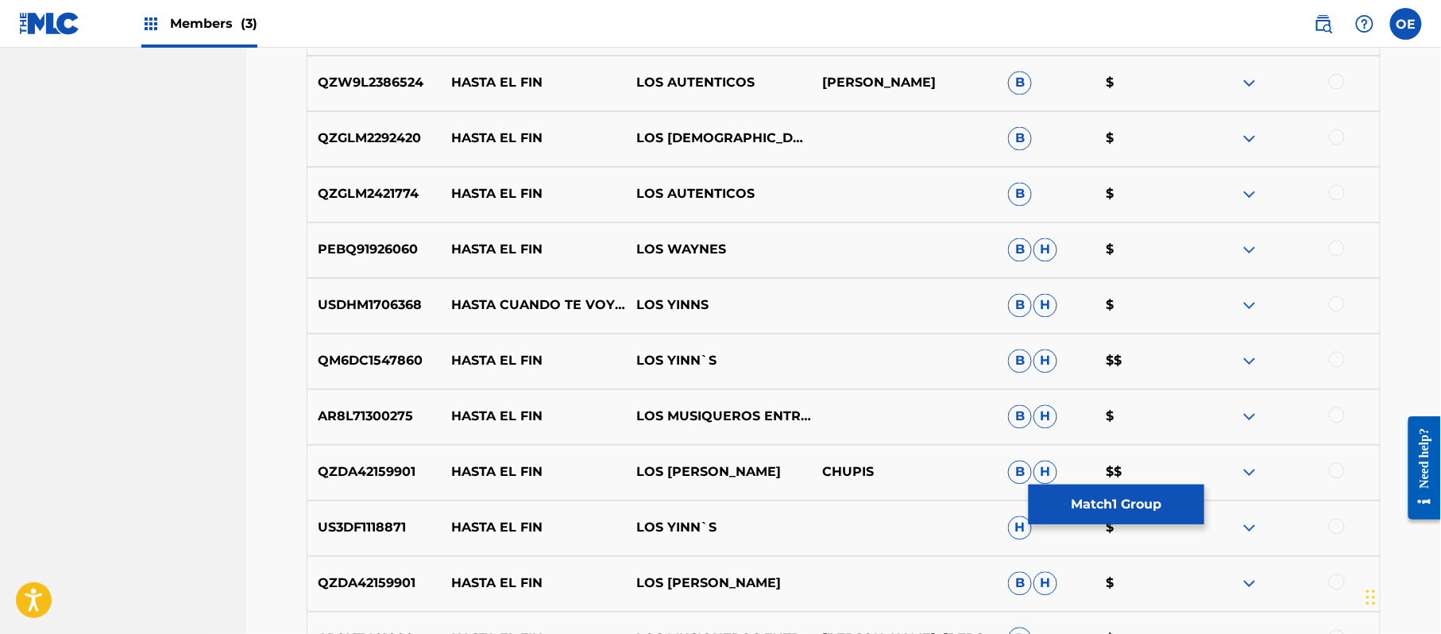
scroll to position [1096, 0]
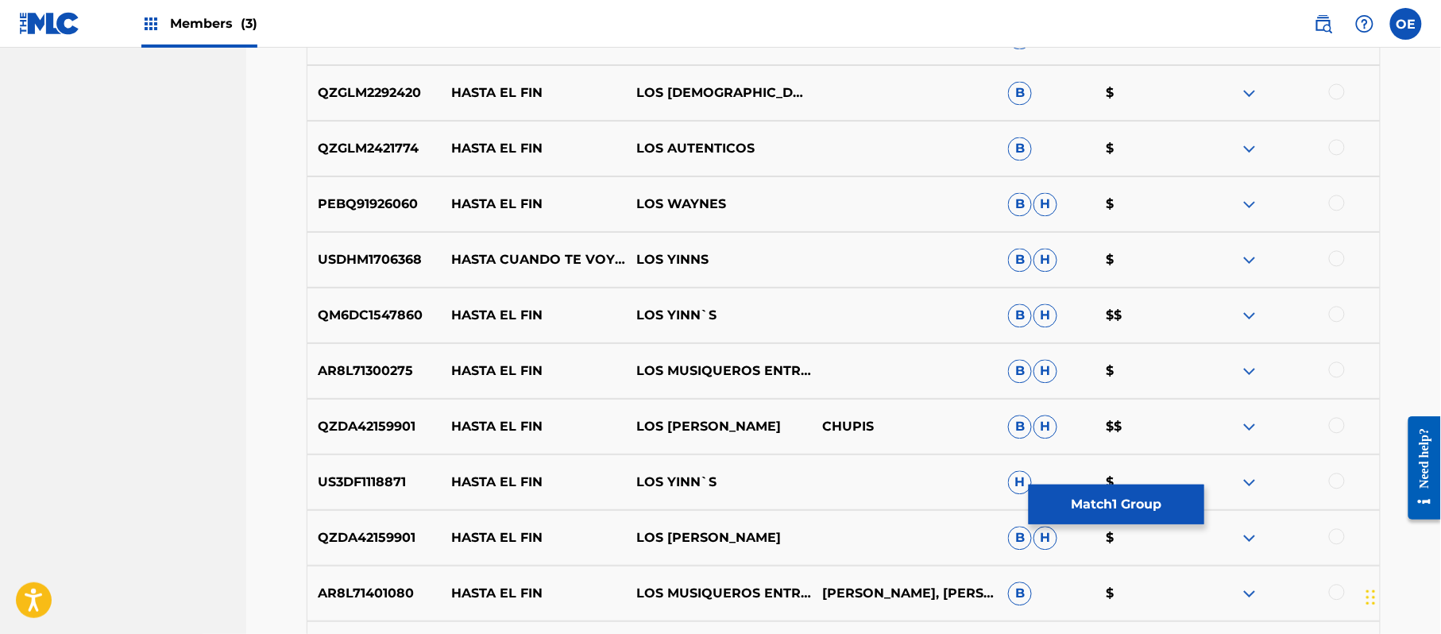
click at [1339, 312] on div at bounding box center [1337, 314] width 16 height 16
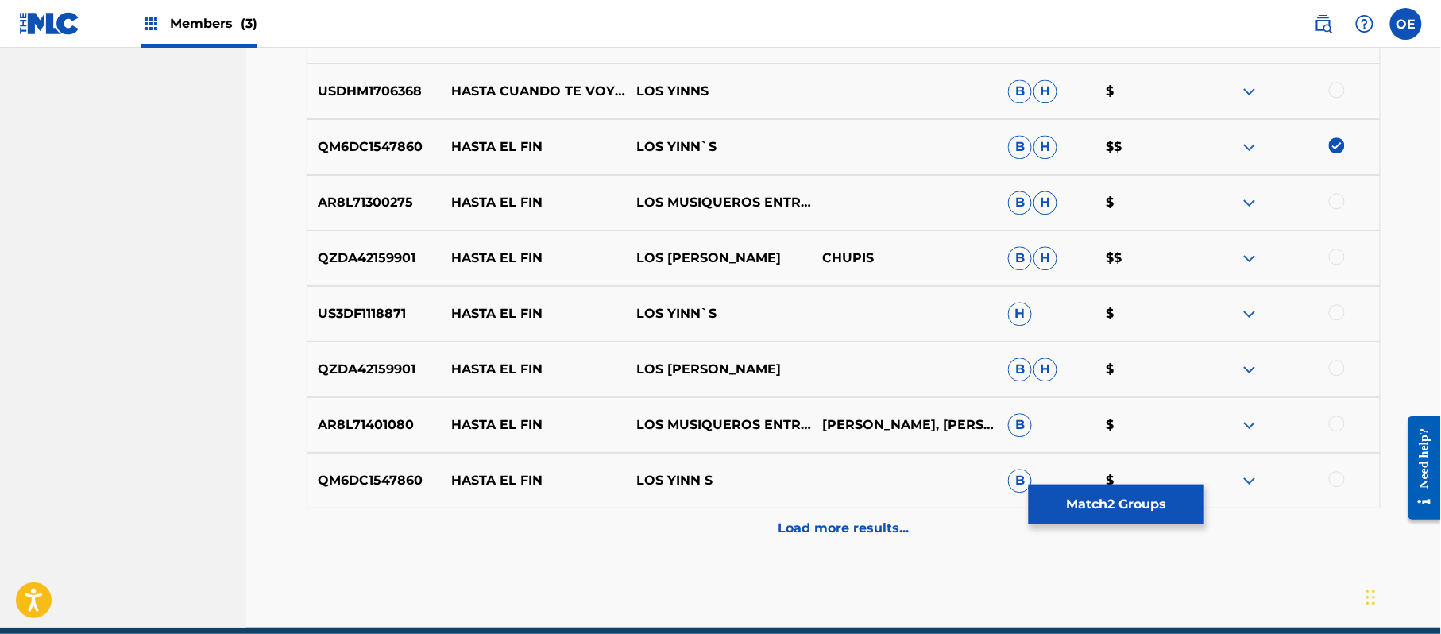
scroll to position [1228, 0]
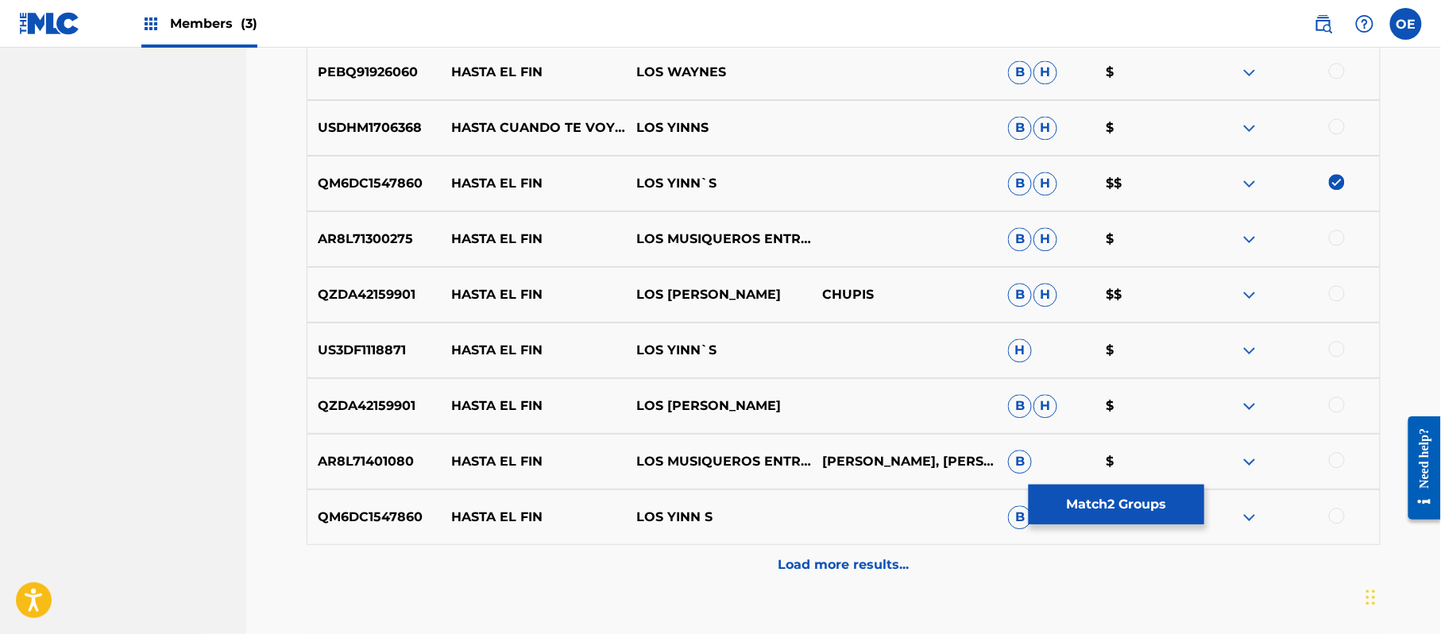
click at [1335, 350] on div at bounding box center [1337, 349] width 16 height 16
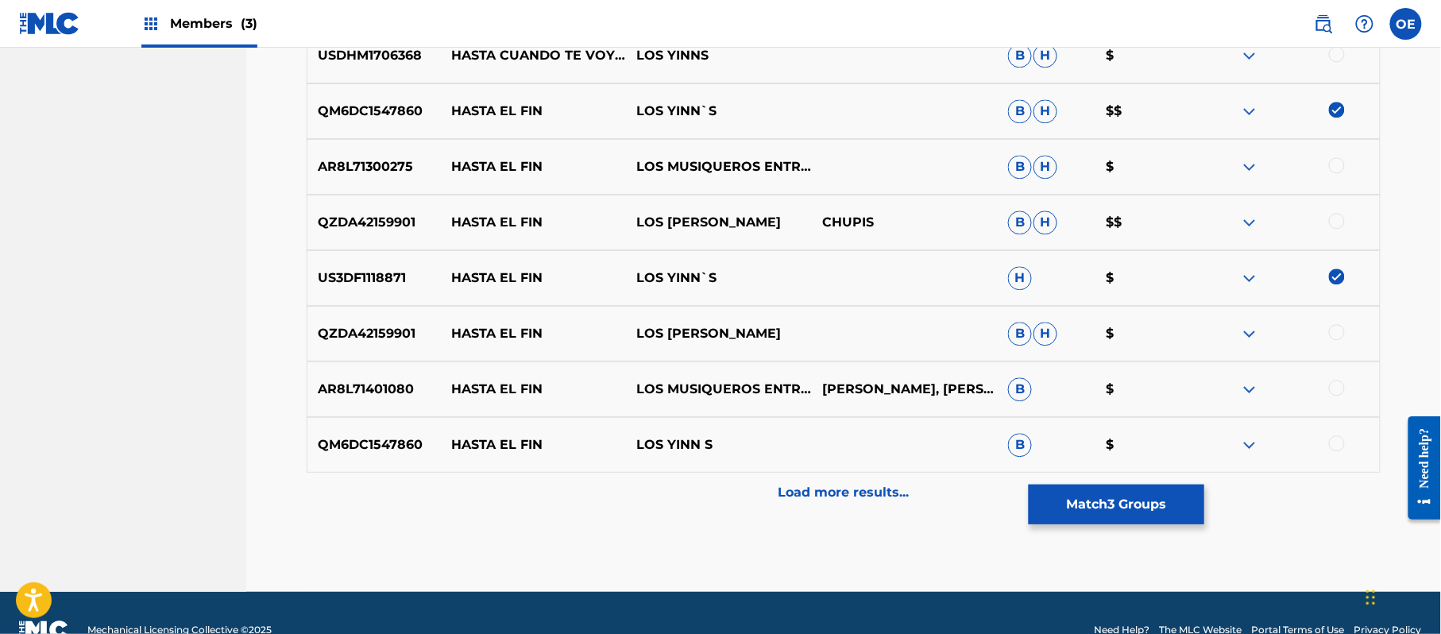
scroll to position [1334, 0]
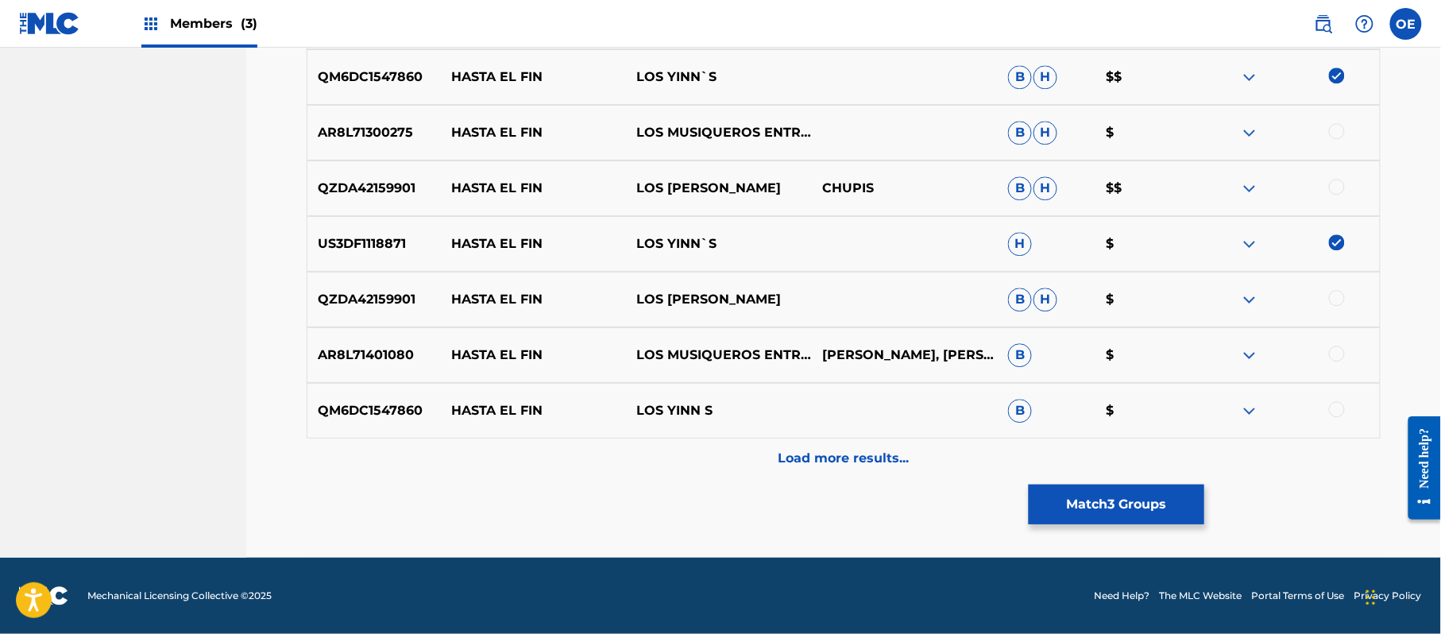
click at [1340, 403] on div at bounding box center [1337, 409] width 16 height 16
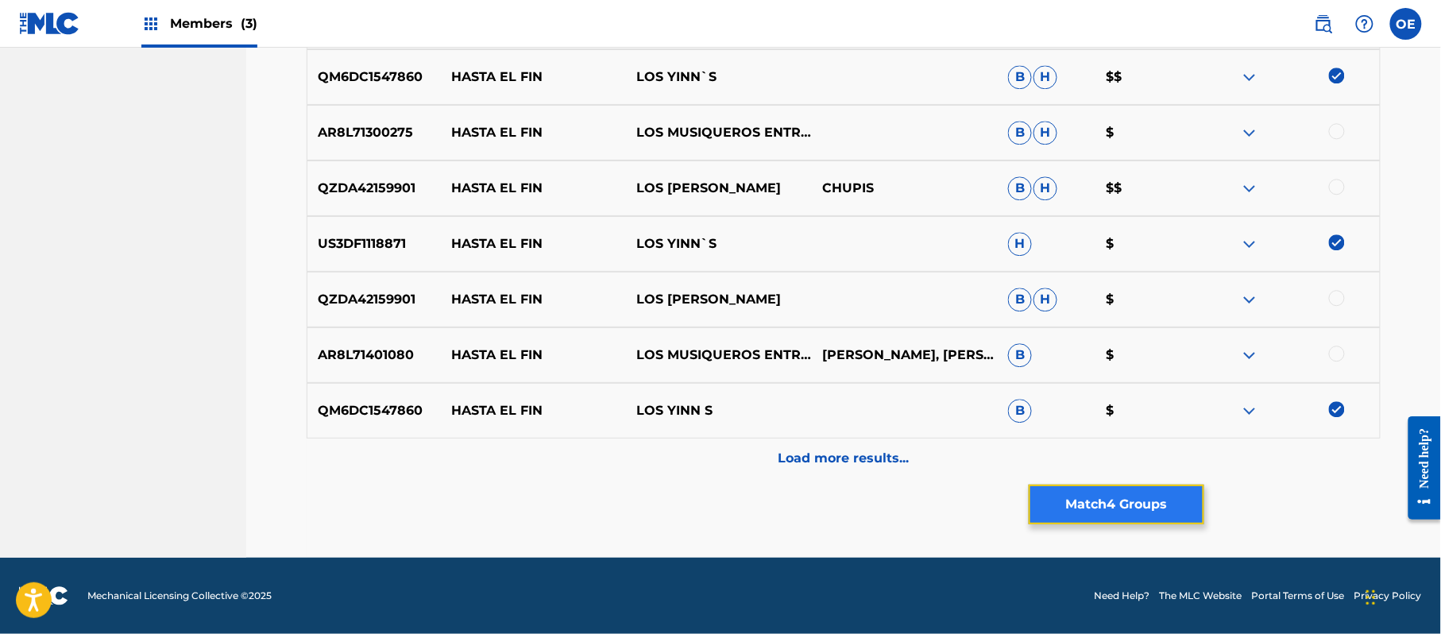
click at [1137, 496] on button "Match 4 Groups" at bounding box center [1116, 504] width 176 height 40
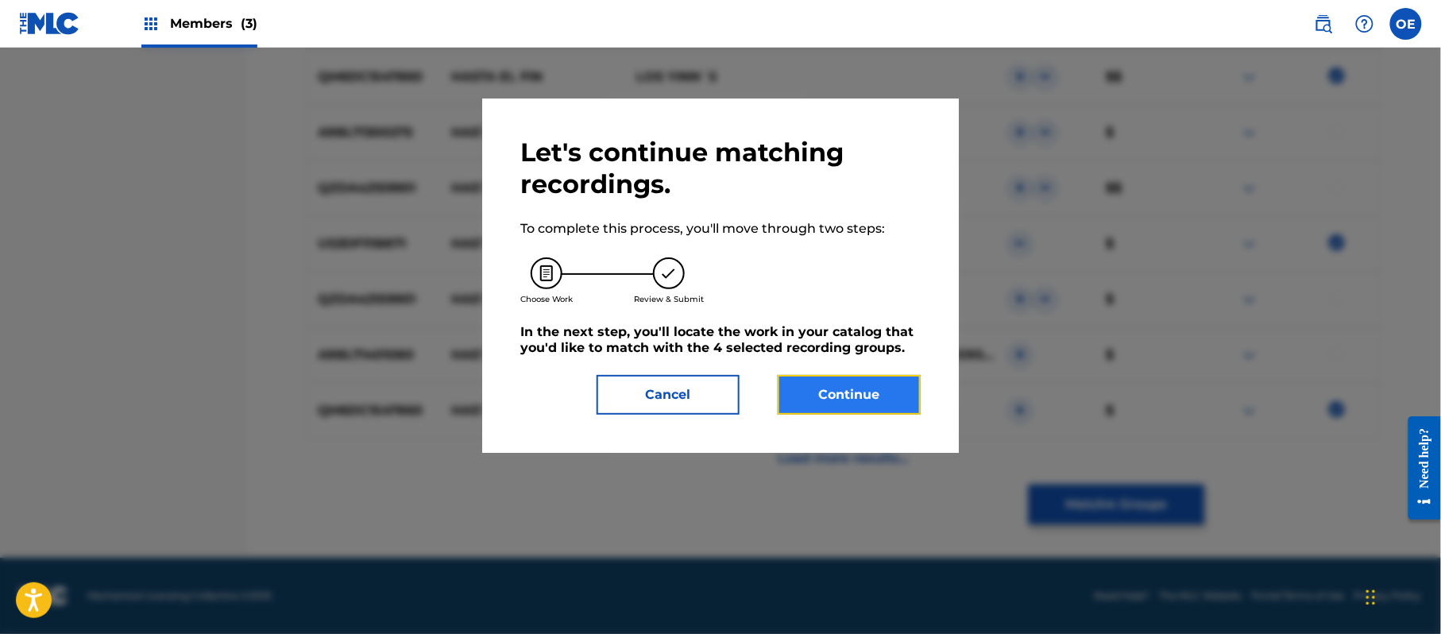
click at [859, 379] on button "Continue" at bounding box center [848, 395] width 143 height 40
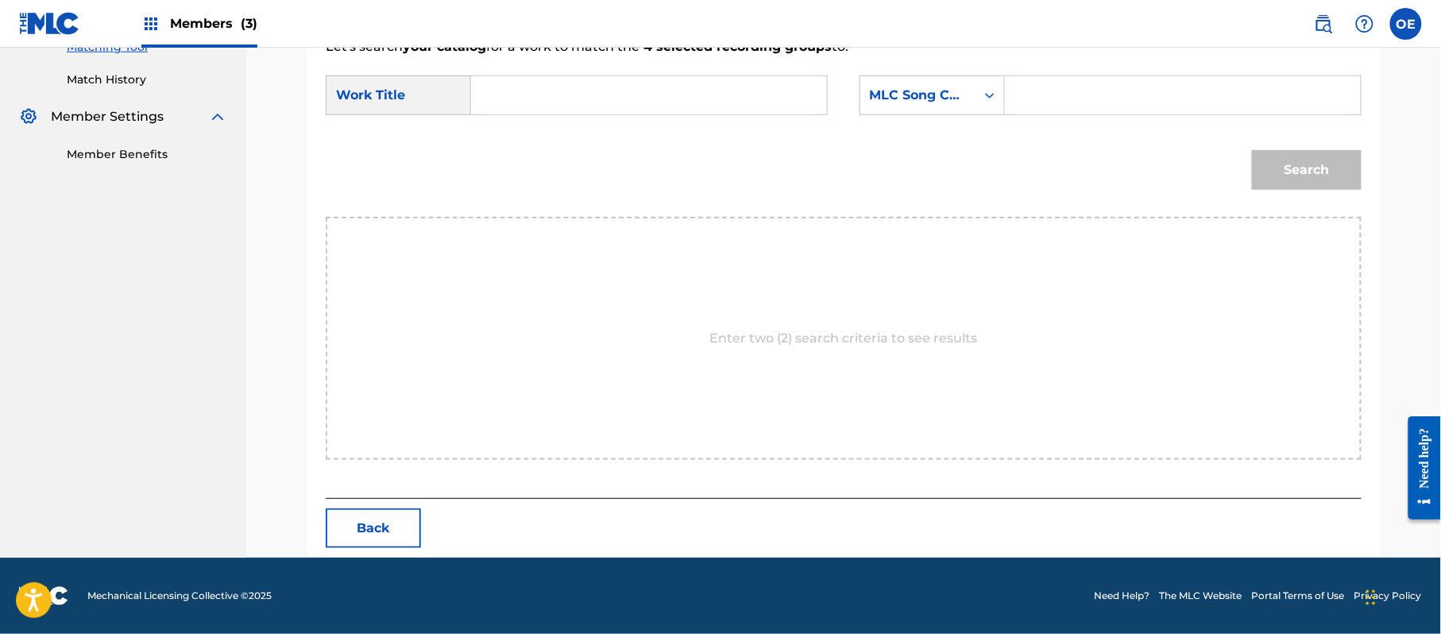
scroll to position [424, 0]
type input "HASTA EL FIN"
click at [916, 110] on div "MLC Song Code" at bounding box center [931, 95] width 145 height 40
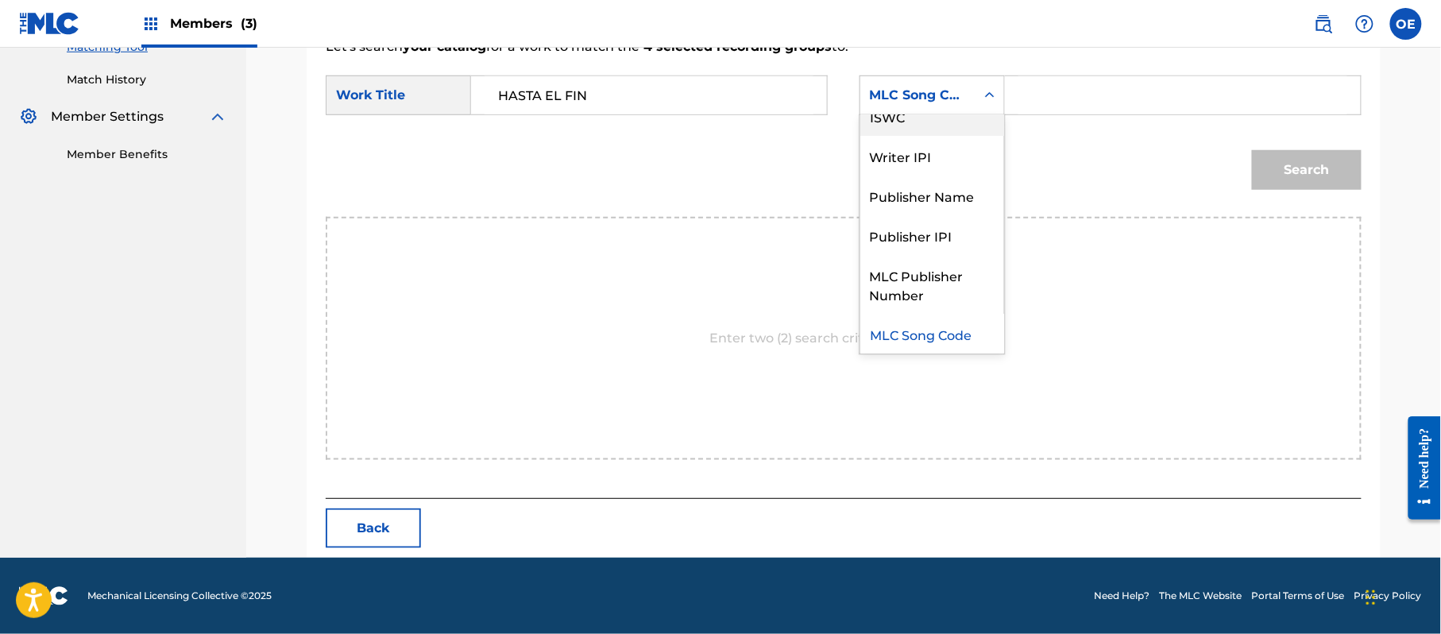
scroll to position [0, 0]
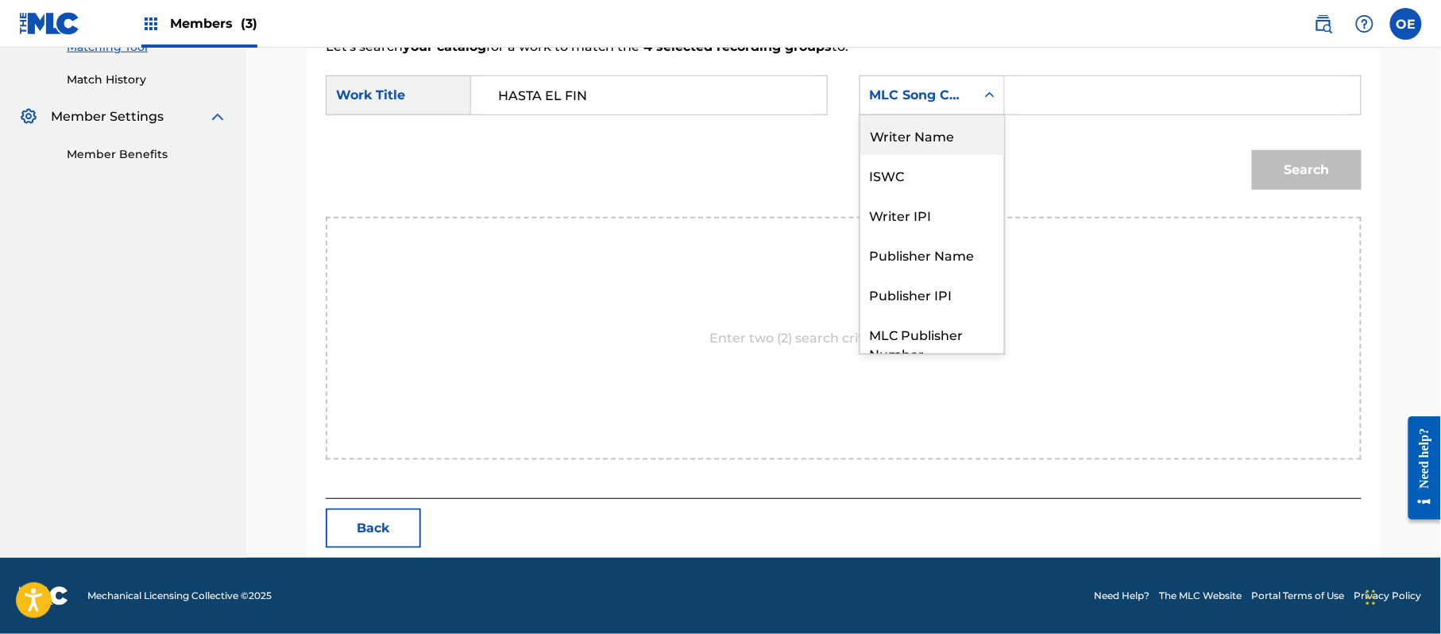
click at [932, 138] on div "Writer Name" at bounding box center [932, 135] width 144 height 40
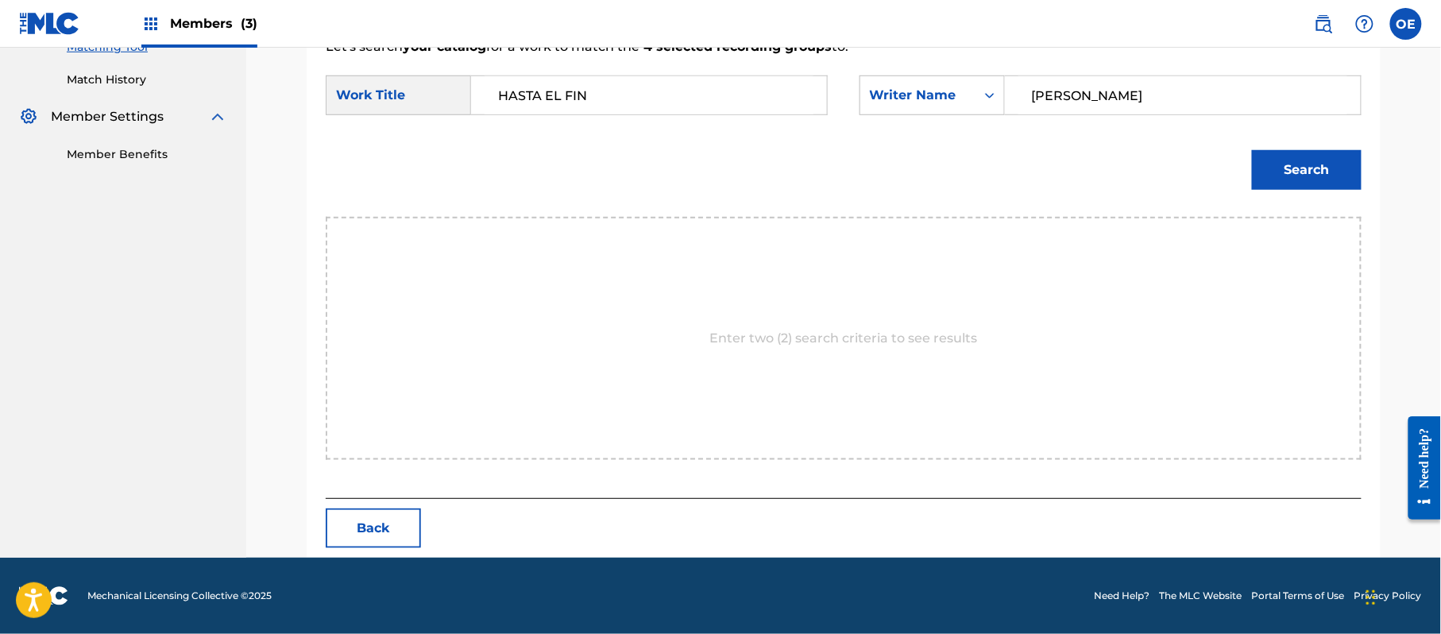
type input "[PERSON_NAME]"
drag, startPoint x: 1256, startPoint y: 145, endPoint x: 1267, endPoint y: 156, distance: 15.7
click at [1258, 146] on div "Search" at bounding box center [1303, 166] width 118 height 64
click at [1267, 156] on button "Search" at bounding box center [1307, 170] width 110 height 40
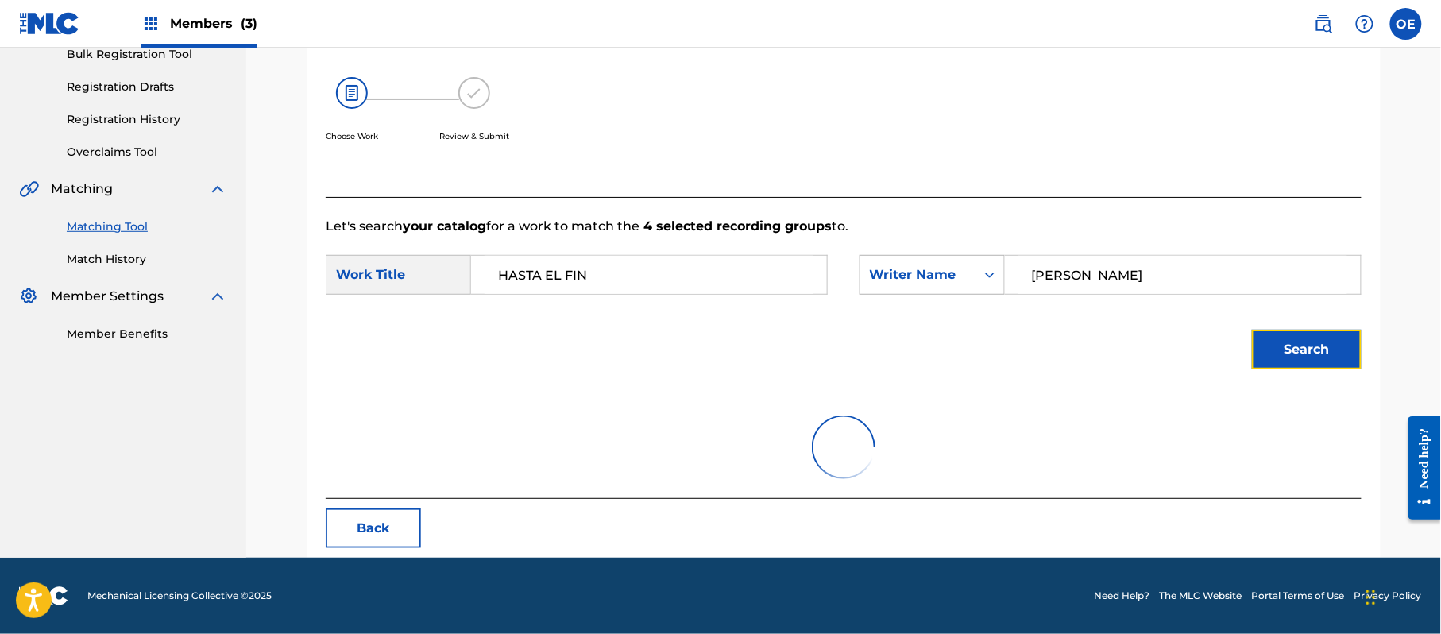
scroll to position [378, 0]
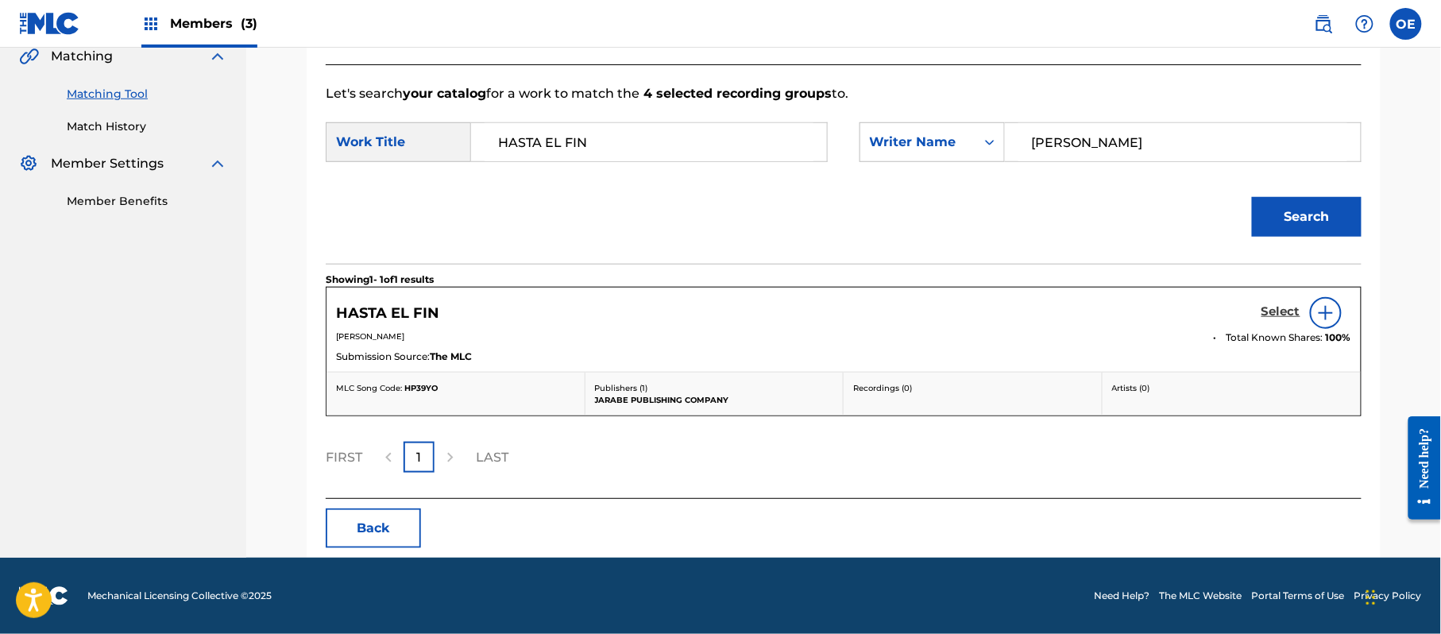
click at [1283, 307] on h5 "Select" at bounding box center [1280, 311] width 39 height 15
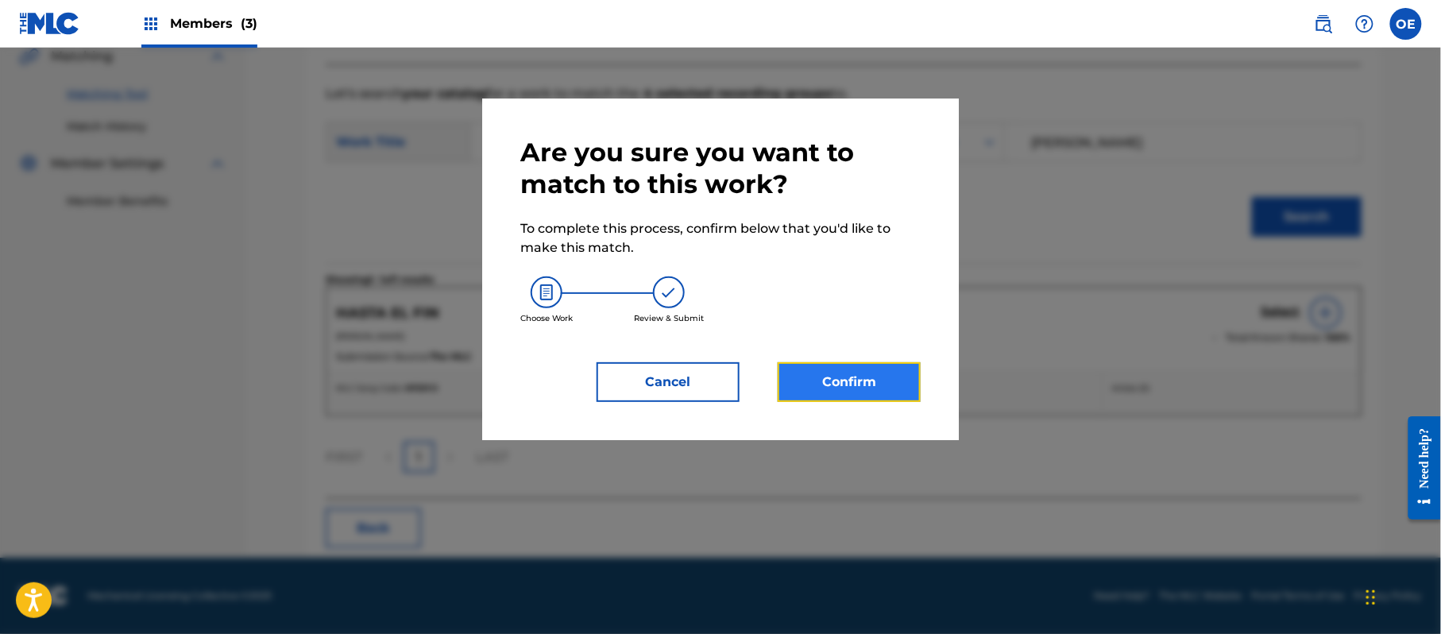
click at [871, 389] on button "Confirm" at bounding box center [848, 382] width 143 height 40
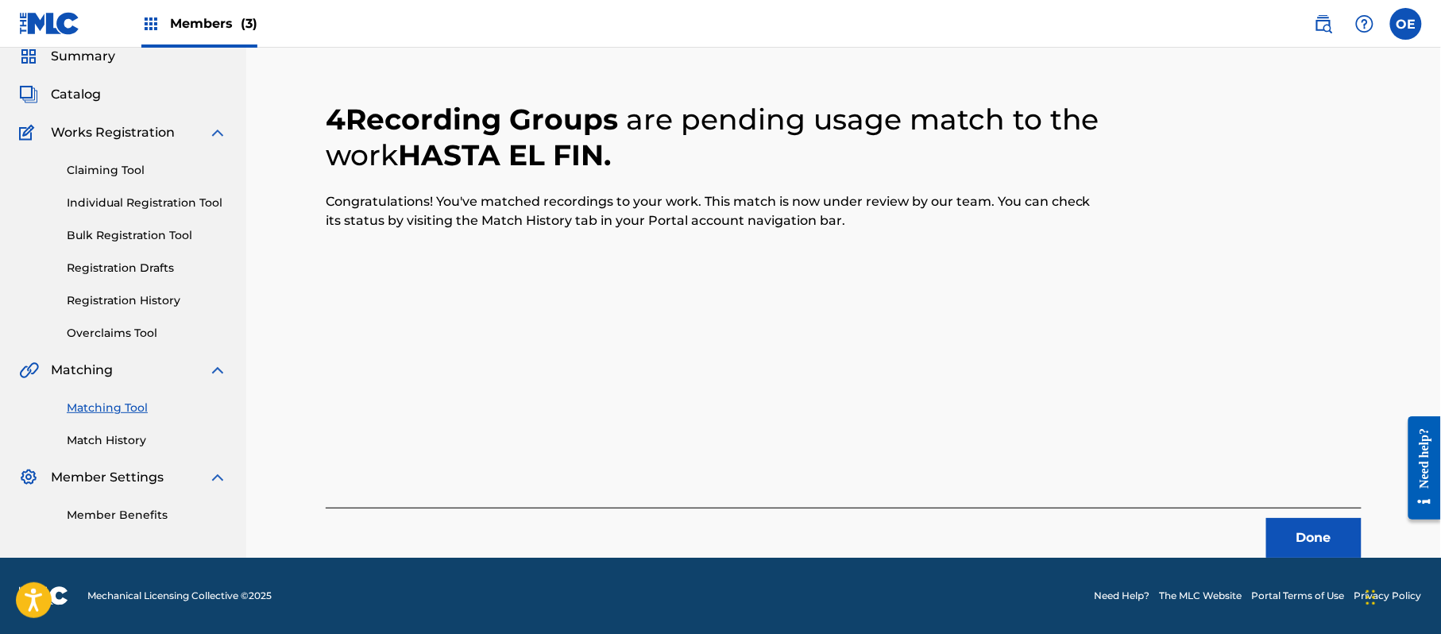
scroll to position [64, 0]
click at [1310, 530] on button "Done" at bounding box center [1313, 538] width 95 height 40
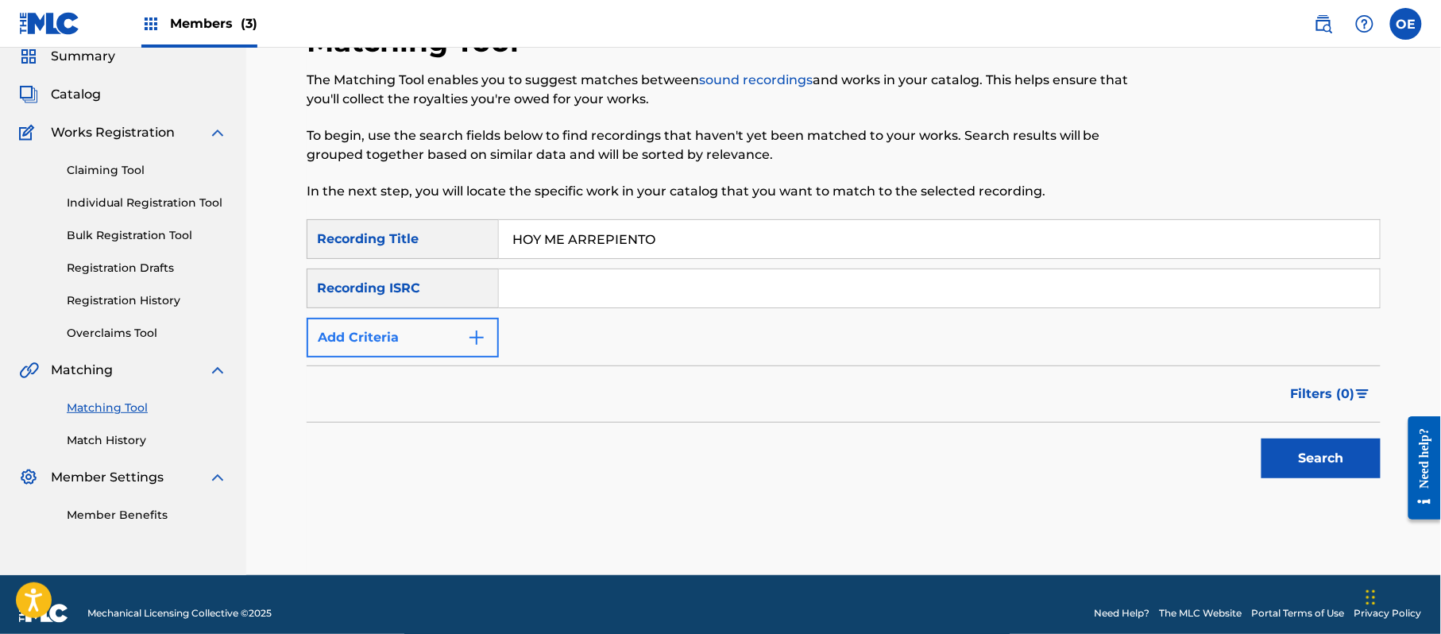
type input "HOY ME ARREPIENTO"
click at [421, 347] on button "Add Criteria" at bounding box center [403, 338] width 192 height 40
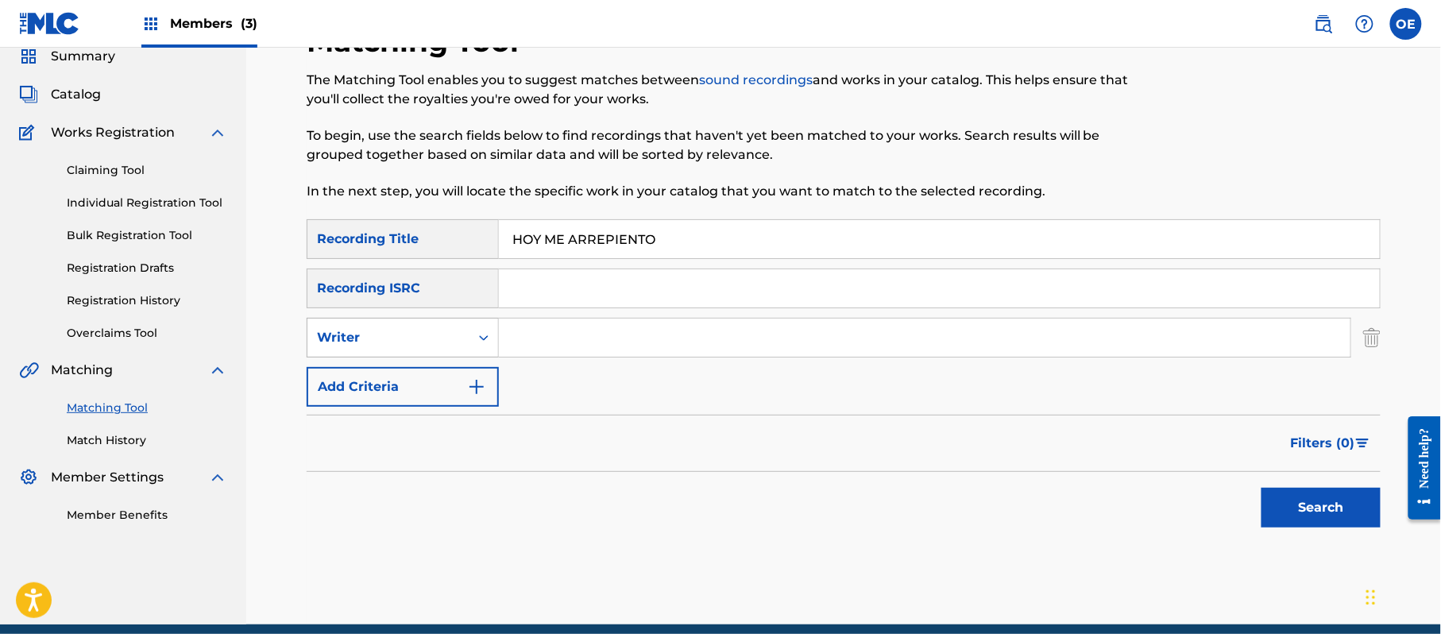
click at [415, 338] on div "Writer" at bounding box center [388, 337] width 143 height 19
click at [457, 365] on div "Recording Artist" at bounding box center [402, 377] width 191 height 40
type input "LOS YINNS, [PERSON_NAME]"
click at [1299, 492] on button "Search" at bounding box center [1320, 508] width 119 height 40
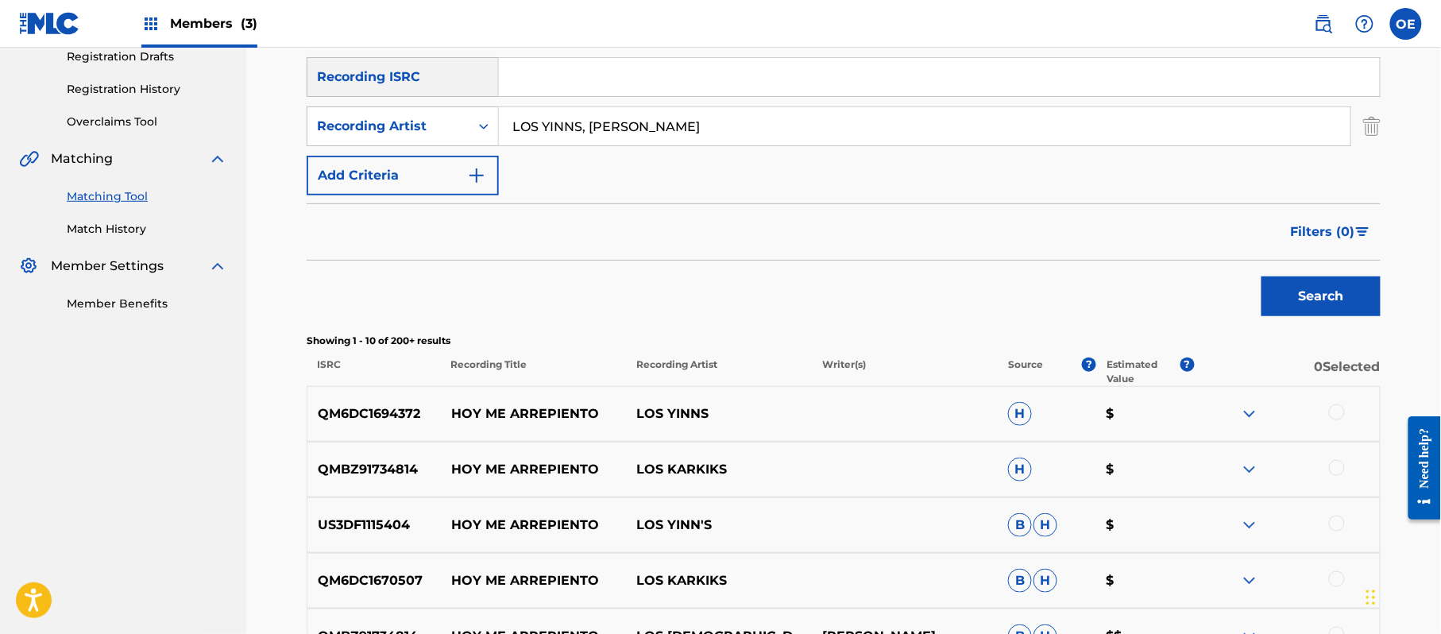
scroll to position [169, 0]
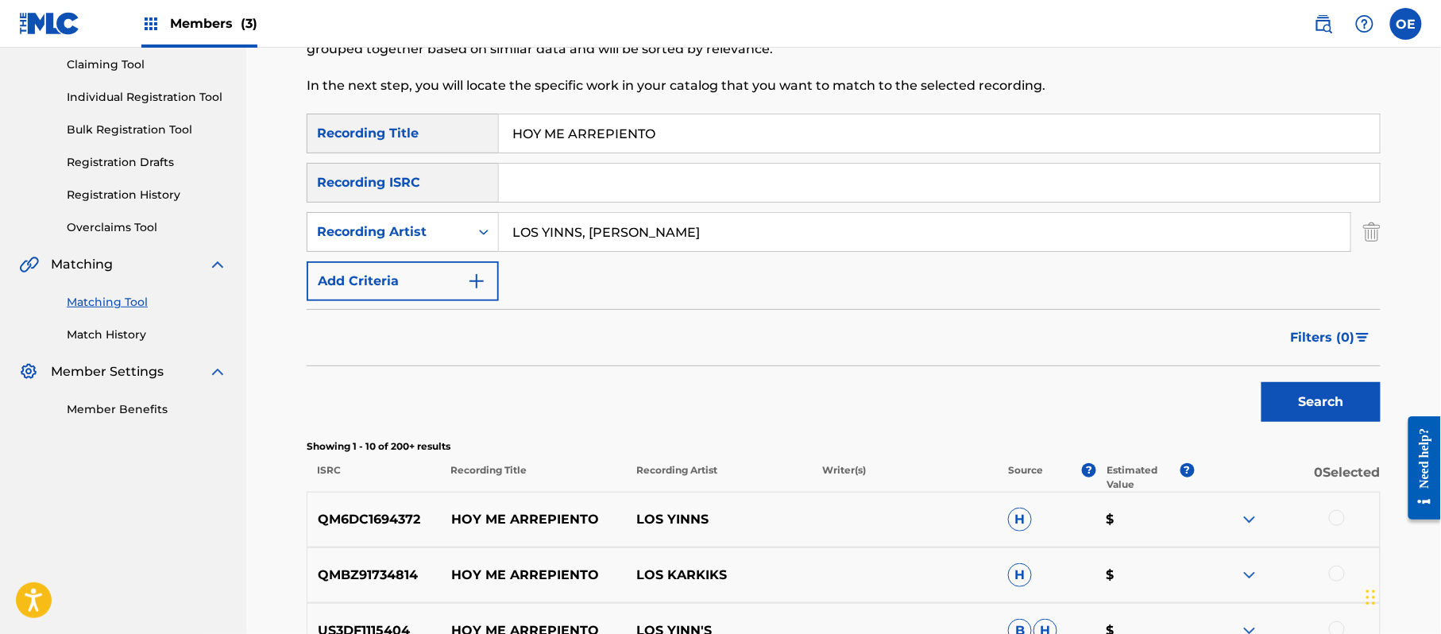
click at [1342, 515] on div at bounding box center [1337, 518] width 16 height 16
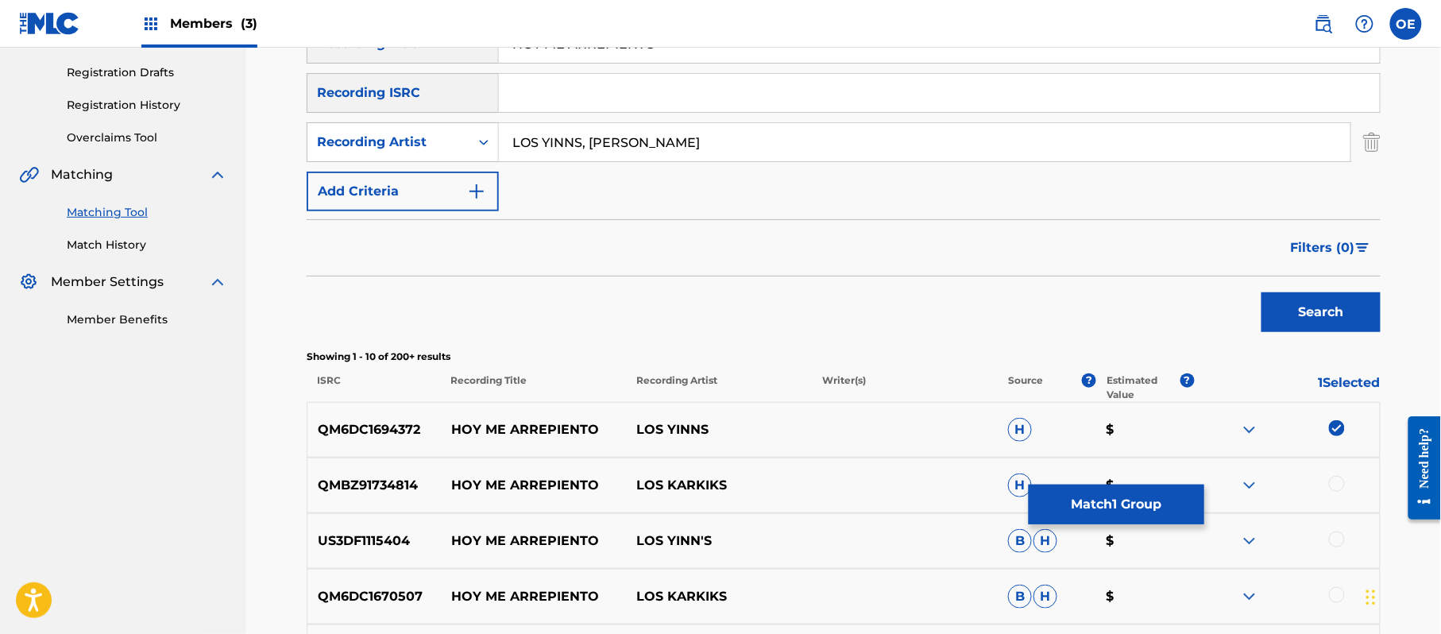
scroll to position [381, 0]
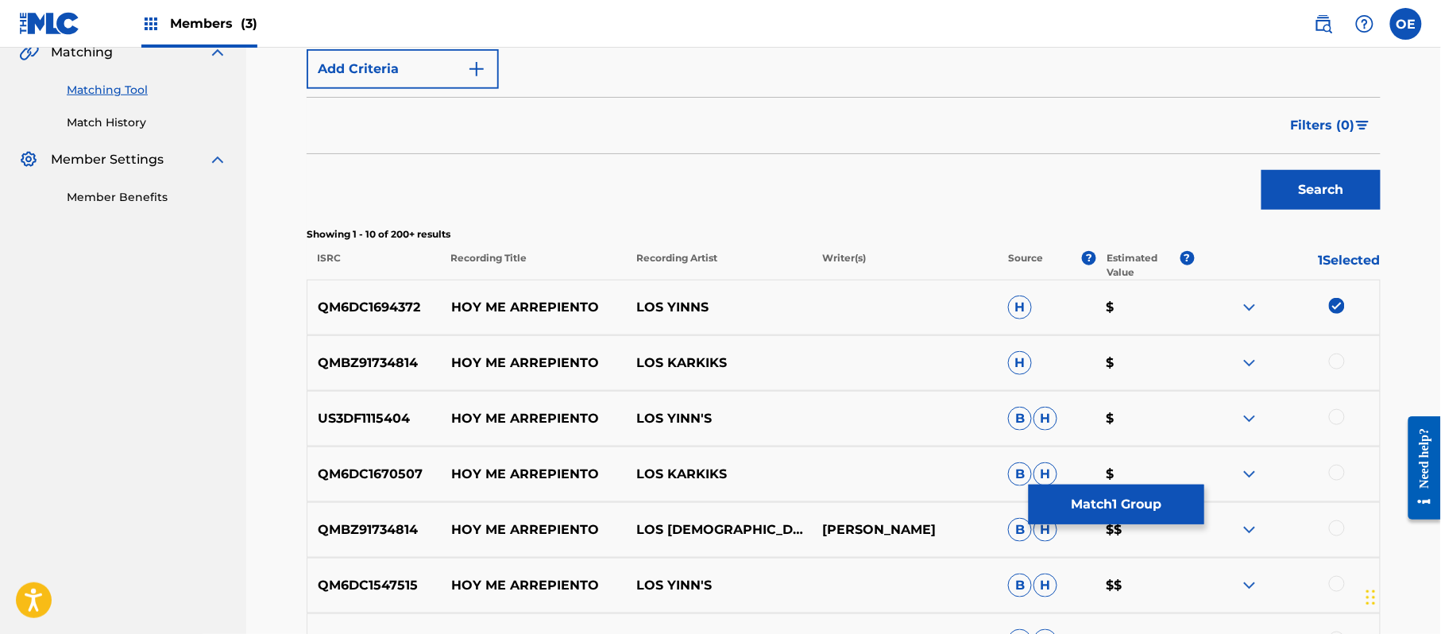
click at [1334, 421] on div at bounding box center [1337, 417] width 16 height 16
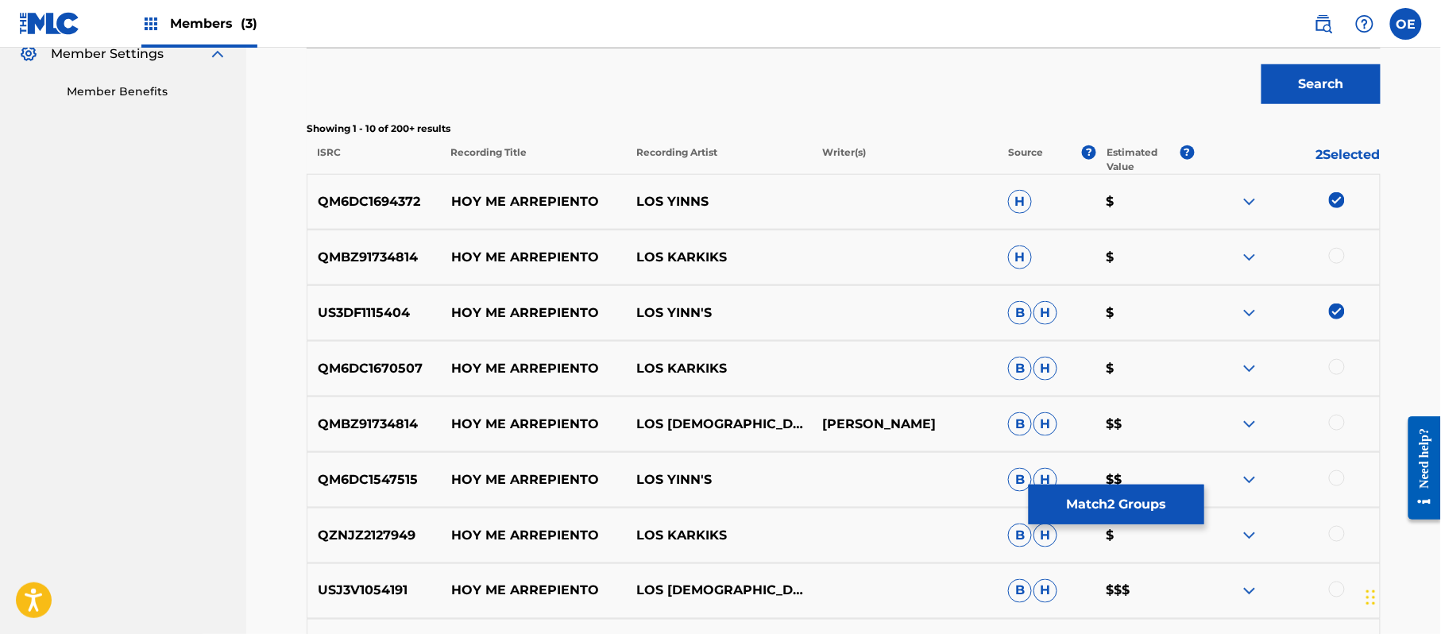
click at [1339, 471] on div at bounding box center [1337, 478] width 16 height 16
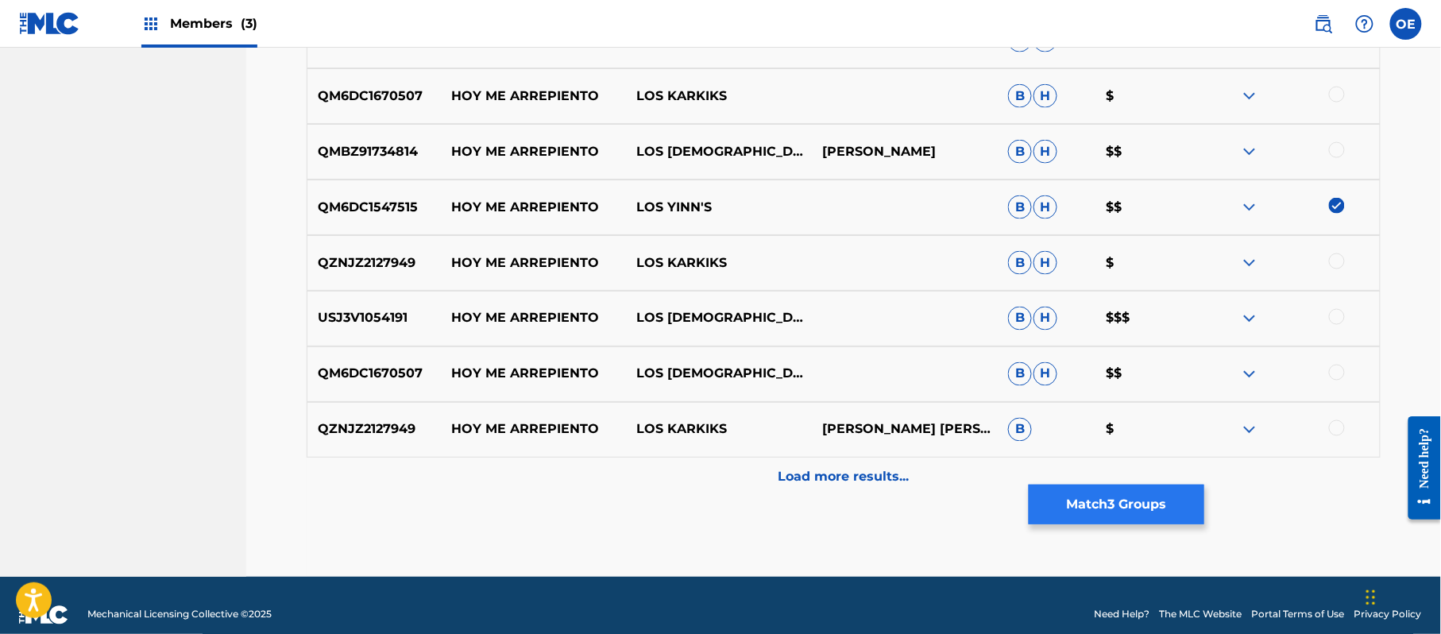
scroll to position [778, 0]
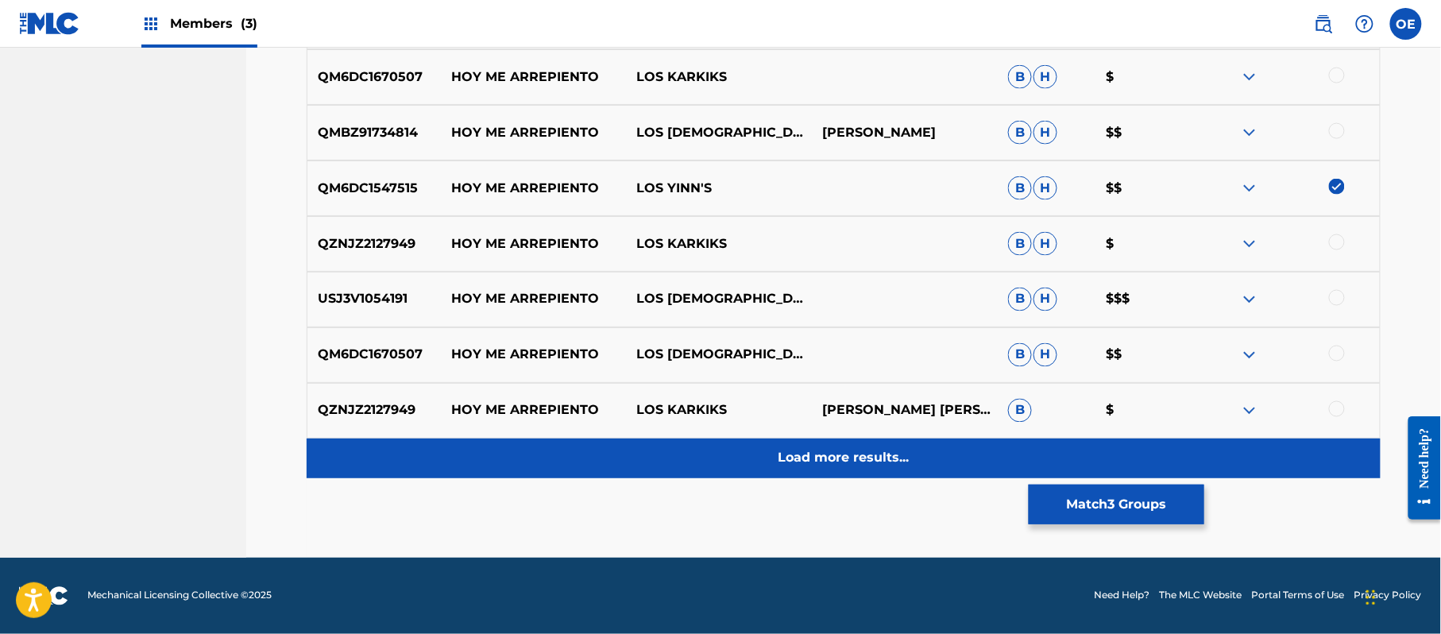
click at [839, 455] on p "Load more results..." at bounding box center [843, 458] width 131 height 19
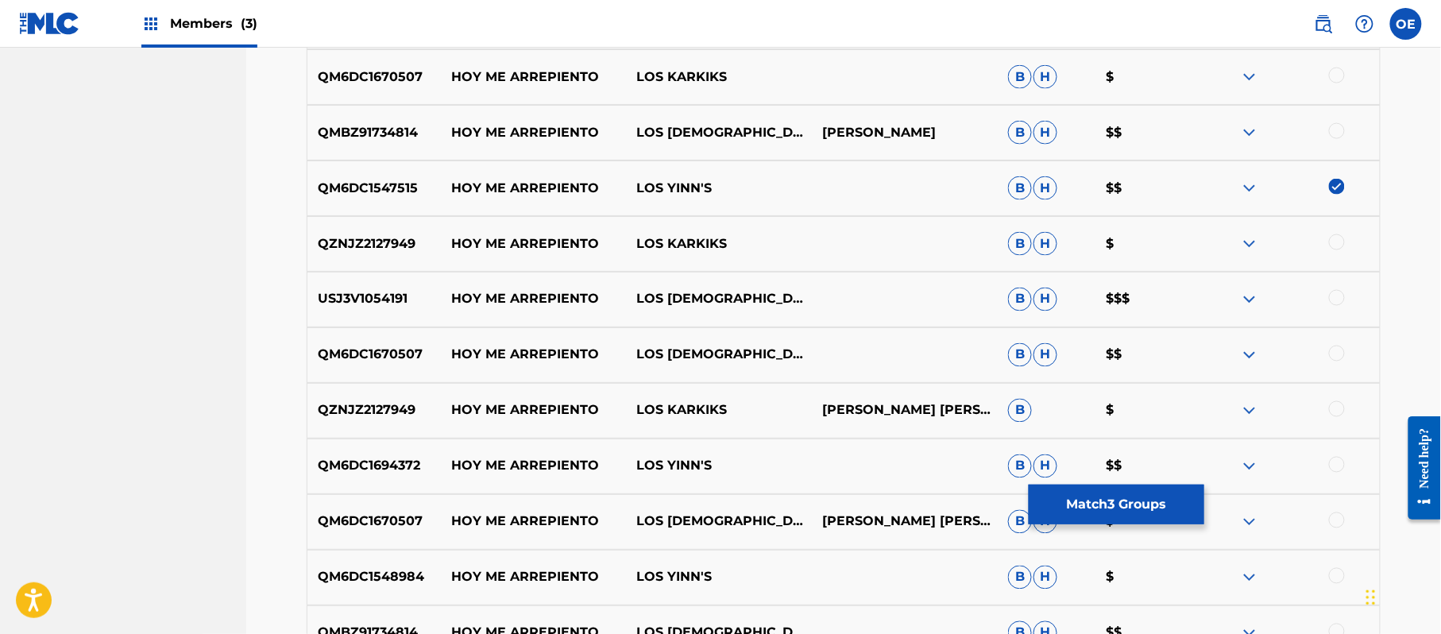
click at [1337, 467] on div at bounding box center [1337, 465] width 16 height 16
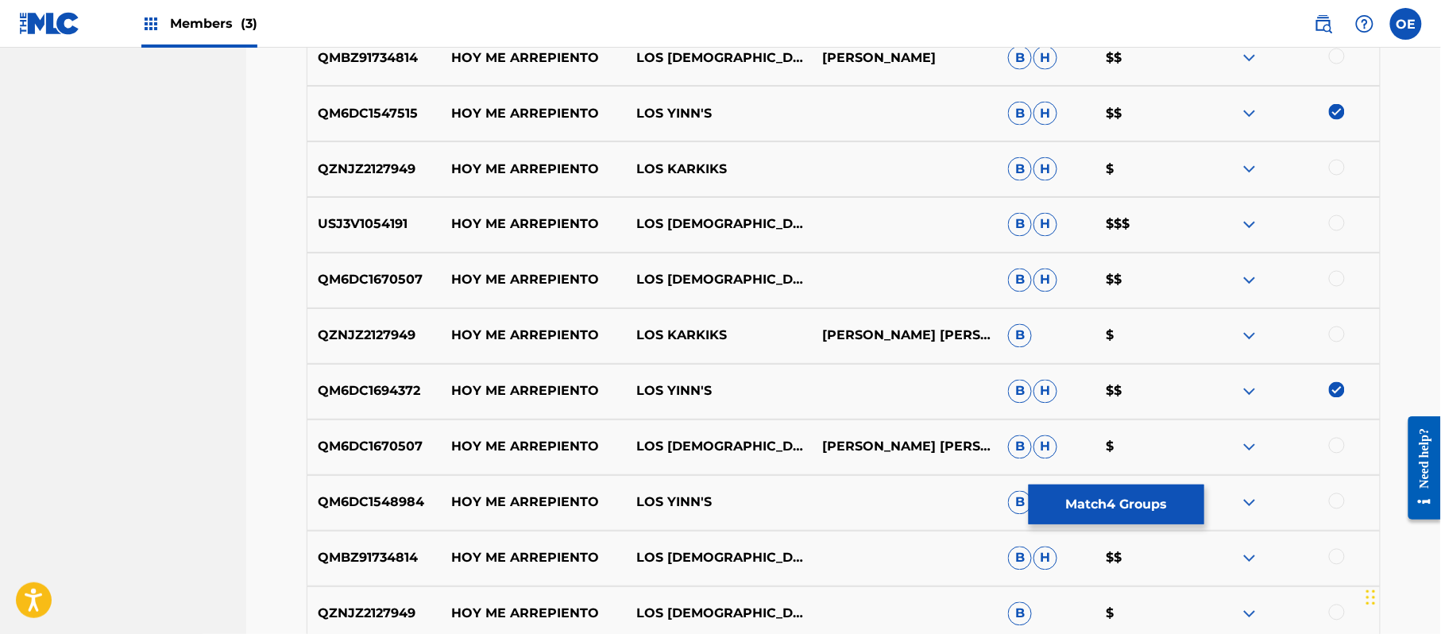
scroll to position [884, 0]
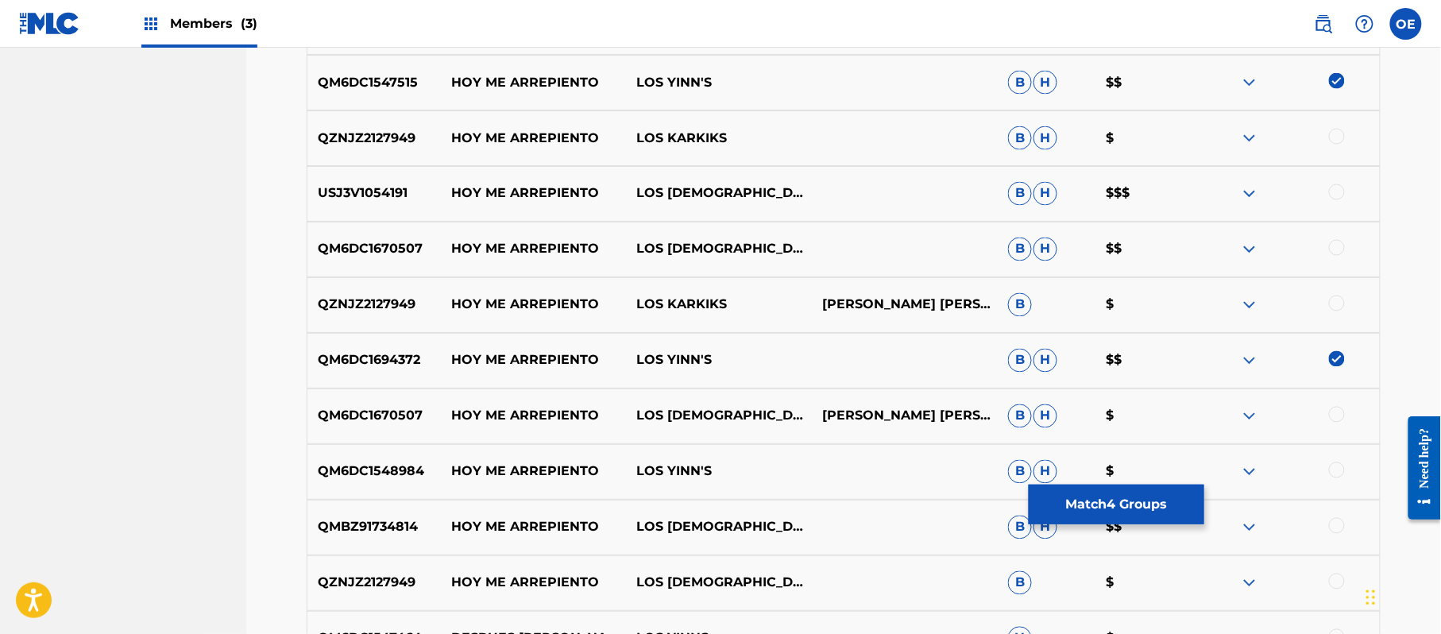
click at [1341, 465] on div at bounding box center [1337, 470] width 16 height 16
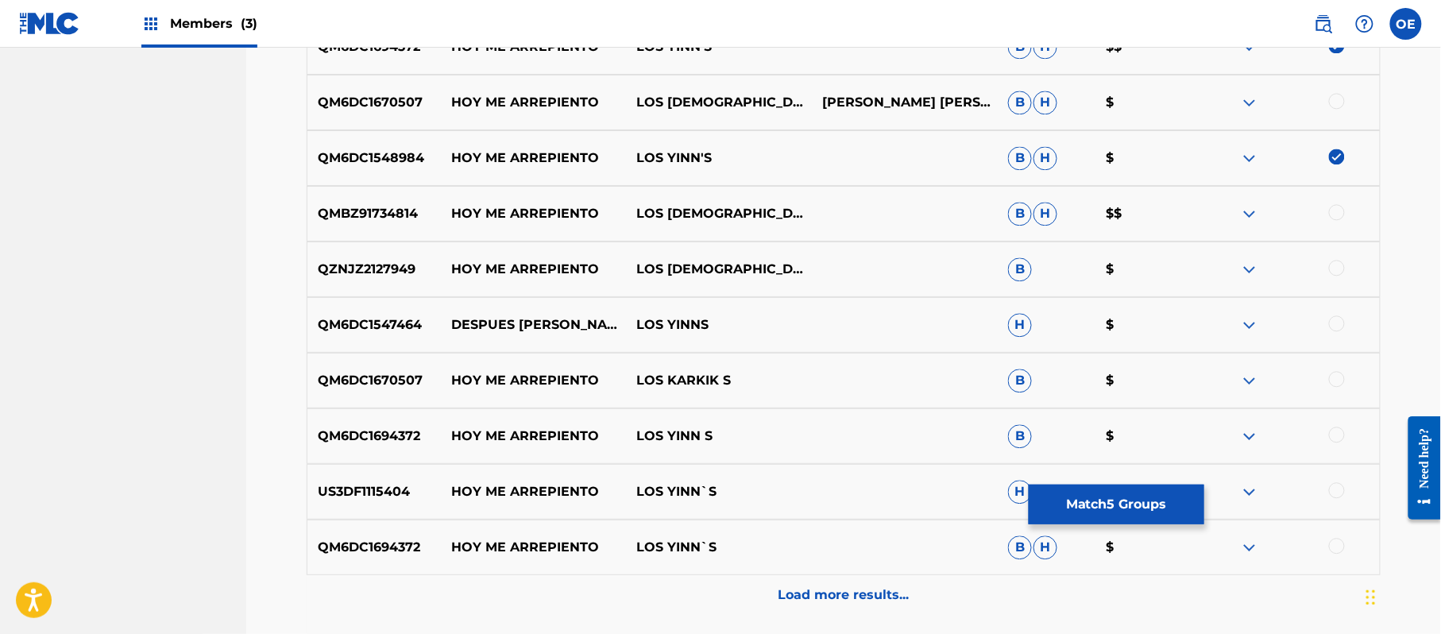
scroll to position [1202, 0]
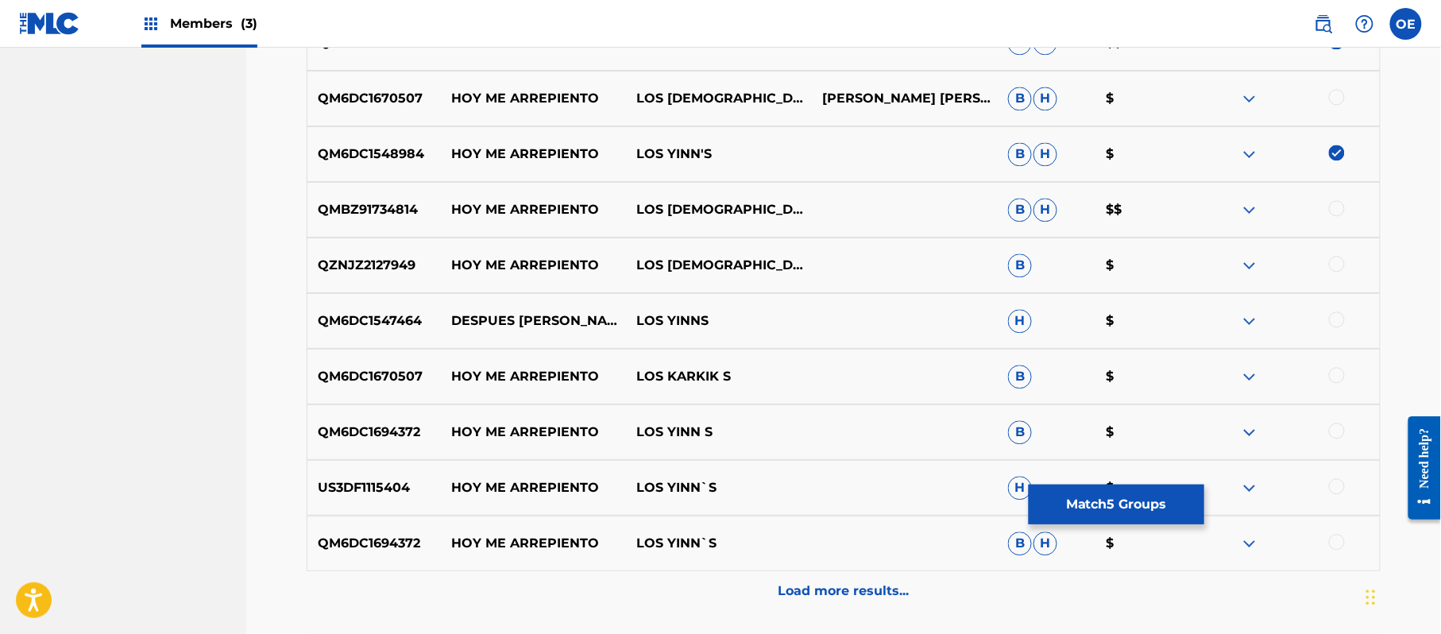
click at [1333, 430] on div at bounding box center [1337, 430] width 16 height 16
click at [1338, 480] on div at bounding box center [1337, 486] width 16 height 16
click at [1325, 546] on div at bounding box center [1287, 543] width 186 height 19
click at [1329, 547] on div at bounding box center [1287, 543] width 186 height 19
click at [1335, 544] on div at bounding box center [1337, 542] width 16 height 16
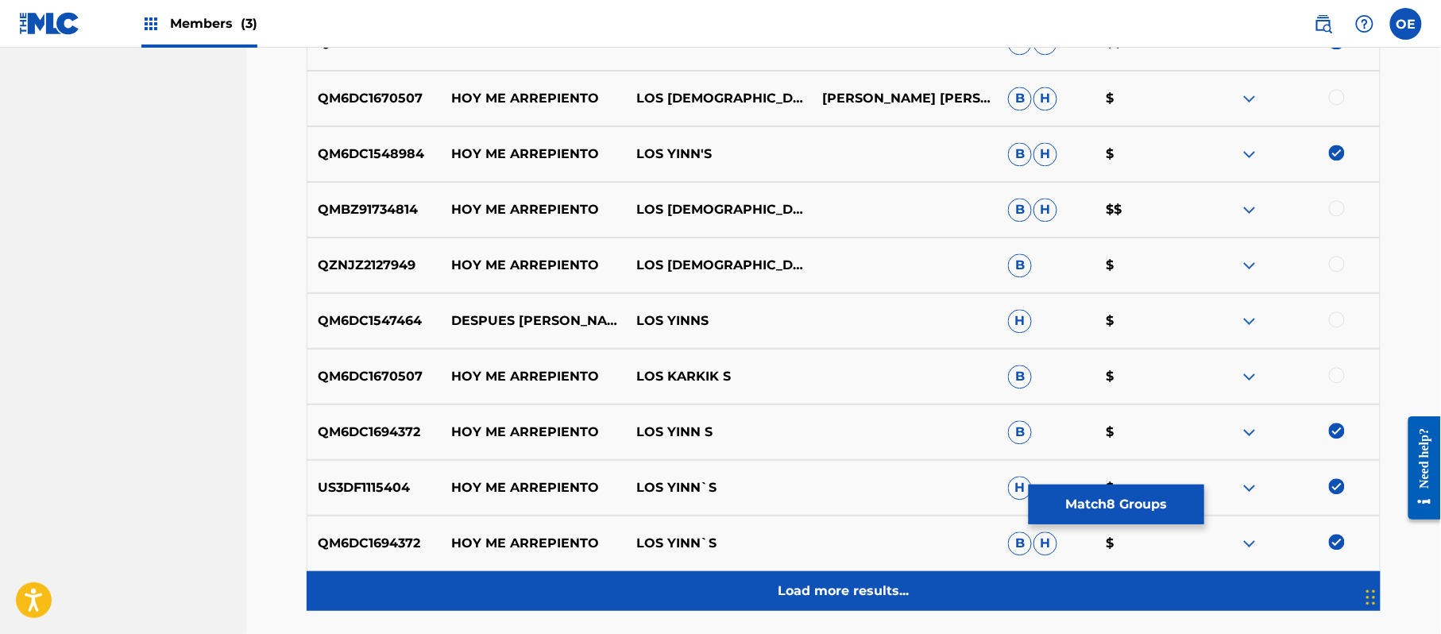
click at [910, 599] on div "Load more results..." at bounding box center [844, 591] width 1074 height 40
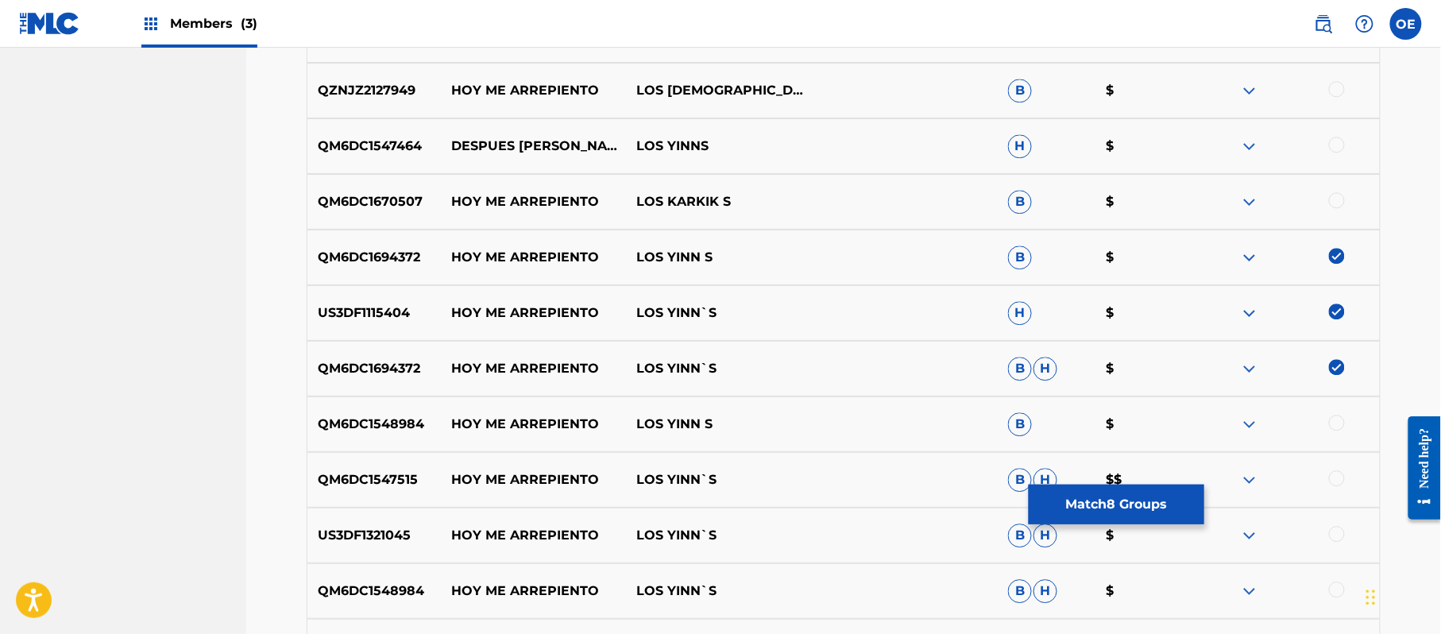
scroll to position [1414, 0]
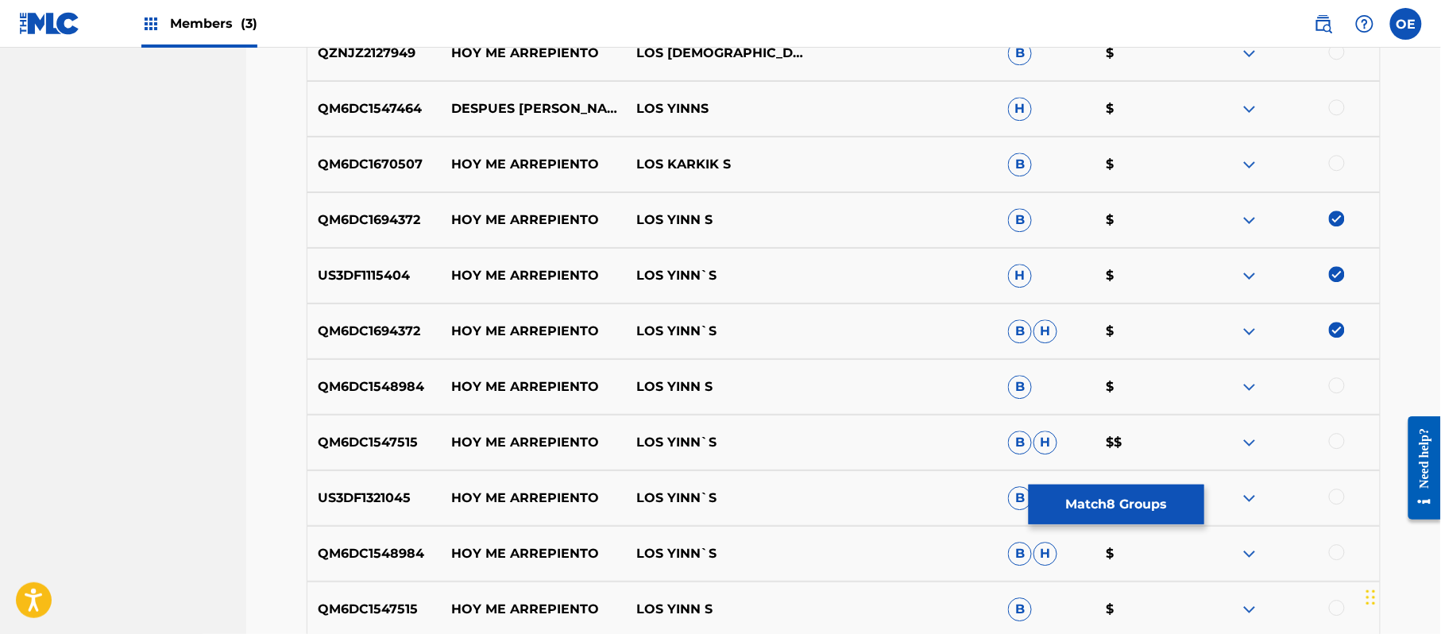
click at [1335, 385] on div at bounding box center [1337, 385] width 16 height 16
click at [1334, 442] on div at bounding box center [1337, 441] width 16 height 16
click at [1335, 496] on div at bounding box center [1337, 496] width 16 height 16
click at [1336, 550] on div at bounding box center [1337, 552] width 16 height 16
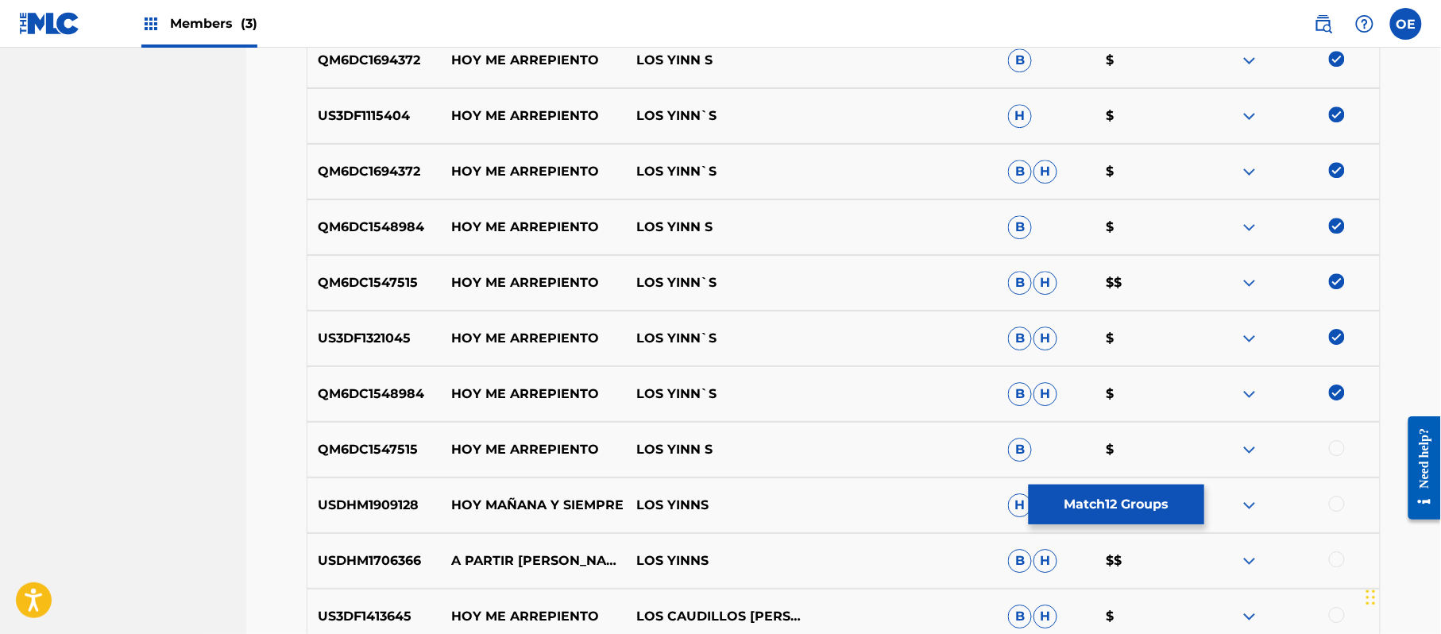
scroll to position [1625, 0]
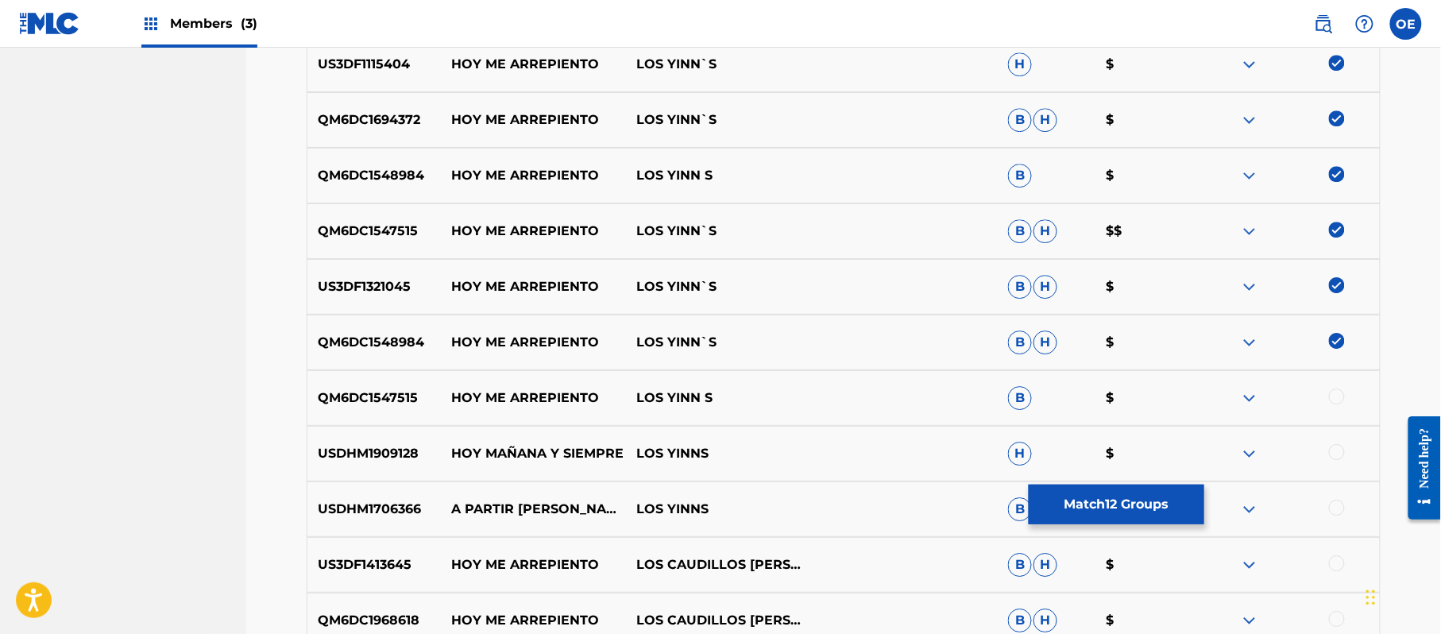
click at [1334, 398] on div at bounding box center [1337, 396] width 16 height 16
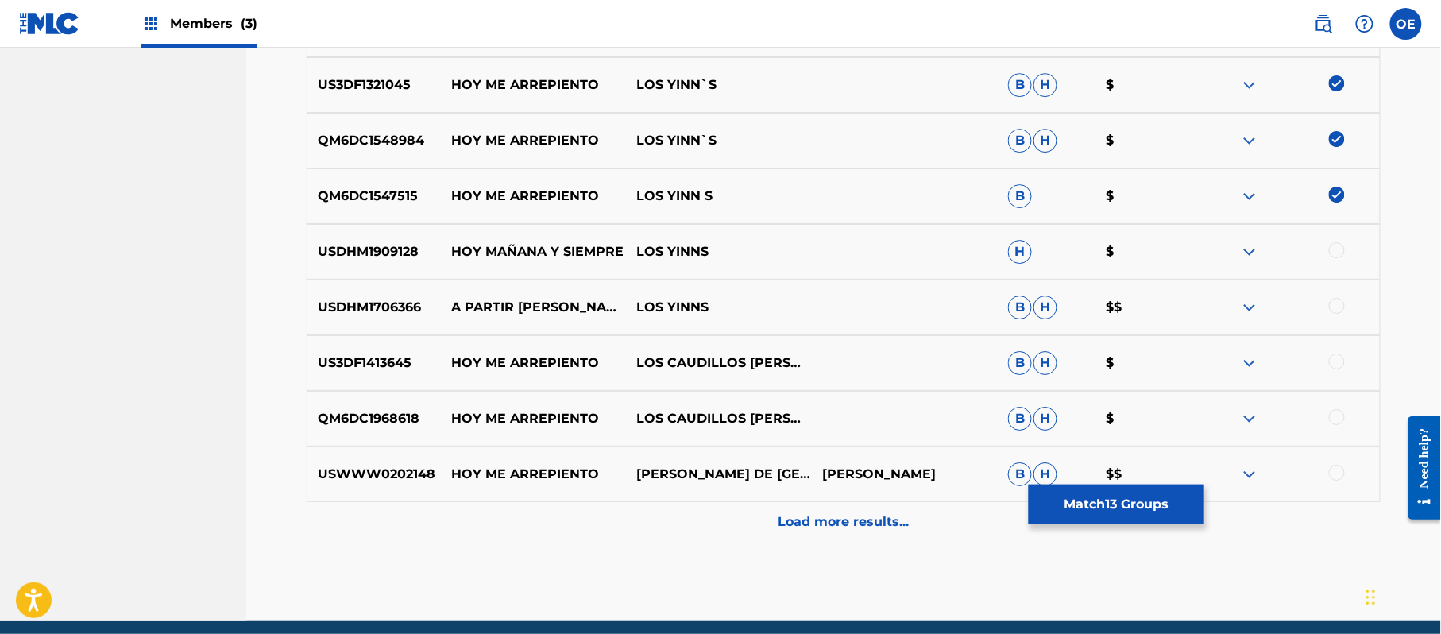
scroll to position [1837, 0]
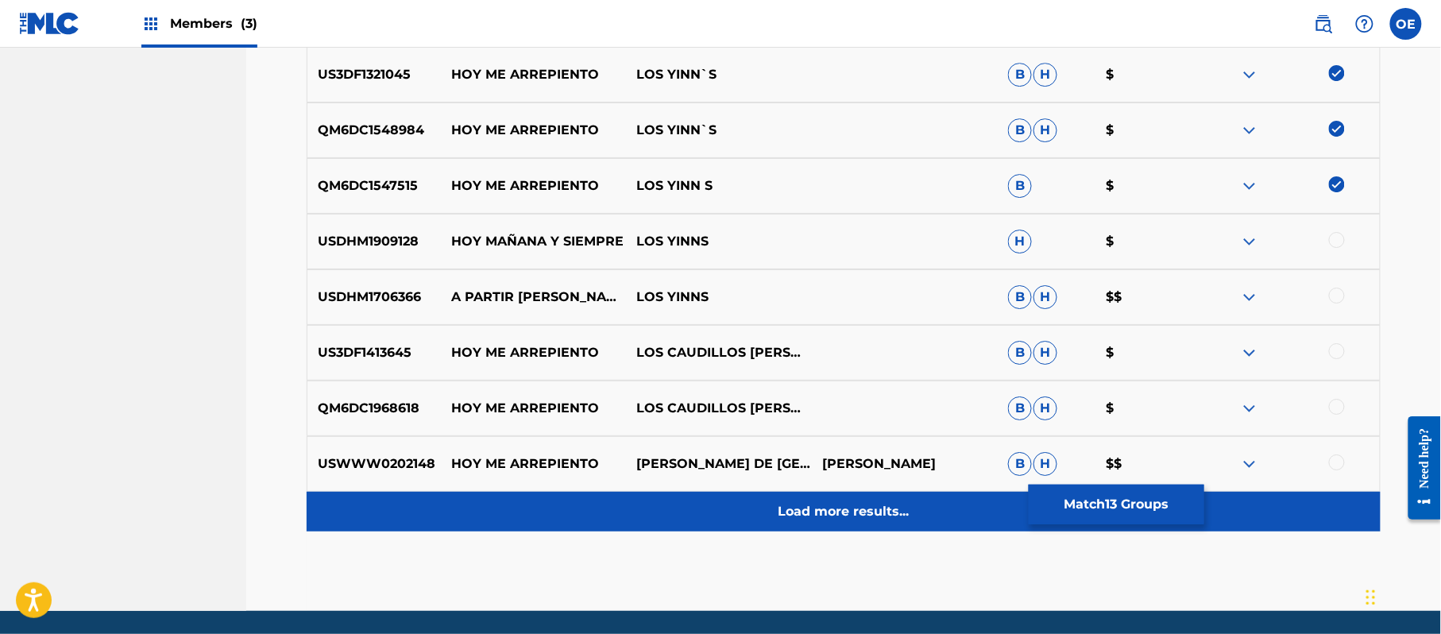
click at [884, 508] on p "Load more results..." at bounding box center [843, 511] width 131 height 19
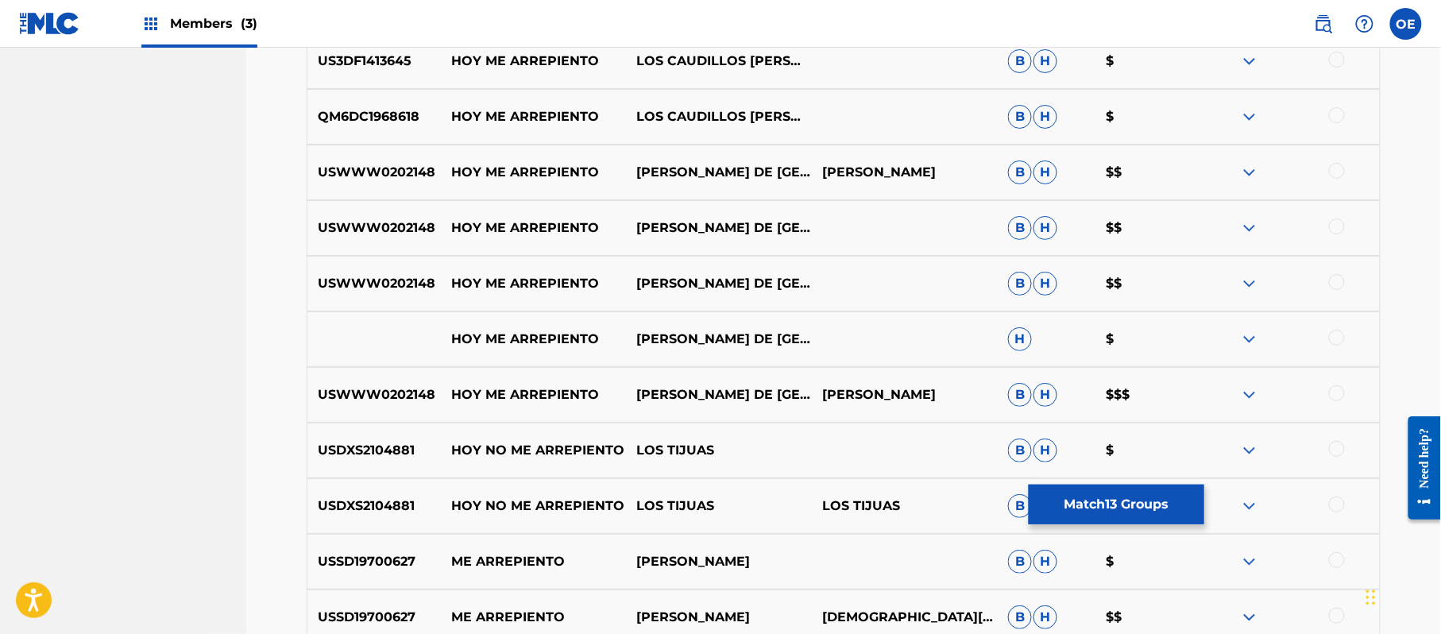
scroll to position [2154, 0]
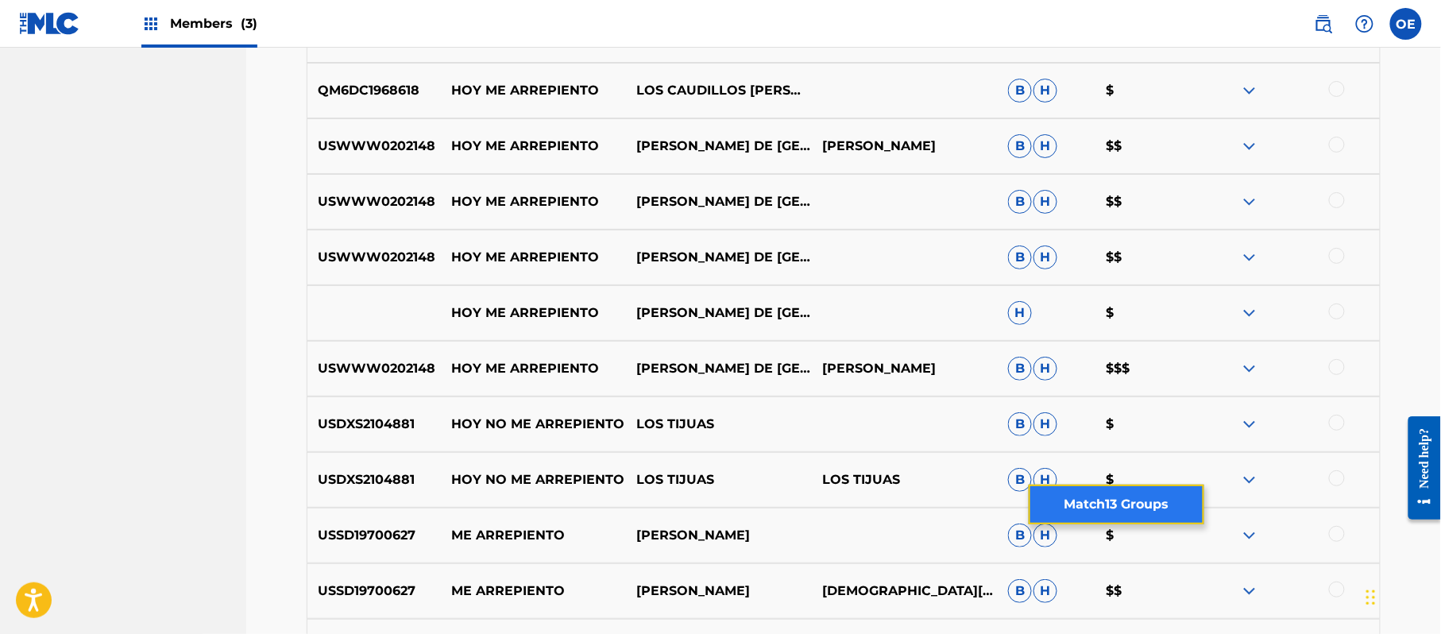
click at [1087, 507] on button "Match 13 Groups" at bounding box center [1116, 504] width 176 height 40
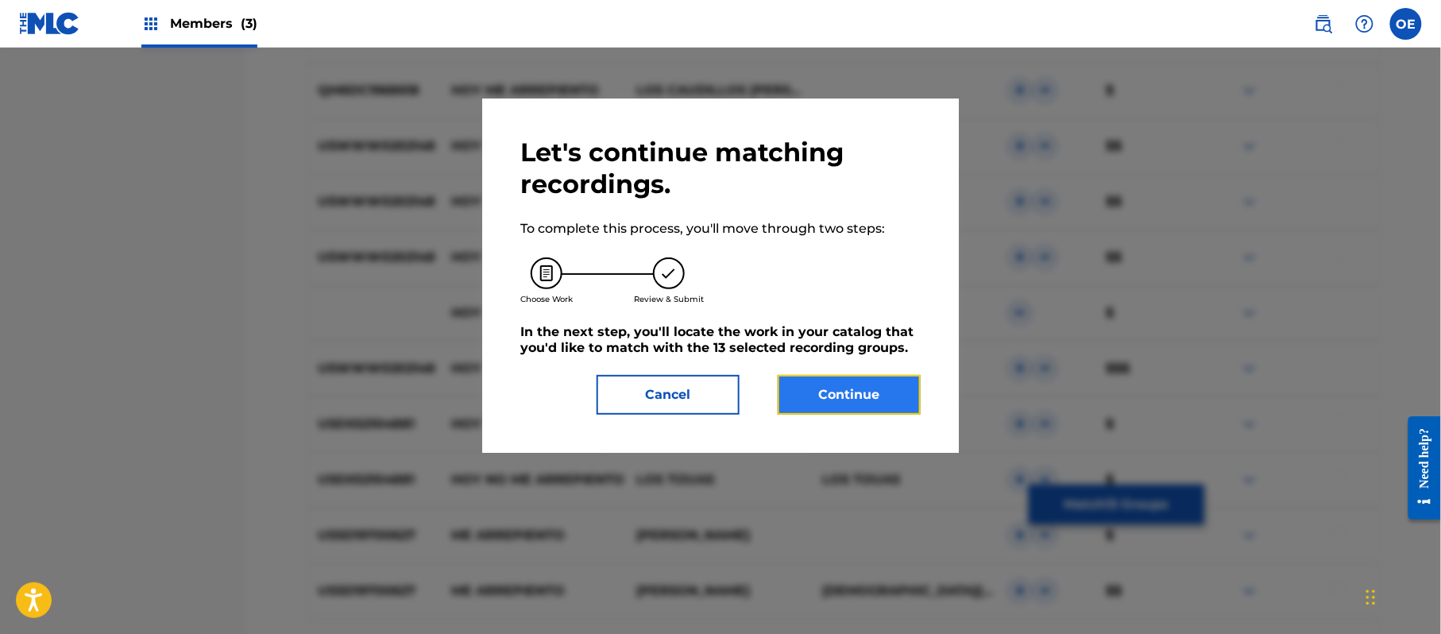
click at [861, 388] on button "Continue" at bounding box center [848, 395] width 143 height 40
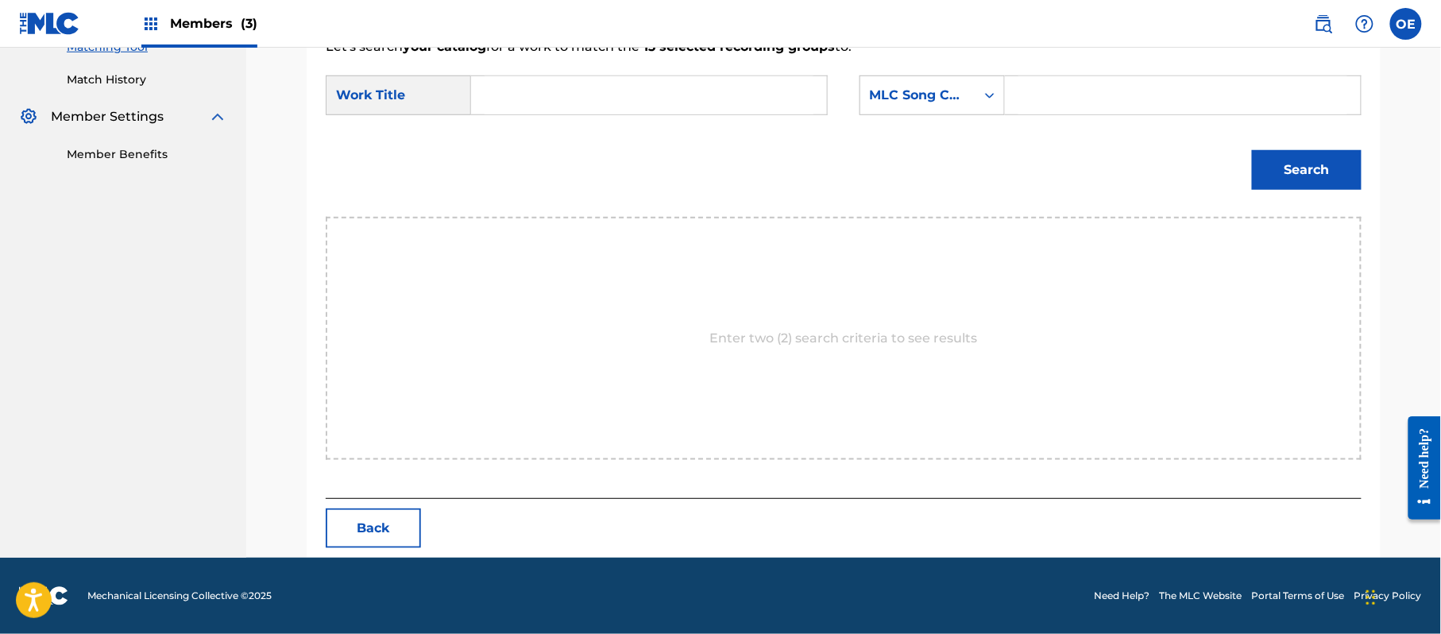
scroll to position [424, 0]
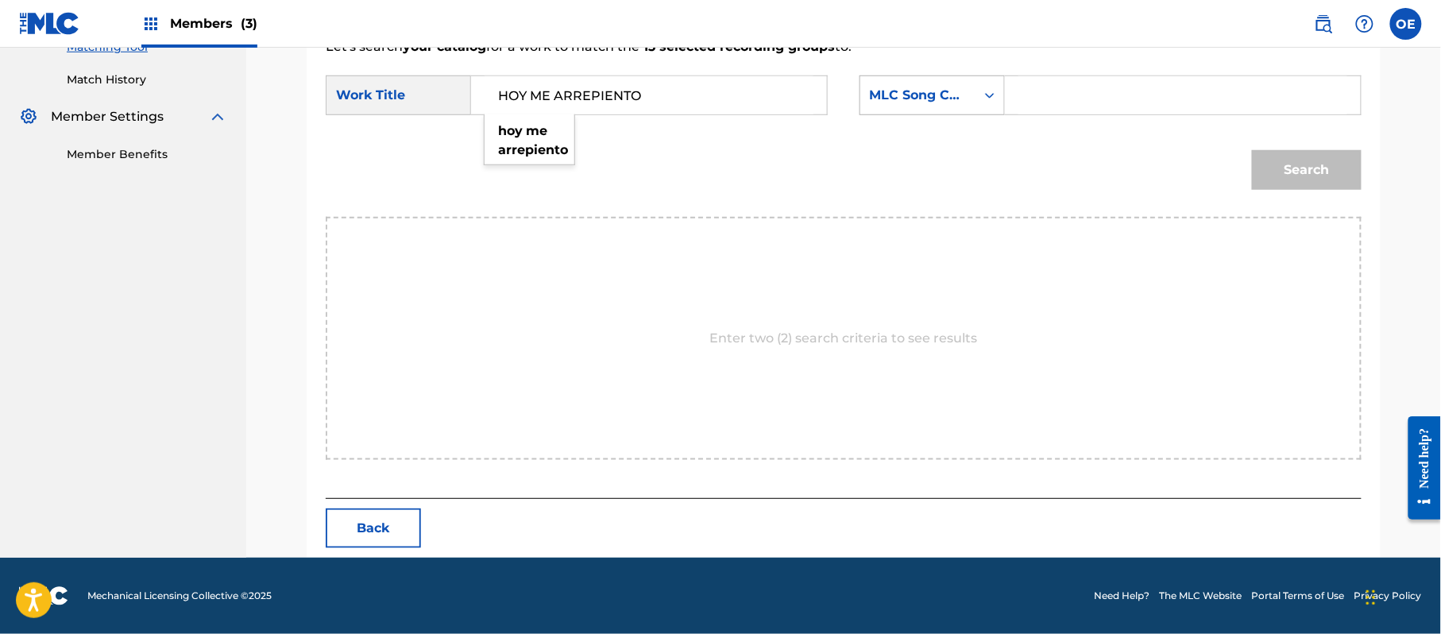
type input "HOY ME ARREPIENTO"
click at [964, 105] on div "MLC Song Code" at bounding box center [917, 95] width 115 height 30
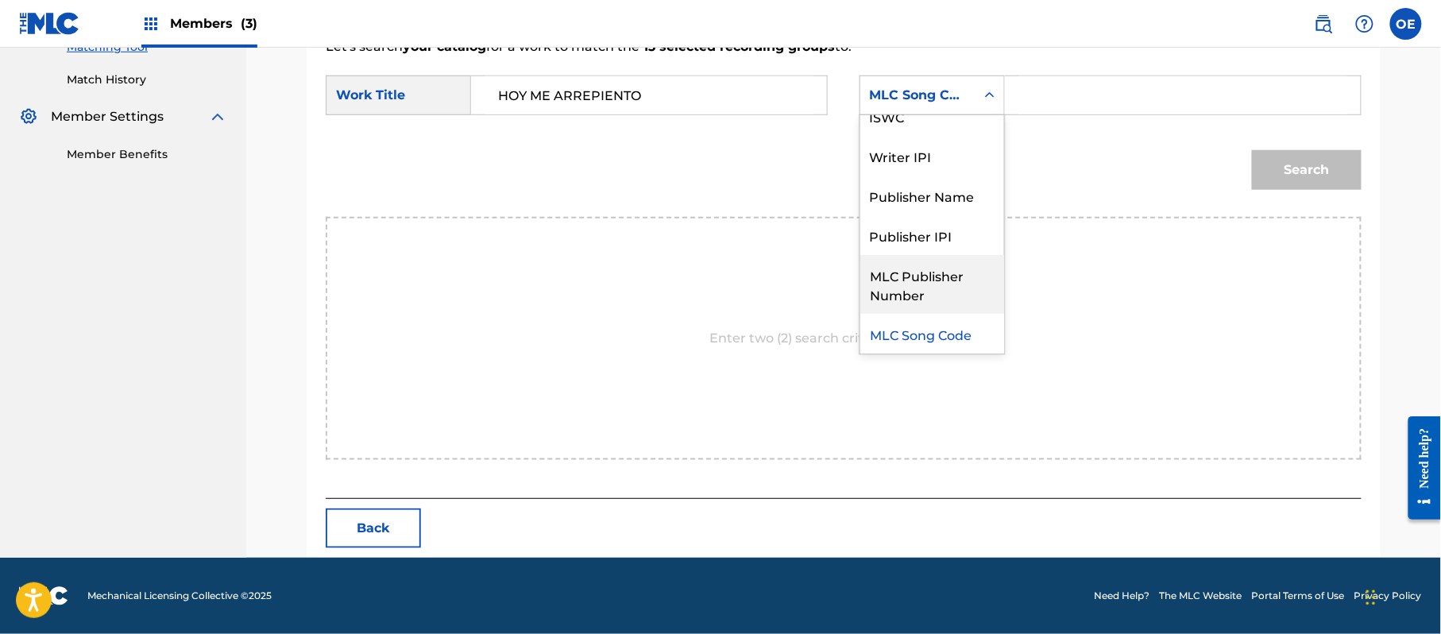
scroll to position [0, 0]
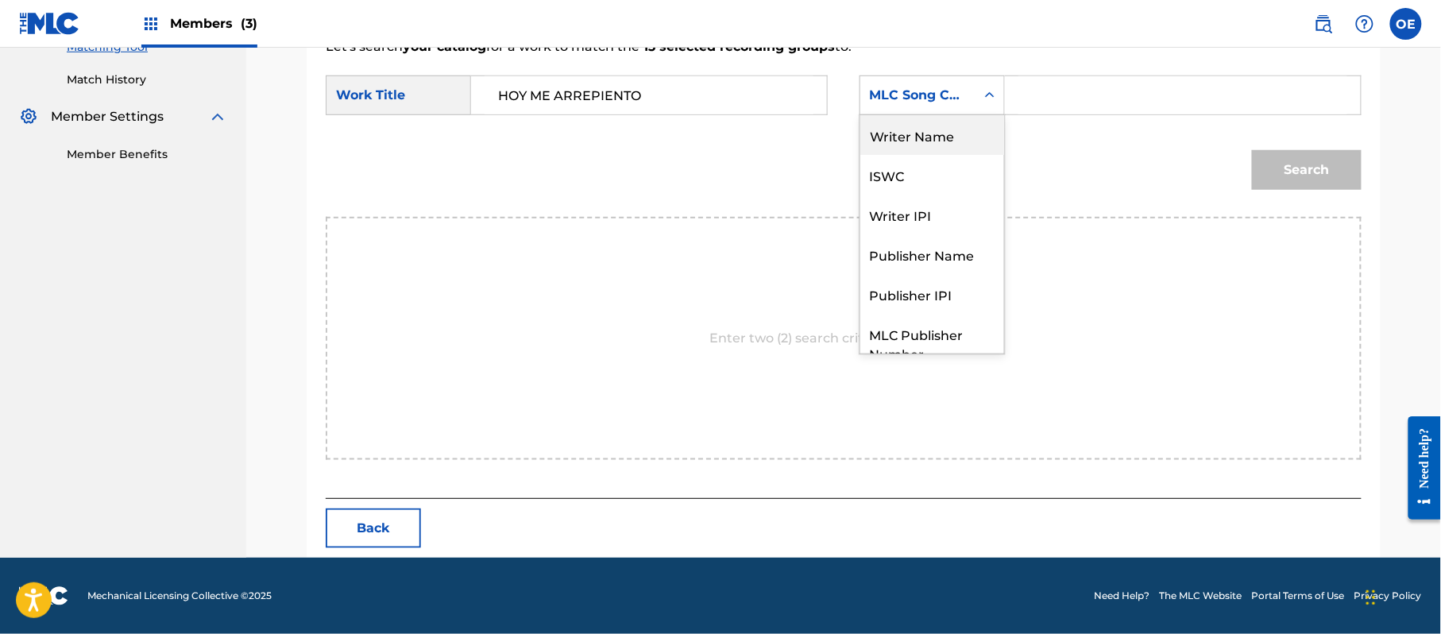
click at [928, 145] on div "Writer Name" at bounding box center [932, 135] width 144 height 40
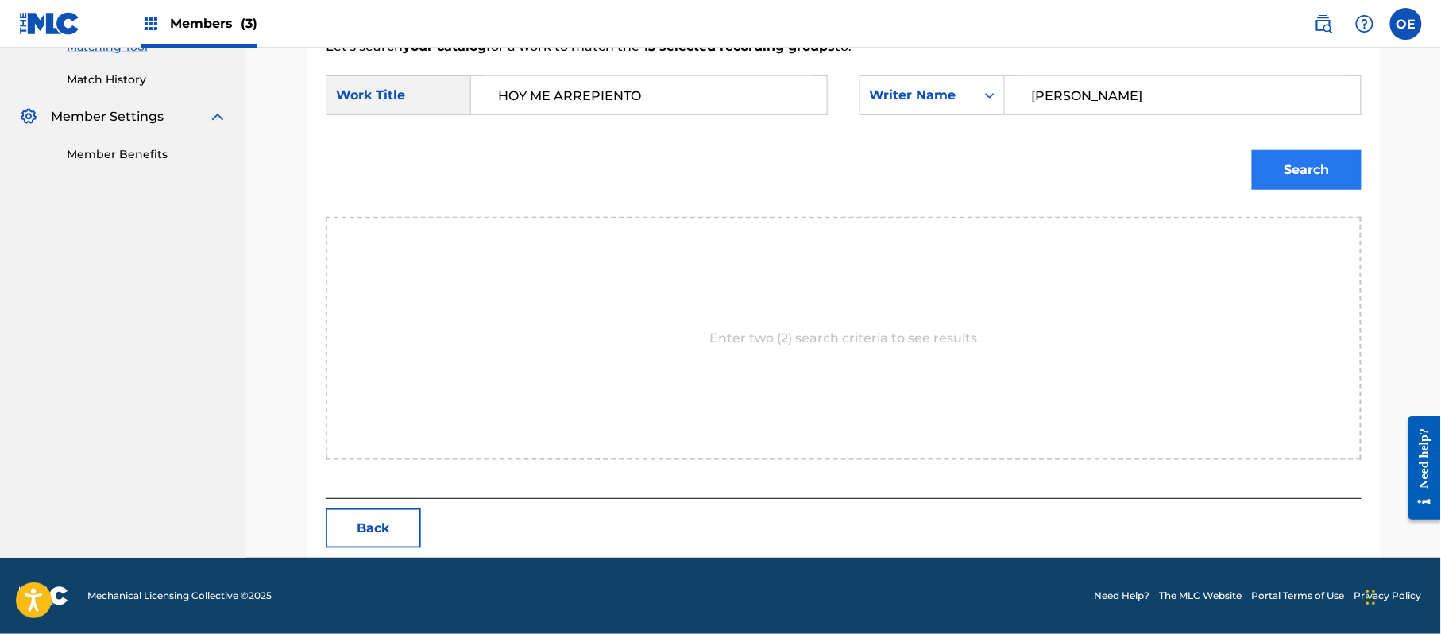
type input "[PERSON_NAME]"
click at [1281, 157] on button "Search" at bounding box center [1307, 170] width 110 height 40
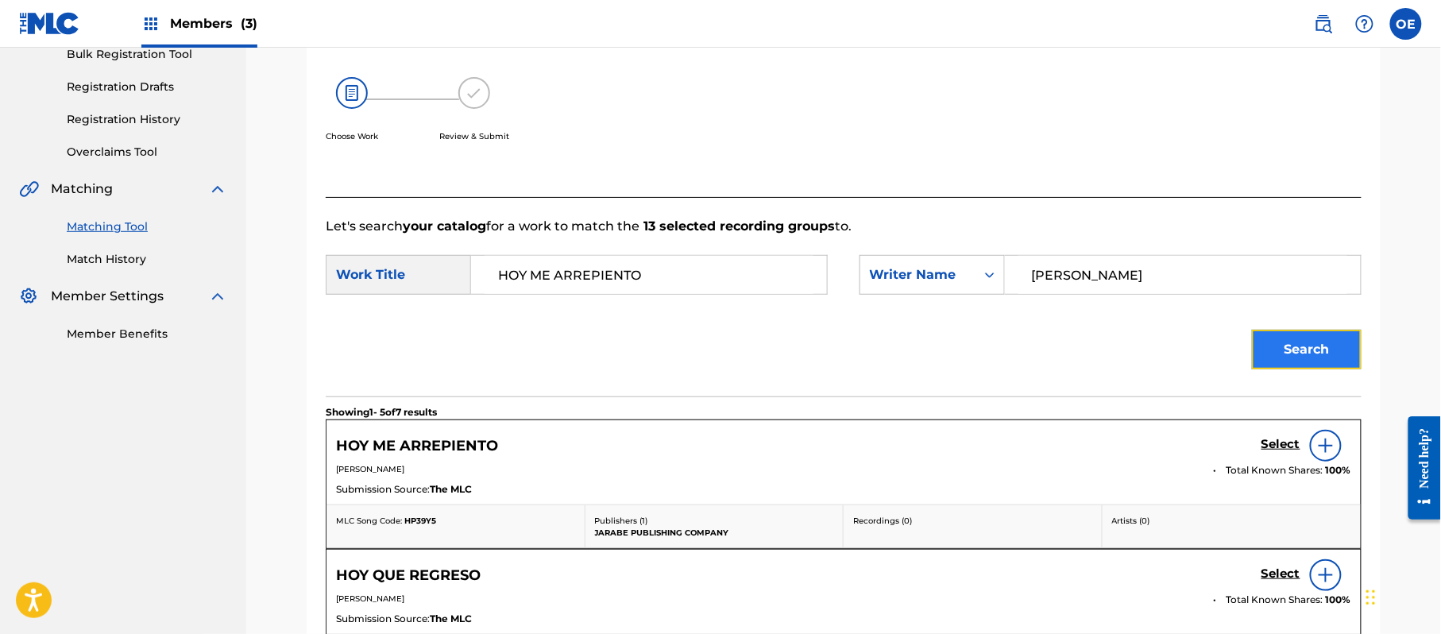
scroll to position [424, 0]
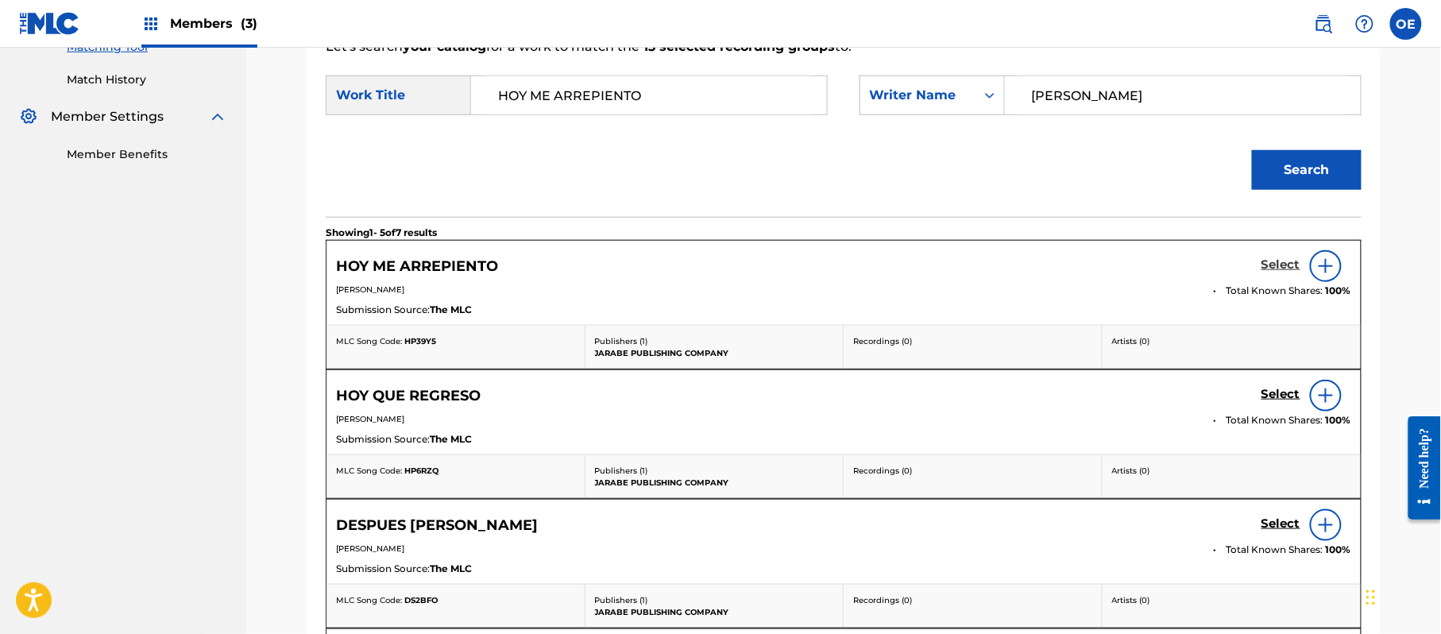
click at [1291, 264] on h5 "Select" at bounding box center [1280, 264] width 39 height 15
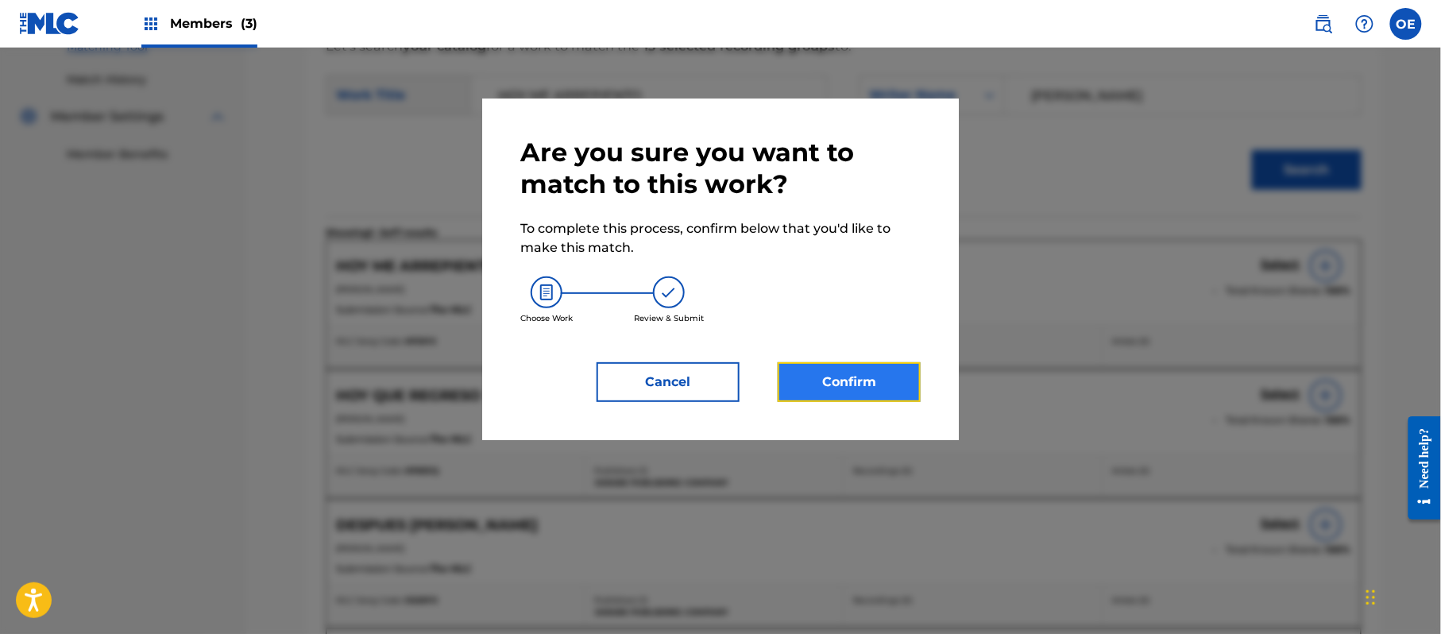
click at [874, 391] on button "Confirm" at bounding box center [848, 382] width 143 height 40
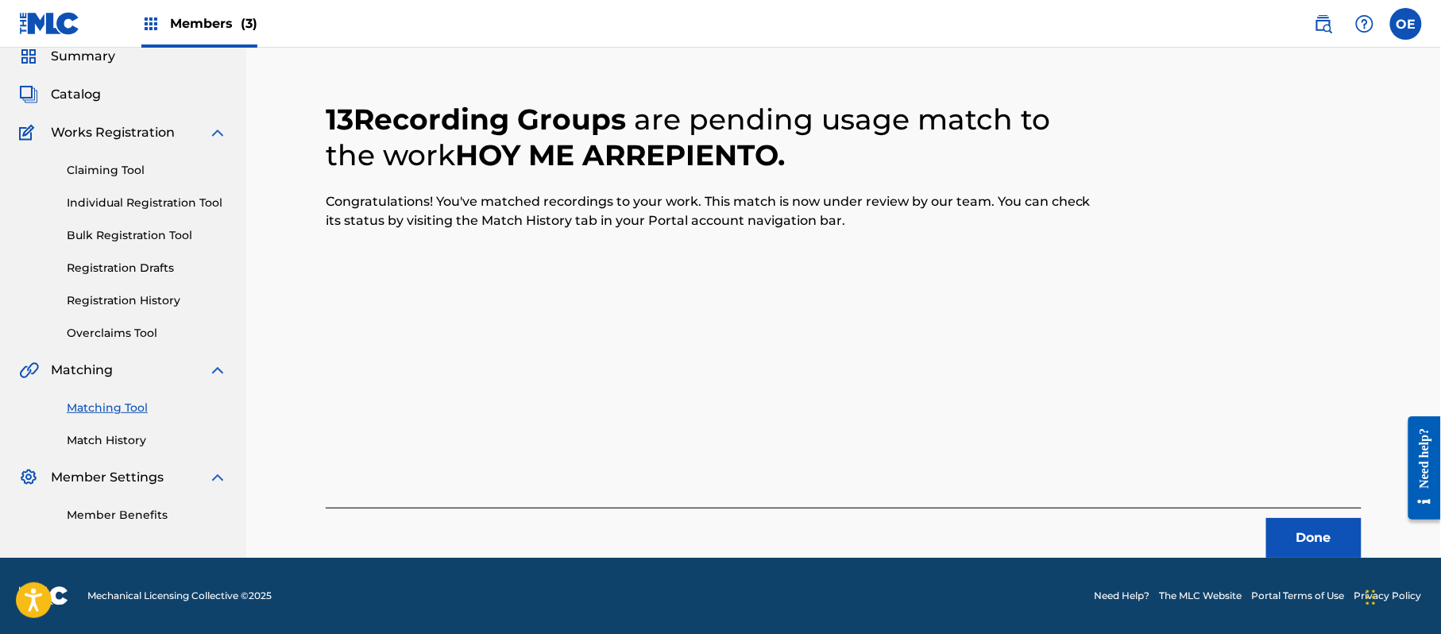
scroll to position [64, 0]
click at [1294, 538] on button "Done" at bounding box center [1313, 538] width 95 height 40
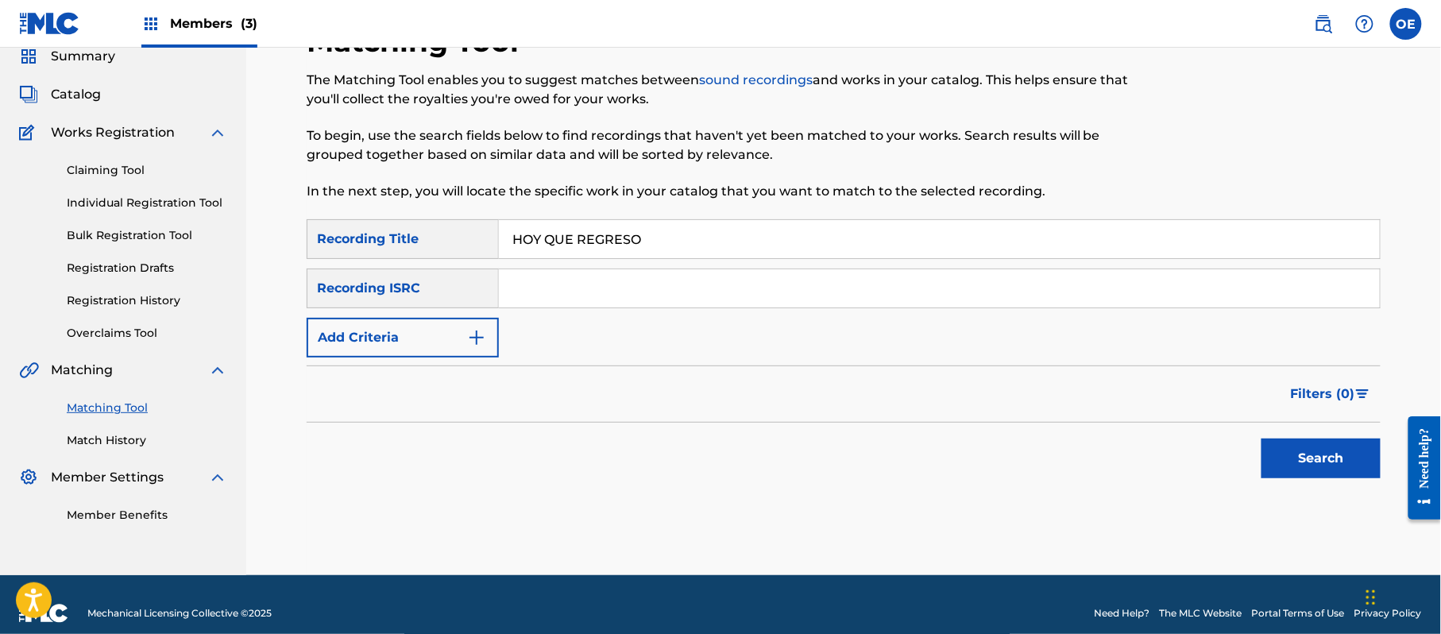
type input "HOY QUE REGRESO"
click at [397, 347] on button "Add Criteria" at bounding box center [403, 338] width 192 height 40
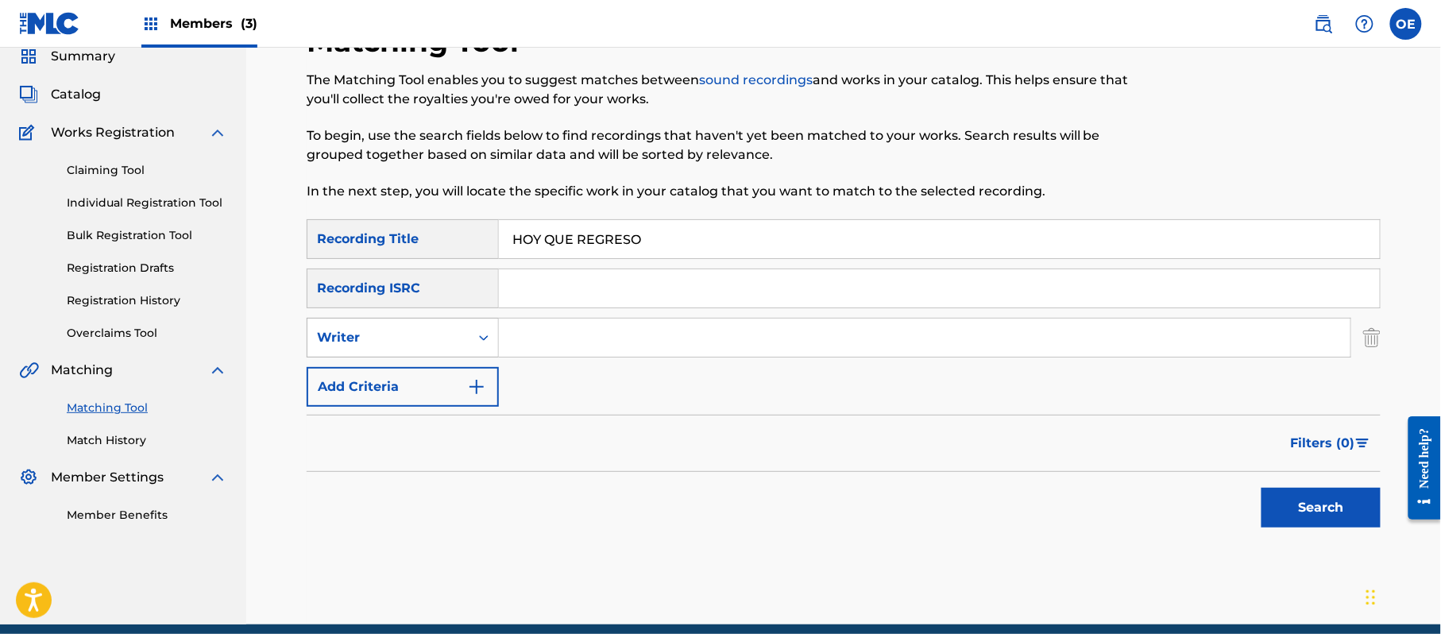
drag, startPoint x: 411, startPoint y: 346, endPoint x: 411, endPoint y: 356, distance: 9.5
click at [411, 348] on div "Writer" at bounding box center [388, 337] width 162 height 30
click at [414, 388] on div "Recording Artist" at bounding box center [402, 377] width 191 height 40
type input "LA MIGRA"
click at [1288, 506] on button "Search" at bounding box center [1320, 508] width 119 height 40
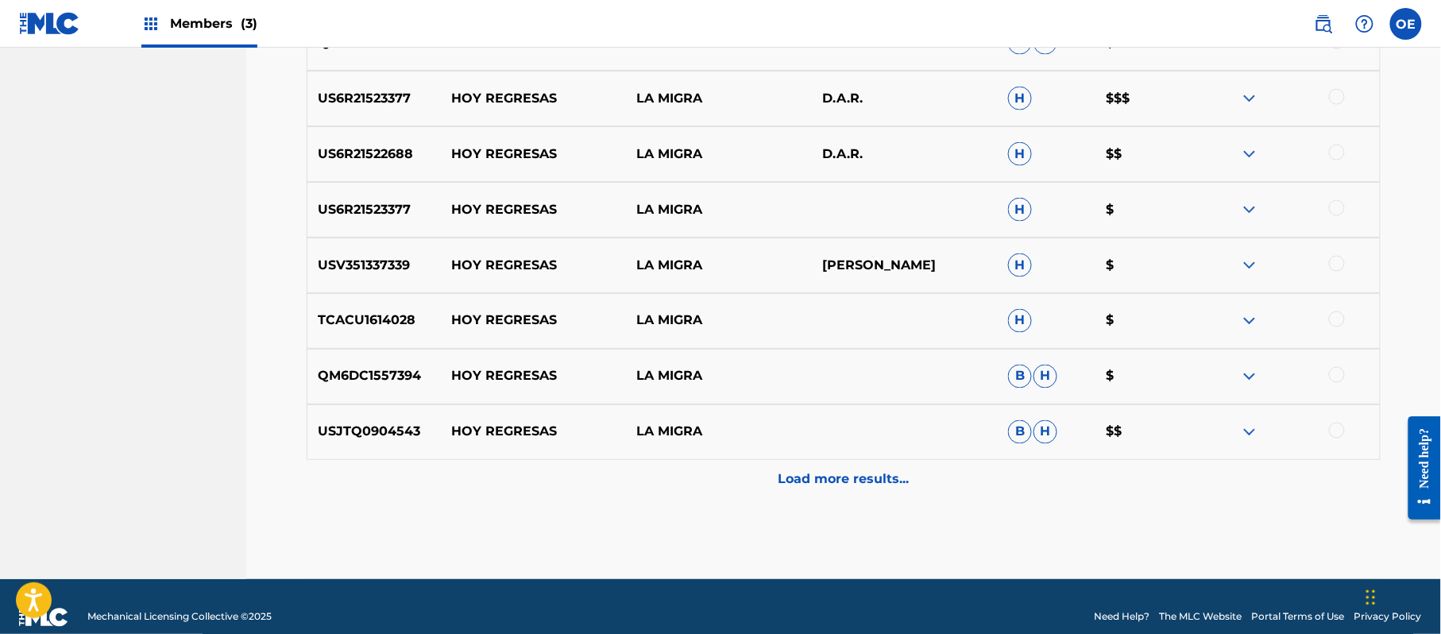
scroll to position [778, 0]
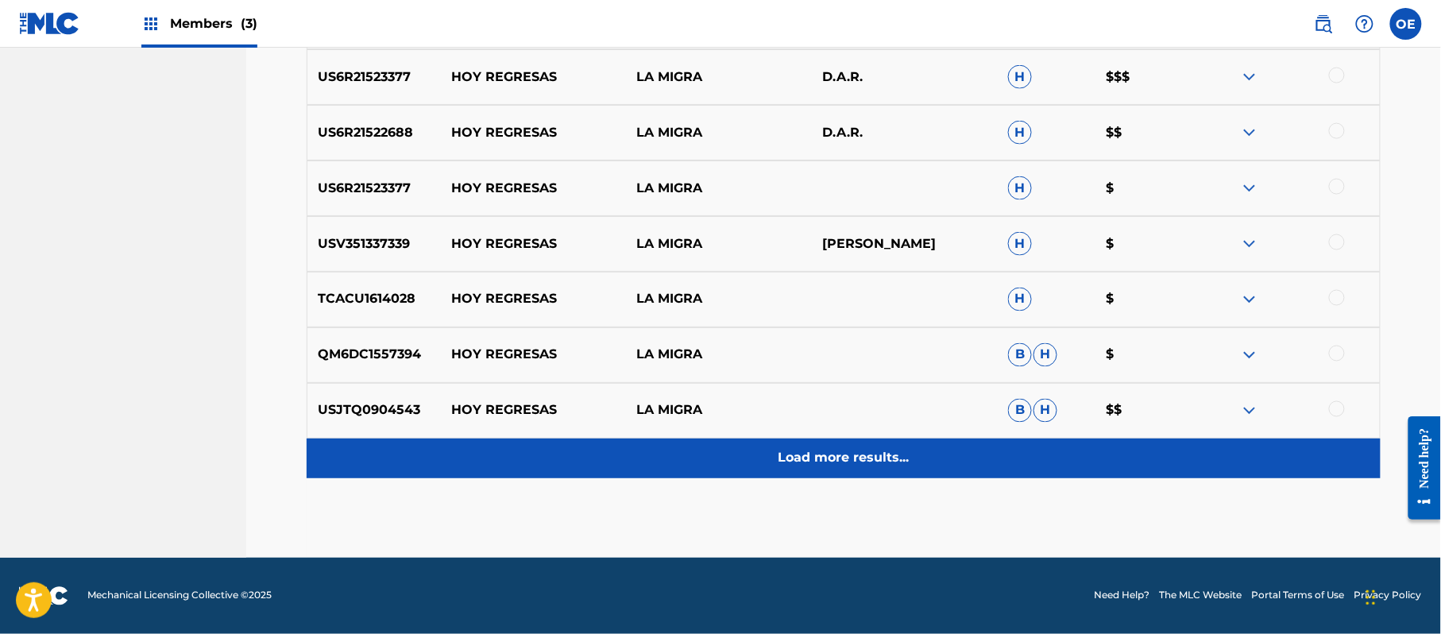
click at [801, 473] on div "Load more results..." at bounding box center [844, 458] width 1074 height 40
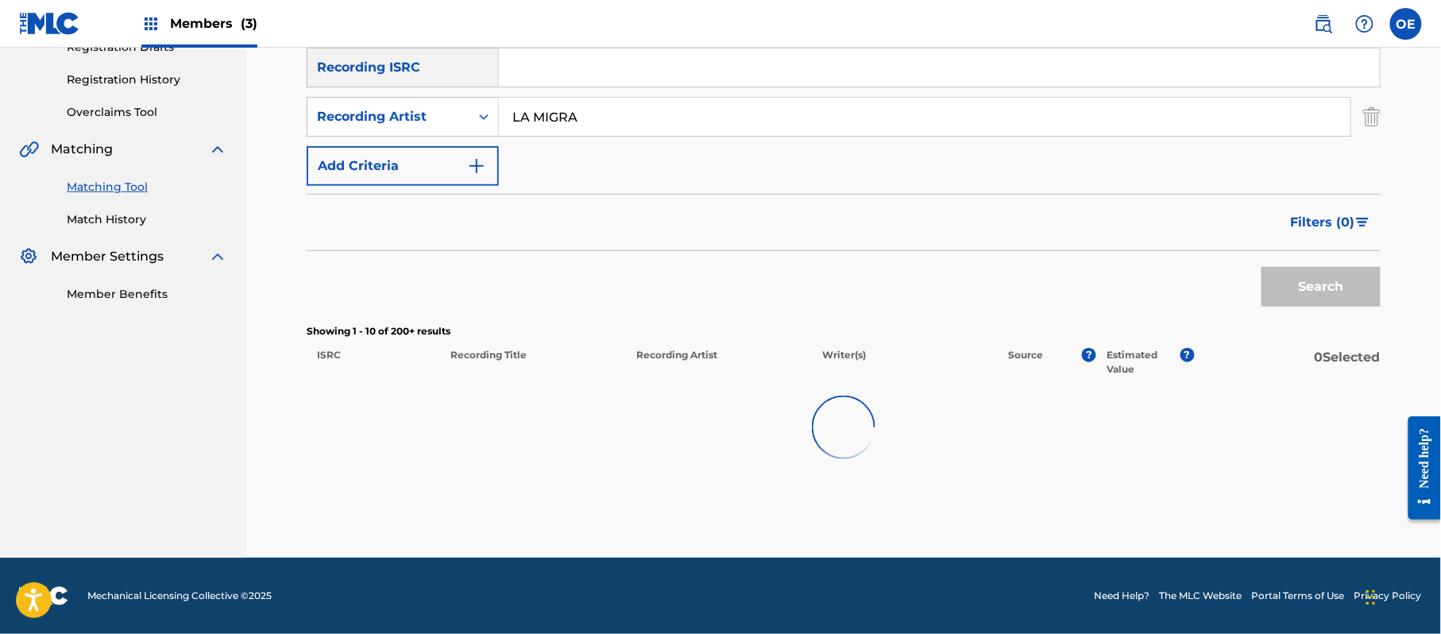
scroll to position [284, 0]
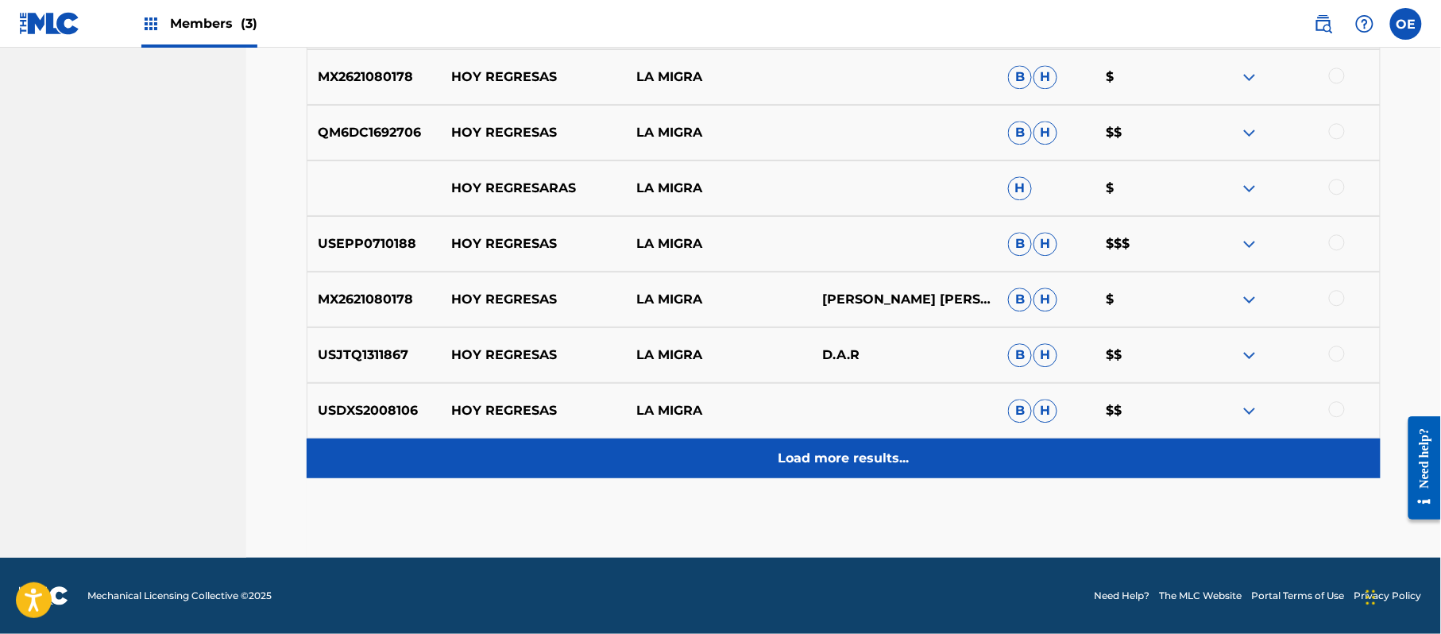
click at [800, 449] on p "Load more results..." at bounding box center [843, 458] width 131 height 19
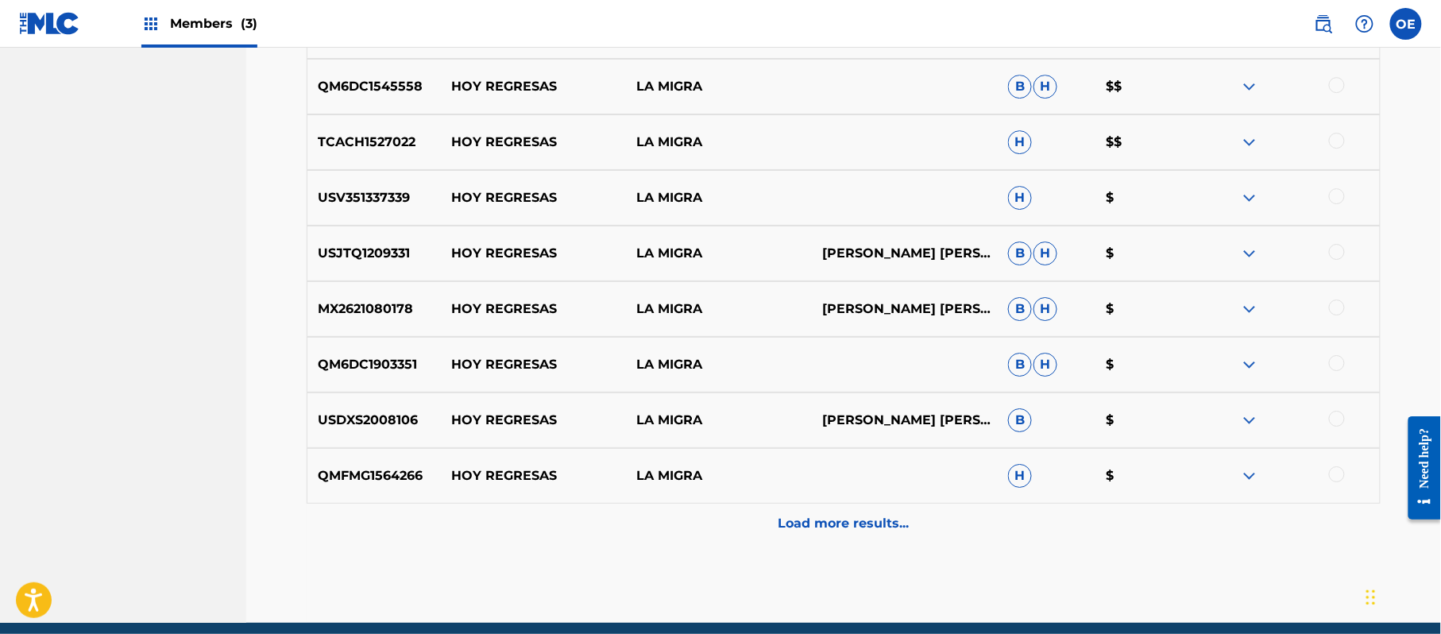
scroll to position [1890, 0]
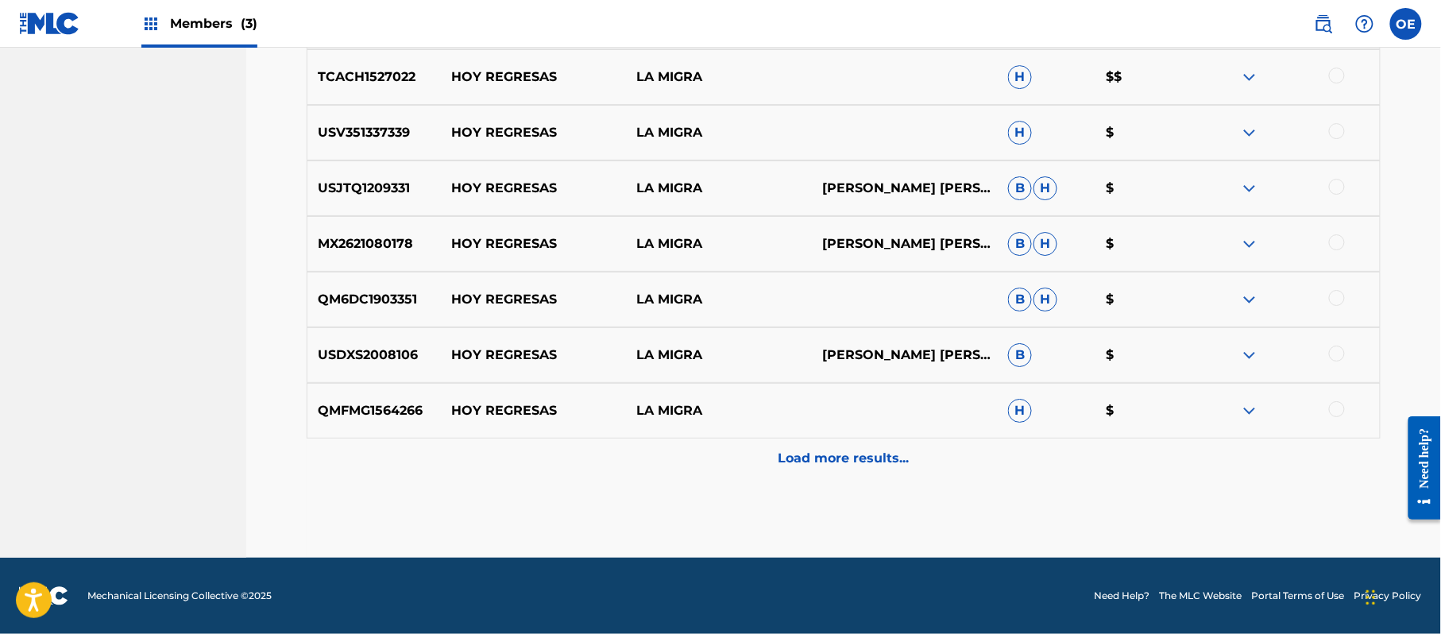
click at [796, 449] on p "Load more results..." at bounding box center [843, 458] width 131 height 19
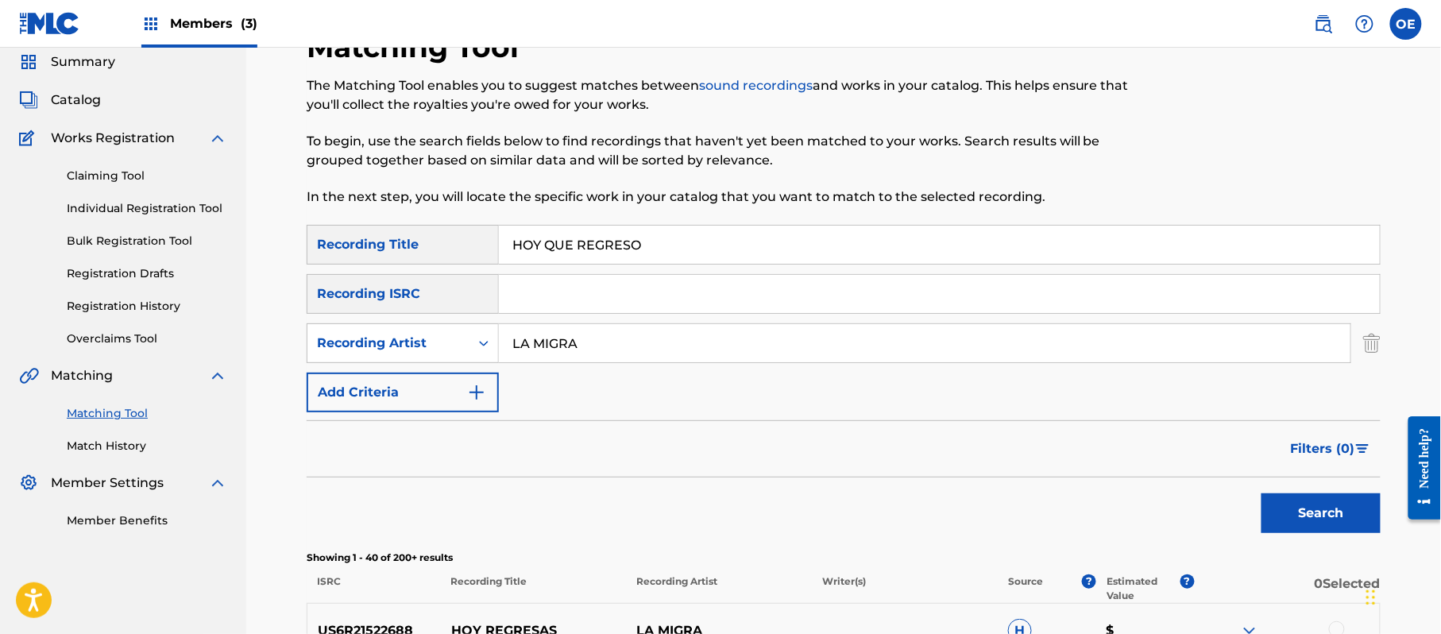
scroll to position [0, 0]
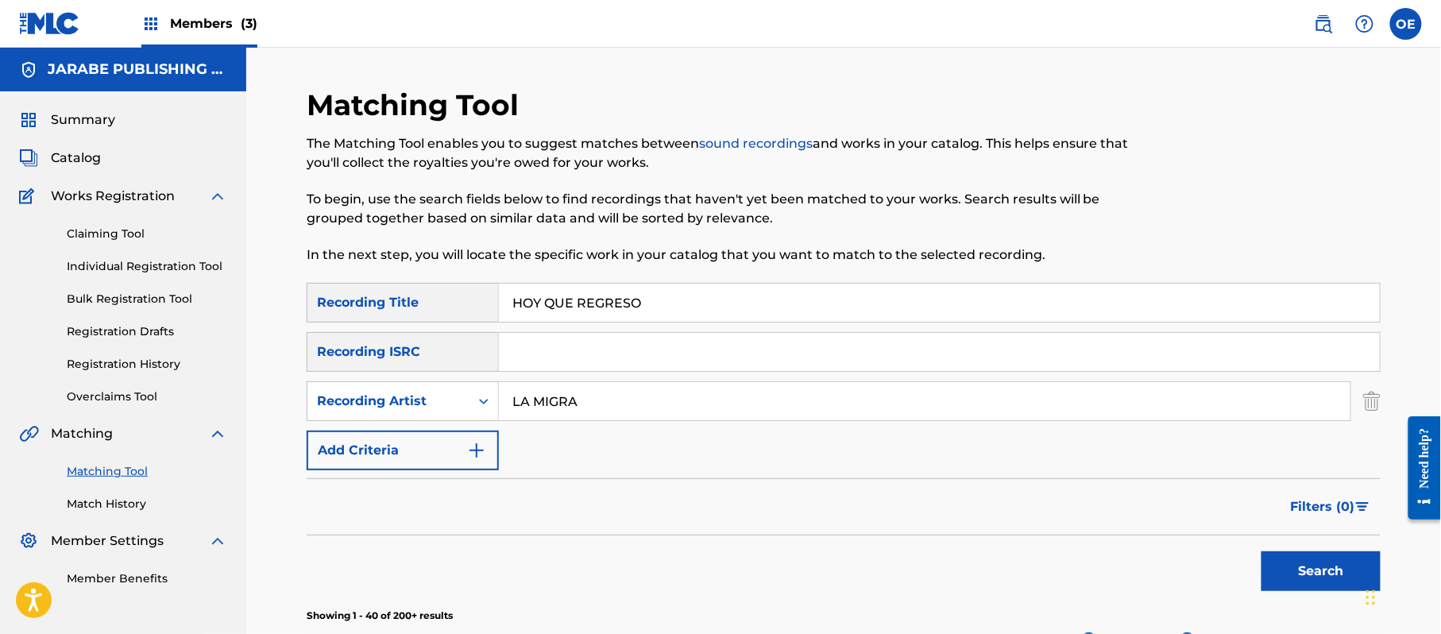
drag, startPoint x: 710, startPoint y: 315, endPoint x: 461, endPoint y: 312, distance: 248.6
click at [461, 312] on div "SearchWithCriteria51db0763-038d-4764-afd7-292991536927 Recording Title HOY QUE …" at bounding box center [844, 303] width 1074 height 40
type input "MALDITA CONSTRUMBRE"
drag, startPoint x: 605, startPoint y: 394, endPoint x: 497, endPoint y: 399, distance: 108.1
click at [477, 400] on div "SearchWithCriteria949f50f7-231a-4849-b6d0-1b3967985a17 Recording Artist LA MIGRA" at bounding box center [844, 401] width 1074 height 40
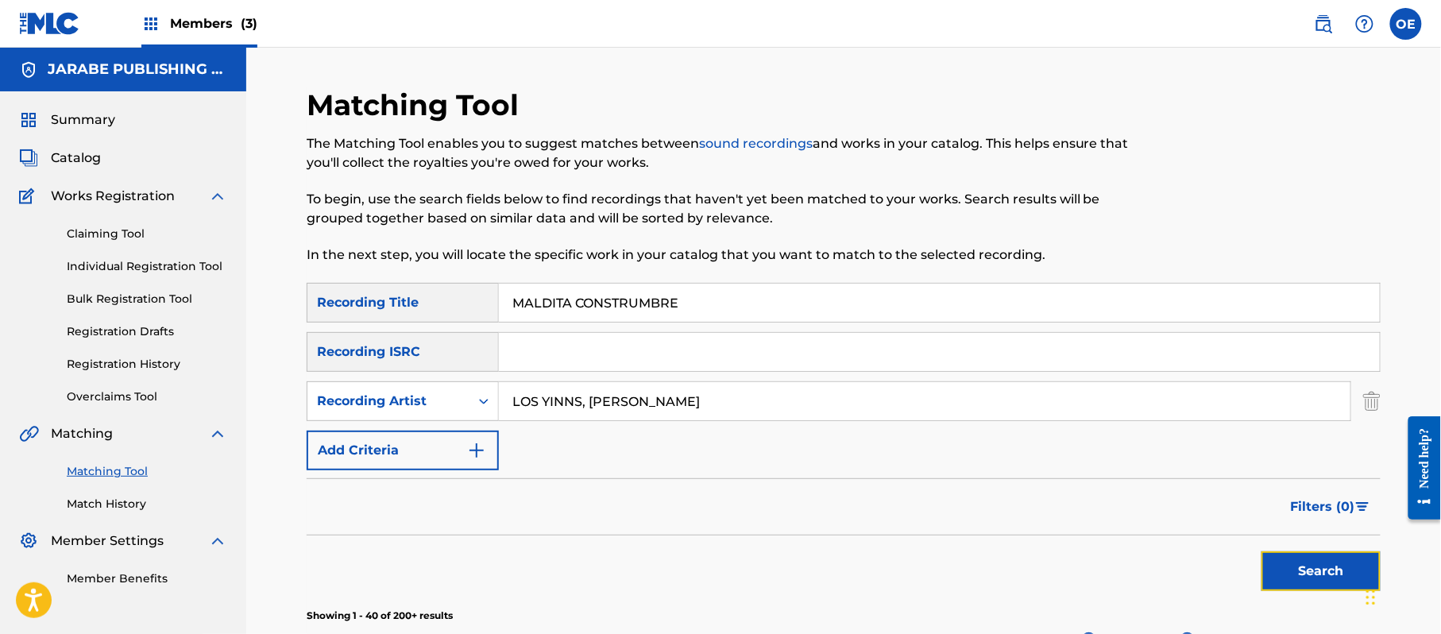
drag, startPoint x: 1296, startPoint y: 554, endPoint x: 754, endPoint y: 324, distance: 588.5
click at [1296, 554] on button "Search" at bounding box center [1320, 571] width 119 height 40
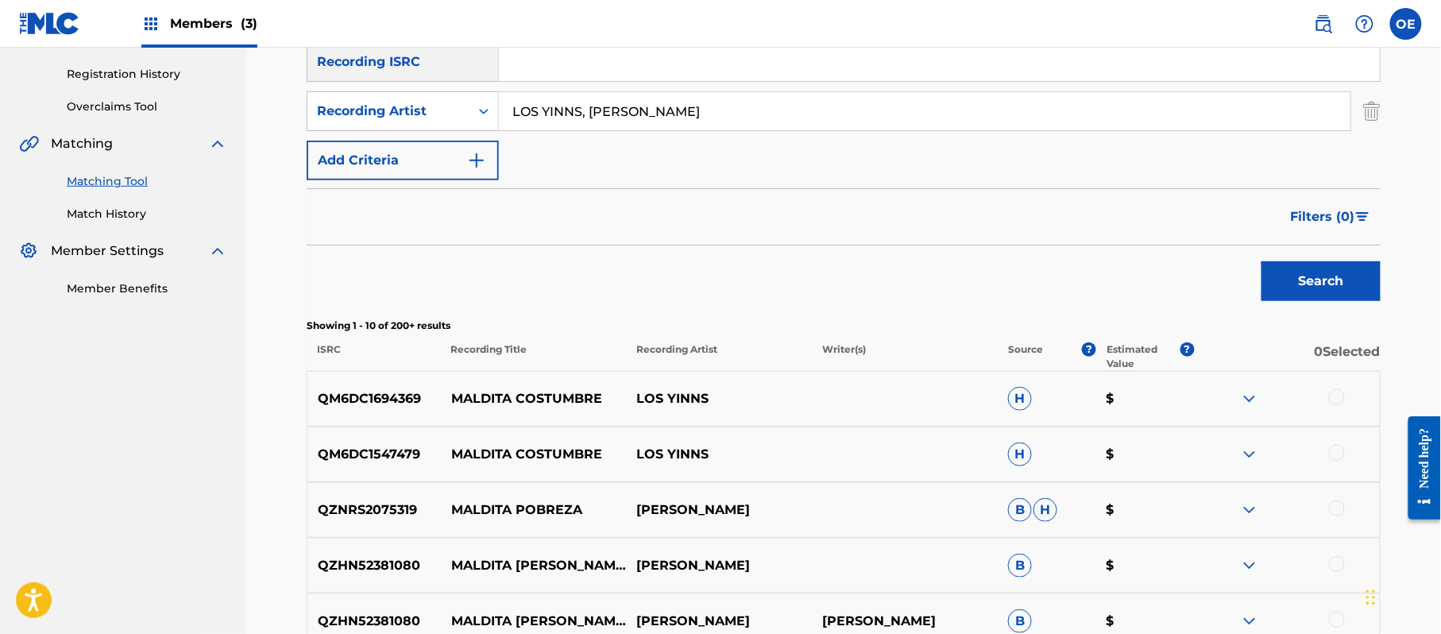
scroll to position [318, 0]
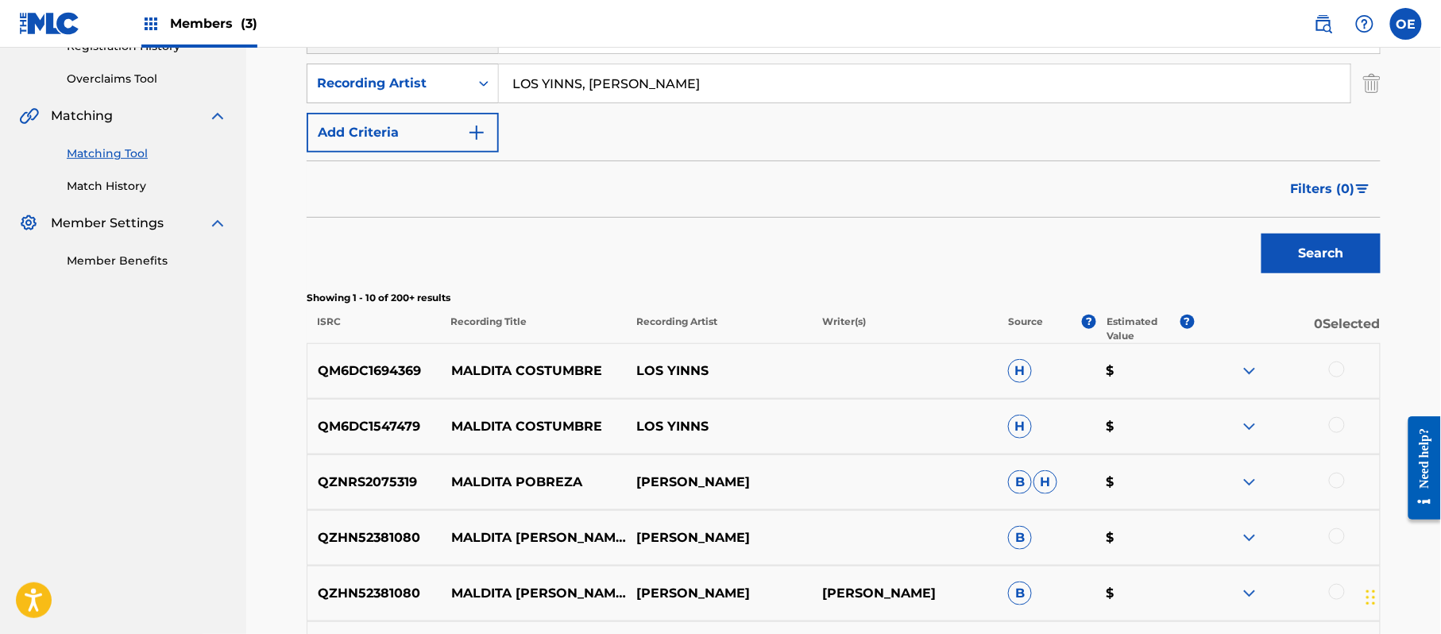
click at [1339, 366] on div at bounding box center [1337, 369] width 16 height 16
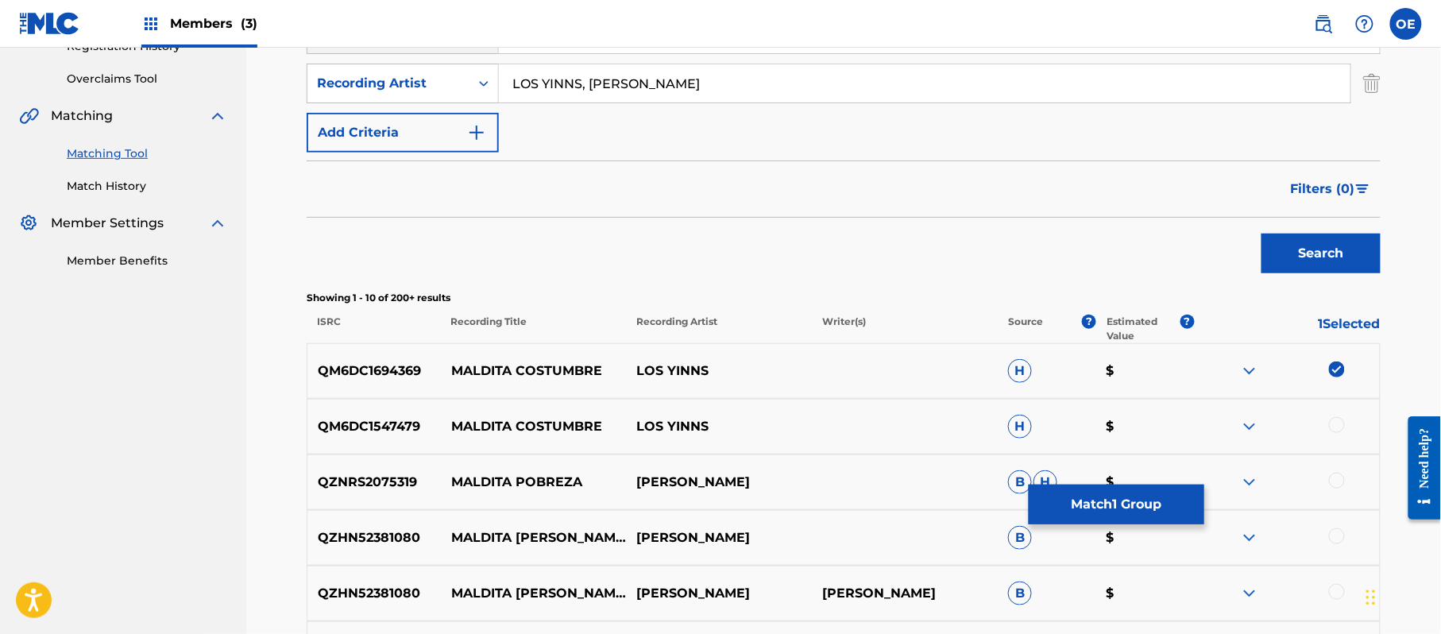
click at [1340, 423] on div at bounding box center [1337, 425] width 16 height 16
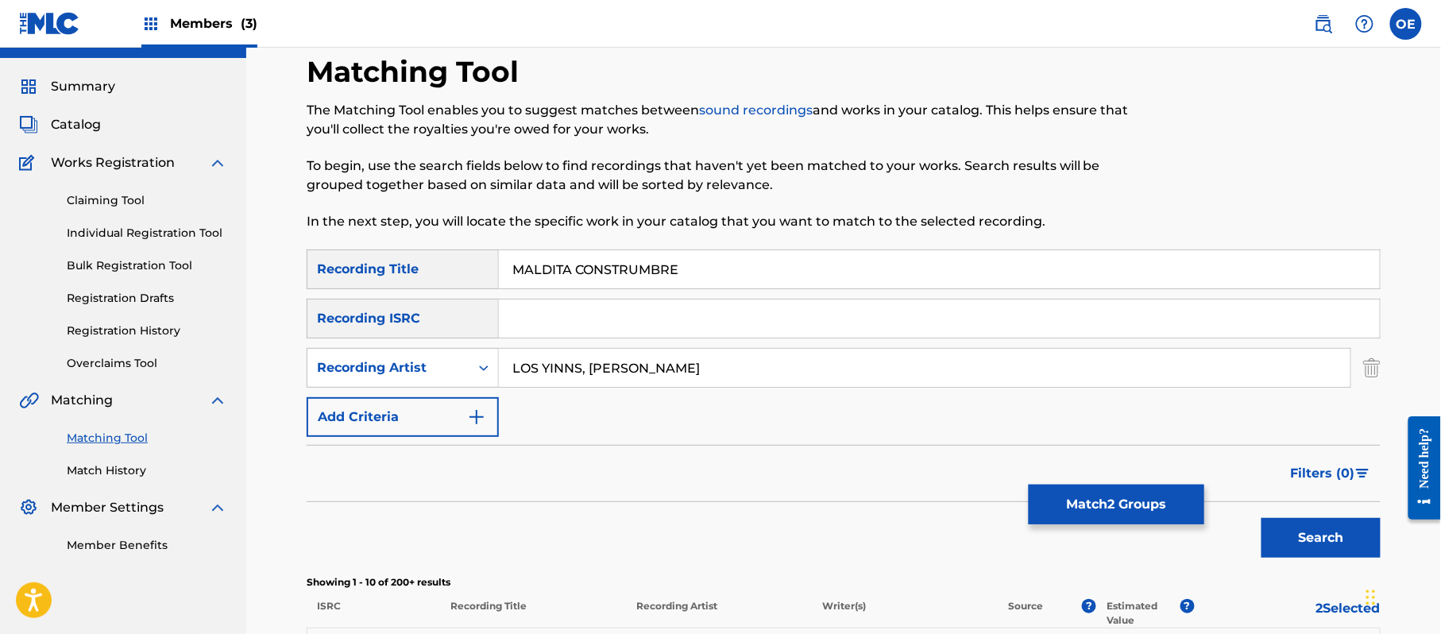
scroll to position [0, 0]
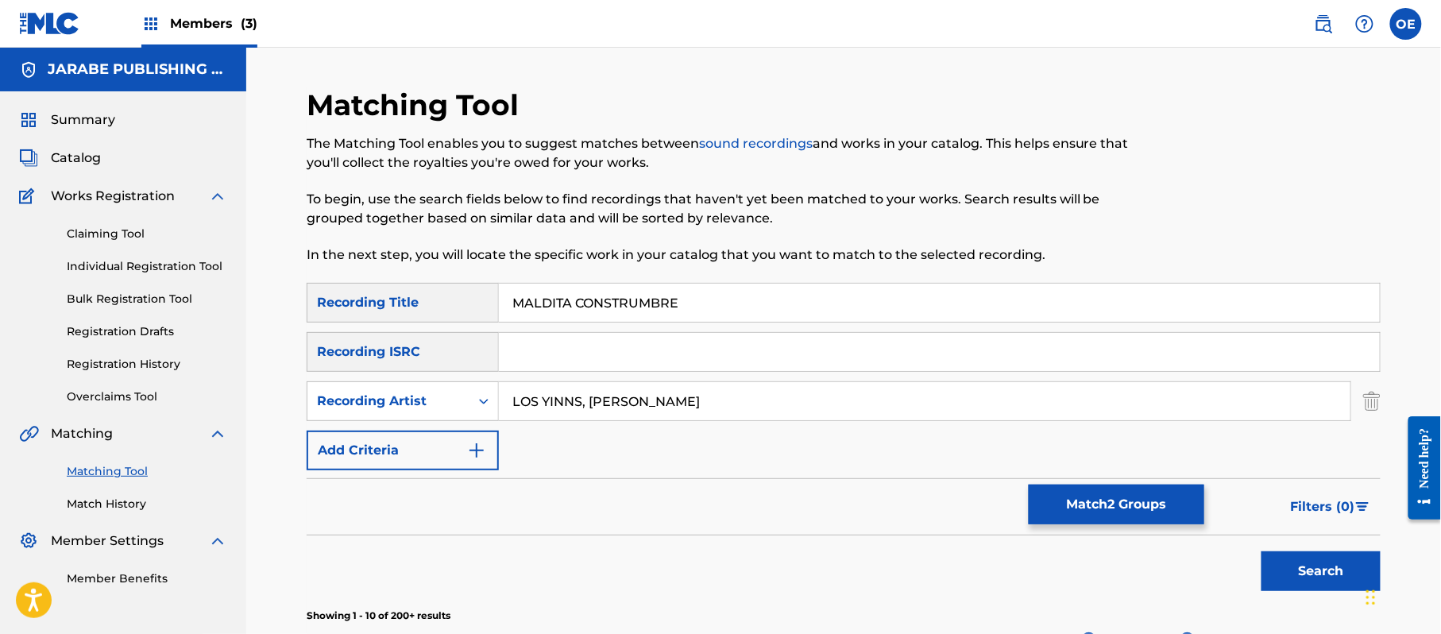
drag, startPoint x: 770, startPoint y: 407, endPoint x: 578, endPoint y: 407, distance: 192.2
click at [578, 407] on input "LOS YINNS, [PERSON_NAME]" at bounding box center [924, 401] width 851 height 38
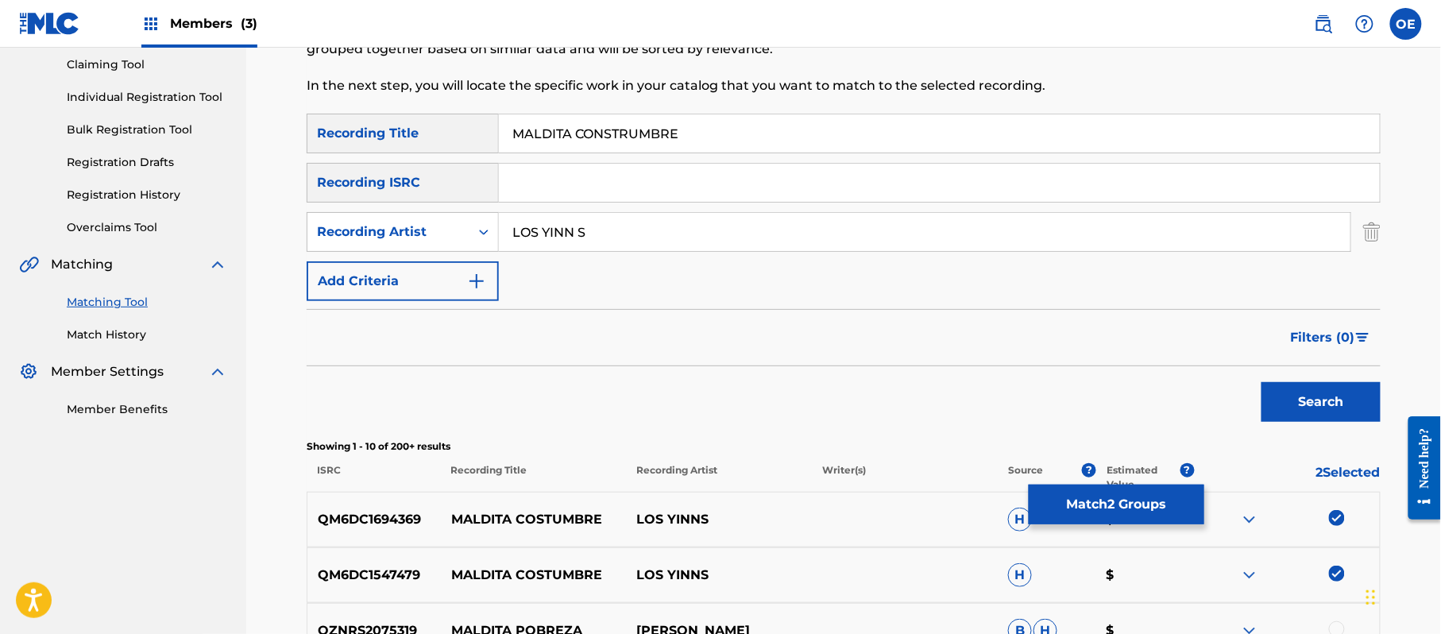
scroll to position [318, 0]
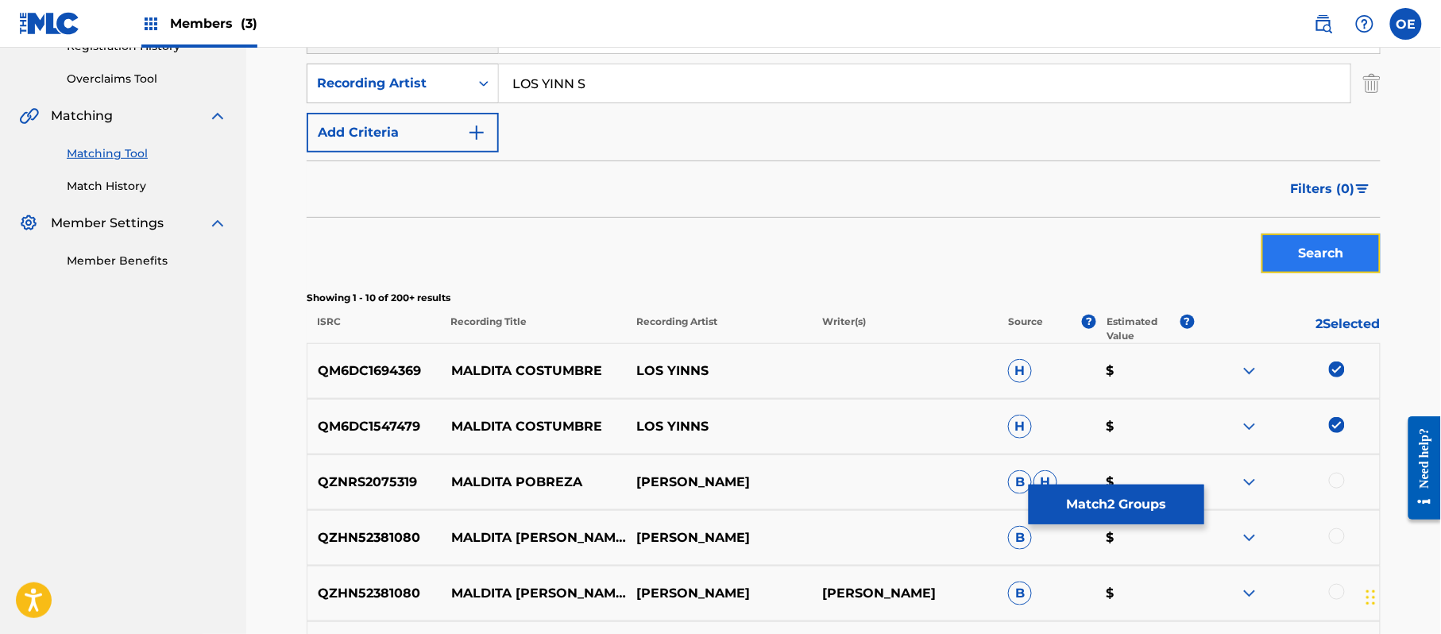
click at [1300, 259] on button "Search" at bounding box center [1320, 253] width 119 height 40
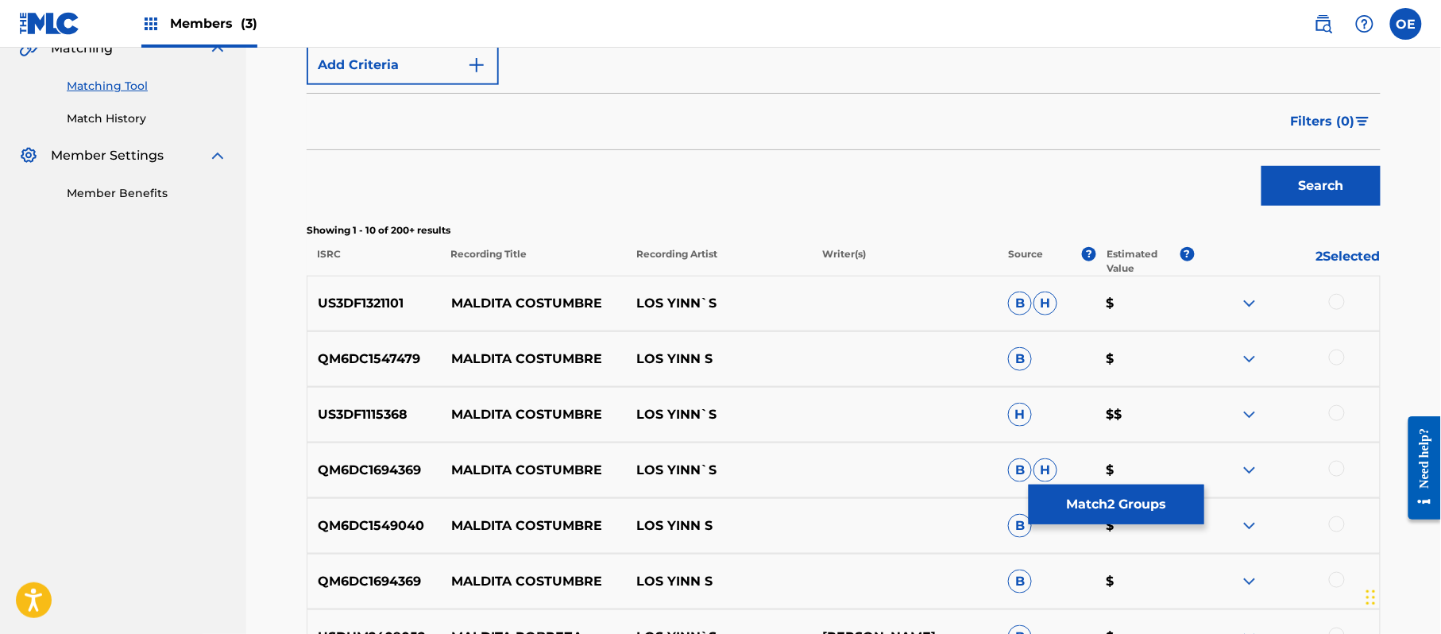
scroll to position [423, 0]
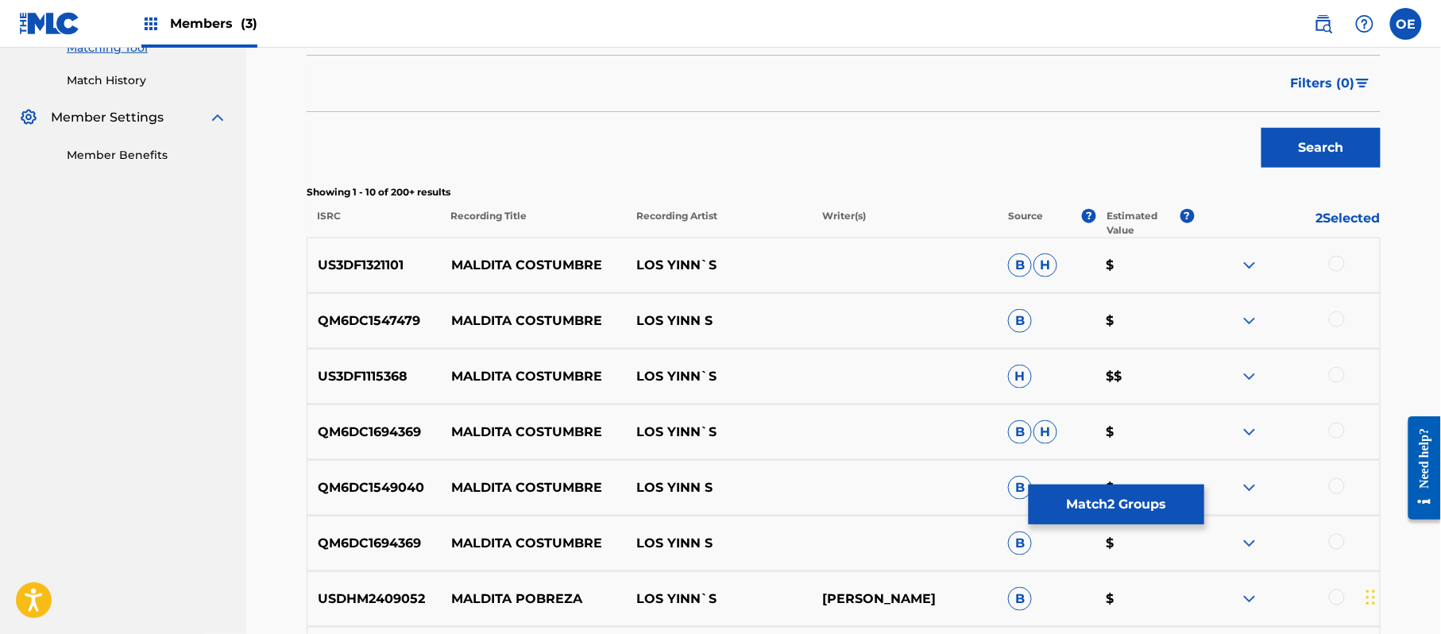
click at [1338, 595] on div at bounding box center [1337, 597] width 16 height 16
click at [1335, 537] on div at bounding box center [1337, 542] width 16 height 16
click at [1340, 484] on div at bounding box center [1337, 486] width 16 height 16
click at [1338, 429] on div at bounding box center [1337, 430] width 16 height 16
click at [1334, 372] on div at bounding box center [1337, 375] width 16 height 16
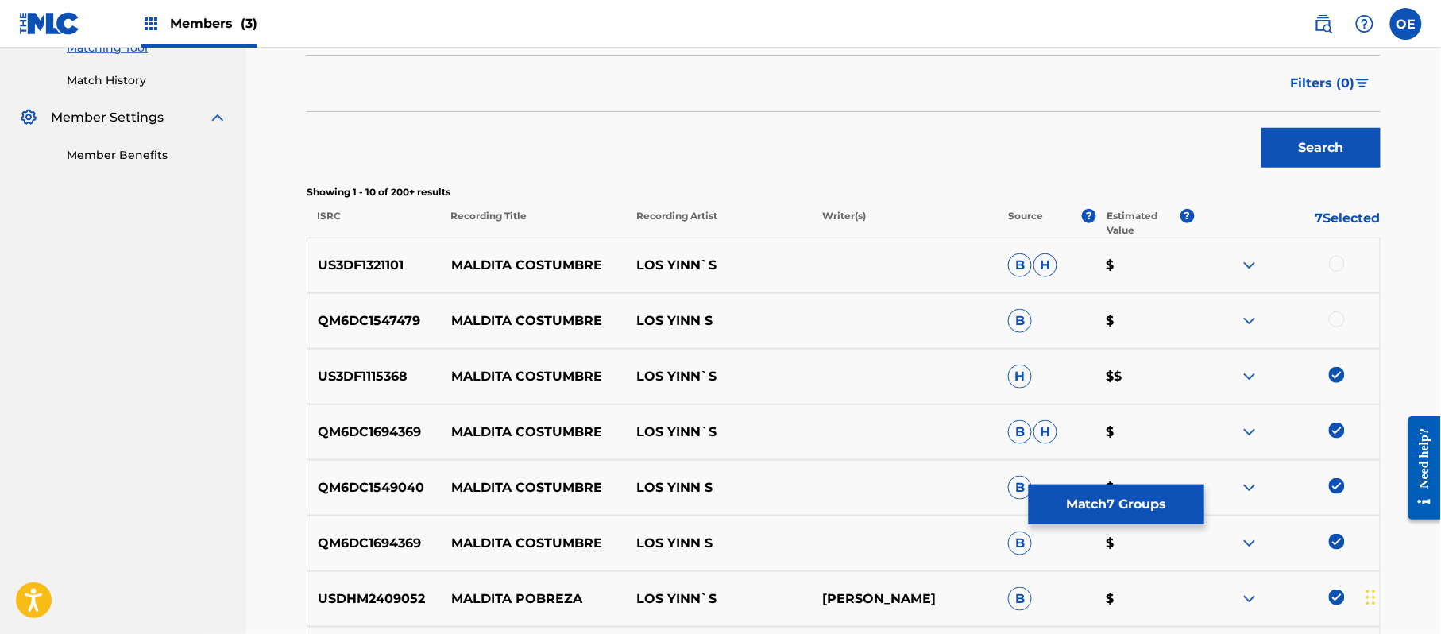
click at [1339, 321] on div at bounding box center [1337, 319] width 16 height 16
click at [1334, 268] on div at bounding box center [1337, 264] width 16 height 16
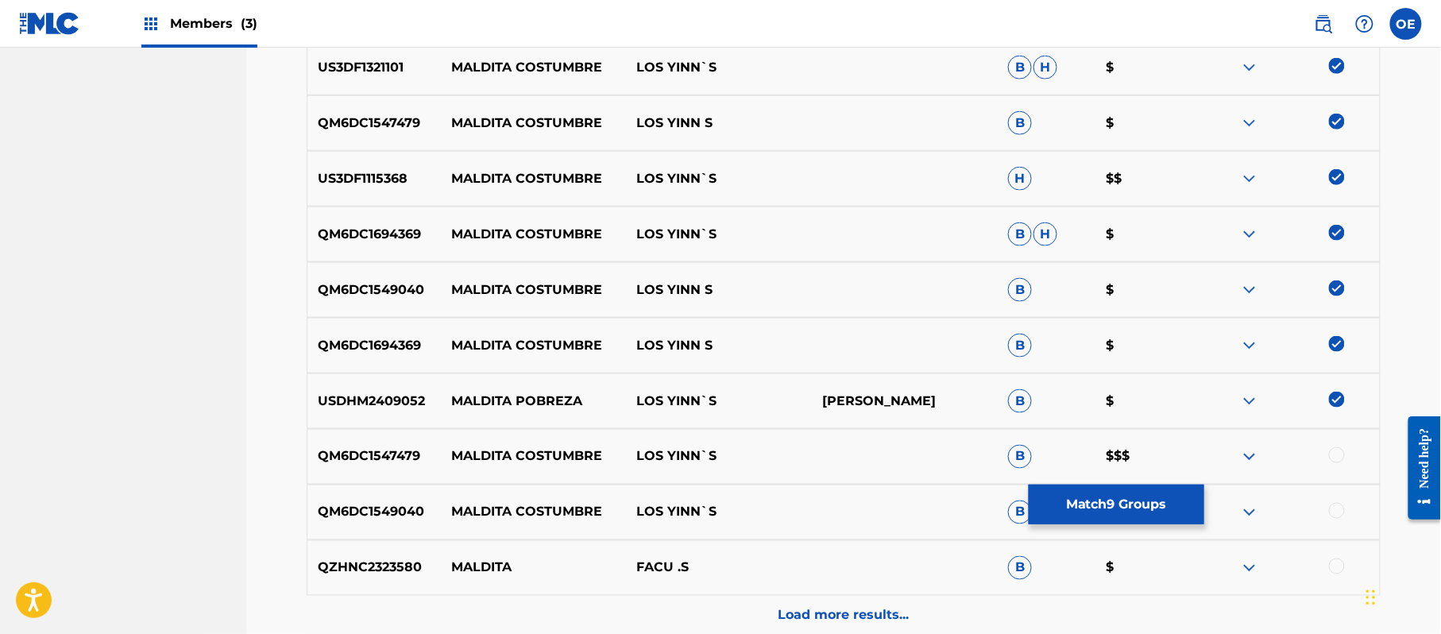
scroll to position [635, 0]
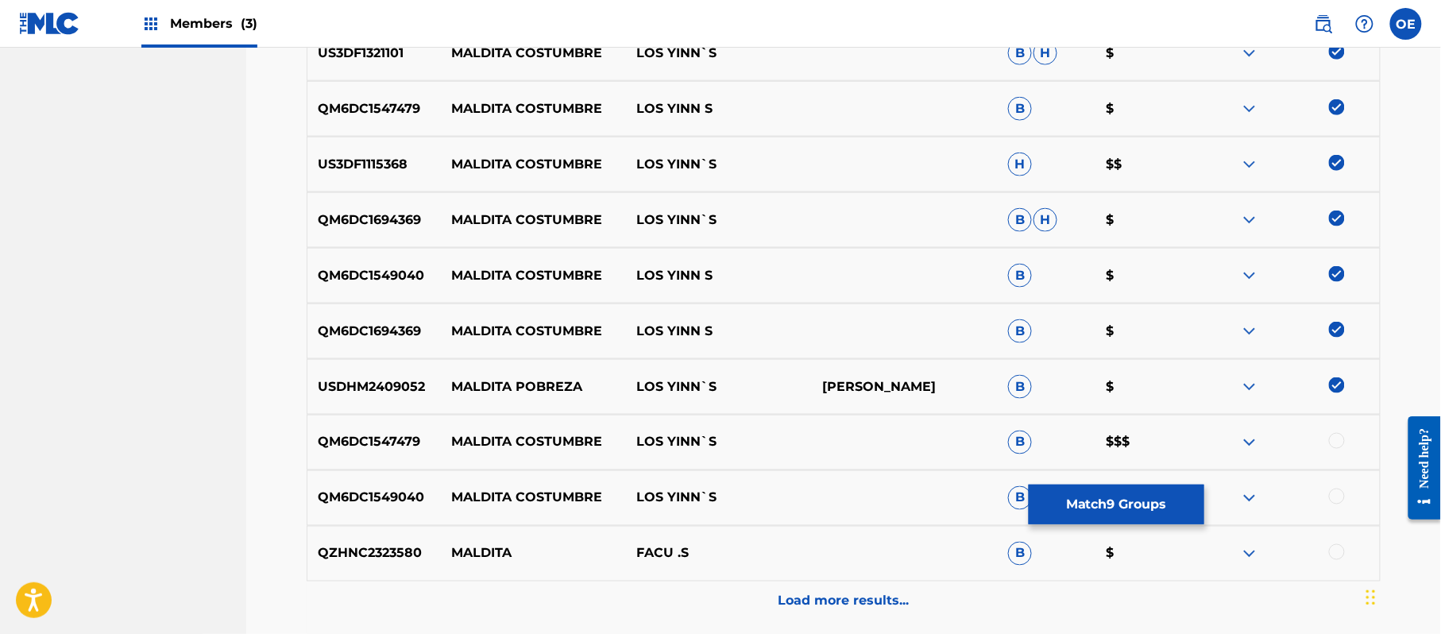
click at [1344, 382] on div at bounding box center [1287, 386] width 186 height 19
click at [1334, 388] on img at bounding box center [1337, 385] width 16 height 16
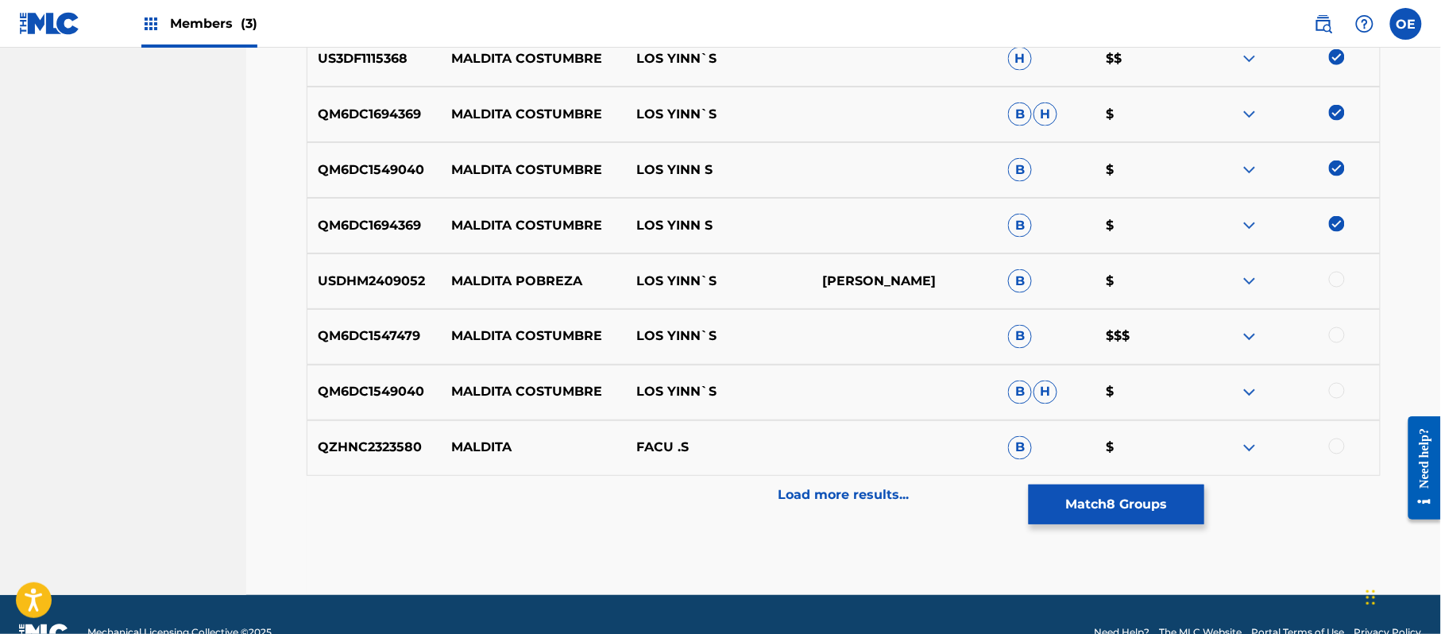
click at [1339, 337] on div at bounding box center [1337, 335] width 16 height 16
click at [1332, 386] on div at bounding box center [1337, 391] width 16 height 16
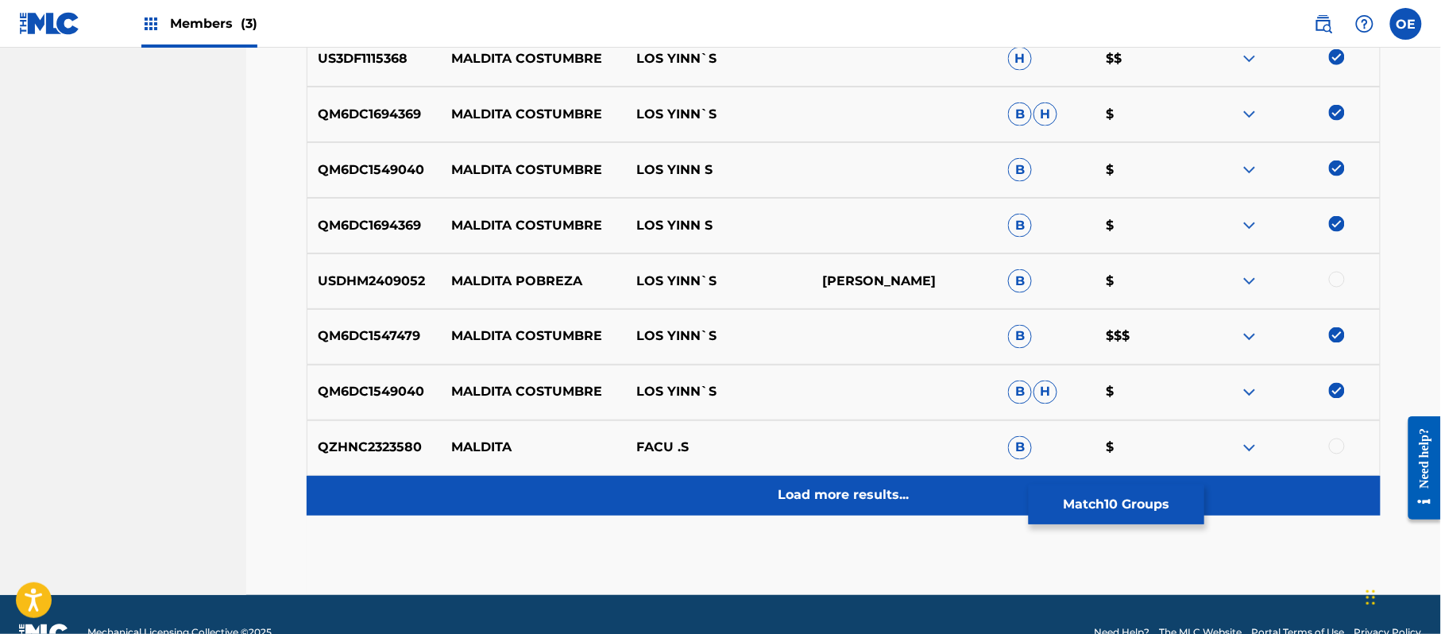
click at [886, 502] on p "Load more results..." at bounding box center [843, 495] width 131 height 19
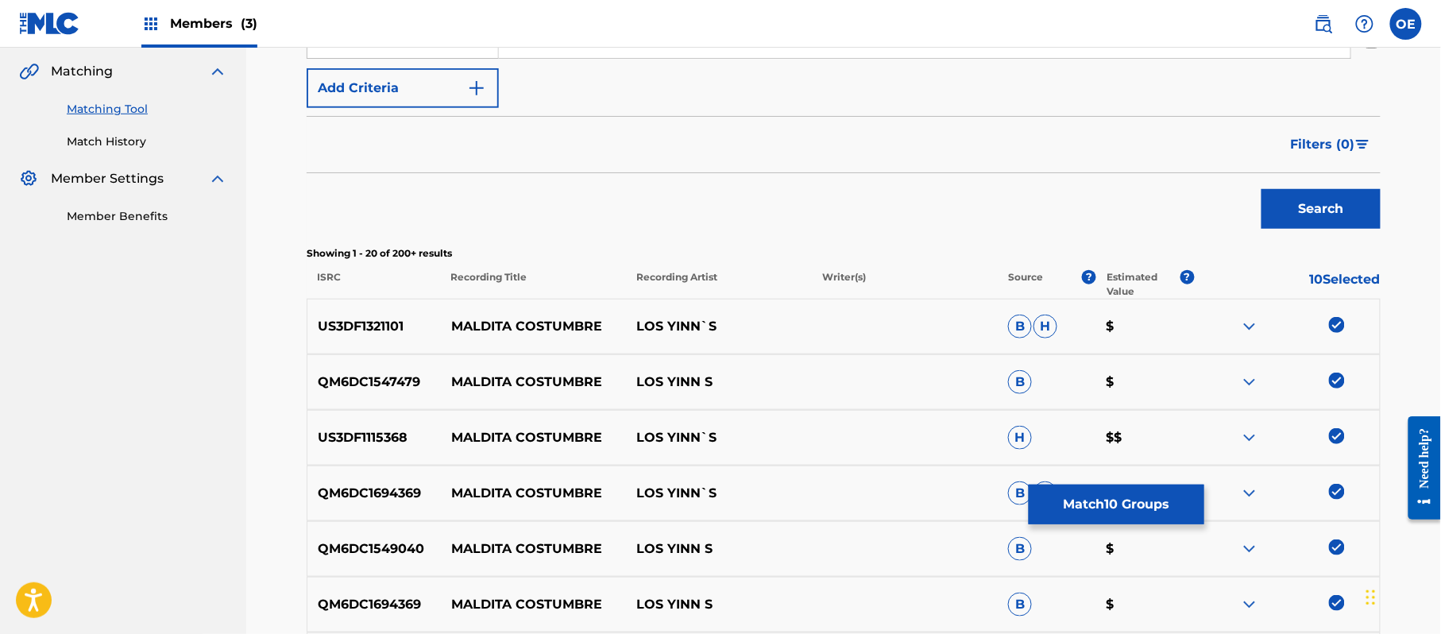
scroll to position [106, 0]
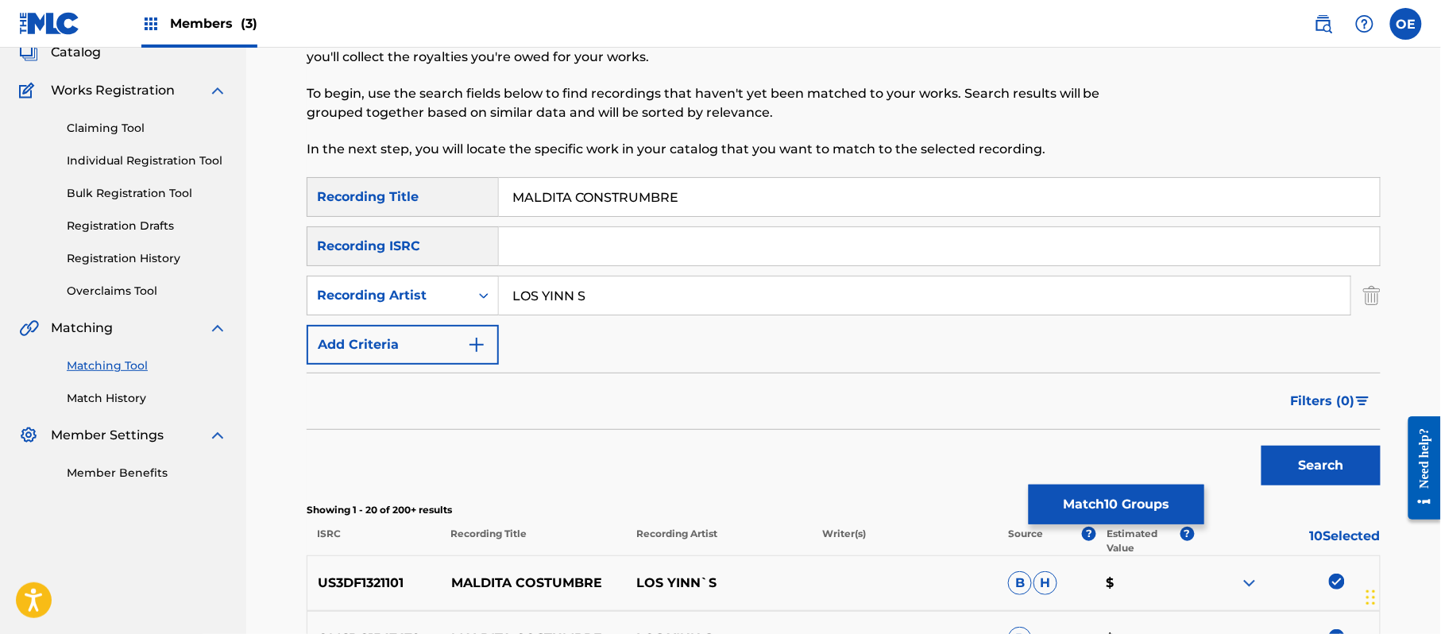
click at [580, 294] on input "LOS YINN S" at bounding box center [924, 295] width 851 height 38
type input "LOS YINN'S"
click at [1261, 446] on button "Search" at bounding box center [1320, 466] width 119 height 40
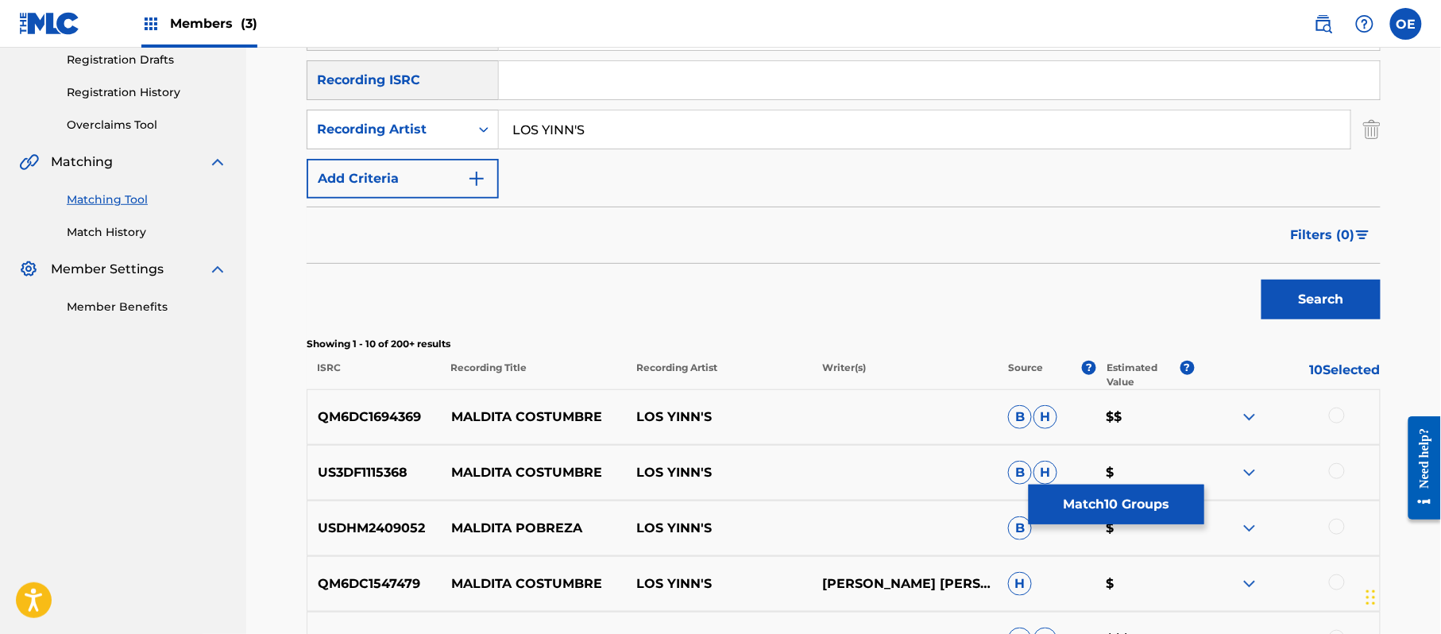
scroll to position [423, 0]
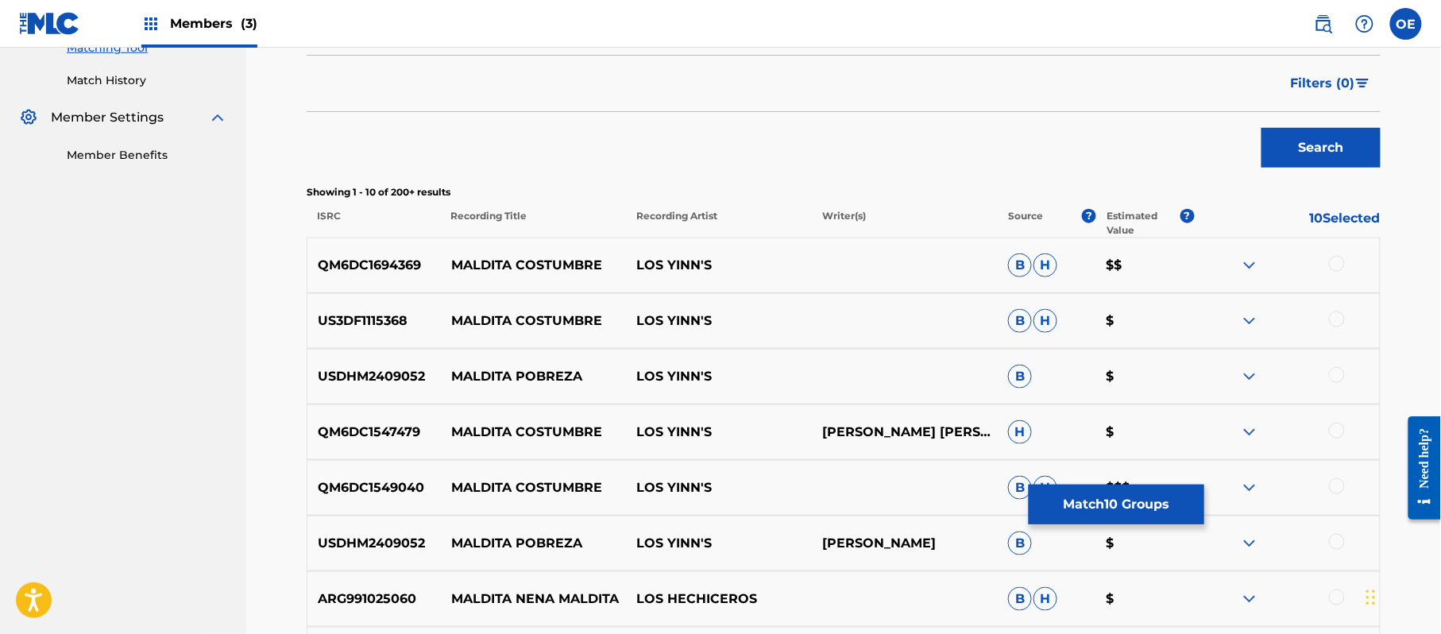
click at [1334, 264] on div at bounding box center [1337, 264] width 16 height 16
click at [1338, 315] on div at bounding box center [1337, 319] width 16 height 16
click at [1334, 381] on div at bounding box center [1337, 375] width 16 height 16
click at [1334, 423] on div at bounding box center [1337, 430] width 16 height 16
click at [1339, 382] on img at bounding box center [1337, 375] width 16 height 16
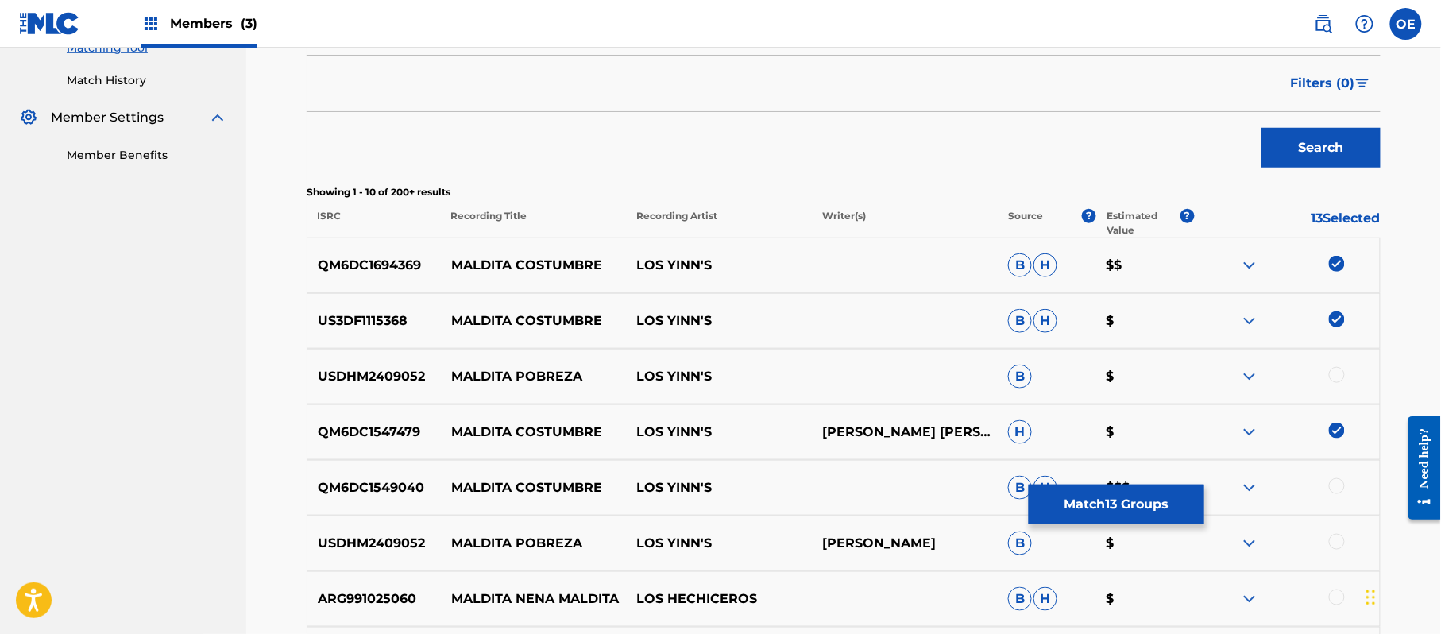
click at [1334, 486] on div at bounding box center [1337, 486] width 16 height 16
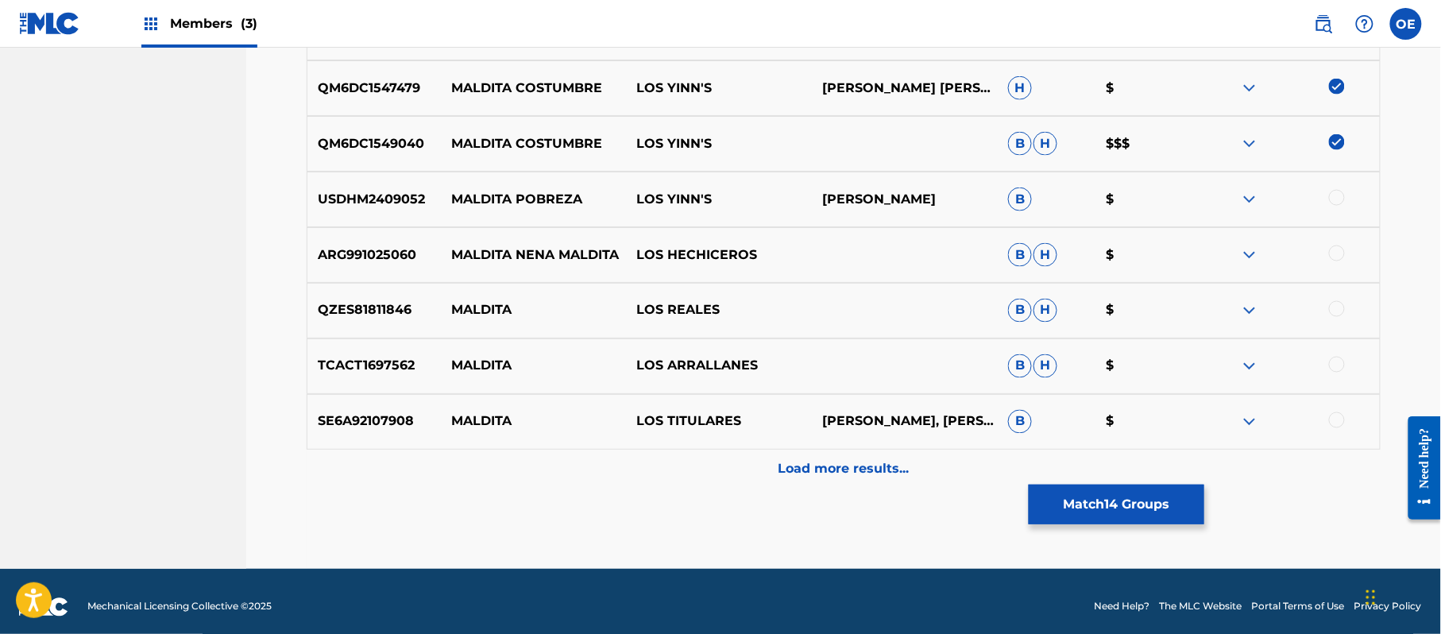
scroll to position [778, 0]
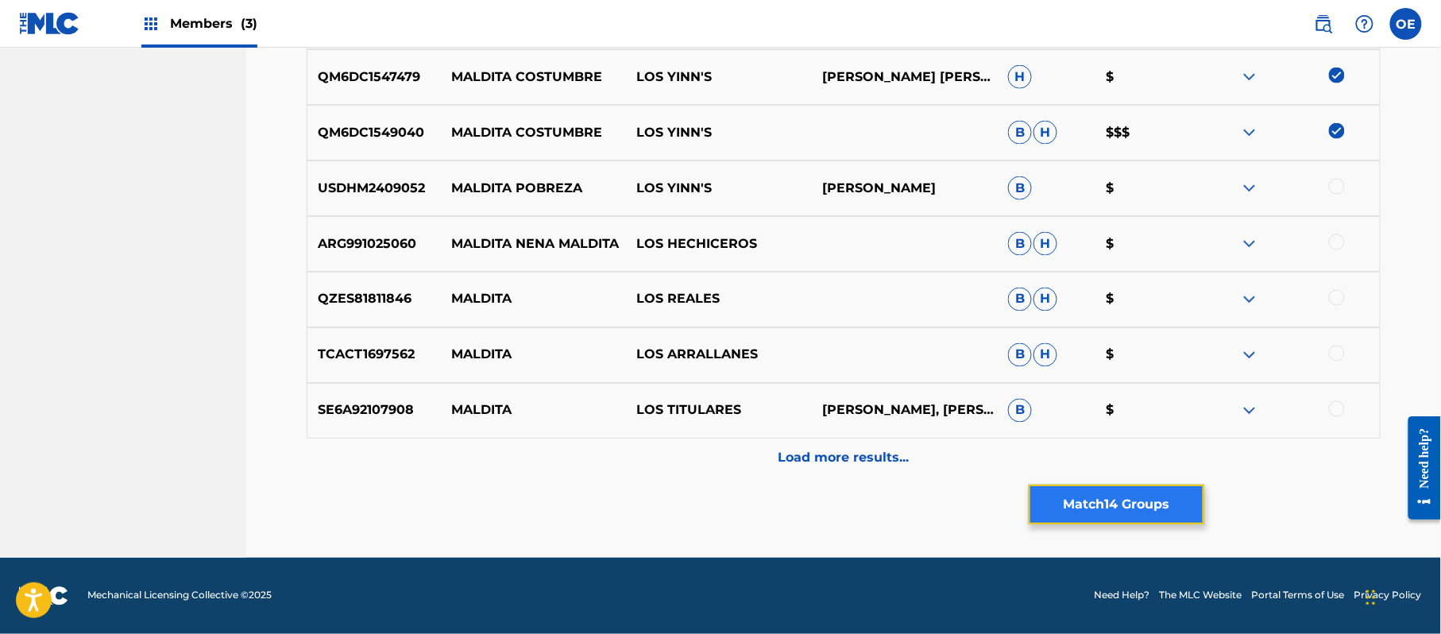
click at [1047, 508] on button "Match 14 Groups" at bounding box center [1116, 504] width 176 height 40
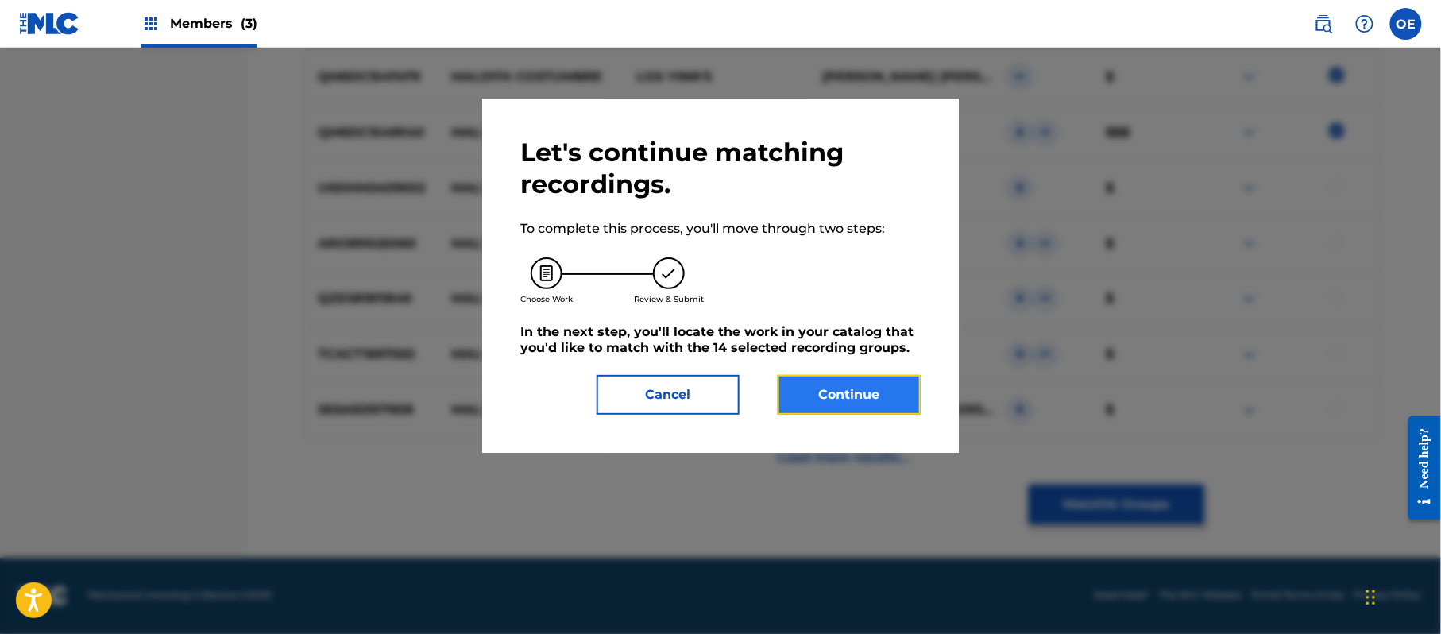
click at [850, 404] on button "Continue" at bounding box center [848, 395] width 143 height 40
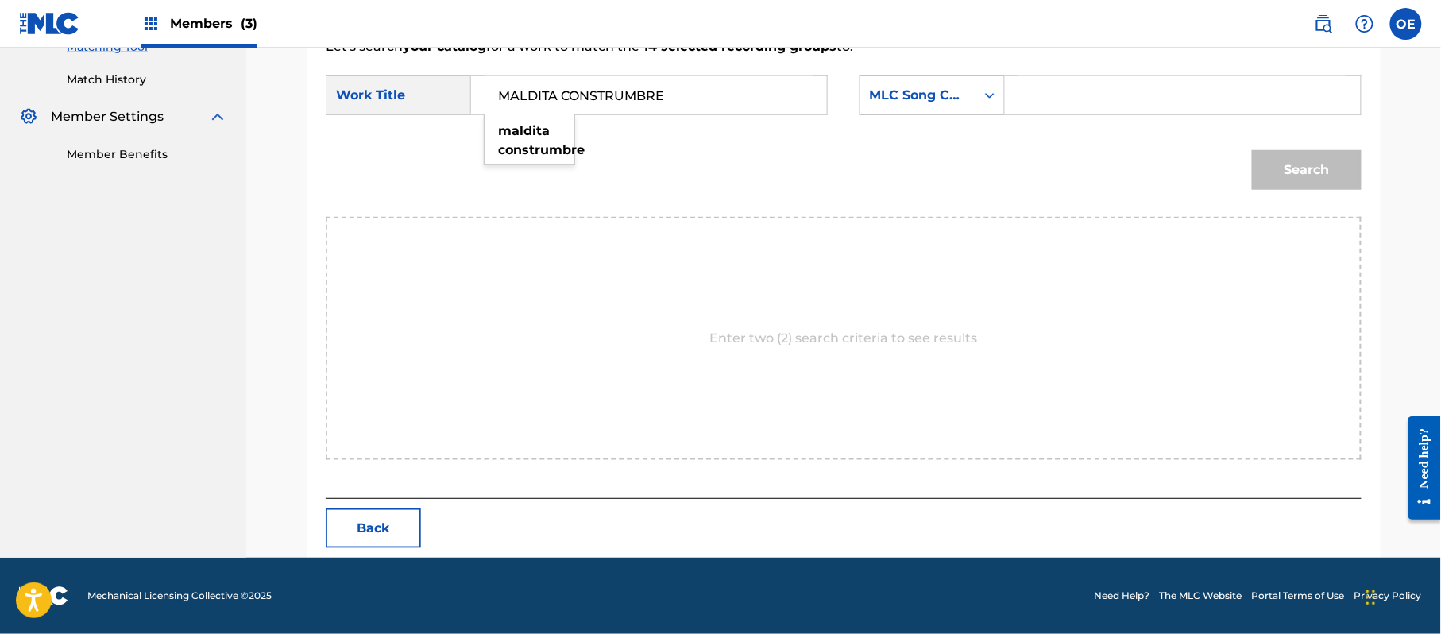
type input "MALDITA CONSTRUMBRE"
click at [883, 87] on div "MLC Song Code" at bounding box center [918, 95] width 96 height 19
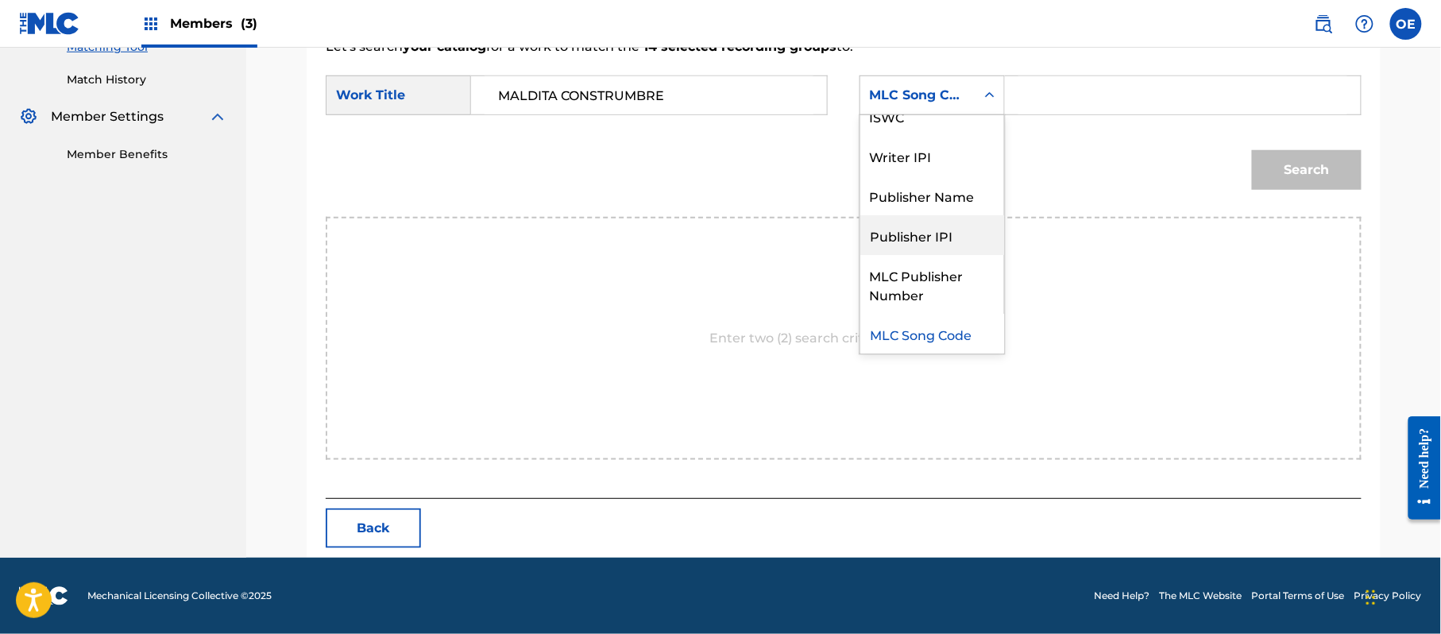
scroll to position [0, 0]
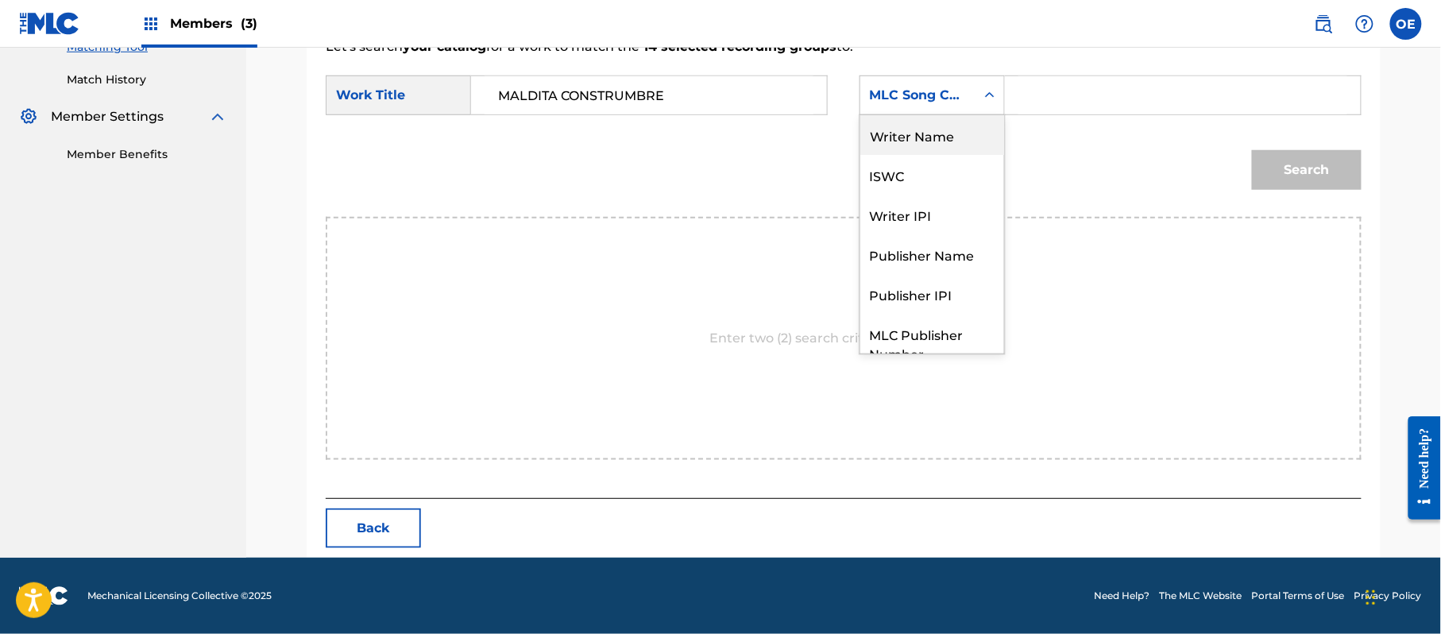
click at [934, 143] on div "Writer Name" at bounding box center [932, 135] width 144 height 40
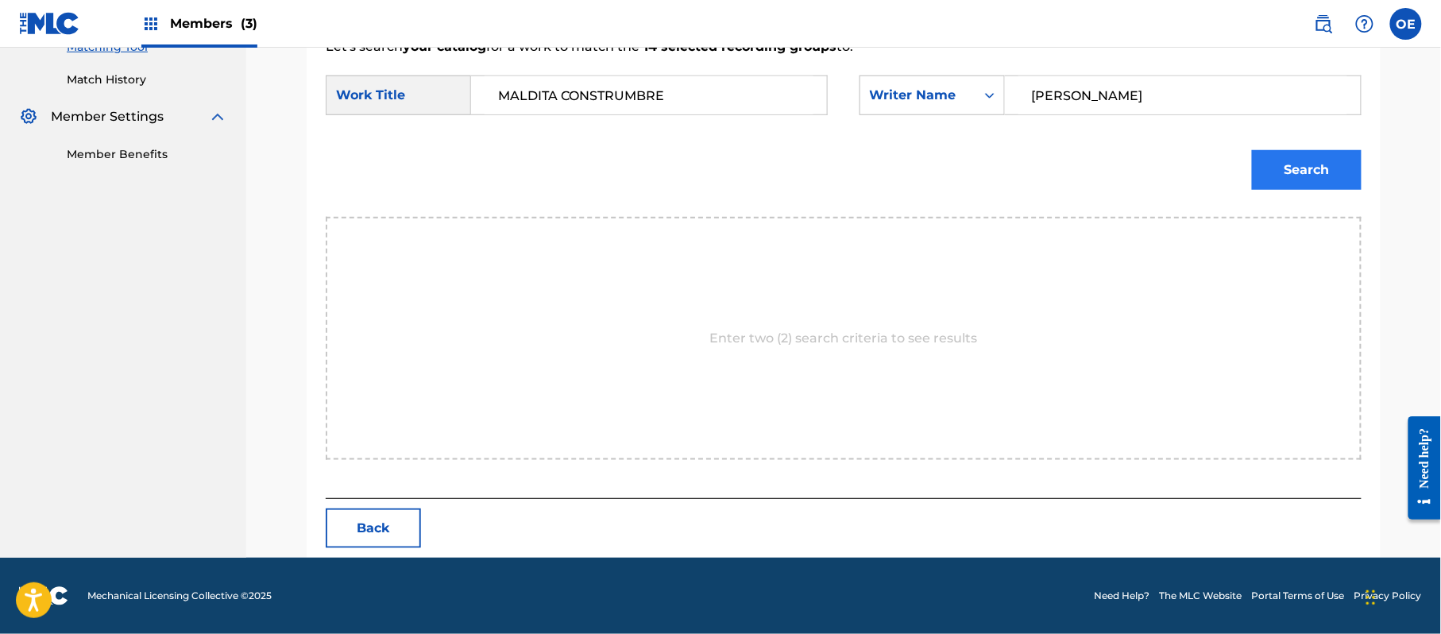
type input "[PERSON_NAME]"
click at [1282, 175] on button "Search" at bounding box center [1307, 170] width 110 height 40
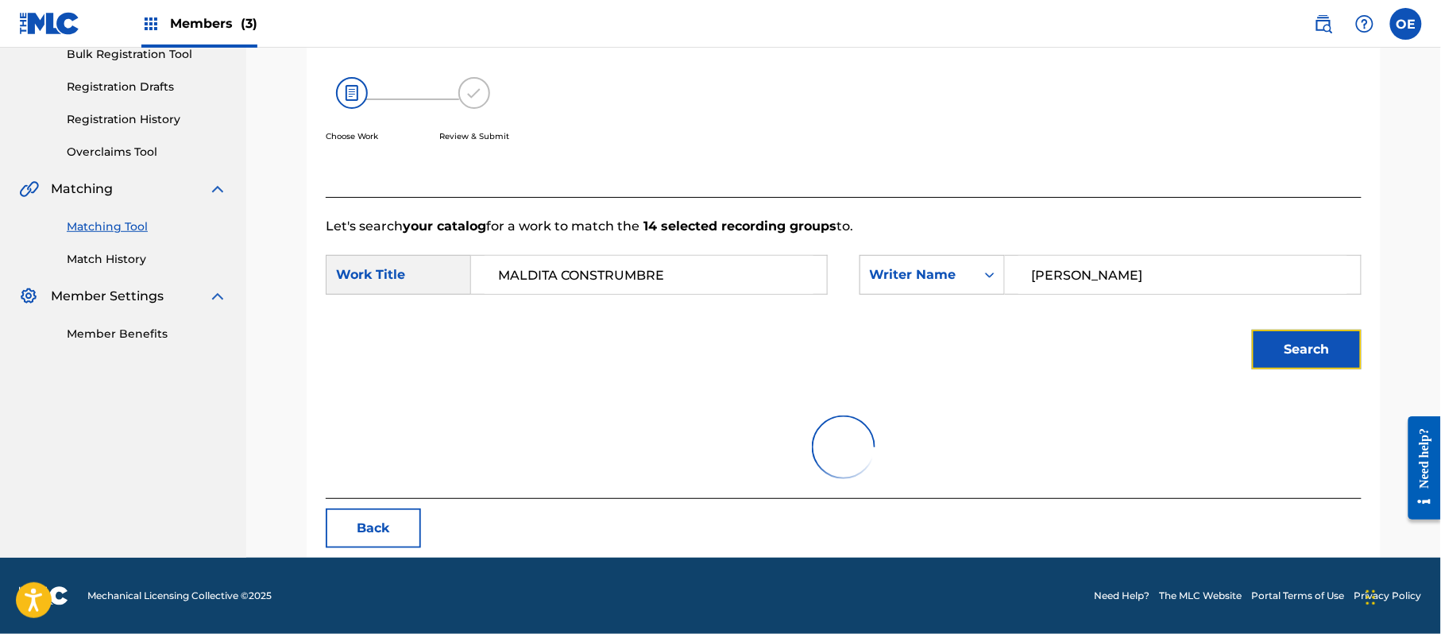
scroll to position [378, 0]
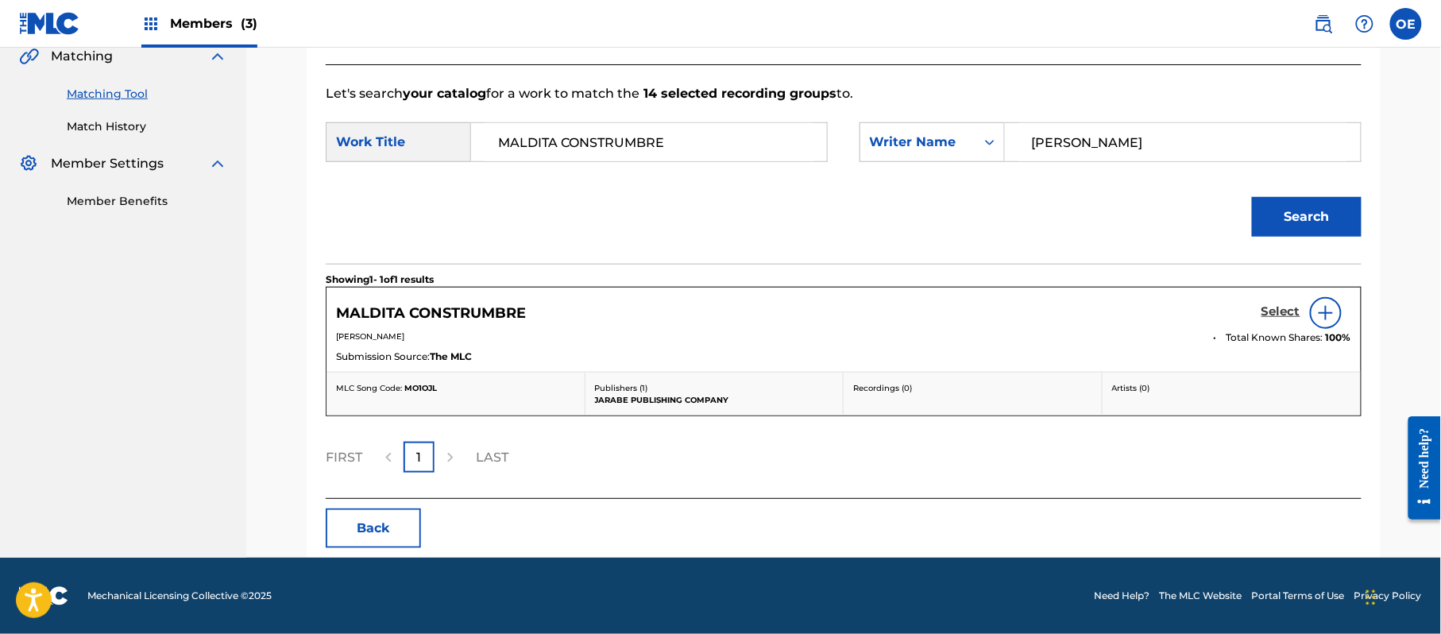
click at [1281, 313] on h5 "Select" at bounding box center [1280, 311] width 39 height 15
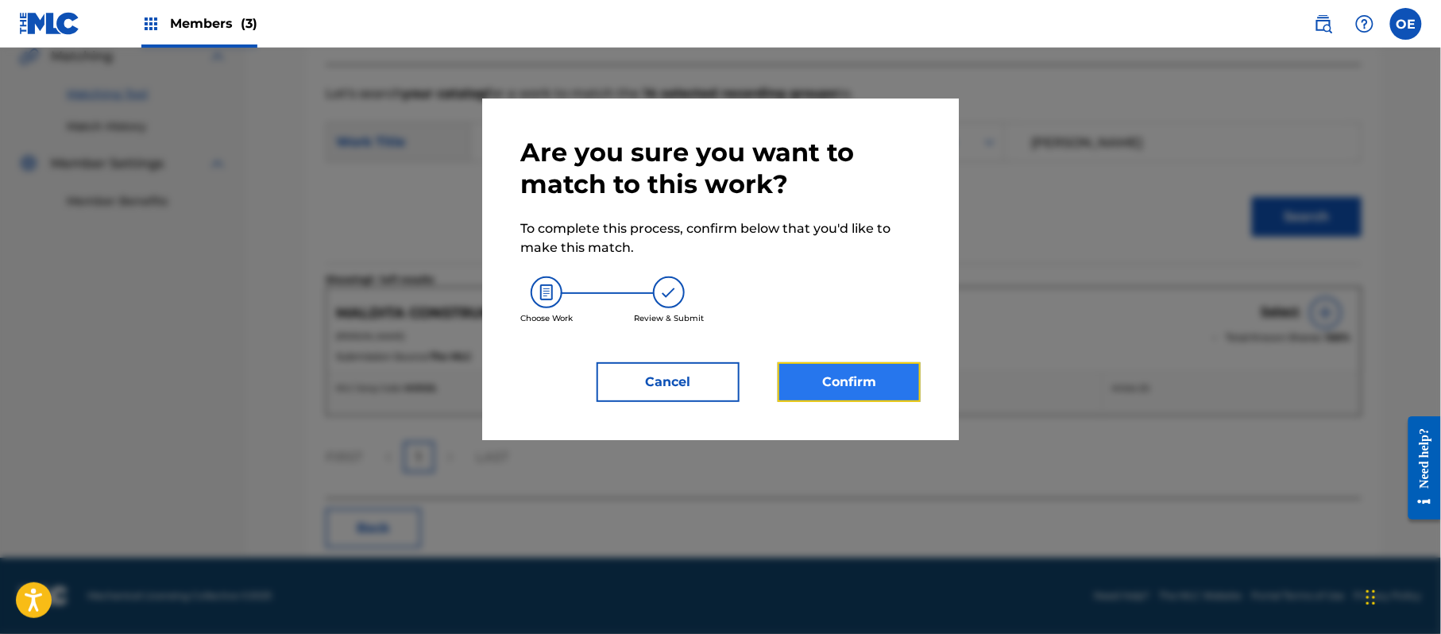
click at [815, 382] on button "Confirm" at bounding box center [848, 382] width 143 height 40
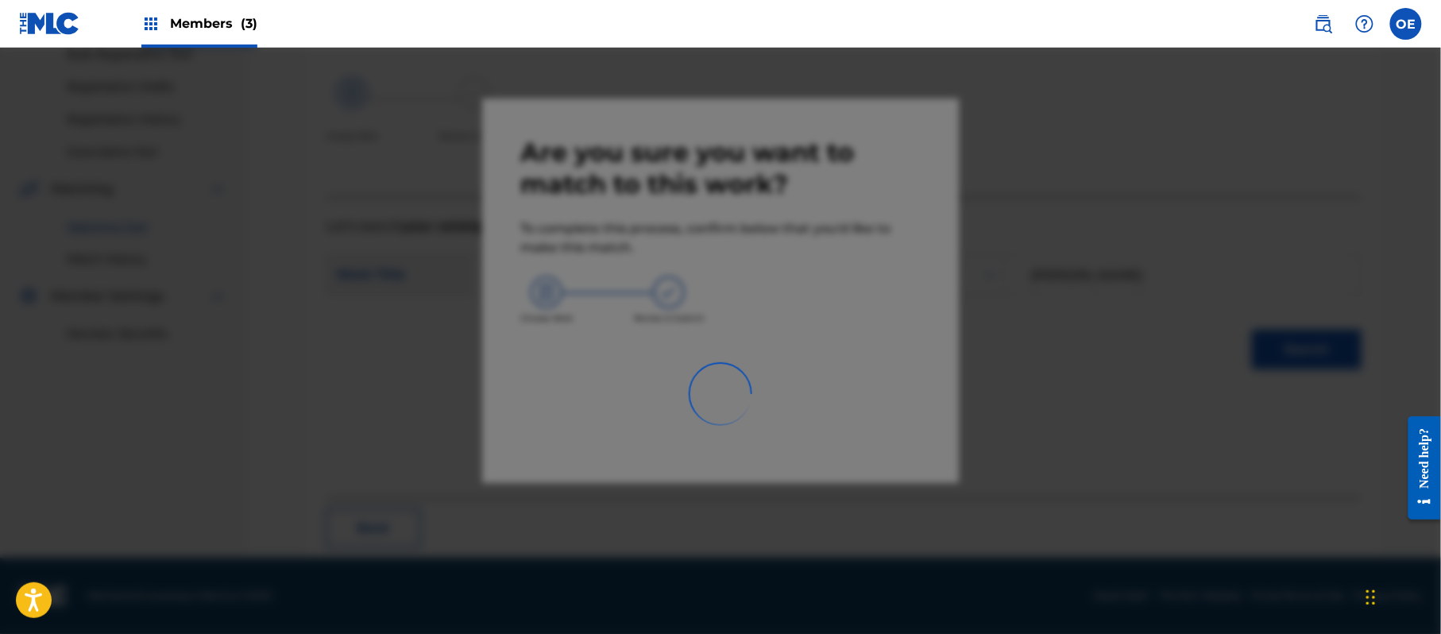
scroll to position [64, 0]
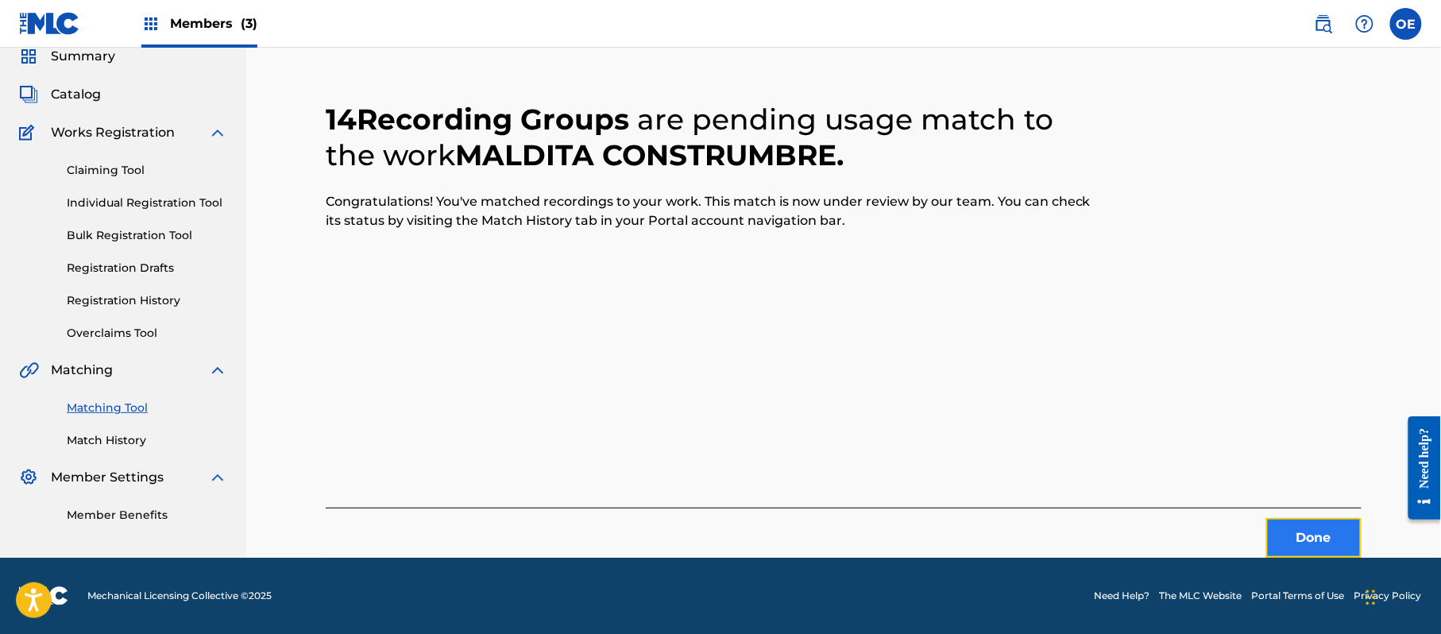
click at [1287, 532] on button "Done" at bounding box center [1313, 538] width 95 height 40
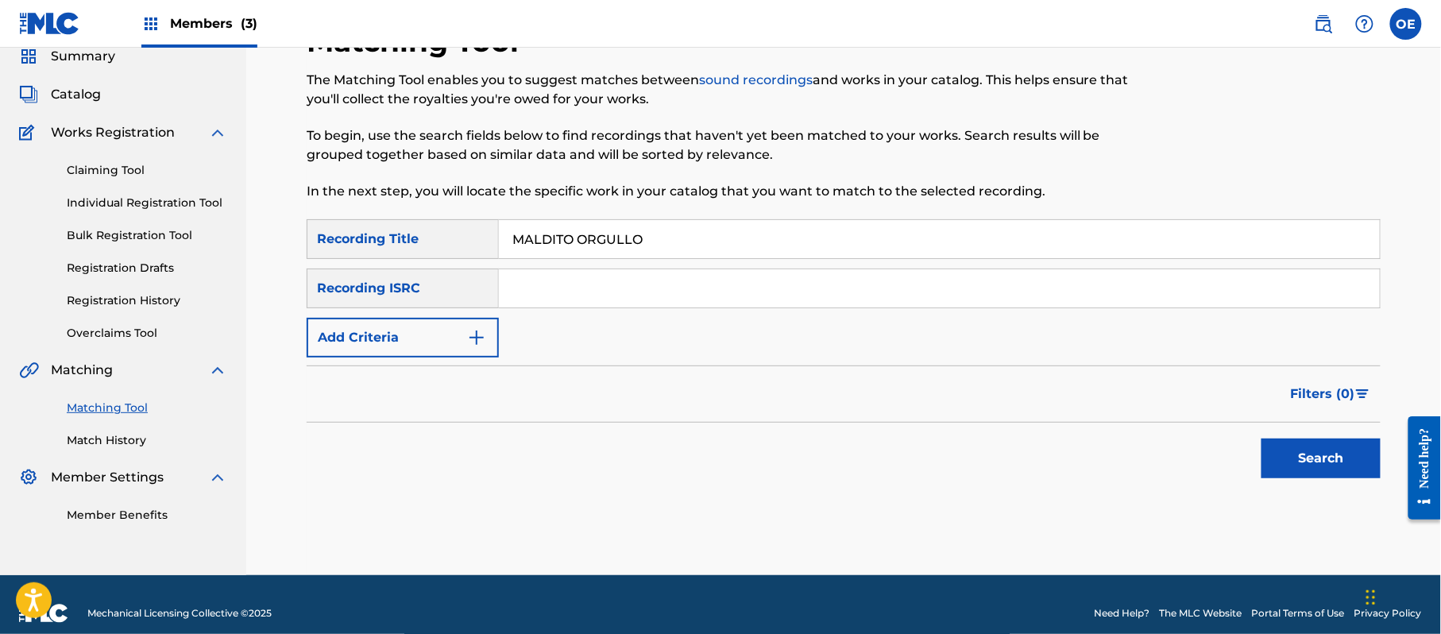
type input "MALDITO ORGULLO"
click at [430, 322] on button "Add Criteria" at bounding box center [403, 338] width 192 height 40
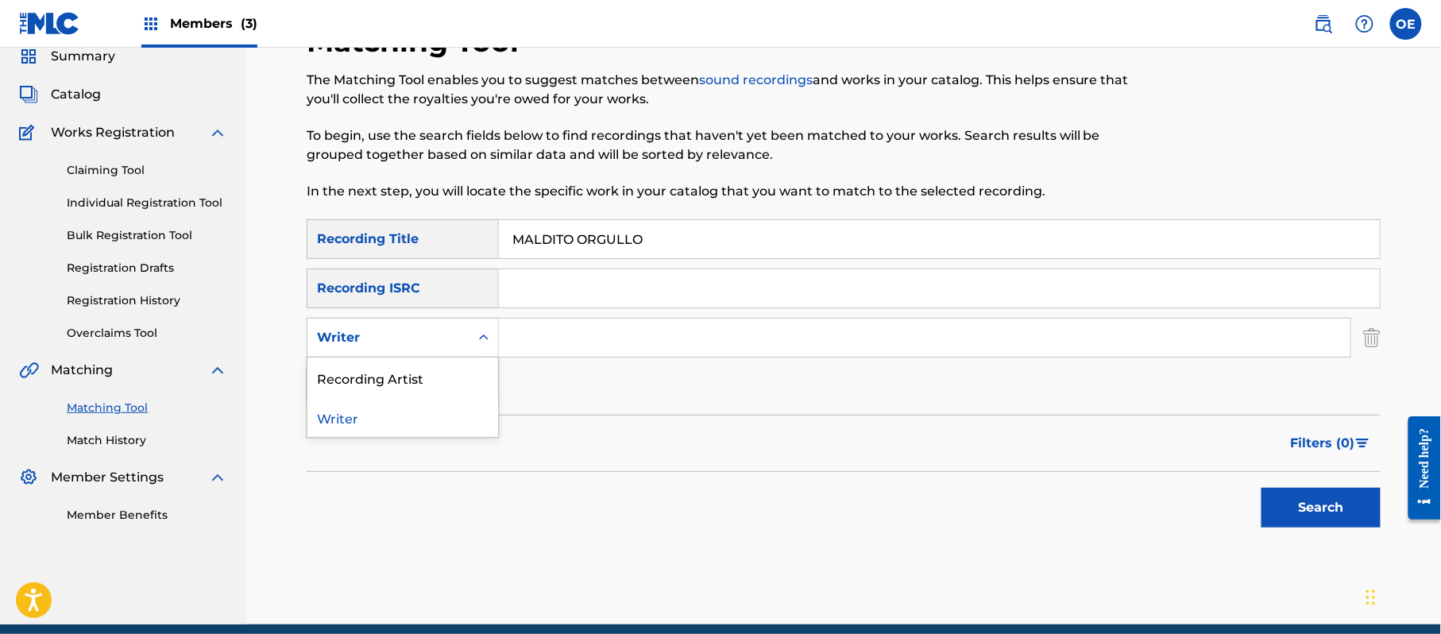
click at [407, 340] on div "Writer" at bounding box center [388, 337] width 143 height 19
click at [415, 391] on div "Recording Artist" at bounding box center [402, 377] width 191 height 40
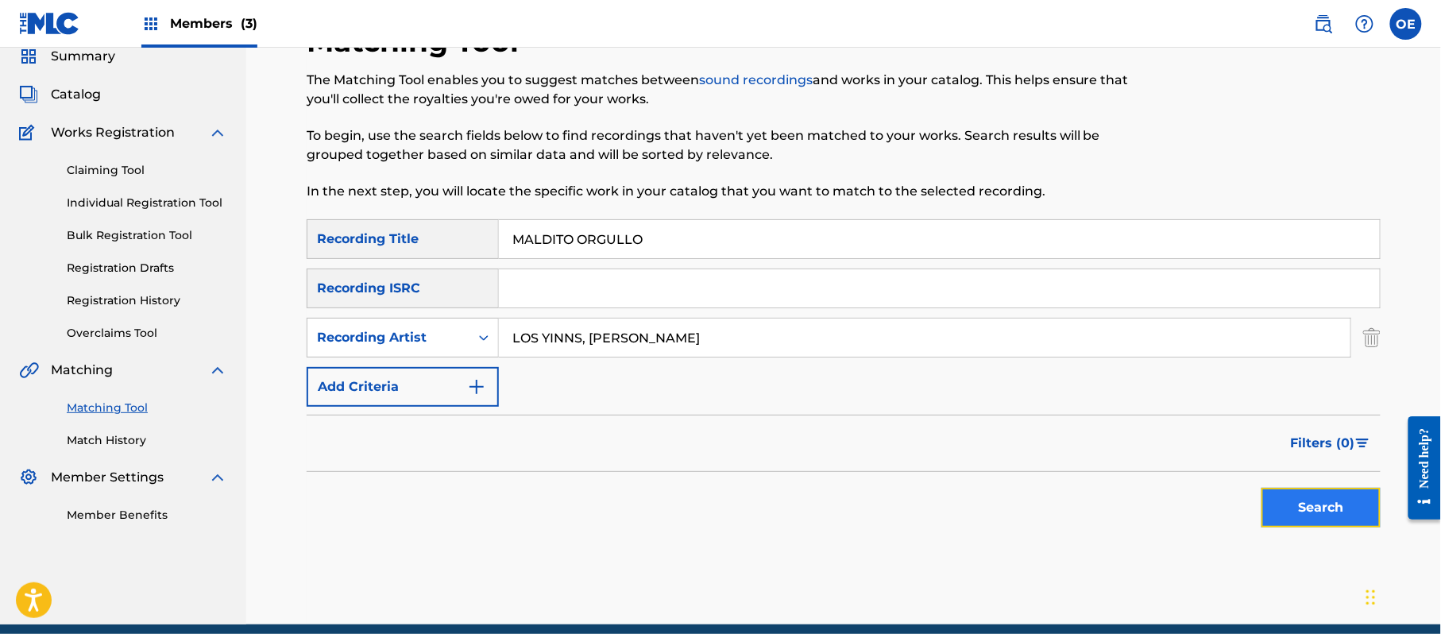
click at [1321, 519] on button "Search" at bounding box center [1320, 508] width 119 height 40
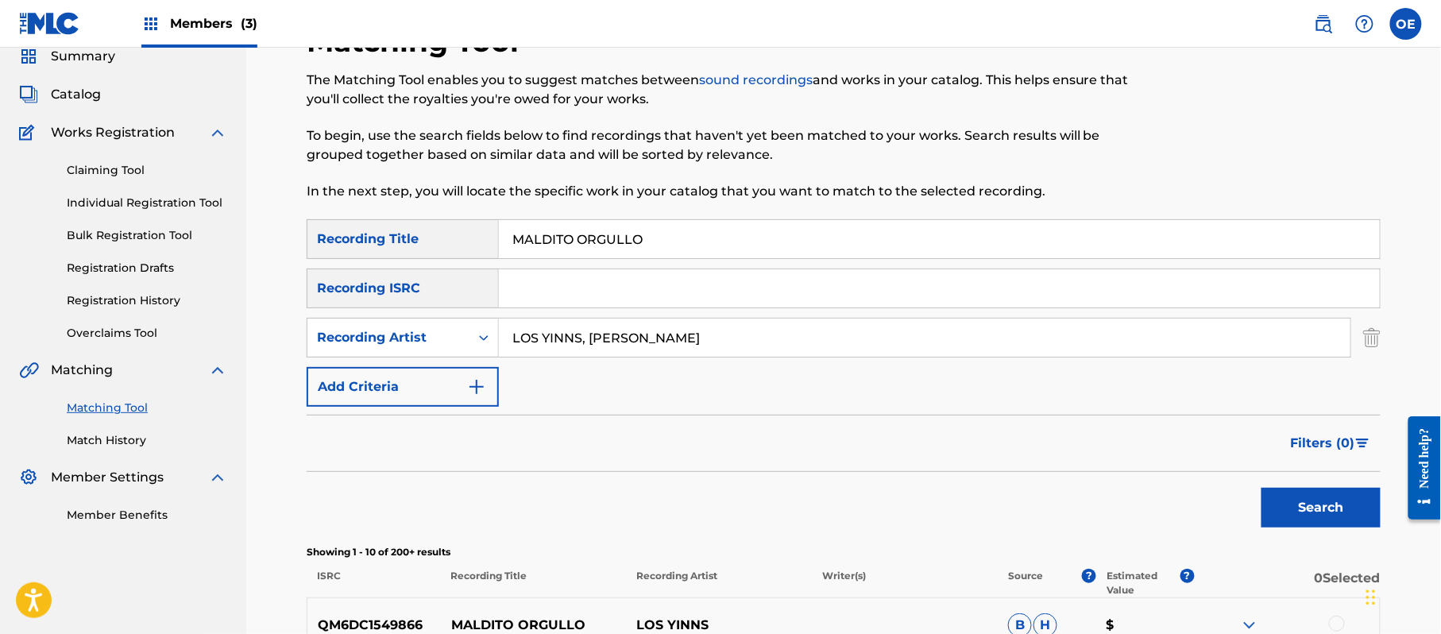
drag, startPoint x: 744, startPoint y: 334, endPoint x: 573, endPoint y: 348, distance: 172.1
click at [573, 348] on input "LOS YINNS, [PERSON_NAME]" at bounding box center [924, 337] width 851 height 38
click at [1261, 488] on button "Search" at bounding box center [1320, 508] width 119 height 40
click at [995, 430] on div "Filters ( 0 )" at bounding box center [844, 443] width 1074 height 57
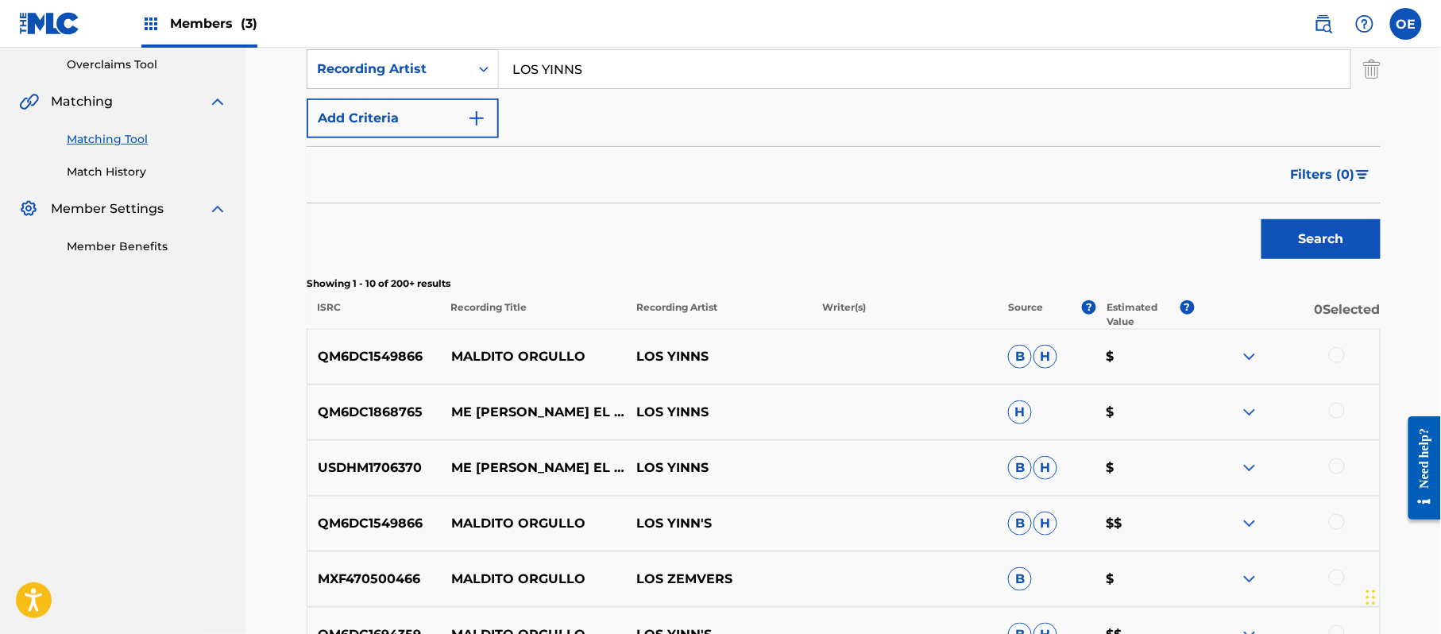
scroll to position [381, 0]
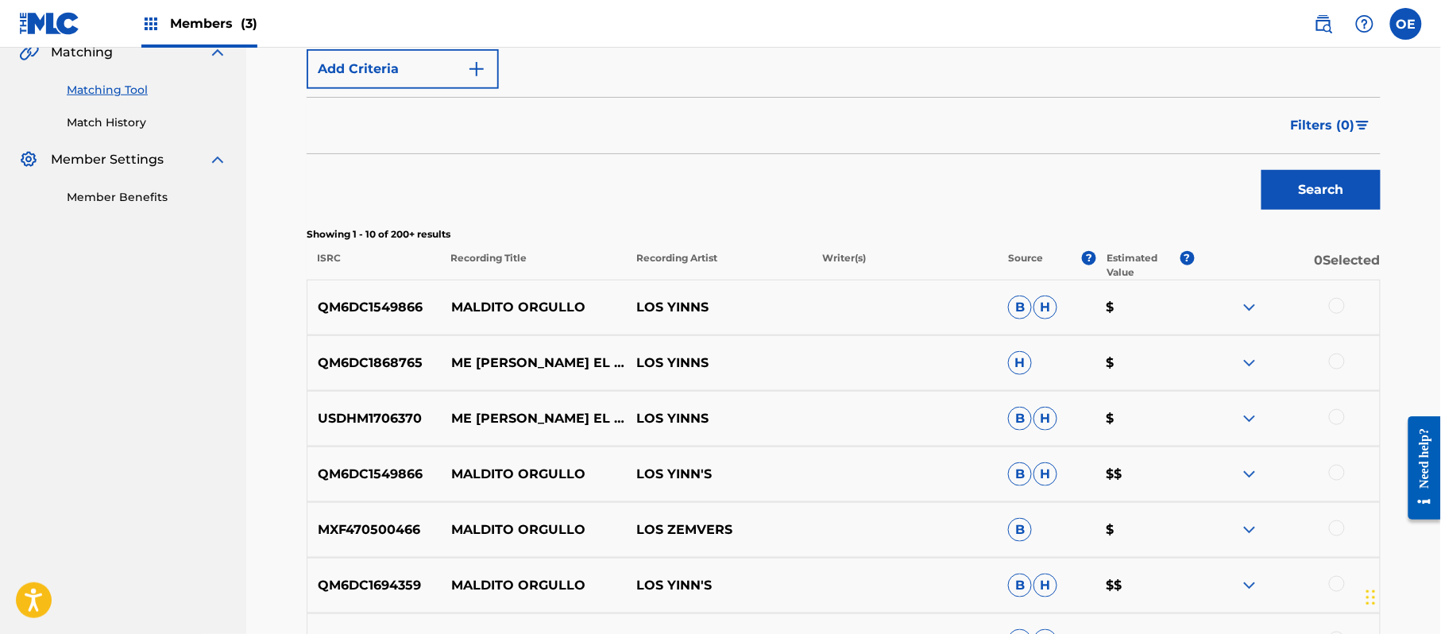
click at [1339, 310] on div at bounding box center [1337, 306] width 16 height 16
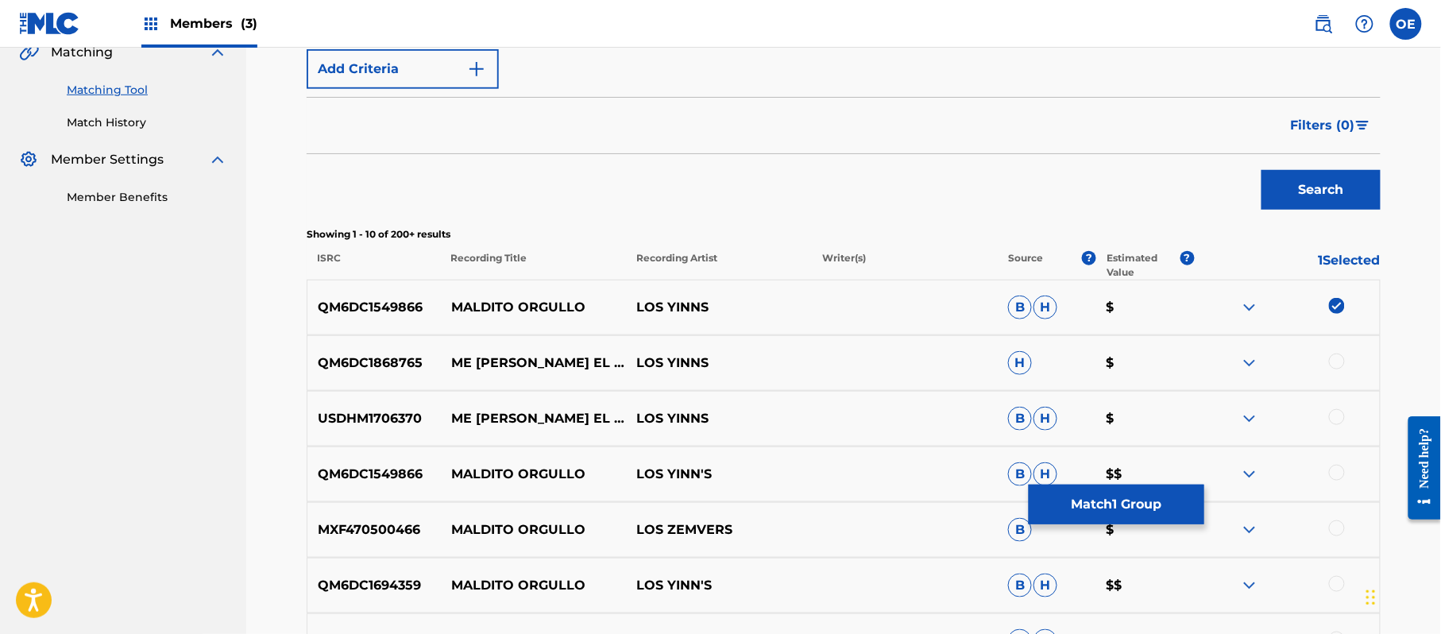
click at [1339, 477] on div at bounding box center [1337, 473] width 16 height 16
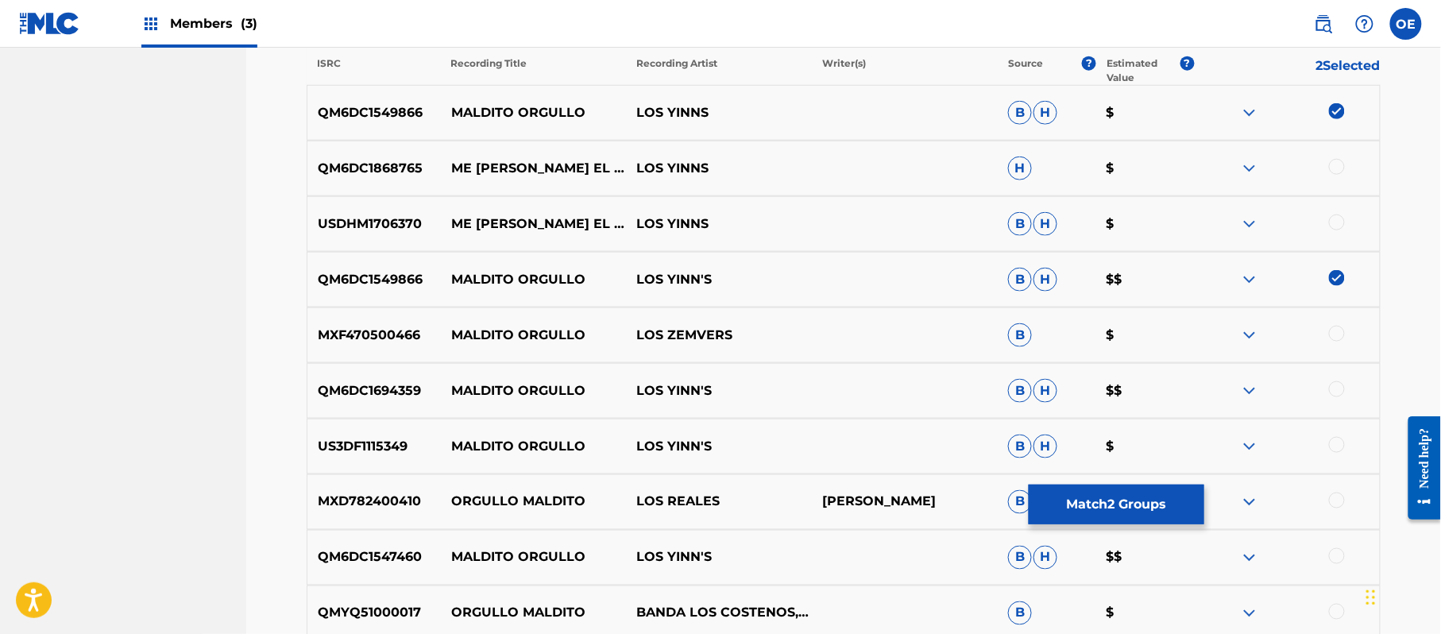
scroll to position [592, 0]
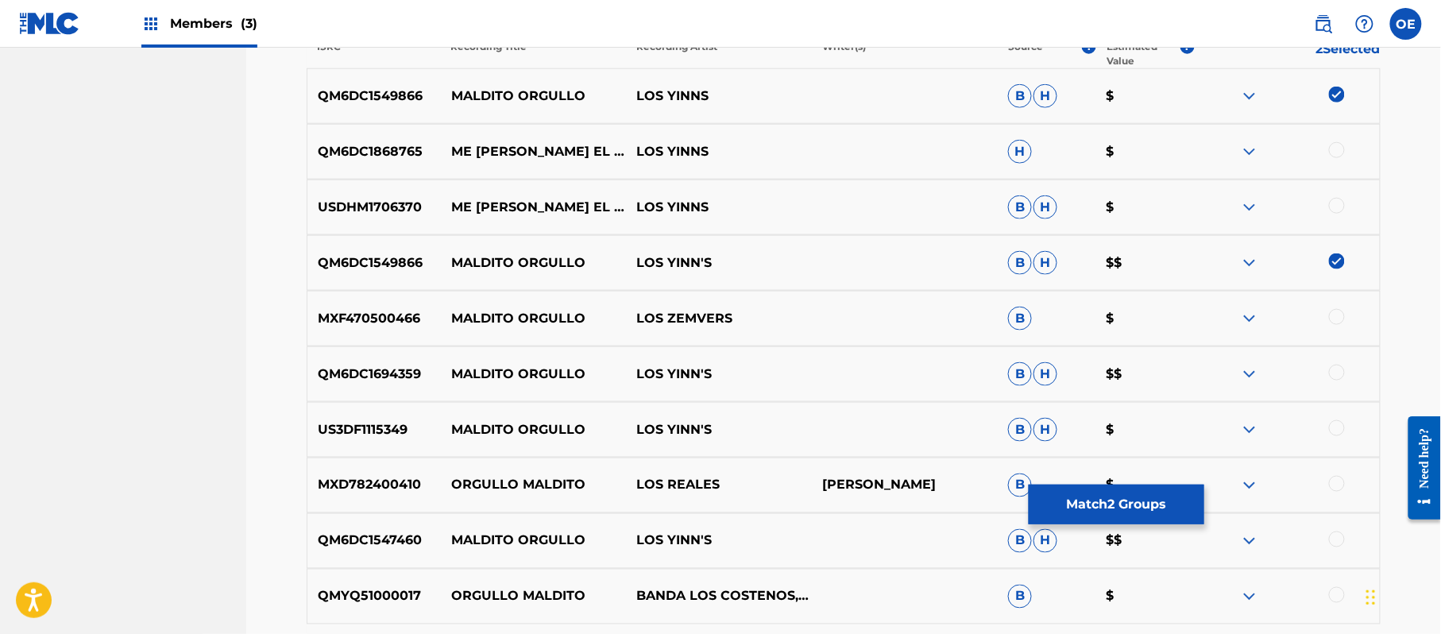
click at [1340, 376] on div at bounding box center [1337, 373] width 16 height 16
click at [1334, 424] on div at bounding box center [1337, 428] width 16 height 16
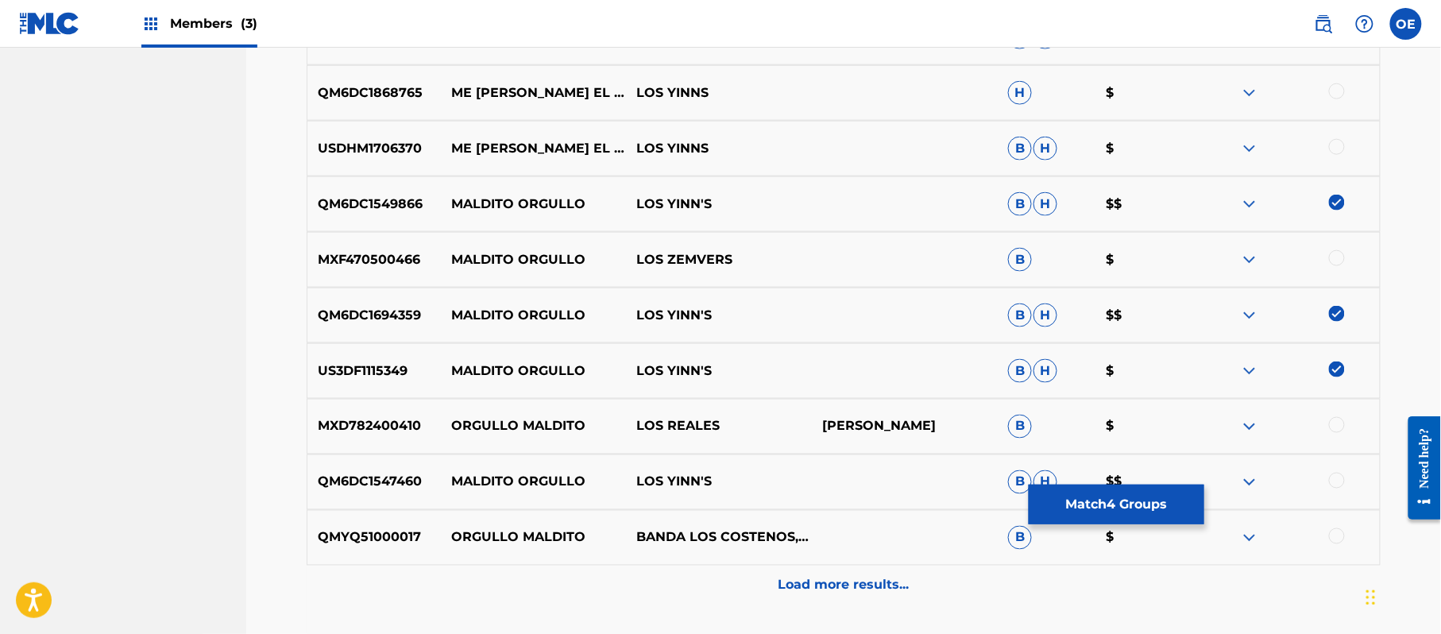
scroll to position [699, 0]
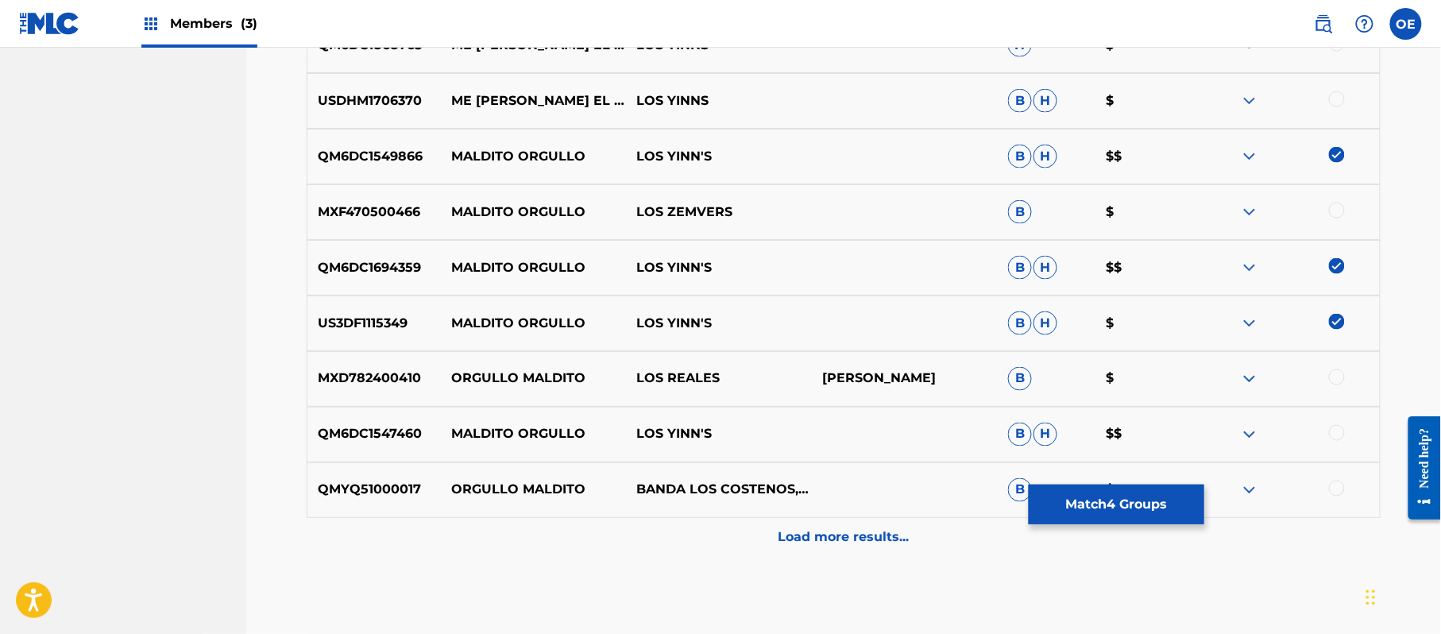
click at [1336, 430] on div at bounding box center [1337, 433] width 16 height 16
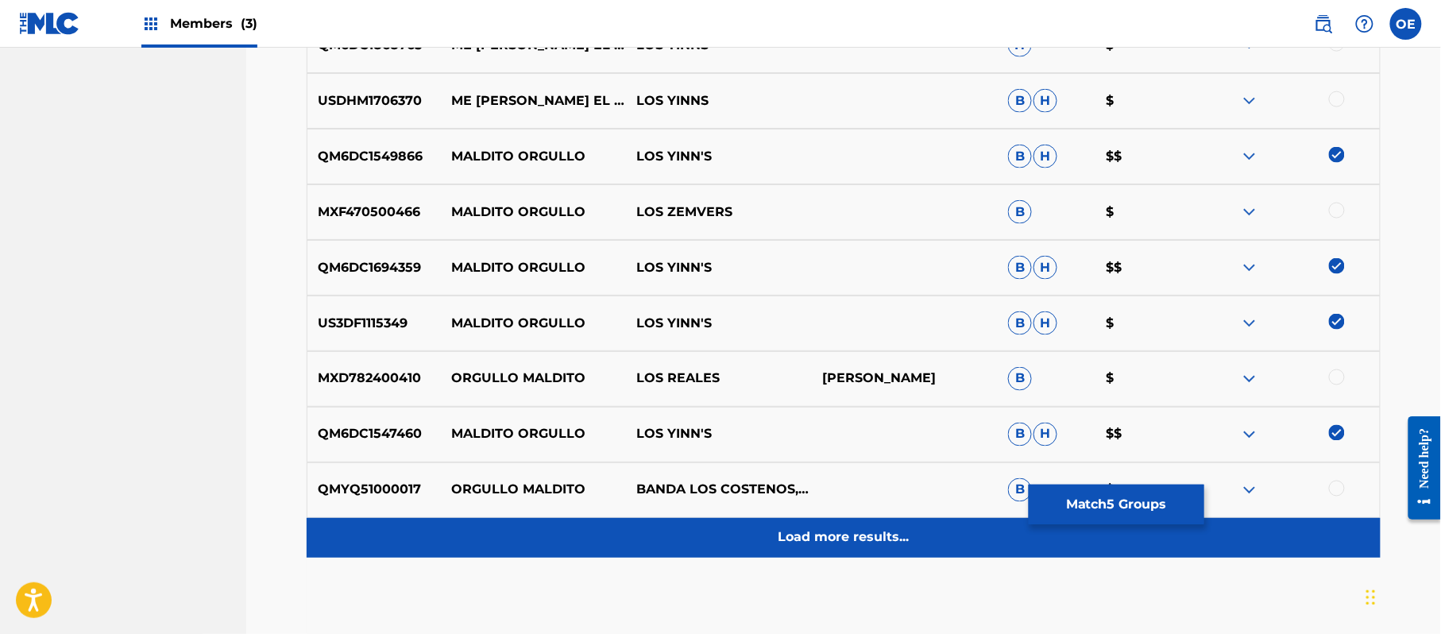
click at [874, 524] on div "Load more results..." at bounding box center [844, 538] width 1074 height 40
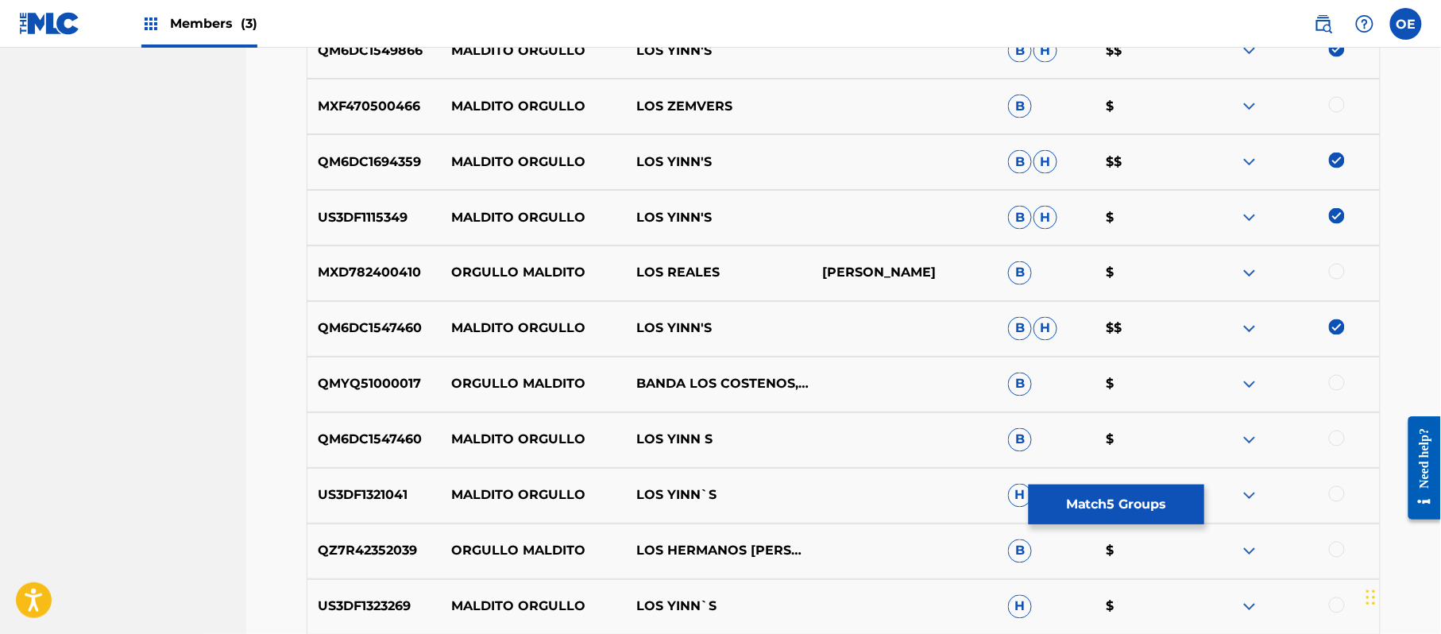
scroll to position [910, 0]
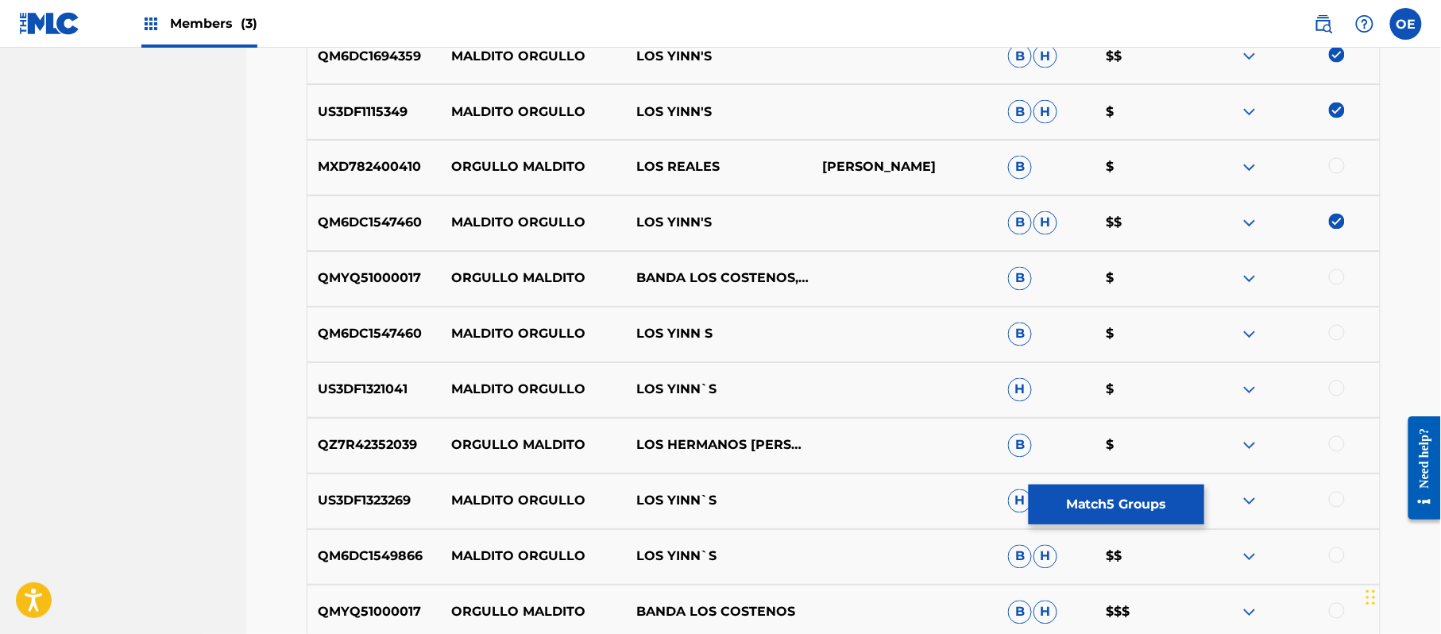
click at [1339, 334] on div at bounding box center [1337, 333] width 16 height 16
click at [1339, 384] on div at bounding box center [1337, 388] width 16 height 16
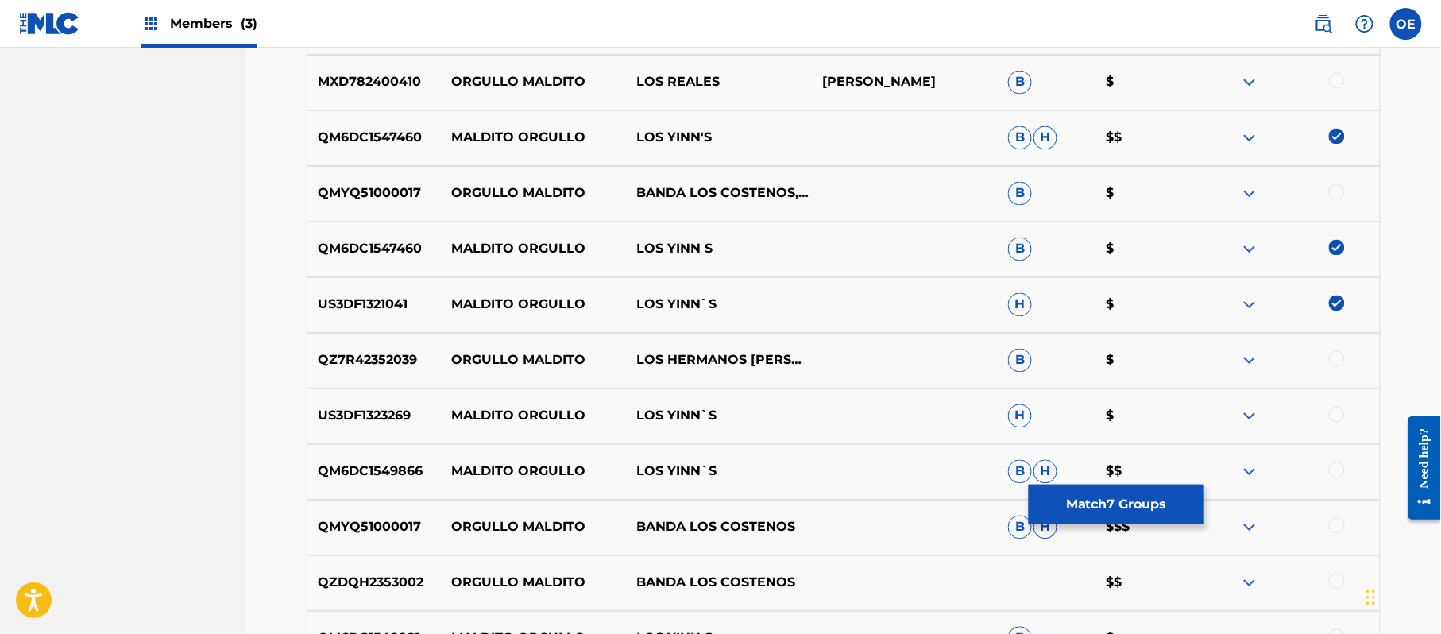
scroll to position [1122, 0]
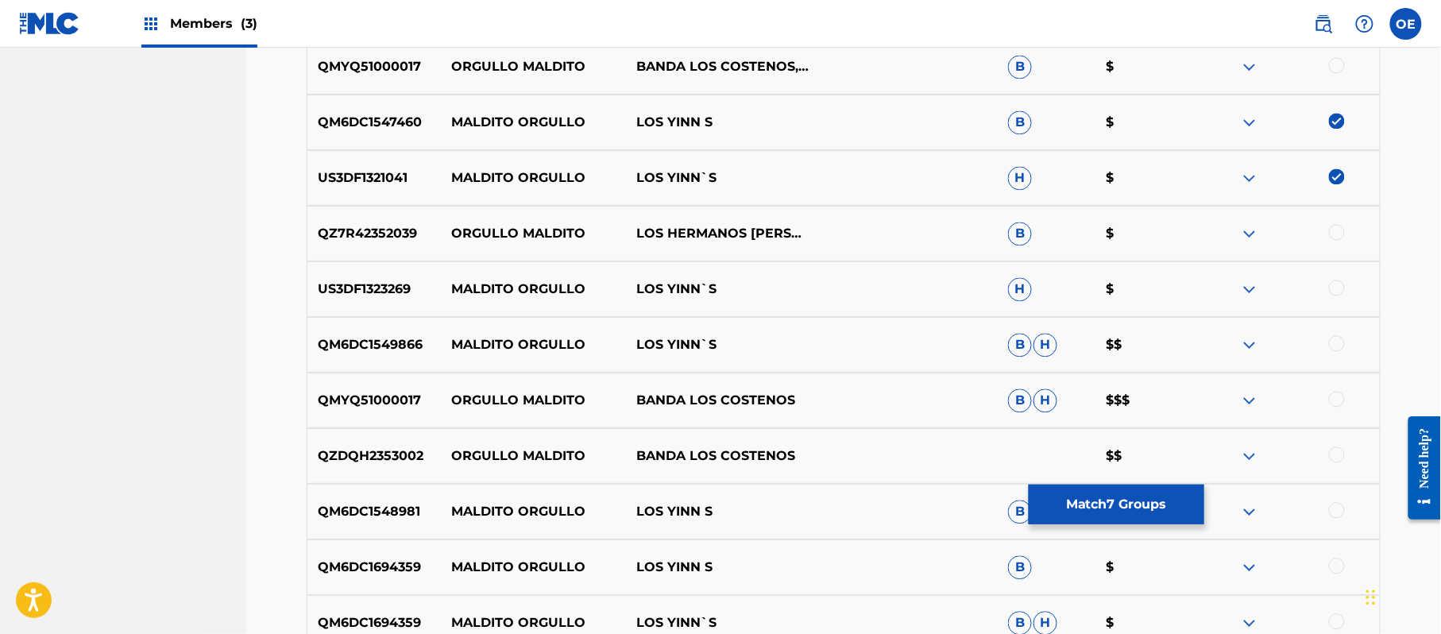
click at [1337, 290] on div at bounding box center [1337, 288] width 16 height 16
click at [1333, 345] on div at bounding box center [1337, 343] width 16 height 16
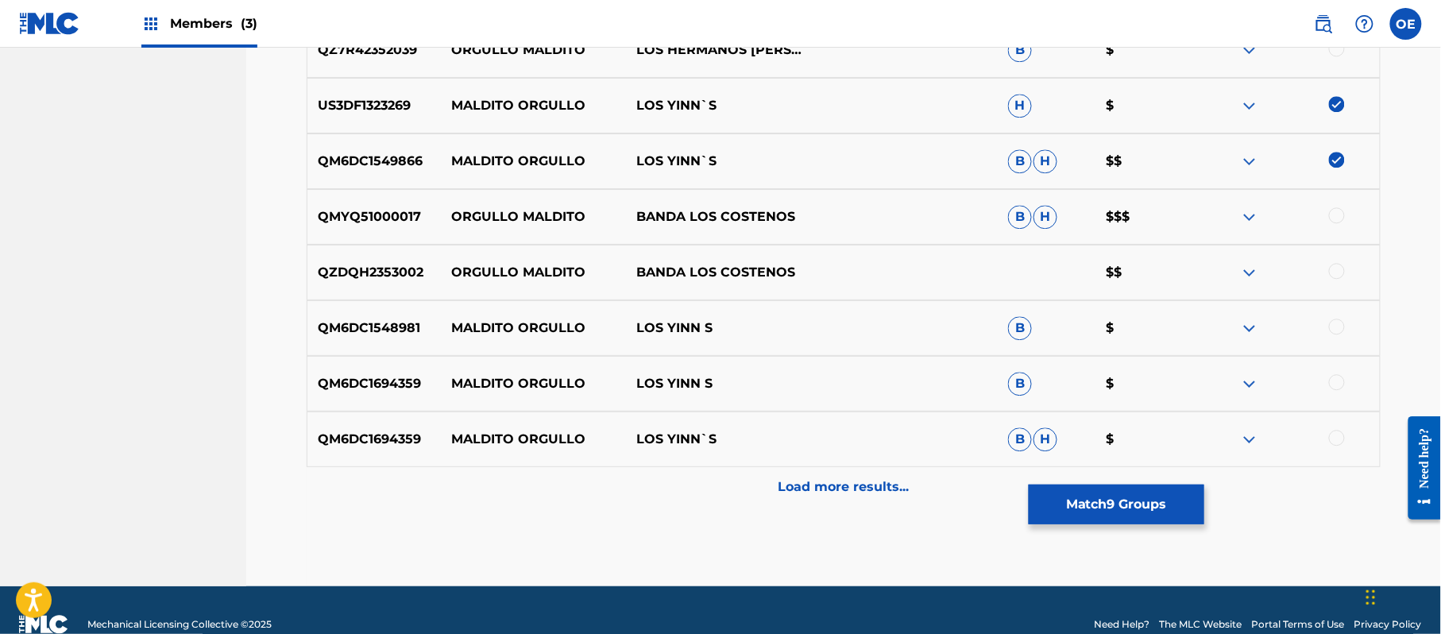
scroll to position [1334, 0]
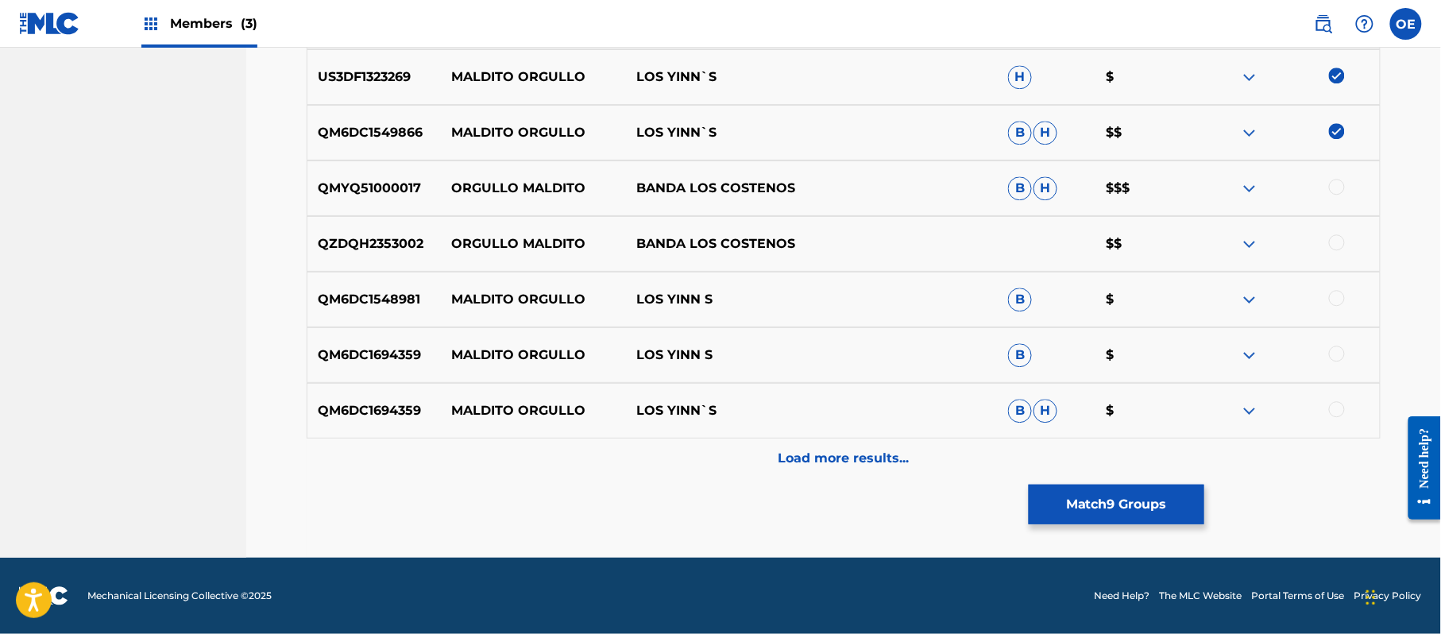
click at [1331, 296] on div at bounding box center [1337, 298] width 16 height 16
click at [1336, 346] on div at bounding box center [1337, 353] width 16 height 16
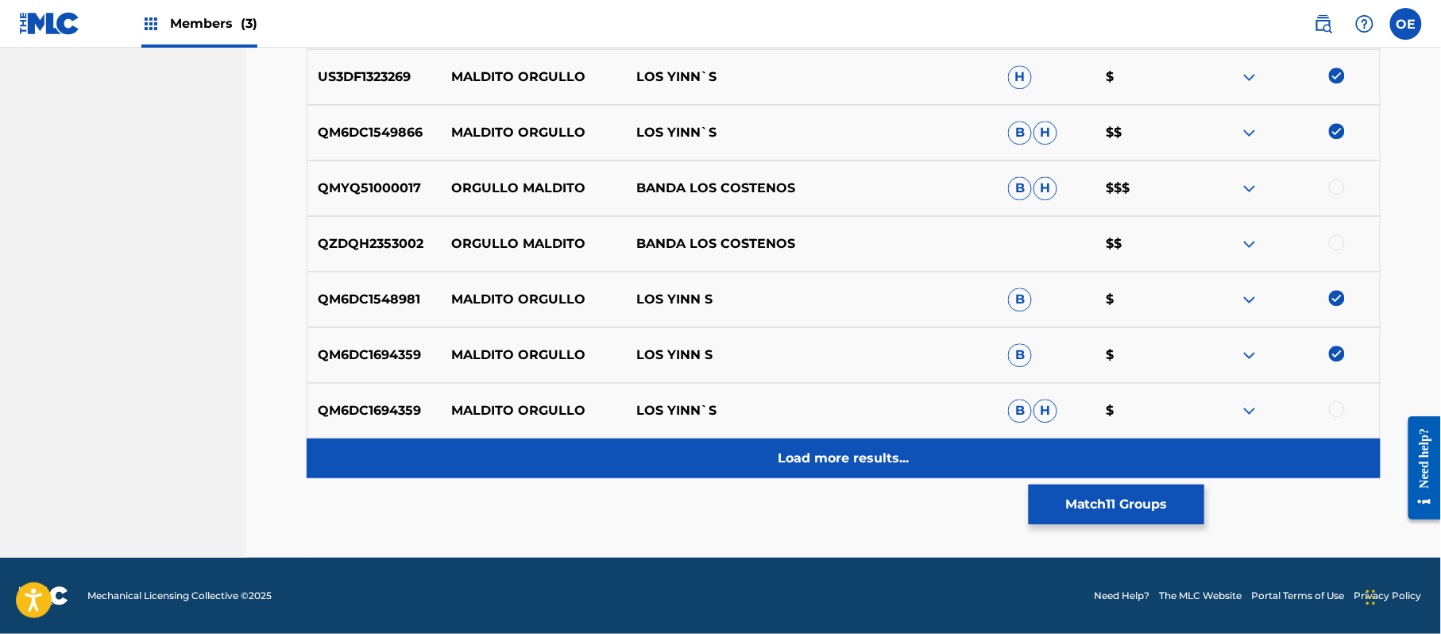
drag, startPoint x: 1338, startPoint y: 411, endPoint x: 1056, endPoint y: 456, distance: 285.5
click at [1337, 411] on div at bounding box center [1337, 409] width 16 height 16
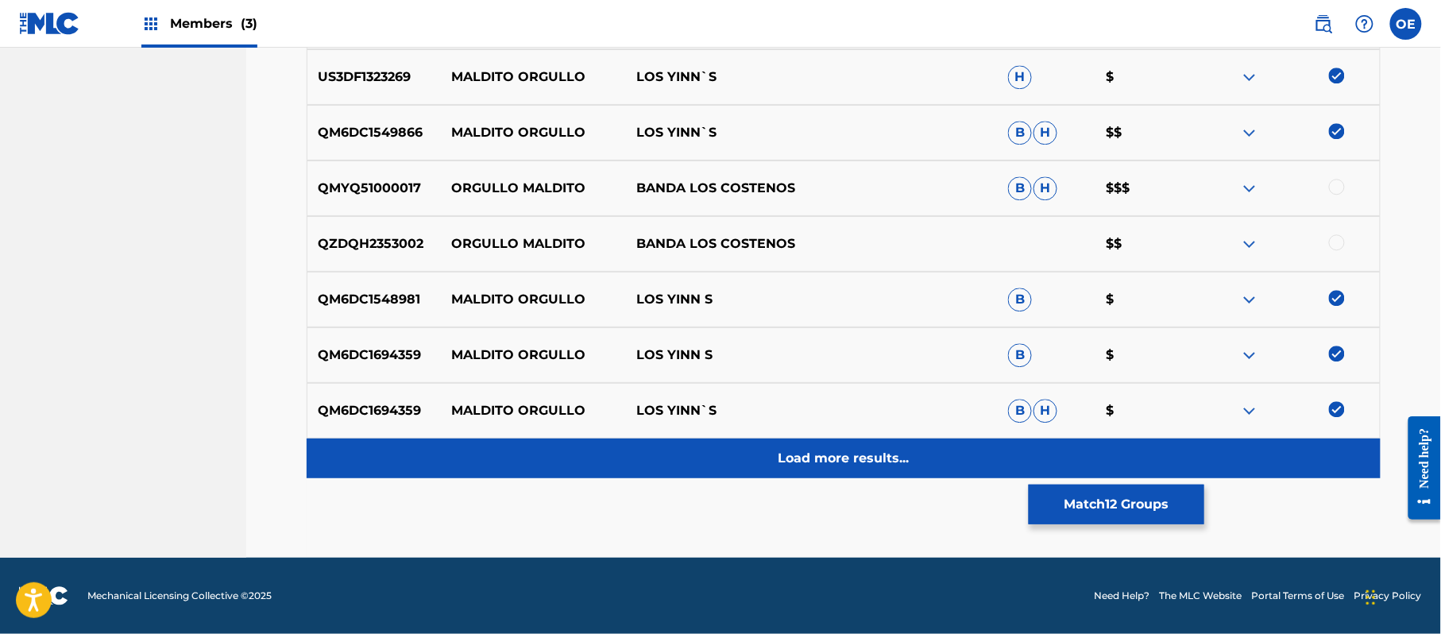
click at [849, 470] on div "Load more results..." at bounding box center [844, 458] width 1074 height 40
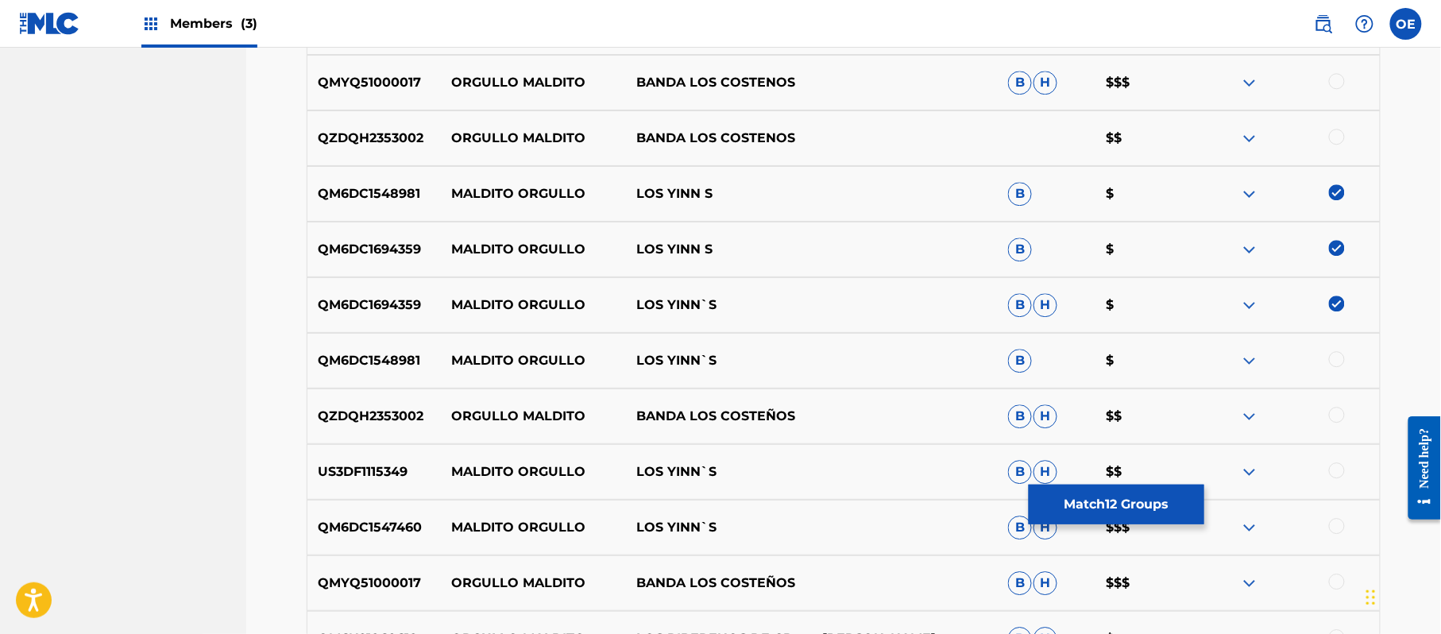
scroll to position [1545, 0]
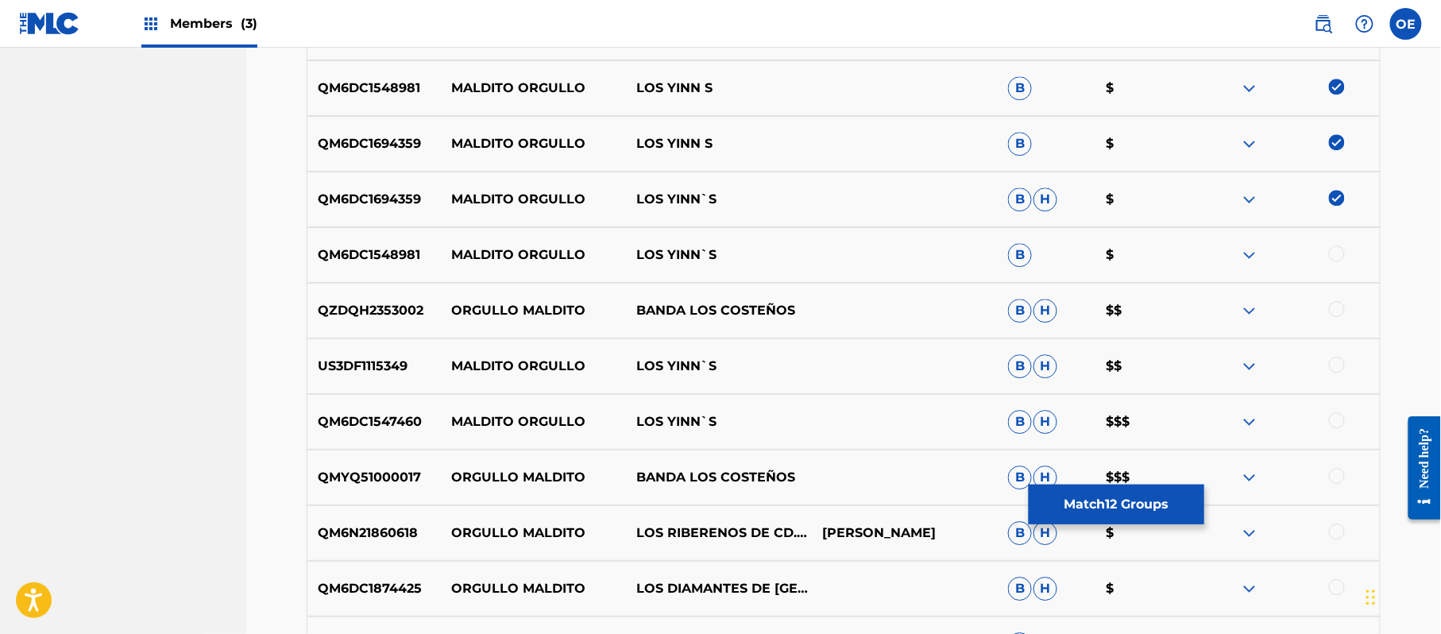
click at [1334, 361] on div at bounding box center [1337, 365] width 16 height 16
click at [1332, 417] on div at bounding box center [1337, 420] width 16 height 16
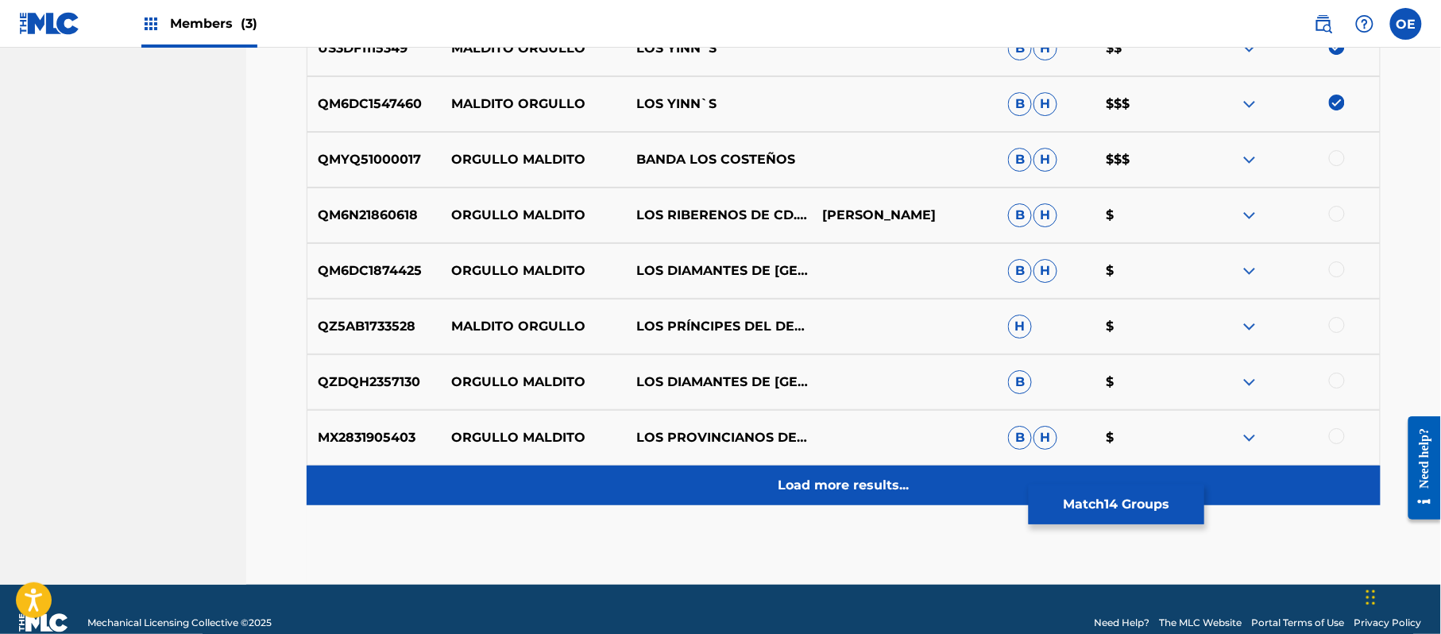
click at [754, 480] on div "Load more results..." at bounding box center [844, 485] width 1074 height 40
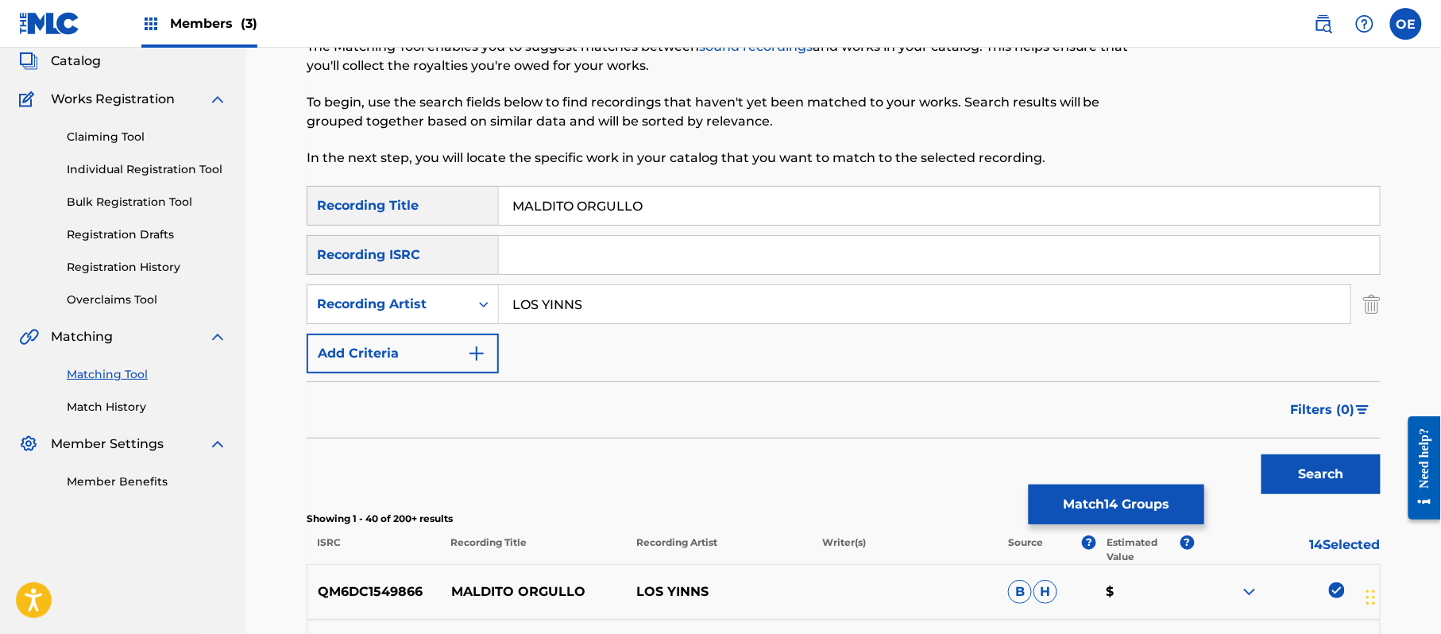
scroll to position [64, 0]
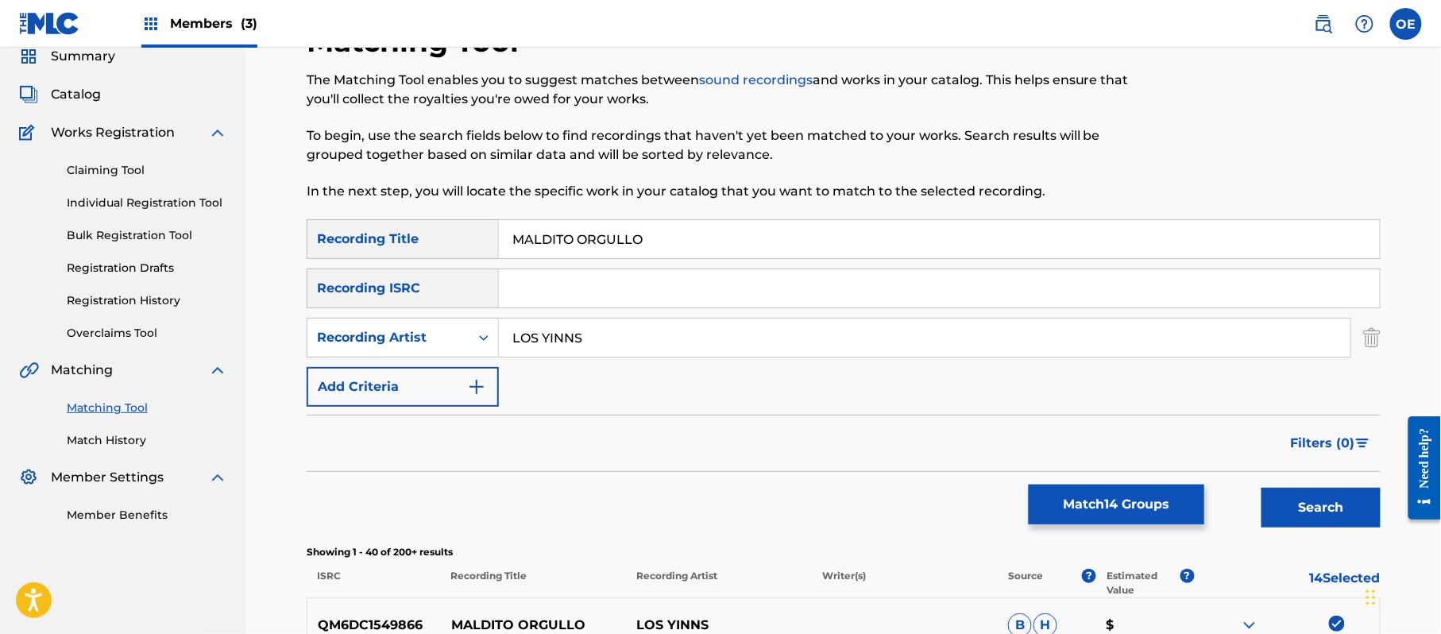
drag, startPoint x: 608, startPoint y: 340, endPoint x: 576, endPoint y: 357, distance: 37.0
click at [576, 357] on div "SearchWithCriteria51db0763-038d-4764-afd7-292991536927 Recording Title MALDITO …" at bounding box center [844, 312] width 1074 height 187
click at [1261, 488] on button "Search" at bounding box center [1320, 508] width 119 height 40
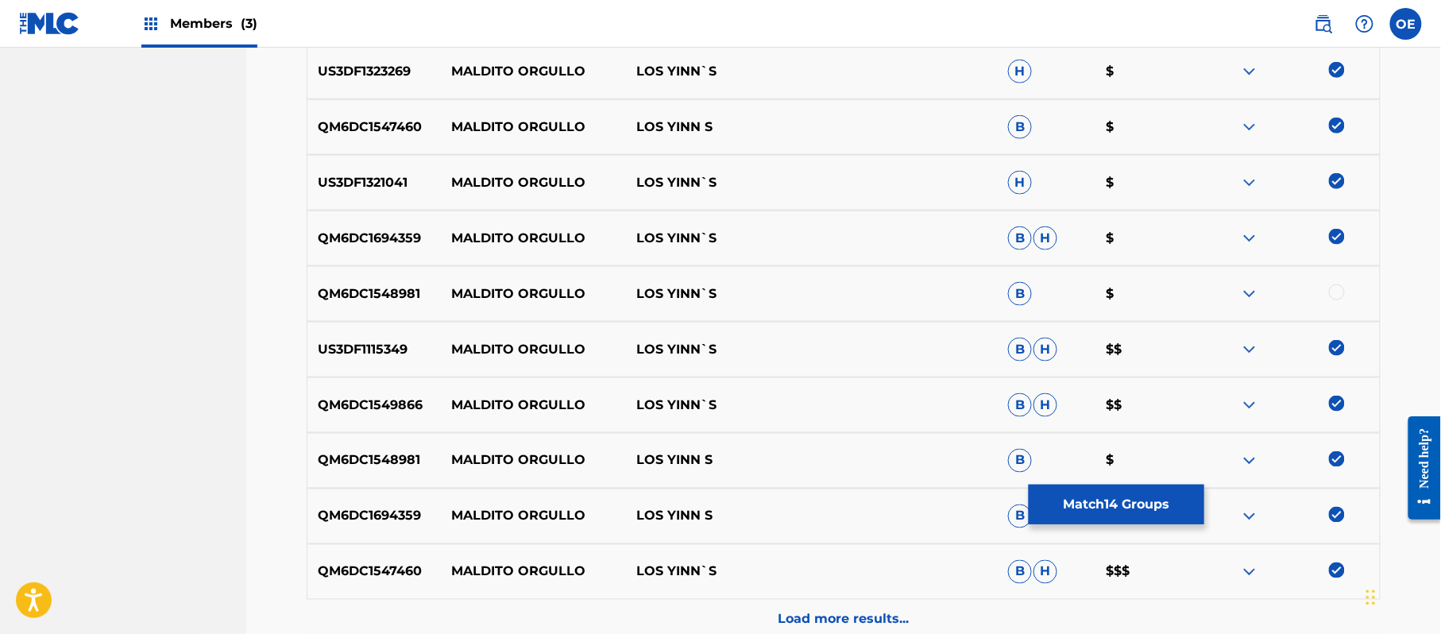
scroll to position [699, 0]
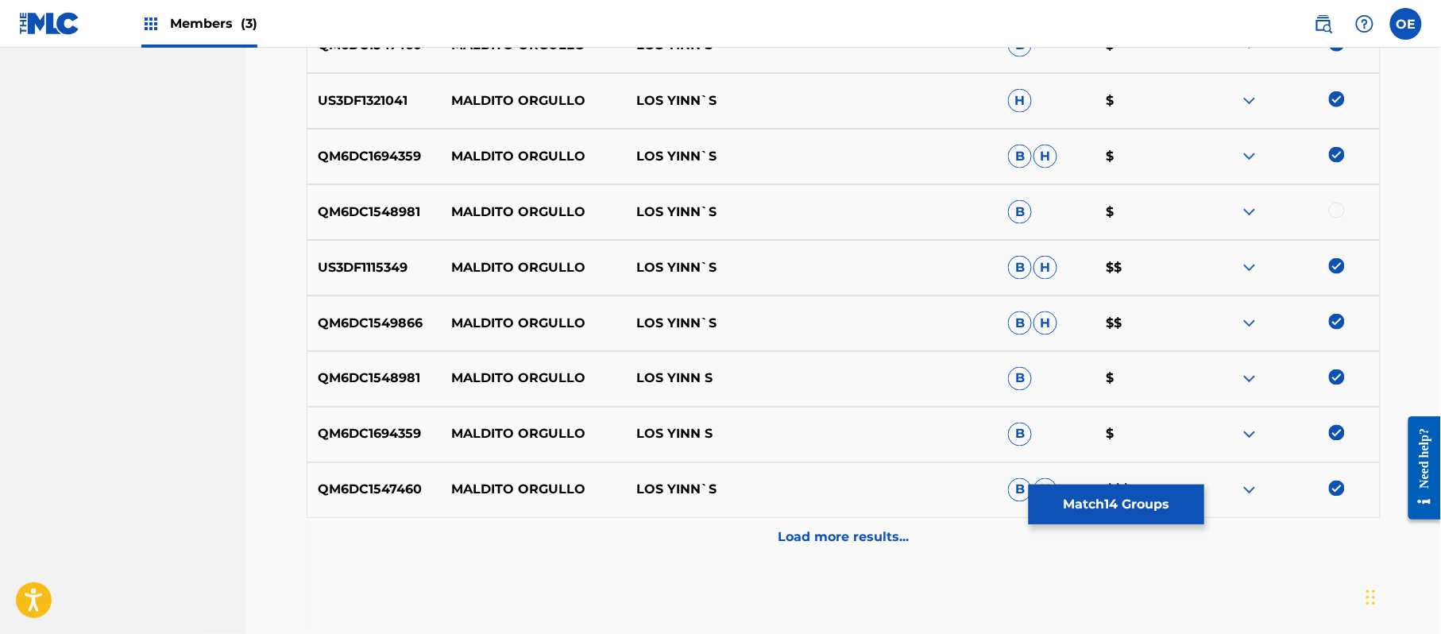
click at [1344, 208] on div at bounding box center [1287, 212] width 186 height 19
drag, startPoint x: 1340, startPoint y: 213, endPoint x: 1266, endPoint y: 287, distance: 105.0
click at [1340, 214] on div at bounding box center [1337, 211] width 16 height 16
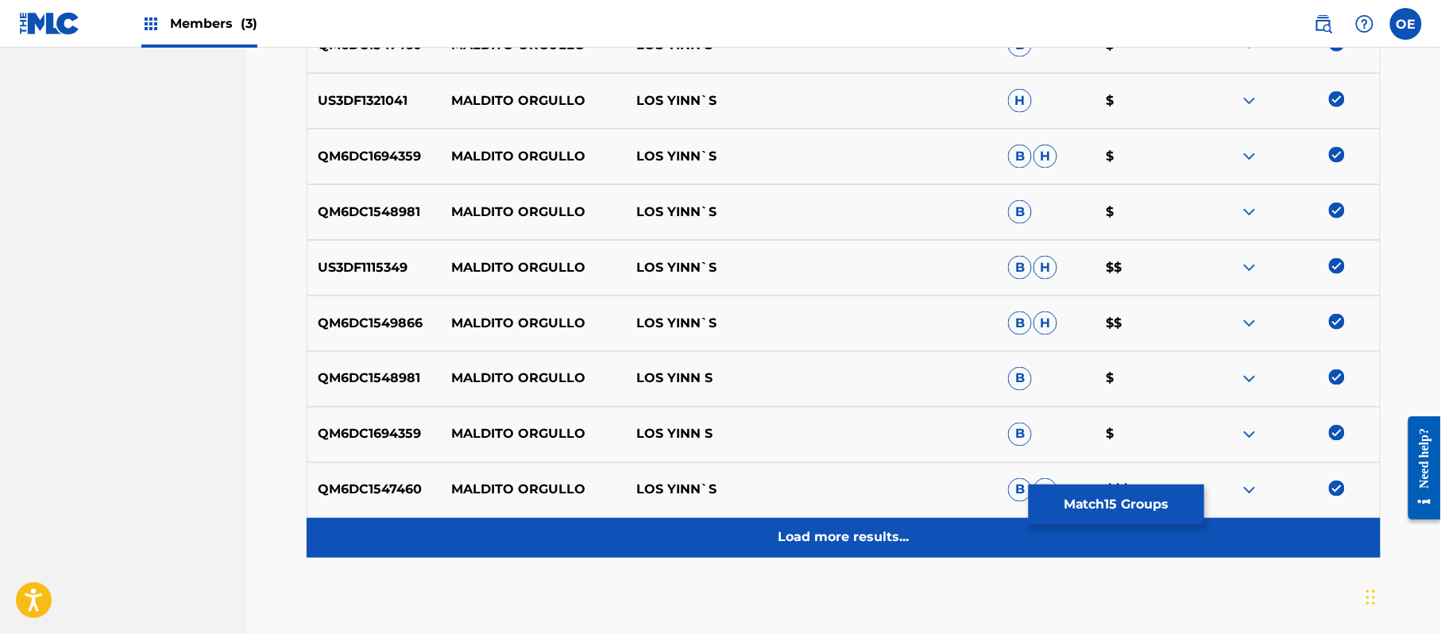
click at [775, 534] on div "Load more results..." at bounding box center [844, 538] width 1074 height 40
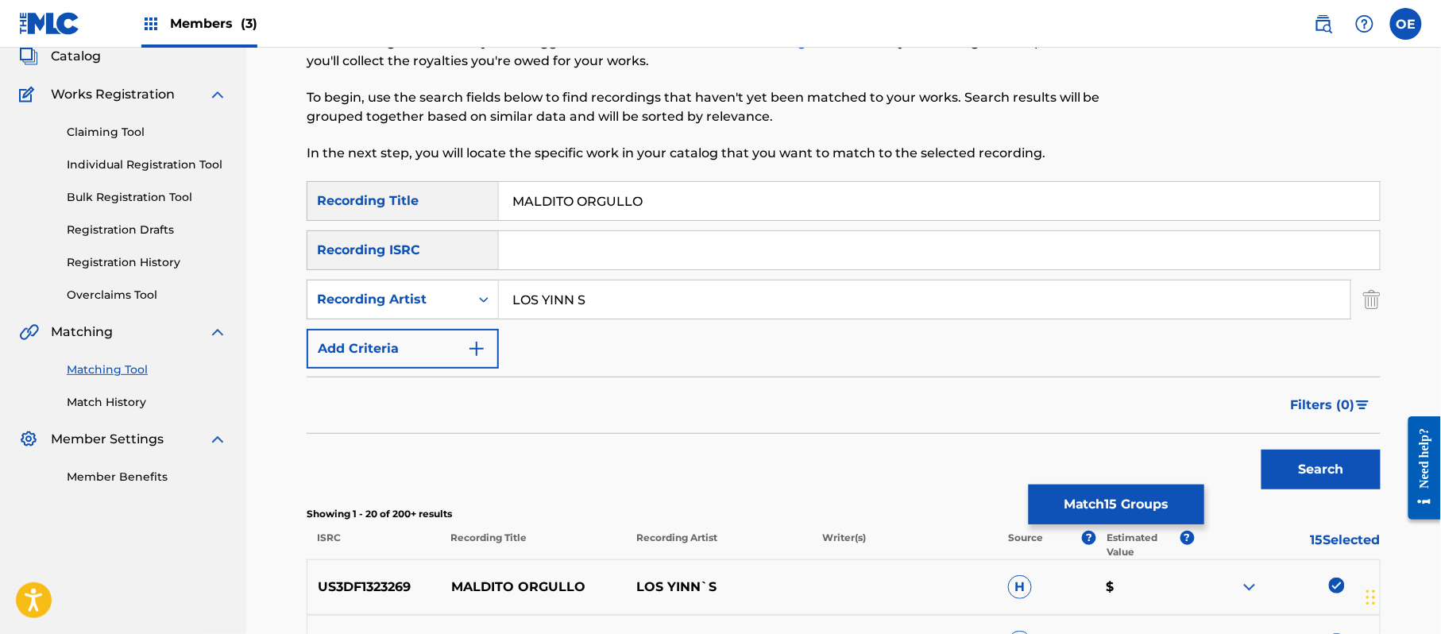
scroll to position [64, 0]
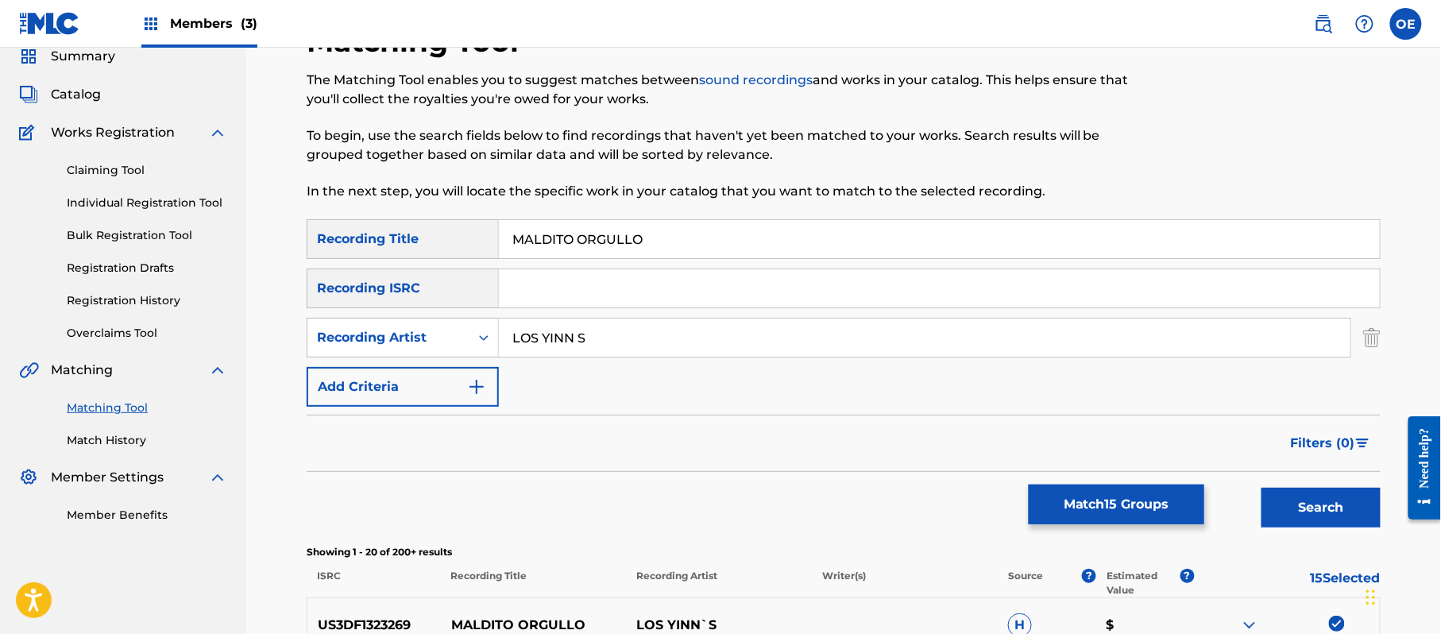
click at [575, 343] on input "LOS YINN S" at bounding box center [924, 337] width 851 height 38
type input "LOS YINN'S"
click at [1261, 488] on button "Search" at bounding box center [1320, 508] width 119 height 40
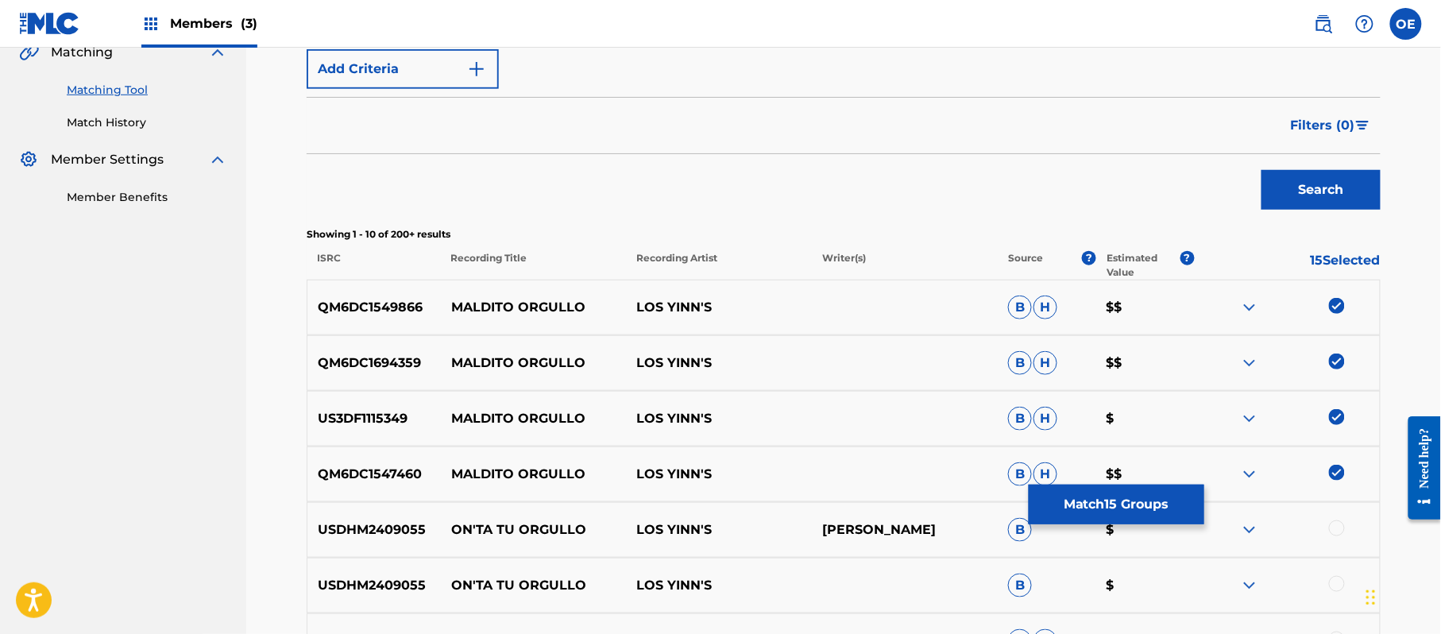
scroll to position [699, 0]
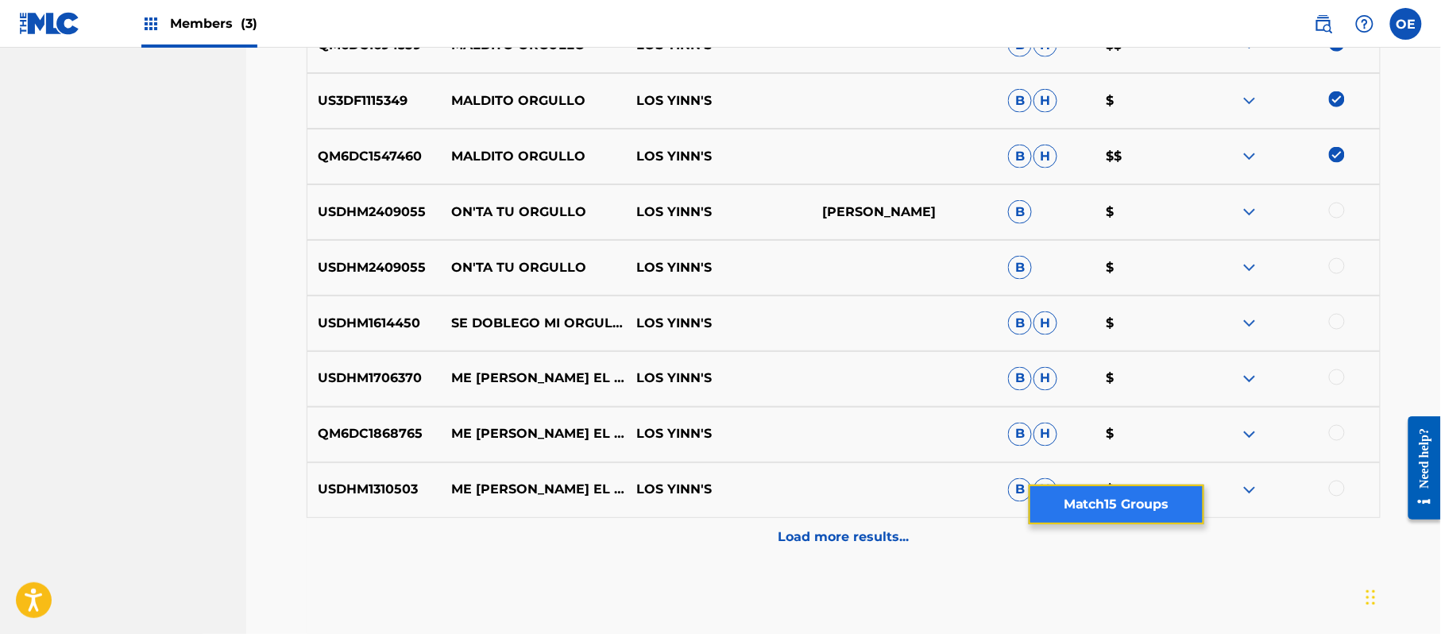
click at [1126, 522] on button "Match 15 Groups" at bounding box center [1116, 504] width 176 height 40
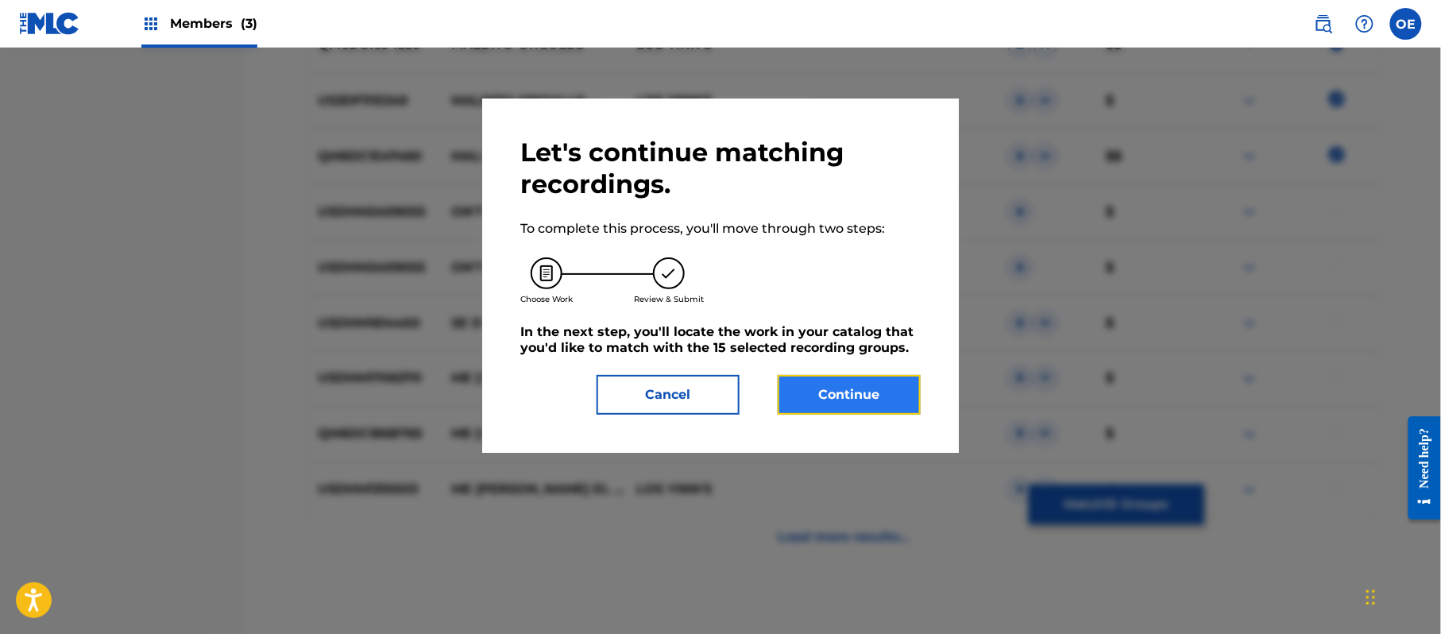
click at [848, 395] on button "Continue" at bounding box center [848, 395] width 143 height 40
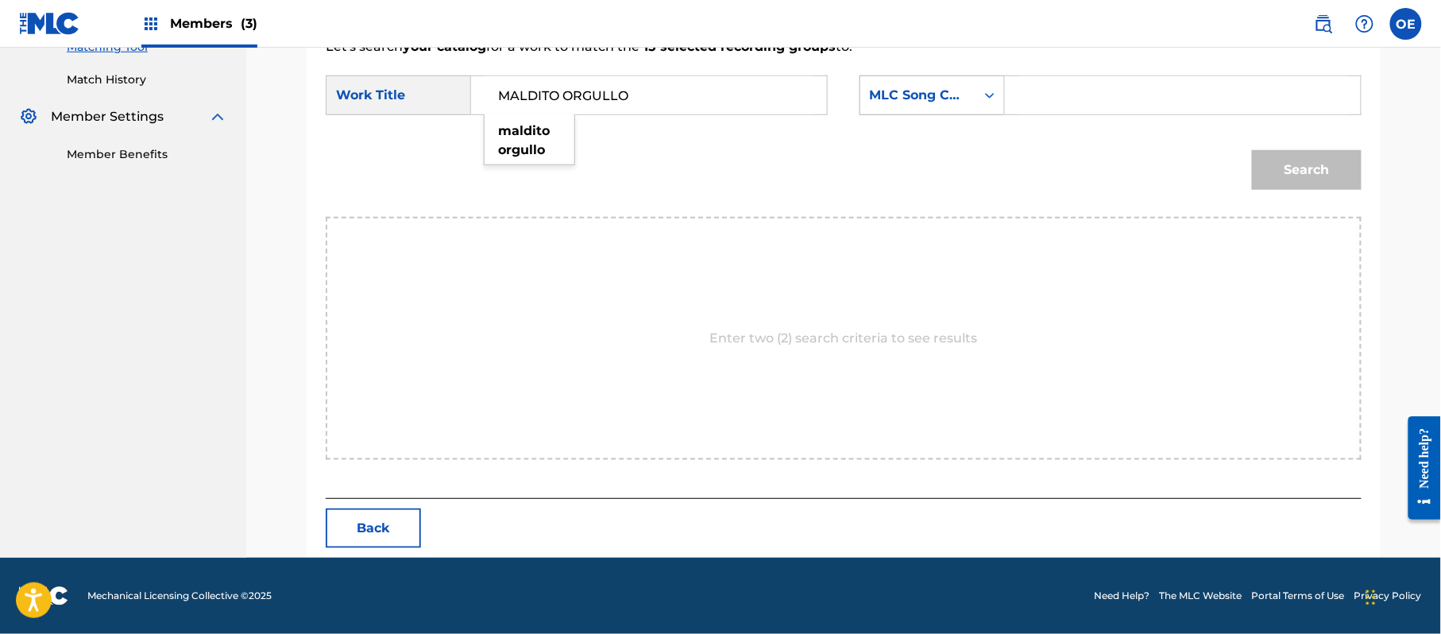
type input "MALDITO ORGULLO"
click at [941, 105] on div "MLC Song Code" at bounding box center [917, 95] width 115 height 30
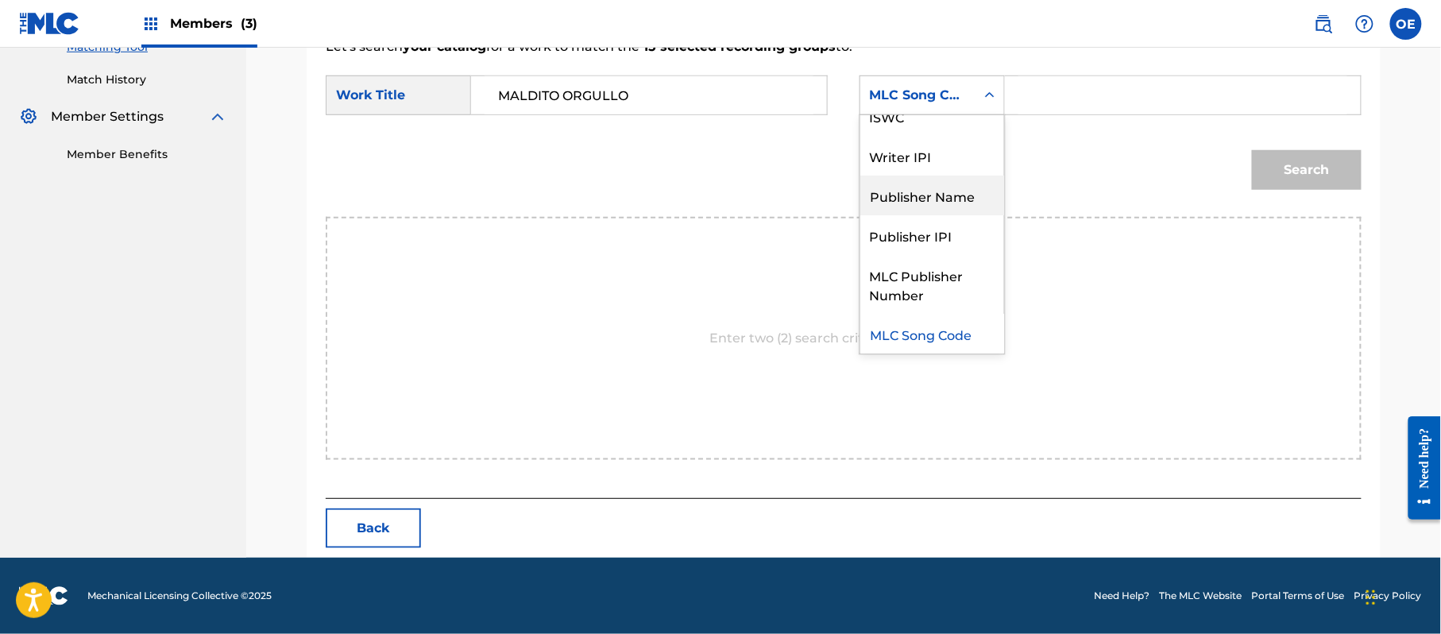
scroll to position [0, 0]
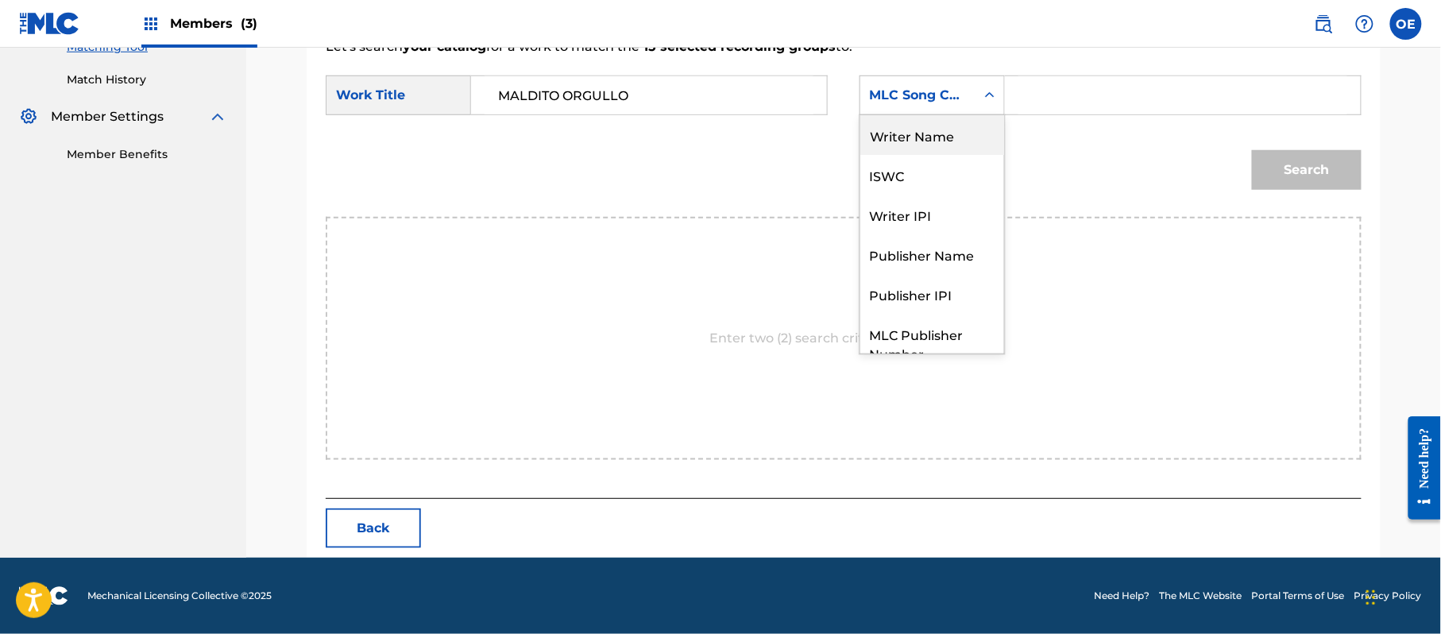
click at [916, 147] on div "Writer Name" at bounding box center [932, 135] width 144 height 40
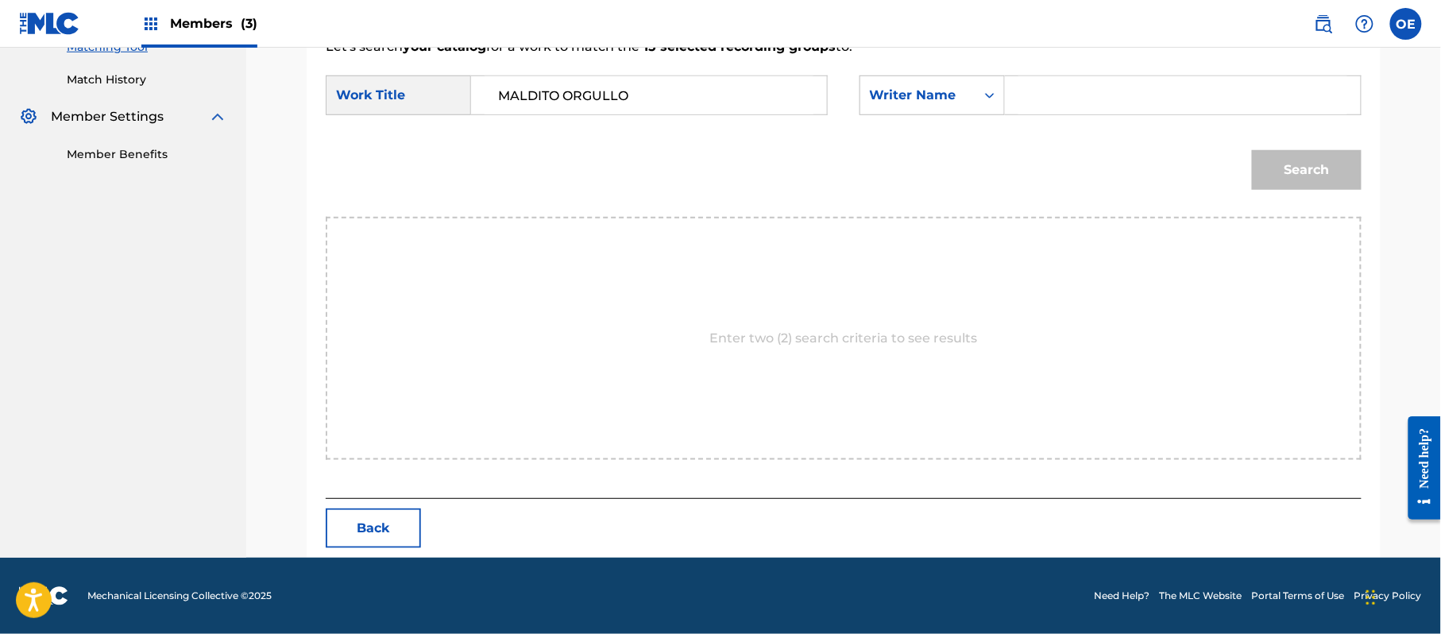
drag, startPoint x: 1012, startPoint y: 100, endPoint x: 1074, endPoint y: 80, distance: 65.8
type input "[PERSON_NAME]"
click at [1300, 151] on button "Search" at bounding box center [1307, 170] width 110 height 40
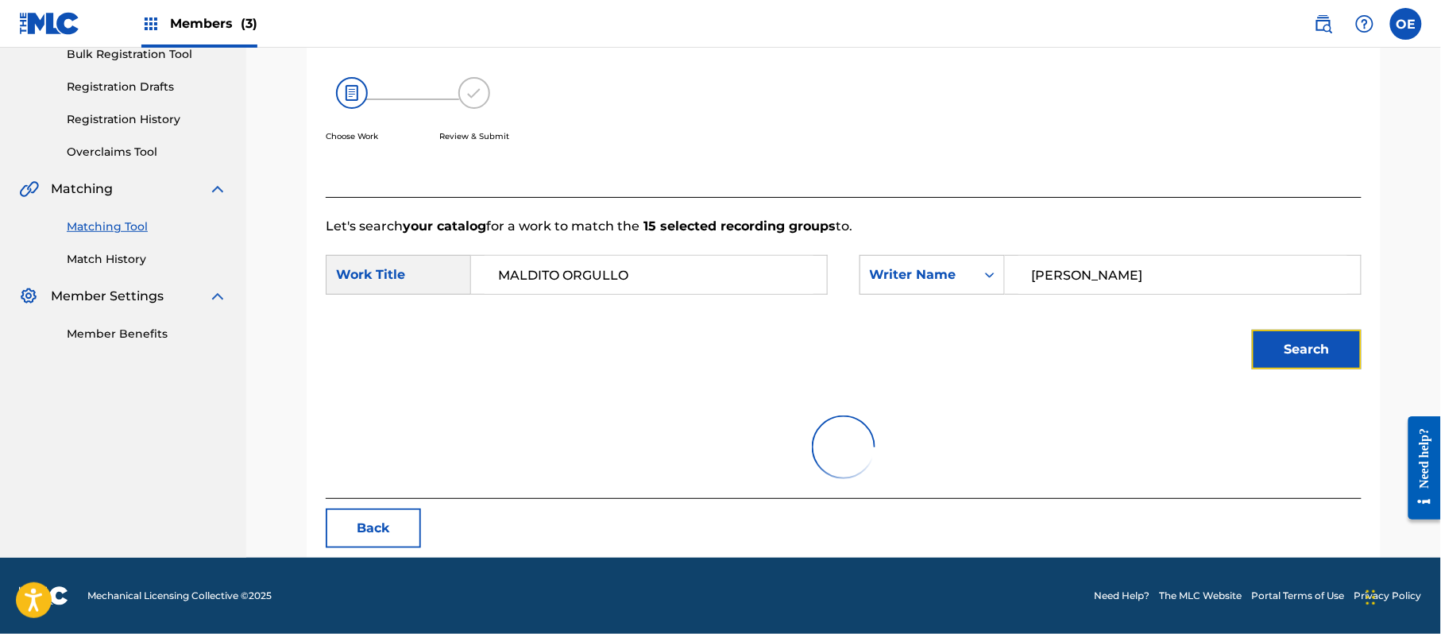
scroll to position [378, 0]
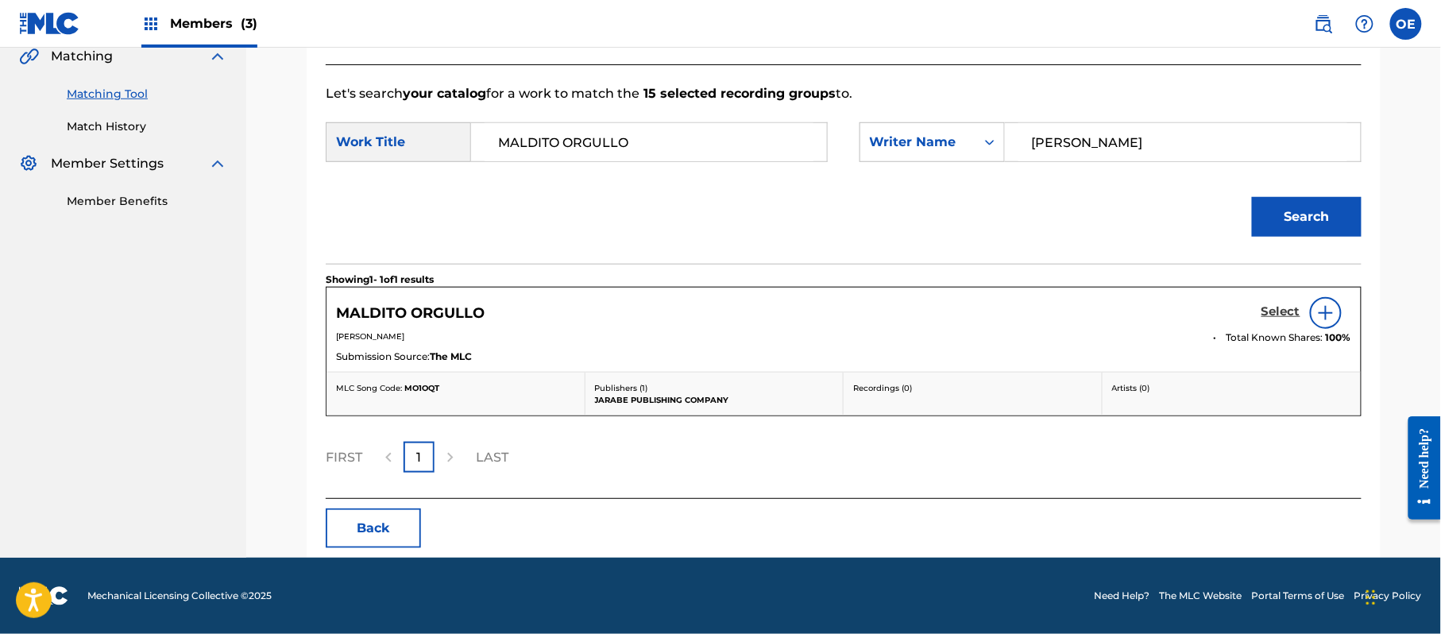
click at [1285, 310] on h5 "Select" at bounding box center [1280, 311] width 39 height 15
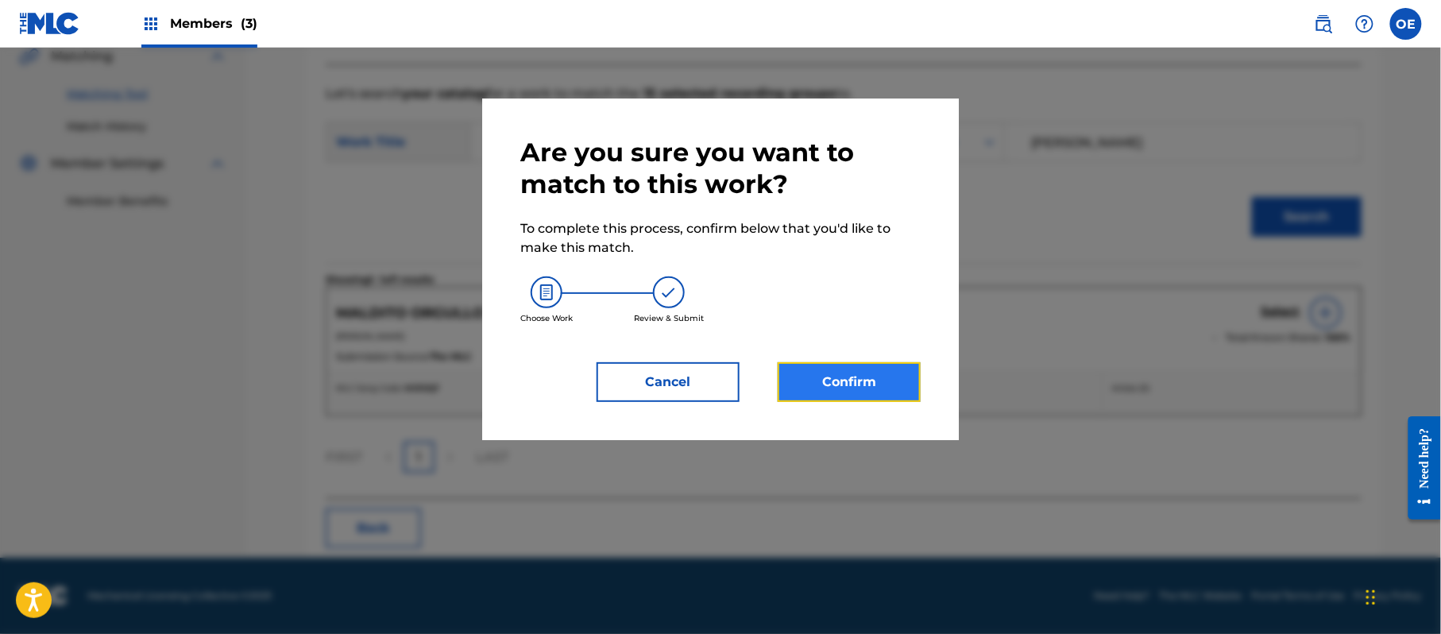
click at [810, 384] on button "Confirm" at bounding box center [848, 382] width 143 height 40
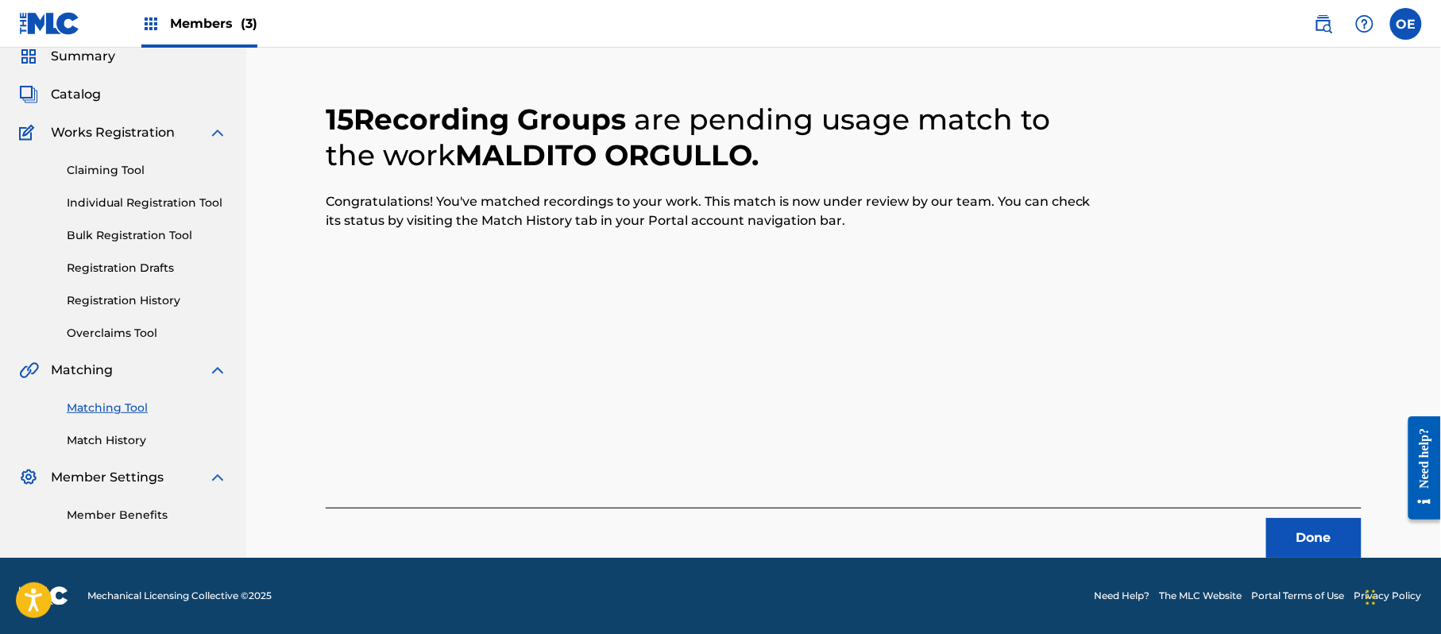
scroll to position [64, 0]
click at [1287, 551] on button "Done" at bounding box center [1313, 538] width 95 height 40
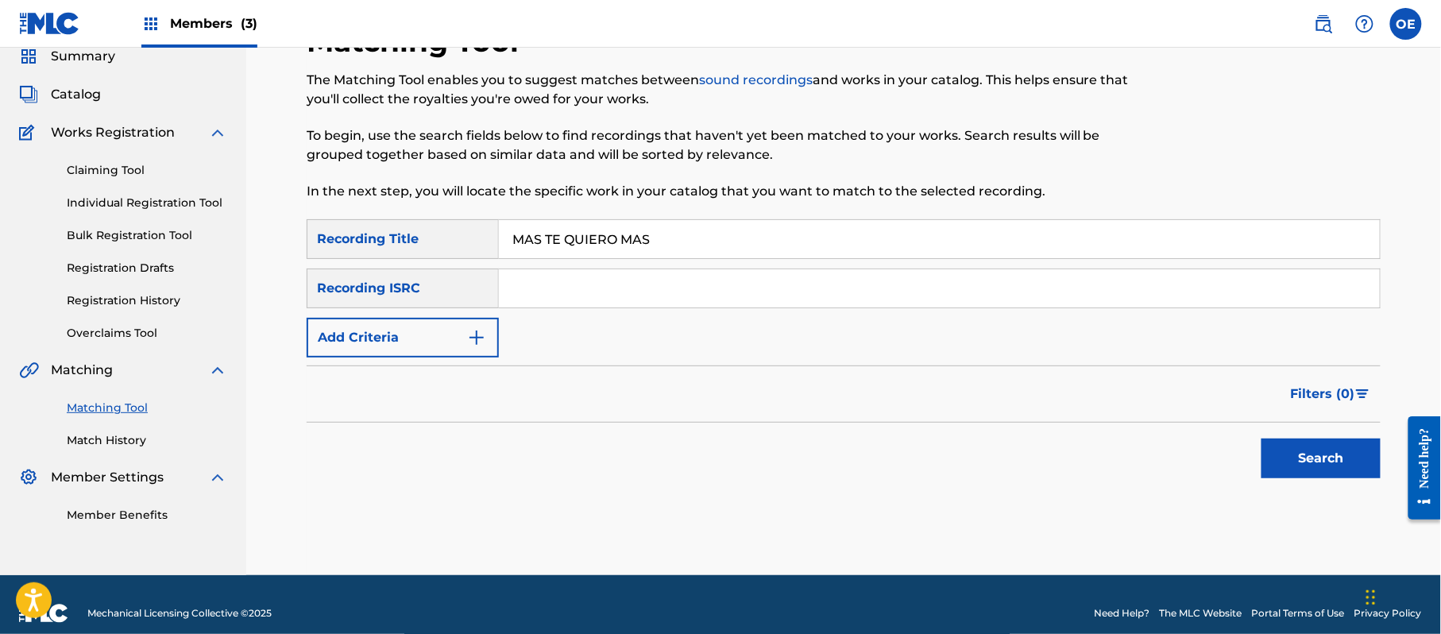
type input "MAS TE QUIERO MAS"
click at [294, 346] on div "Matching Tool The Matching Tool enables you to suggest matches between sound re…" at bounding box center [843, 299] width 1112 height 551
click at [414, 341] on button "Add Criteria" at bounding box center [403, 338] width 192 height 40
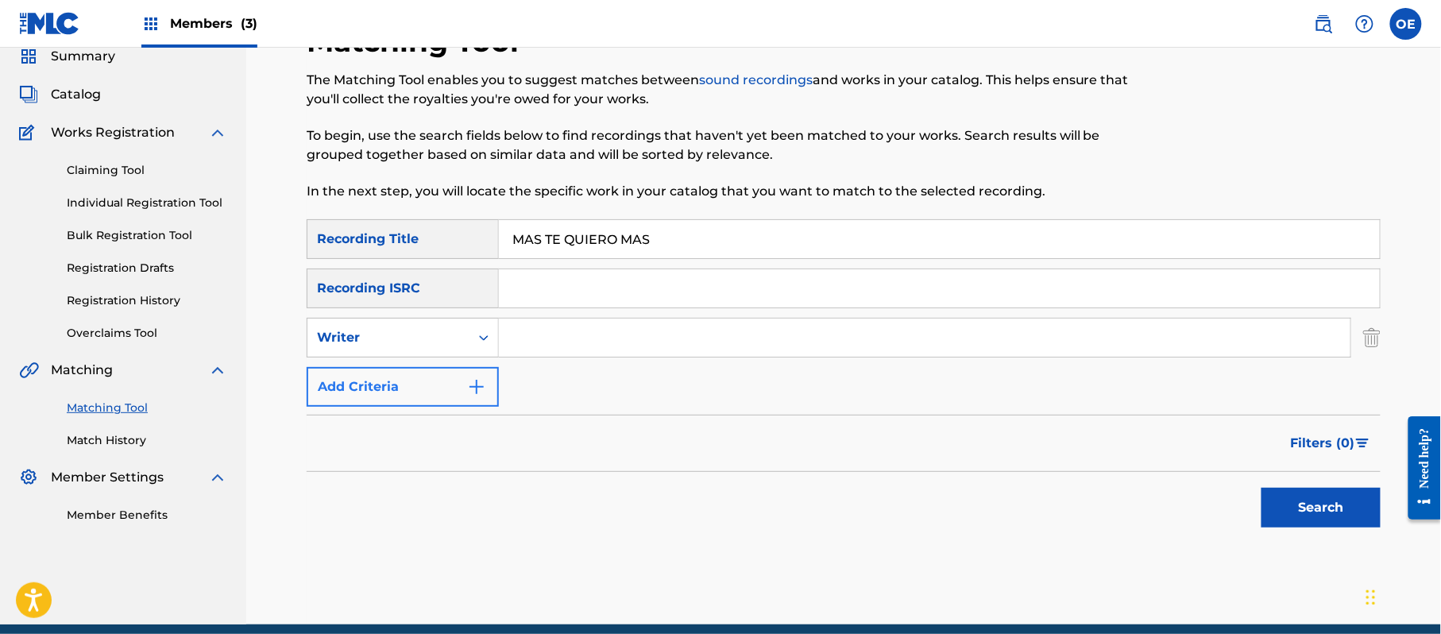
click at [414, 341] on div "Writer" at bounding box center [388, 337] width 143 height 19
click at [418, 362] on div "Recording Artist" at bounding box center [402, 377] width 191 height 40
type input "[PERSON_NAME]"
drag, startPoint x: 665, startPoint y: 334, endPoint x: 271, endPoint y: 321, distance: 394.9
click at [295, 326] on div "Matching Tool The Matching Tool enables you to suggest matches between sound re…" at bounding box center [843, 324] width 1112 height 600
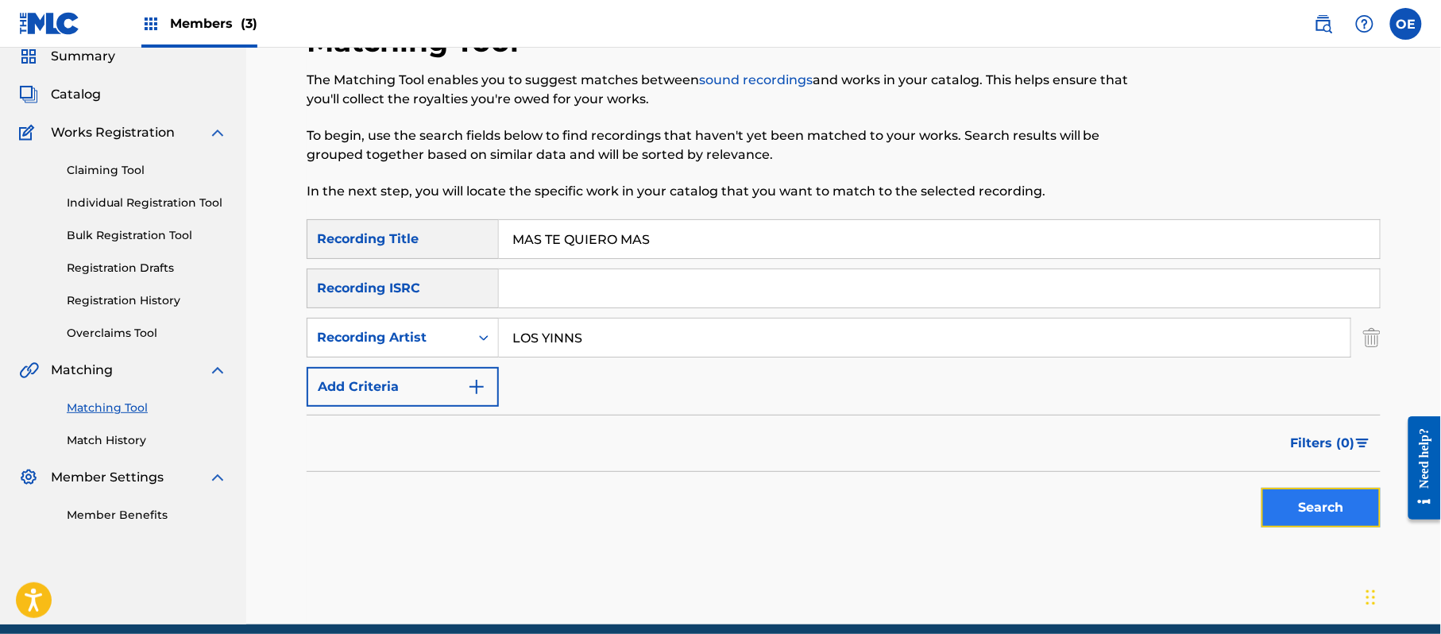
click at [1290, 506] on button "Search" at bounding box center [1320, 508] width 119 height 40
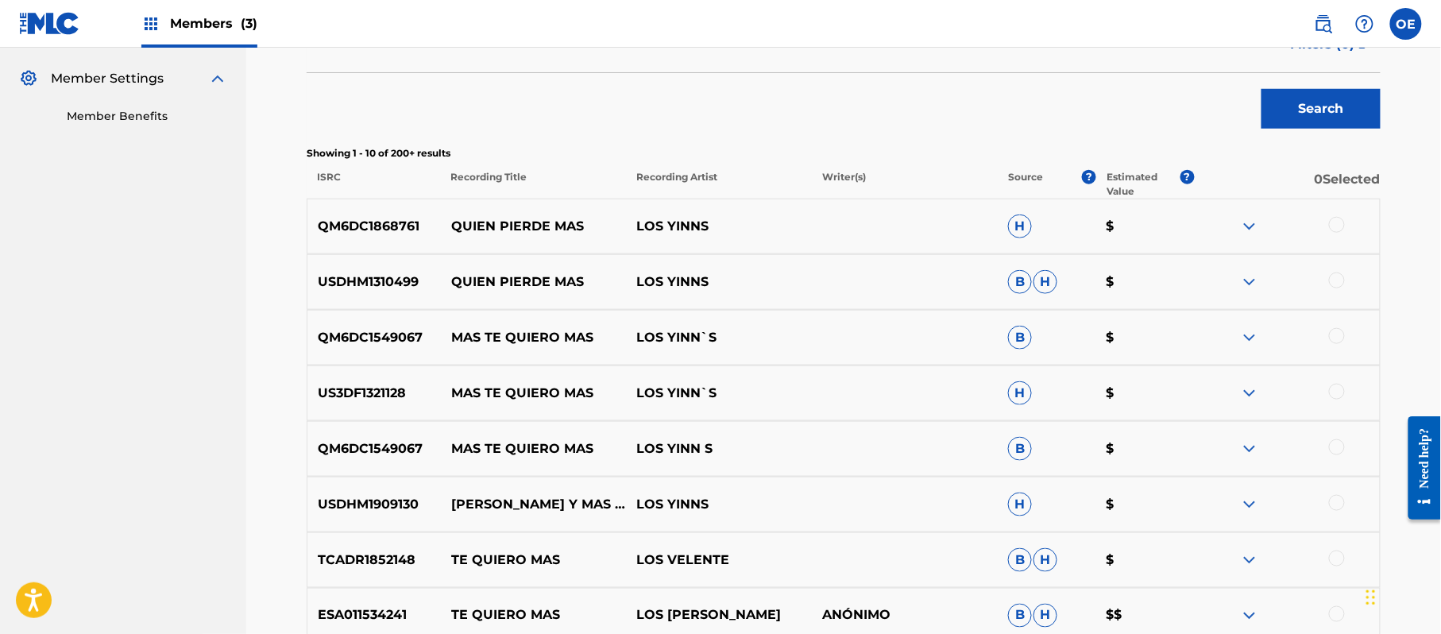
scroll to position [487, 0]
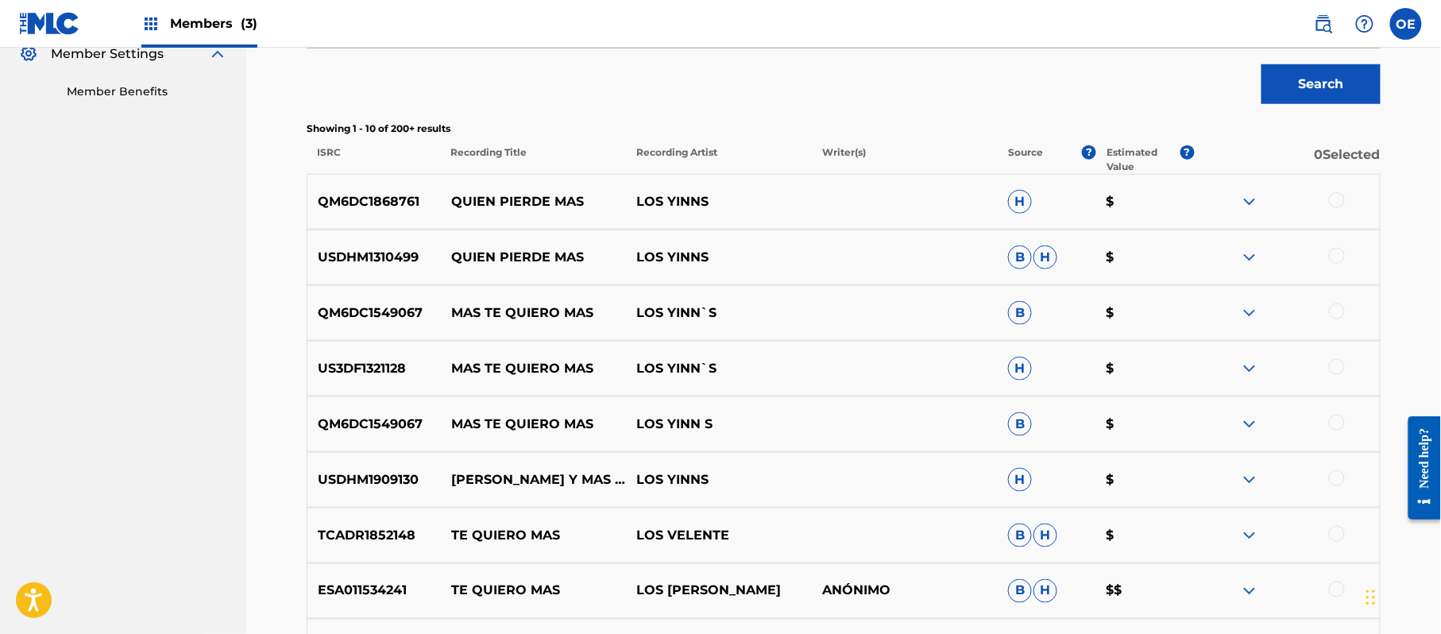
click at [1335, 308] on div at bounding box center [1337, 311] width 16 height 16
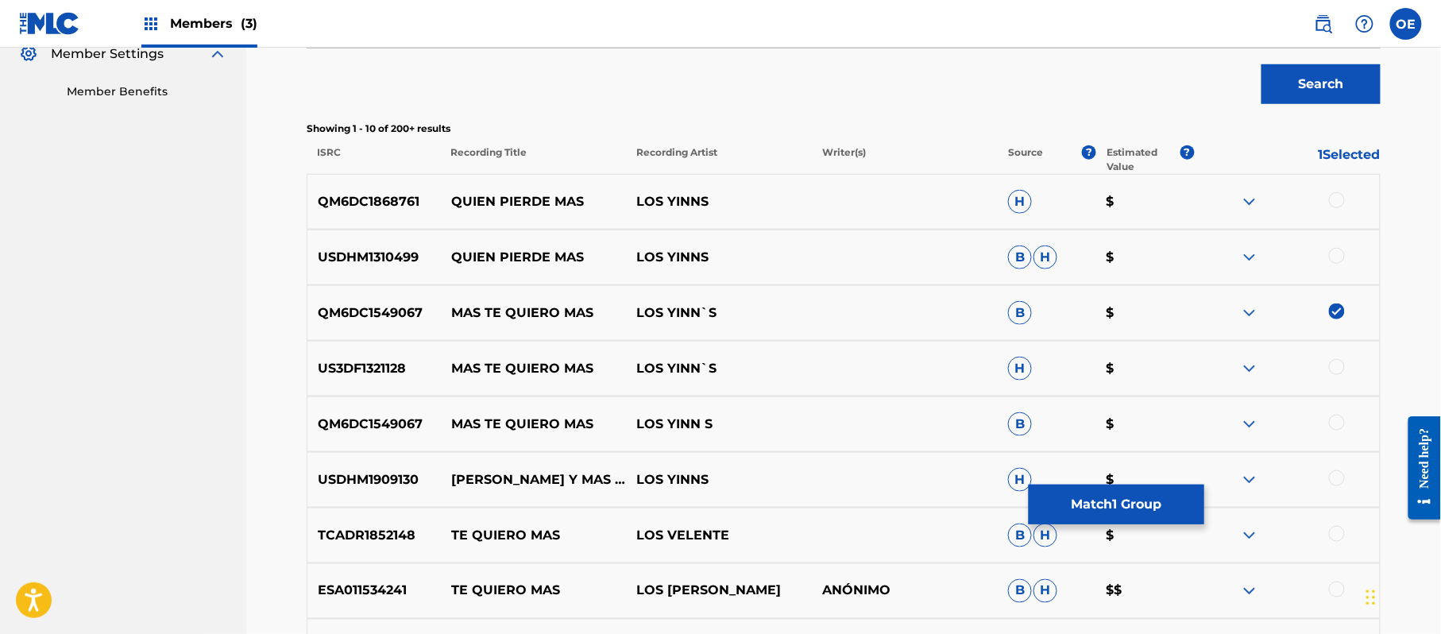
click at [1340, 365] on div at bounding box center [1337, 367] width 16 height 16
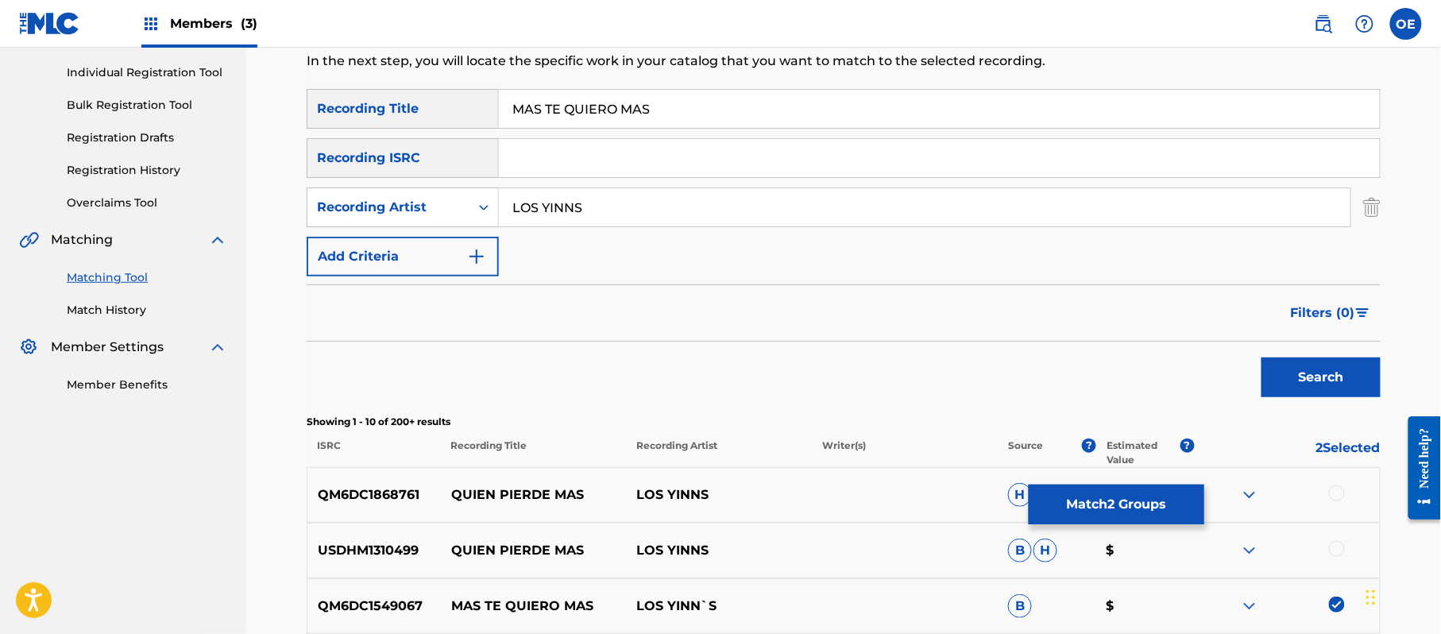
scroll to position [143, 0]
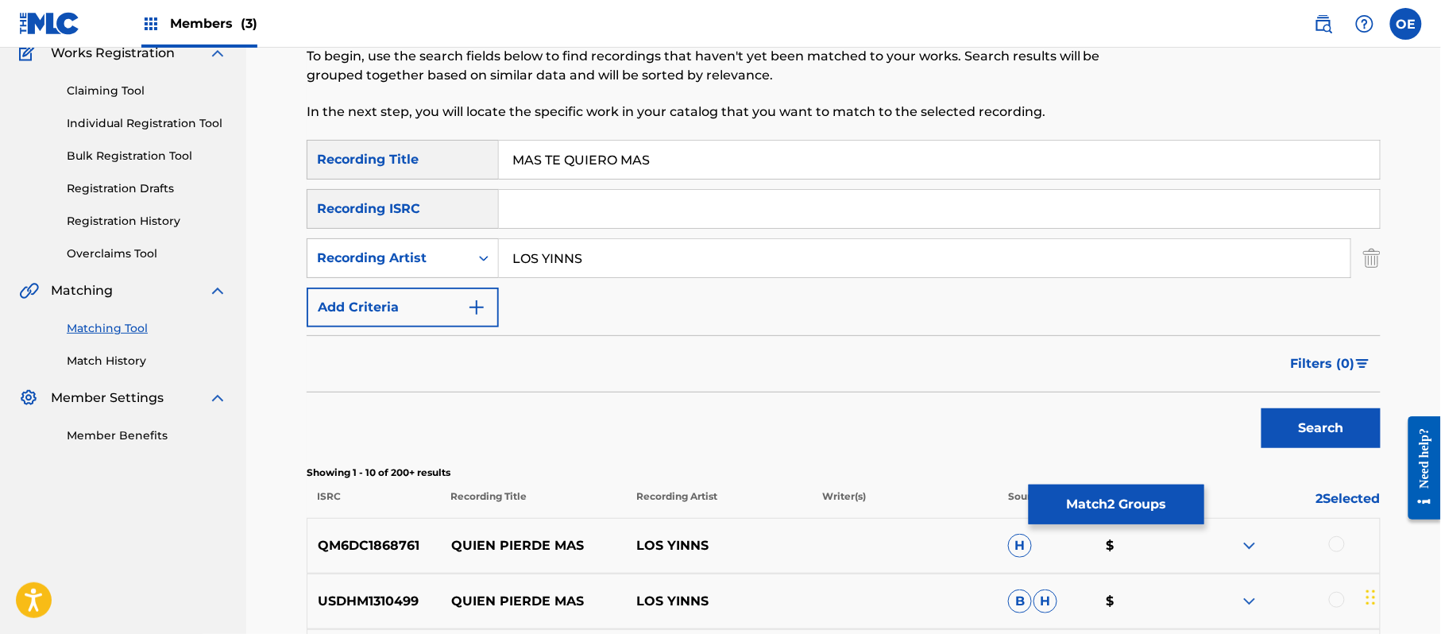
drag, startPoint x: 624, startPoint y: 258, endPoint x: 570, endPoint y: 272, distance: 55.7
click at [570, 272] on input "LOS YINNS" at bounding box center [924, 258] width 851 height 38
click at [1261, 408] on button "Search" at bounding box center [1320, 428] width 119 height 40
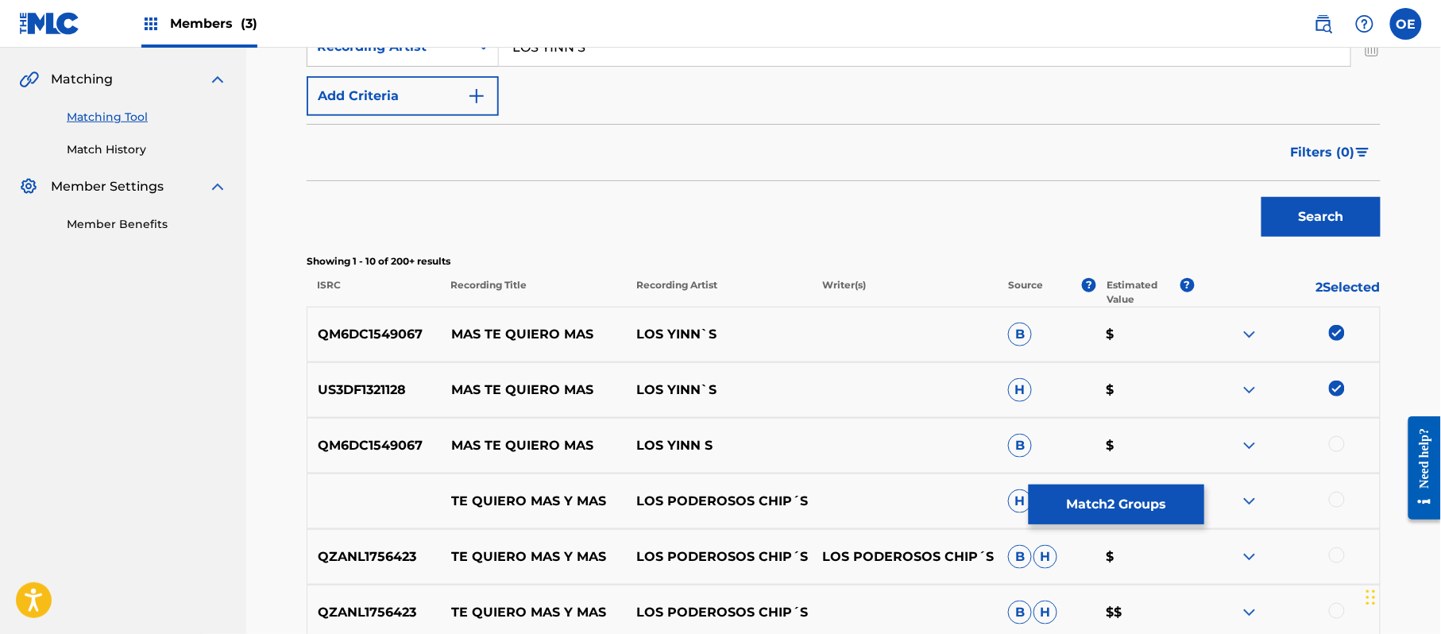
scroll to position [461, 0]
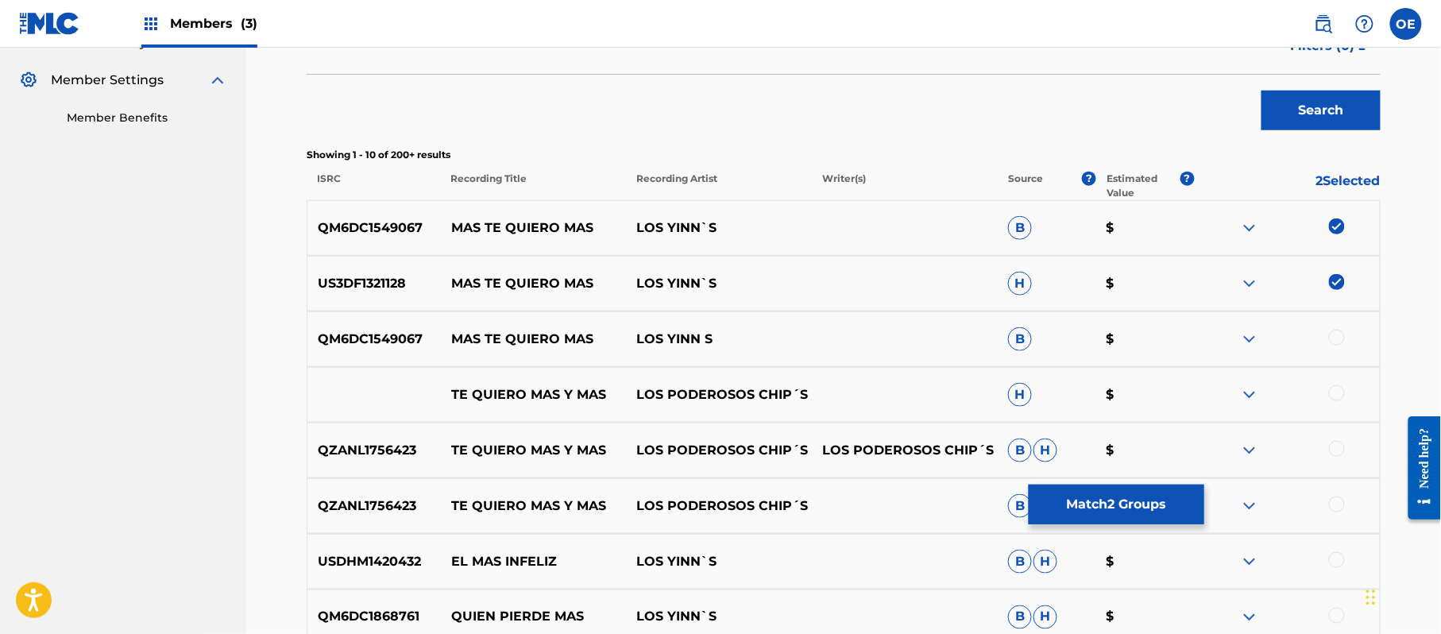
click at [1337, 341] on div at bounding box center [1337, 338] width 16 height 16
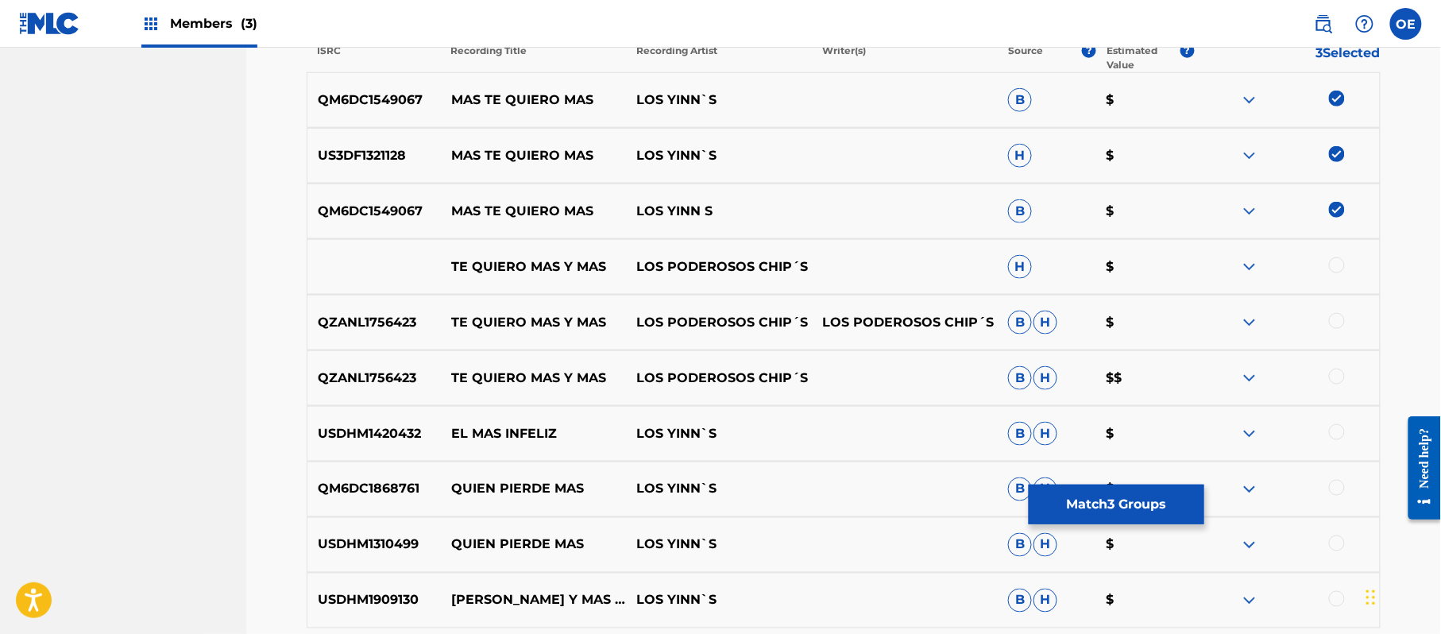
scroll to position [778, 0]
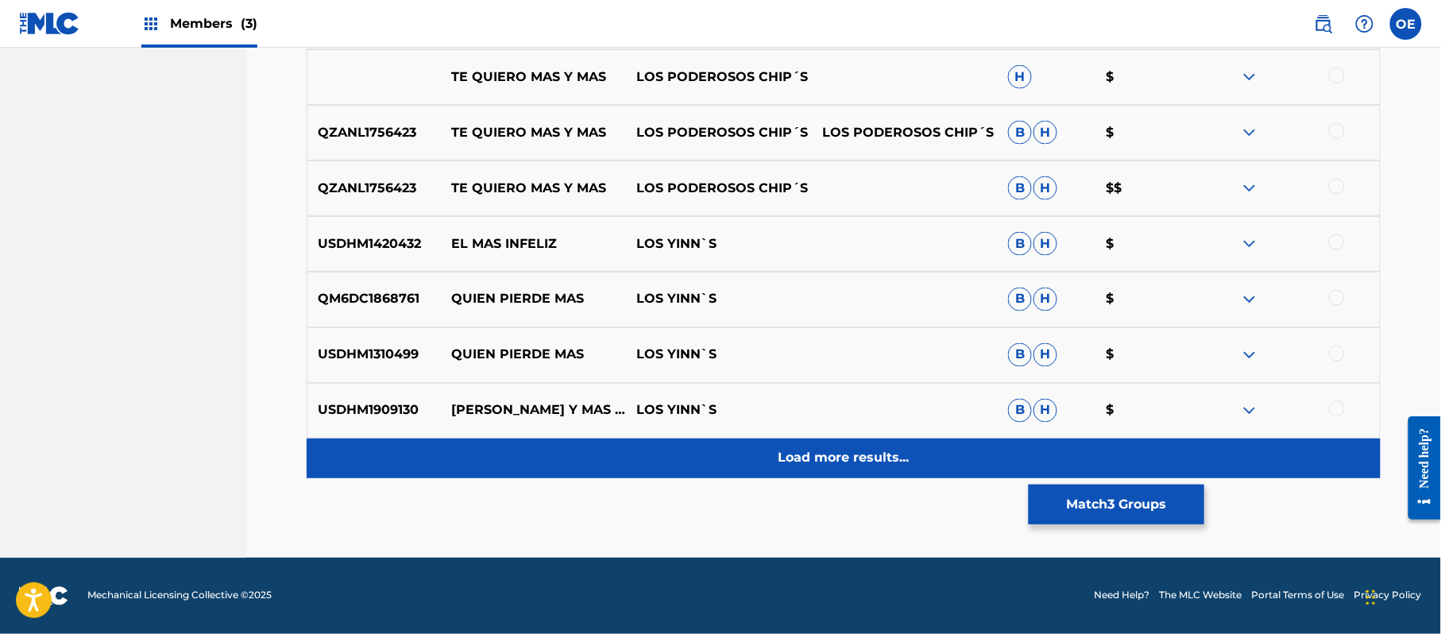
click at [794, 442] on div "Load more results..." at bounding box center [844, 458] width 1074 height 40
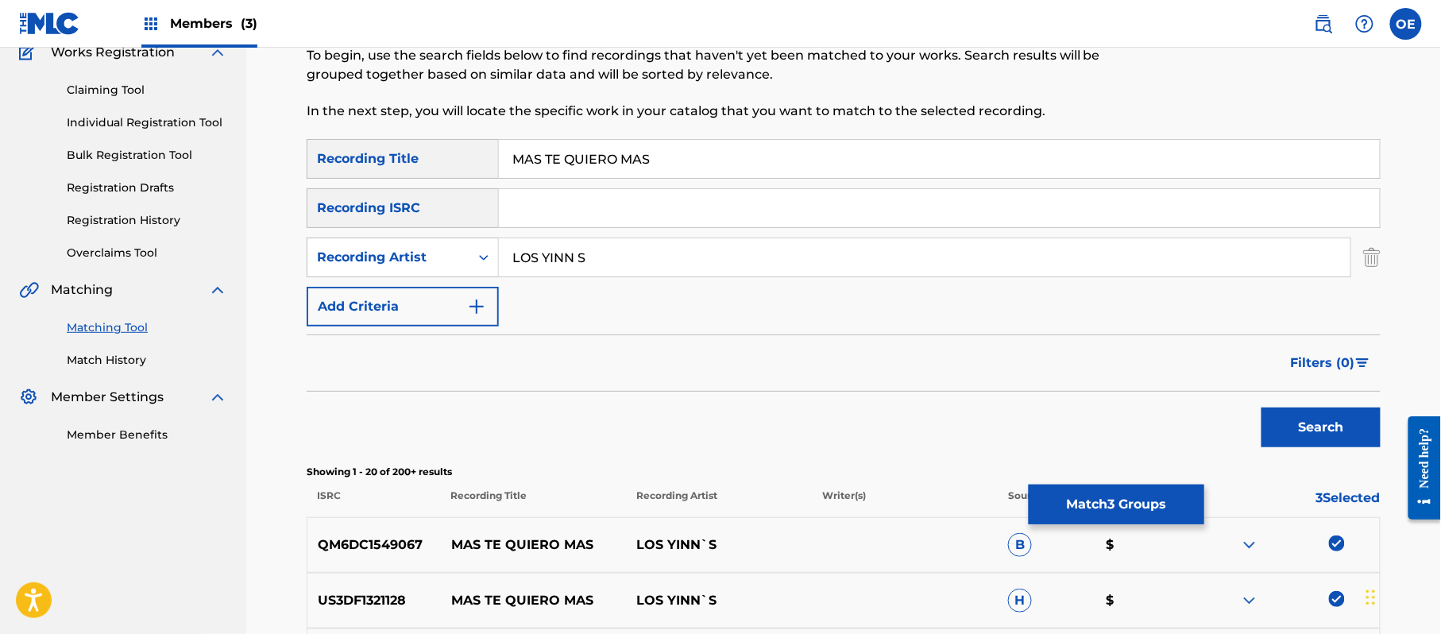
scroll to position [143, 0]
click at [577, 268] on input "LOS YINN S" at bounding box center [924, 258] width 851 height 38
type input "LOS YINN'S"
click at [1261, 408] on button "Search" at bounding box center [1320, 428] width 119 height 40
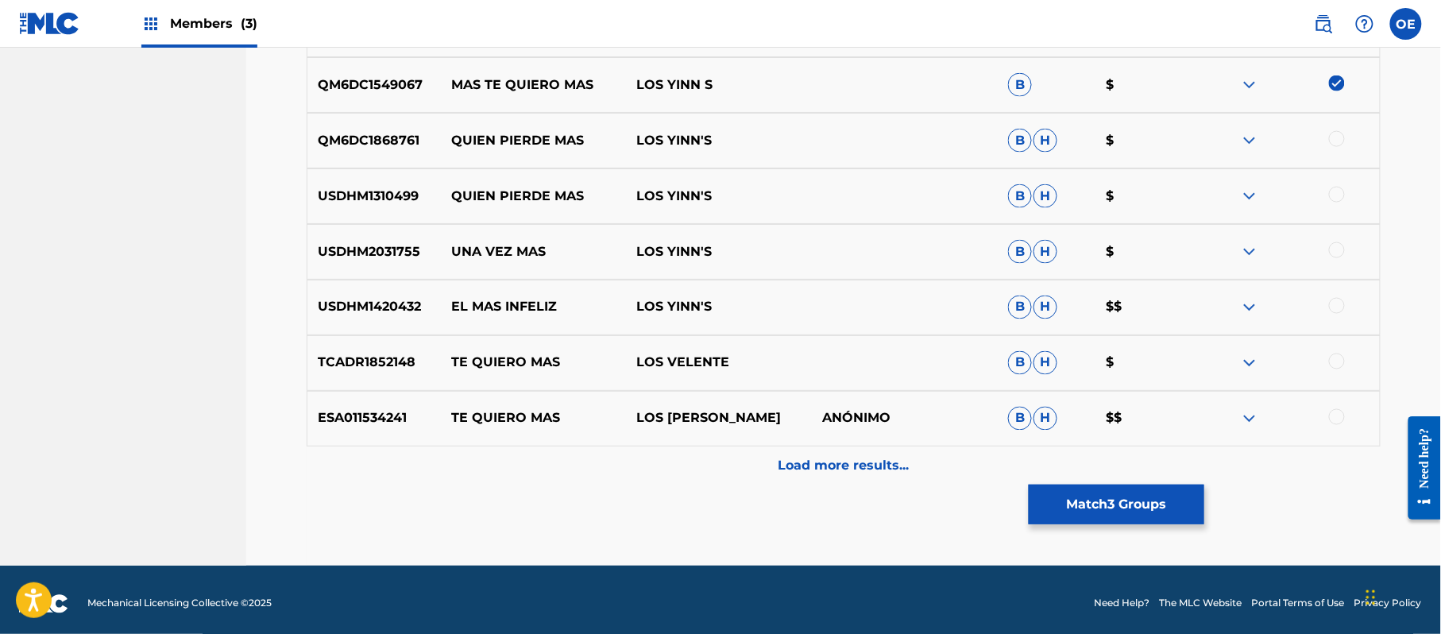
scroll to position [778, 0]
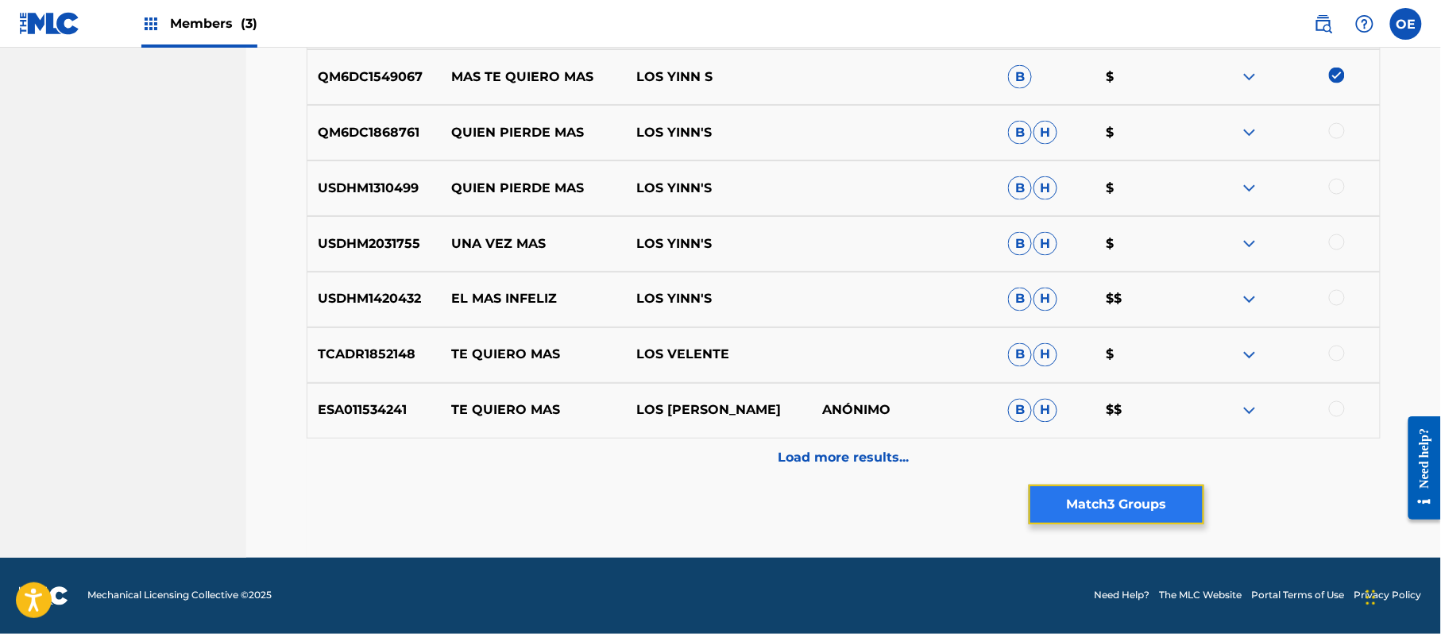
click at [1145, 489] on button "Match 3 Groups" at bounding box center [1116, 504] width 176 height 40
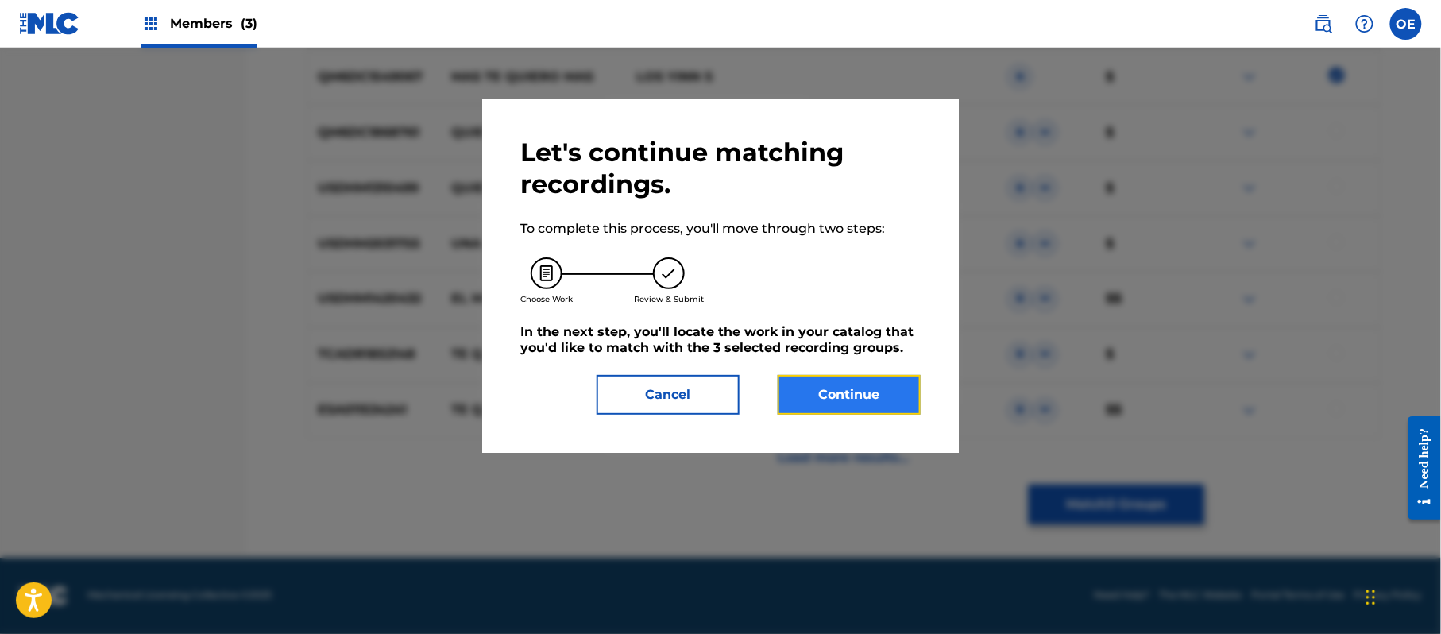
click at [804, 386] on button "Continue" at bounding box center [848, 395] width 143 height 40
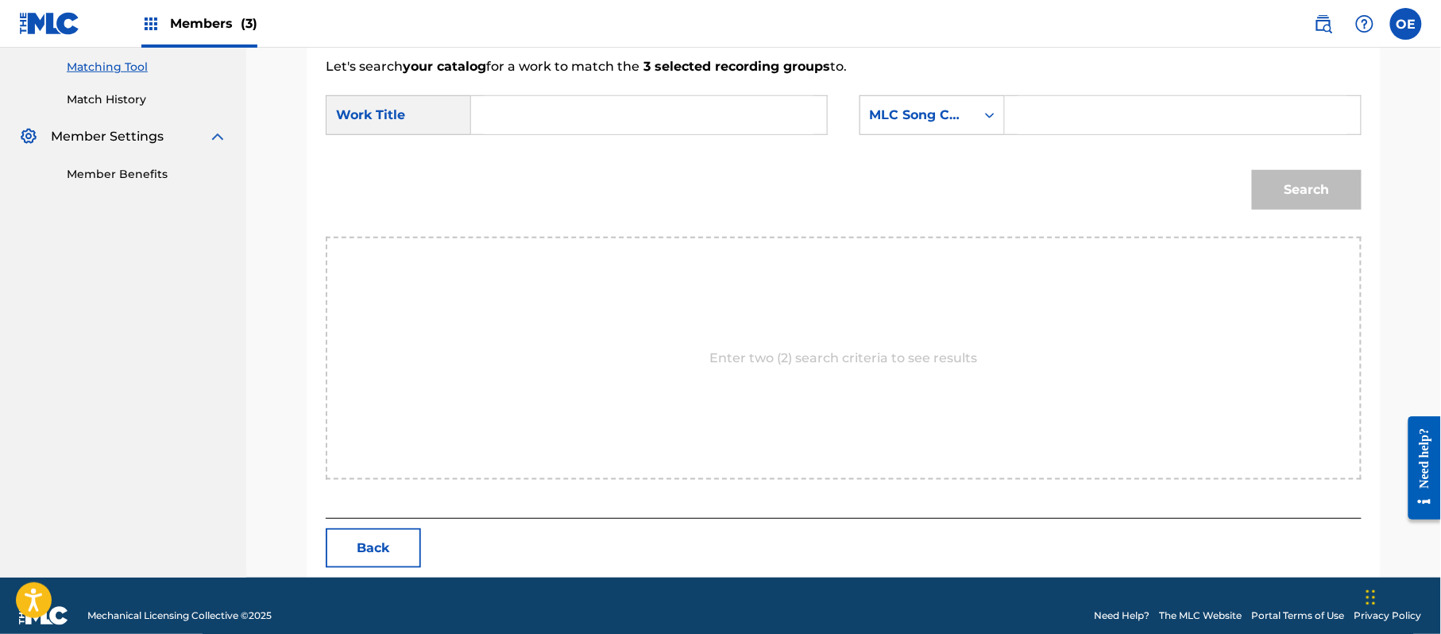
scroll to position [424, 0]
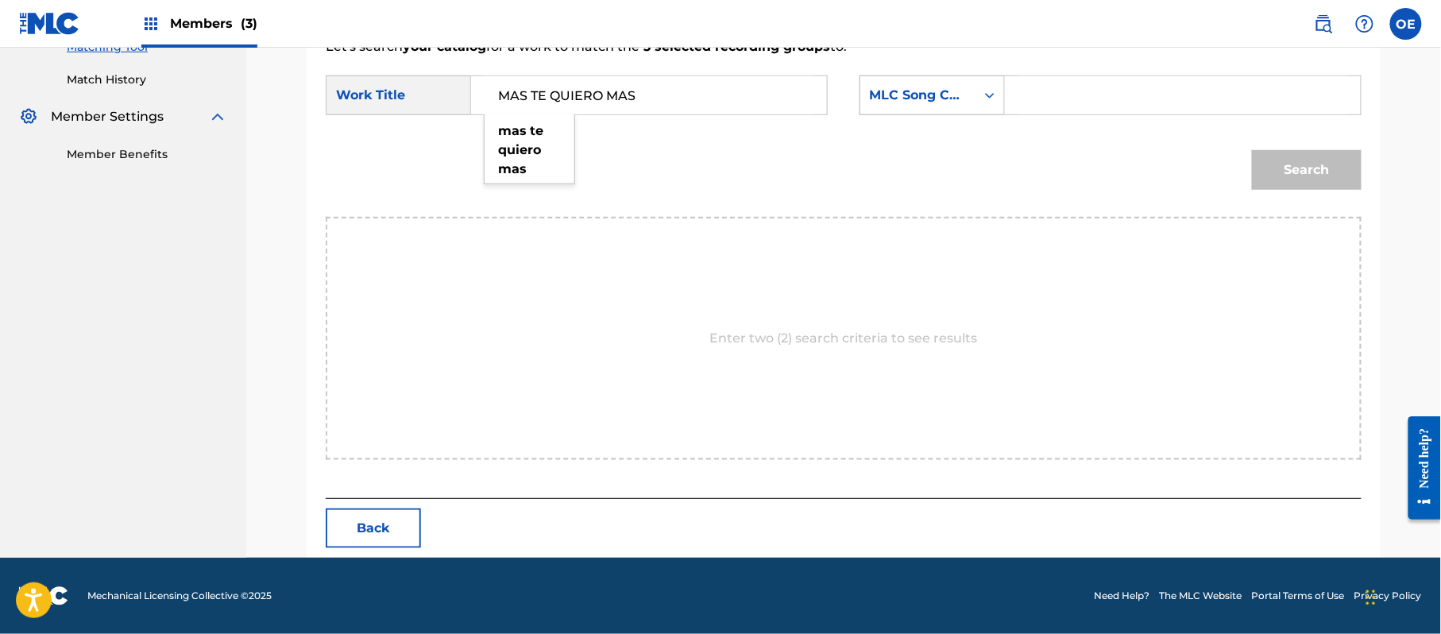
type input "MAS TE QUIERO MAS"
click at [932, 100] on div "MLC Song Code" at bounding box center [918, 95] width 96 height 19
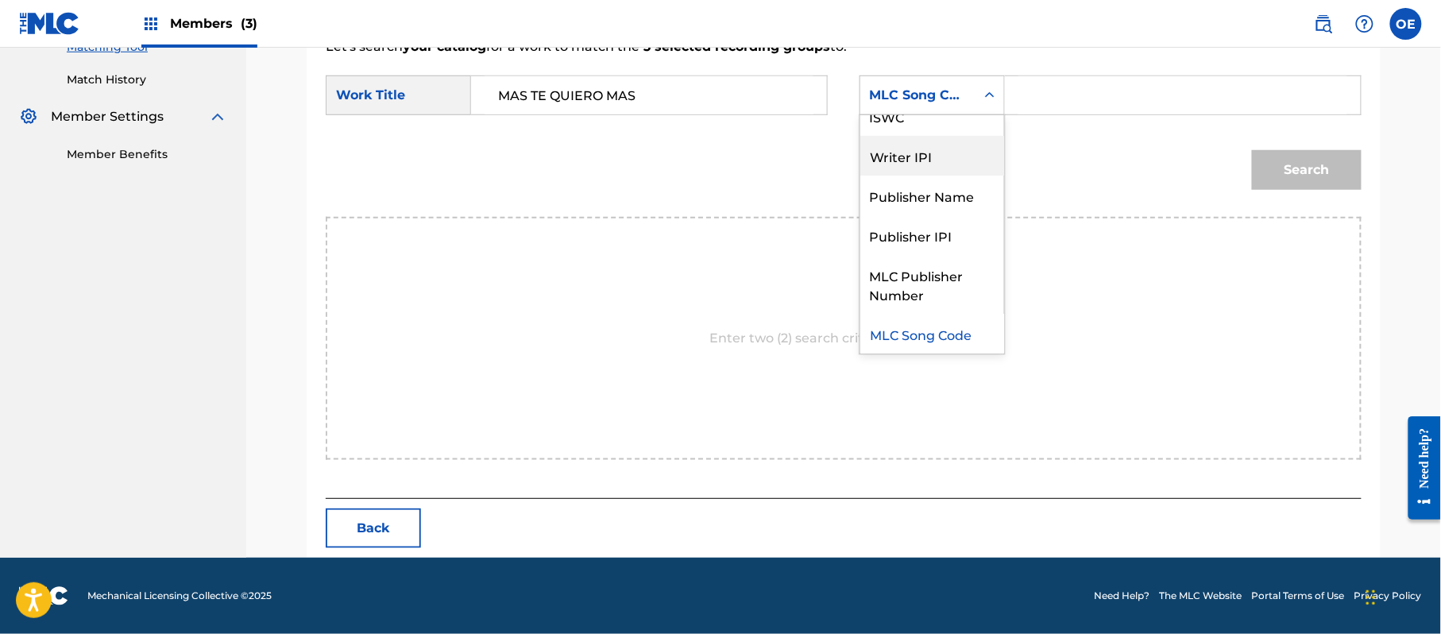
scroll to position [0, 0]
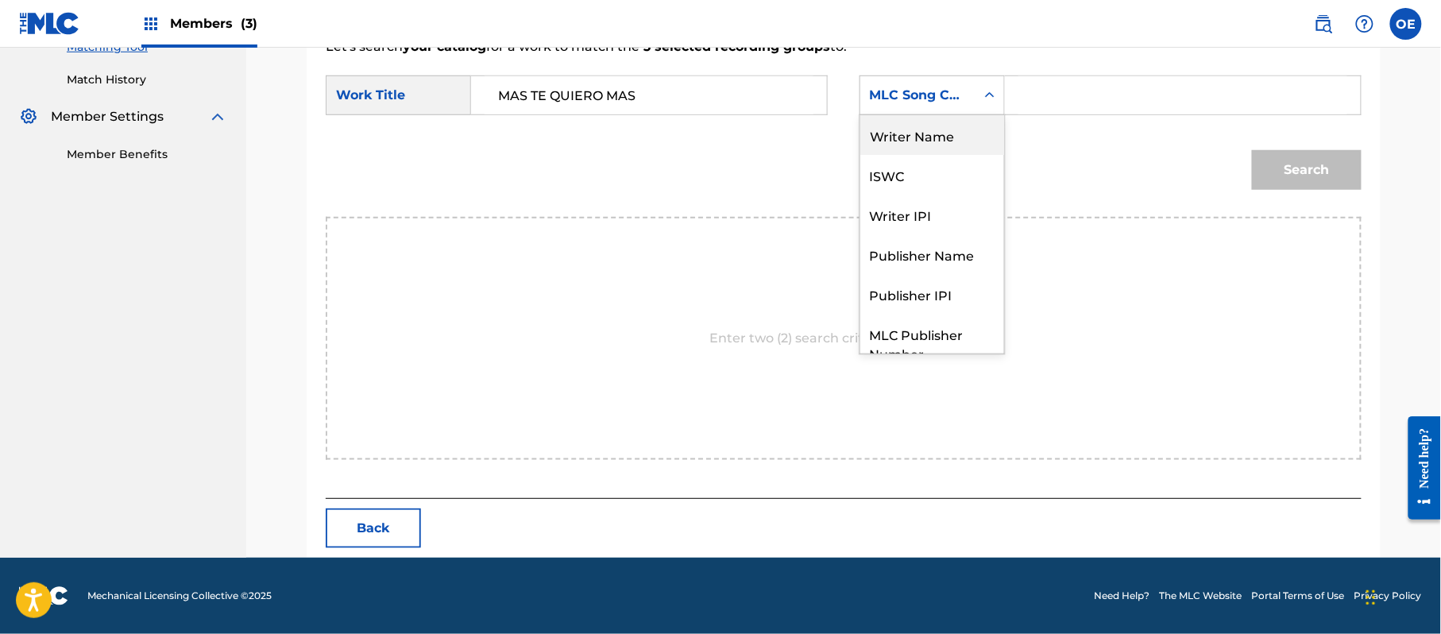
click at [923, 133] on div "Writer Name" at bounding box center [932, 135] width 144 height 40
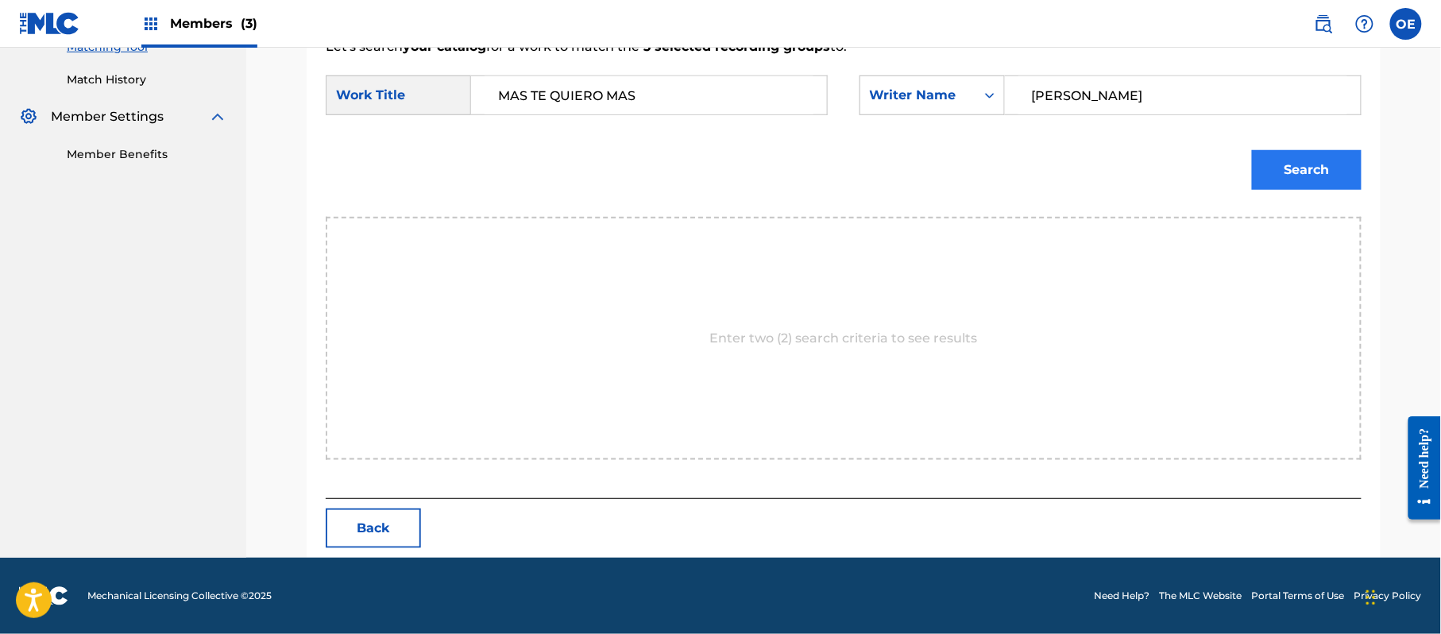
type input "[PERSON_NAME]"
click at [1263, 169] on button "Search" at bounding box center [1307, 170] width 110 height 40
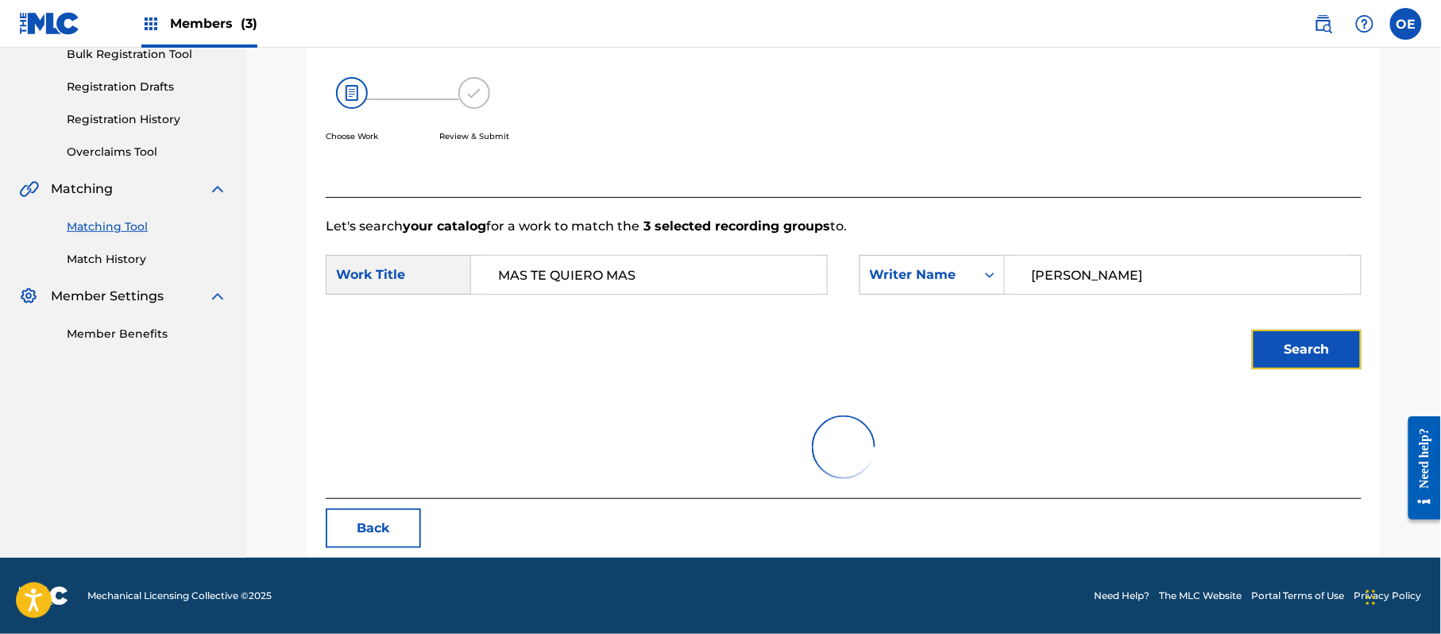
scroll to position [424, 0]
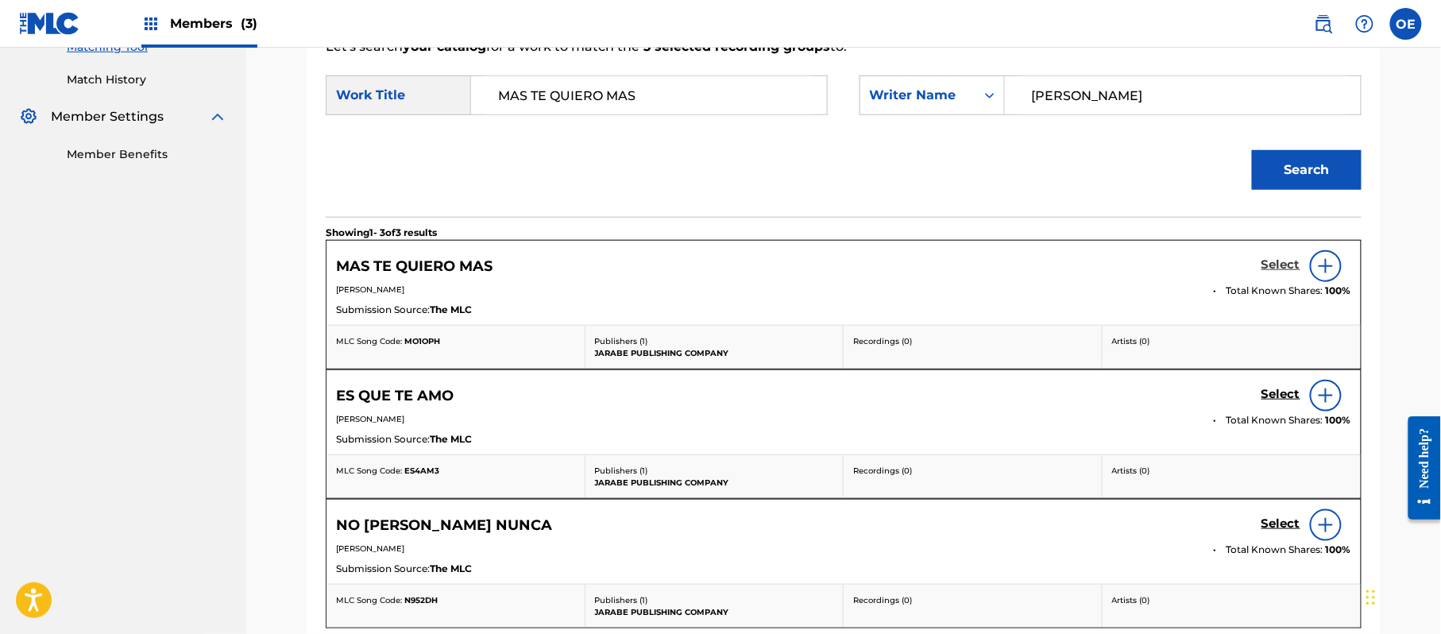
click at [1266, 270] on h5 "Select" at bounding box center [1280, 264] width 39 height 15
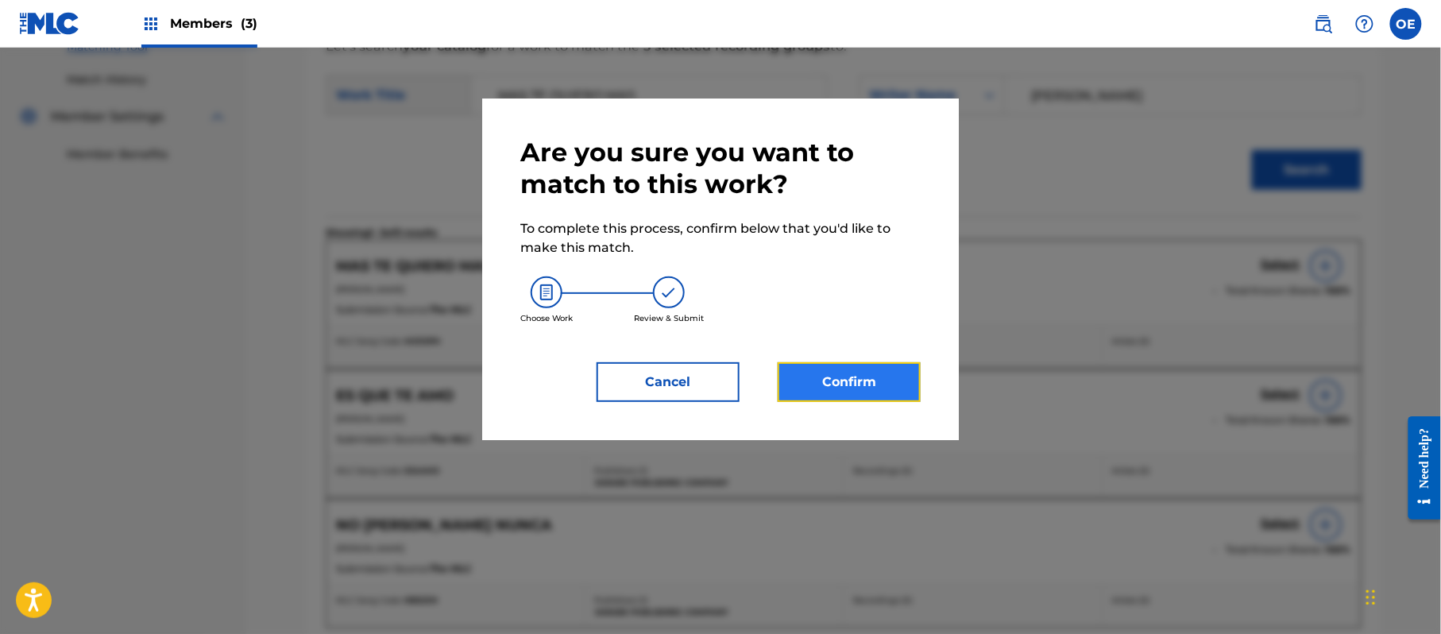
click at [791, 372] on button "Confirm" at bounding box center [848, 382] width 143 height 40
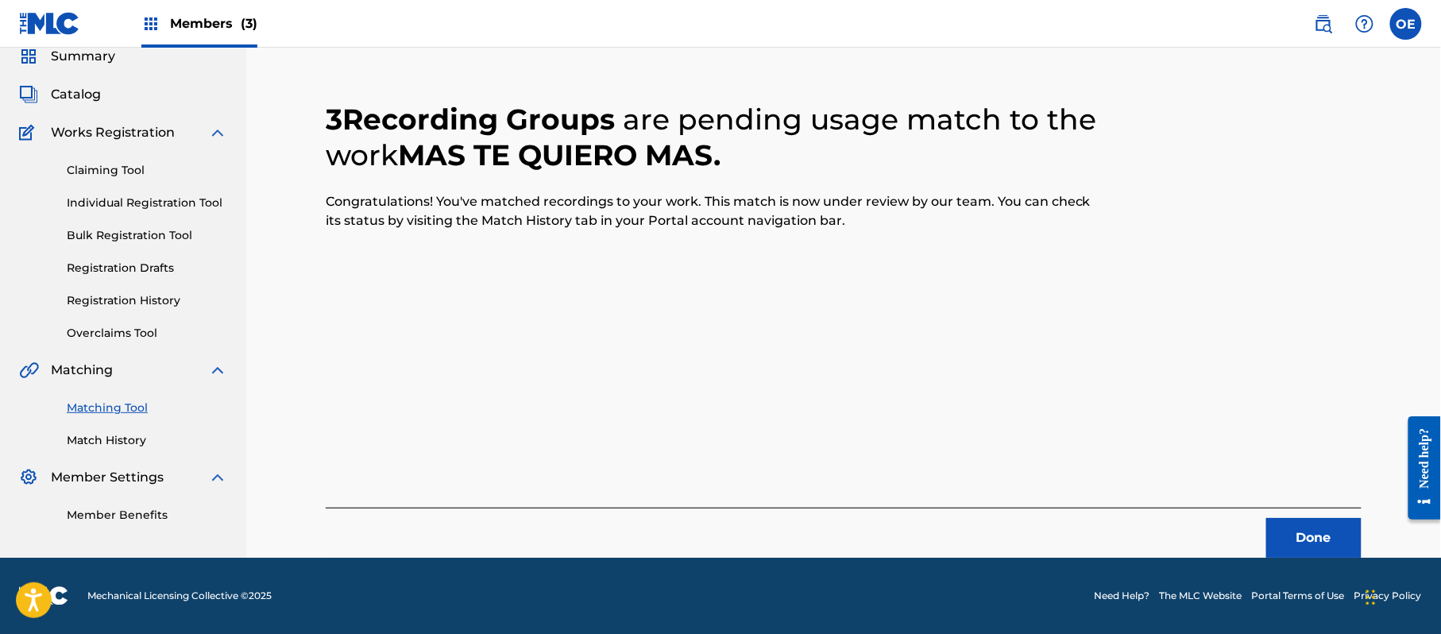
scroll to position [64, 0]
click at [1304, 530] on button "Done" at bounding box center [1313, 538] width 95 height 40
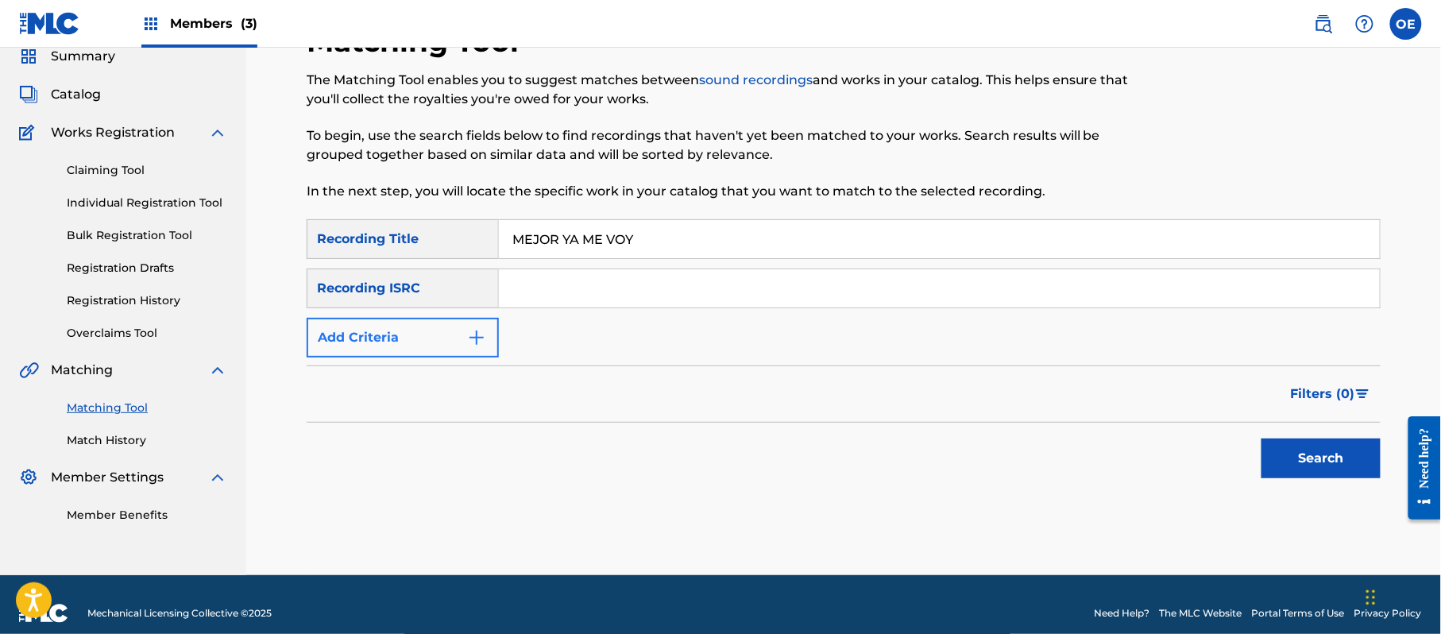
type input "MEJOR YA ME VOY"
click at [368, 322] on button "Add Criteria" at bounding box center [403, 338] width 192 height 40
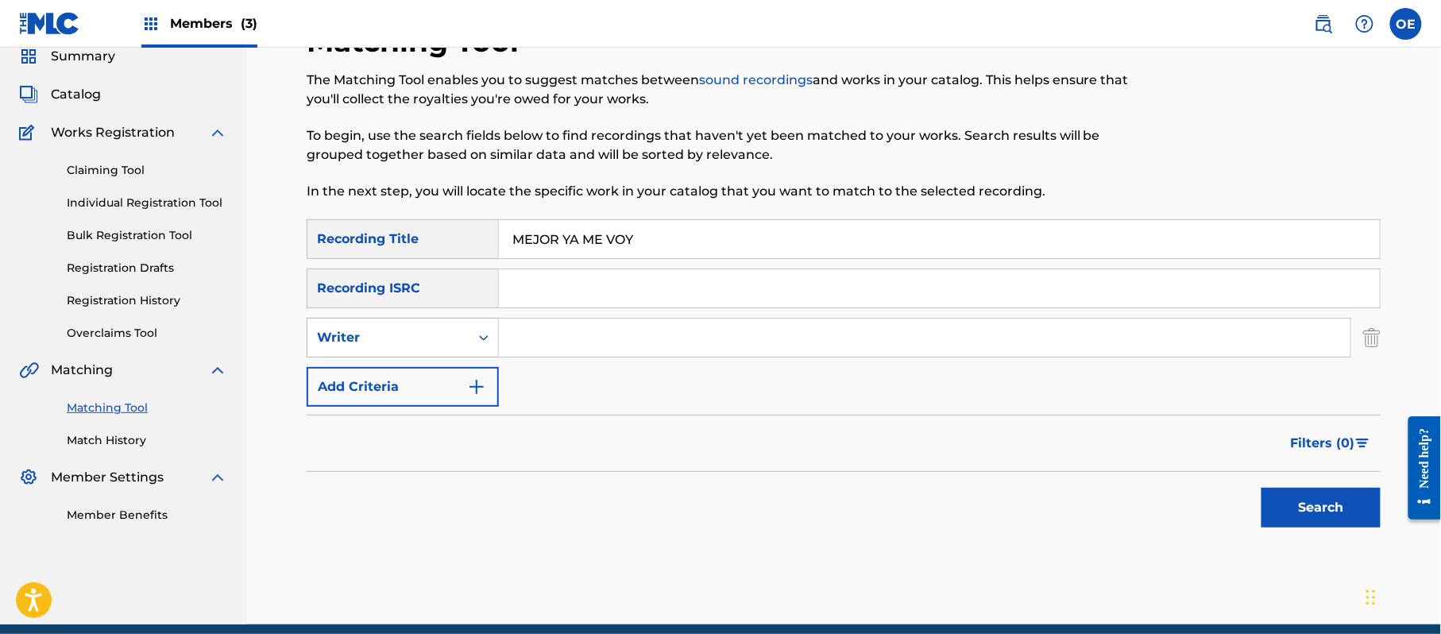
click at [449, 328] on div "Writer" at bounding box center [388, 337] width 143 height 19
click at [446, 373] on div "Recording Artist" at bounding box center [402, 377] width 191 height 40
drag, startPoint x: 764, startPoint y: 327, endPoint x: 577, endPoint y: 353, distance: 189.1
click at [577, 353] on input "LOS YINNS, [PERSON_NAME]" at bounding box center [924, 337] width 851 height 38
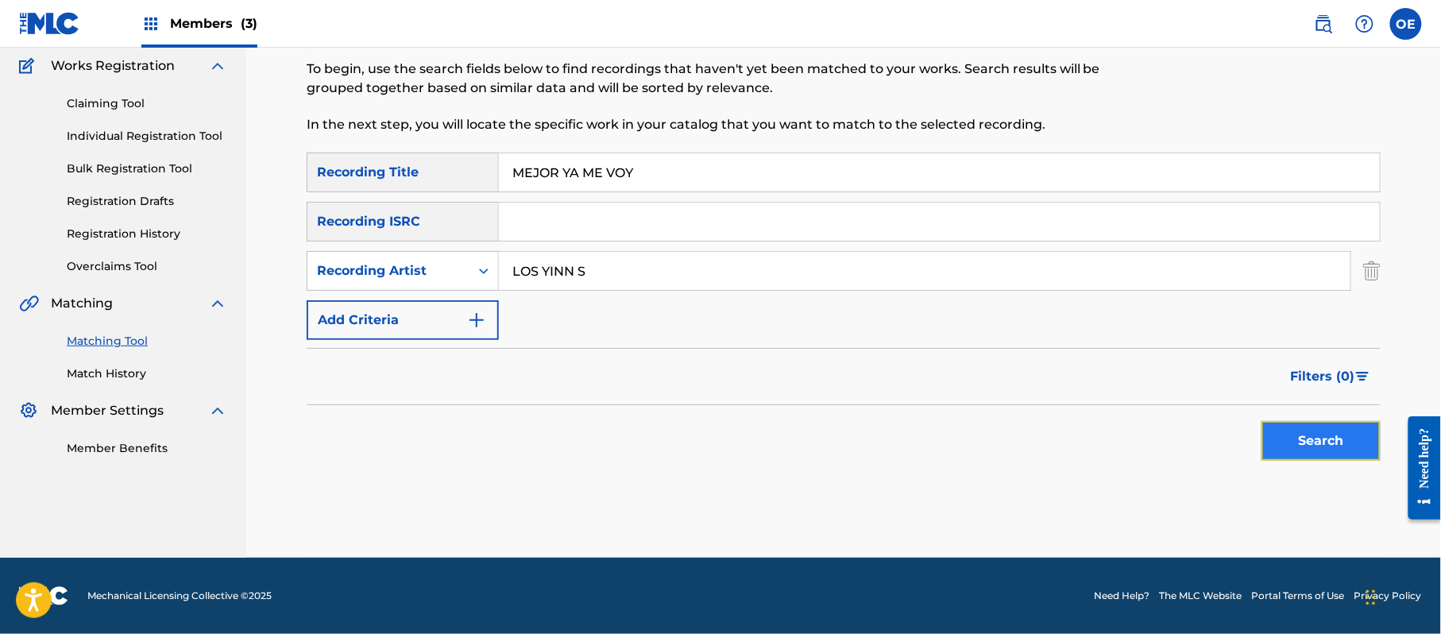
click at [1298, 426] on button "Search" at bounding box center [1320, 441] width 119 height 40
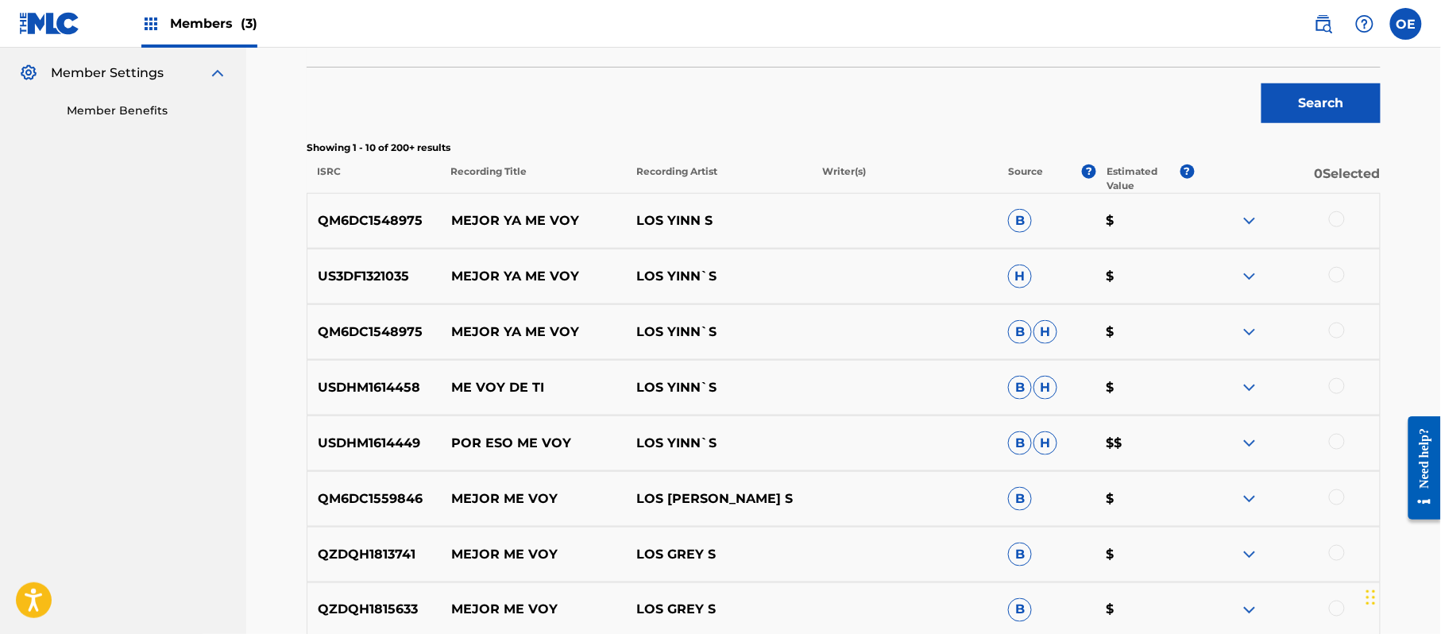
scroll to position [550, 0]
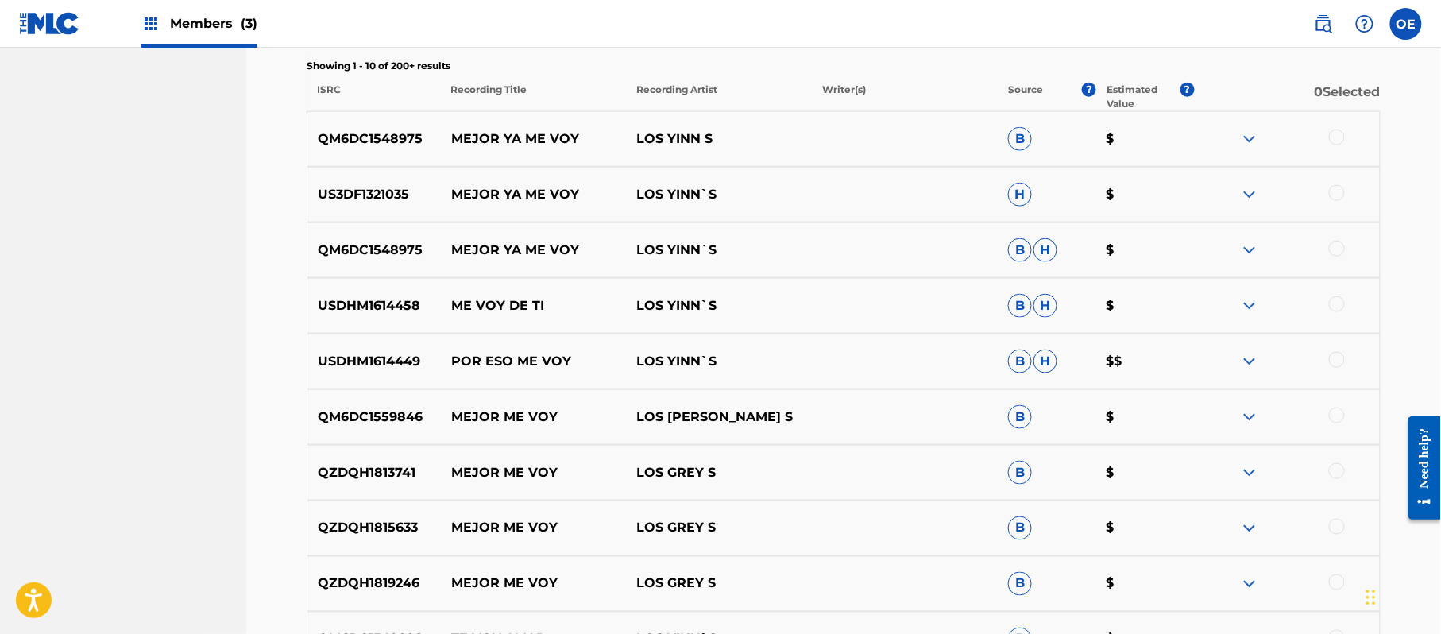
click at [1335, 134] on div at bounding box center [1337, 137] width 16 height 16
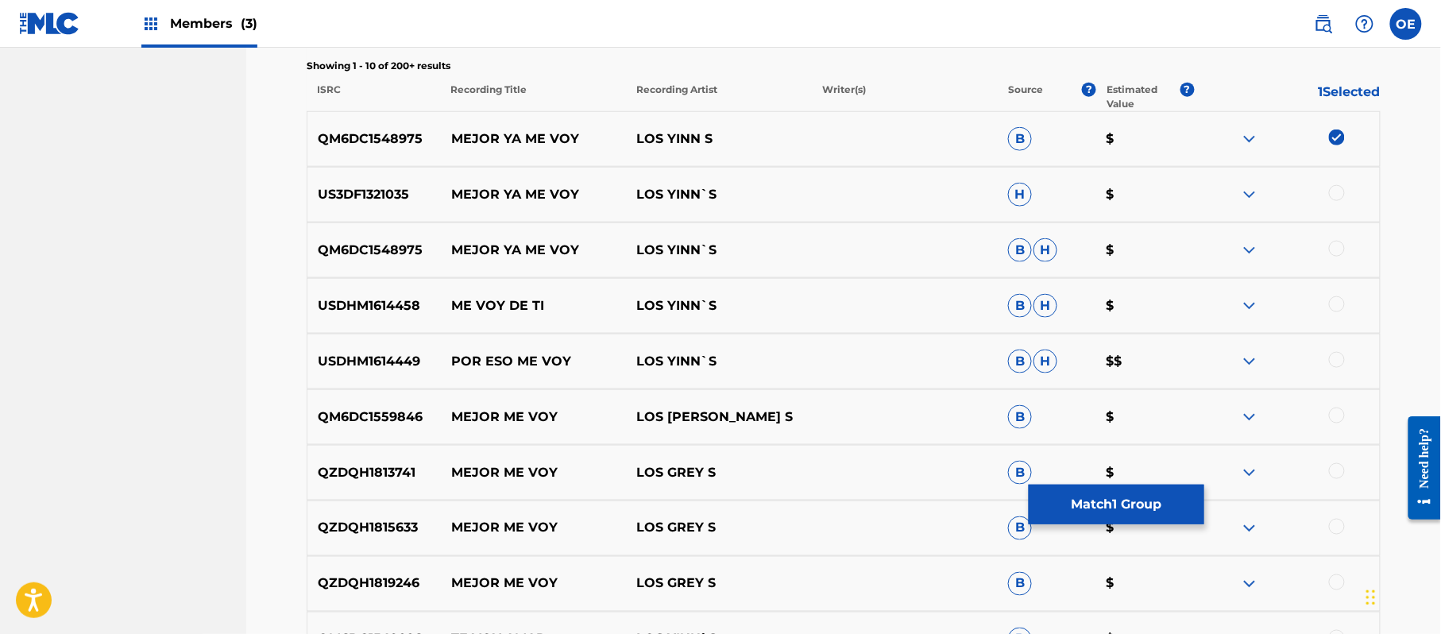
click at [1340, 194] on div at bounding box center [1337, 193] width 16 height 16
click at [1338, 270] on div "QM6DC1548975 MEJOR YA ME VOY LOS YINN`S B H $" at bounding box center [844, 250] width 1074 height 56
click at [1344, 252] on div at bounding box center [1337, 249] width 16 height 16
click at [1342, 302] on div at bounding box center [1337, 304] width 16 height 16
click at [1342, 309] on img at bounding box center [1337, 304] width 16 height 16
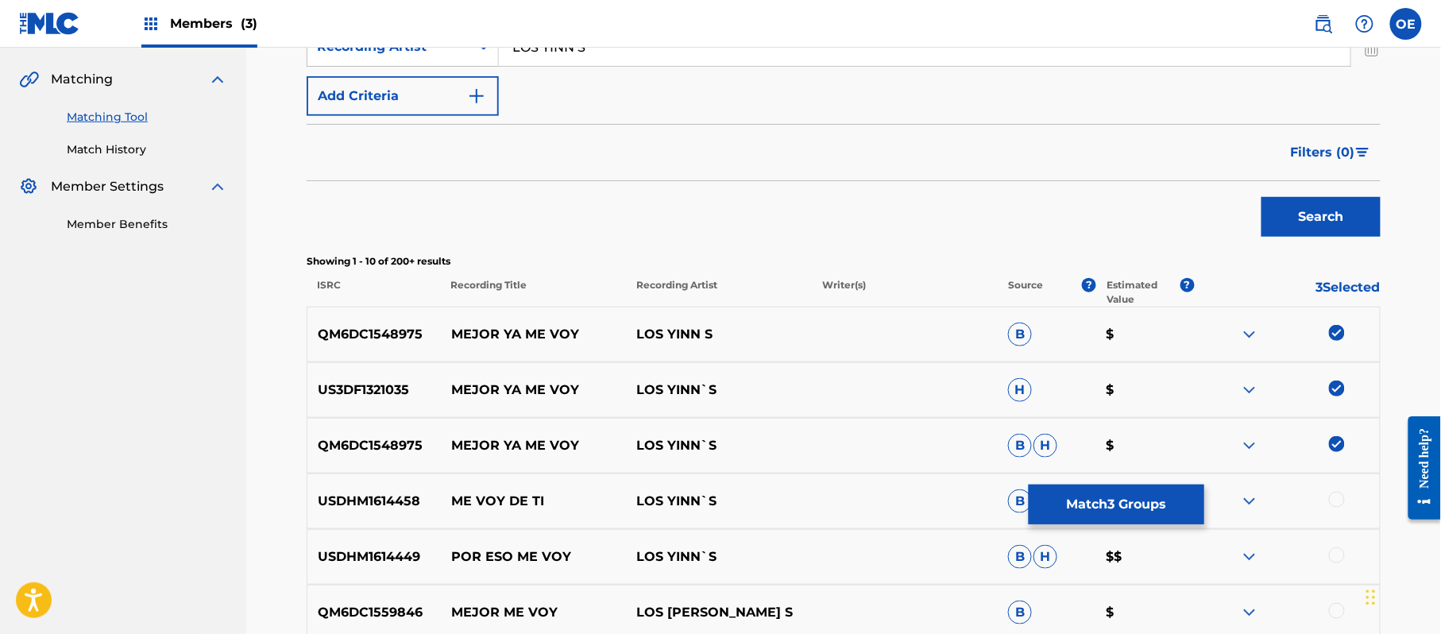
scroll to position [143, 0]
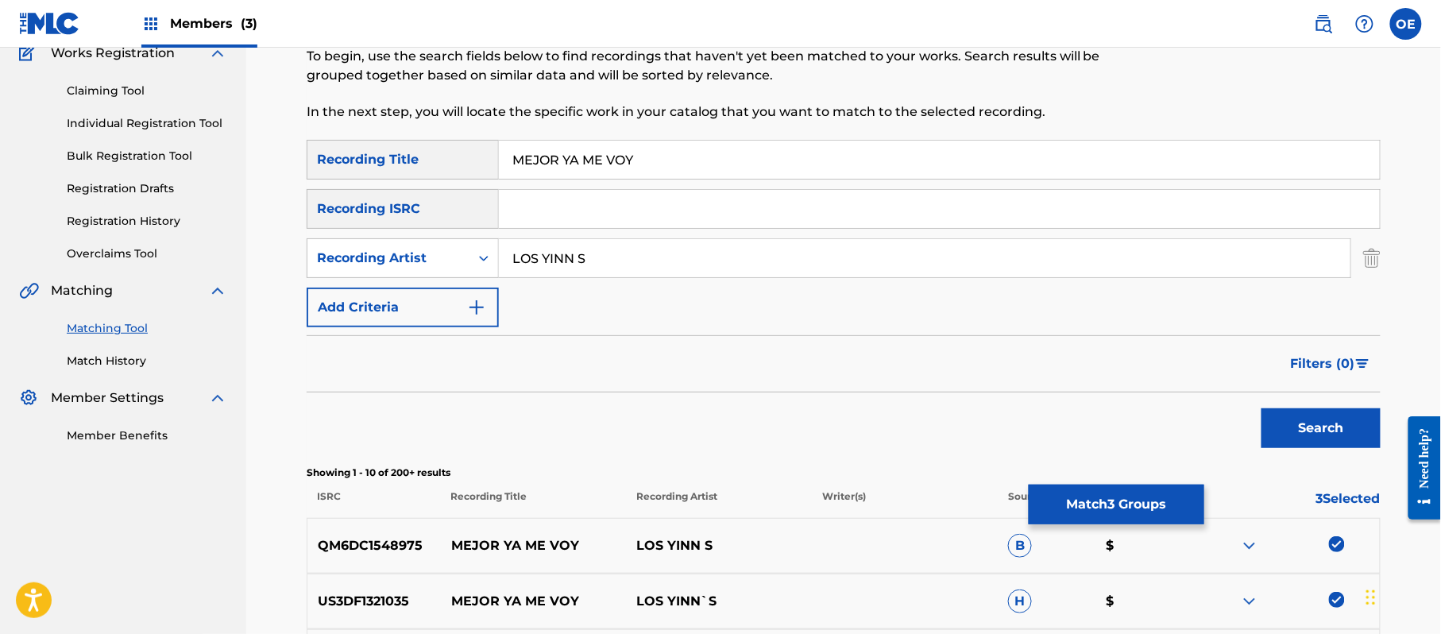
drag, startPoint x: 579, startPoint y: 258, endPoint x: 572, endPoint y: 267, distance: 11.3
click at [572, 267] on input "LOS YINN S" at bounding box center [924, 258] width 851 height 38
click at [1261, 408] on button "Search" at bounding box center [1320, 428] width 119 height 40
type input "LOS YINN'S"
click at [1261, 408] on button "Search" at bounding box center [1320, 428] width 119 height 40
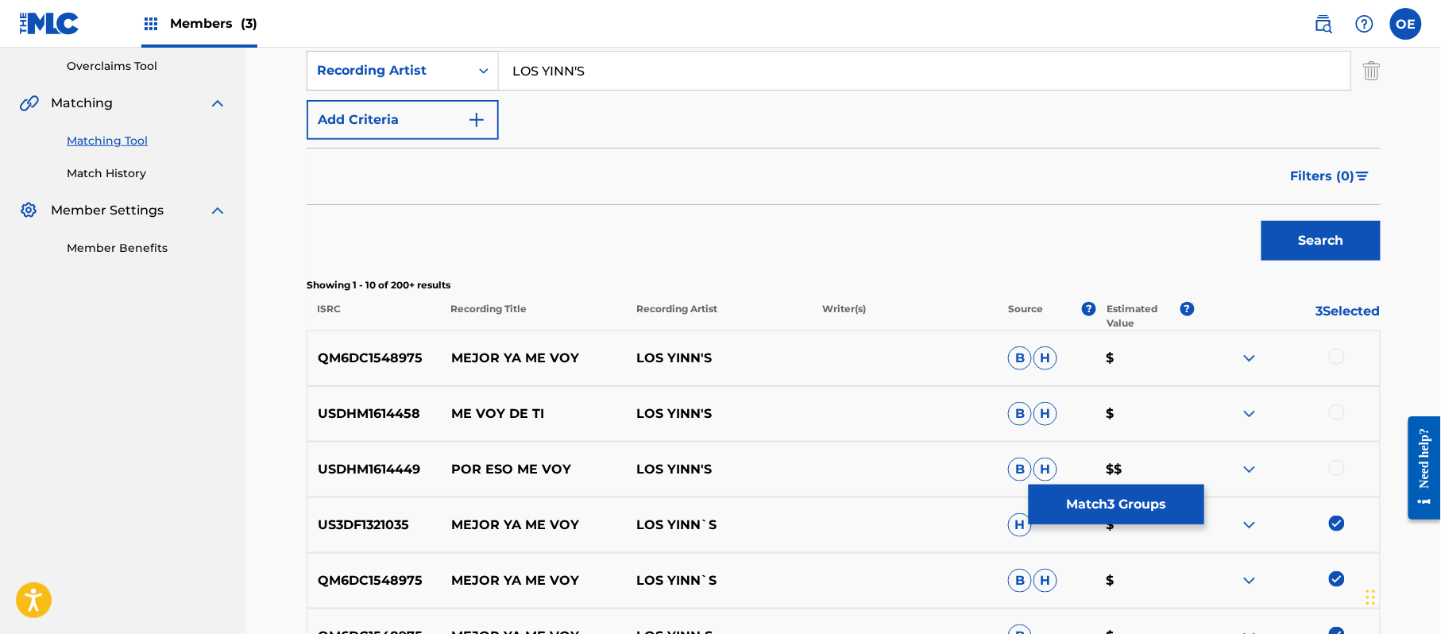
scroll to position [354, 0]
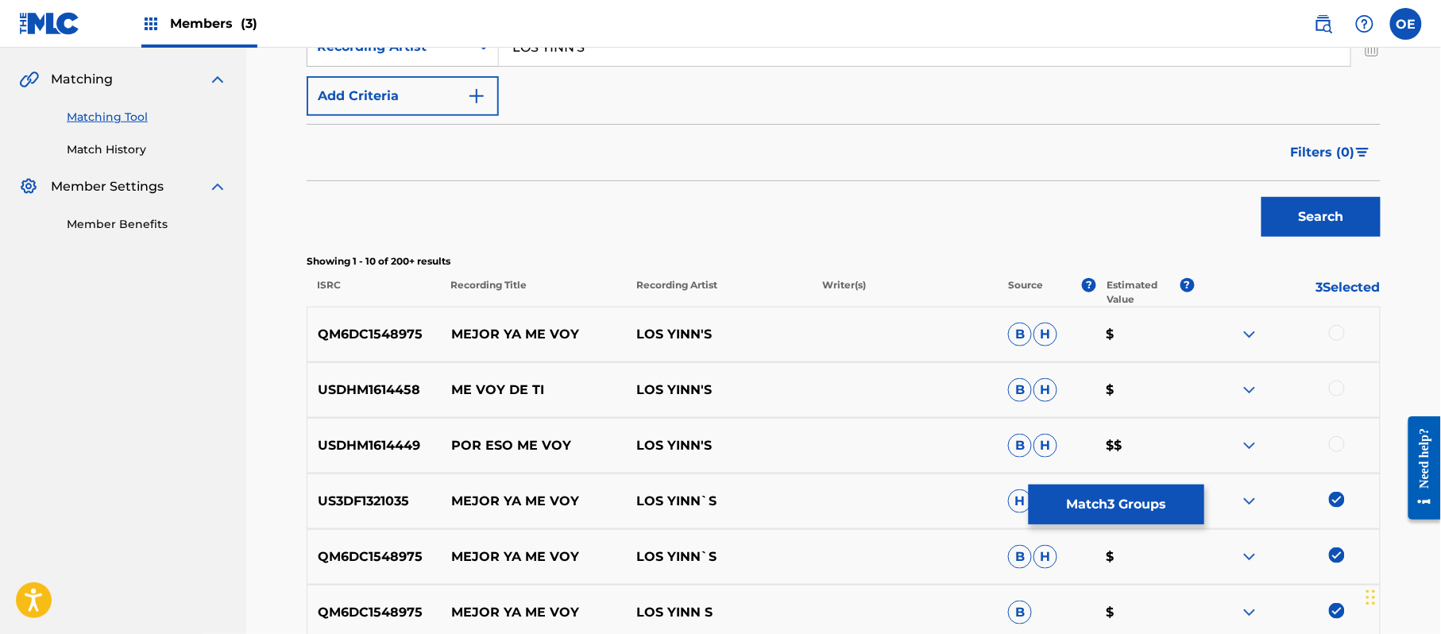
click at [1340, 334] on div at bounding box center [1337, 333] width 16 height 16
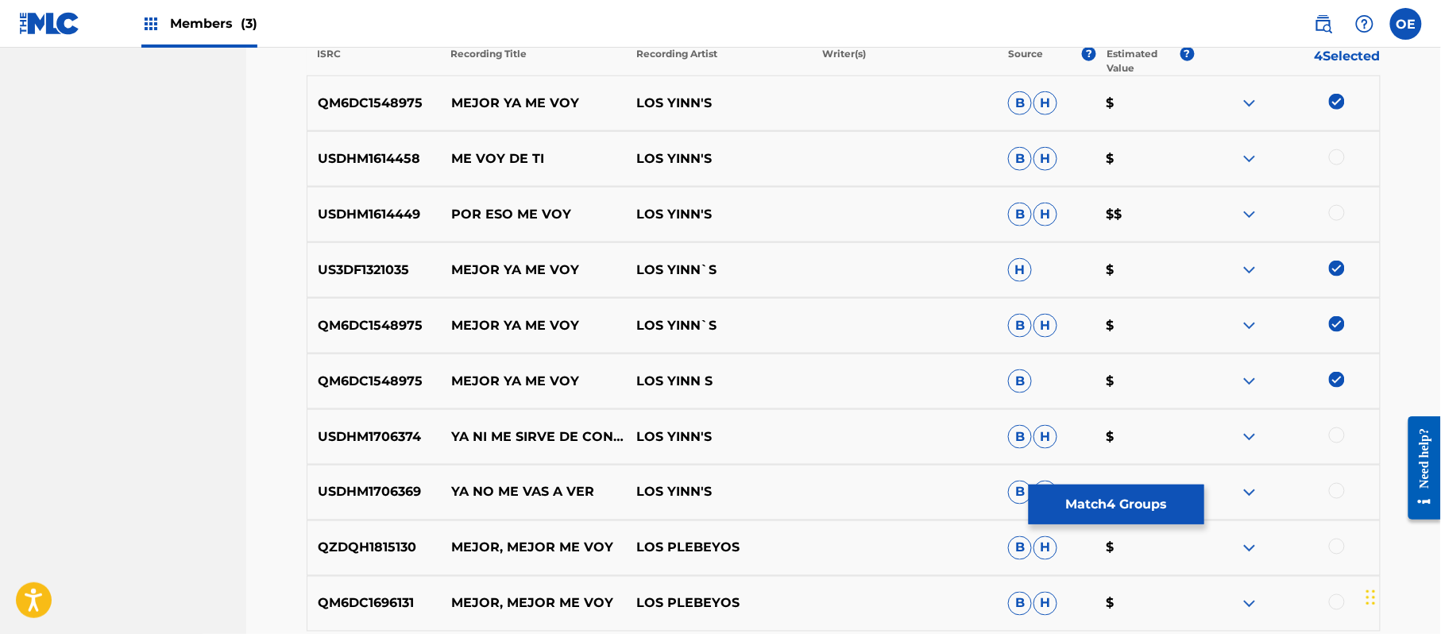
scroll to position [566, 0]
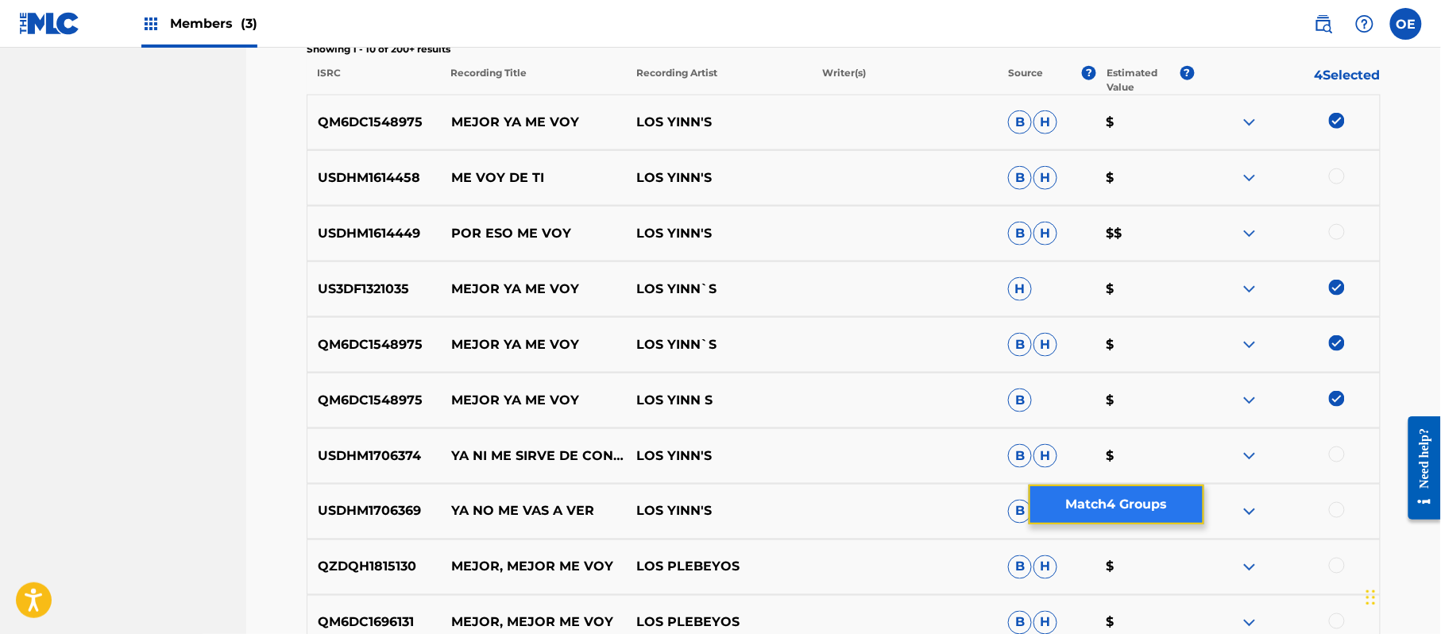
click at [1121, 508] on button "Match 4 Groups" at bounding box center [1116, 504] width 176 height 40
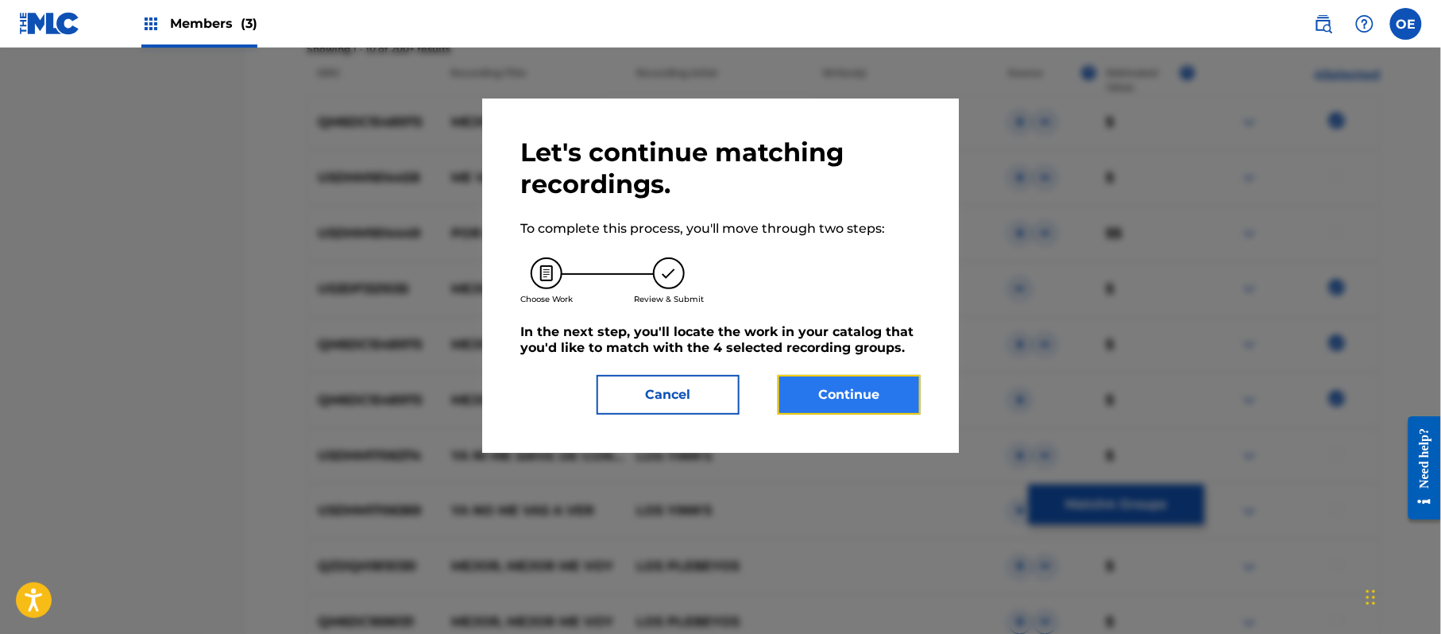
click at [839, 395] on button "Continue" at bounding box center [848, 395] width 143 height 40
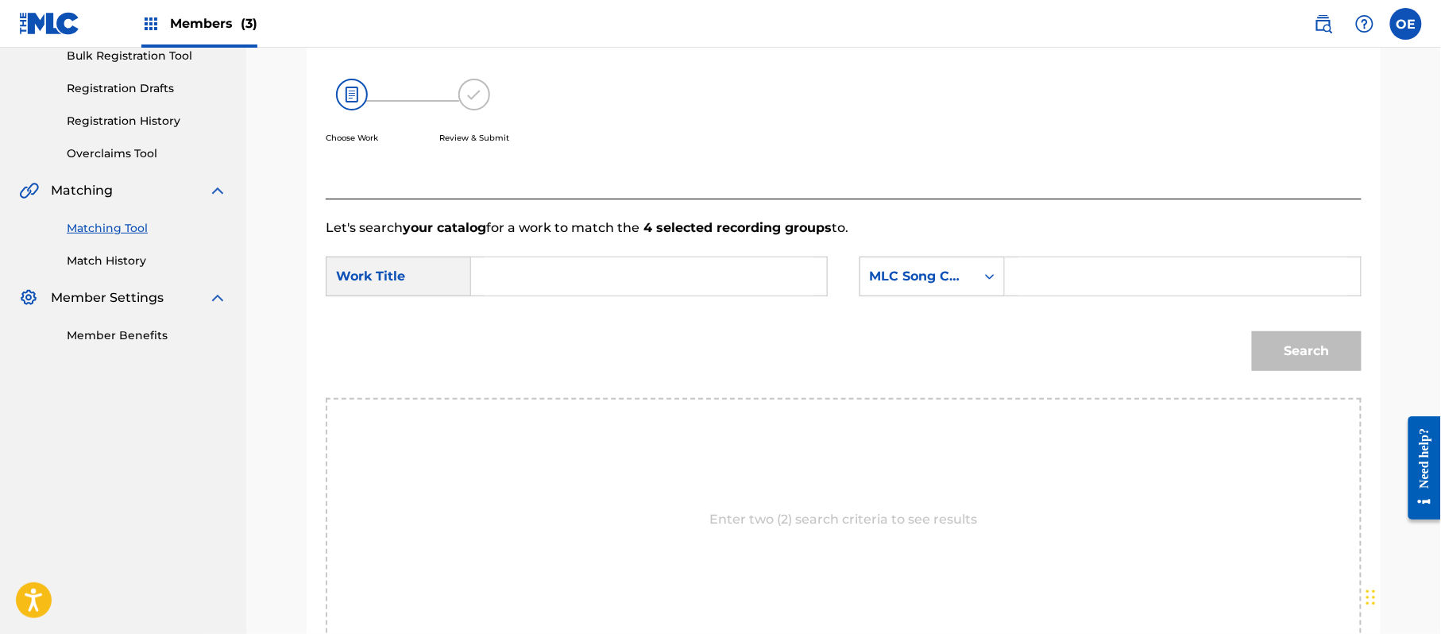
scroll to position [424, 0]
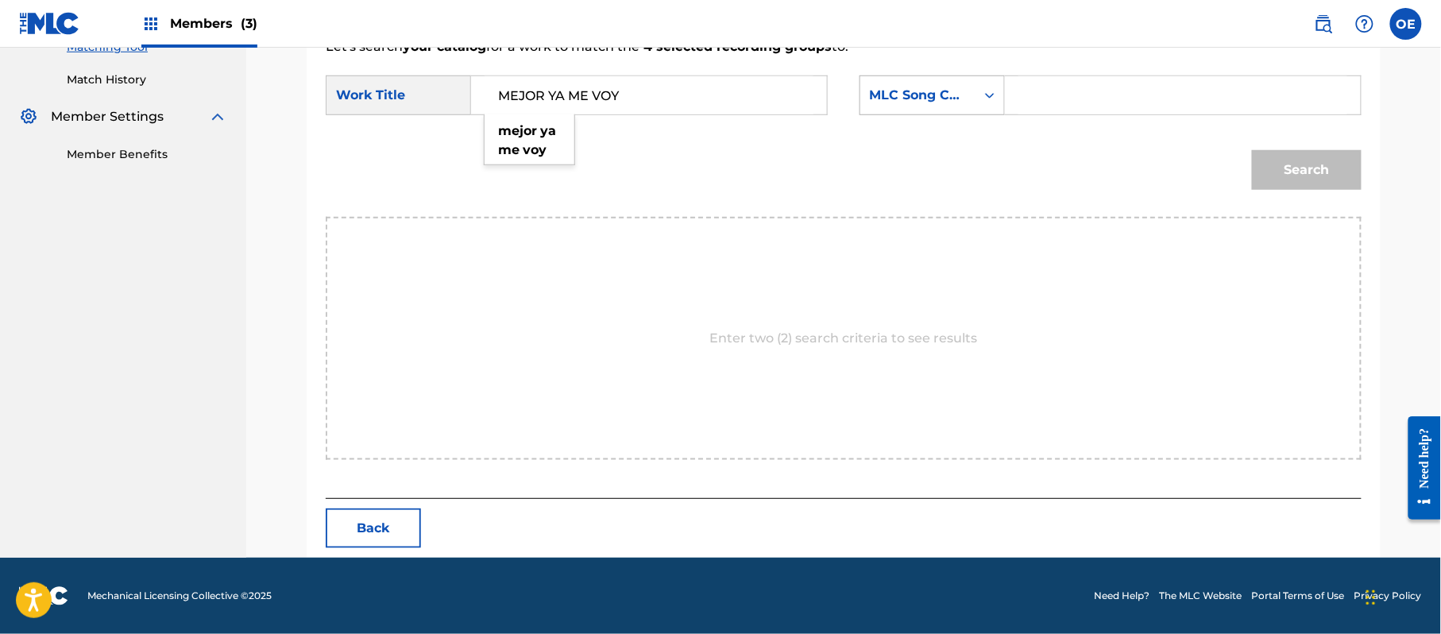
type input "MEJOR YA ME VOY"
click at [986, 97] on icon "Search Form" at bounding box center [990, 95] width 16 height 16
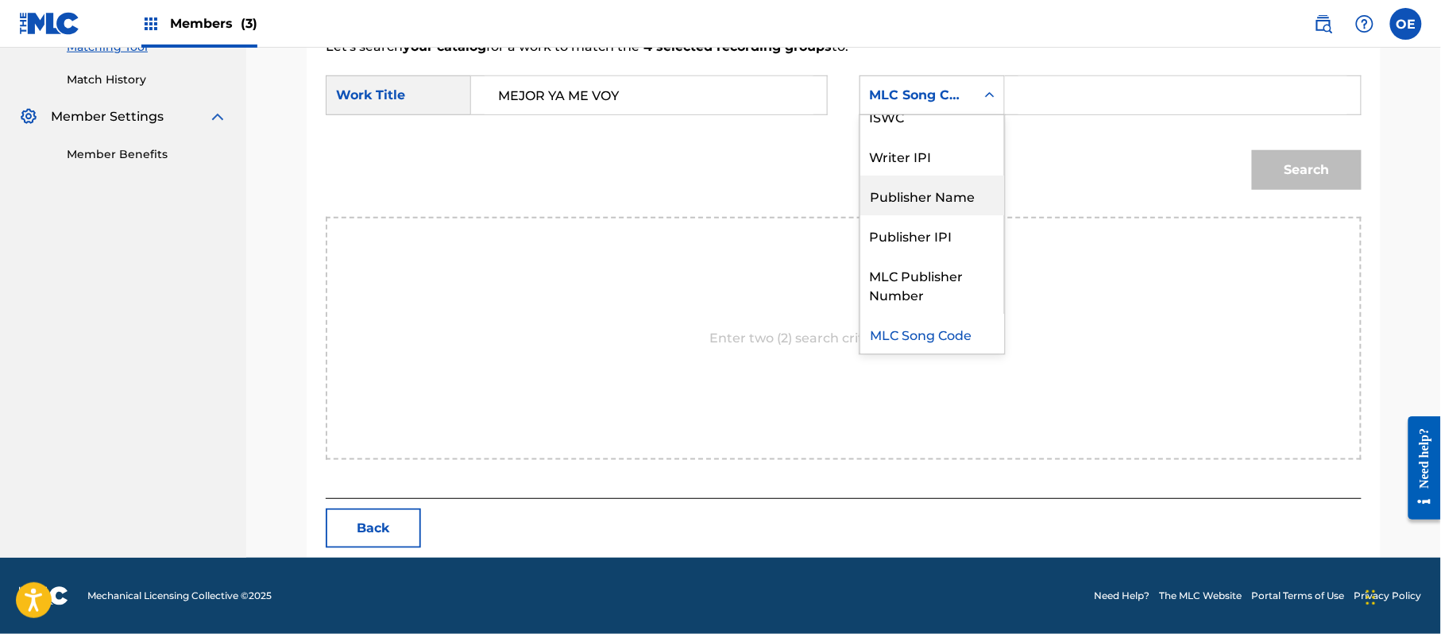
scroll to position [0, 0]
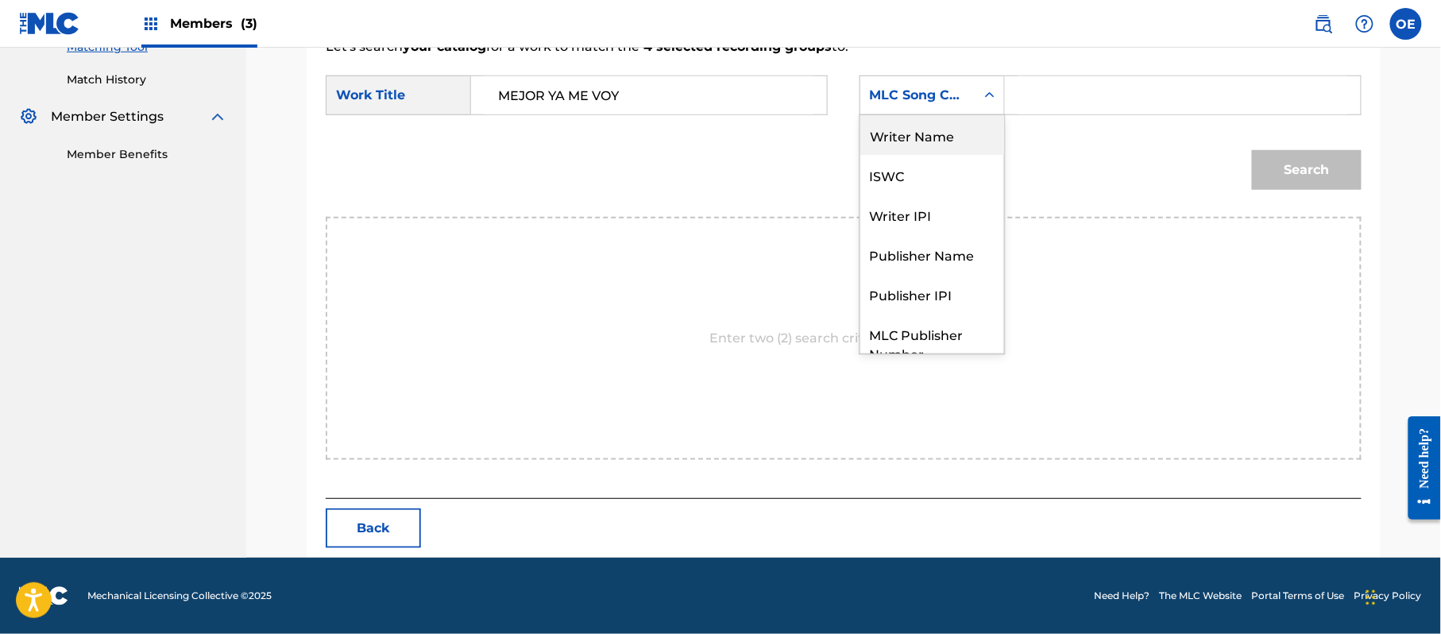
click at [932, 133] on div "Writer Name" at bounding box center [932, 135] width 144 height 40
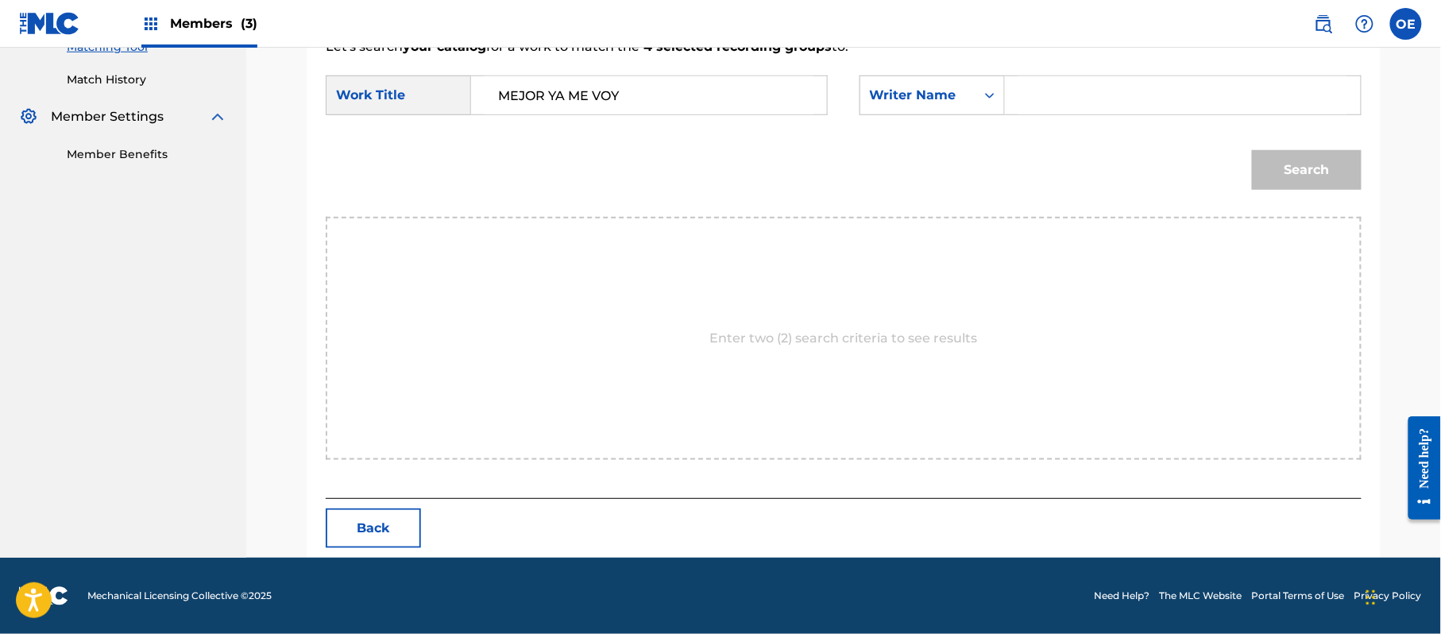
click at [932, 73] on form "SearchWithCriteriaf89498bc-789c-4985-8487-5061a1897356 Work Title MEJOR YA ME V…" at bounding box center [844, 136] width 1036 height 160
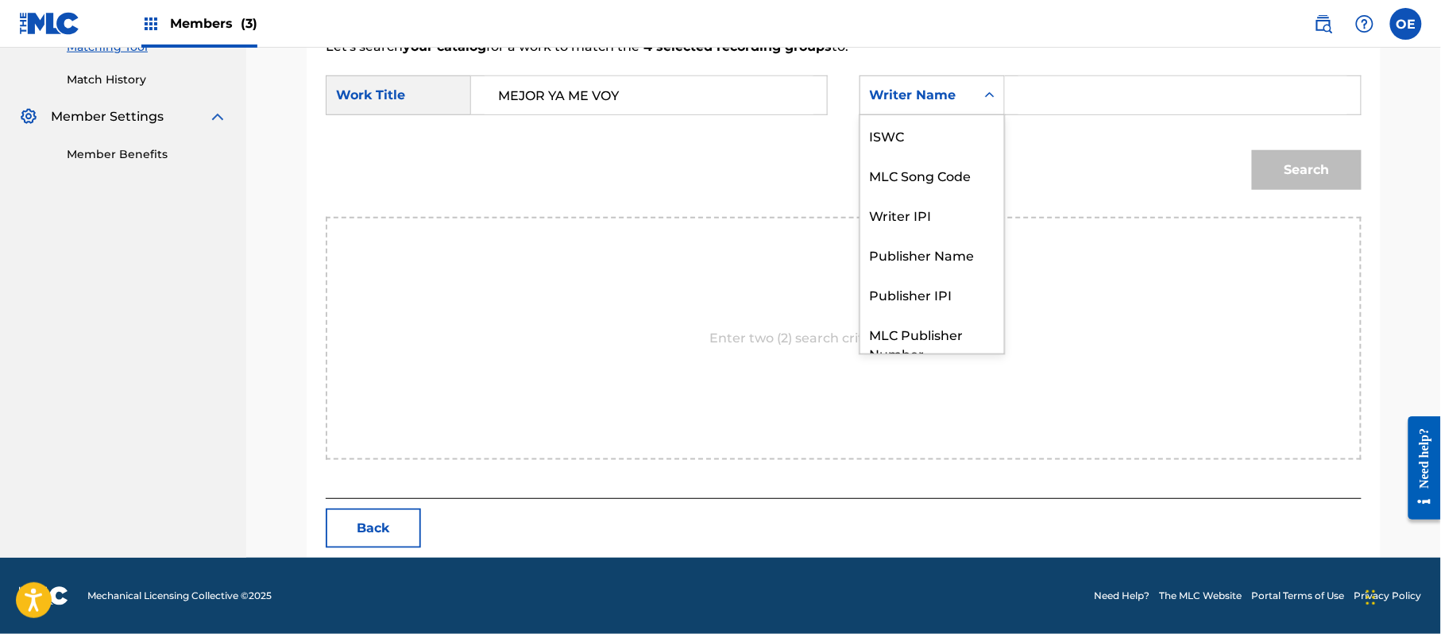
click at [925, 87] on div "Writer Name" at bounding box center [918, 95] width 96 height 19
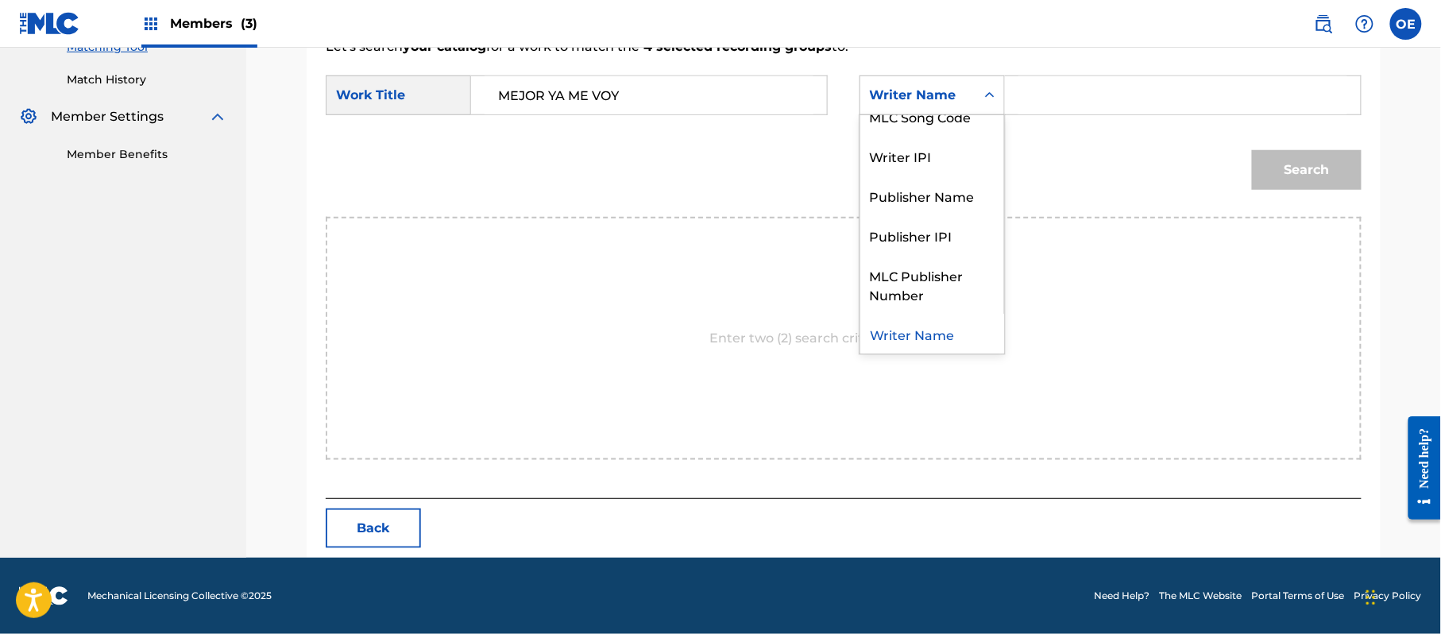
click at [932, 331] on div "Writer Name" at bounding box center [932, 334] width 144 height 40
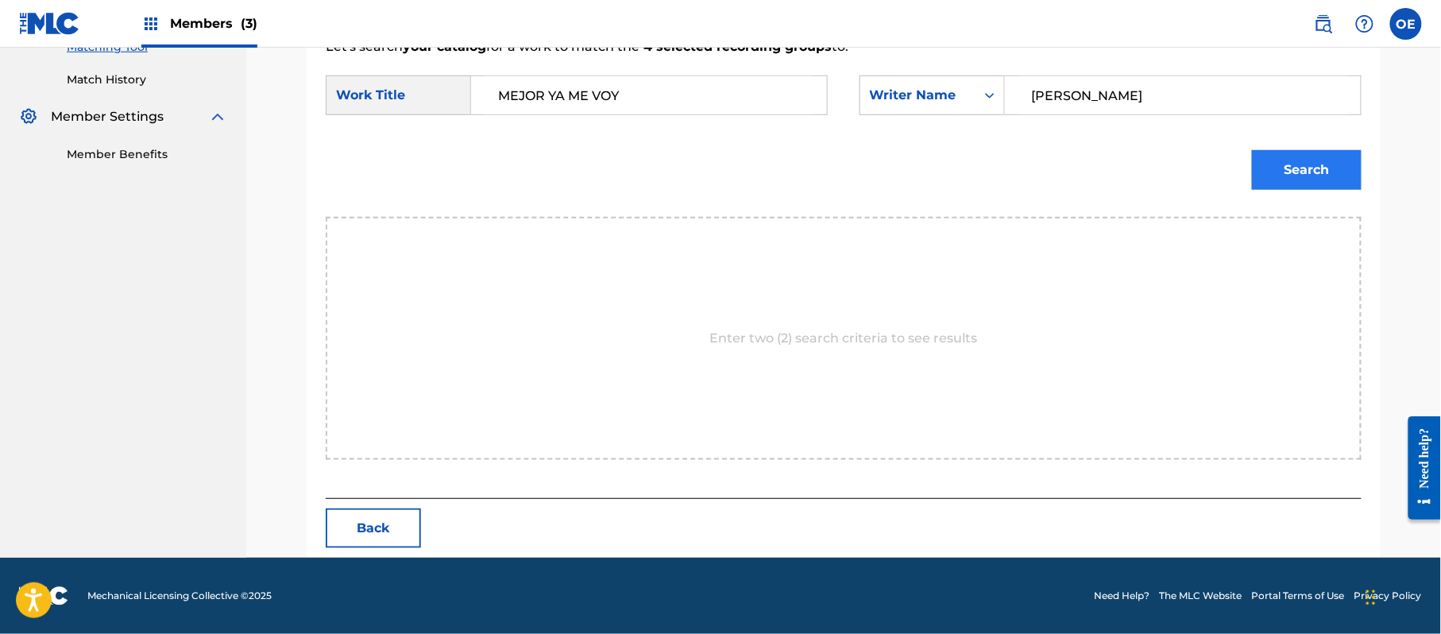
type input "[PERSON_NAME]"
click at [1298, 160] on button "Search" at bounding box center [1307, 170] width 110 height 40
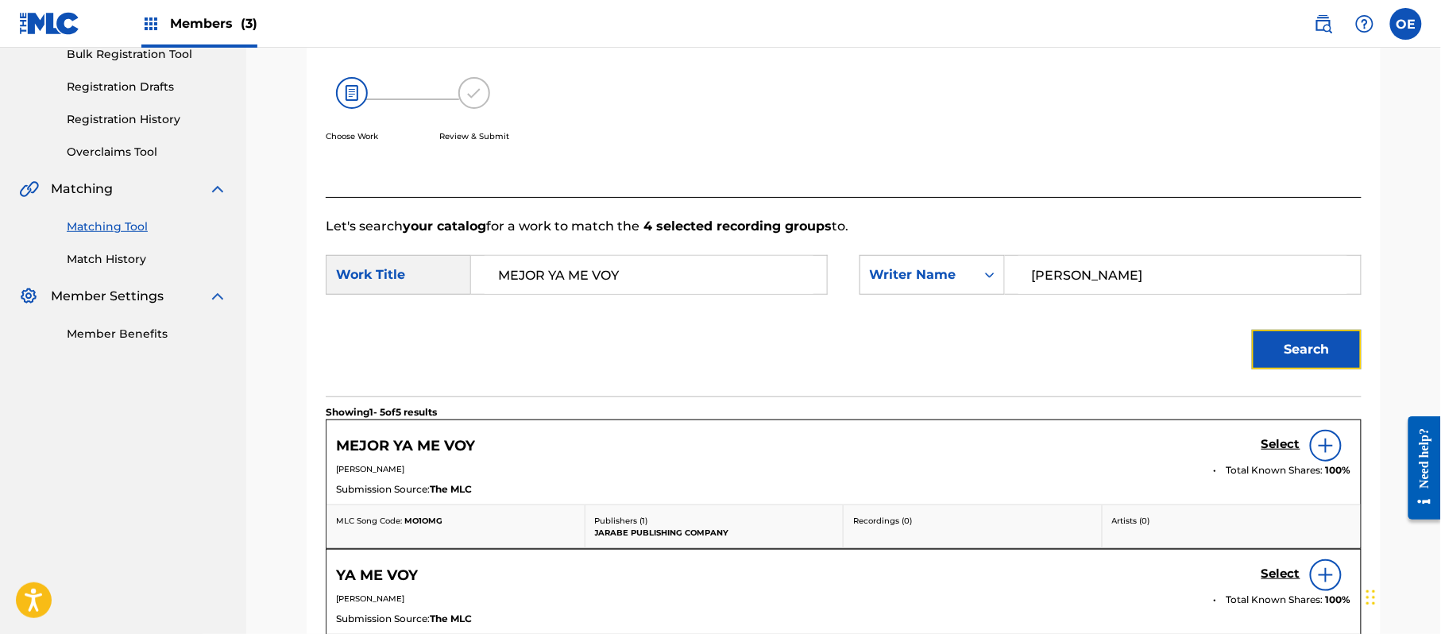
scroll to position [424, 0]
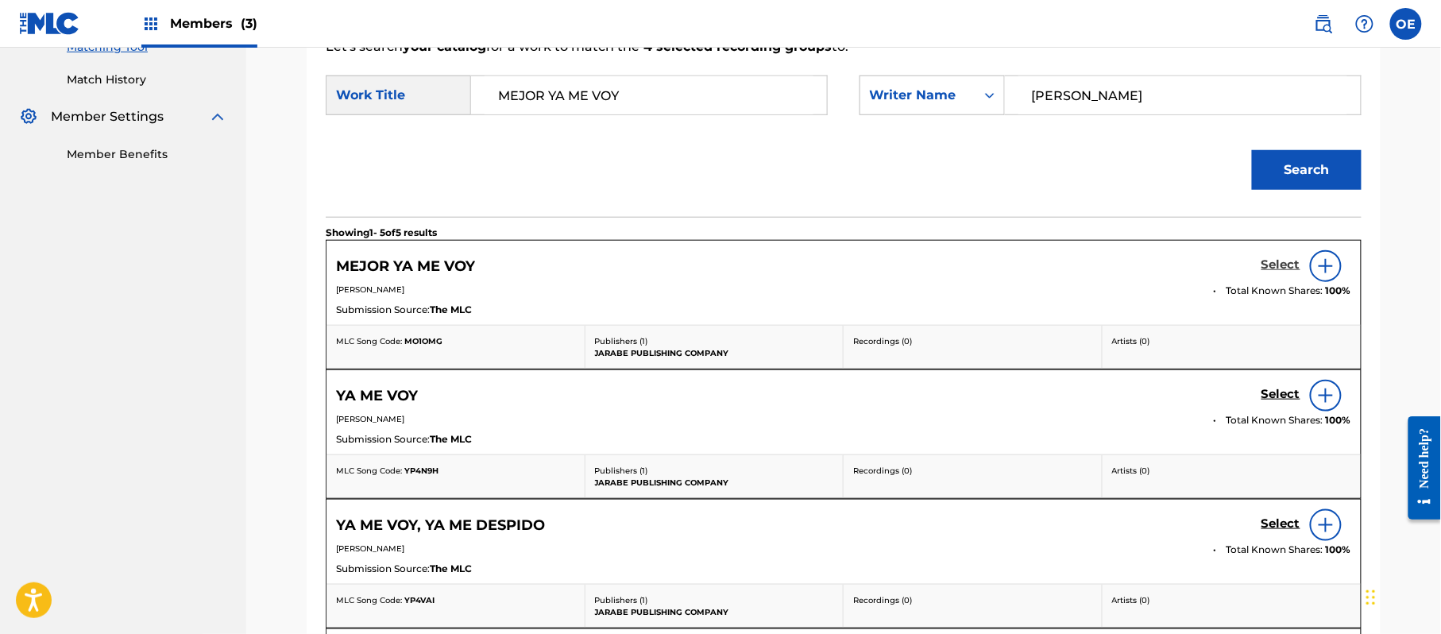
click at [1277, 268] on h5 "Select" at bounding box center [1280, 264] width 39 height 15
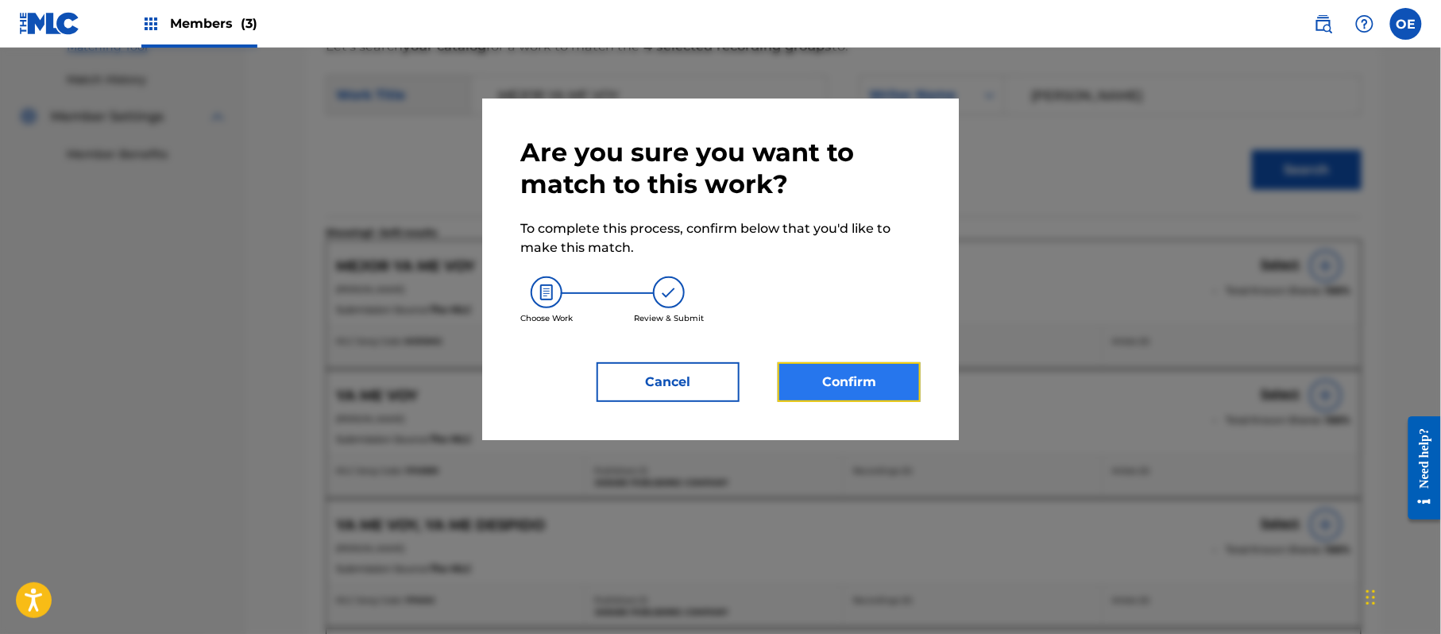
click at [849, 381] on button "Confirm" at bounding box center [848, 382] width 143 height 40
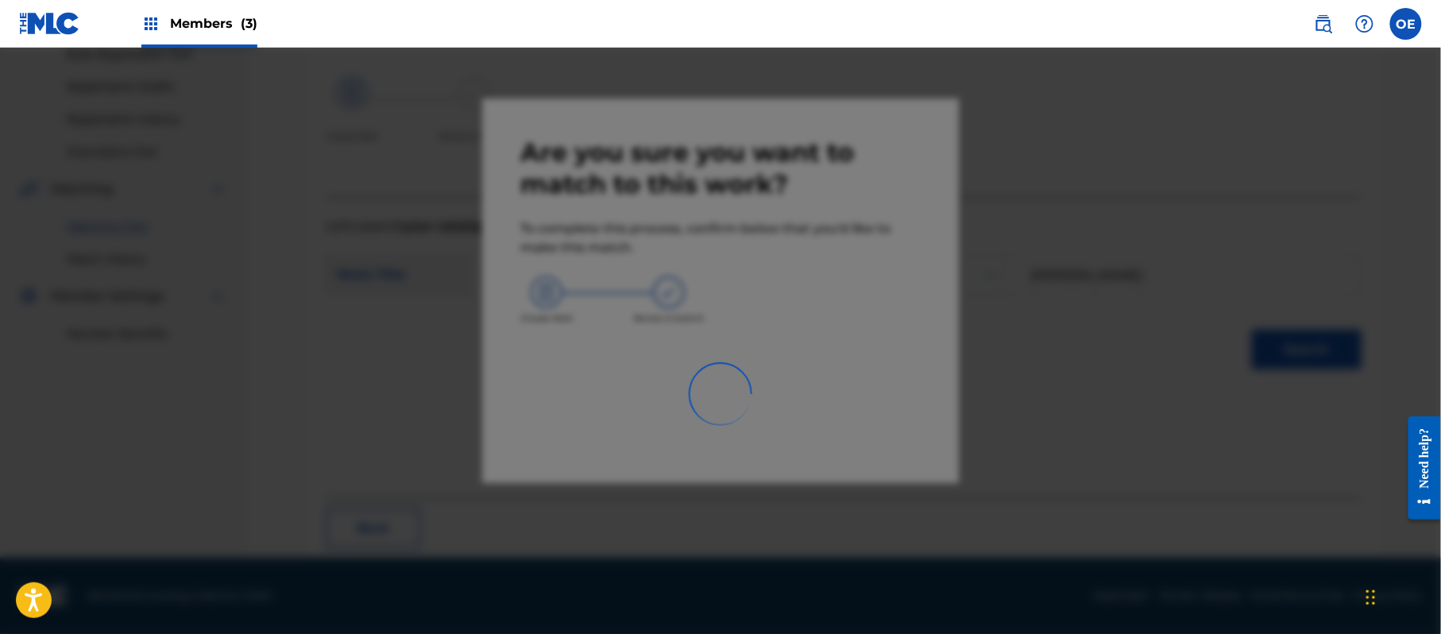
scroll to position [64, 0]
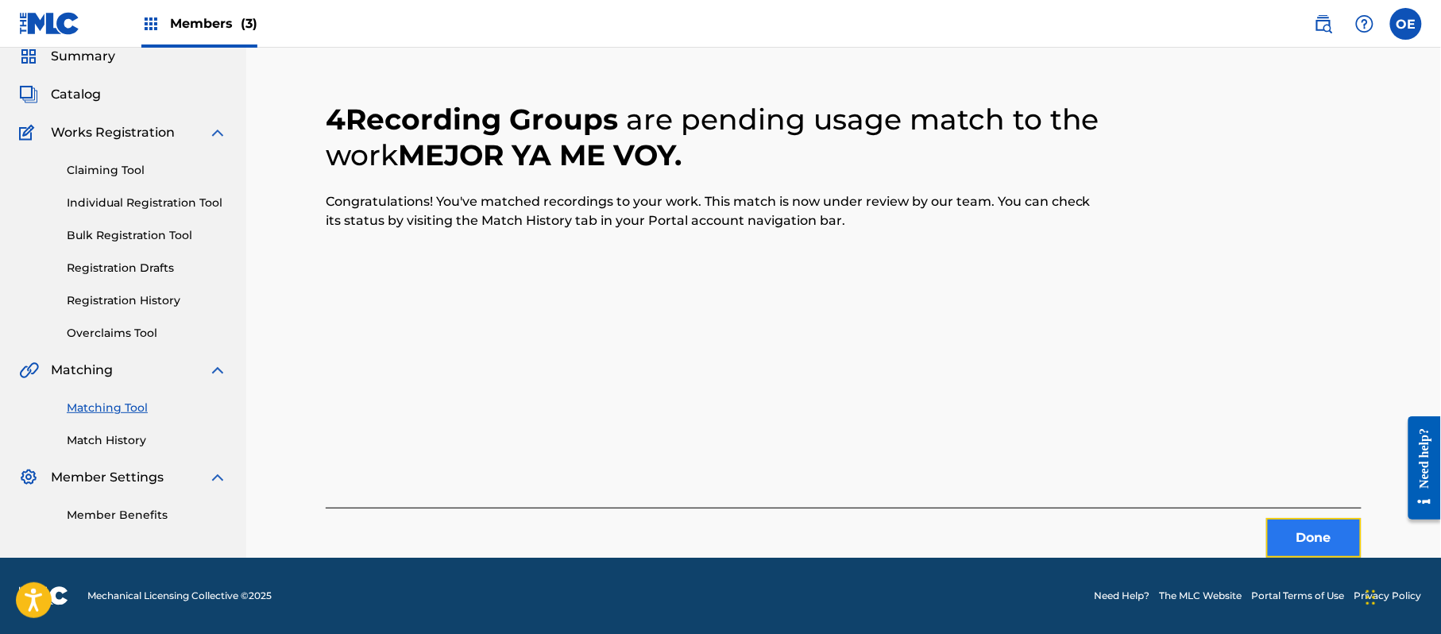
click at [1293, 548] on button "Done" at bounding box center [1313, 538] width 95 height 40
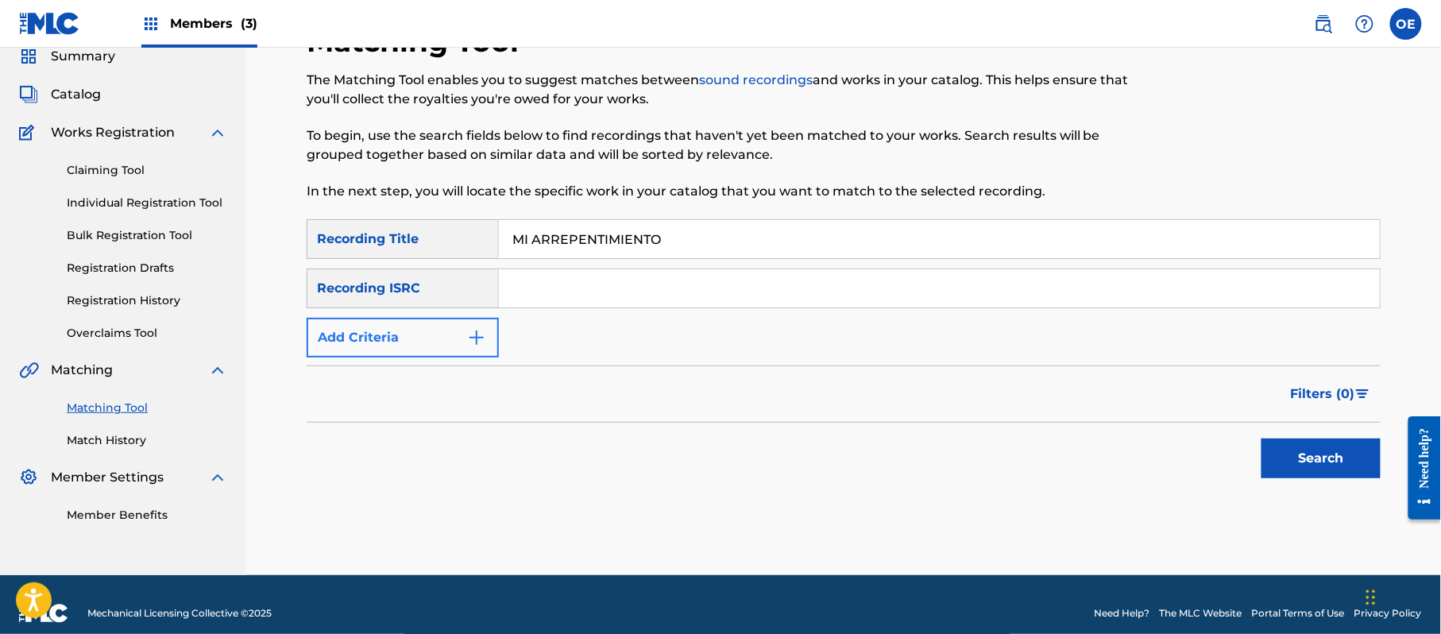
type input "MI ARREPENTIMIENTO"
click at [341, 341] on button "Add Criteria" at bounding box center [403, 338] width 192 height 40
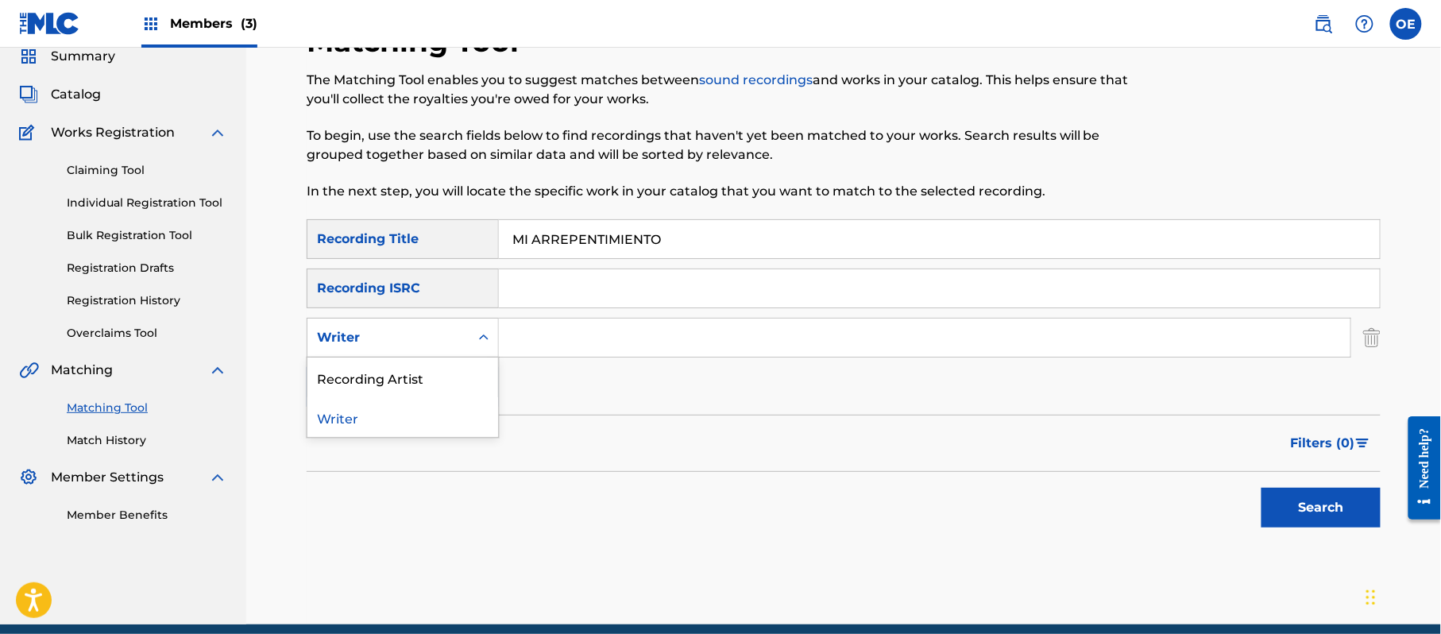
drag, startPoint x: 341, startPoint y: 341, endPoint x: 380, endPoint y: 344, distance: 39.0
click at [380, 344] on div "Writer" at bounding box center [388, 337] width 143 height 19
click at [385, 392] on div "Recording Artist" at bounding box center [402, 377] width 191 height 40
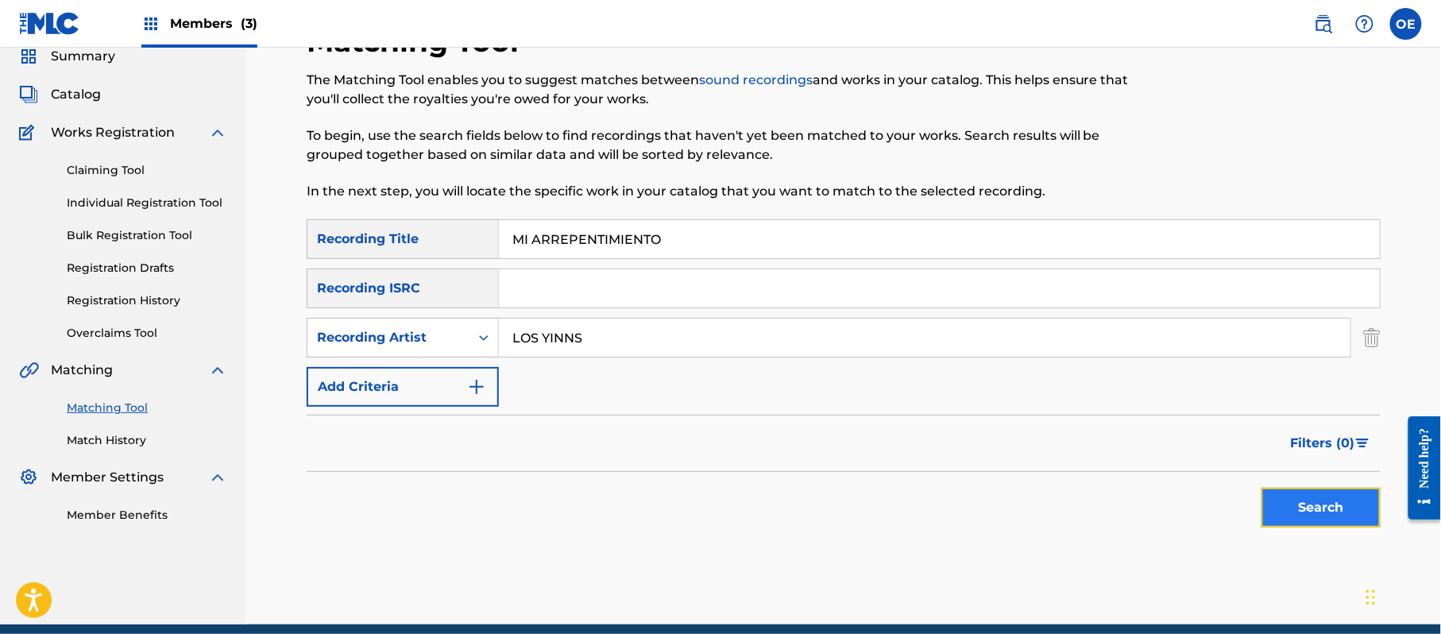
click at [1298, 519] on button "Search" at bounding box center [1320, 508] width 119 height 40
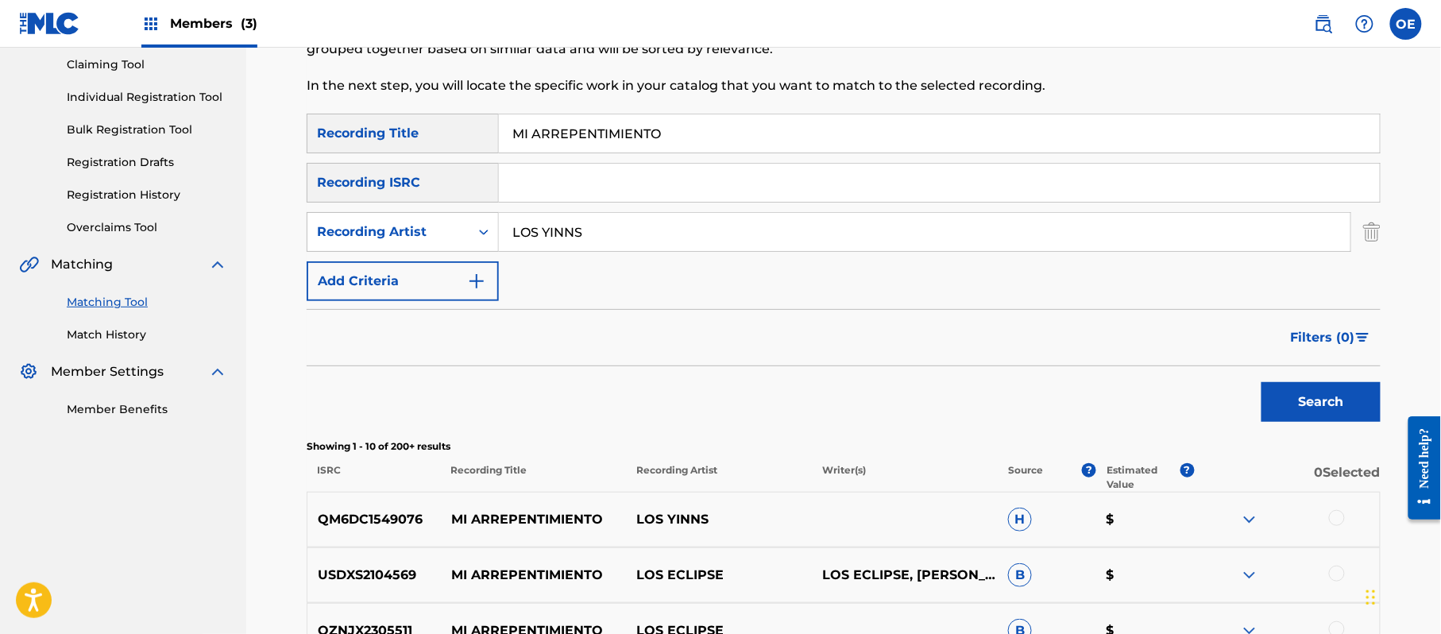
scroll to position [275, 0]
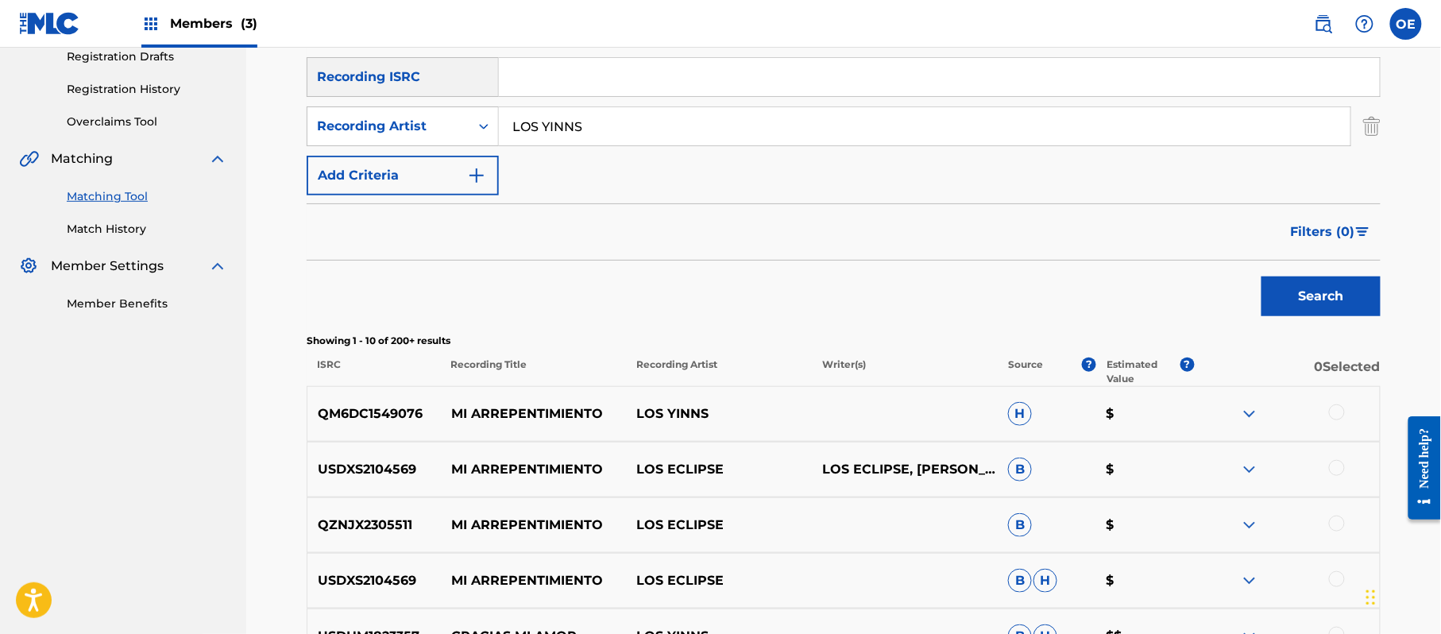
click at [1344, 407] on div at bounding box center [1337, 412] width 16 height 16
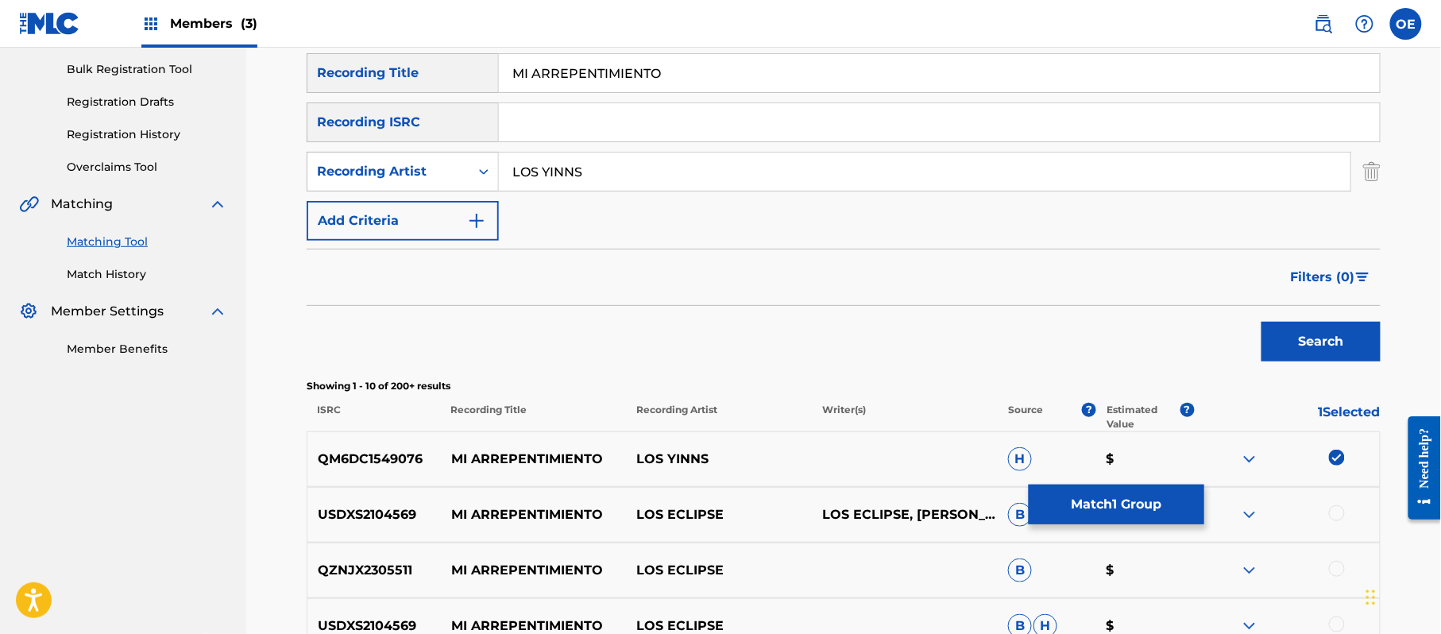
scroll to position [249, 0]
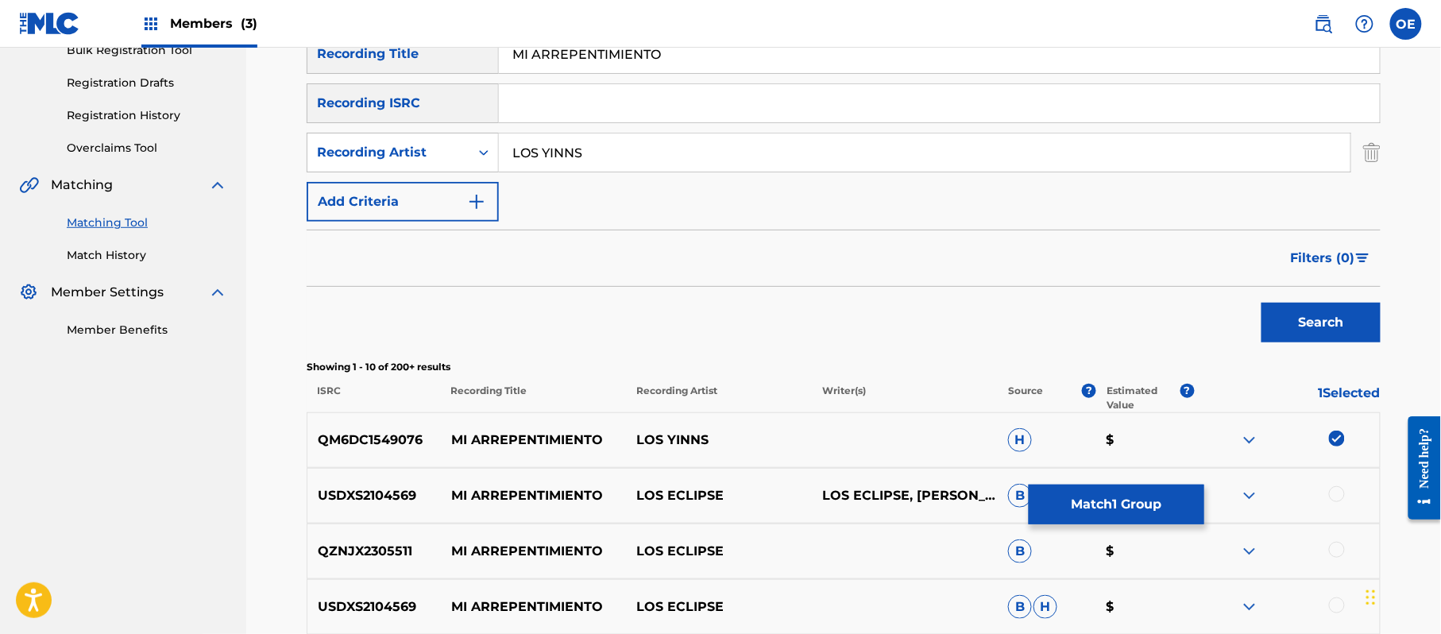
drag, startPoint x: 577, startPoint y: 154, endPoint x: 578, endPoint y: 166, distance: 12.0
click at [577, 154] on input "LOS YINNS" at bounding box center [924, 152] width 851 height 38
click at [1261, 303] on button "Search" at bounding box center [1320, 323] width 119 height 40
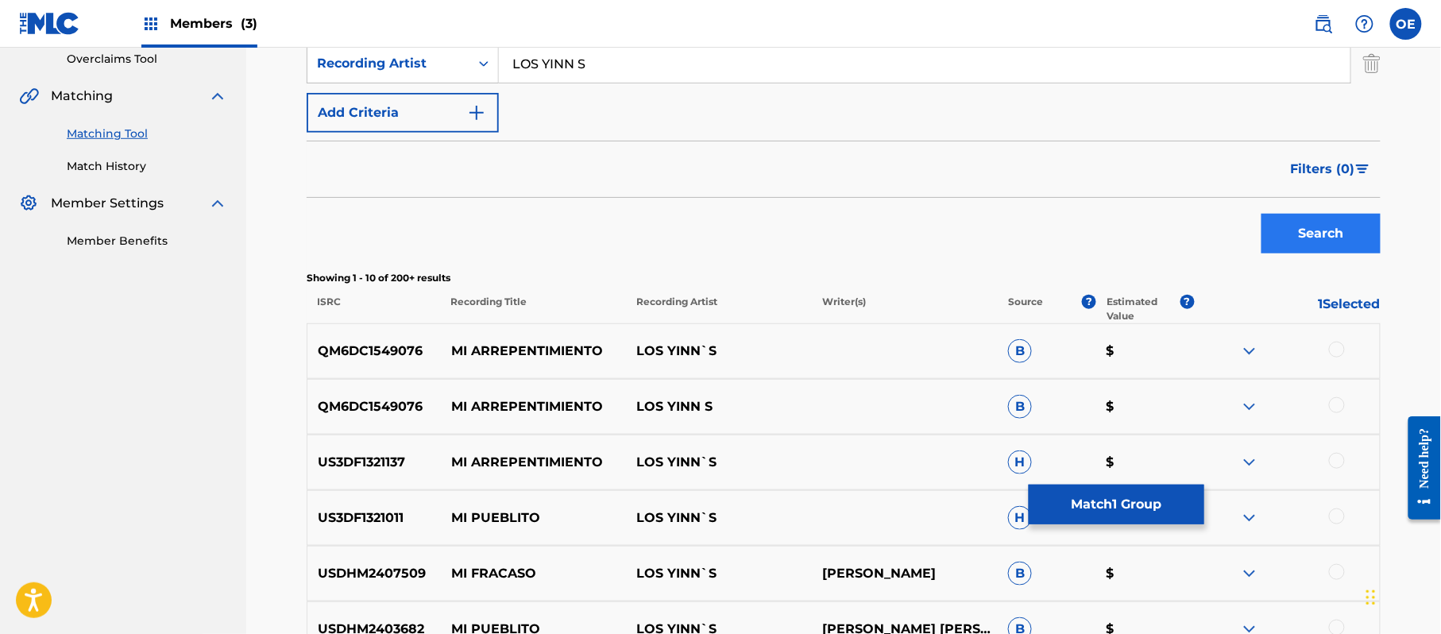
scroll to position [461, 0]
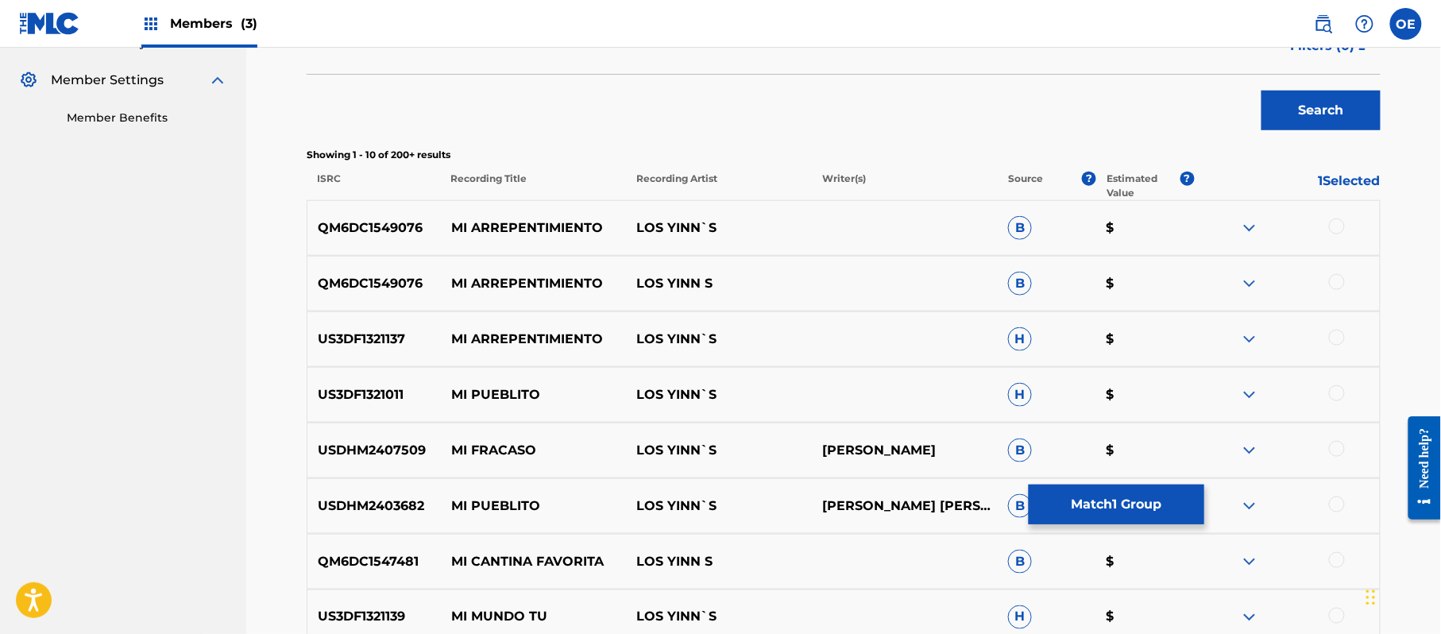
click at [1341, 233] on div at bounding box center [1287, 227] width 186 height 19
click at [1336, 233] on div at bounding box center [1337, 226] width 16 height 16
click at [1337, 277] on div "QM6DC1549076 MI ARREPENTIMIENTO LOS YINN S B $" at bounding box center [844, 284] width 1074 height 56
click at [1335, 280] on div at bounding box center [1337, 282] width 16 height 16
click at [1331, 335] on div at bounding box center [1337, 338] width 16 height 16
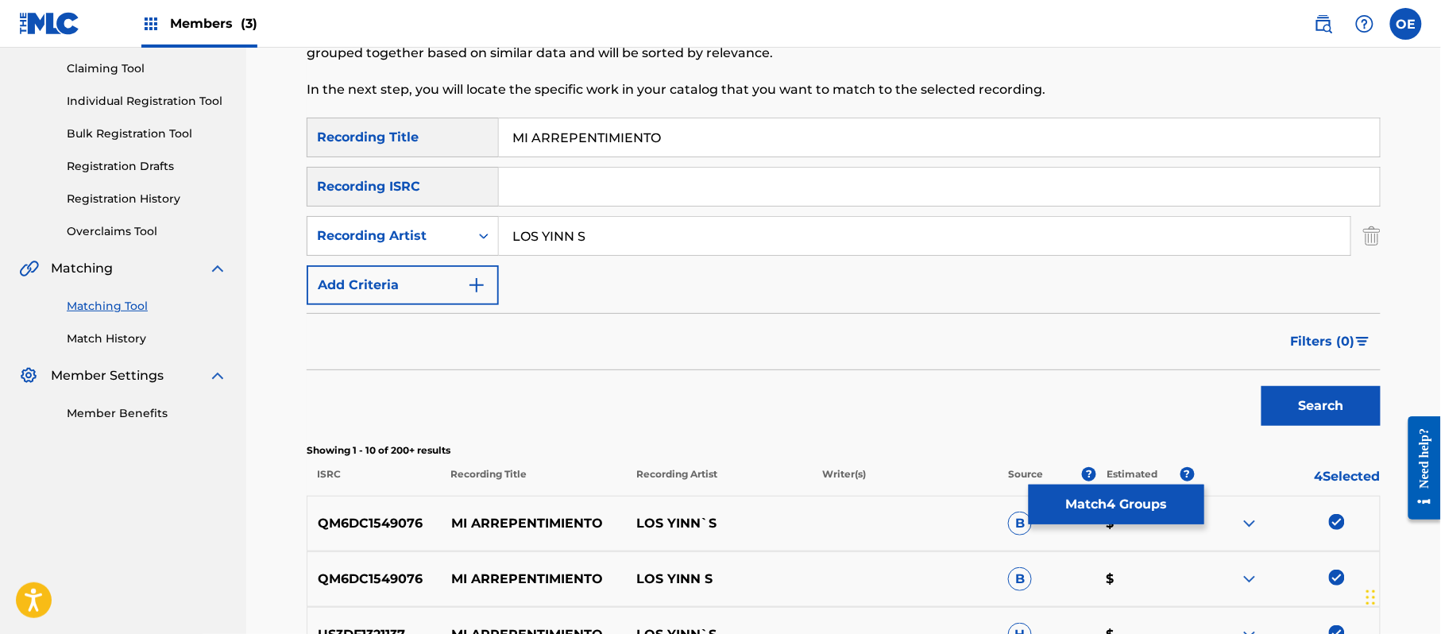
scroll to position [143, 0]
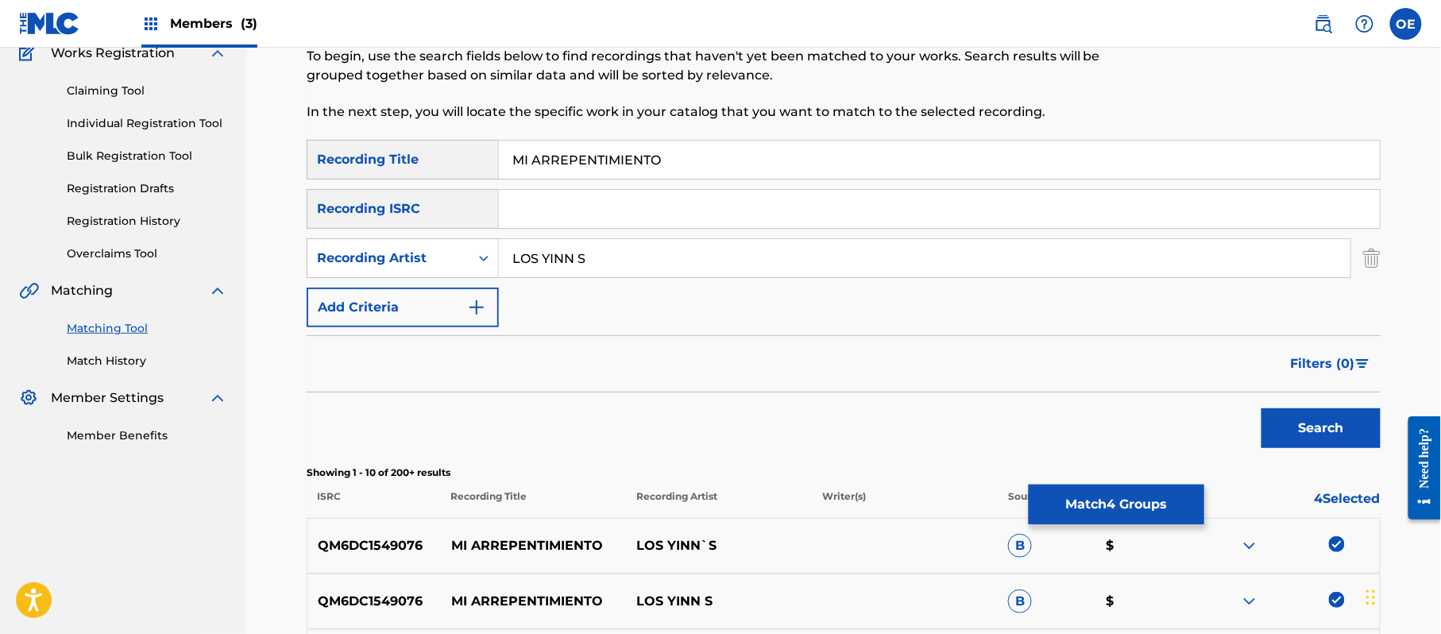
drag, startPoint x: 579, startPoint y: 260, endPoint x: 572, endPoint y: 265, distance: 8.6
click at [572, 265] on input "LOS YINN S" at bounding box center [924, 258] width 851 height 38
type input "LOS YINN'S"
click at [1261, 408] on button "Search" at bounding box center [1320, 428] width 119 height 40
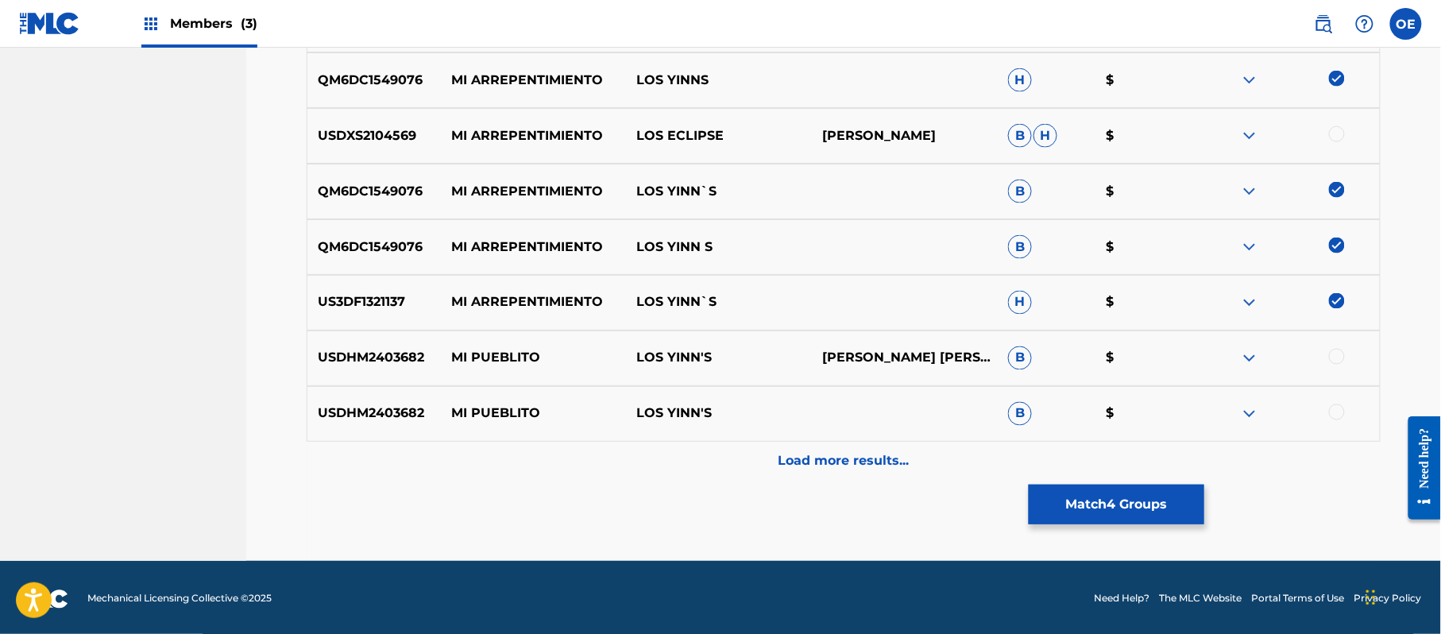
scroll to position [778, 0]
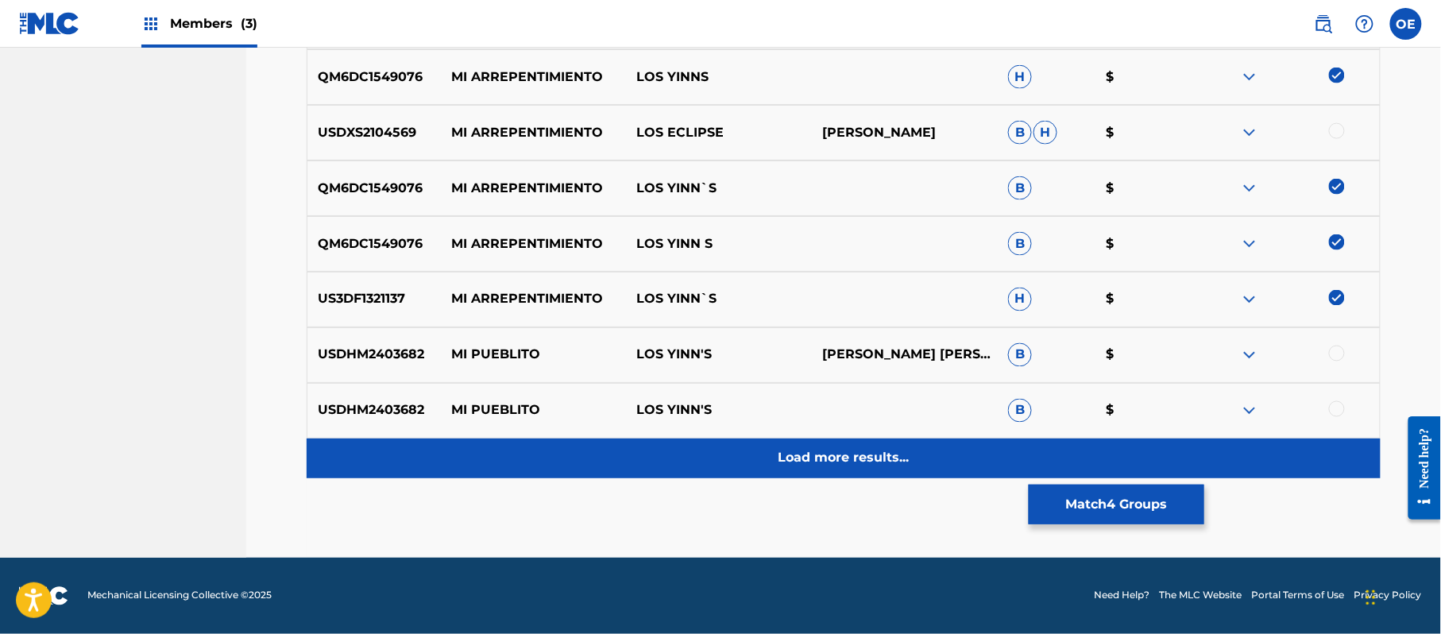
click at [870, 457] on p "Load more results..." at bounding box center [843, 458] width 131 height 19
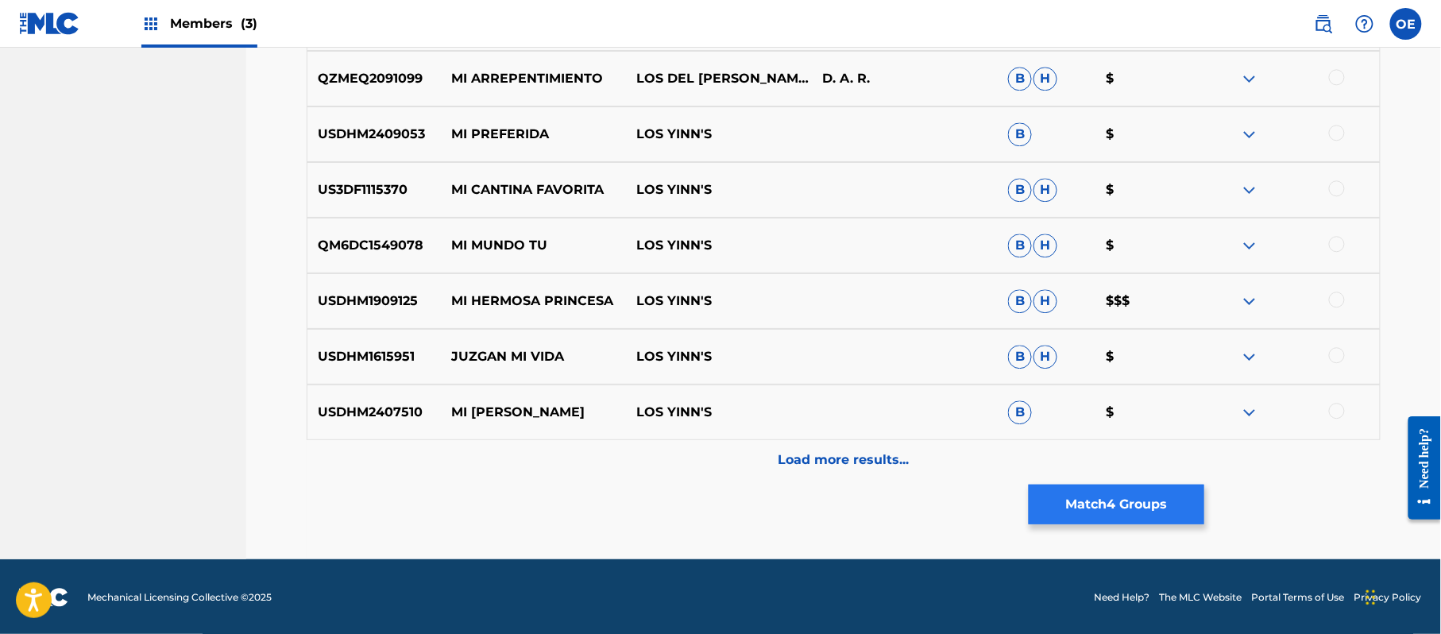
scroll to position [1334, 0]
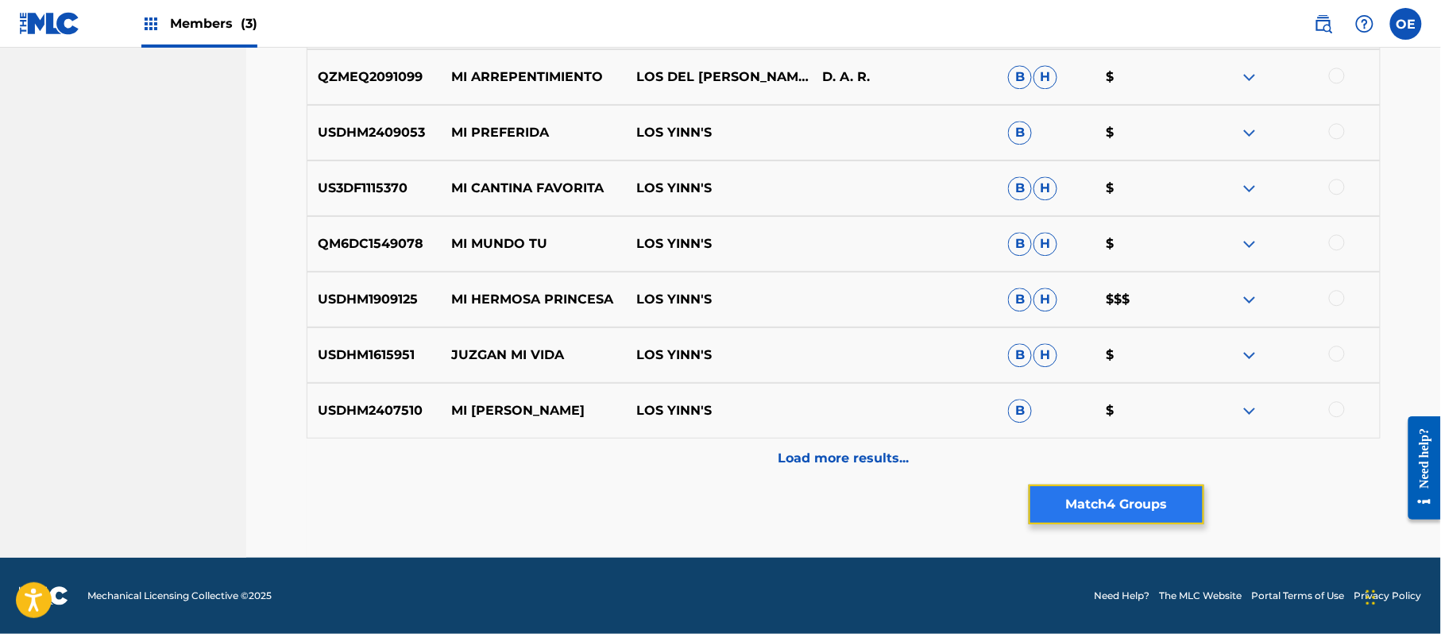
click at [1068, 489] on button "Match 4 Groups" at bounding box center [1116, 504] width 176 height 40
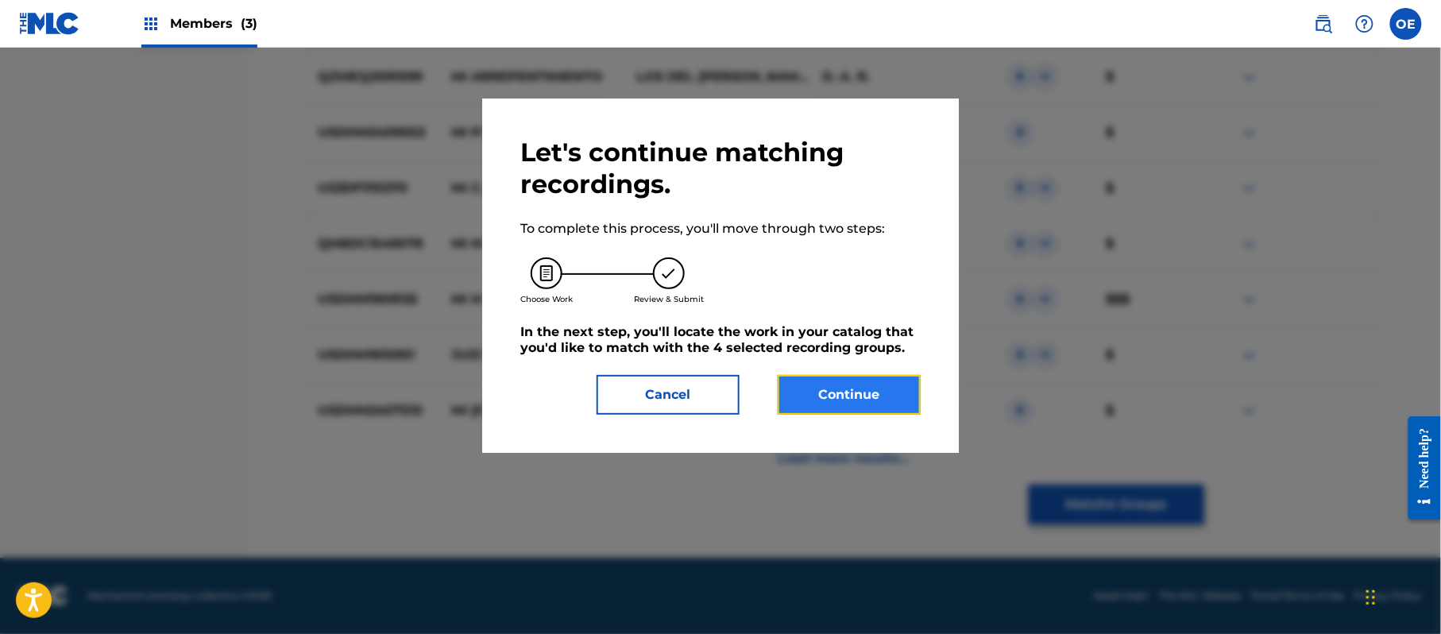
click at [852, 378] on button "Continue" at bounding box center [848, 395] width 143 height 40
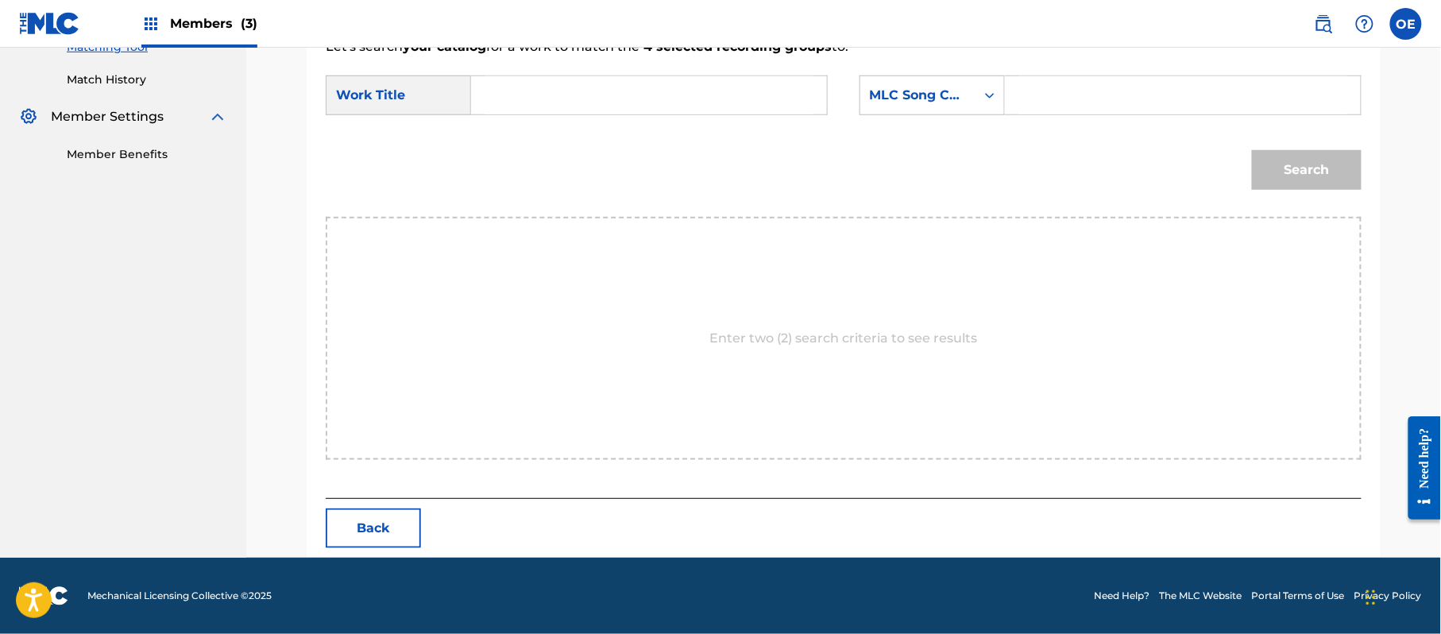
scroll to position [424, 0]
type input "MI ARREPENTIMIENTO"
click at [938, 98] on div "MLC Song Code" at bounding box center [918, 95] width 96 height 19
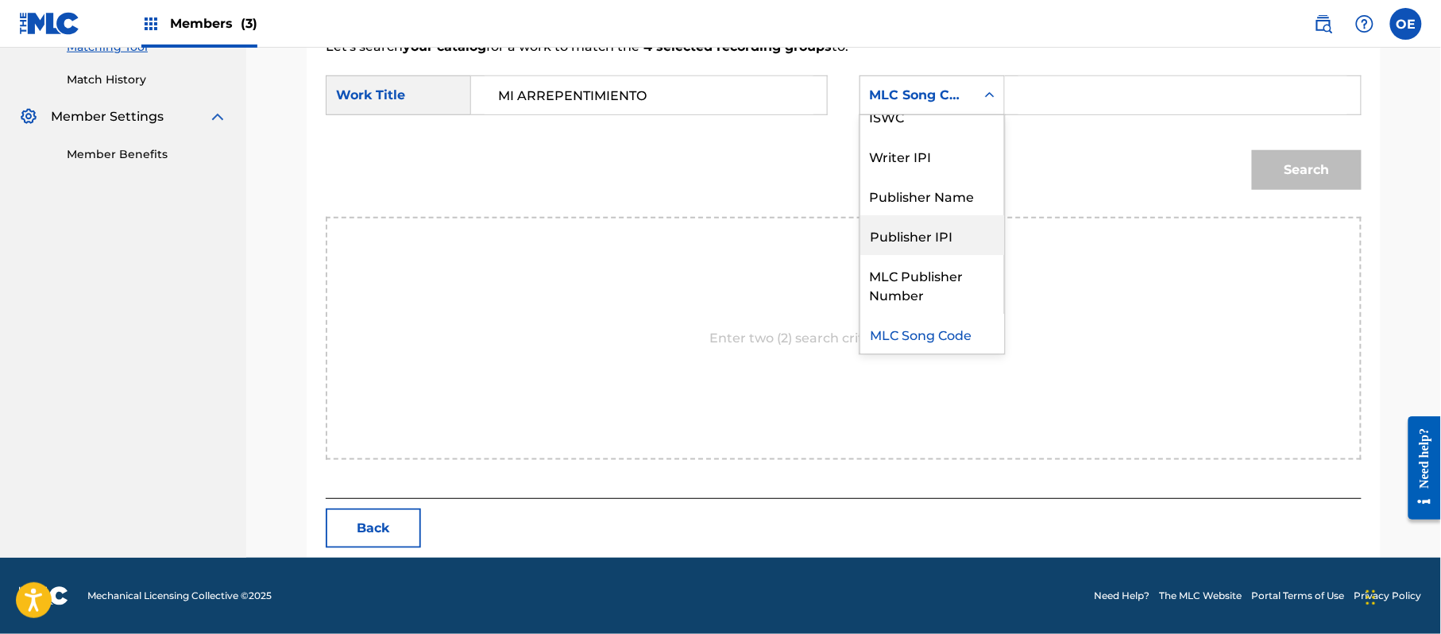
scroll to position [0, 0]
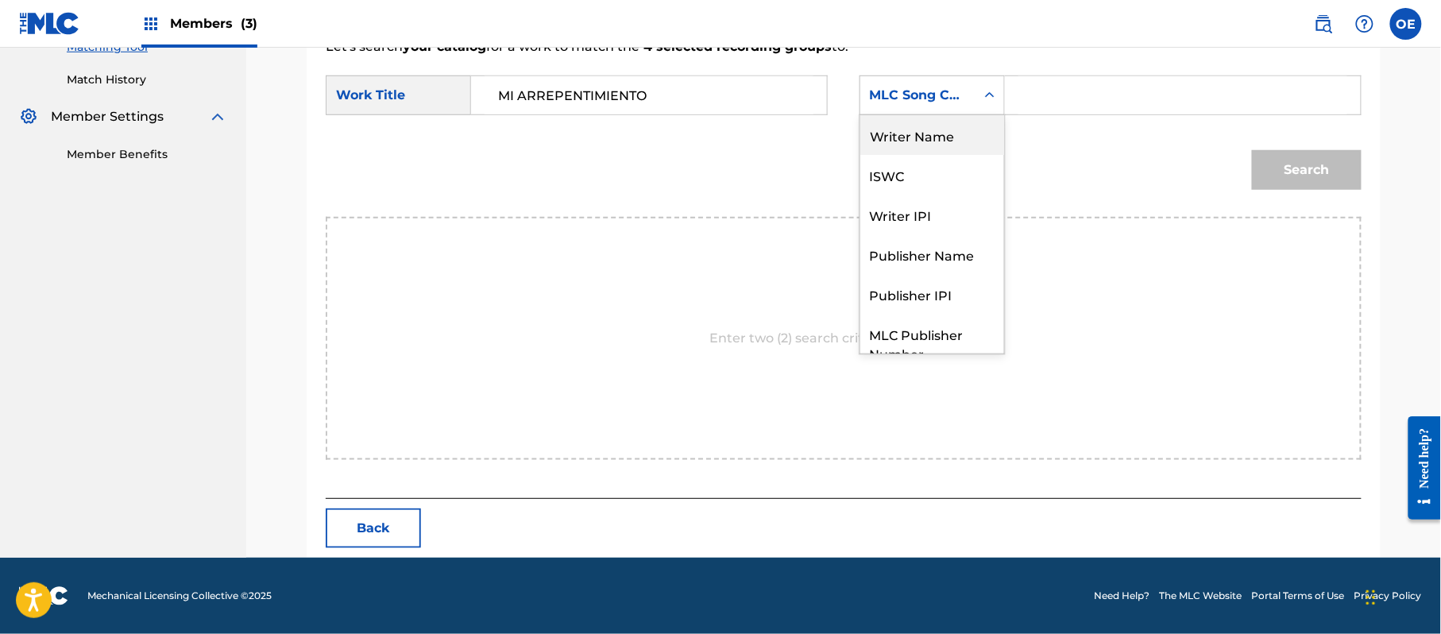
click at [923, 148] on div "Writer Name" at bounding box center [932, 135] width 144 height 40
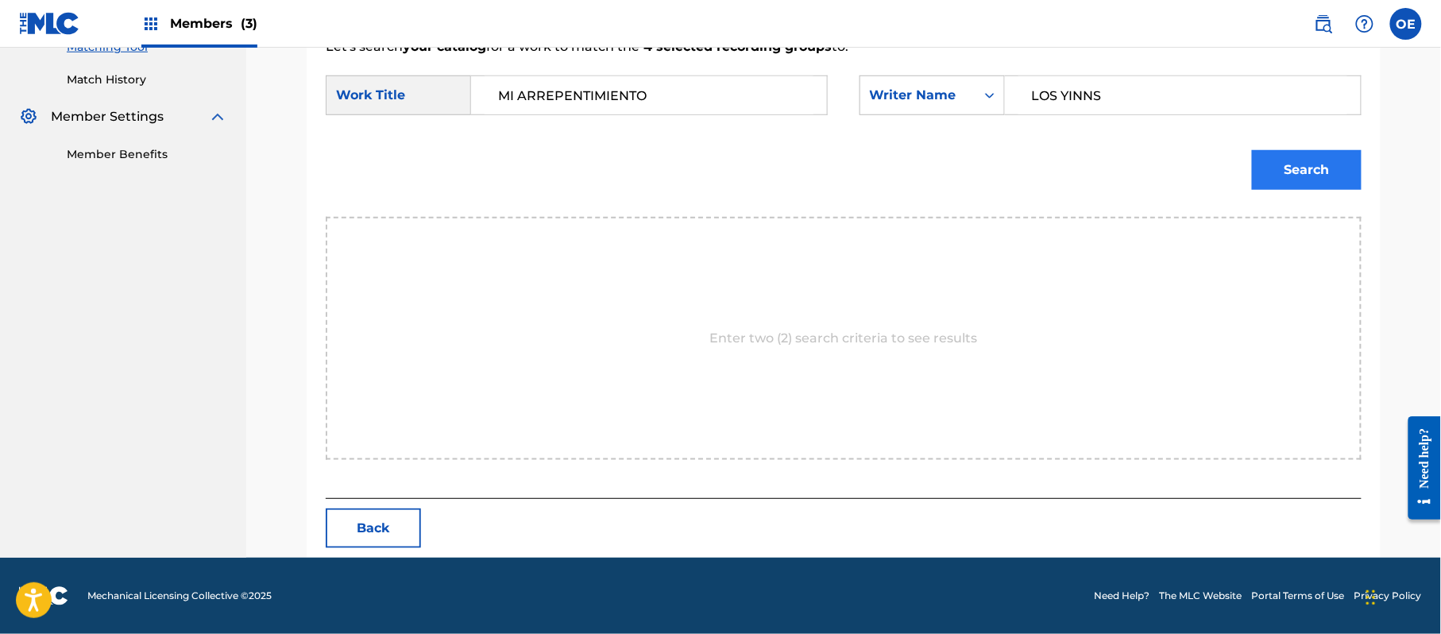
type input "LOS YINNS"
click at [1290, 178] on button "Search" at bounding box center [1307, 170] width 110 height 40
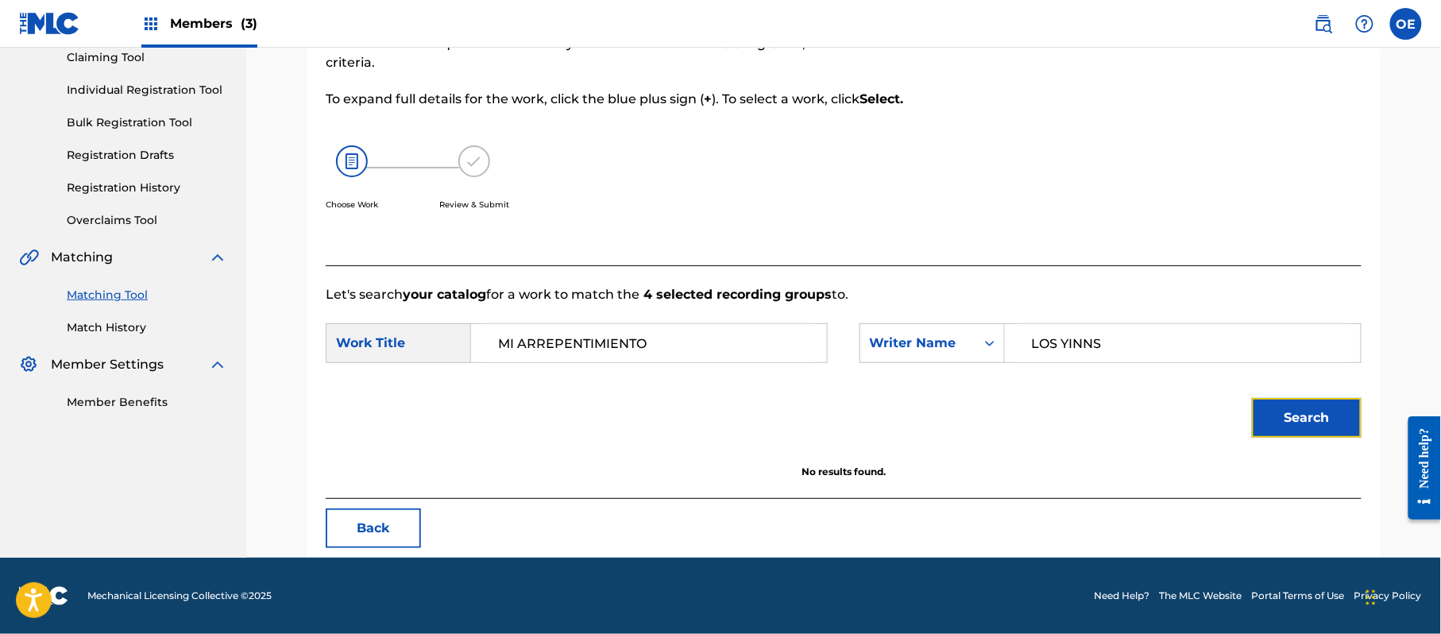
scroll to position [176, 0]
drag, startPoint x: 1136, startPoint y: 335, endPoint x: 922, endPoint y: 350, distance: 214.2
click at [986, 341] on div "SearchWithCriteria04cd1520-6bb3-4f80-b8ac-5a10264247ef Writer Name LOS YINNS" at bounding box center [1110, 343] width 502 height 40
type input "[PERSON_NAME]"
click at [1269, 421] on button "Search" at bounding box center [1307, 418] width 110 height 40
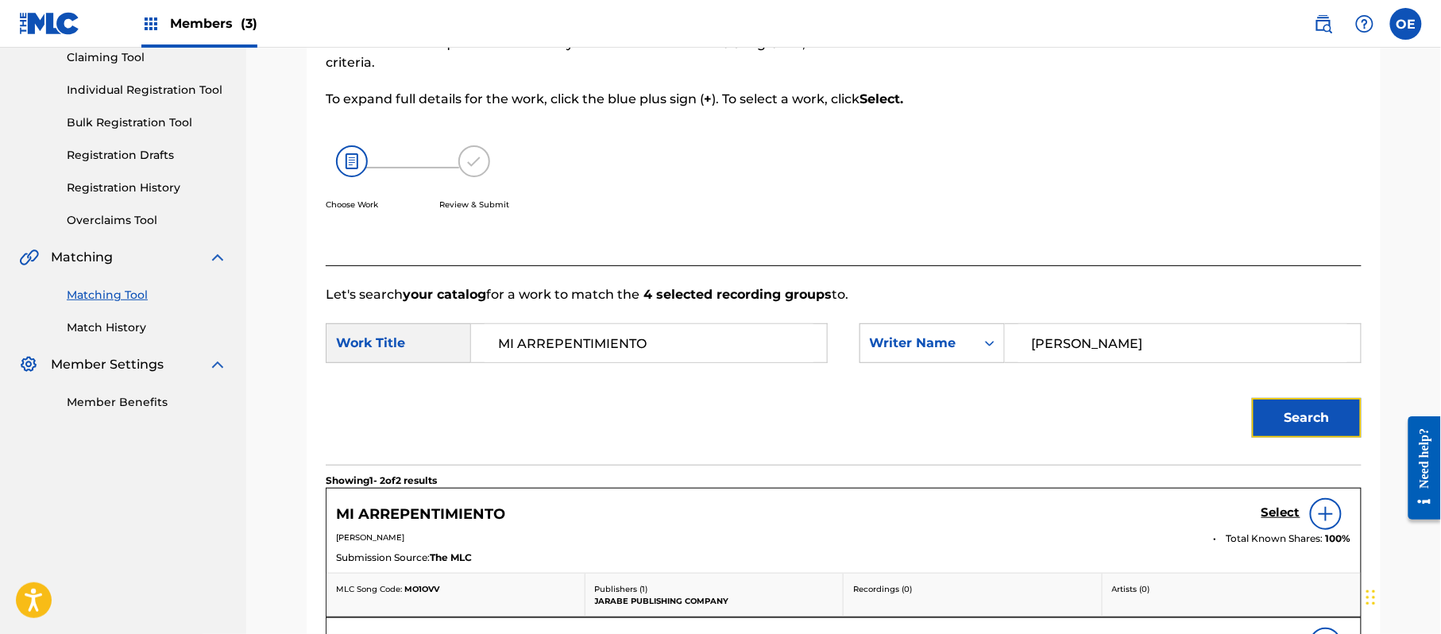
scroll to position [283, 0]
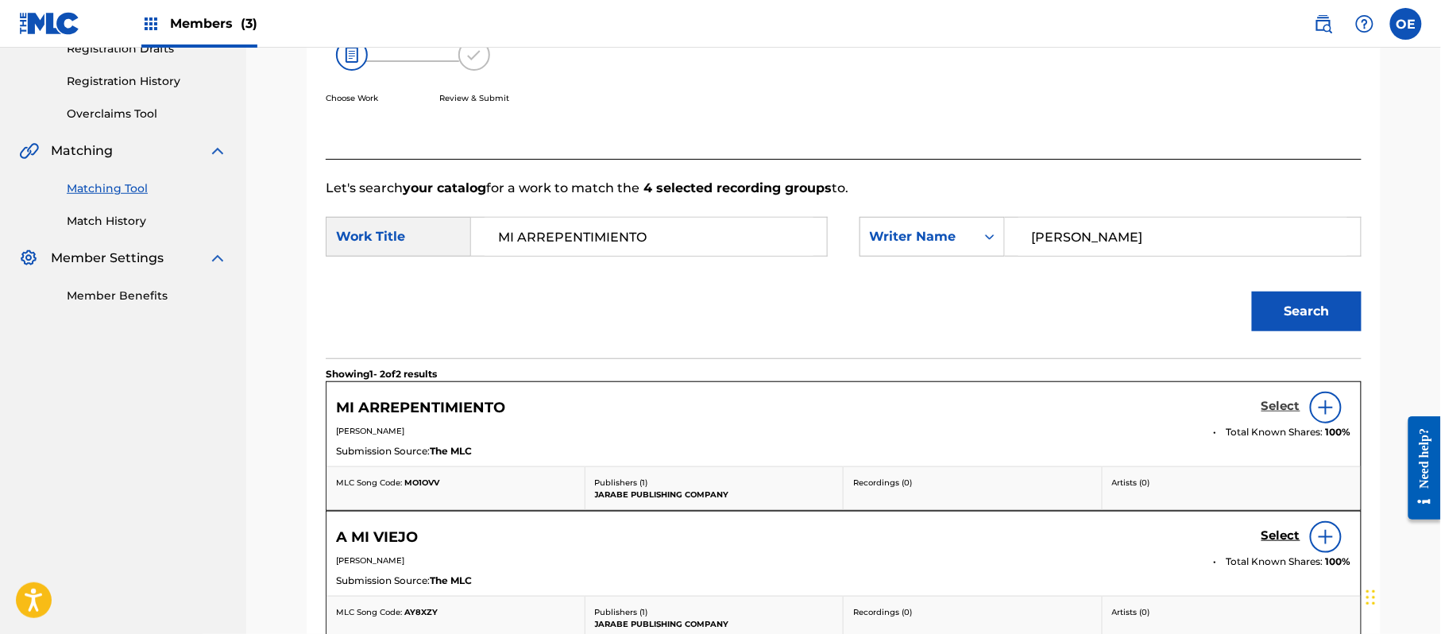
click at [1267, 403] on h5 "Select" at bounding box center [1280, 406] width 39 height 15
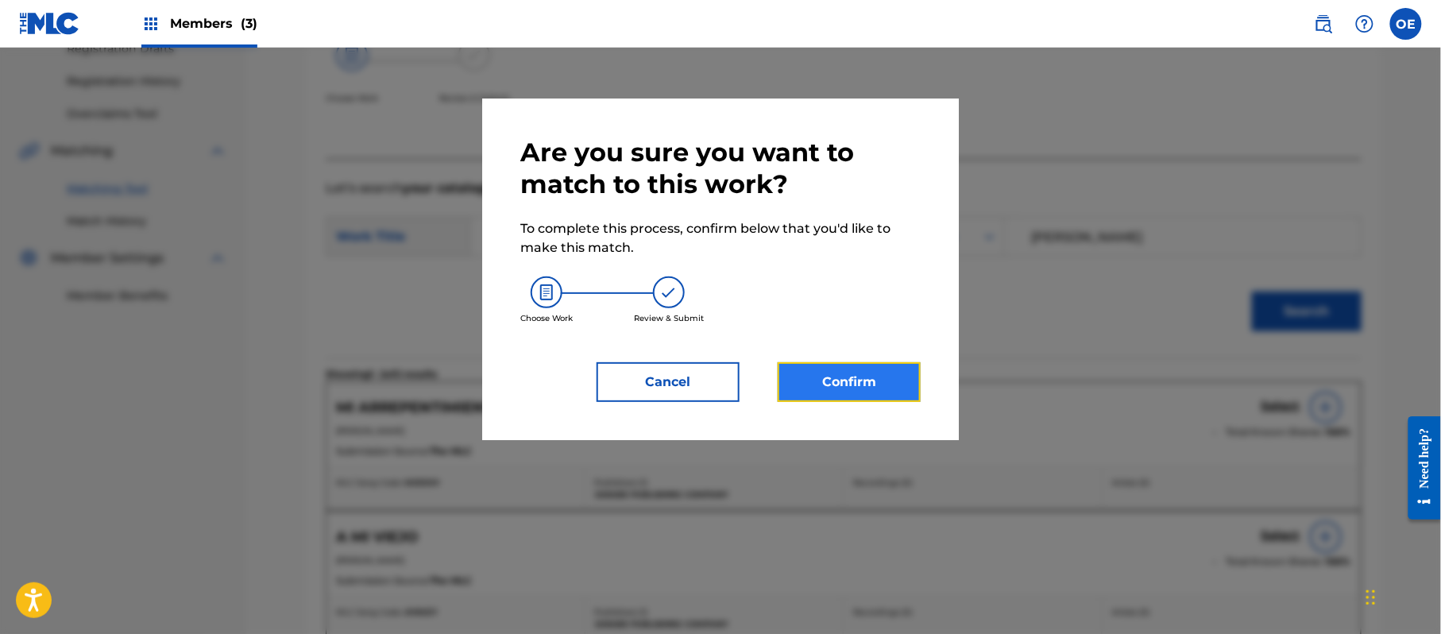
click at [817, 373] on button "Confirm" at bounding box center [848, 382] width 143 height 40
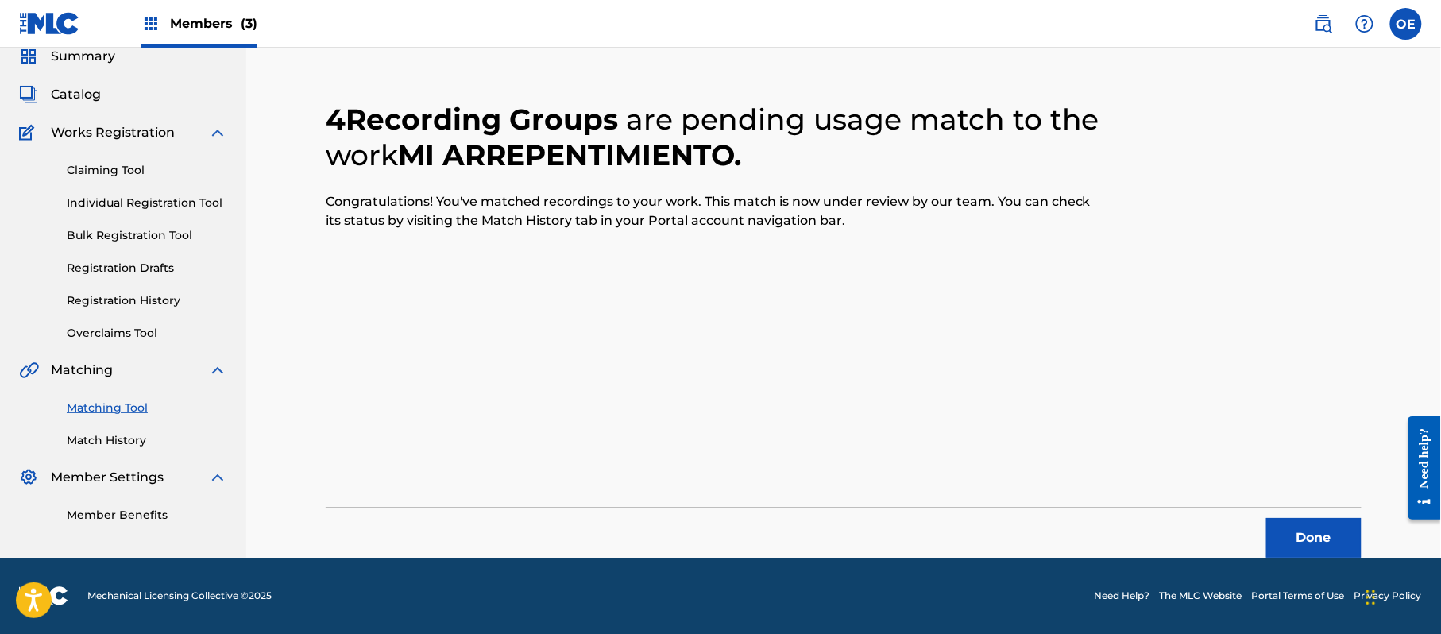
scroll to position [64, 0]
click at [1317, 537] on button "Done" at bounding box center [1313, 538] width 95 height 40
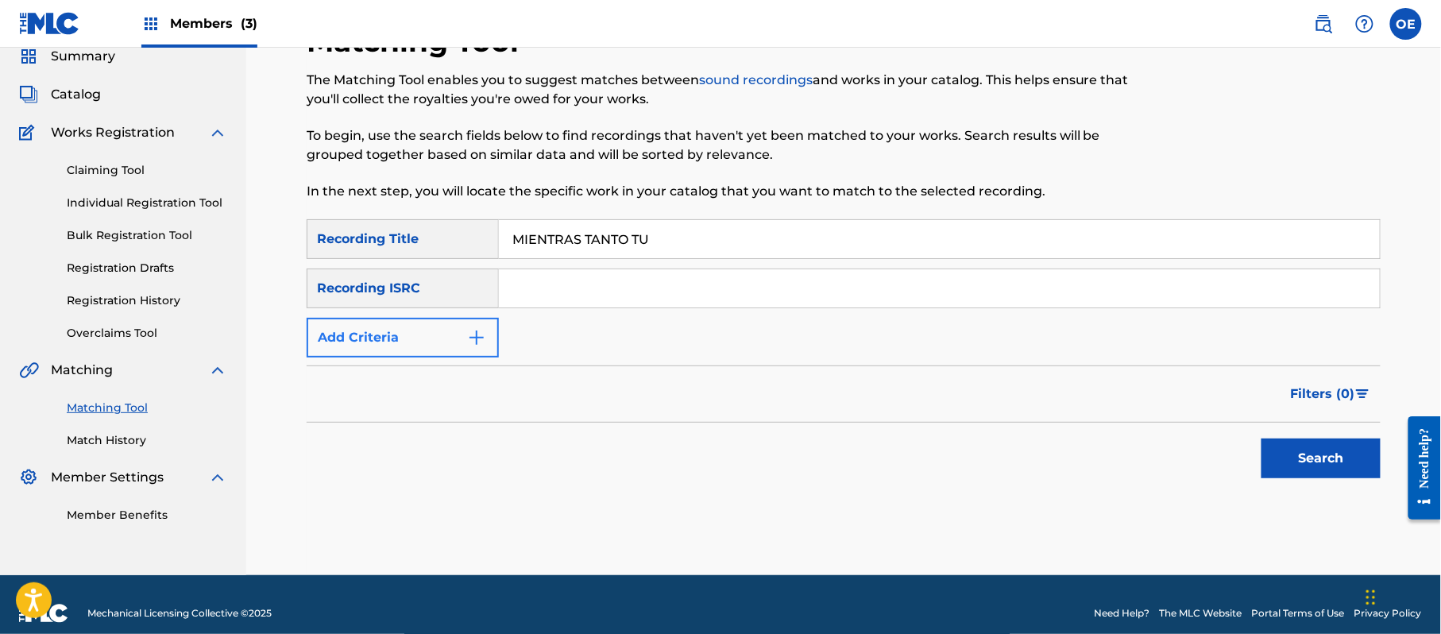
type input "MIENTRAS TANTO TU"
click at [416, 331] on button "Add Criteria" at bounding box center [403, 338] width 192 height 40
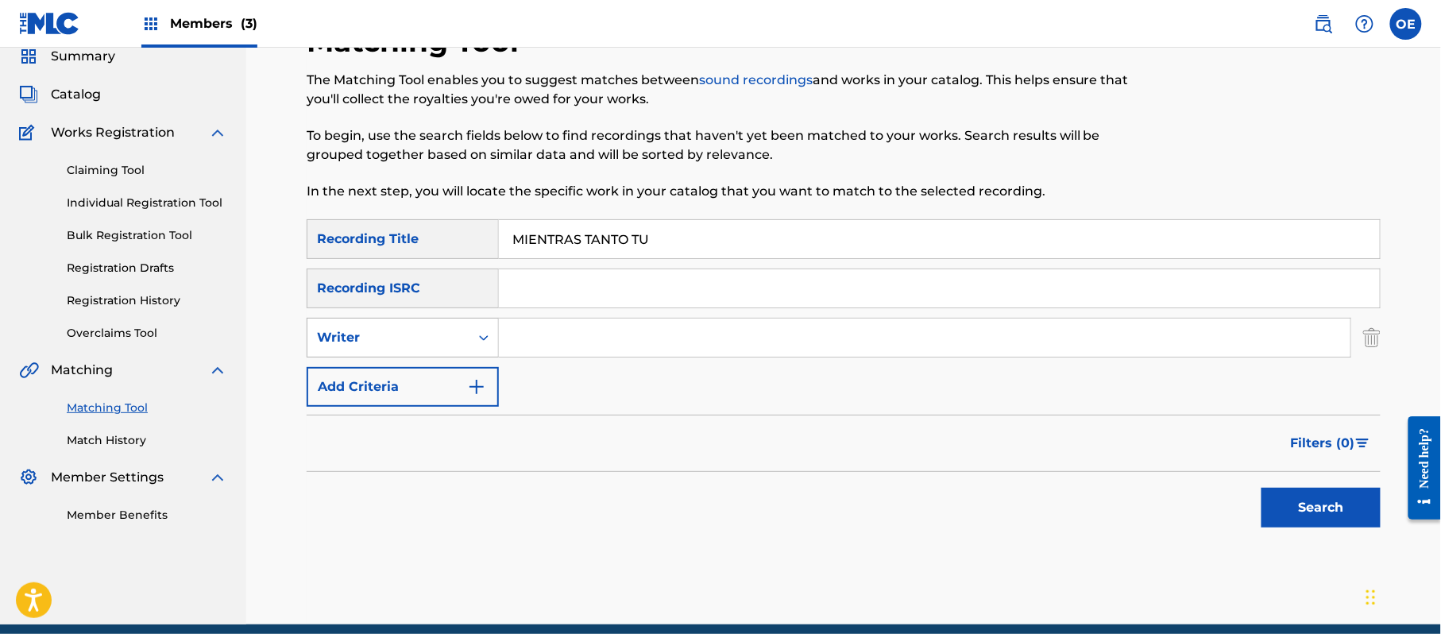
click at [467, 334] on div "Writer" at bounding box center [388, 337] width 162 height 30
click at [424, 376] on div "Recording Artist" at bounding box center [402, 377] width 191 height 40
click at [1344, 500] on button "Search" at bounding box center [1320, 508] width 119 height 40
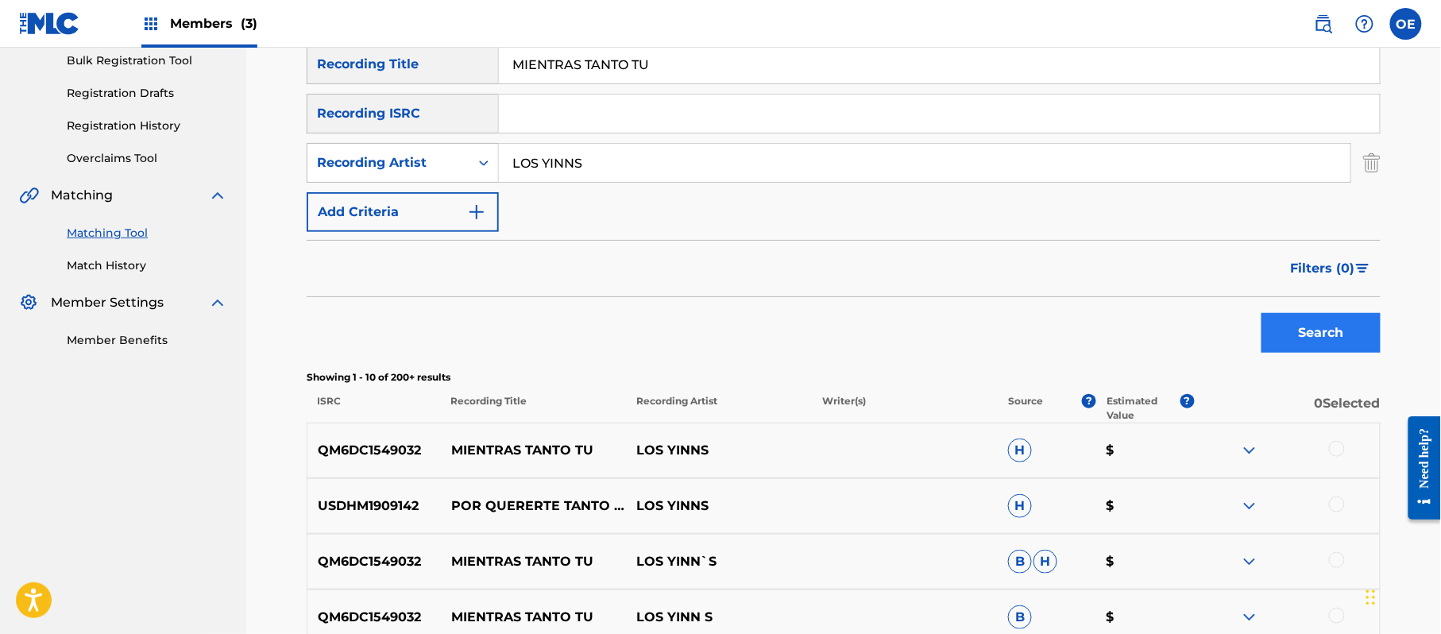
scroll to position [275, 0]
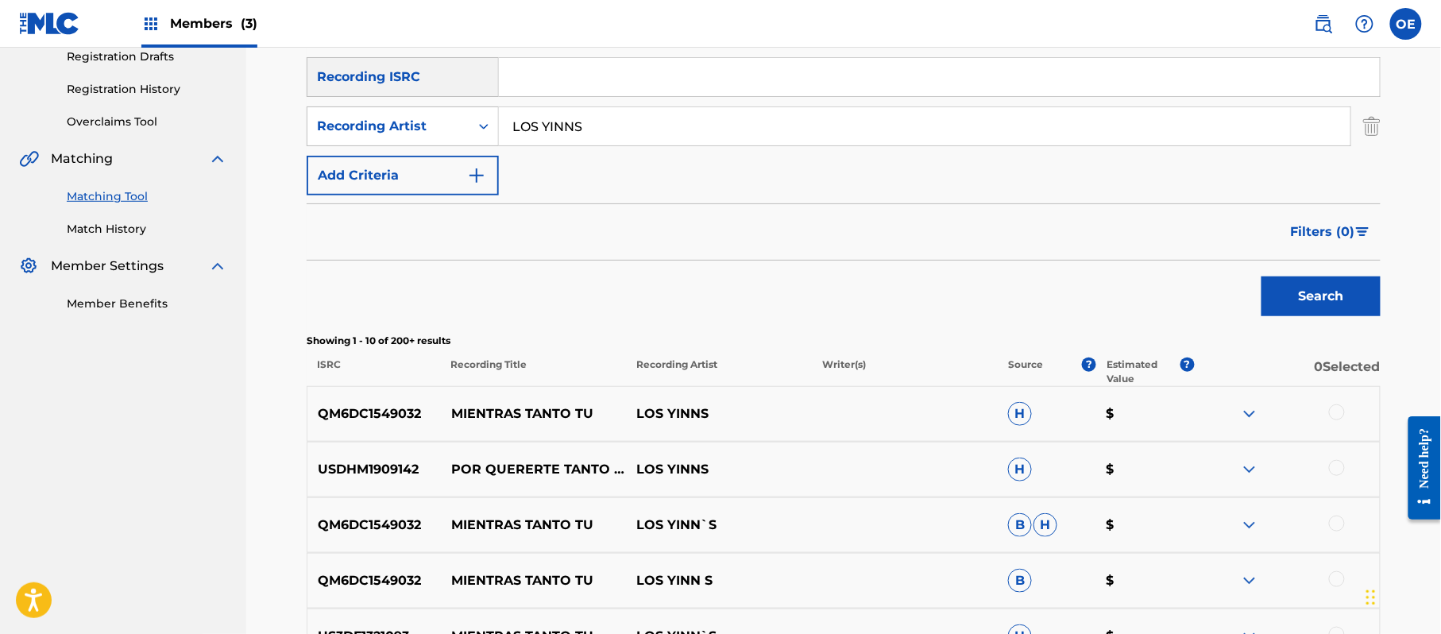
click at [1338, 414] on div at bounding box center [1337, 412] width 16 height 16
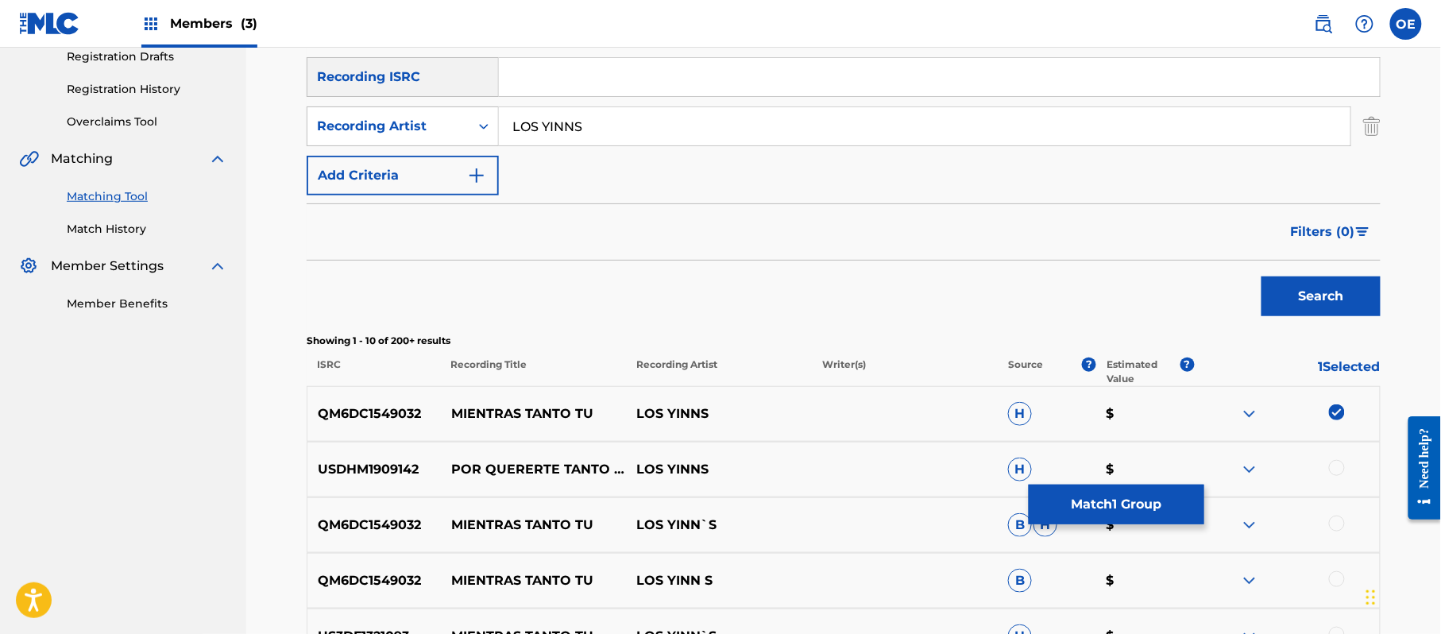
scroll to position [381, 0]
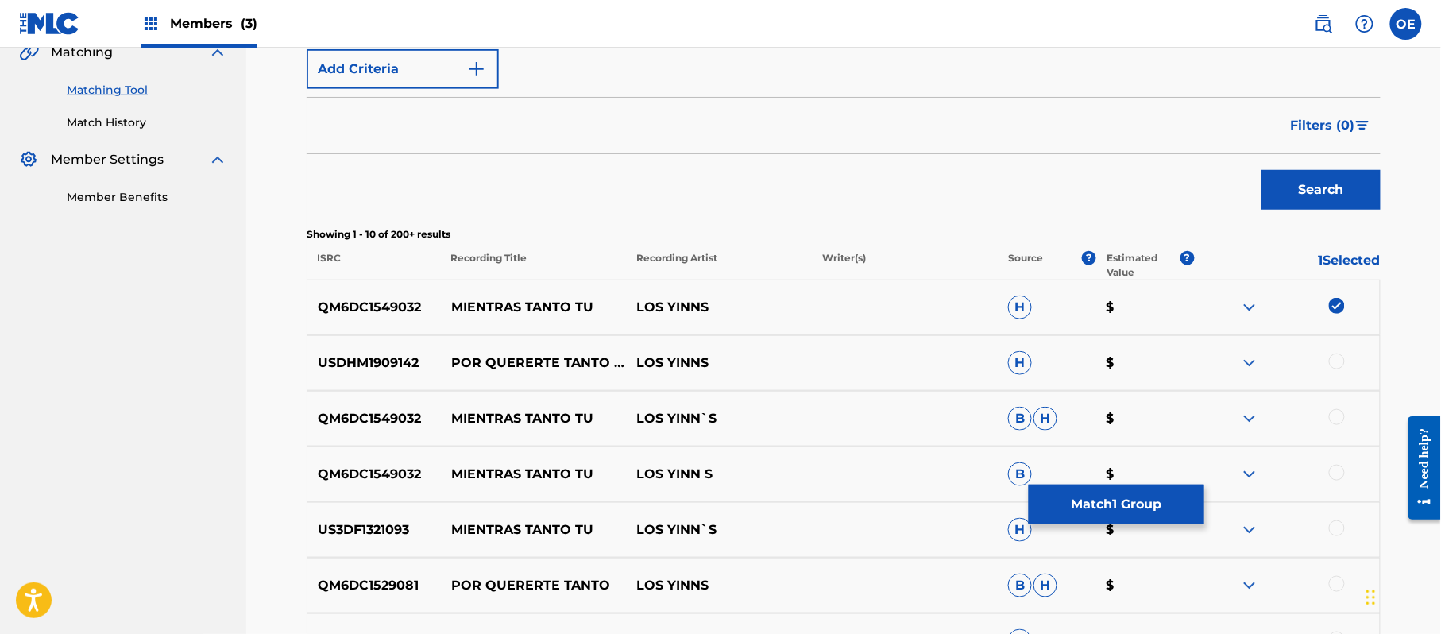
click at [1339, 415] on div at bounding box center [1337, 417] width 16 height 16
click at [1337, 465] on div at bounding box center [1337, 473] width 16 height 16
click at [1332, 529] on div at bounding box center [1337, 528] width 16 height 16
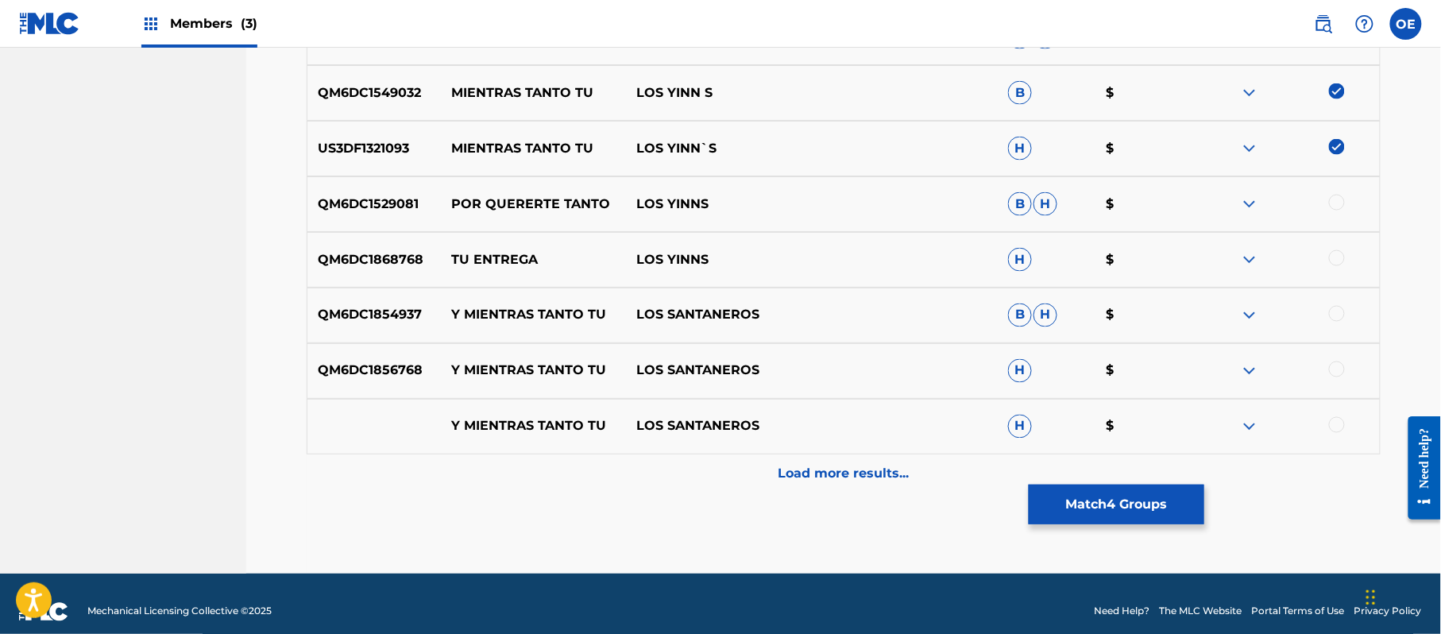
scroll to position [778, 0]
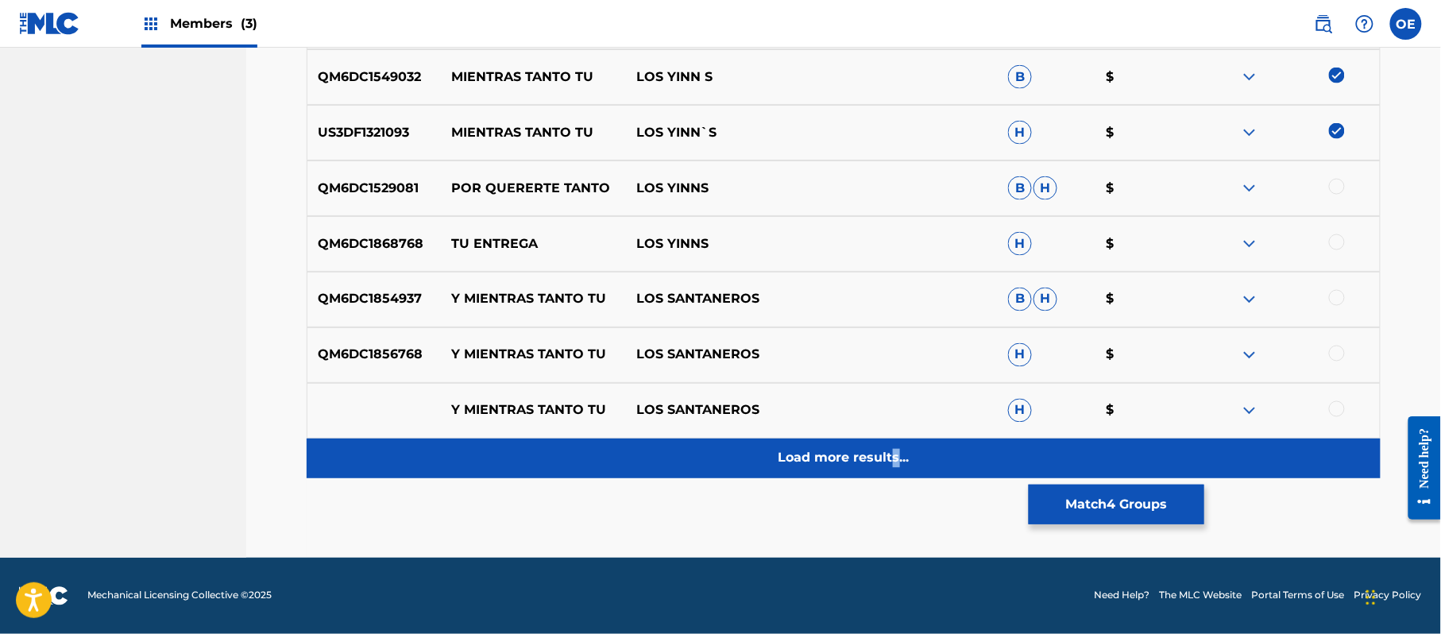
click at [893, 449] on div "Load more results..." at bounding box center [844, 458] width 1074 height 40
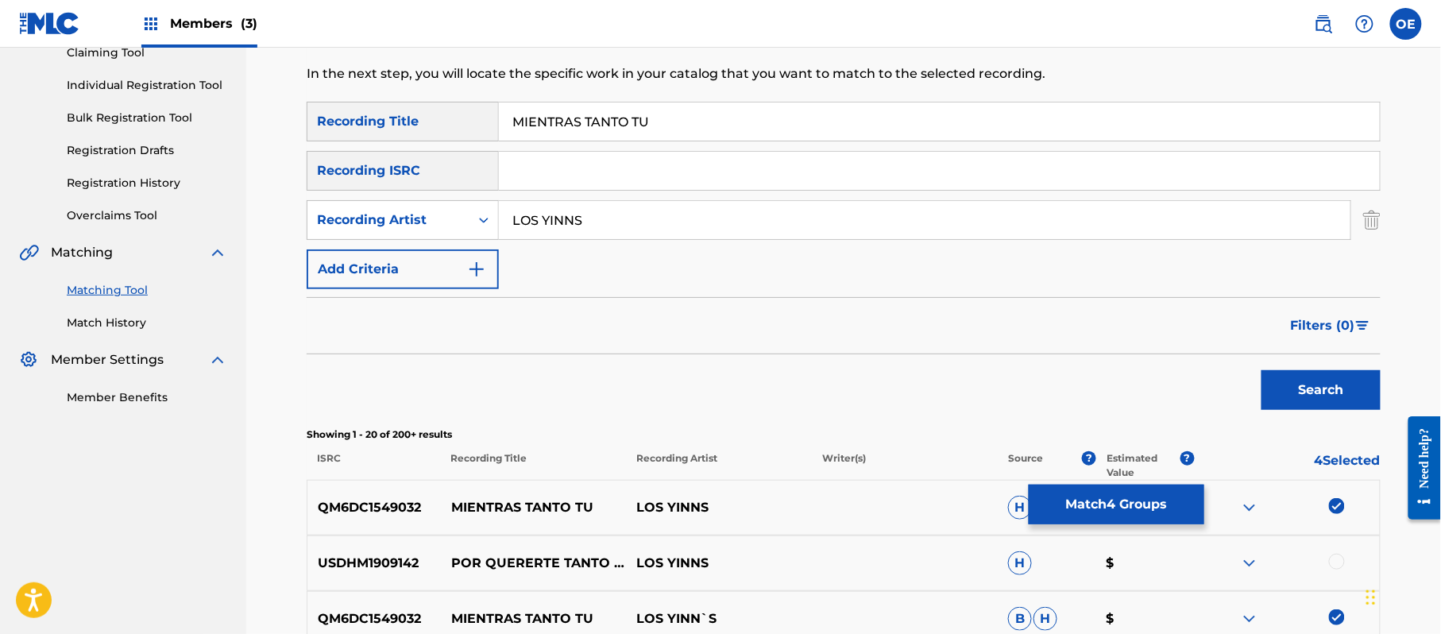
scroll to position [143, 0]
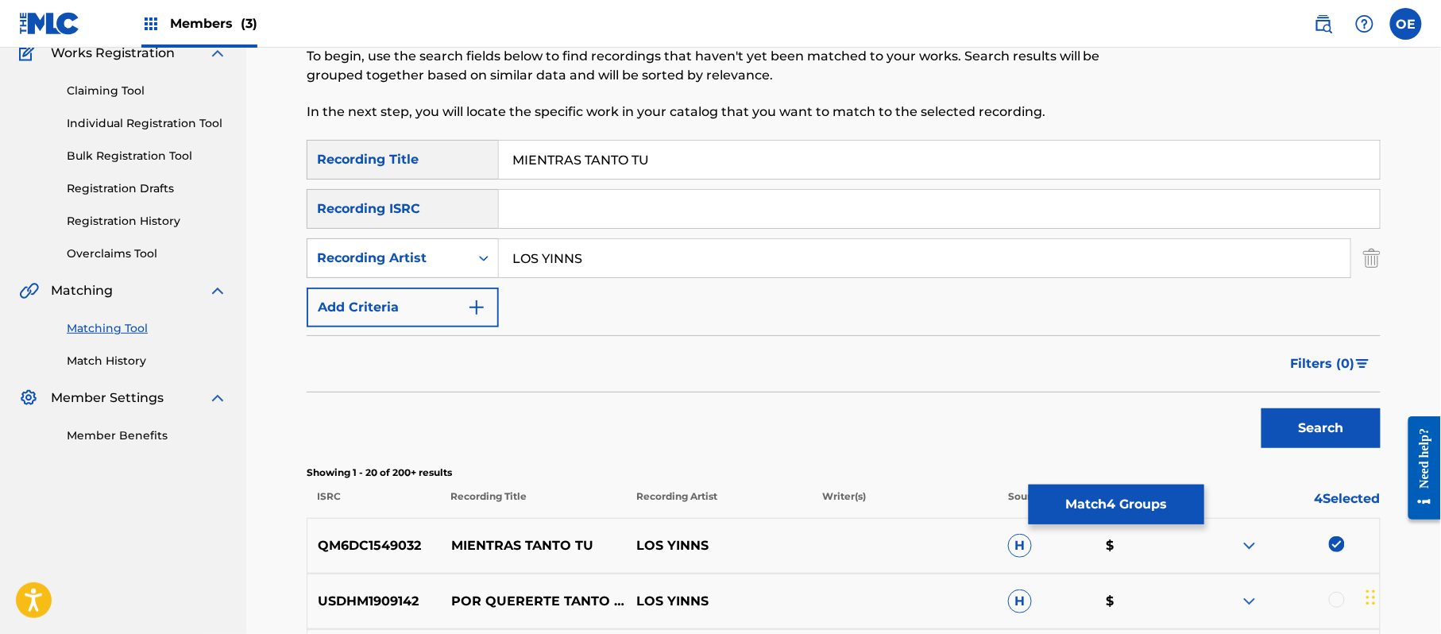
click at [569, 259] on input "LOS YINNS" at bounding box center [924, 258] width 851 height 38
click at [1261, 408] on button "Search" at bounding box center [1320, 428] width 119 height 40
type input "LOS YINN S"
click at [1261, 408] on button "Search" at bounding box center [1320, 428] width 119 height 40
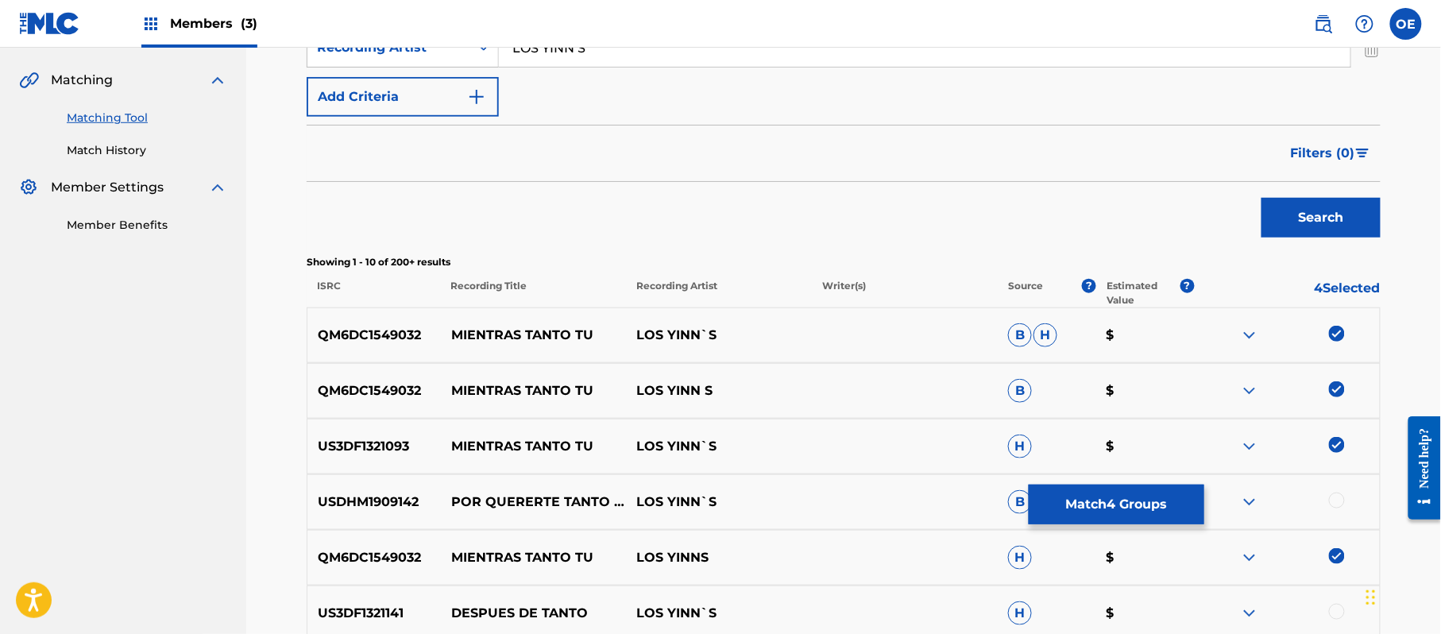
scroll to position [354, 0]
